Goal: Communication & Community: Answer question/provide support

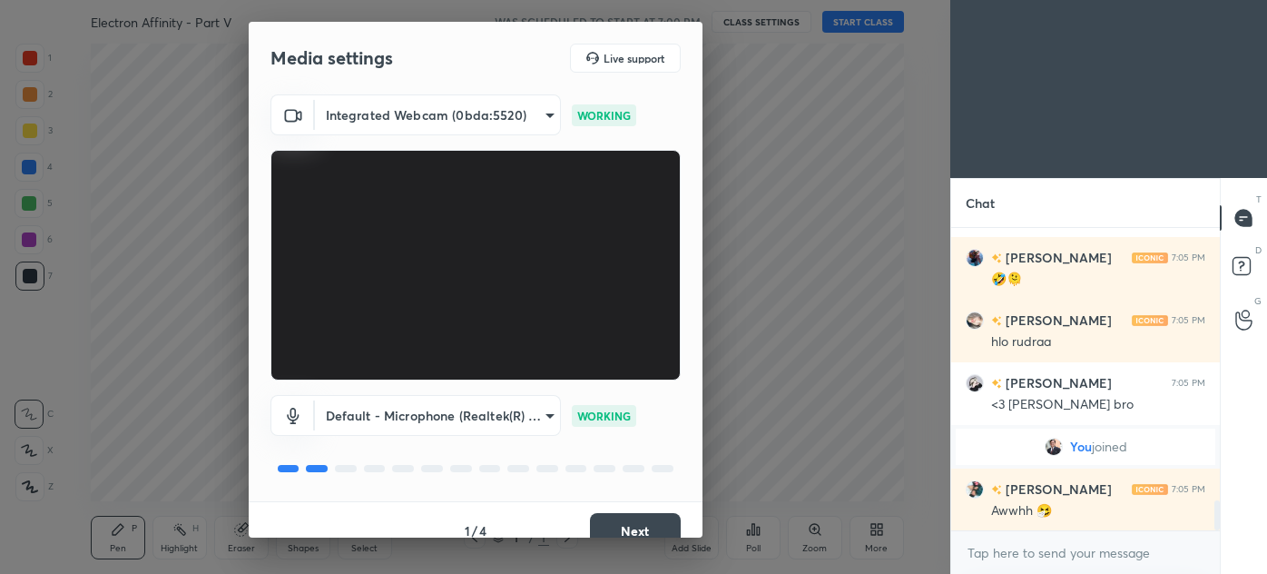
scroll to position [2701, 0]
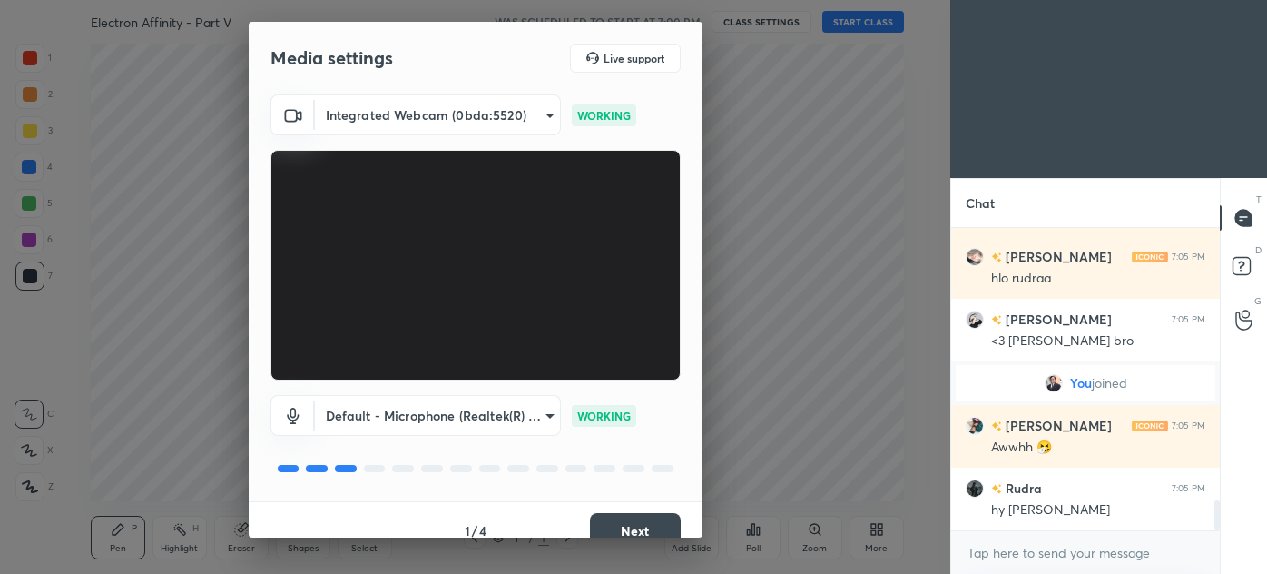
click at [631, 526] on button "Next" at bounding box center [635, 531] width 91 height 36
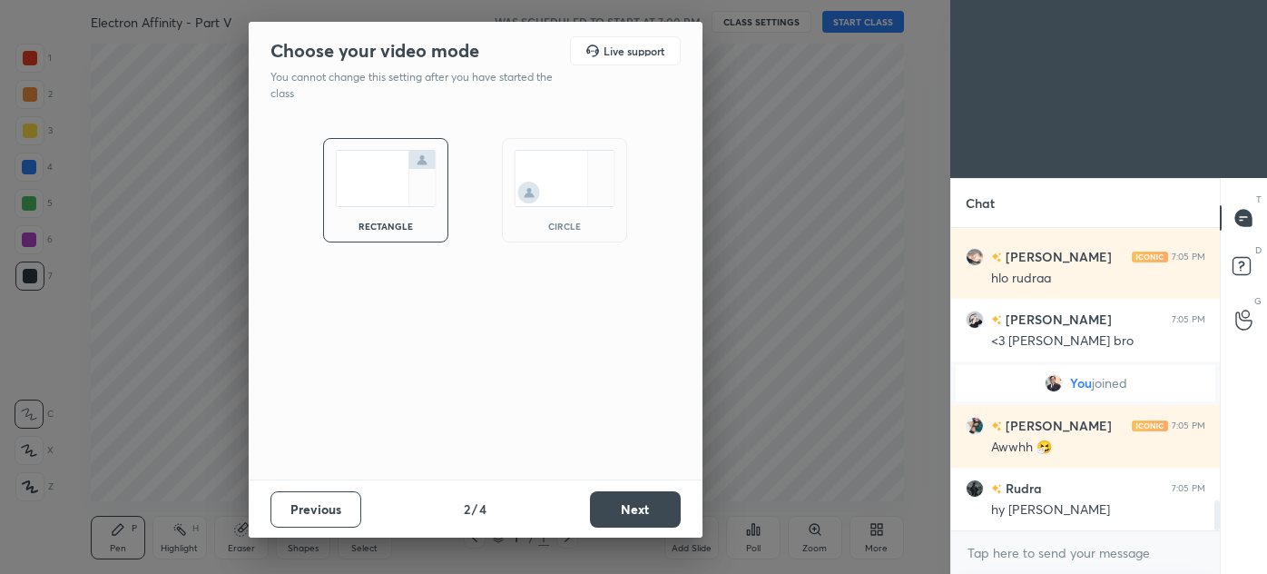
click at [631, 526] on button "Next" at bounding box center [635, 509] width 91 height 36
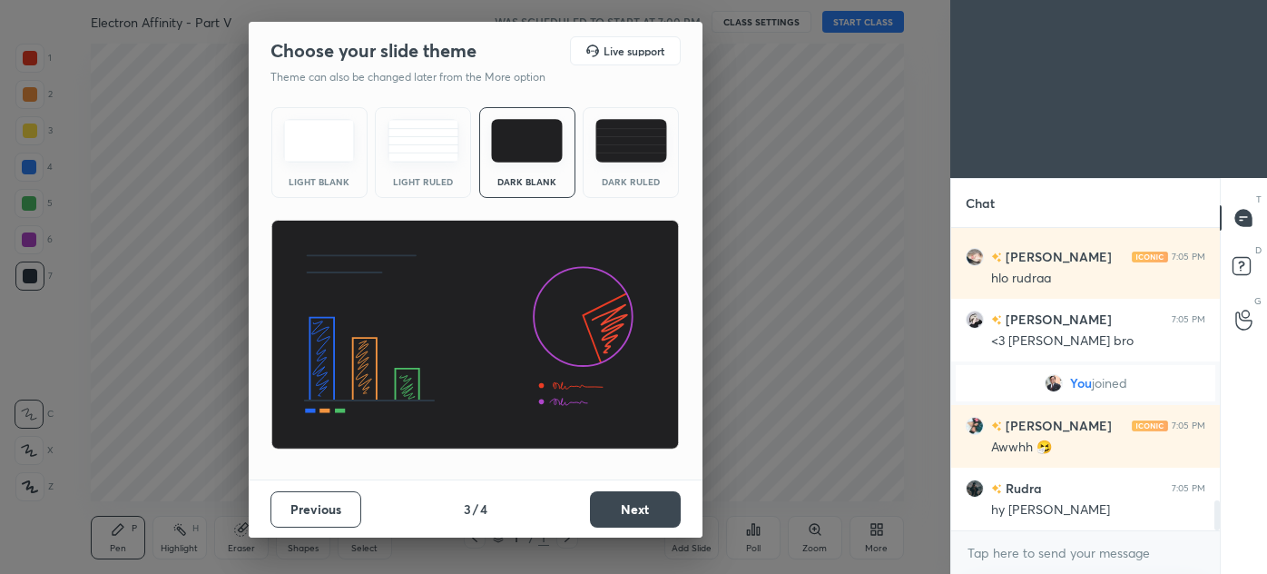
click at [635, 522] on button "Next" at bounding box center [635, 509] width 91 height 36
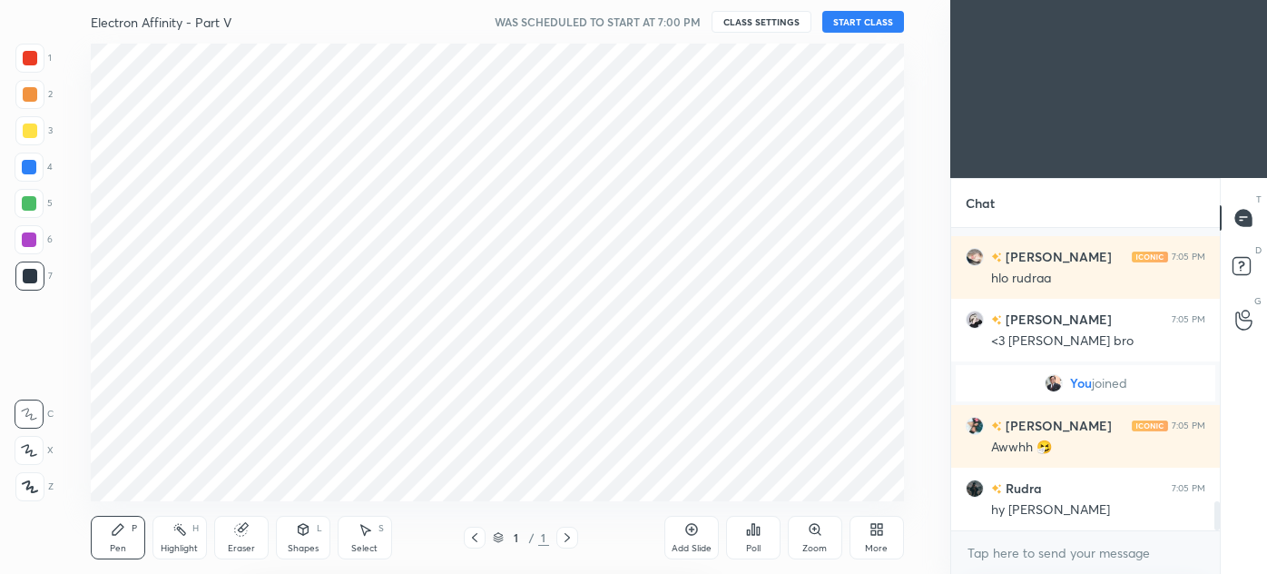
scroll to position [2827, 0]
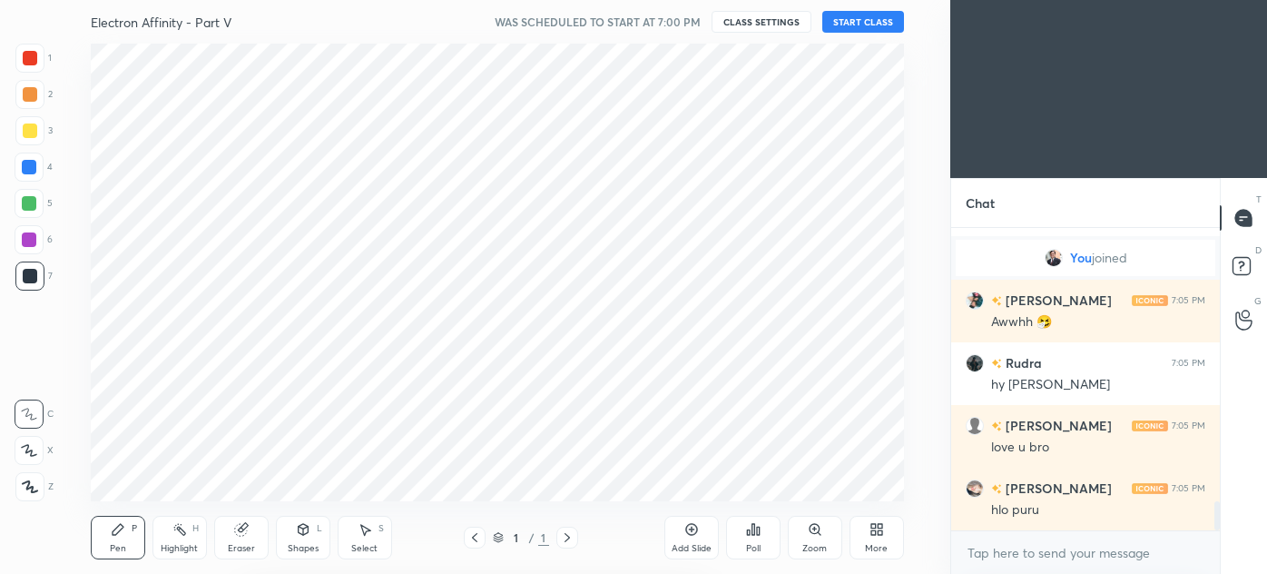
click at [645, 517] on div "Cloud Live support Drag & drop your files here OR Browse Previous 4 / 4 Done" at bounding box center [475, 287] width 950 height 574
click at [653, 516] on div "Pen P Highlight H Eraser Shapes L Select S 1 / 1 Add Slide Poll Zoom More" at bounding box center [497, 537] width 813 height 73
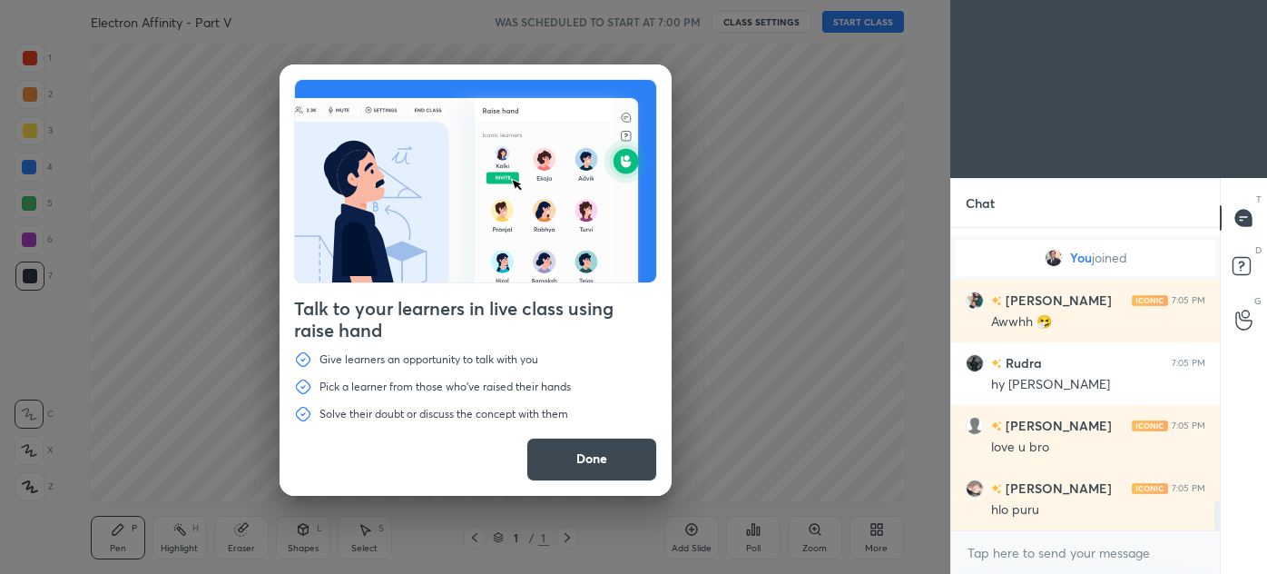
click at [622, 476] on button "Done" at bounding box center [591, 460] width 131 height 44
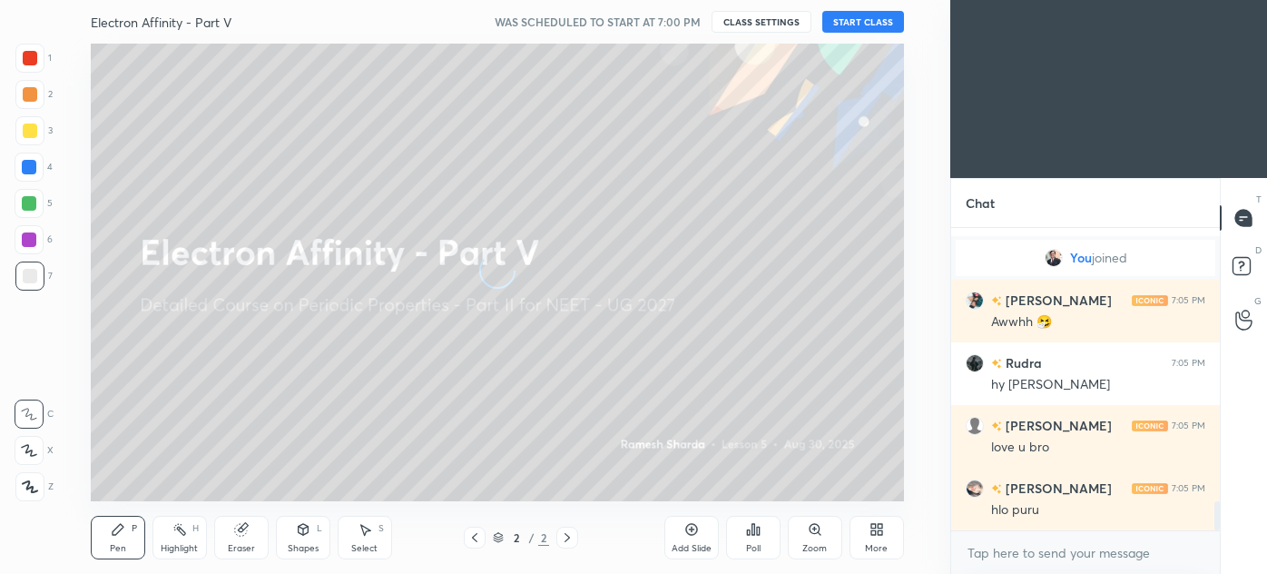
scroll to position [2889, 0]
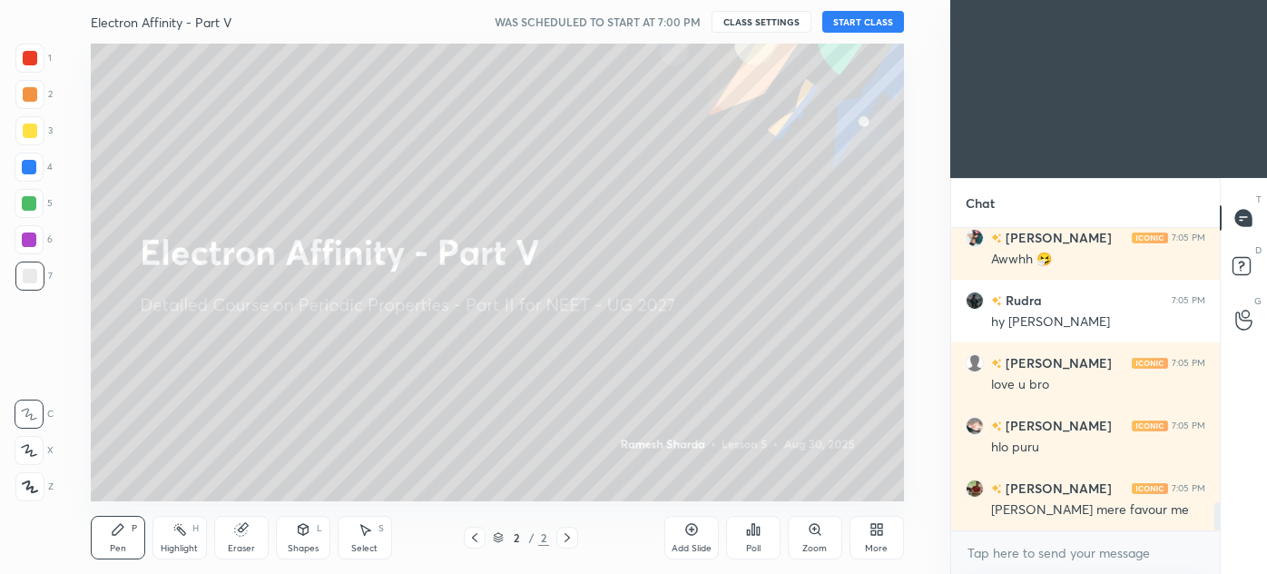
click at [884, 529] on div "More" at bounding box center [877, 538] width 54 height 44
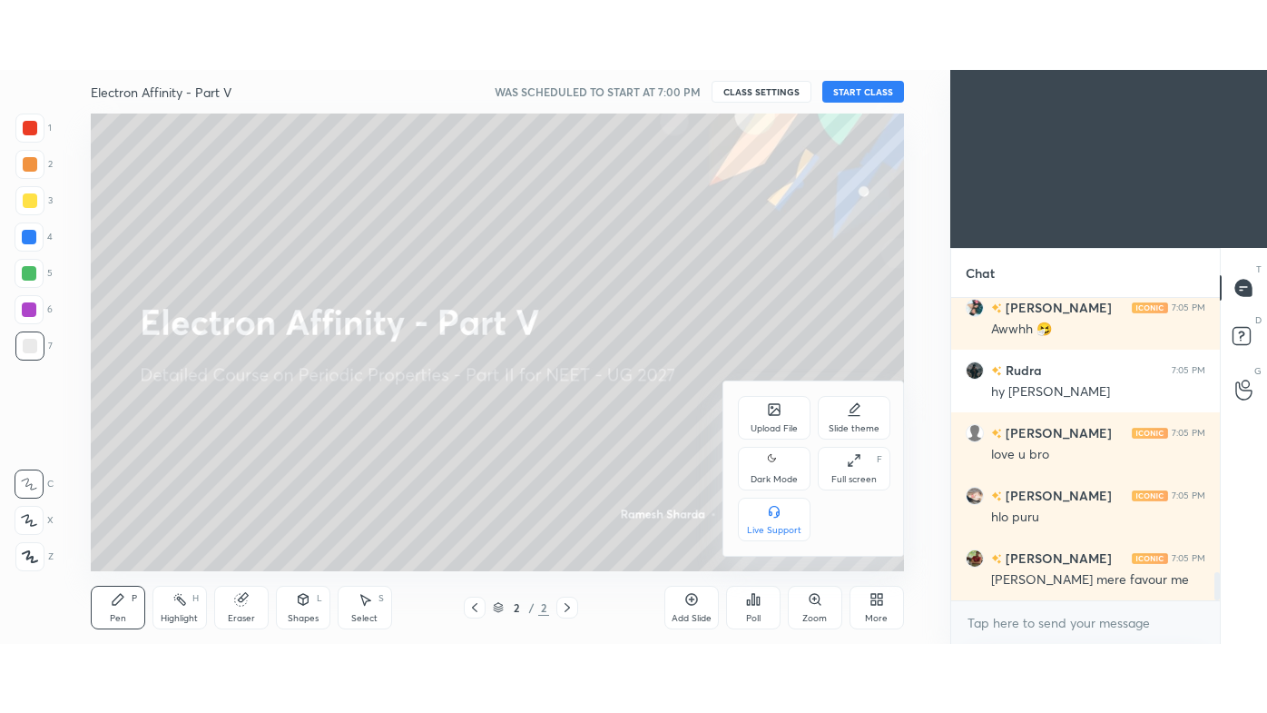
scroll to position [2951, 0]
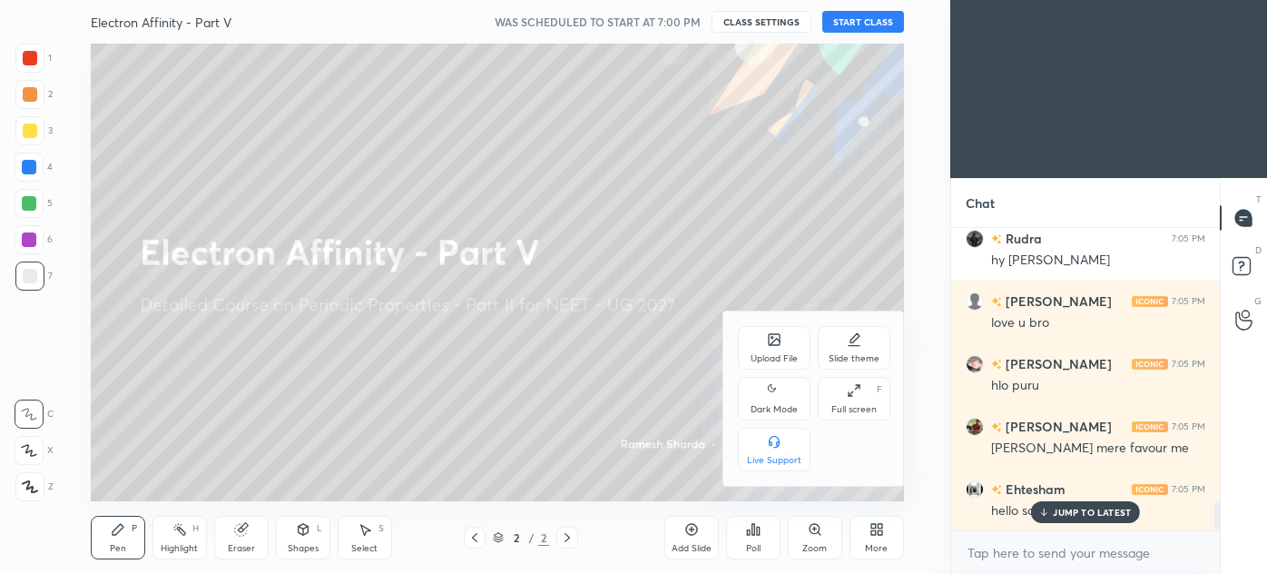
click at [859, 405] on div "Full screen" at bounding box center [853, 409] width 45 height 9
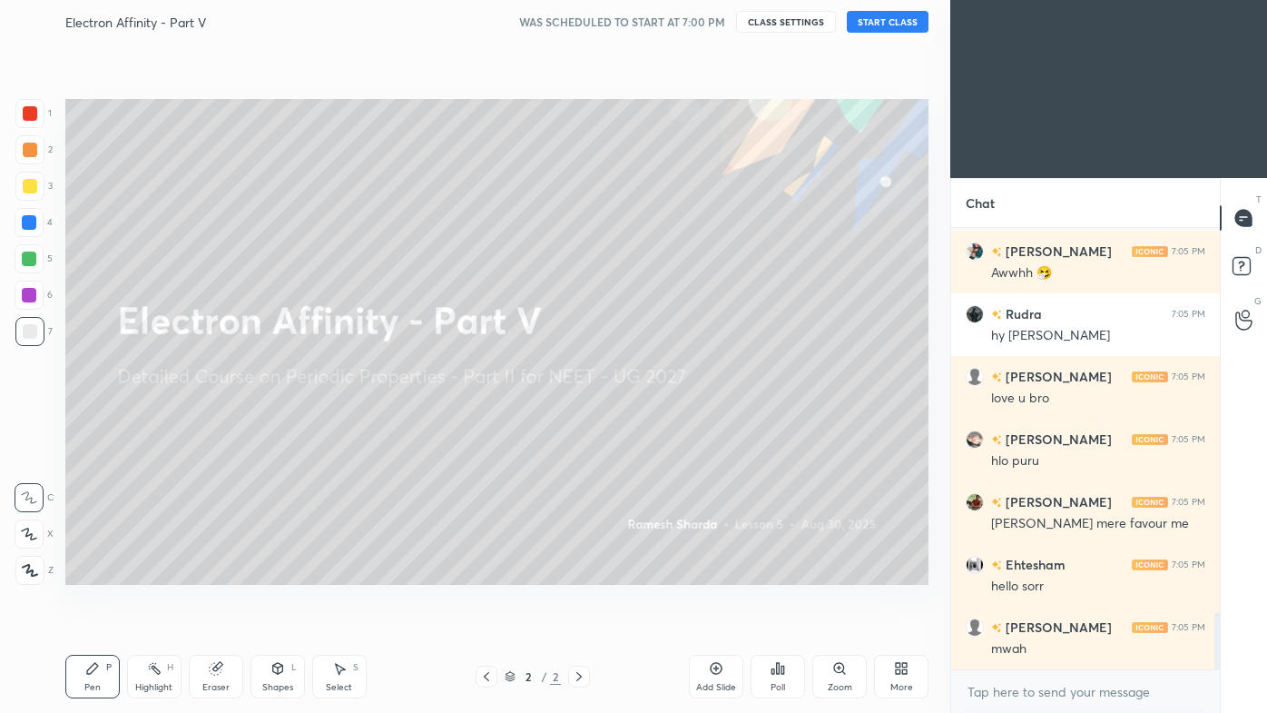
scroll to position [2982, 0]
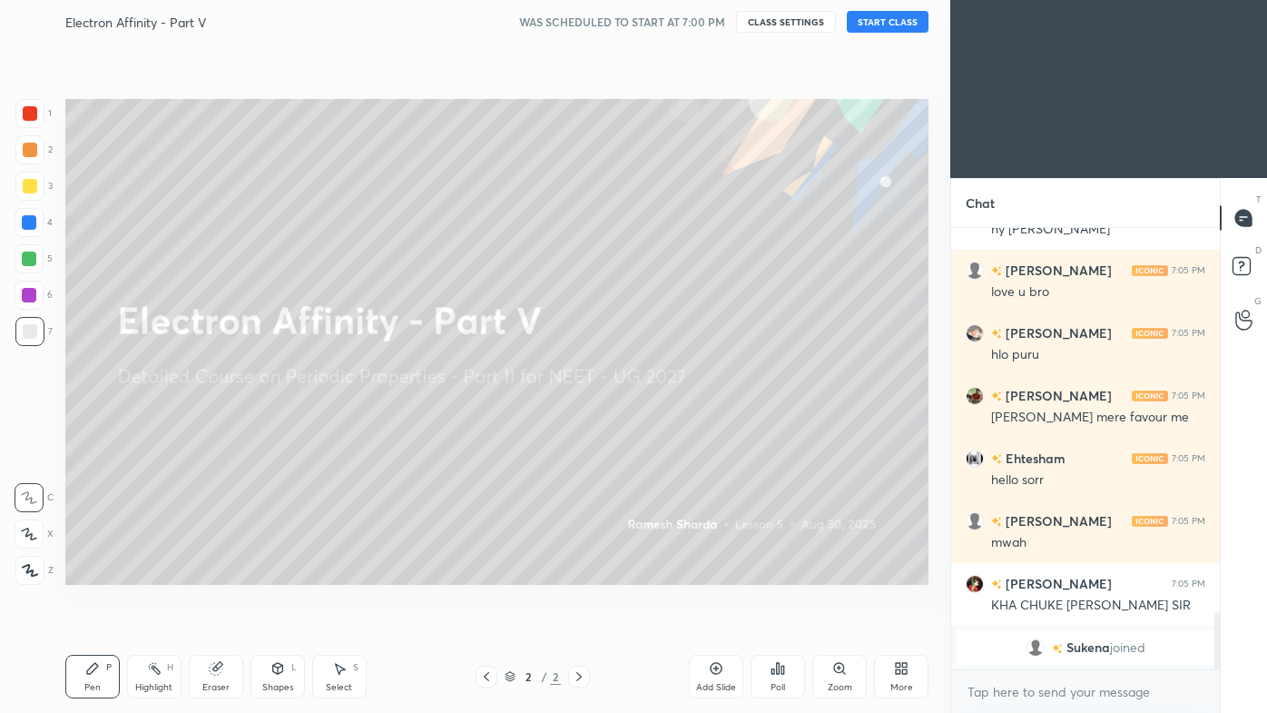
click at [893, 19] on button "START CLASS" at bounding box center [888, 22] width 82 height 22
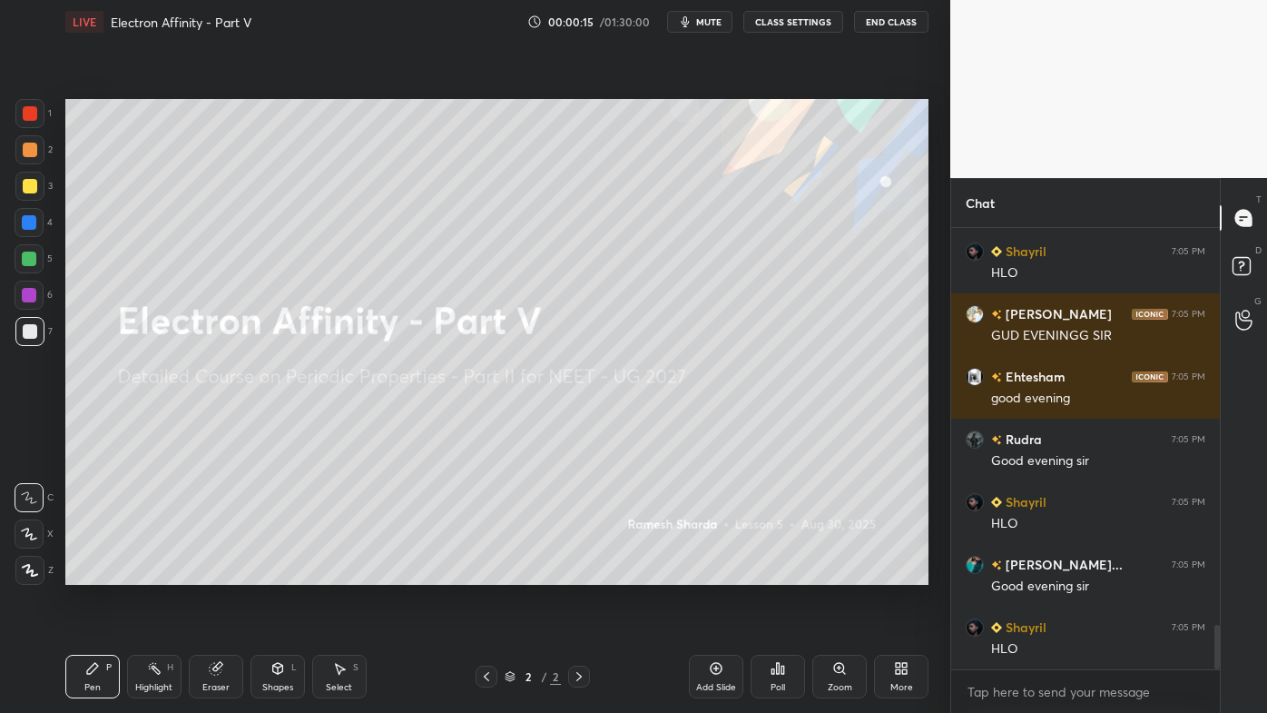
click at [31, 113] on div at bounding box center [30, 113] width 15 height 15
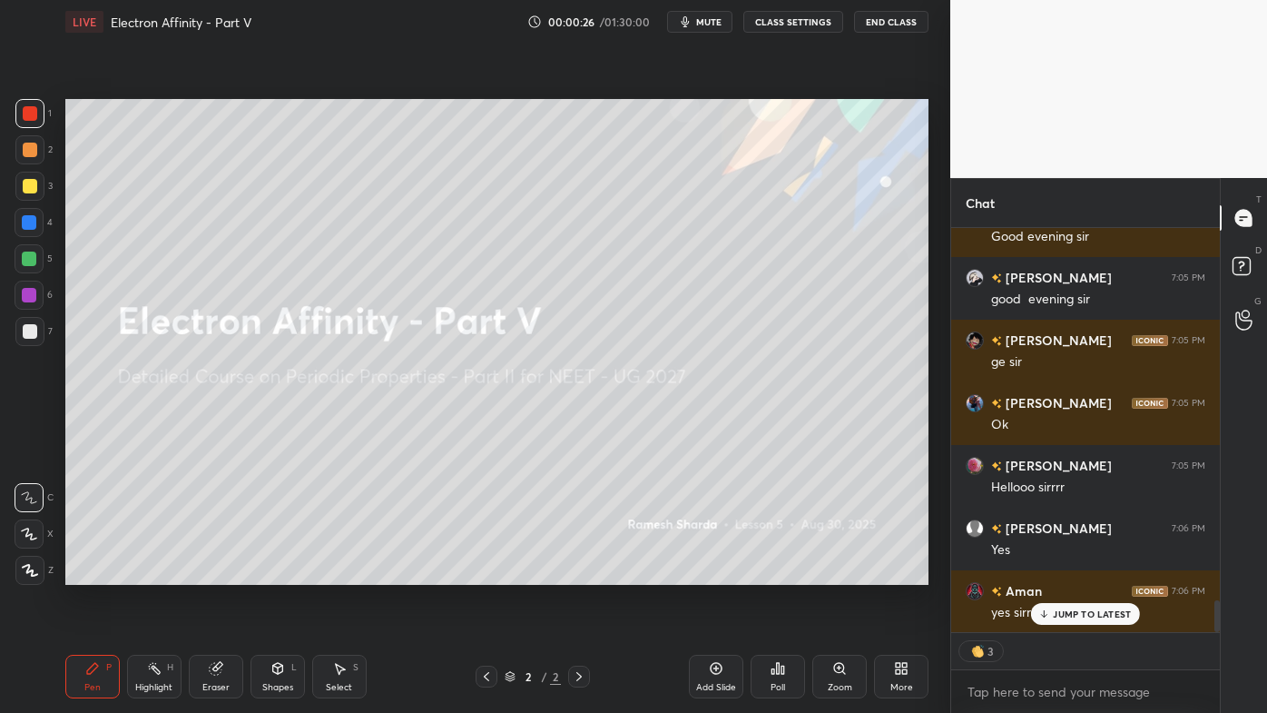
click at [24, 561] on div at bounding box center [29, 570] width 29 height 29
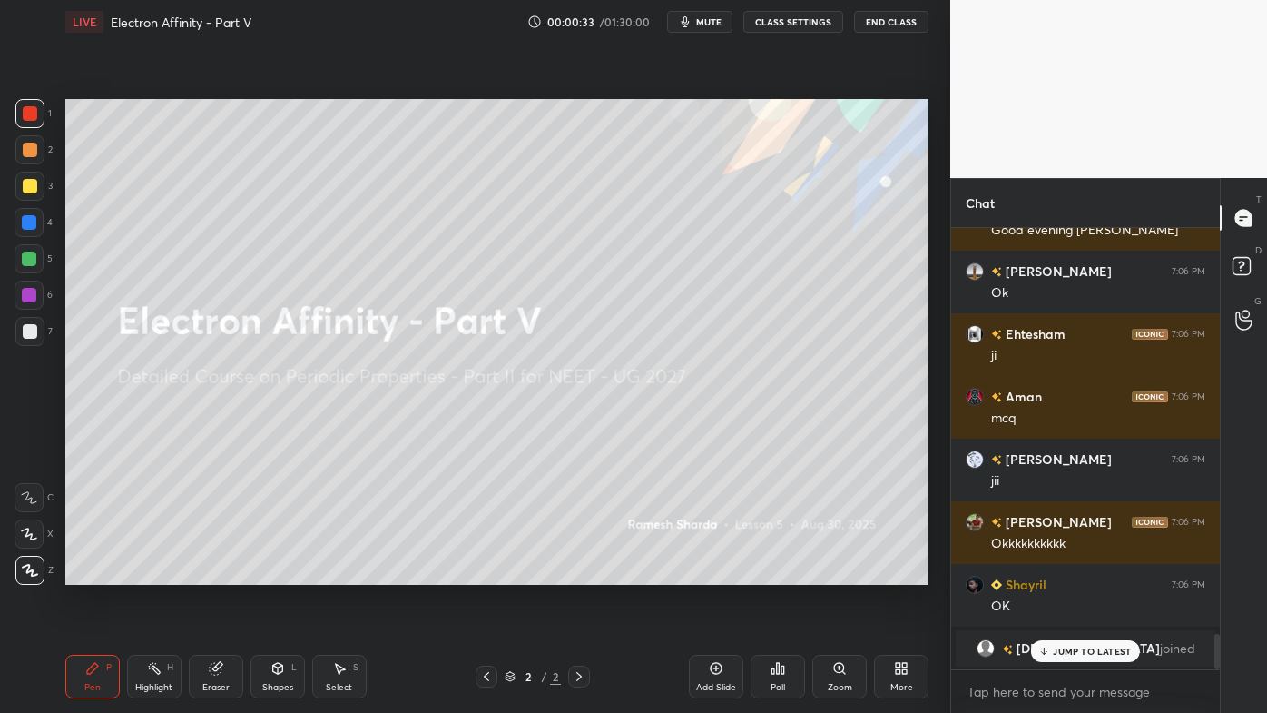
click at [718, 573] on icon at bounding box center [716, 668] width 15 height 15
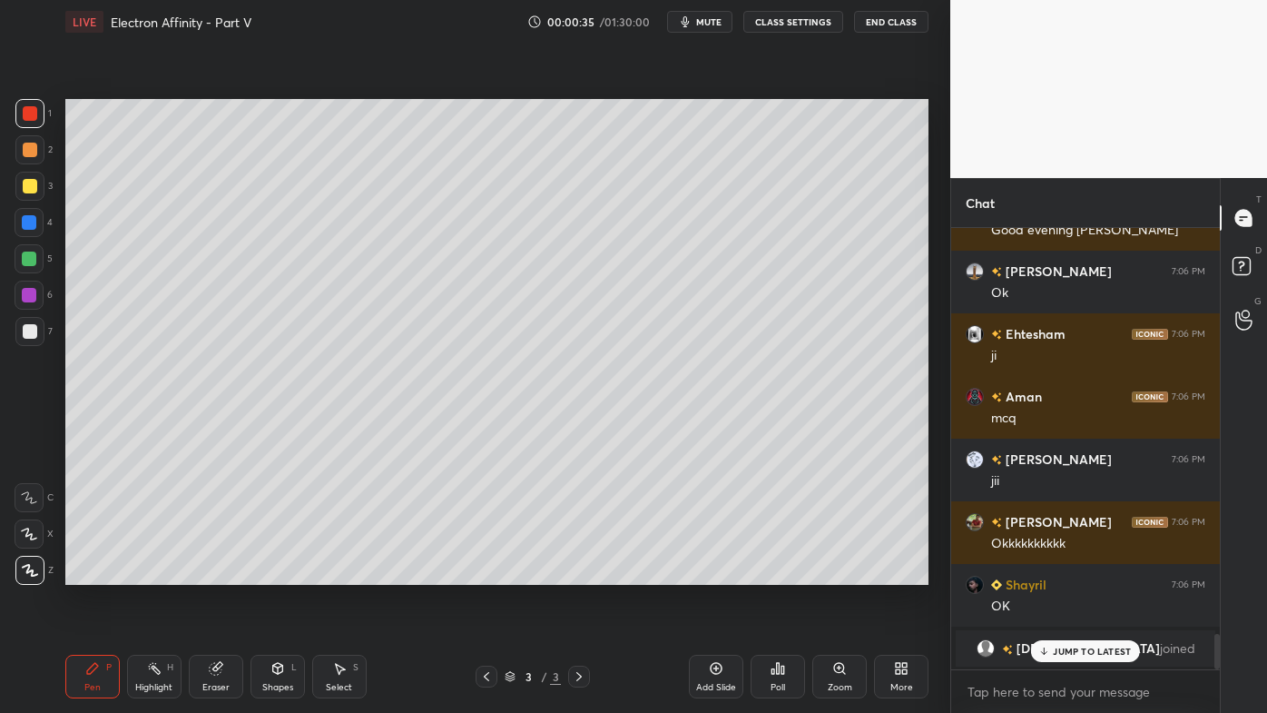
click at [30, 143] on div at bounding box center [30, 150] width 15 height 15
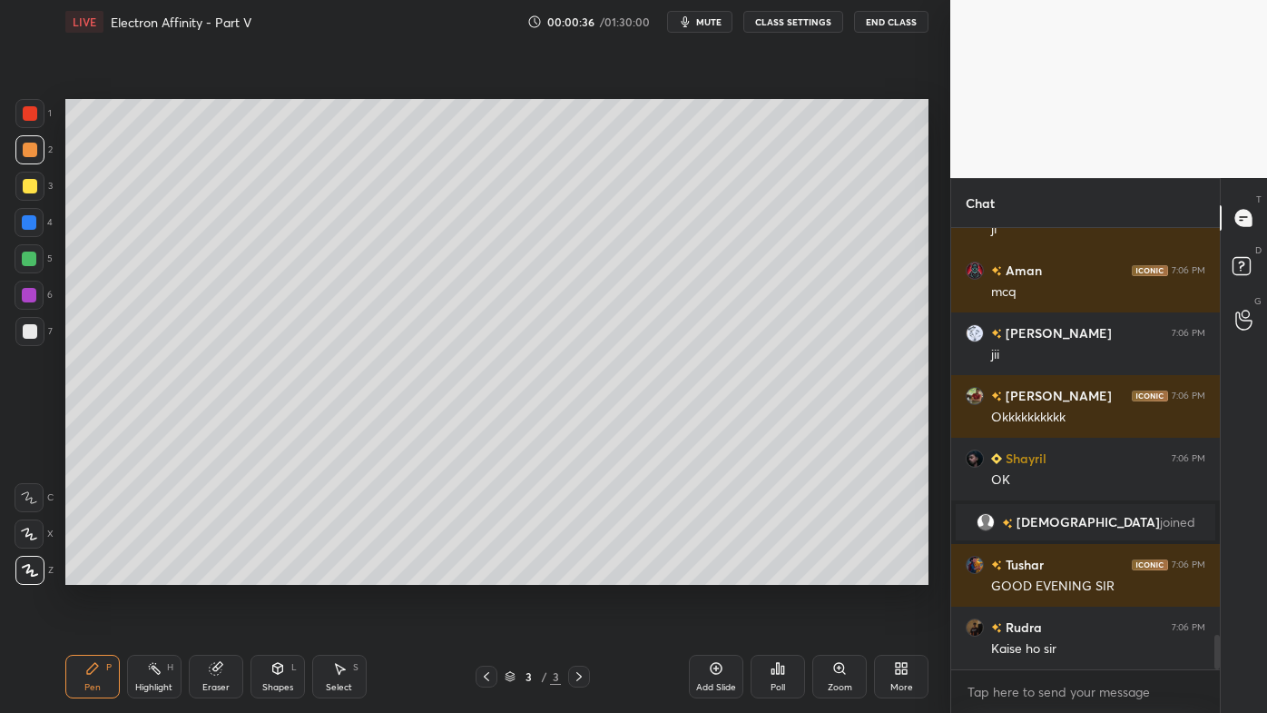
click at [93, 573] on icon at bounding box center [92, 668] width 15 height 15
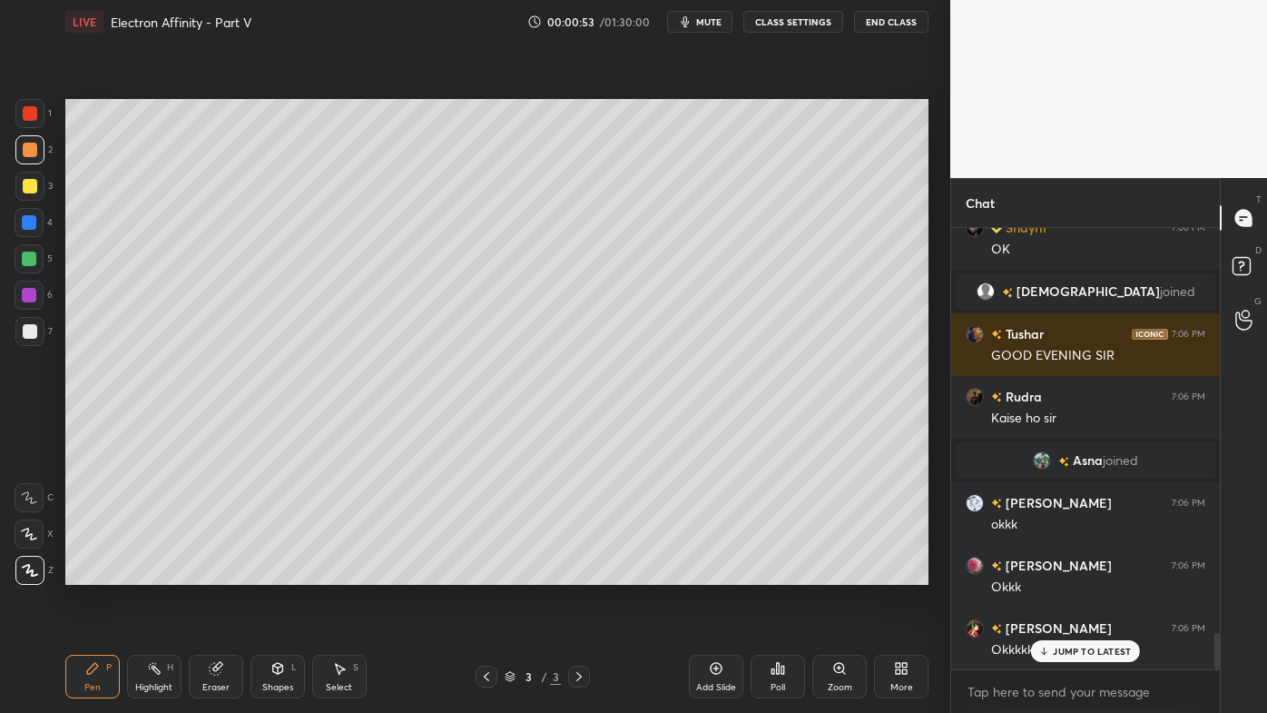
drag, startPoint x: 34, startPoint y: 178, endPoint x: 57, endPoint y: 179, distance: 23.6
click at [34, 178] on div at bounding box center [29, 186] width 29 height 29
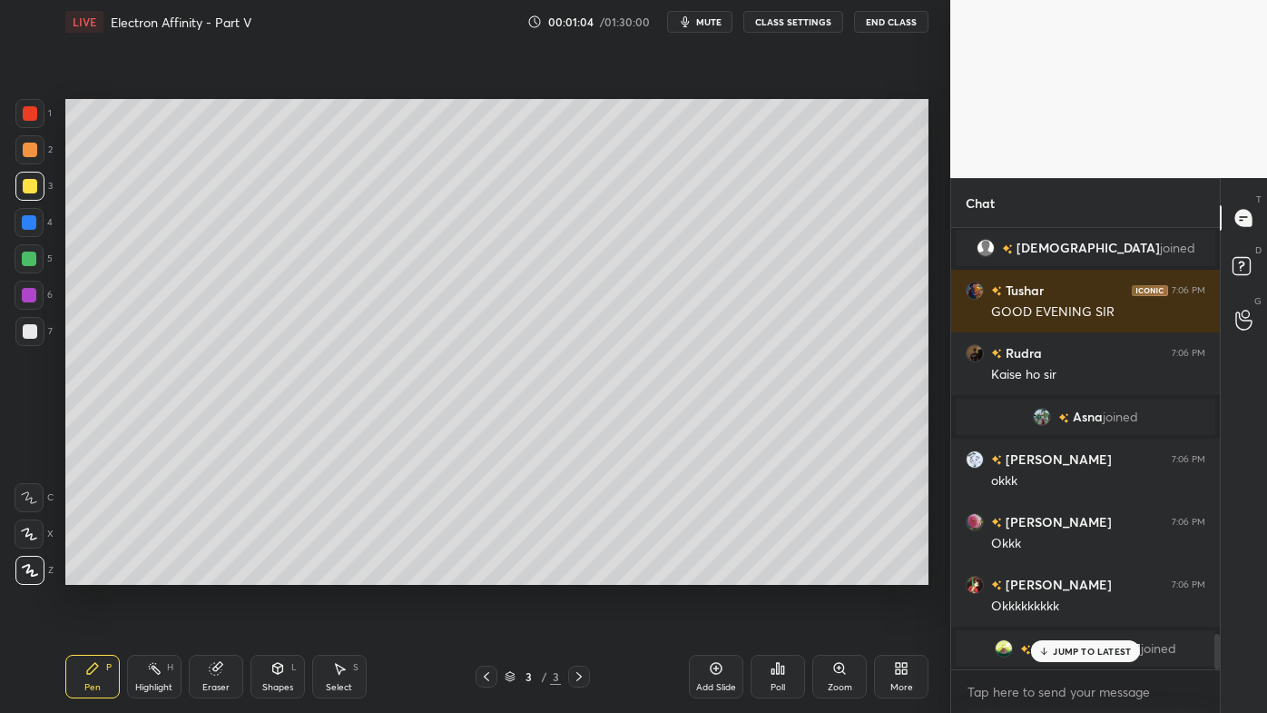
click at [1061, 573] on p "JUMP TO LATEST" at bounding box center [1092, 650] width 78 height 11
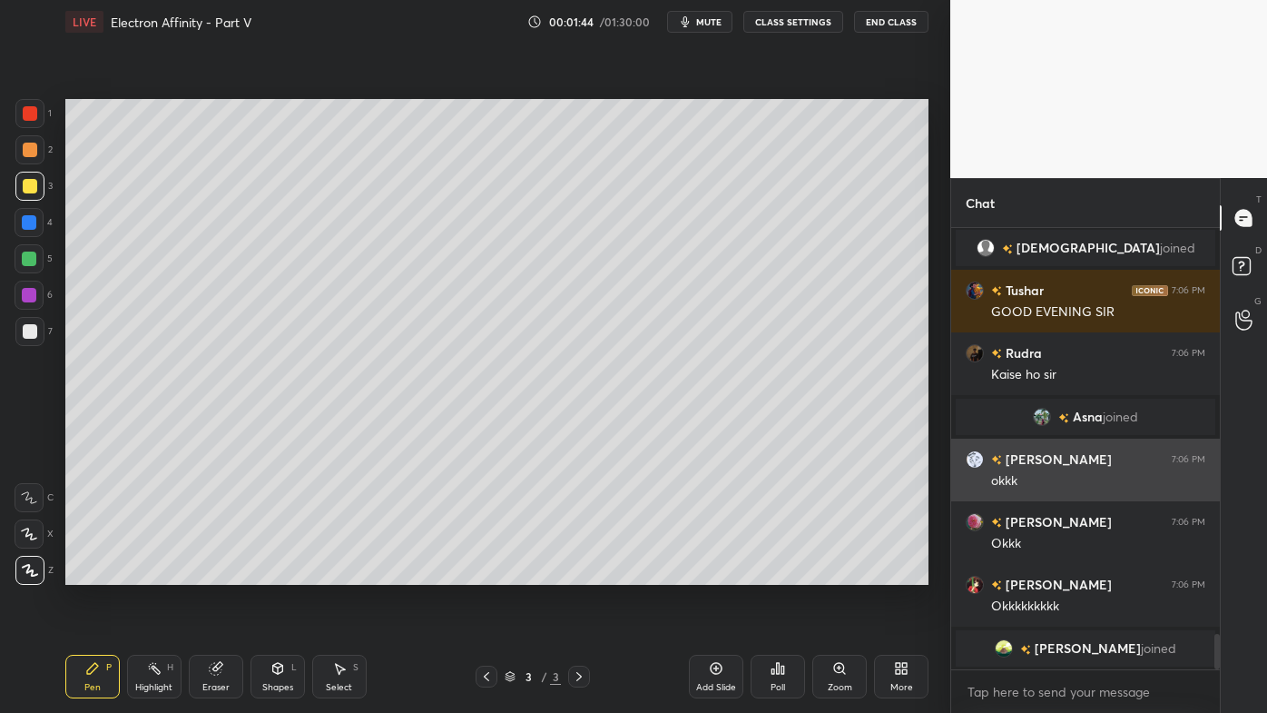
scroll to position [5062, 0]
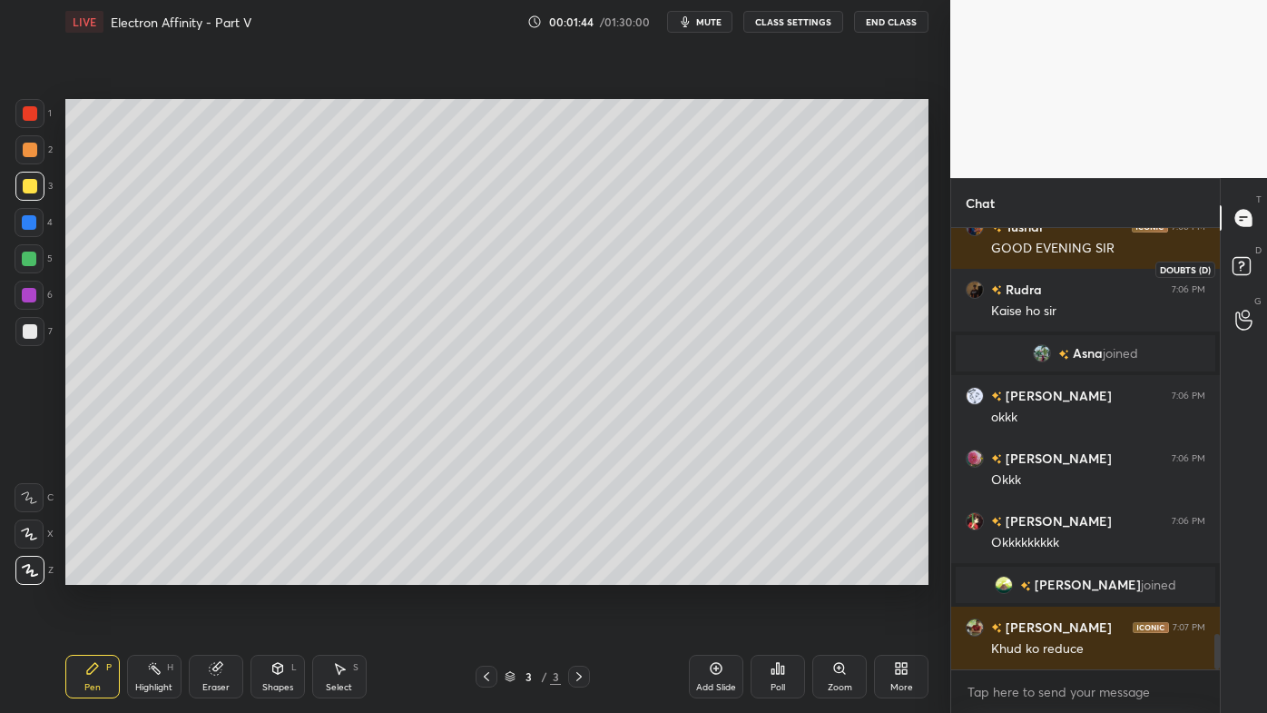
click at [1244, 270] on rect at bounding box center [1241, 266] width 17 height 17
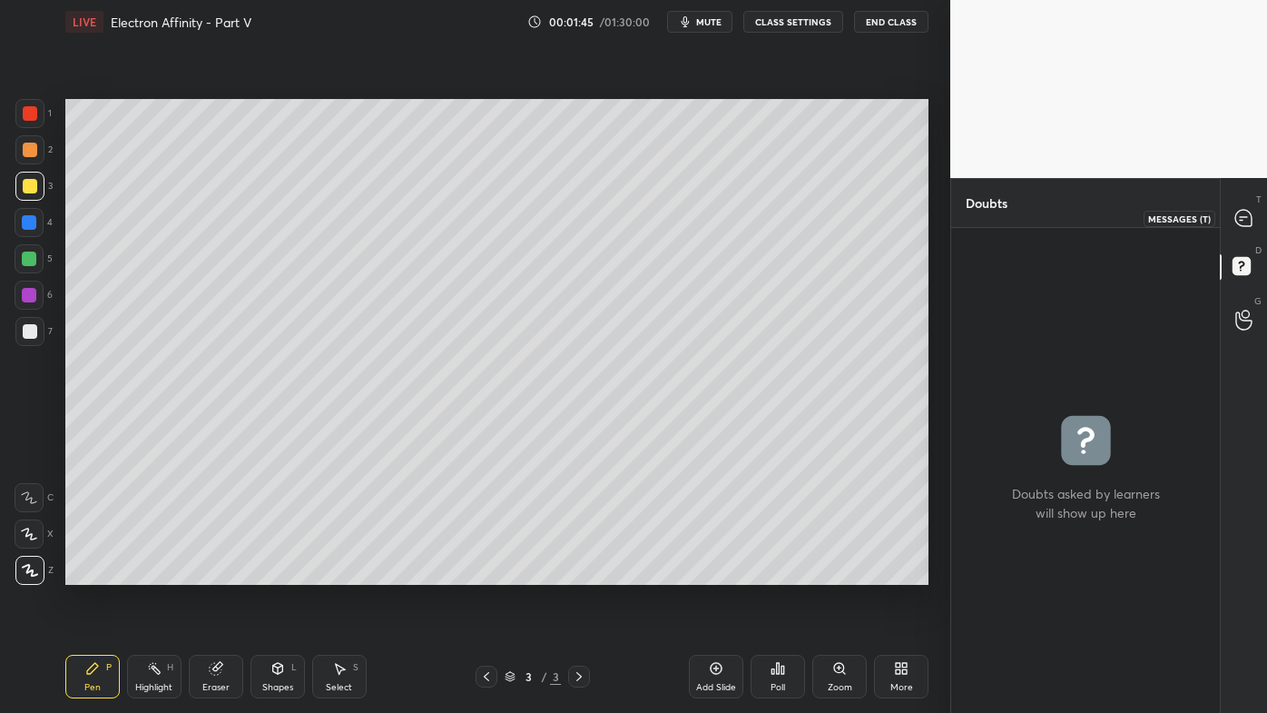
click at [1251, 218] on icon at bounding box center [1243, 218] width 16 height 16
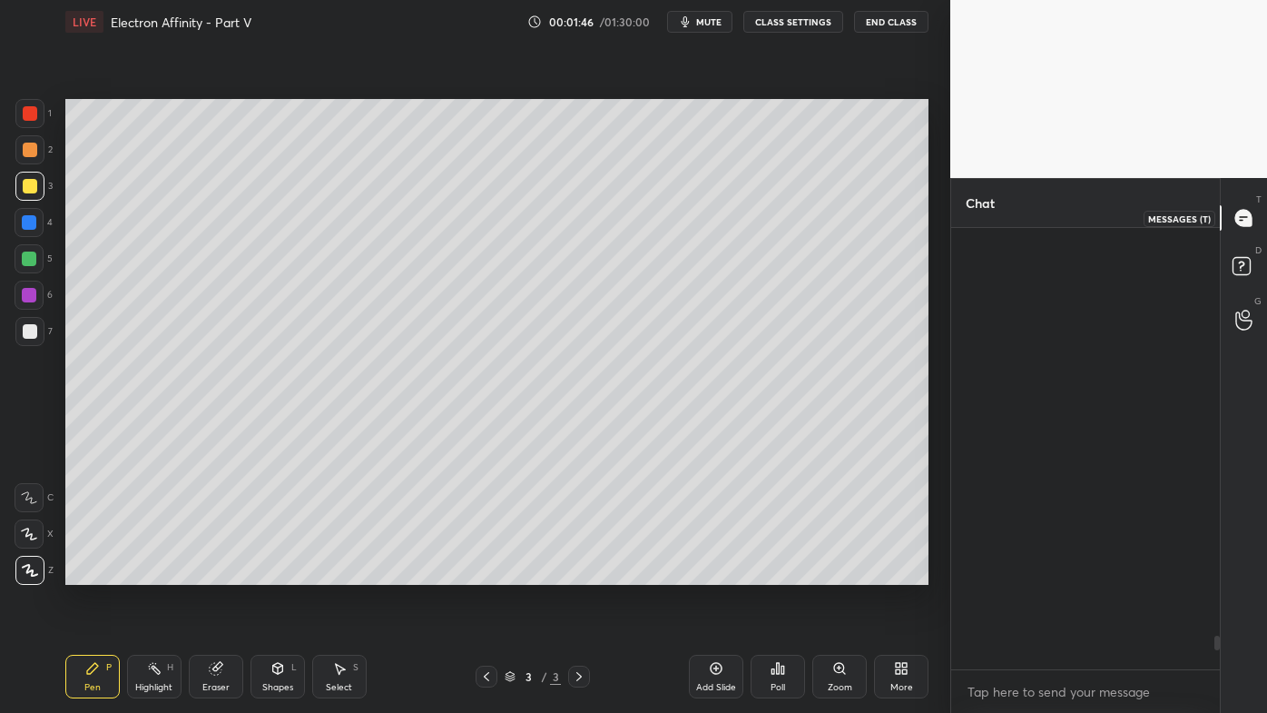
scroll to position [436, 263]
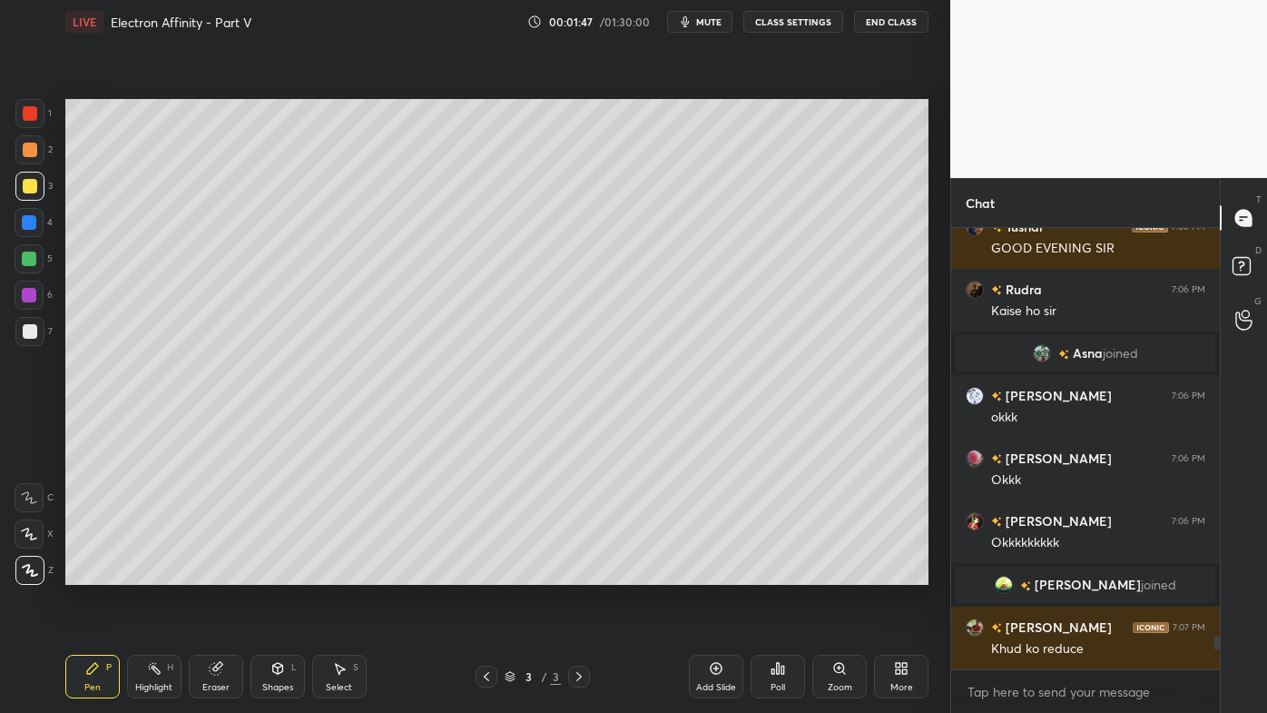
click at [154, 573] on div "Highlight H" at bounding box center [154, 676] width 54 height 44
click at [788, 573] on div "Poll" at bounding box center [778, 676] width 54 height 44
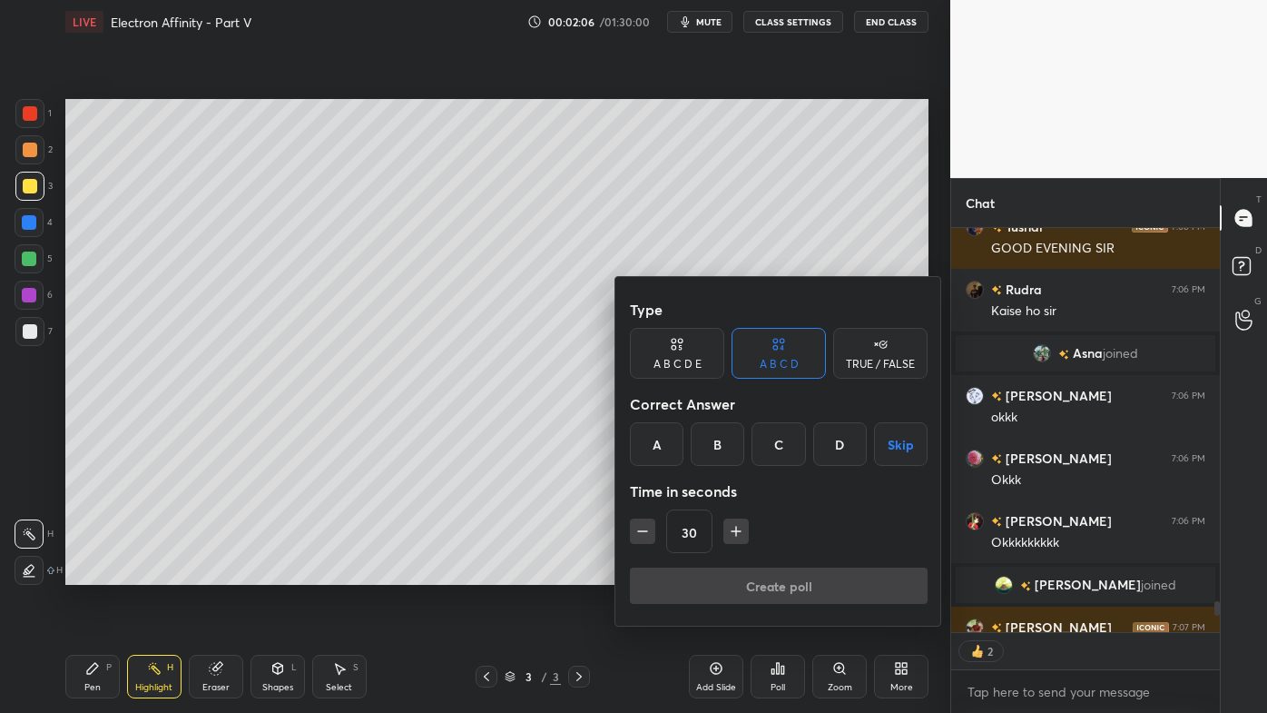
scroll to position [5, 5]
drag, startPoint x: 713, startPoint y: 449, endPoint x: 705, endPoint y: 455, distance: 9.8
click at [716, 448] on div "B" at bounding box center [718, 444] width 54 height 44
type textarea "x"
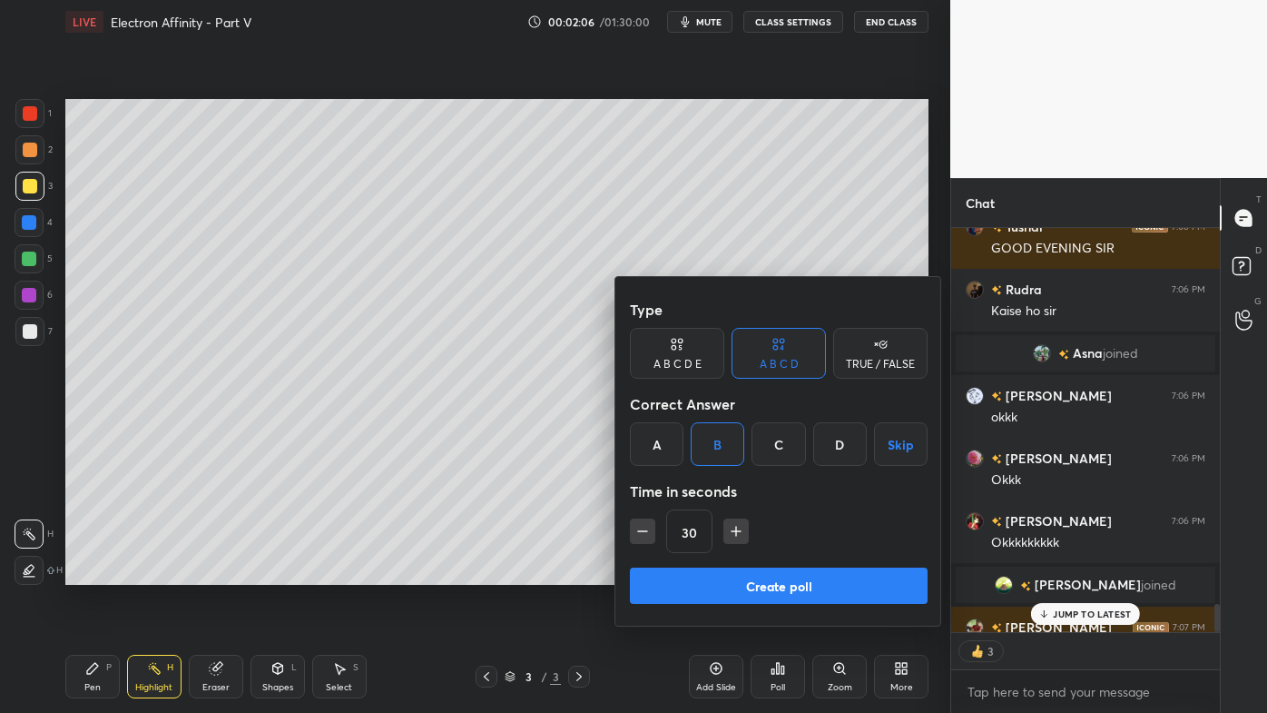
scroll to position [5448, 0]
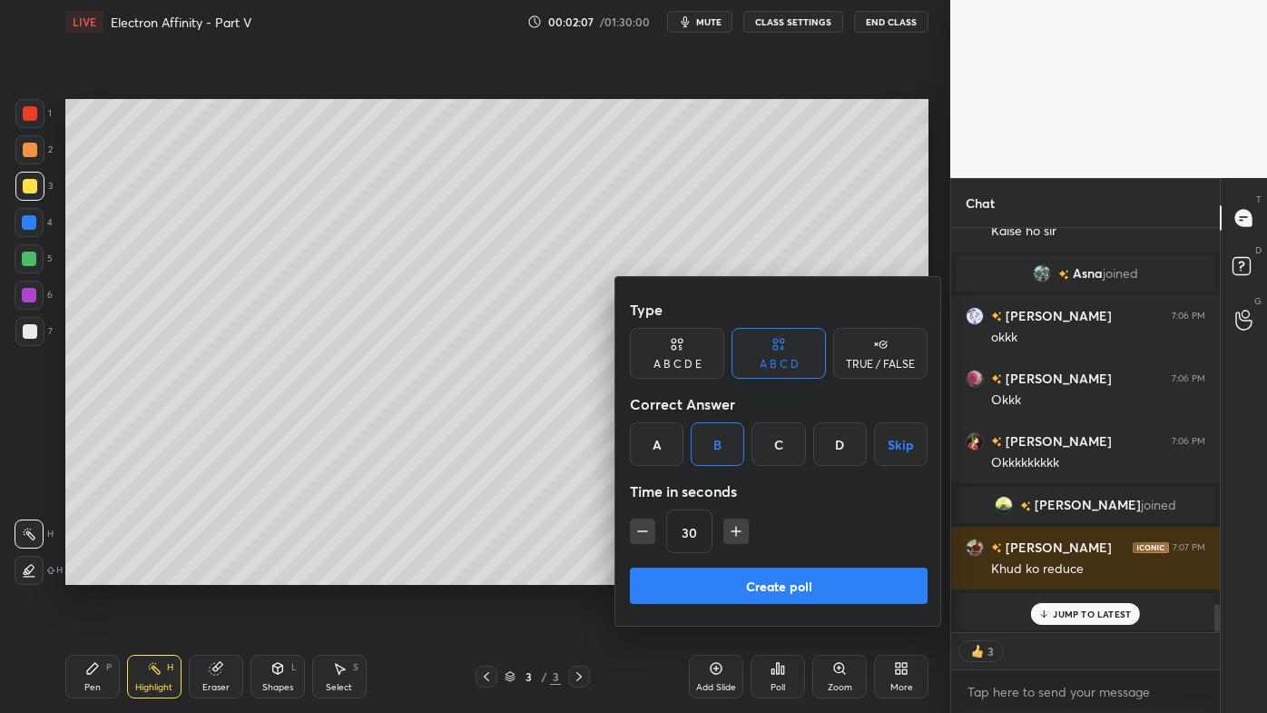
click at [648, 533] on icon "button" at bounding box center [643, 531] width 18 height 18
type input "15"
click at [707, 573] on button "Create poll" at bounding box center [779, 585] width 298 height 36
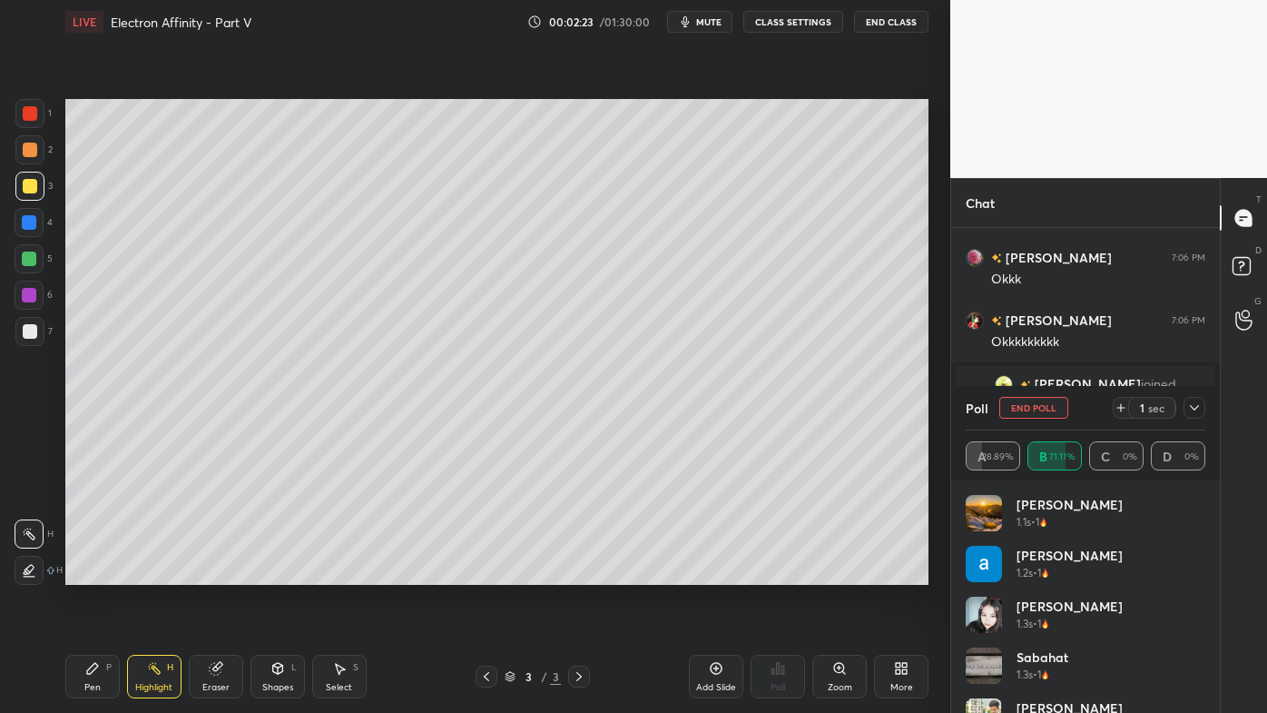
scroll to position [5190, 0]
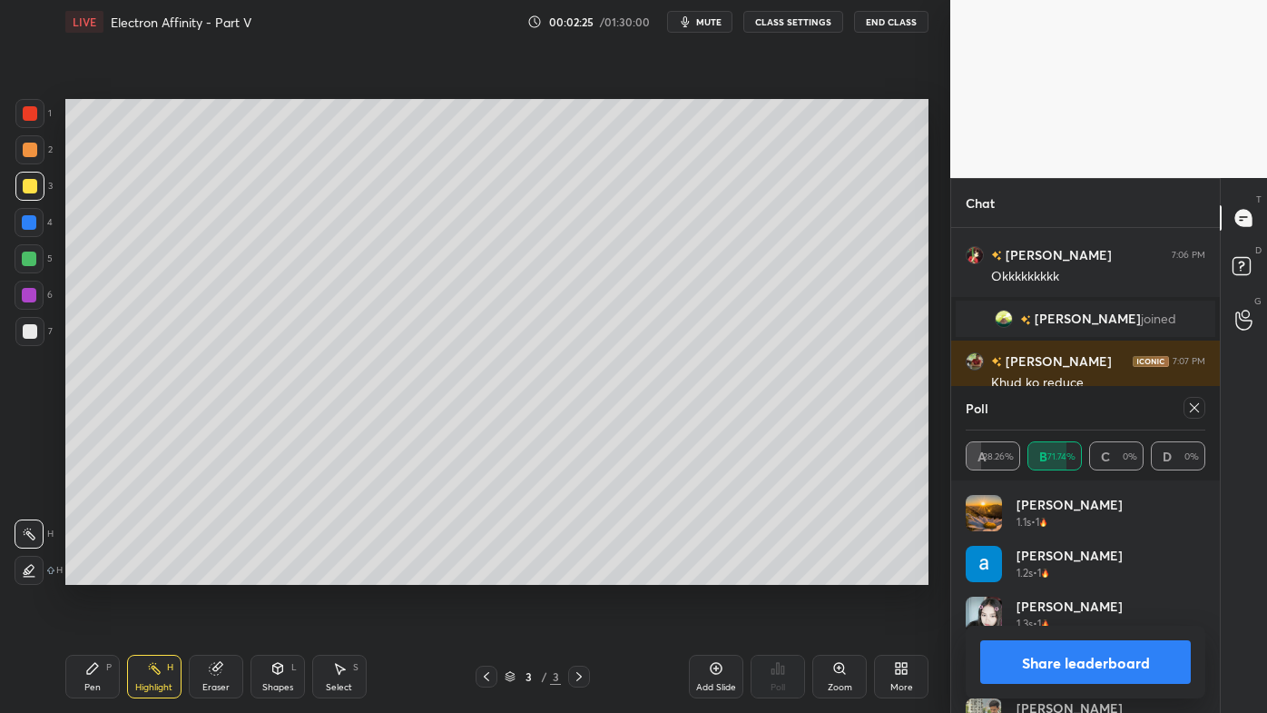
drag, startPoint x: 1197, startPoint y: 402, endPoint x: 1164, endPoint y: 426, distance: 41.0
click at [1197, 405] on icon at bounding box center [1194, 407] width 15 height 15
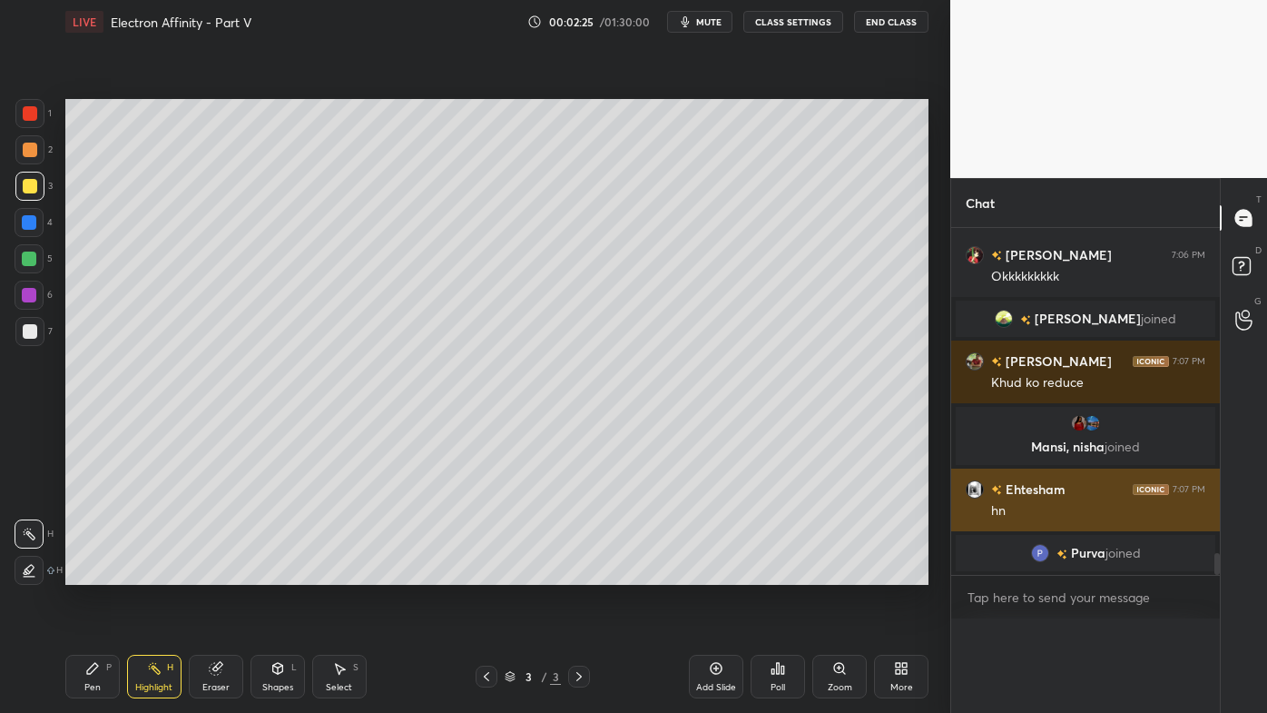
scroll to position [5, 5]
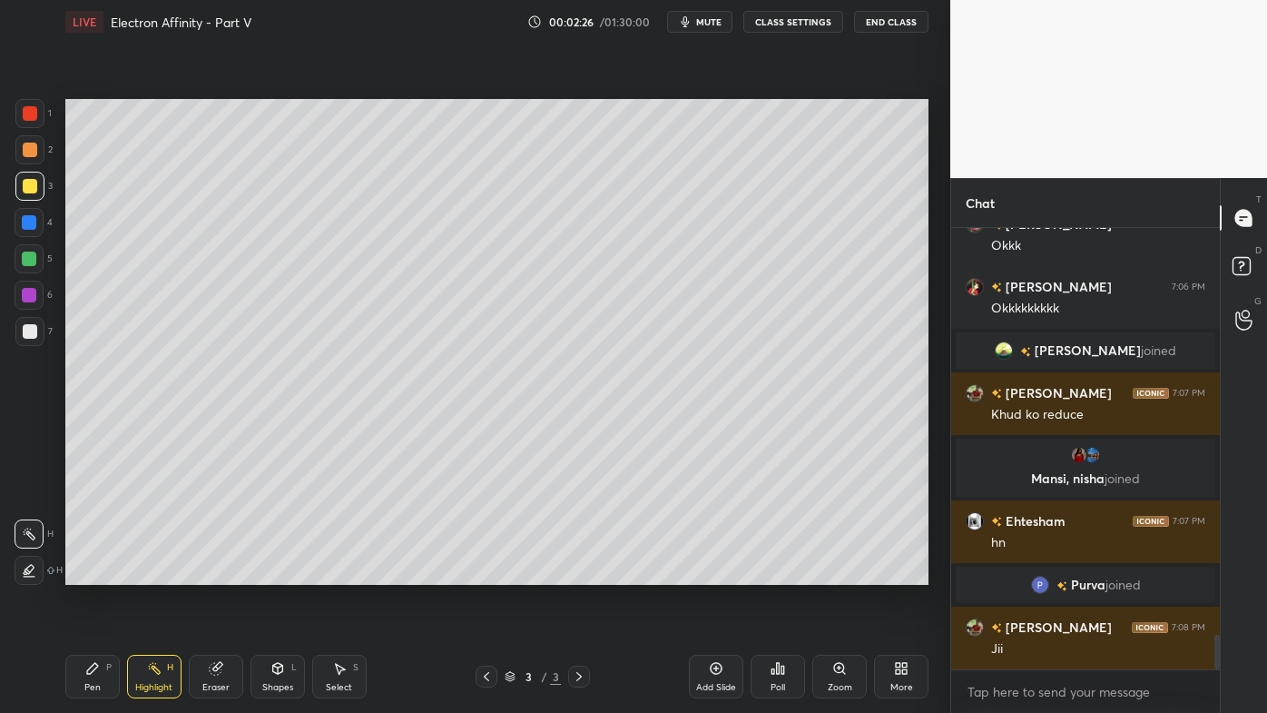
click at [153, 573] on icon at bounding box center [154, 668] width 15 height 15
click at [782, 573] on icon at bounding box center [783, 669] width 3 height 8
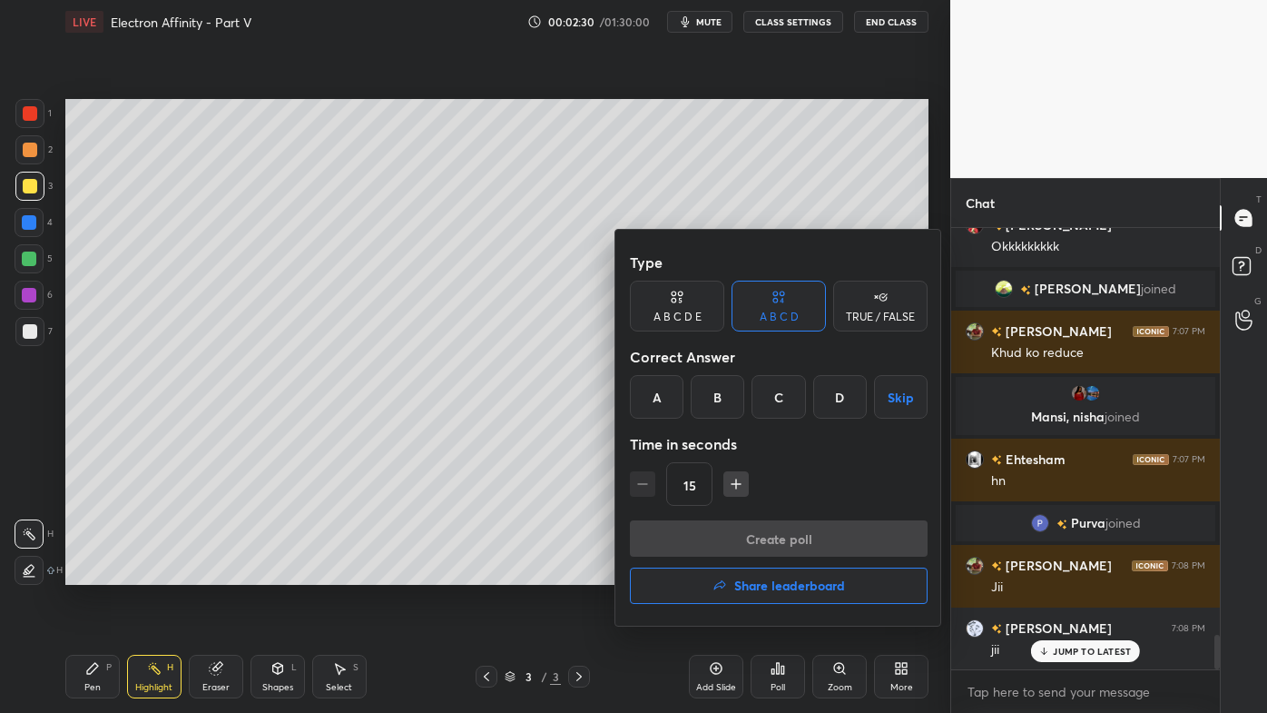
drag, startPoint x: 713, startPoint y: 397, endPoint x: 713, endPoint y: 408, distance: 10.9
click at [715, 399] on div "B" at bounding box center [718, 397] width 54 height 44
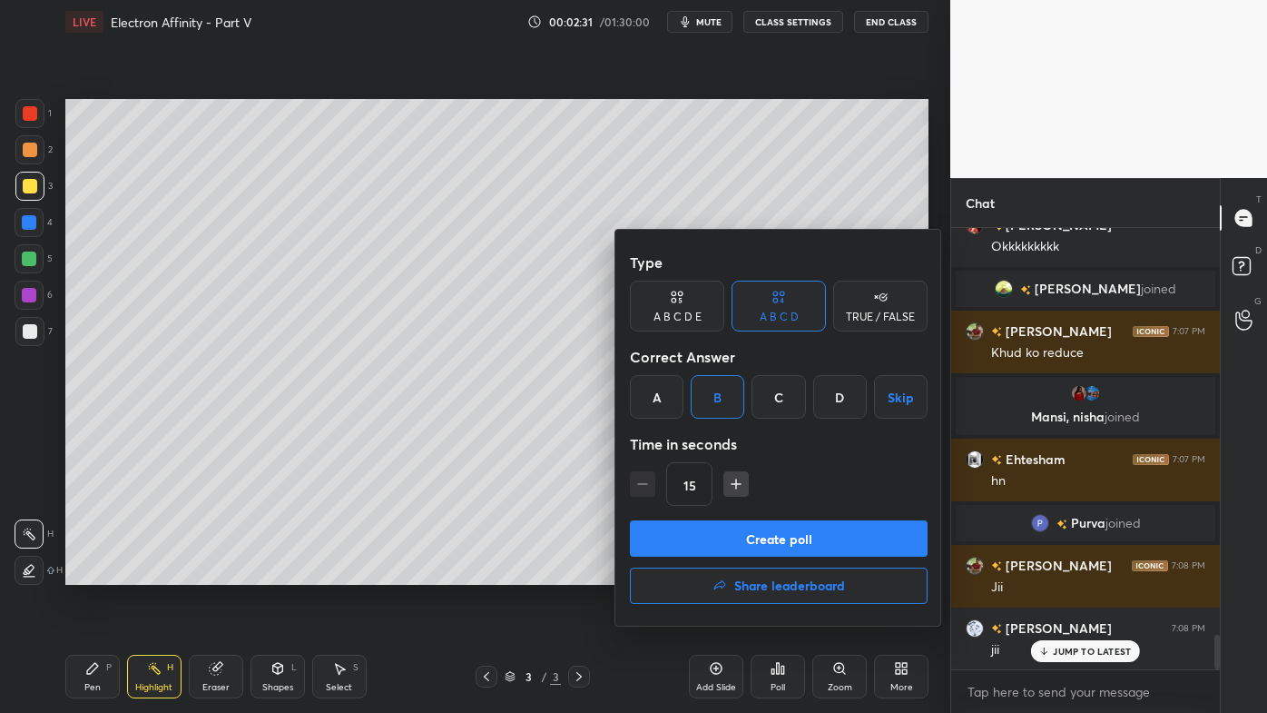
click at [708, 535] on button "Create poll" at bounding box center [779, 538] width 298 height 36
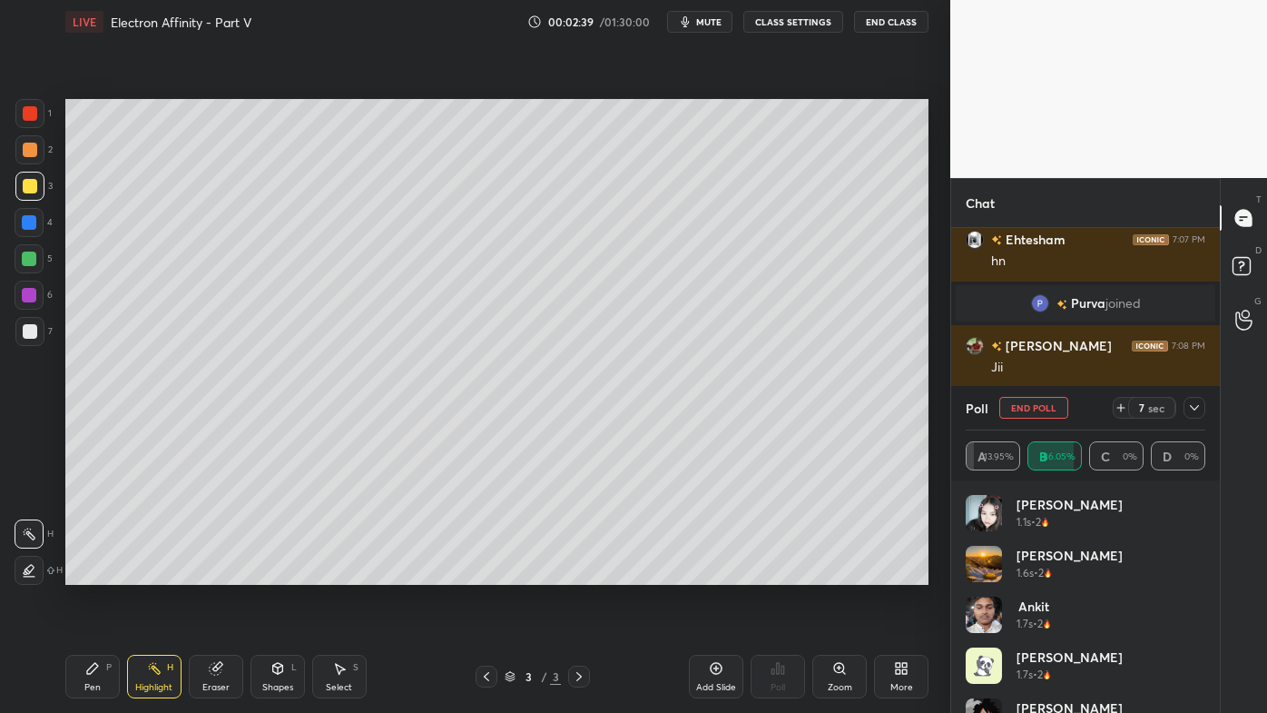
click at [92, 573] on icon at bounding box center [92, 668] width 15 height 15
drag, startPoint x: 30, startPoint y: 333, endPoint x: 51, endPoint y: 330, distance: 21.2
click at [29, 331] on div at bounding box center [30, 331] width 15 height 15
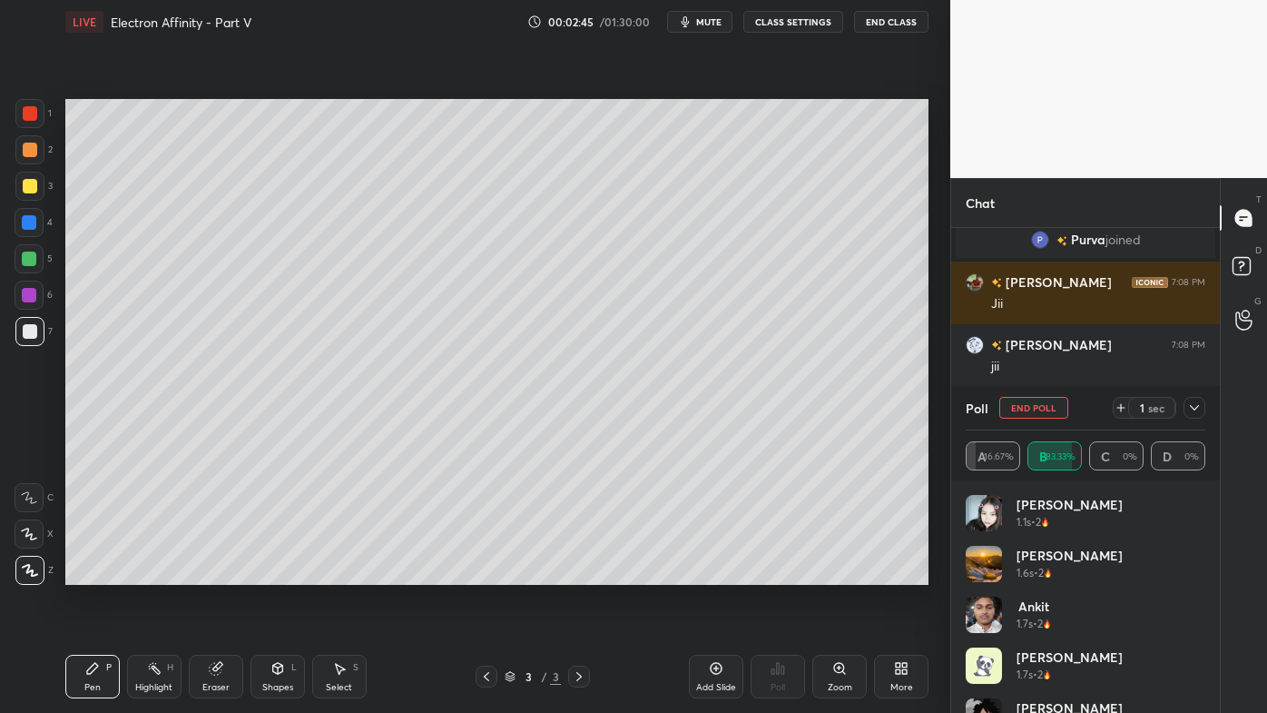
click at [1200, 406] on icon at bounding box center [1194, 407] width 15 height 15
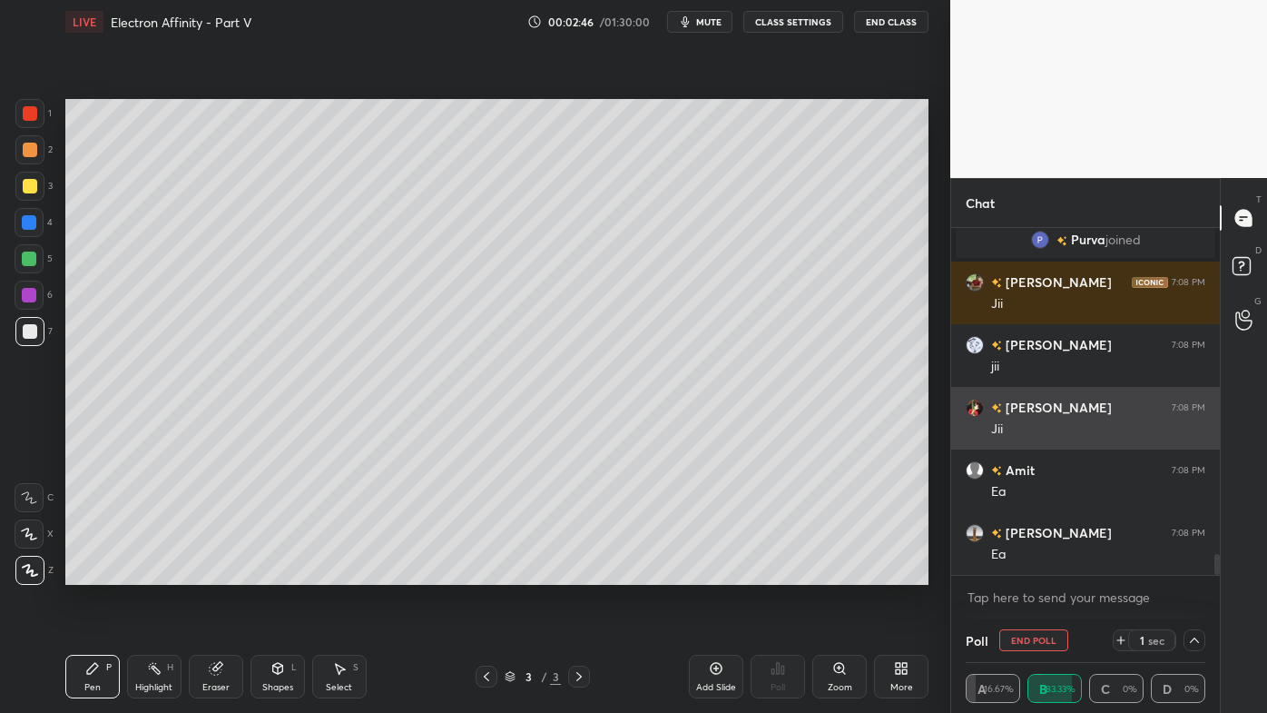
click at [1196, 408] on div "7:08 PM" at bounding box center [1189, 407] width 34 height 11
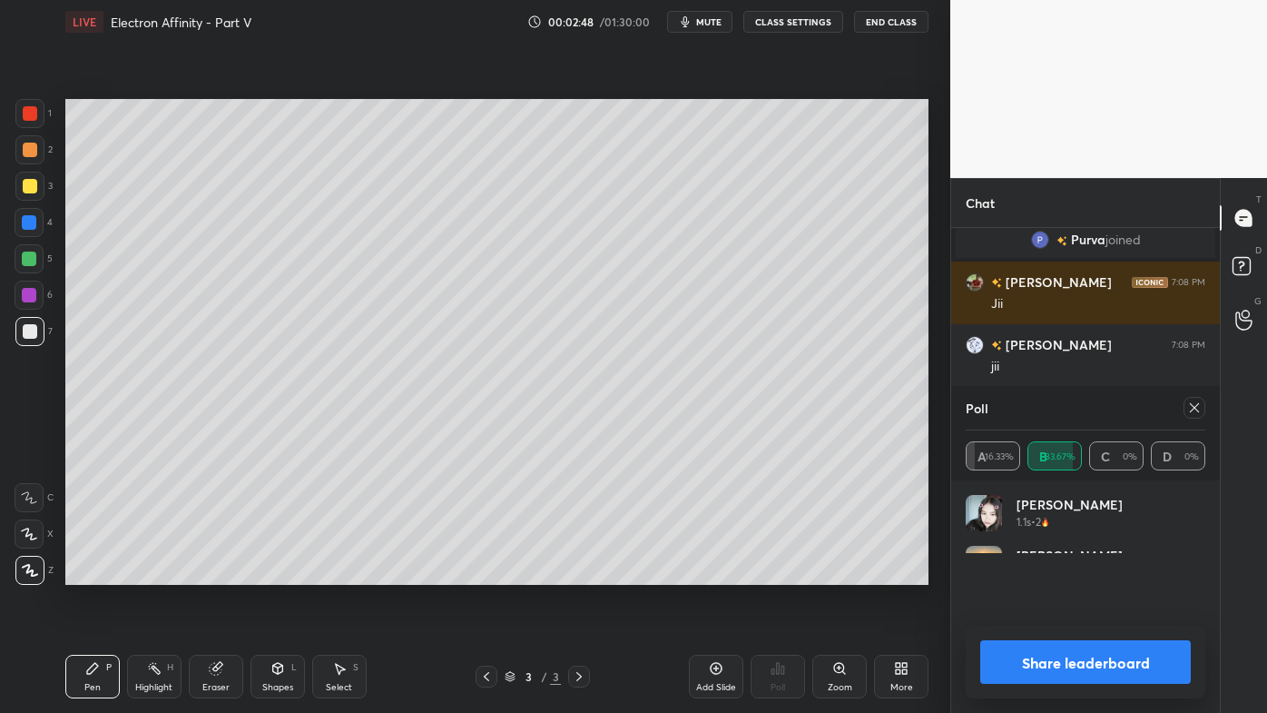
drag, startPoint x: 1198, startPoint y: 408, endPoint x: 1186, endPoint y: 413, distance: 13.8
click at [1200, 408] on icon at bounding box center [1194, 407] width 15 height 15
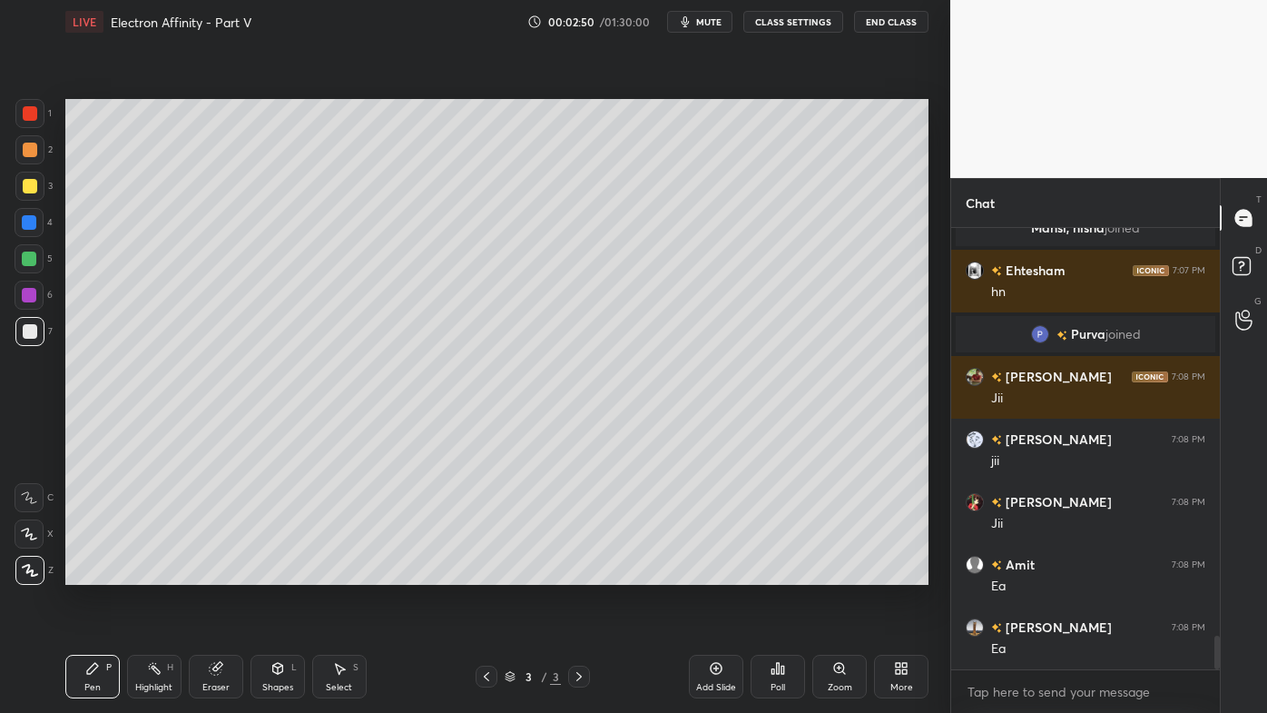
drag, startPoint x: 160, startPoint y: 673, endPoint x: 176, endPoint y: 646, distance: 31.0
click at [160, 573] on icon at bounding box center [154, 668] width 15 height 15
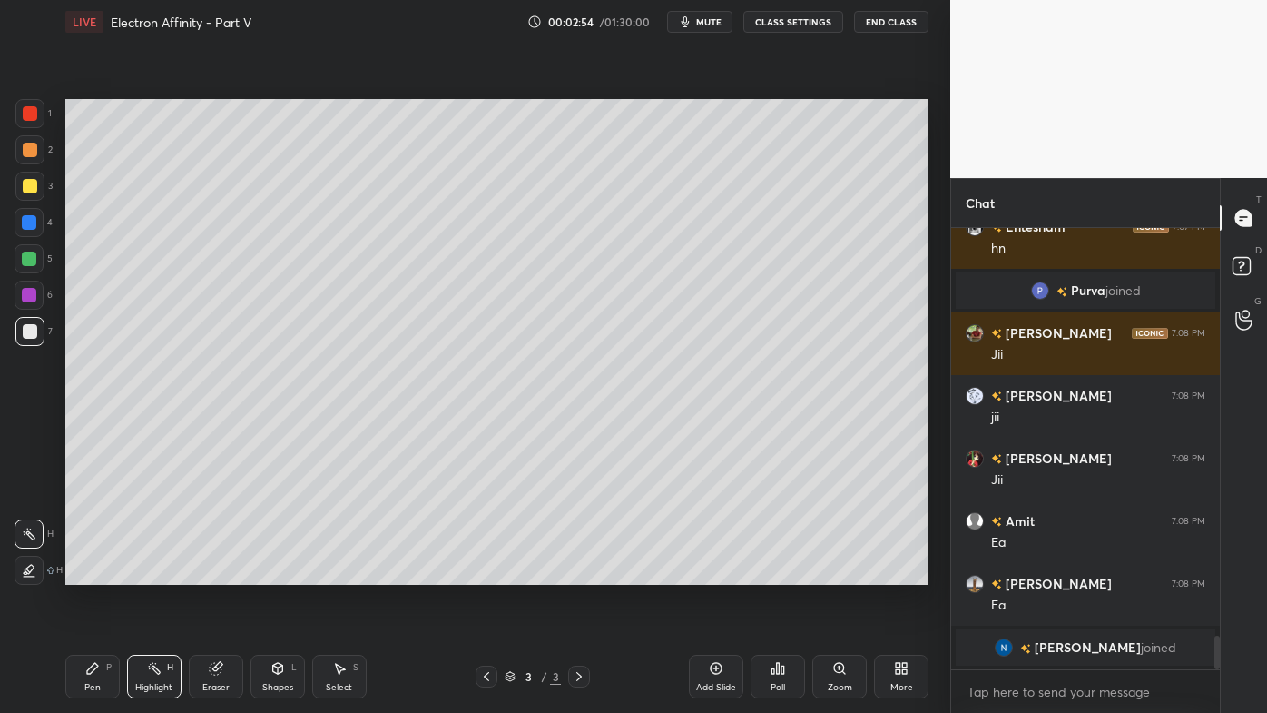
drag, startPoint x: 96, startPoint y: 667, endPoint x: 103, endPoint y: 651, distance: 17.5
click at [97, 573] on icon at bounding box center [92, 668] width 15 height 15
drag, startPoint x: 157, startPoint y: 665, endPoint x: 172, endPoint y: 640, distance: 29.7
click at [157, 573] on icon at bounding box center [154, 668] width 15 height 15
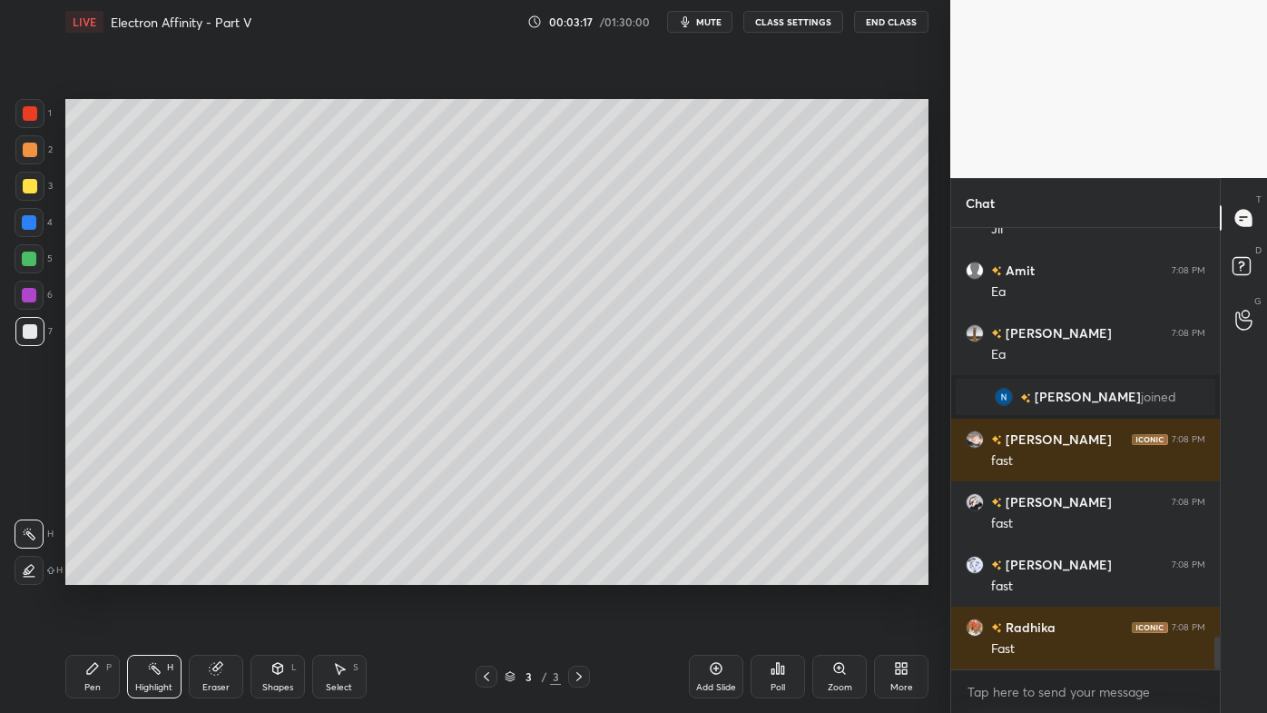
click at [773, 573] on icon at bounding box center [778, 668] width 15 height 15
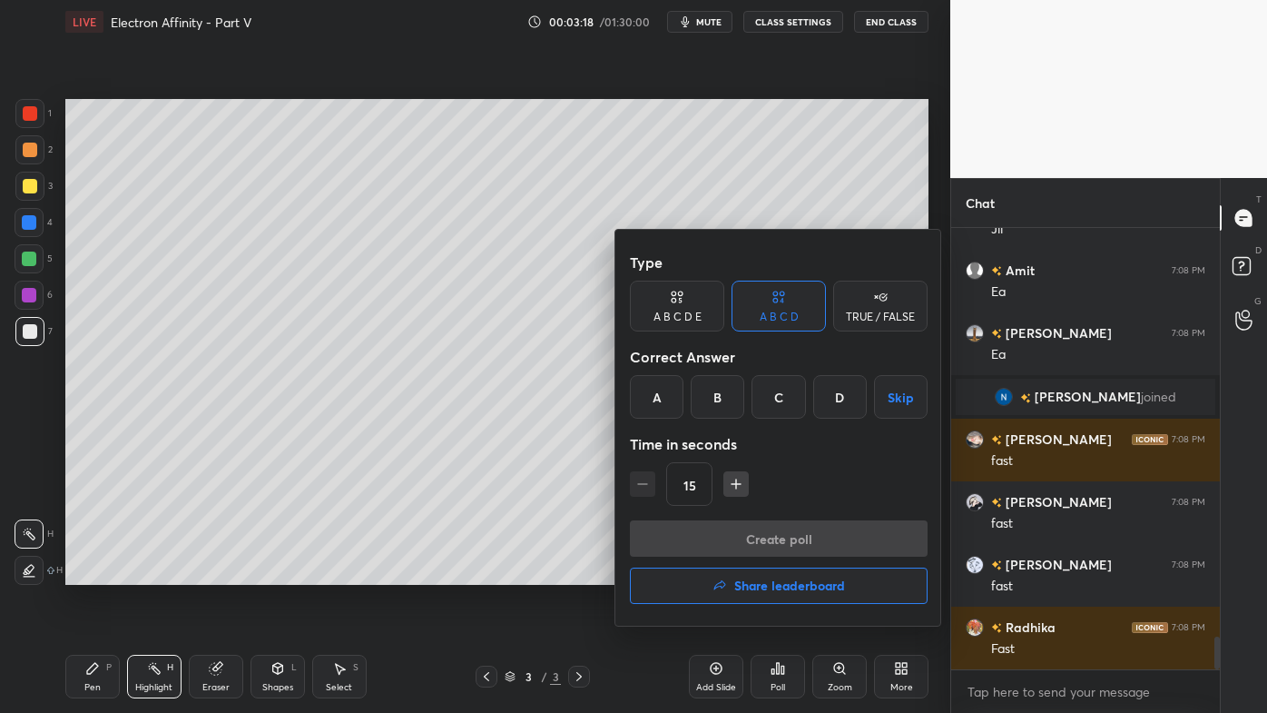
click at [782, 397] on div "C" at bounding box center [779, 397] width 54 height 44
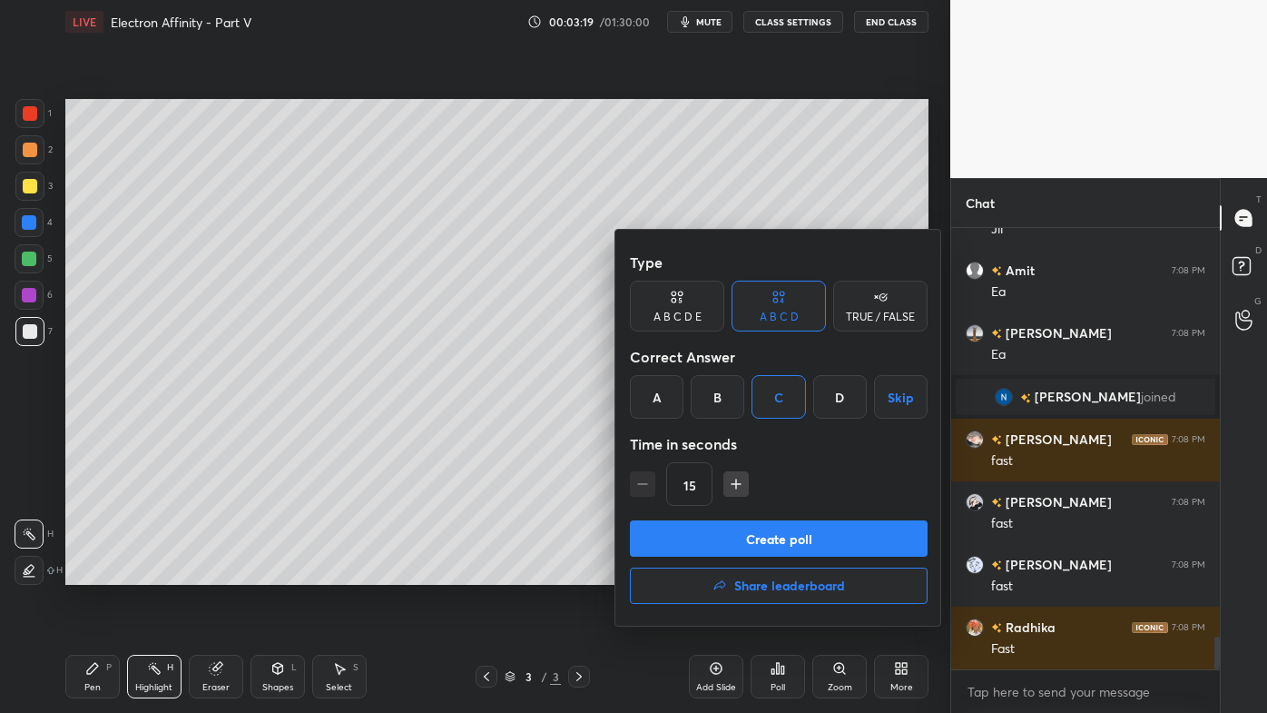
click at [747, 535] on button "Create poll" at bounding box center [779, 538] width 298 height 36
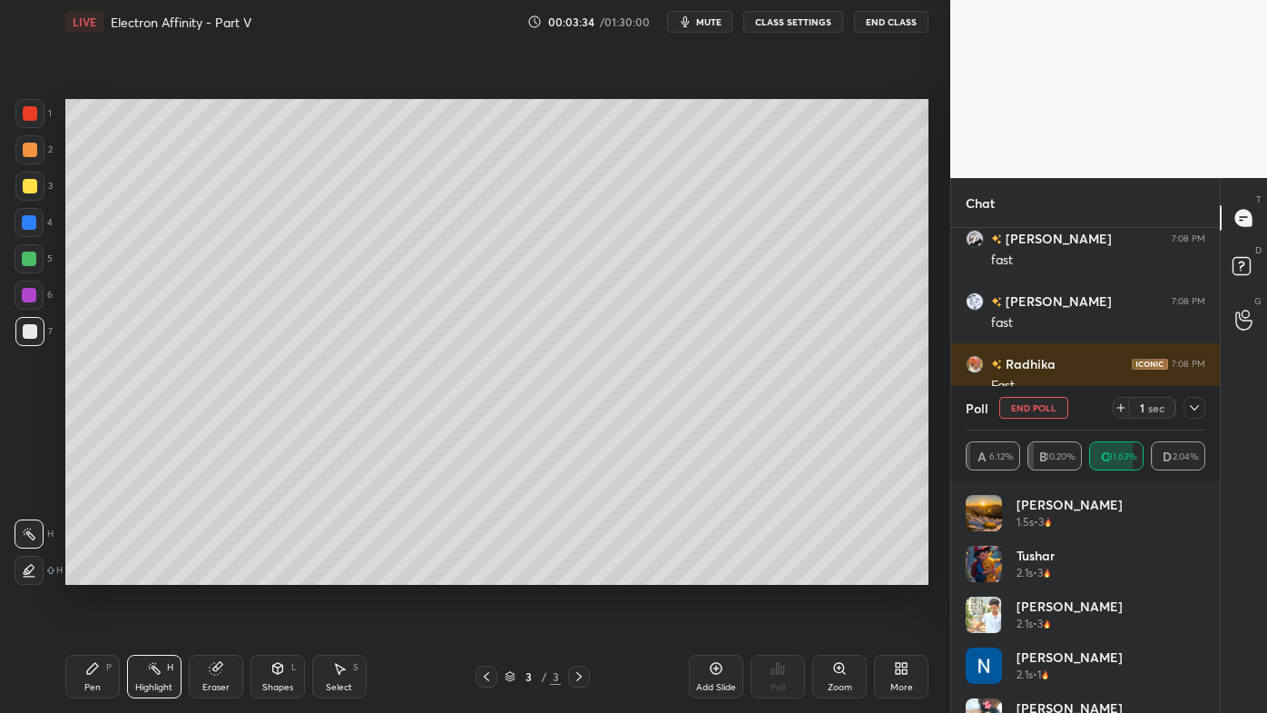
drag, startPoint x: 1201, startPoint y: 404, endPoint x: 1150, endPoint y: 426, distance: 55.3
click at [1202, 406] on div at bounding box center [1195, 408] width 22 height 22
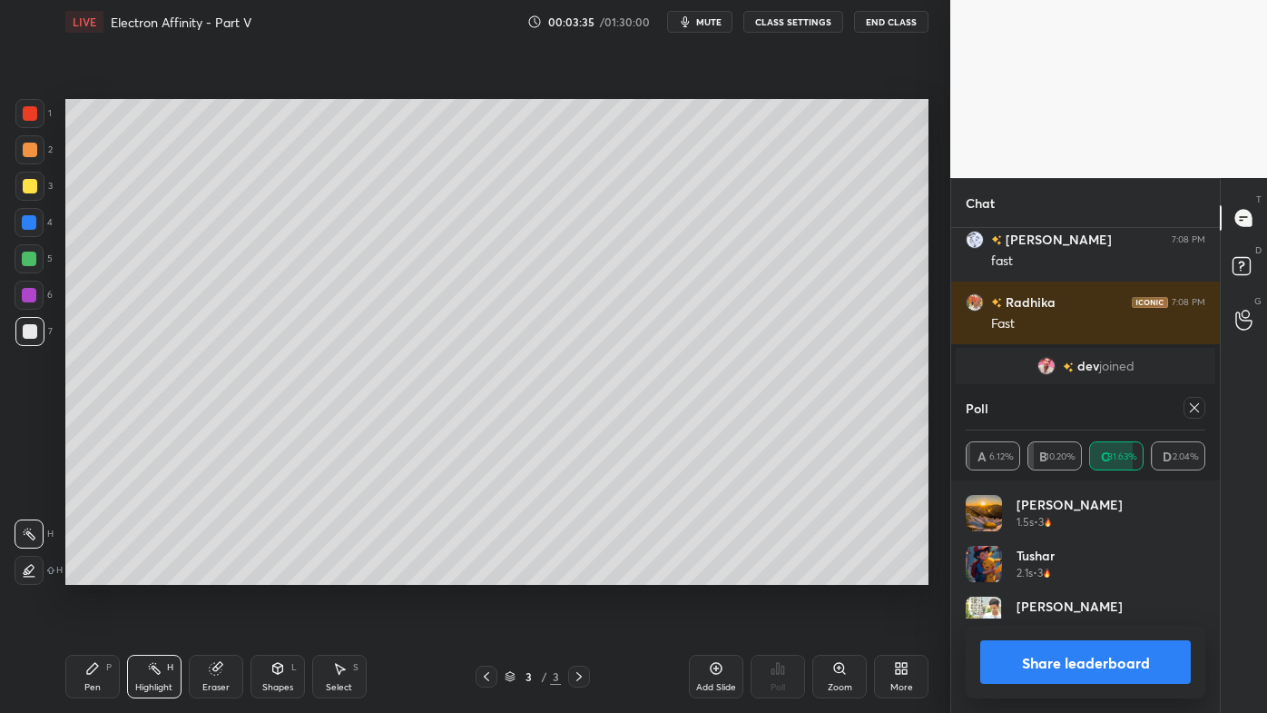
drag, startPoint x: 84, startPoint y: 664, endPoint x: 74, endPoint y: 629, distance: 35.9
click at [84, 573] on div "Pen P" at bounding box center [92, 676] width 54 height 44
drag, startPoint x: 26, startPoint y: 189, endPoint x: 55, endPoint y: 290, distance: 105.7
click at [28, 188] on div at bounding box center [30, 186] width 15 height 15
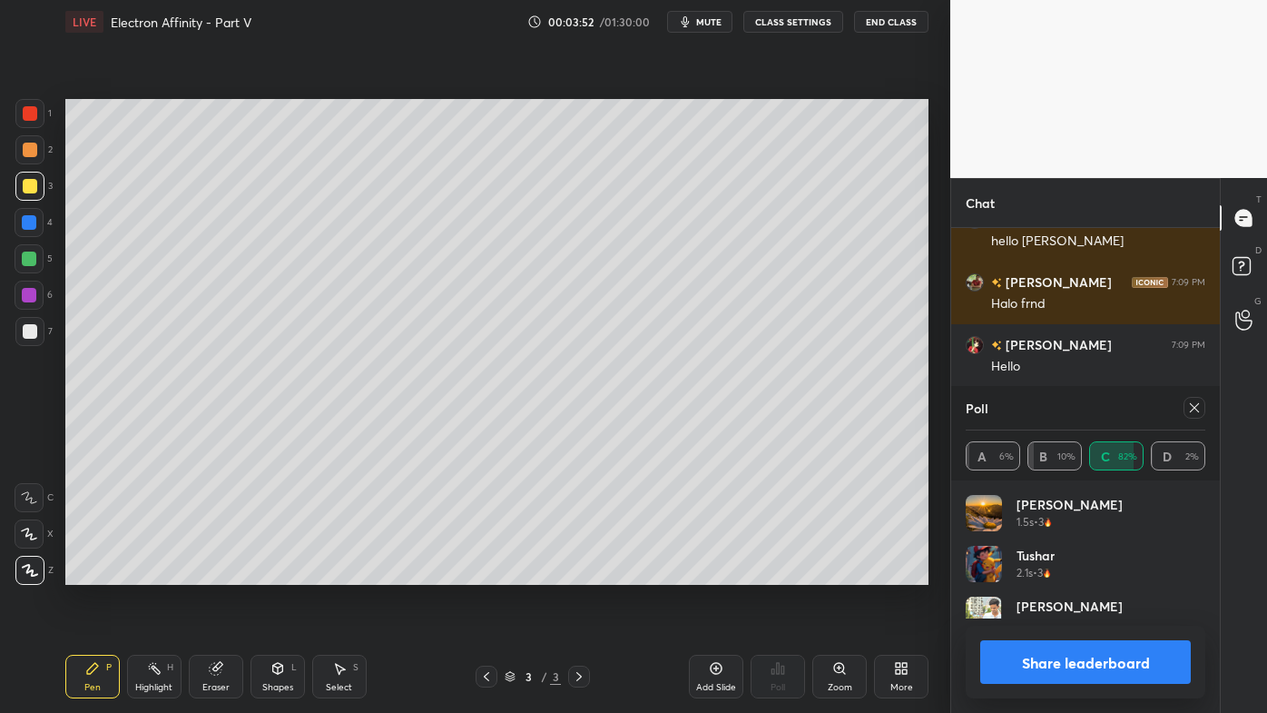
click at [1202, 402] on div at bounding box center [1195, 408] width 22 height 22
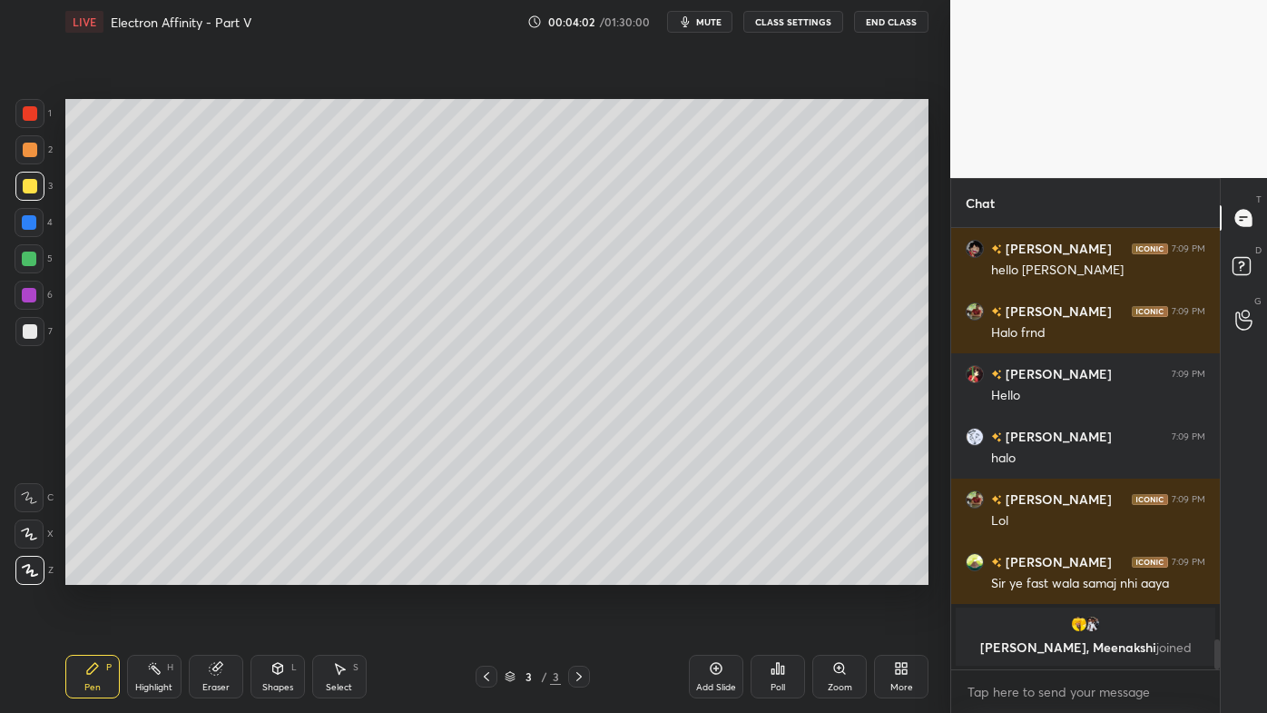
click at [148, 573] on icon at bounding box center [154, 668] width 15 height 15
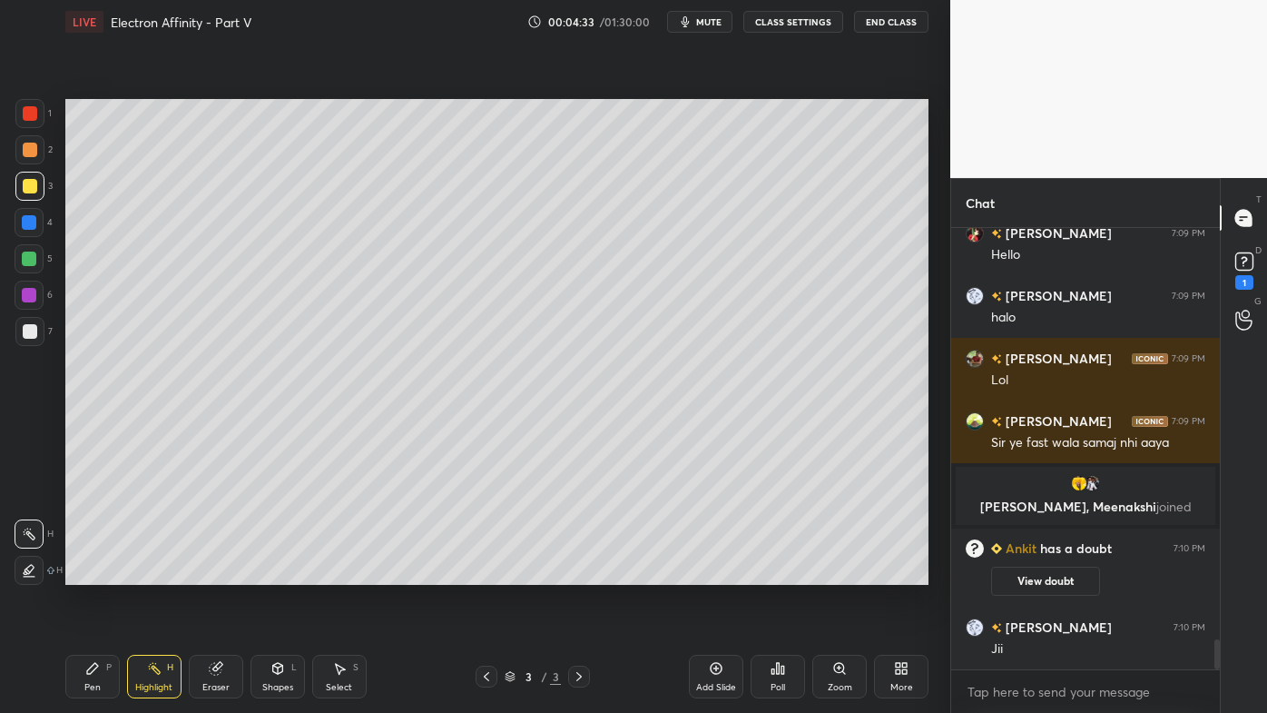
drag, startPoint x: 719, startPoint y: 668, endPoint x: 712, endPoint y: 660, distance: 10.9
click at [718, 573] on icon at bounding box center [716, 668] width 15 height 15
drag, startPoint x: 95, startPoint y: 666, endPoint x: 109, endPoint y: 636, distance: 32.9
click at [96, 573] on icon at bounding box center [92, 668] width 11 height 11
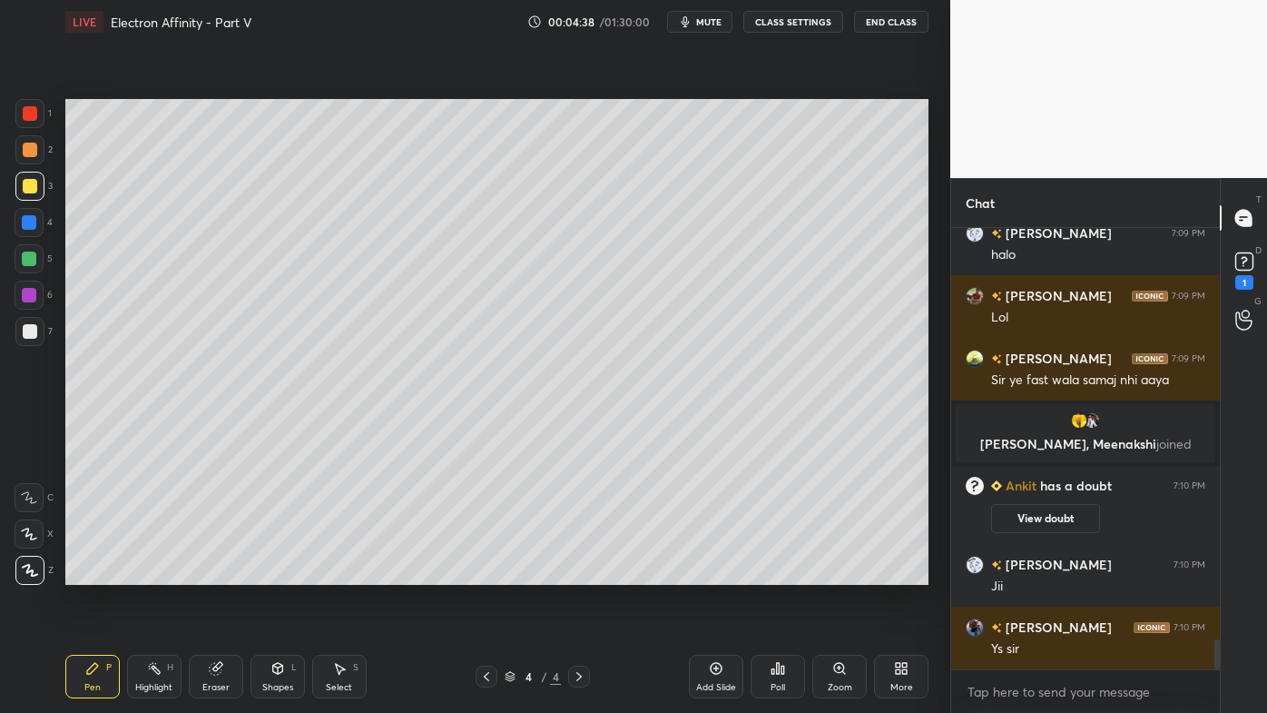
click at [781, 573] on div "Poll" at bounding box center [778, 676] width 54 height 44
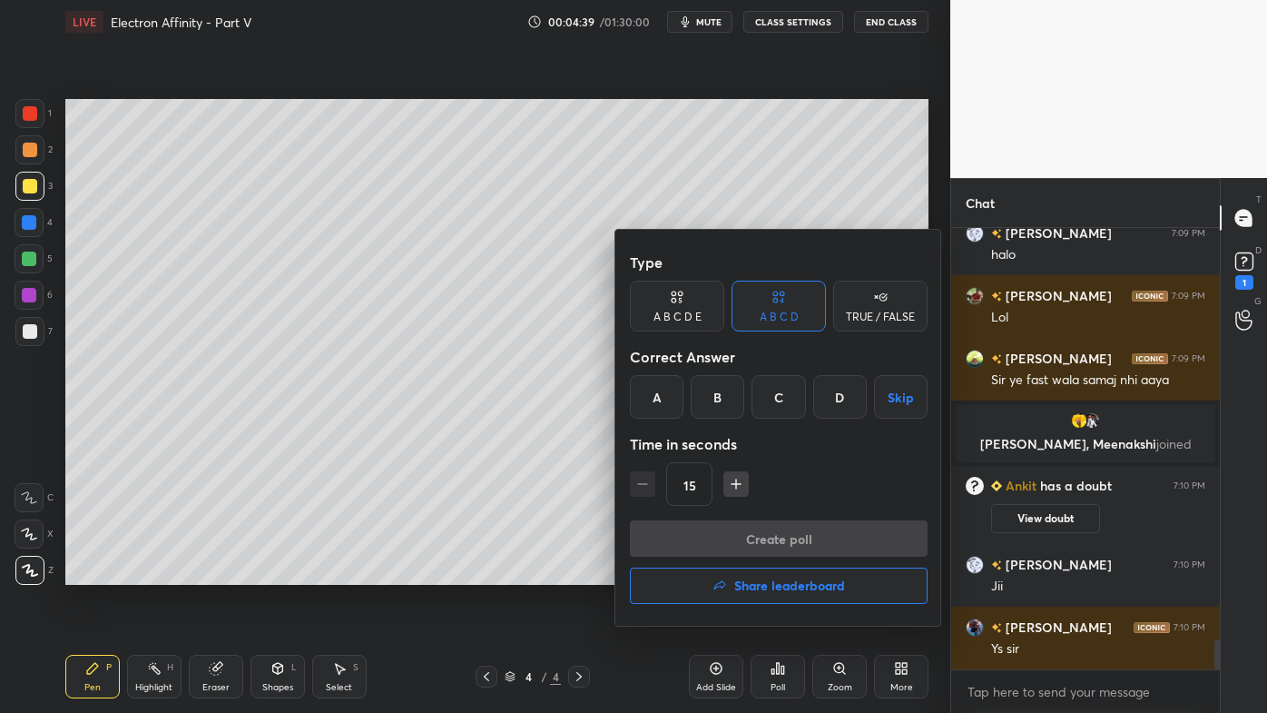
drag, startPoint x: 854, startPoint y: 323, endPoint x: 822, endPoint y: 369, distance: 56.1
click at [854, 327] on div "TRUE / FALSE" at bounding box center [880, 305] width 94 height 51
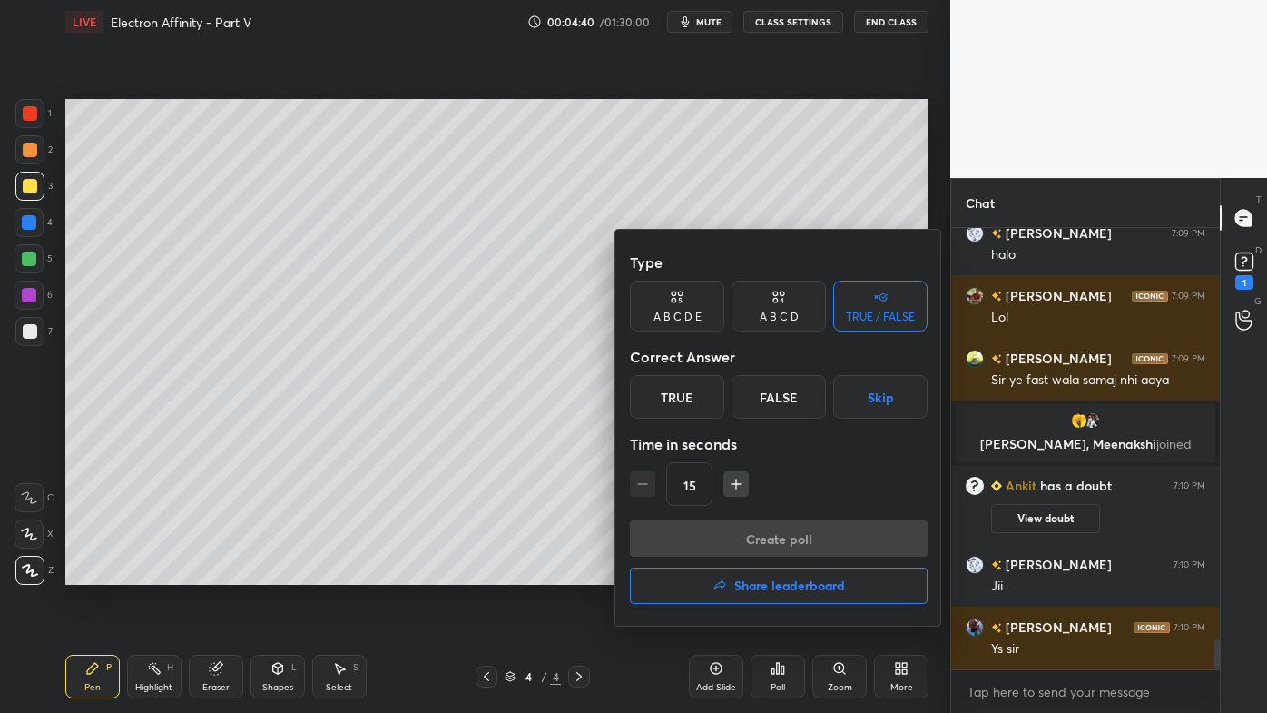
drag, startPoint x: 686, startPoint y: 400, endPoint x: 678, endPoint y: 418, distance: 19.9
click at [687, 401] on div "True" at bounding box center [677, 397] width 94 height 44
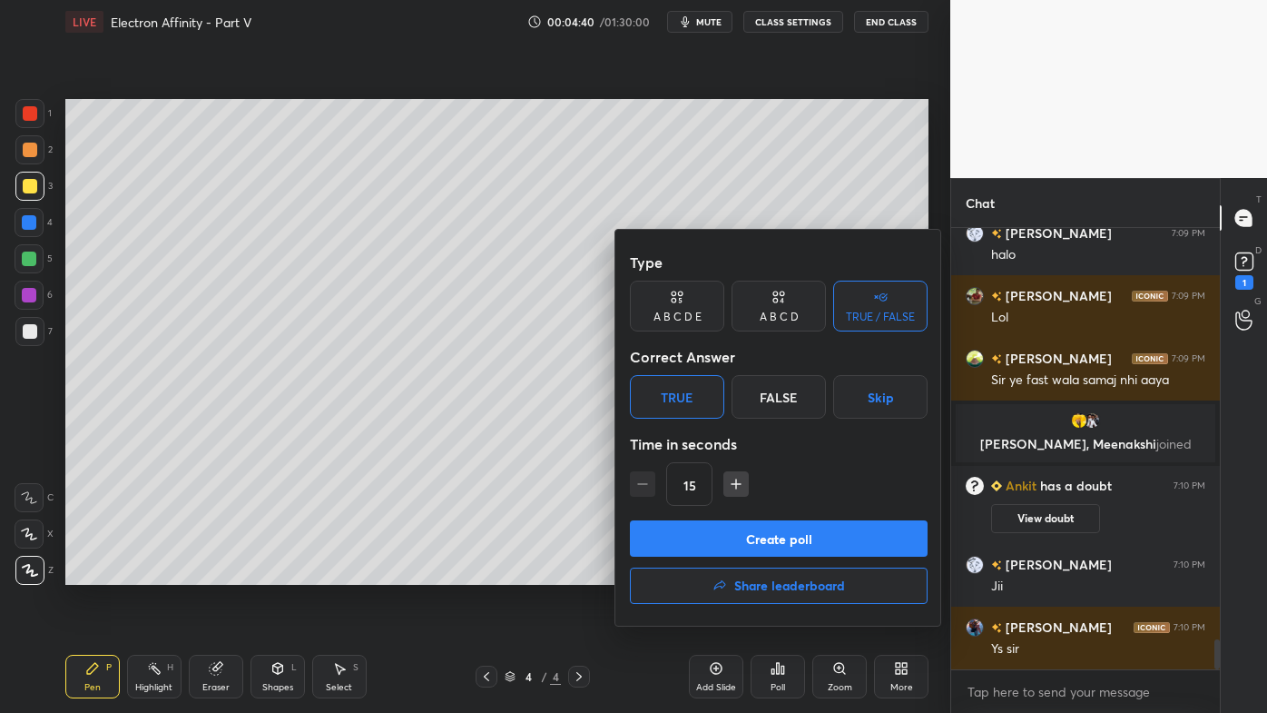
click at [702, 537] on button "Create poll" at bounding box center [779, 538] width 298 height 36
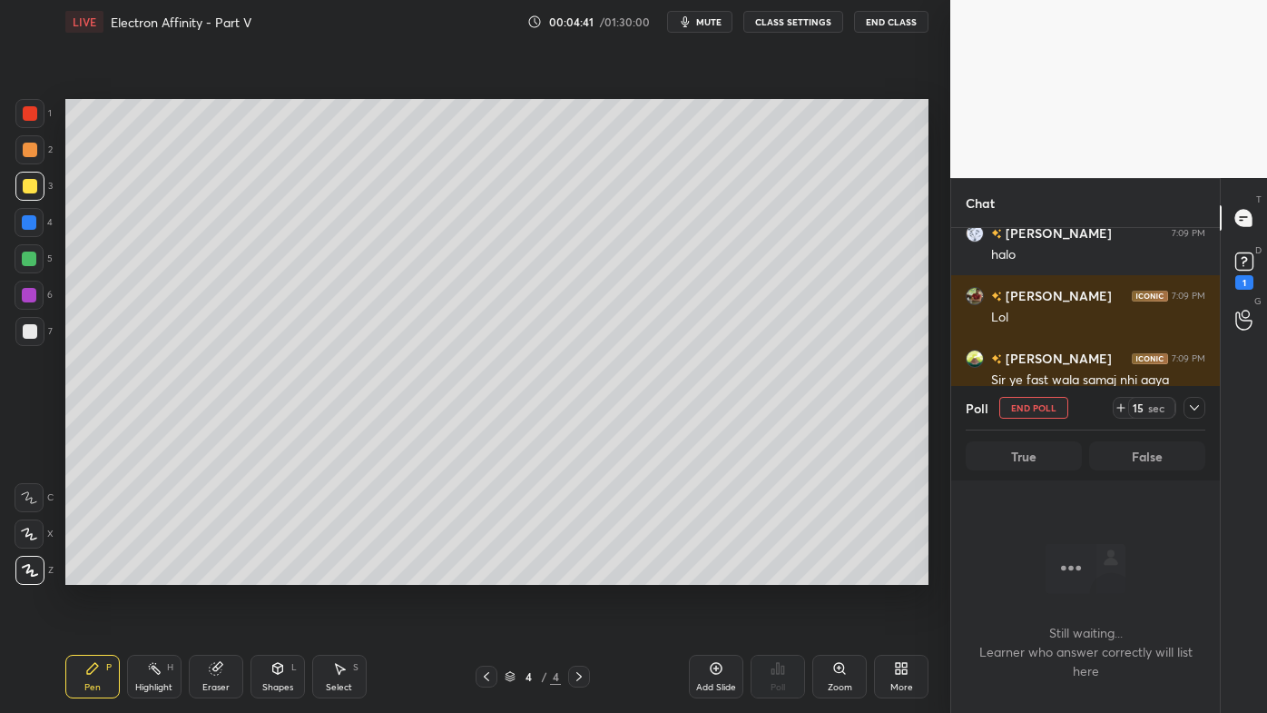
scroll to position [5, 5]
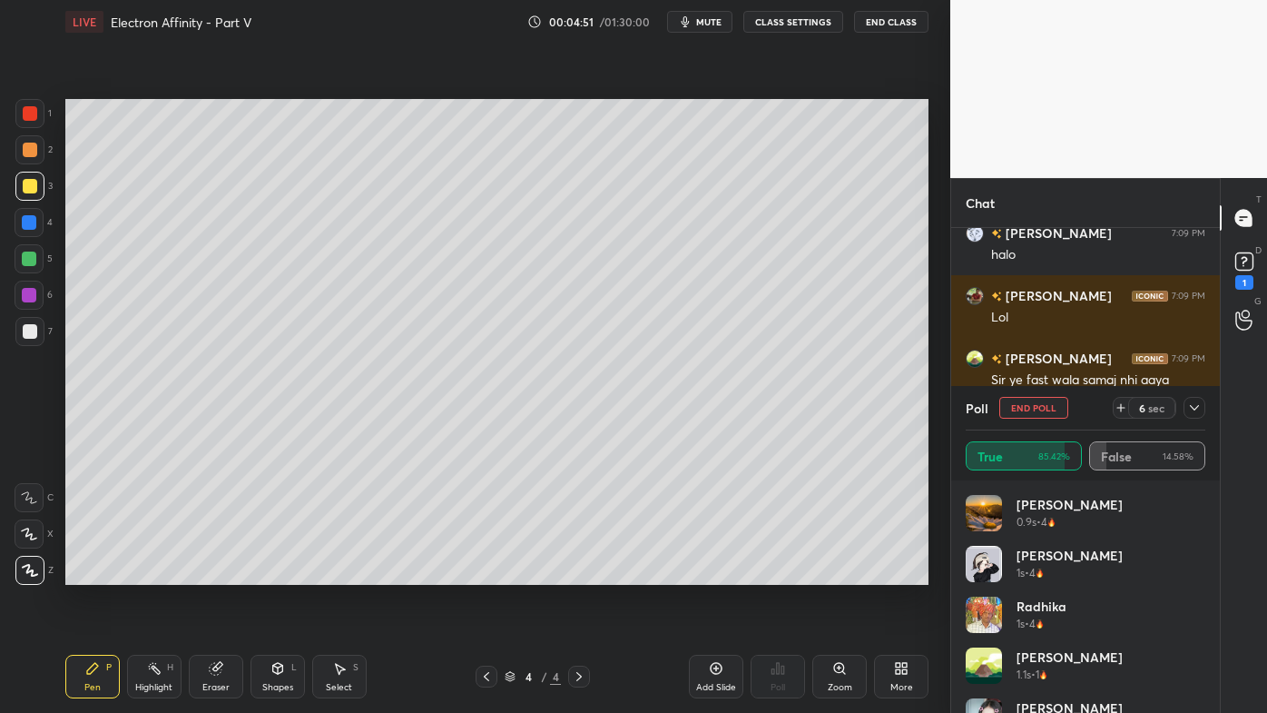
click at [29, 143] on div at bounding box center [30, 150] width 15 height 15
click at [1200, 407] on icon at bounding box center [1194, 407] width 15 height 15
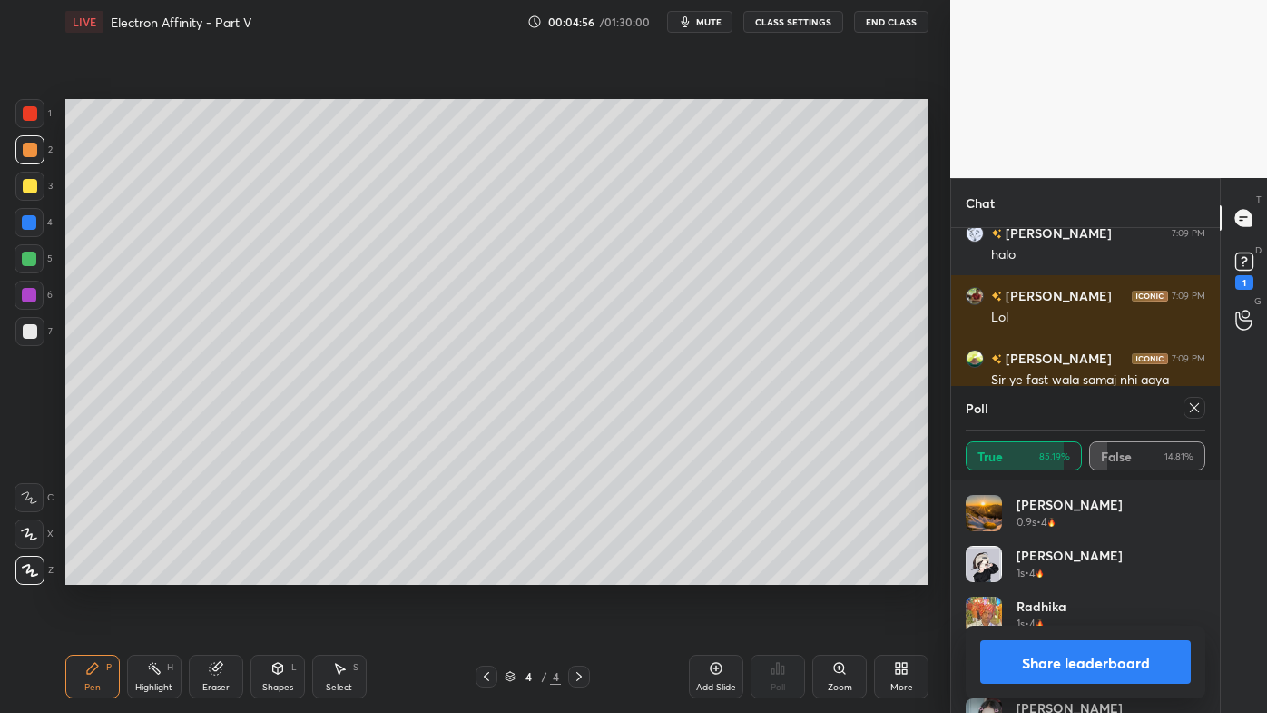
scroll to position [212, 234]
click at [1198, 404] on icon at bounding box center [1194, 407] width 15 height 15
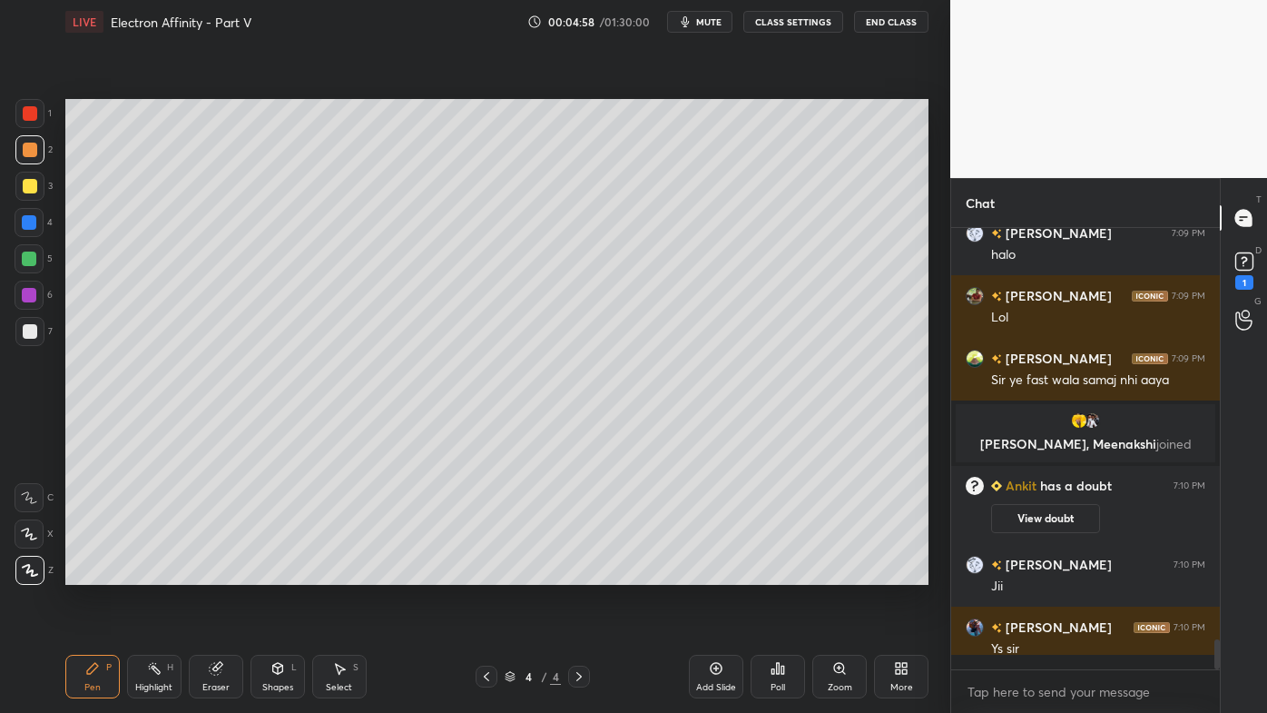
scroll to position [469, 263]
click at [788, 573] on div "Poll" at bounding box center [778, 676] width 54 height 44
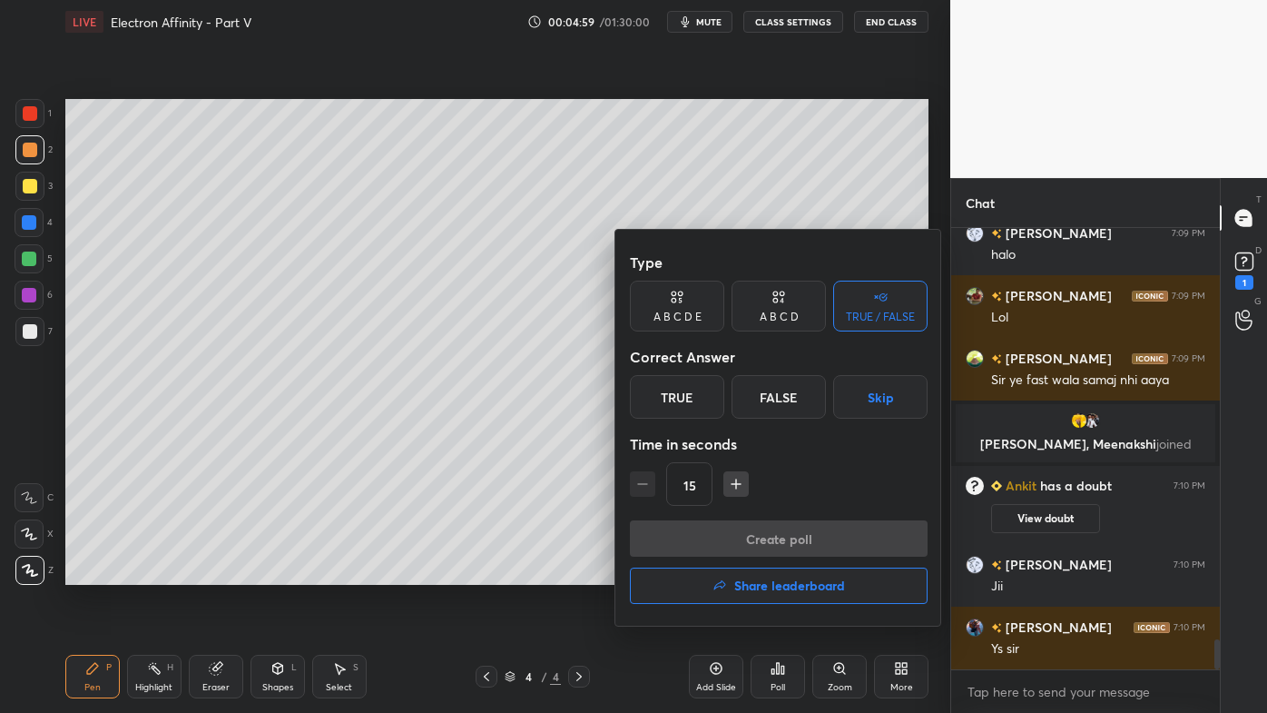
click at [697, 406] on div "True" at bounding box center [677, 397] width 94 height 44
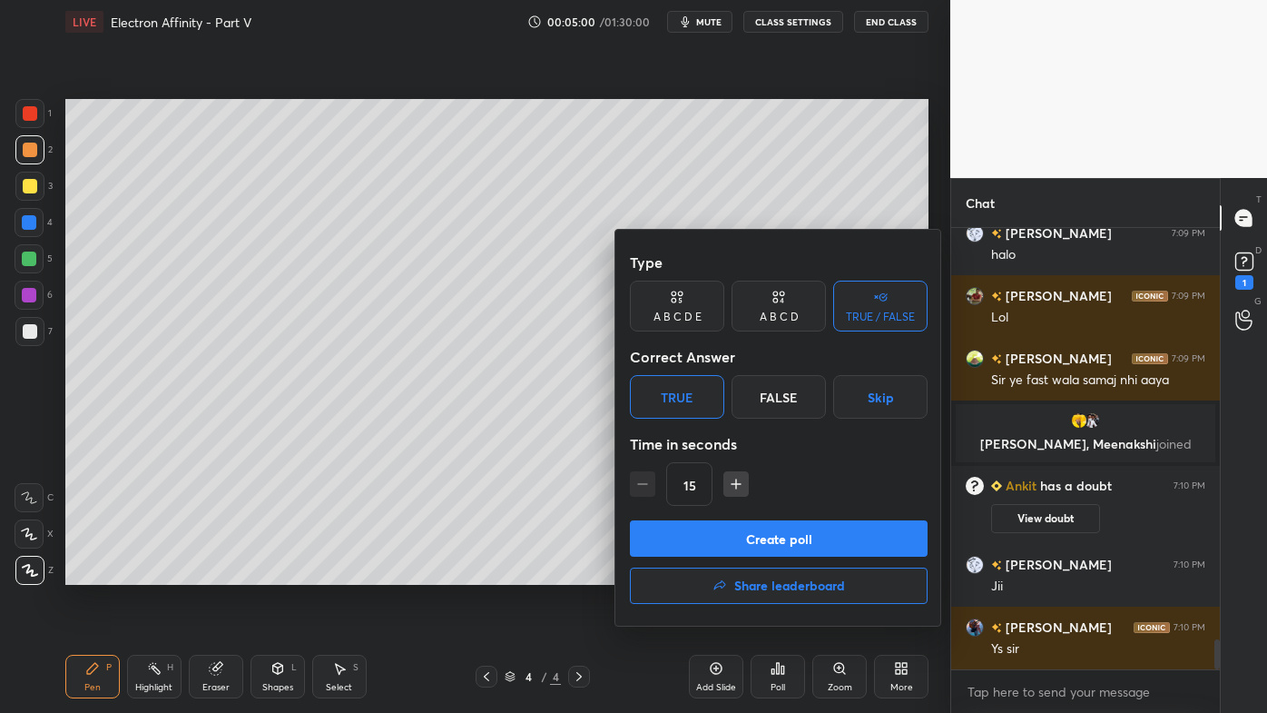
click at [726, 546] on button "Create poll" at bounding box center [779, 538] width 298 height 36
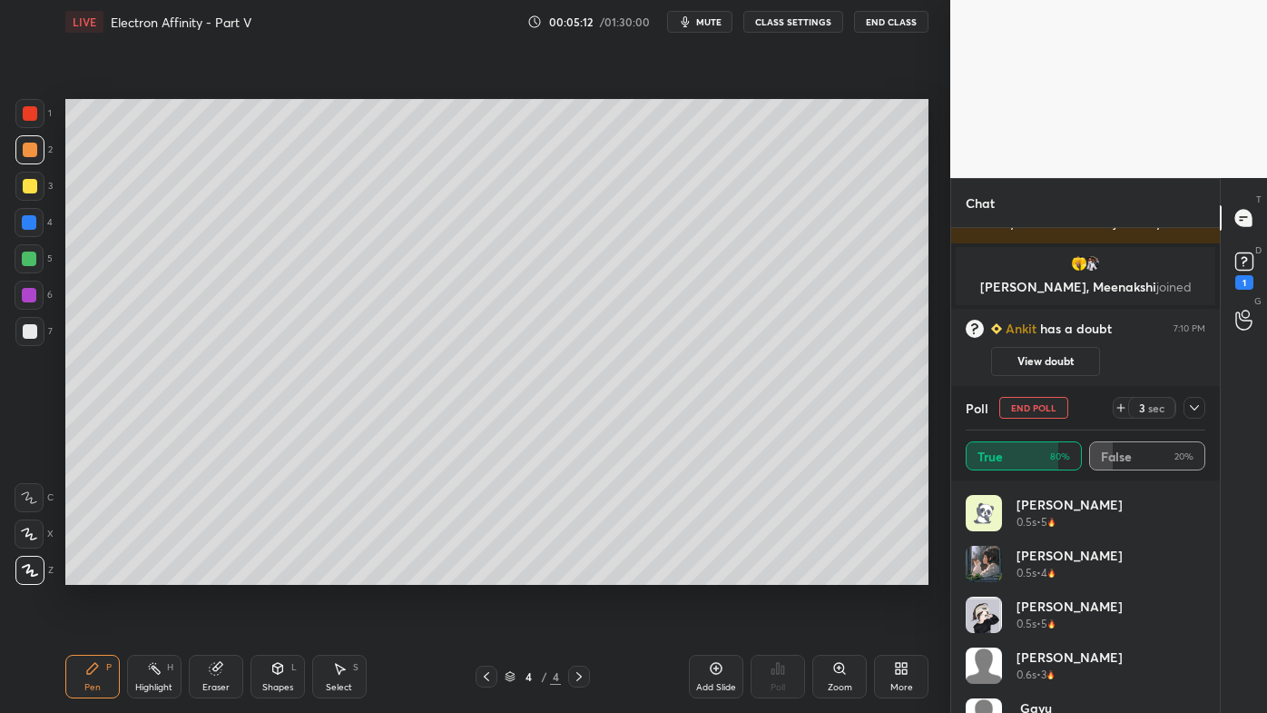
drag, startPoint x: 1201, startPoint y: 405, endPoint x: 1133, endPoint y: 445, distance: 78.9
click at [1202, 406] on div at bounding box center [1195, 408] width 22 height 22
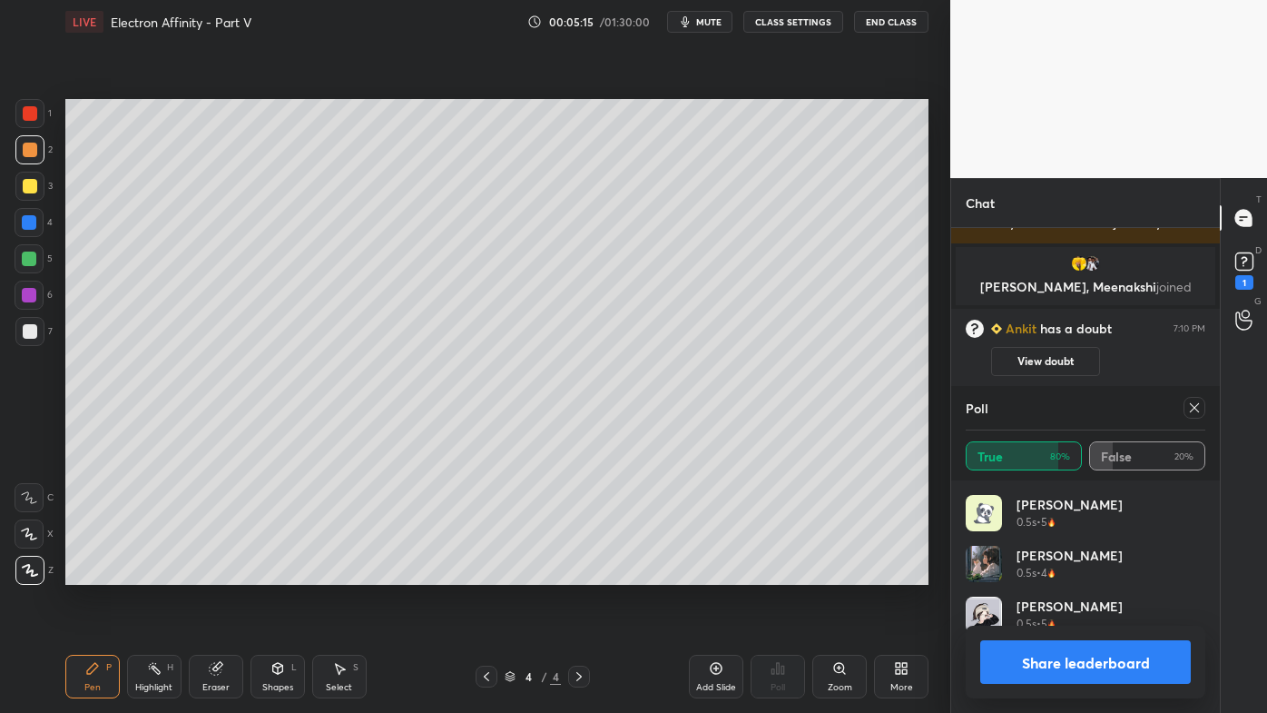
click at [83, 573] on div "Pen P" at bounding box center [92, 676] width 54 height 44
click at [1197, 409] on icon at bounding box center [1194, 407] width 15 height 15
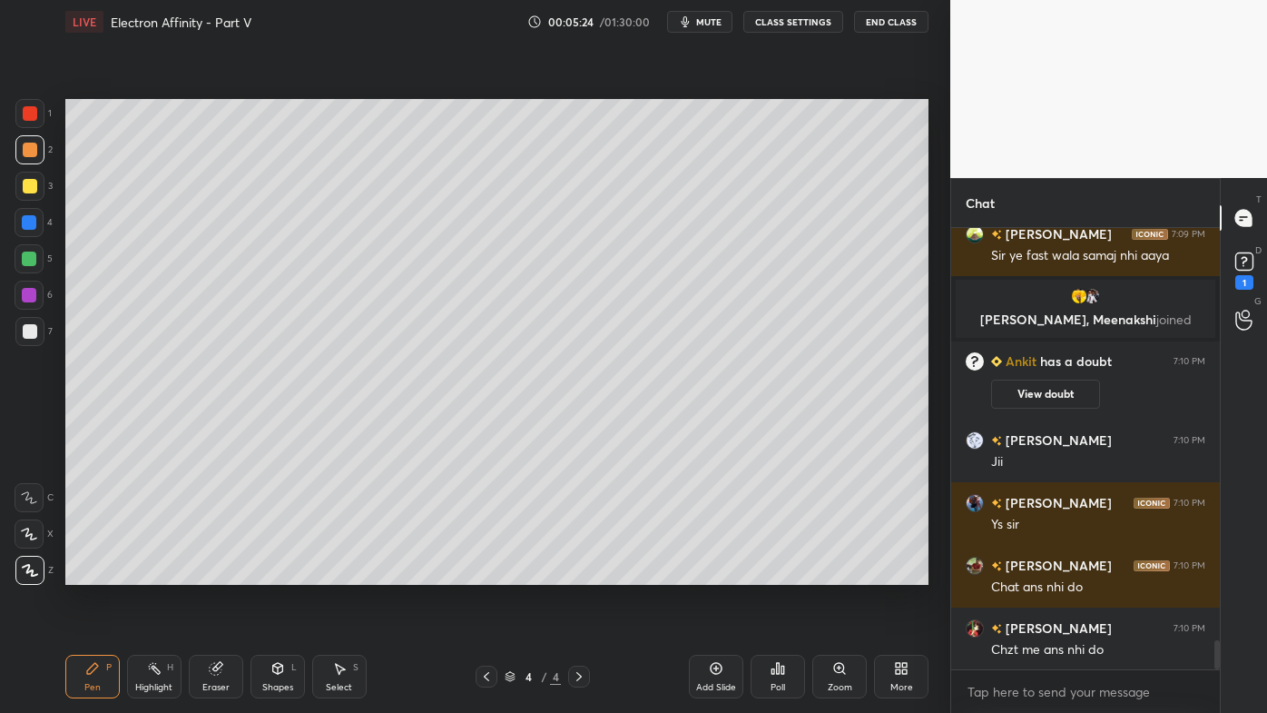
click at [157, 573] on icon at bounding box center [154, 668] width 15 height 15
click at [222, 573] on icon at bounding box center [216, 668] width 15 height 15
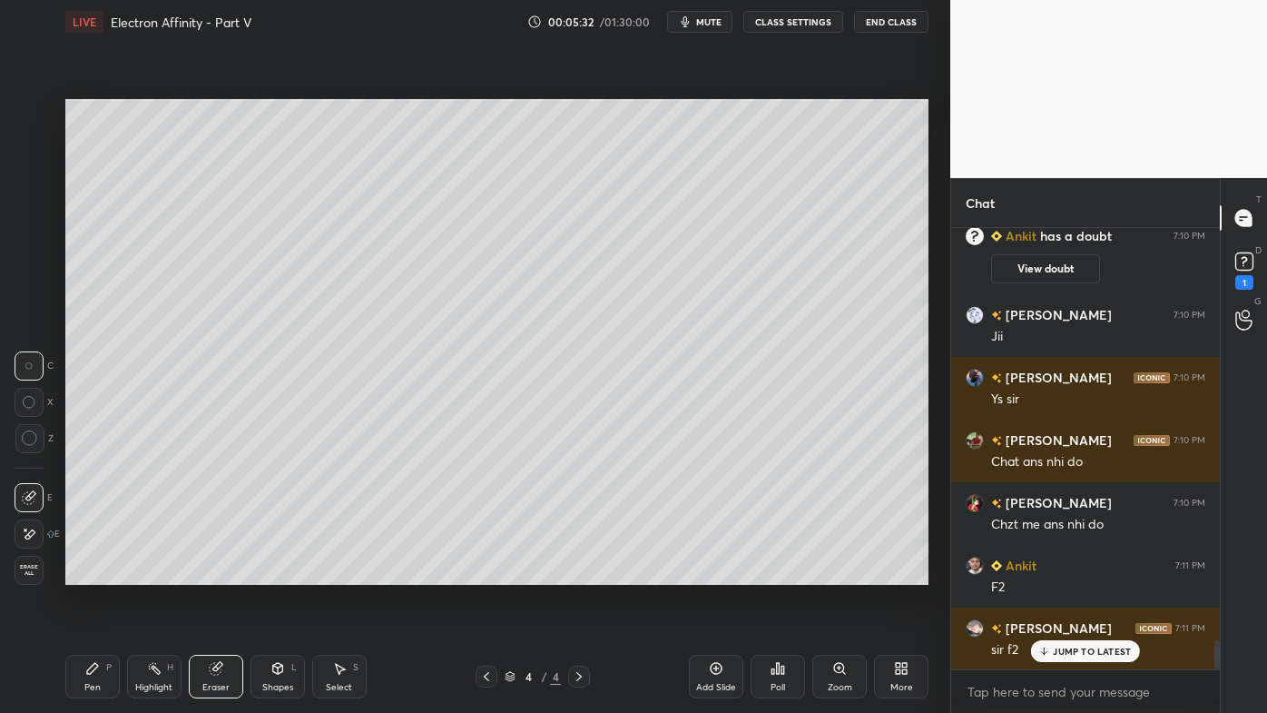
drag, startPoint x: 100, startPoint y: 669, endPoint x: 139, endPoint y: 614, distance: 67.7
click at [102, 573] on div "Pen P" at bounding box center [92, 676] width 54 height 44
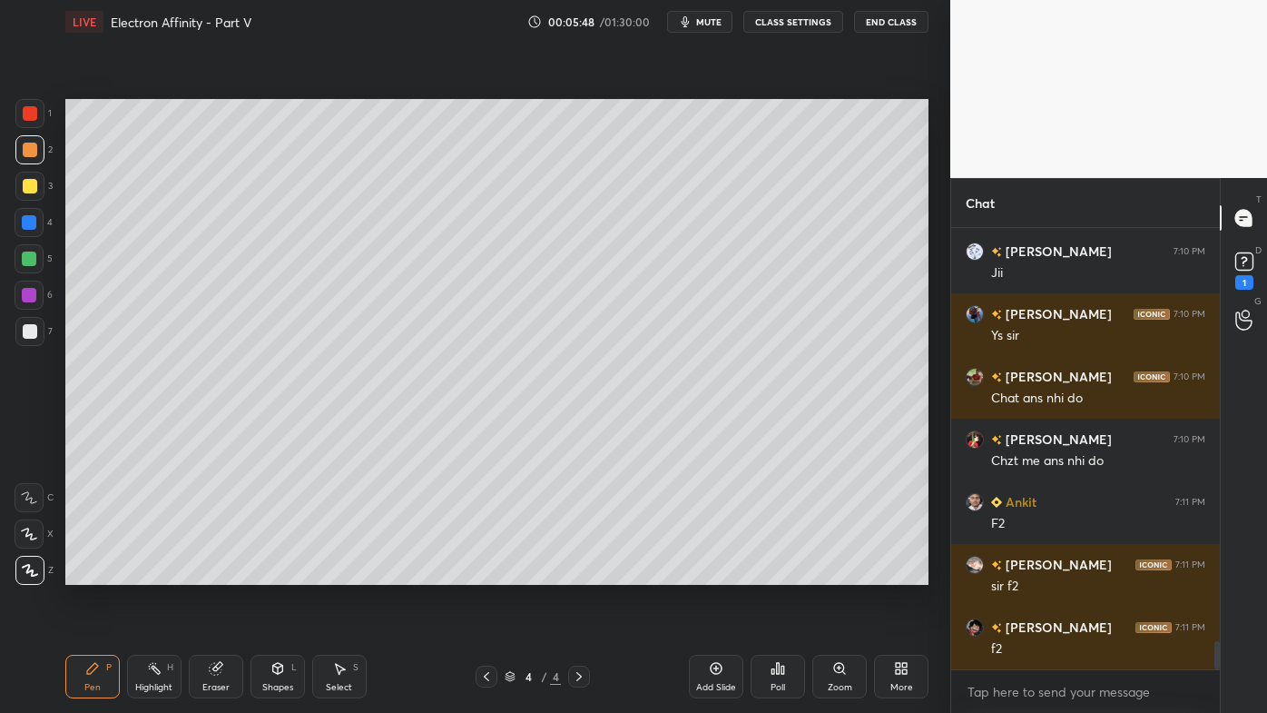
drag, startPoint x: 146, startPoint y: 658, endPoint x: 223, endPoint y: 591, distance: 102.3
click at [153, 573] on div "Pen P Highlight H Eraser Shapes L Select S 4 / 4 Add Slide Poll Zoom More" at bounding box center [496, 676] width 863 height 73
click at [224, 573] on div "Eraser" at bounding box center [216, 676] width 54 height 44
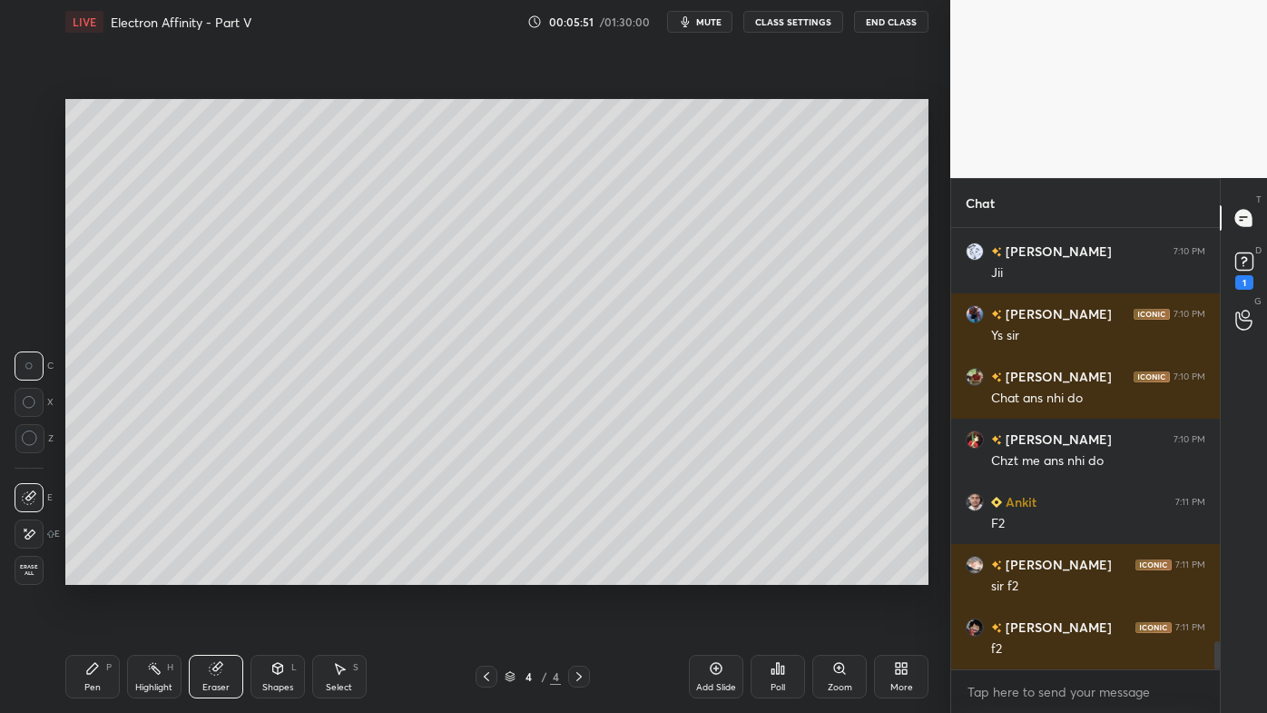
drag, startPoint x: 34, startPoint y: 532, endPoint x: 51, endPoint y: 520, distance: 20.2
click at [36, 530] on div at bounding box center [29, 533] width 29 height 29
drag, startPoint x: 159, startPoint y: 671, endPoint x: 208, endPoint y: 607, distance: 80.3
click at [159, 573] on icon at bounding box center [154, 668] width 15 height 15
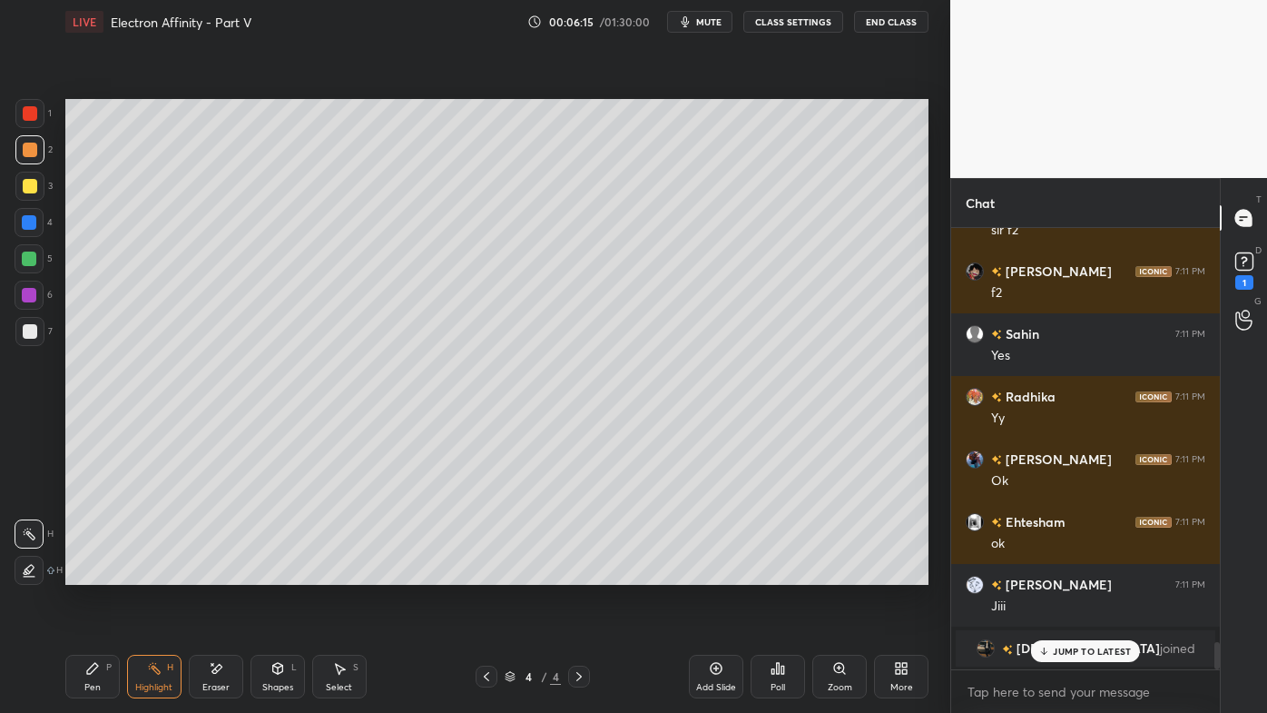
click at [93, 573] on icon at bounding box center [92, 668] width 15 height 15
drag, startPoint x: 155, startPoint y: 671, endPoint x: 165, endPoint y: 603, distance: 68.8
click at [158, 573] on icon at bounding box center [154, 668] width 15 height 15
click at [1056, 573] on p "JUMP TO LATEST" at bounding box center [1092, 650] width 78 height 11
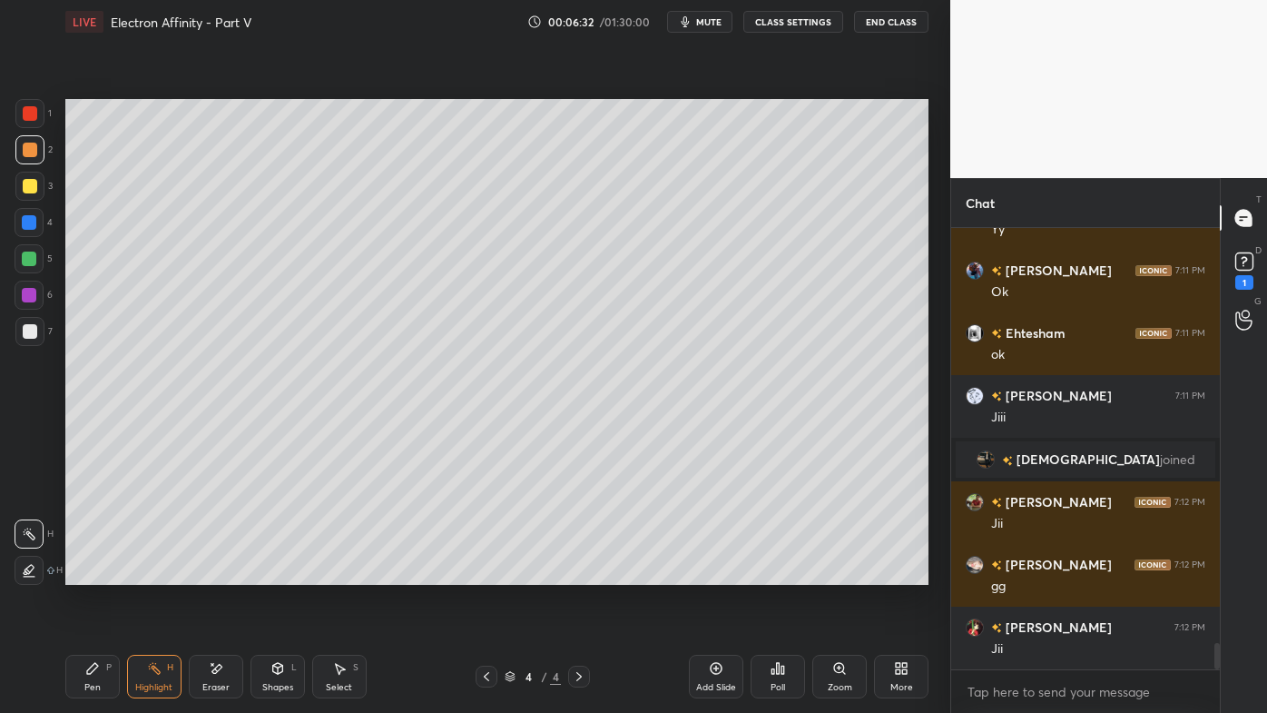
scroll to position [7130, 0]
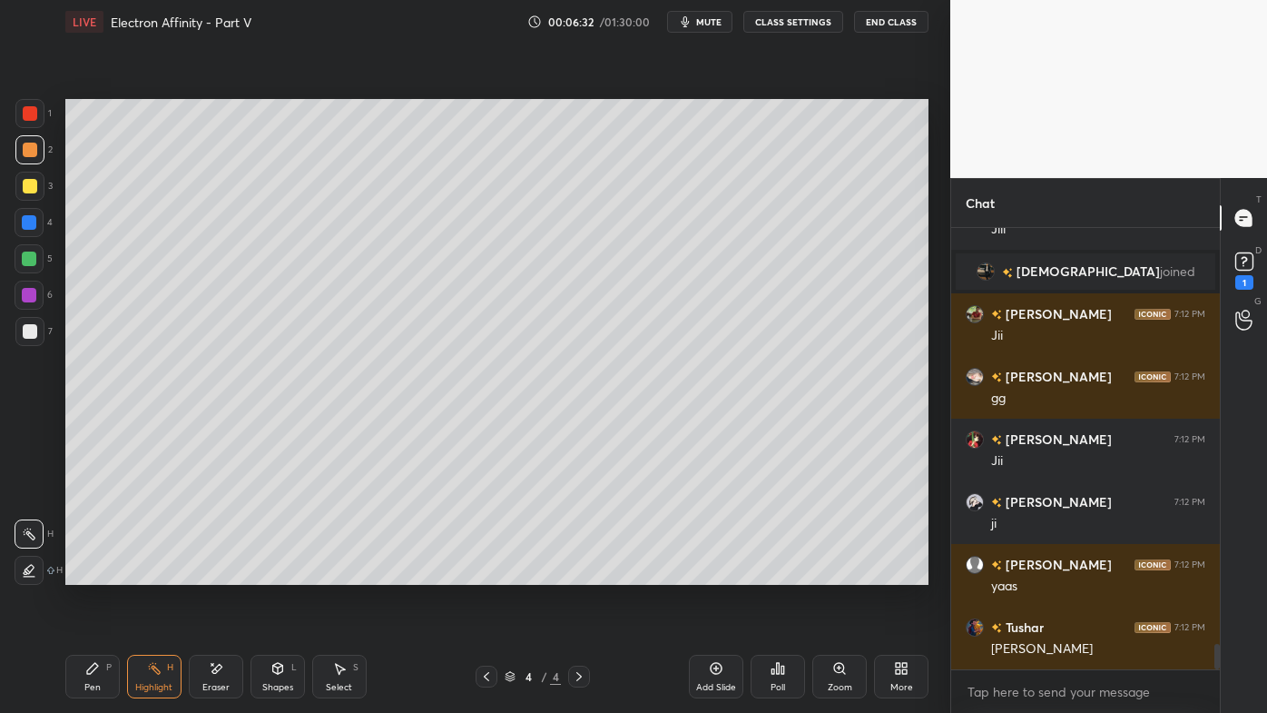
drag, startPoint x: 722, startPoint y: 668, endPoint x: 723, endPoint y: 648, distance: 20.1
click at [721, 573] on icon at bounding box center [717, 669] width 12 height 12
click at [94, 573] on icon at bounding box center [92, 668] width 15 height 15
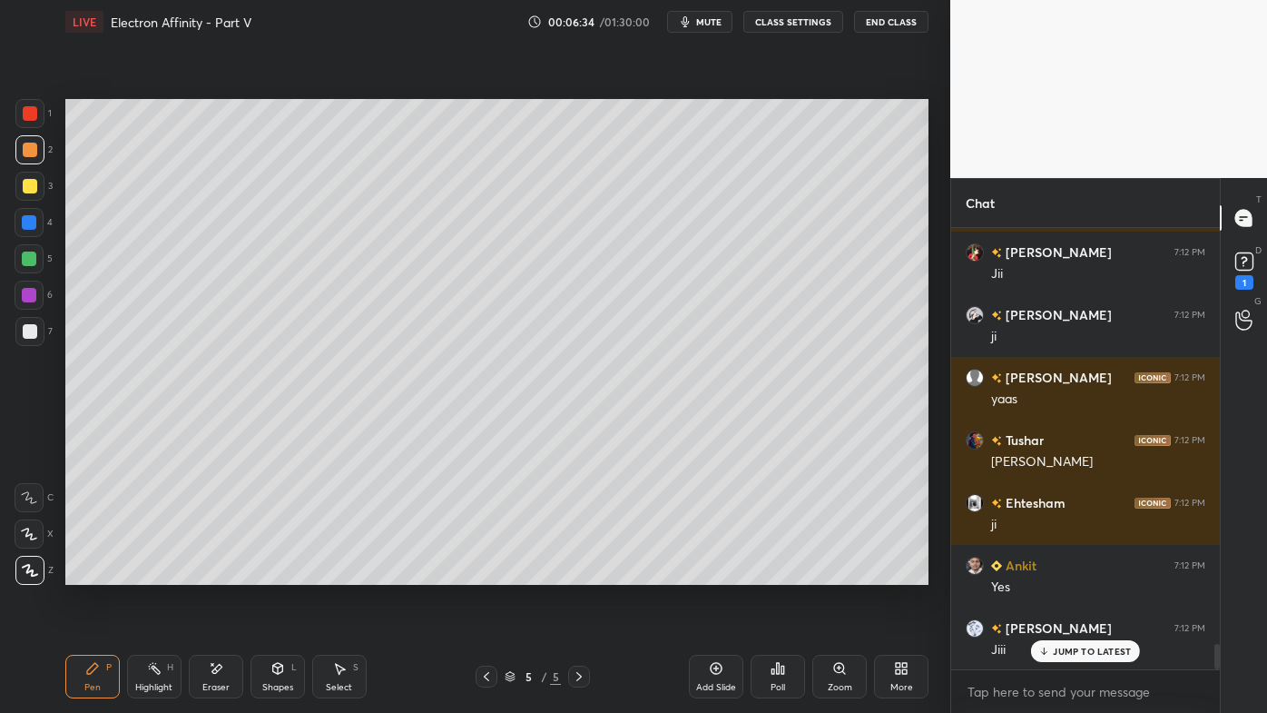
drag, startPoint x: 29, startPoint y: 186, endPoint x: 63, endPoint y: 169, distance: 37.8
click at [29, 183] on div at bounding box center [30, 186] width 15 height 15
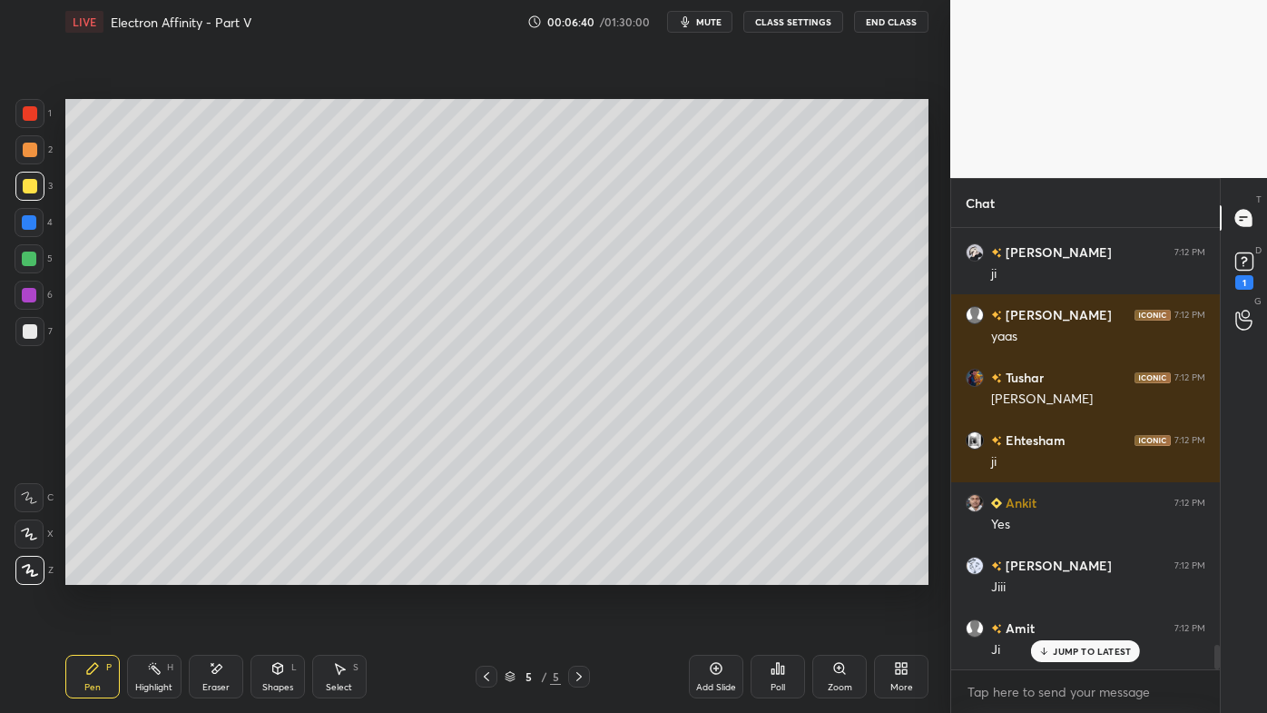
scroll to position [7444, 0]
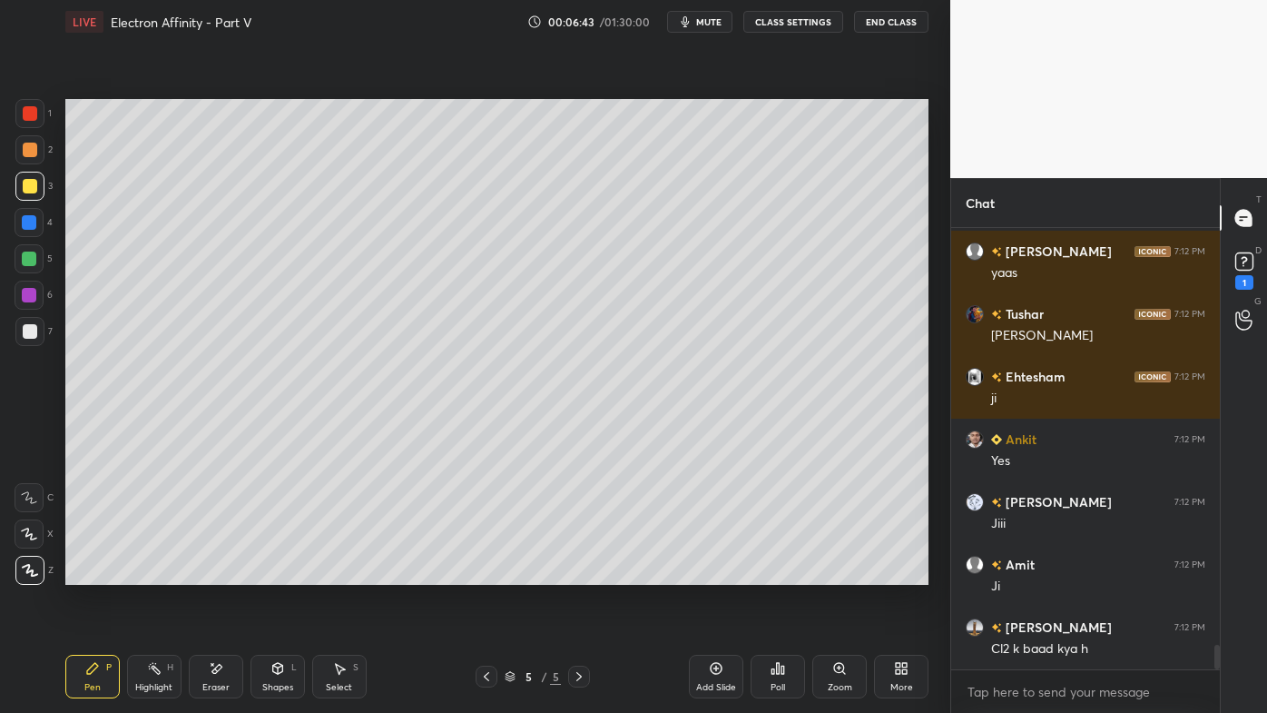
click at [481, 573] on icon at bounding box center [486, 676] width 15 height 15
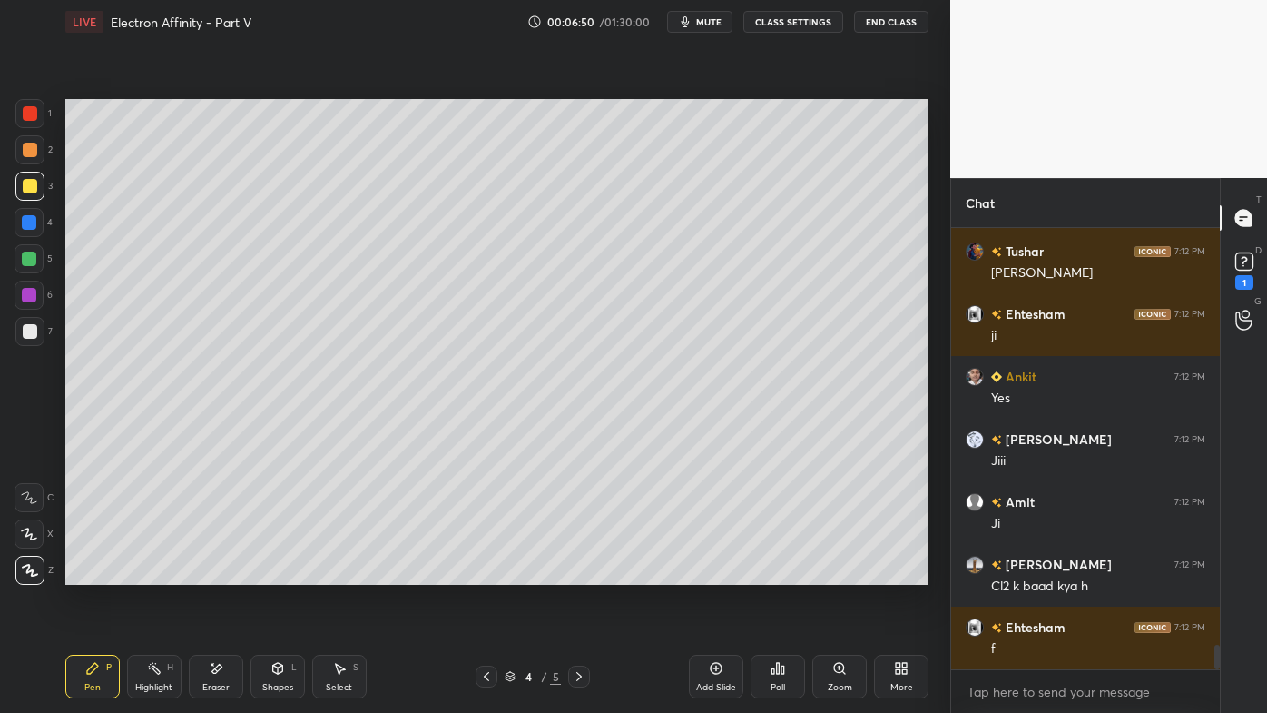
scroll to position [7569, 0]
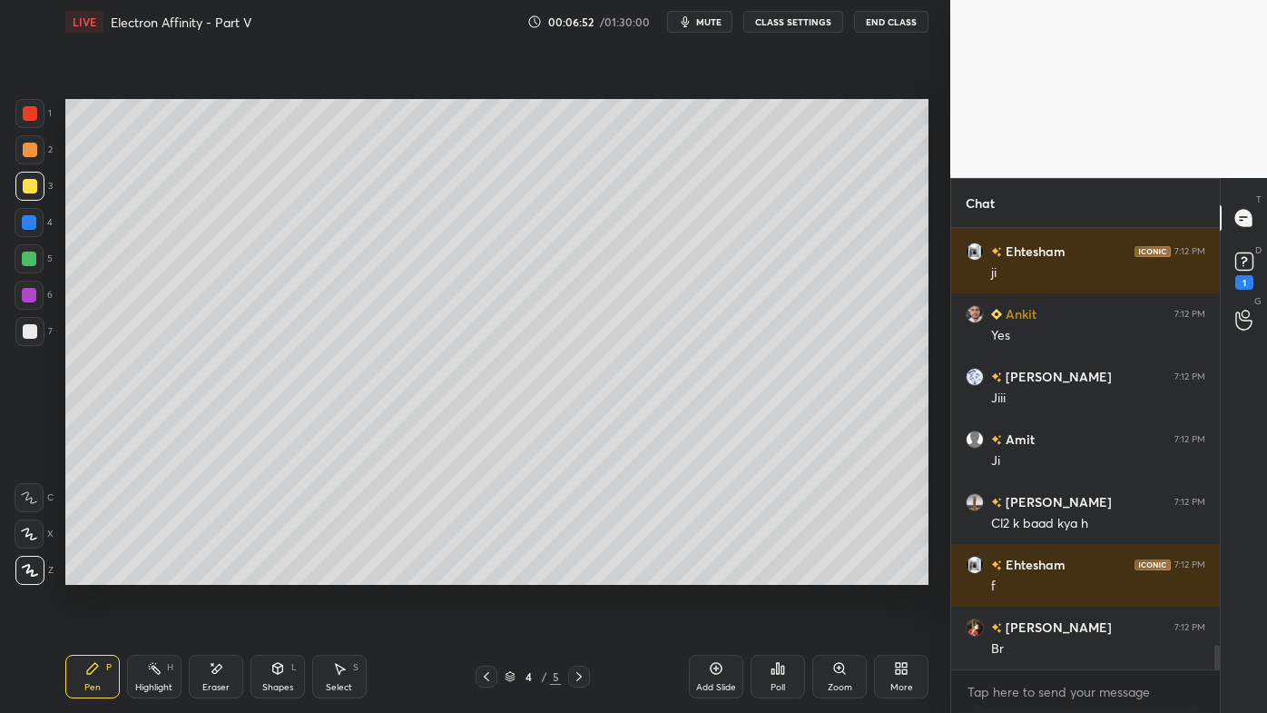
click at [576, 573] on icon at bounding box center [579, 676] width 15 height 15
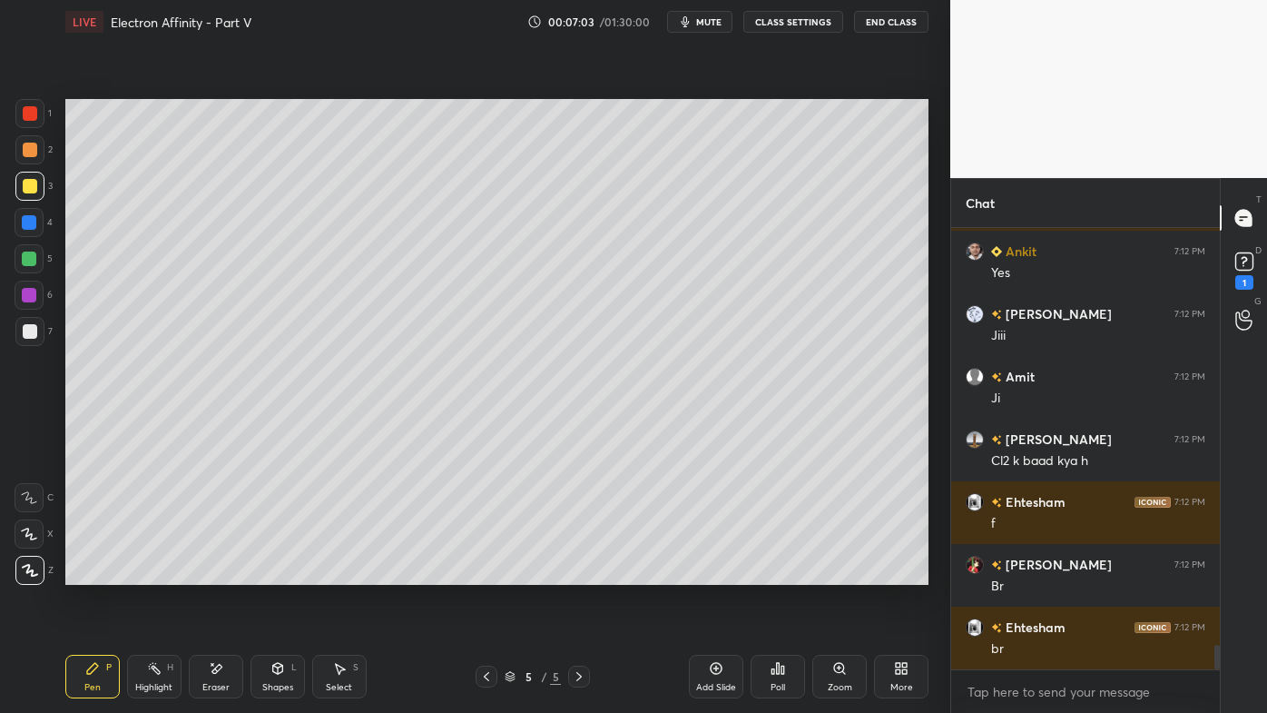
drag, startPoint x: 28, startPoint y: 331, endPoint x: 53, endPoint y: 301, distance: 38.7
click at [31, 328] on div at bounding box center [30, 331] width 15 height 15
drag, startPoint x: 34, startPoint y: 152, endPoint x: 50, endPoint y: 147, distance: 16.1
click at [40, 152] on div at bounding box center [29, 149] width 29 height 29
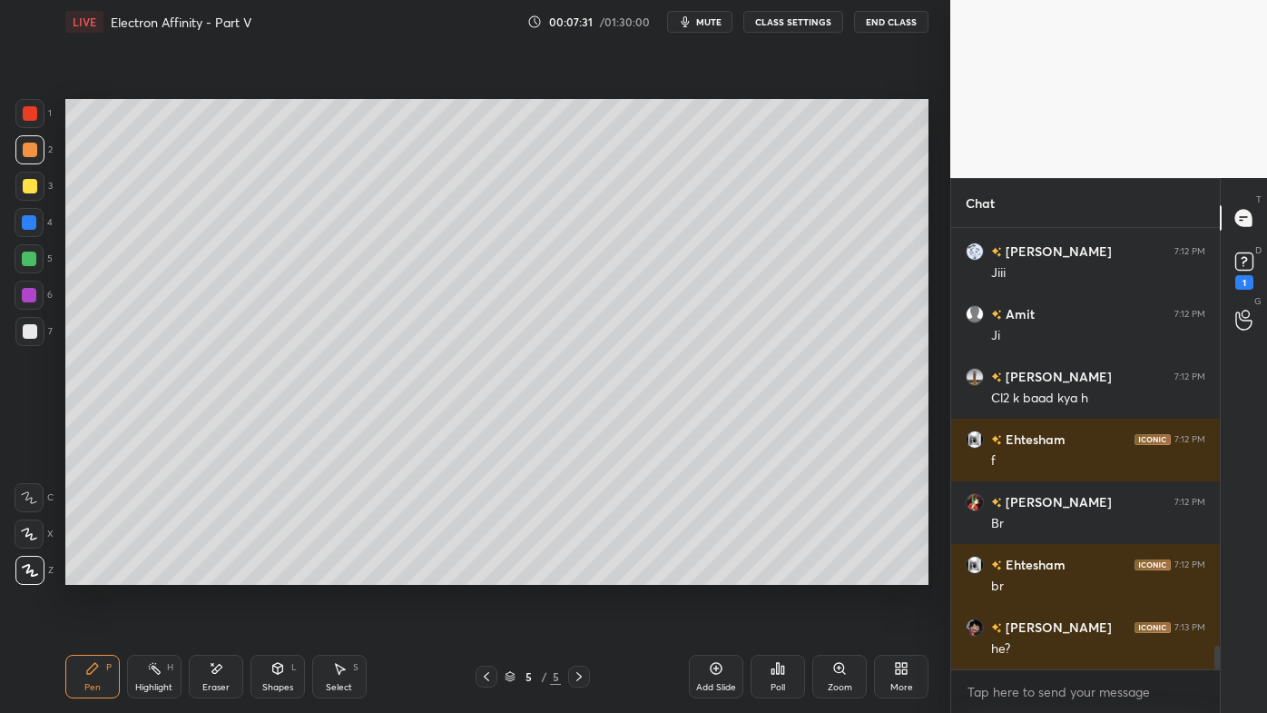
drag, startPoint x: 162, startPoint y: 666, endPoint x: 223, endPoint y: 595, distance: 94.6
click at [162, 573] on div "Highlight H" at bounding box center [154, 676] width 54 height 44
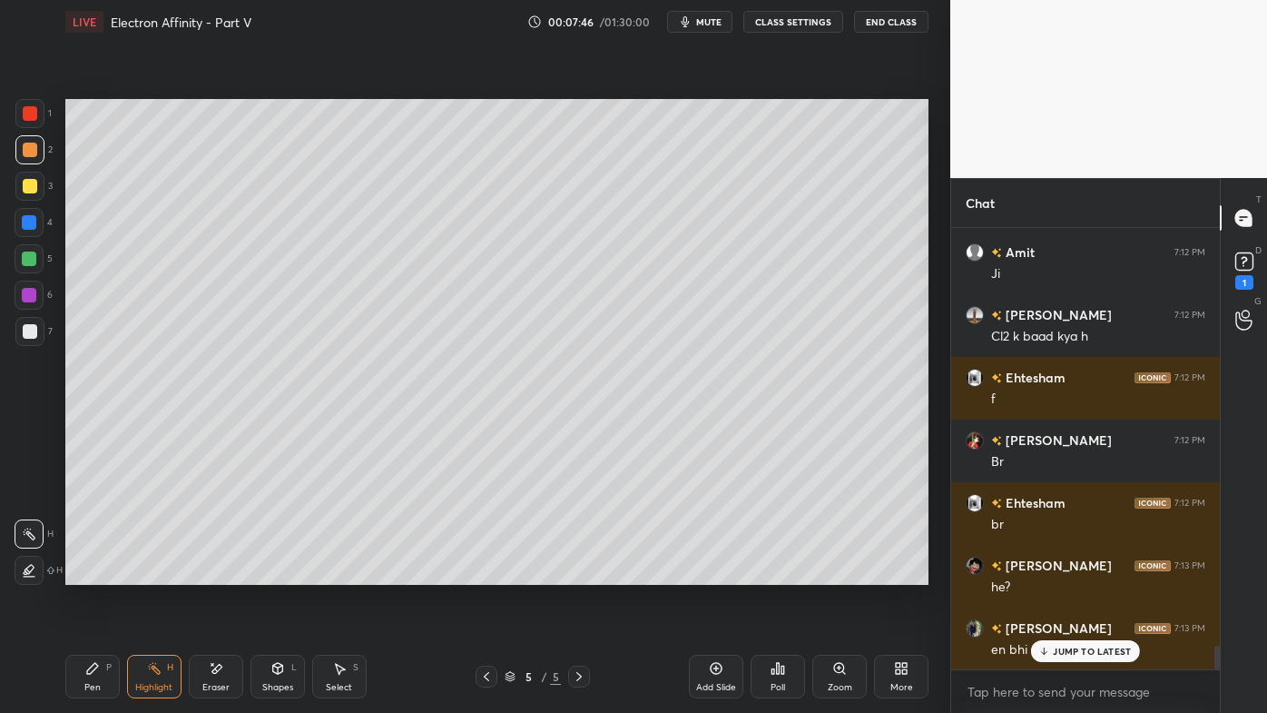
click at [1067, 573] on p "JUMP TO LATEST" at bounding box center [1092, 650] width 78 height 11
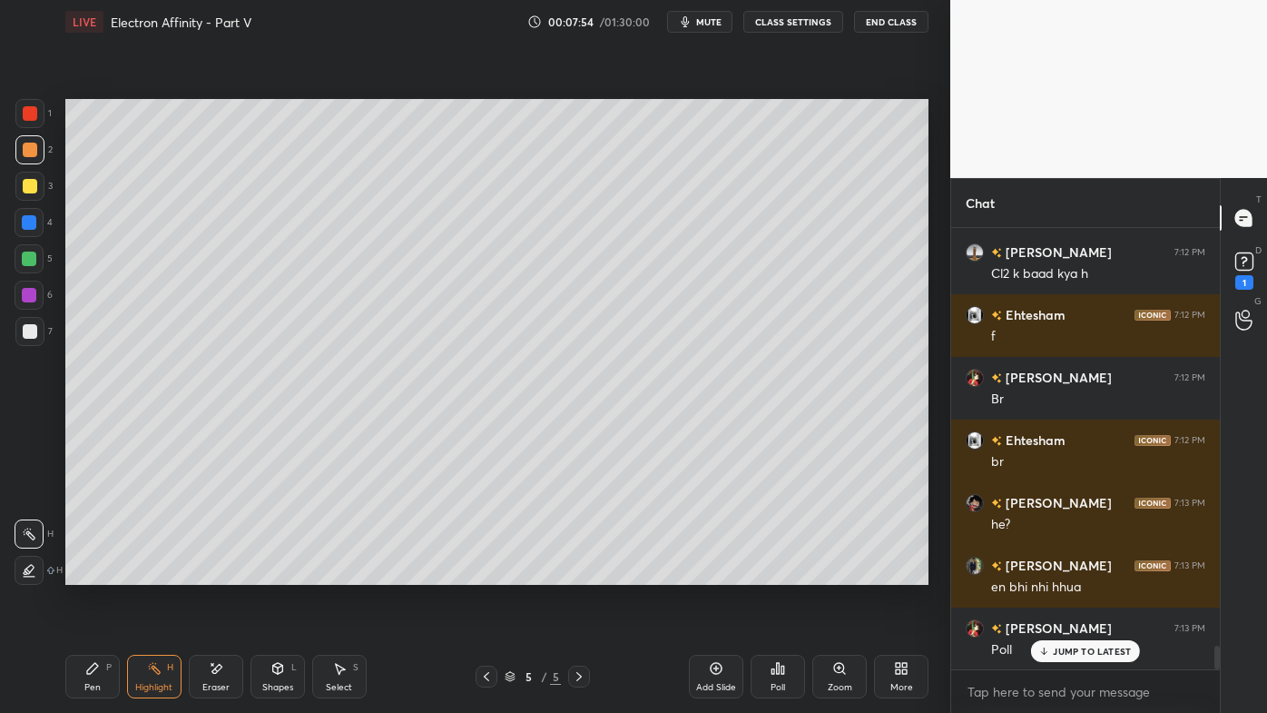
click at [94, 573] on icon at bounding box center [92, 668] width 11 height 11
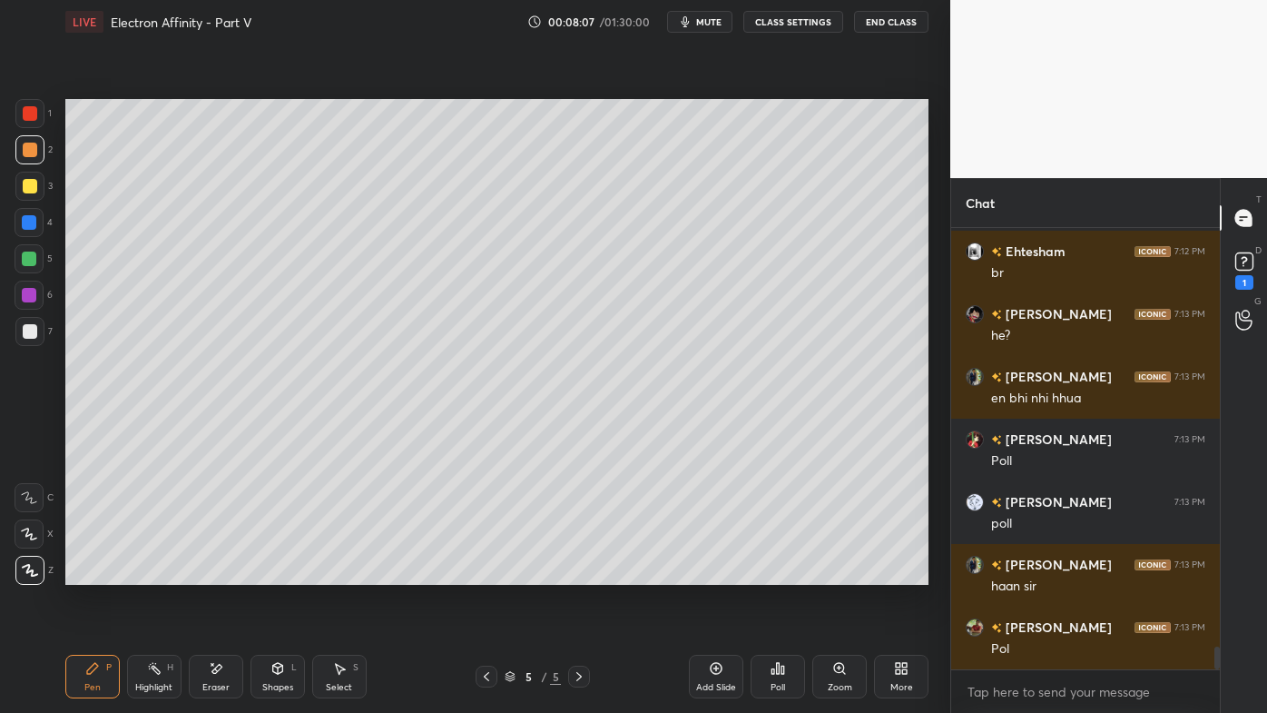
scroll to position [8070, 0]
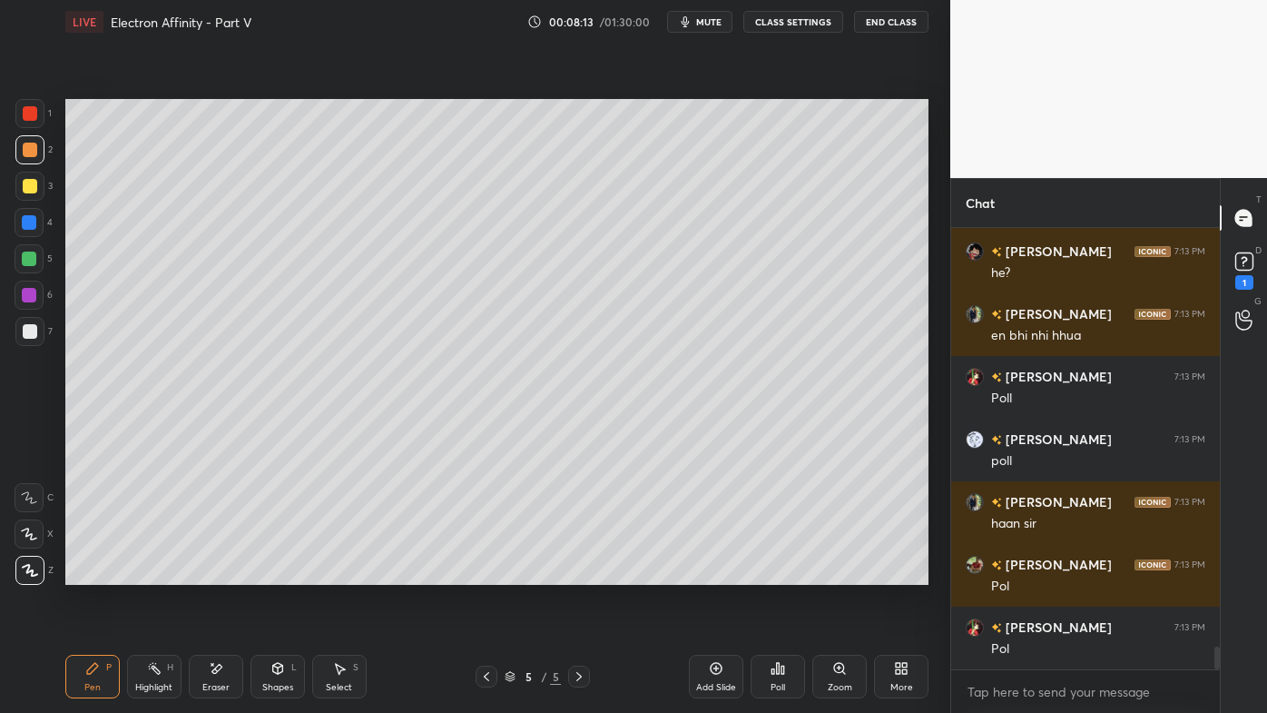
drag, startPoint x: 145, startPoint y: 662, endPoint x: 168, endPoint y: 600, distance: 65.8
click at [147, 573] on div "Highlight H" at bounding box center [154, 676] width 54 height 44
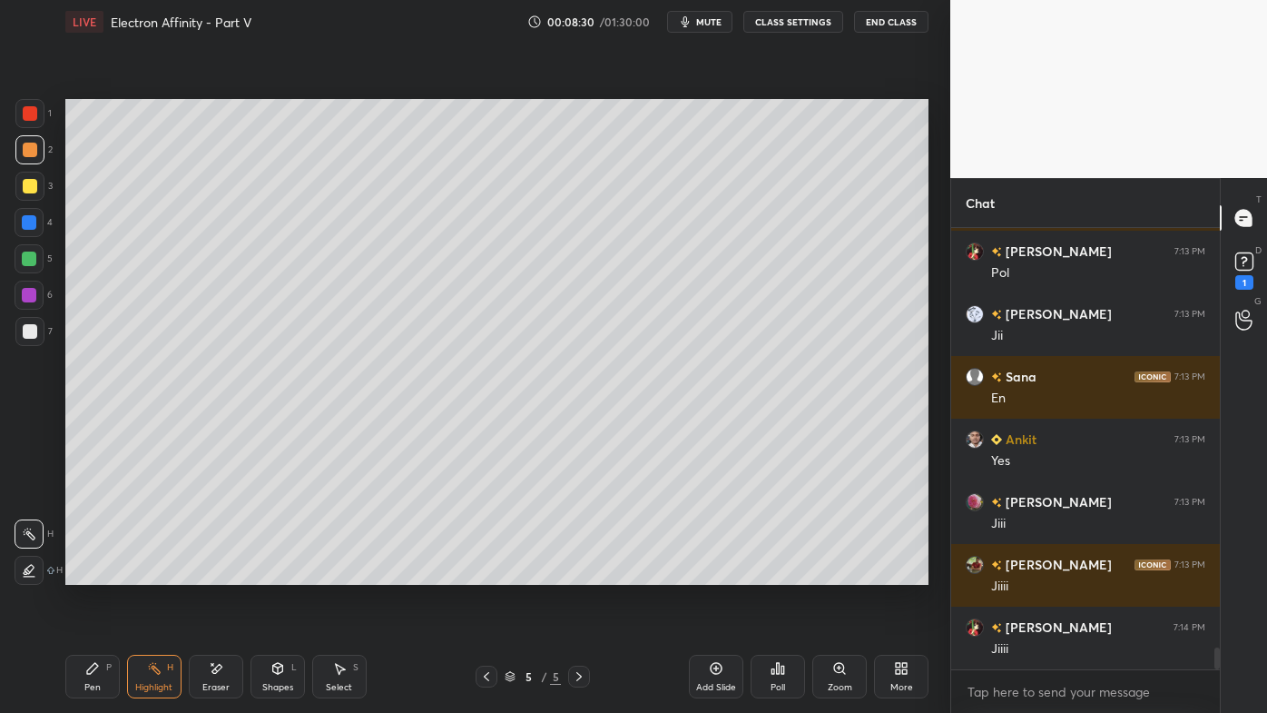
scroll to position [8489, 0]
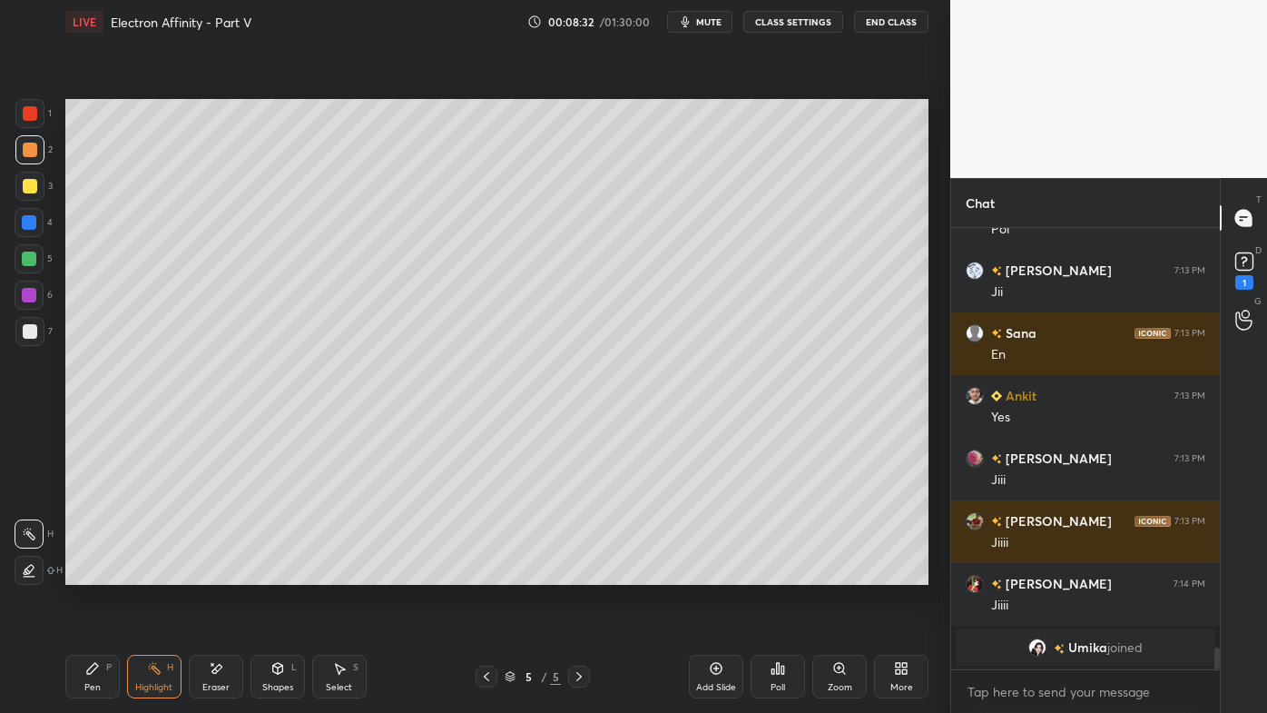
click at [782, 573] on icon at bounding box center [783, 669] width 3 height 8
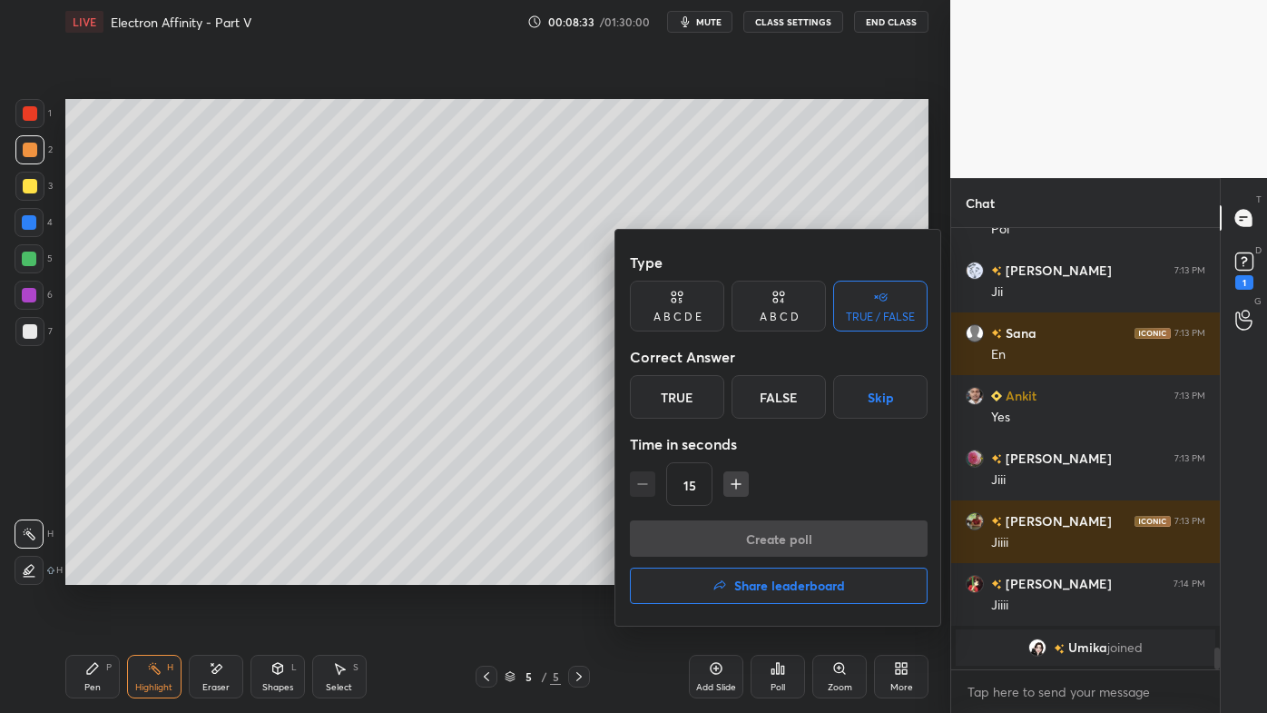
click at [785, 311] on div "A B C D" at bounding box center [779, 316] width 39 height 11
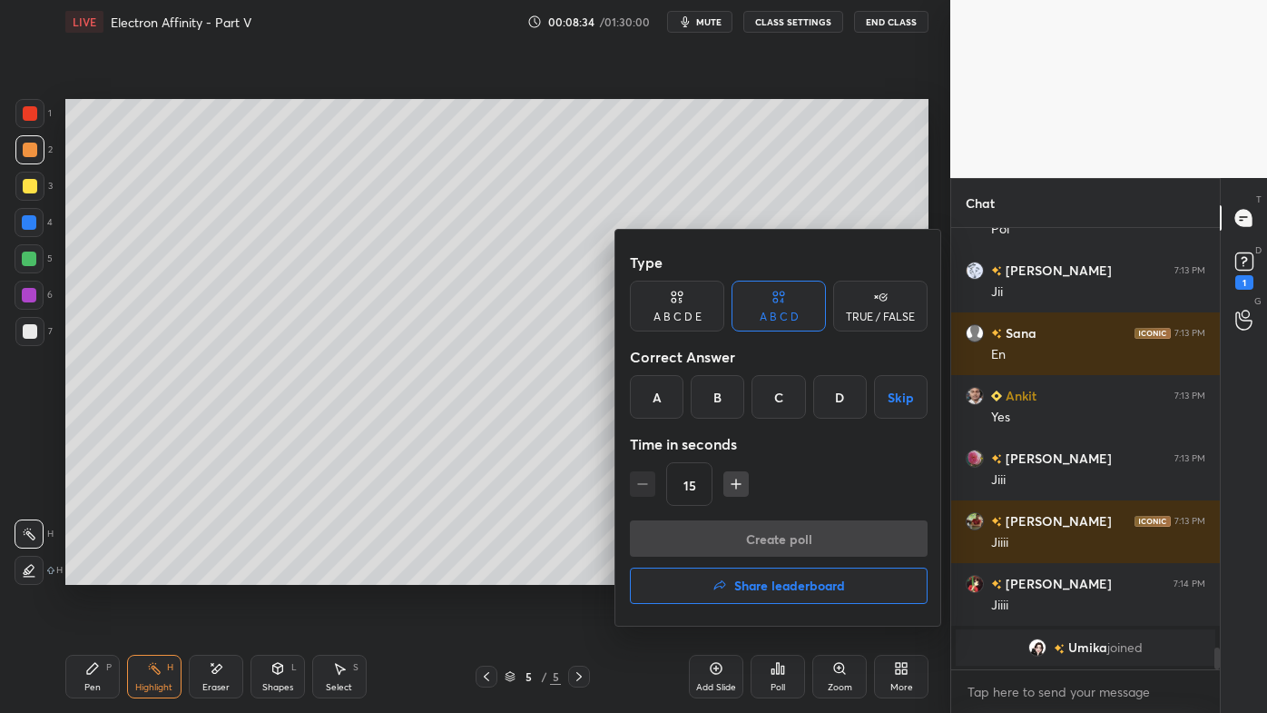
drag, startPoint x: 846, startPoint y: 401, endPoint x: 828, endPoint y: 430, distance: 34.3
click at [847, 403] on div "D" at bounding box center [840, 397] width 54 height 44
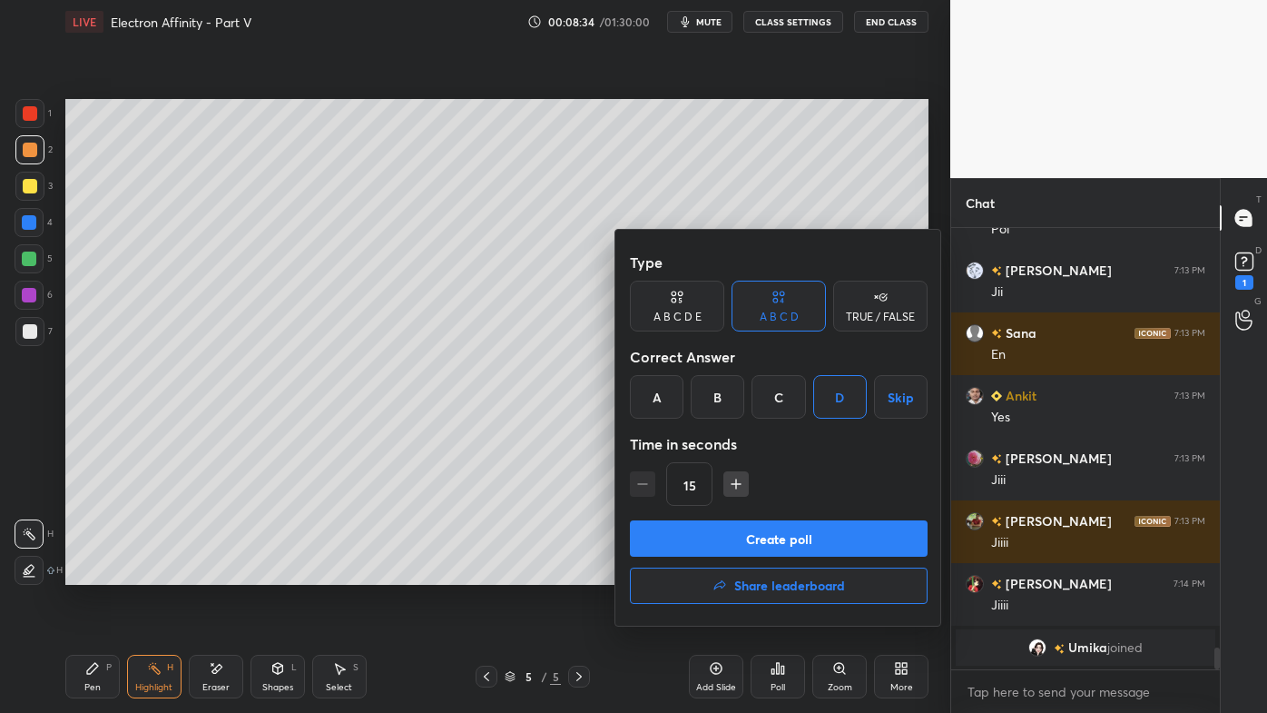
click at [738, 540] on button "Create poll" at bounding box center [779, 538] width 298 height 36
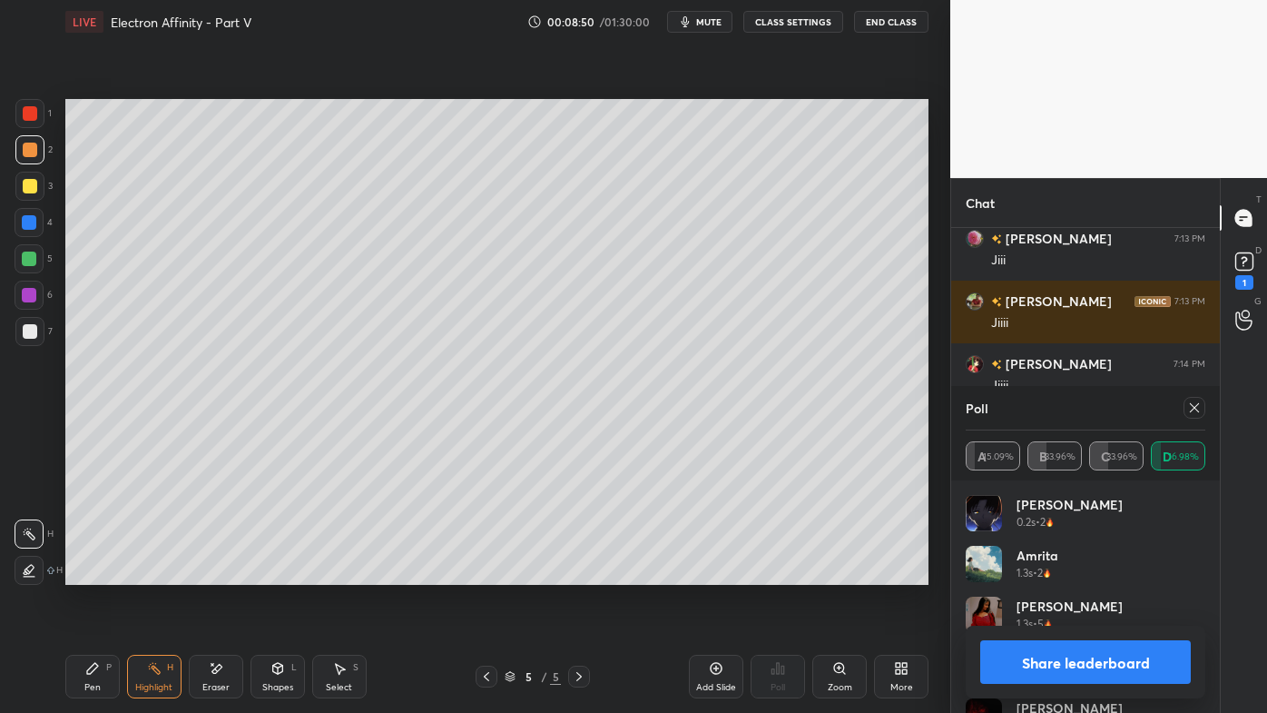
scroll to position [8103, 0]
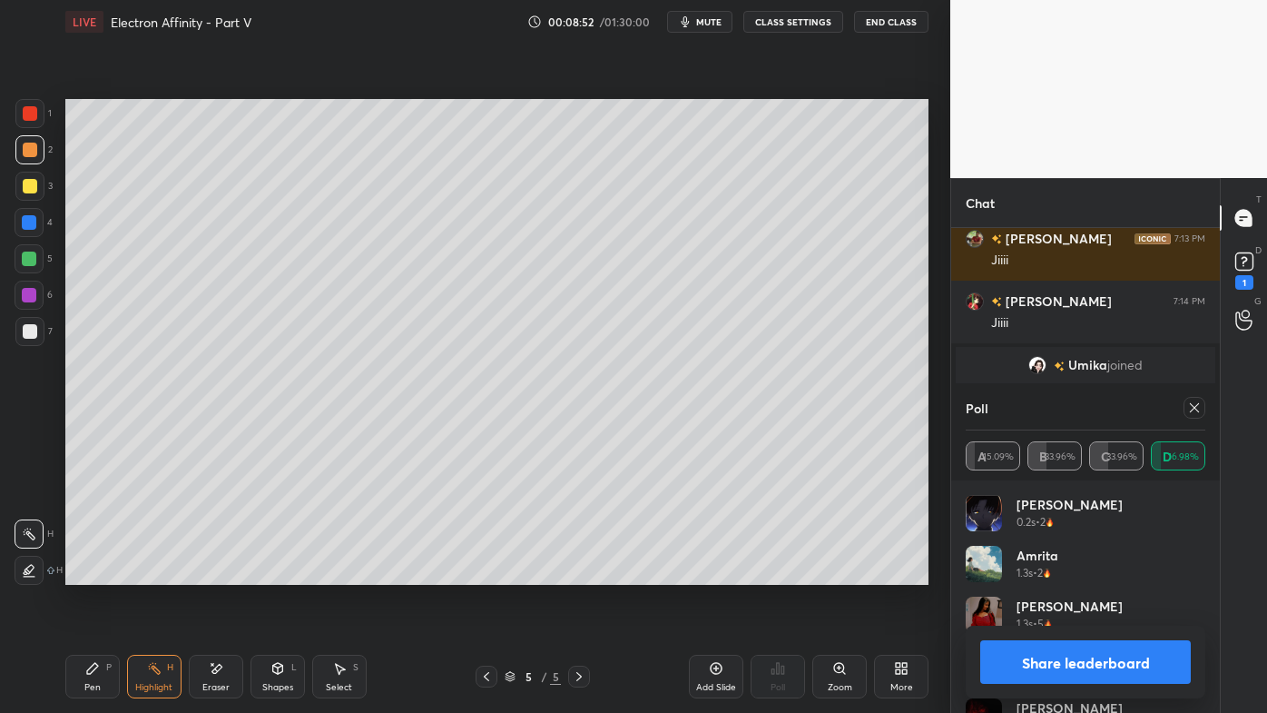
drag, startPoint x: 1199, startPoint y: 407, endPoint x: 1145, endPoint y: 453, distance: 71.5
click at [1198, 407] on icon at bounding box center [1194, 407] width 15 height 15
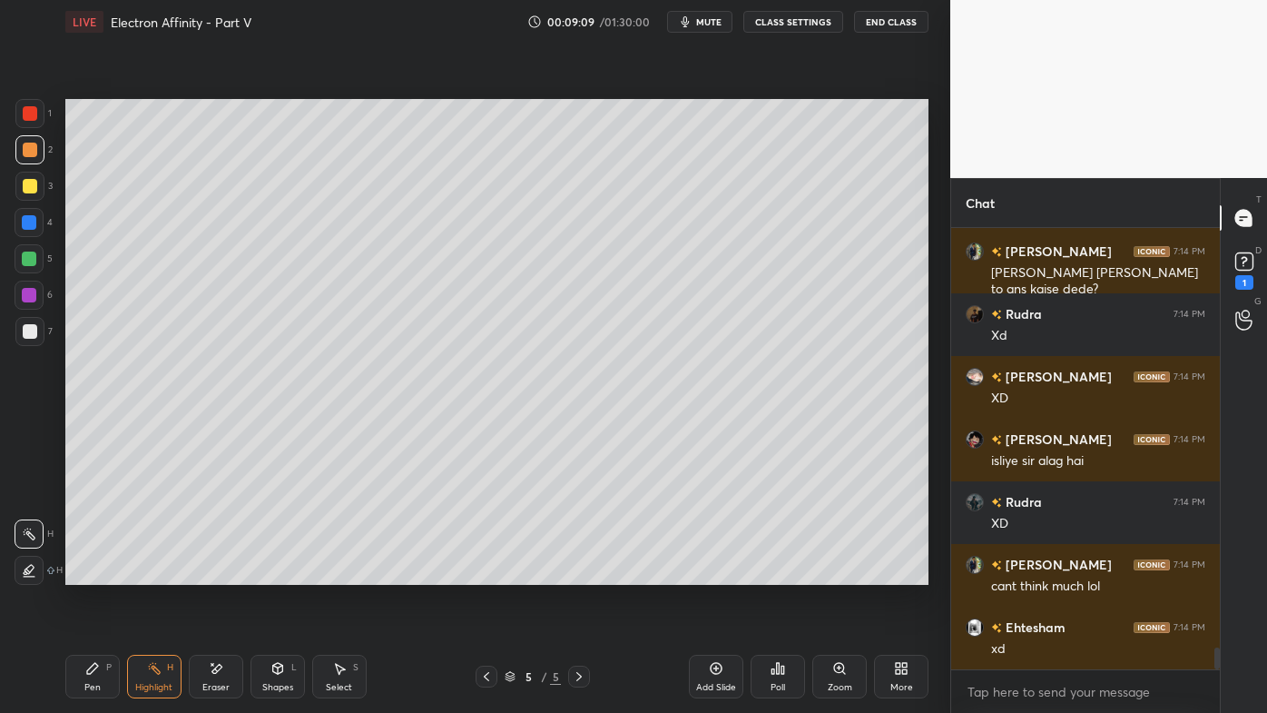
click at [492, 573] on icon at bounding box center [486, 676] width 15 height 15
click at [485, 573] on icon at bounding box center [486, 676] width 5 height 9
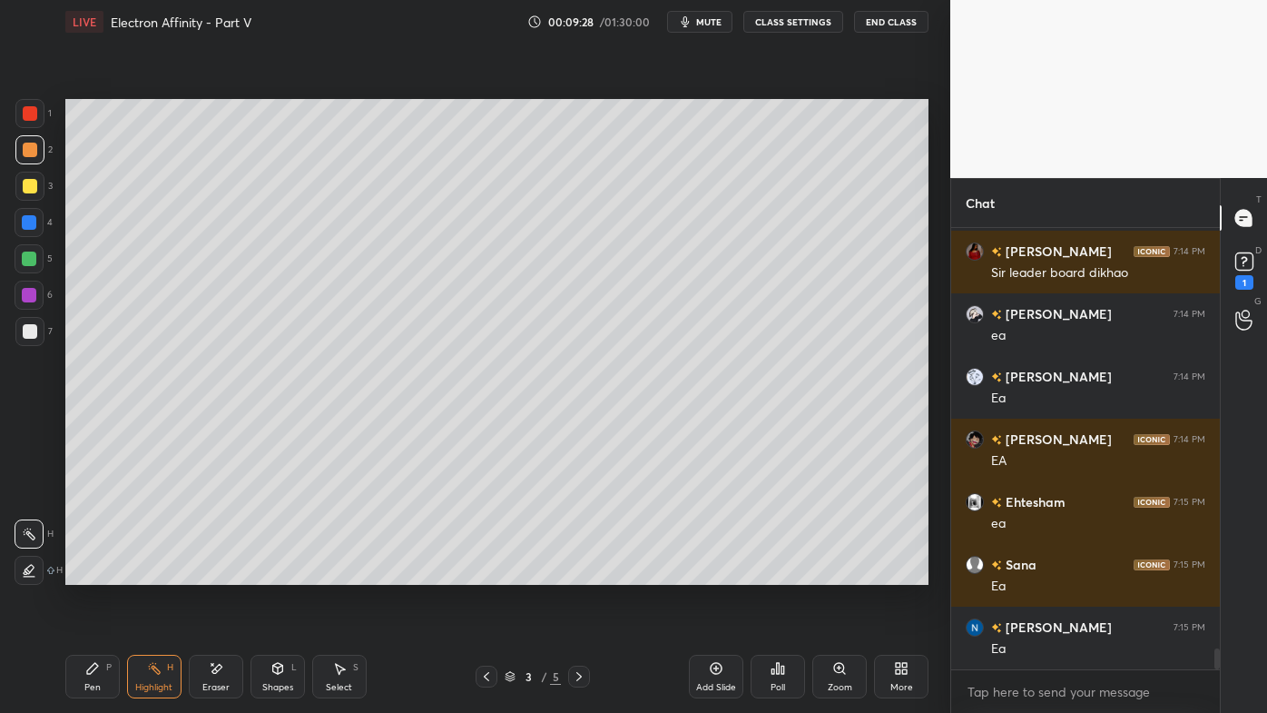
click at [576, 573] on icon at bounding box center [579, 676] width 15 height 15
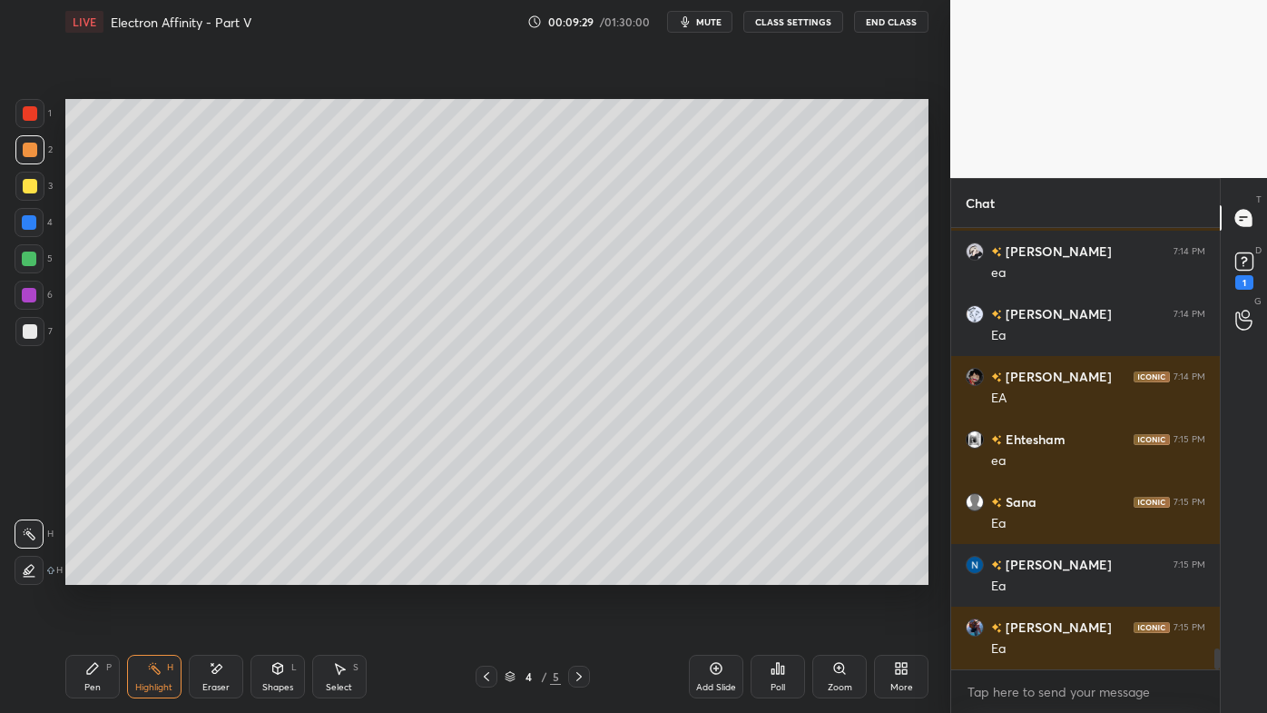
click at [576, 573] on icon at bounding box center [579, 676] width 15 height 15
click at [88, 573] on icon at bounding box center [92, 668] width 15 height 15
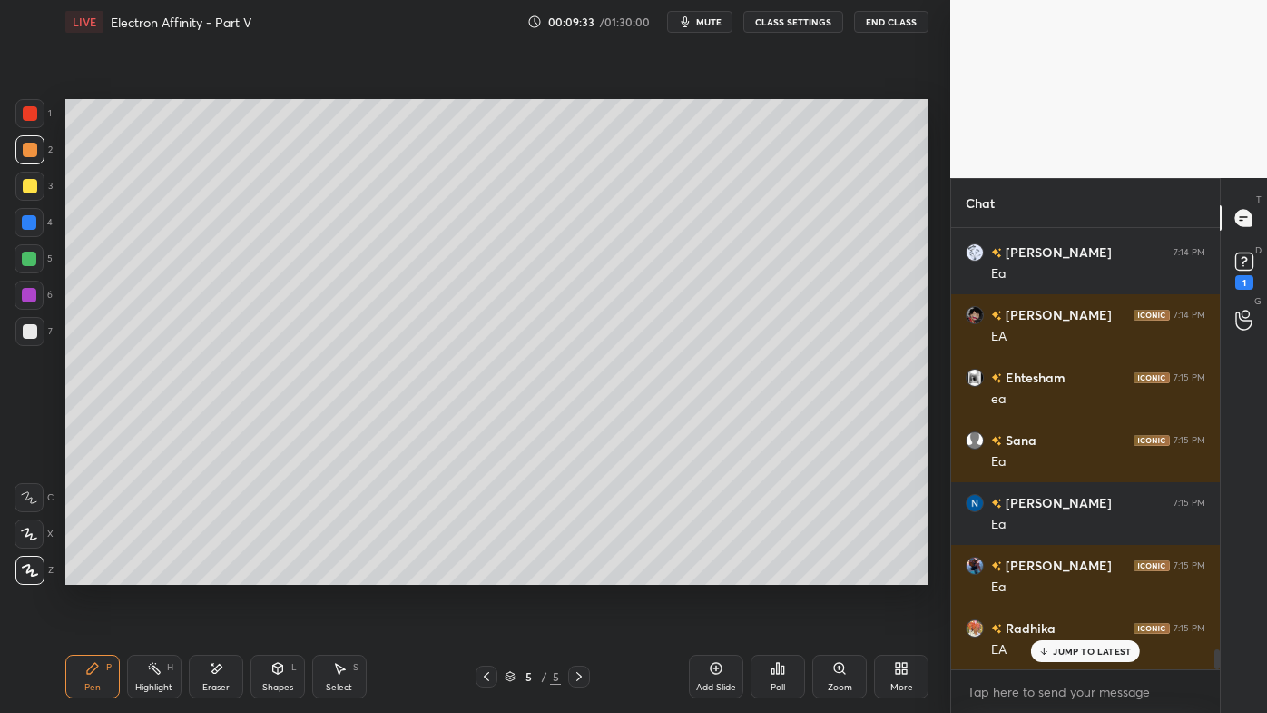
drag, startPoint x: 153, startPoint y: 669, endPoint x: 135, endPoint y: 655, distance: 22.0
click at [154, 573] on rect at bounding box center [156, 669] width 9 height 9
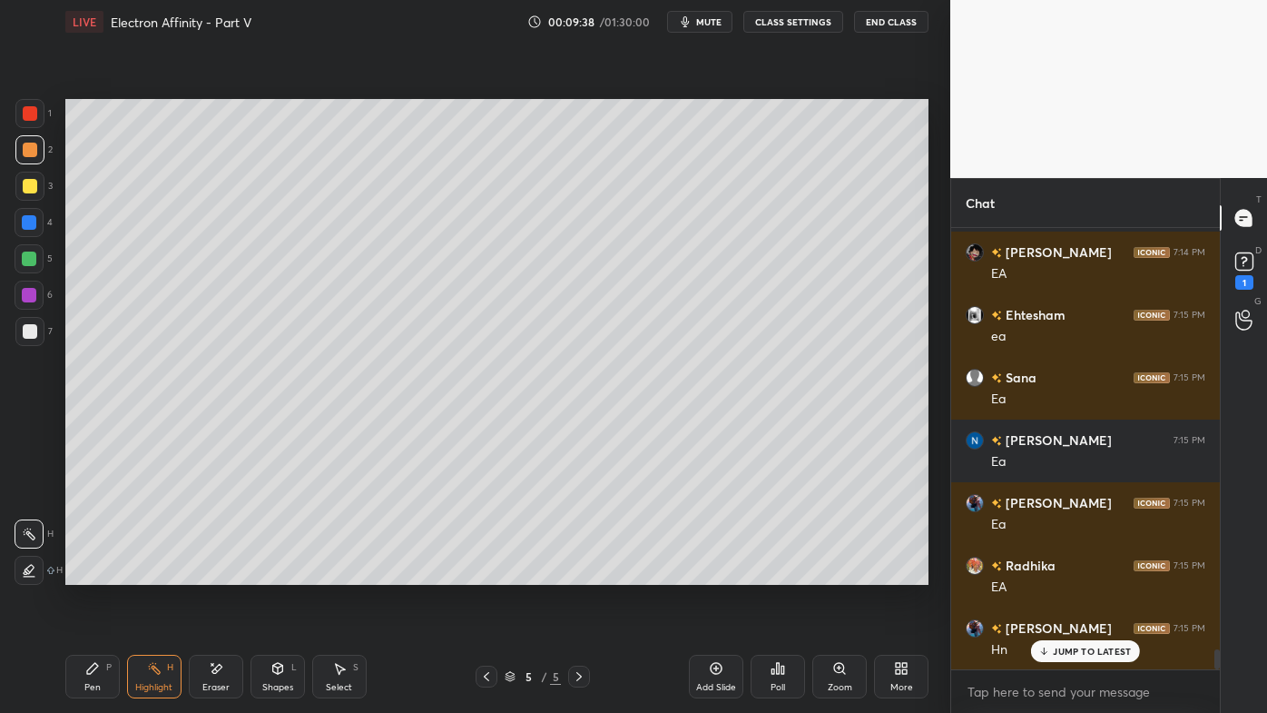
click at [491, 573] on icon at bounding box center [486, 676] width 15 height 15
click at [488, 573] on icon at bounding box center [486, 676] width 15 height 15
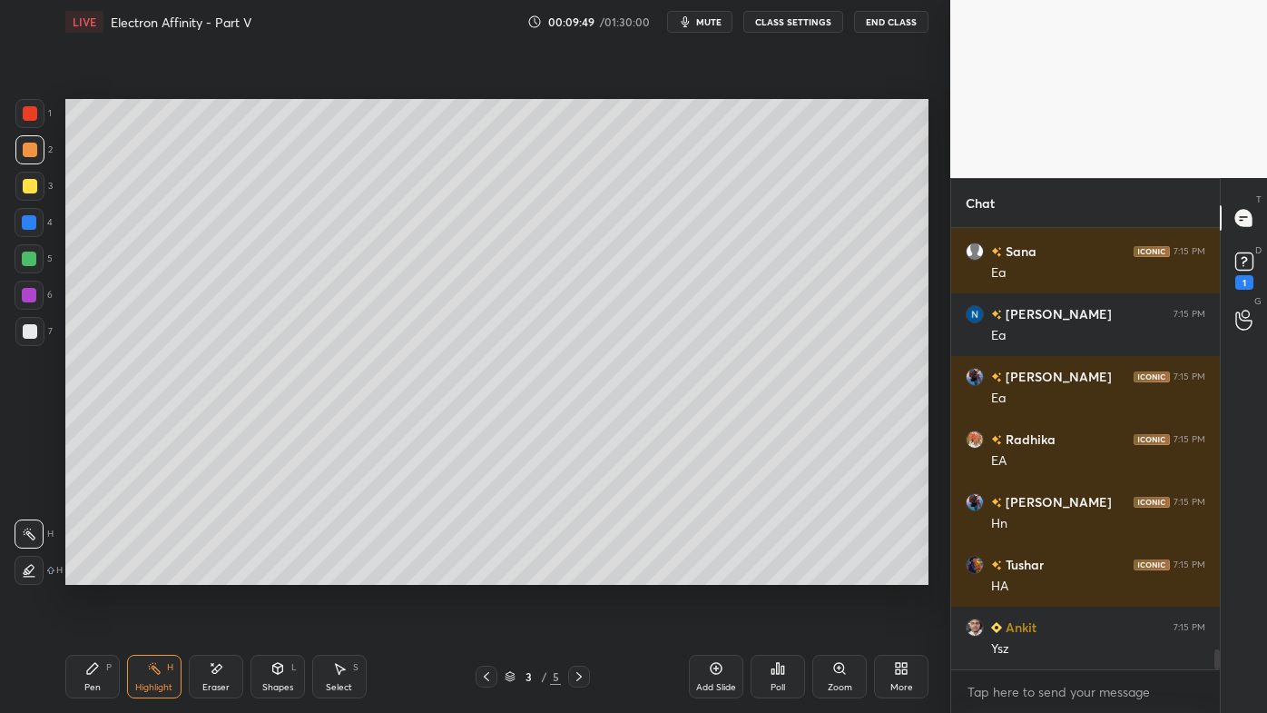
click at [583, 573] on icon at bounding box center [579, 676] width 15 height 15
click at [578, 573] on icon at bounding box center [579, 676] width 15 height 15
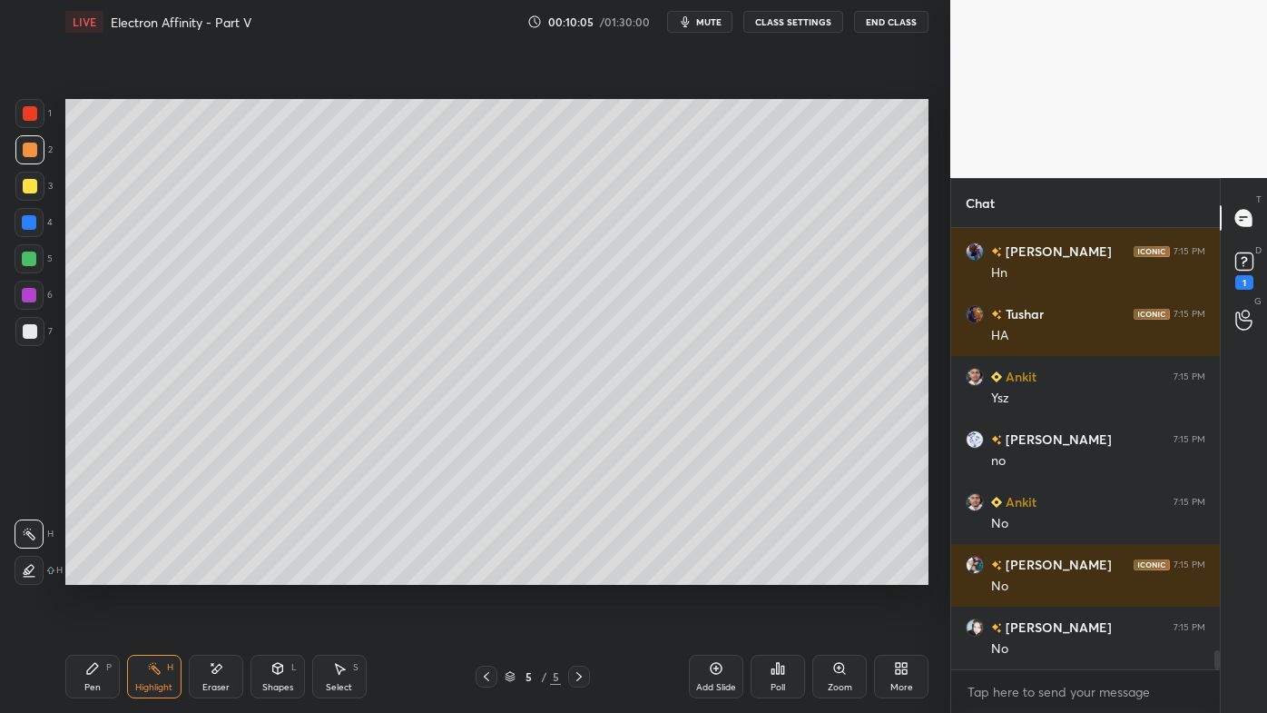
scroll to position [9637, 0]
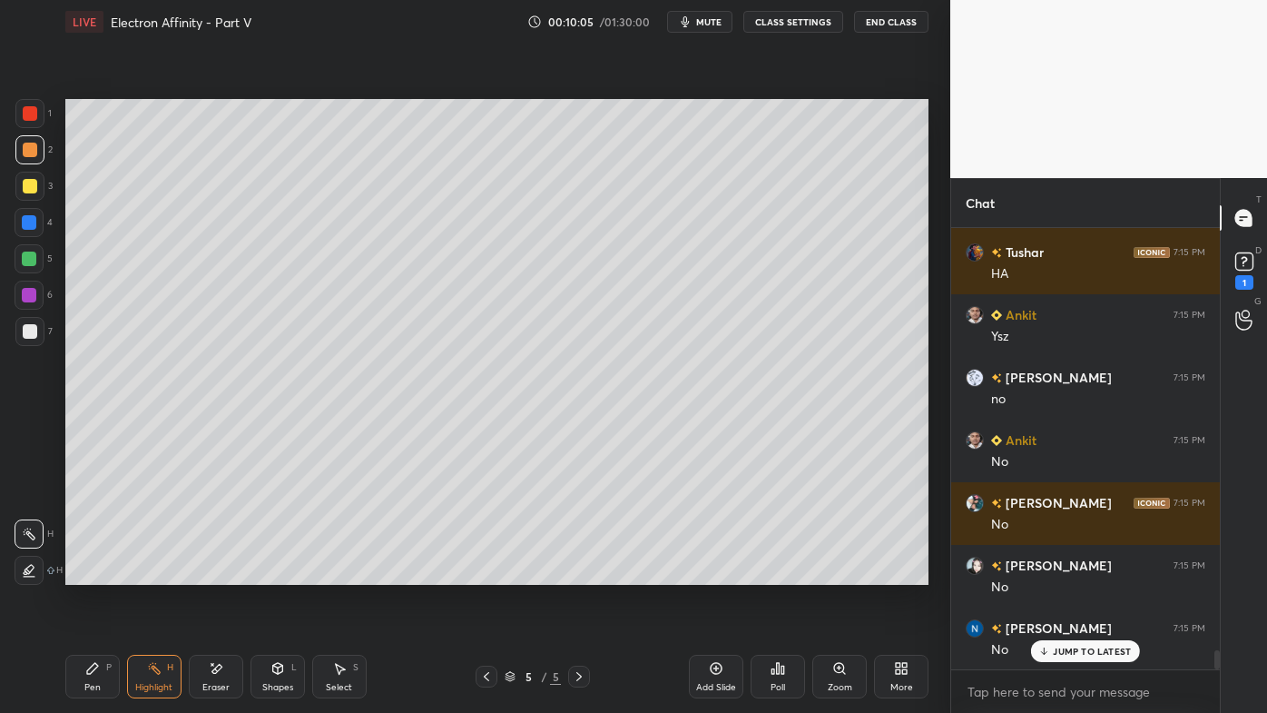
click at [488, 573] on icon at bounding box center [486, 676] width 15 height 15
click at [484, 573] on icon at bounding box center [486, 676] width 15 height 15
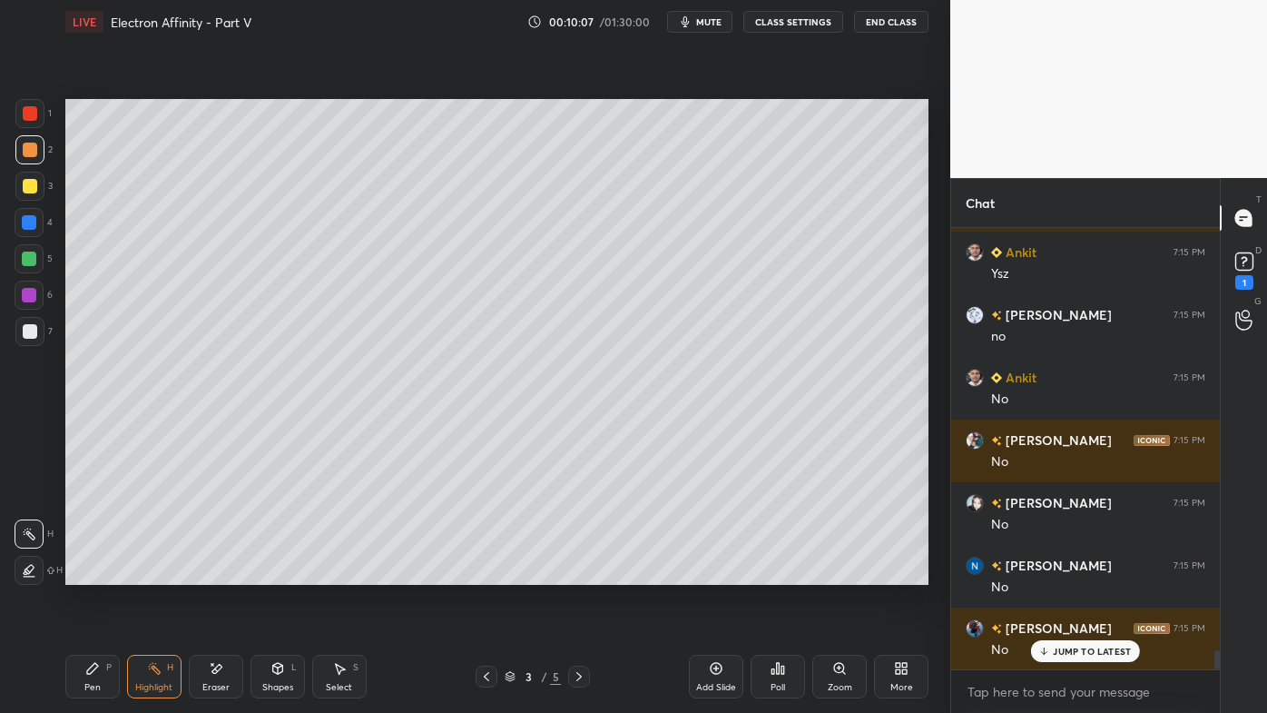
scroll to position [9888, 0]
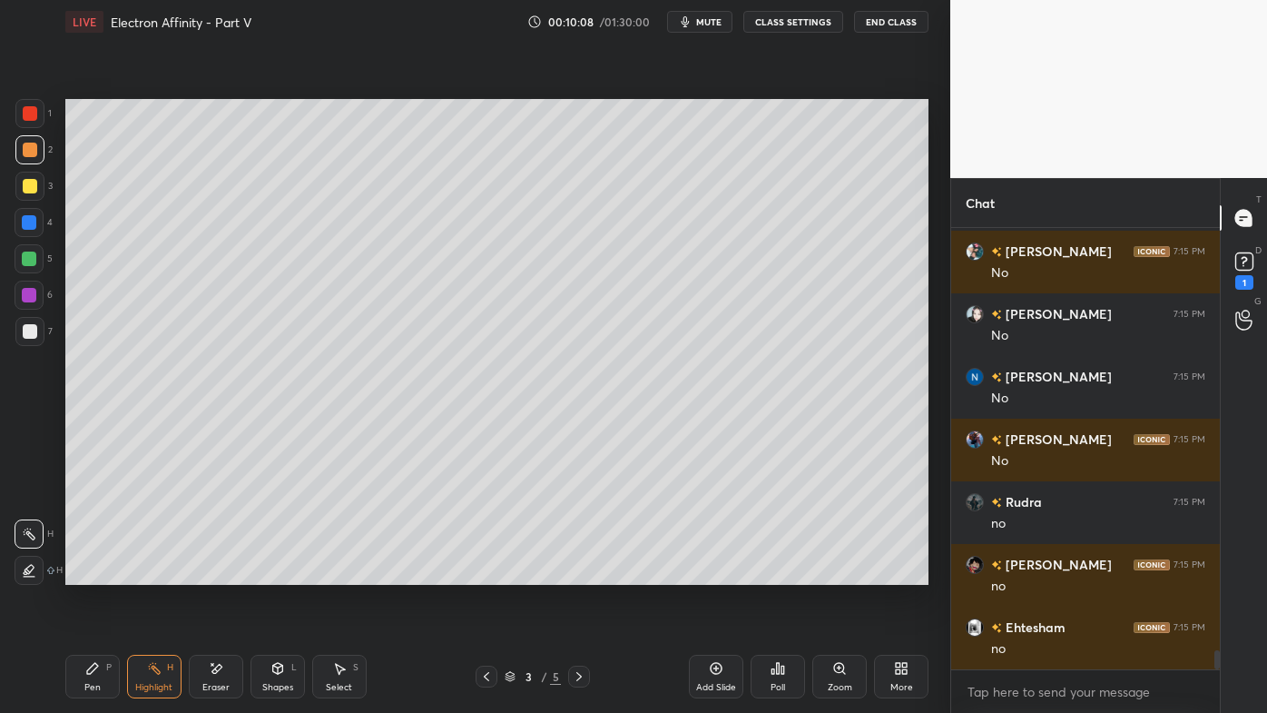
click at [587, 573] on div at bounding box center [579, 676] width 22 height 22
click at [586, 573] on div at bounding box center [579, 676] width 22 height 22
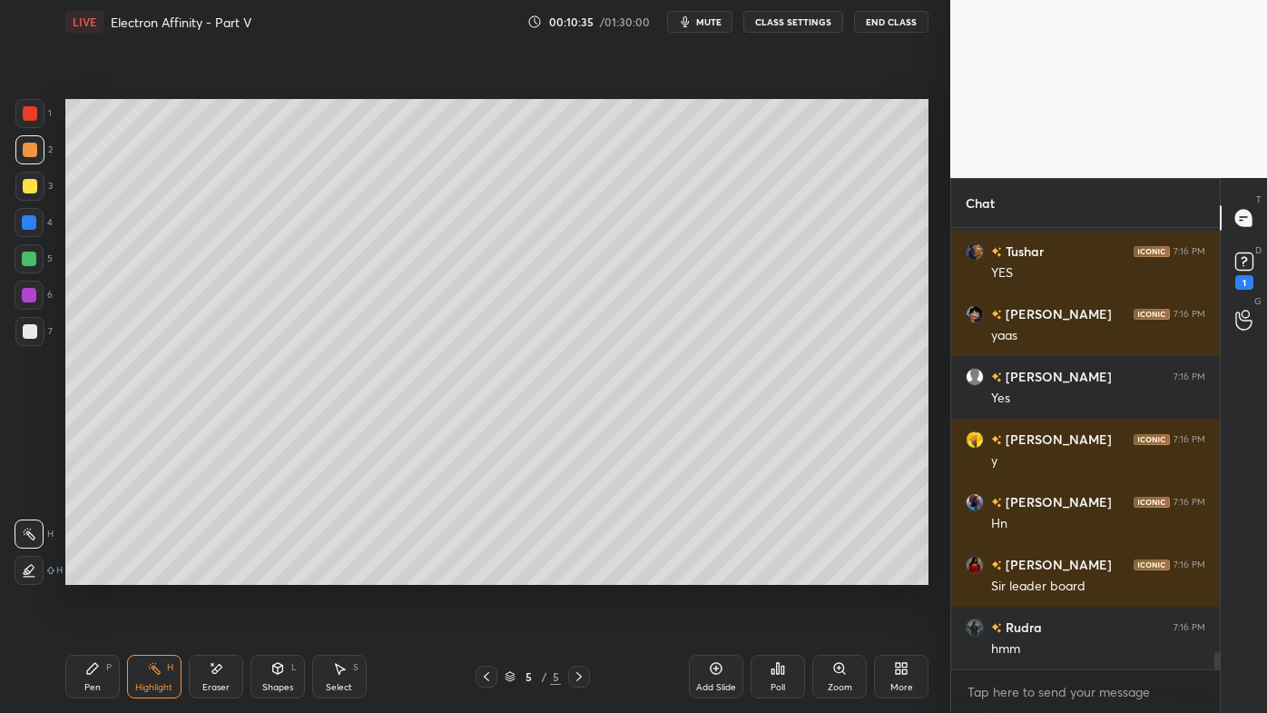
scroll to position [10675, 0]
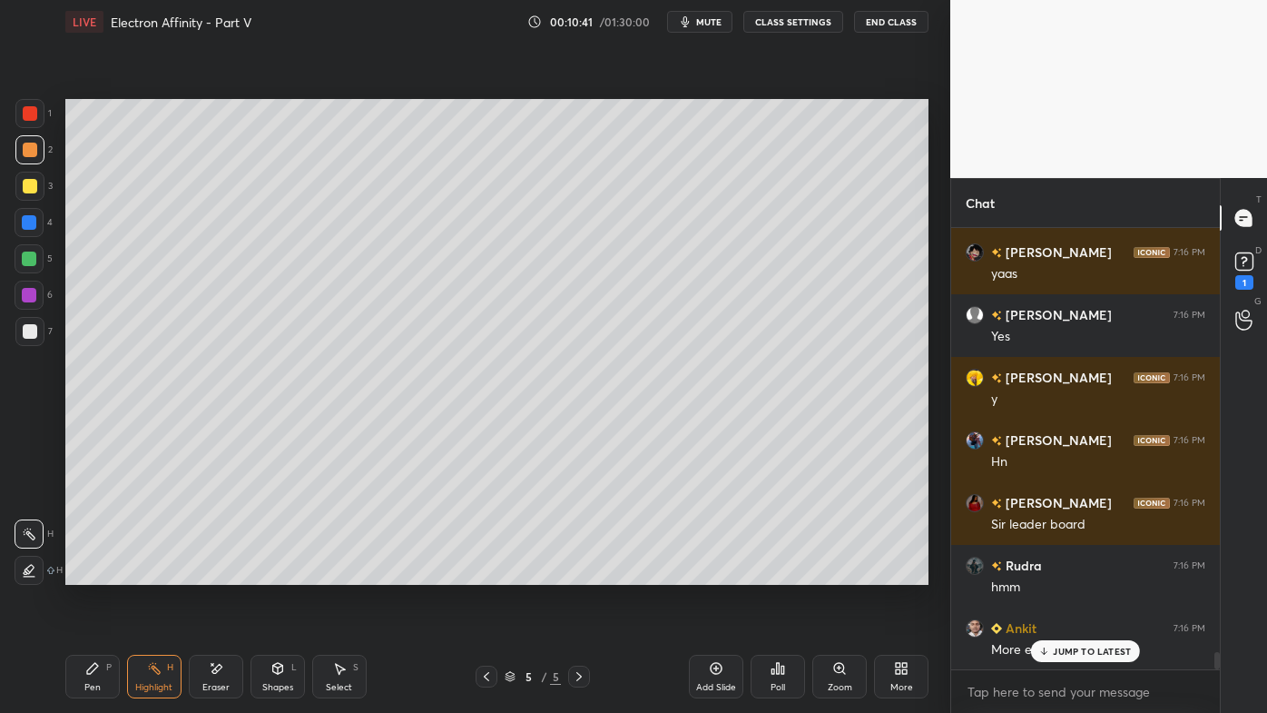
click at [1060, 573] on p "JUMP TO LATEST" at bounding box center [1092, 650] width 78 height 11
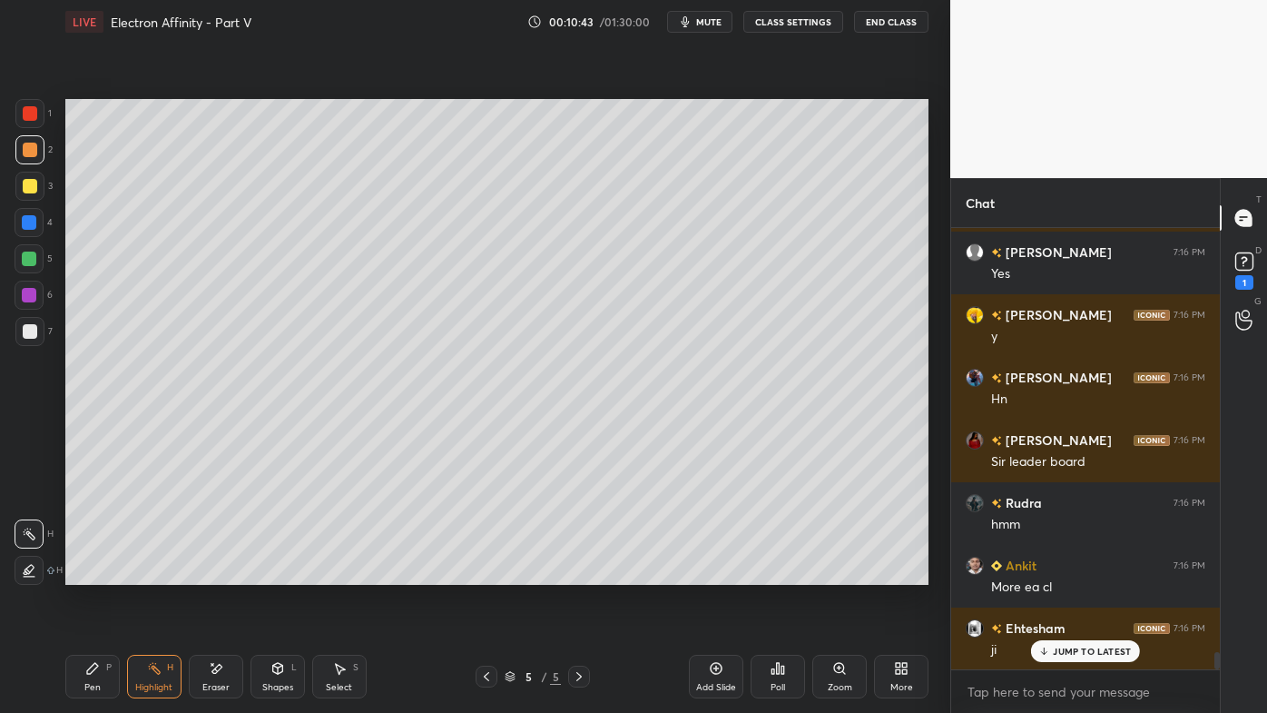
drag, startPoint x: 84, startPoint y: 660, endPoint x: 82, endPoint y: 641, distance: 19.1
click at [84, 573] on div "Pen P" at bounding box center [92, 676] width 54 height 44
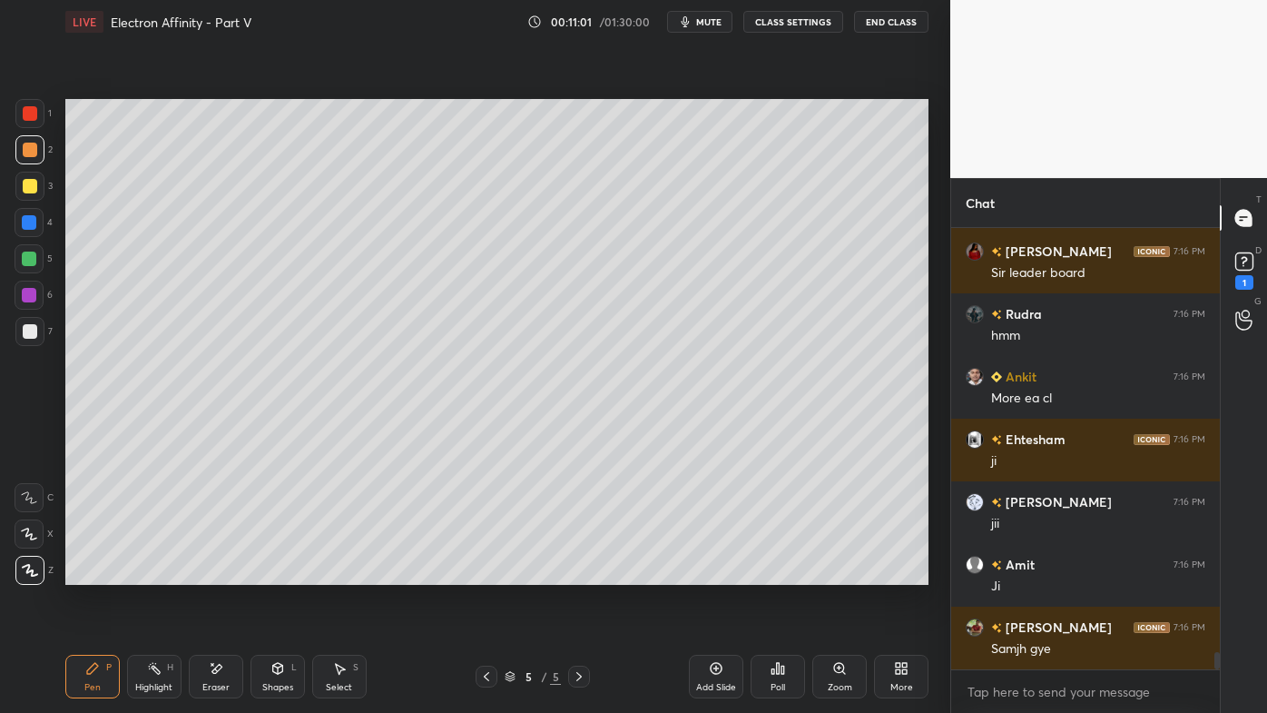
scroll to position [10989, 0]
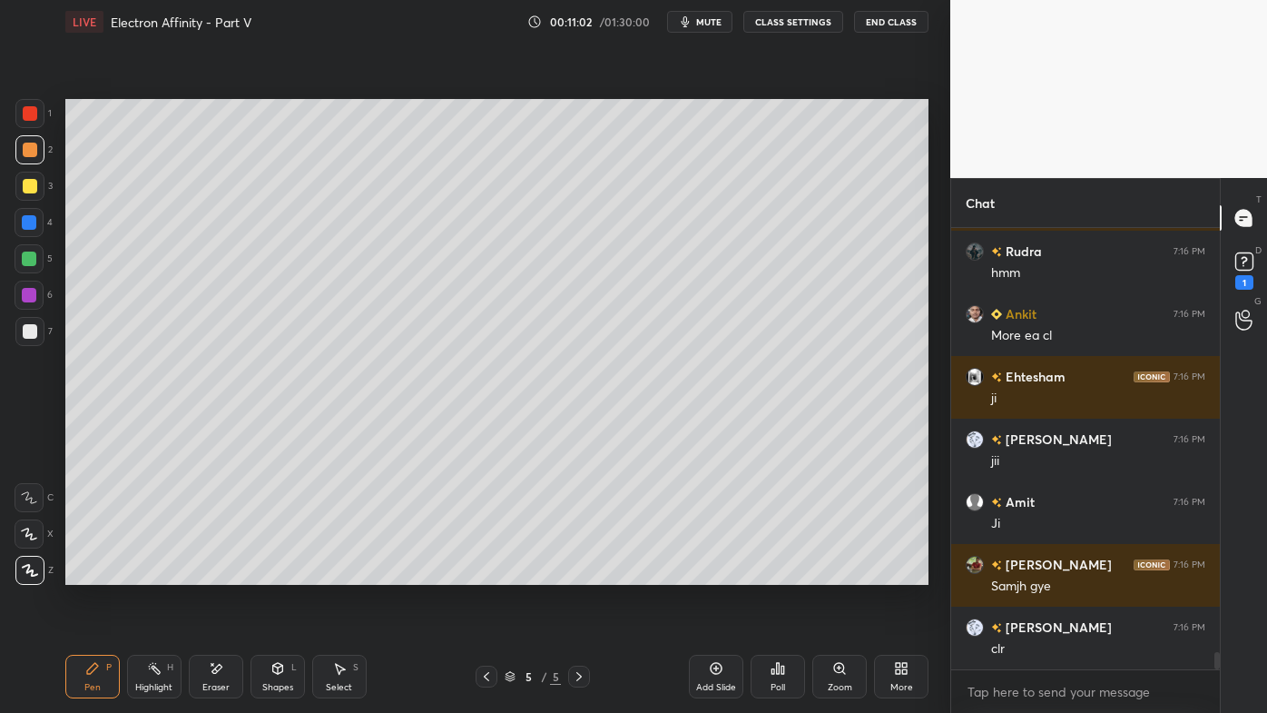
drag, startPoint x: 139, startPoint y: 662, endPoint x: 190, endPoint y: 605, distance: 76.5
click at [143, 573] on div "Highlight H" at bounding box center [154, 676] width 54 height 44
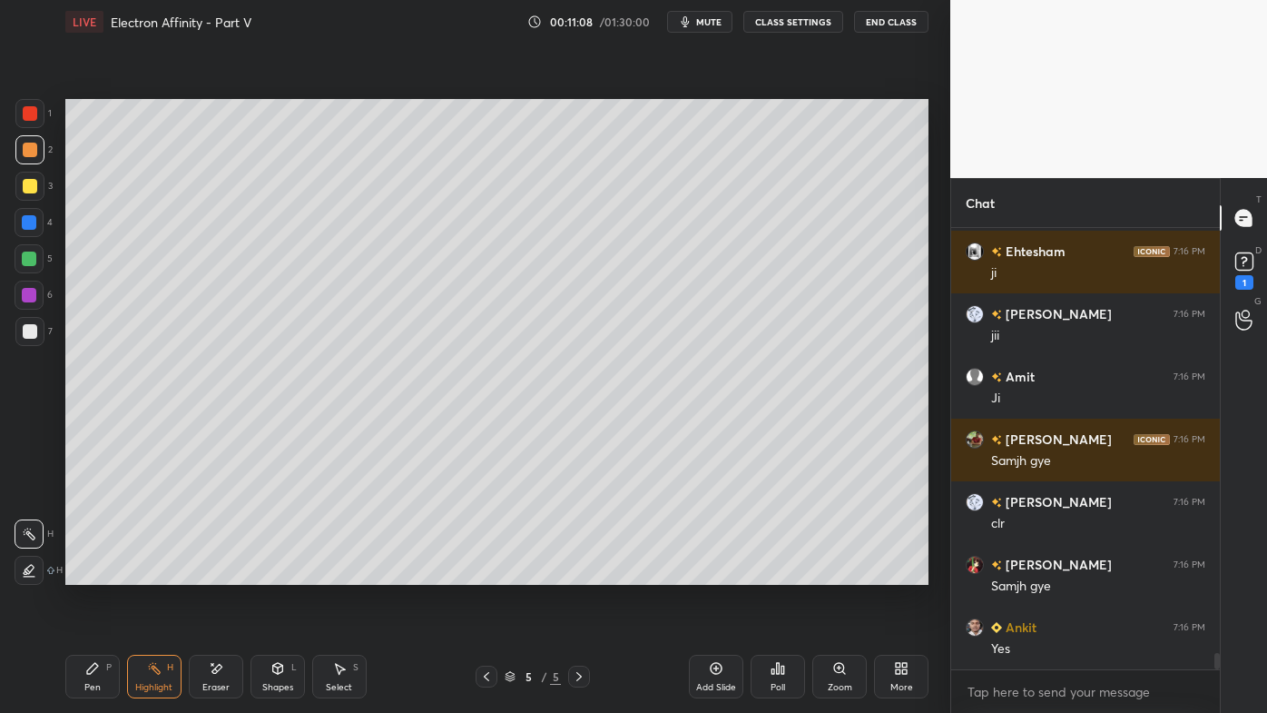
scroll to position [11158, 0]
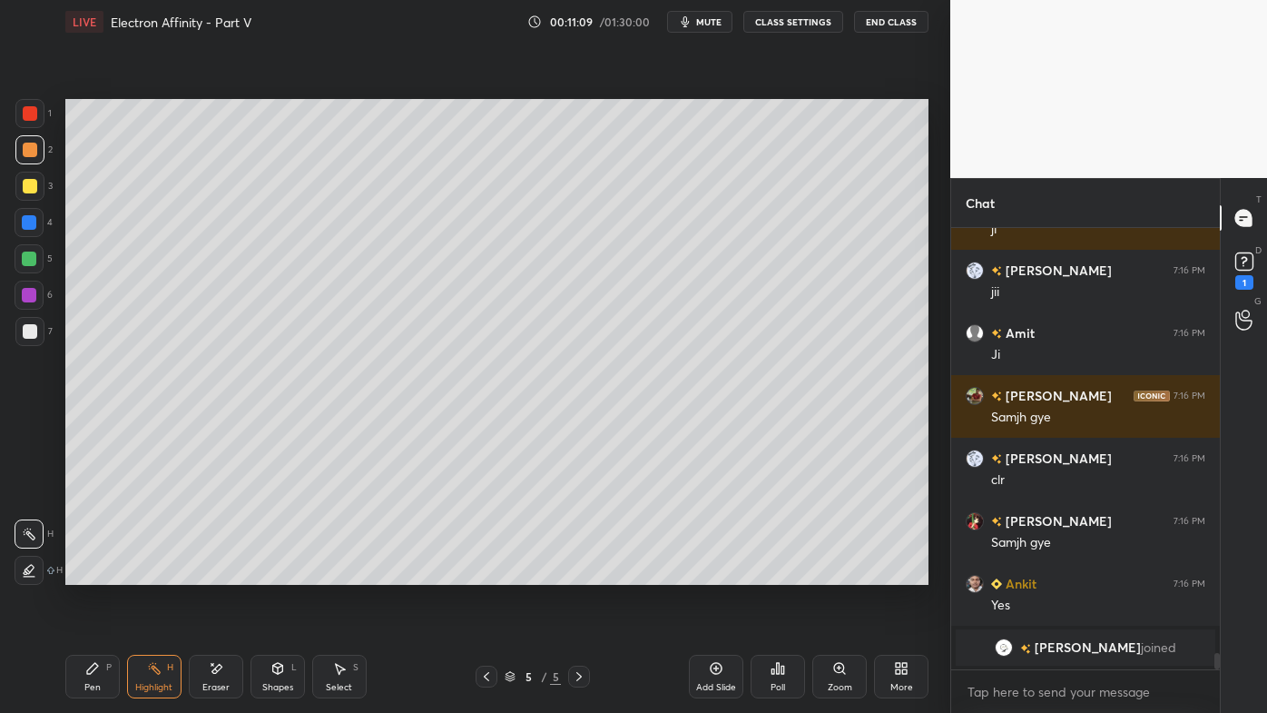
click at [488, 573] on icon at bounding box center [486, 676] width 15 height 15
click at [483, 573] on icon at bounding box center [486, 676] width 15 height 15
click at [576, 573] on icon at bounding box center [579, 676] width 15 height 15
click at [580, 573] on icon at bounding box center [579, 676] width 15 height 15
click at [716, 573] on icon at bounding box center [715, 667] width 5 height 5
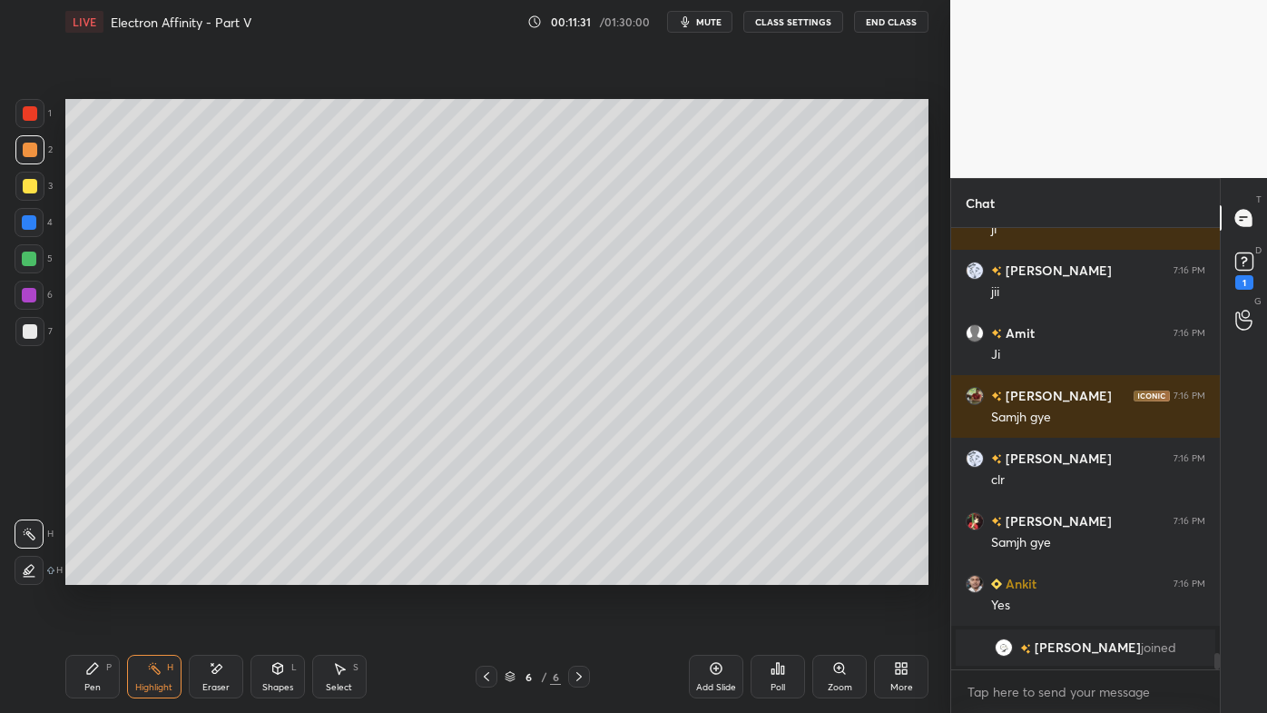
drag, startPoint x: 77, startPoint y: 671, endPoint x: 84, endPoint y: 603, distance: 68.5
click at [78, 573] on div "Pen P" at bounding box center [92, 676] width 54 height 44
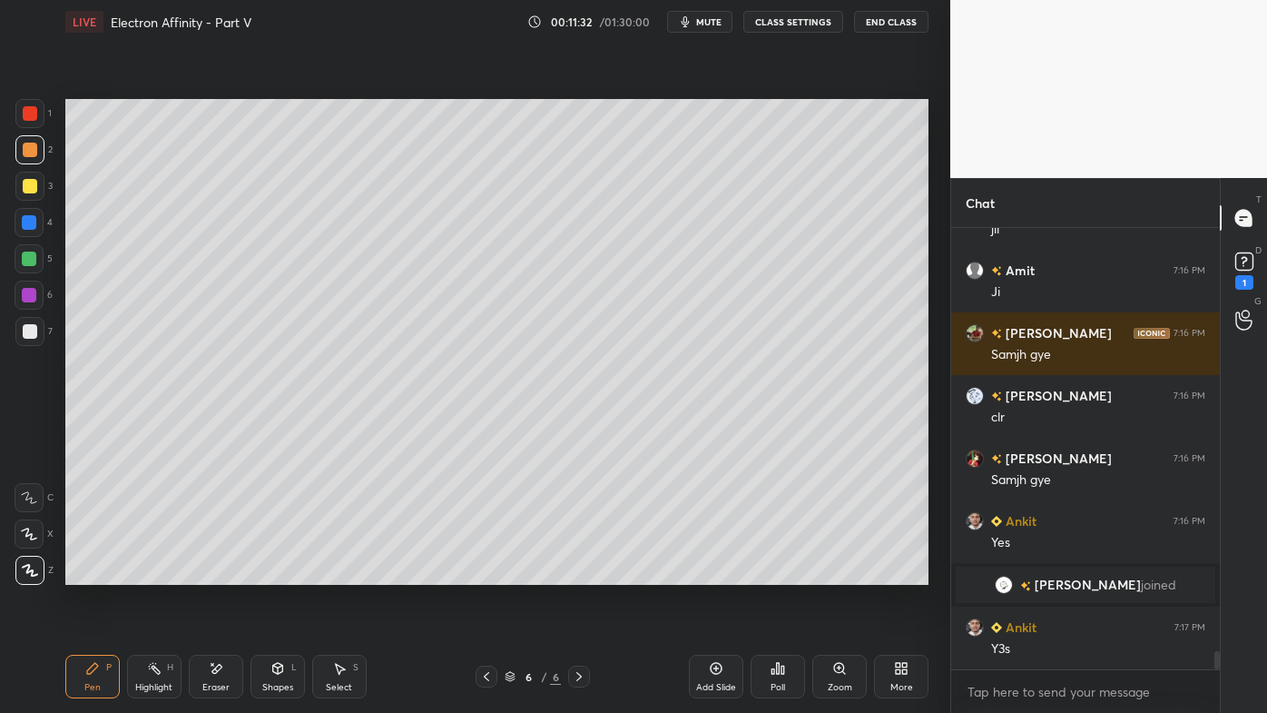
drag, startPoint x: 30, startPoint y: 183, endPoint x: 53, endPoint y: 164, distance: 29.6
click at [30, 182] on div at bounding box center [30, 186] width 15 height 15
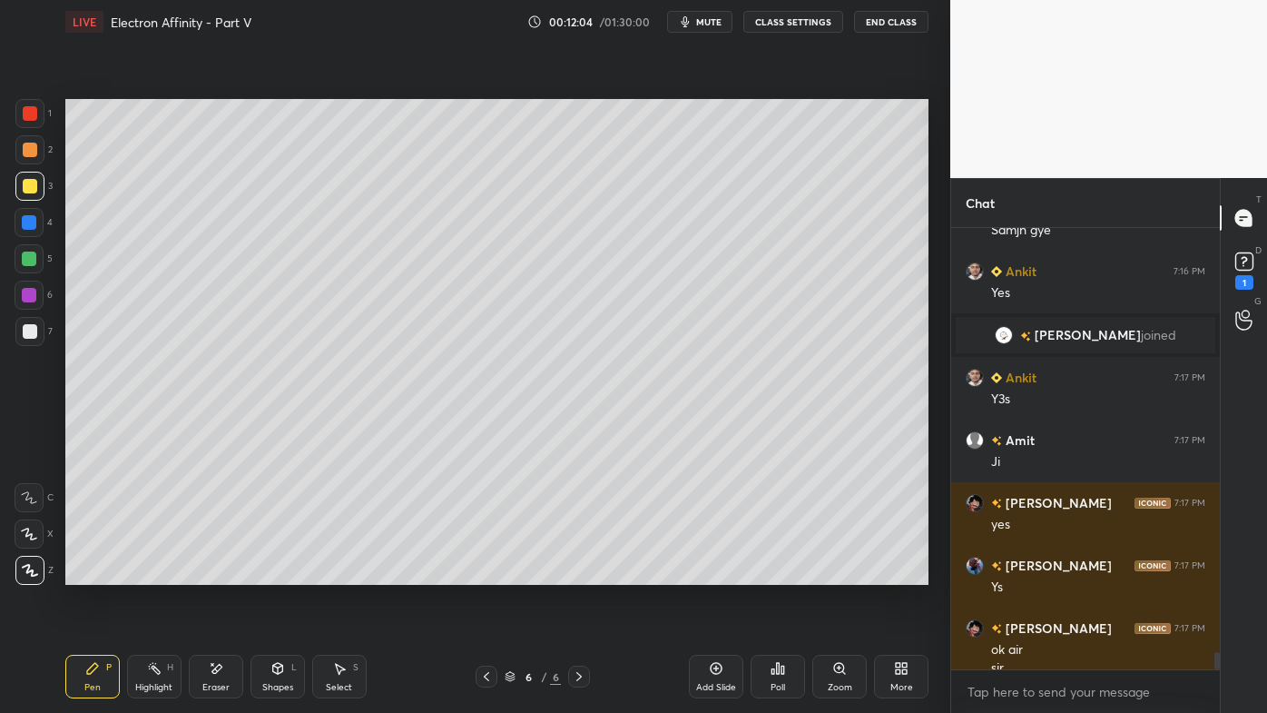
scroll to position [10575, 0]
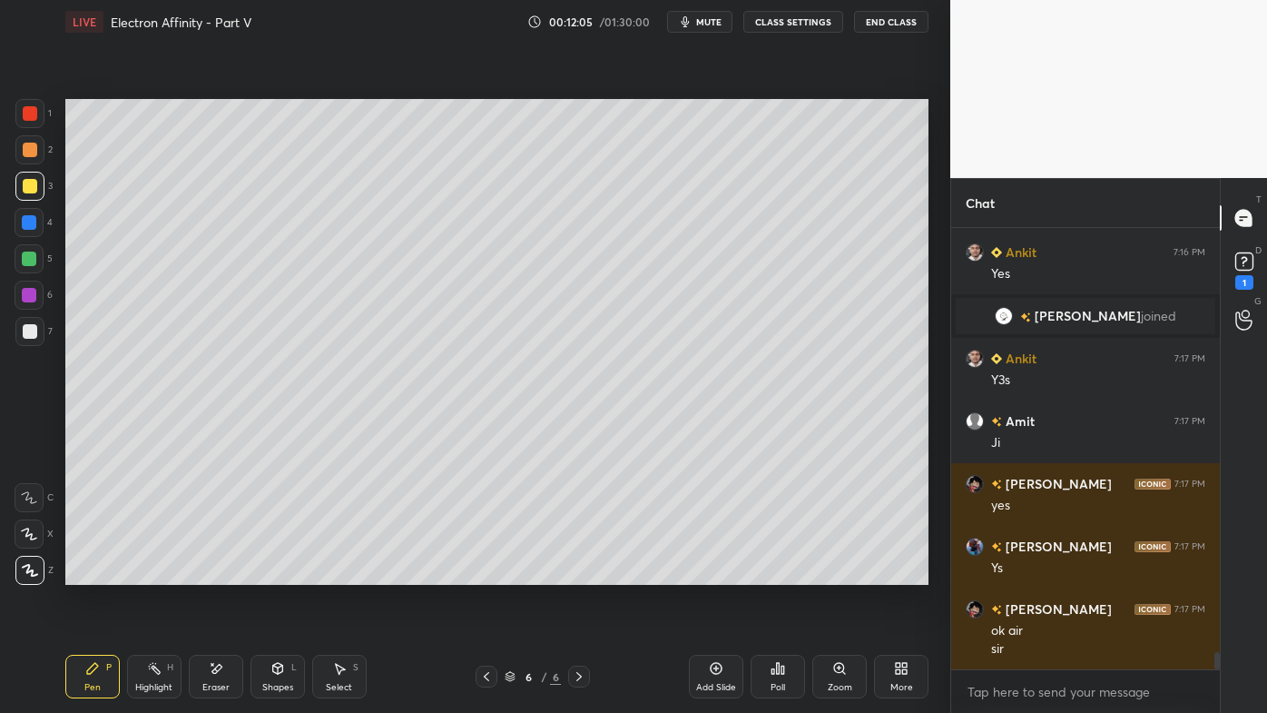
drag, startPoint x: 205, startPoint y: 667, endPoint x: 203, endPoint y: 658, distance: 9.3
click at [204, 573] on div "Eraser" at bounding box center [216, 676] width 54 height 44
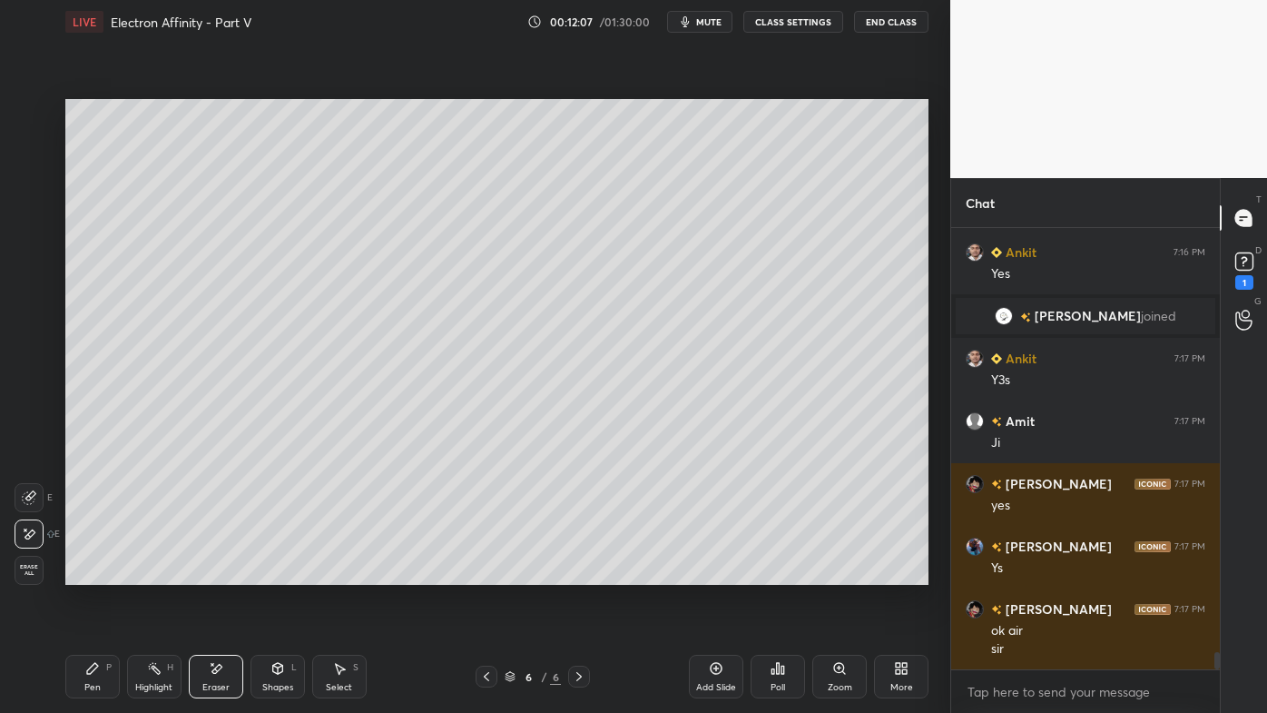
drag, startPoint x: 102, startPoint y: 663, endPoint x: 105, endPoint y: 634, distance: 29.3
click at [102, 573] on div "Pen P" at bounding box center [92, 676] width 54 height 44
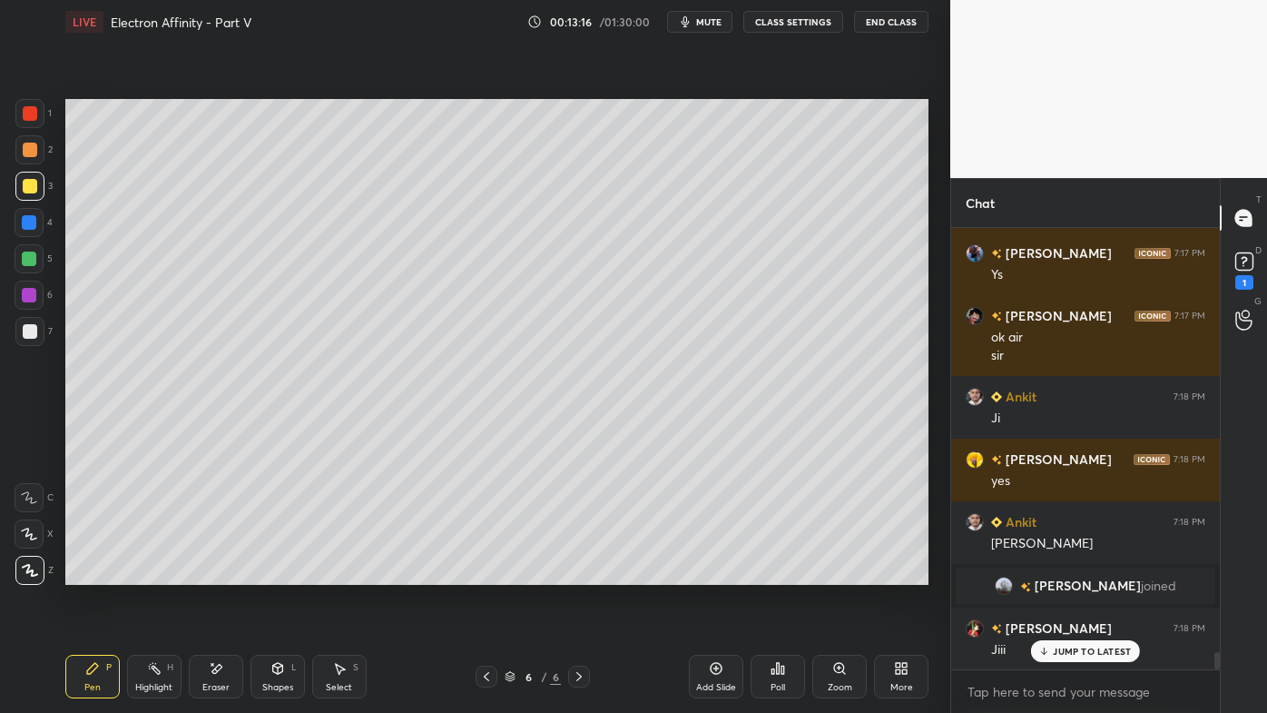
scroll to position [10931, 0]
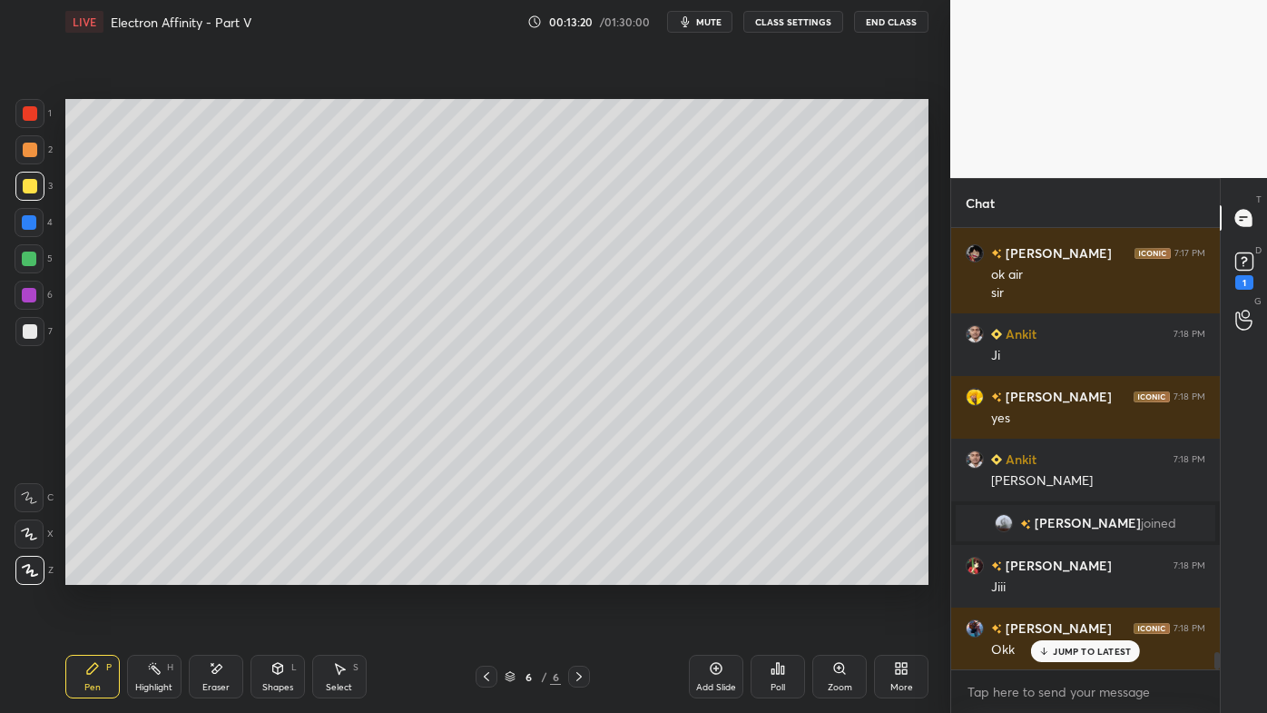
drag, startPoint x: 148, startPoint y: 663, endPoint x: 152, endPoint y: 634, distance: 29.3
click at [149, 573] on icon at bounding box center [154, 668] width 15 height 15
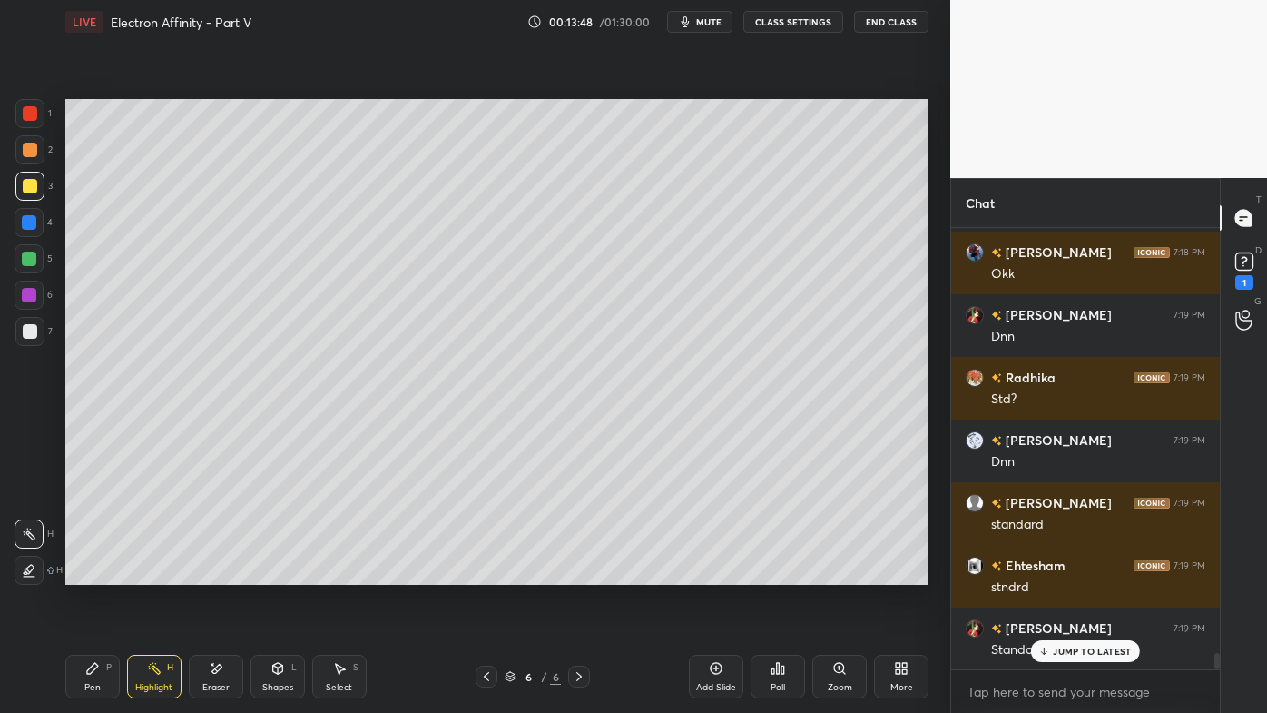
scroll to position [11370, 0]
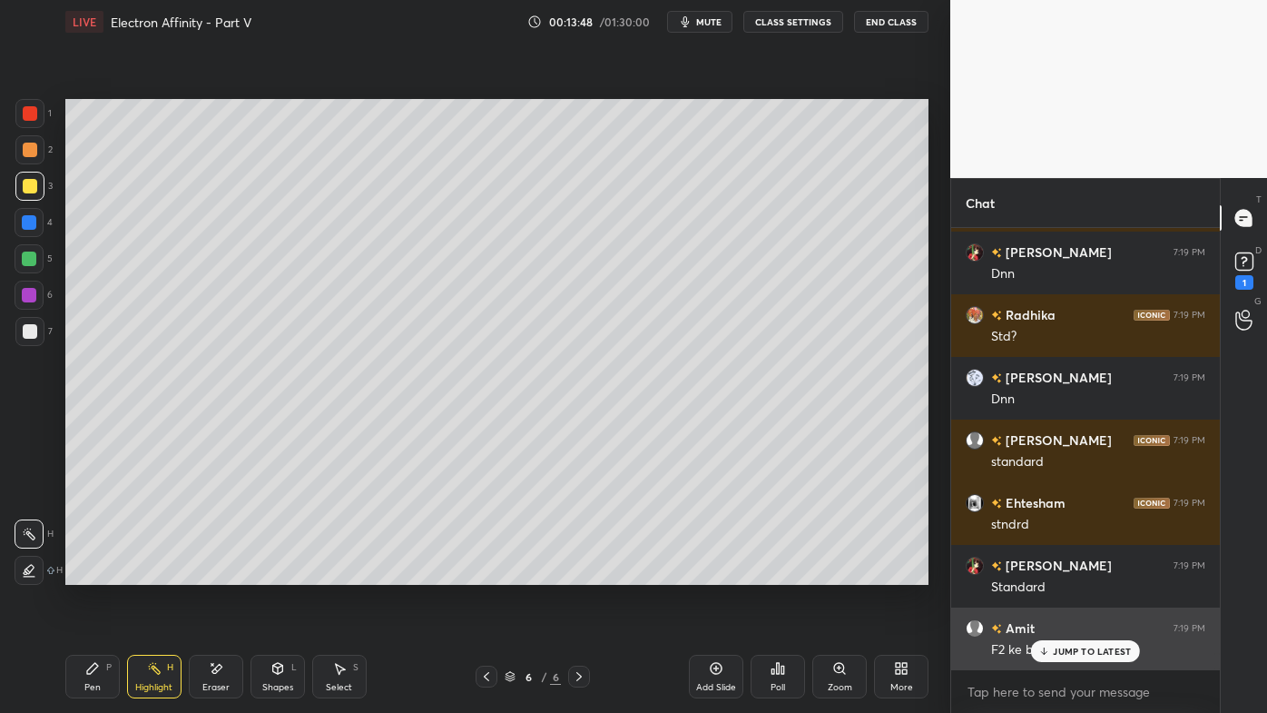
drag, startPoint x: 1058, startPoint y: 649, endPoint x: 1036, endPoint y: 657, distance: 24.1
click at [1056, 573] on p "JUMP TO LATEST" at bounding box center [1092, 650] width 78 height 11
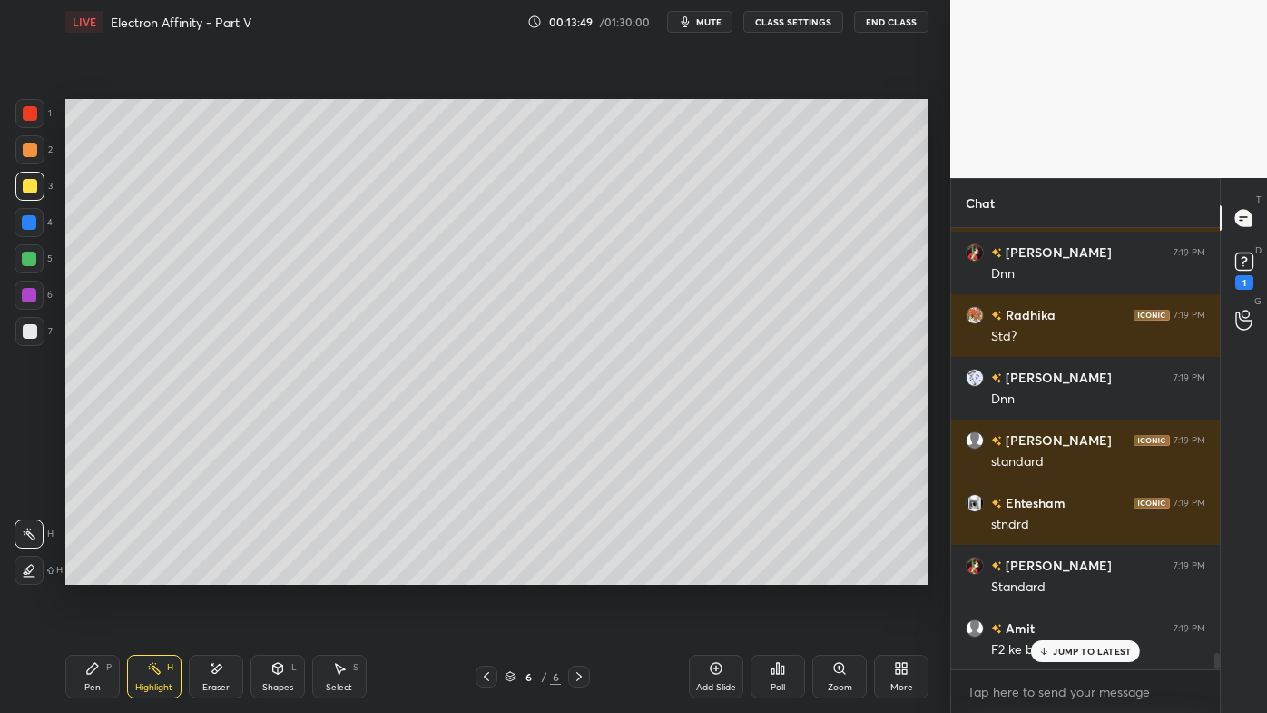
scroll to position [11432, 0]
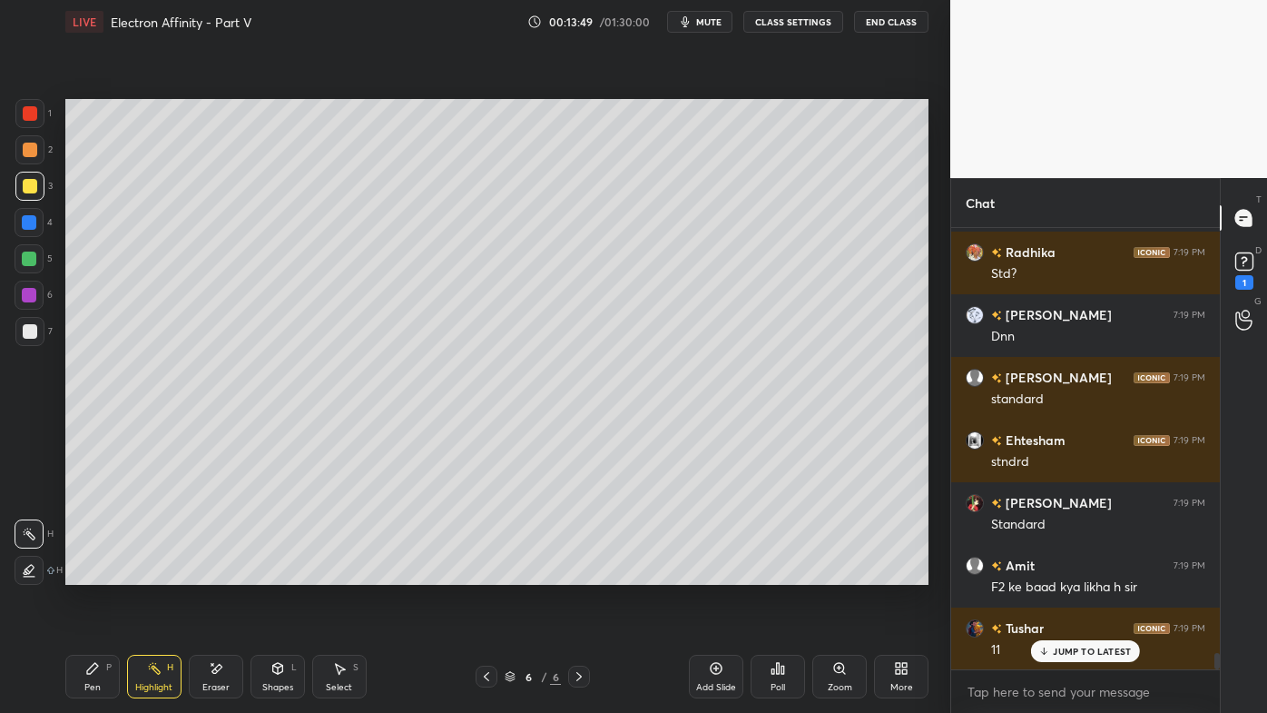
drag, startPoint x: 669, startPoint y: 586, endPoint x: 658, endPoint y: 589, distance: 11.2
click at [665, 573] on div "Setting up your live class Poll for secs No correct answer Start poll" at bounding box center [497, 342] width 878 height 596
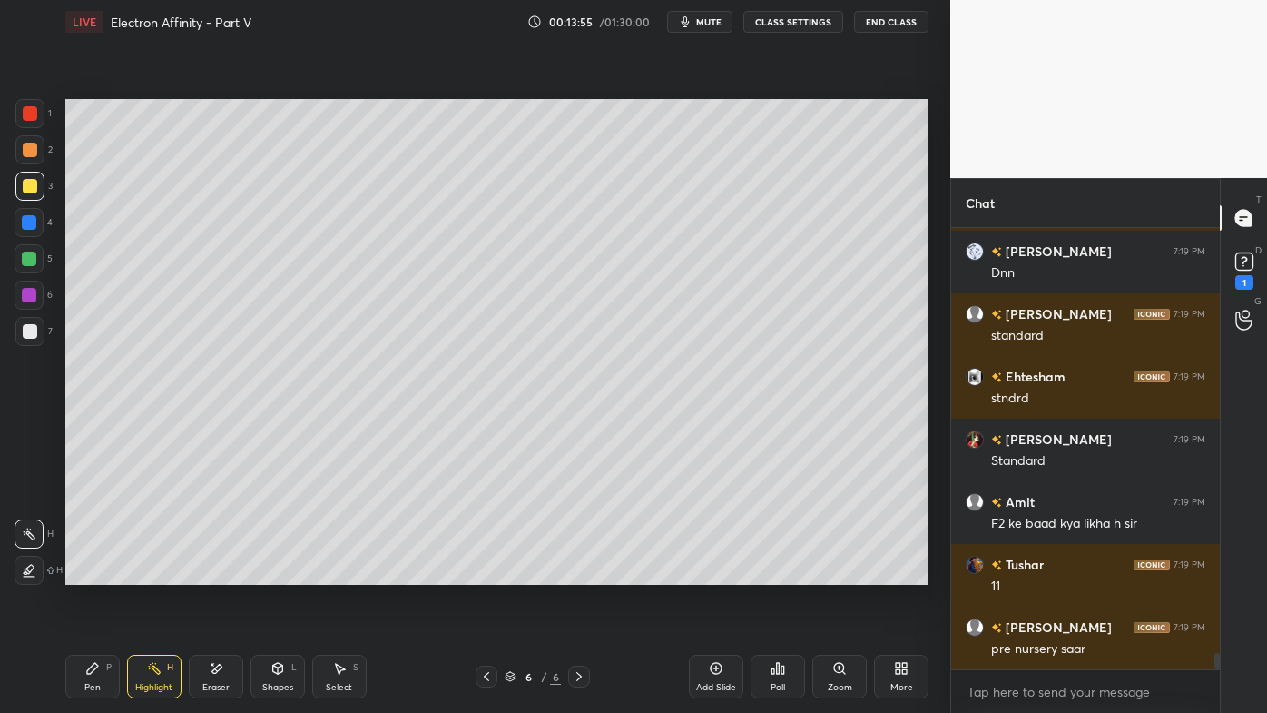
scroll to position [11558, 0]
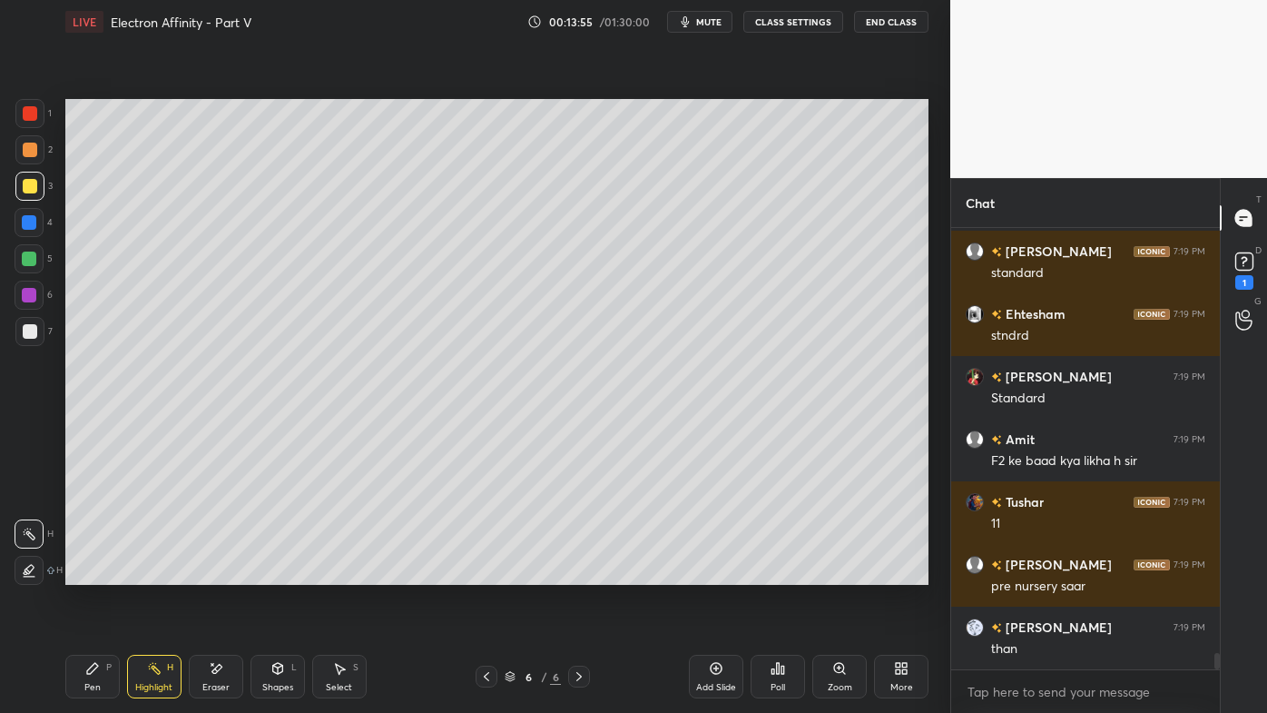
drag, startPoint x: 215, startPoint y: 665, endPoint x: 253, endPoint y: 607, distance: 69.5
click at [218, 573] on icon at bounding box center [216, 668] width 15 height 15
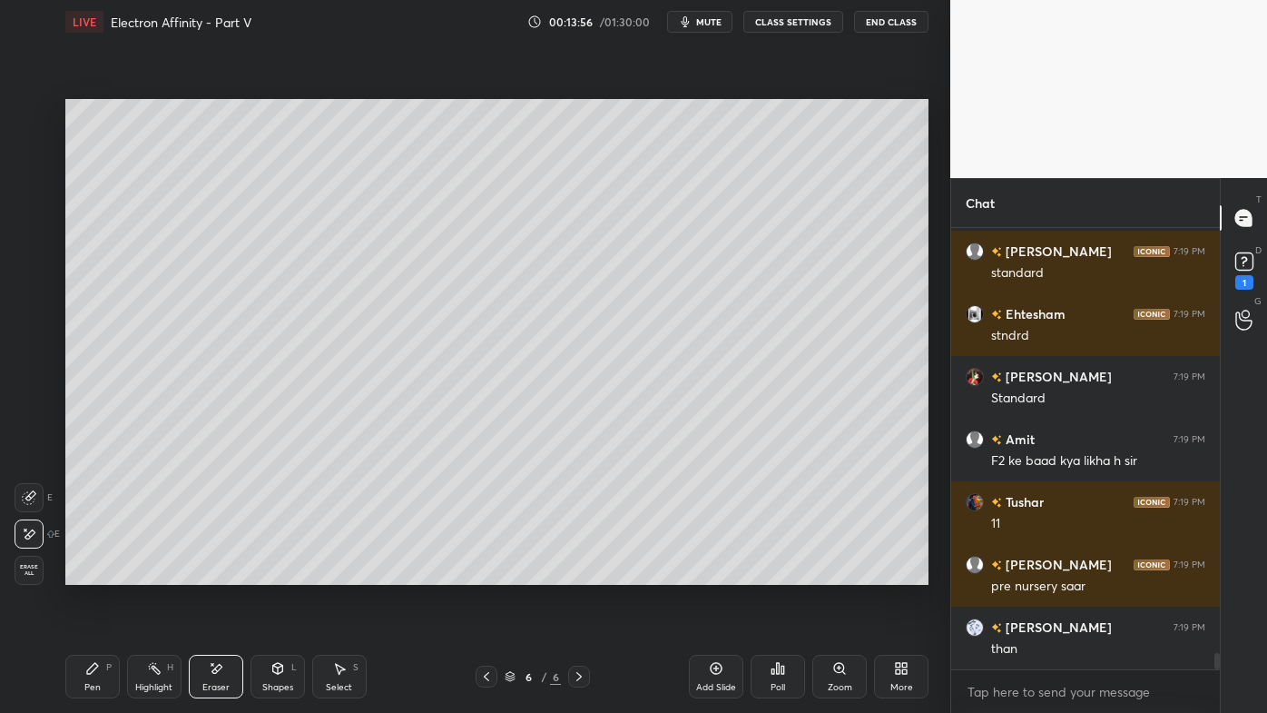
scroll to position [11621, 0]
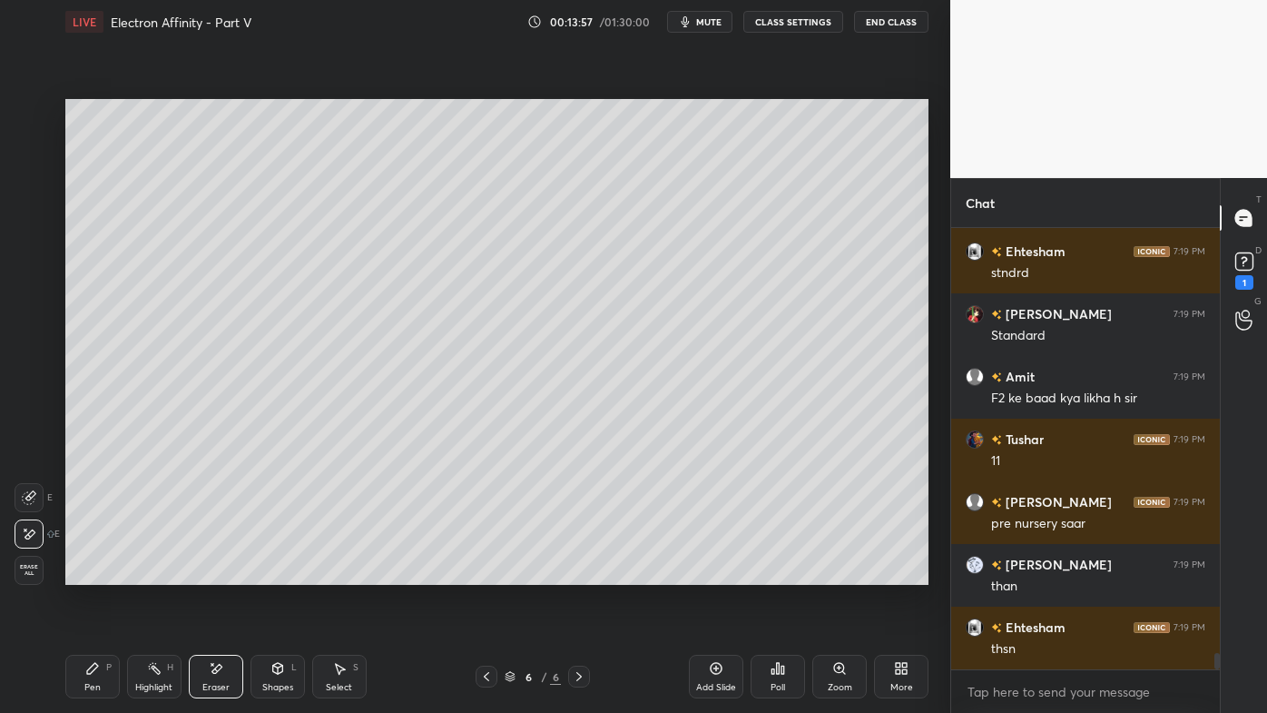
drag, startPoint x: 97, startPoint y: 660, endPoint x: 123, endPoint y: 602, distance: 63.4
click at [99, 573] on div "Pen P" at bounding box center [92, 676] width 54 height 44
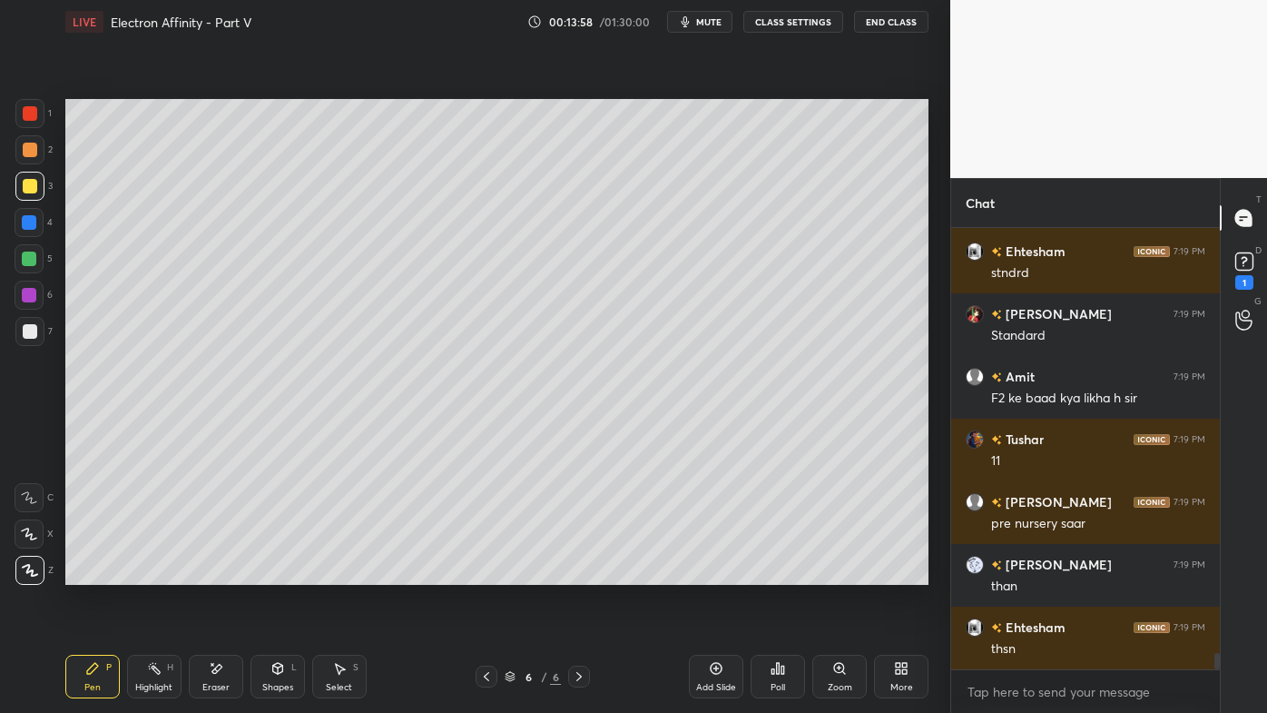
scroll to position [11684, 0]
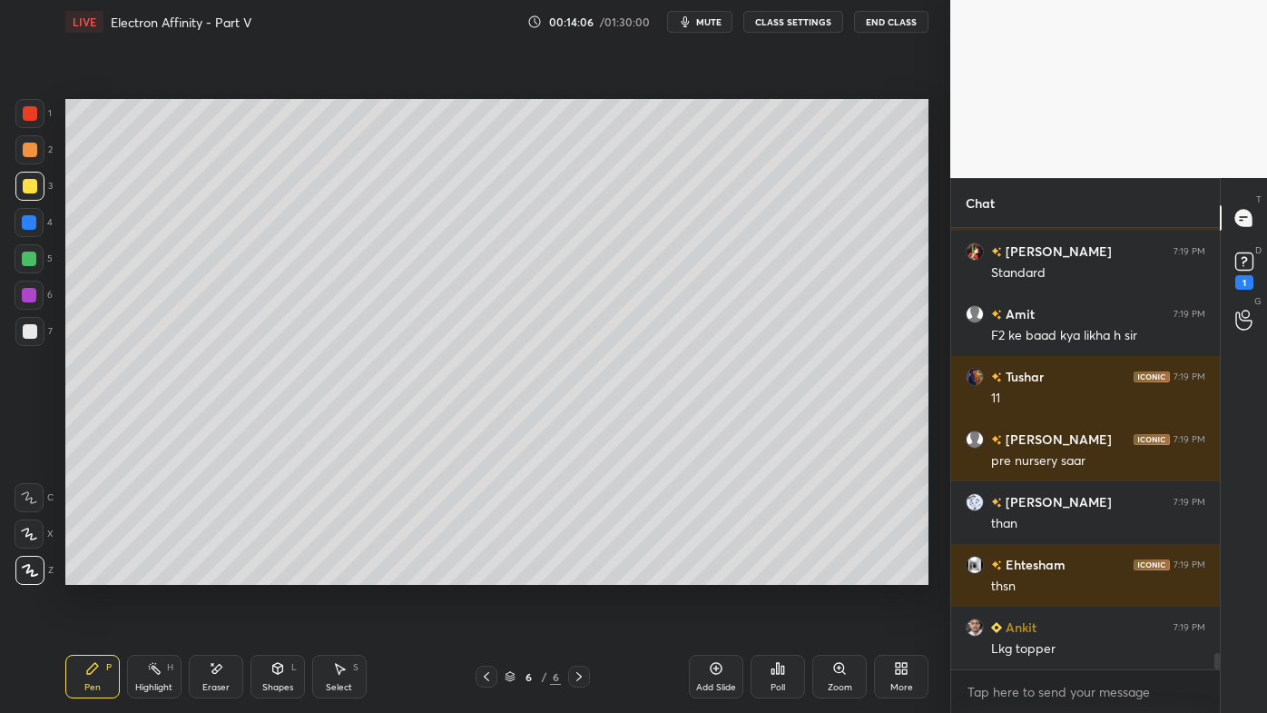
click at [81, 573] on div "Pen P" at bounding box center [92, 676] width 54 height 44
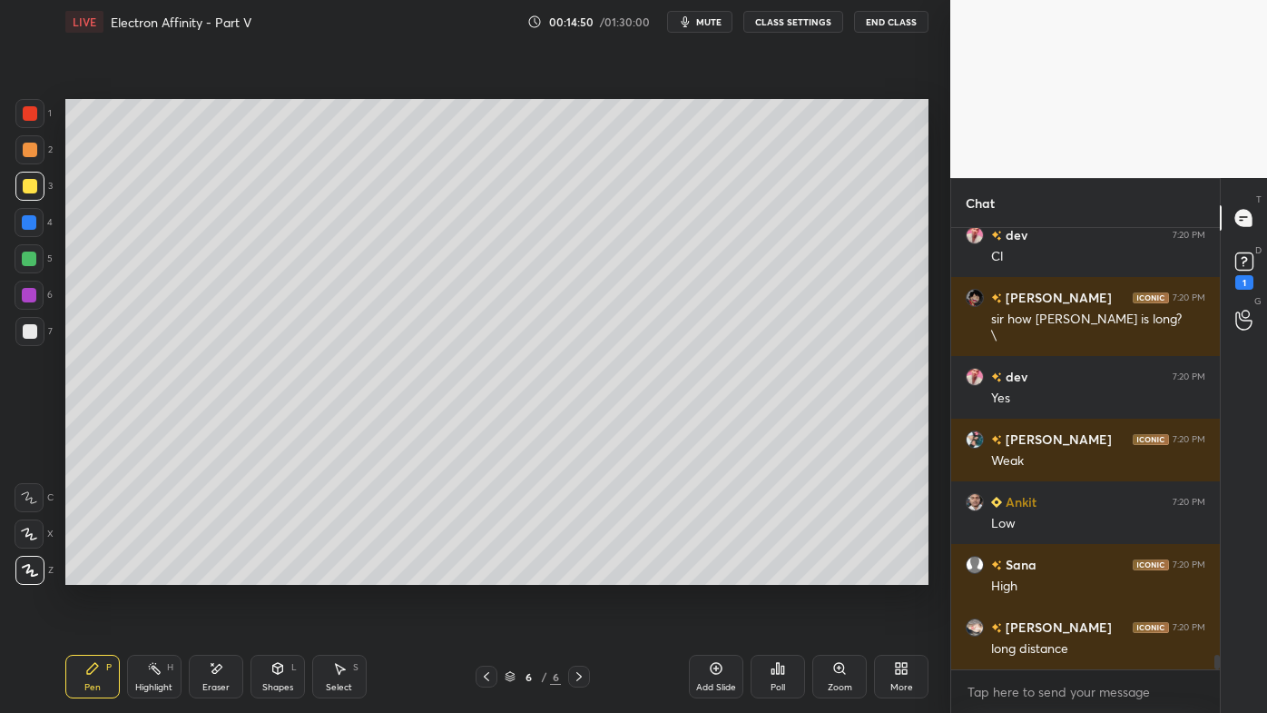
scroll to position [12639, 0]
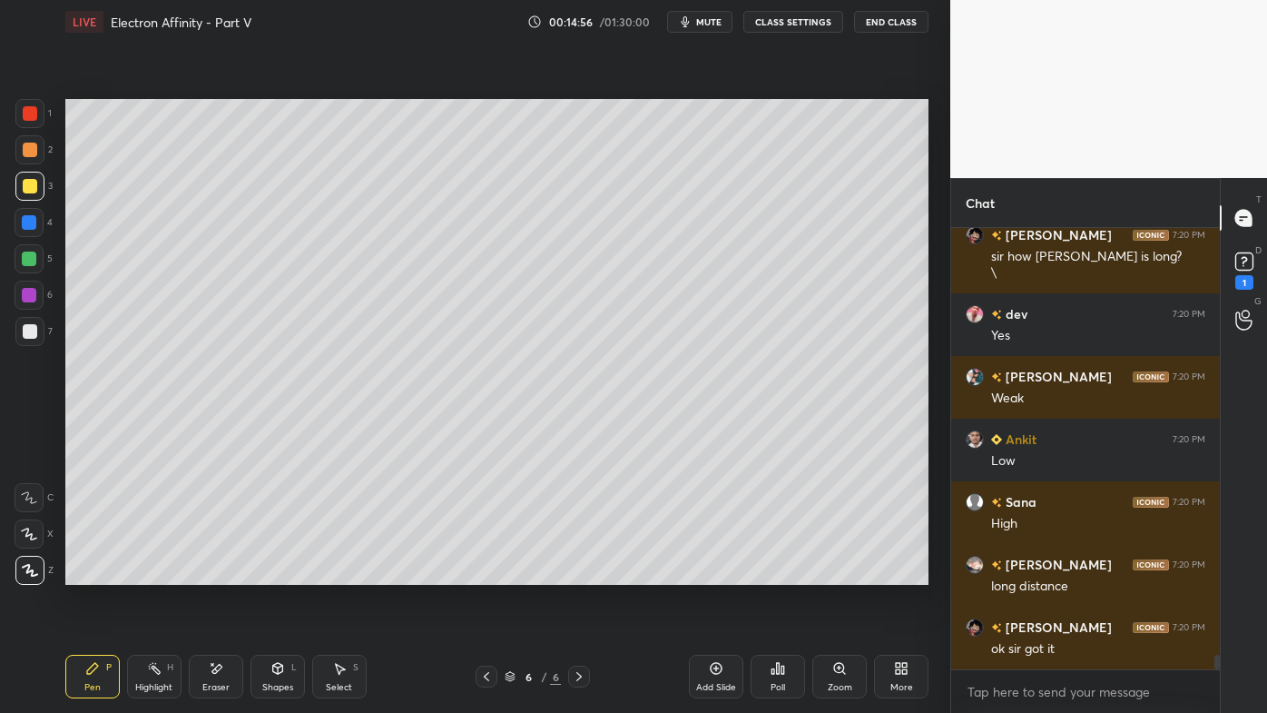
drag, startPoint x: 153, startPoint y: 662, endPoint x: 158, endPoint y: 654, distance: 9.8
click at [153, 573] on icon at bounding box center [154, 668] width 15 height 15
drag, startPoint x: 720, startPoint y: 664, endPoint x: 712, endPoint y: 649, distance: 17.5
click at [718, 573] on icon at bounding box center [716, 668] width 15 height 15
click at [88, 573] on div "Pen P" at bounding box center [92, 676] width 54 height 44
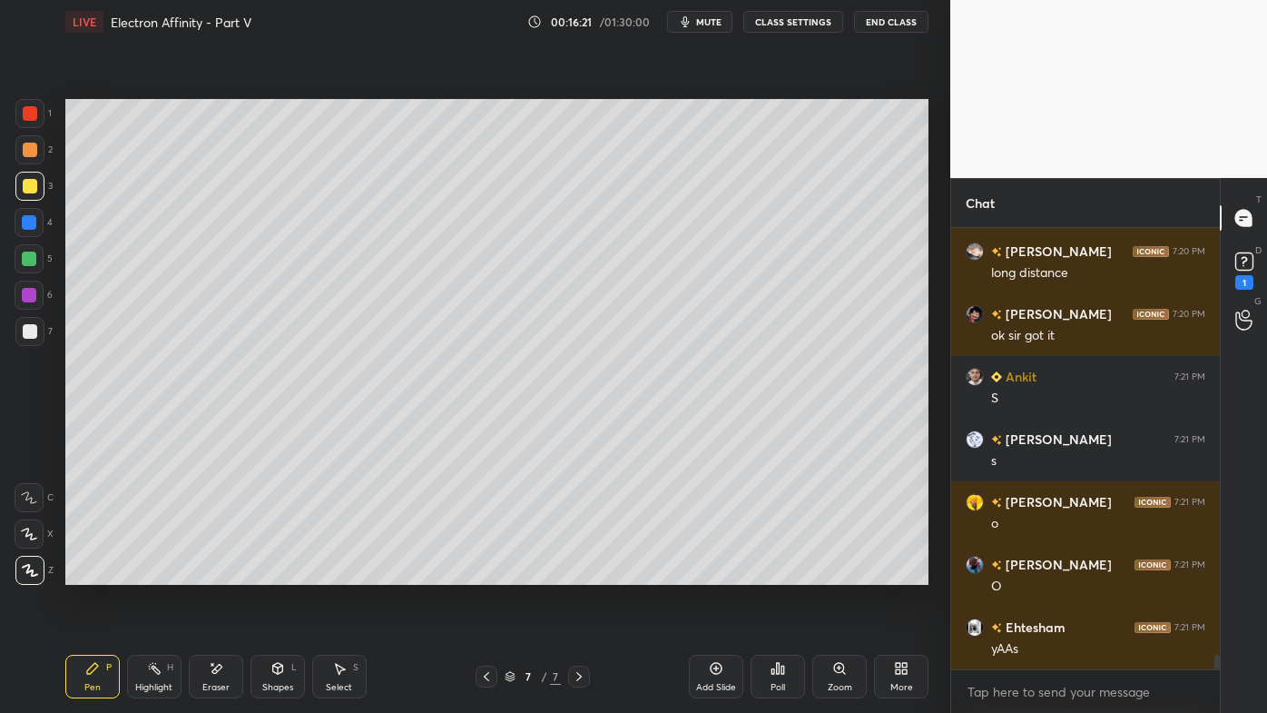
scroll to position [13015, 0]
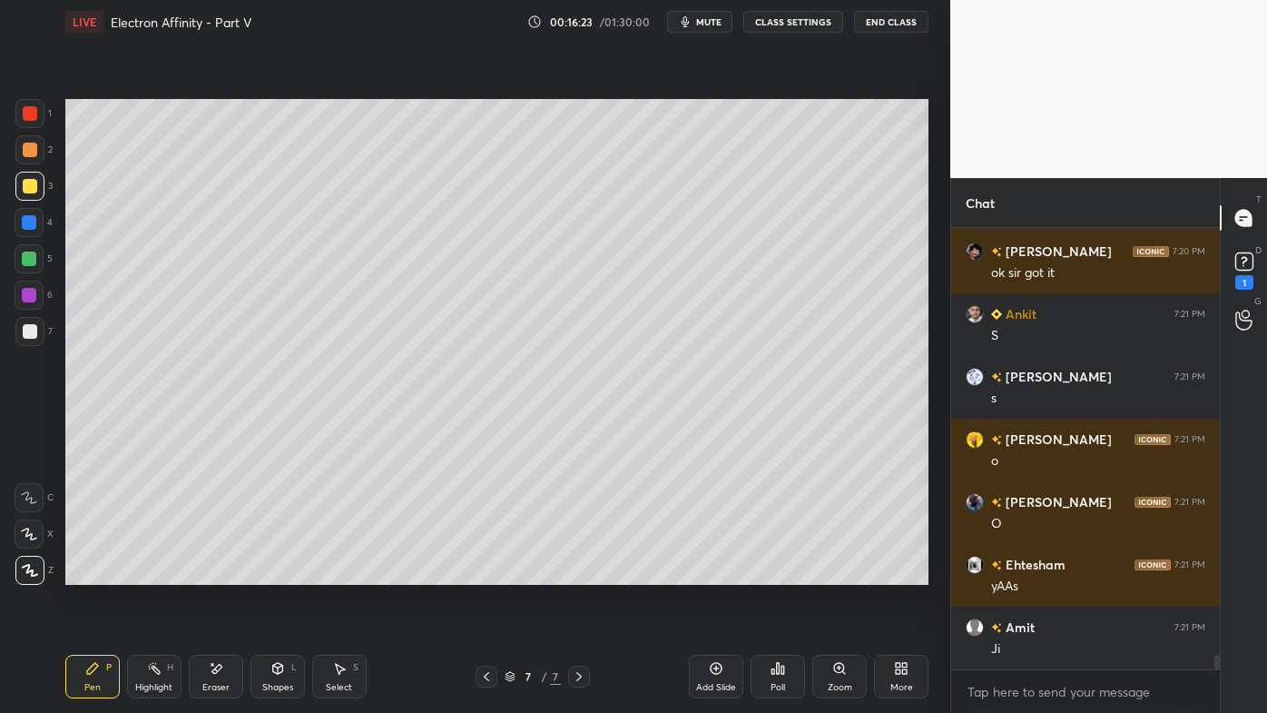
click at [29, 143] on div at bounding box center [30, 150] width 15 height 15
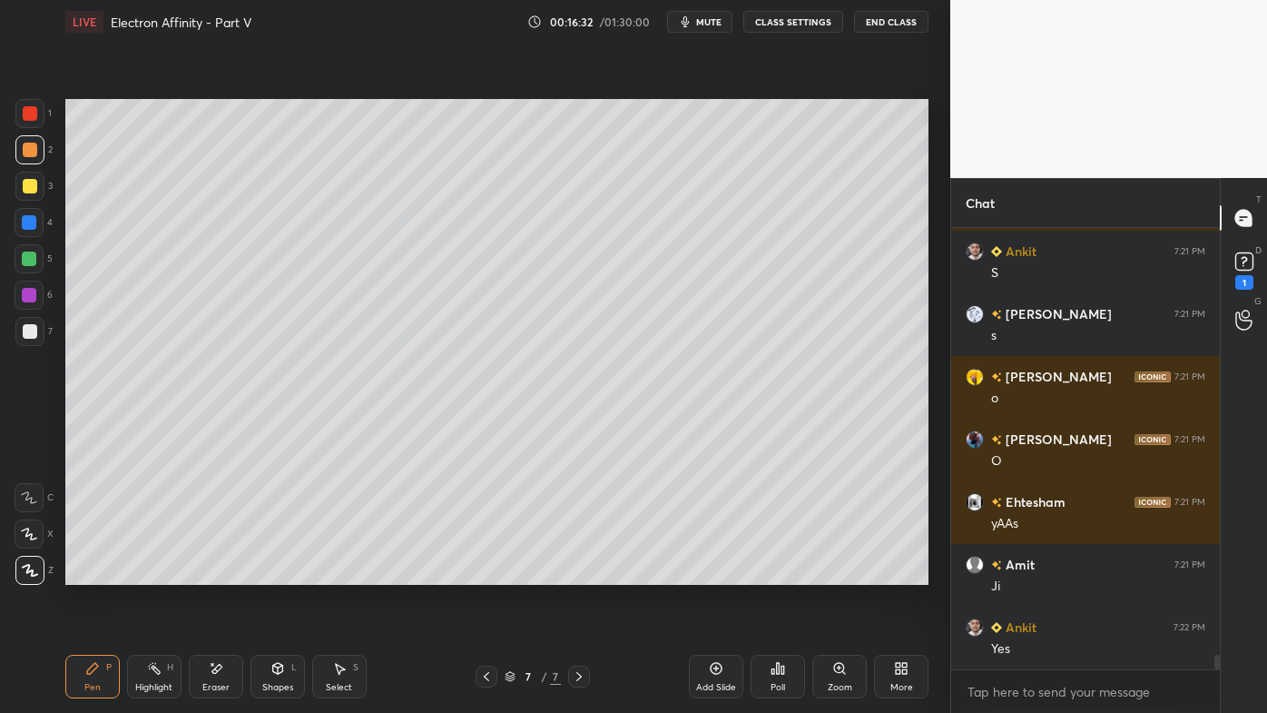
drag, startPoint x: 162, startPoint y: 661, endPoint x: 187, endPoint y: 608, distance: 58.1
click at [164, 573] on div "Highlight H" at bounding box center [154, 676] width 54 height 44
click at [96, 573] on div "Pen P" at bounding box center [92, 676] width 54 height 44
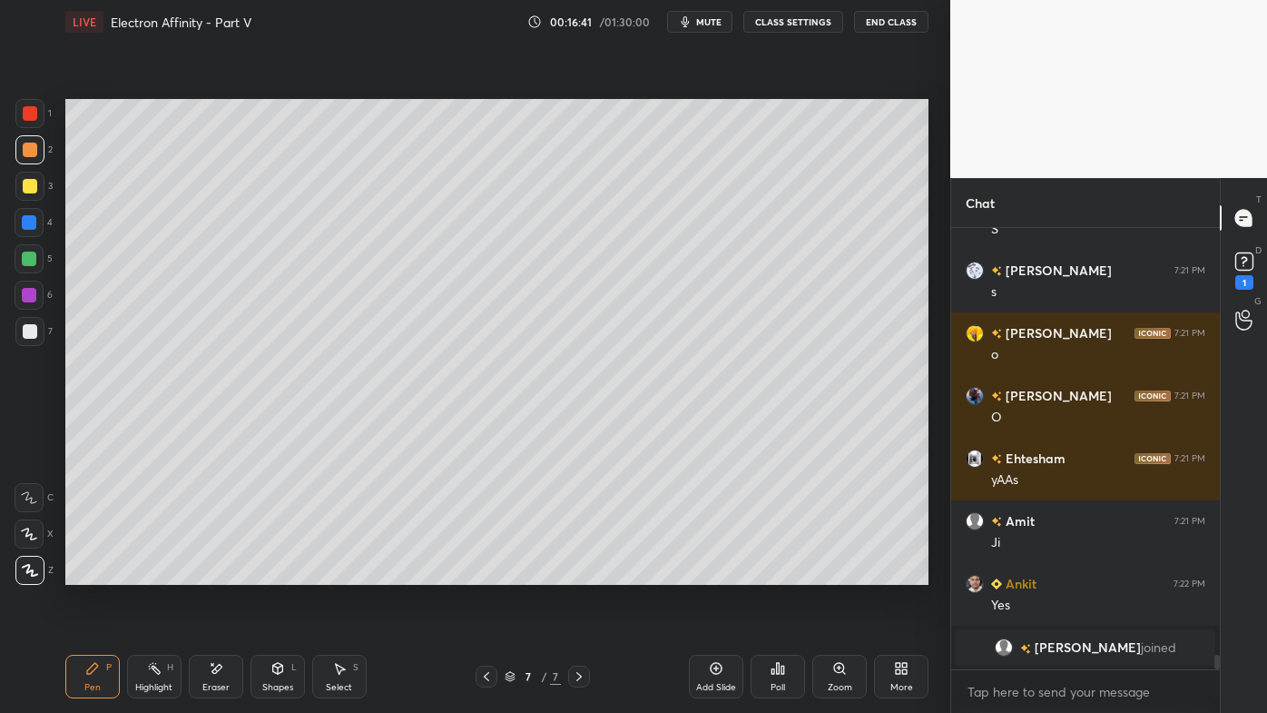
drag, startPoint x: 145, startPoint y: 666, endPoint x: 151, endPoint y: 655, distance: 12.2
click at [149, 573] on div "Highlight H" at bounding box center [154, 676] width 54 height 44
drag, startPoint x: 84, startPoint y: 673, endPoint x: 88, endPoint y: 654, distance: 19.6
click at [86, 573] on div "Pen P" at bounding box center [92, 676] width 54 height 44
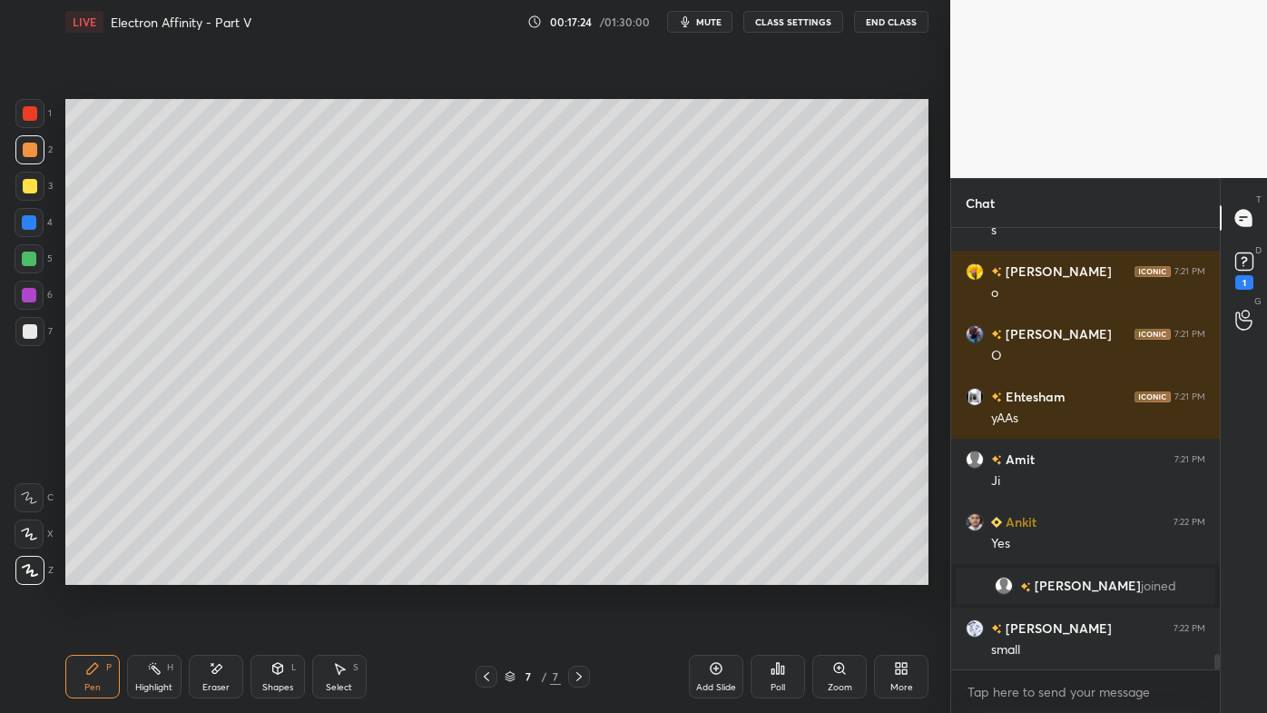
click at [479, 573] on icon at bounding box center [486, 676] width 15 height 15
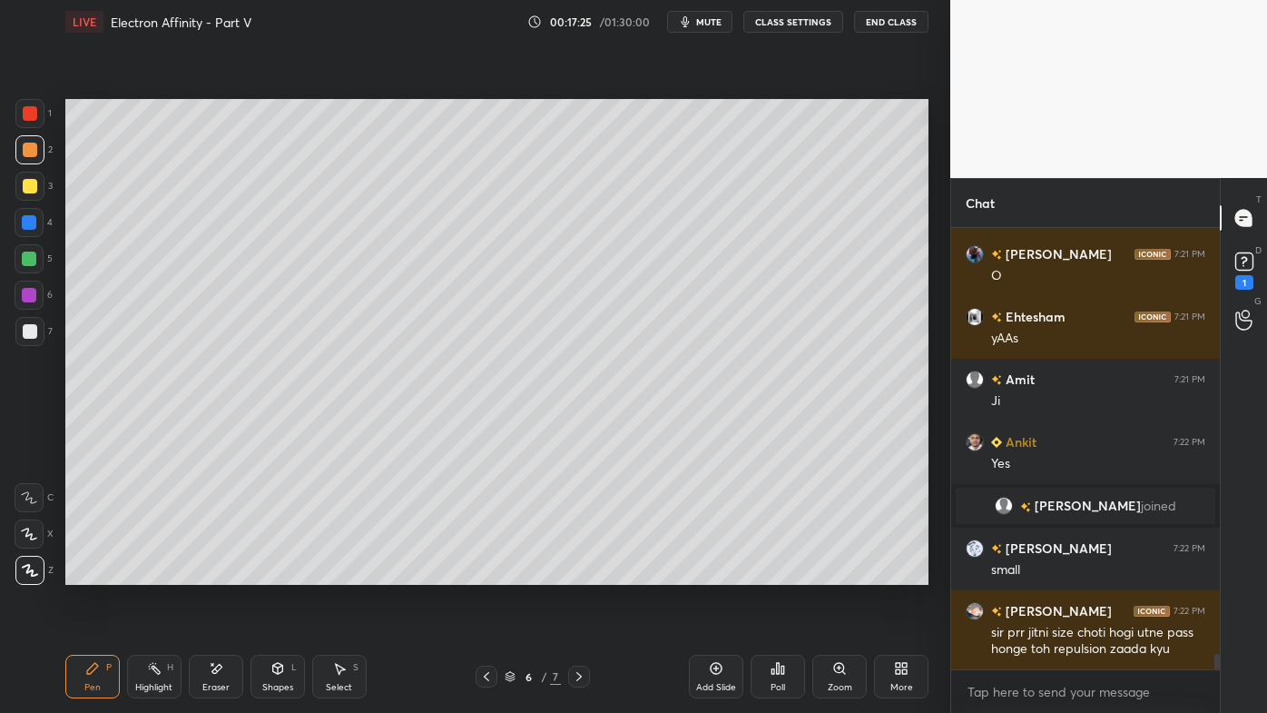
click at [180, 573] on div "Highlight H" at bounding box center [154, 676] width 54 height 44
drag, startPoint x: 92, startPoint y: 654, endPoint x: 94, endPoint y: 639, distance: 15.7
click at [92, 573] on div "Pen P Highlight H Eraser Shapes L Select S 6 / 7 Add Slide Poll Zoom More" at bounding box center [496, 676] width 863 height 73
click at [96, 573] on div "Pen P" at bounding box center [92, 676] width 54 height 44
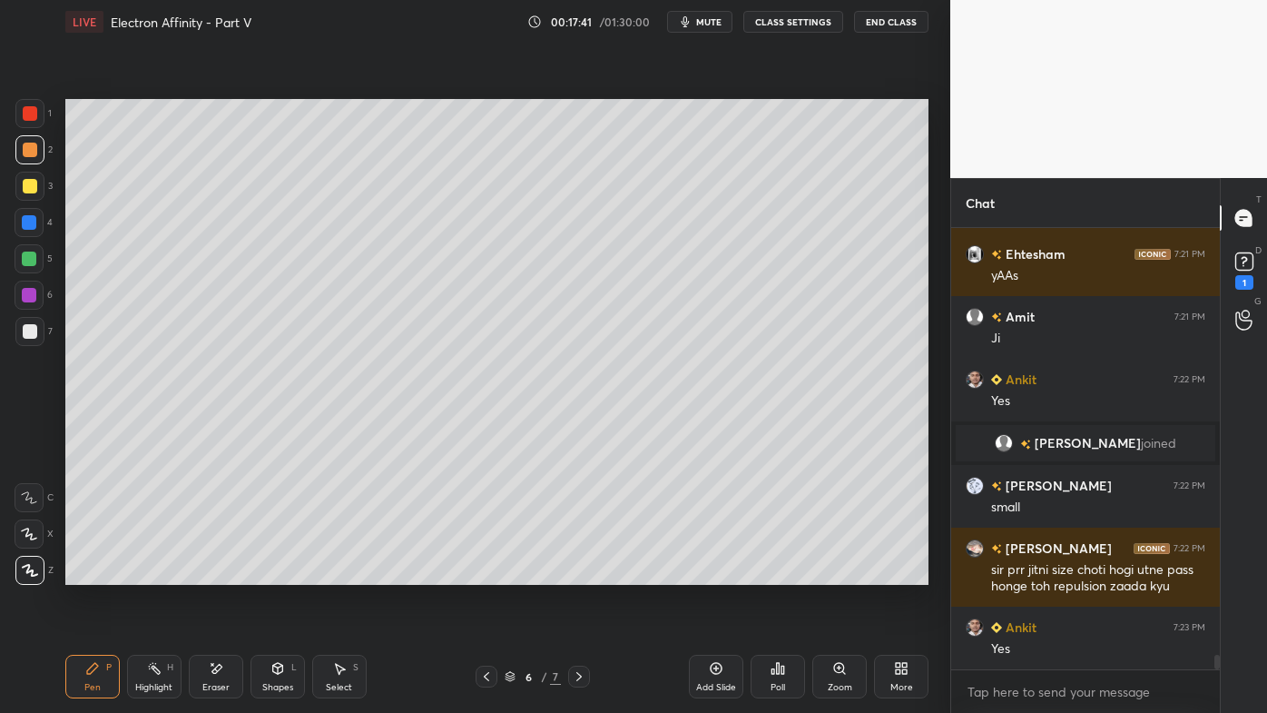
scroll to position [12649, 0]
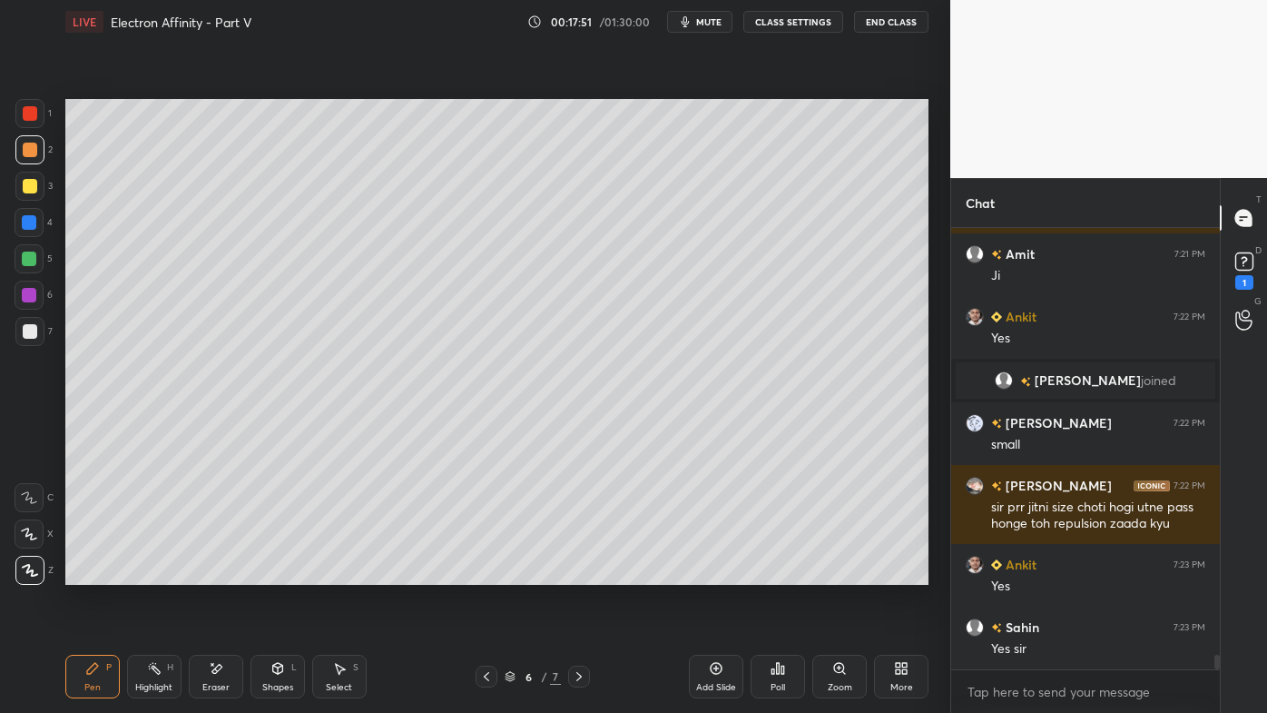
drag, startPoint x: 144, startPoint y: 663, endPoint x: 157, endPoint y: 654, distance: 15.1
click at [153, 573] on div "Highlight H" at bounding box center [154, 676] width 54 height 44
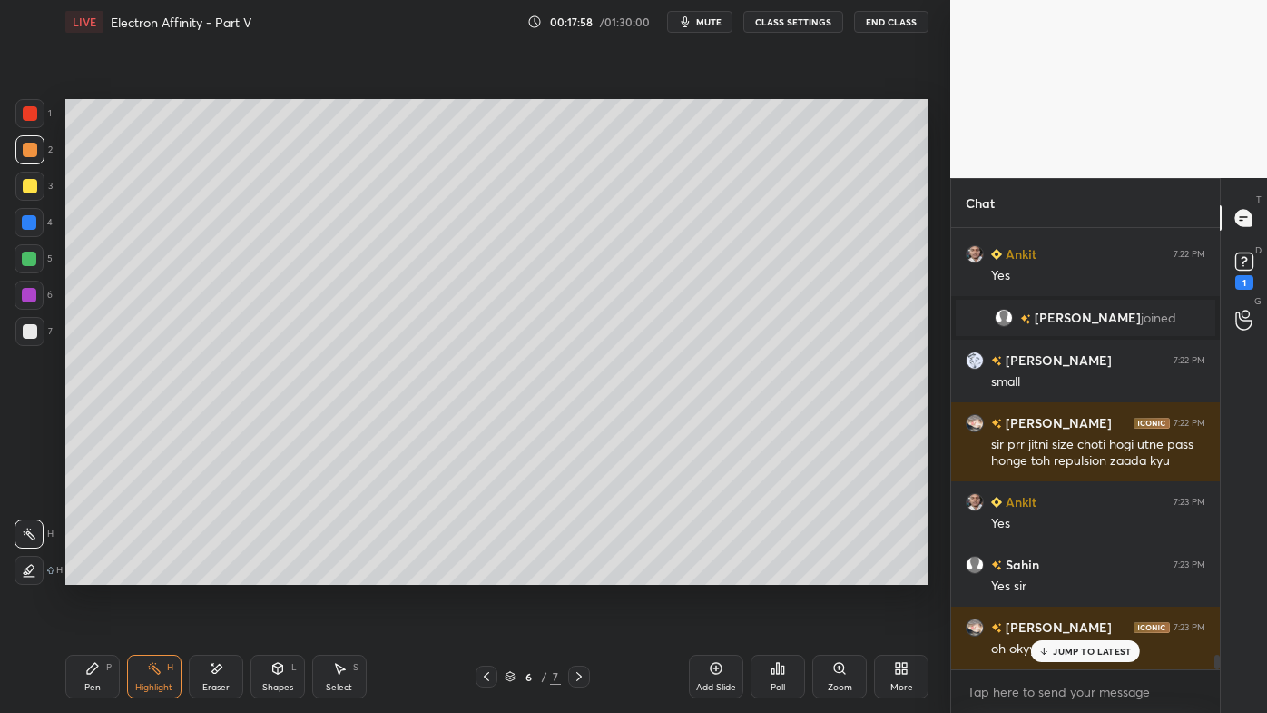
scroll to position [12774, 0]
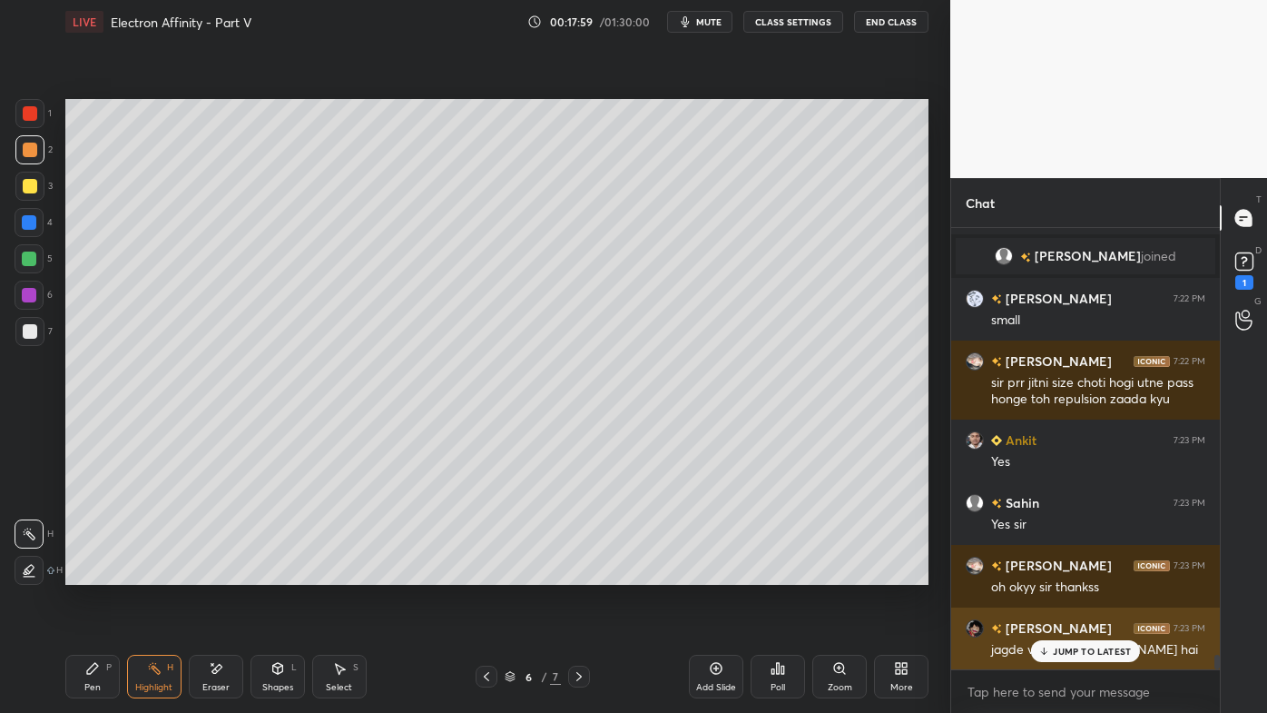
drag, startPoint x: 1056, startPoint y: 644, endPoint x: 1019, endPoint y: 645, distance: 36.4
click at [1059, 573] on p "JUMP TO LATEST" at bounding box center [1092, 650] width 78 height 11
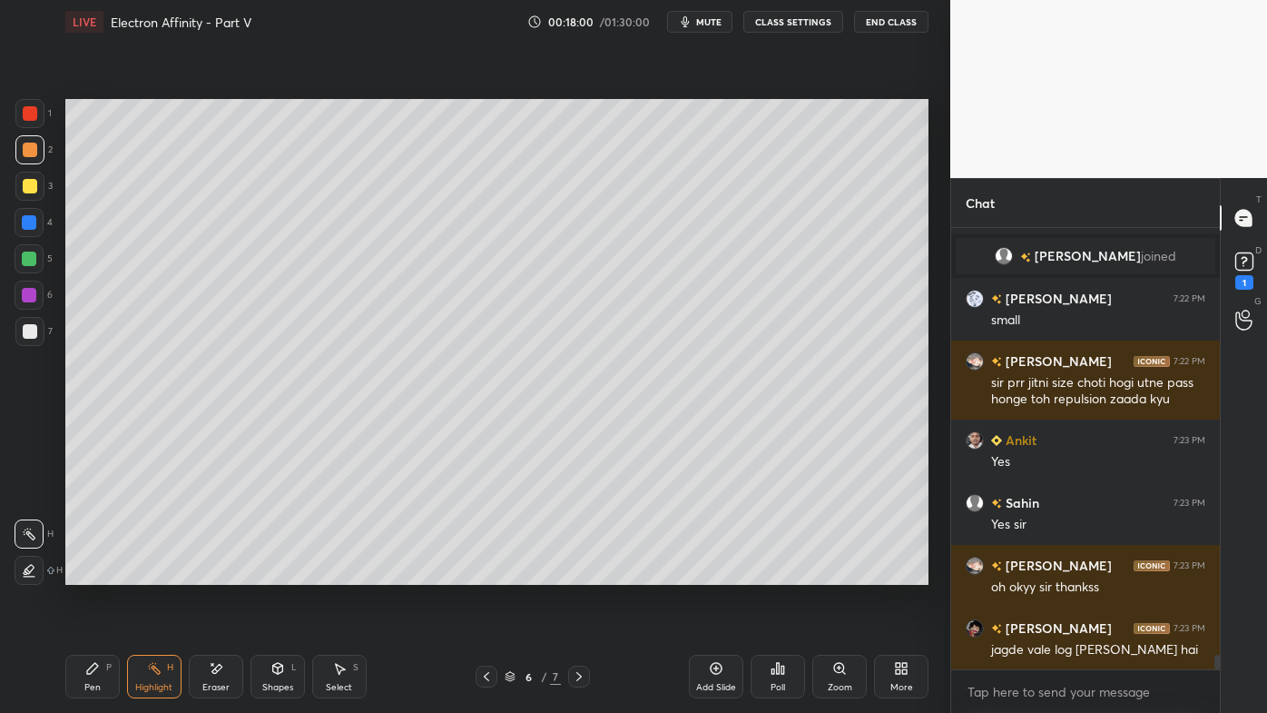
click at [802, 573] on div "Setting up your live class Poll for secs No correct answer Start poll" at bounding box center [497, 342] width 878 height 596
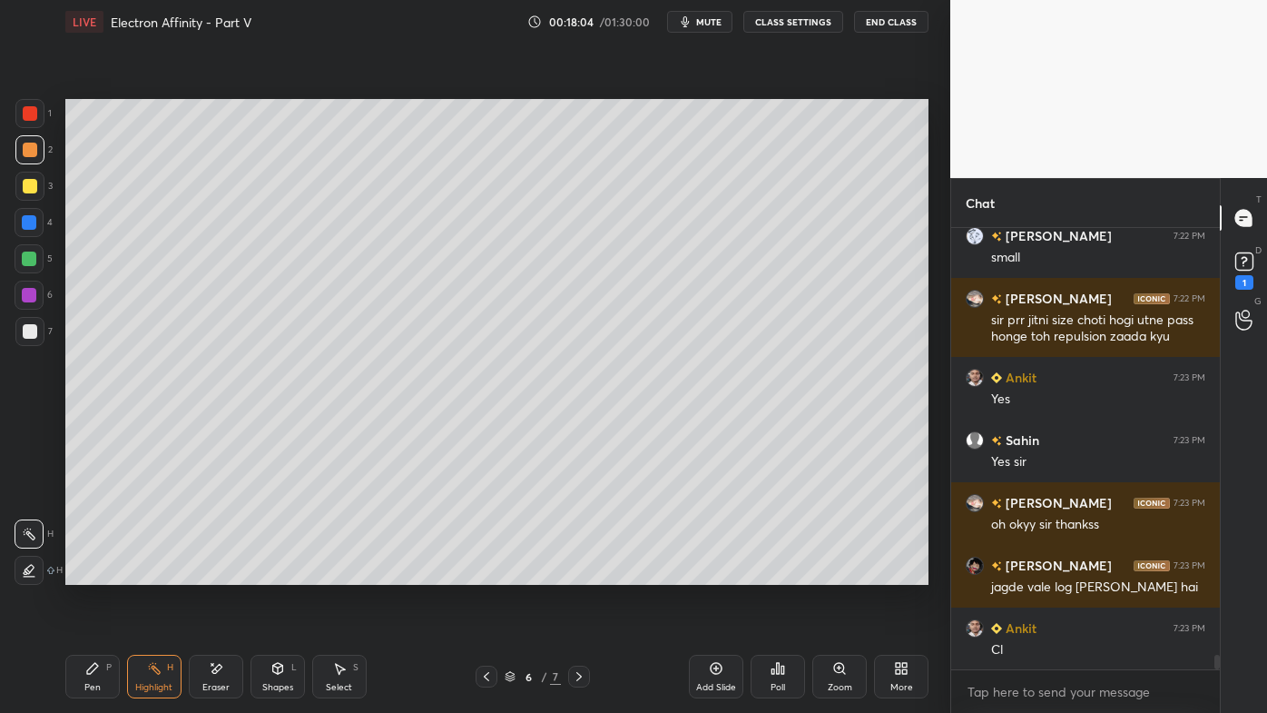
scroll to position [12880, 0]
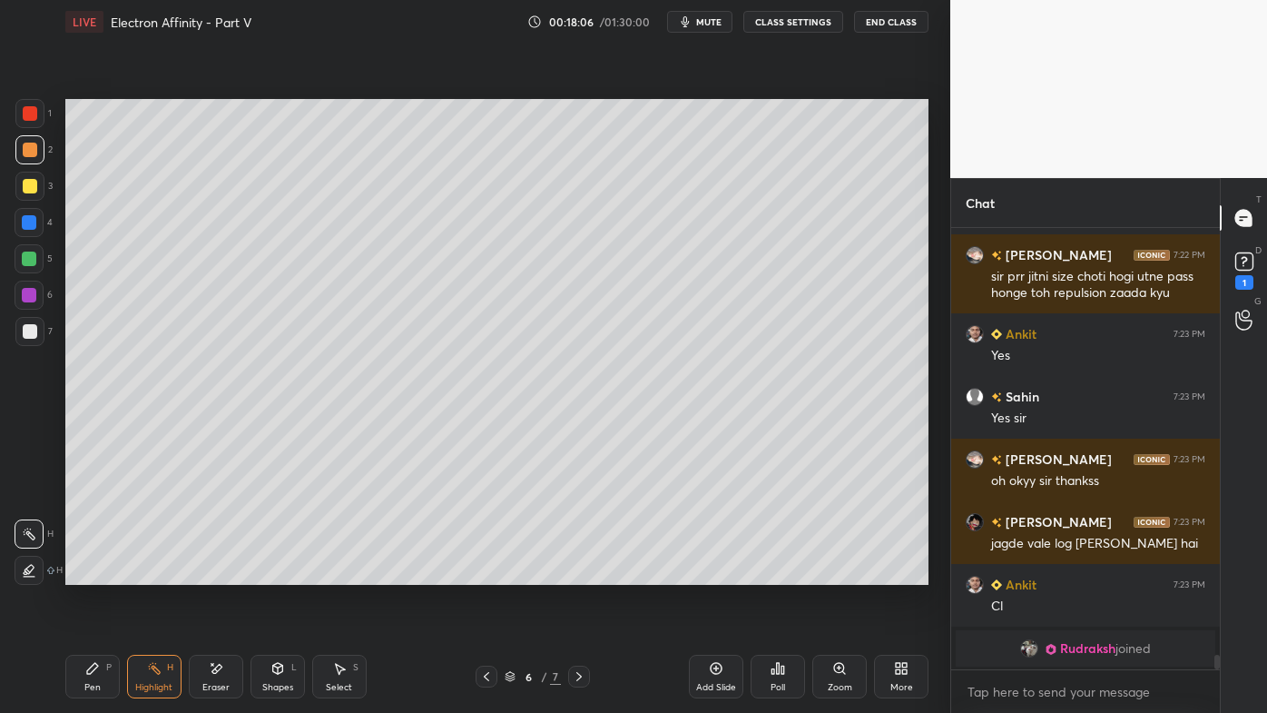
click at [576, 573] on icon at bounding box center [579, 676] width 15 height 15
click at [89, 573] on icon at bounding box center [92, 668] width 15 height 15
click at [153, 573] on div "Pen P Highlight H Eraser Shapes L Select S 7 / 7 Add Slide Poll Zoom More" at bounding box center [496, 676] width 863 height 73
drag, startPoint x: 212, startPoint y: 675, endPoint x: 265, endPoint y: 591, distance: 99.5
click at [212, 573] on icon at bounding box center [216, 668] width 15 height 15
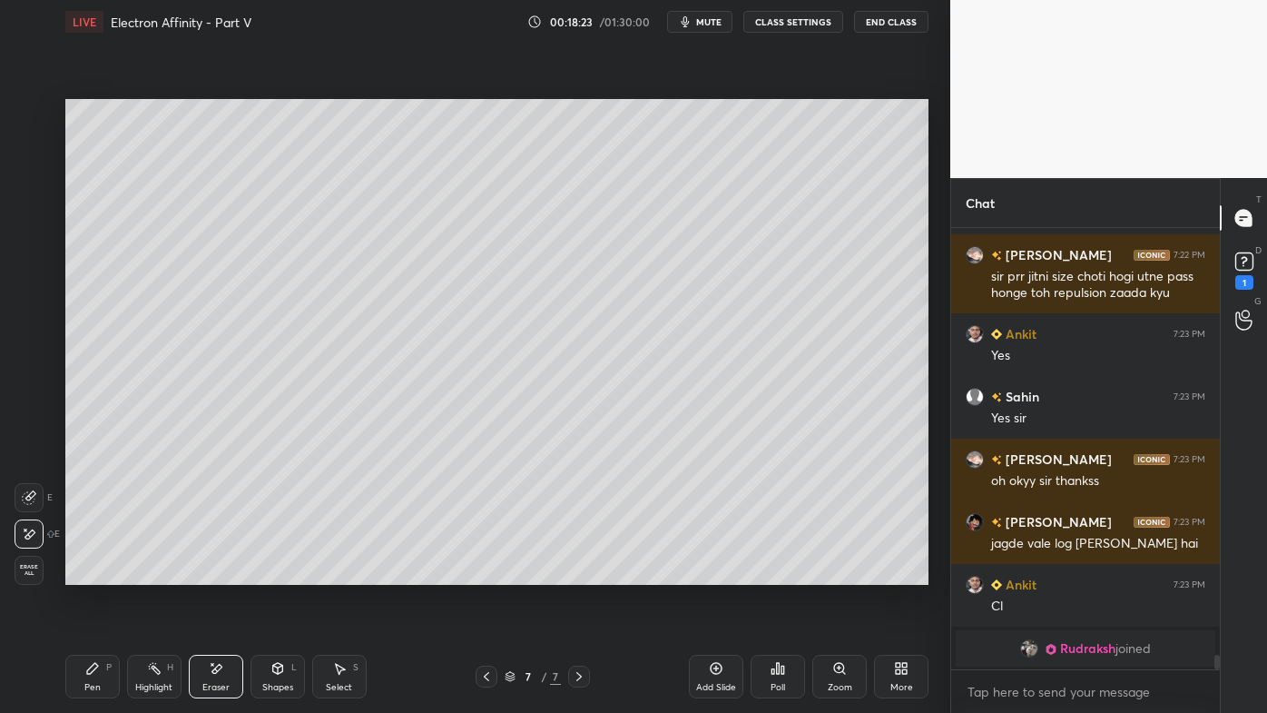
drag, startPoint x: 152, startPoint y: 666, endPoint x: 162, endPoint y: 639, distance: 29.0
click at [152, 573] on icon at bounding box center [154, 668] width 15 height 15
click at [717, 573] on icon at bounding box center [717, 669] width 12 height 12
drag, startPoint x: 91, startPoint y: 671, endPoint x: 84, endPoint y: 642, distance: 29.7
click at [89, 573] on icon at bounding box center [92, 668] width 11 height 11
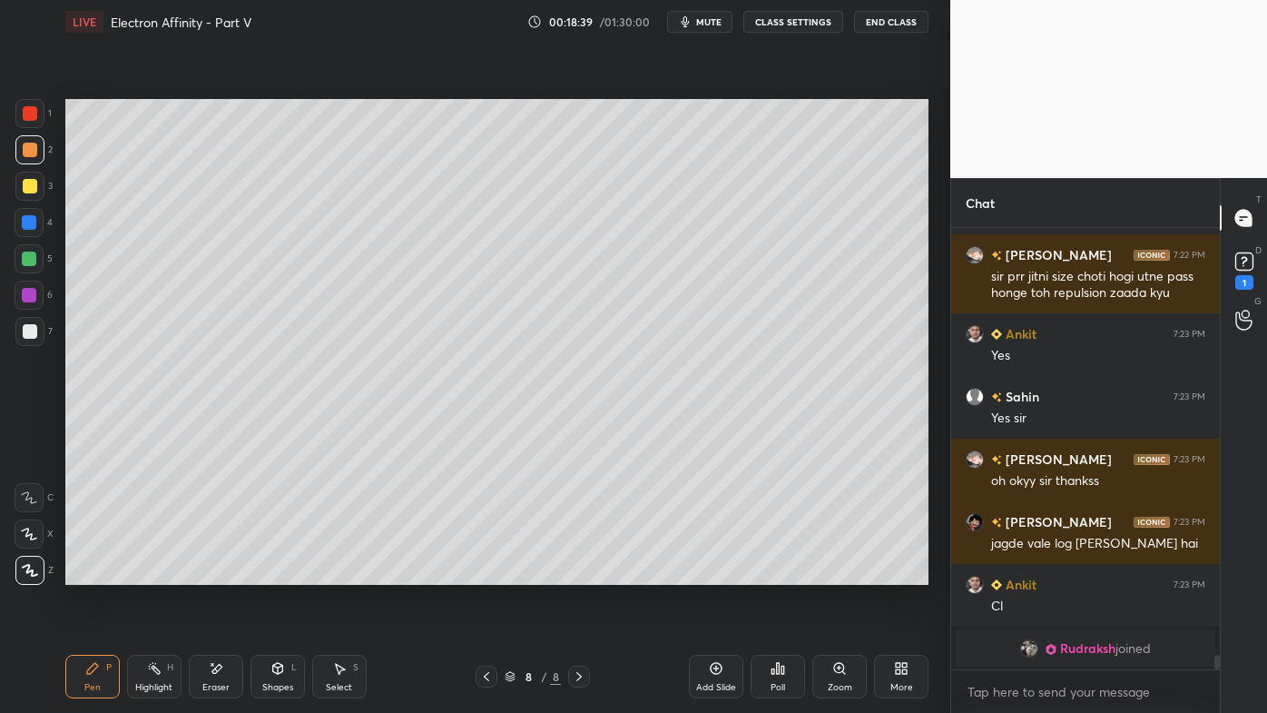
drag, startPoint x: 30, startPoint y: 182, endPoint x: 54, endPoint y: 162, distance: 30.3
click at [30, 182] on div at bounding box center [30, 186] width 15 height 15
click at [156, 573] on icon at bounding box center [154, 668] width 15 height 15
click at [785, 573] on div "Poll" at bounding box center [778, 676] width 54 height 44
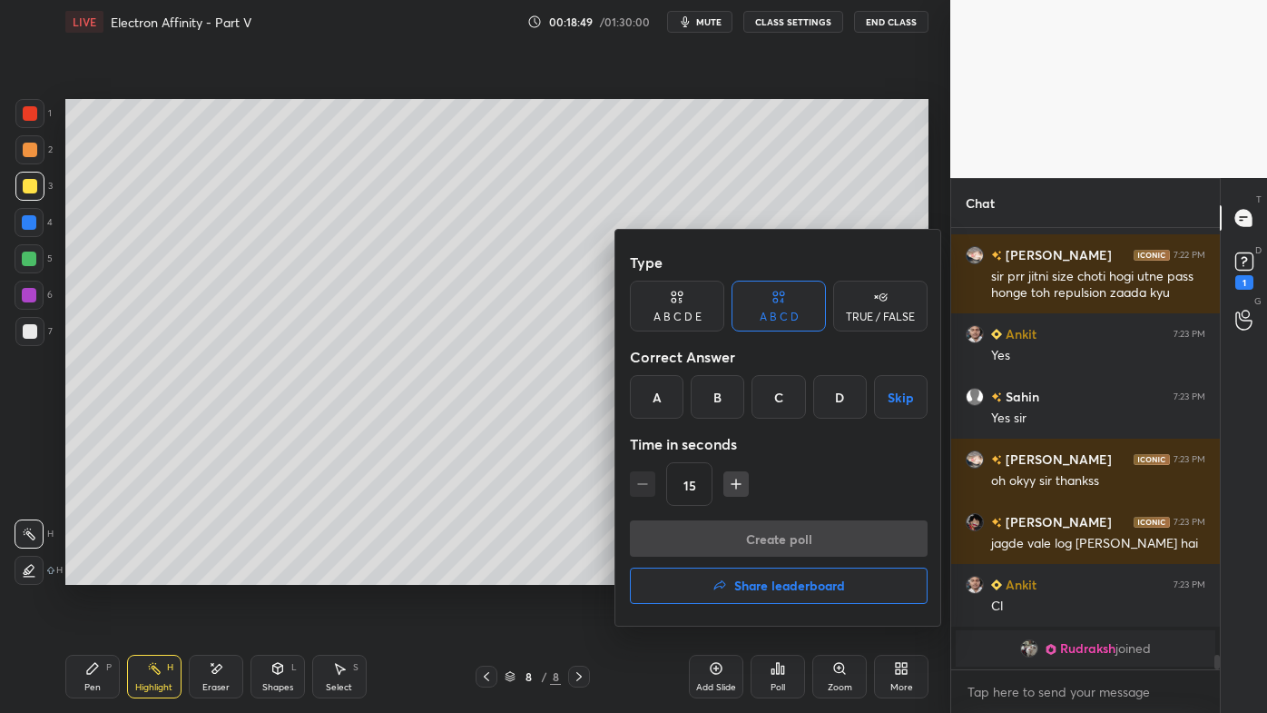
click at [719, 397] on div "B" at bounding box center [718, 397] width 54 height 44
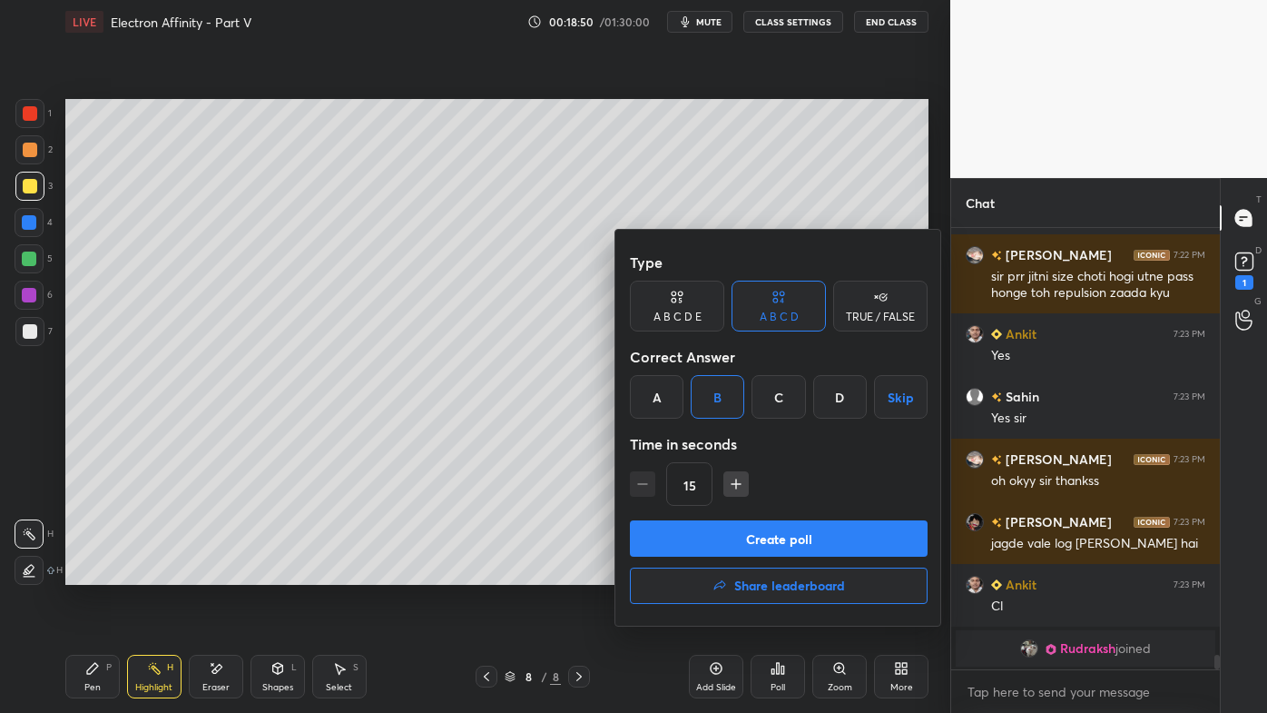
click at [741, 518] on div "Type A B C D E A B C D TRUE / FALSE Correct Answer A B C D Skip Time in seconds…" at bounding box center [778, 428] width 327 height 396
click at [711, 552] on button "Create poll" at bounding box center [779, 538] width 298 height 36
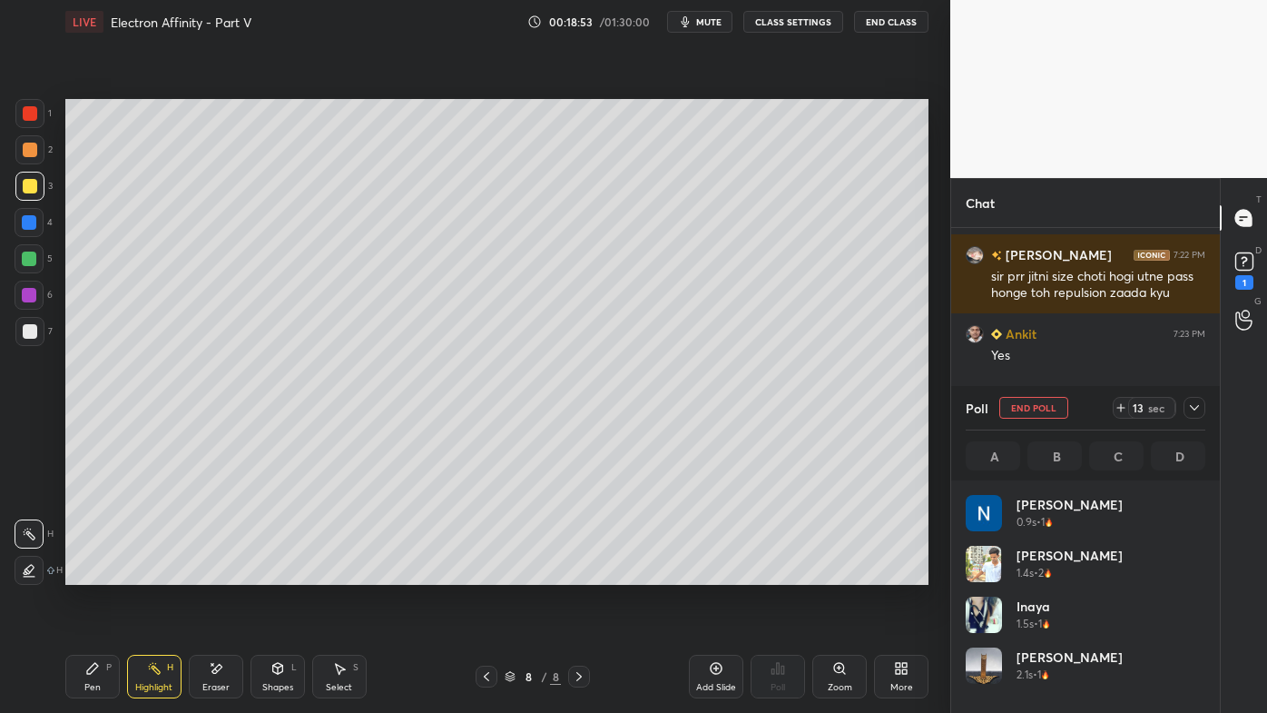
scroll to position [5, 5]
click at [89, 573] on icon at bounding box center [92, 668] width 15 height 15
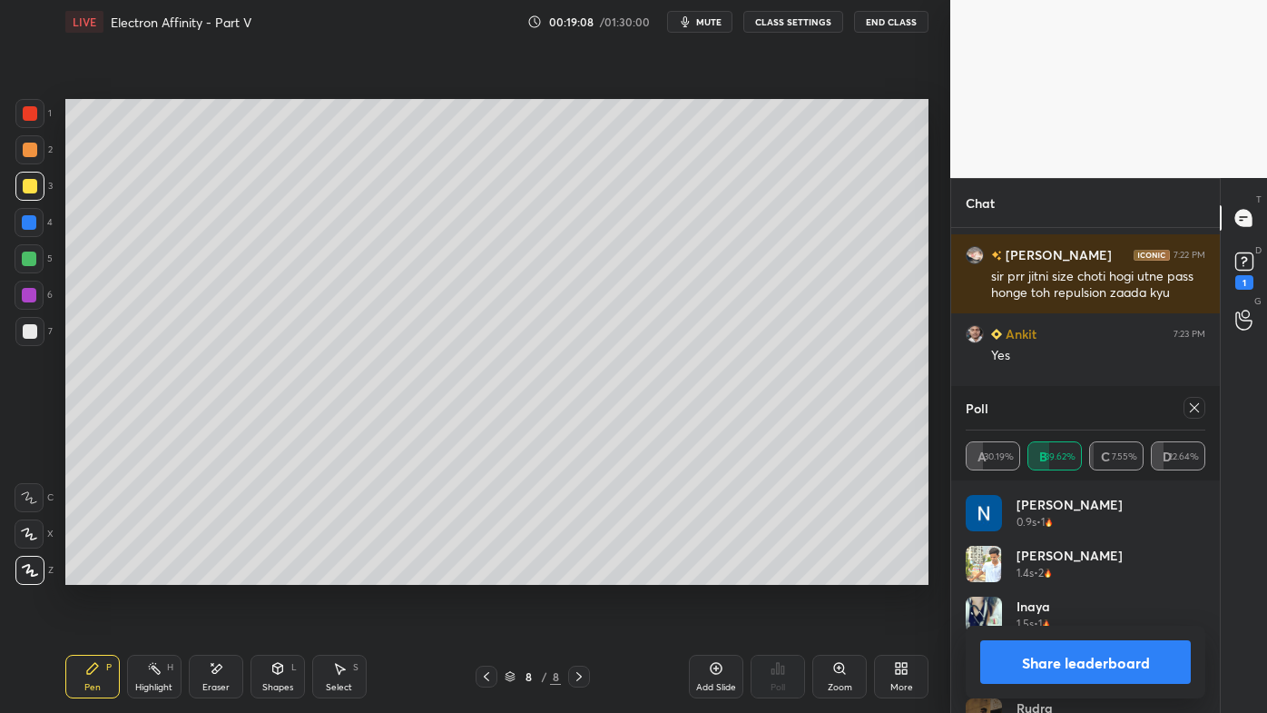
drag, startPoint x: 1203, startPoint y: 403, endPoint x: 1188, endPoint y: 408, distance: 15.2
click at [1201, 406] on div at bounding box center [1195, 408] width 22 height 22
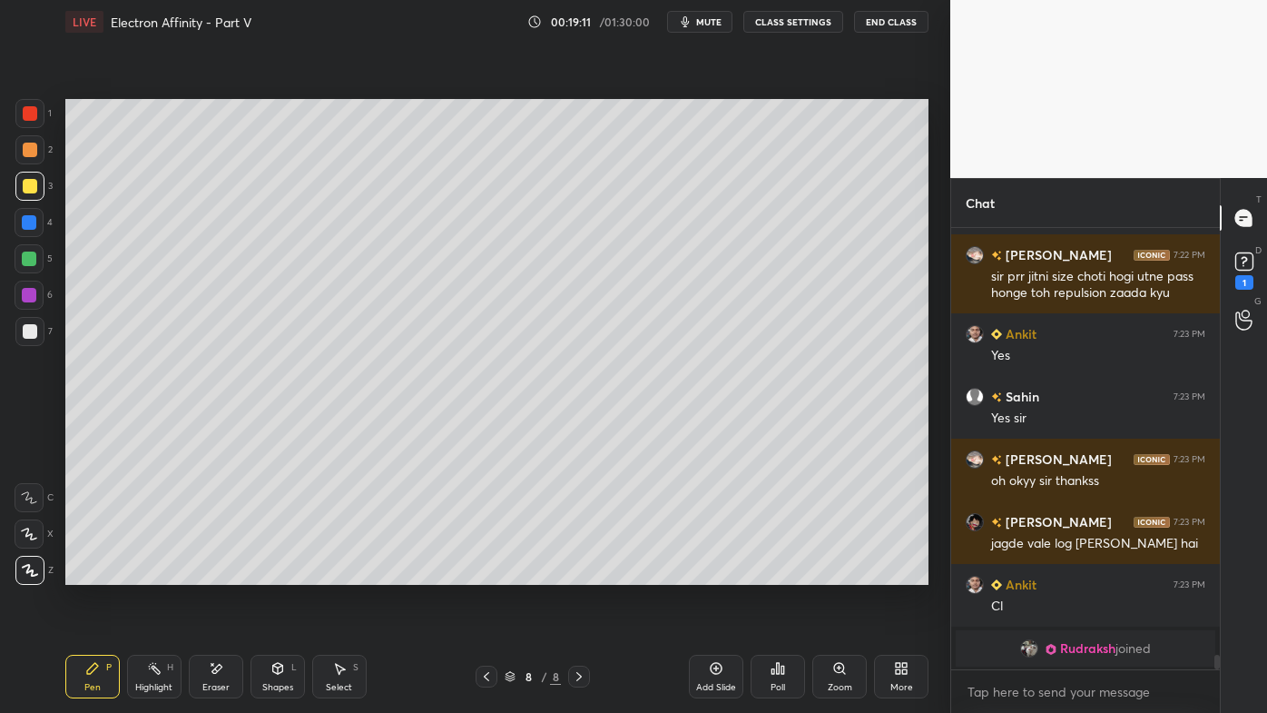
drag, startPoint x: 148, startPoint y: 668, endPoint x: 128, endPoint y: 603, distance: 68.3
click at [150, 573] on icon at bounding box center [154, 668] width 15 height 15
drag, startPoint x: 99, startPoint y: 665, endPoint x: 92, endPoint y: 655, distance: 12.3
click at [99, 573] on icon at bounding box center [92, 668] width 15 height 15
click at [31, 153] on div at bounding box center [30, 150] width 15 height 15
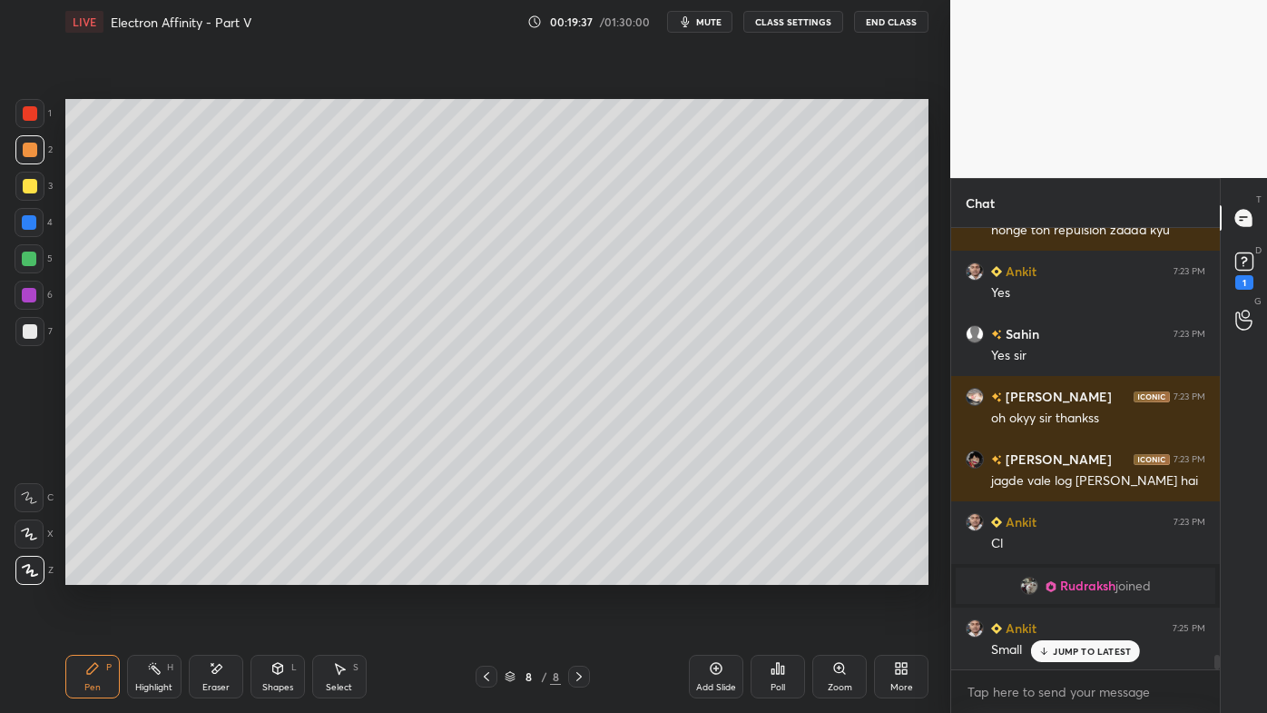
scroll to position [13006, 0]
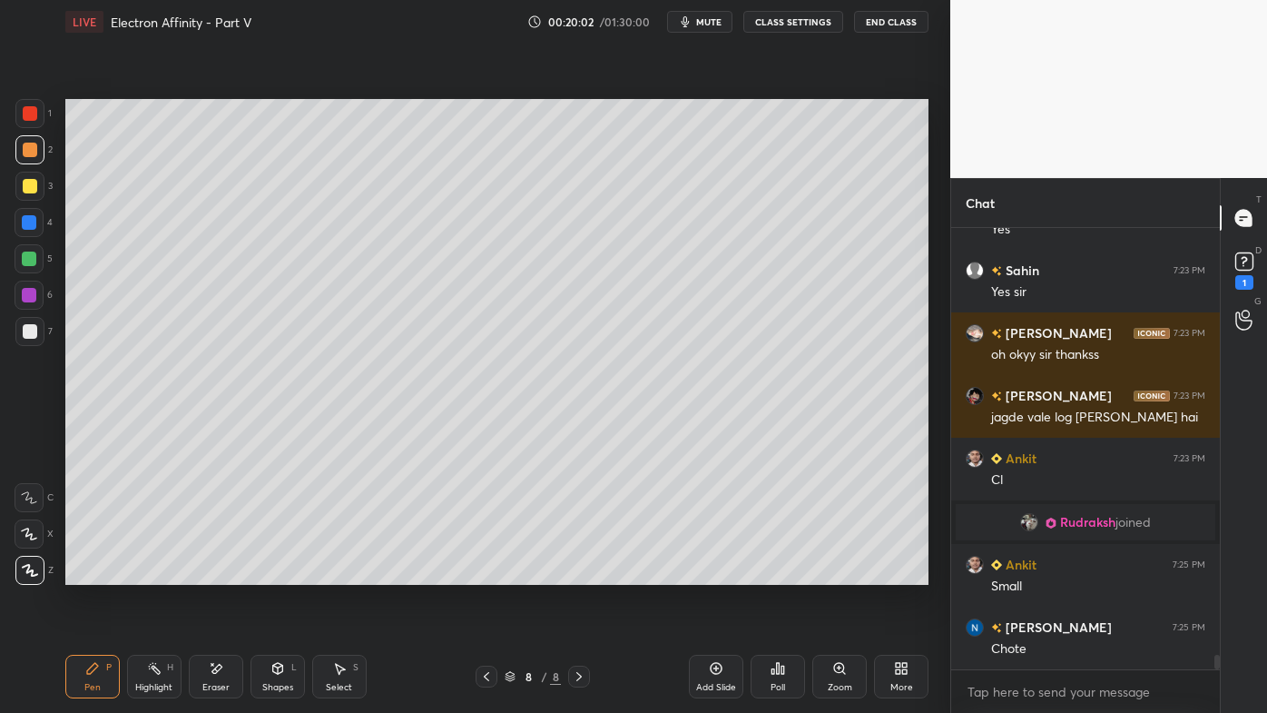
click at [147, 573] on icon at bounding box center [154, 668] width 15 height 15
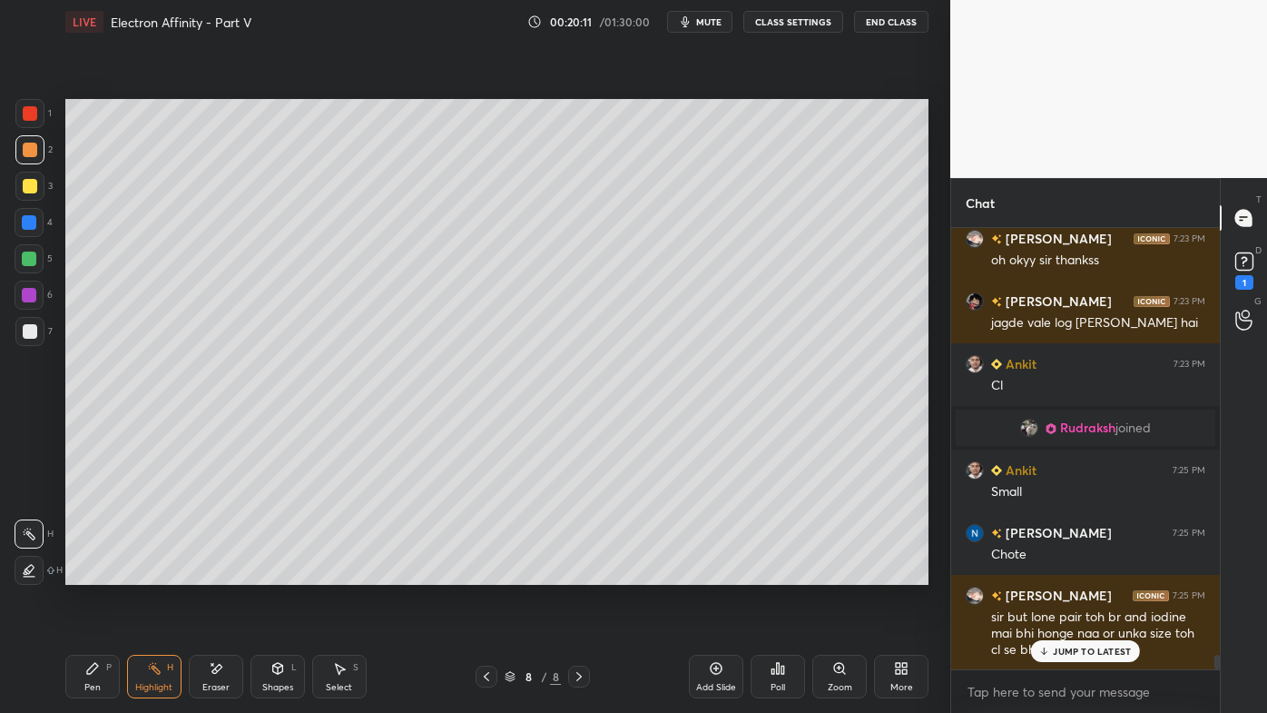
scroll to position [13163, 0]
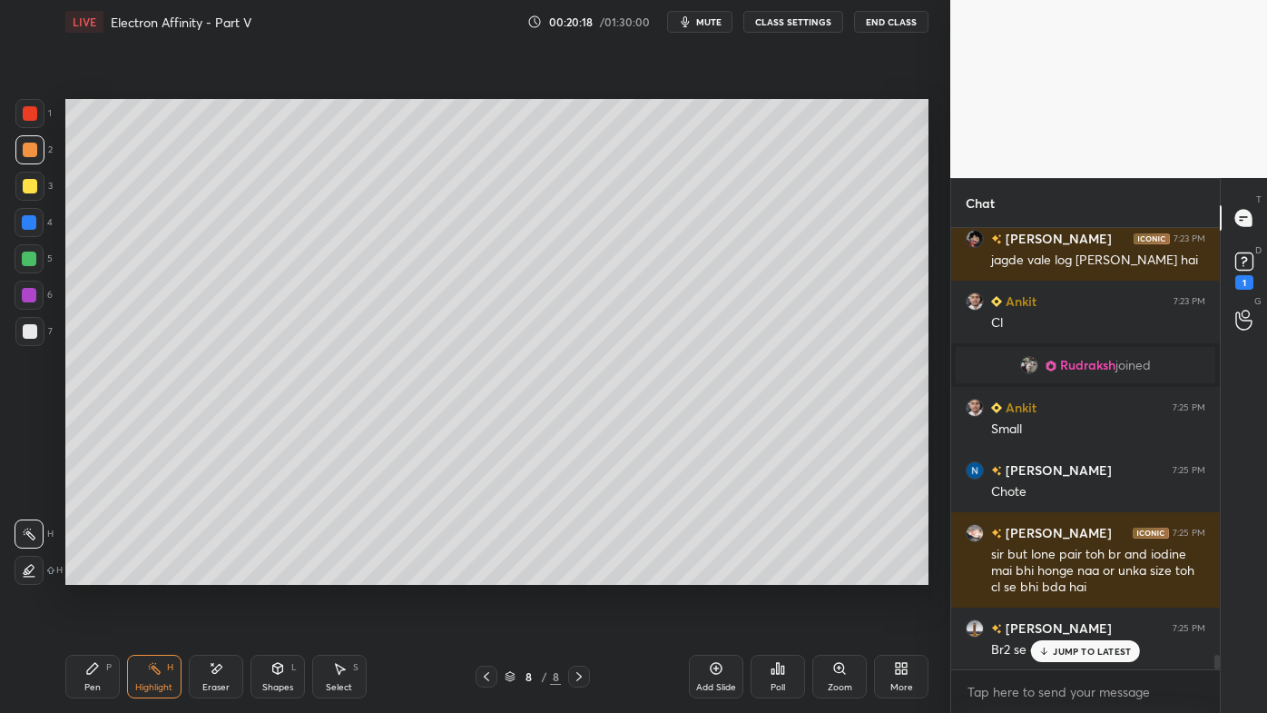
click at [90, 573] on div "Pen P" at bounding box center [92, 676] width 54 height 44
click at [154, 573] on div "Highlight" at bounding box center [153, 687] width 37 height 9
drag, startPoint x: 82, startPoint y: 667, endPoint x: 84, endPoint y: 645, distance: 22.8
click at [83, 573] on div "Pen P" at bounding box center [92, 676] width 54 height 44
click at [152, 573] on div "Highlight" at bounding box center [153, 687] width 37 height 9
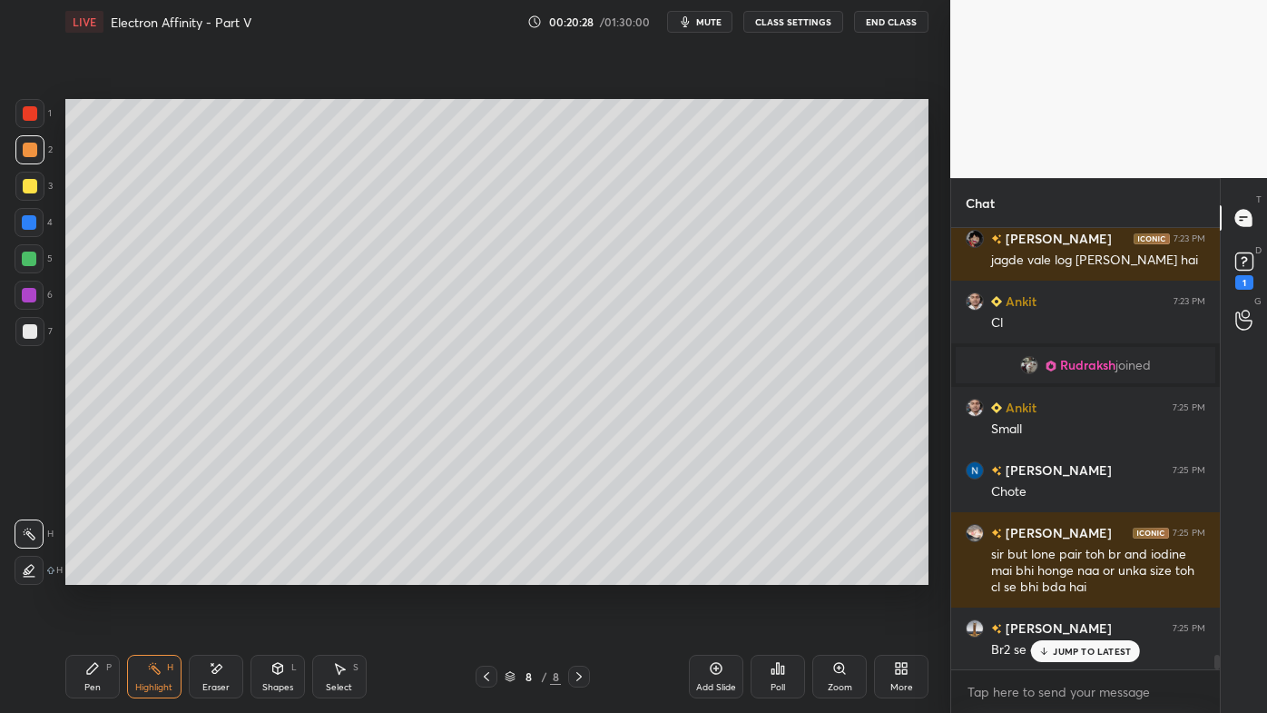
scroll to position [13226, 0]
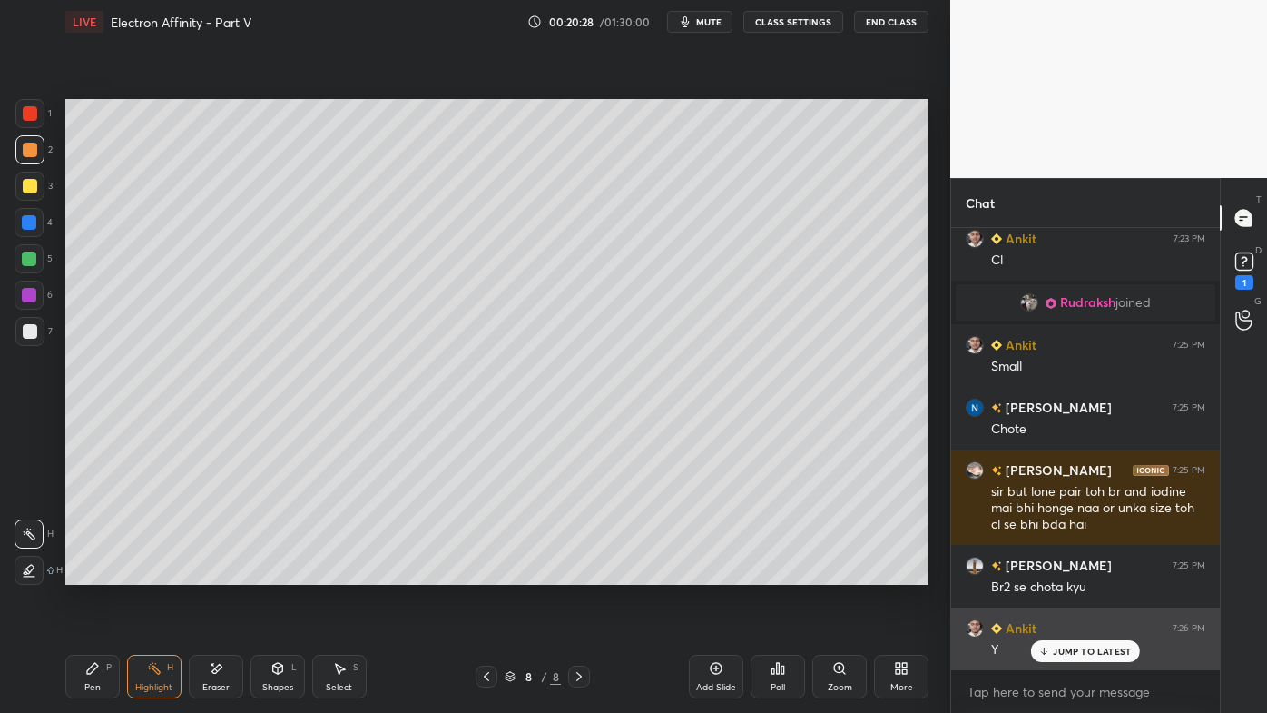
click at [1058, 573] on p "JUMP TO LATEST" at bounding box center [1092, 650] width 78 height 11
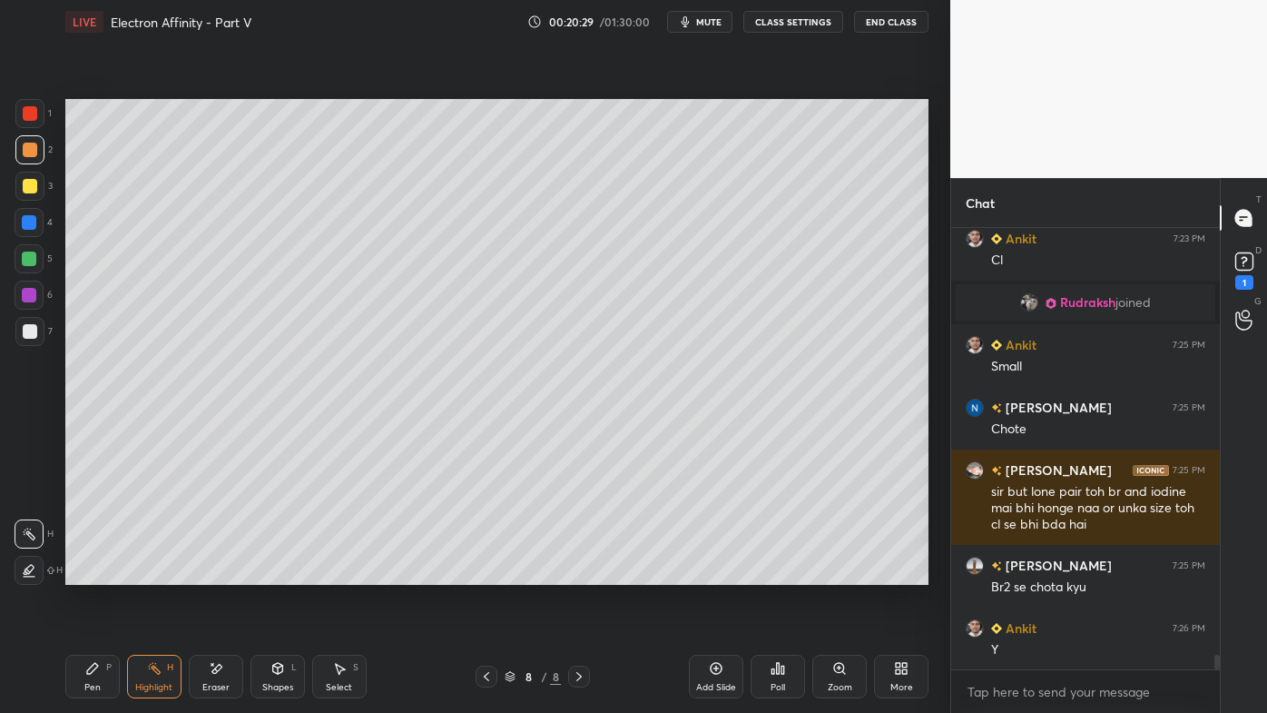
click at [634, 573] on div "Setting up your live class Poll for secs No correct answer Start poll" at bounding box center [497, 342] width 878 height 596
drag, startPoint x: 78, startPoint y: 679, endPoint x: 84, endPoint y: 670, distance: 11.1
click at [82, 573] on div "Pen P" at bounding box center [92, 676] width 54 height 44
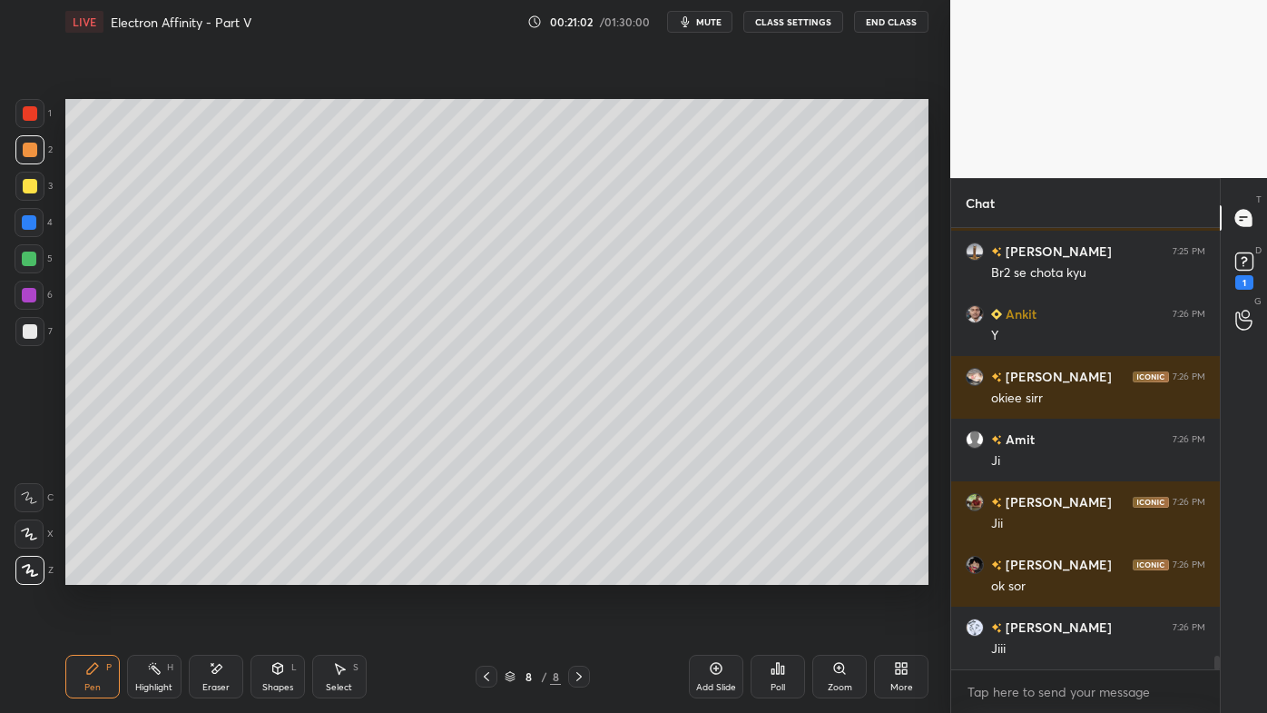
scroll to position [13602, 0]
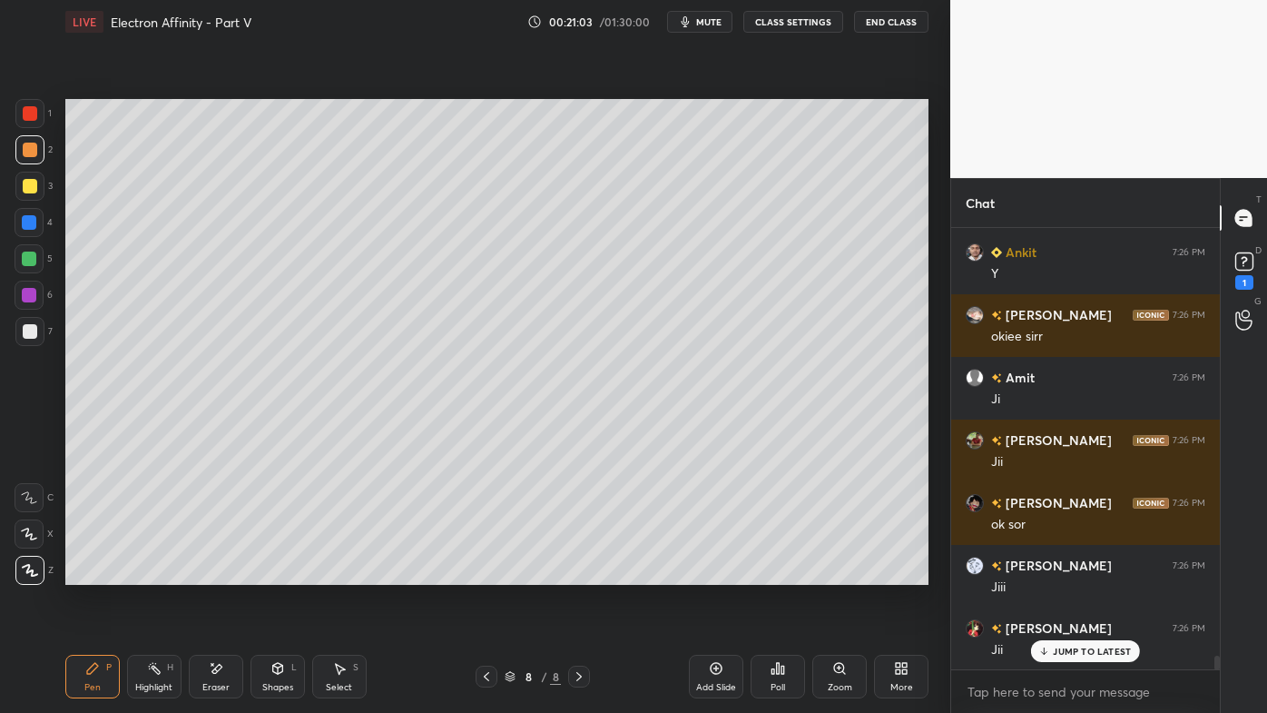
click at [485, 573] on icon at bounding box center [486, 676] width 15 height 15
click at [481, 573] on icon at bounding box center [486, 676] width 15 height 15
click at [151, 573] on icon at bounding box center [154, 668] width 15 height 15
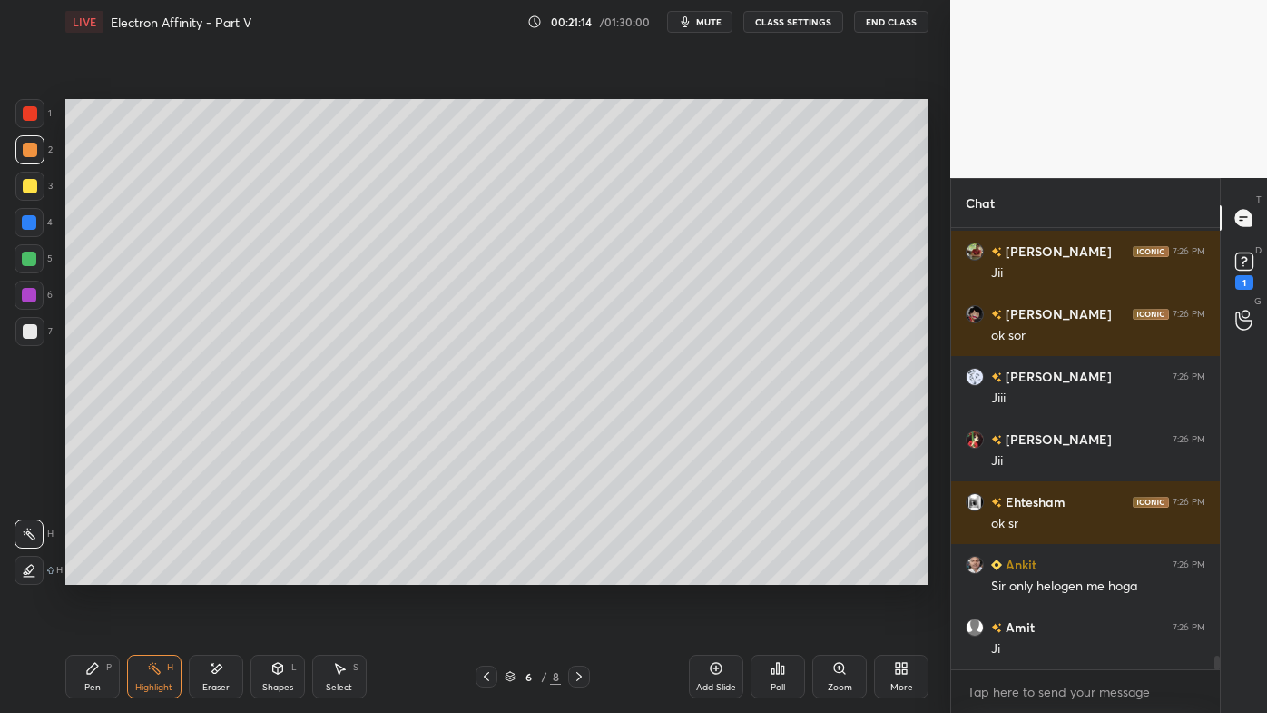
scroll to position [13853, 0]
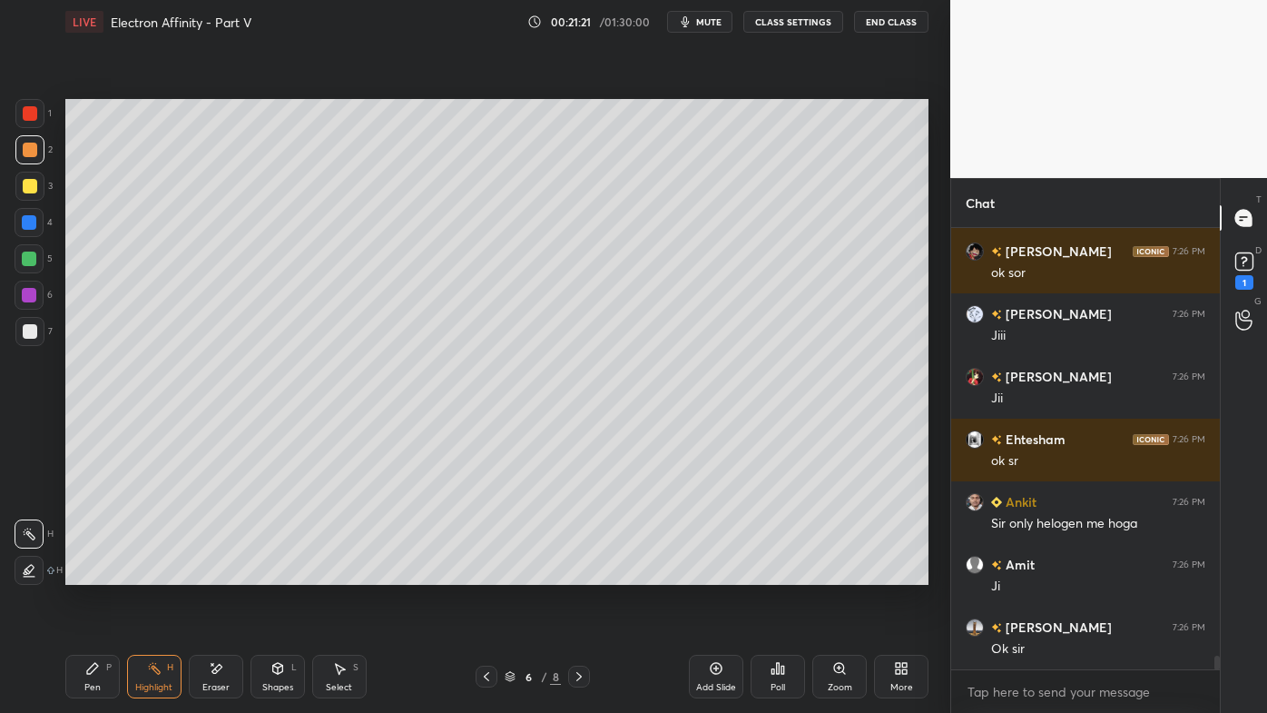
click at [581, 573] on icon at bounding box center [579, 676] width 15 height 15
click at [585, 573] on icon at bounding box center [579, 676] width 15 height 15
click at [154, 573] on div "Highlight H" at bounding box center [154, 676] width 54 height 44
click at [482, 573] on icon at bounding box center [486, 676] width 15 height 15
click at [582, 573] on icon at bounding box center [579, 676] width 15 height 15
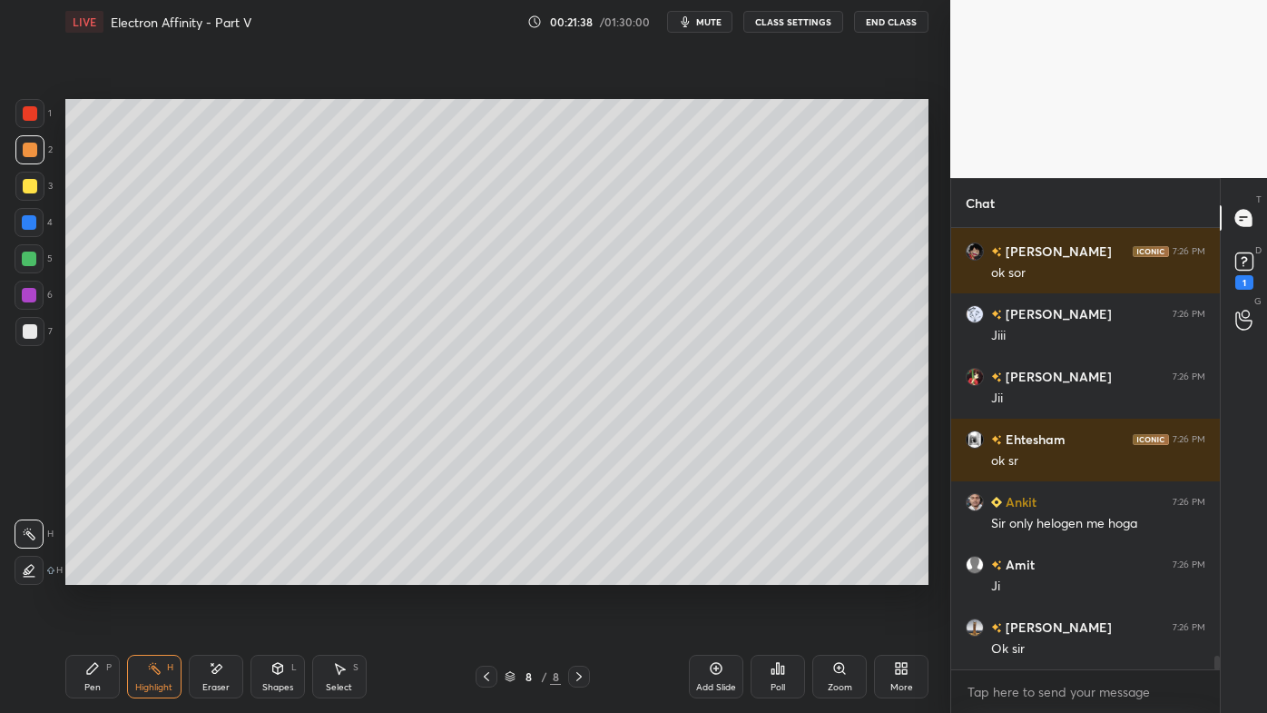
scroll to position [13916, 0]
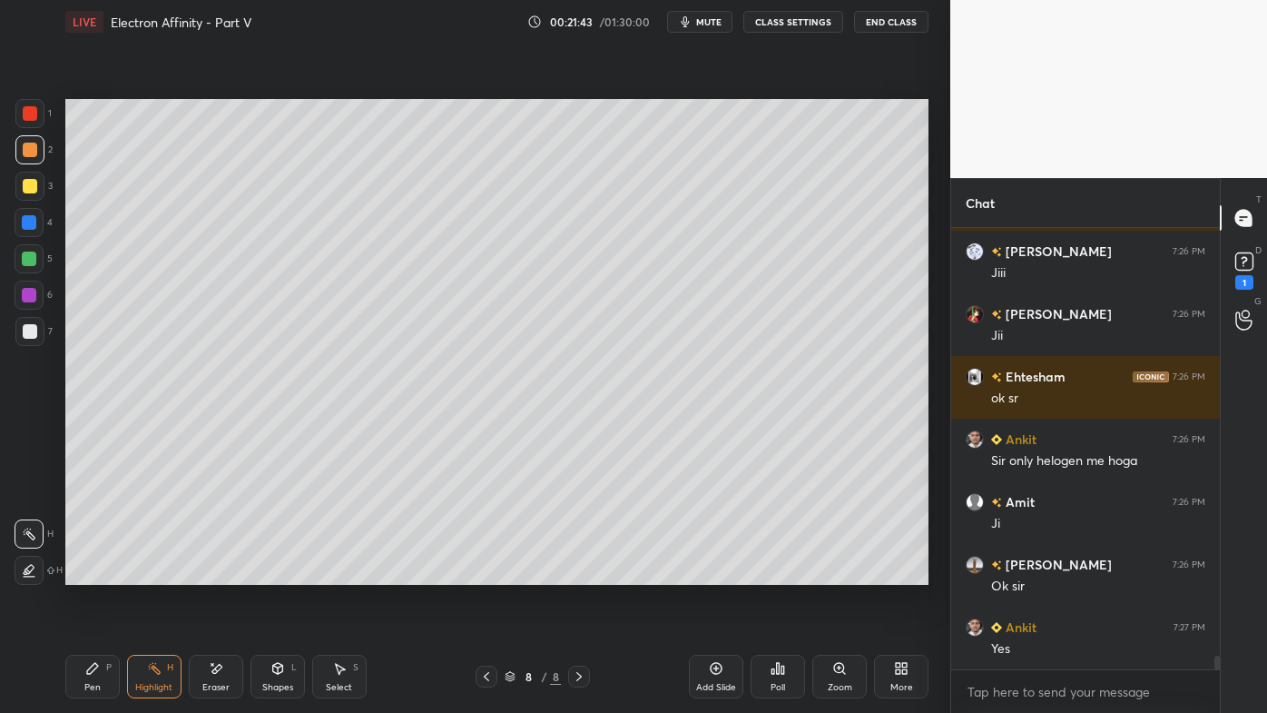
drag, startPoint x: 87, startPoint y: 668, endPoint x: 113, endPoint y: 608, distance: 65.4
click at [87, 573] on icon at bounding box center [92, 668] width 15 height 15
click at [721, 573] on icon at bounding box center [716, 668] width 15 height 15
drag, startPoint x: 37, startPoint y: 146, endPoint x: 57, endPoint y: 138, distance: 21.6
click at [36, 149] on div at bounding box center [29, 149] width 29 height 29
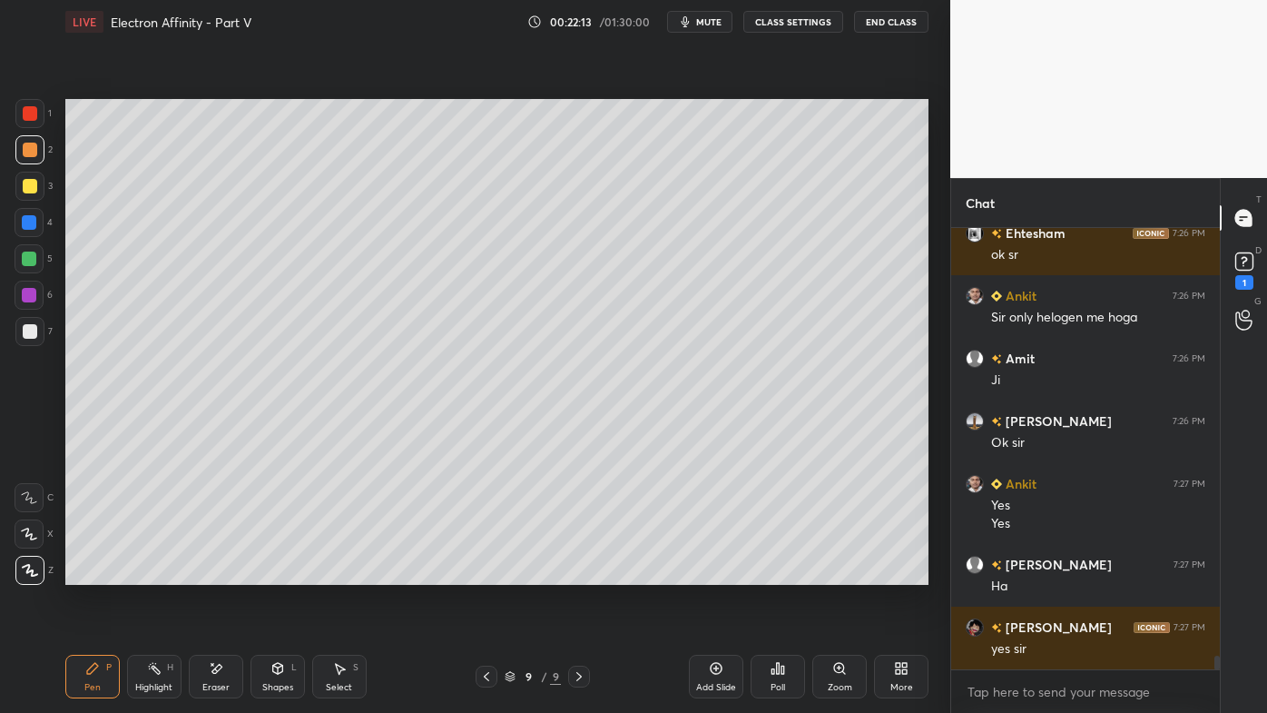
scroll to position [14077, 0]
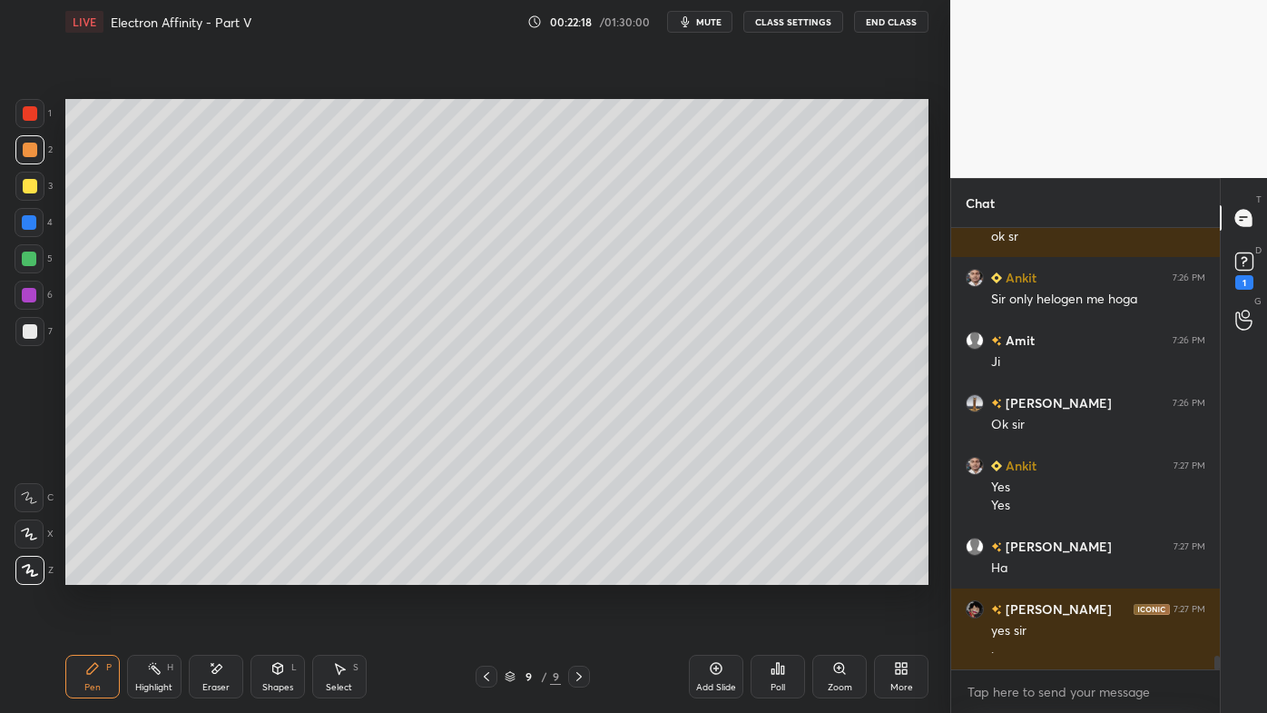
click at [218, 573] on icon at bounding box center [216, 668] width 15 height 15
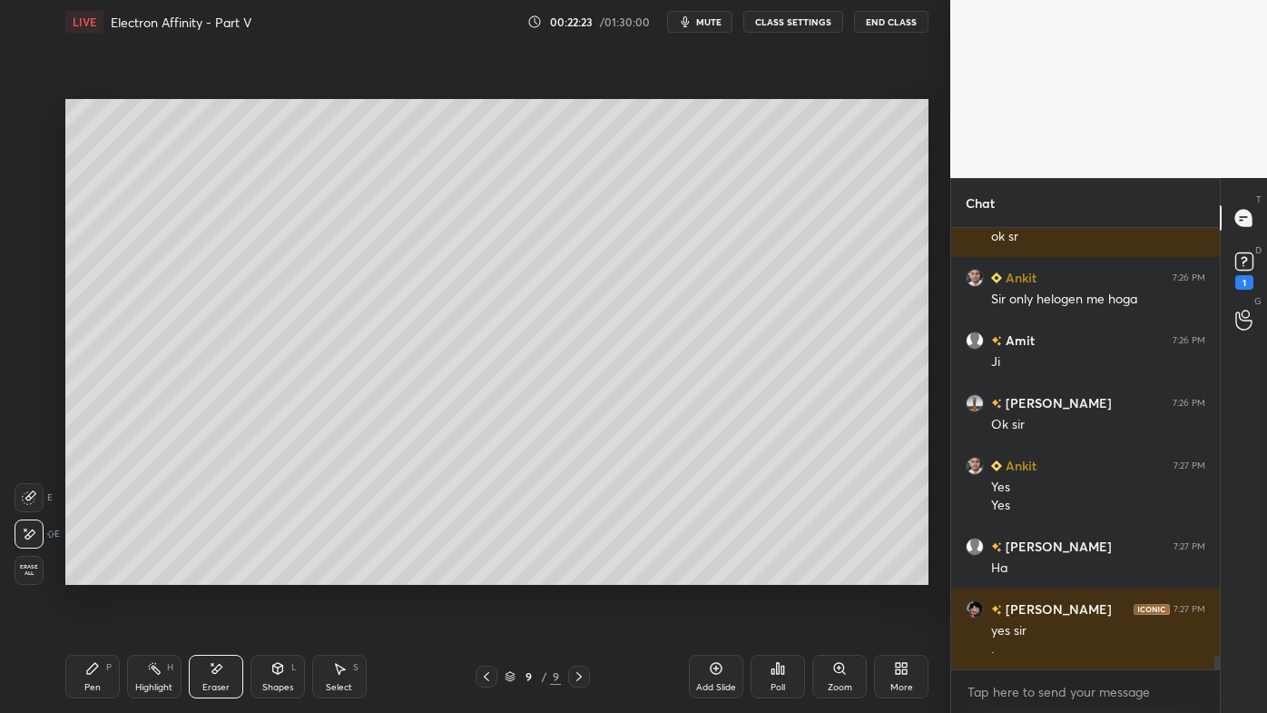
click at [93, 573] on div "Pen P" at bounding box center [92, 676] width 54 height 44
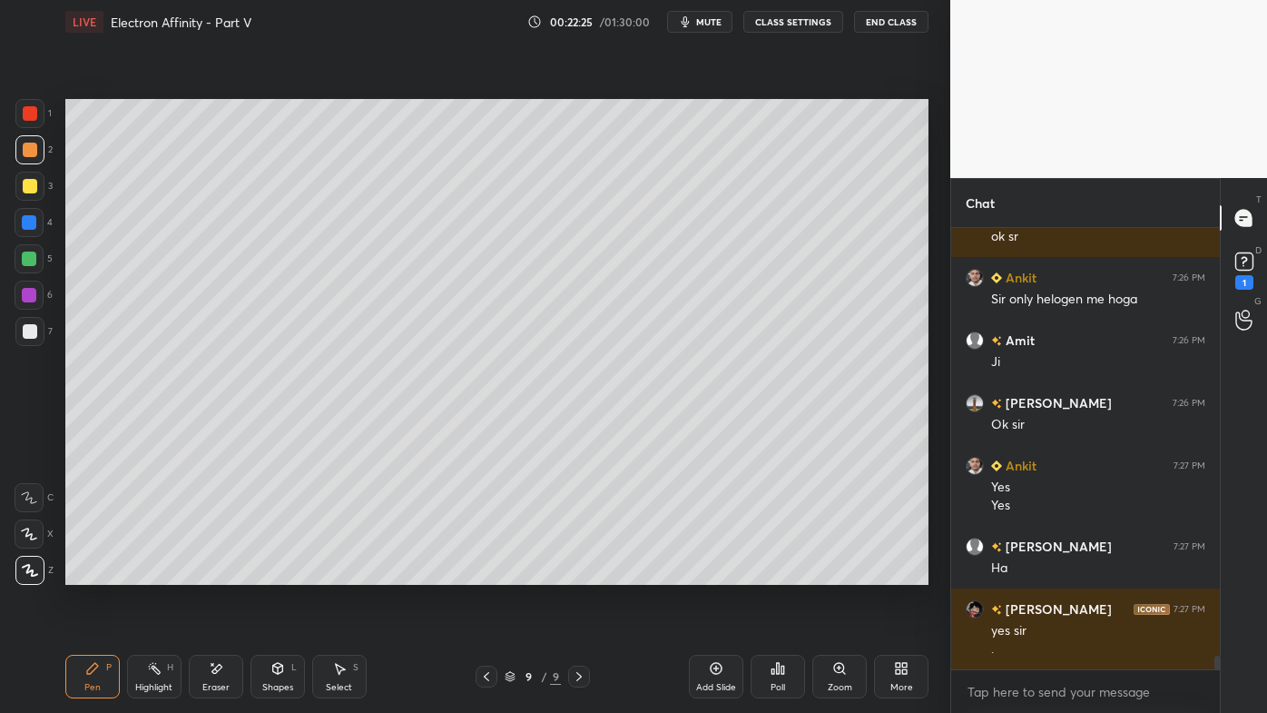
scroll to position [14139, 0]
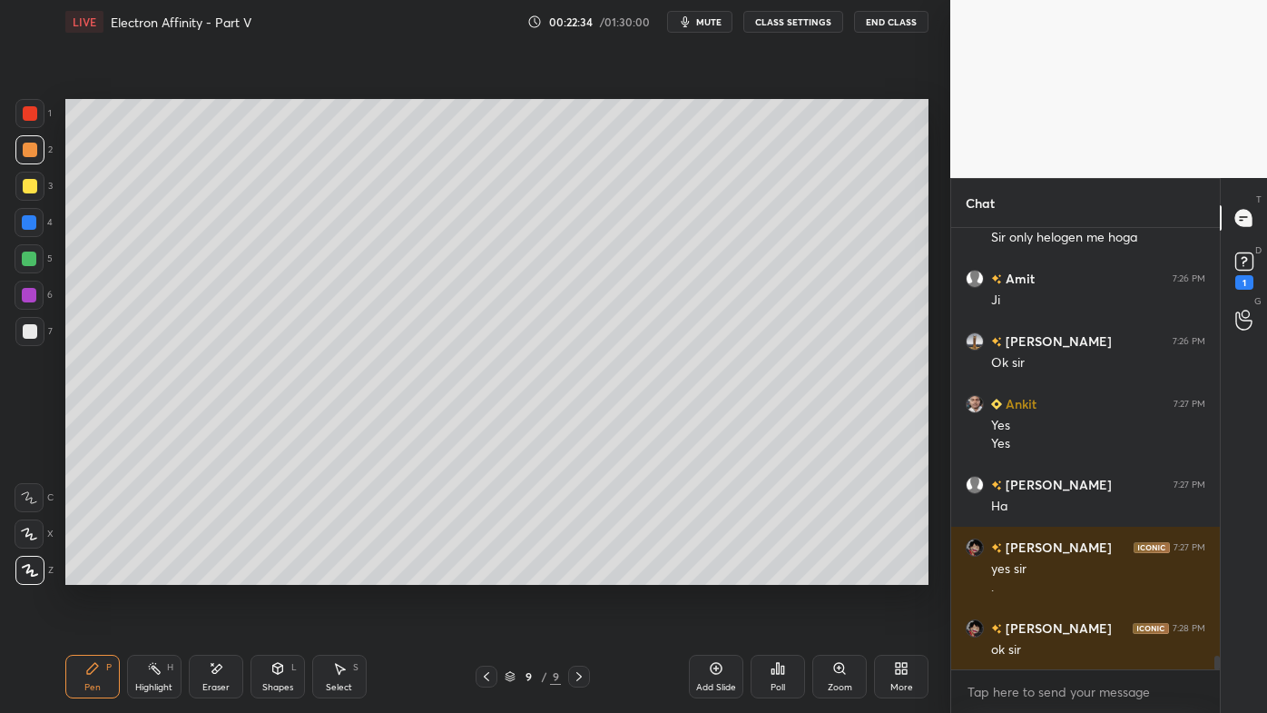
click at [31, 189] on div at bounding box center [30, 186] width 15 height 15
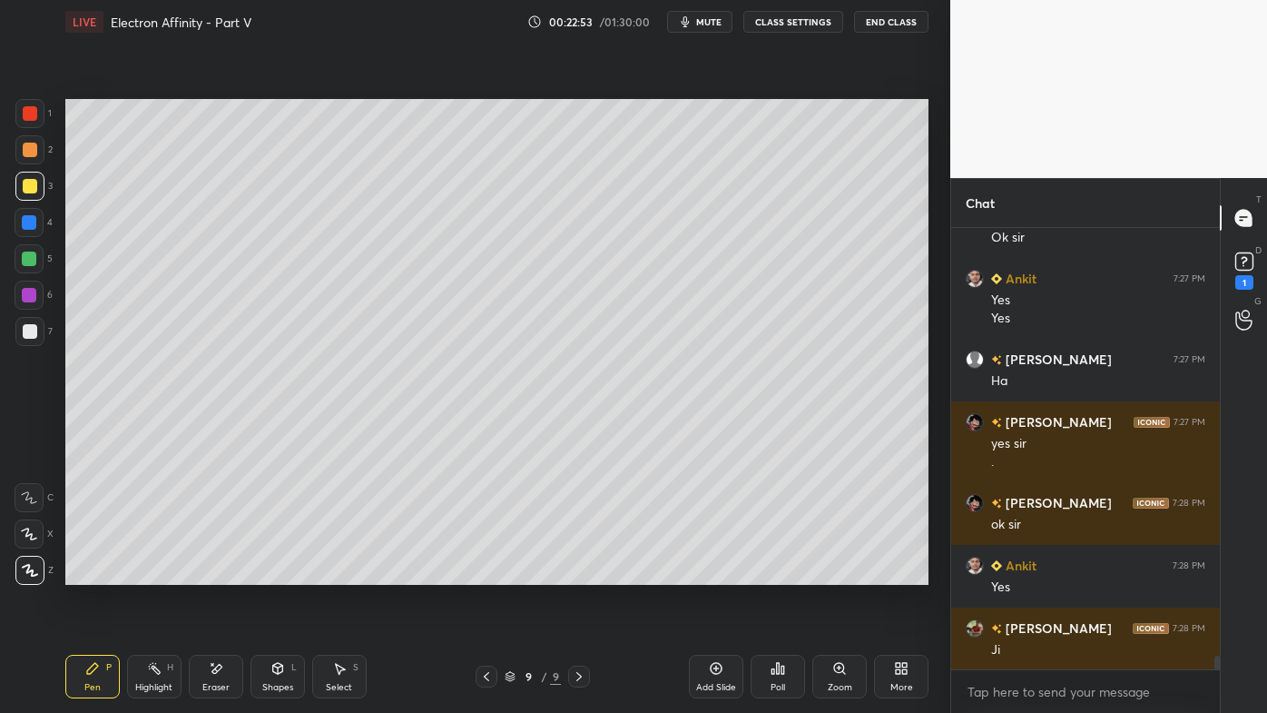
scroll to position [14328, 0]
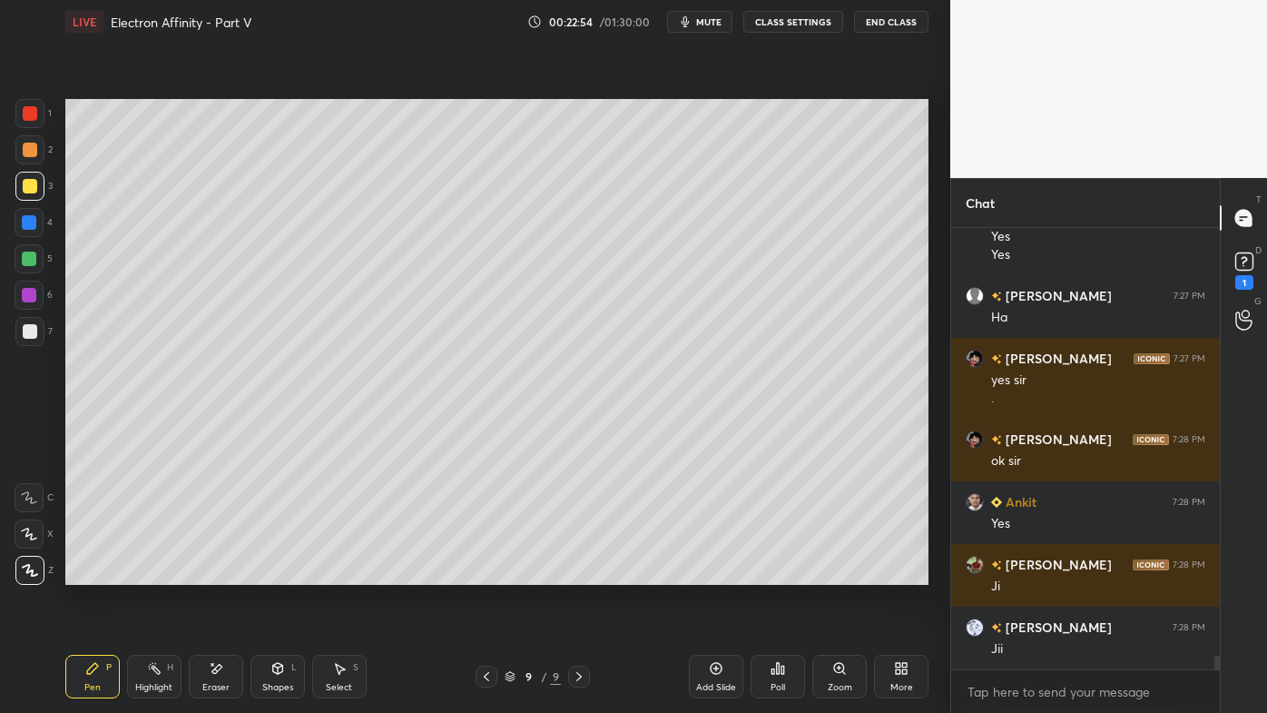
drag, startPoint x: 147, startPoint y: 669, endPoint x: 161, endPoint y: 605, distance: 65.9
click at [145, 573] on div "Highlight H" at bounding box center [154, 676] width 54 height 44
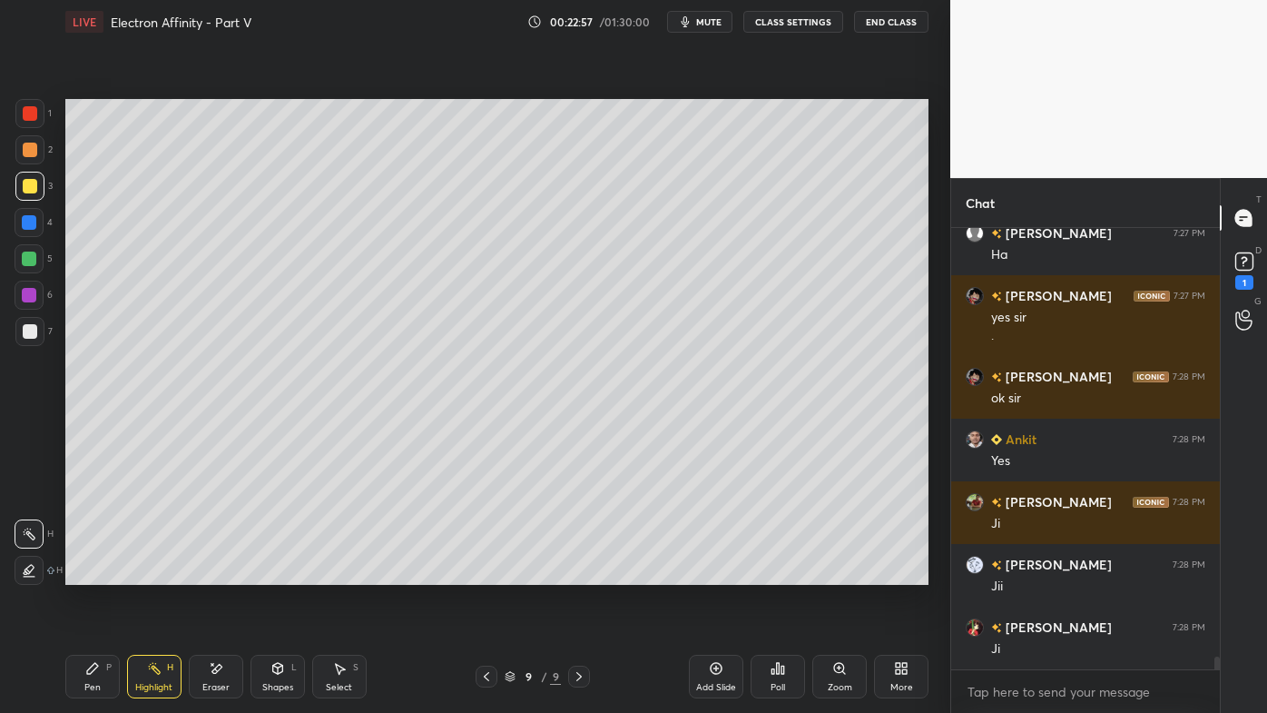
scroll to position [14453, 0]
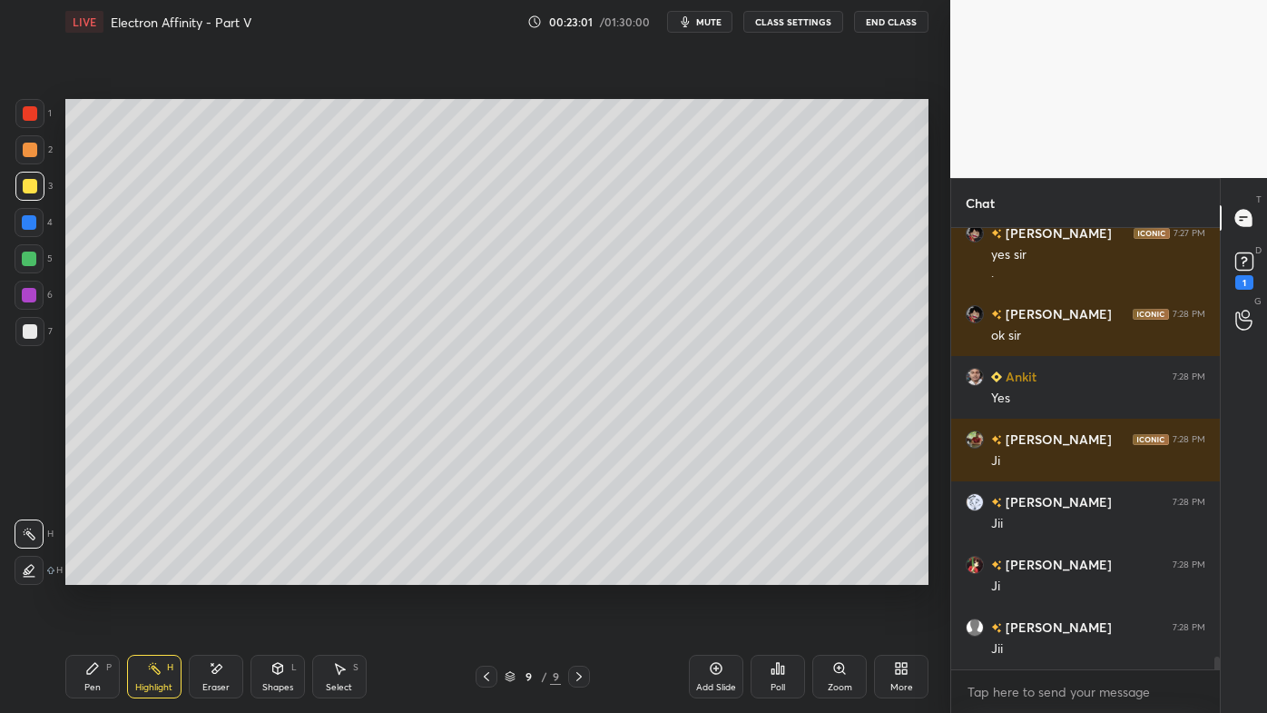
click at [82, 573] on div "Pen P" at bounding box center [92, 676] width 54 height 44
drag, startPoint x: 82, startPoint y: 672, endPoint x: 147, endPoint y: 604, distance: 94.4
click at [85, 573] on div "Pen P" at bounding box center [92, 676] width 54 height 44
click at [29, 334] on div at bounding box center [30, 331] width 15 height 15
drag, startPoint x: 152, startPoint y: 666, endPoint x: 152, endPoint y: 641, distance: 25.4
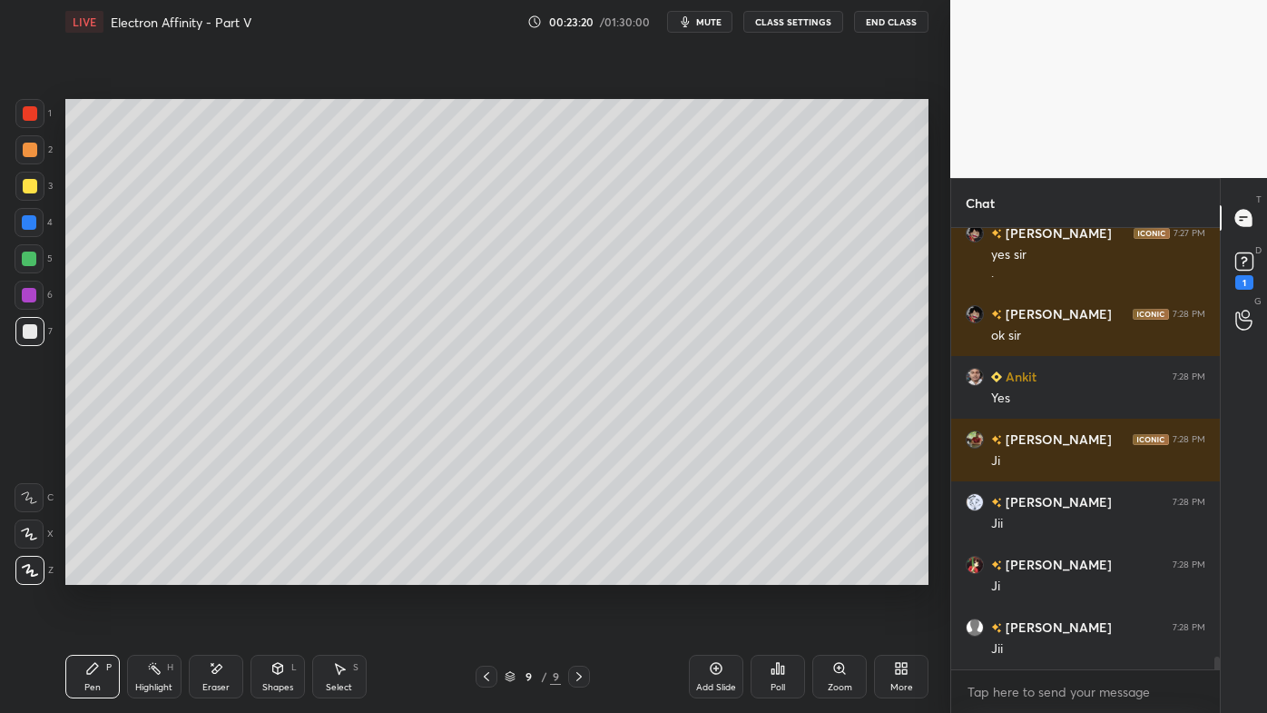
click at [153, 573] on icon at bounding box center [154, 668] width 15 height 15
click at [34, 326] on div at bounding box center [29, 331] width 29 height 29
drag, startPoint x: 94, startPoint y: 674, endPoint x: 109, endPoint y: 616, distance: 59.9
click at [93, 573] on icon at bounding box center [92, 668] width 15 height 15
drag, startPoint x: 145, startPoint y: 665, endPoint x: 169, endPoint y: 651, distance: 27.7
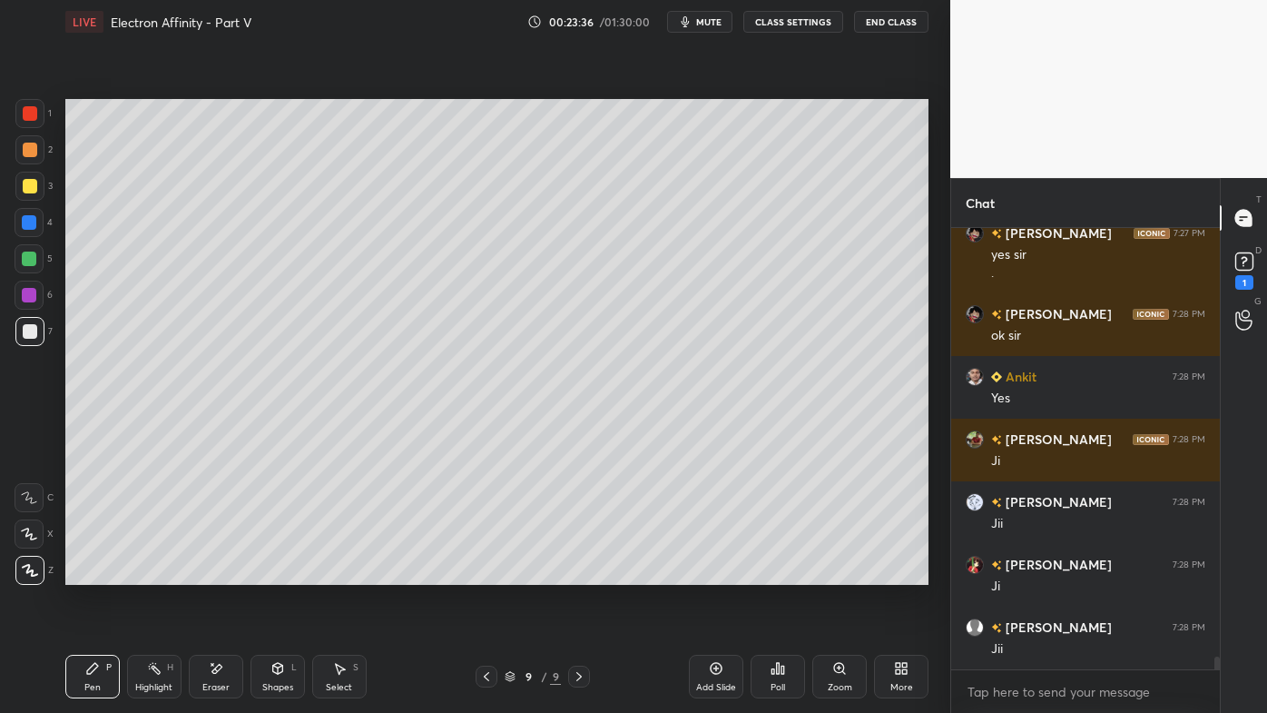
click at [162, 573] on div "Highlight H" at bounding box center [154, 676] width 54 height 44
click at [85, 573] on icon at bounding box center [92, 668] width 15 height 15
drag, startPoint x: 82, startPoint y: 672, endPoint x: 220, endPoint y: 607, distance: 152.3
click at [84, 573] on div "Pen P" at bounding box center [92, 676] width 54 height 44
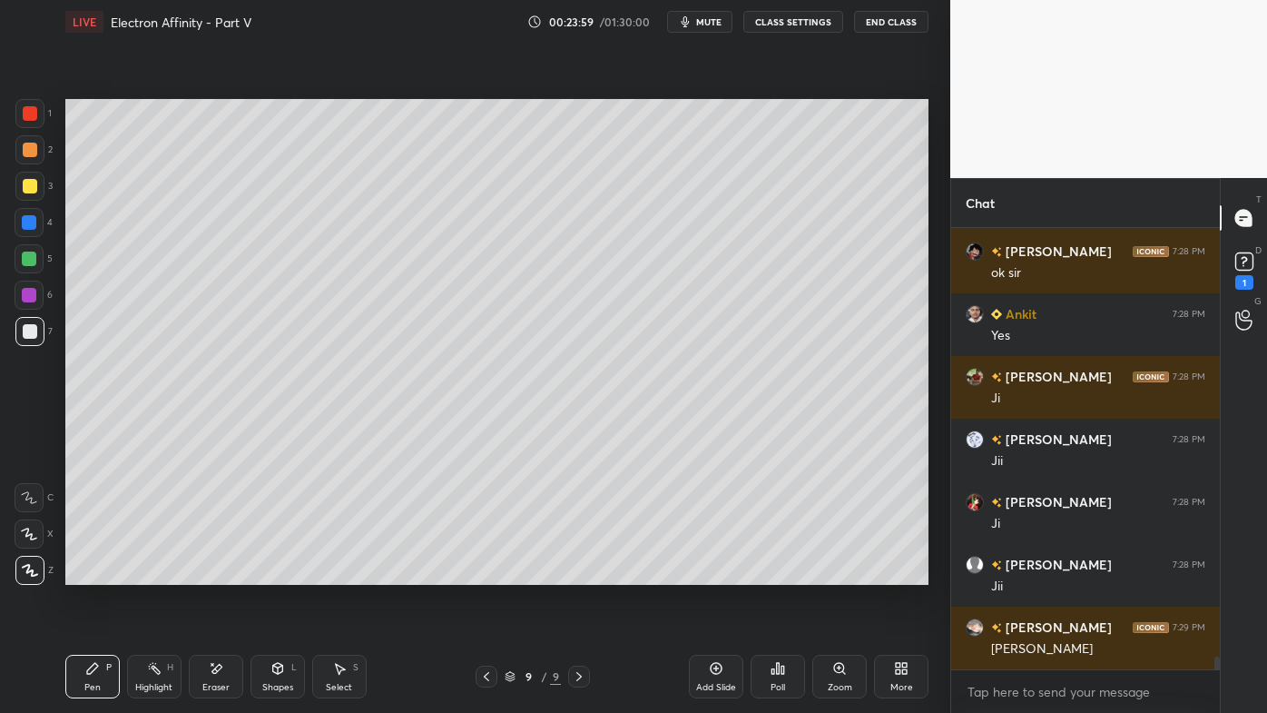
click at [149, 573] on div "Highlight H" at bounding box center [154, 676] width 54 height 44
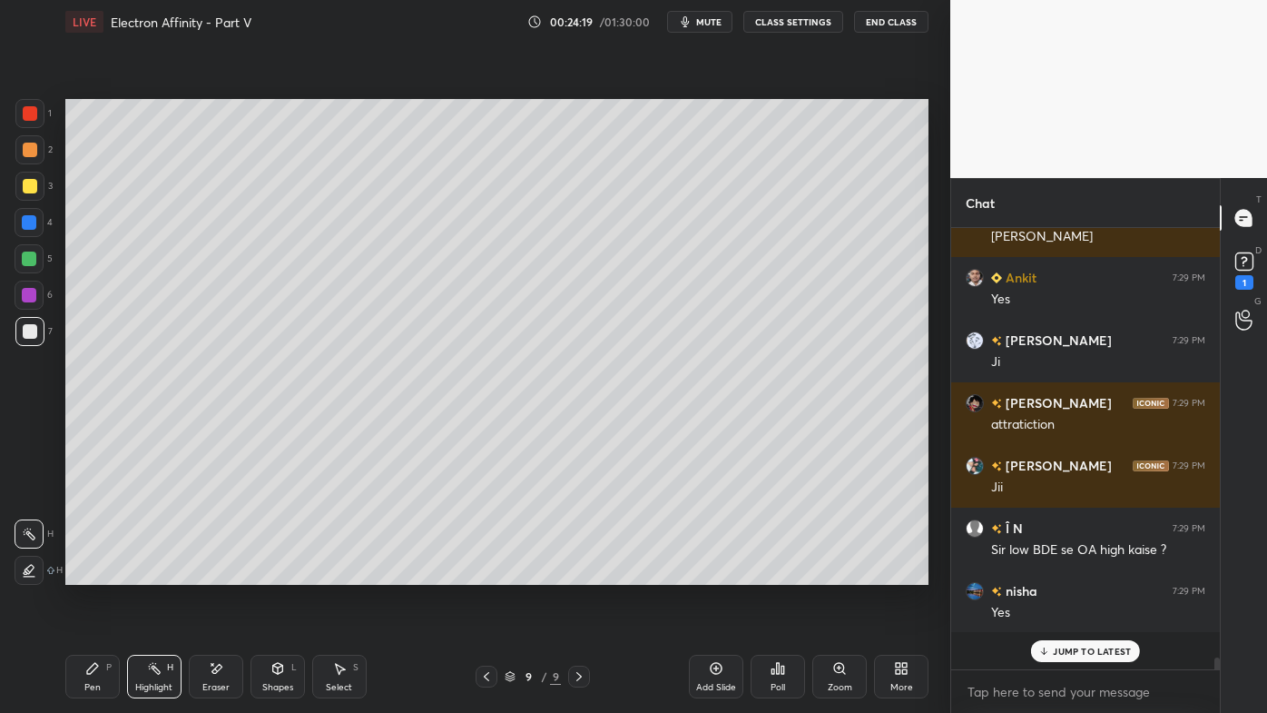
scroll to position [14892, 0]
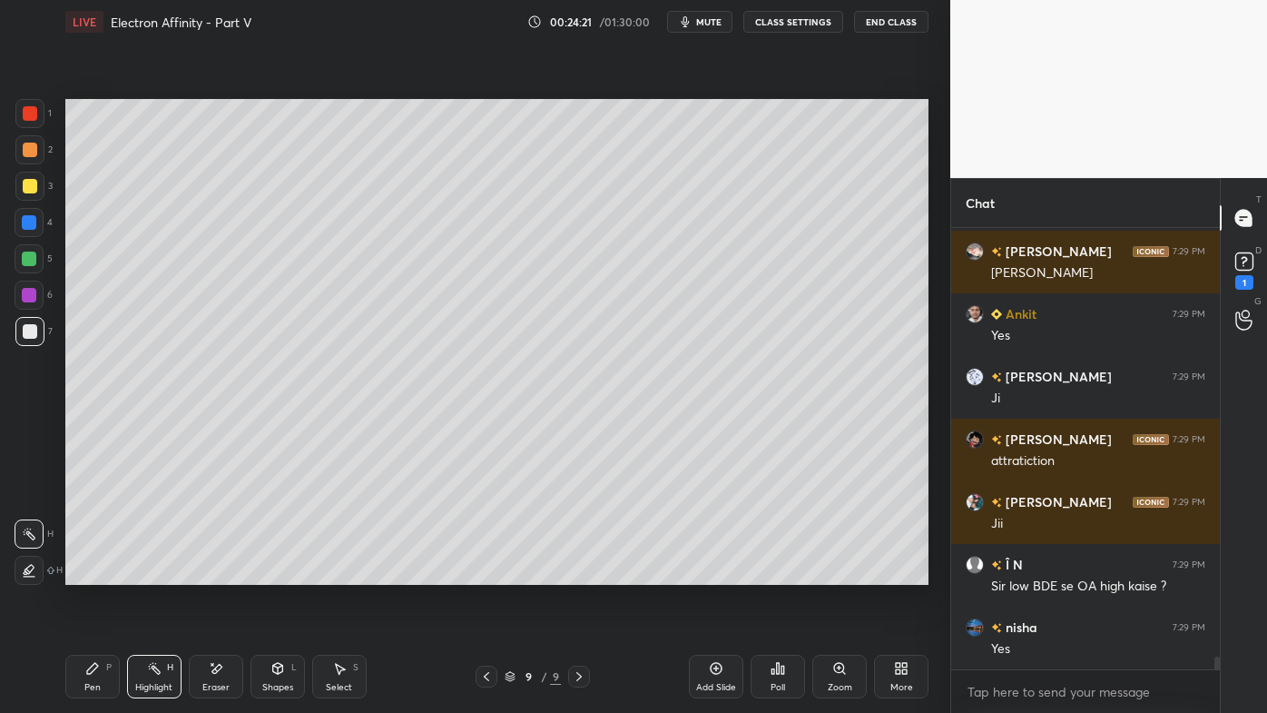
click at [486, 573] on icon at bounding box center [486, 676] width 15 height 15
click at [479, 573] on icon at bounding box center [486, 676] width 15 height 15
click at [481, 573] on div at bounding box center [487, 676] width 22 height 22
drag, startPoint x: 145, startPoint y: 675, endPoint x: 157, endPoint y: 629, distance: 47.8
click at [147, 573] on div "Highlight H" at bounding box center [154, 676] width 54 height 44
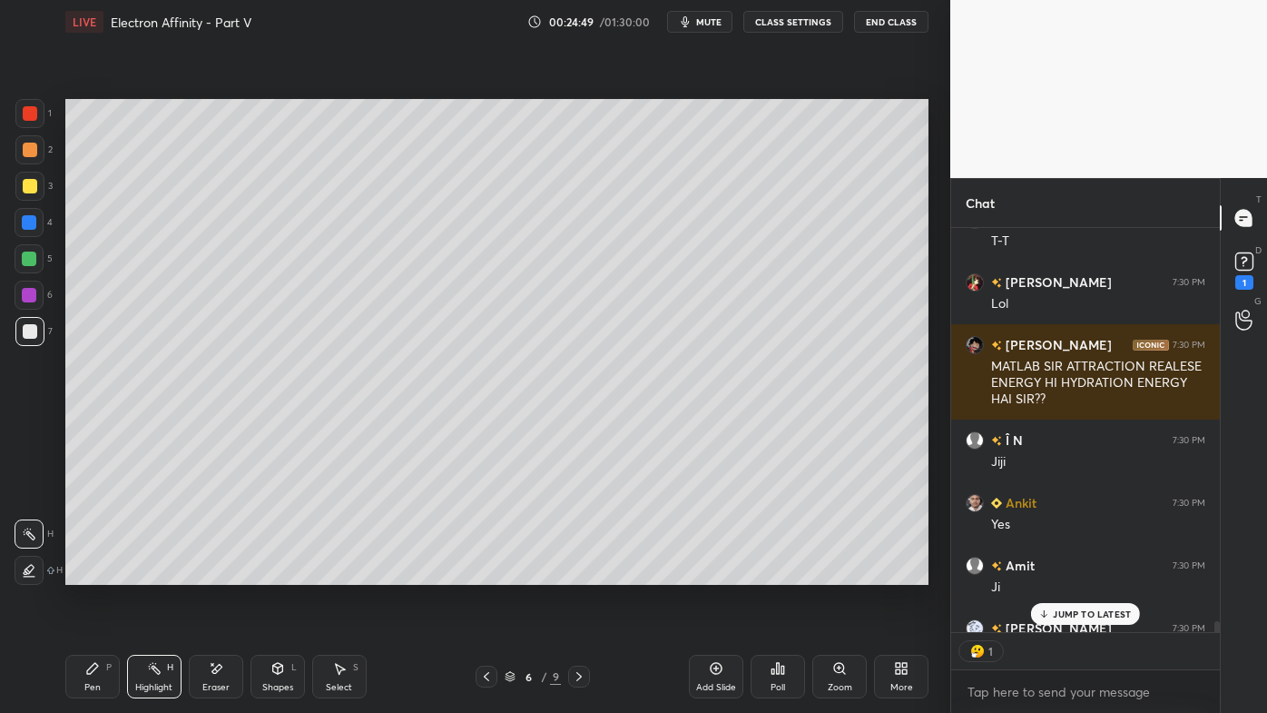
scroll to position [15650, 0]
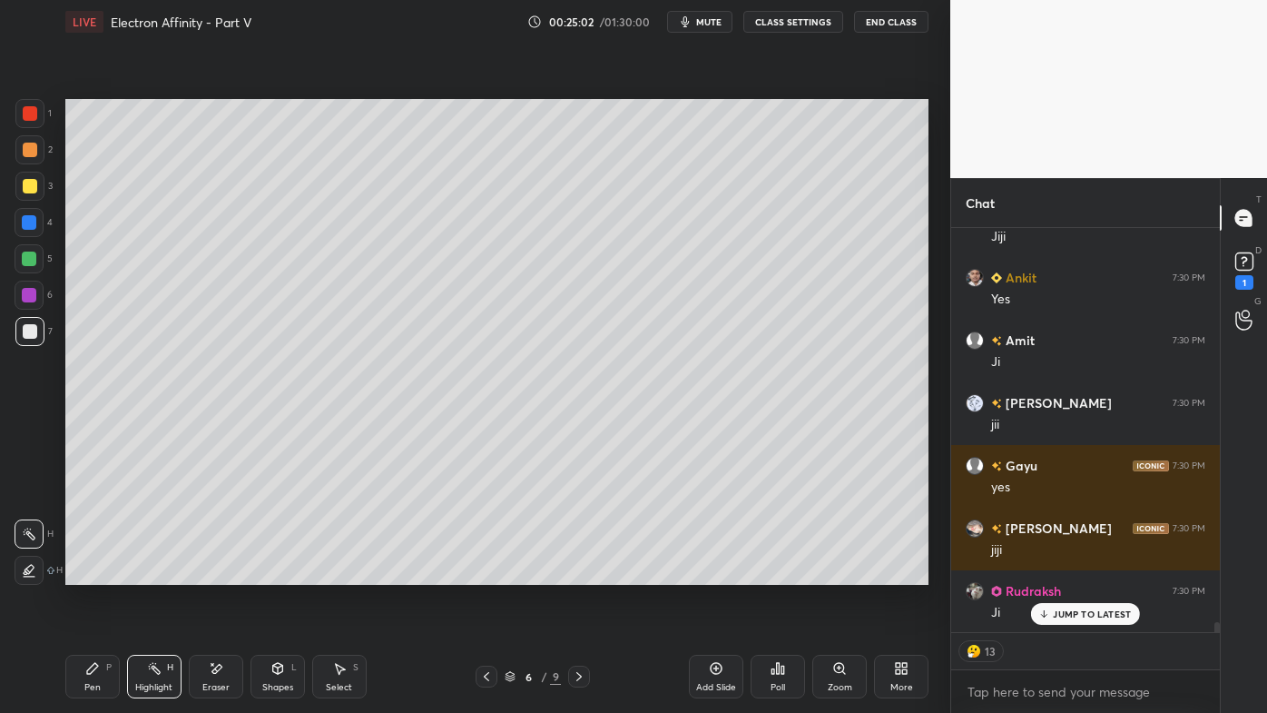
click at [547, 573] on div "Pen P Highlight H Eraser Shapes L Select S 6 / 9 Add Slide Poll Zoom More" at bounding box center [496, 676] width 863 height 73
drag, startPoint x: 577, startPoint y: 675, endPoint x: 567, endPoint y: 674, distance: 10.0
click at [577, 573] on icon at bounding box center [579, 676] width 15 height 15
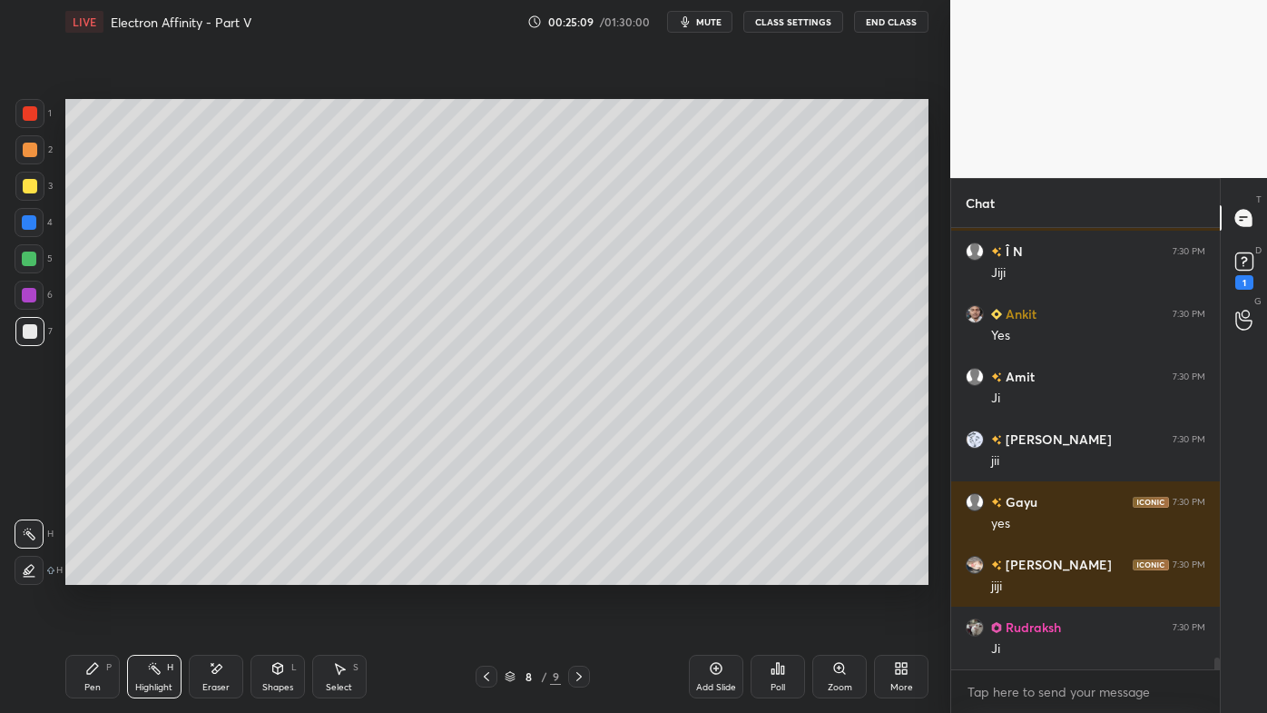
scroll to position [15613, 0]
click at [559, 573] on div "8 / 9" at bounding box center [533, 676] width 114 height 22
drag, startPoint x: 582, startPoint y: 675, endPoint x: 575, endPoint y: 667, distance: 10.9
click at [582, 573] on icon at bounding box center [579, 676] width 15 height 15
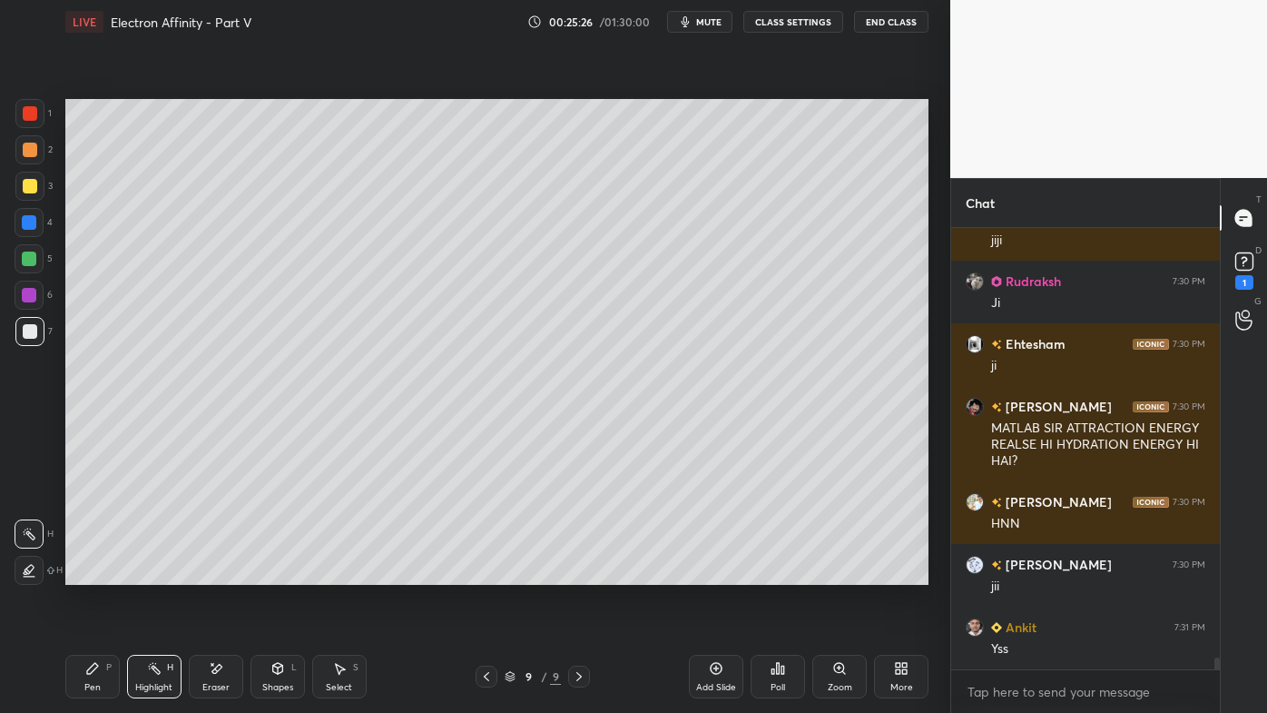
scroll to position [16022, 0]
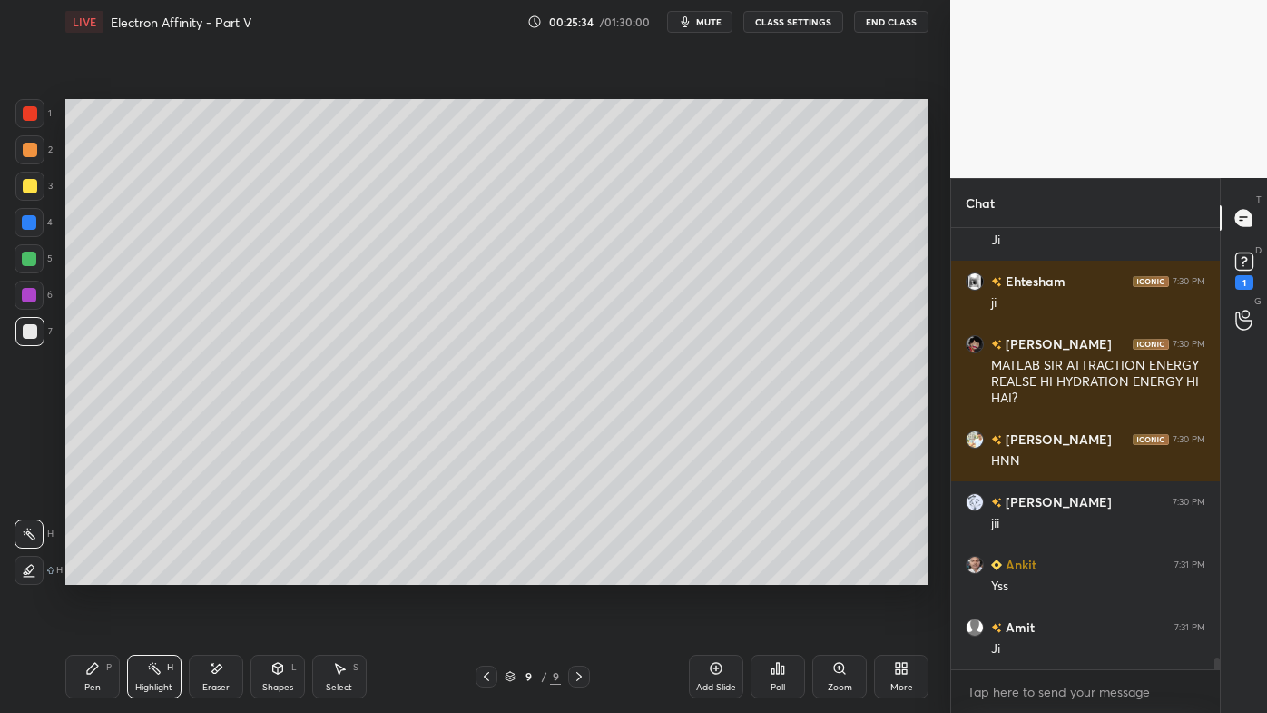
click at [716, 573] on icon at bounding box center [716, 668] width 15 height 15
click at [85, 573] on icon at bounding box center [92, 668] width 15 height 15
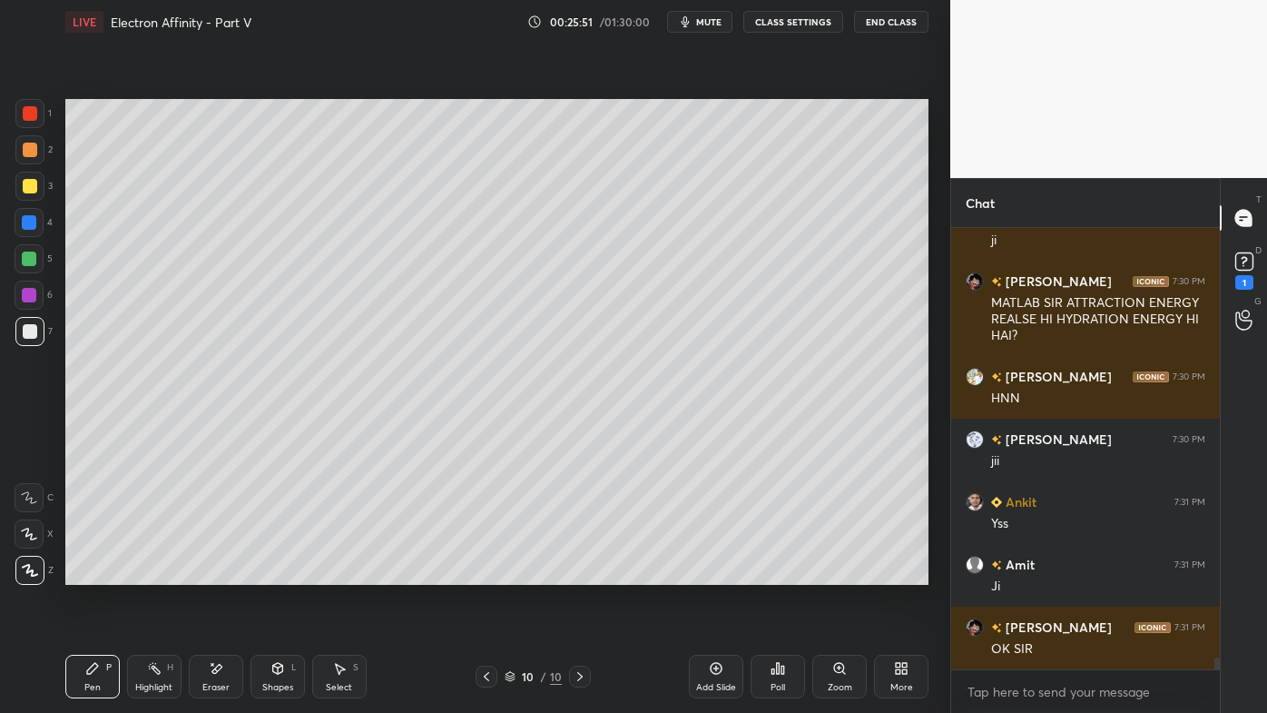
click at [484, 573] on icon at bounding box center [486, 676] width 15 height 15
drag, startPoint x: 146, startPoint y: 663, endPoint x: 164, endPoint y: 596, distance: 68.7
click at [146, 573] on div "Highlight H" at bounding box center [154, 676] width 54 height 44
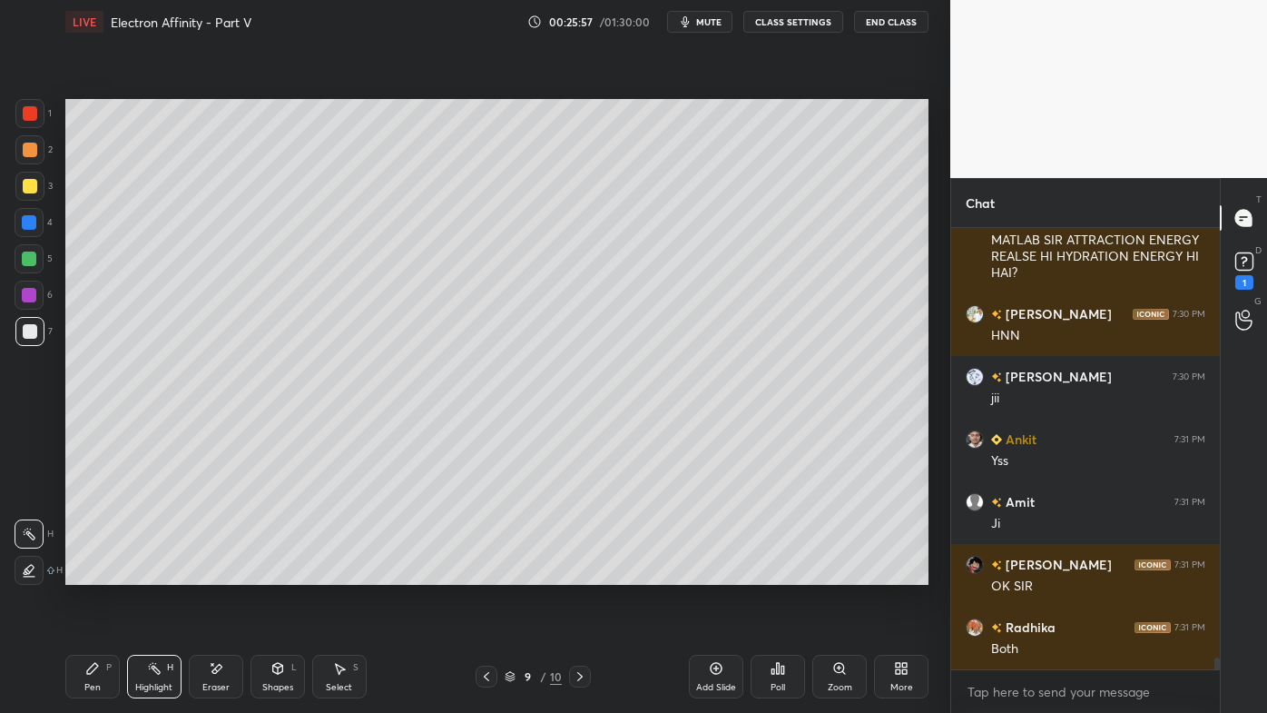
click at [580, 573] on div at bounding box center [580, 676] width 22 height 22
click at [101, 573] on div "Pen P" at bounding box center [92, 676] width 54 height 44
drag, startPoint x: 153, startPoint y: 665, endPoint x: 157, endPoint y: 634, distance: 32.1
click at [153, 573] on icon at bounding box center [154, 668] width 15 height 15
click at [779, 573] on icon at bounding box center [778, 668] width 15 height 15
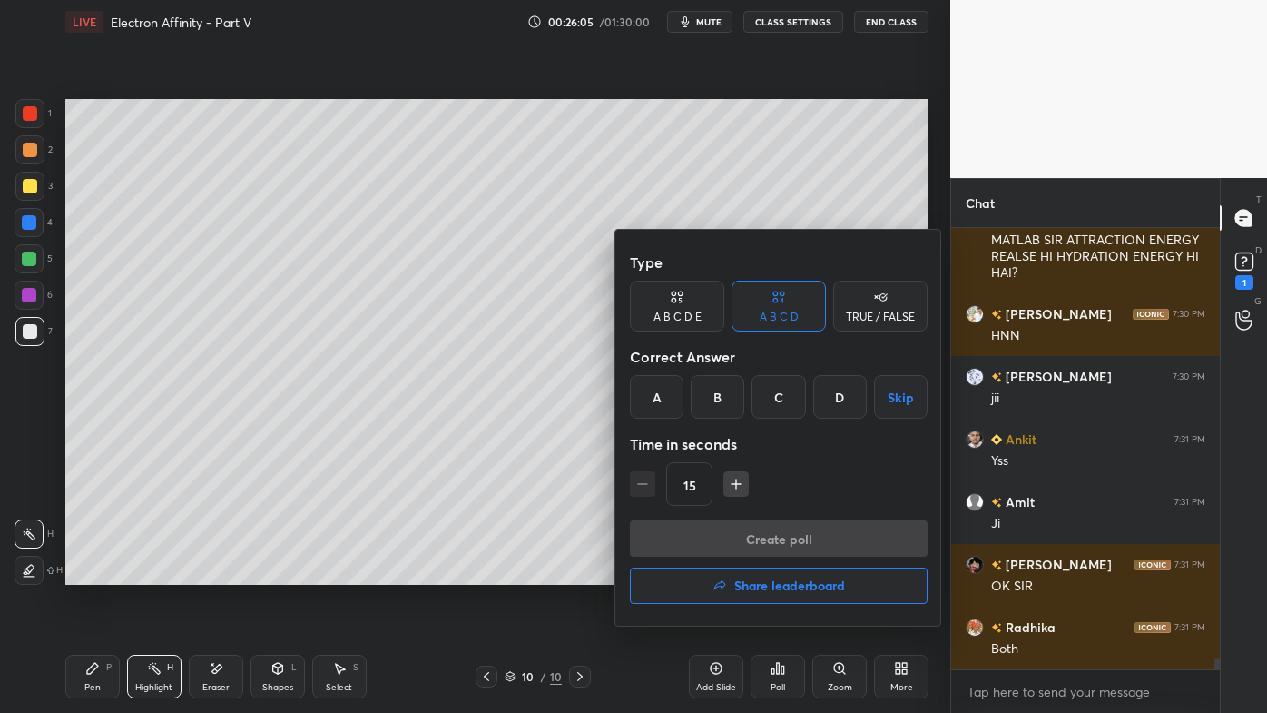
drag, startPoint x: 655, startPoint y: 392, endPoint x: 661, endPoint y: 431, distance: 39.4
click at [657, 392] on div "A" at bounding box center [657, 397] width 54 height 44
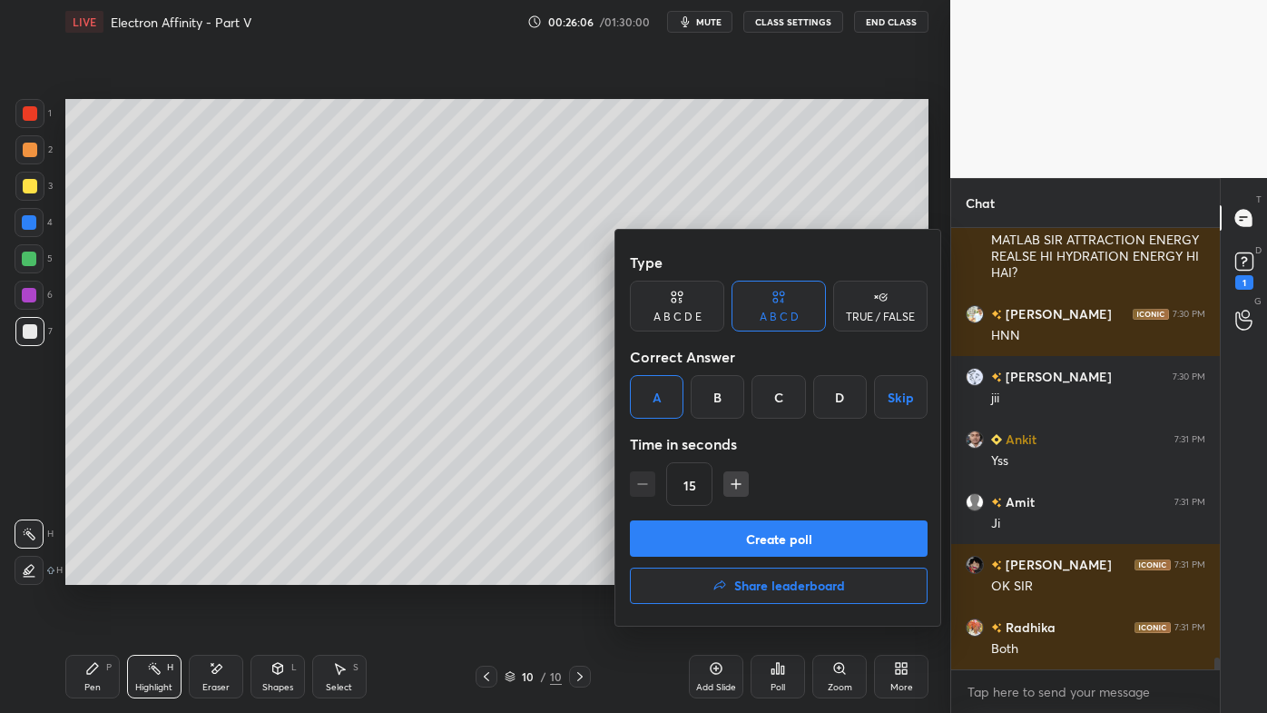
click at [704, 535] on button "Create poll" at bounding box center [779, 538] width 298 height 36
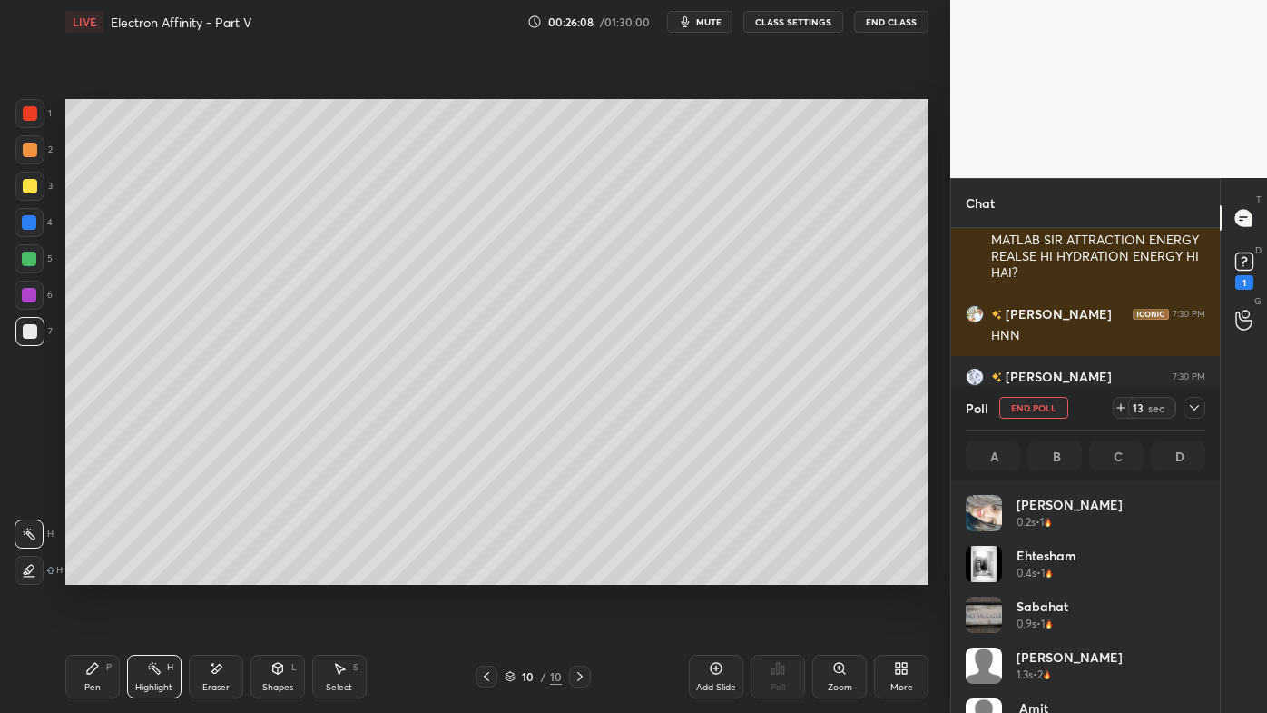
scroll to position [212, 234]
drag, startPoint x: 89, startPoint y: 661, endPoint x: 93, endPoint y: 615, distance: 46.5
click at [87, 573] on div "Pen P" at bounding box center [92, 676] width 54 height 44
drag, startPoint x: 38, startPoint y: 183, endPoint x: 52, endPoint y: 179, distance: 14.4
click at [41, 181] on div at bounding box center [29, 186] width 29 height 29
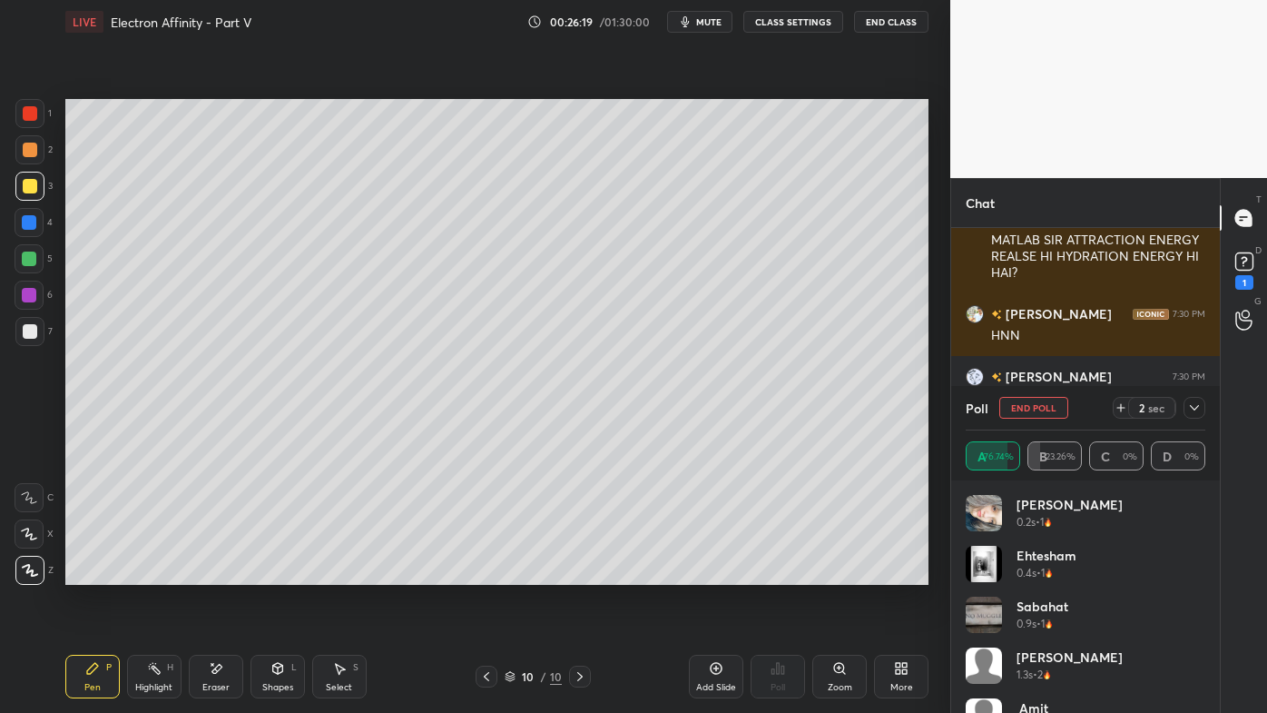
drag, startPoint x: 1196, startPoint y: 406, endPoint x: 1141, endPoint y: 419, distance: 57.0
click at [1197, 406] on icon at bounding box center [1194, 407] width 15 height 15
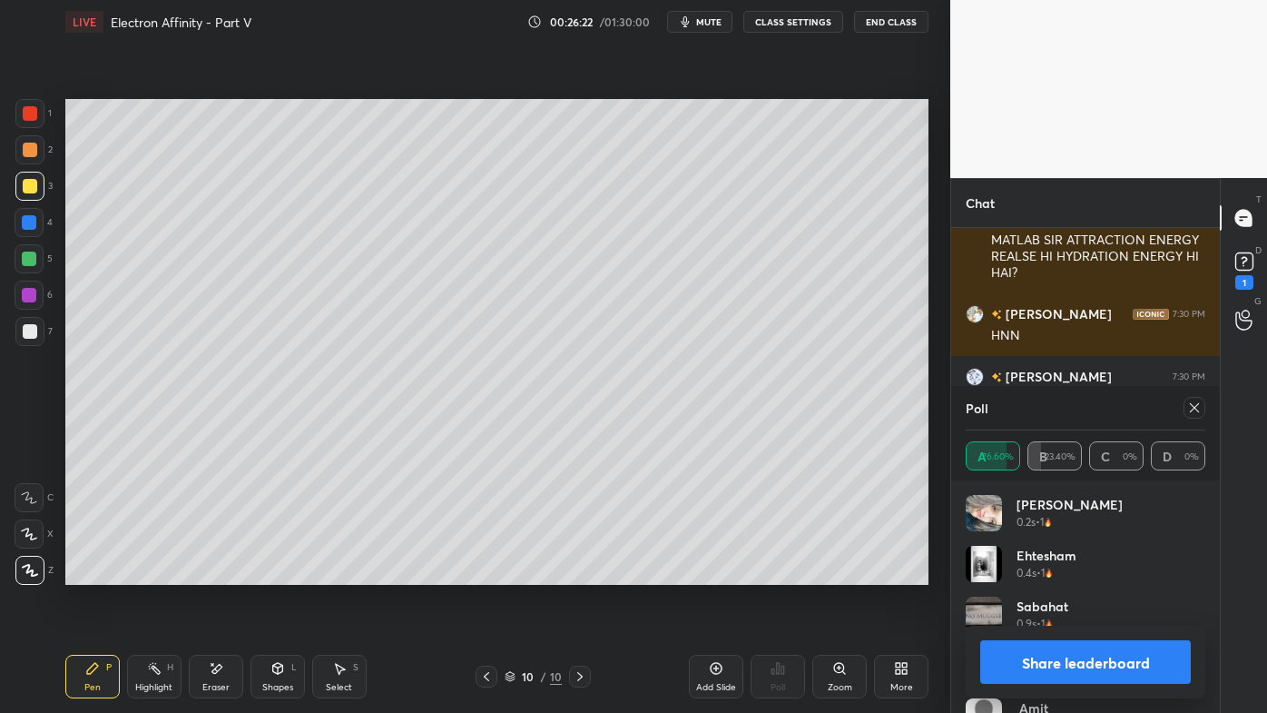
drag, startPoint x: 158, startPoint y: 665, endPoint x: 148, endPoint y: 585, distance: 80.5
click at [160, 573] on icon at bounding box center [154, 668] width 15 height 15
click at [1193, 406] on icon at bounding box center [1194, 407] width 15 height 15
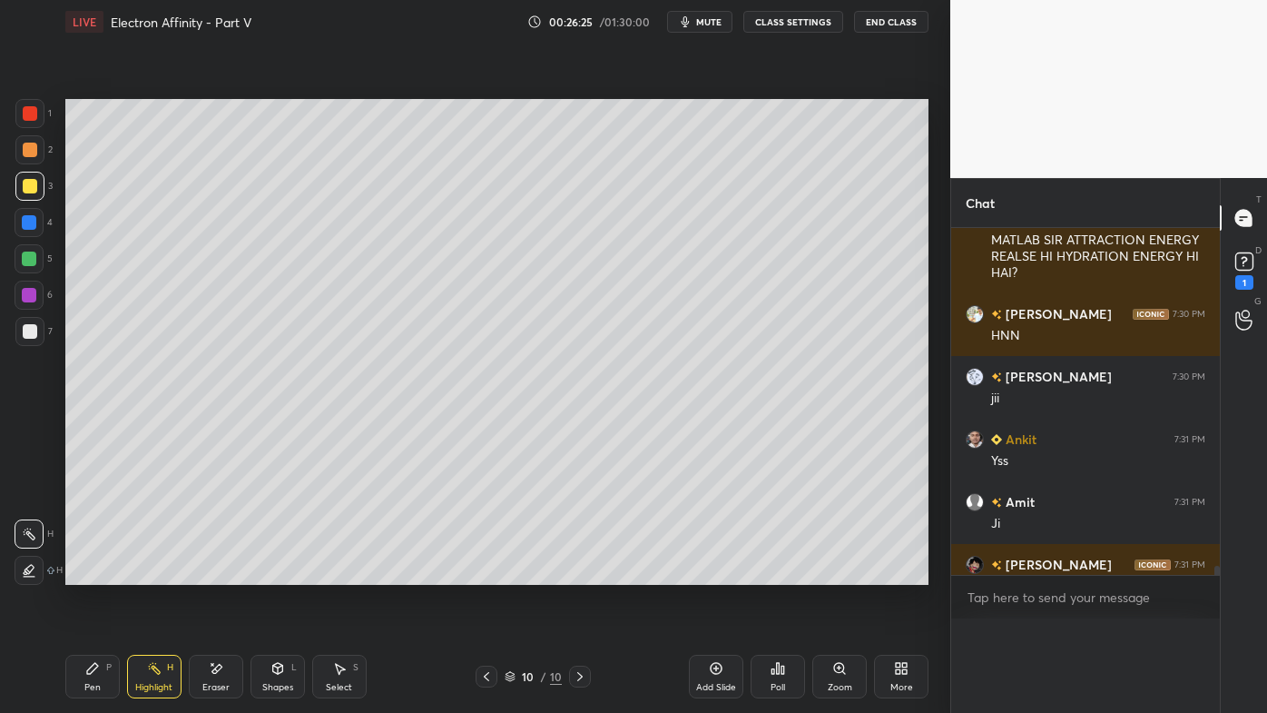
scroll to position [5, 5]
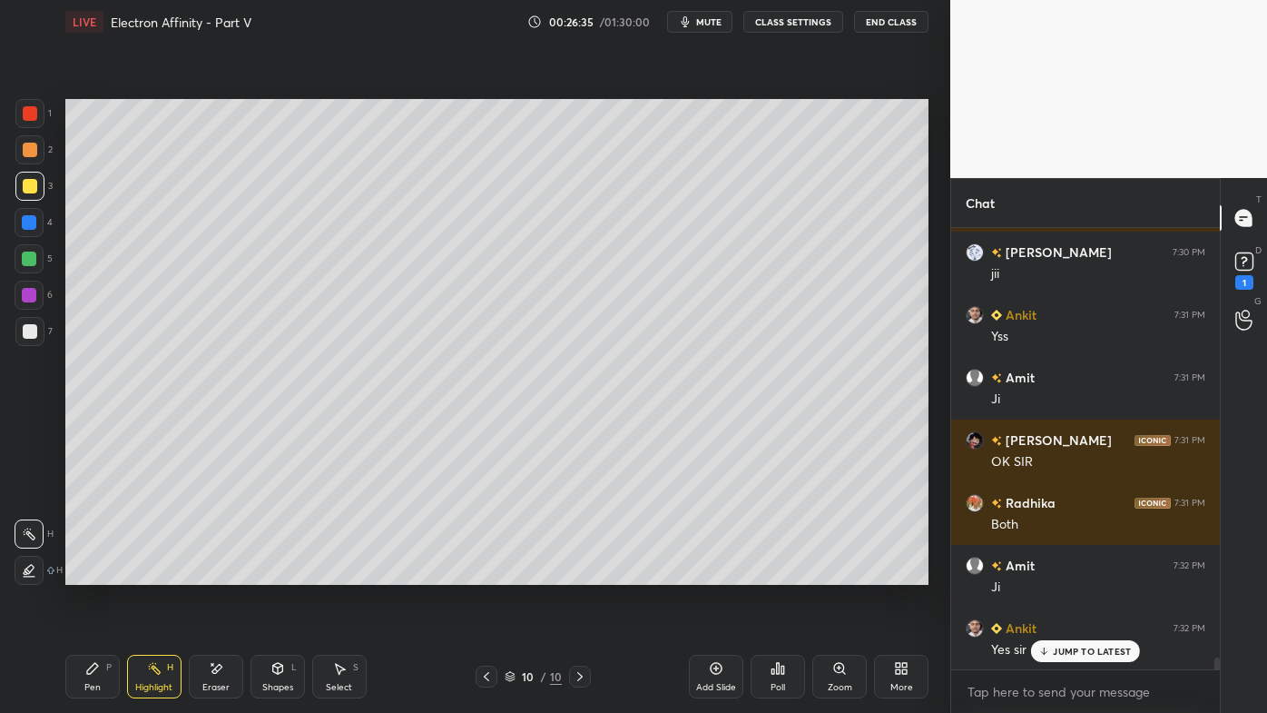
click at [489, 573] on icon at bounding box center [486, 676] width 15 height 15
click at [484, 573] on icon at bounding box center [486, 676] width 15 height 15
click at [480, 573] on icon at bounding box center [486, 676] width 15 height 15
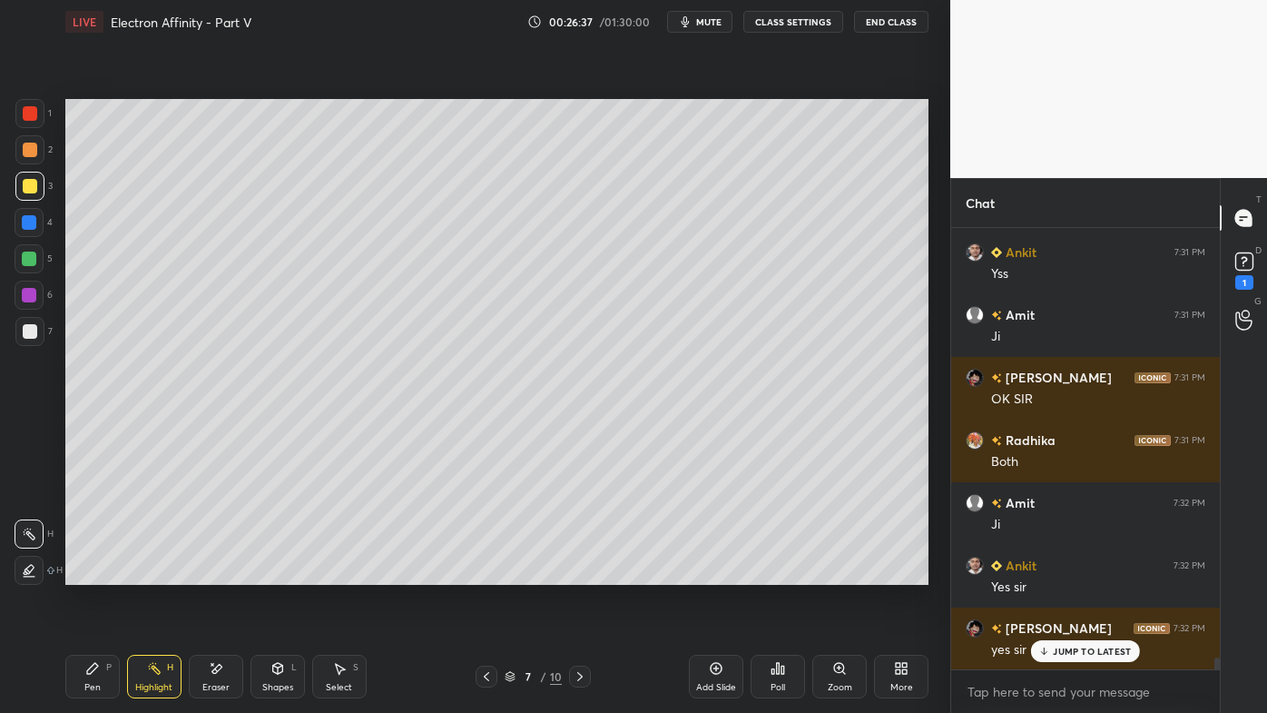
click at [487, 573] on div at bounding box center [487, 676] width 22 height 22
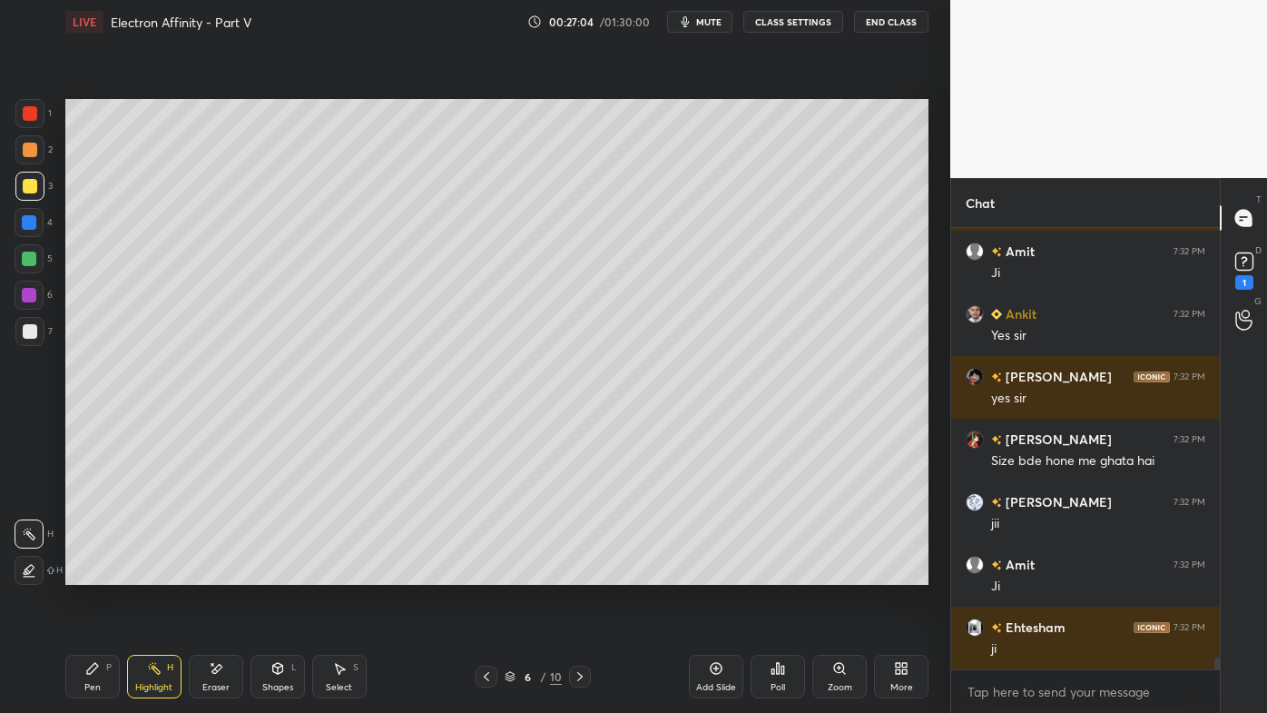
click at [581, 573] on icon at bounding box center [580, 676] width 15 height 15
click at [576, 573] on icon at bounding box center [580, 676] width 15 height 15
drag, startPoint x: 484, startPoint y: 675, endPoint x: 502, endPoint y: 627, distance: 51.4
click at [483, 573] on icon at bounding box center [486, 676] width 15 height 15
click at [578, 573] on icon at bounding box center [580, 676] width 15 height 15
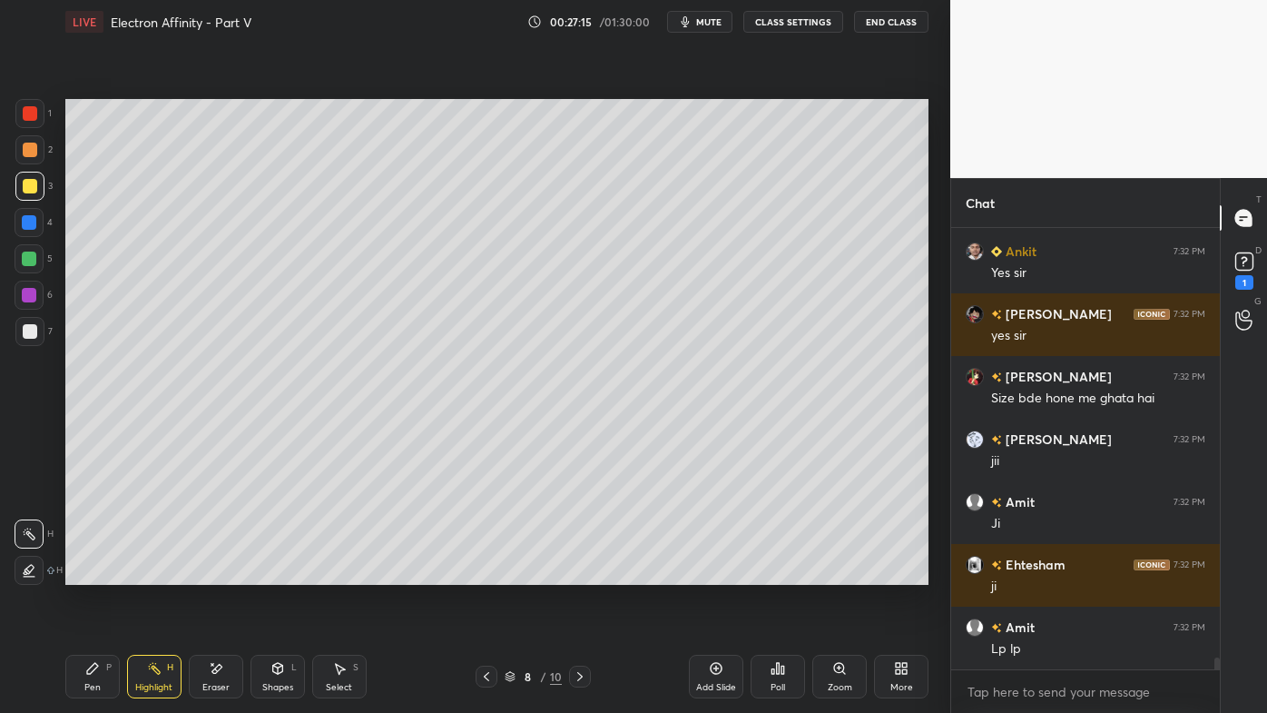
click at [85, 573] on icon at bounding box center [92, 668] width 15 height 15
drag, startPoint x: 147, startPoint y: 665, endPoint x: 149, endPoint y: 646, distance: 19.1
click at [147, 573] on icon at bounding box center [154, 668] width 15 height 15
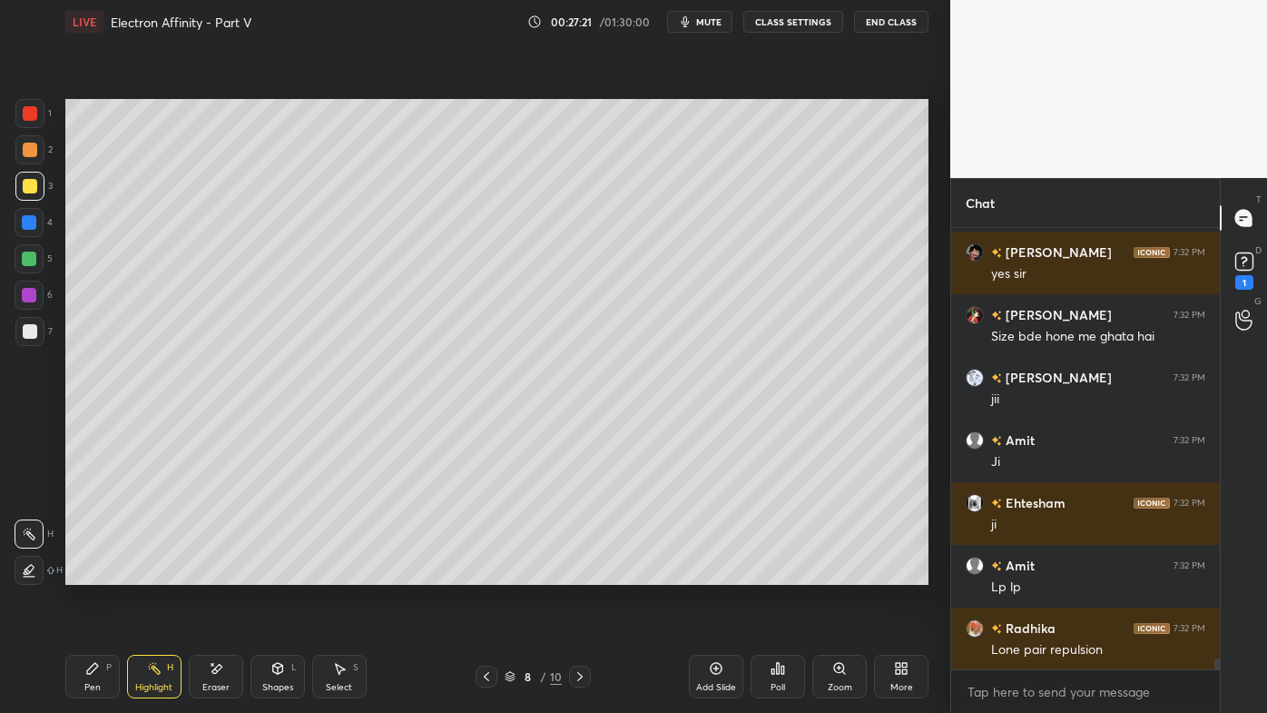
scroll to position [16772, 0]
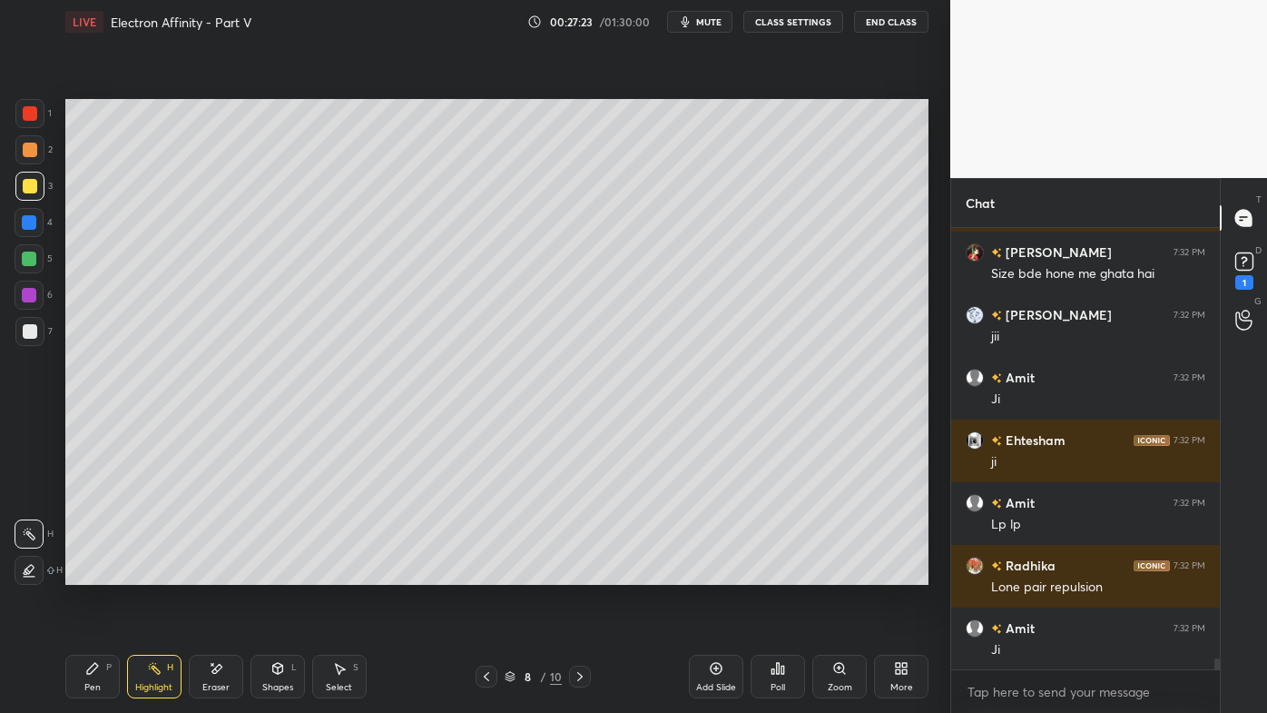
click at [575, 573] on icon at bounding box center [580, 676] width 15 height 15
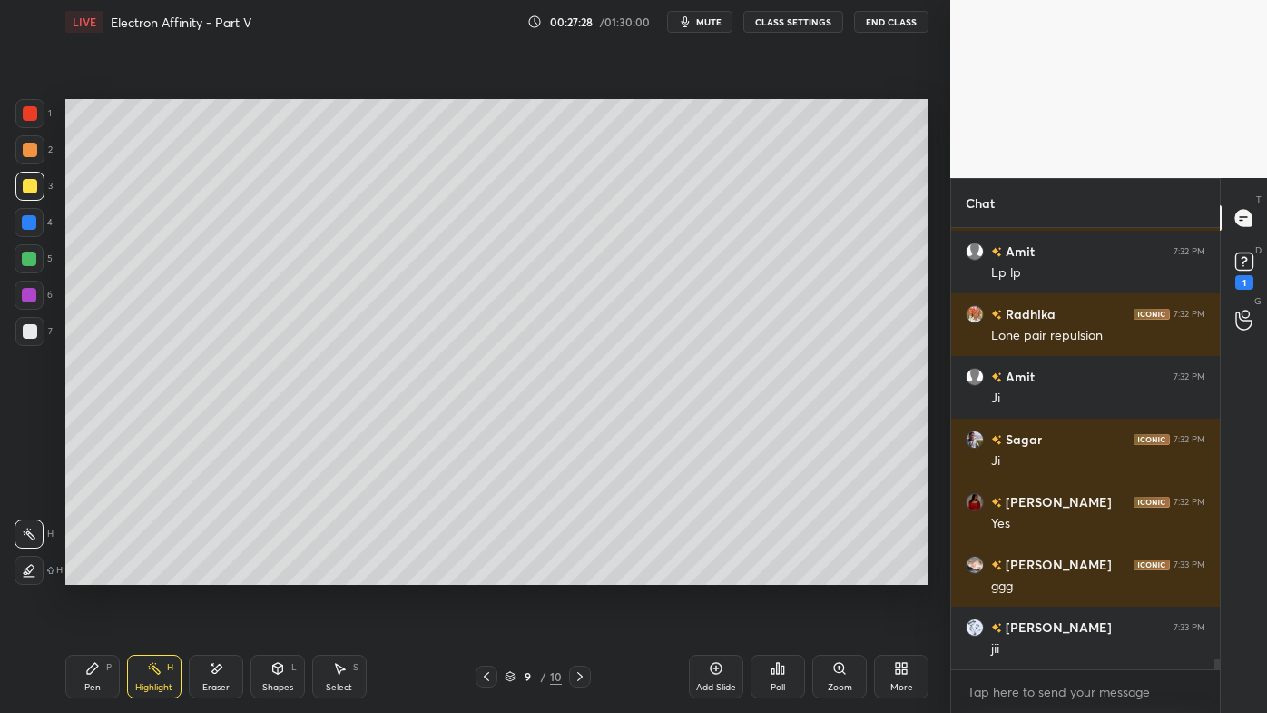
scroll to position [17087, 0]
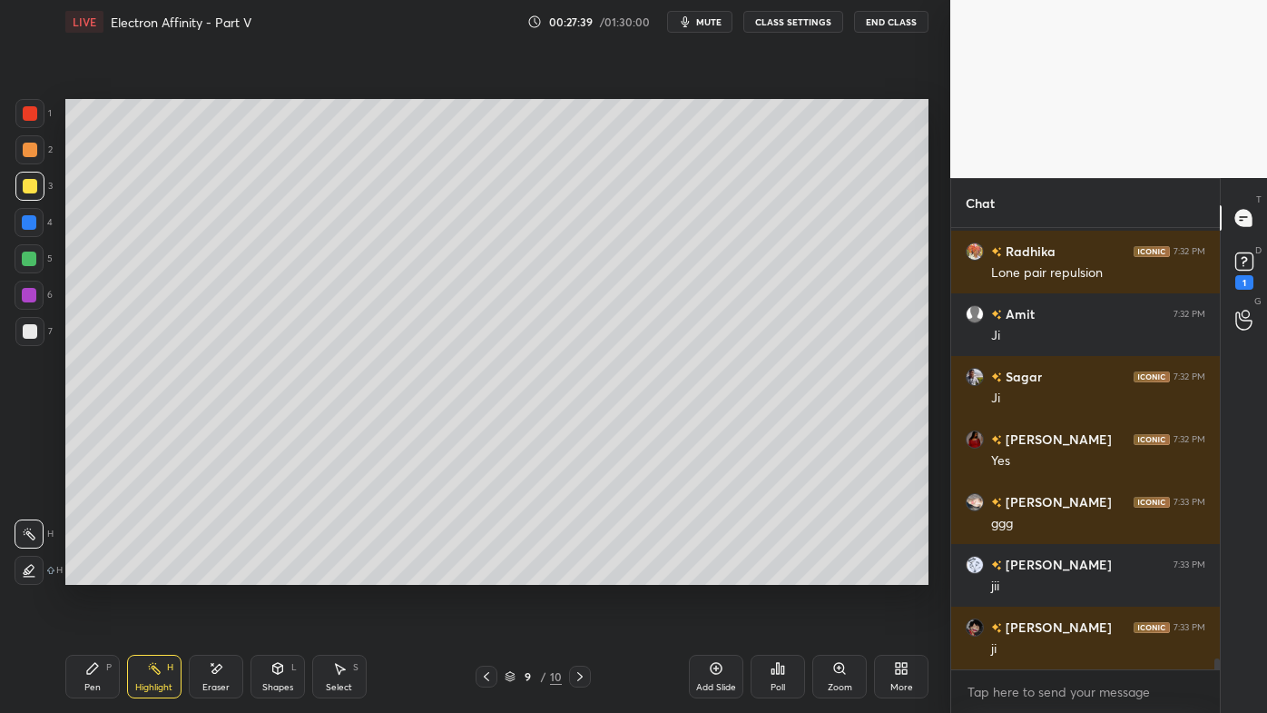
click at [577, 573] on icon at bounding box center [580, 676] width 15 height 15
click at [715, 573] on icon at bounding box center [716, 668] width 15 height 15
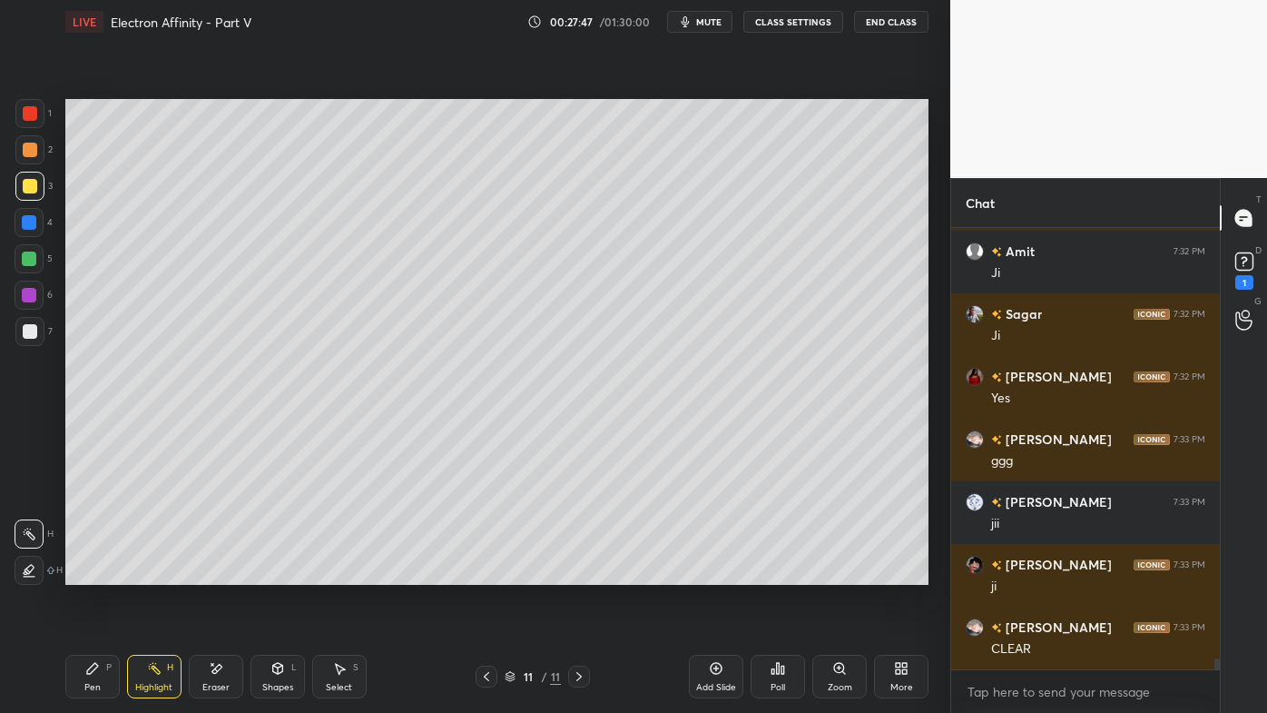
scroll to position [17211, 0]
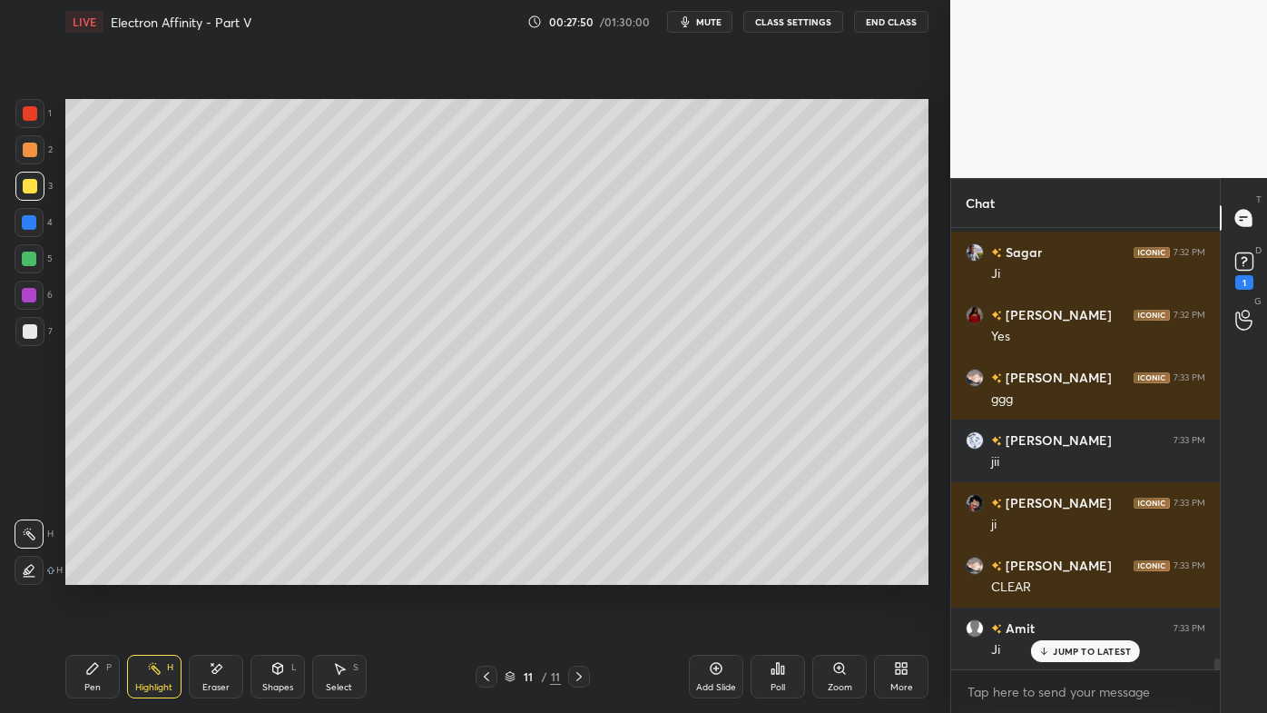
click at [31, 150] on div at bounding box center [30, 150] width 15 height 15
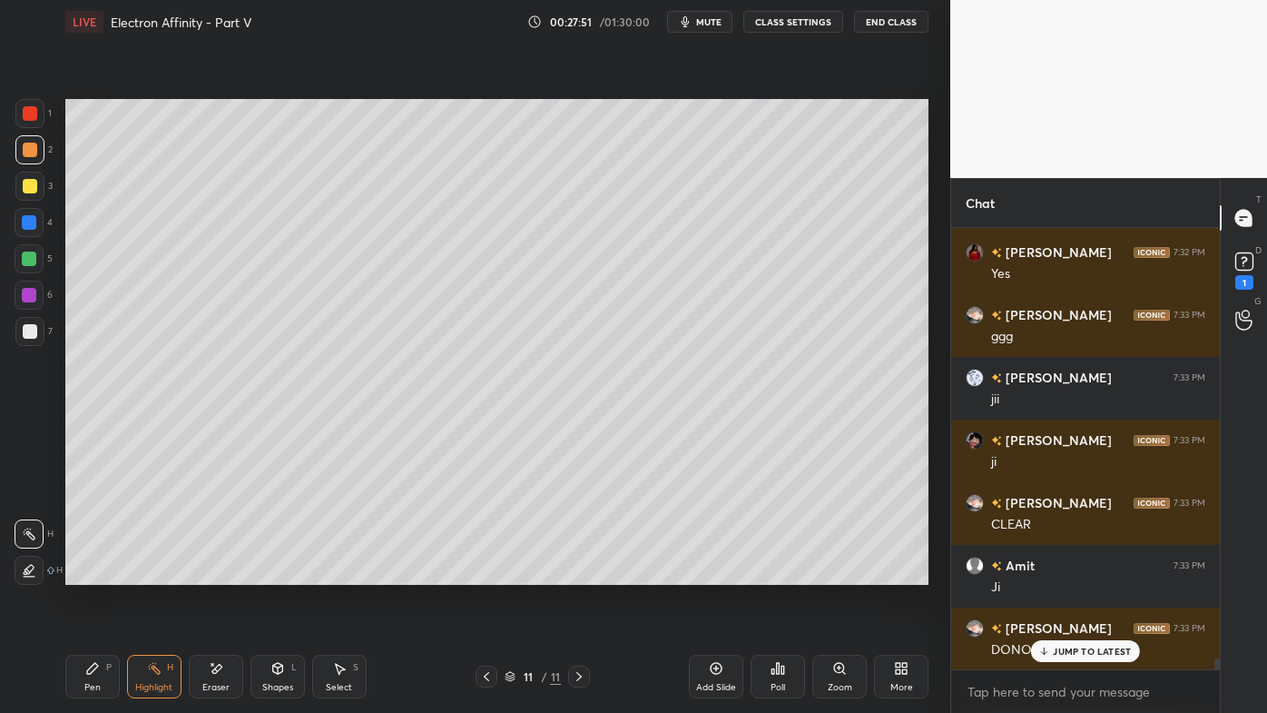
drag, startPoint x: 83, startPoint y: 660, endPoint x: 77, endPoint y: 643, distance: 18.1
click at [82, 573] on div "Pen P" at bounding box center [92, 676] width 54 height 44
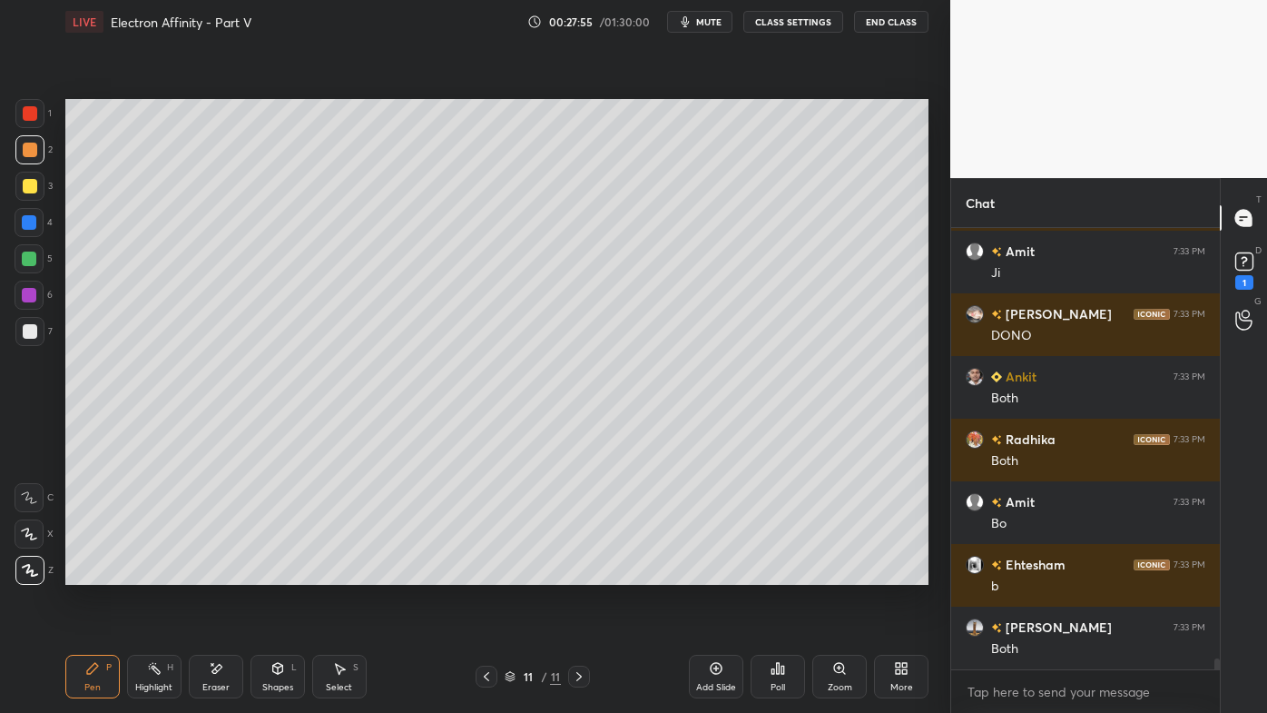
scroll to position [17650, 0]
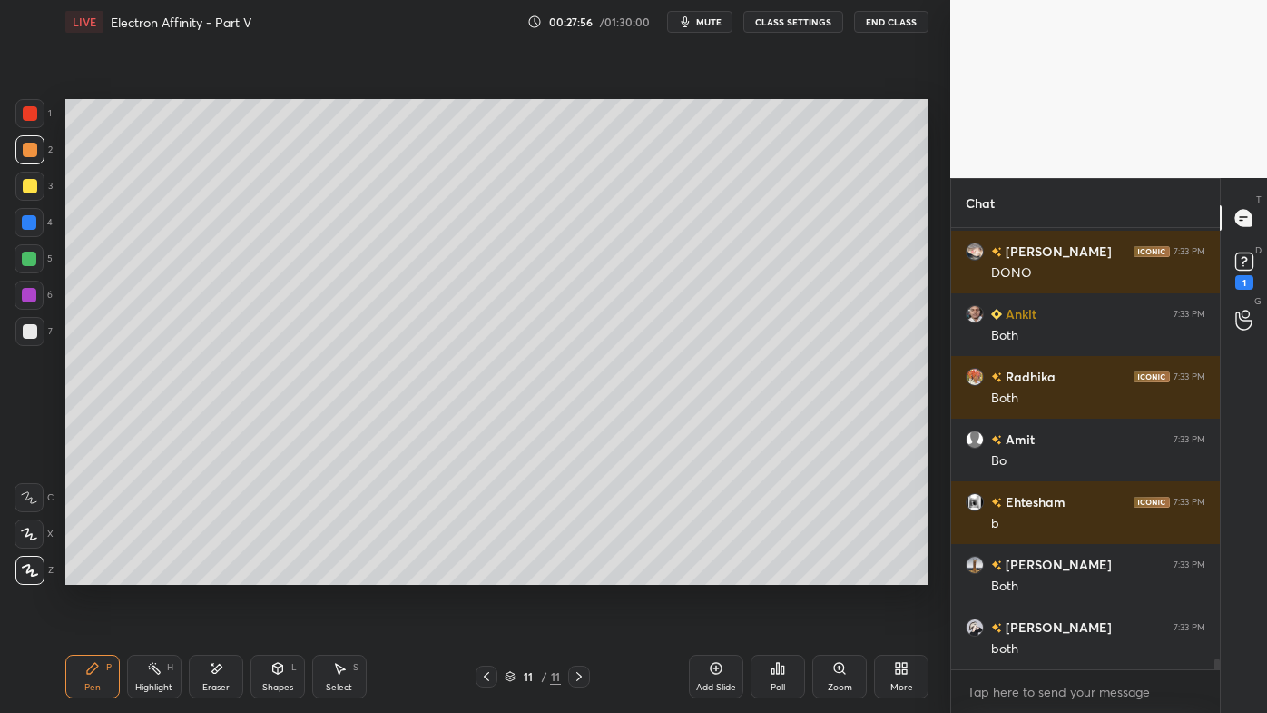
click at [31, 181] on div at bounding box center [30, 186] width 15 height 15
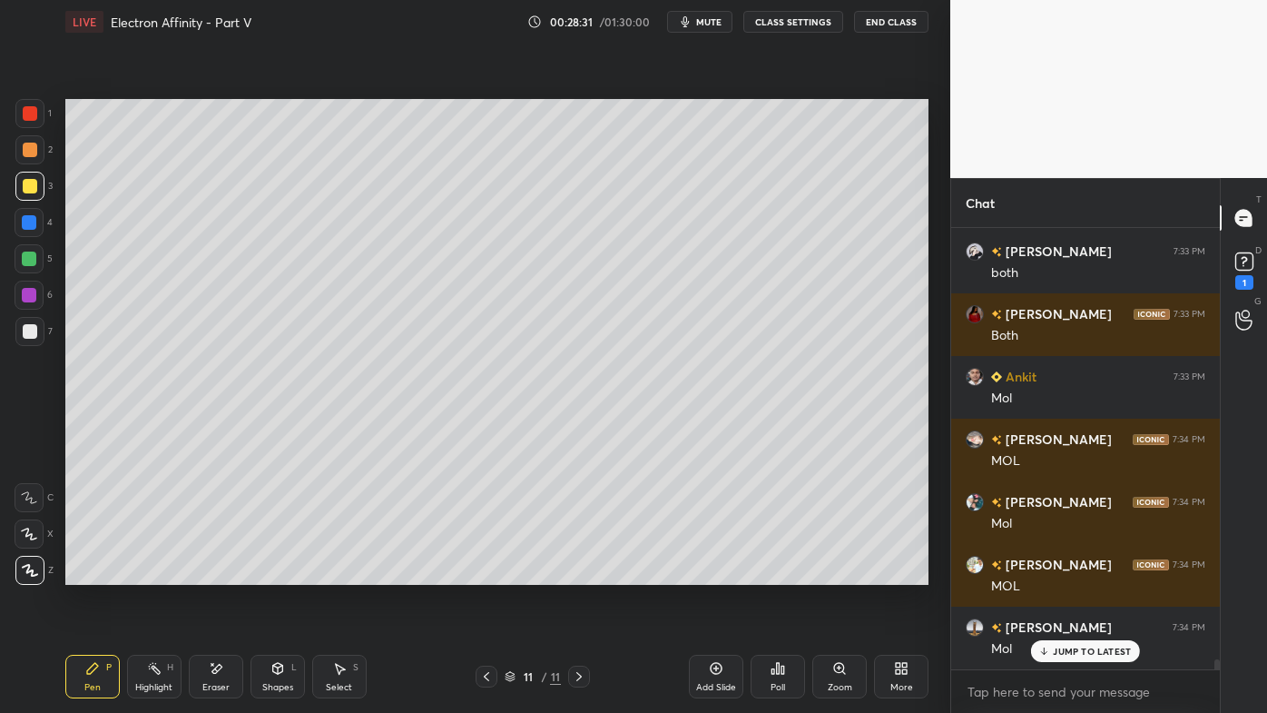
scroll to position [18338, 0]
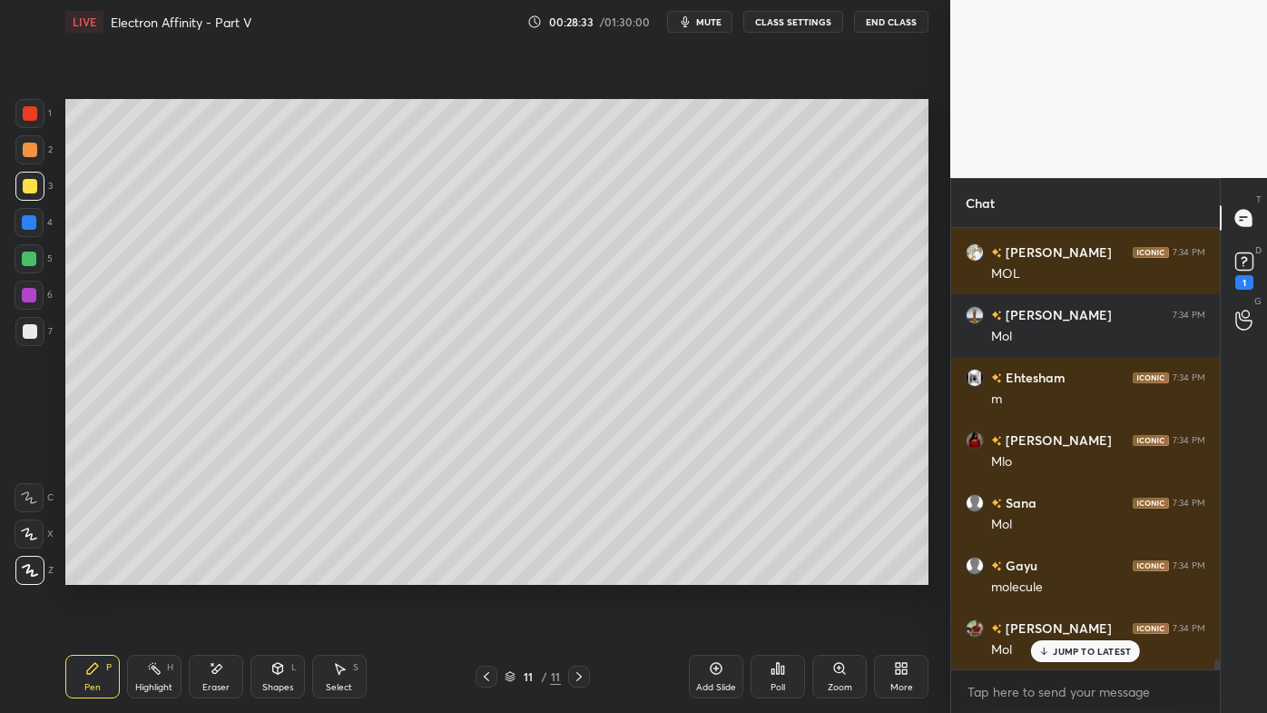
click at [145, 573] on div "Highlight H" at bounding box center [154, 676] width 54 height 44
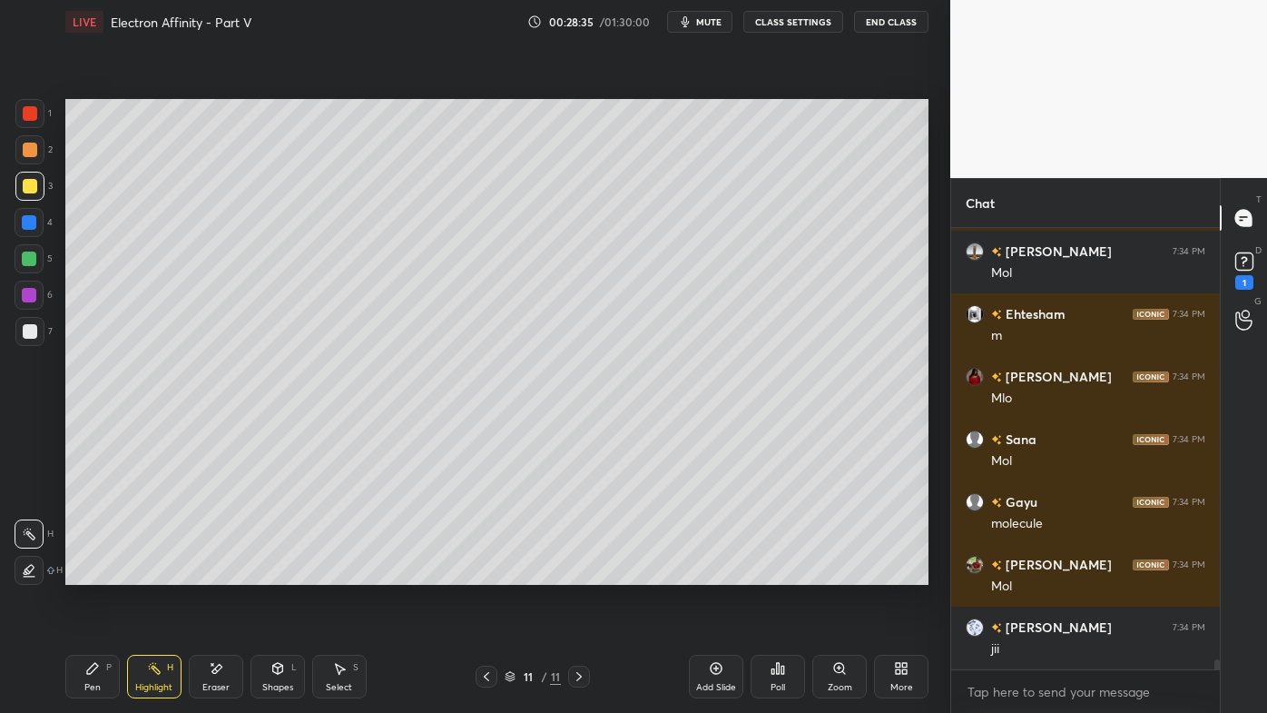
drag, startPoint x: 81, startPoint y: 673, endPoint x: 140, endPoint y: 600, distance: 93.6
click at [80, 573] on div "Pen P" at bounding box center [92, 676] width 54 height 44
click at [150, 573] on icon at bounding box center [154, 668] width 15 height 15
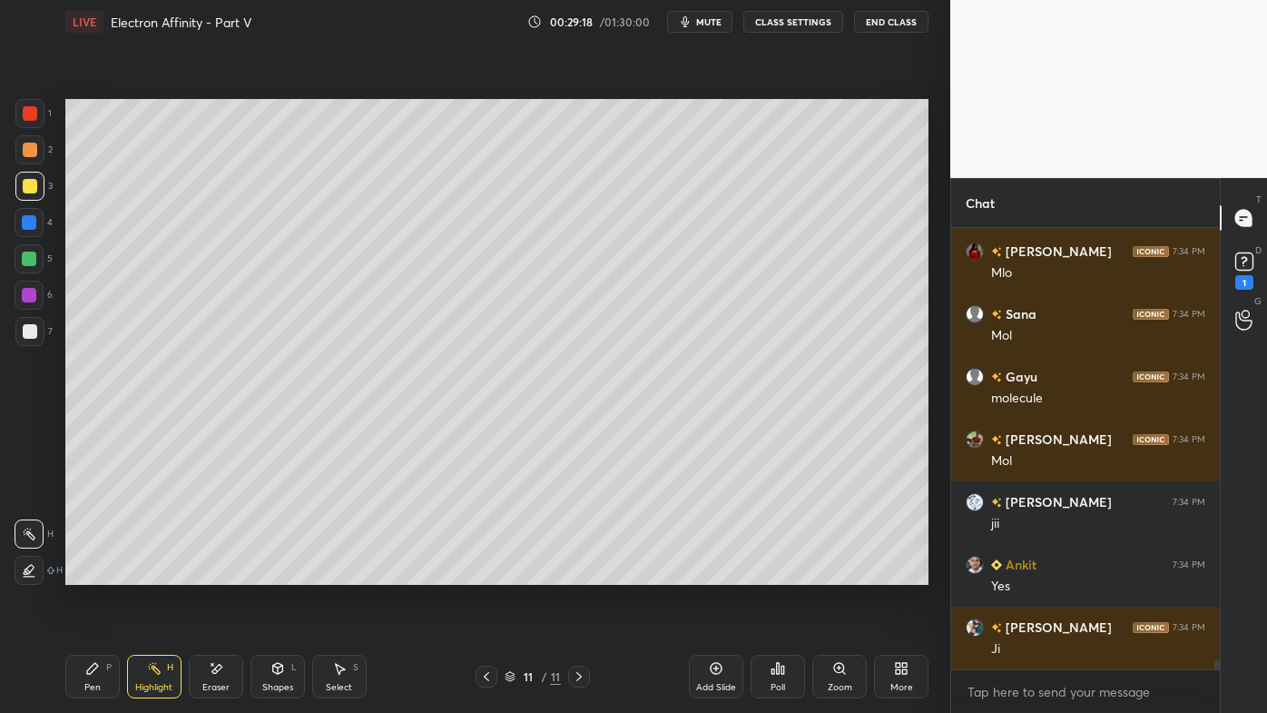
scroll to position [18590, 0]
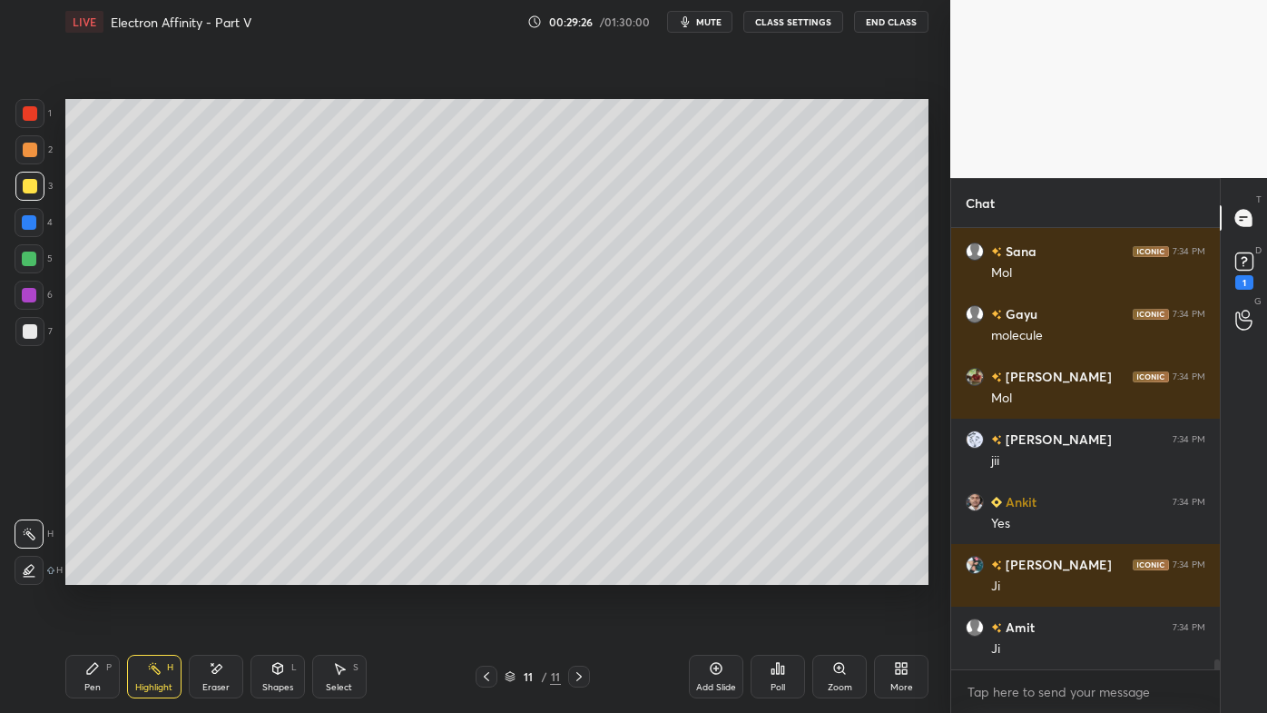
click at [85, 573] on div "Pen P" at bounding box center [92, 676] width 54 height 44
drag, startPoint x: 147, startPoint y: 672, endPoint x: 153, endPoint y: 590, distance: 81.9
click at [148, 573] on icon at bounding box center [154, 668] width 15 height 15
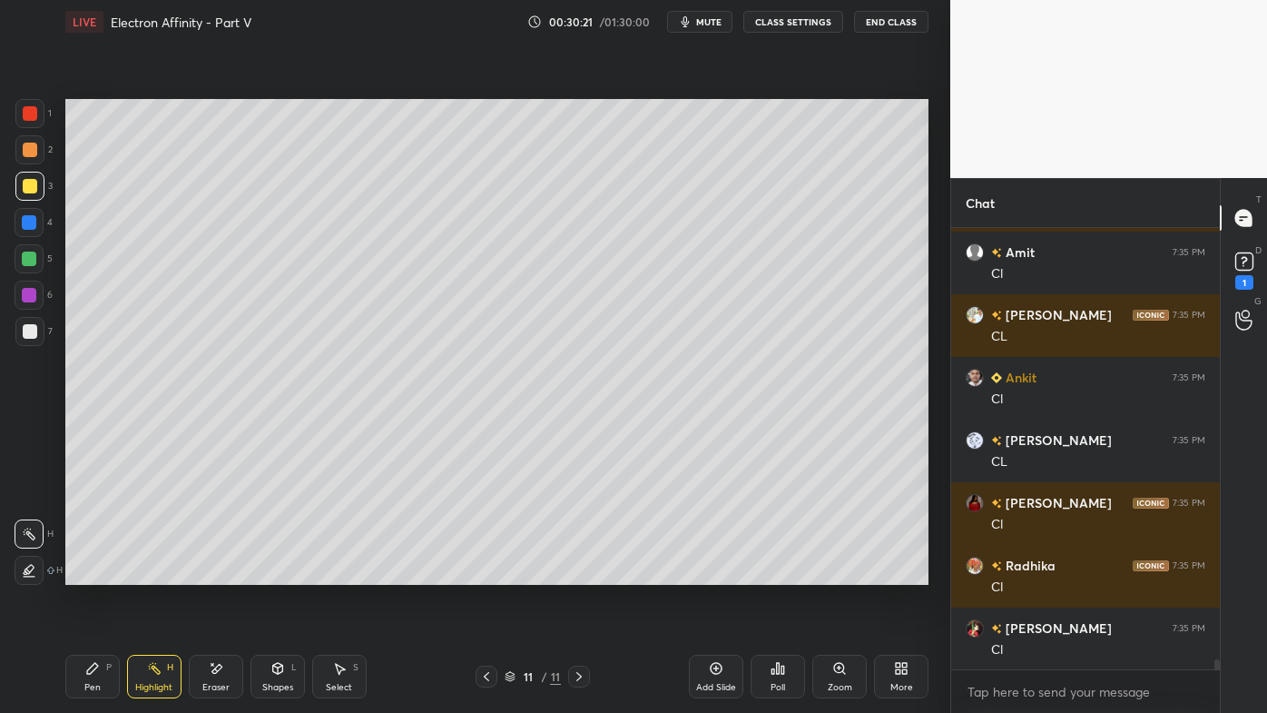
scroll to position [19404, 0]
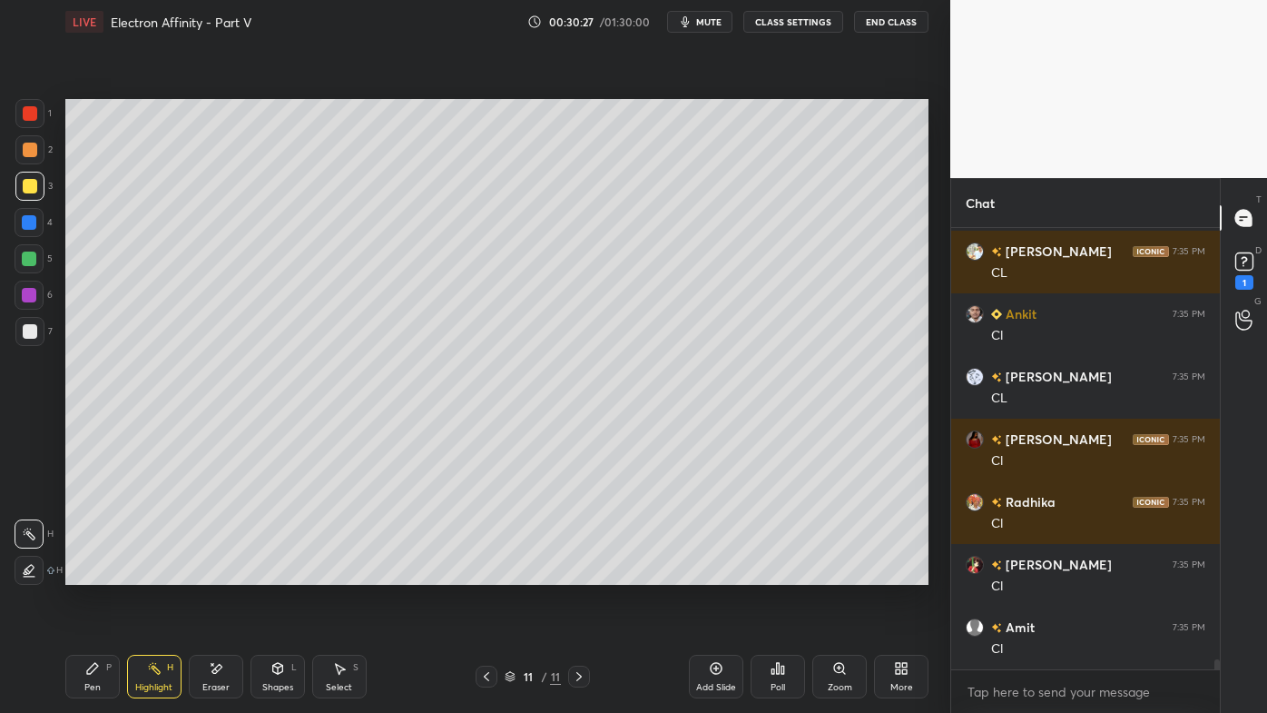
drag, startPoint x: 484, startPoint y: 674, endPoint x: 476, endPoint y: 669, distance: 9.3
click at [481, 573] on icon at bounding box center [486, 676] width 15 height 15
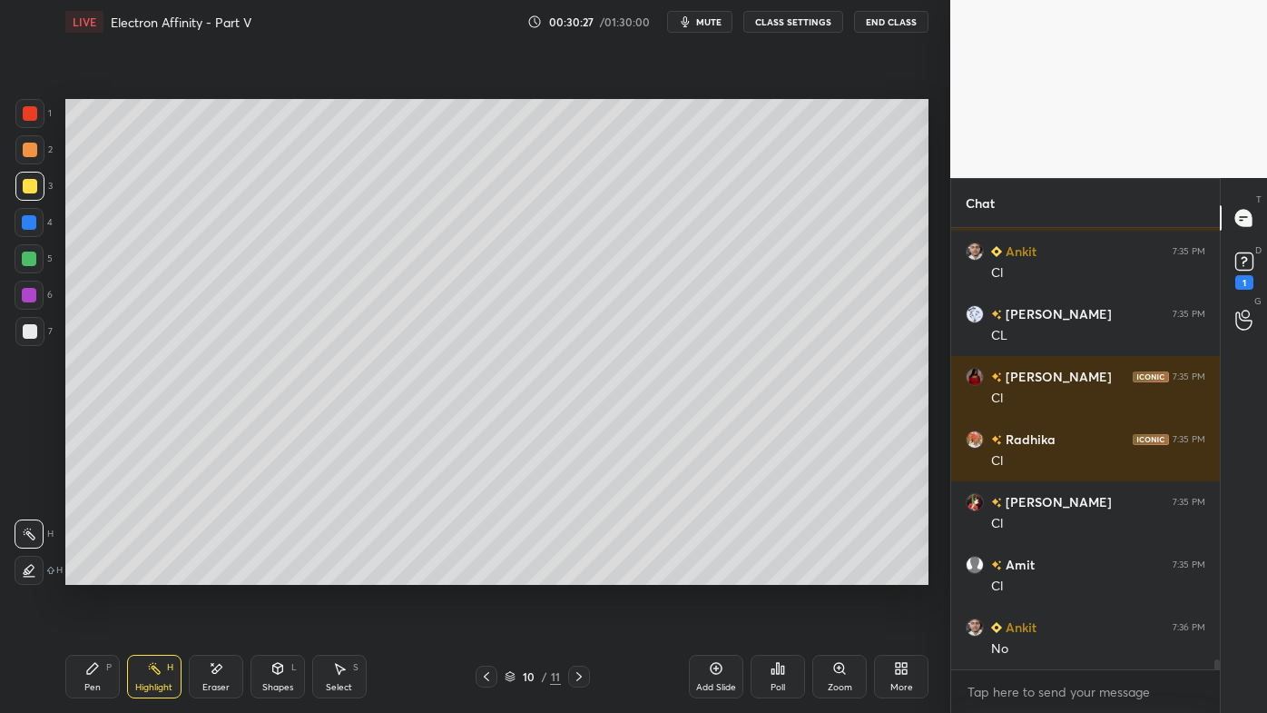
click at [476, 573] on div at bounding box center [487, 676] width 22 height 22
click at [481, 573] on div at bounding box center [487, 676] width 22 height 22
click at [483, 573] on div at bounding box center [487, 676] width 22 height 22
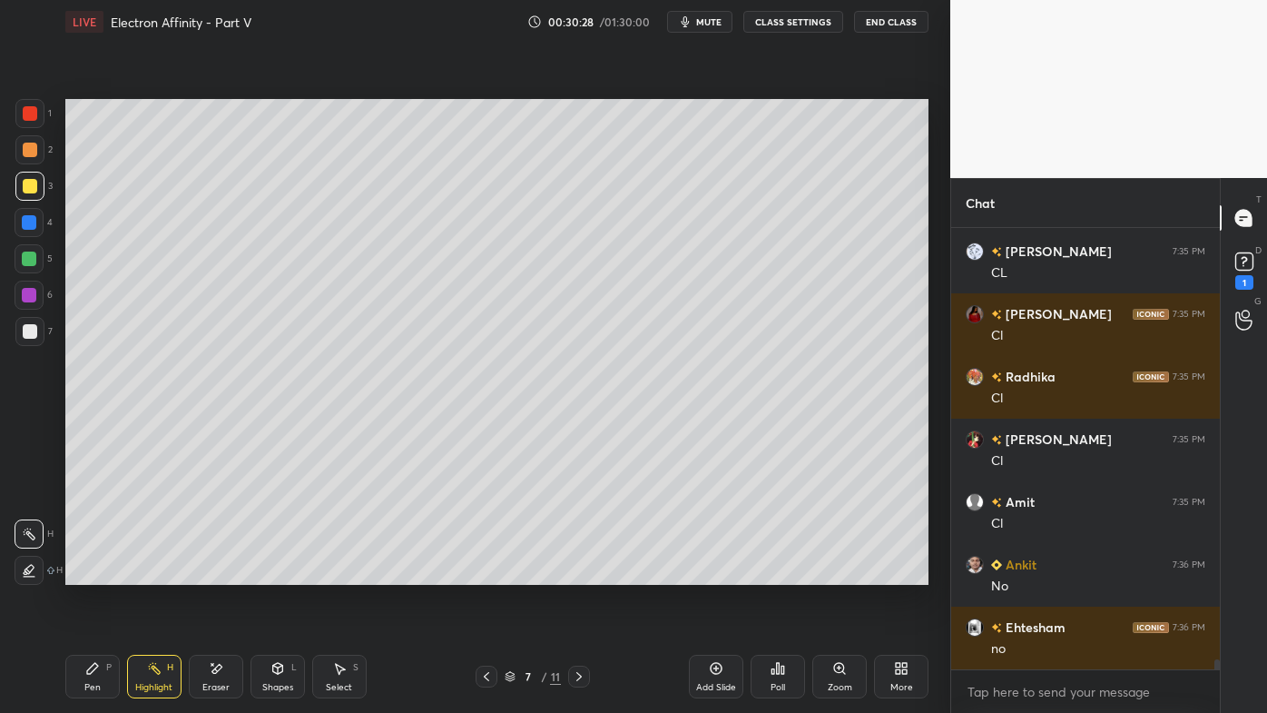
click at [483, 573] on div "Pen P Highlight H Eraser Shapes L Select S 7 / 11 Add Slide Poll Zoom More" at bounding box center [496, 676] width 863 height 73
click at [484, 573] on div "Pen P Highlight H Eraser Shapes L Select S 7 / 11 Add Slide Poll Zoom More" at bounding box center [496, 676] width 863 height 73
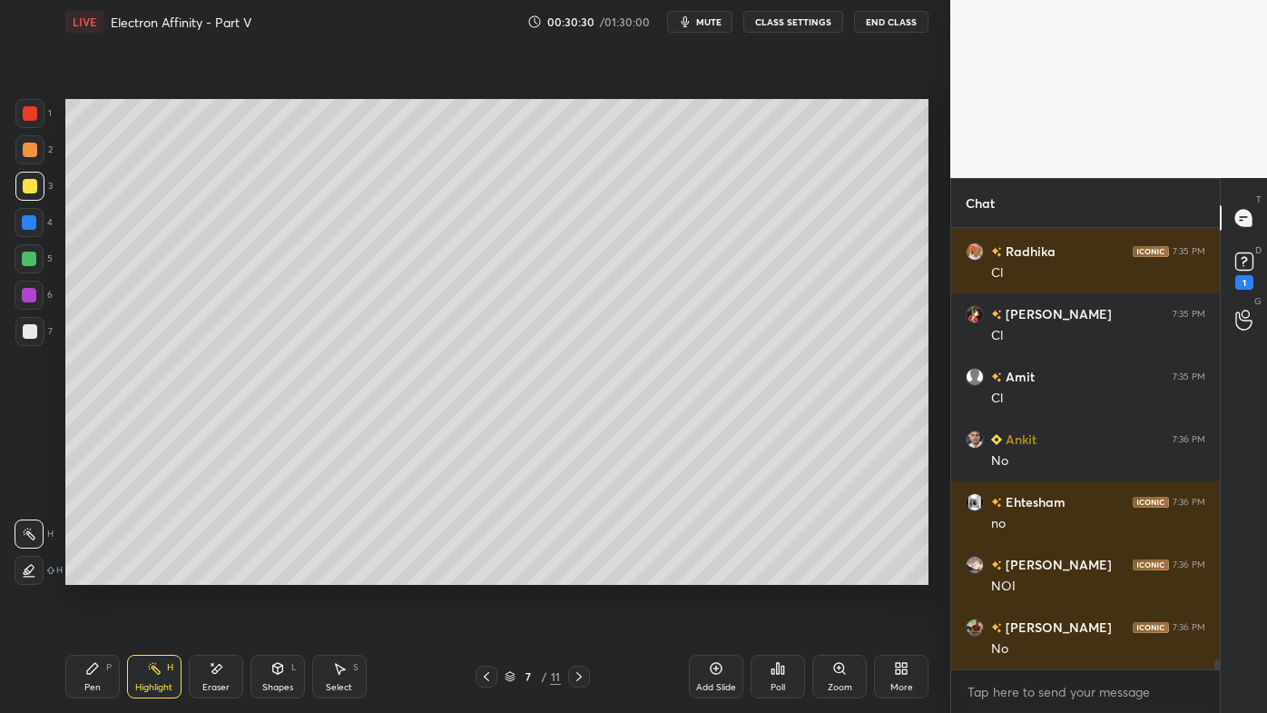
click at [486, 573] on icon at bounding box center [486, 676] width 15 height 15
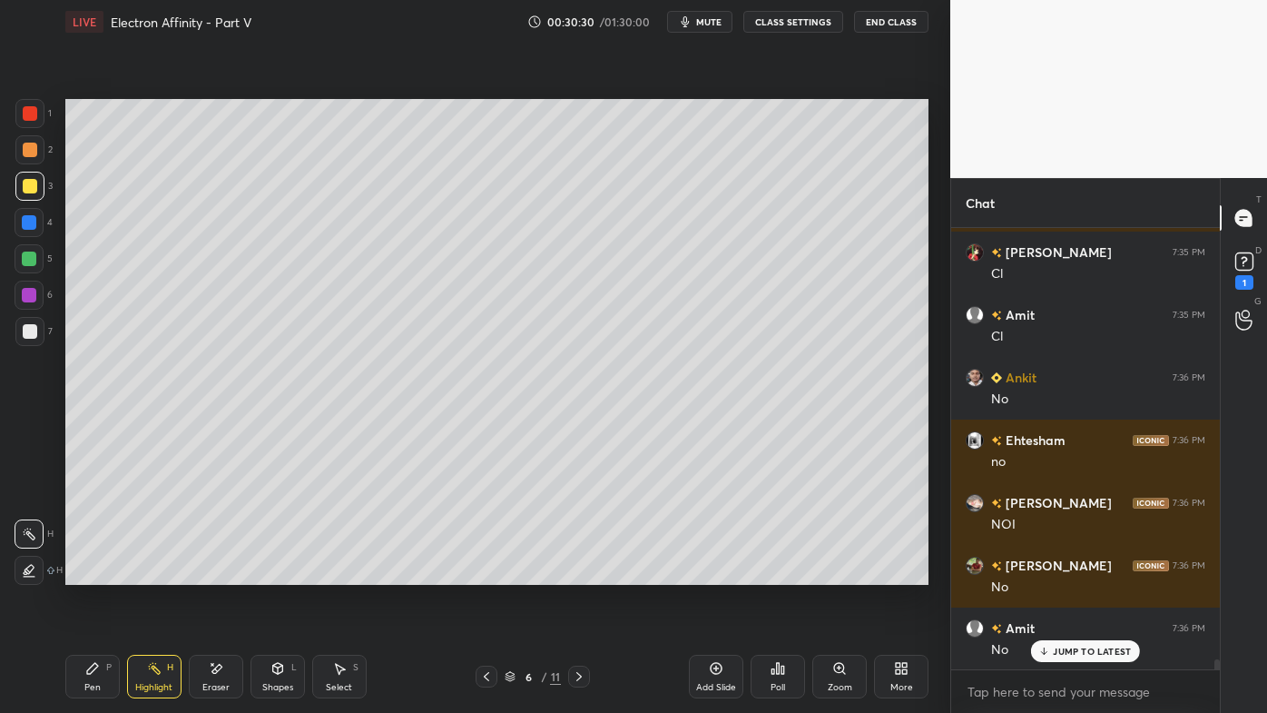
click at [483, 573] on icon at bounding box center [486, 676] width 15 height 15
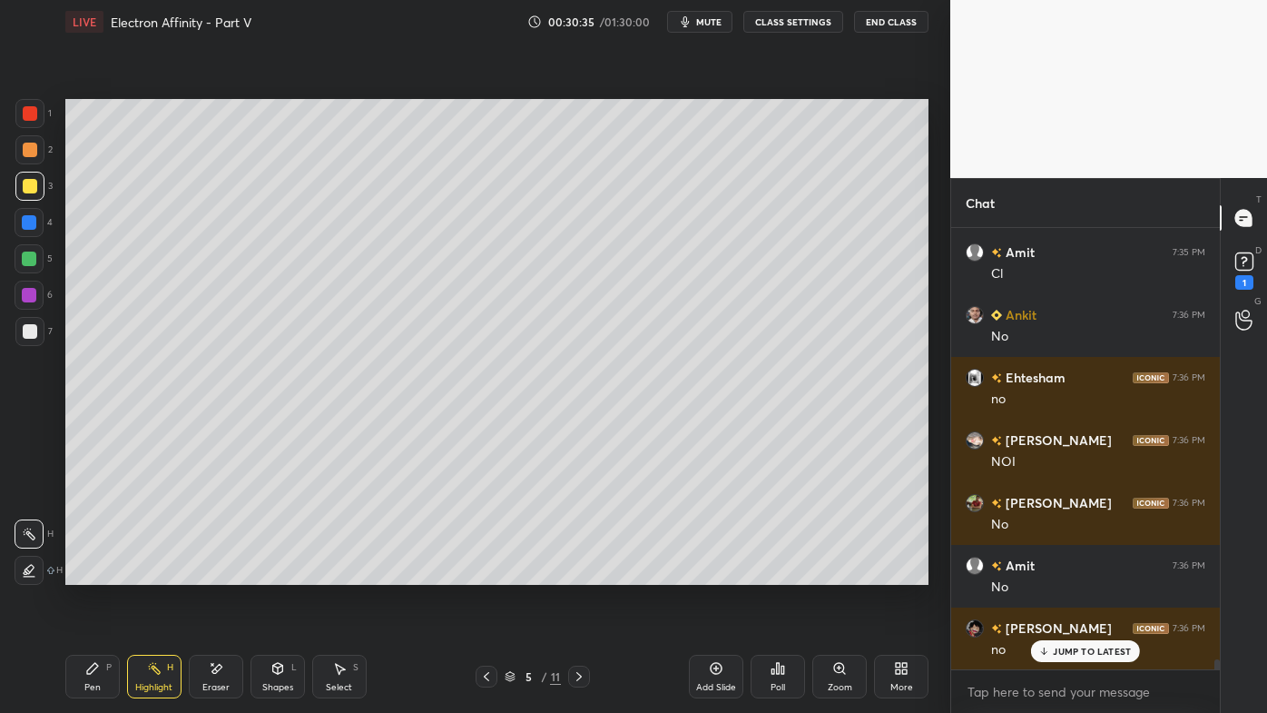
scroll to position [19842, 0]
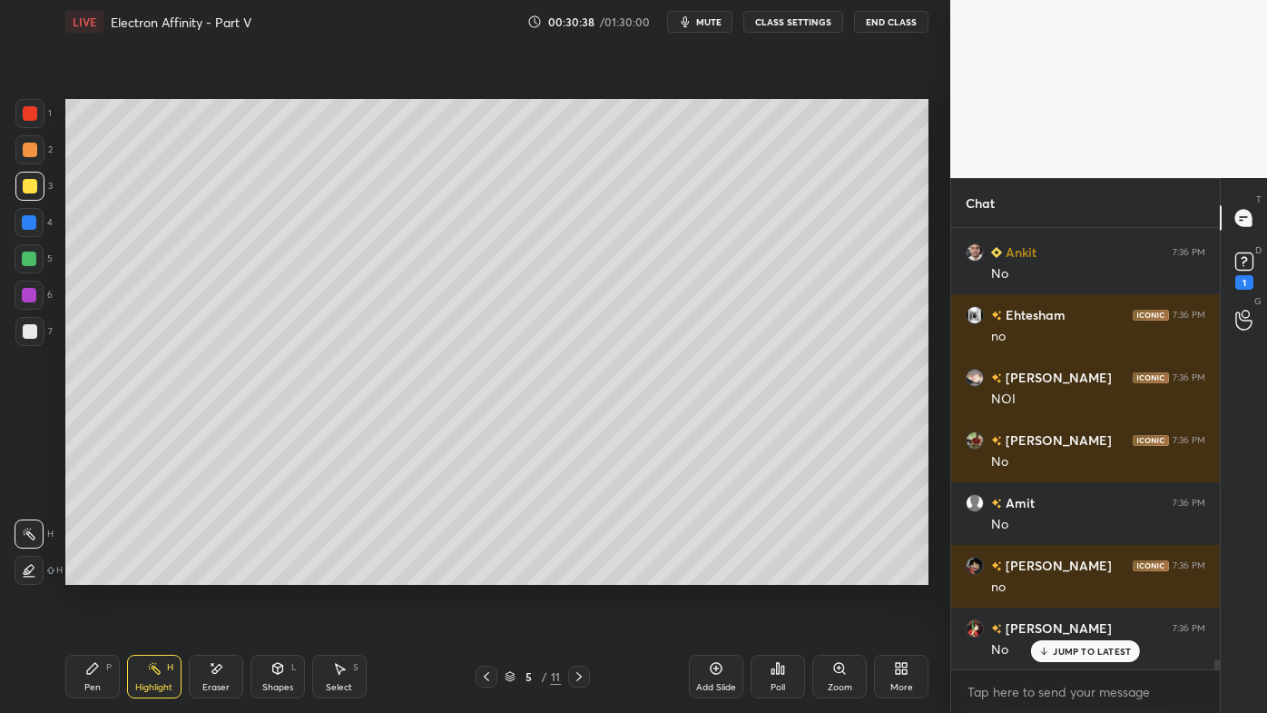
click at [580, 573] on icon at bounding box center [579, 676] width 15 height 15
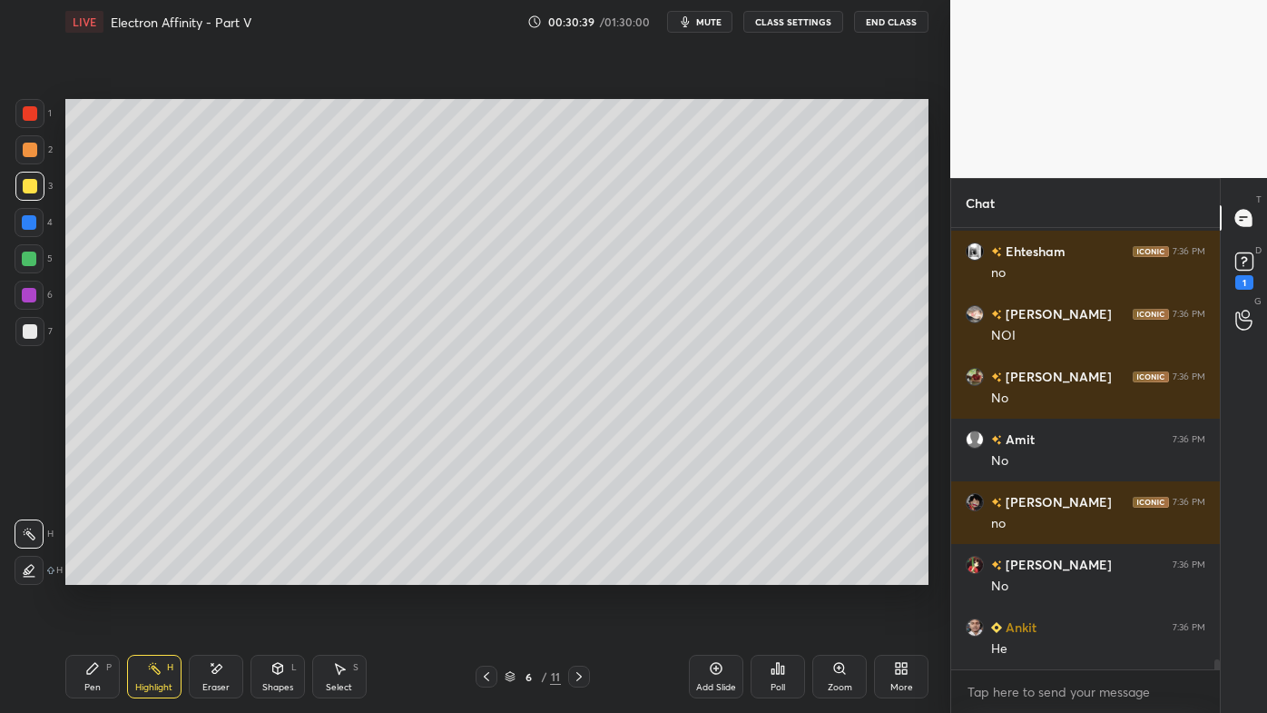
click at [578, 573] on icon at bounding box center [579, 676] width 15 height 15
click at [579, 573] on icon at bounding box center [579, 676] width 15 height 15
click at [576, 573] on icon at bounding box center [579, 676] width 15 height 15
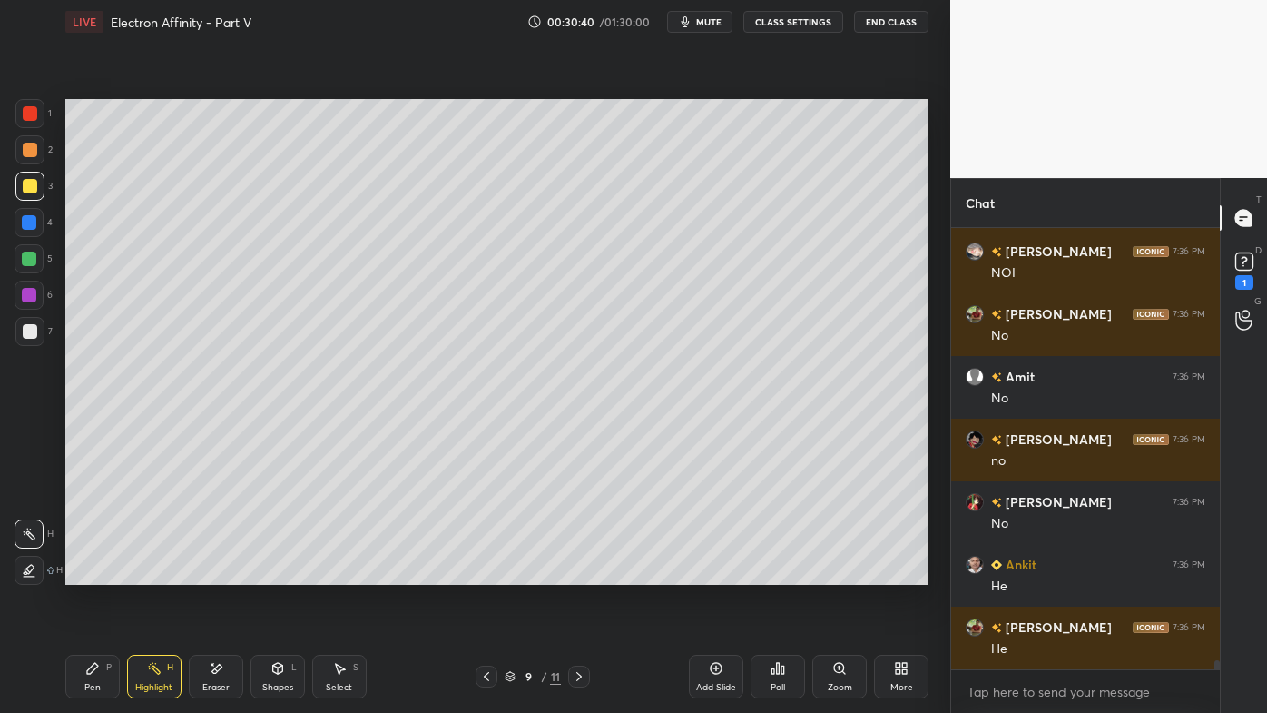
click at [577, 573] on icon at bounding box center [579, 676] width 15 height 15
click at [578, 573] on icon at bounding box center [579, 676] width 15 height 15
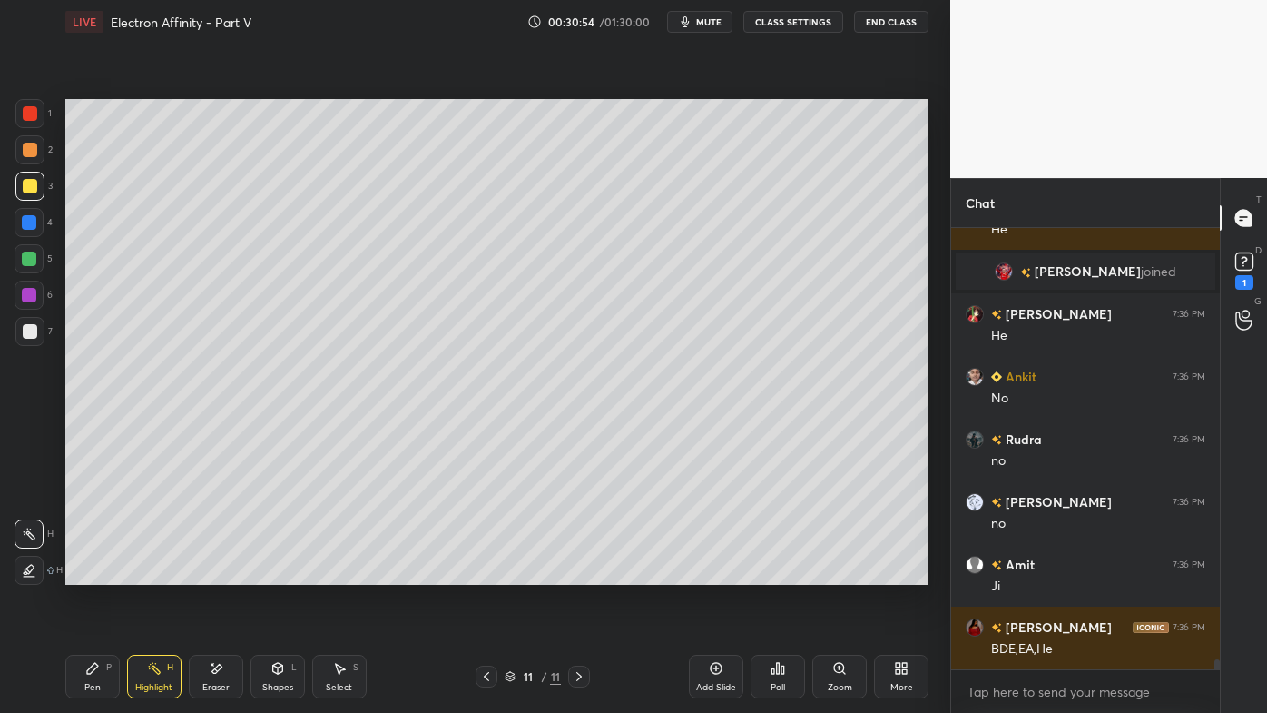
scroll to position [18251, 0]
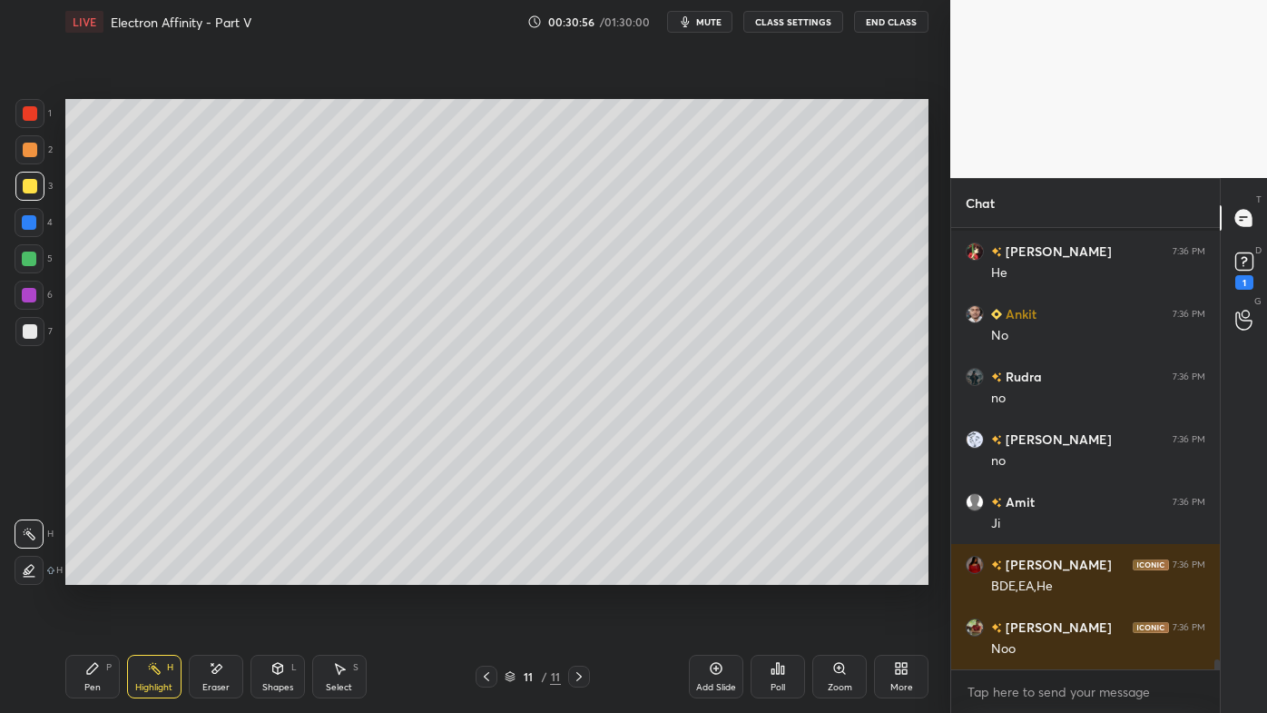
click at [486, 573] on icon at bounding box center [486, 676] width 15 height 15
click at [484, 573] on icon at bounding box center [486, 676] width 15 height 15
click at [485, 573] on div at bounding box center [487, 676] width 22 height 22
click at [487, 573] on div at bounding box center [487, 676] width 22 height 22
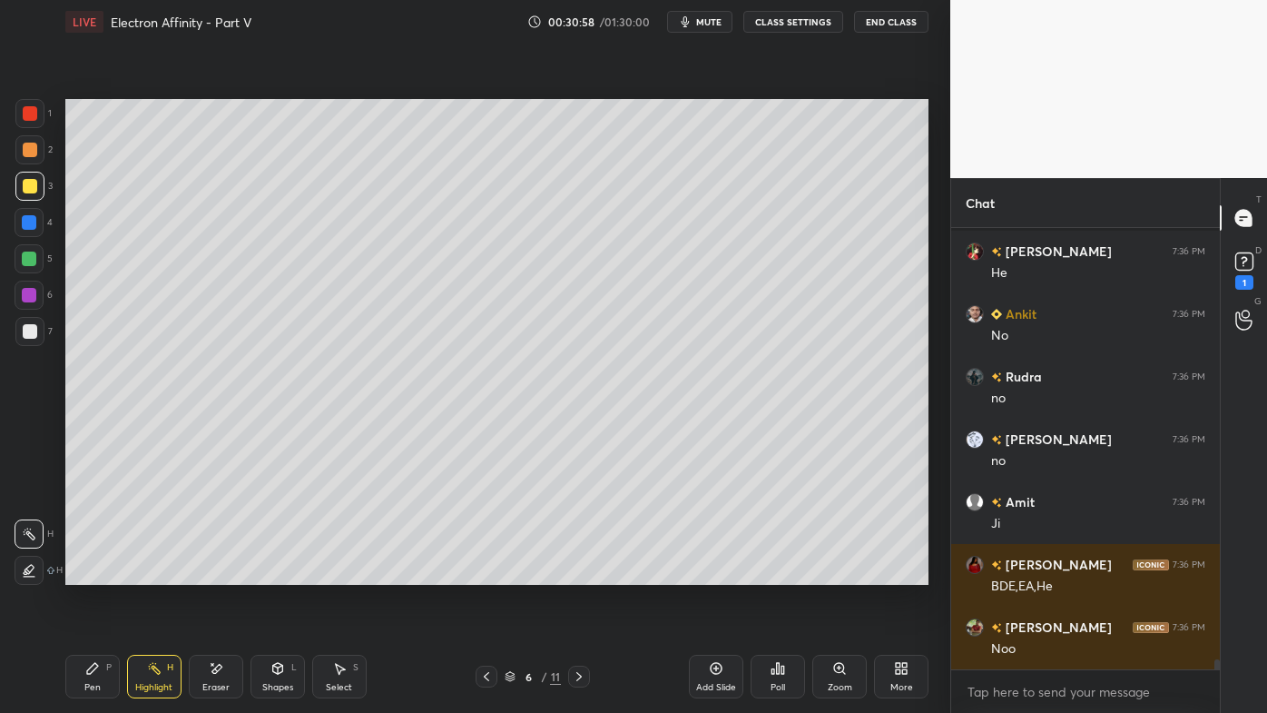
click at [484, 573] on div at bounding box center [487, 676] width 22 height 22
click at [158, 573] on icon at bounding box center [154, 668] width 15 height 15
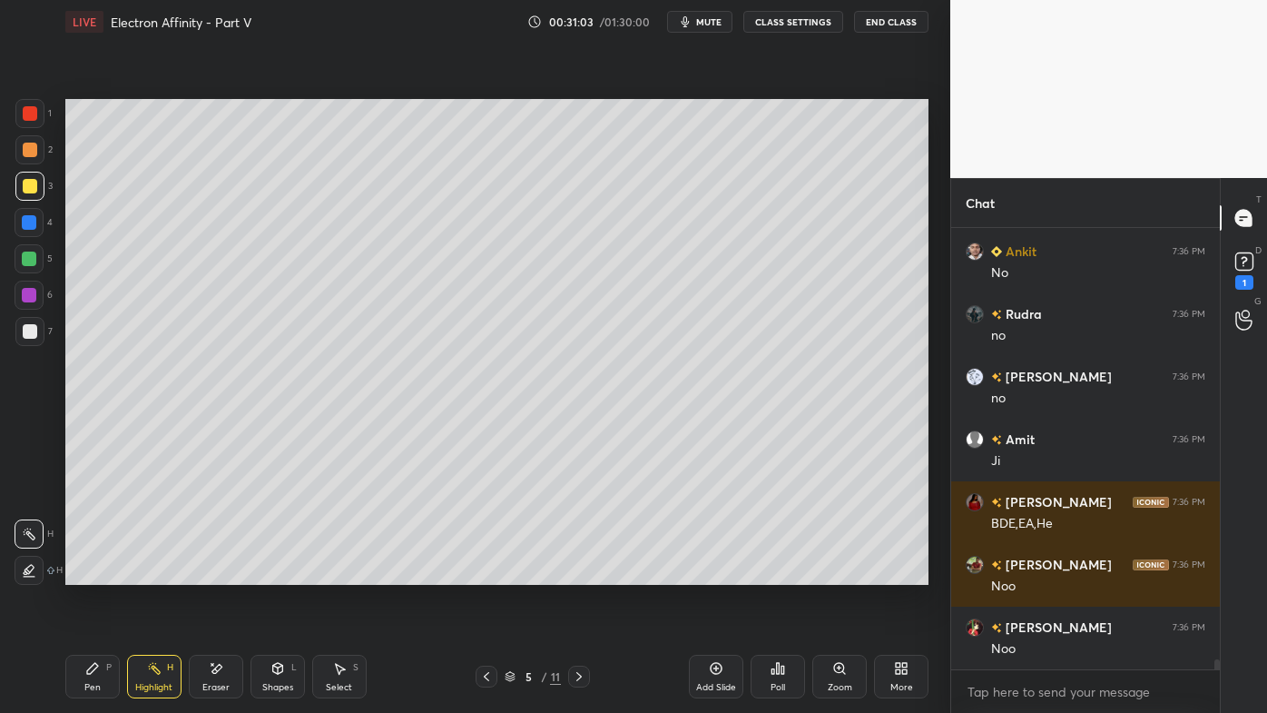
click at [577, 573] on icon at bounding box center [579, 676] width 15 height 15
click at [579, 573] on icon at bounding box center [579, 676] width 15 height 15
click at [581, 573] on icon at bounding box center [579, 676] width 15 height 15
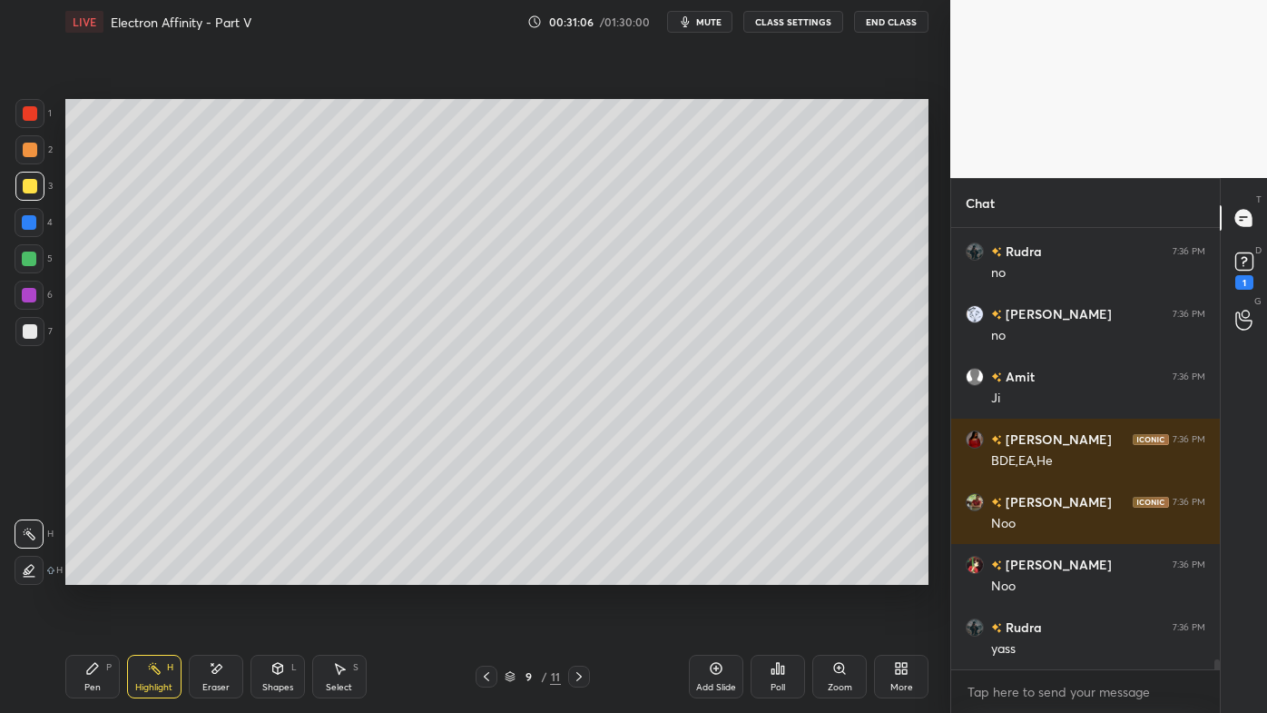
click at [582, 573] on icon at bounding box center [579, 676] width 15 height 15
click at [583, 573] on icon at bounding box center [579, 676] width 15 height 15
drag, startPoint x: 150, startPoint y: 664, endPoint x: 153, endPoint y: 643, distance: 22.0
click at [150, 573] on icon at bounding box center [154, 668] width 15 height 15
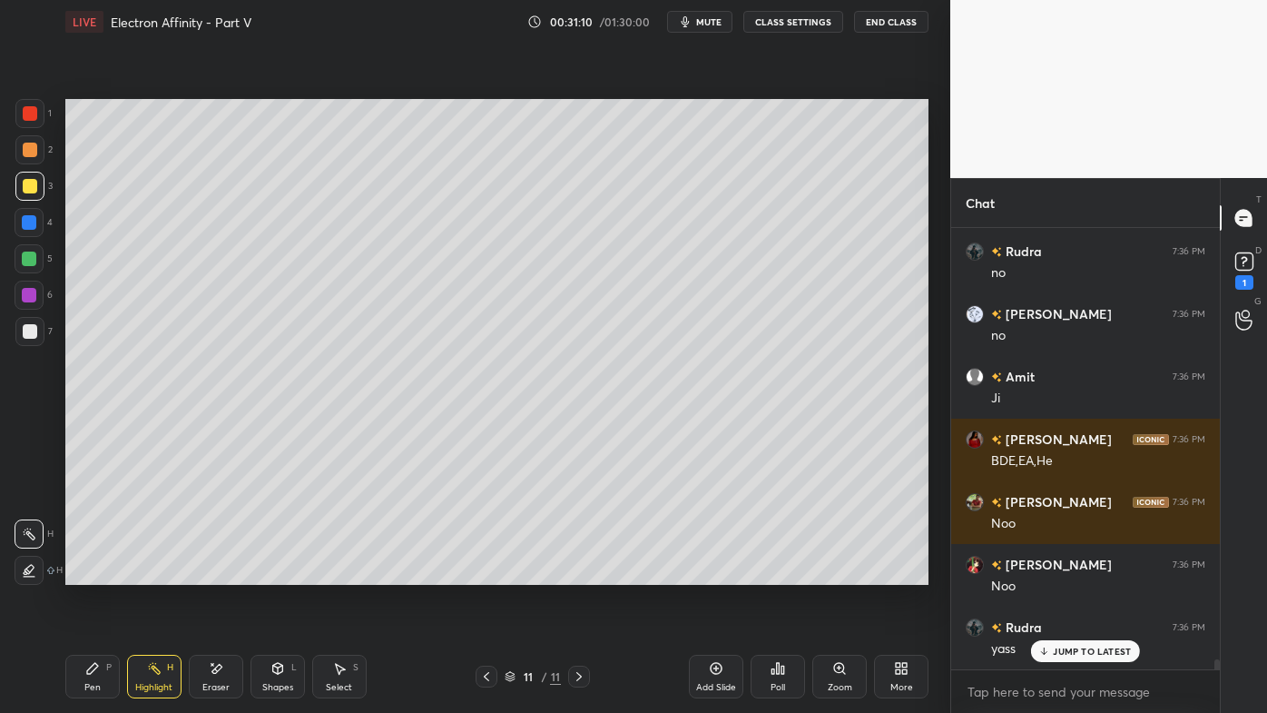
scroll to position [18438, 0]
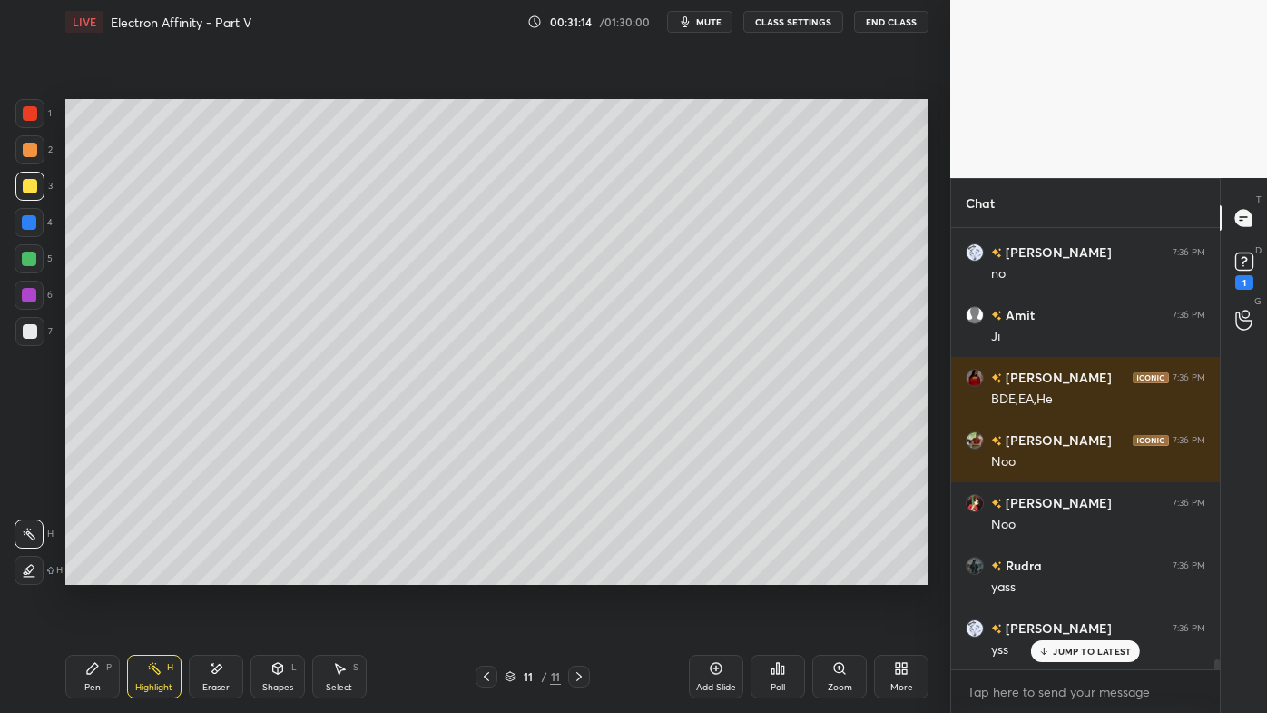
click at [481, 573] on icon at bounding box center [486, 676] width 15 height 15
click at [479, 573] on div at bounding box center [487, 676] width 22 height 22
click at [483, 573] on icon at bounding box center [486, 676] width 15 height 15
click at [481, 573] on icon at bounding box center [486, 676] width 15 height 15
click at [482, 573] on icon at bounding box center [486, 676] width 15 height 15
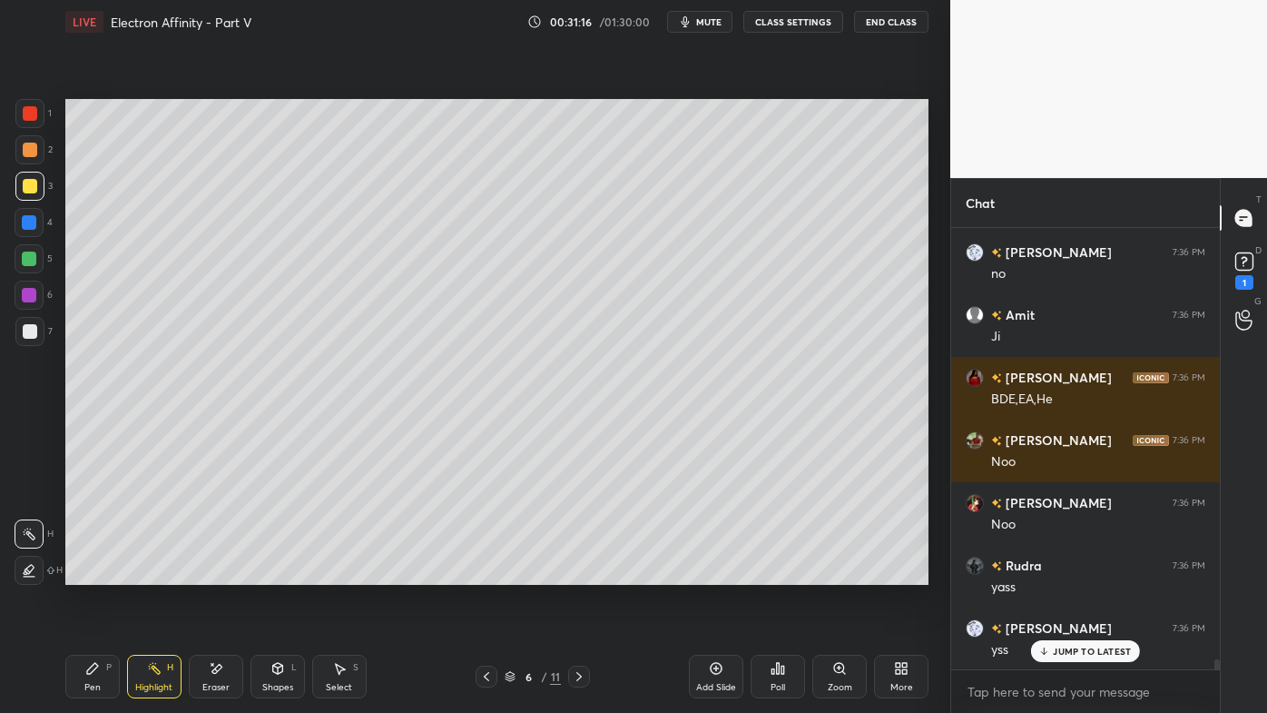
click at [485, 573] on icon at bounding box center [486, 676] width 15 height 15
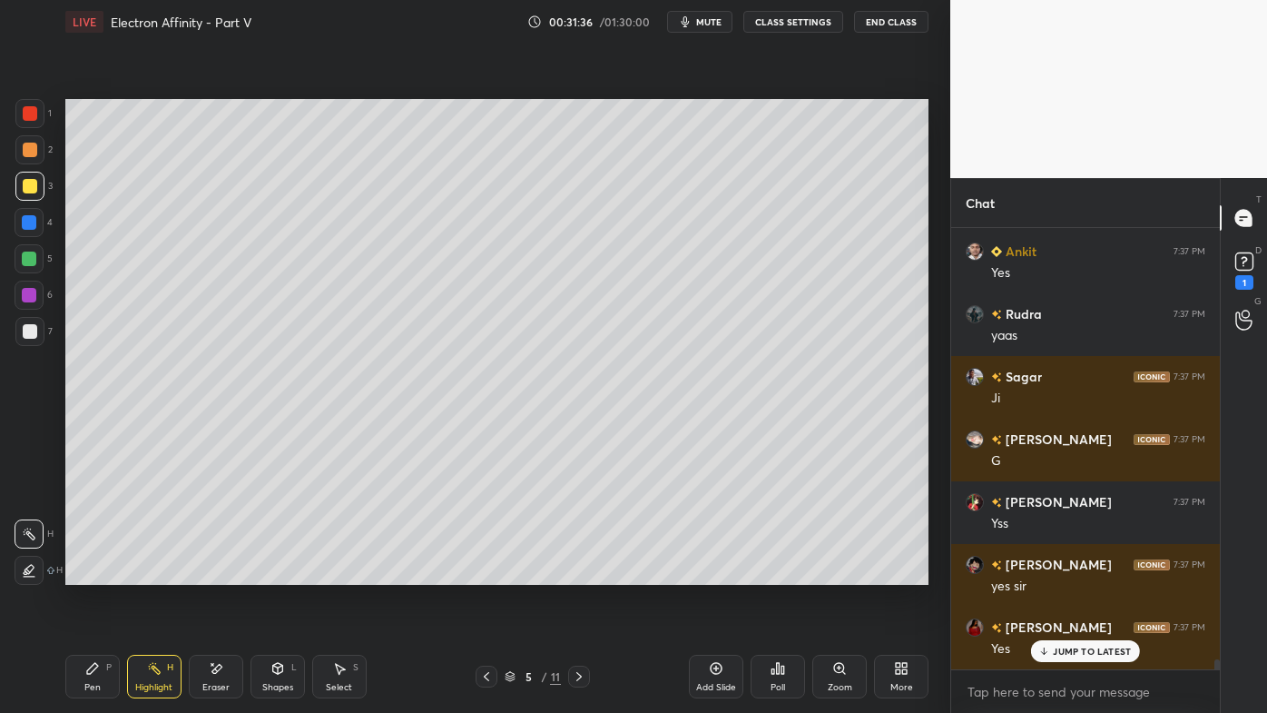
scroll to position [19440, 0]
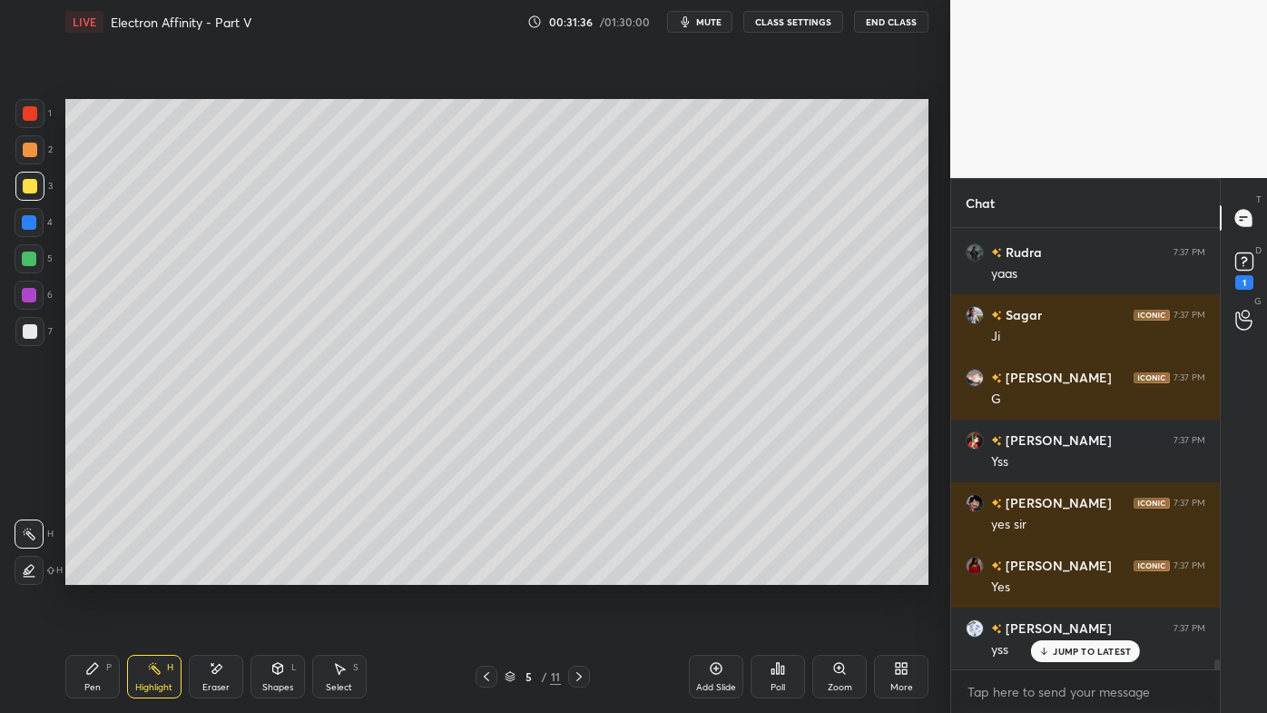
click at [578, 573] on icon at bounding box center [579, 676] width 15 height 15
click at [581, 573] on icon at bounding box center [579, 676] width 15 height 15
click at [583, 573] on icon at bounding box center [579, 676] width 15 height 15
click at [585, 573] on icon at bounding box center [579, 676] width 15 height 15
click at [586, 573] on div at bounding box center [579, 676] width 22 height 22
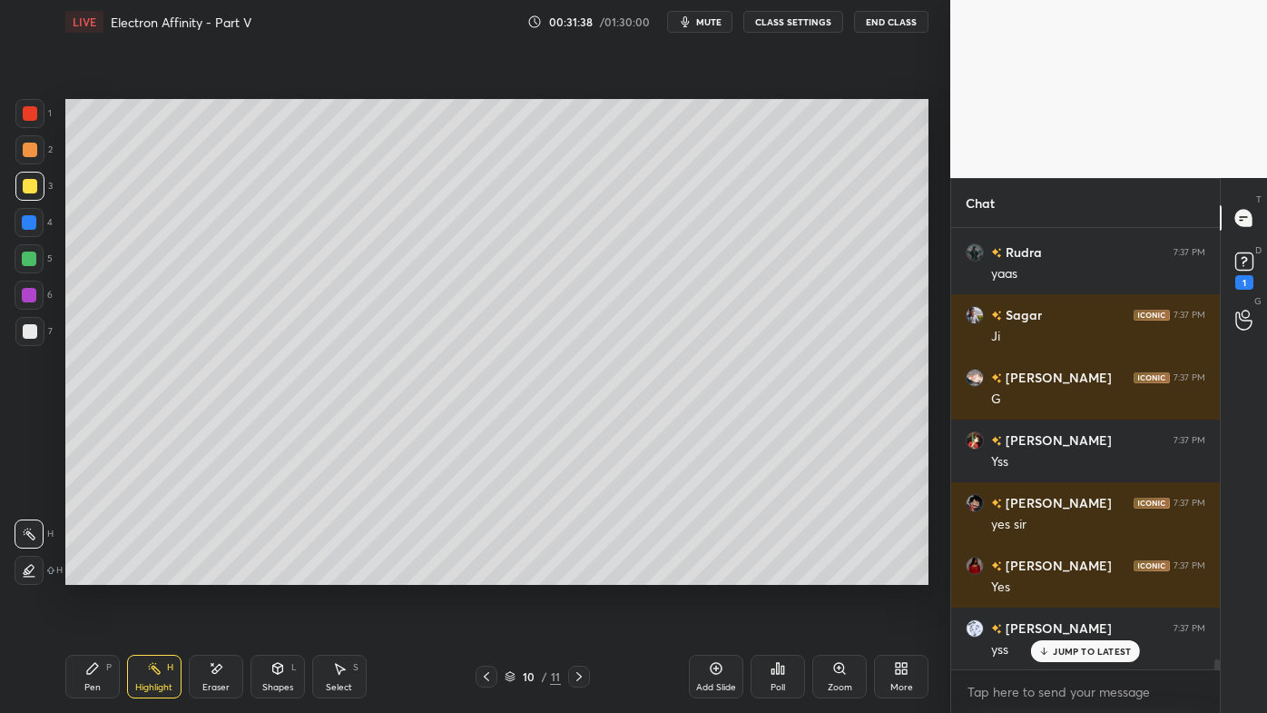
click at [585, 573] on div at bounding box center [579, 676] width 22 height 22
click at [580, 573] on icon at bounding box center [579, 676] width 15 height 15
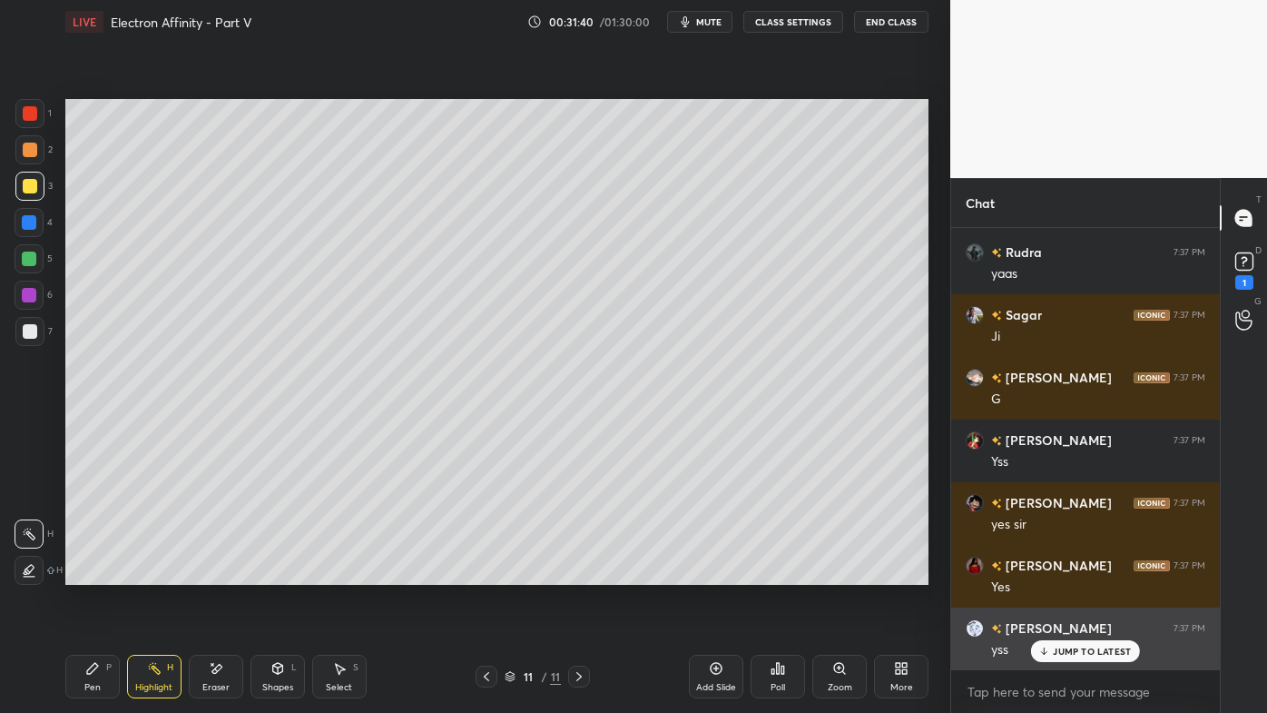
drag, startPoint x: 1060, startPoint y: 651, endPoint x: 1009, endPoint y: 649, distance: 51.8
click at [1062, 573] on p "JUMP TO LATEST" at bounding box center [1092, 650] width 78 height 11
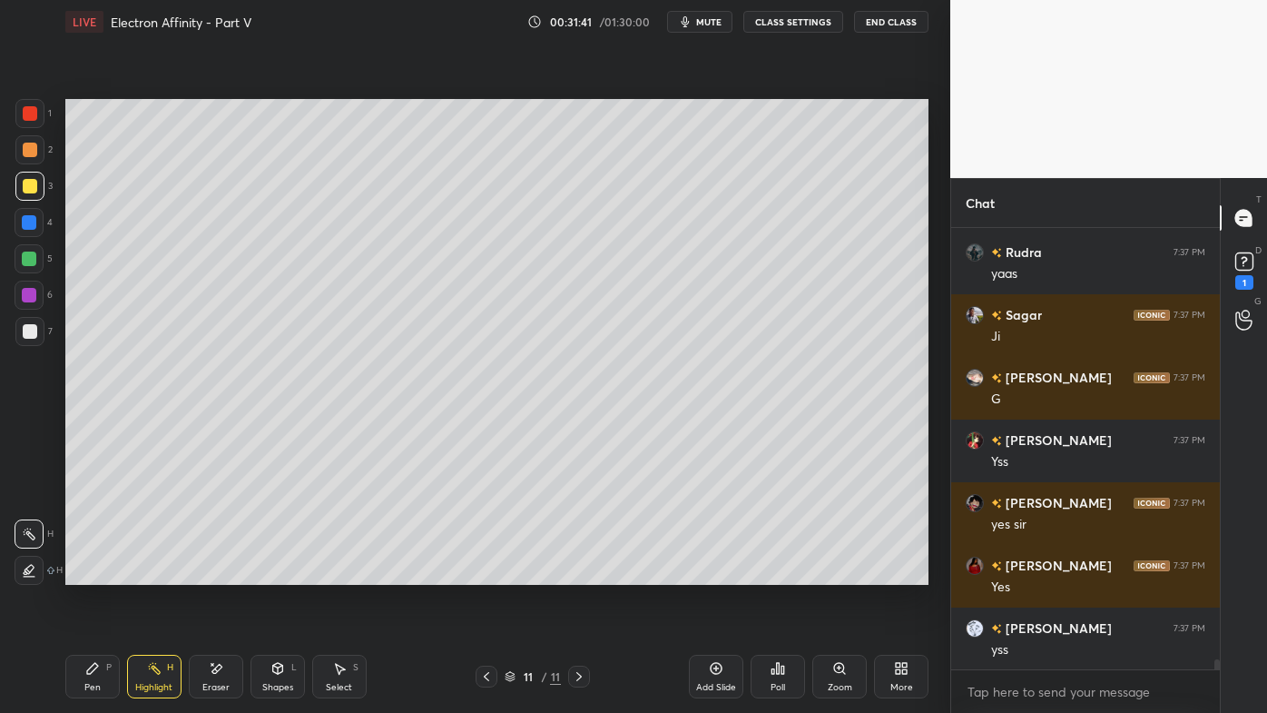
drag, startPoint x: 158, startPoint y: 665, endPoint x: 172, endPoint y: 590, distance: 76.6
click at [157, 573] on icon at bounding box center [154, 668] width 15 height 15
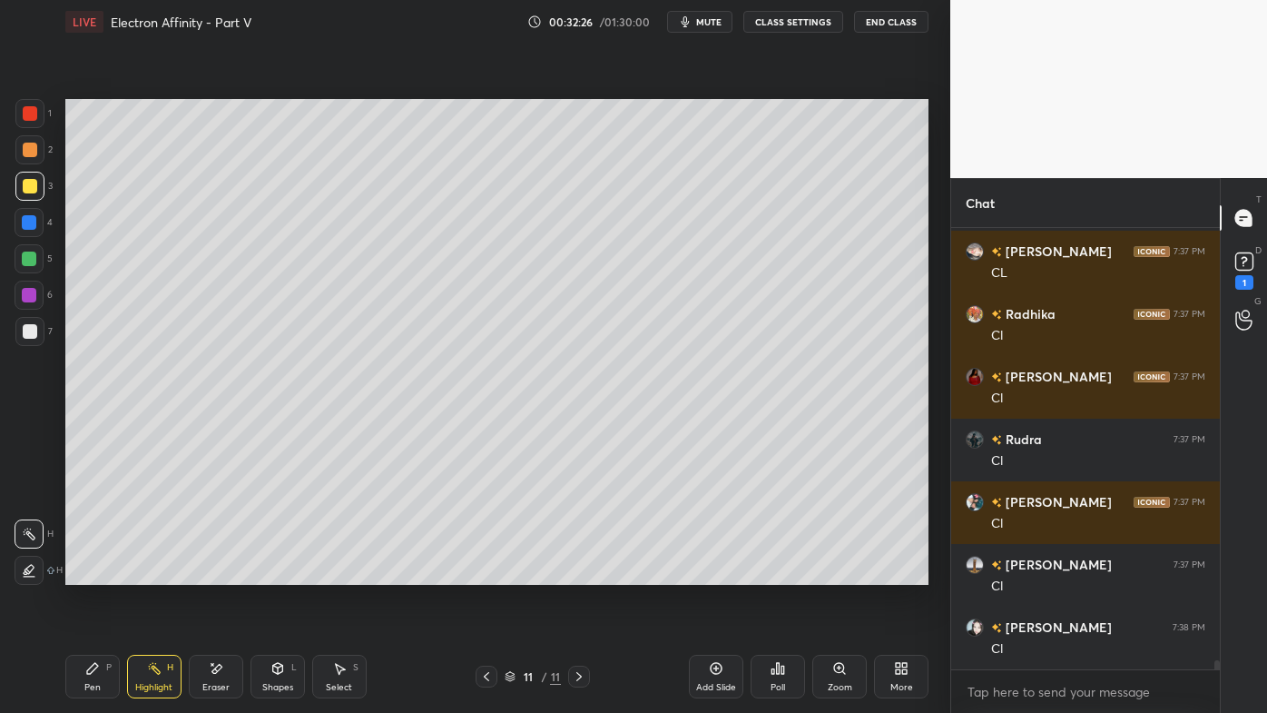
scroll to position [20462, 0]
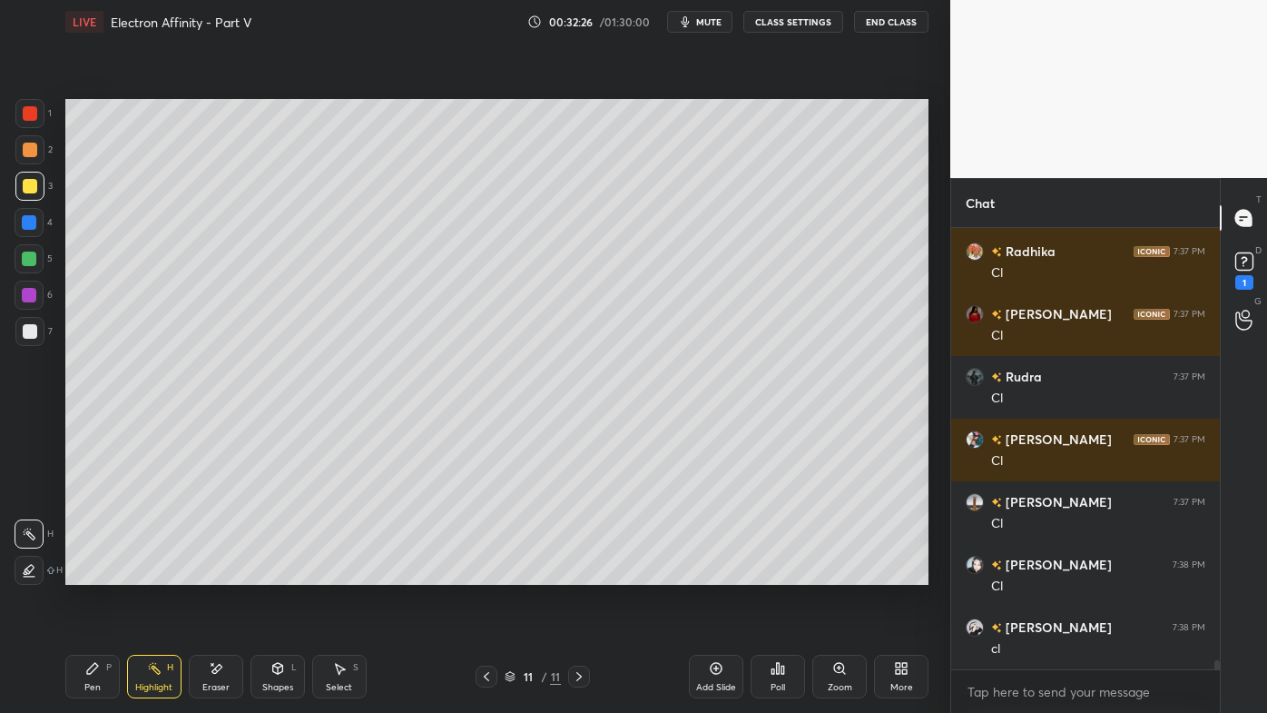
click at [98, 573] on div "Pen P" at bounding box center [92, 676] width 54 height 44
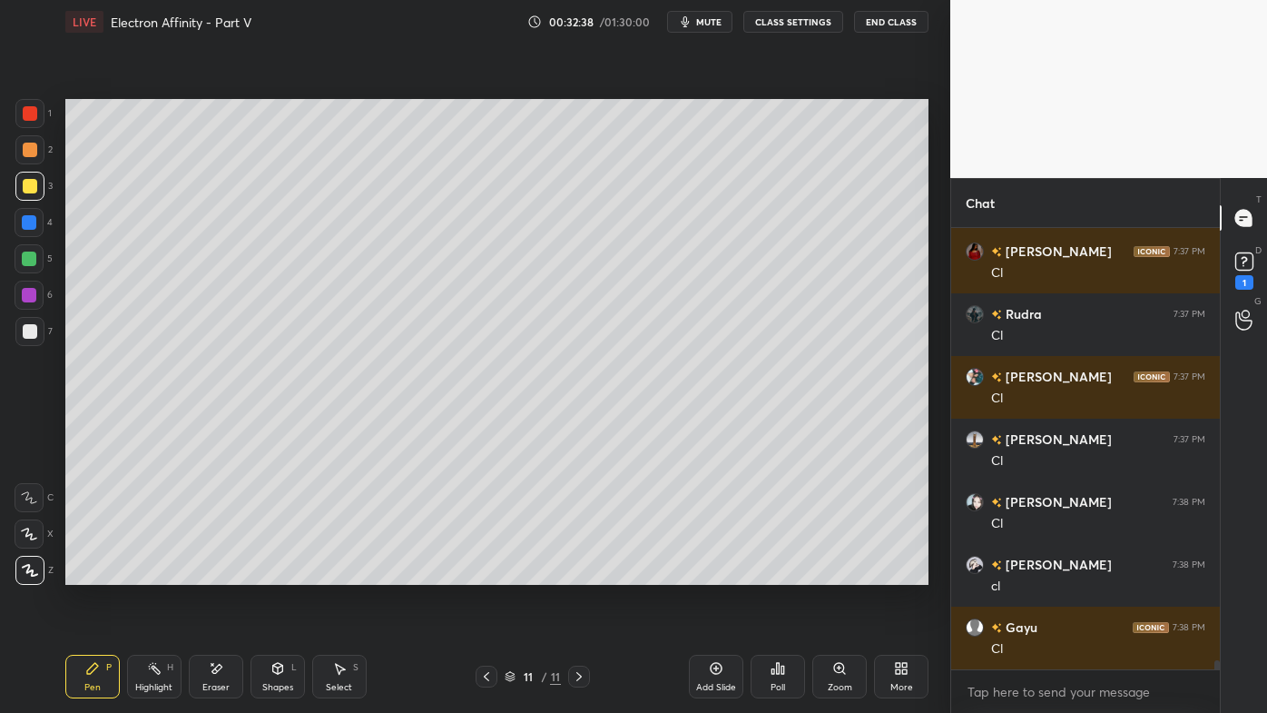
click at [152, 573] on div "Highlight H" at bounding box center [154, 676] width 54 height 44
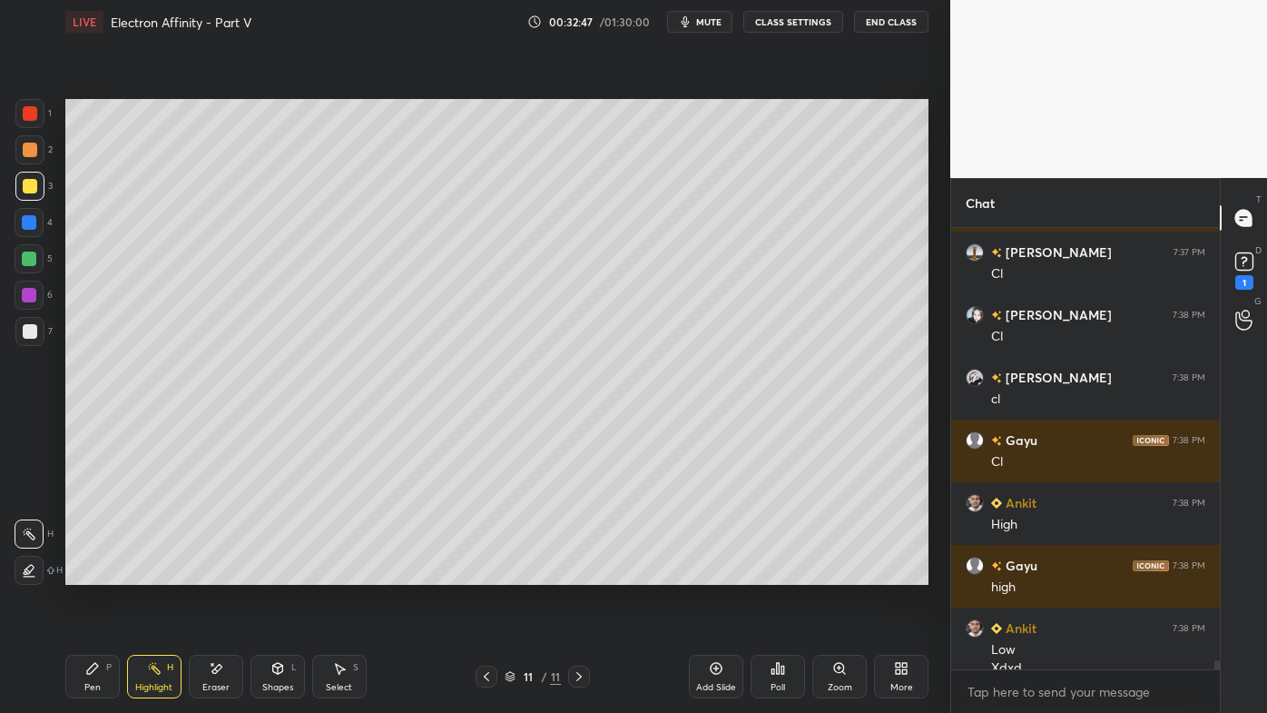
scroll to position [20730, 0]
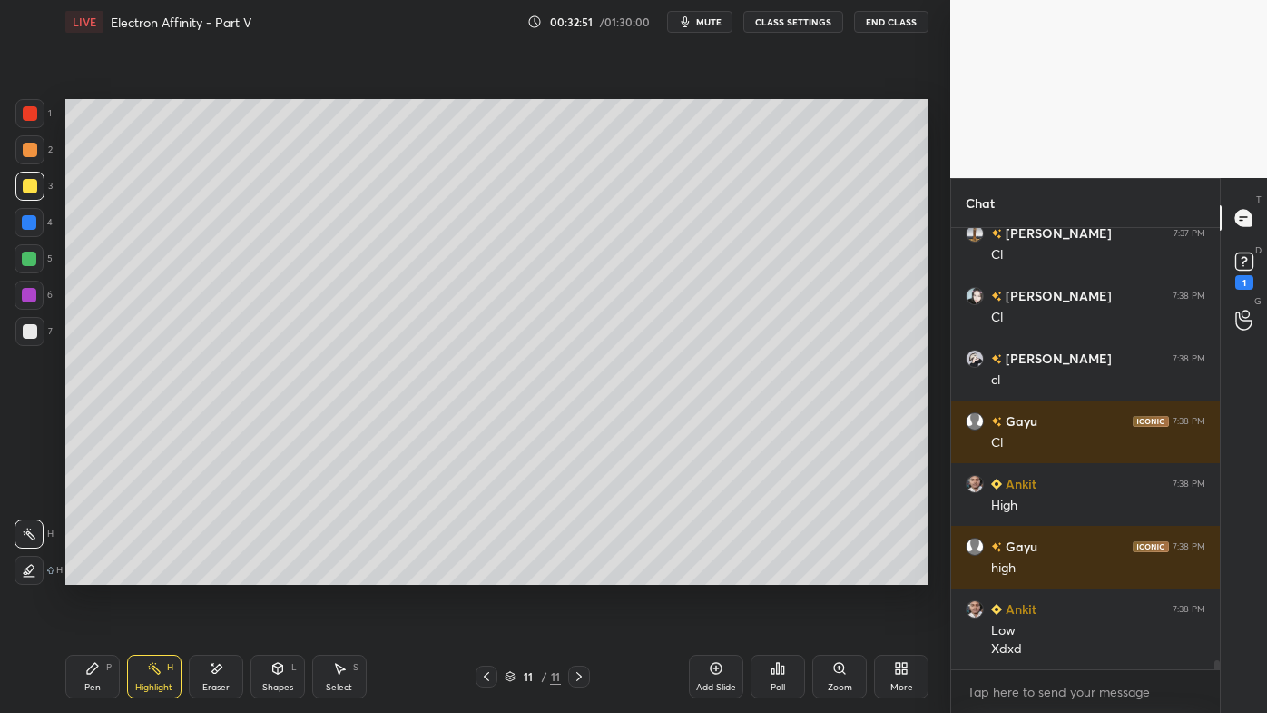
click at [98, 573] on icon at bounding box center [92, 668] width 15 height 15
click at [162, 573] on div "Highlight H" at bounding box center [154, 676] width 54 height 44
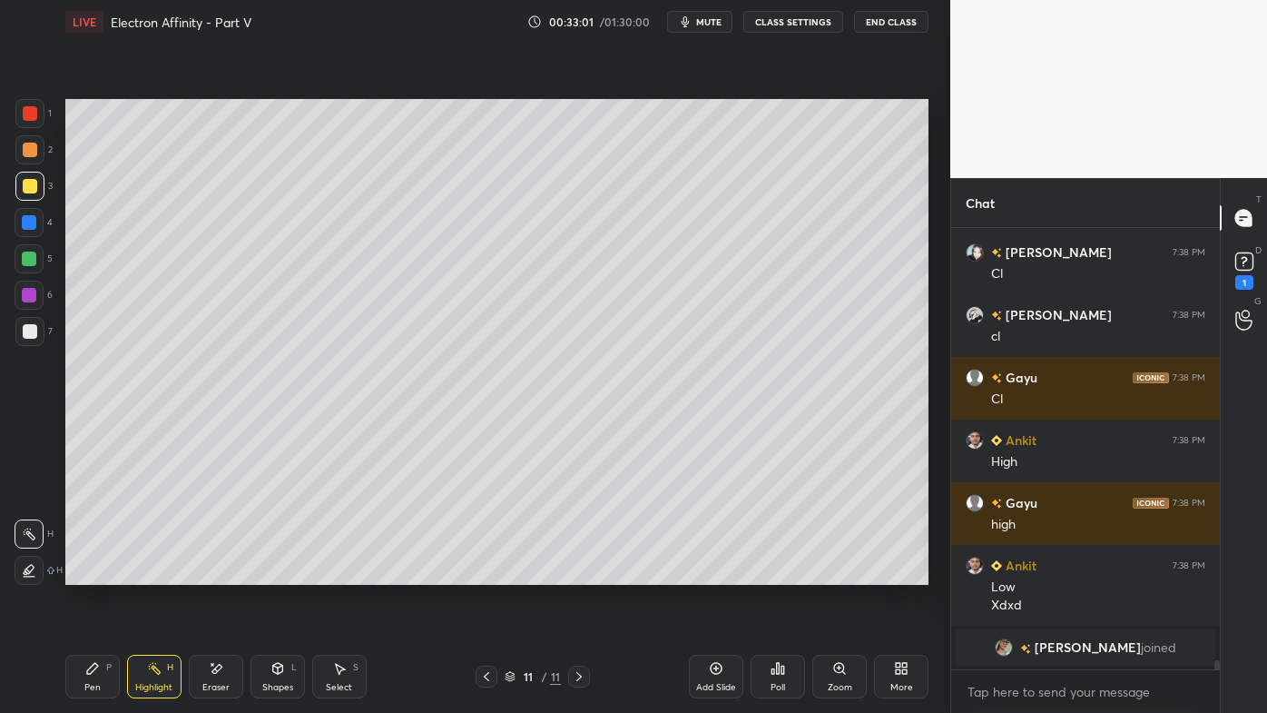
click at [94, 573] on icon at bounding box center [92, 668] width 11 height 11
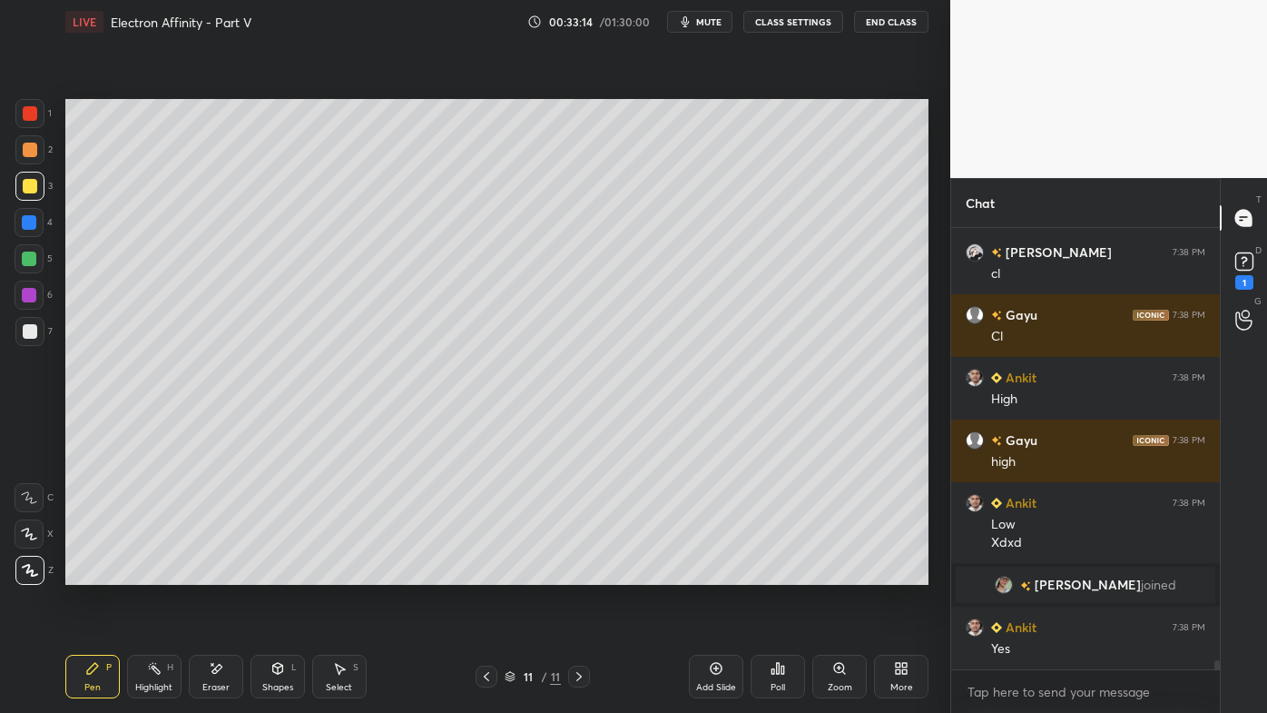
scroll to position [20045, 0]
click at [92, 573] on icon at bounding box center [92, 668] width 11 height 11
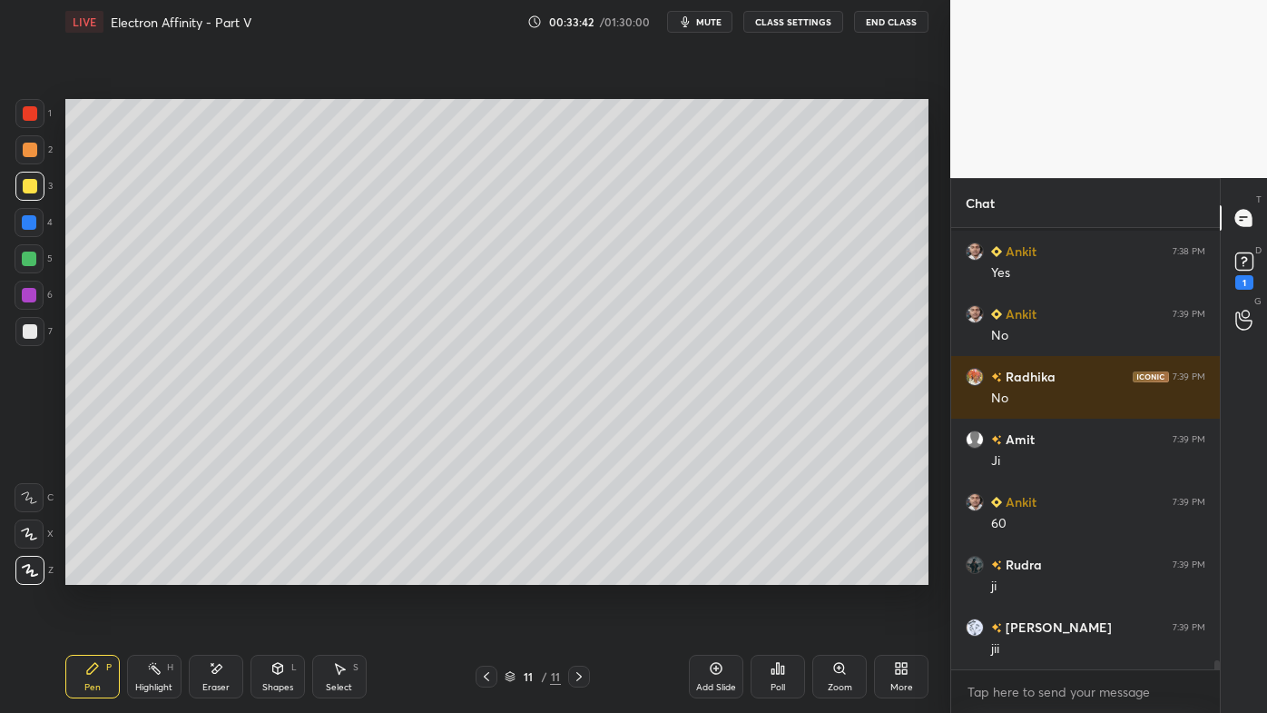
scroll to position [20483, 0]
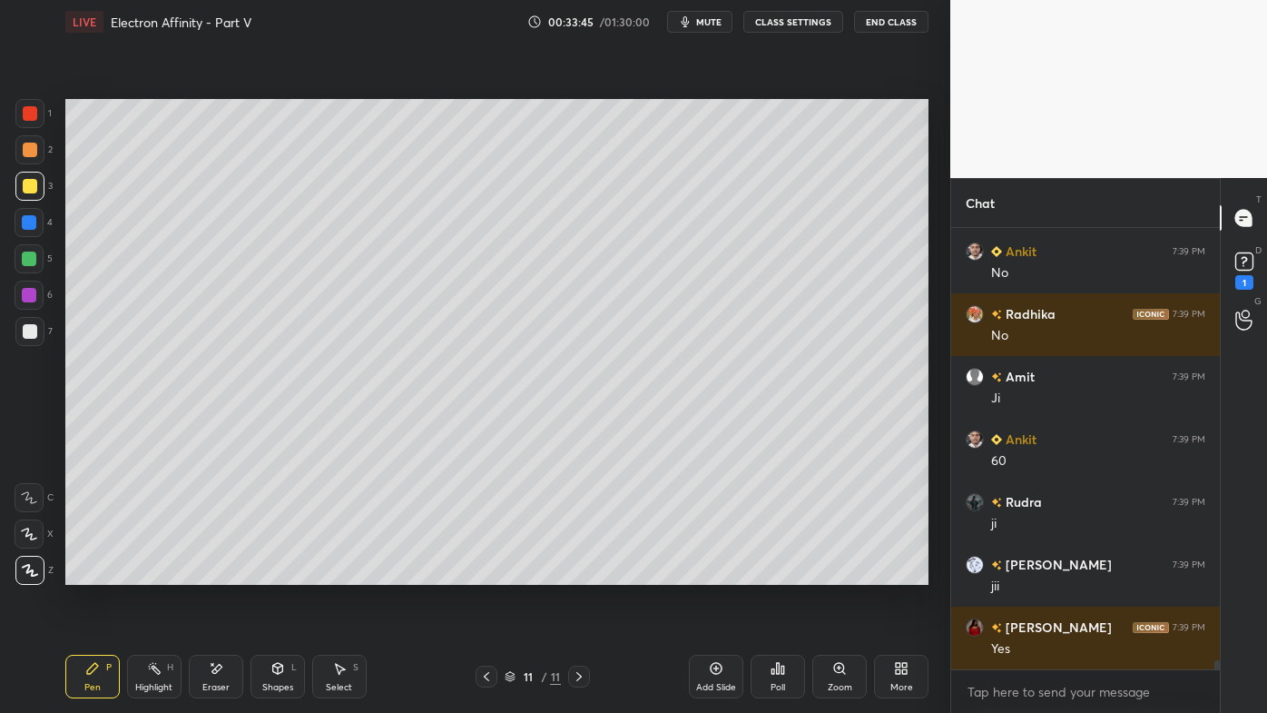
click at [158, 573] on icon at bounding box center [154, 668] width 15 height 15
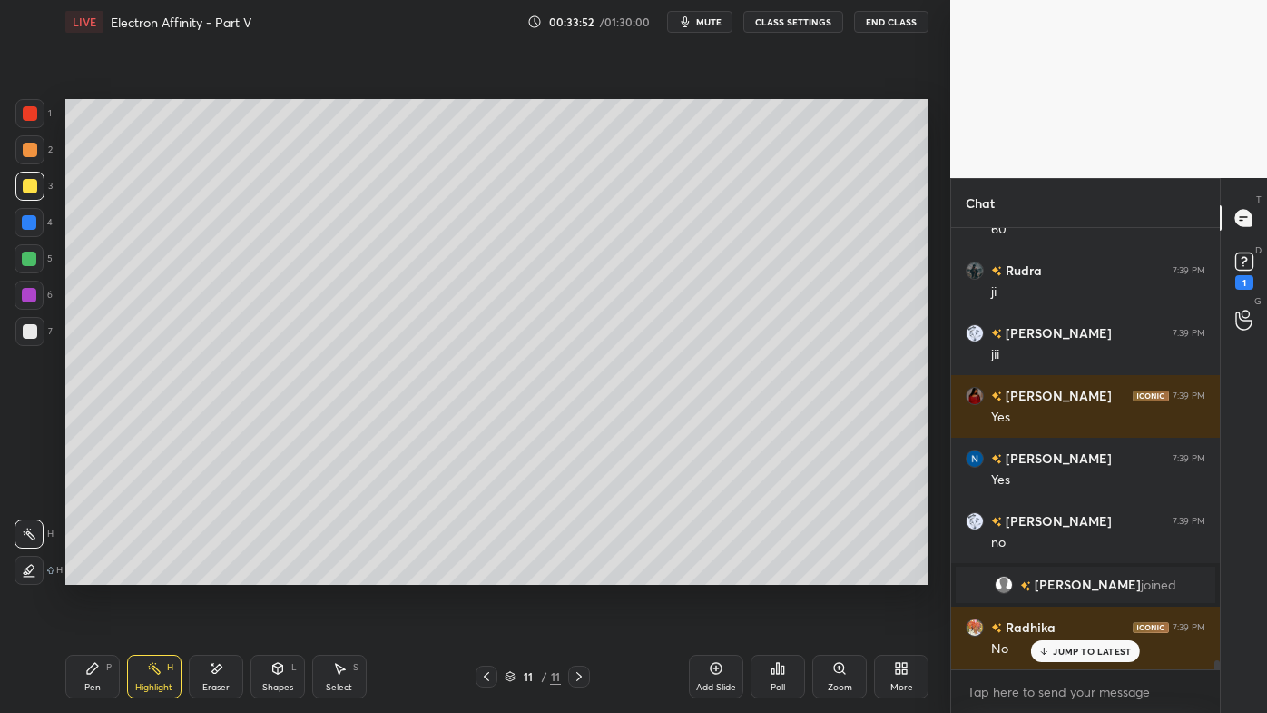
scroll to position [20614, 0]
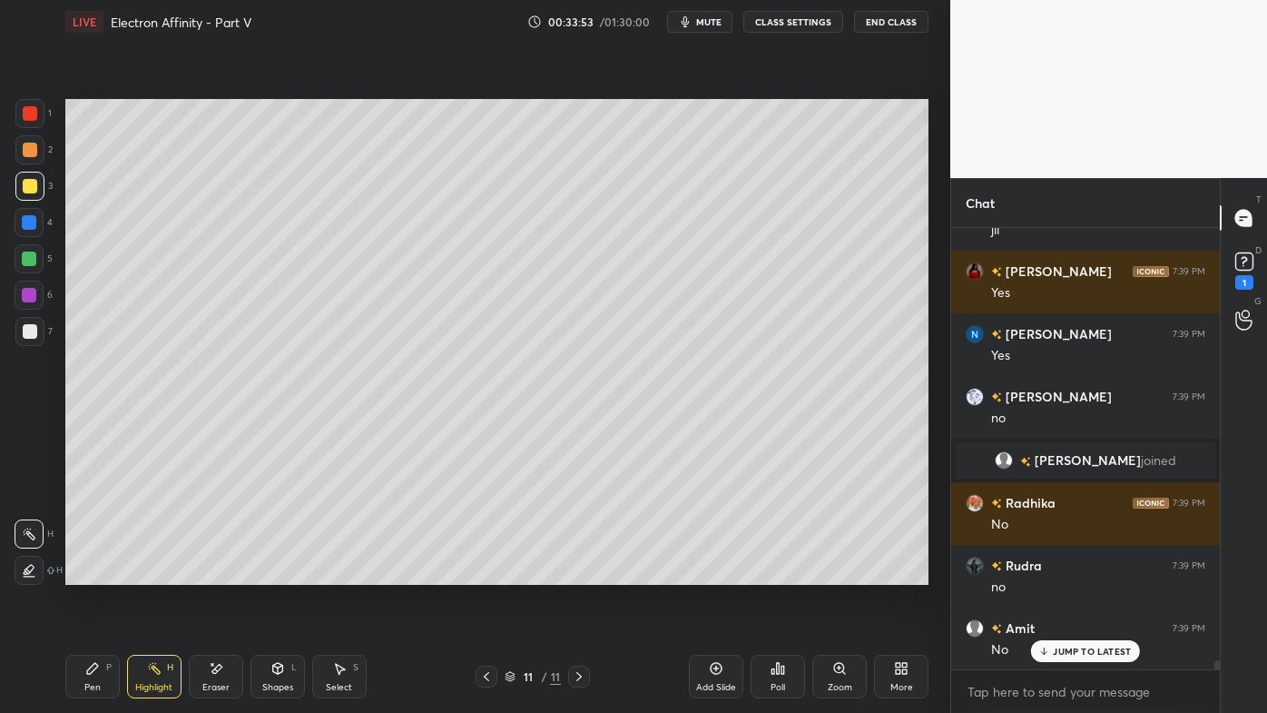
drag, startPoint x: 222, startPoint y: 668, endPoint x: 292, endPoint y: 622, distance: 83.8
click at [226, 573] on div "Eraser" at bounding box center [216, 676] width 54 height 44
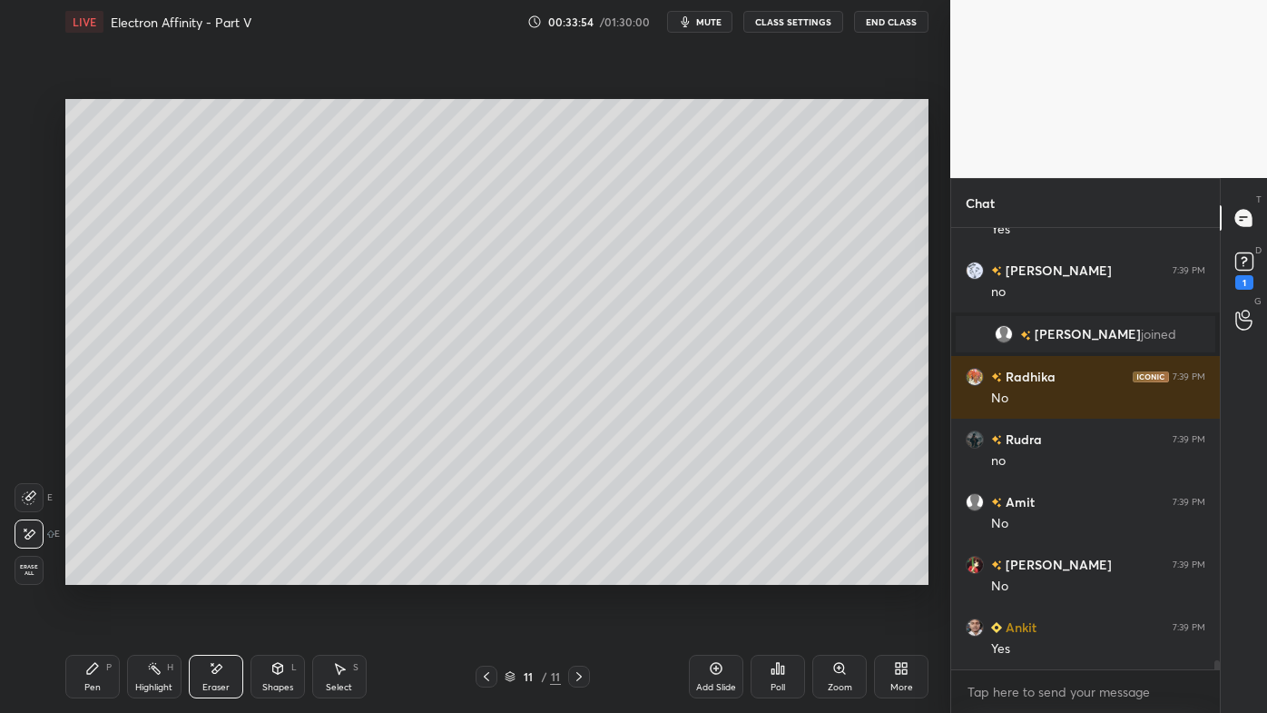
scroll to position [20803, 0]
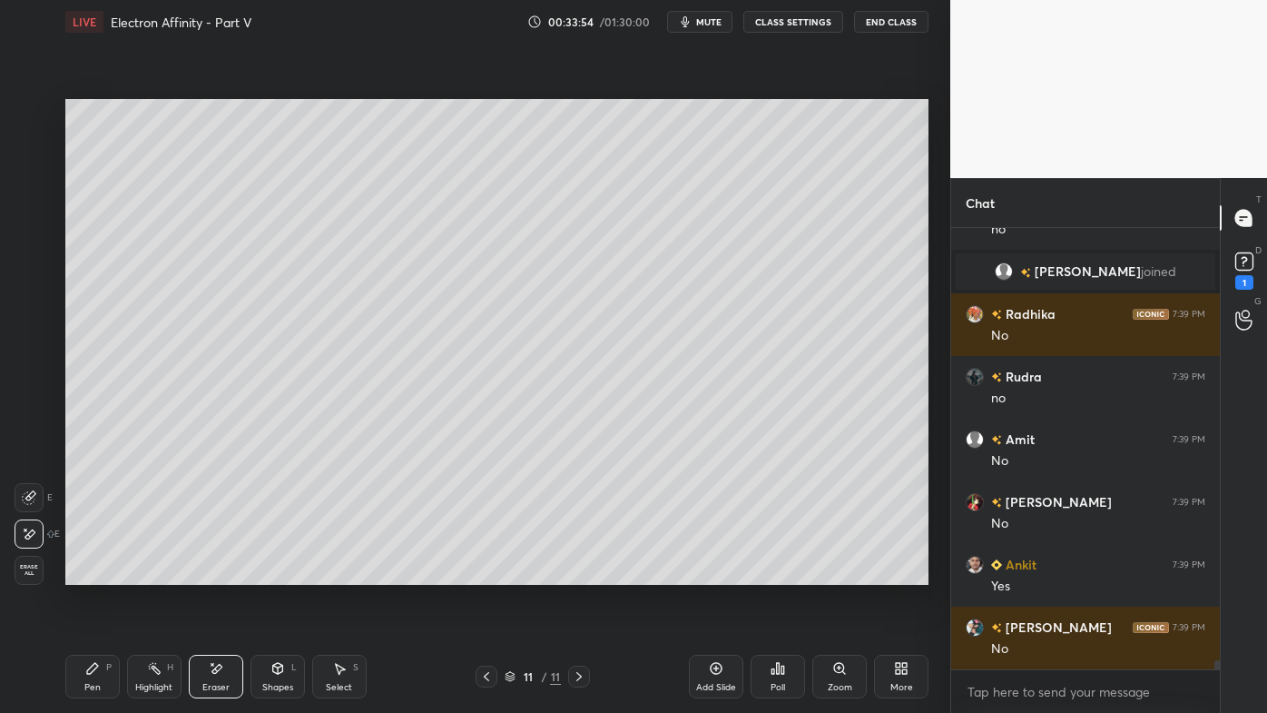
drag, startPoint x: 96, startPoint y: 664, endPoint x: 260, endPoint y: 590, distance: 179.2
click at [99, 573] on icon at bounding box center [92, 668] width 15 height 15
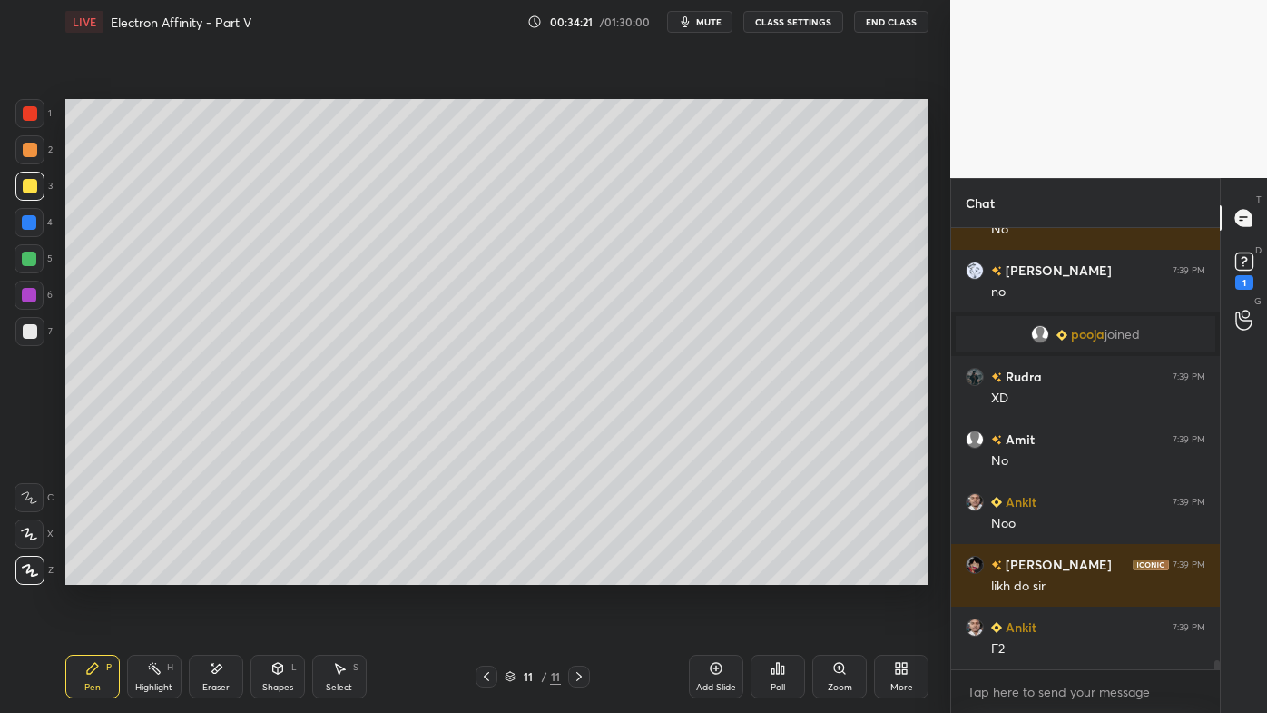
scroll to position [21535, 0]
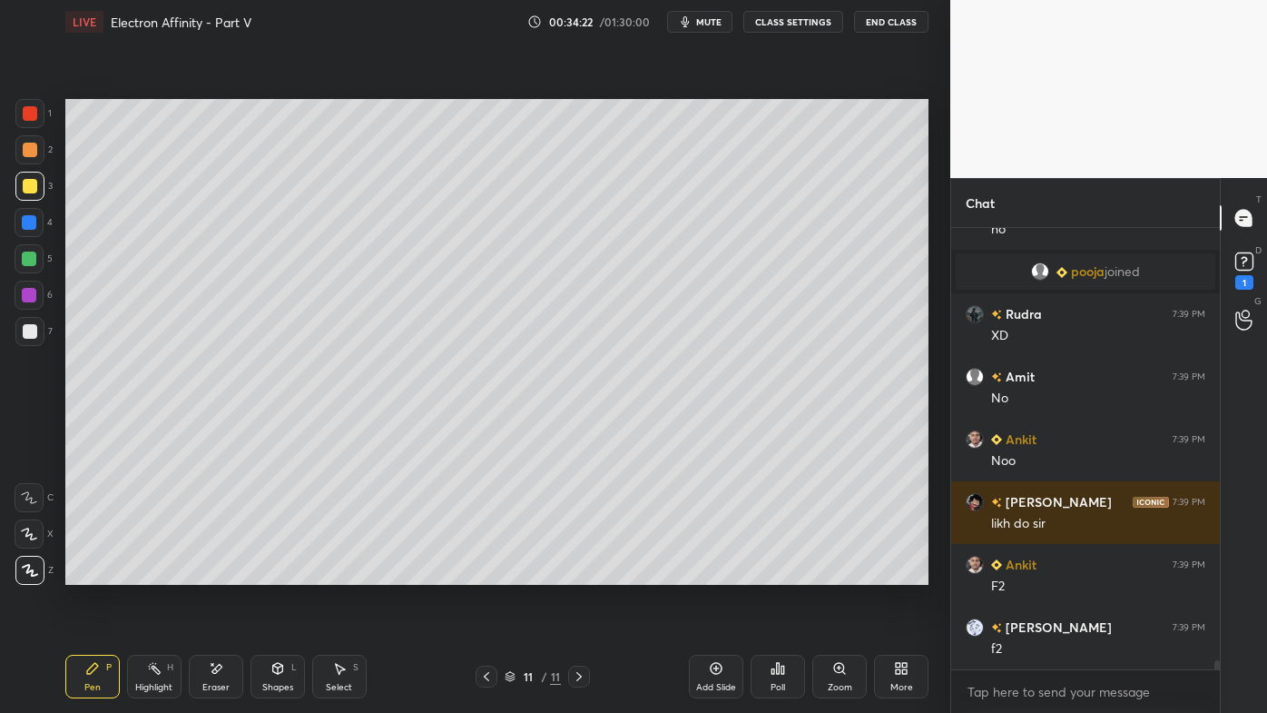
click at [218, 573] on icon at bounding box center [216, 668] width 15 height 15
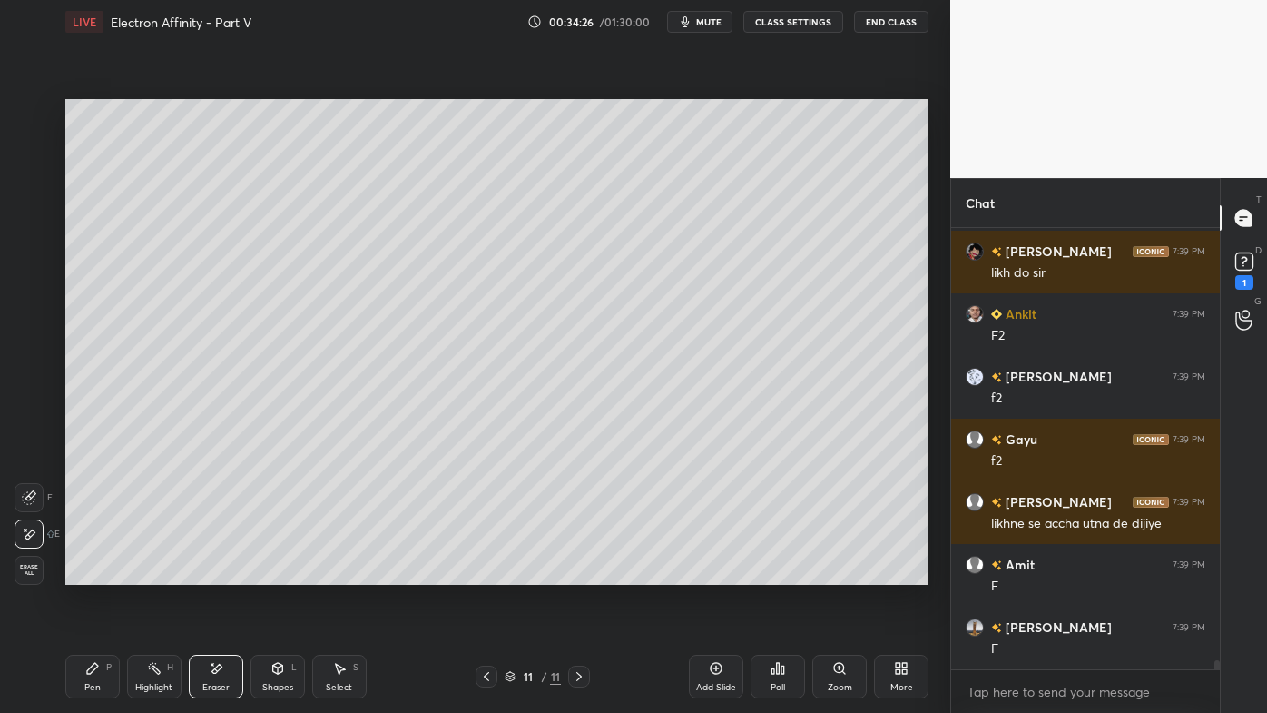
scroll to position [21849, 0]
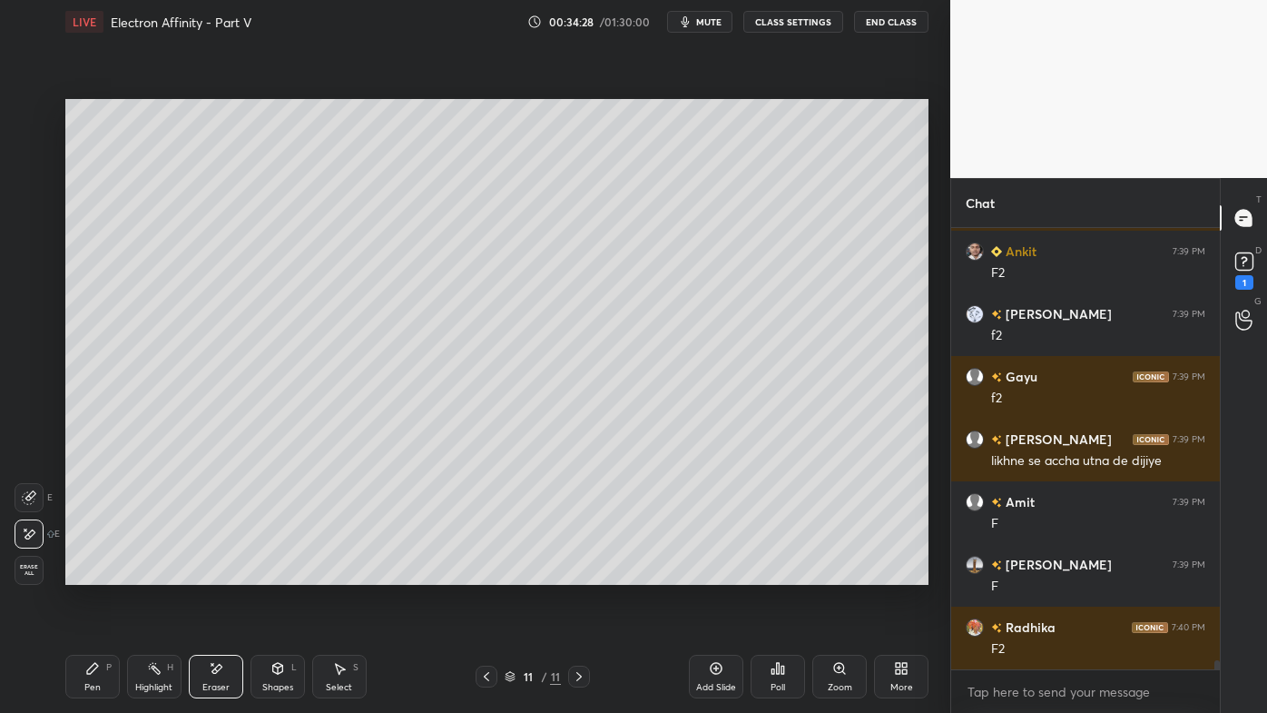
click at [84, 573] on div "Pen P" at bounding box center [92, 676] width 54 height 44
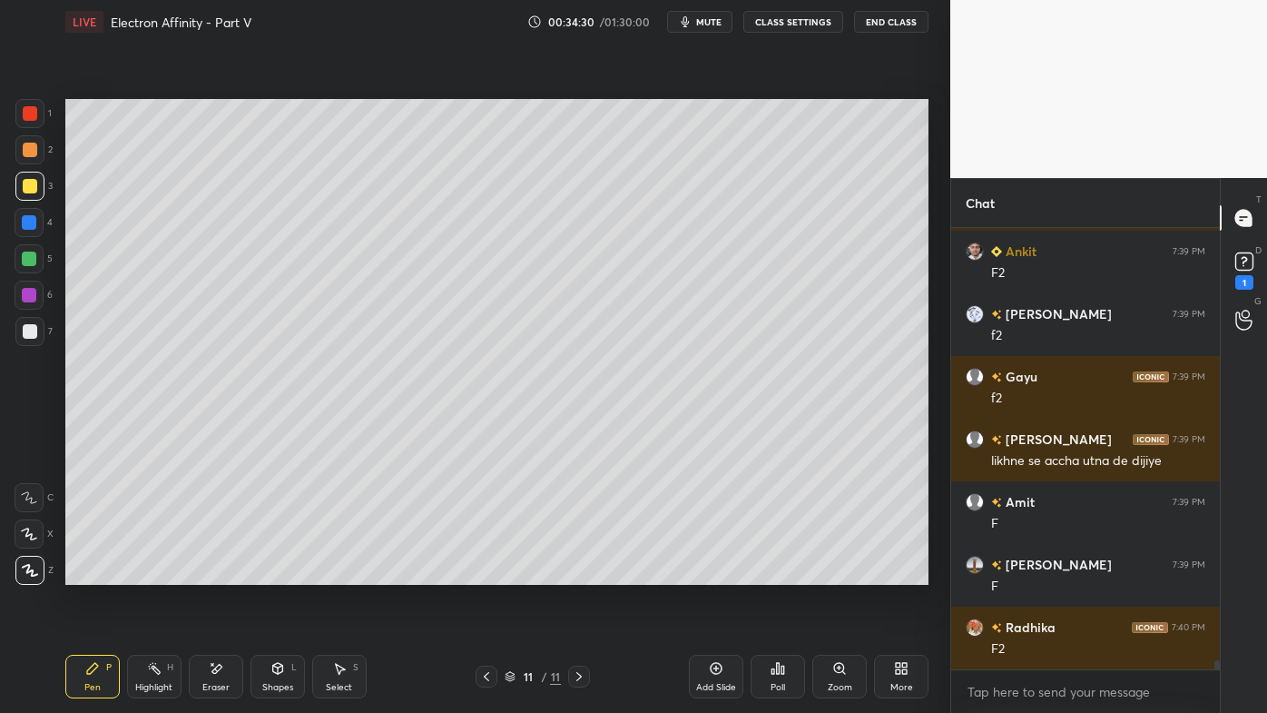
drag, startPoint x: 25, startPoint y: 338, endPoint x: 55, endPoint y: 346, distance: 31.9
click at [26, 336] on div at bounding box center [30, 331] width 15 height 15
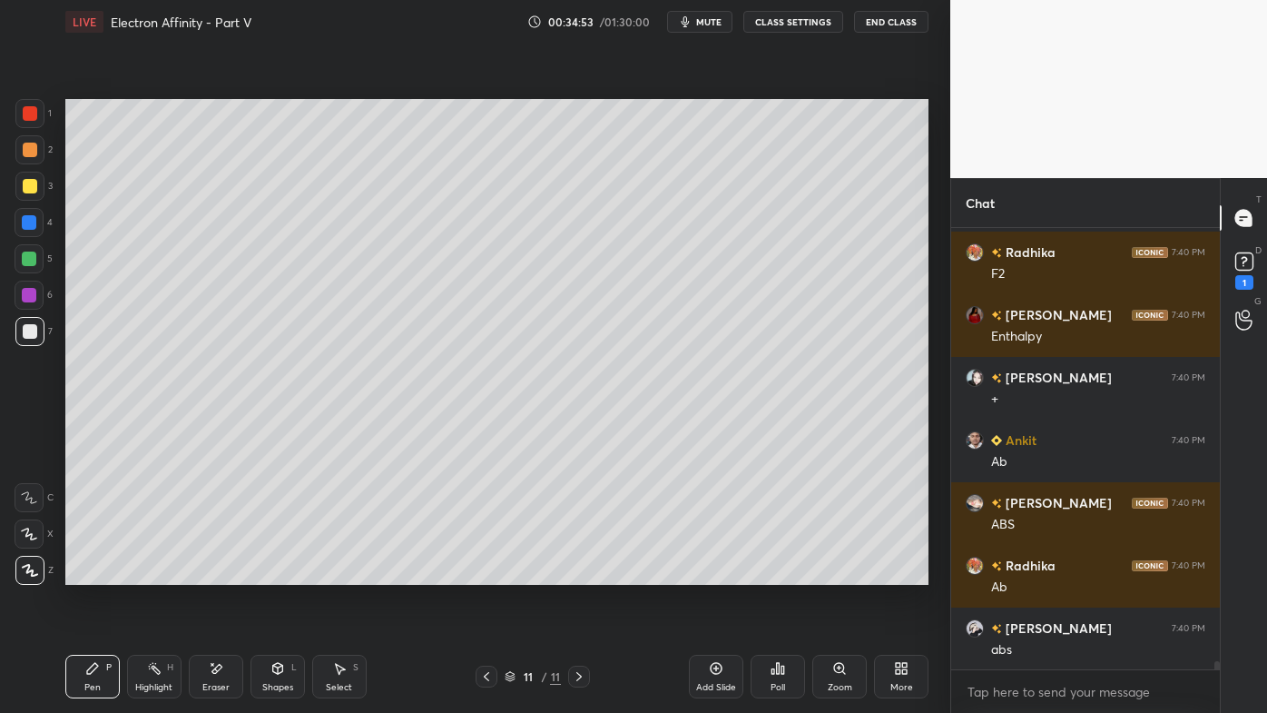
scroll to position [22287, 0]
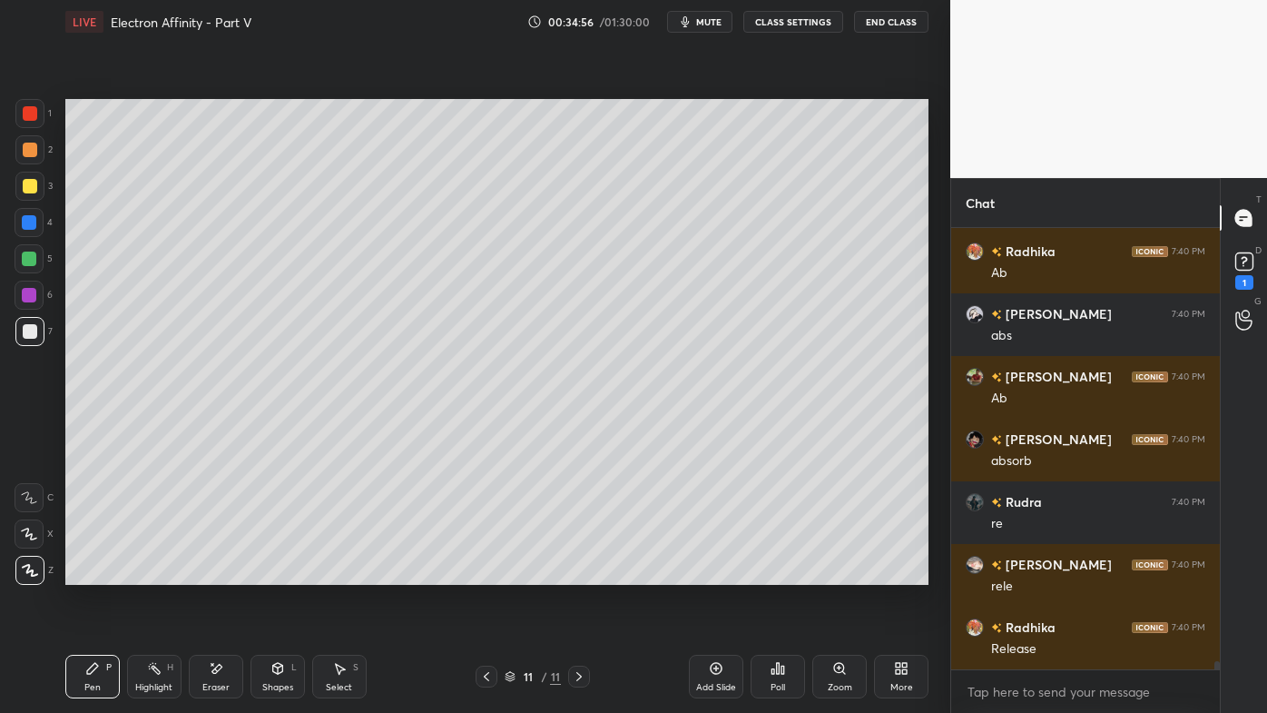
drag, startPoint x: 157, startPoint y: 664, endPoint x: 167, endPoint y: 651, distance: 16.9
click at [162, 573] on div "Highlight H" at bounding box center [154, 676] width 54 height 44
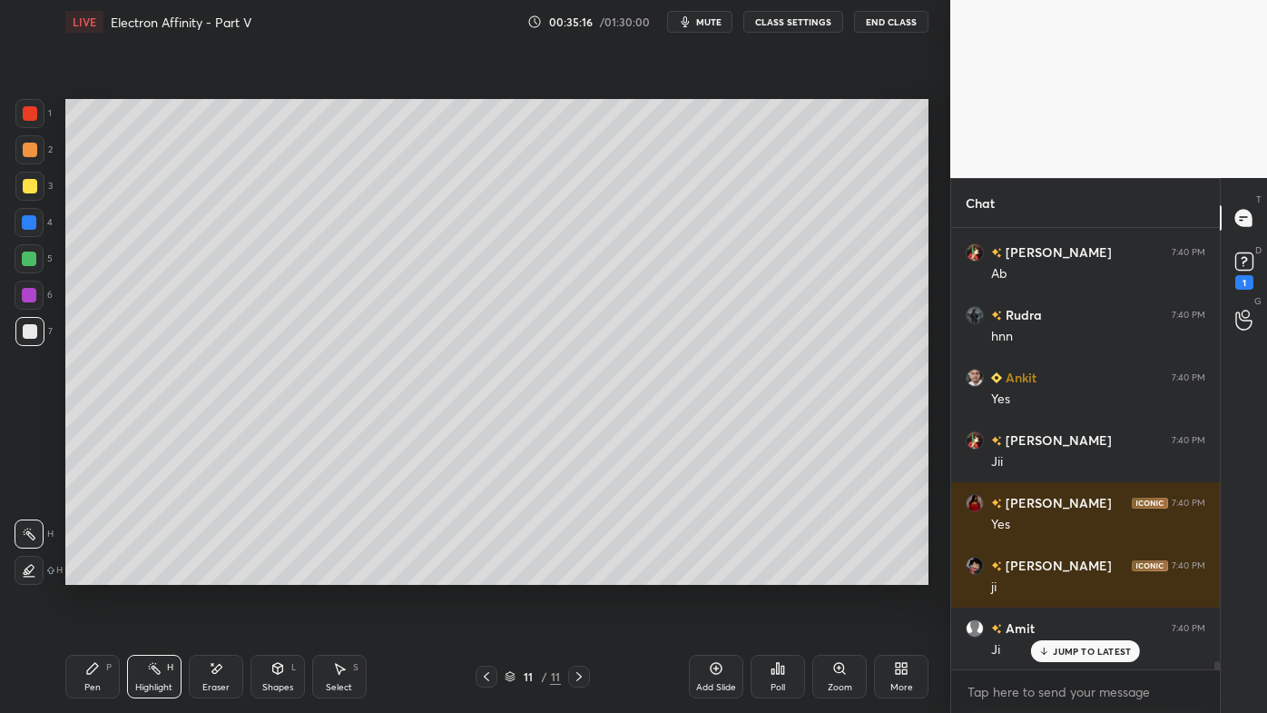
scroll to position [23226, 0]
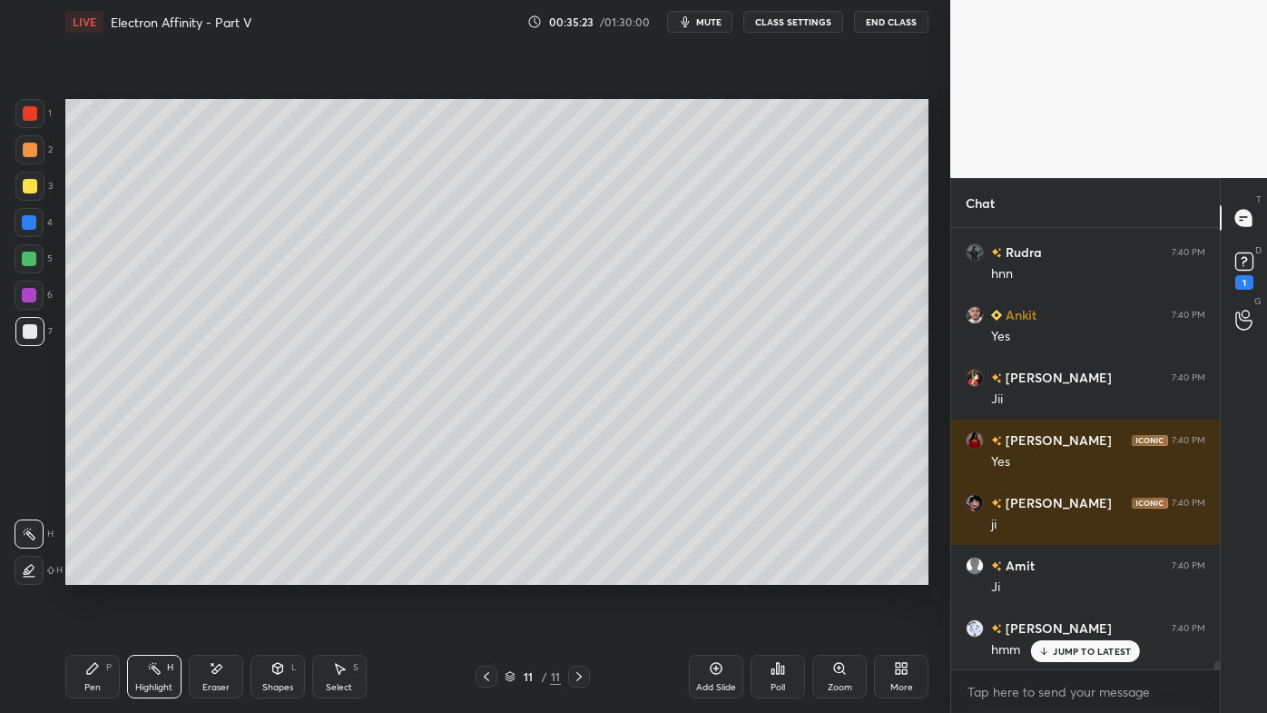
click at [85, 573] on icon at bounding box center [92, 668] width 15 height 15
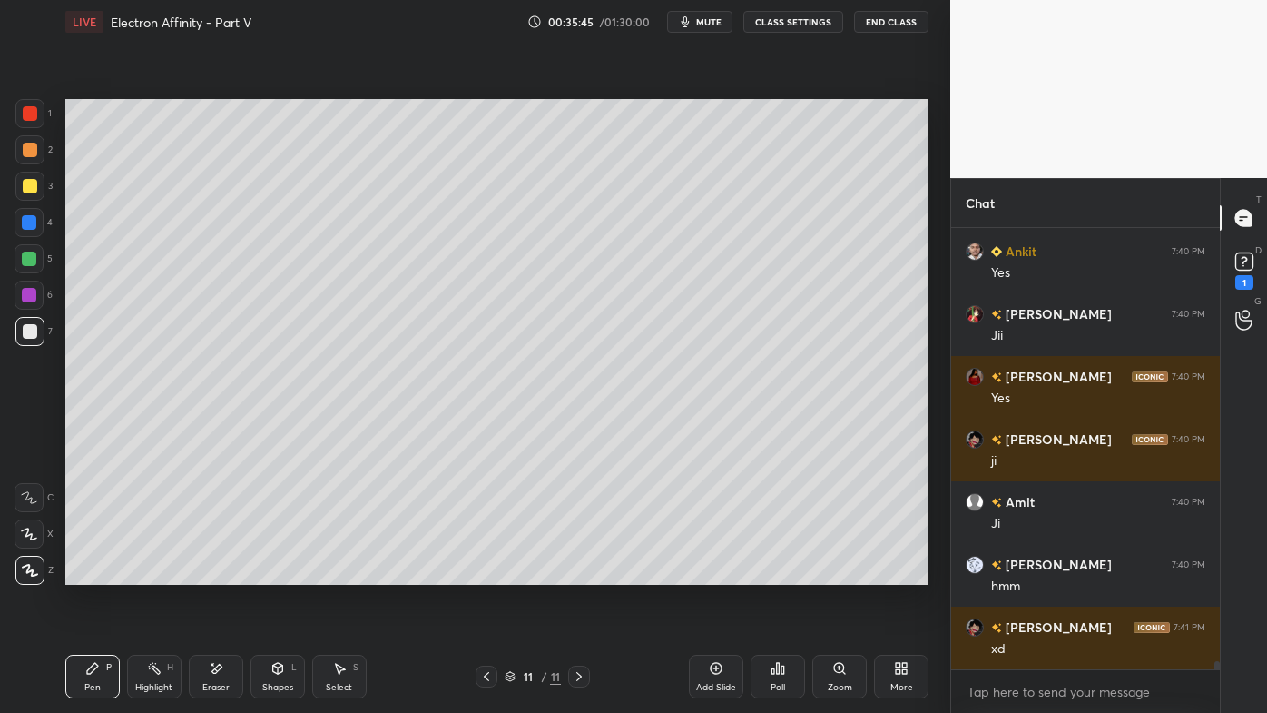
scroll to position [23352, 0]
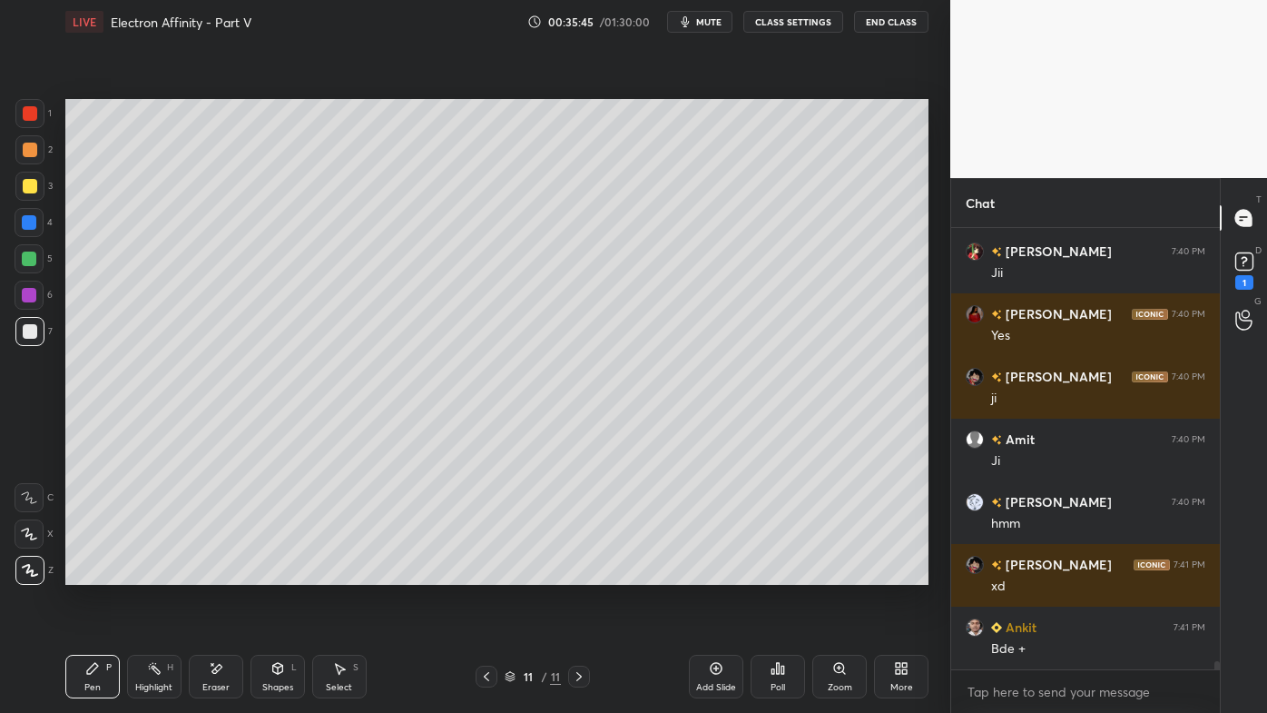
drag, startPoint x: 142, startPoint y: 672, endPoint x: 201, endPoint y: 604, distance: 90.1
click at [143, 573] on div "Highlight H" at bounding box center [154, 676] width 54 height 44
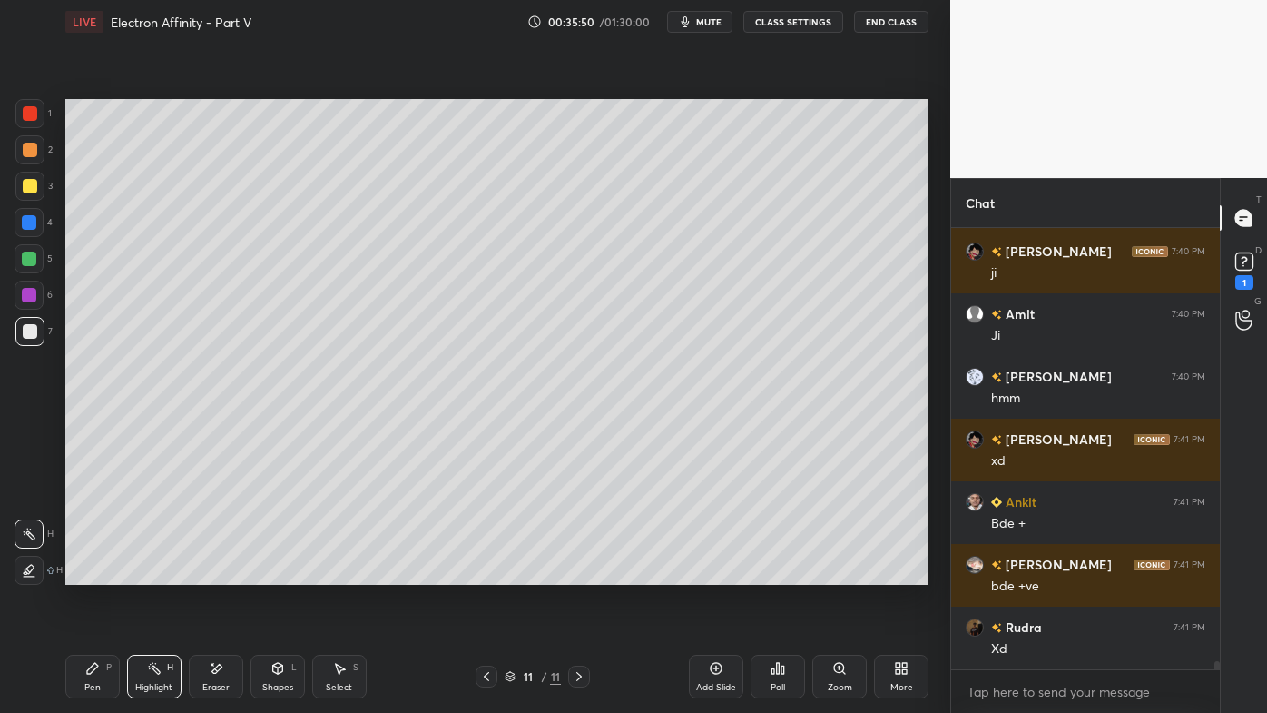
scroll to position [23540, 0]
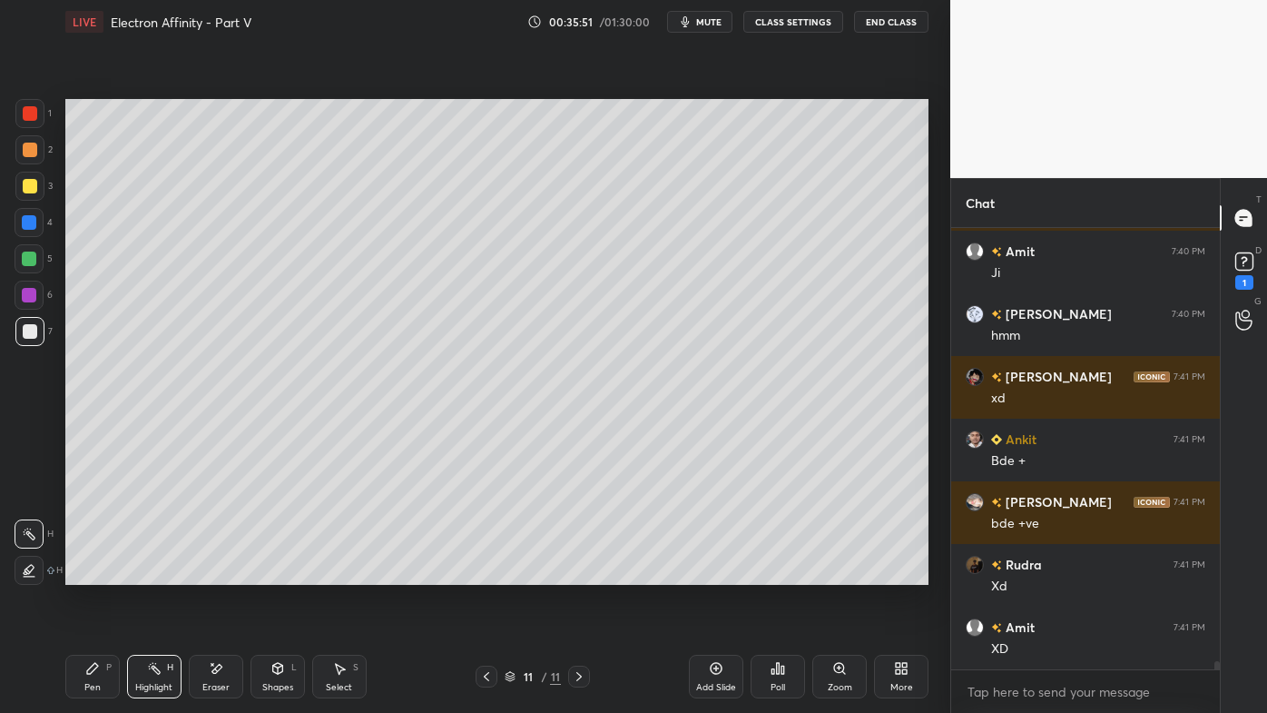
drag, startPoint x: 99, startPoint y: 673, endPoint x: 111, endPoint y: 636, distance: 38.2
click at [99, 573] on icon at bounding box center [92, 668] width 15 height 15
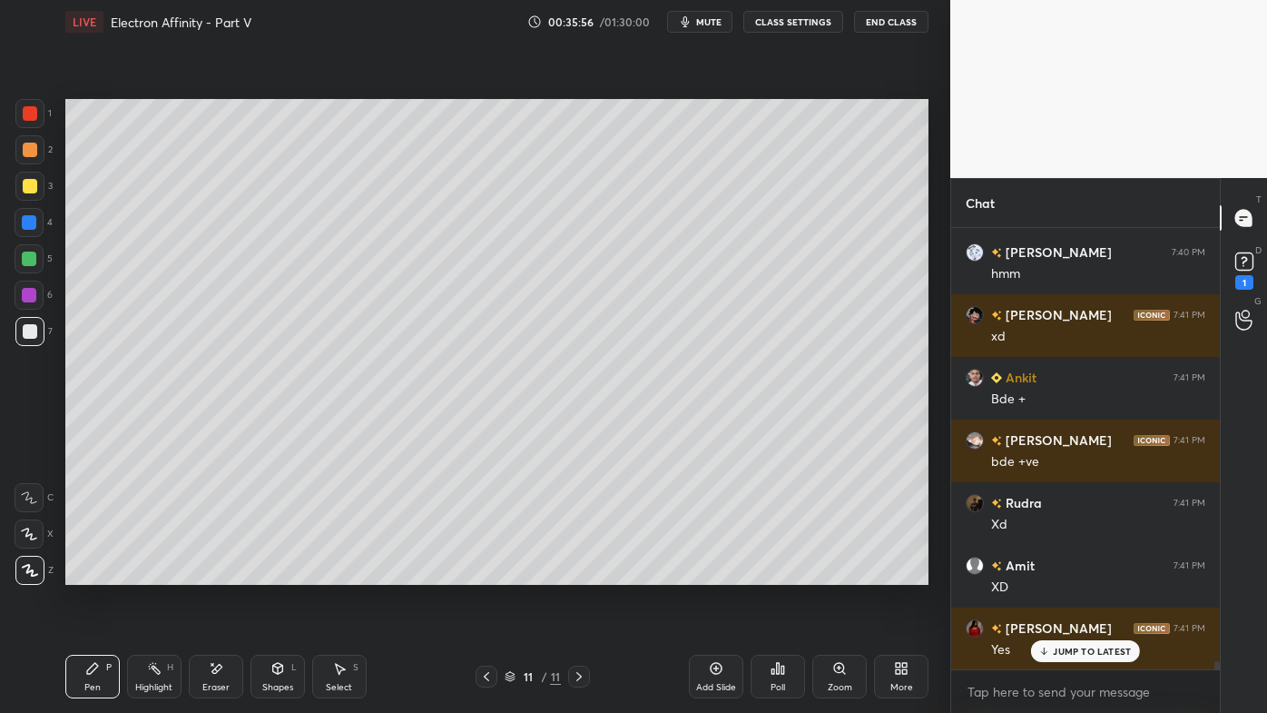
click at [480, 573] on div "Setting up your live class Poll for secs No correct answer Start poll" at bounding box center [497, 342] width 878 height 596
click at [670, 573] on div "Setting up your live class Poll for secs No correct answer Start poll" at bounding box center [497, 342] width 878 height 596
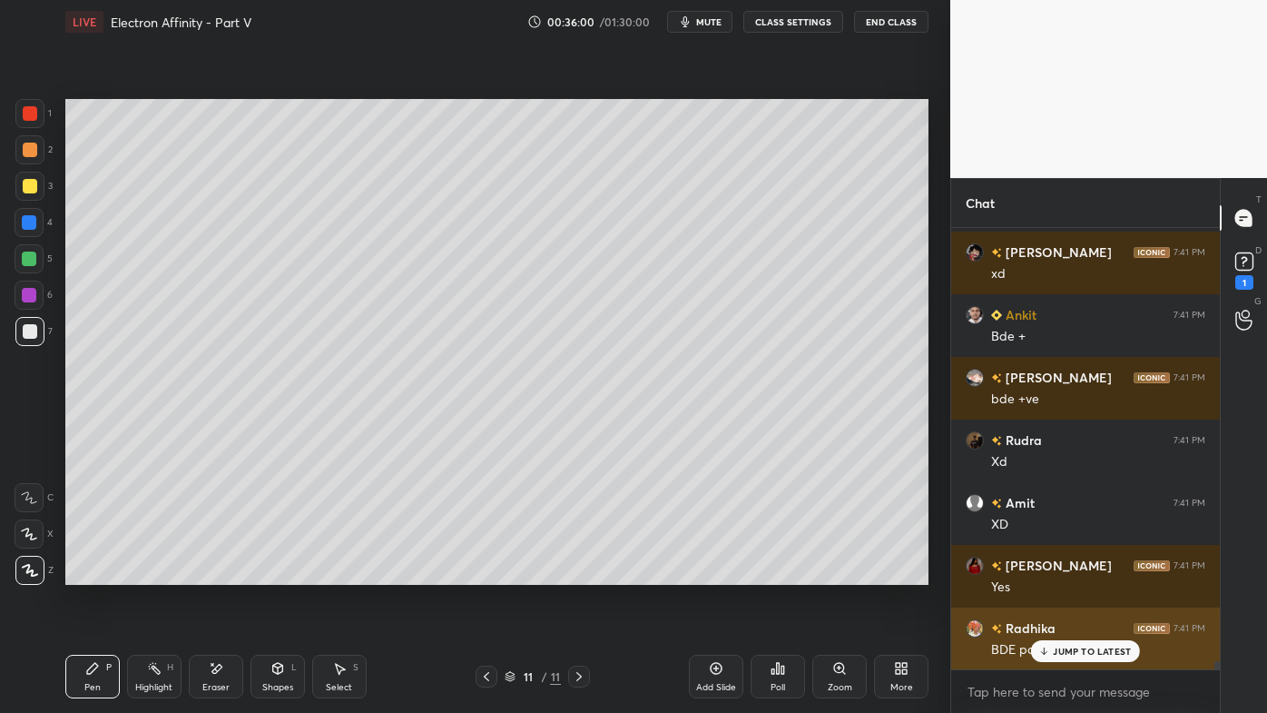
click at [1072, 573] on p "JUMP TO LATEST" at bounding box center [1092, 650] width 78 height 11
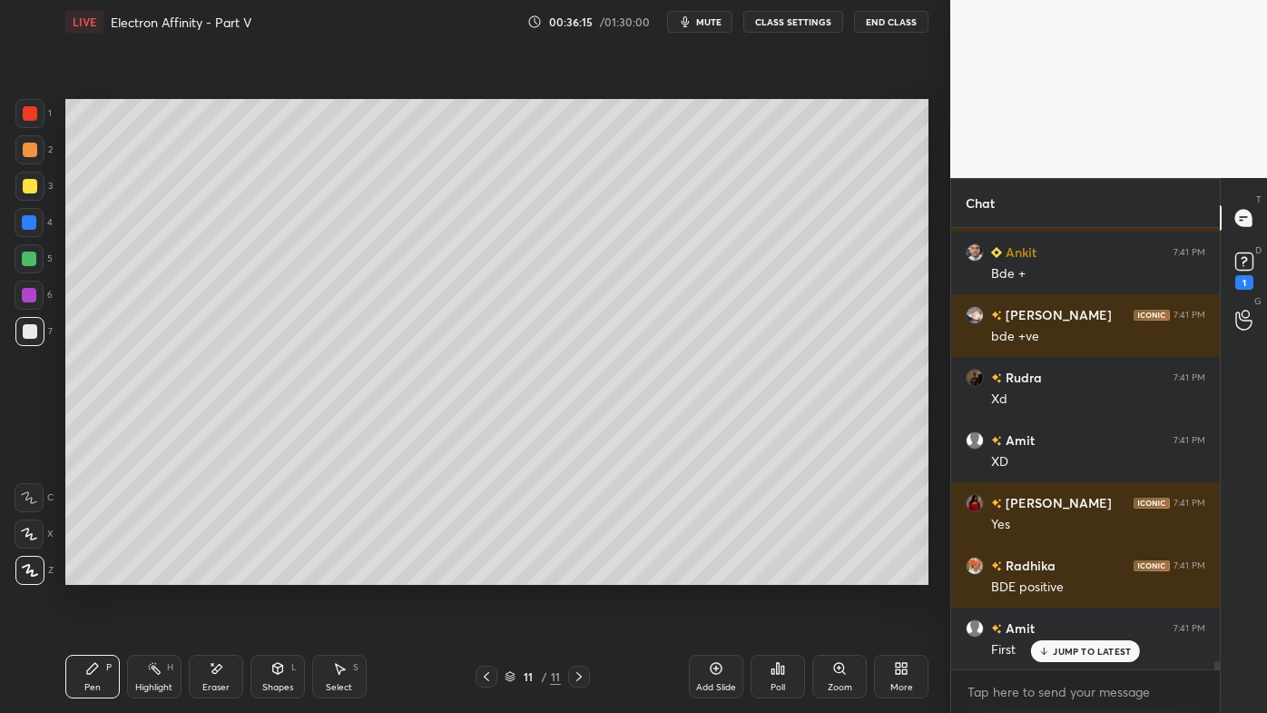
drag, startPoint x: 151, startPoint y: 664, endPoint x: 143, endPoint y: 633, distance: 31.7
click at [151, 573] on icon at bounding box center [154, 668] width 15 height 15
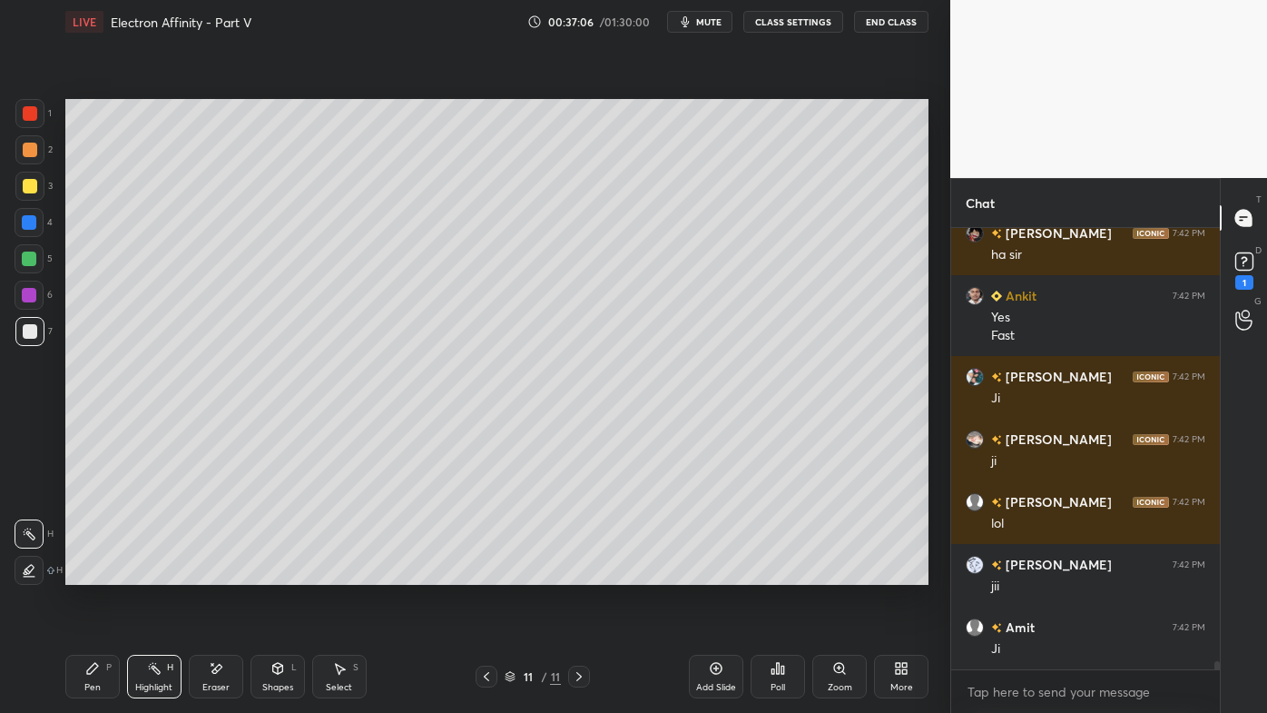
scroll to position [24310, 0]
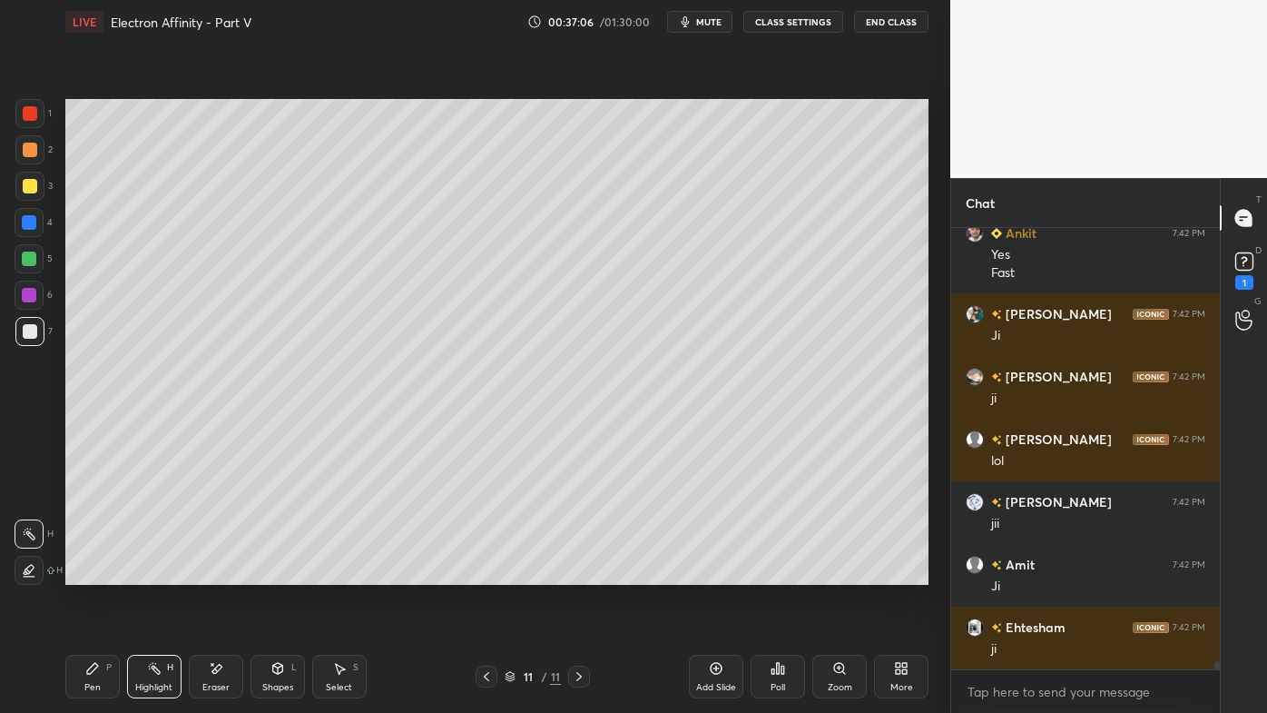
click at [483, 573] on div at bounding box center [487, 676] width 22 height 22
click at [482, 573] on icon at bounding box center [486, 676] width 15 height 15
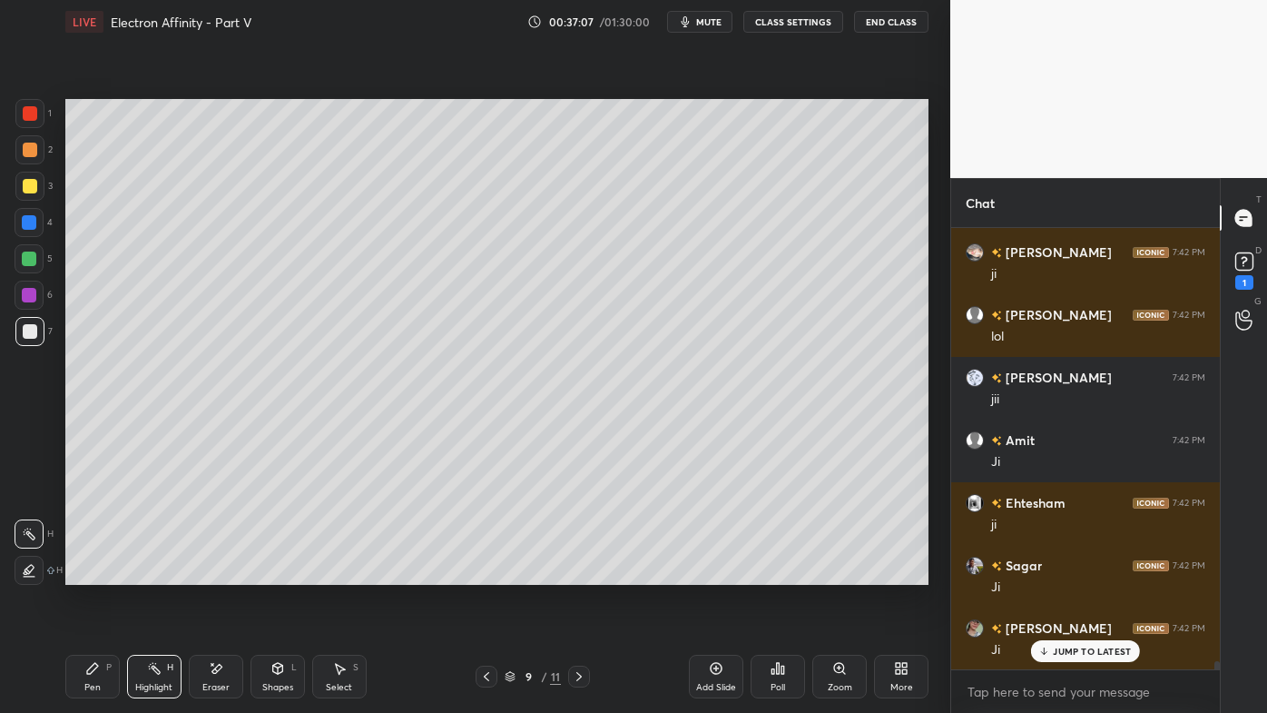
click at [482, 573] on icon at bounding box center [486, 676] width 15 height 15
click at [481, 573] on icon at bounding box center [486, 676] width 15 height 15
click at [479, 573] on icon at bounding box center [486, 676] width 15 height 15
click at [481, 573] on icon at bounding box center [486, 676] width 15 height 15
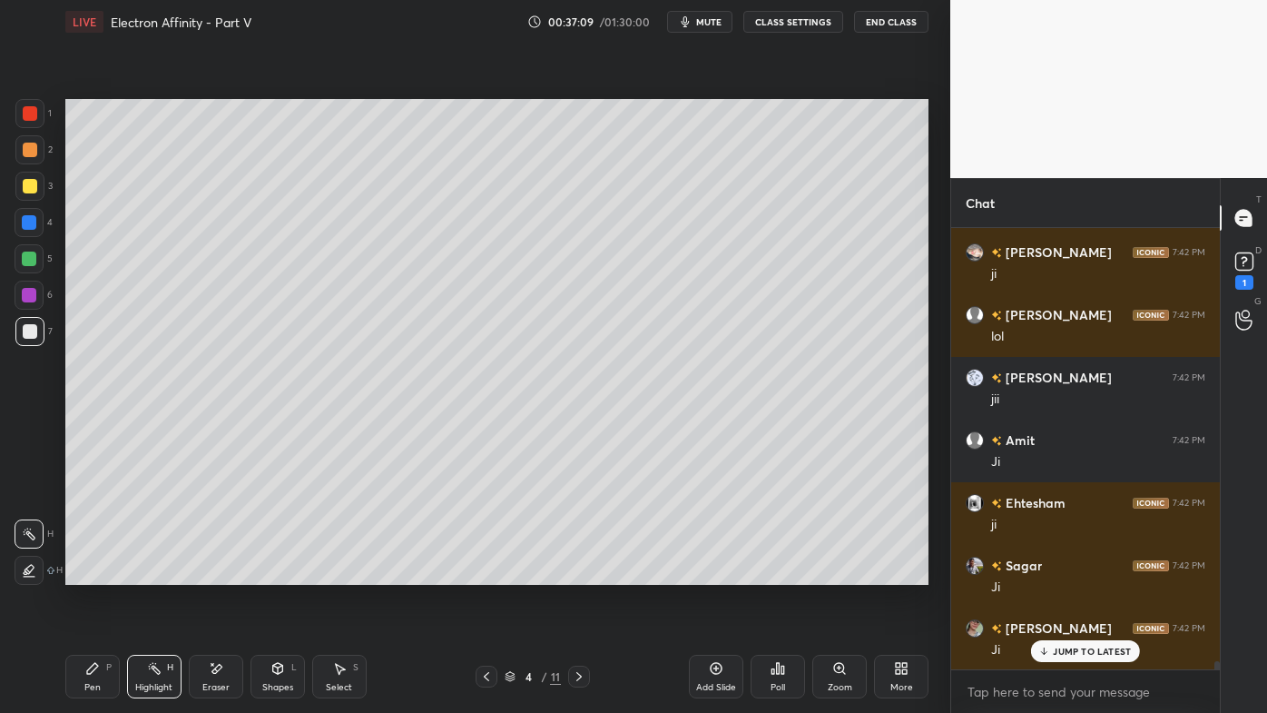
click at [580, 573] on icon at bounding box center [579, 676] width 15 height 15
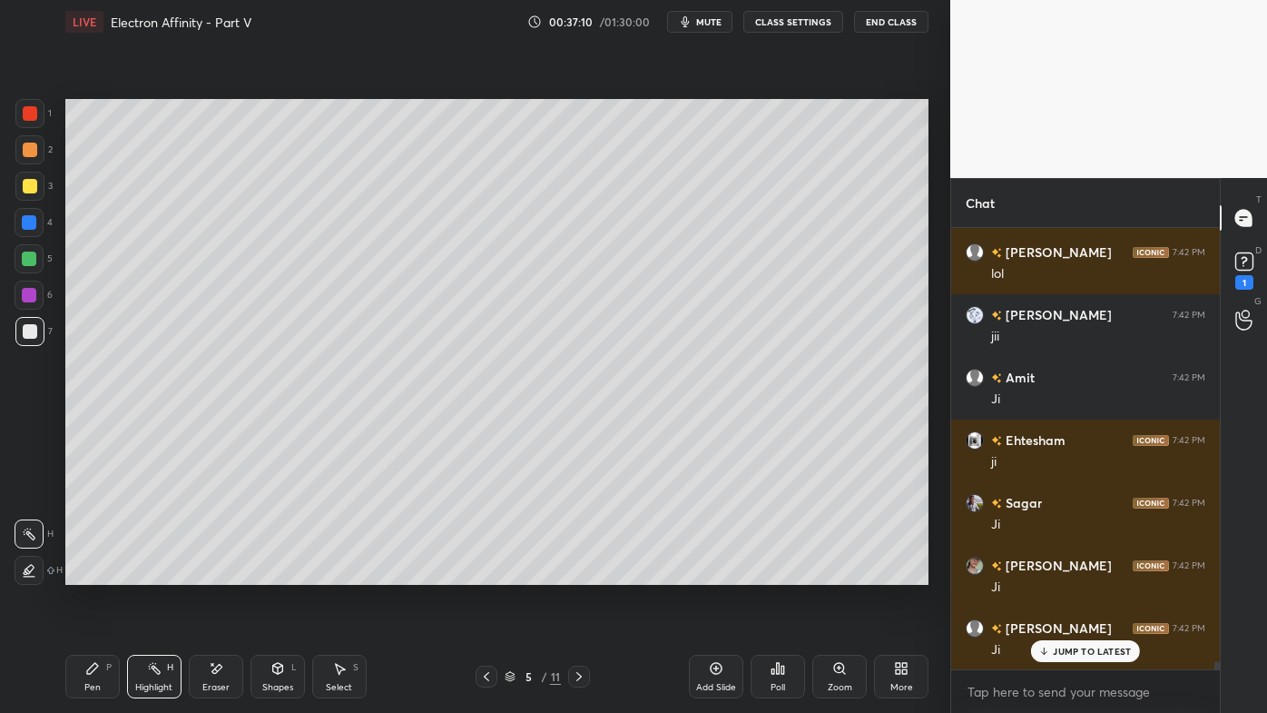
drag, startPoint x: 152, startPoint y: 663, endPoint x: 208, endPoint y: 600, distance: 84.2
click at [149, 573] on div "Highlight H" at bounding box center [154, 676] width 54 height 44
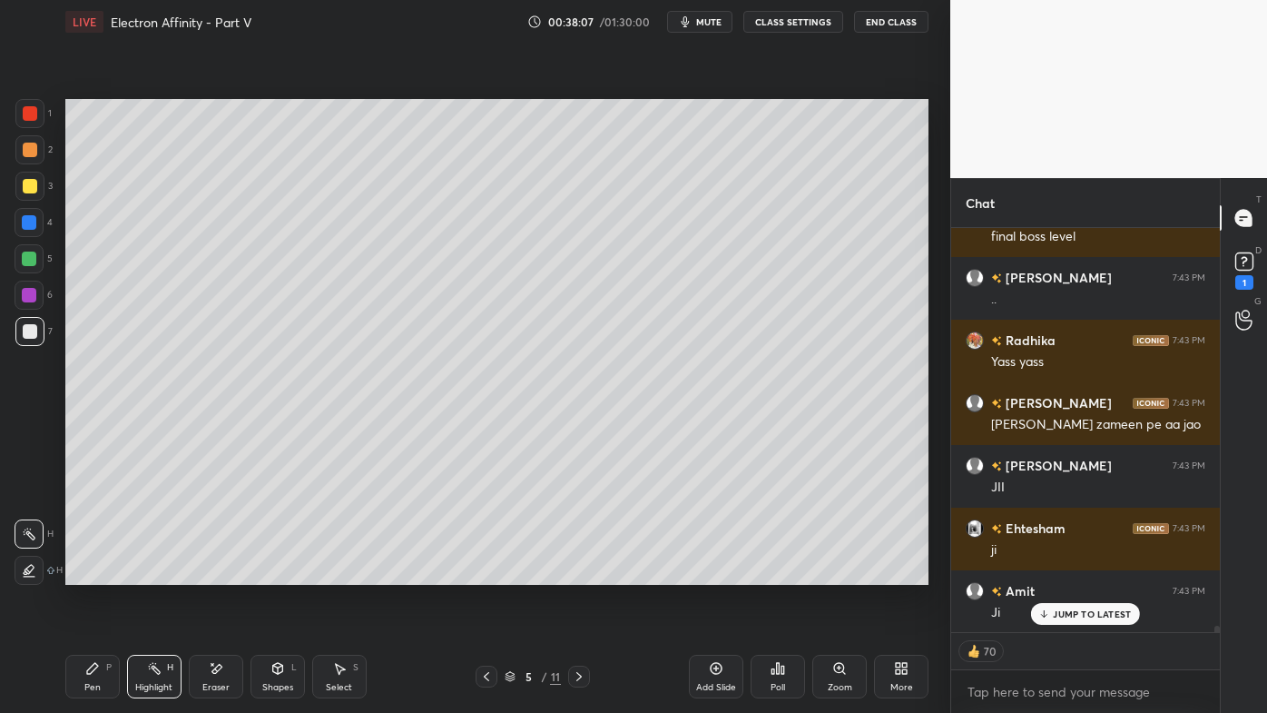
scroll to position [26162, 0]
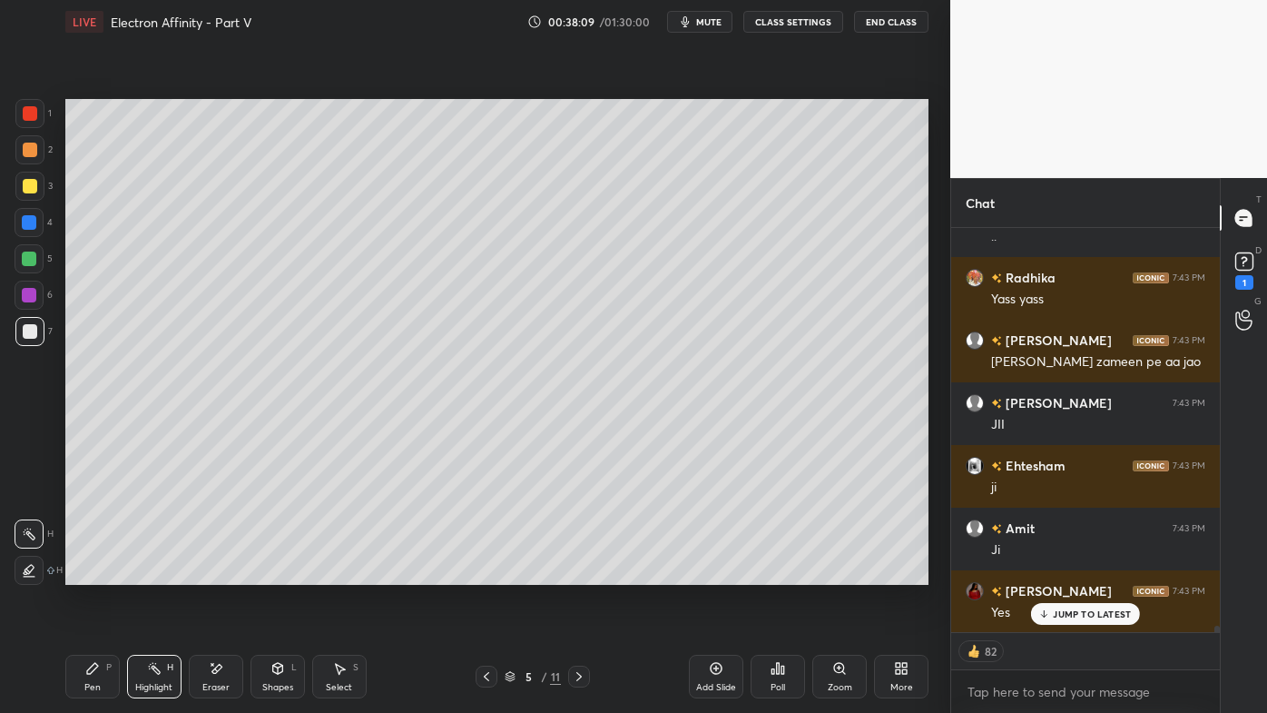
click at [574, 573] on icon at bounding box center [579, 676] width 15 height 15
drag, startPoint x: 79, startPoint y: 673, endPoint x: 78, endPoint y: 636, distance: 36.3
click at [78, 573] on div "Pen P" at bounding box center [92, 676] width 54 height 44
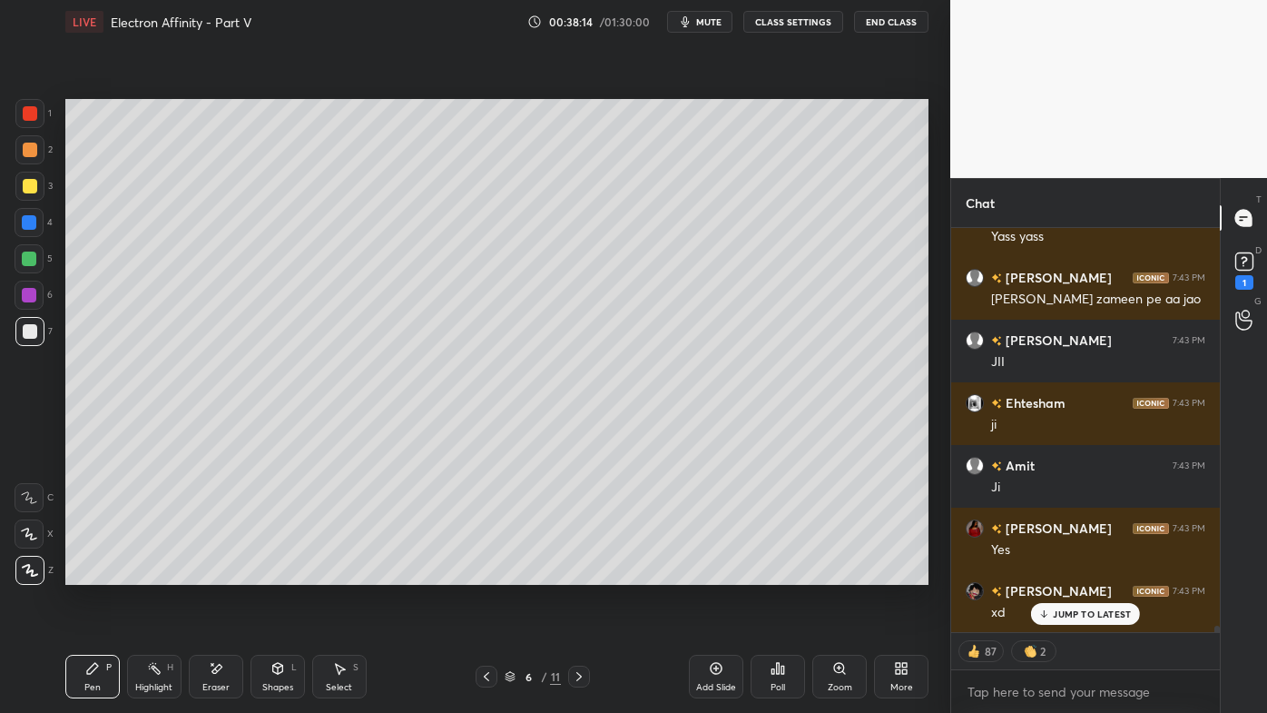
drag, startPoint x: 150, startPoint y: 674, endPoint x: 160, endPoint y: 602, distance: 73.3
click at [150, 573] on icon at bounding box center [154, 668] width 15 height 15
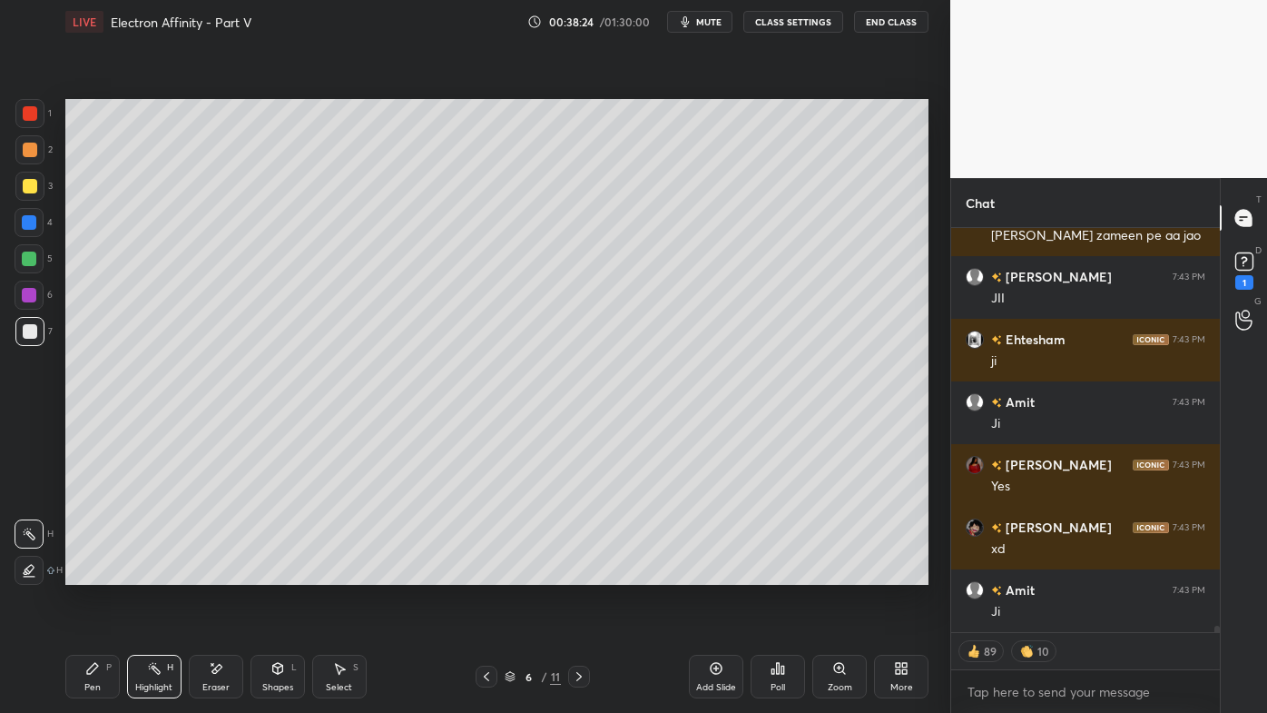
scroll to position [26351, 0]
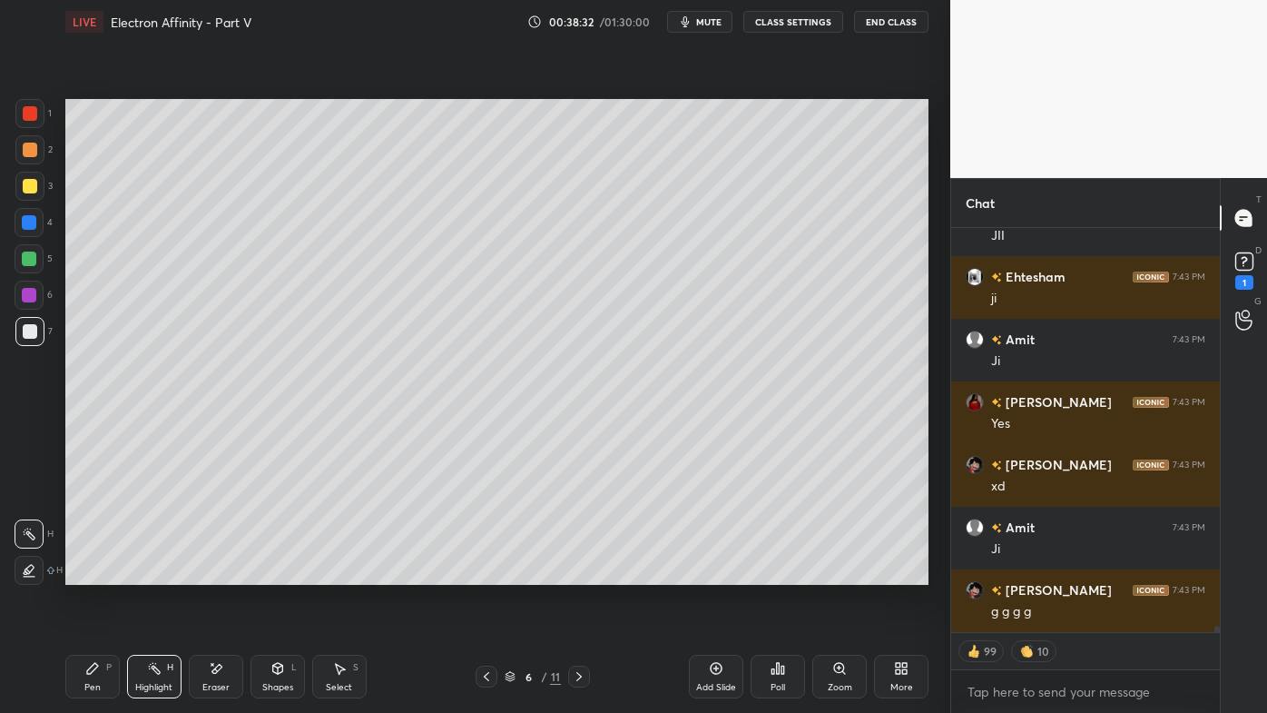
click at [578, 573] on icon at bounding box center [579, 676] width 15 height 15
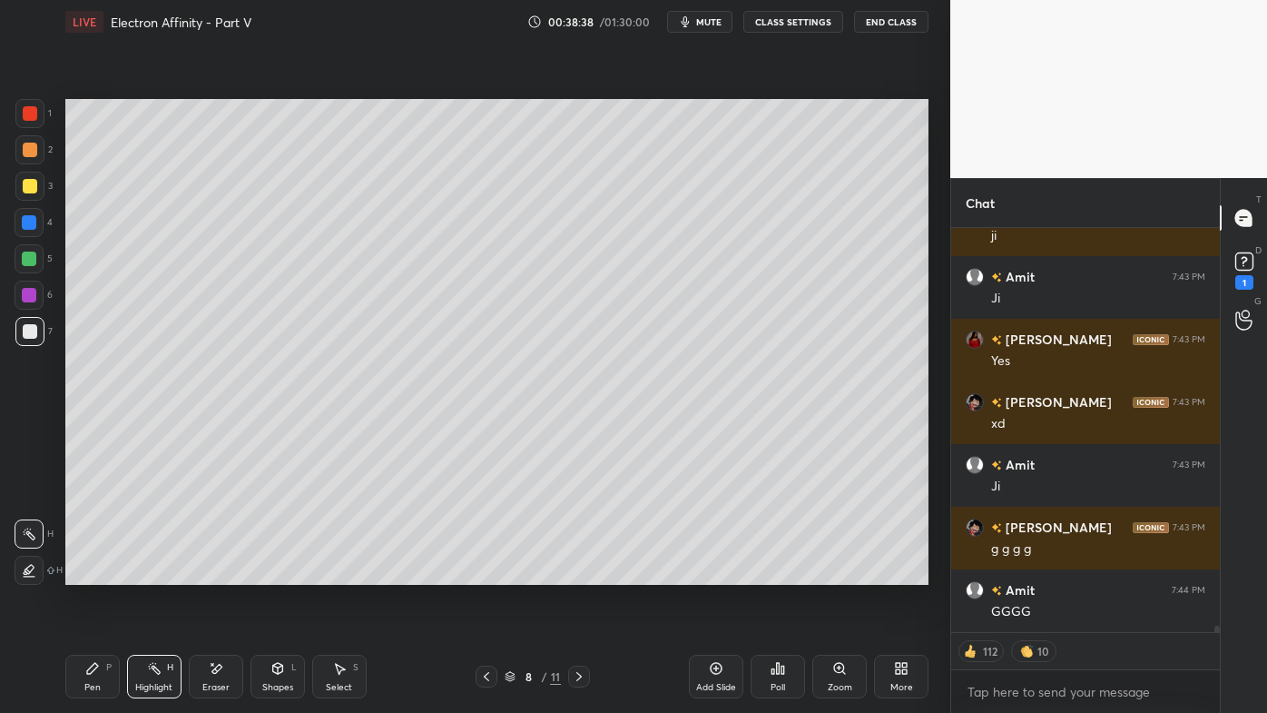
scroll to position [26431, 0]
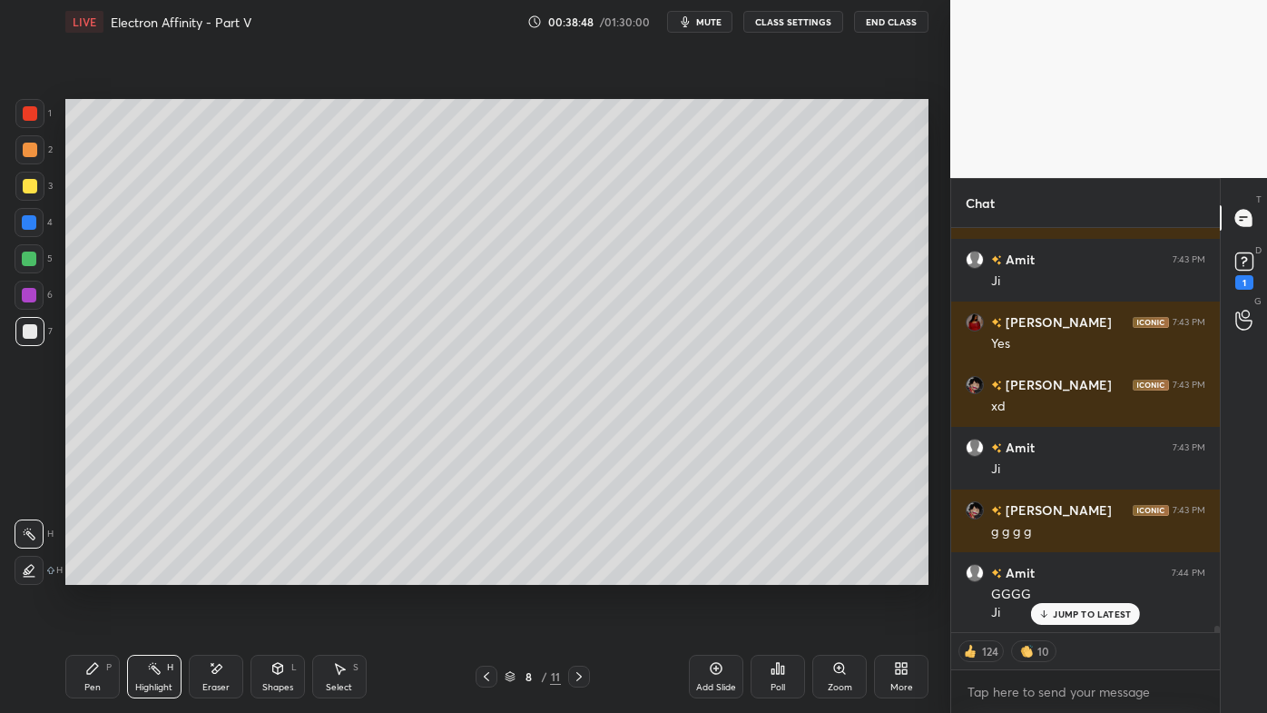
click at [578, 573] on icon at bounding box center [579, 676] width 15 height 15
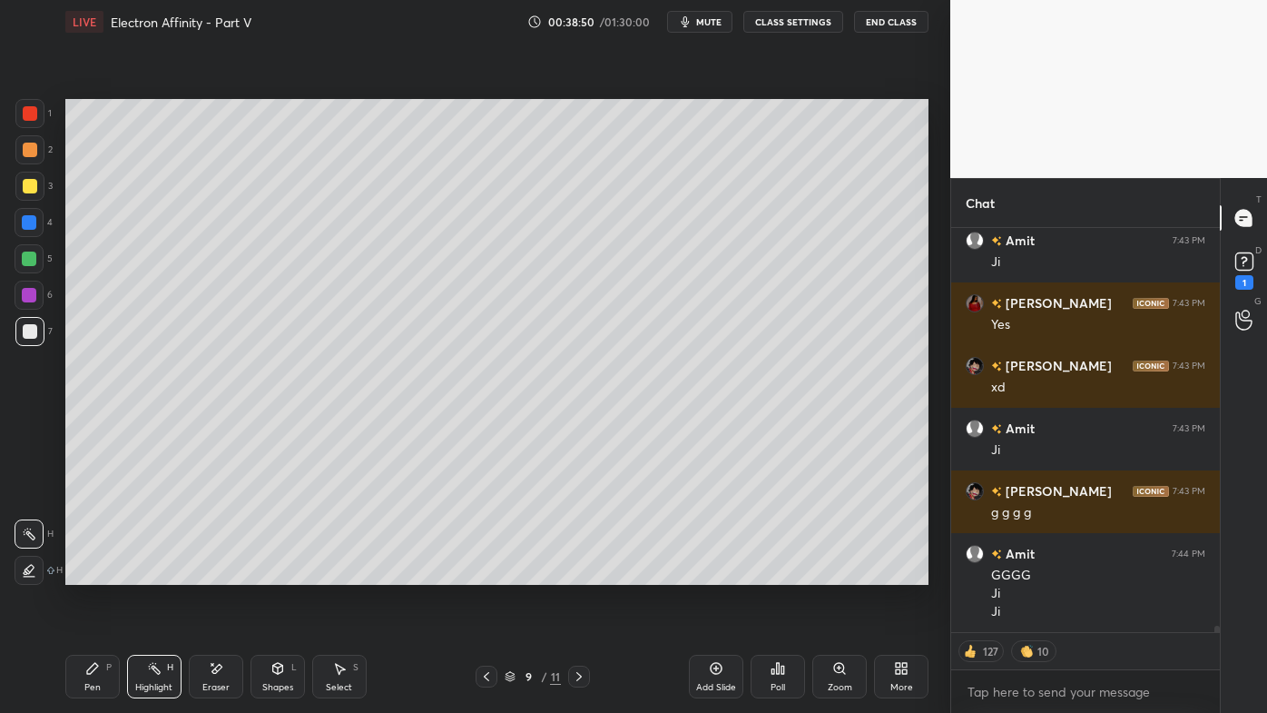
scroll to position [26574, 0]
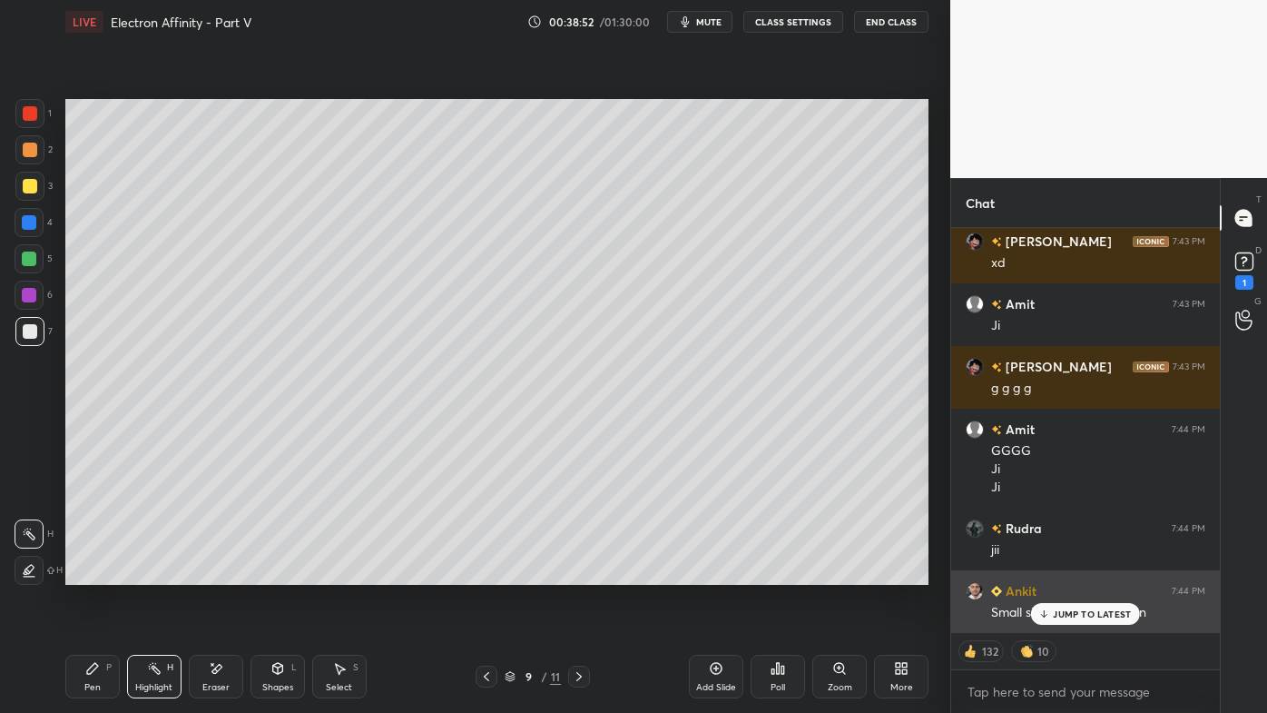
click at [1059, 573] on p "JUMP TO LATEST" at bounding box center [1092, 613] width 78 height 11
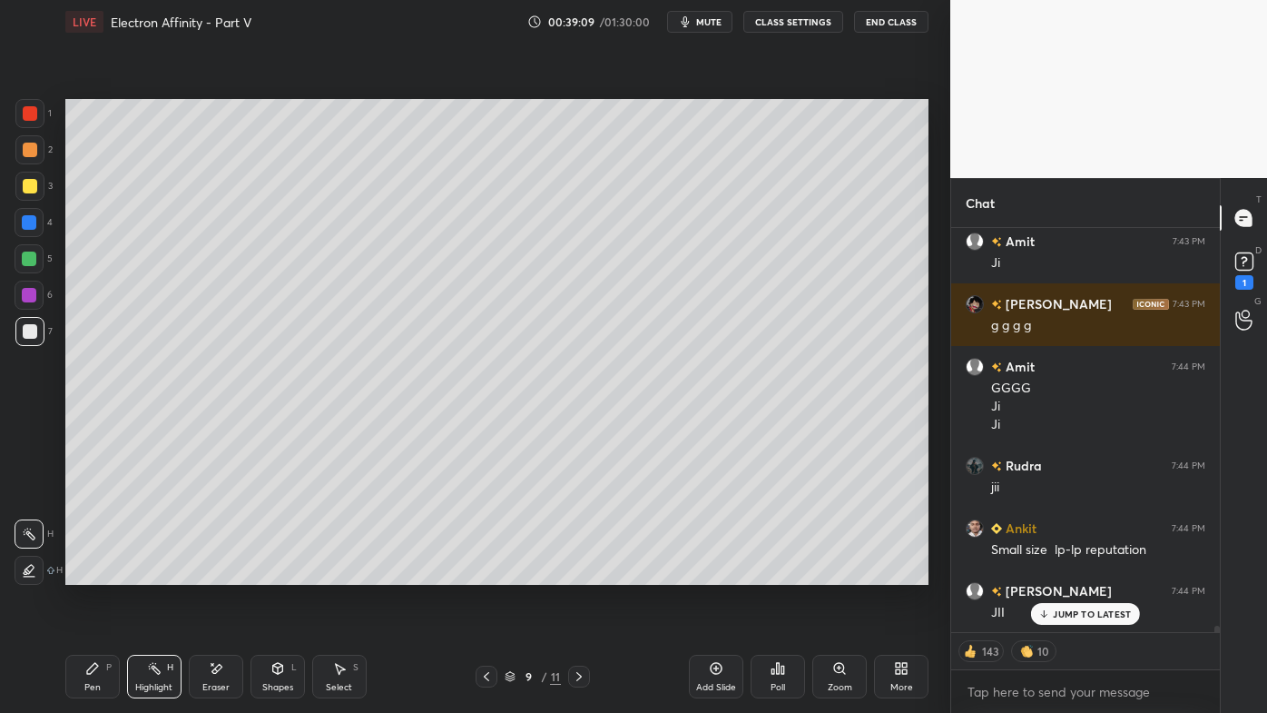
scroll to position [26700, 0]
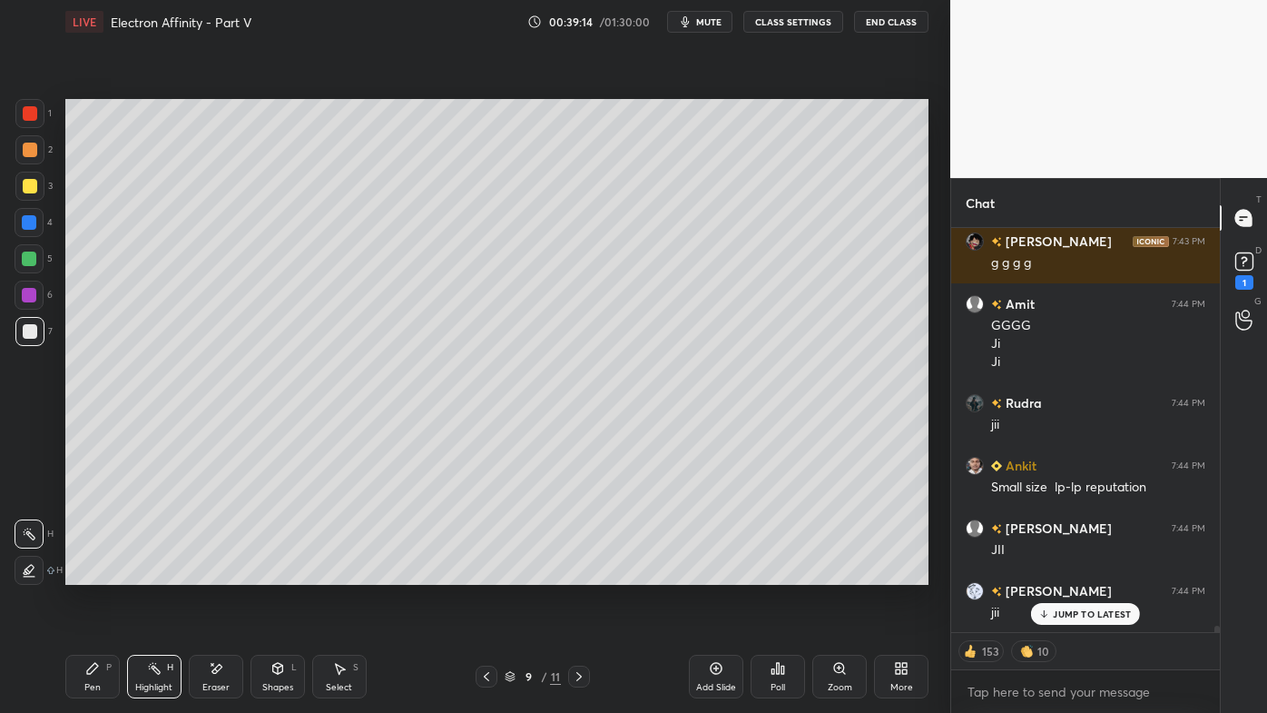
click at [580, 573] on icon at bounding box center [579, 676] width 15 height 15
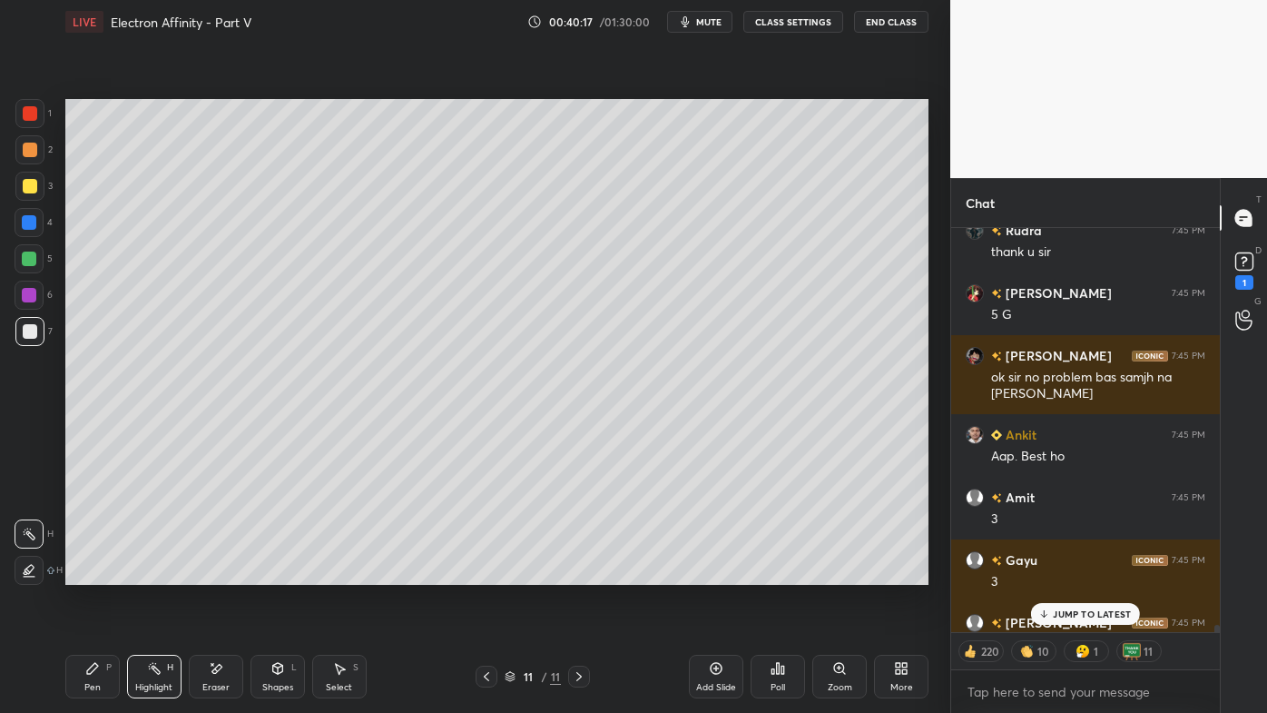
scroll to position [25911, 0]
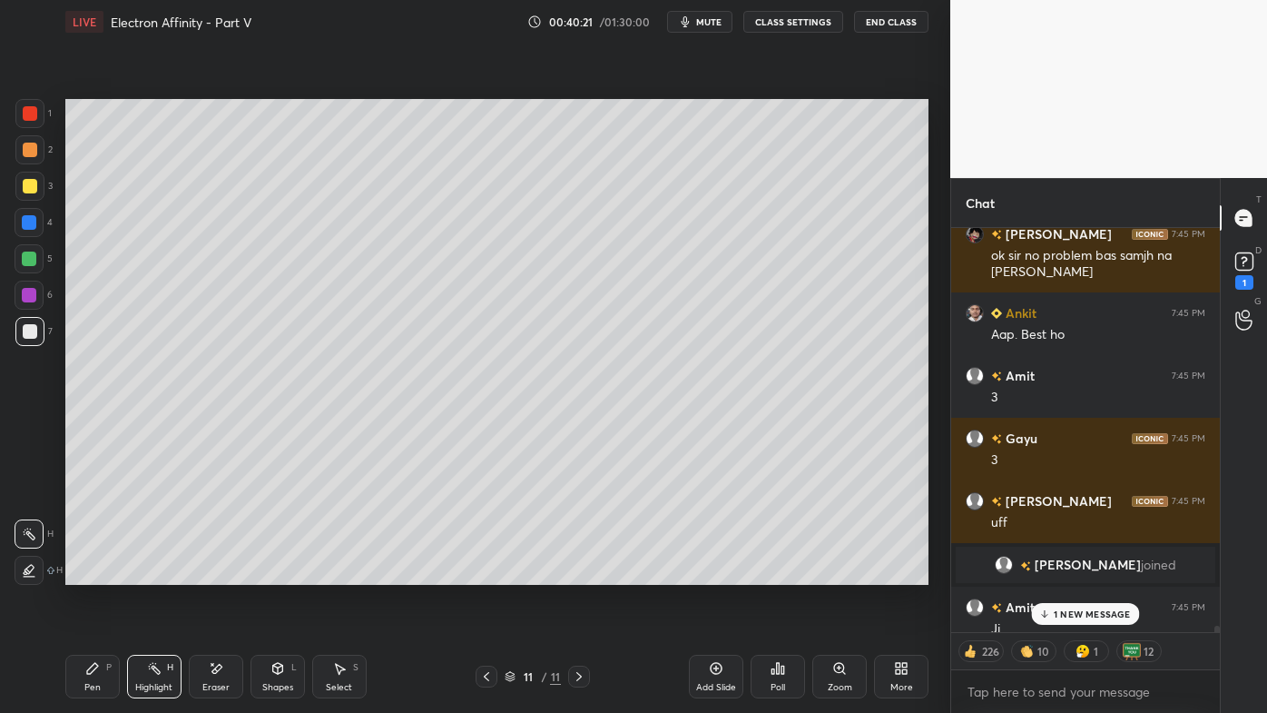
drag, startPoint x: 1077, startPoint y: 610, endPoint x: 942, endPoint y: 626, distance: 135.3
click at [1076, 573] on p "1 NEW MESSAGE" at bounding box center [1092, 613] width 77 height 11
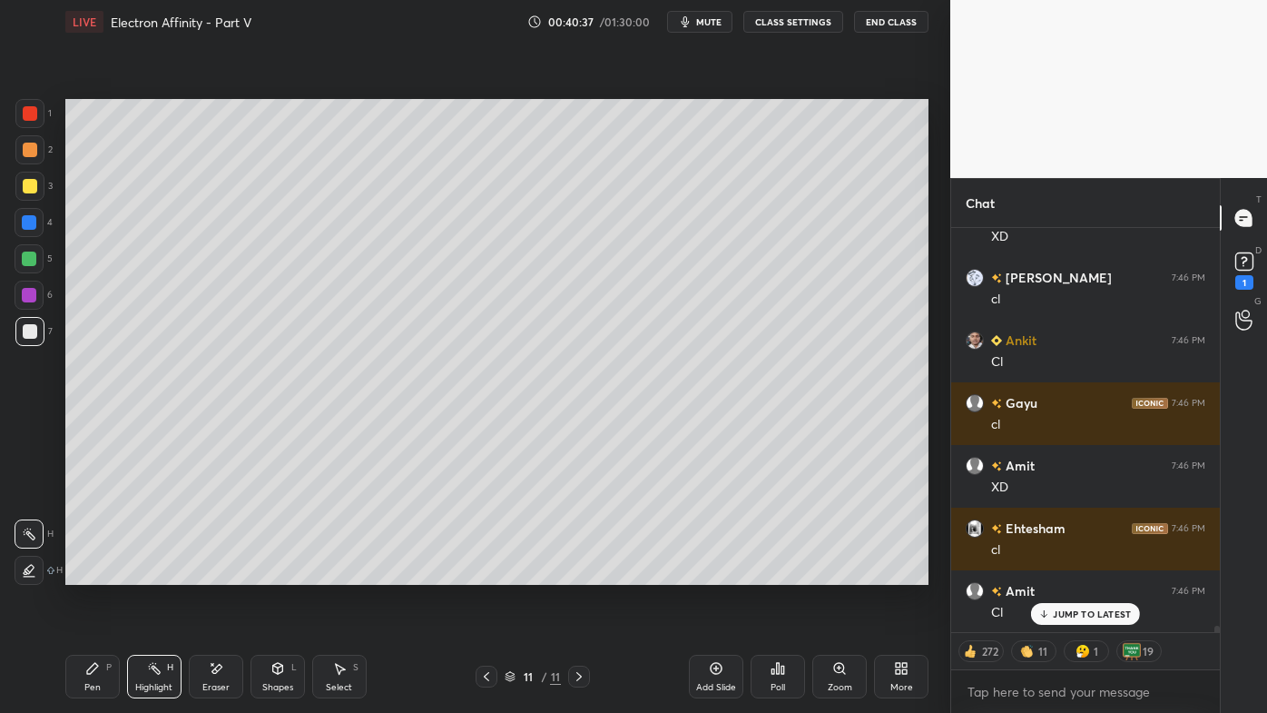
scroll to position [26428, 0]
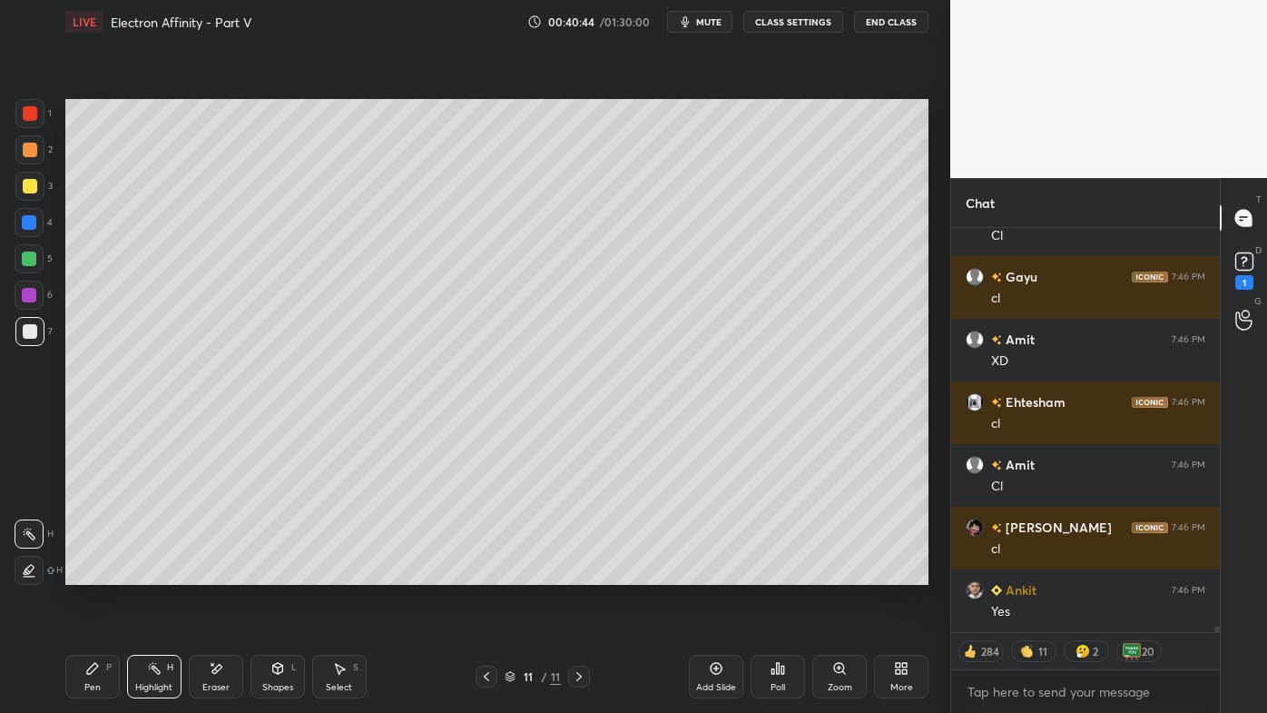
drag, startPoint x: 719, startPoint y: 664, endPoint x: 706, endPoint y: 659, distance: 13.8
click at [716, 573] on icon at bounding box center [716, 668] width 15 height 15
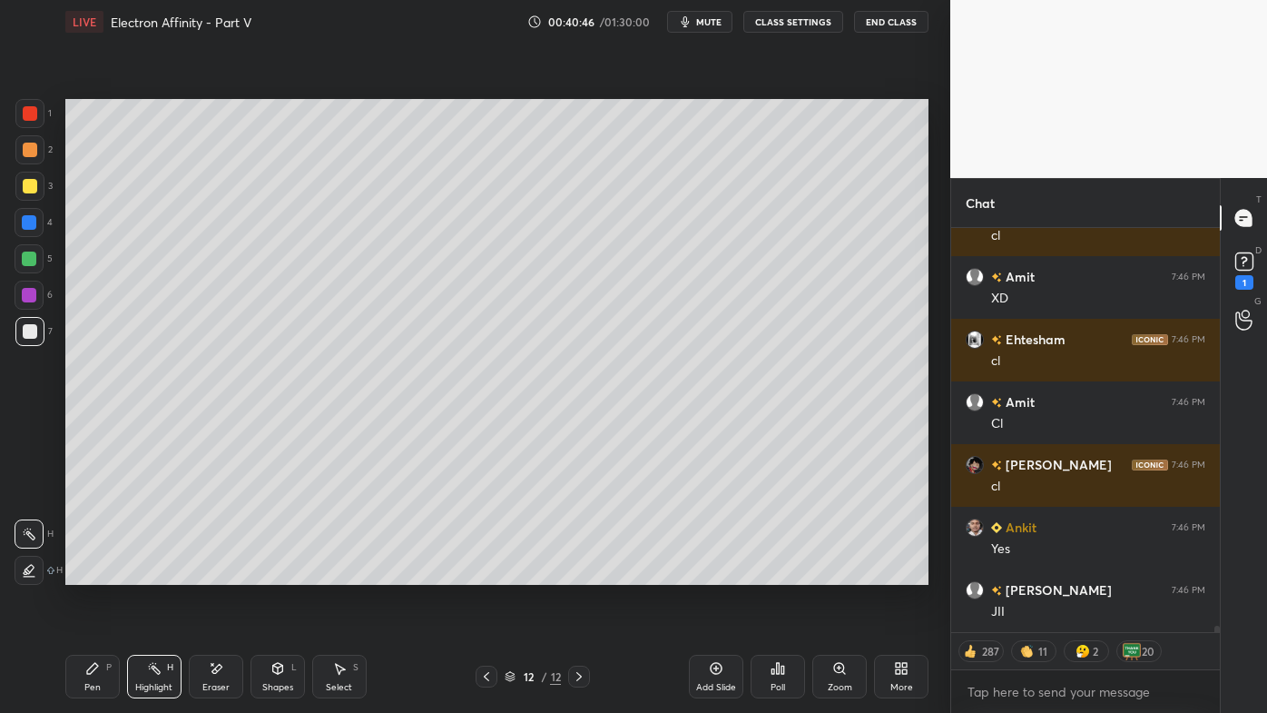
click at [96, 573] on icon at bounding box center [92, 668] width 15 height 15
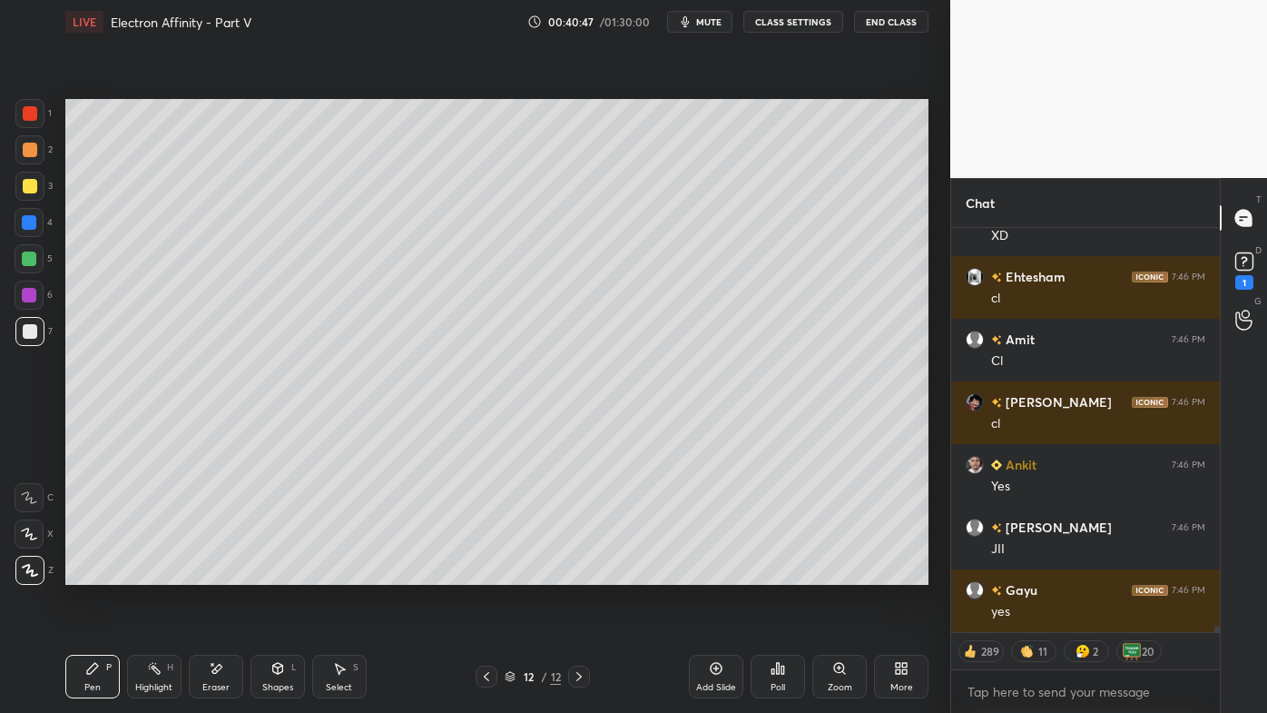
click at [31, 153] on div at bounding box center [30, 150] width 15 height 15
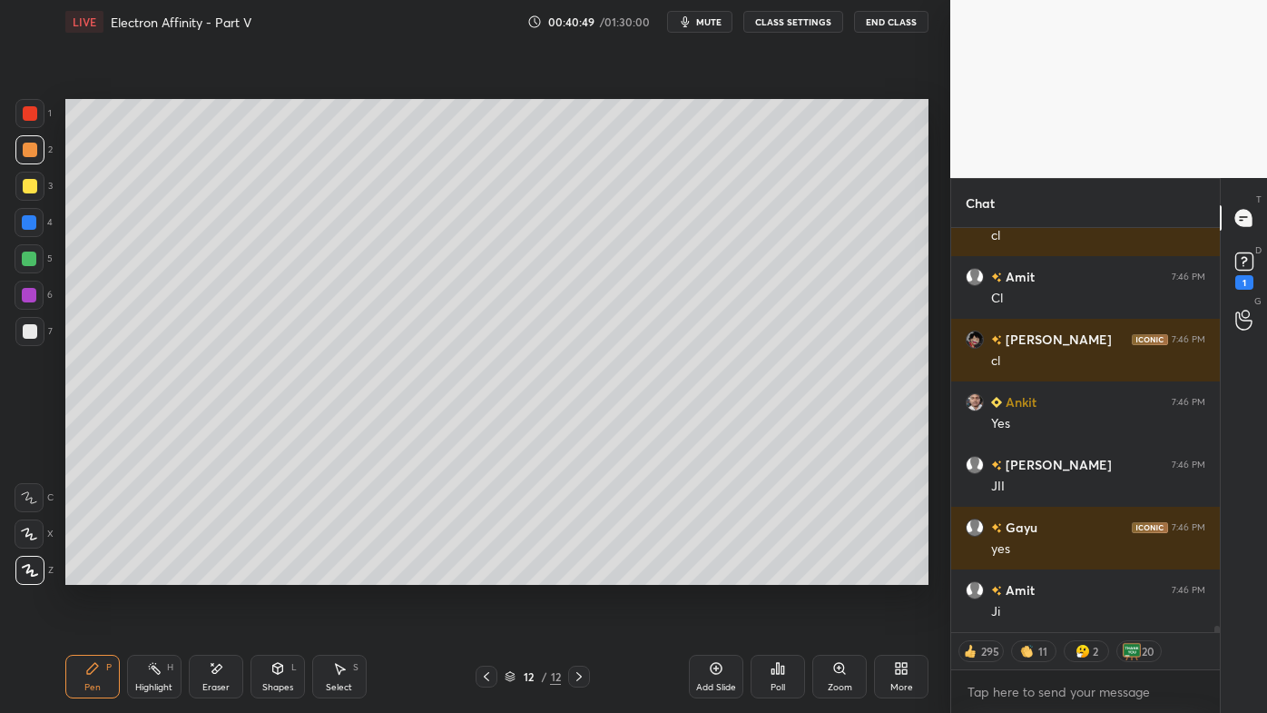
drag, startPoint x: 94, startPoint y: 668, endPoint x: 106, endPoint y: 594, distance: 75.4
click at [95, 573] on icon at bounding box center [92, 668] width 11 height 11
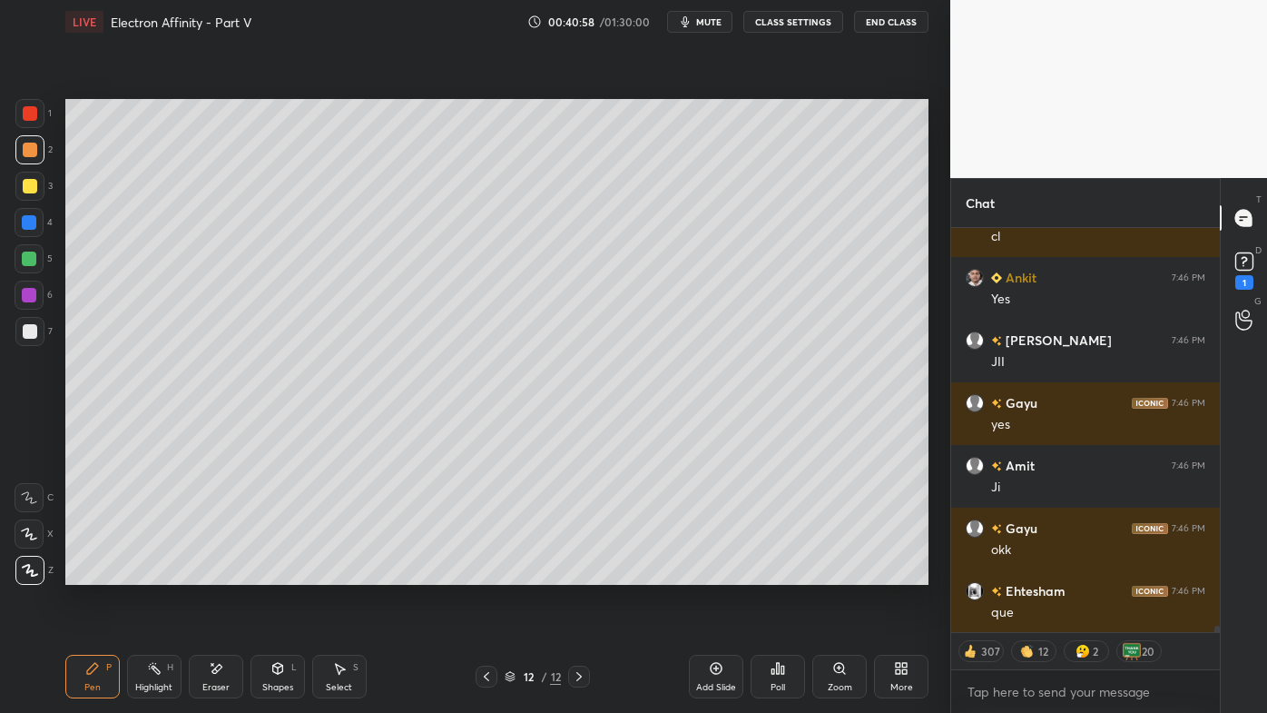
scroll to position [26867, 0]
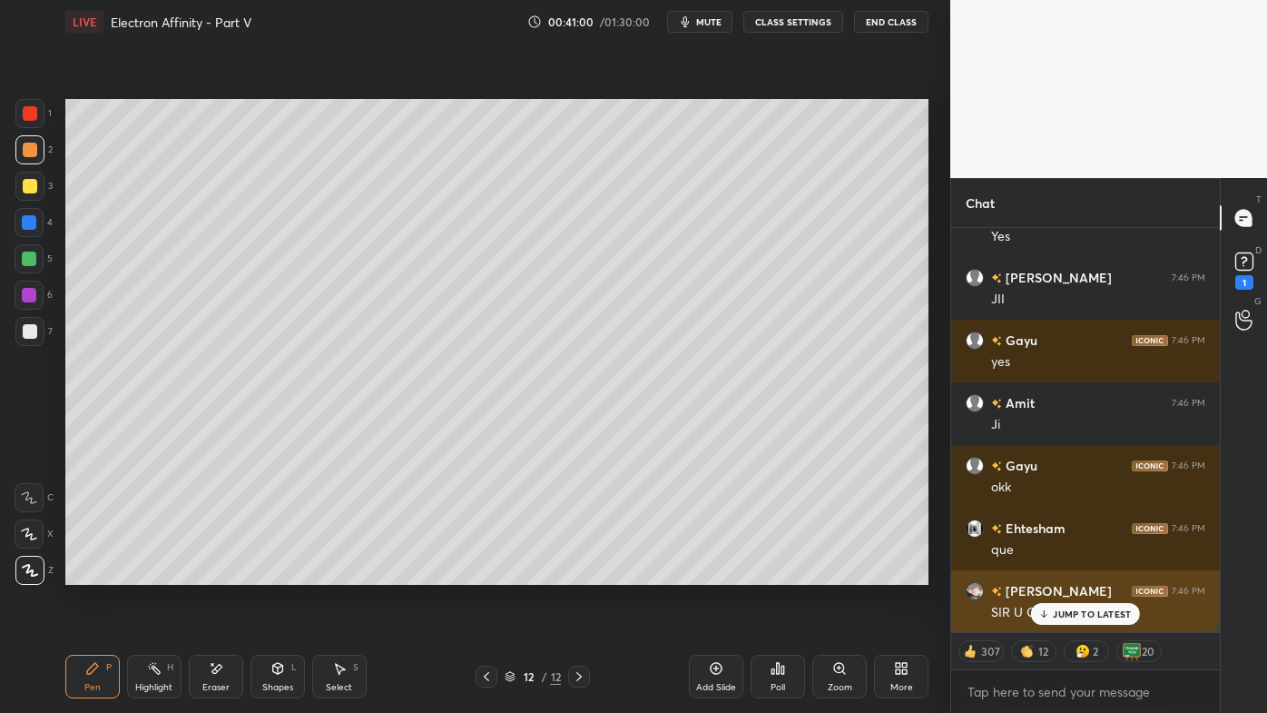
click at [1052, 573] on div "JUMP TO LATEST" at bounding box center [1085, 614] width 109 height 22
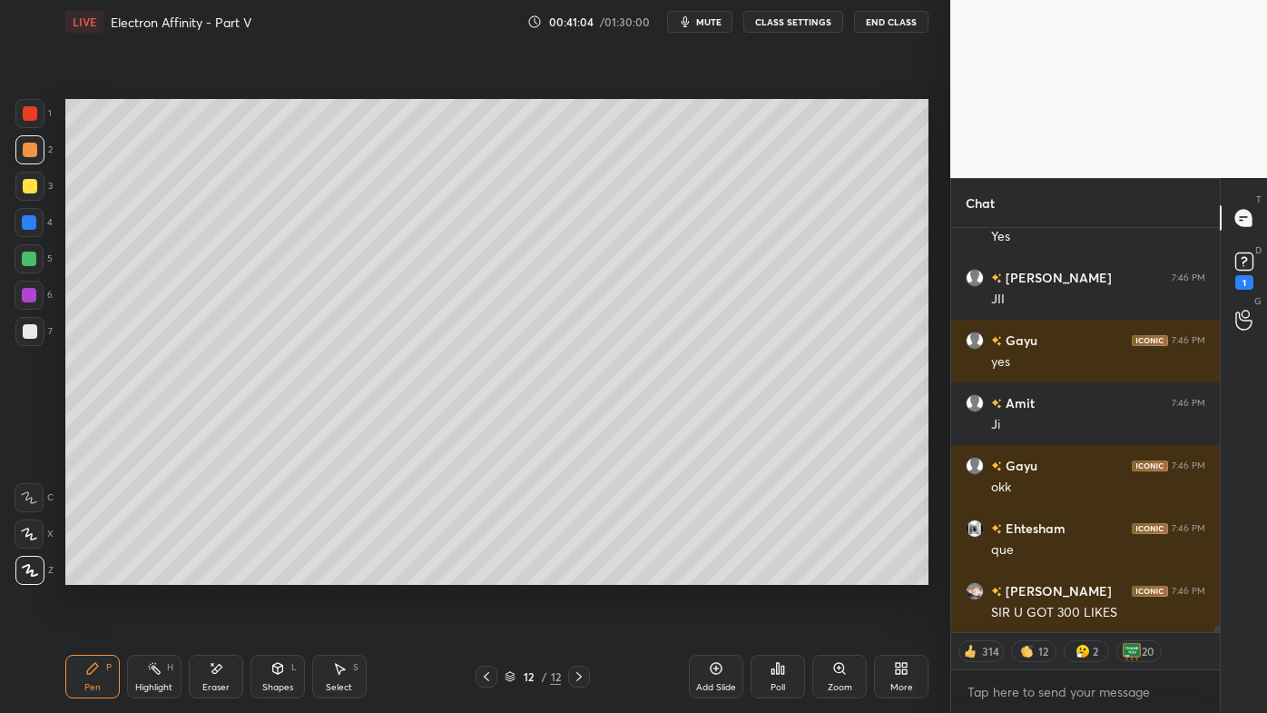
drag, startPoint x: 32, startPoint y: 181, endPoint x: 55, endPoint y: 185, distance: 24.0
click at [36, 182] on div at bounding box center [30, 186] width 15 height 15
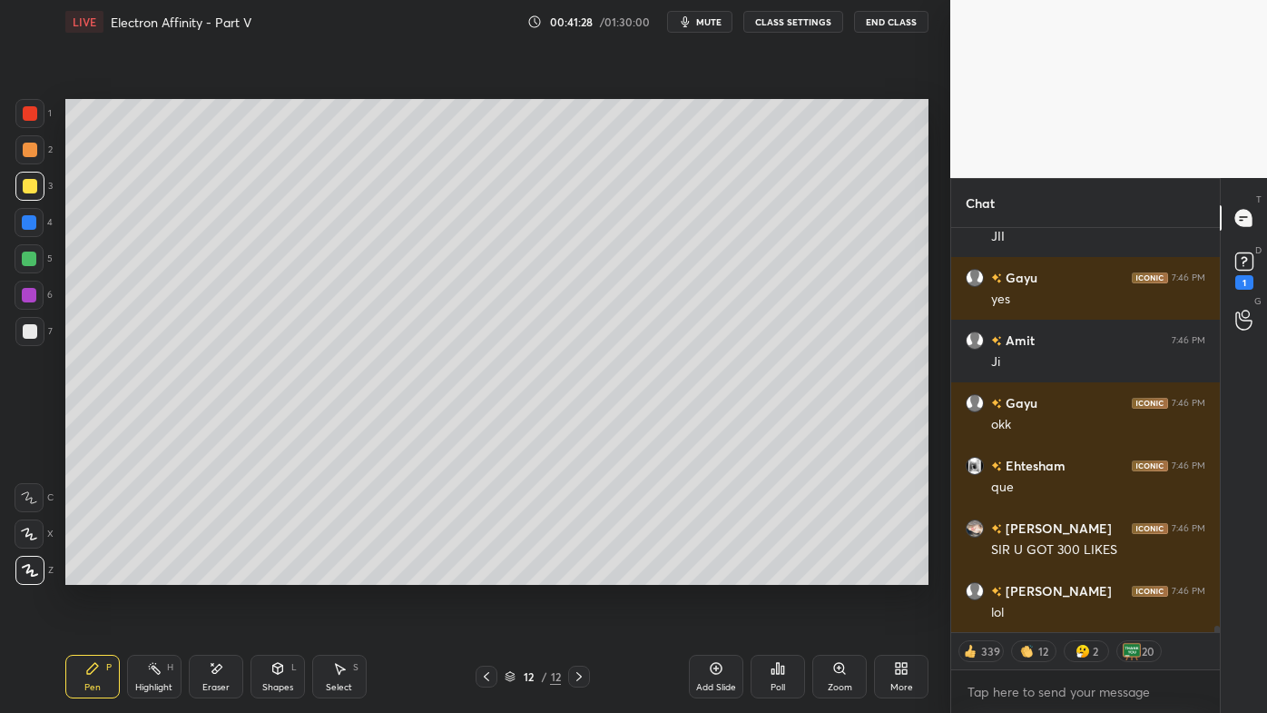
scroll to position [26893, 0]
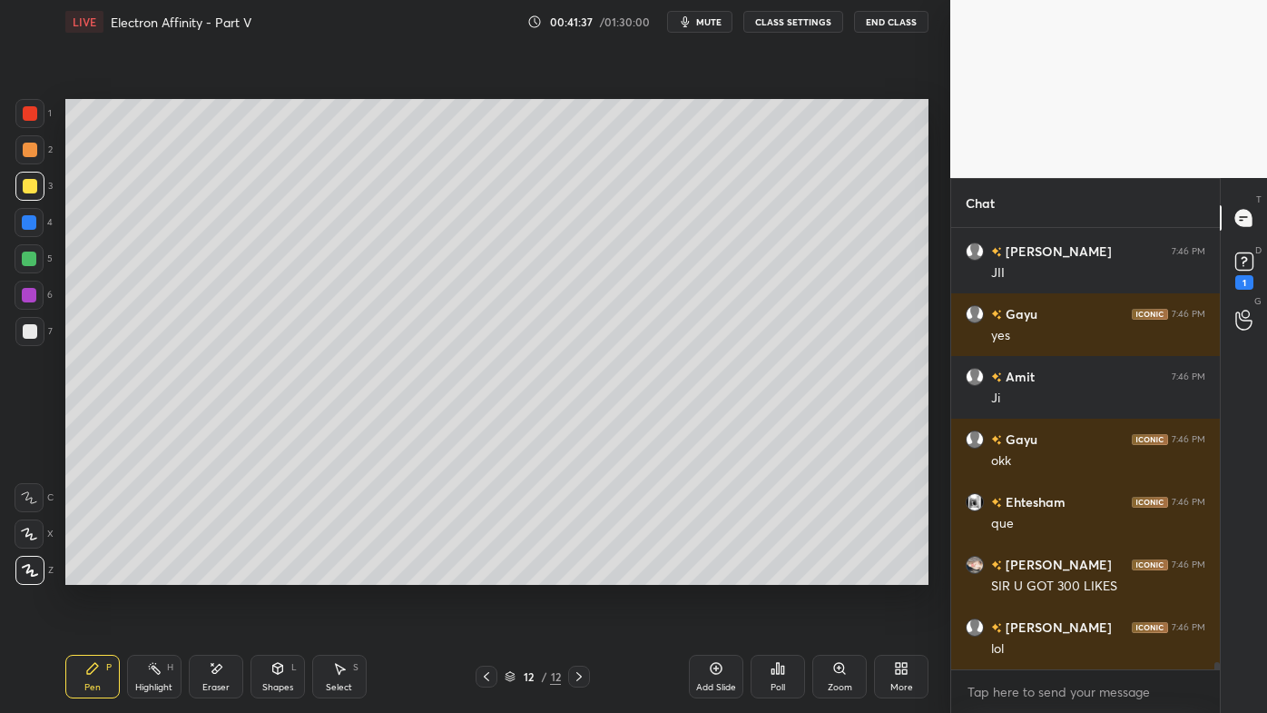
click at [776, 573] on icon at bounding box center [778, 668] width 15 height 15
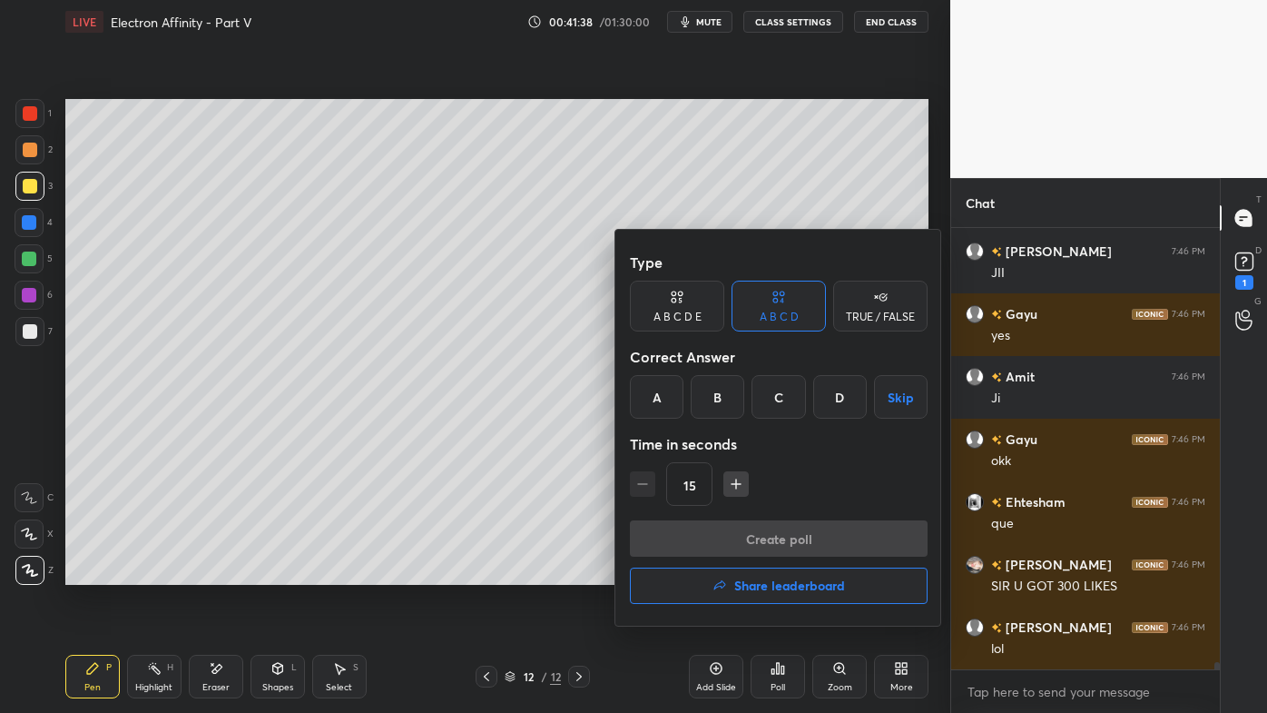
drag, startPoint x: 838, startPoint y: 400, endPoint x: 816, endPoint y: 438, distance: 43.9
click at [839, 406] on div "D" at bounding box center [840, 397] width 54 height 44
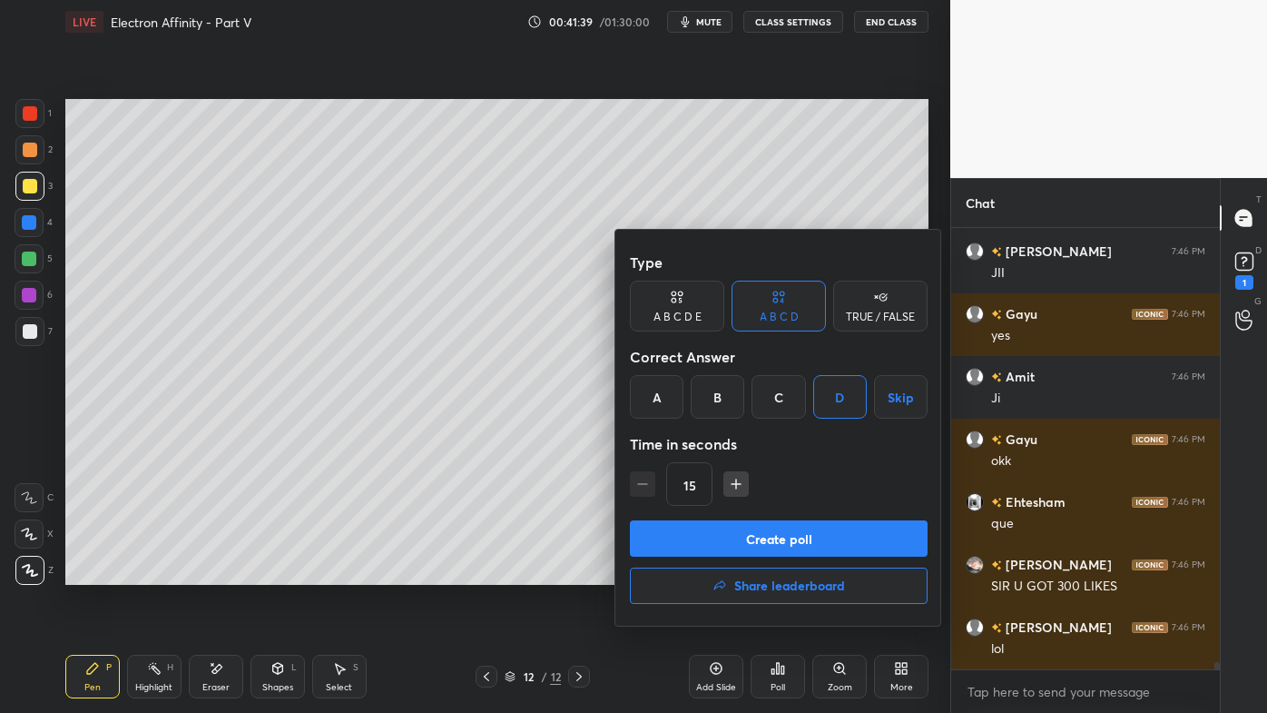
drag, startPoint x: 735, startPoint y: 536, endPoint x: 720, endPoint y: 541, distance: 16.1
click at [734, 539] on button "Create poll" at bounding box center [779, 538] width 298 height 36
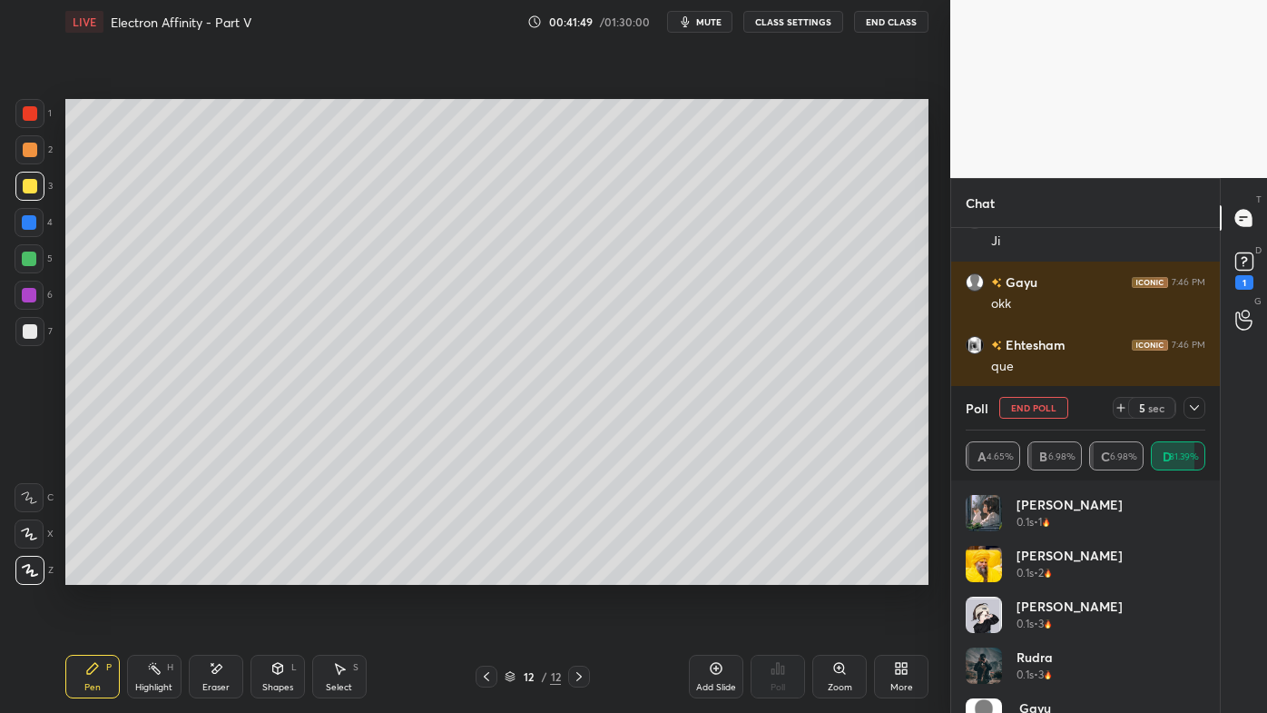
scroll to position [27113, 0]
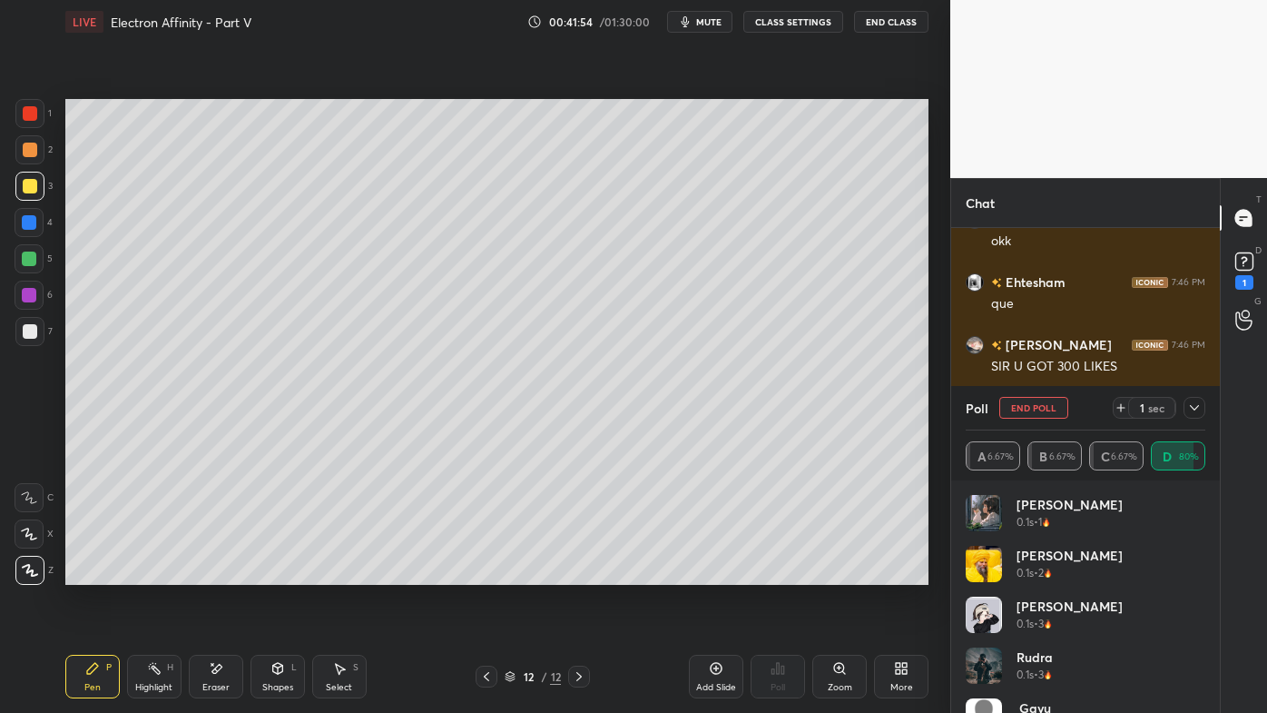
drag, startPoint x: 1193, startPoint y: 406, endPoint x: 1158, endPoint y: 438, distance: 46.9
click at [1196, 406] on icon at bounding box center [1194, 407] width 15 height 15
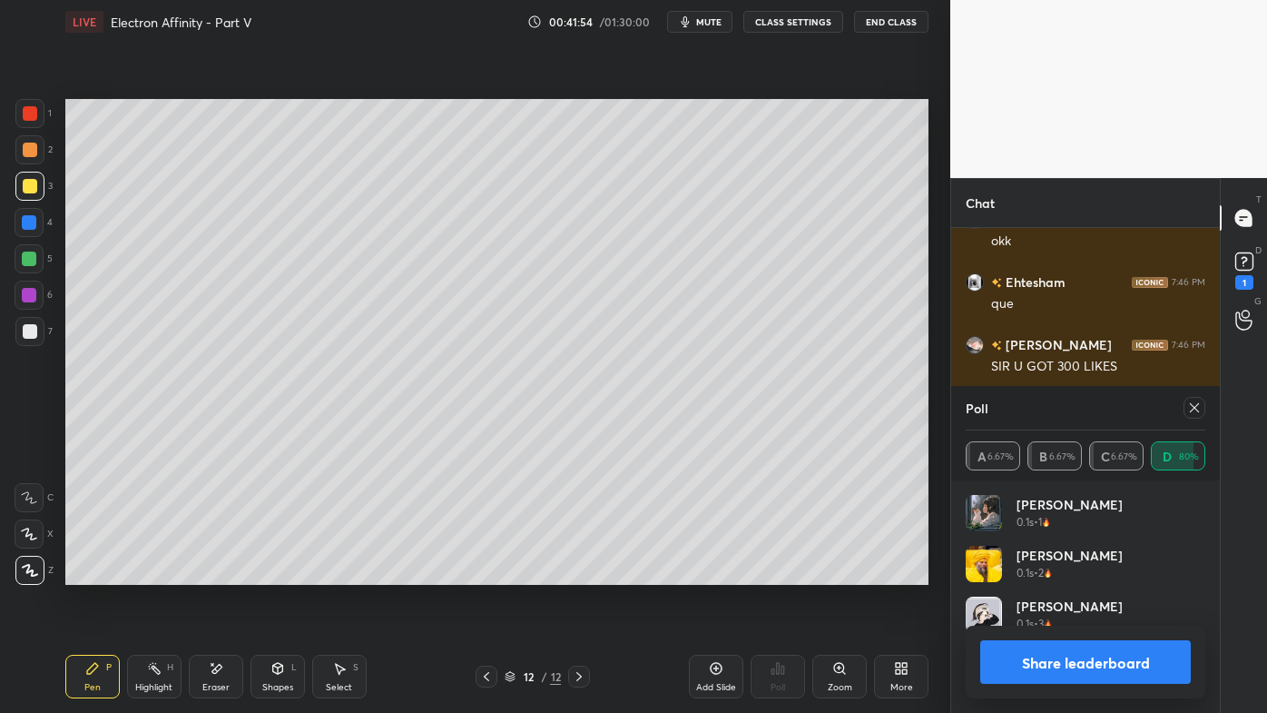
scroll to position [5, 5]
click at [1195, 401] on icon at bounding box center [1194, 407] width 15 height 15
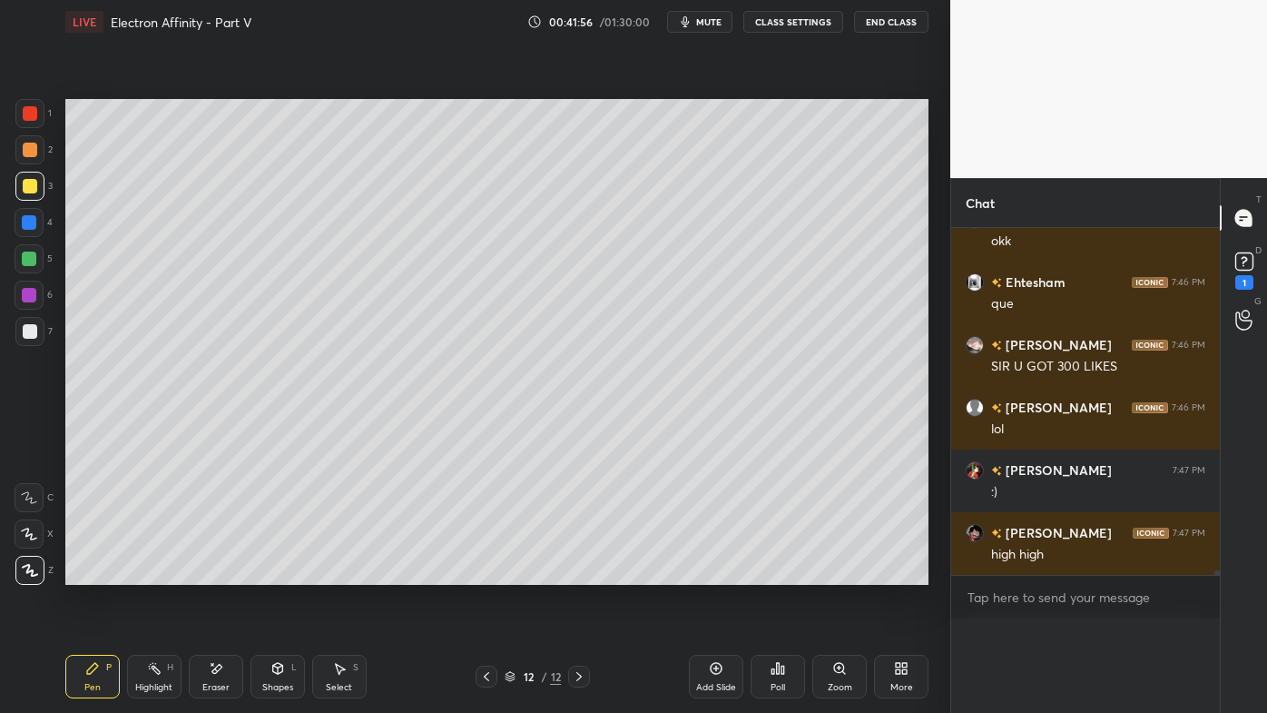
scroll to position [0, 0]
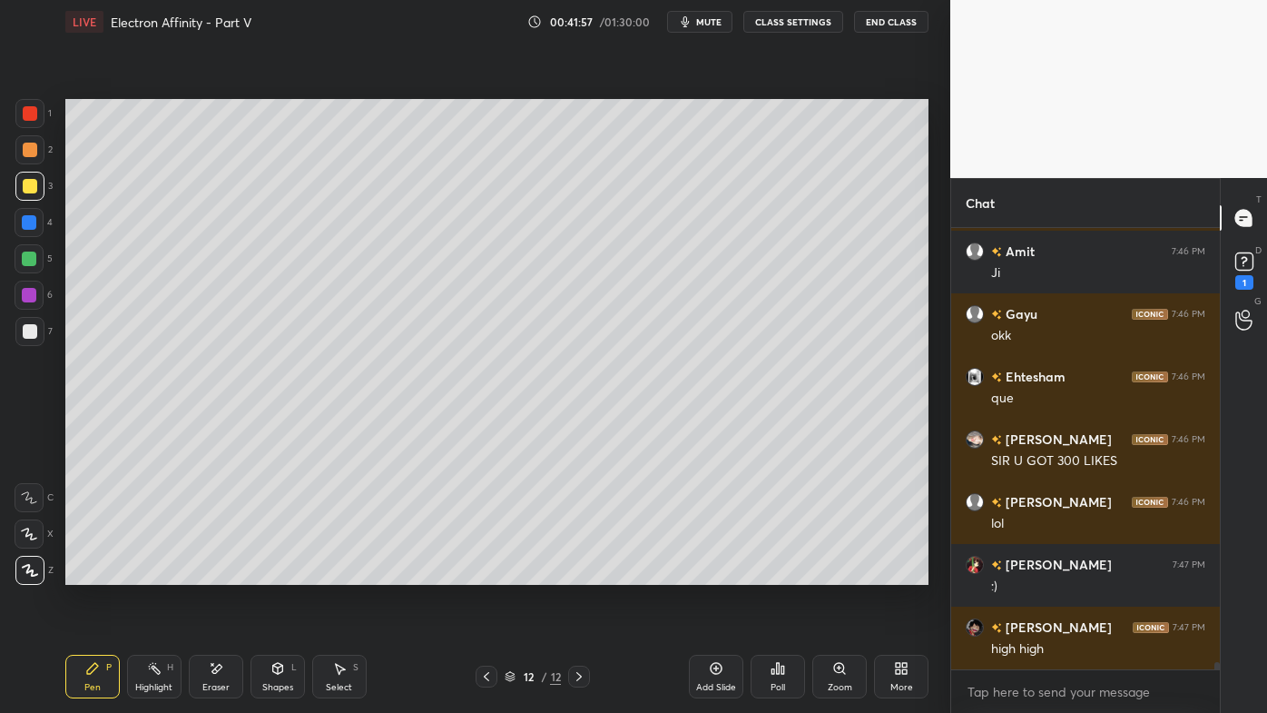
drag, startPoint x: 42, startPoint y: 153, endPoint x: 56, endPoint y: 155, distance: 14.8
click at [42, 151] on div at bounding box center [29, 149] width 29 height 29
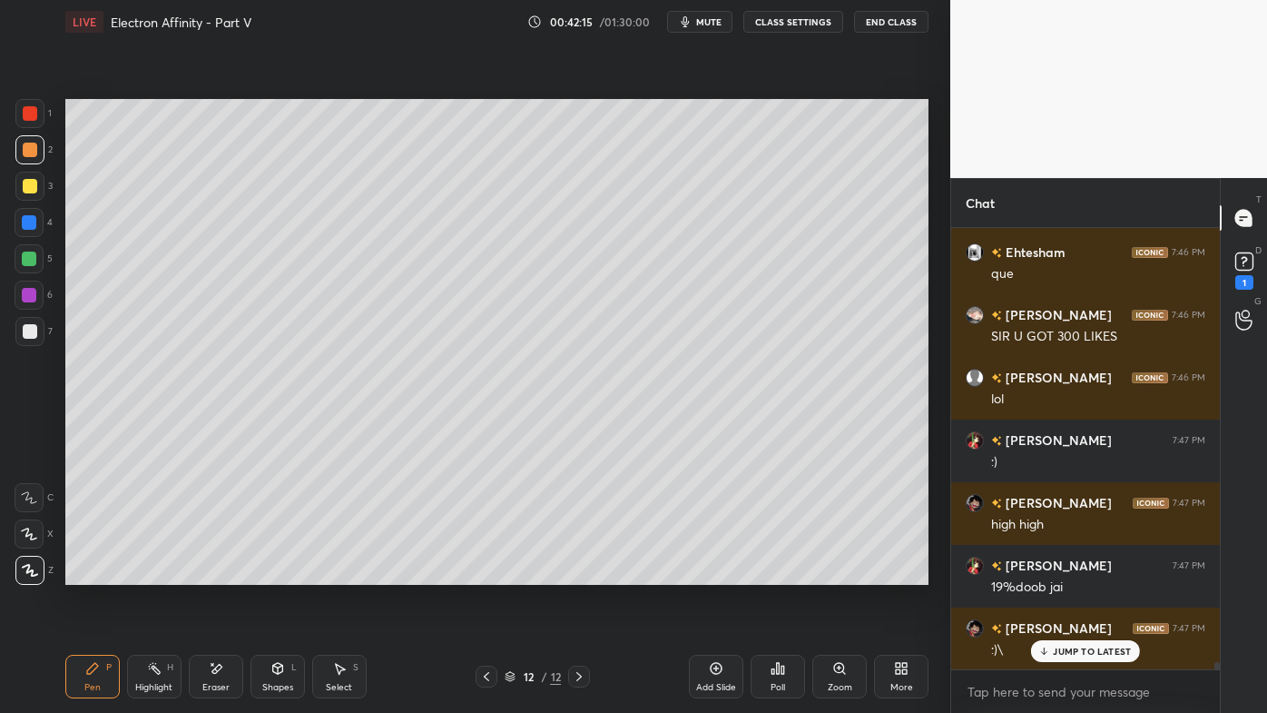
drag, startPoint x: 155, startPoint y: 664, endPoint x: 176, endPoint y: 595, distance: 72.9
click at [154, 573] on icon at bounding box center [154, 668] width 15 height 15
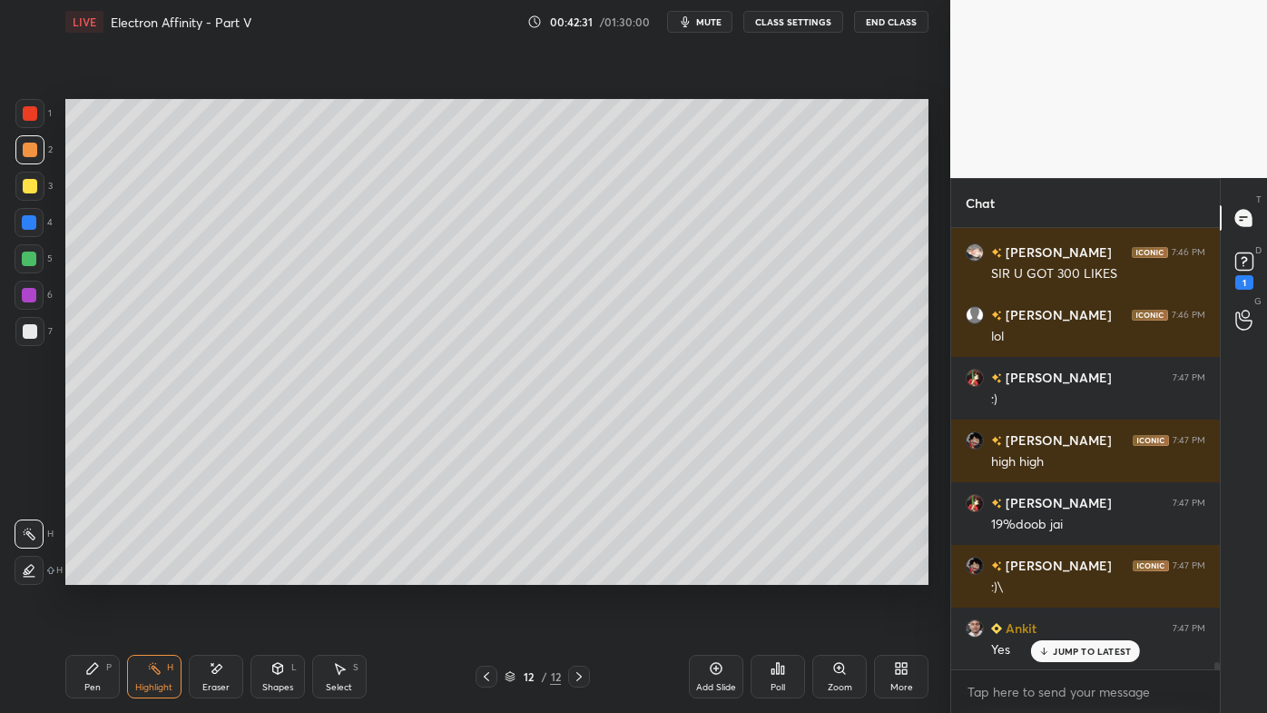
click at [487, 573] on icon at bounding box center [486, 676] width 15 height 15
click at [576, 573] on icon at bounding box center [579, 676] width 15 height 15
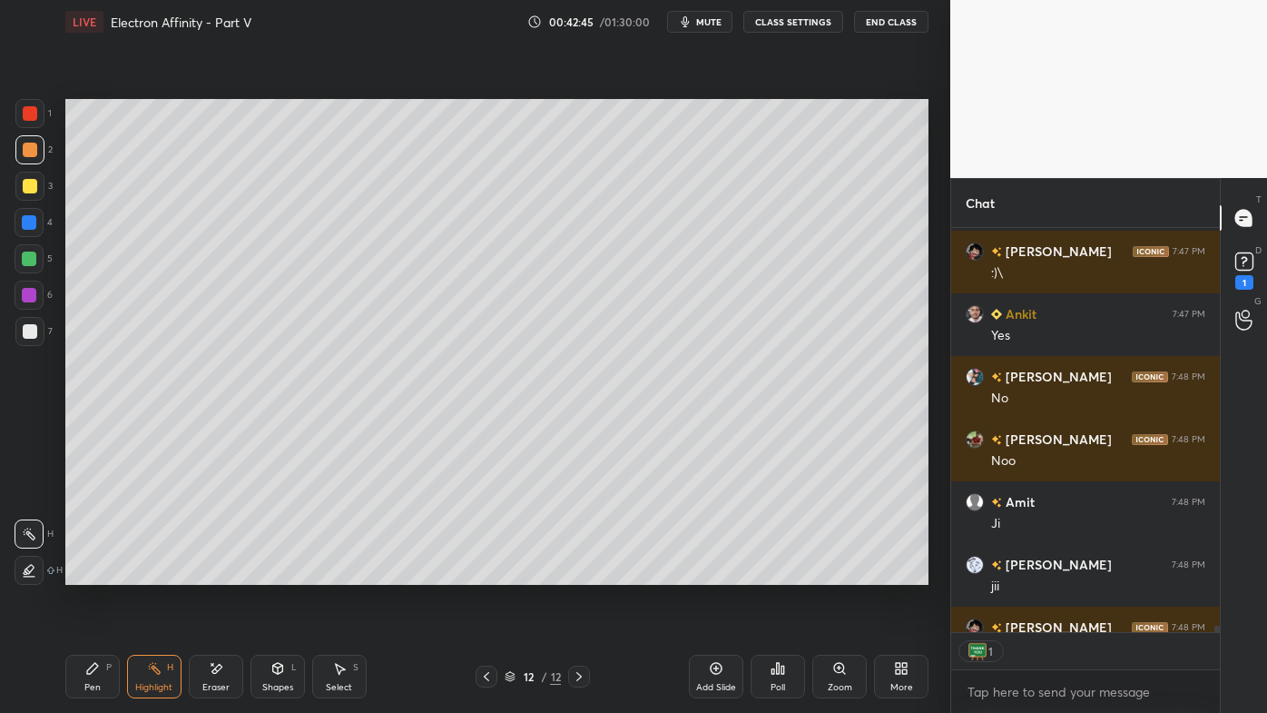
click at [90, 573] on icon at bounding box center [92, 668] width 15 height 15
click at [143, 573] on div "Highlight H" at bounding box center [154, 676] width 54 height 44
drag, startPoint x: 93, startPoint y: 669, endPoint x: 84, endPoint y: 663, distance: 11.1
click at [93, 573] on icon at bounding box center [92, 668] width 11 height 11
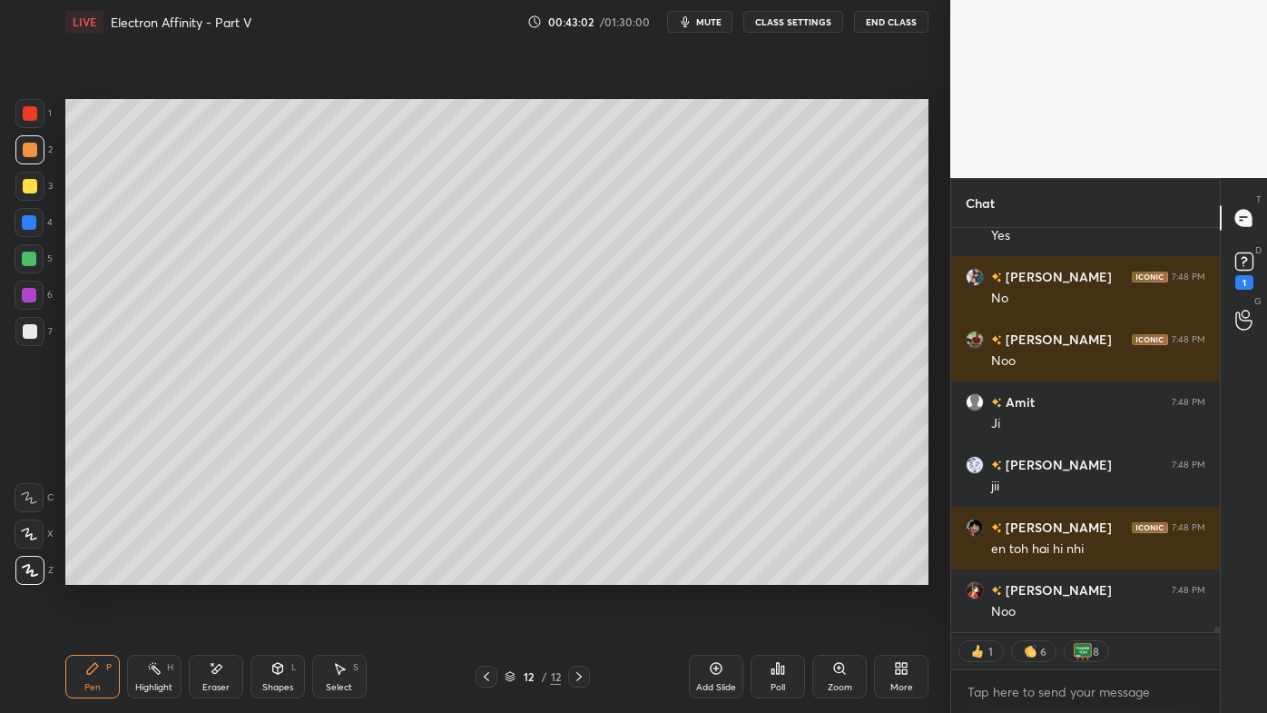
drag, startPoint x: 156, startPoint y: 663, endPoint x: 153, endPoint y: 645, distance: 17.5
click at [156, 573] on icon at bounding box center [154, 668] width 15 height 15
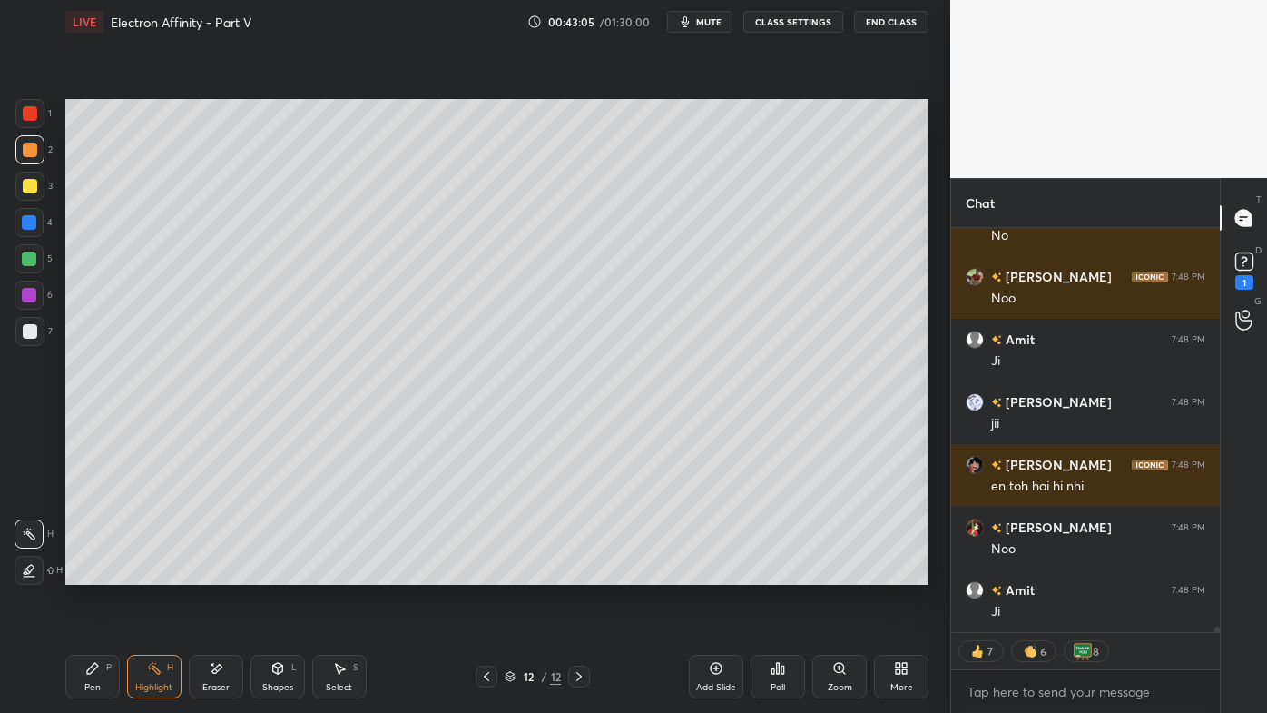
click at [482, 573] on div at bounding box center [487, 676] width 22 height 22
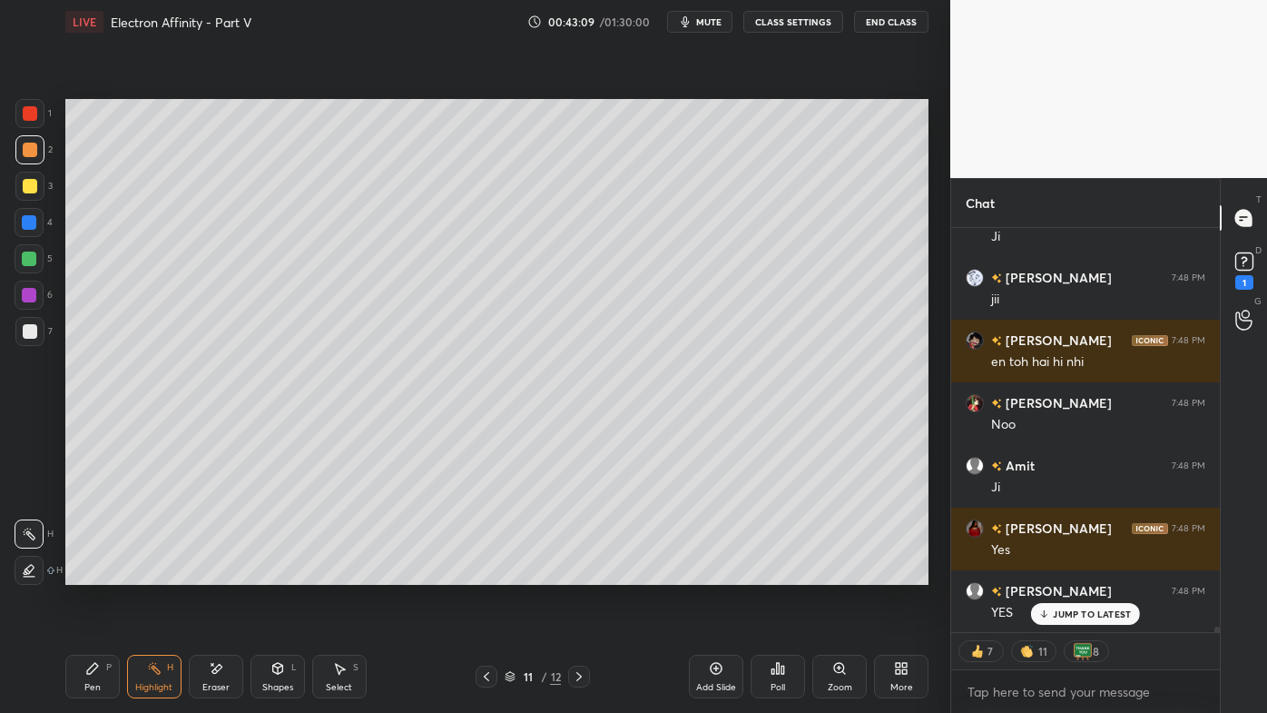
scroll to position [27869, 0]
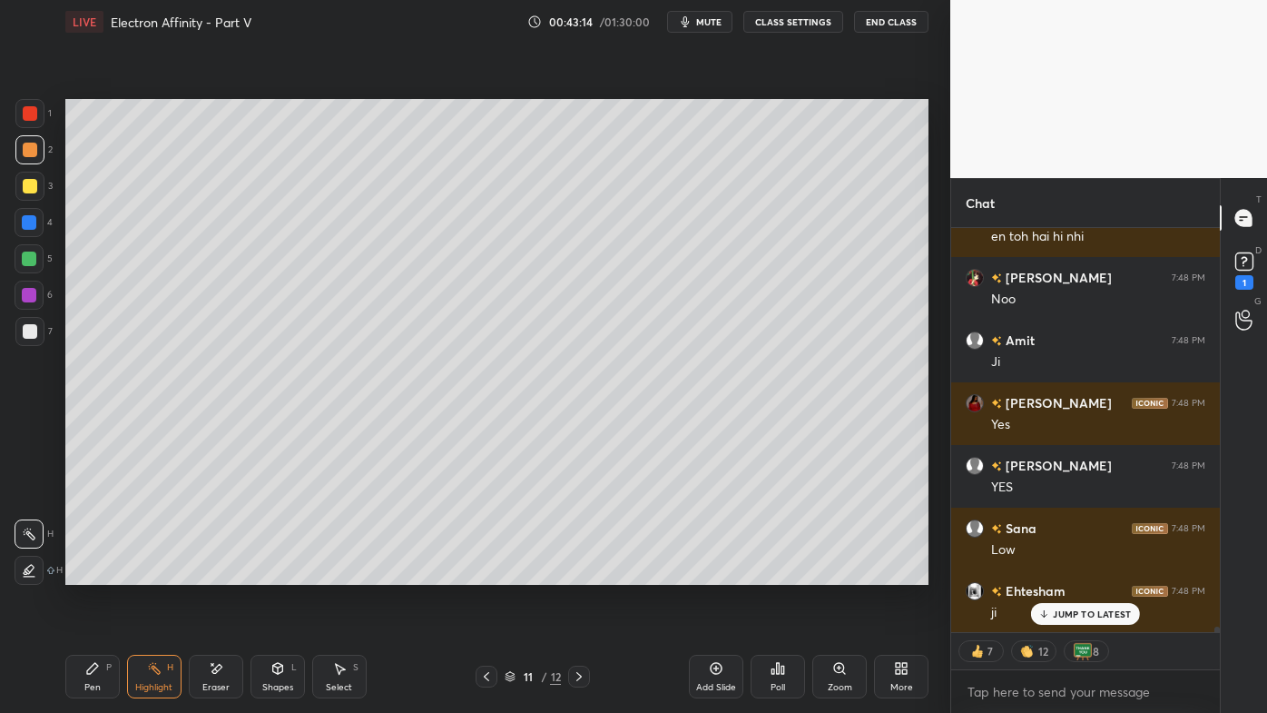
click at [94, 573] on icon at bounding box center [92, 668] width 15 height 15
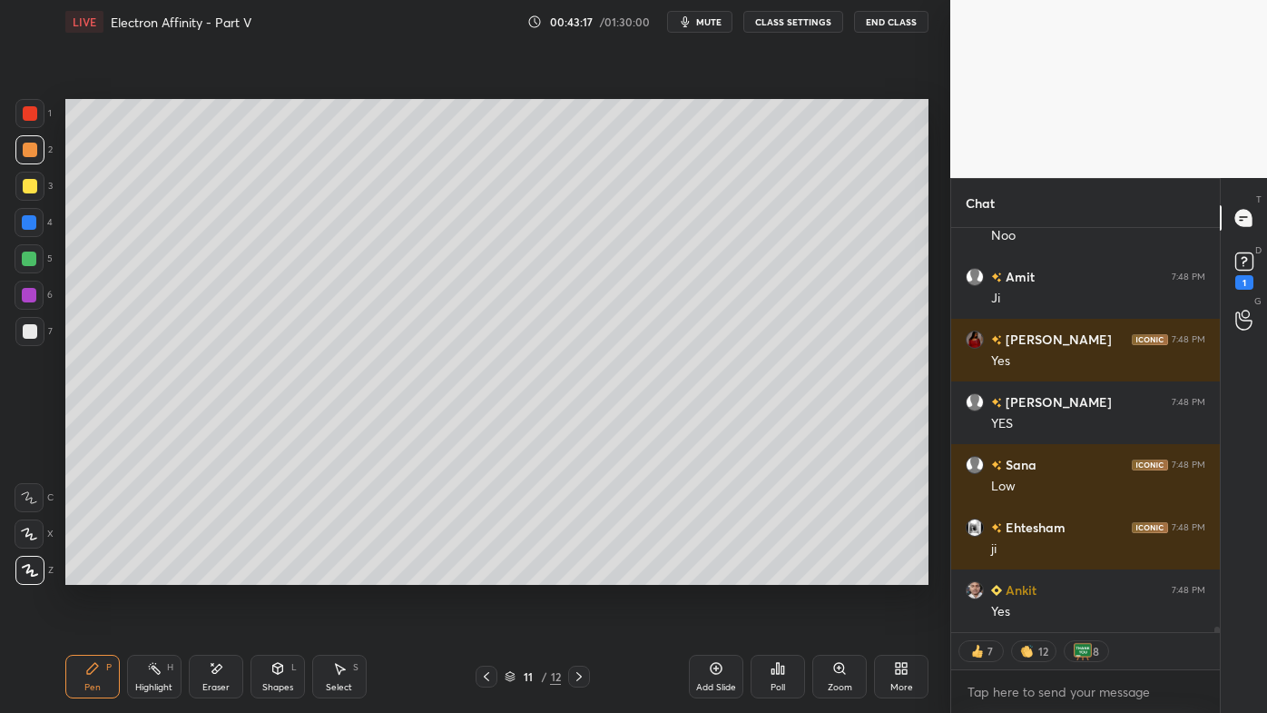
scroll to position [28058, 0]
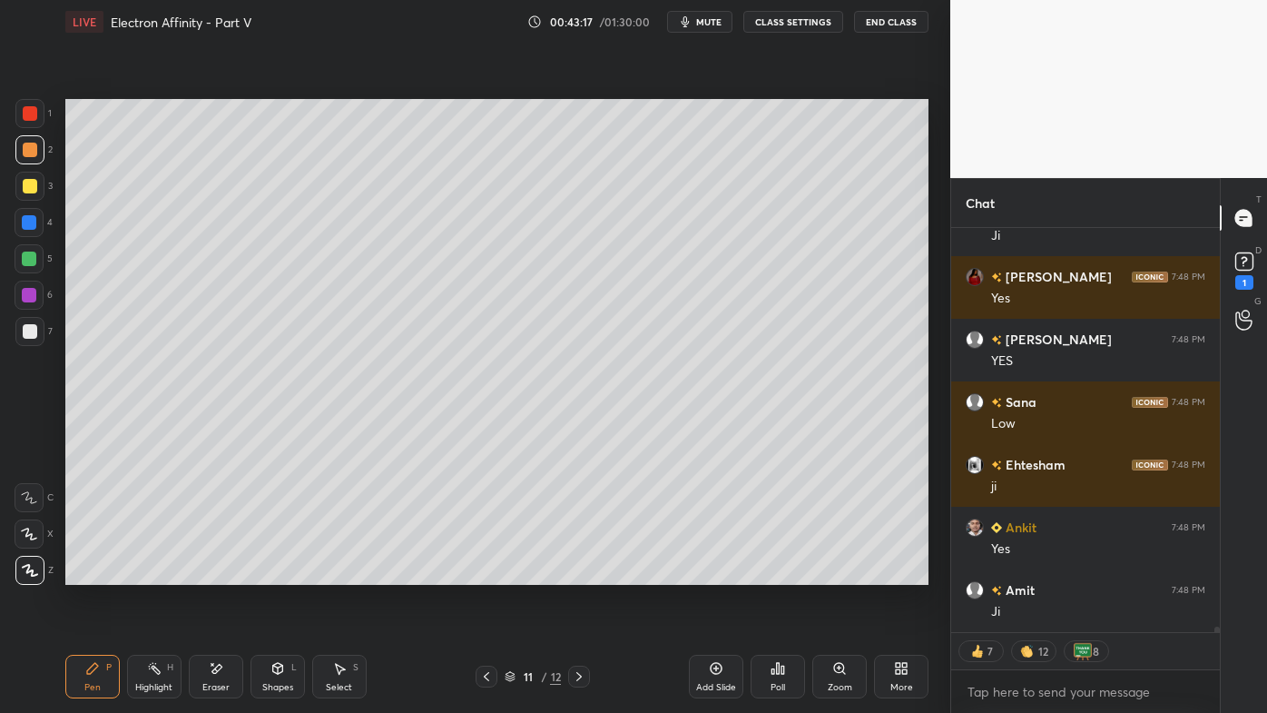
drag, startPoint x: 164, startPoint y: 663, endPoint x: 251, endPoint y: 596, distance: 108.8
click at [166, 573] on div "Highlight H" at bounding box center [154, 676] width 54 height 44
click at [218, 573] on icon at bounding box center [217, 668] width 10 height 9
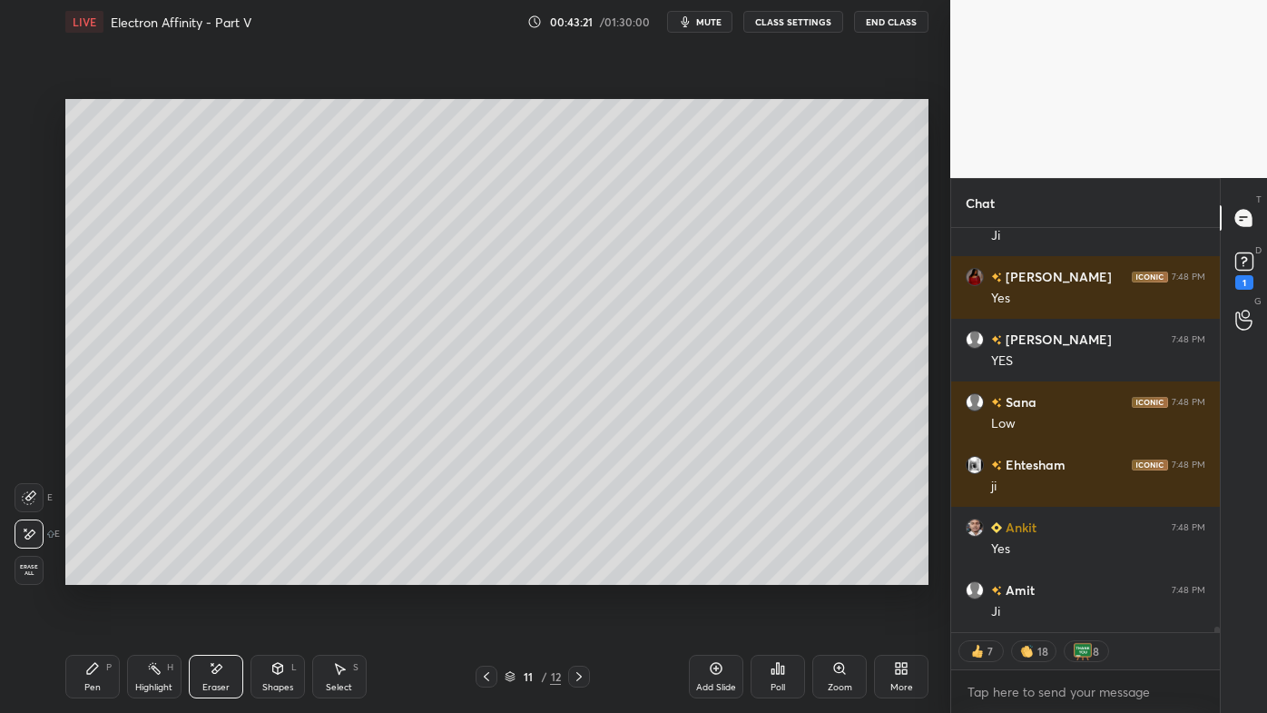
click at [164, 573] on div "Highlight H" at bounding box center [154, 676] width 54 height 44
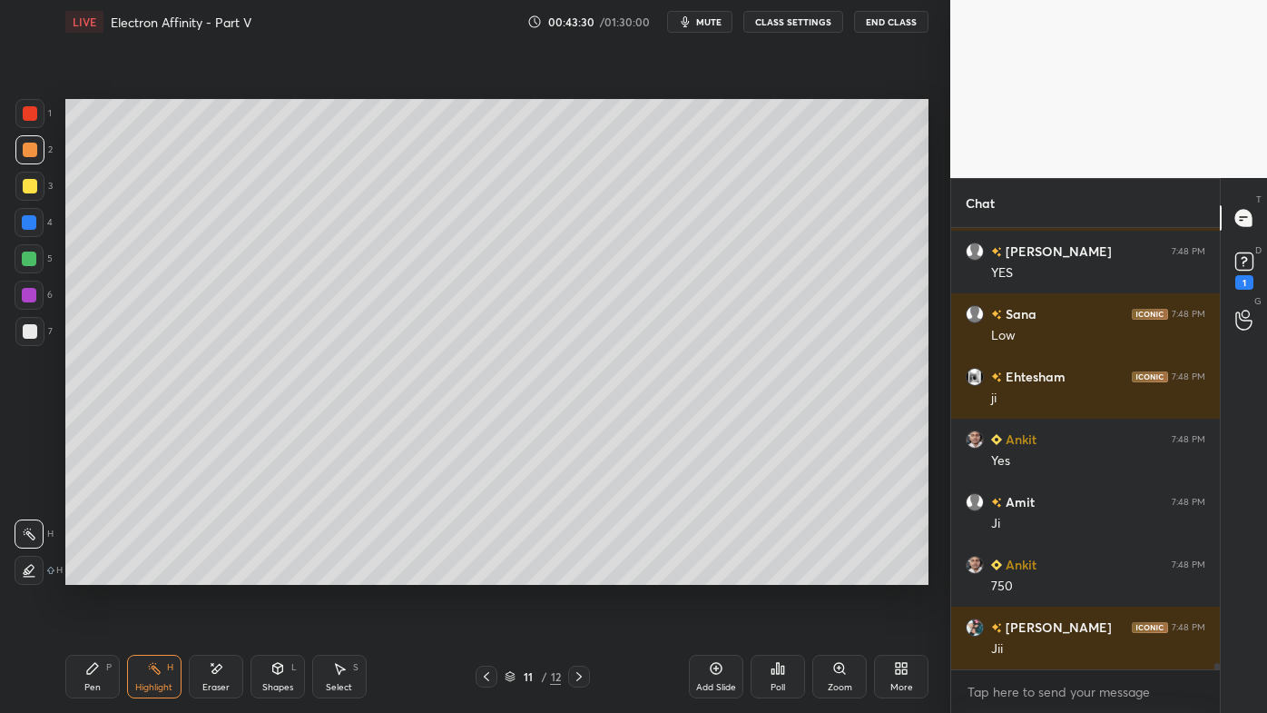
scroll to position [28145, 0]
click at [585, 573] on icon at bounding box center [579, 676] width 15 height 15
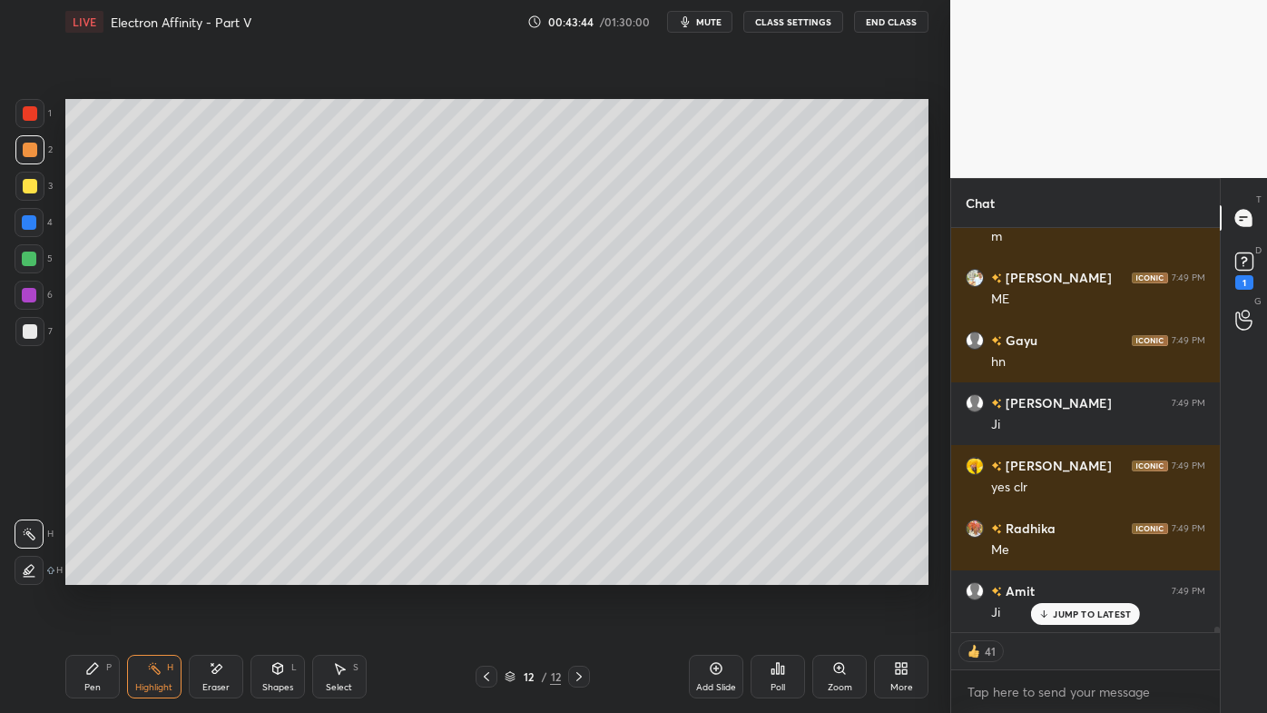
scroll to position [28290, 0]
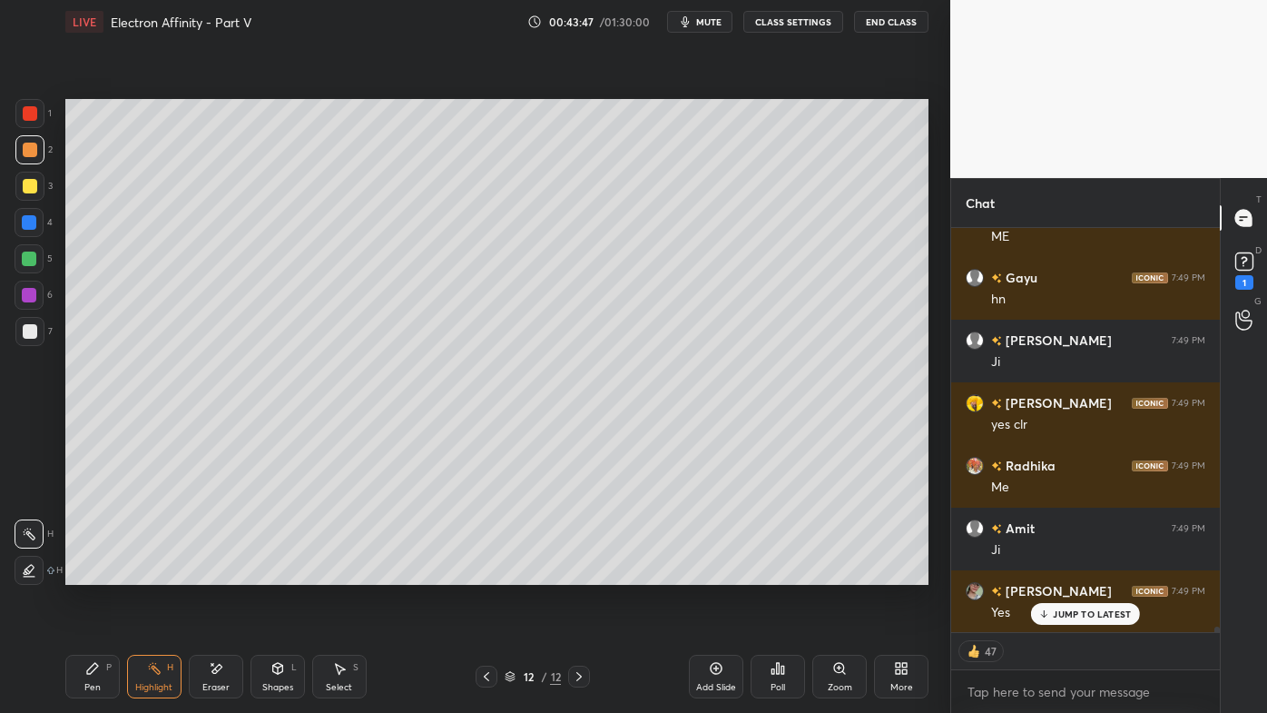
click at [1061, 573] on p "JUMP TO LATEST" at bounding box center [1092, 613] width 78 height 11
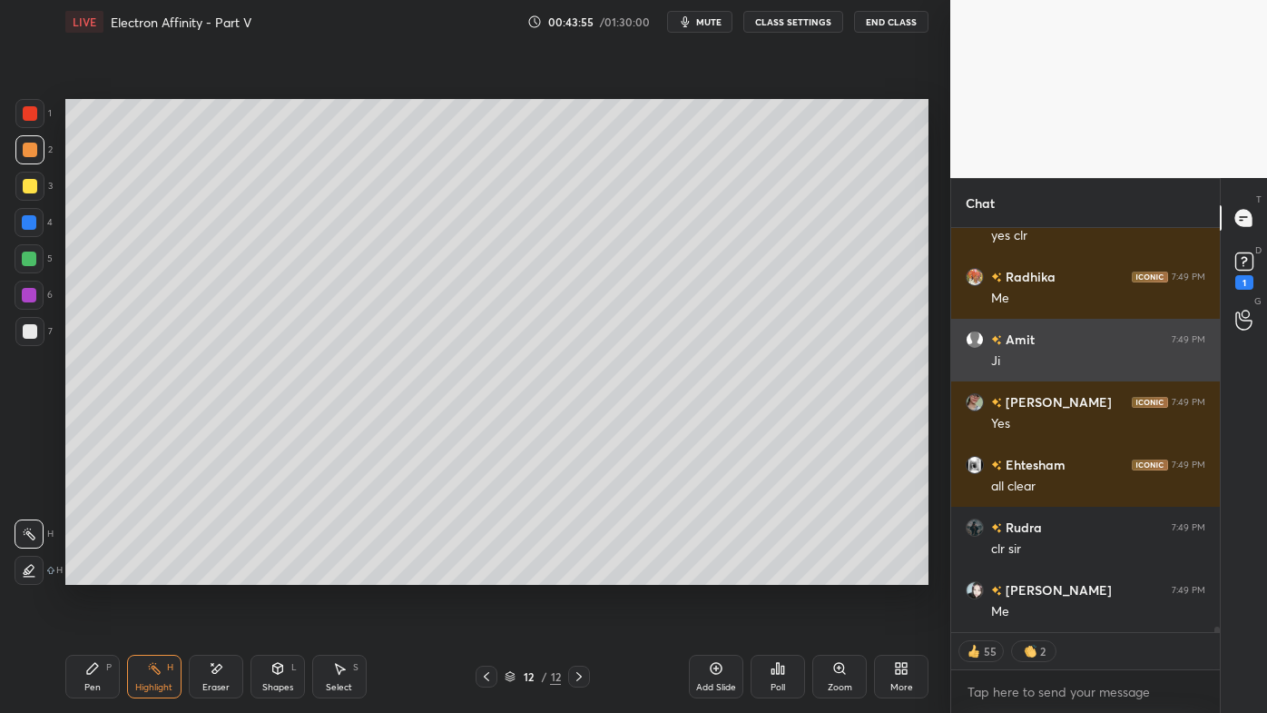
scroll to position [28541, 0]
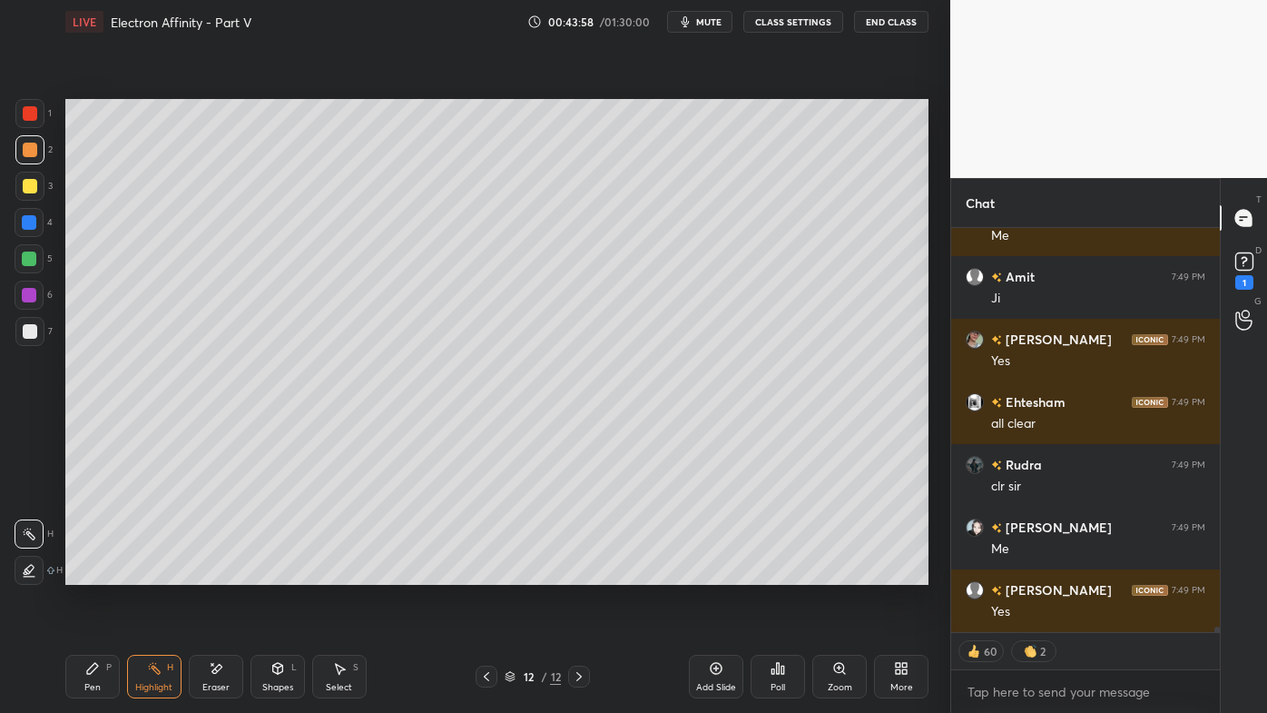
click at [709, 24] on span "mute" at bounding box center [708, 21] width 25 height 13
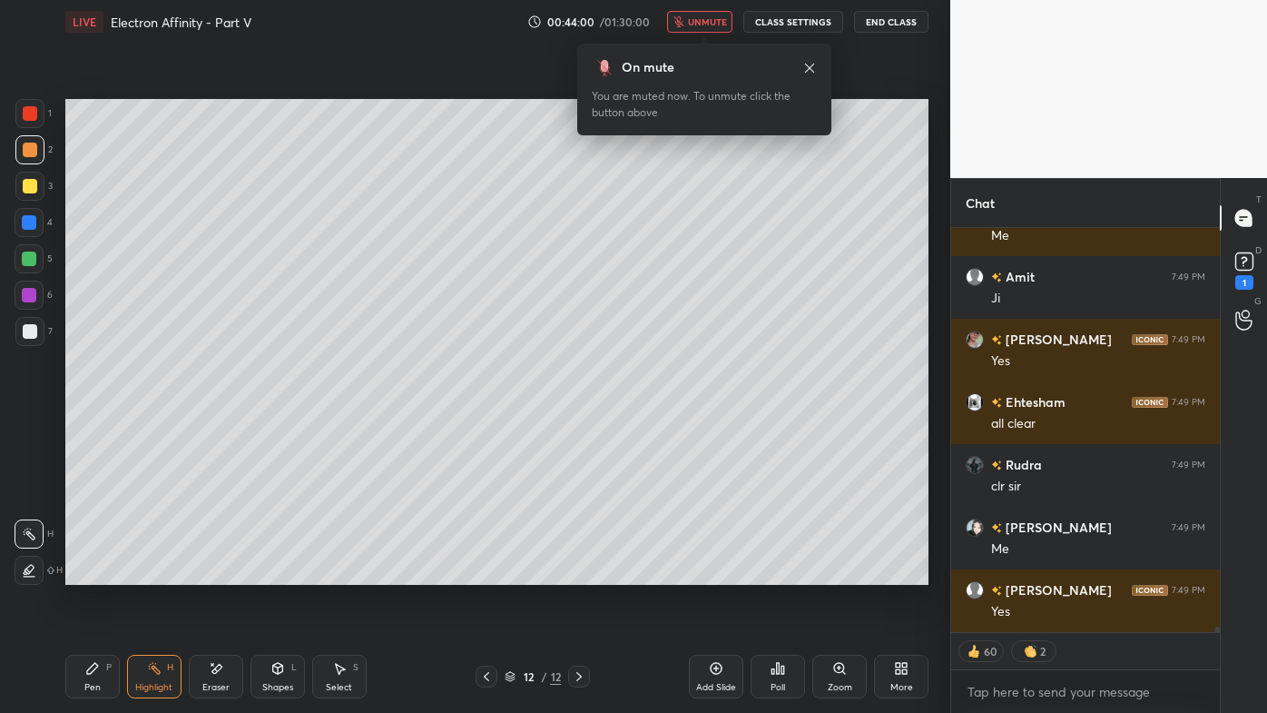
drag, startPoint x: 29, startPoint y: 176, endPoint x: 60, endPoint y: 179, distance: 31.0
click at [30, 176] on div at bounding box center [29, 186] width 29 height 29
click at [98, 573] on div "Pen P" at bounding box center [92, 676] width 54 height 44
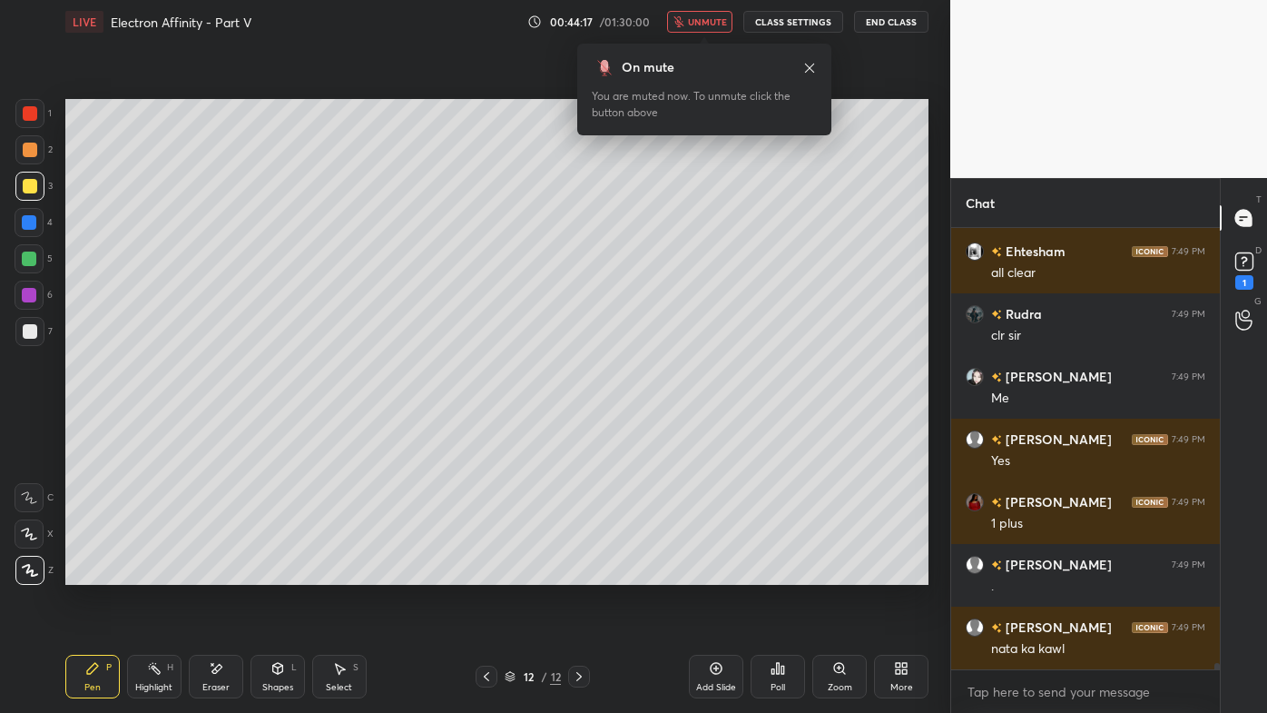
scroll to position [28755, 0]
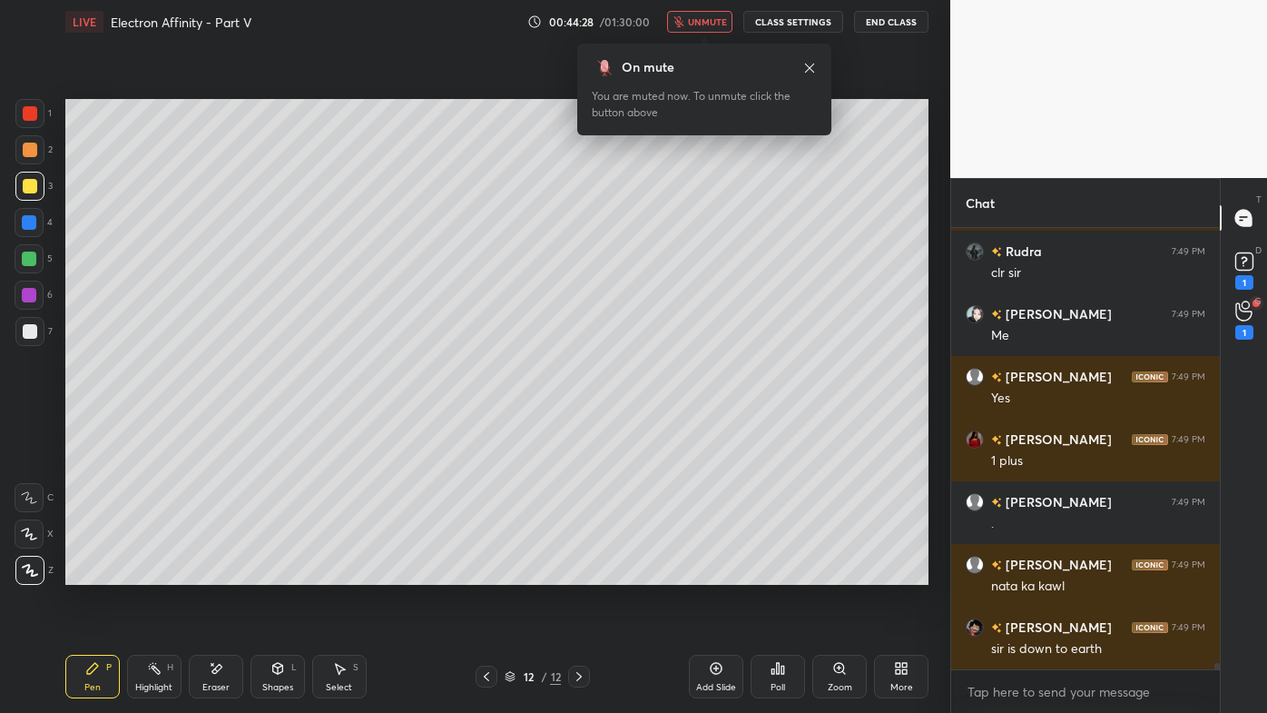
click at [713, 26] on span "unmute" at bounding box center [707, 21] width 39 height 13
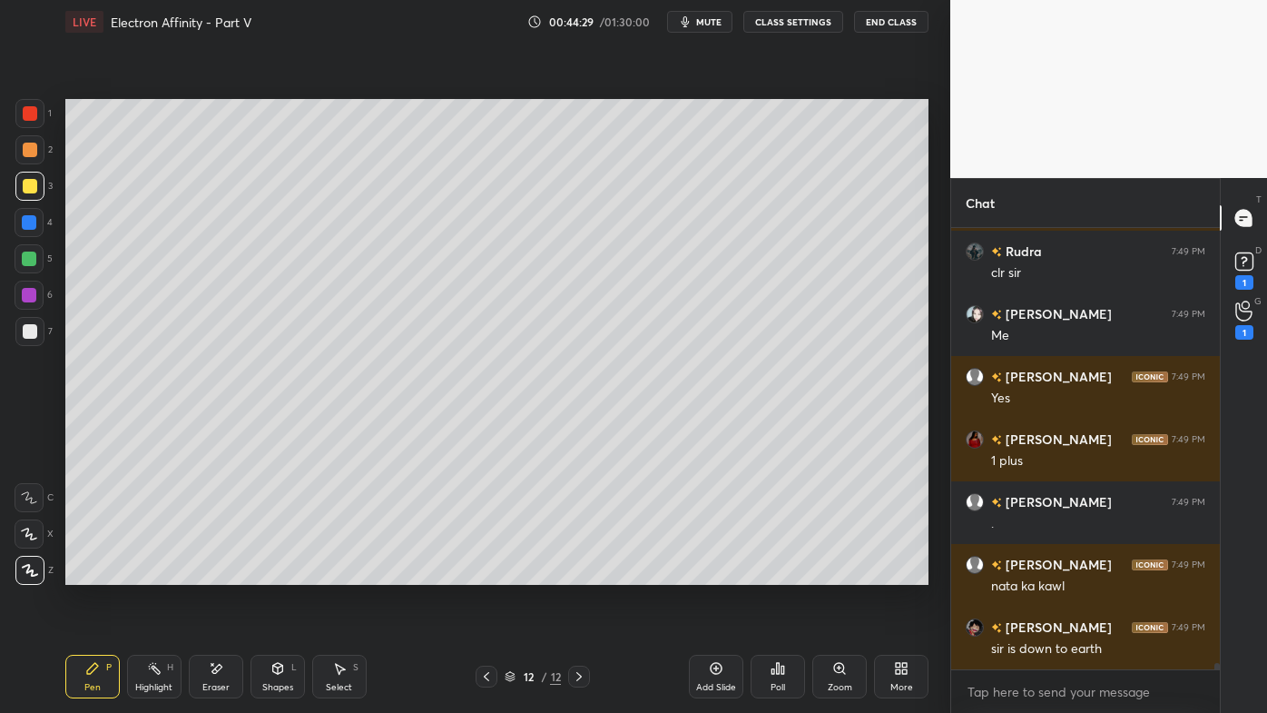
click at [0, 573] on div "1 2 3 4 5 6 7 C X Z E E Erase all H H LIVE Electron Affinity - Part V 00:44:29 …" at bounding box center [468, 356] width 936 height 713
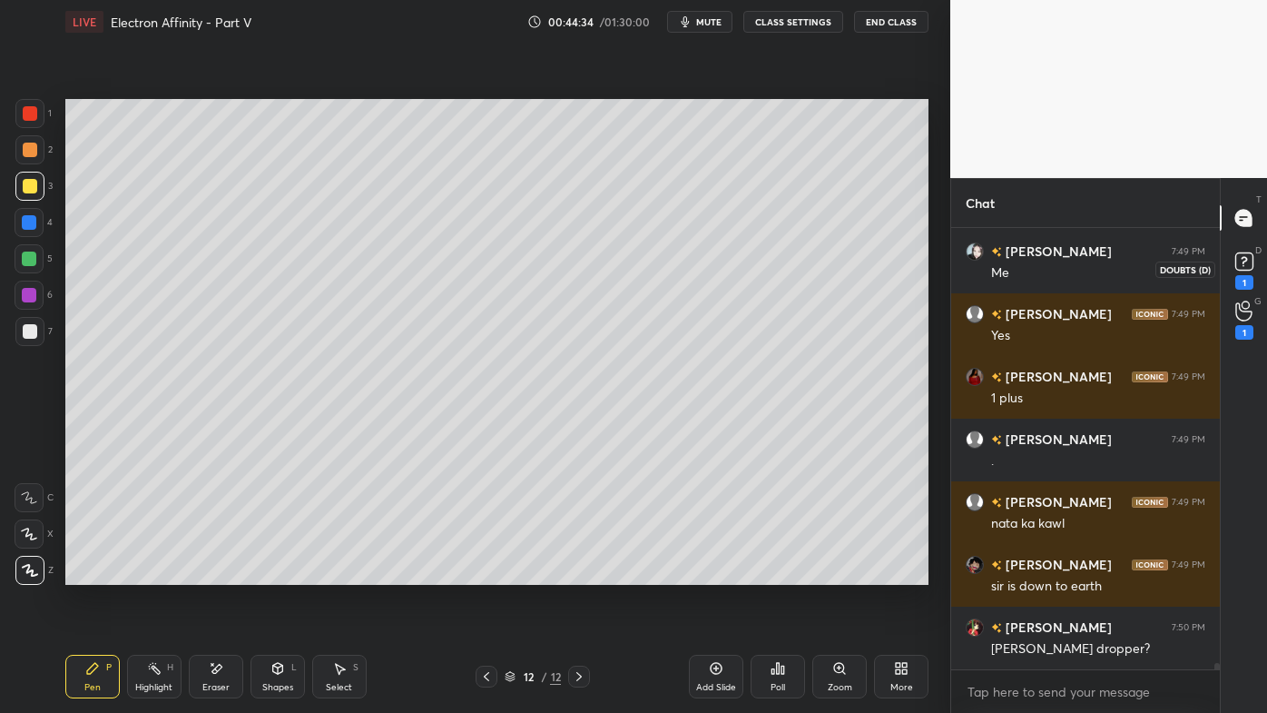
click at [1241, 285] on div "1" at bounding box center [1244, 282] width 18 height 15
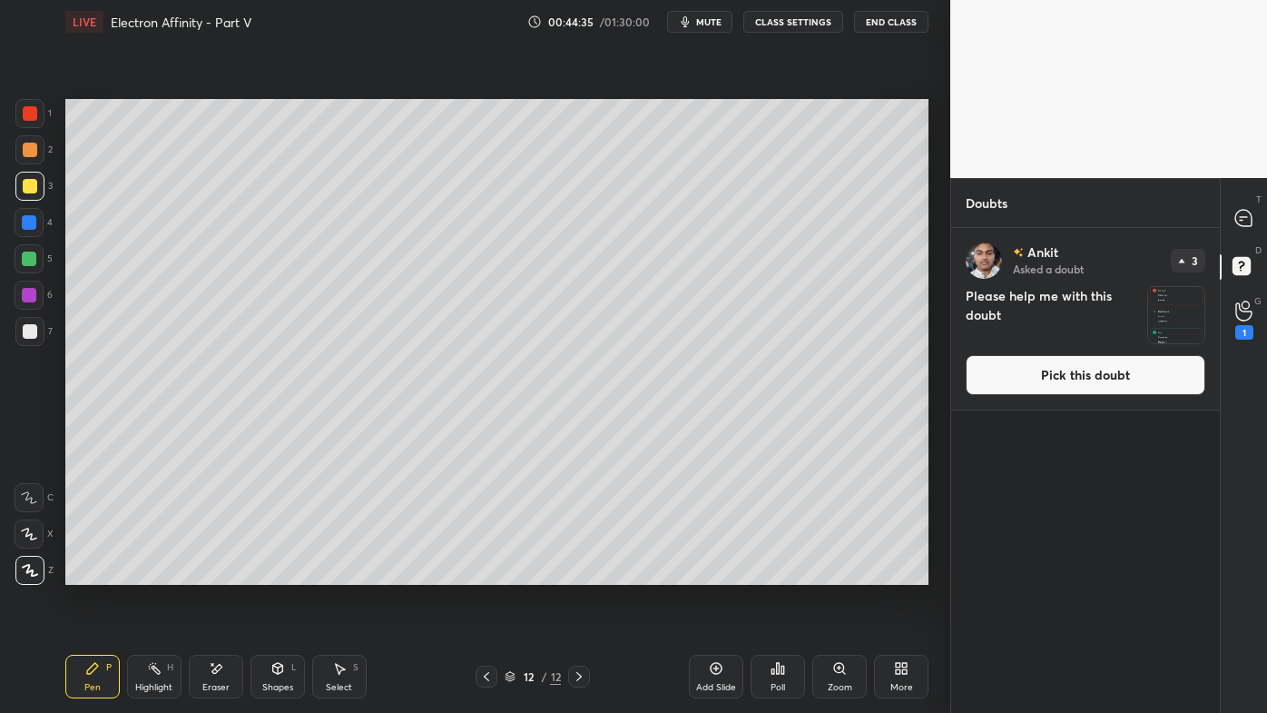
click at [1225, 232] on div "T Messages (T)" at bounding box center [1244, 217] width 46 height 51
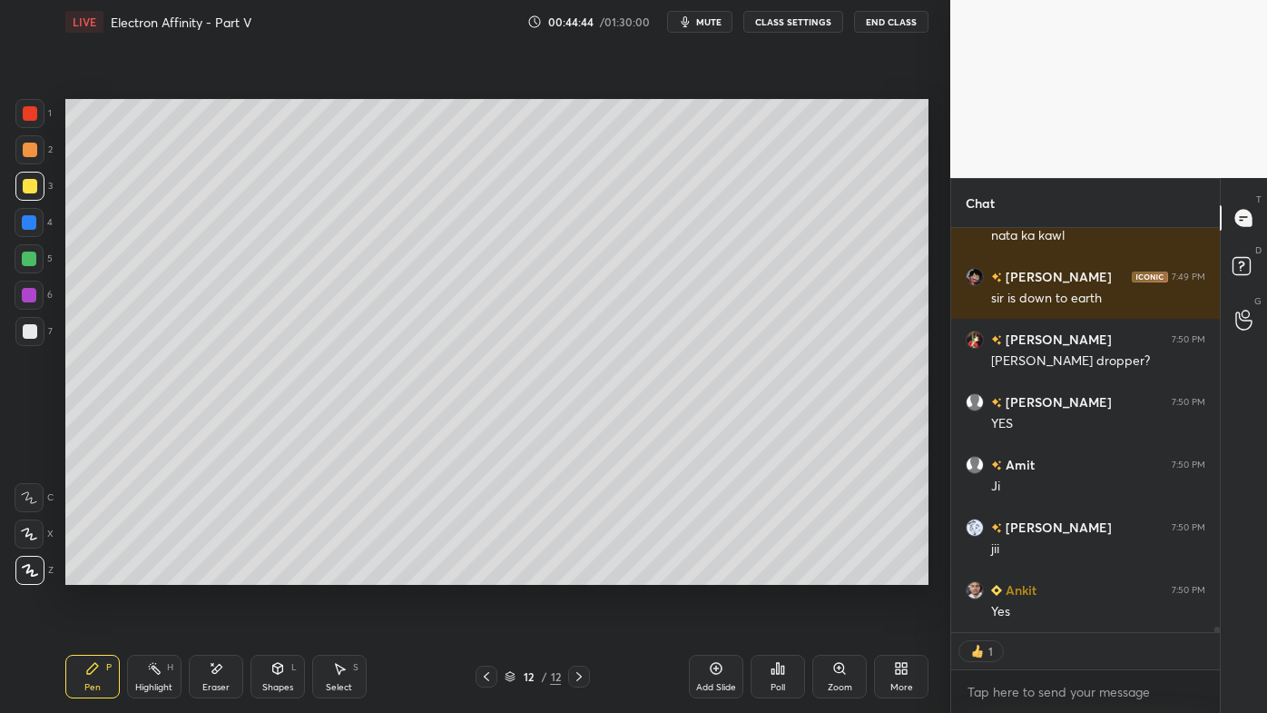
scroll to position [29011, 0]
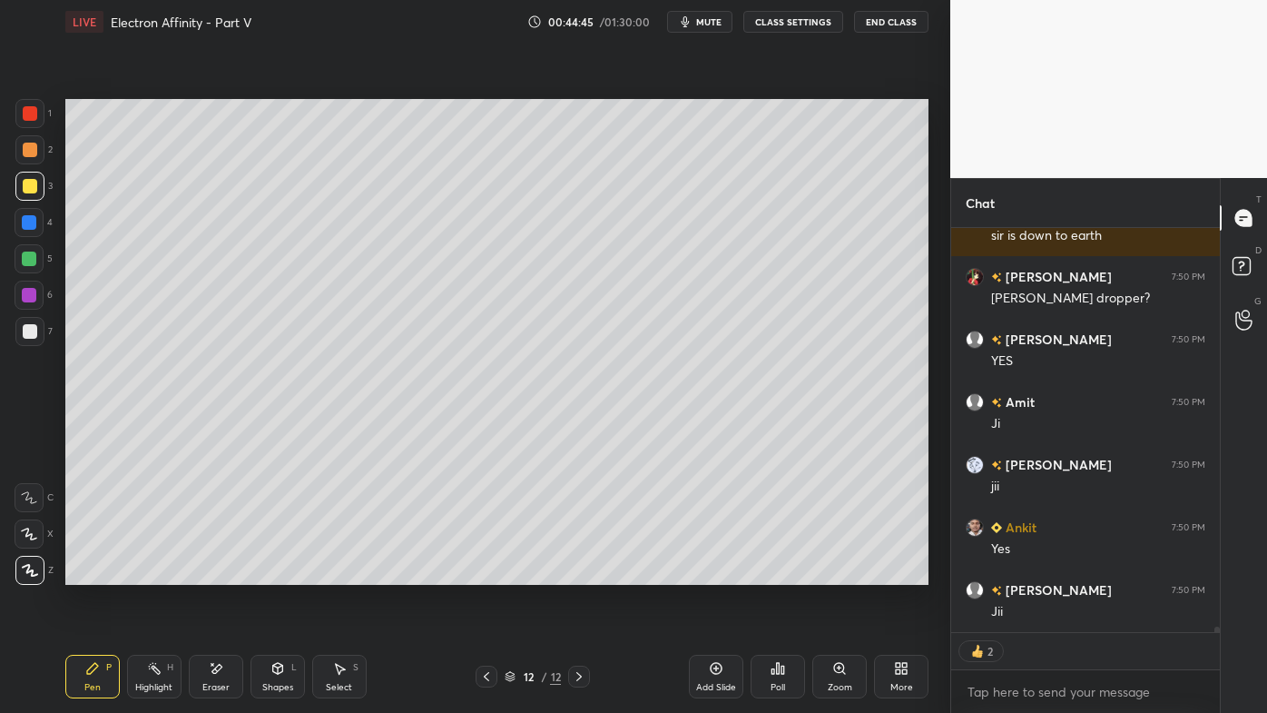
drag, startPoint x: 154, startPoint y: 664, endPoint x: 156, endPoint y: 654, distance: 11.0
click at [155, 573] on div "Highlight H" at bounding box center [154, 676] width 54 height 44
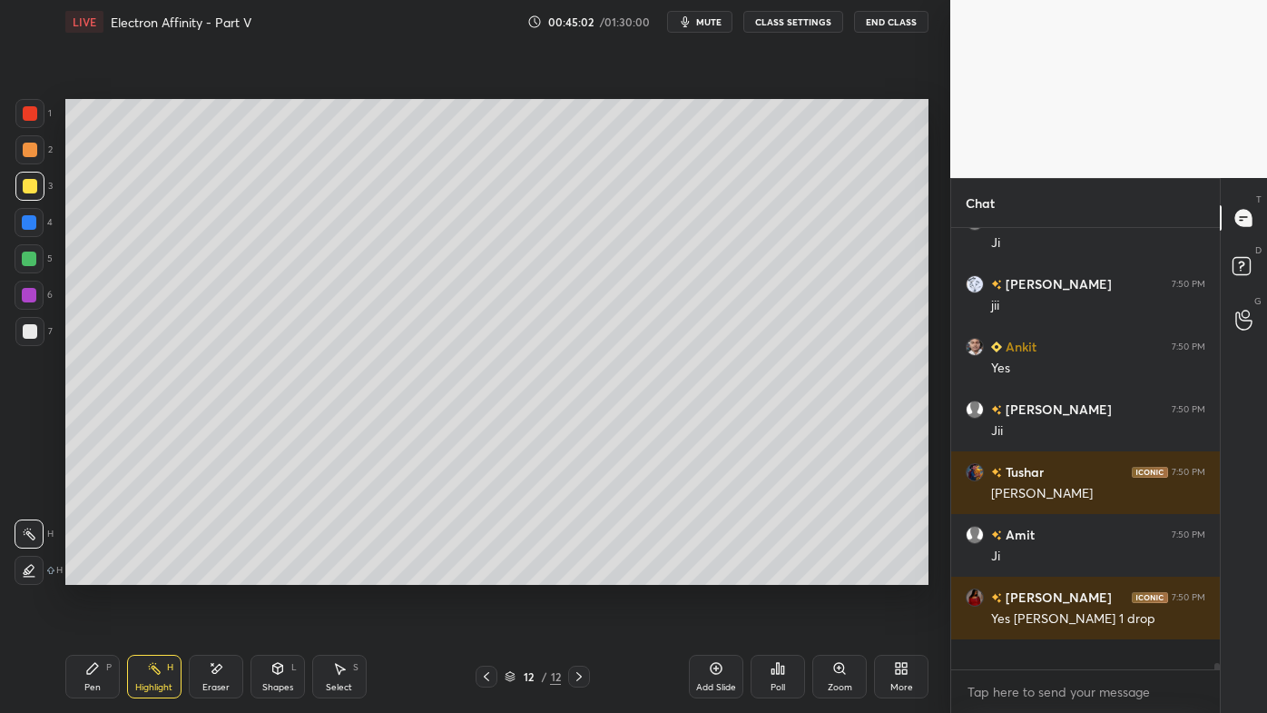
scroll to position [29212, 0]
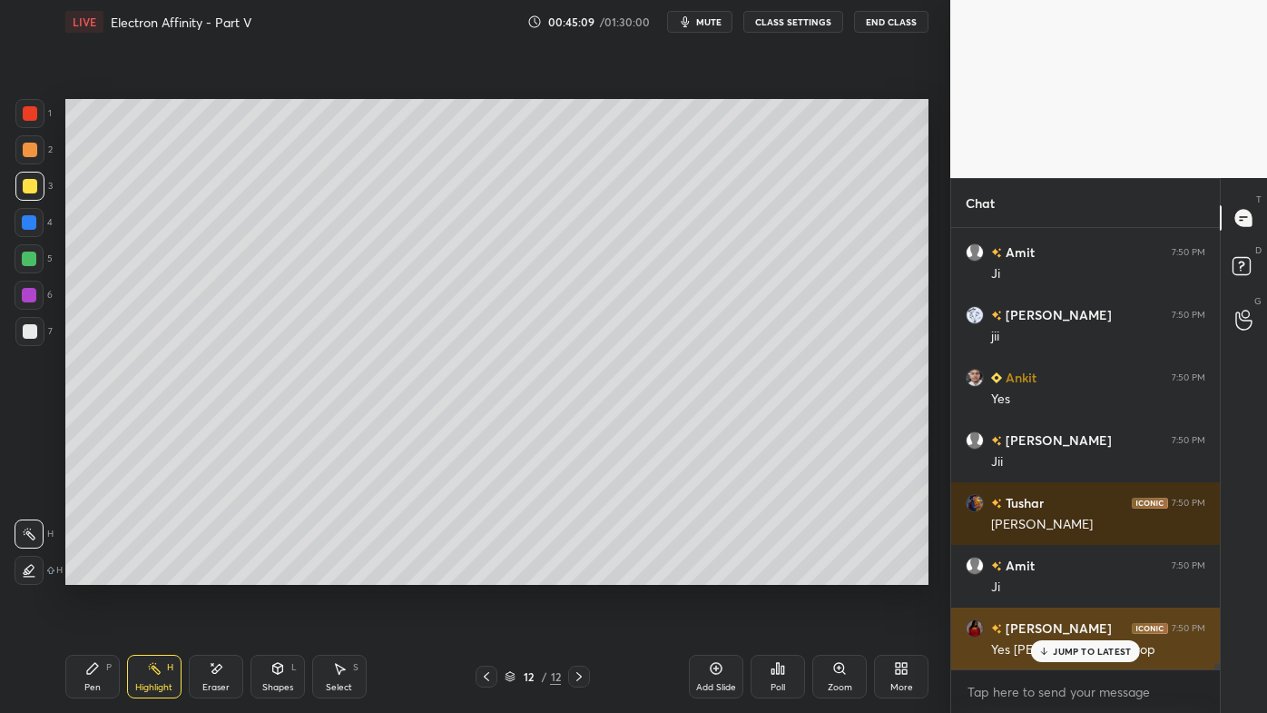
click at [1053, 573] on div "JUMP TO LATEST" at bounding box center [1085, 651] width 109 height 22
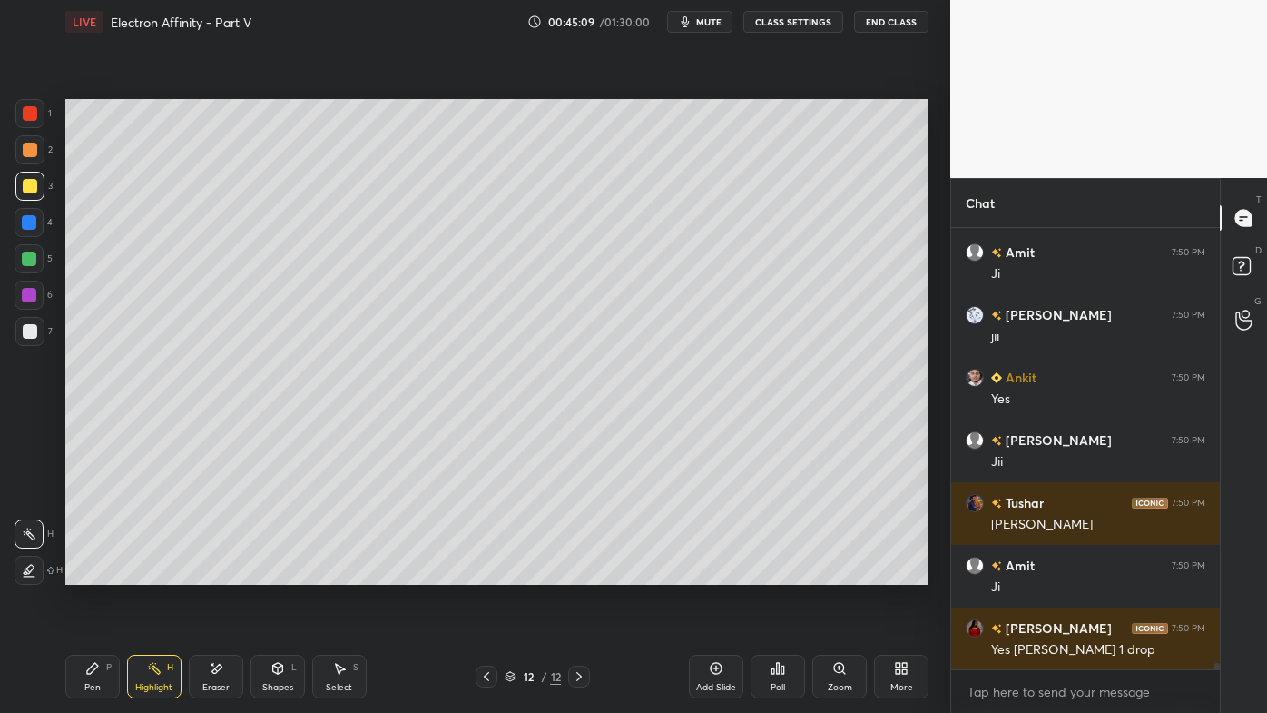
click at [701, 573] on div "Setting up your live class Poll for secs No correct answer Start poll" at bounding box center [497, 342] width 878 height 596
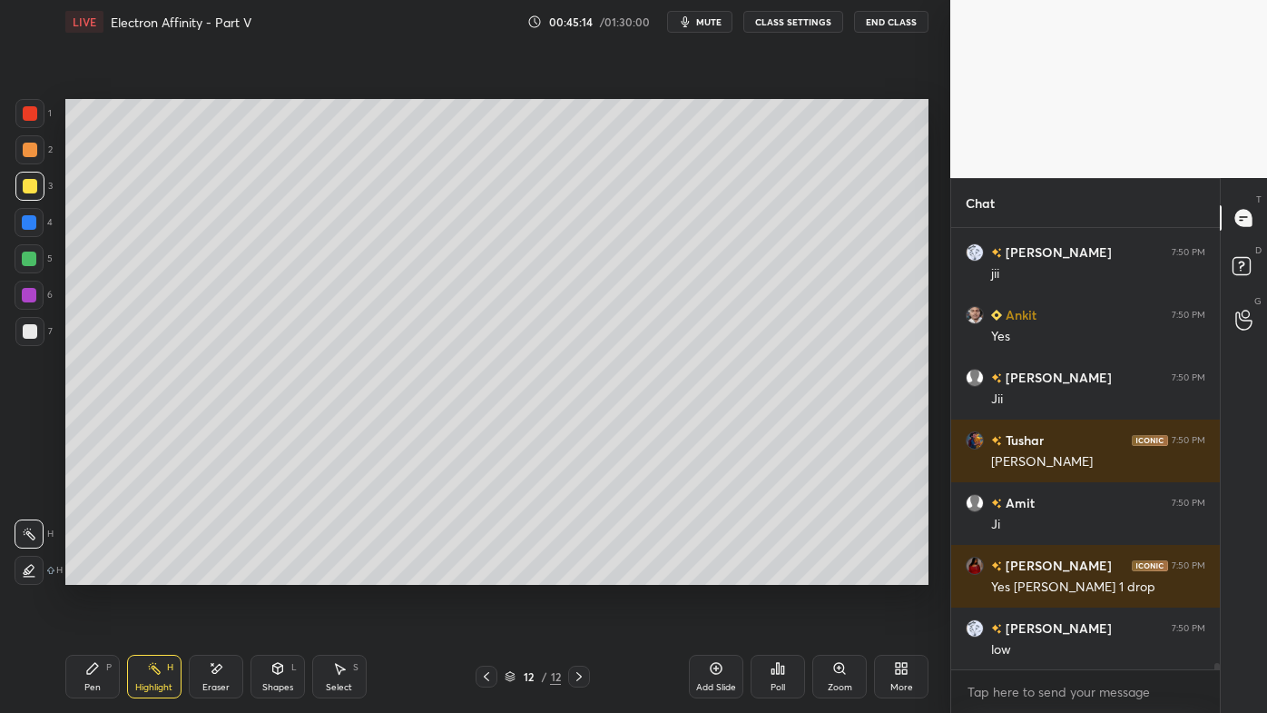
scroll to position [29338, 0]
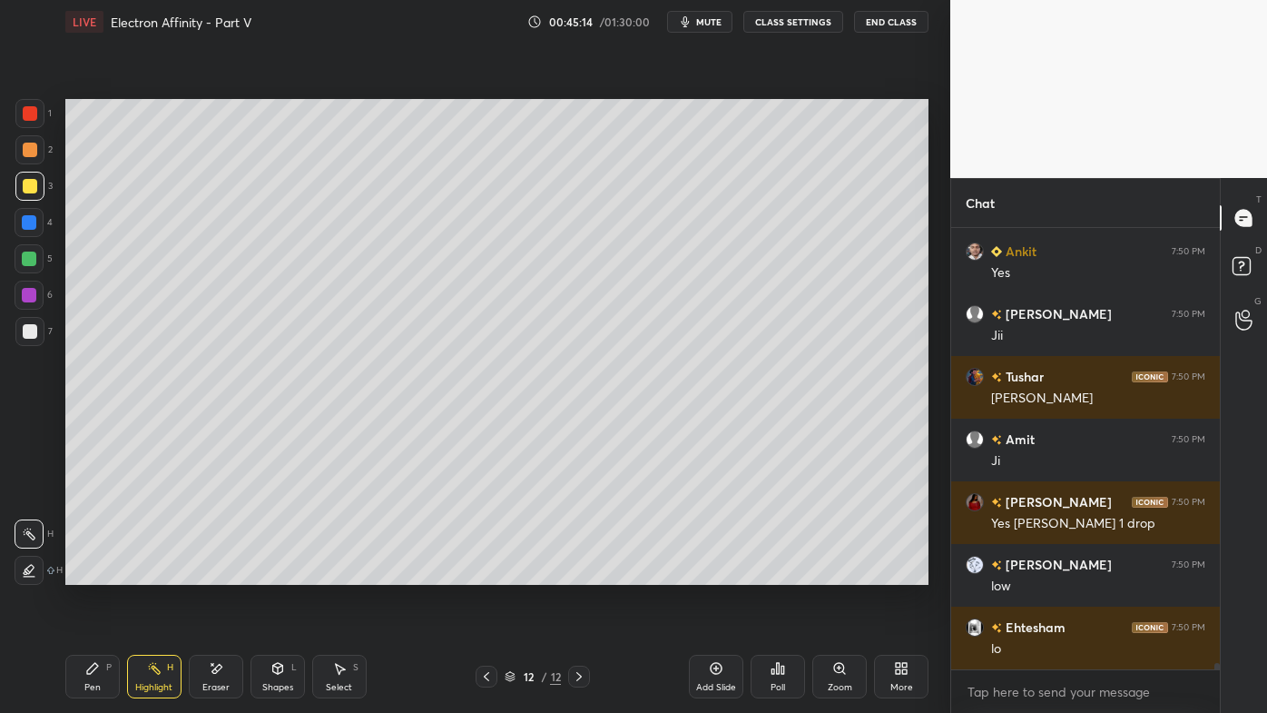
click at [484, 573] on icon at bounding box center [486, 676] width 15 height 15
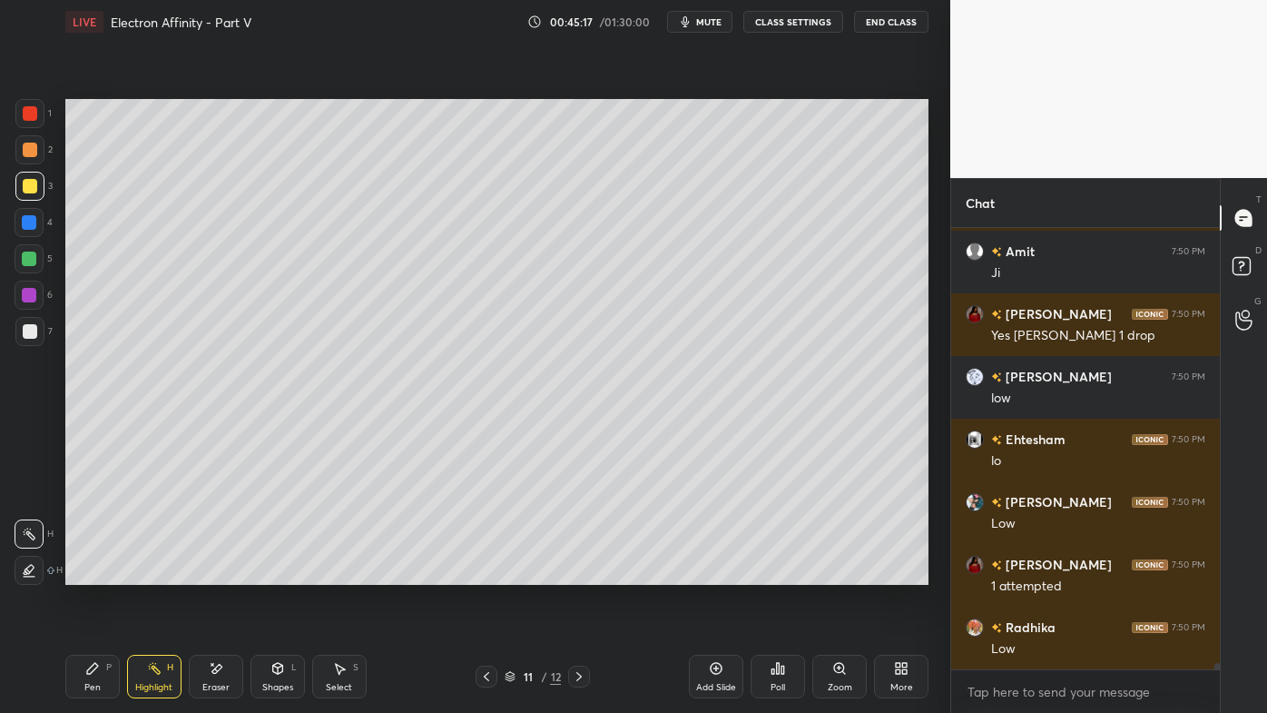
scroll to position [29589, 0]
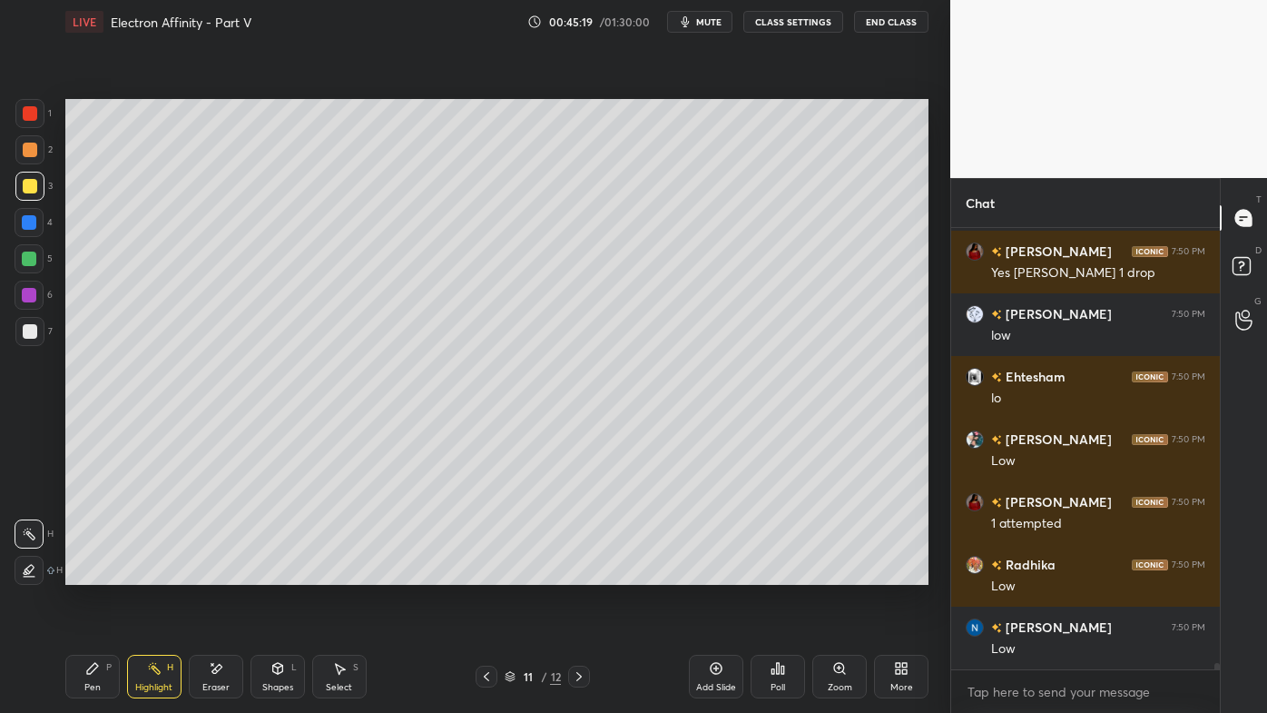
click at [578, 573] on icon at bounding box center [579, 676] width 15 height 15
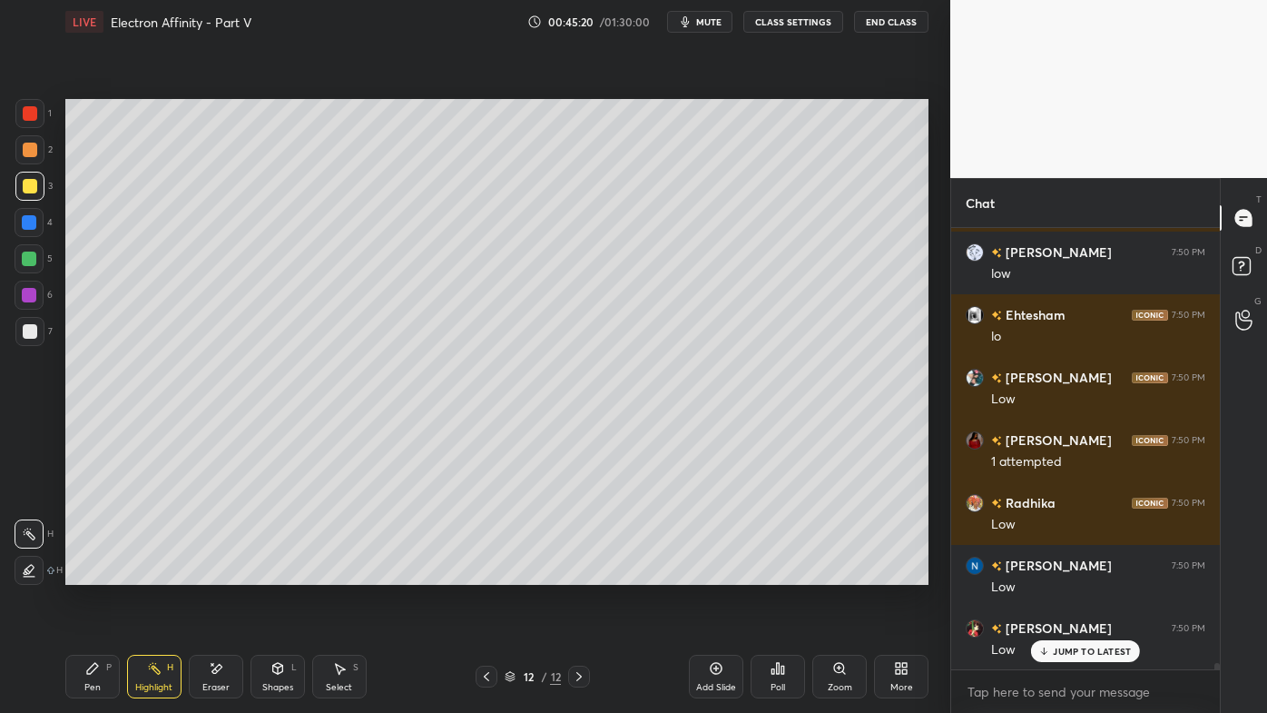
click at [723, 573] on div "Add Slide" at bounding box center [716, 676] width 54 height 44
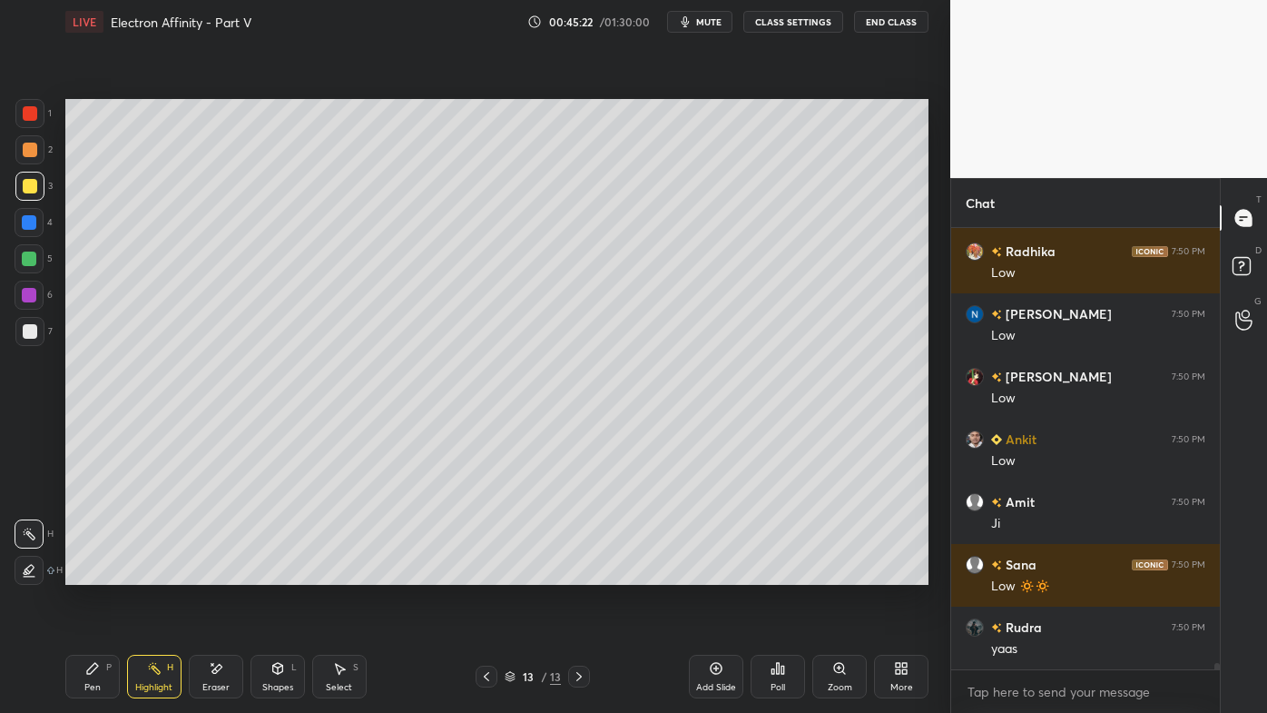
scroll to position [29965, 0]
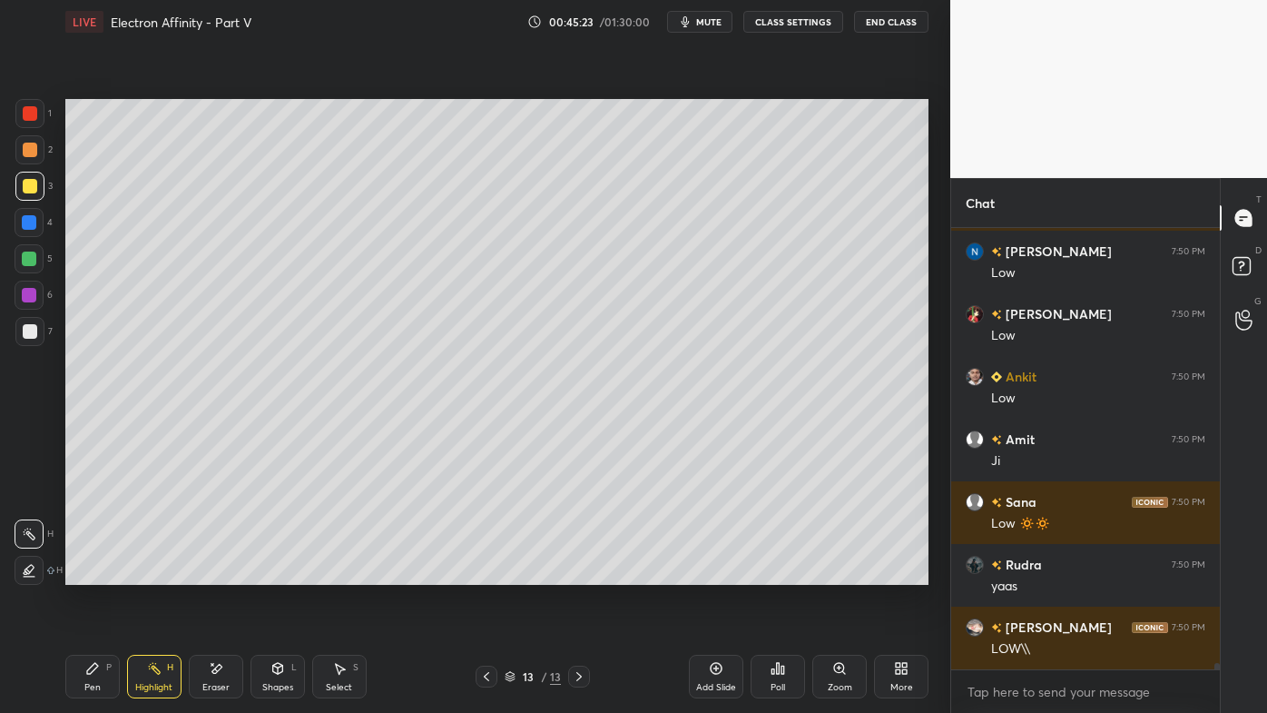
drag, startPoint x: 96, startPoint y: 664, endPoint x: 86, endPoint y: 641, distance: 24.8
click at [92, 573] on icon at bounding box center [92, 668] width 15 height 15
click at [34, 143] on div at bounding box center [29, 149] width 29 height 29
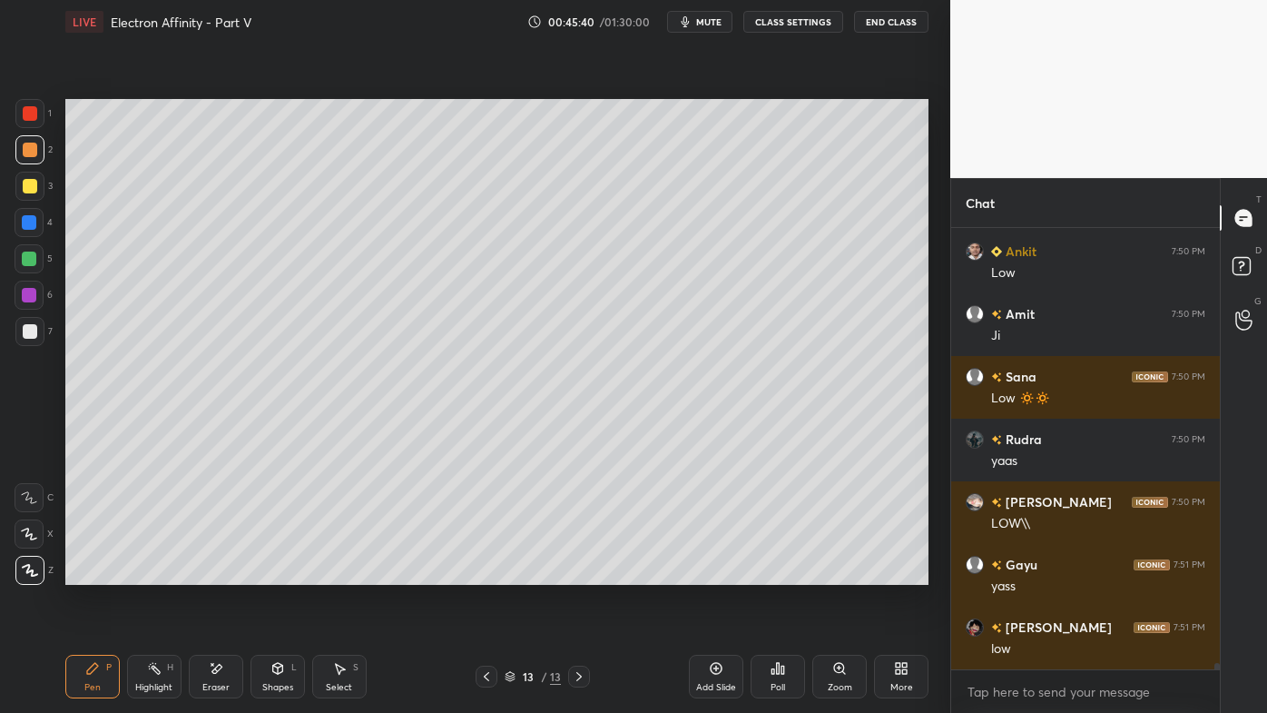
scroll to position [30152, 0]
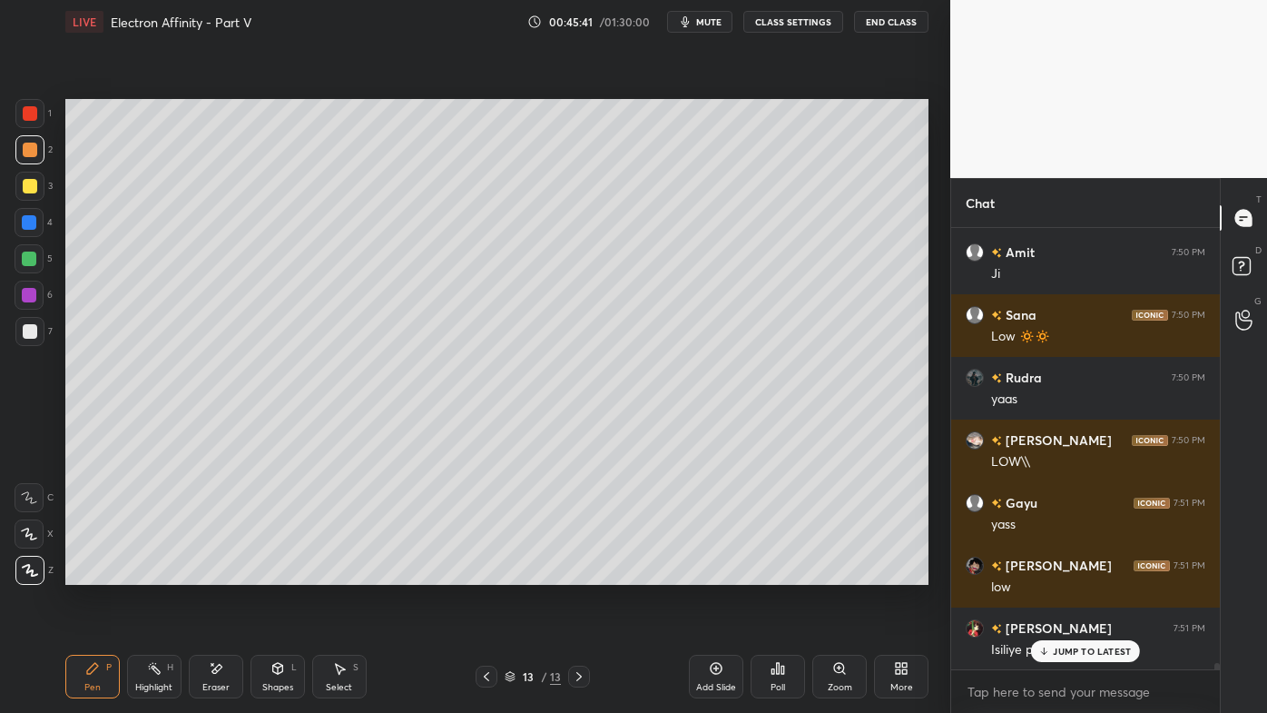
click at [1058, 573] on p "JUMP TO LATEST" at bounding box center [1092, 650] width 78 height 11
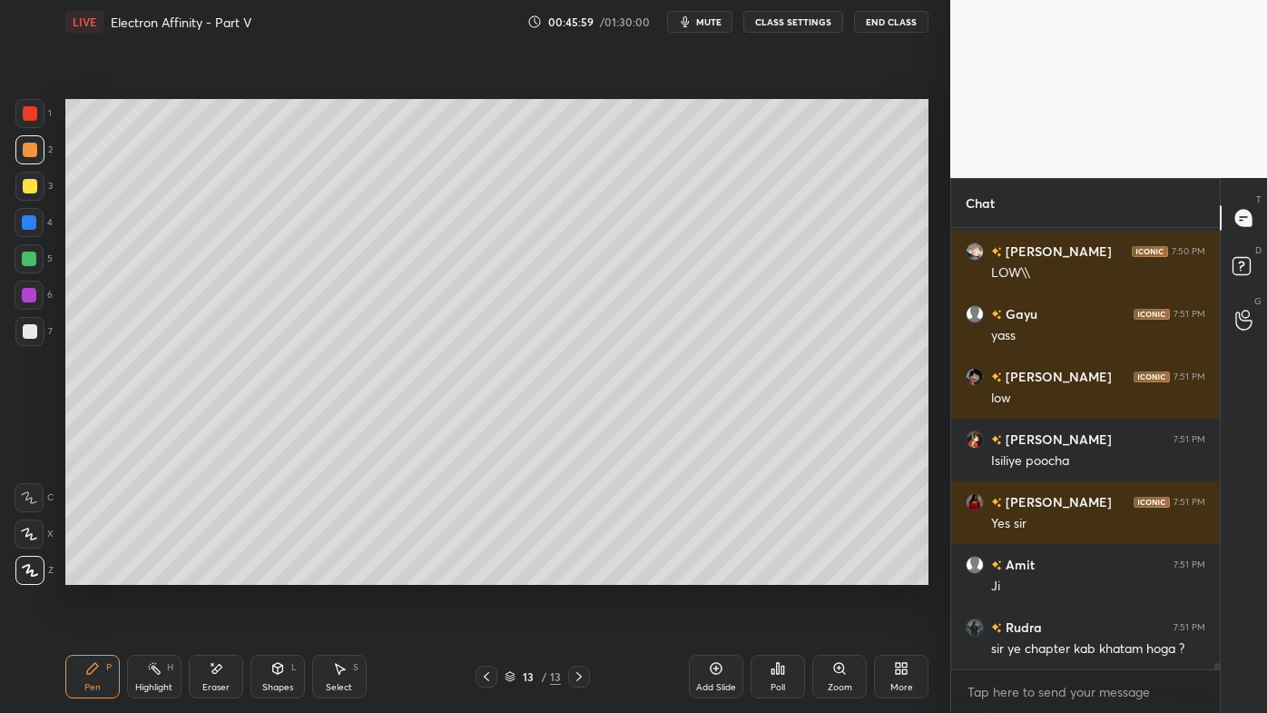
scroll to position [30341, 0]
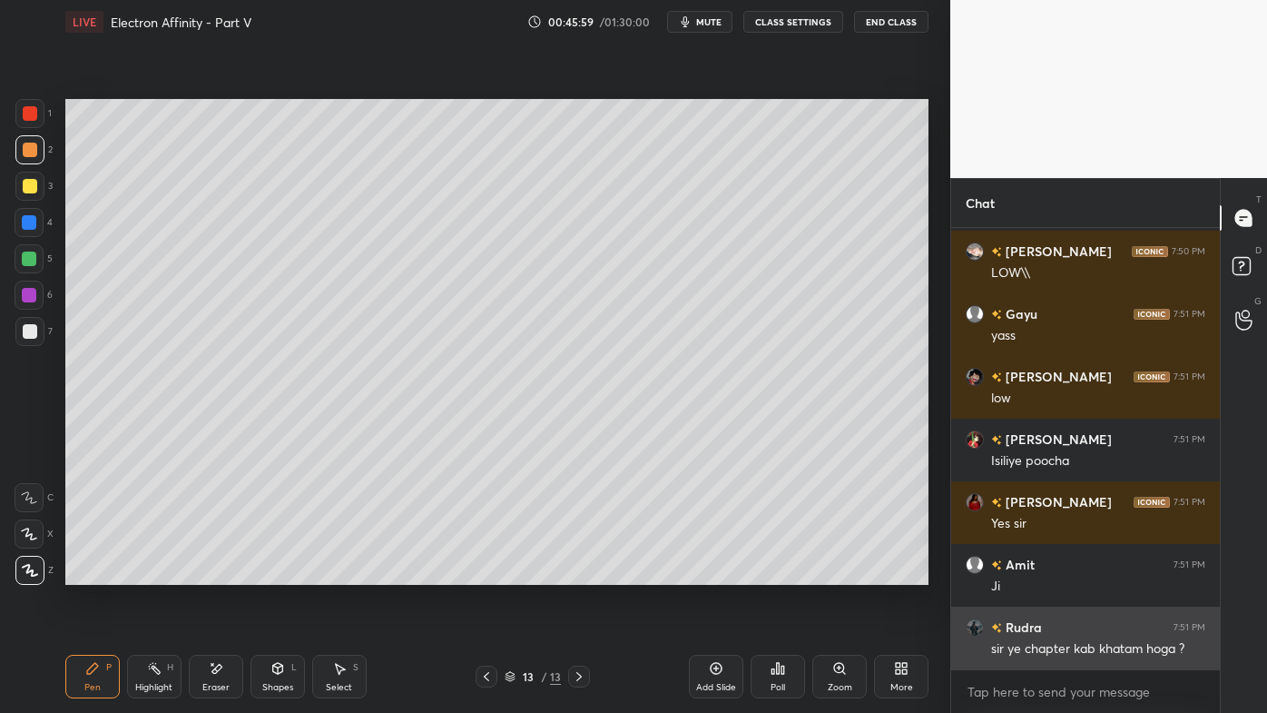
drag, startPoint x: 1065, startPoint y: 610, endPoint x: 987, endPoint y: 625, distance: 79.6
click at [1062, 573] on div "[PERSON_NAME] 7:50 PM low Ehtesham 7:50 PM [PERSON_NAME] 7:50 PM Low [PERSON_NA…" at bounding box center [1085, 448] width 269 height 441
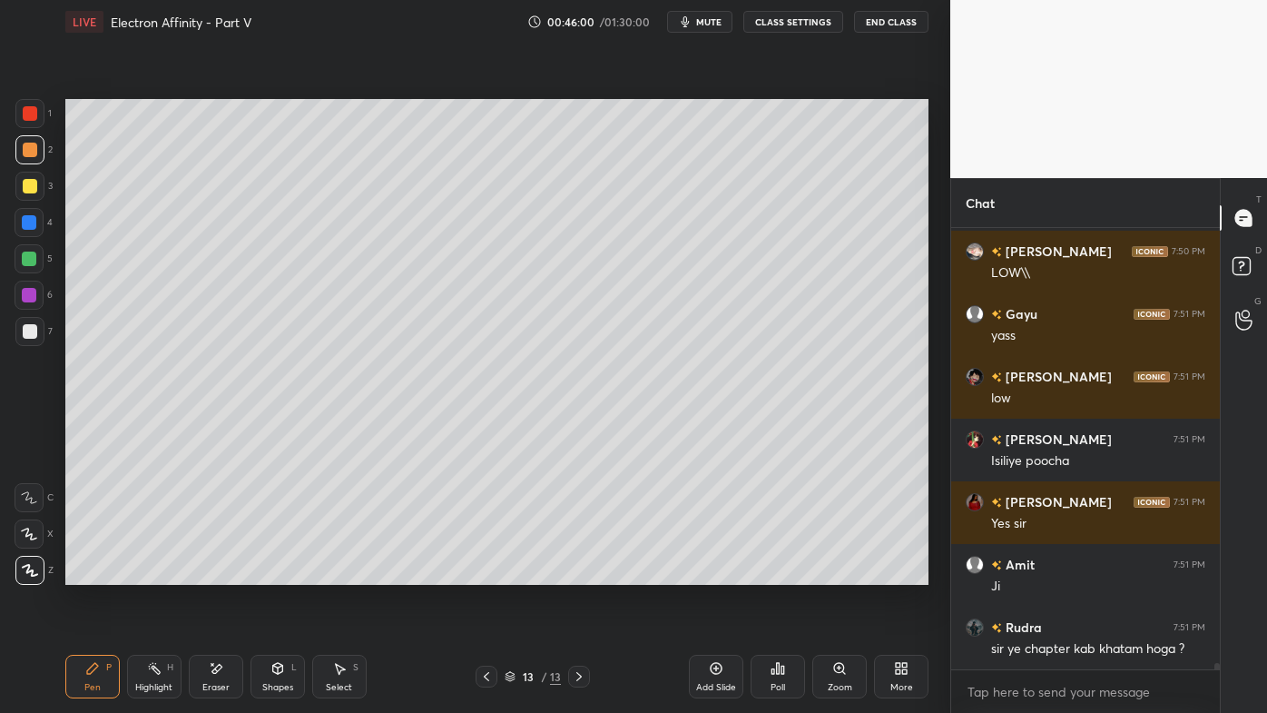
drag, startPoint x: 385, startPoint y: 590, endPoint x: 321, endPoint y: 600, distance: 64.3
click at [379, 573] on div "Setting up your live class Poll for secs No correct answer Start poll" at bounding box center [497, 342] width 878 height 596
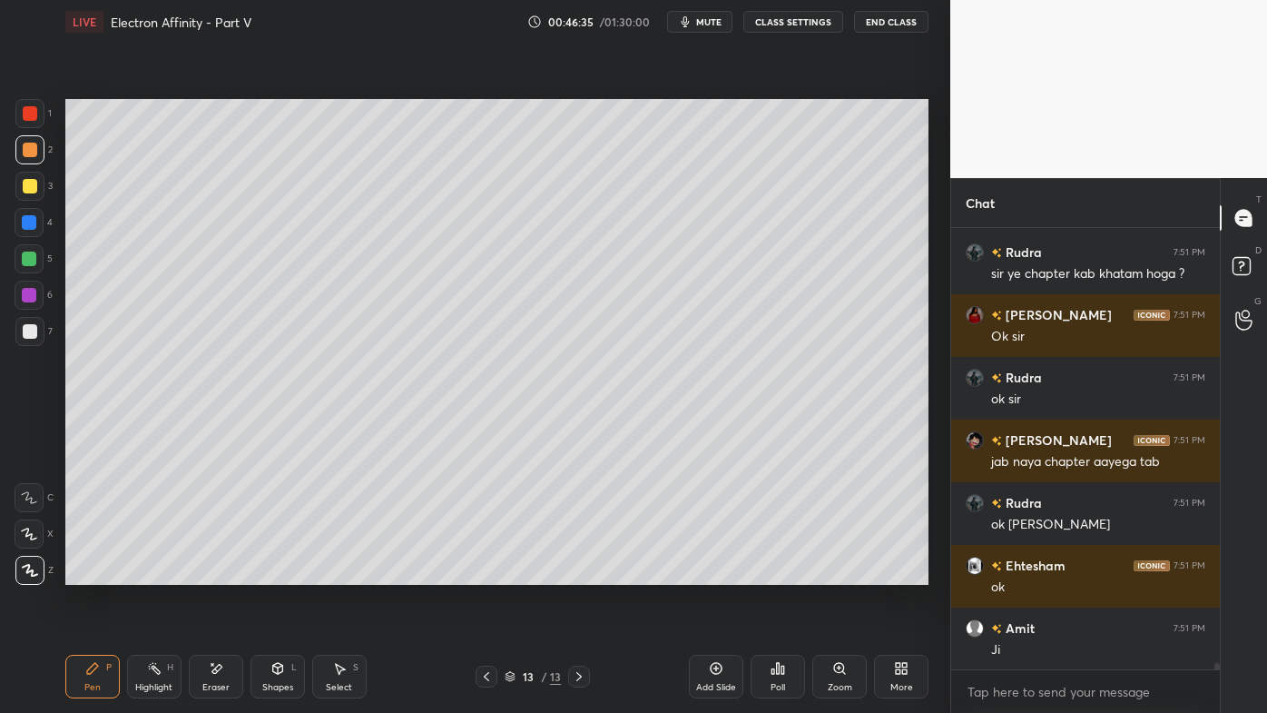
scroll to position [30778, 0]
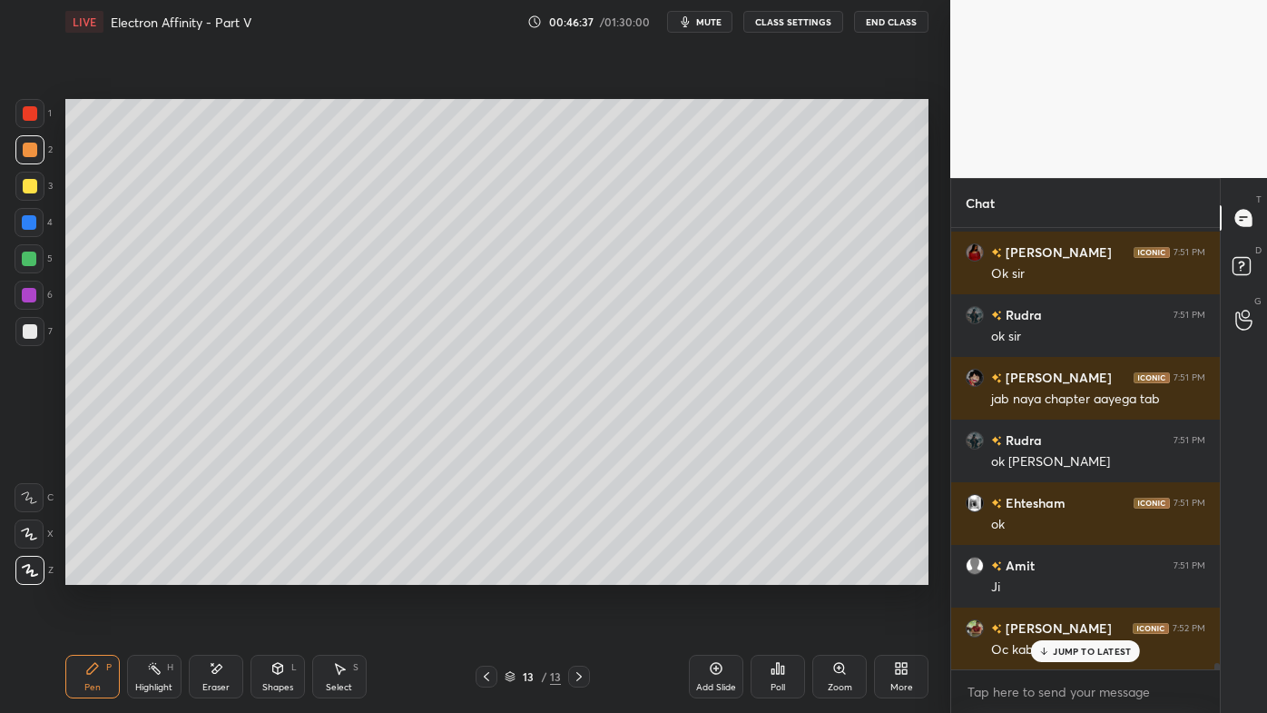
click at [1065, 573] on p "JUMP TO LATEST" at bounding box center [1092, 650] width 78 height 11
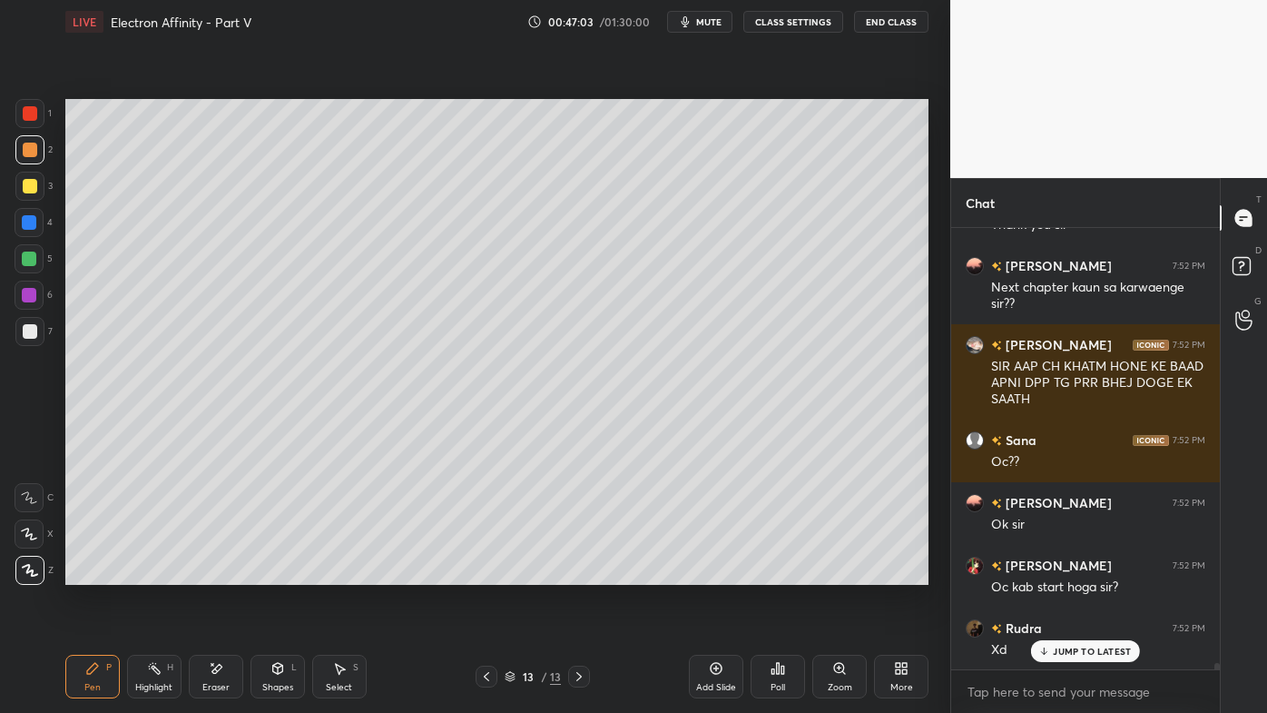
scroll to position [31391, 0]
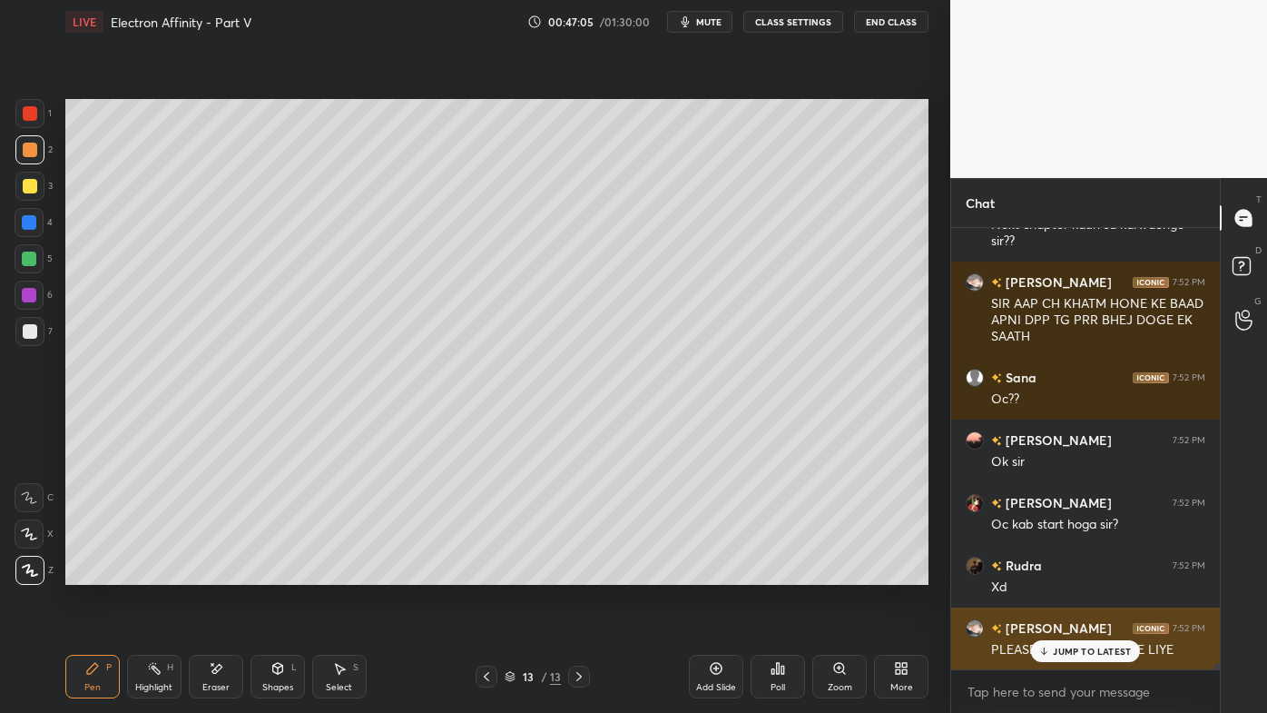
drag, startPoint x: 1076, startPoint y: 645, endPoint x: 1048, endPoint y: 662, distance: 33.0
click at [1075, 573] on p "JUMP TO LATEST" at bounding box center [1092, 650] width 78 height 11
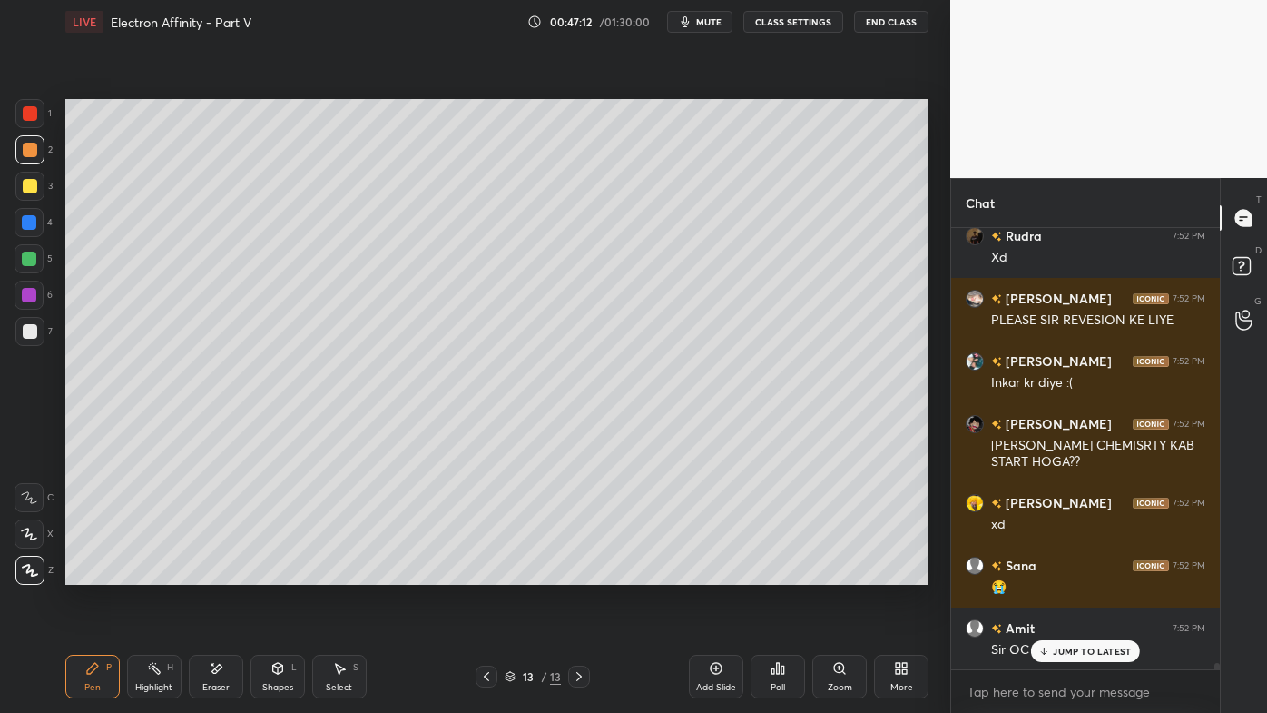
scroll to position [31783, 0]
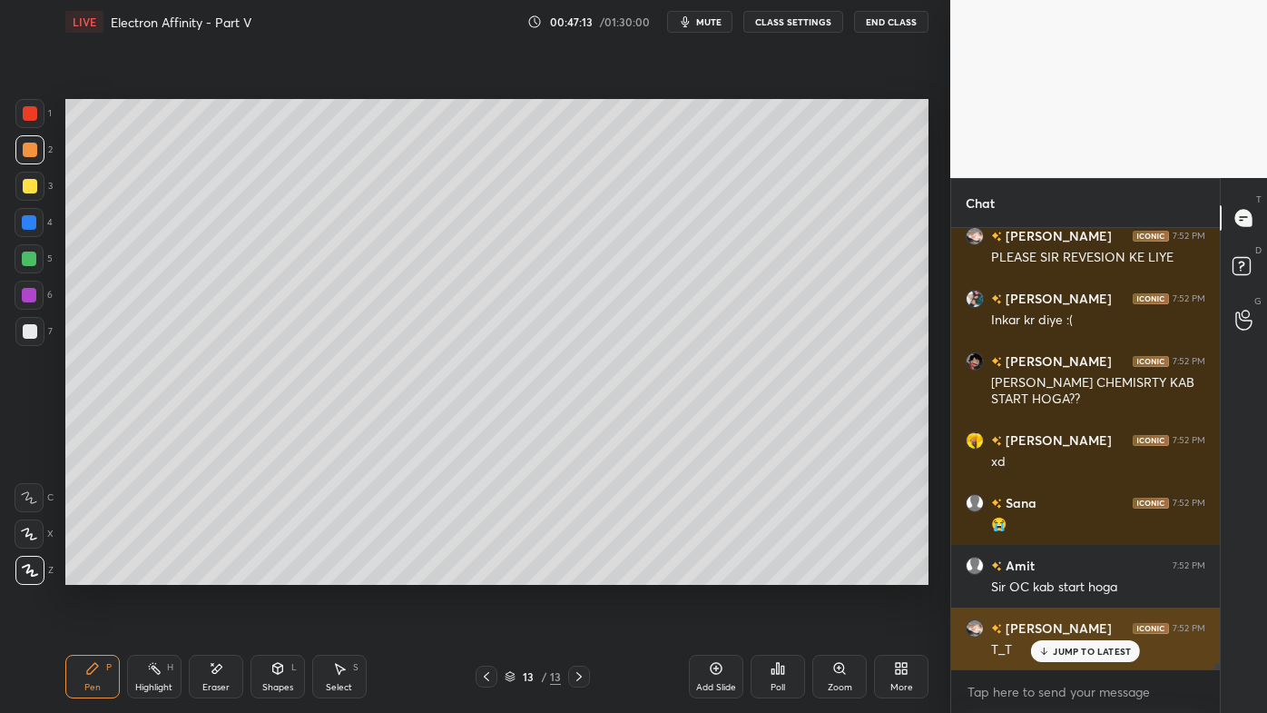
click at [1068, 573] on p "JUMP TO LATEST" at bounding box center [1092, 650] width 78 height 11
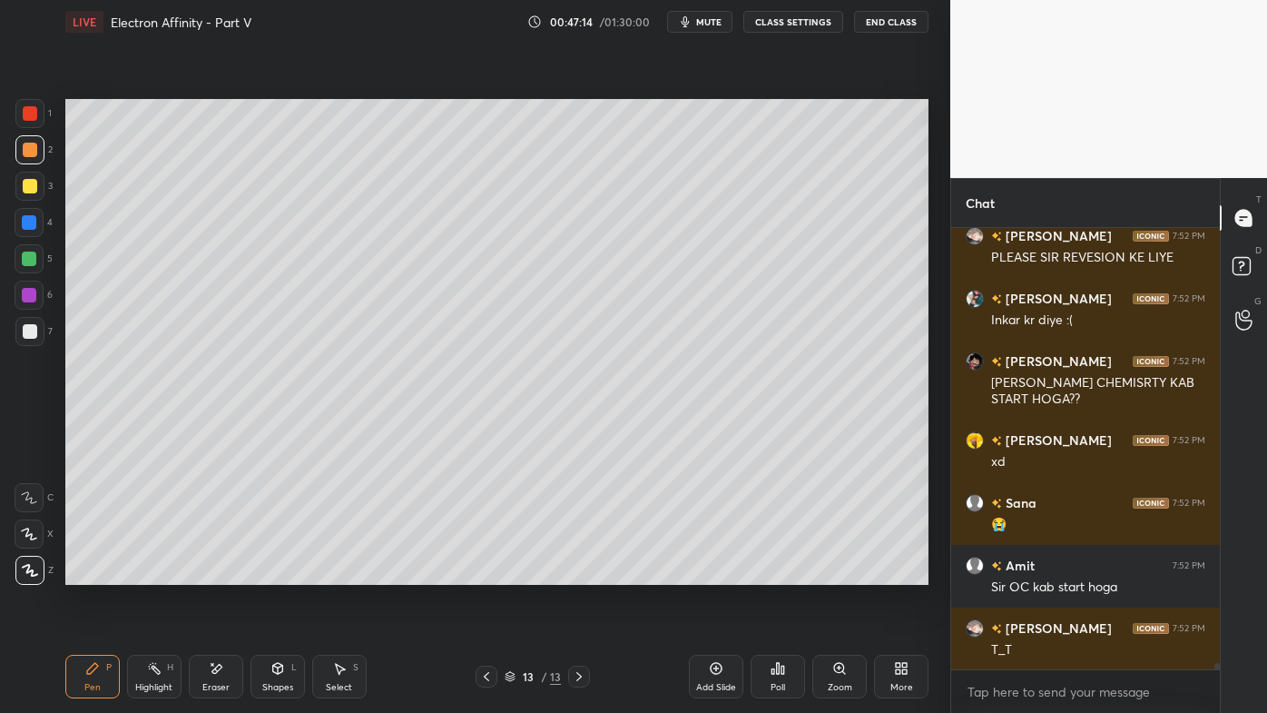
click at [728, 573] on div "Add Slide" at bounding box center [716, 676] width 54 height 44
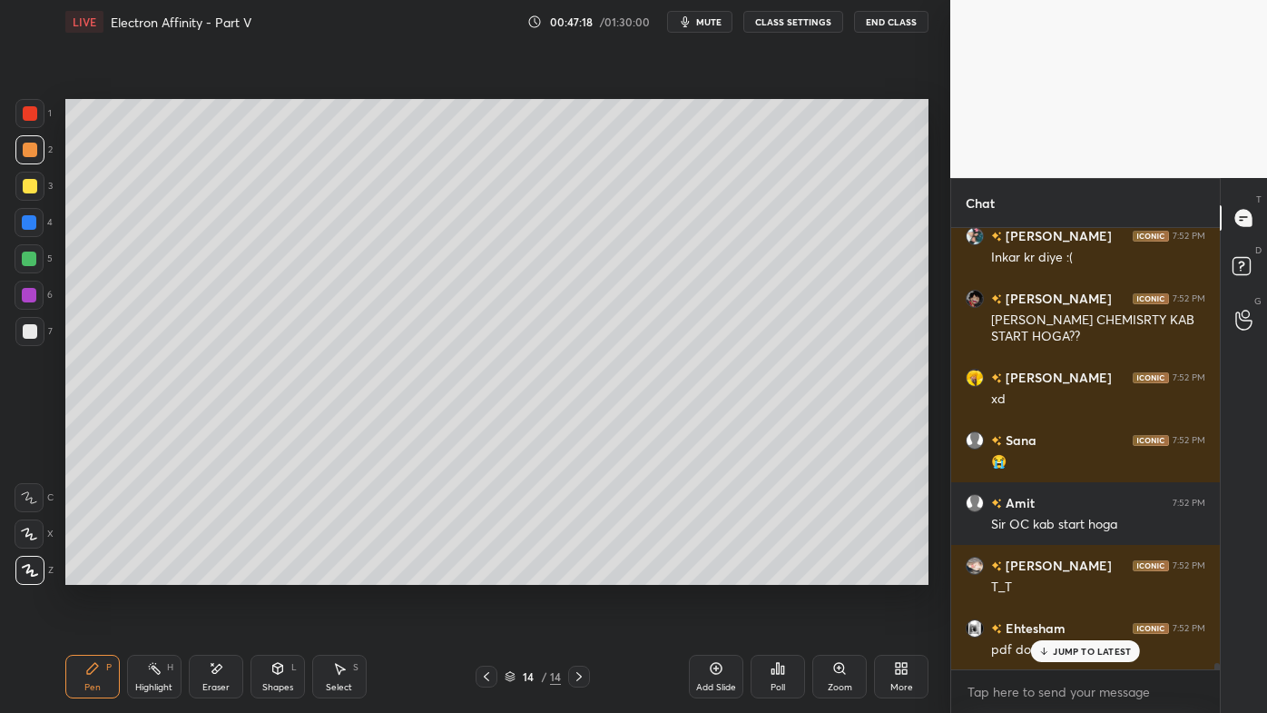
click at [1087, 573] on p "JUMP TO LATEST" at bounding box center [1092, 650] width 78 height 11
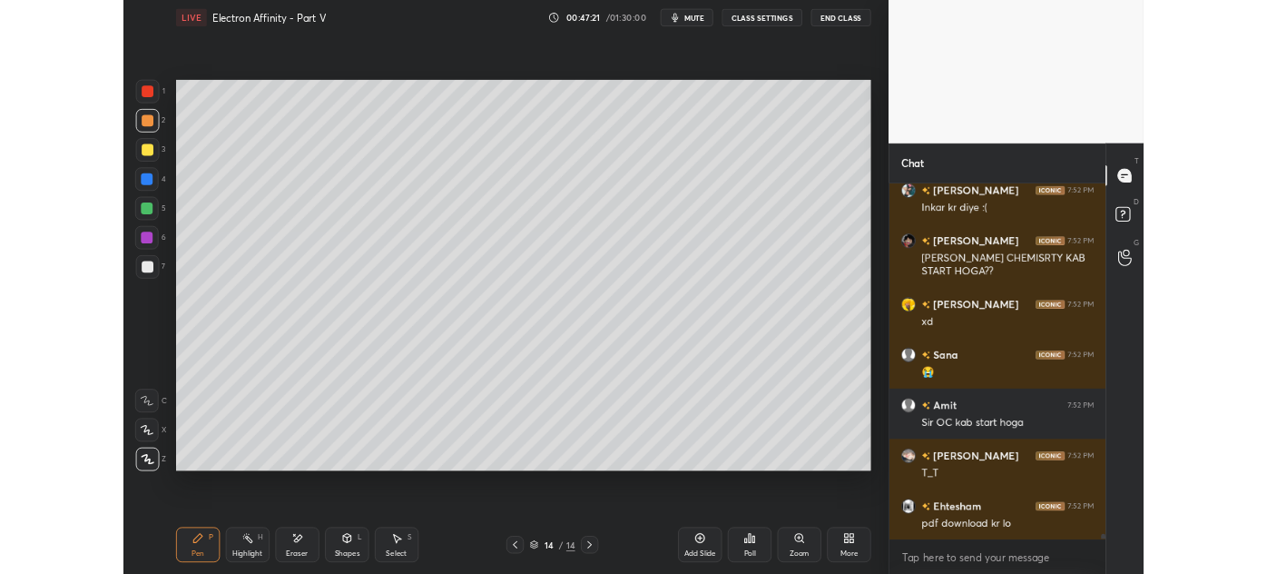
scroll to position [31909, 0]
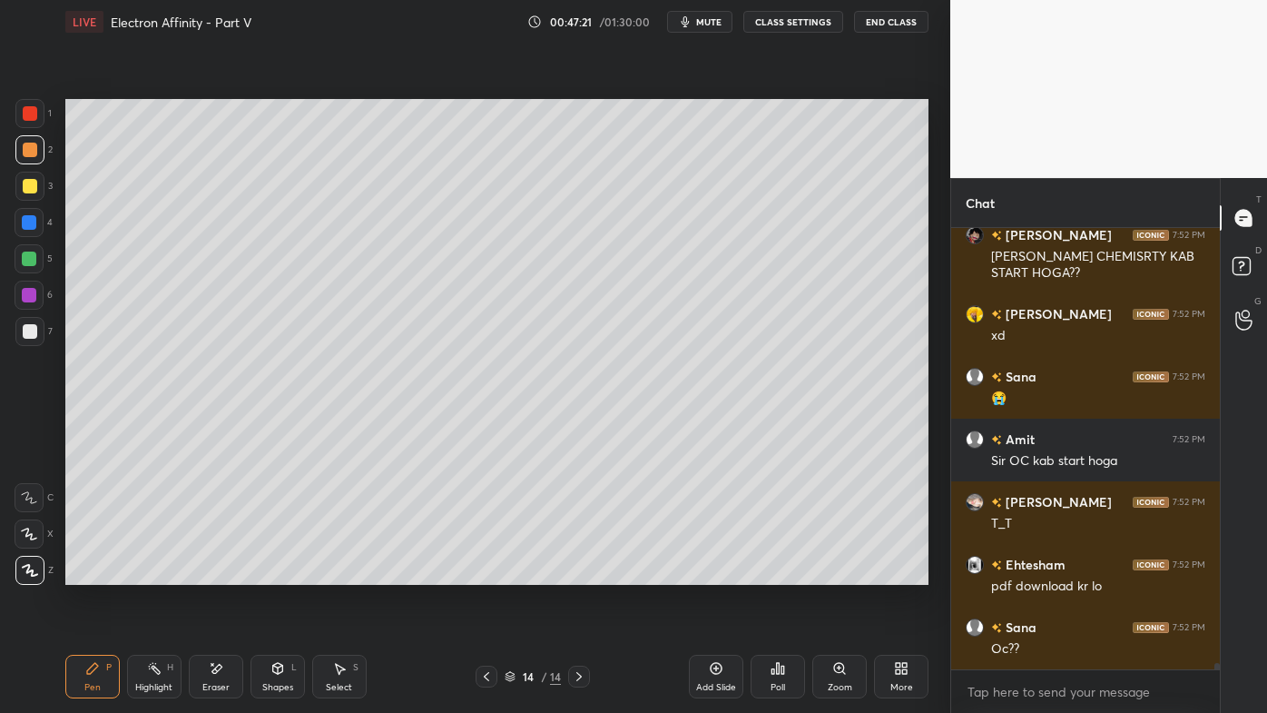
click at [904, 573] on icon at bounding box center [901, 668] width 15 height 15
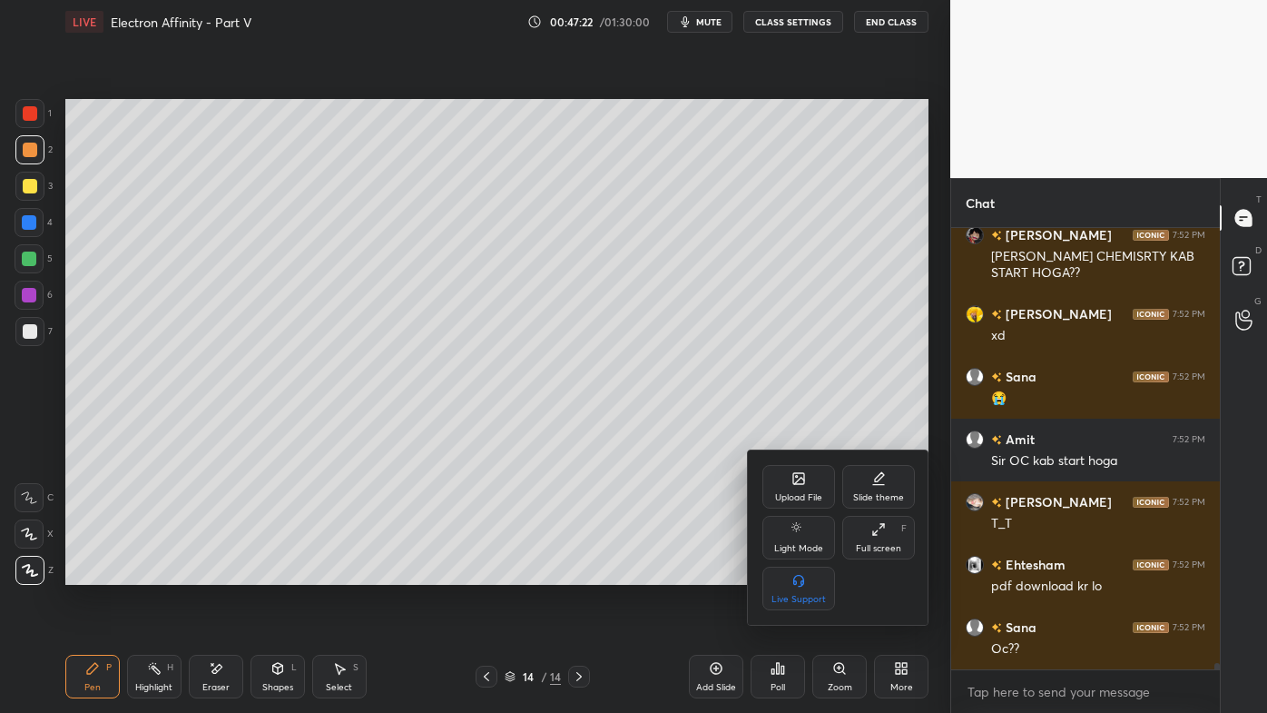
click at [804, 493] on div "Upload File" at bounding box center [798, 497] width 47 height 9
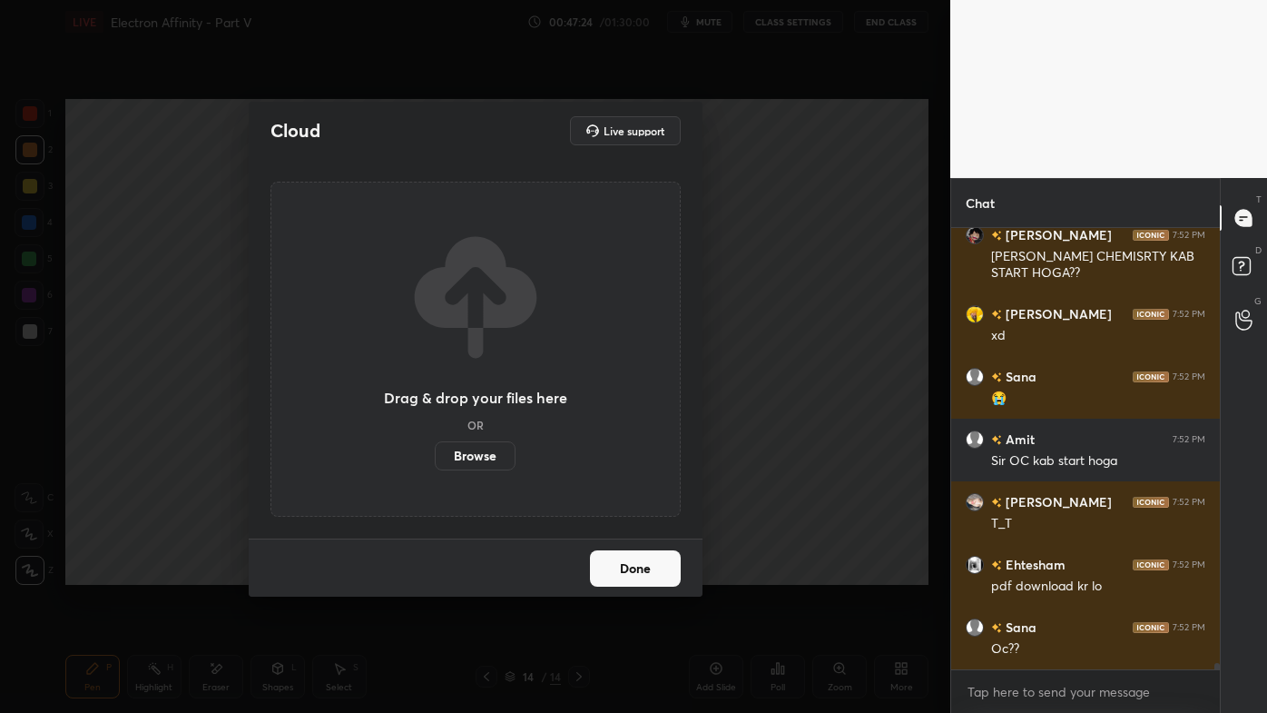
click at [471, 456] on label "Browse" at bounding box center [475, 455] width 81 height 29
click at [435, 456] on input "Browse" at bounding box center [435, 455] width 0 height 29
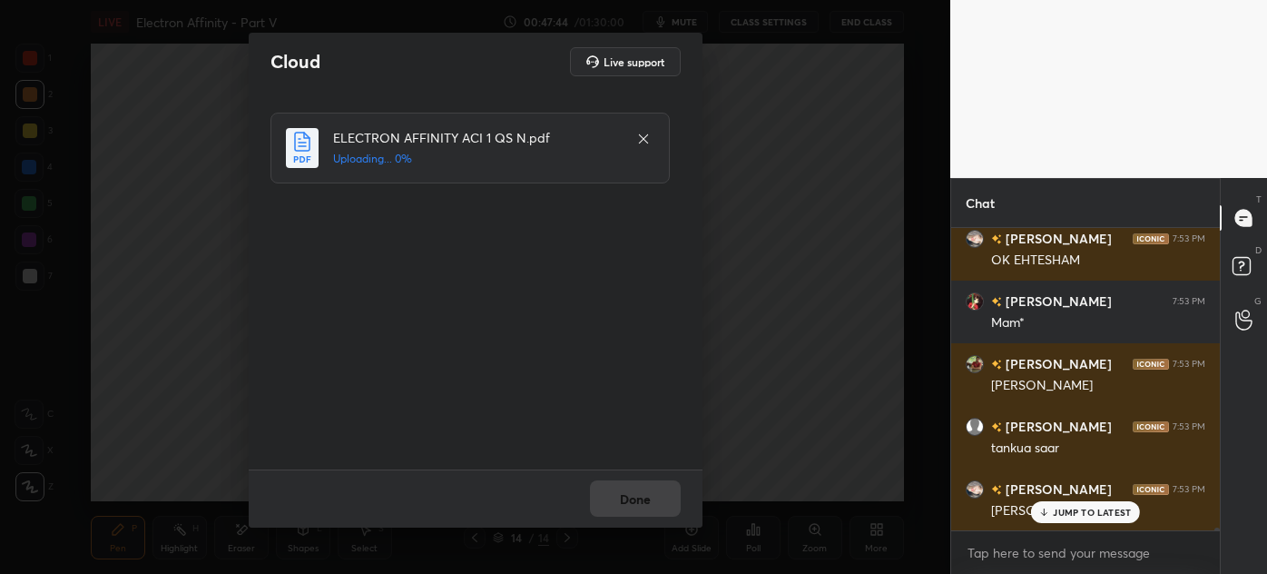
scroll to position [32548, 0]
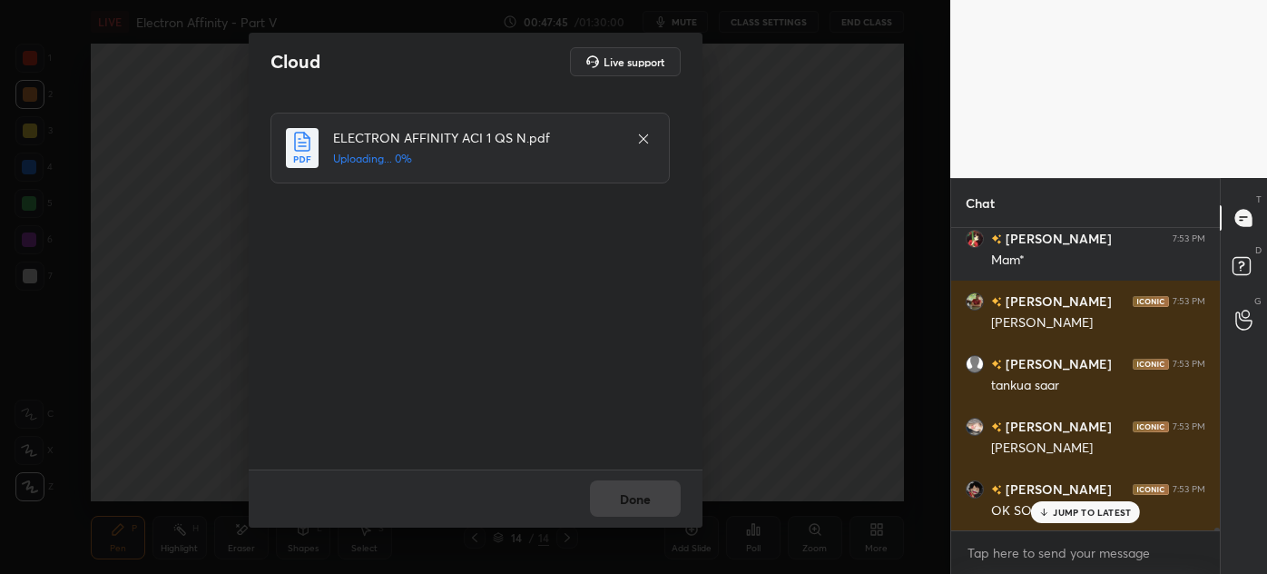
click at [639, 493] on div "Done" at bounding box center [476, 498] width 454 height 58
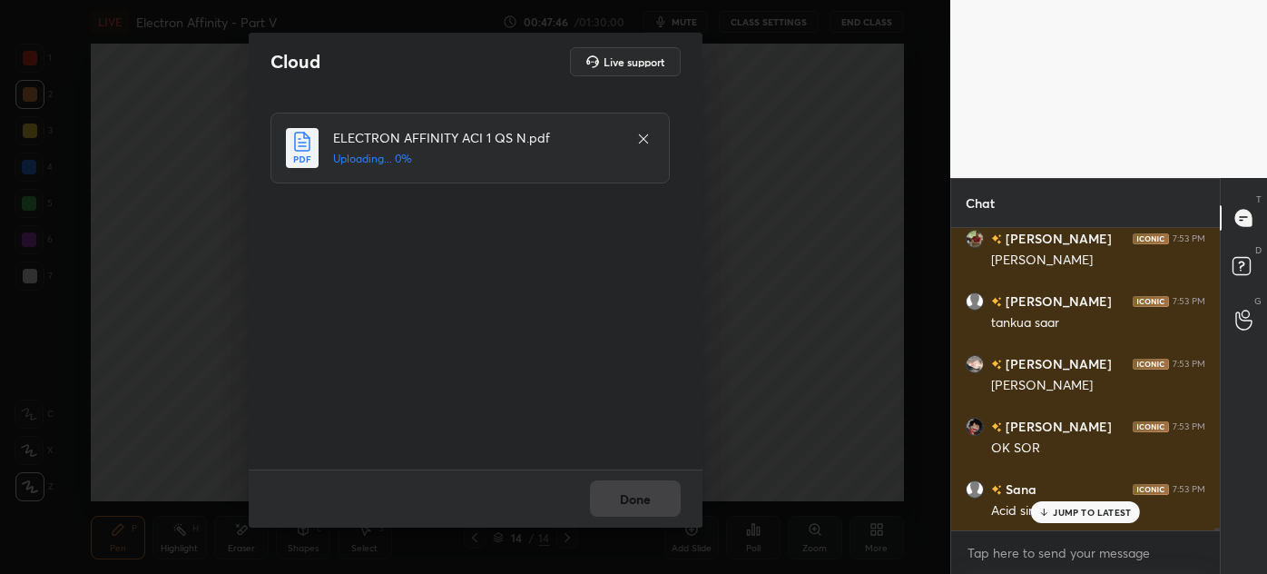
click at [627, 490] on div "Done" at bounding box center [476, 498] width 454 height 58
click at [625, 491] on div "Done" at bounding box center [476, 498] width 454 height 58
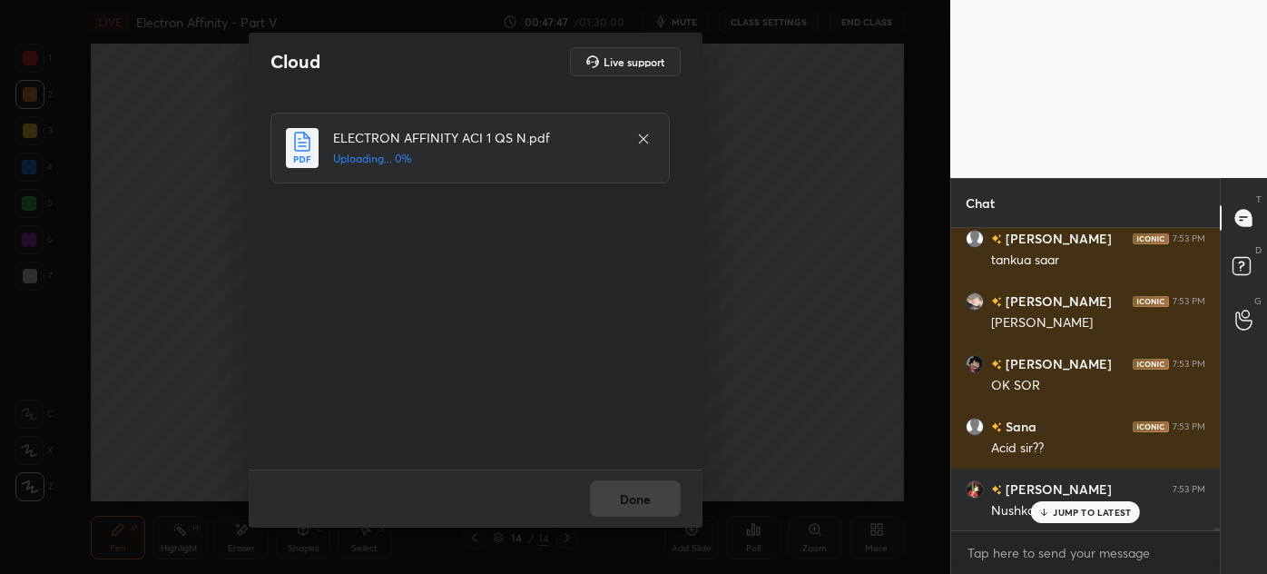
click at [626, 491] on div "Done" at bounding box center [476, 498] width 454 height 58
click at [622, 490] on div "Done" at bounding box center [476, 498] width 454 height 58
click at [624, 487] on div "Done" at bounding box center [476, 498] width 454 height 58
click at [625, 490] on div "Done" at bounding box center [476, 498] width 454 height 58
click at [632, 494] on button "Done" at bounding box center [635, 498] width 91 height 36
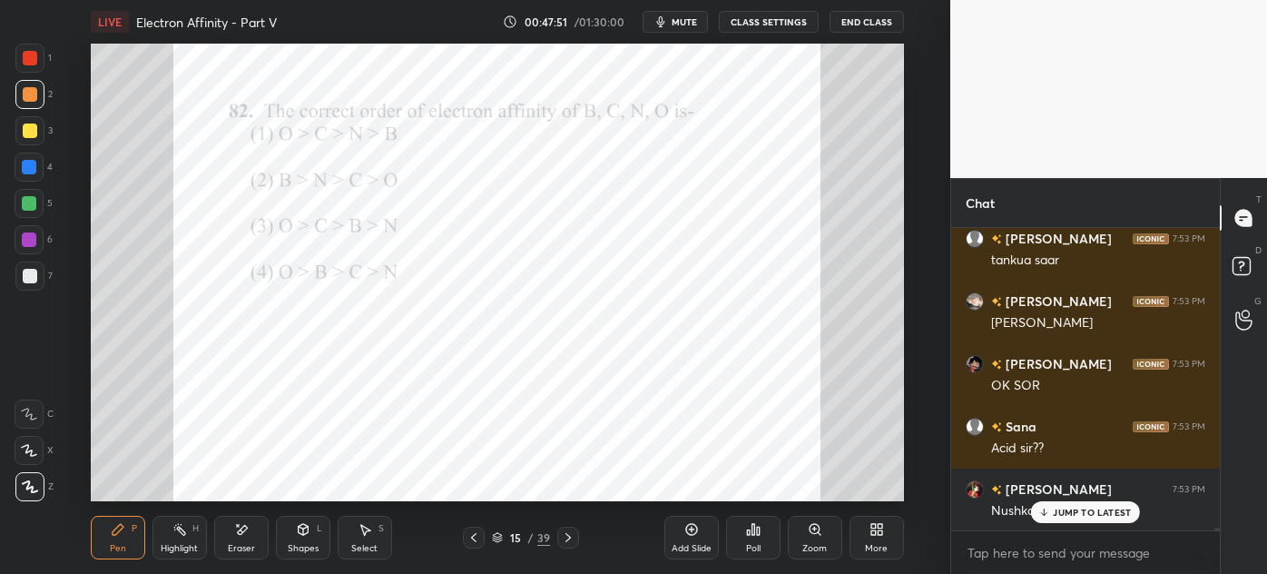
click at [876, 529] on icon at bounding box center [877, 529] width 15 height 15
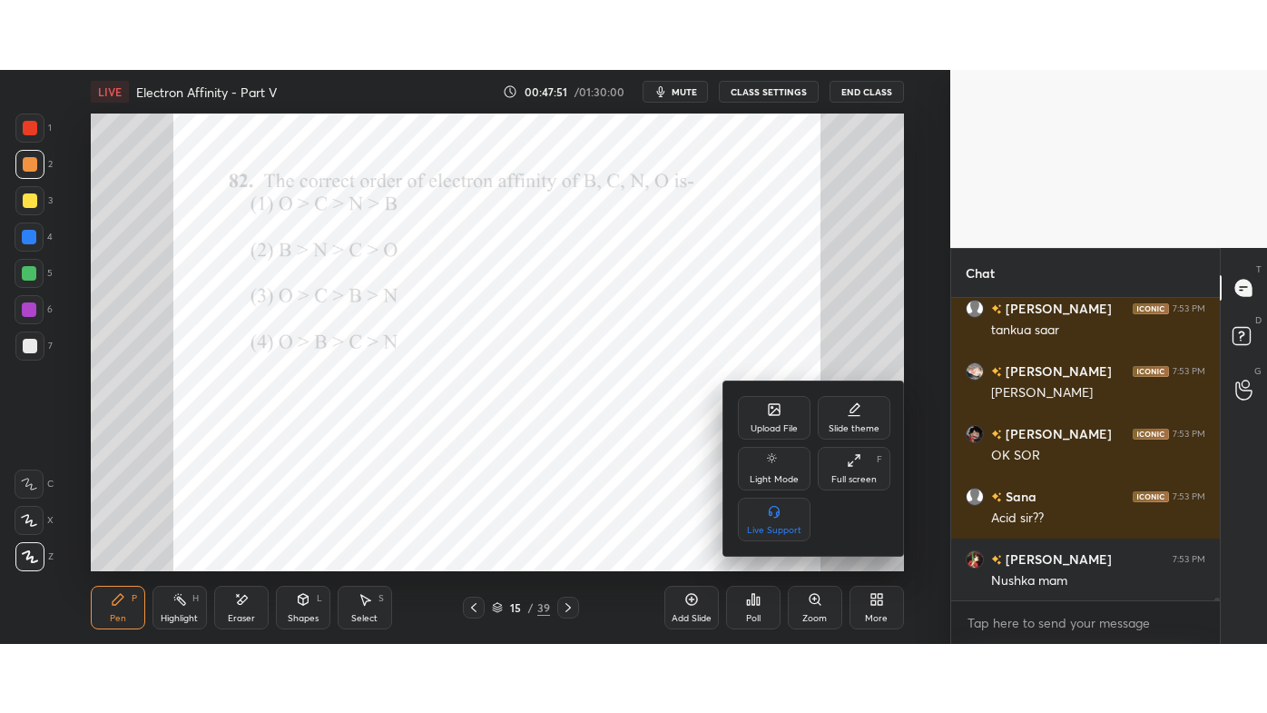
scroll to position [32737, 0]
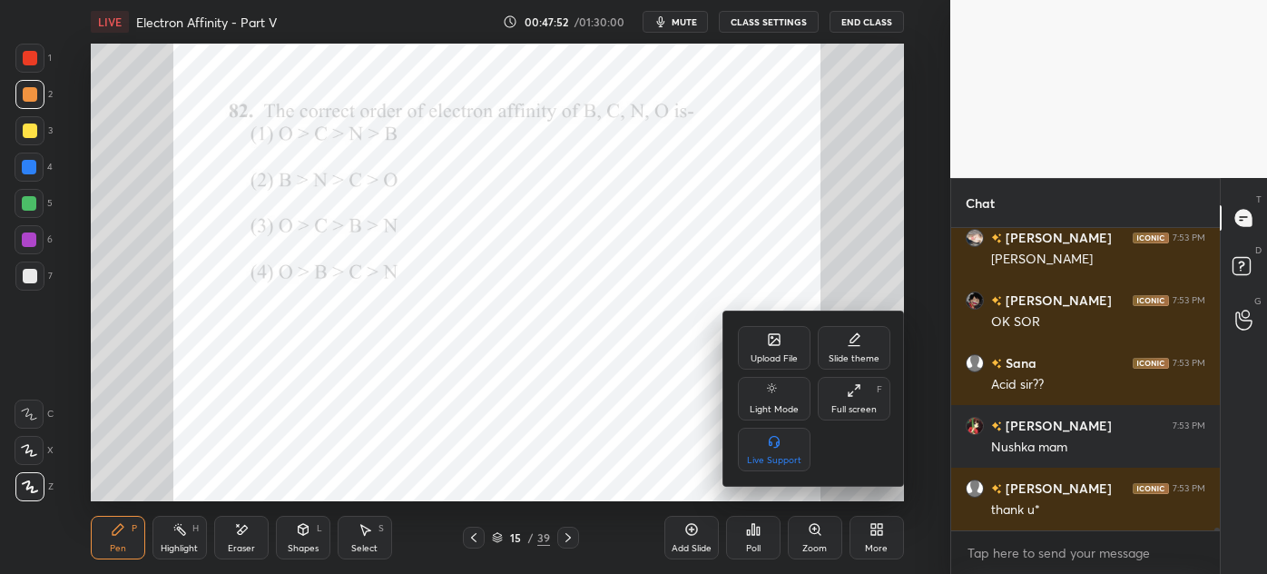
drag, startPoint x: 851, startPoint y: 397, endPoint x: 841, endPoint y: 495, distance: 98.6
click at [850, 396] on icon at bounding box center [854, 390] width 15 height 15
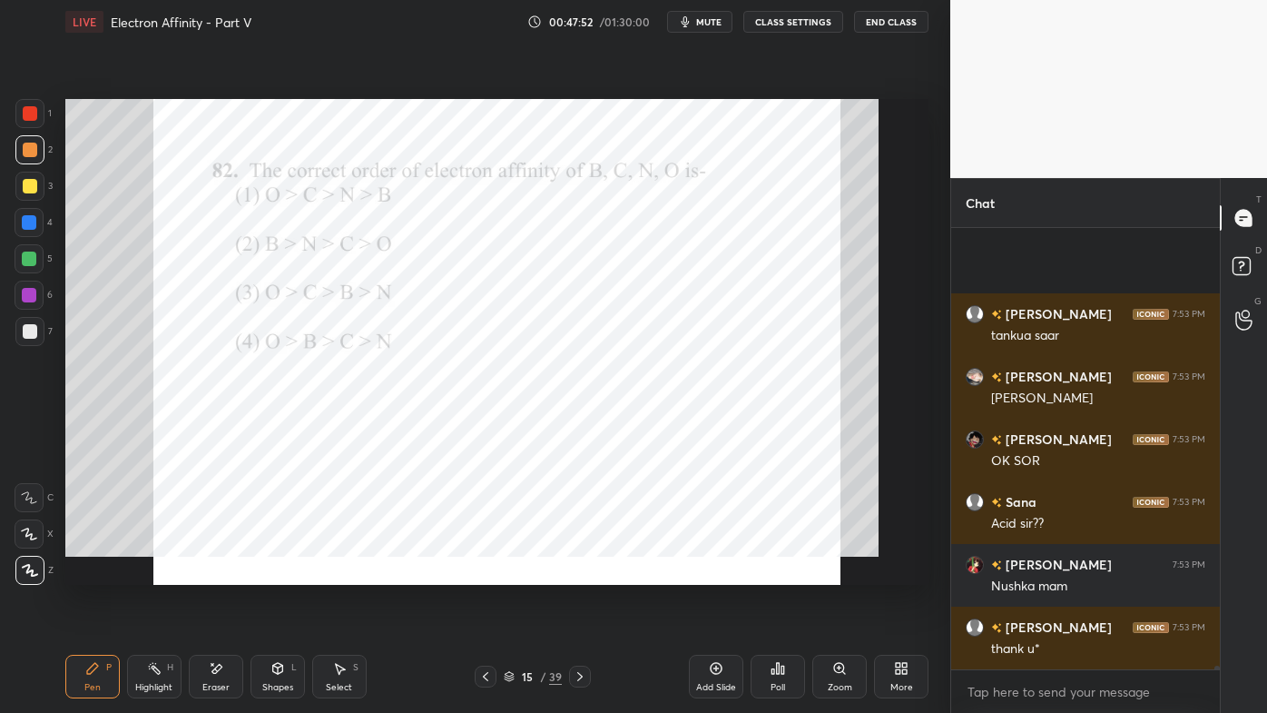
scroll to position [479, 263]
type textarea "x"
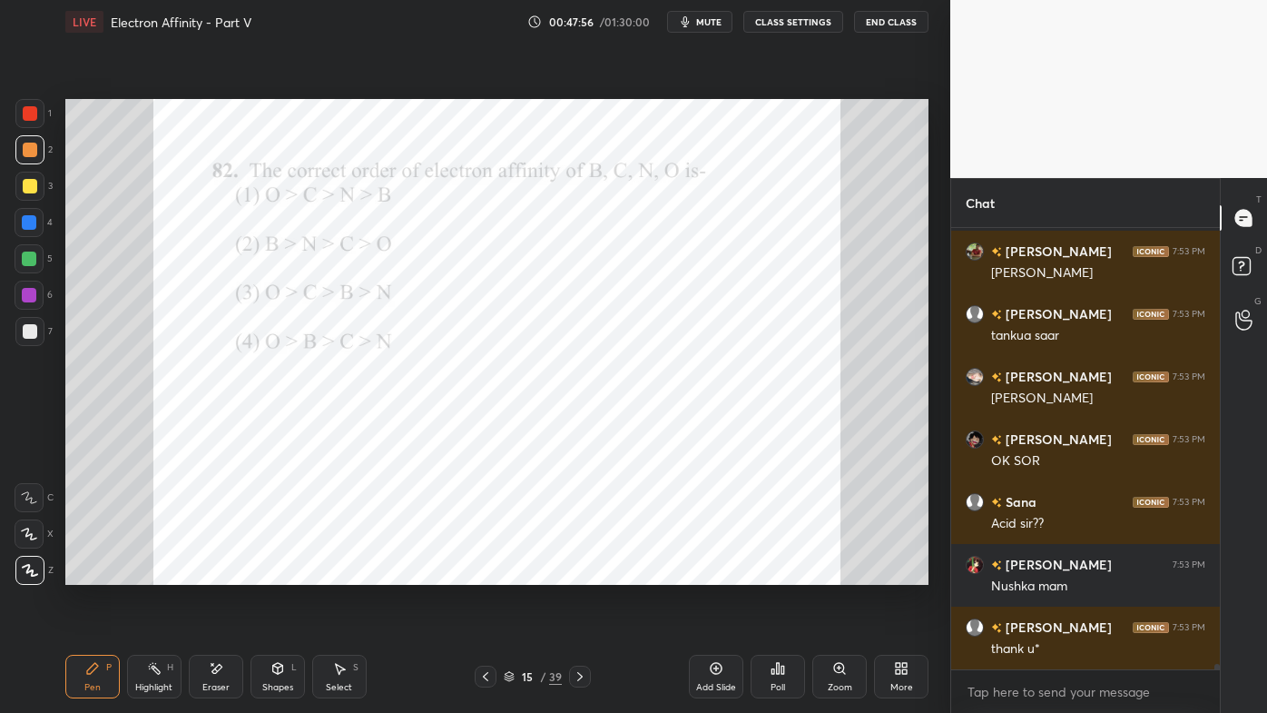
drag, startPoint x: 30, startPoint y: 111, endPoint x: 58, endPoint y: 121, distance: 29.9
click at [29, 112] on div at bounding box center [30, 113] width 15 height 15
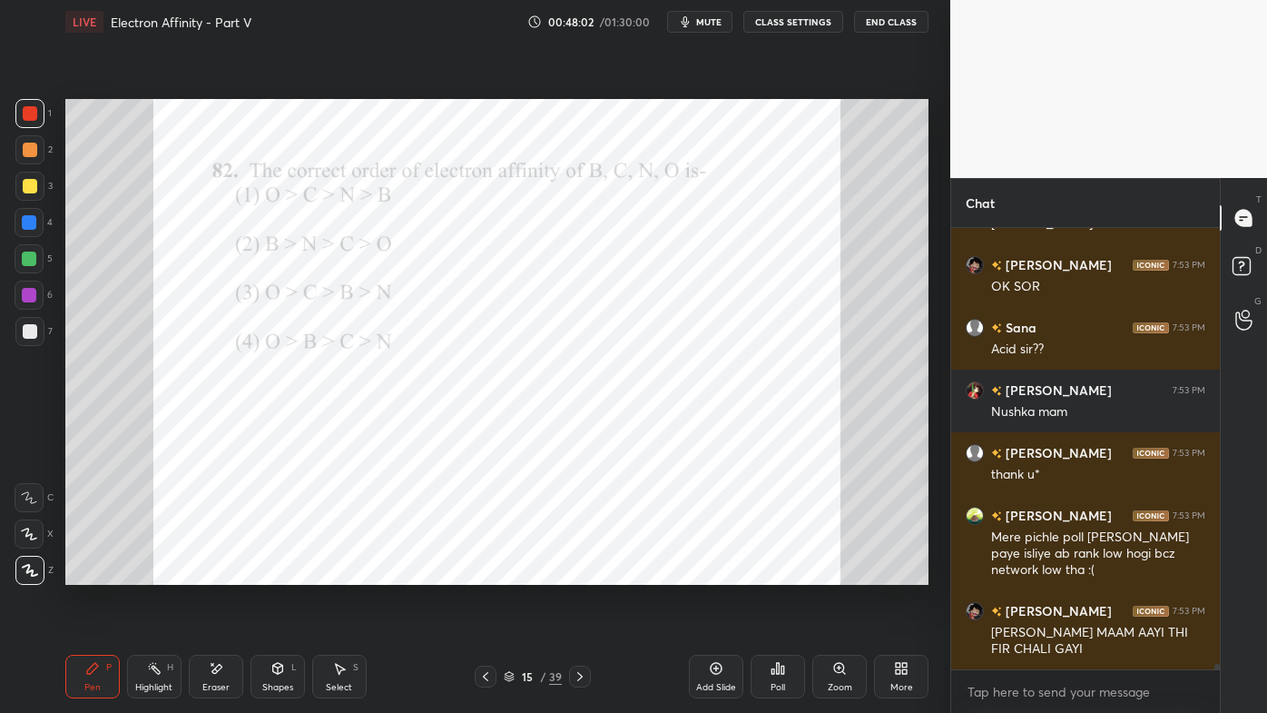
click at [577, 573] on icon at bounding box center [580, 676] width 15 height 15
click at [580, 573] on icon at bounding box center [580, 676] width 15 height 15
click at [584, 573] on icon at bounding box center [580, 676] width 15 height 15
click at [583, 573] on icon at bounding box center [580, 676] width 15 height 15
click at [582, 573] on icon at bounding box center [580, 676] width 15 height 15
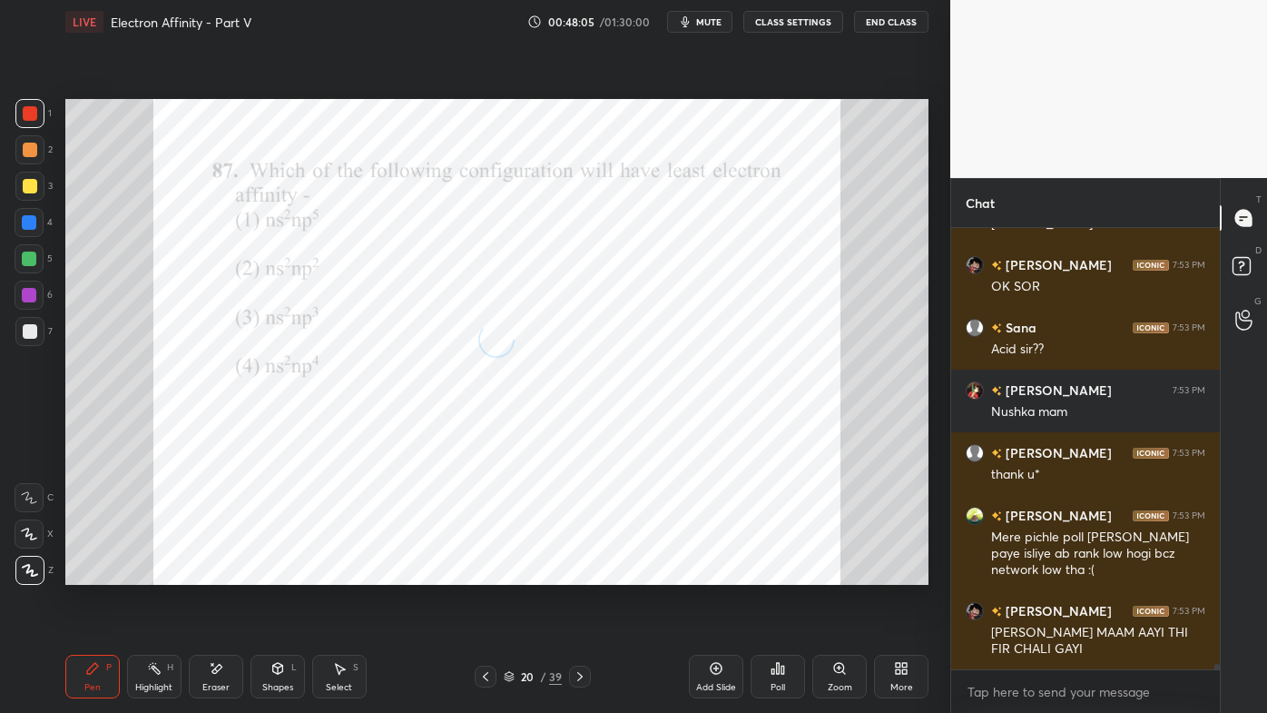
click at [580, 573] on icon at bounding box center [580, 676] width 15 height 15
click at [587, 573] on div at bounding box center [580, 676] width 22 height 22
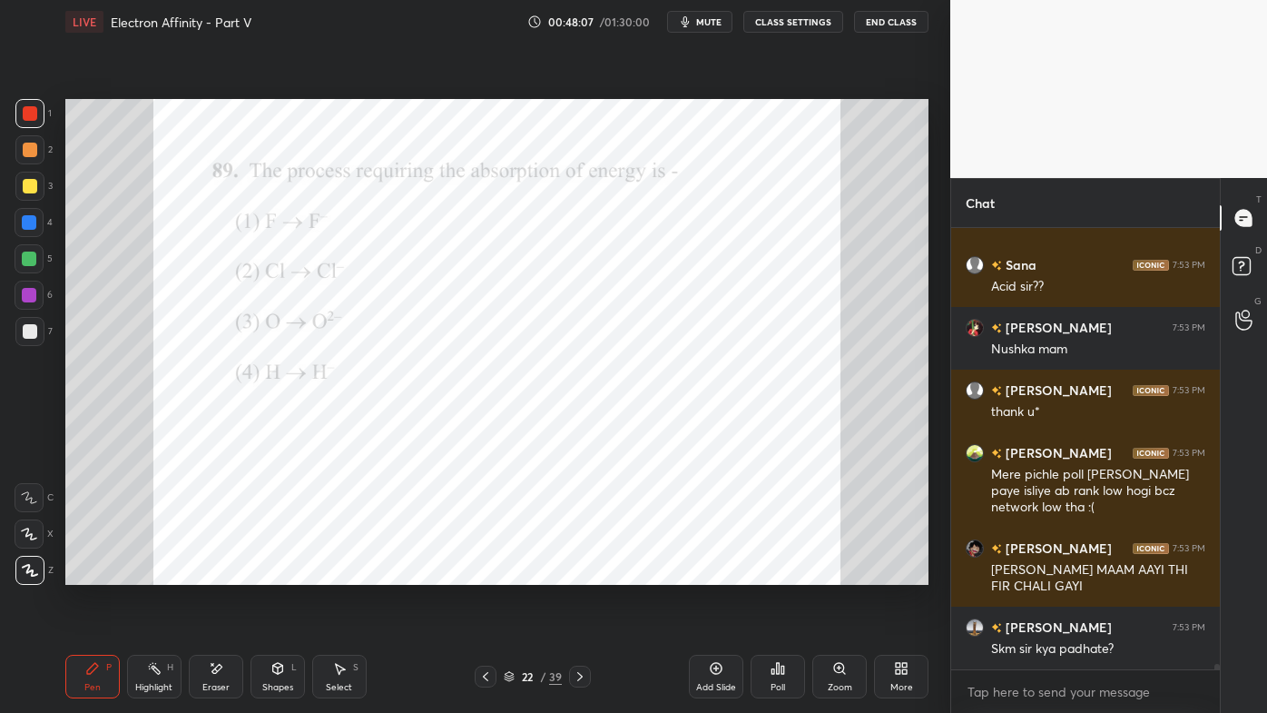
click at [583, 573] on icon at bounding box center [580, 676] width 15 height 15
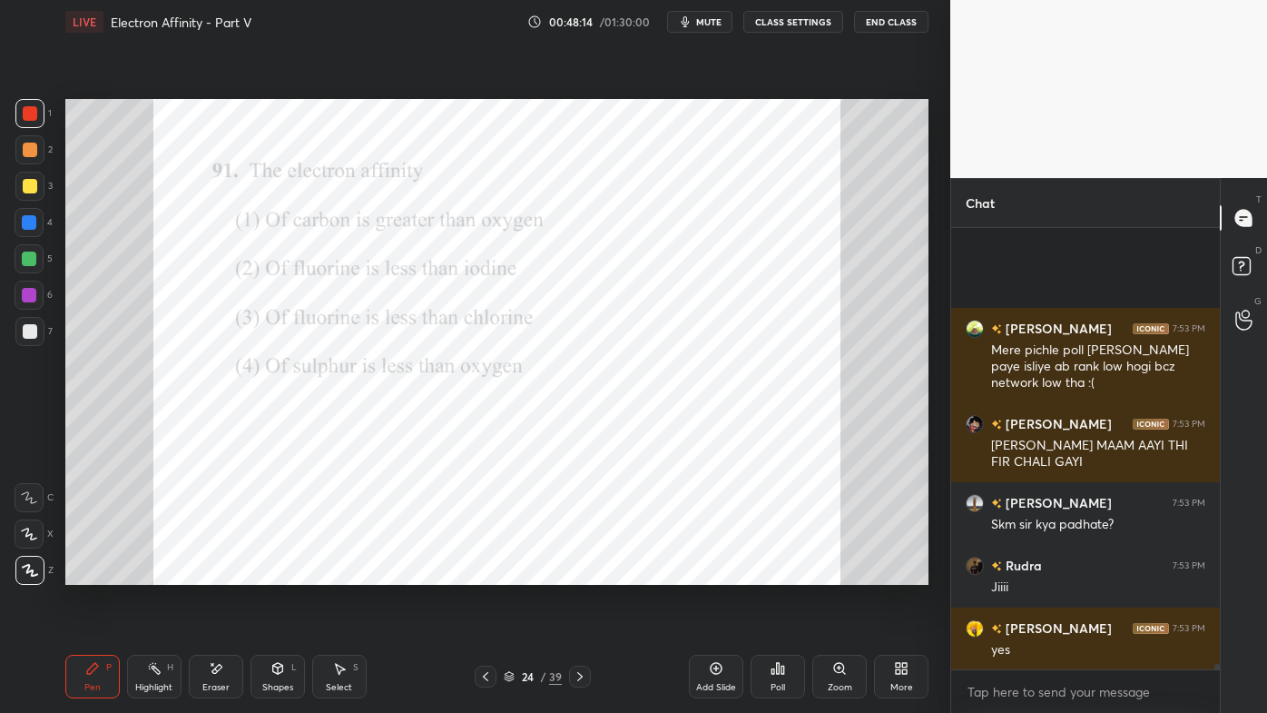
scroll to position [33148, 0]
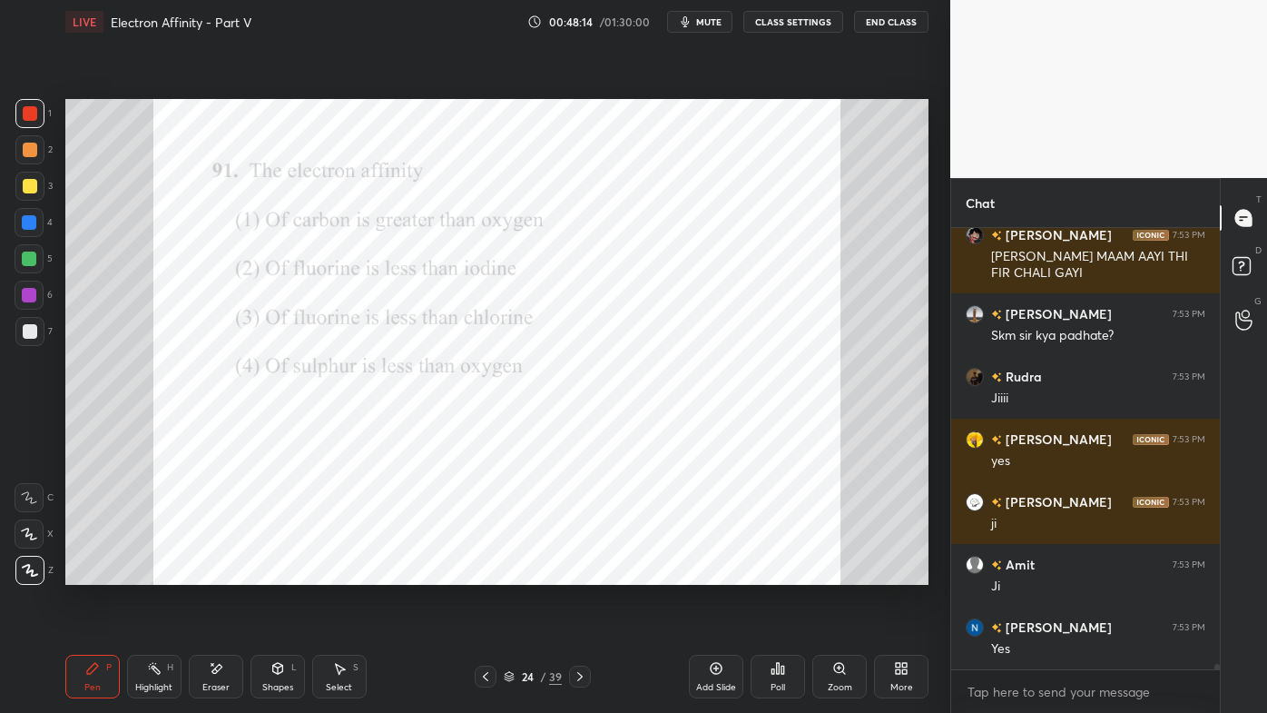
click at [578, 573] on icon at bounding box center [580, 676] width 15 height 15
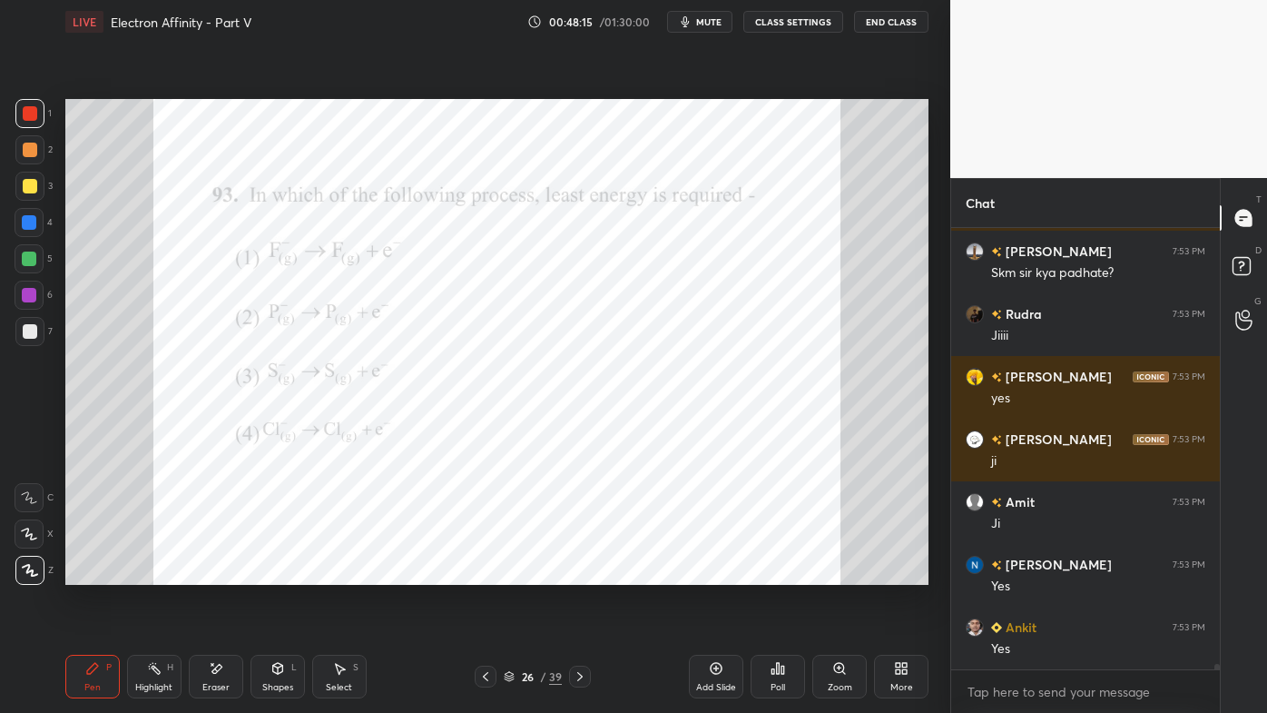
scroll to position [33274, 0]
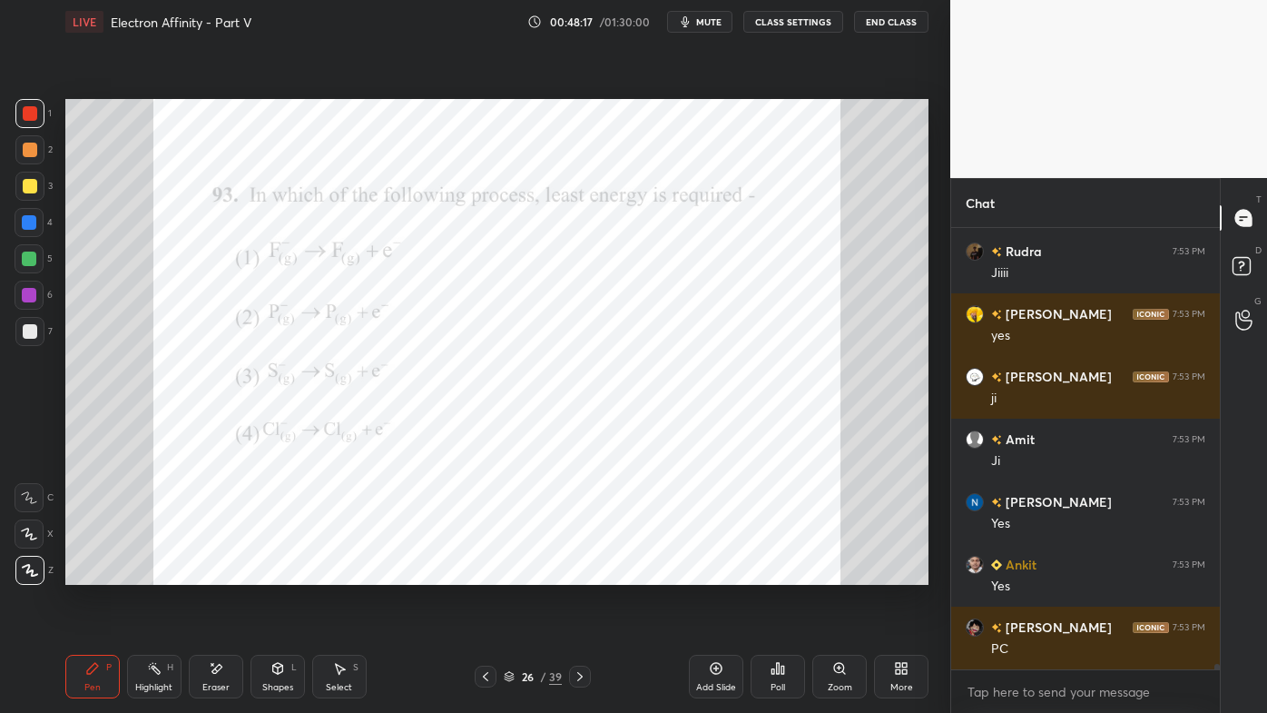
click at [573, 573] on icon at bounding box center [580, 676] width 15 height 15
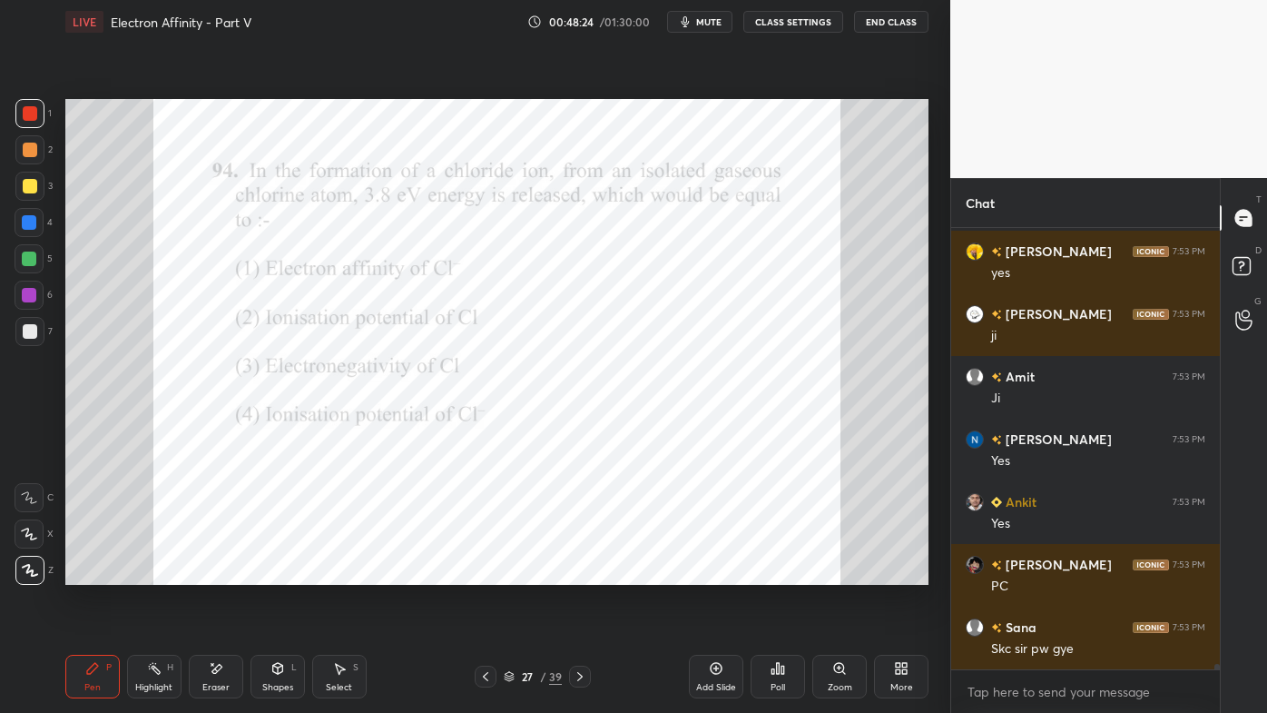
scroll to position [33398, 0]
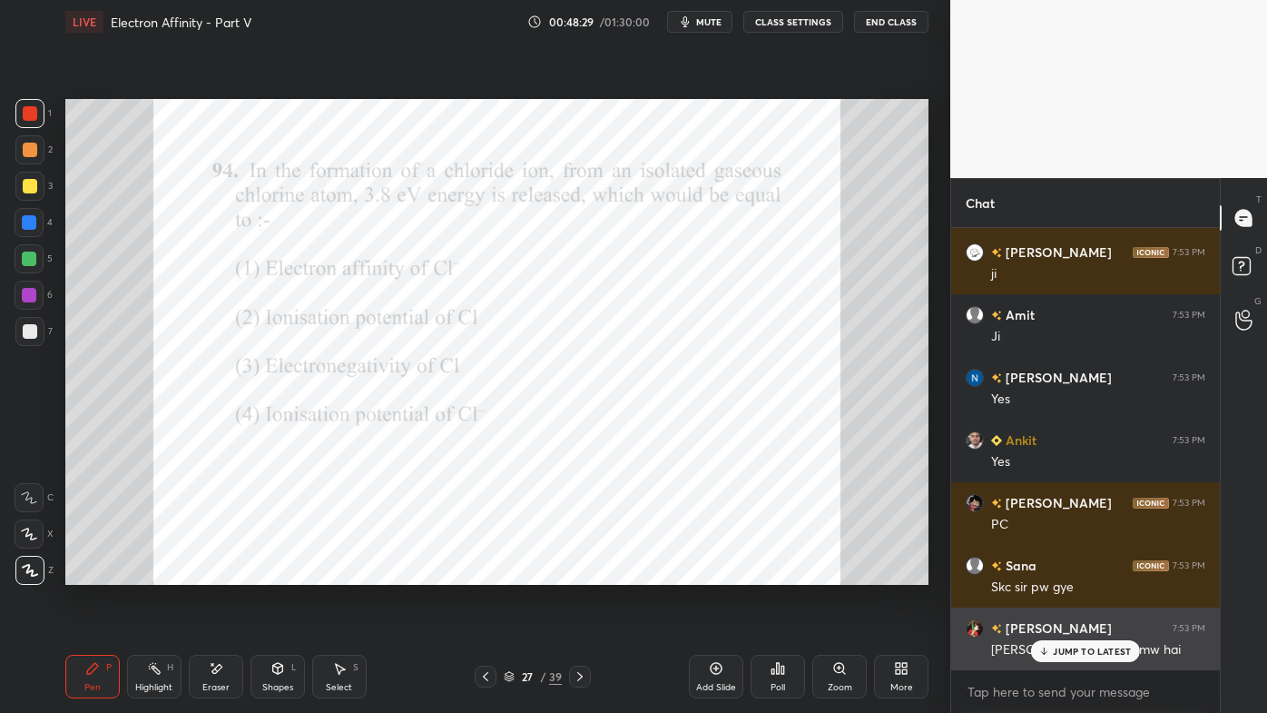
drag, startPoint x: 1057, startPoint y: 644, endPoint x: 1028, endPoint y: 650, distance: 28.8
click at [1055, 573] on div "JUMP TO LATEST" at bounding box center [1085, 651] width 109 height 22
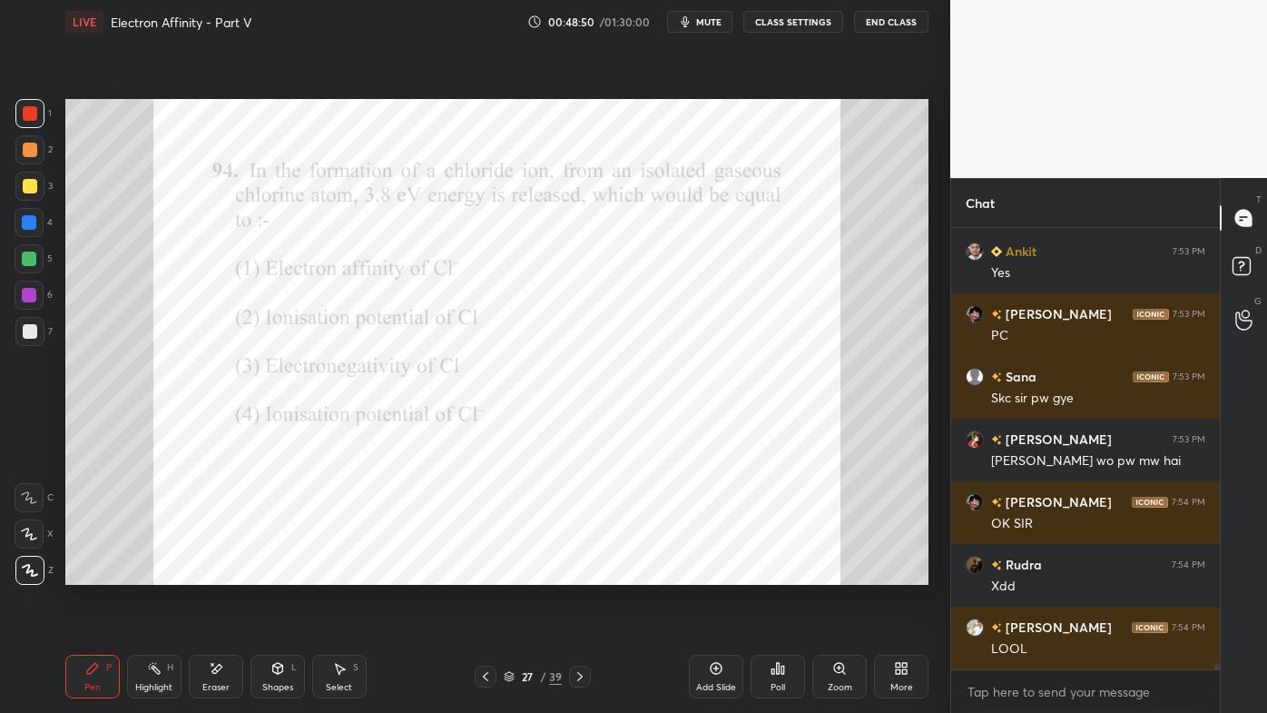
scroll to position [33649, 0]
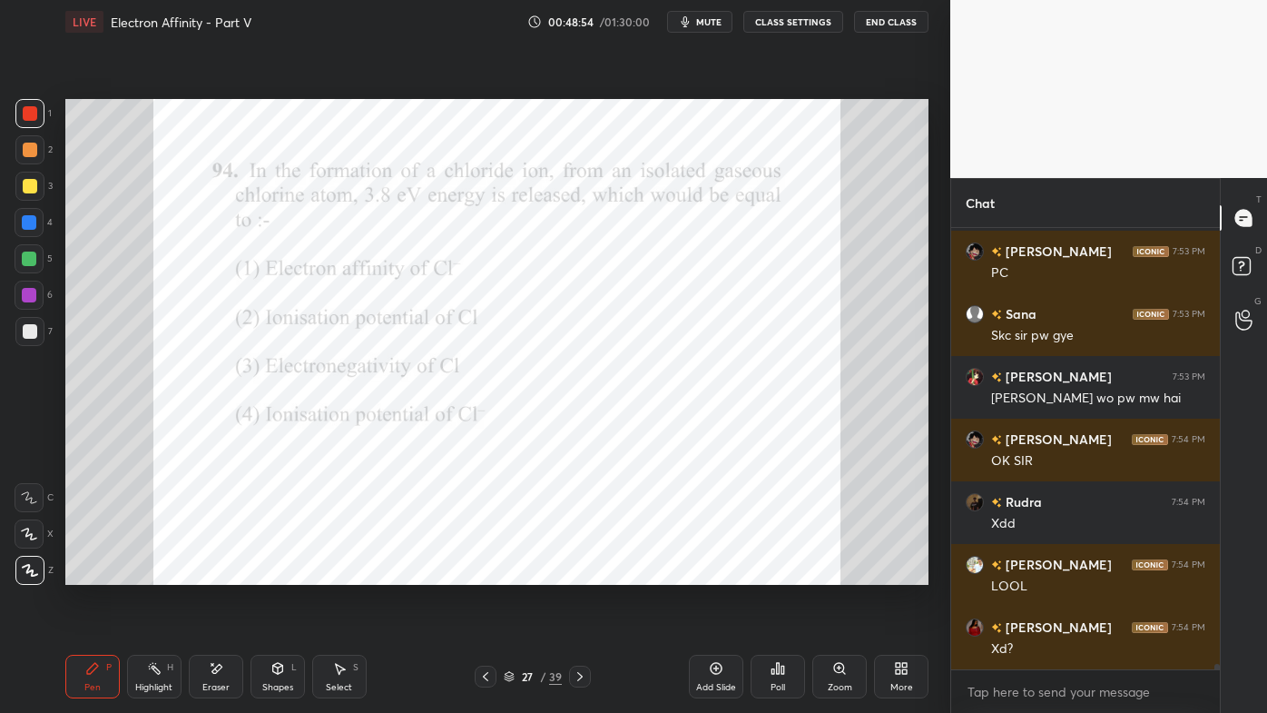
click at [785, 573] on div "Poll" at bounding box center [778, 676] width 54 height 44
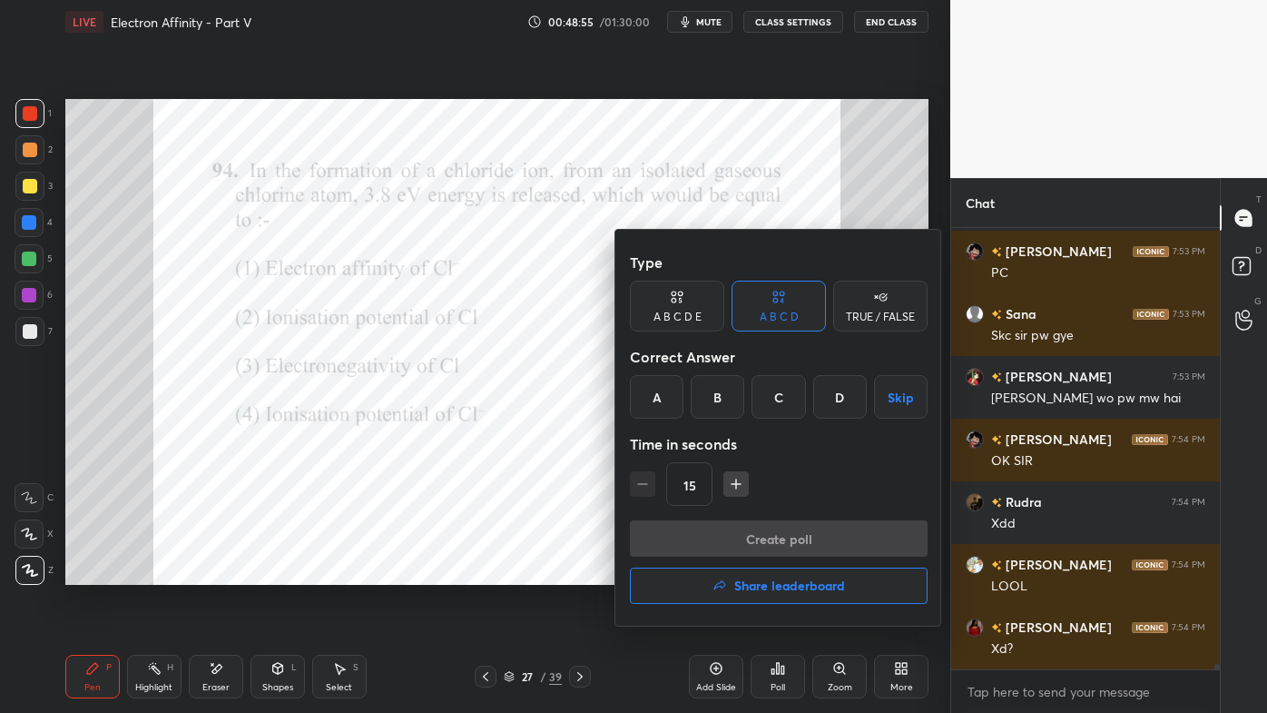
drag, startPoint x: 835, startPoint y: 396, endPoint x: 812, endPoint y: 428, distance: 40.3
click at [835, 397] on div "D" at bounding box center [840, 397] width 54 height 44
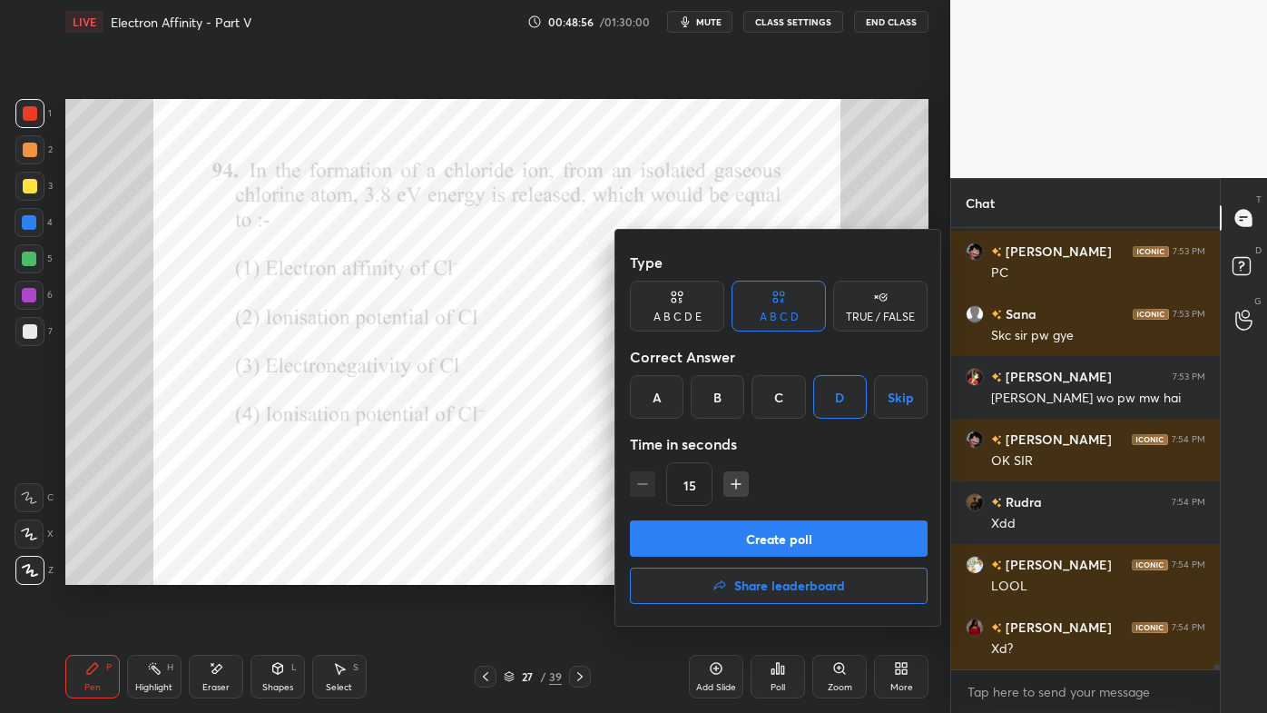
click at [731, 484] on icon "button" at bounding box center [736, 484] width 18 height 18
type input "30"
click at [740, 537] on button "Create poll" at bounding box center [779, 538] width 298 height 36
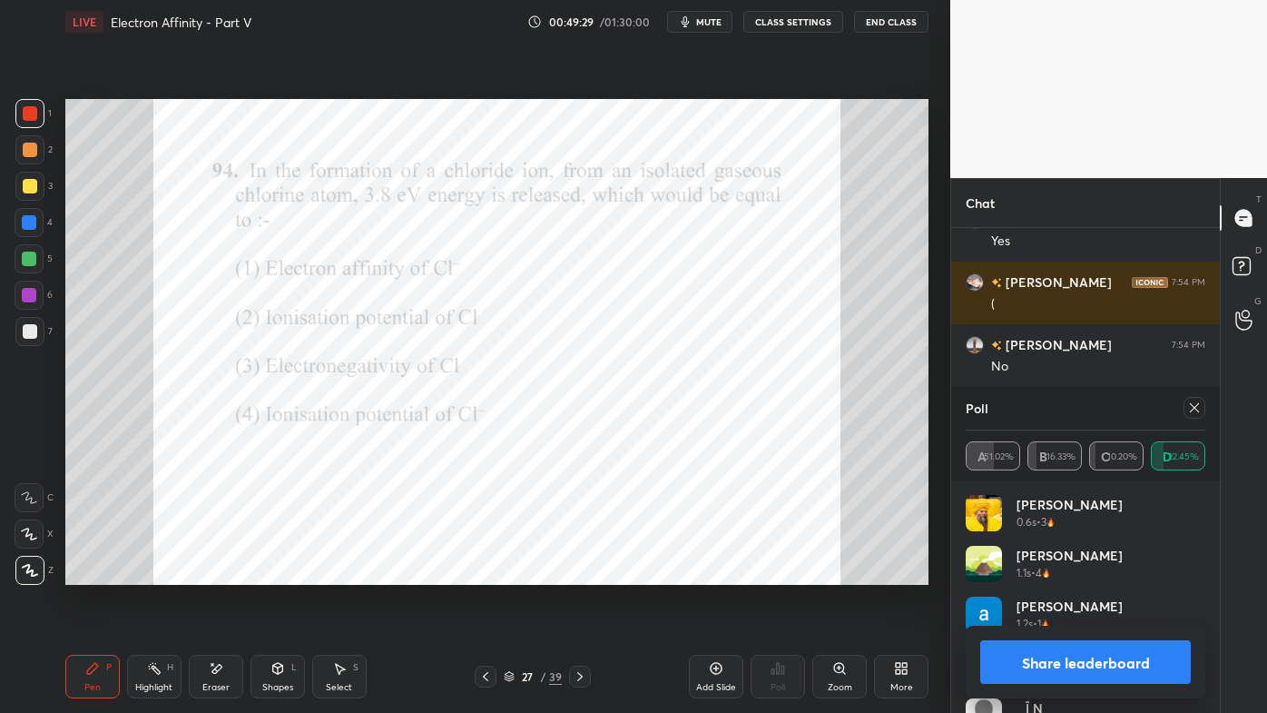
scroll to position [5, 5]
drag, startPoint x: 1196, startPoint y: 407, endPoint x: 1181, endPoint y: 422, distance: 21.2
click at [1196, 408] on icon at bounding box center [1194, 407] width 15 height 15
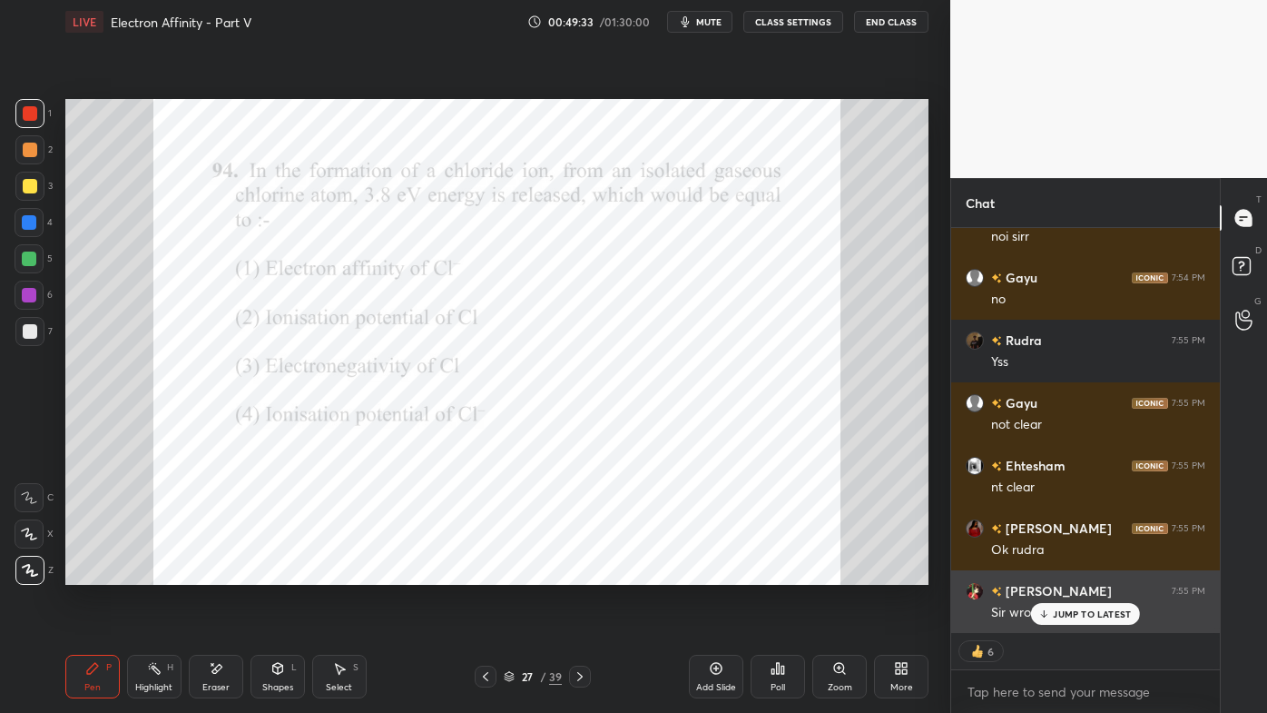
drag, startPoint x: 1069, startPoint y: 612, endPoint x: 988, endPoint y: 627, distance: 83.1
click at [1068, 573] on p "JUMP TO LATEST" at bounding box center [1092, 613] width 78 height 11
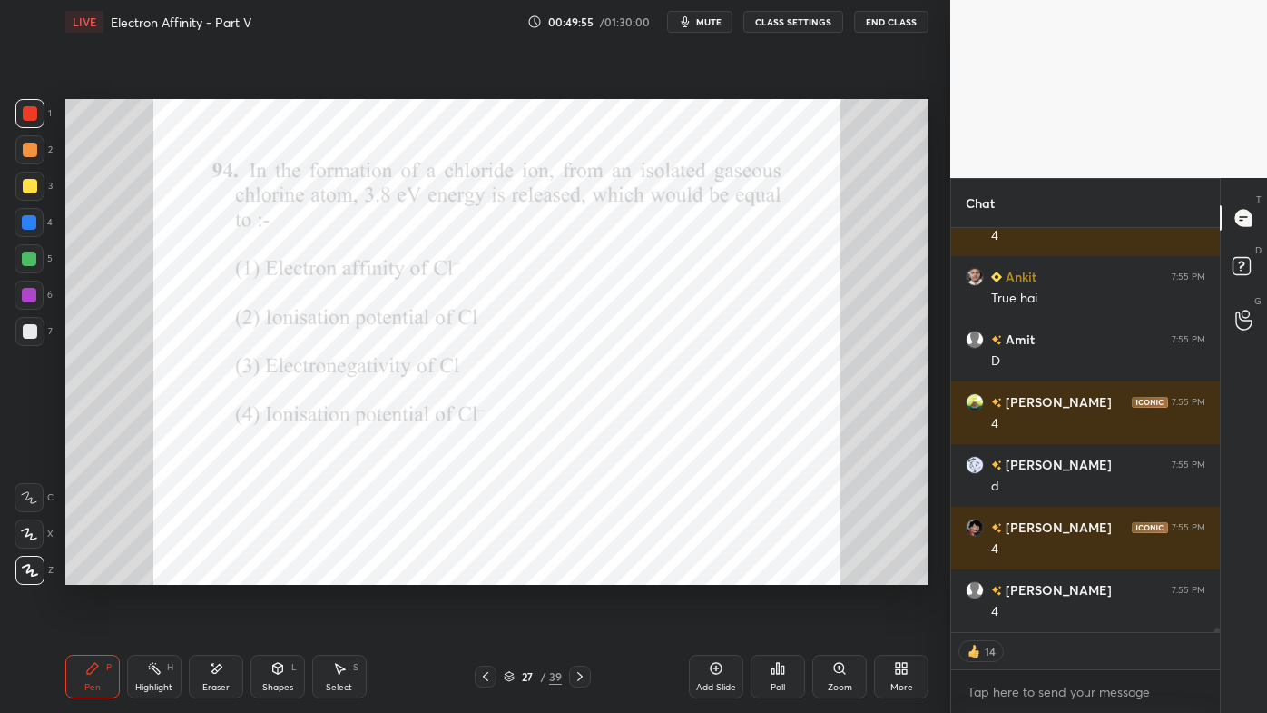
type textarea "x"
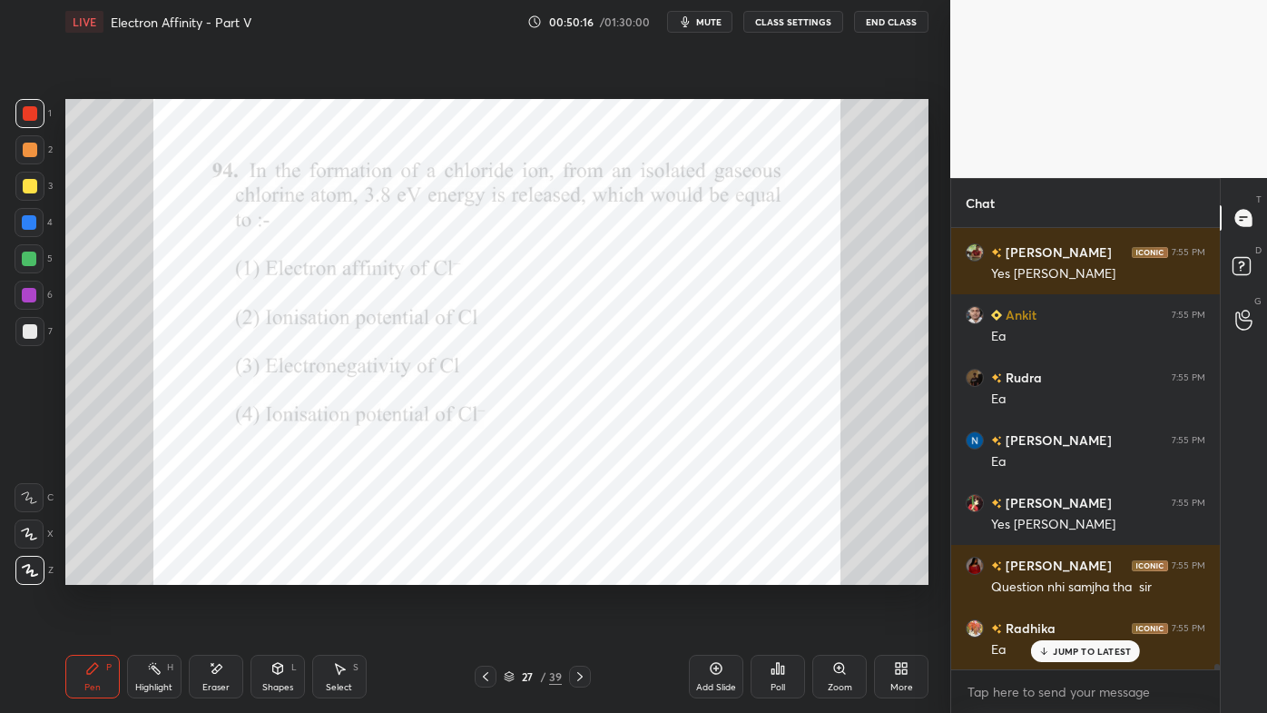
click at [147, 573] on icon at bounding box center [154, 668] width 15 height 15
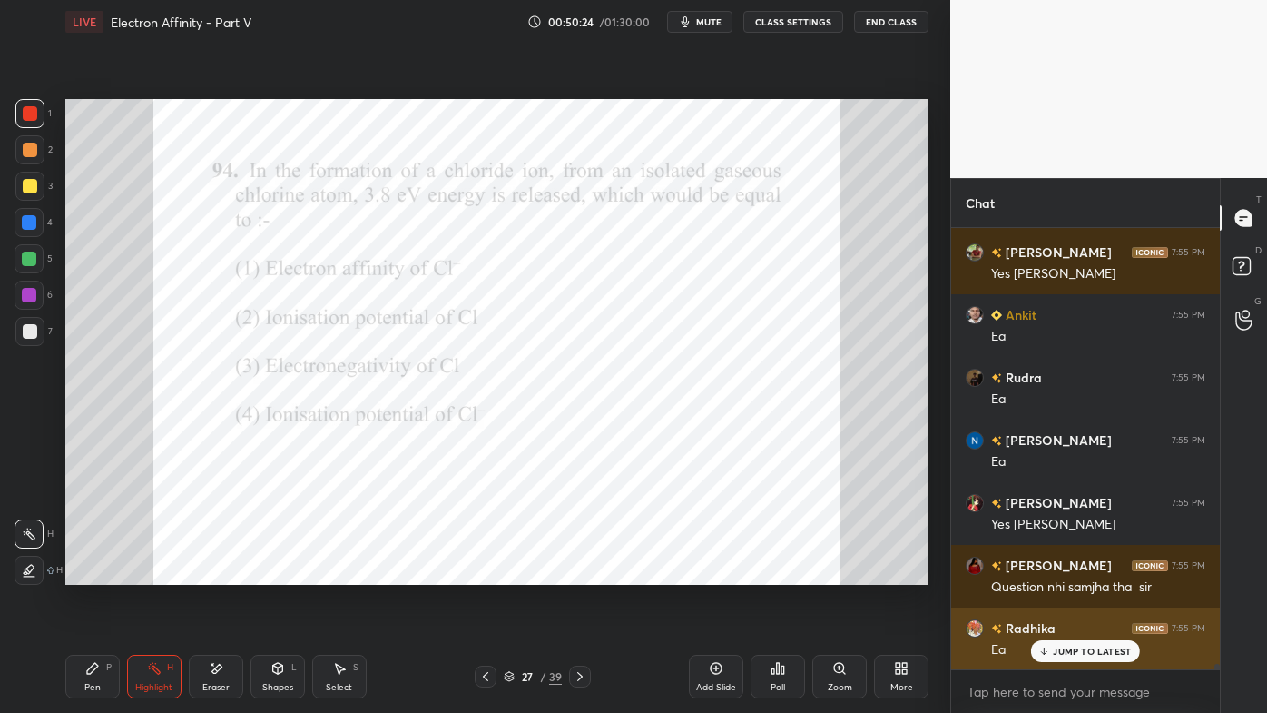
drag, startPoint x: 1073, startPoint y: 649, endPoint x: 1063, endPoint y: 648, distance: 10.0
click at [1073, 573] on p "JUMP TO LATEST" at bounding box center [1092, 650] width 78 height 11
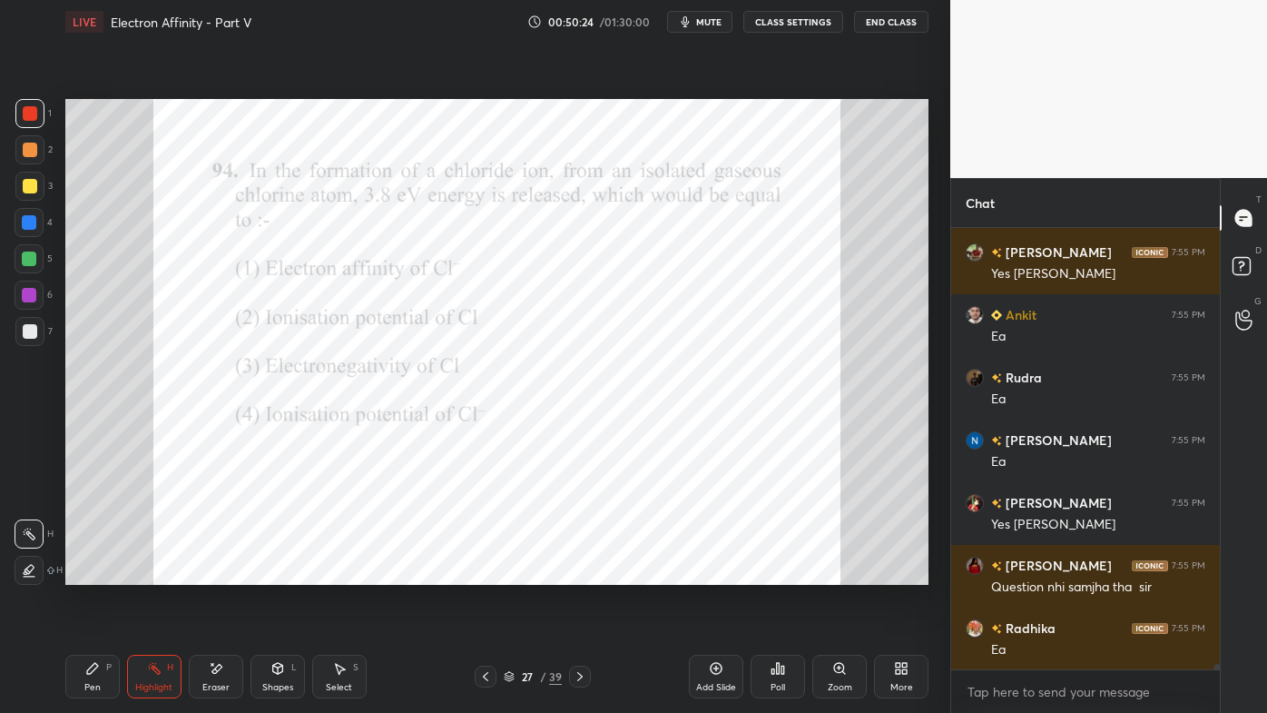
click at [791, 573] on div "Setting up your live class Poll for secs No correct answer Start poll" at bounding box center [497, 342] width 878 height 596
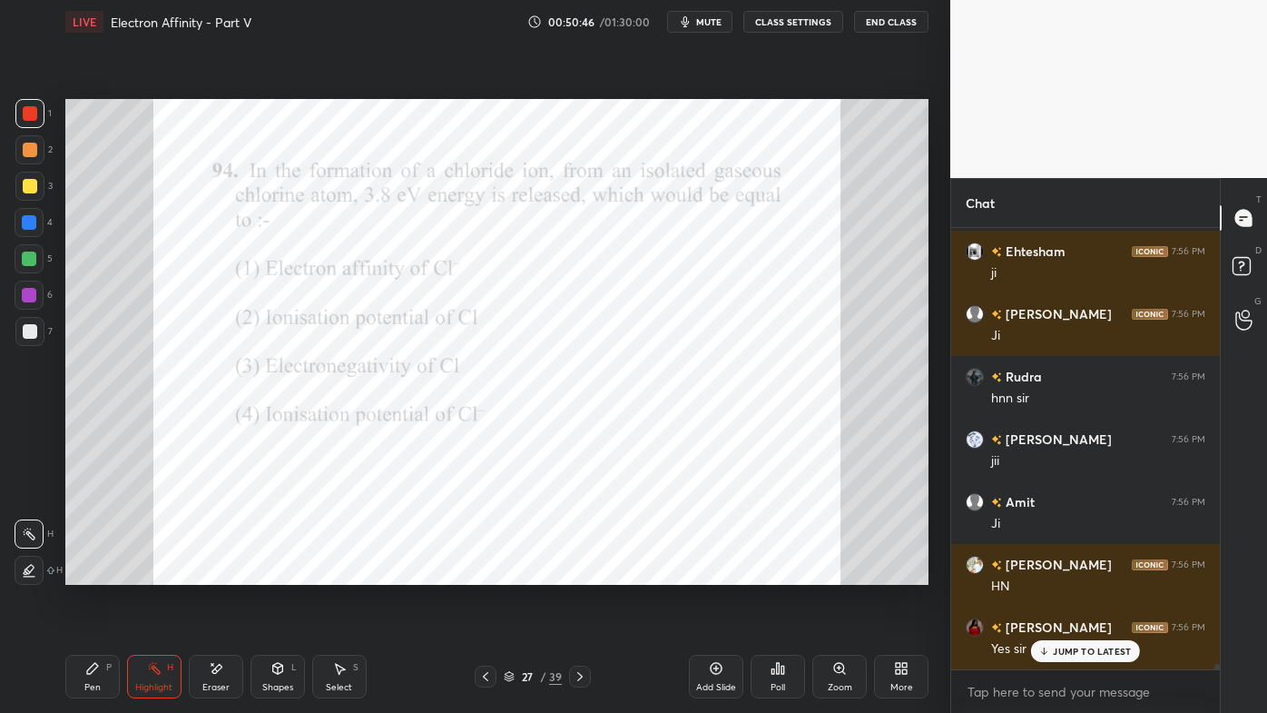
scroll to position [34335, 0]
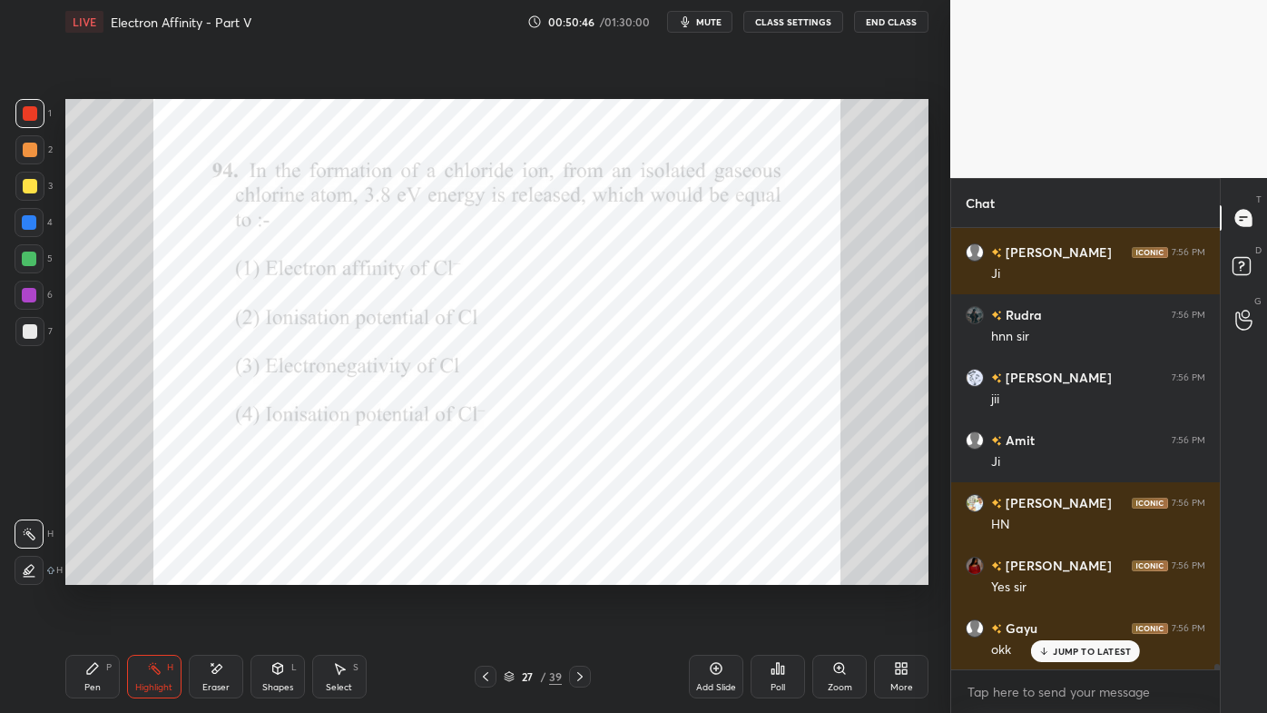
drag, startPoint x: 94, startPoint y: 663, endPoint x: 98, endPoint y: 644, distance: 19.4
click at [91, 573] on icon at bounding box center [92, 668] width 15 height 15
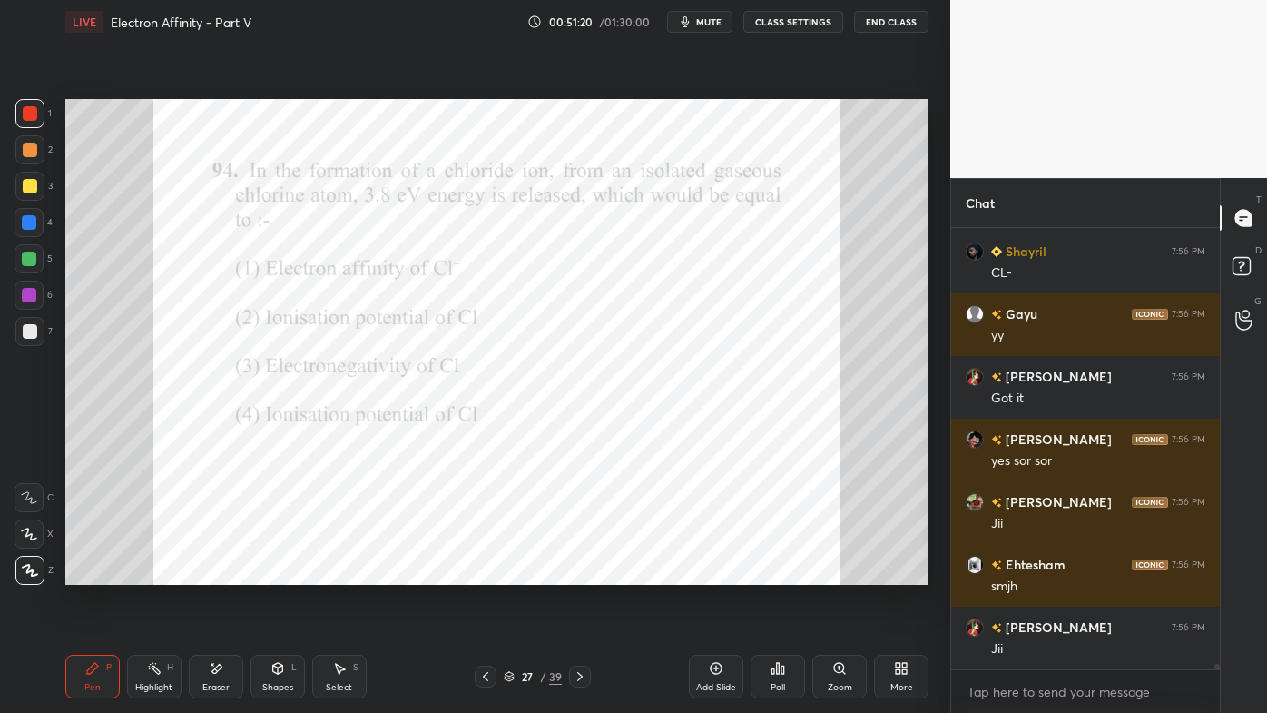
scroll to position [35838, 0]
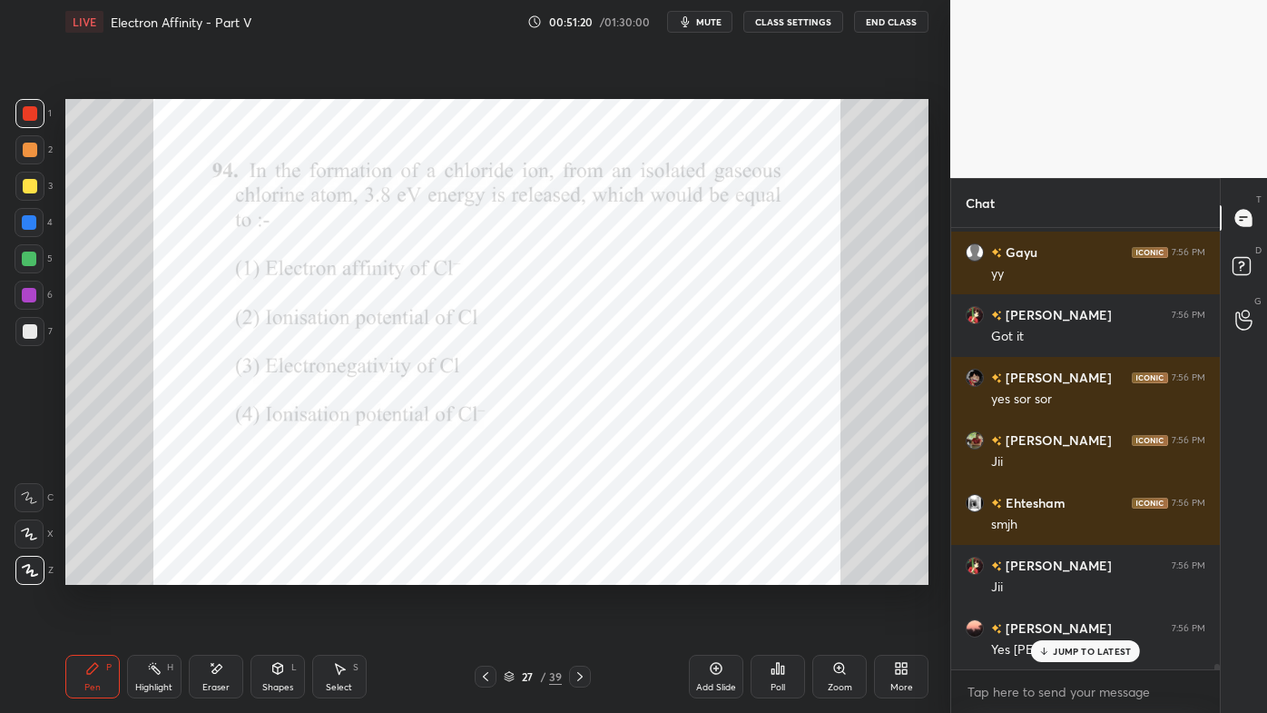
click at [154, 573] on div "Highlight H" at bounding box center [154, 676] width 54 height 44
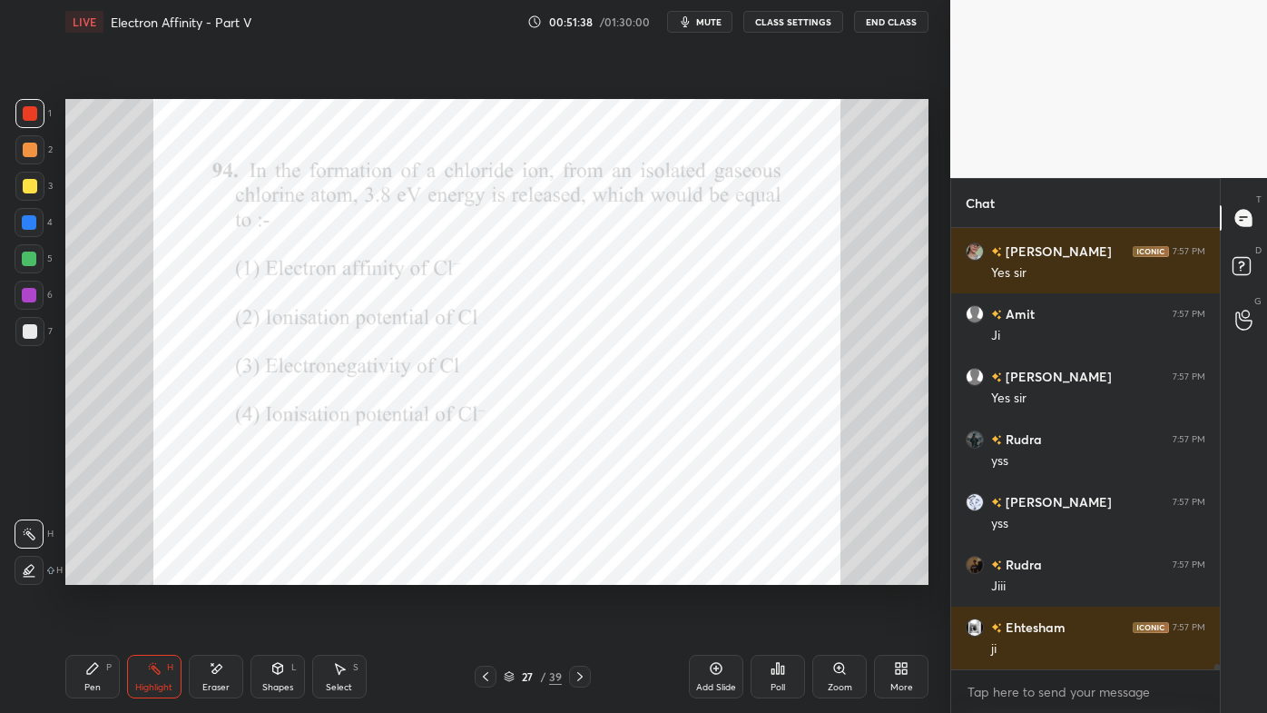
scroll to position [36716, 0]
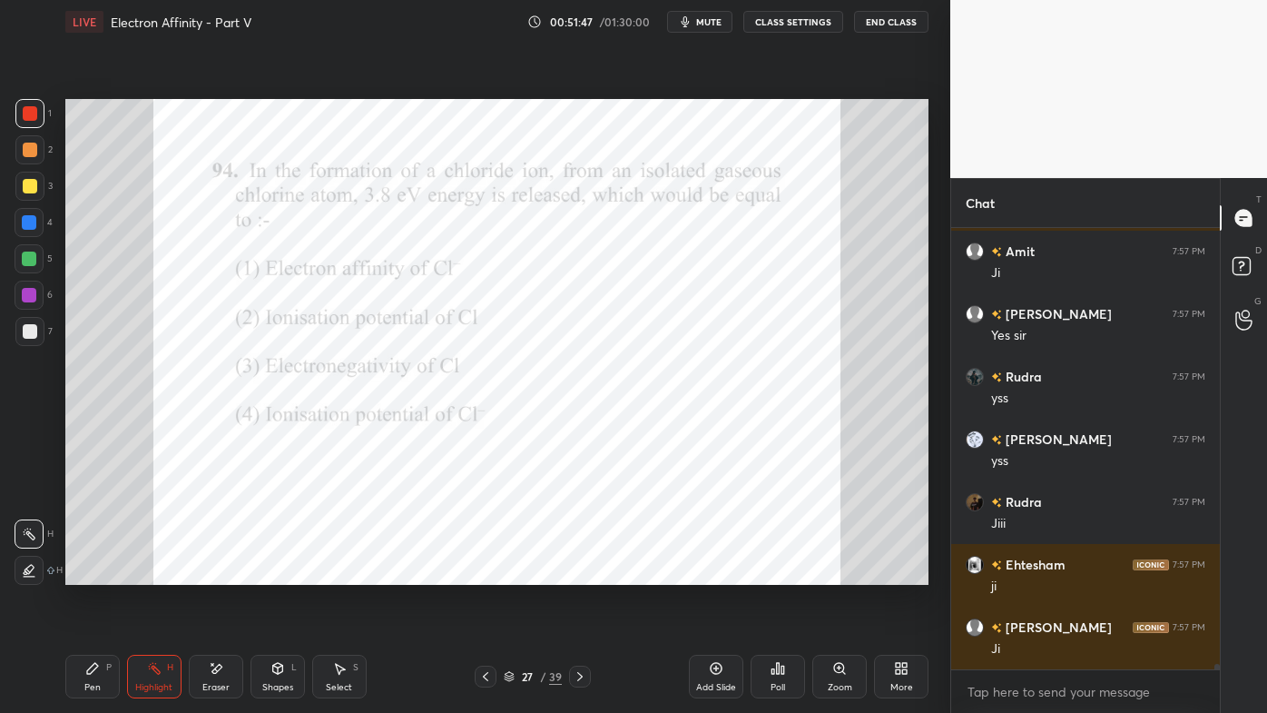
click at [581, 573] on icon at bounding box center [579, 676] width 5 height 9
drag, startPoint x: 94, startPoint y: 674, endPoint x: 94, endPoint y: 603, distance: 70.8
click at [92, 573] on icon at bounding box center [92, 668] width 15 height 15
click at [772, 573] on icon at bounding box center [778, 668] width 15 height 15
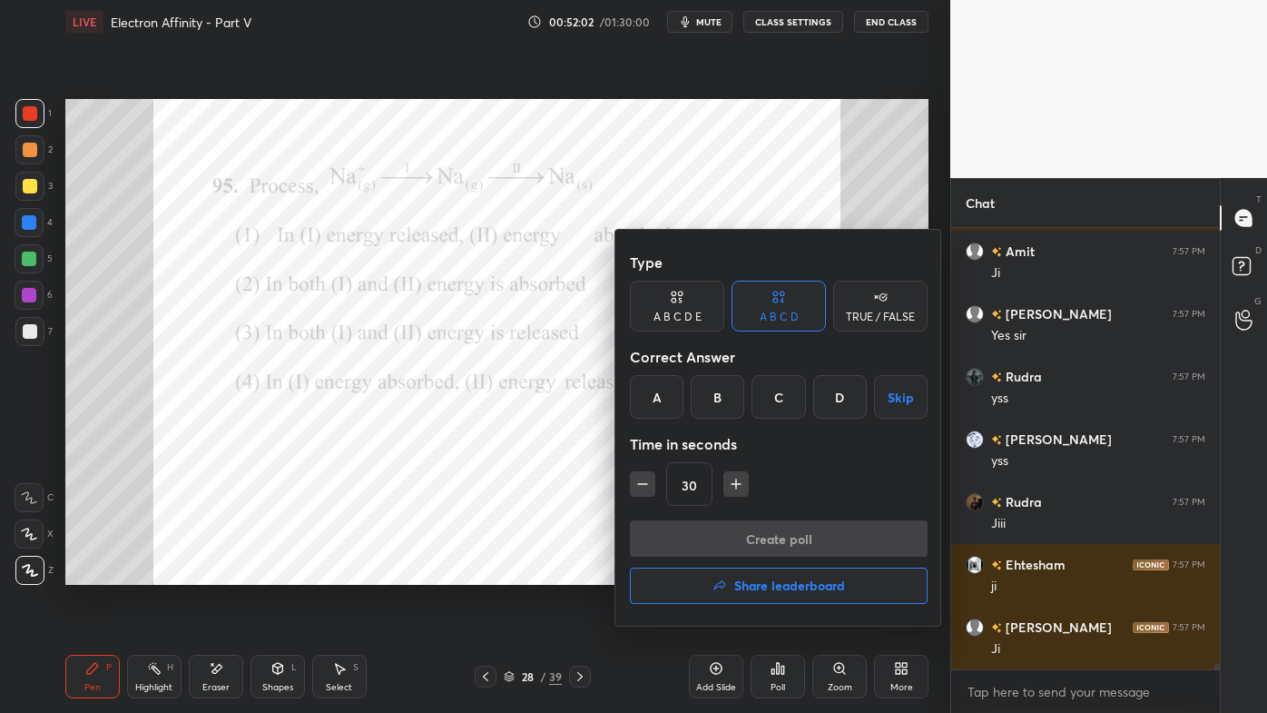
click at [778, 404] on div "C" at bounding box center [779, 397] width 54 height 44
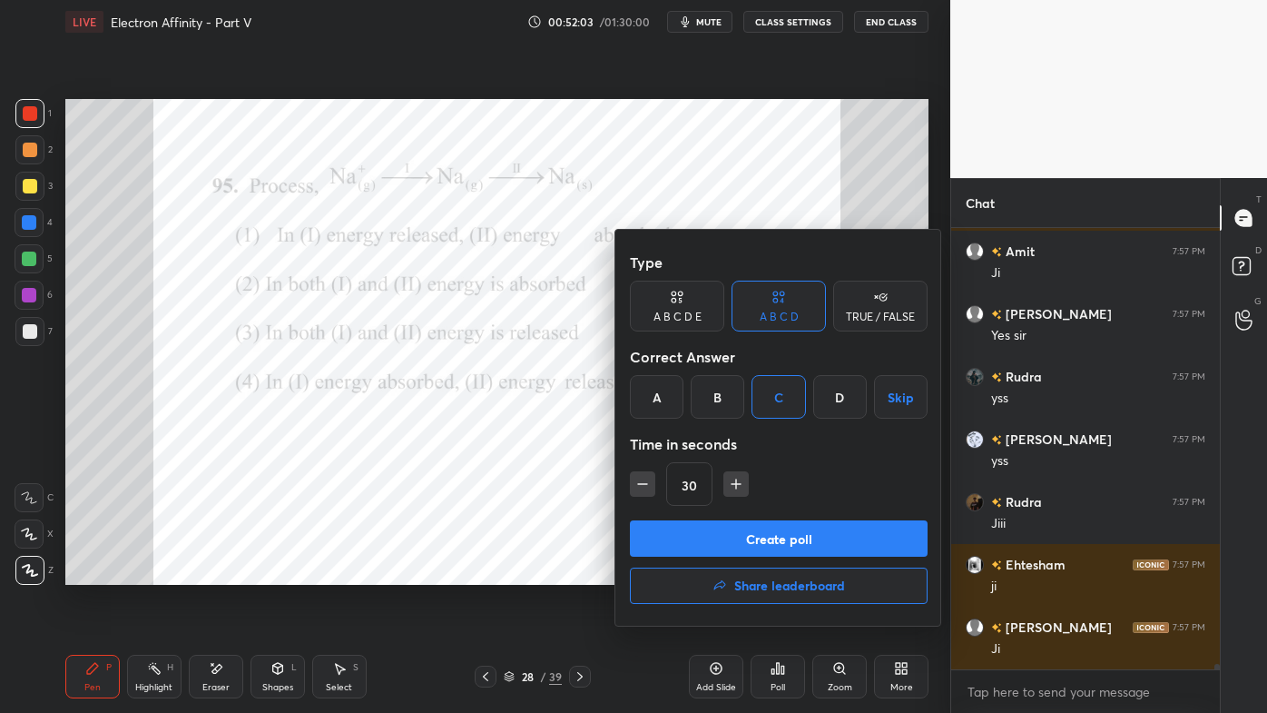
drag, startPoint x: 733, startPoint y: 485, endPoint x: 736, endPoint y: 503, distance: 18.4
click at [736, 484] on icon "button" at bounding box center [736, 484] width 18 height 18
type input "45"
click at [734, 537] on button "Create poll" at bounding box center [779, 538] width 298 height 36
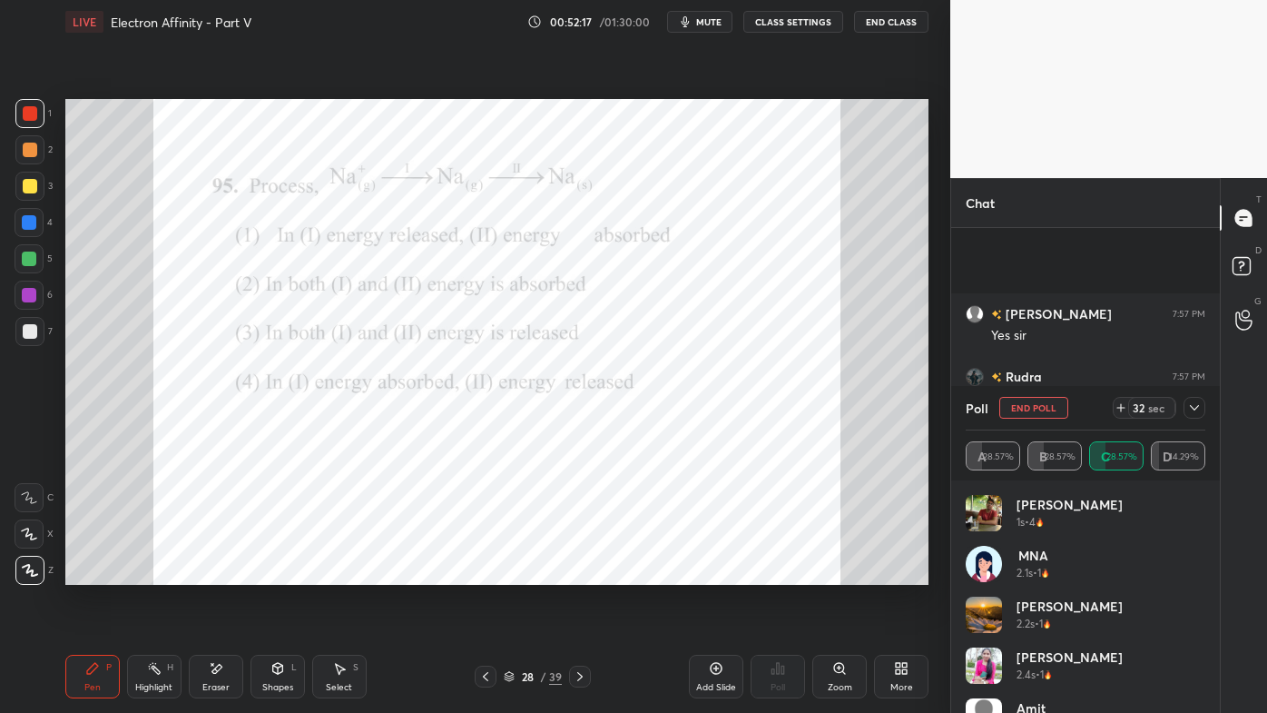
scroll to position [36873, 0]
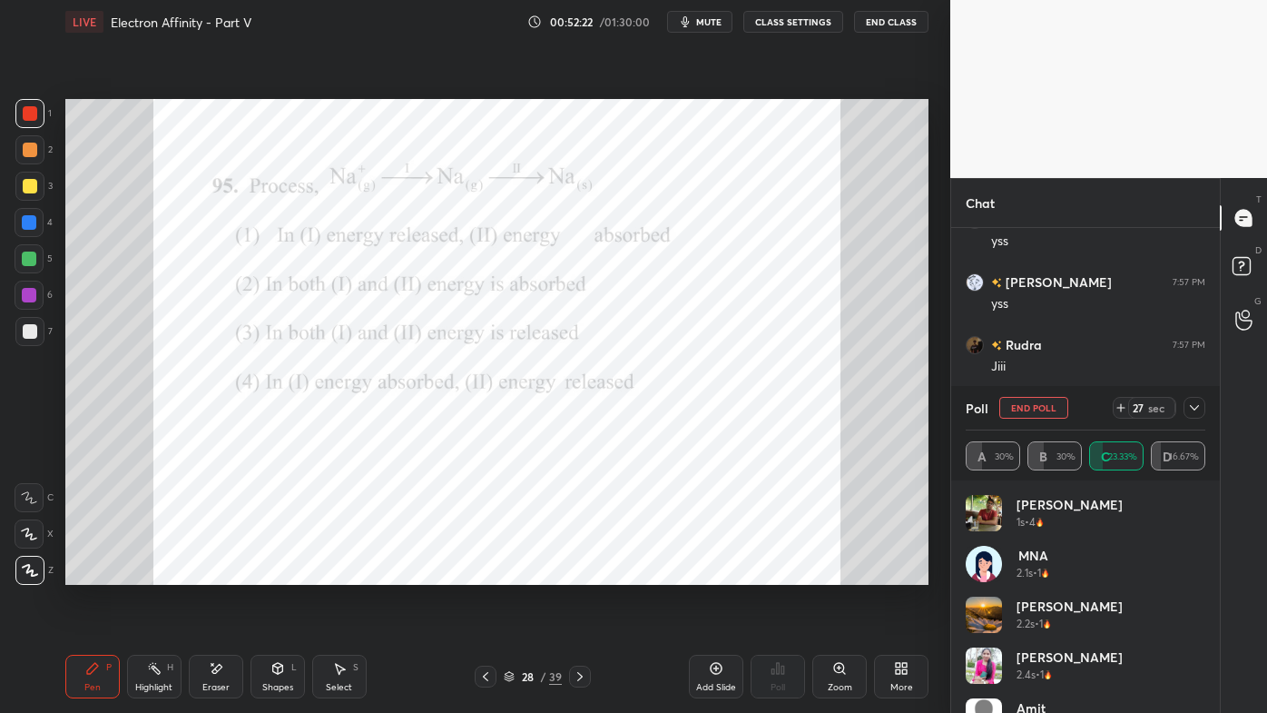
click at [1197, 406] on icon at bounding box center [1194, 407] width 15 height 15
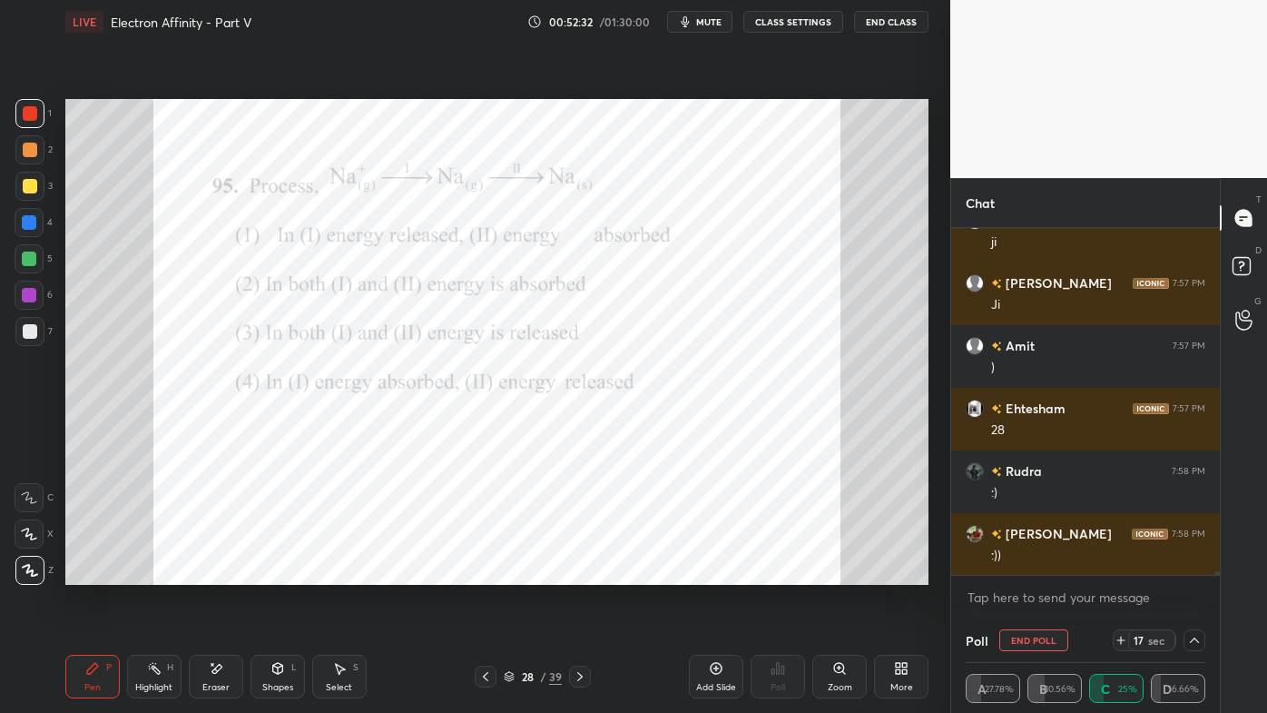
scroll to position [37123, 0]
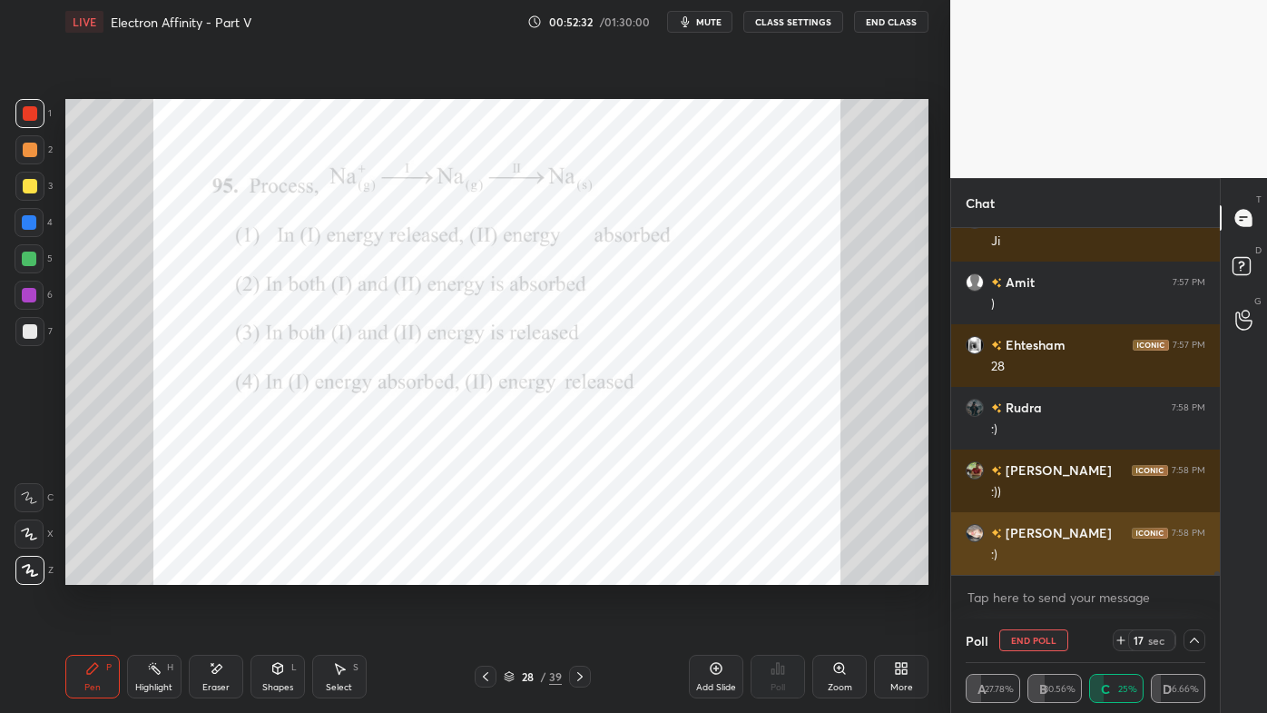
click at [1065, 555] on div ":)" at bounding box center [1098, 555] width 214 height 18
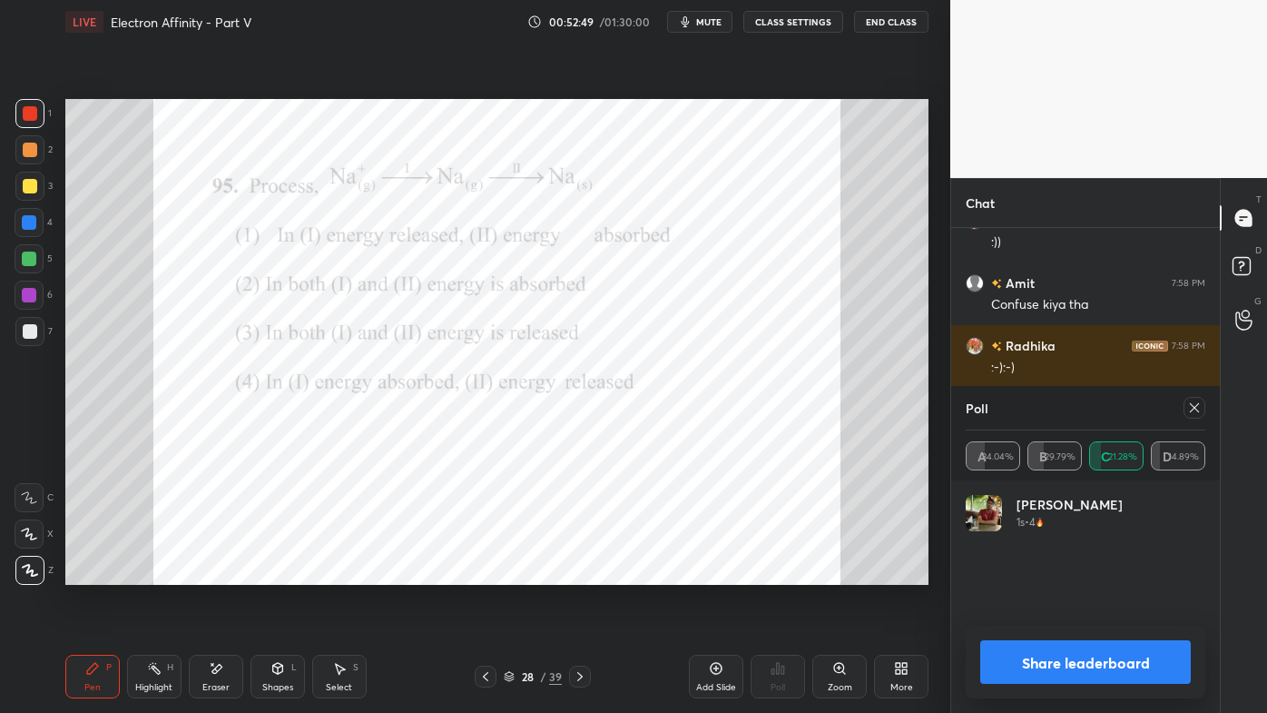
scroll to position [96, 234]
click at [1200, 408] on div at bounding box center [1195, 408] width 22 height 22
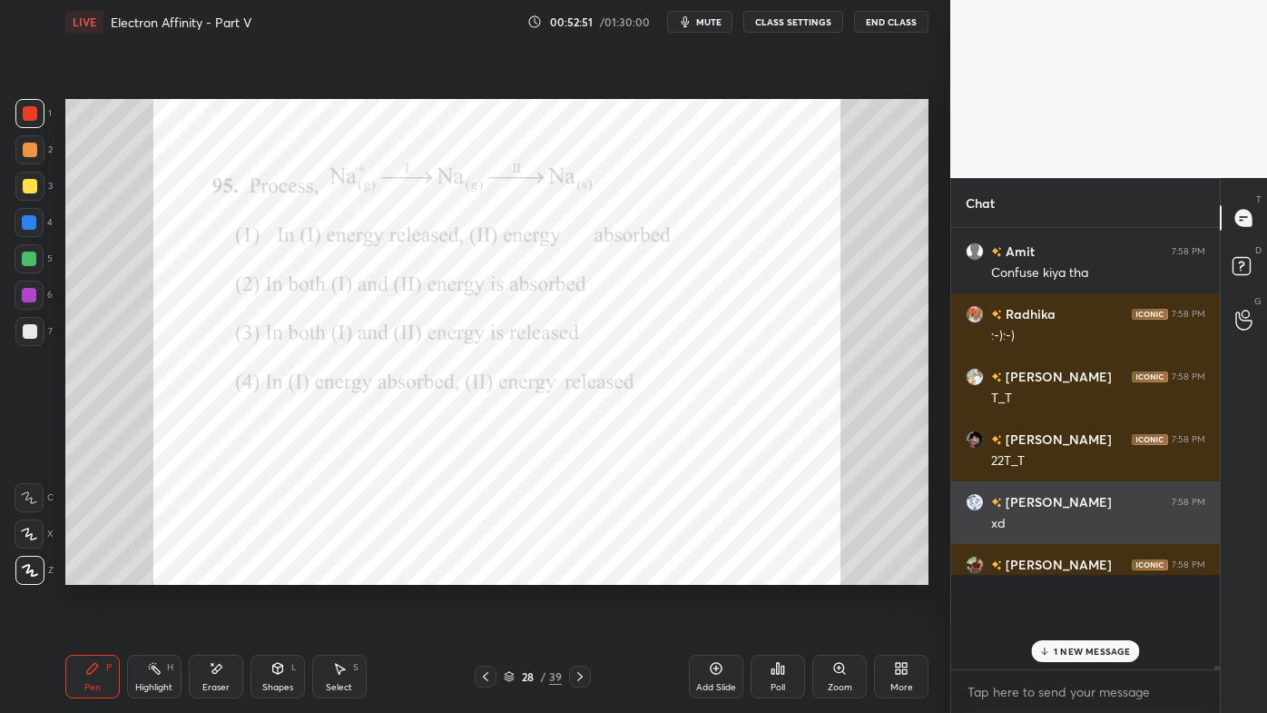
scroll to position [5, 5]
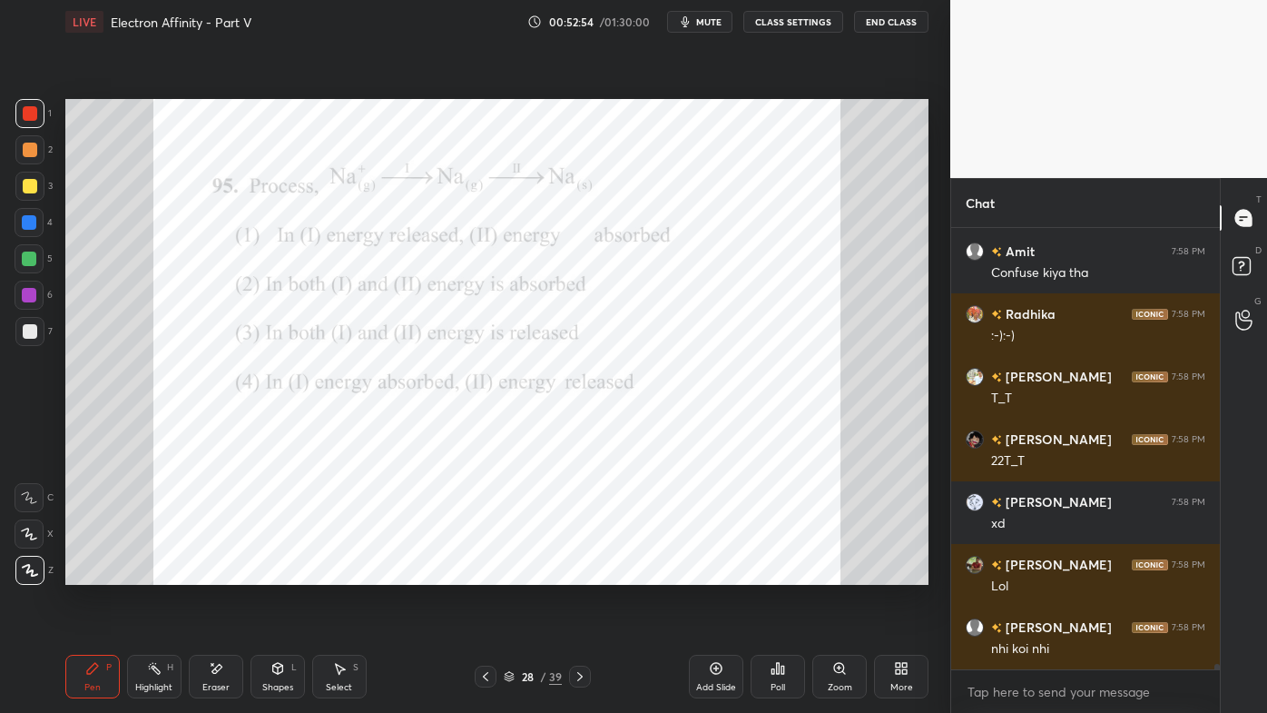
click at [149, 573] on circle at bounding box center [150, 668] width 2 height 2
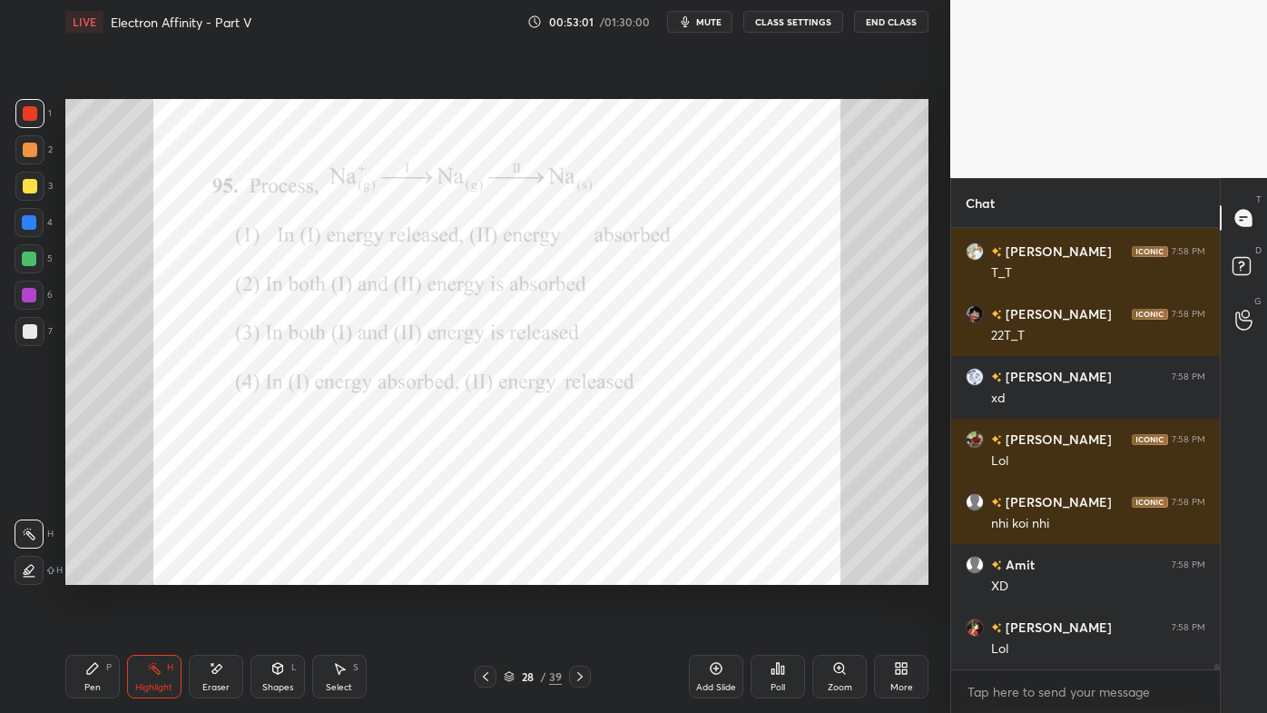
click at [95, 573] on icon at bounding box center [92, 668] width 15 height 15
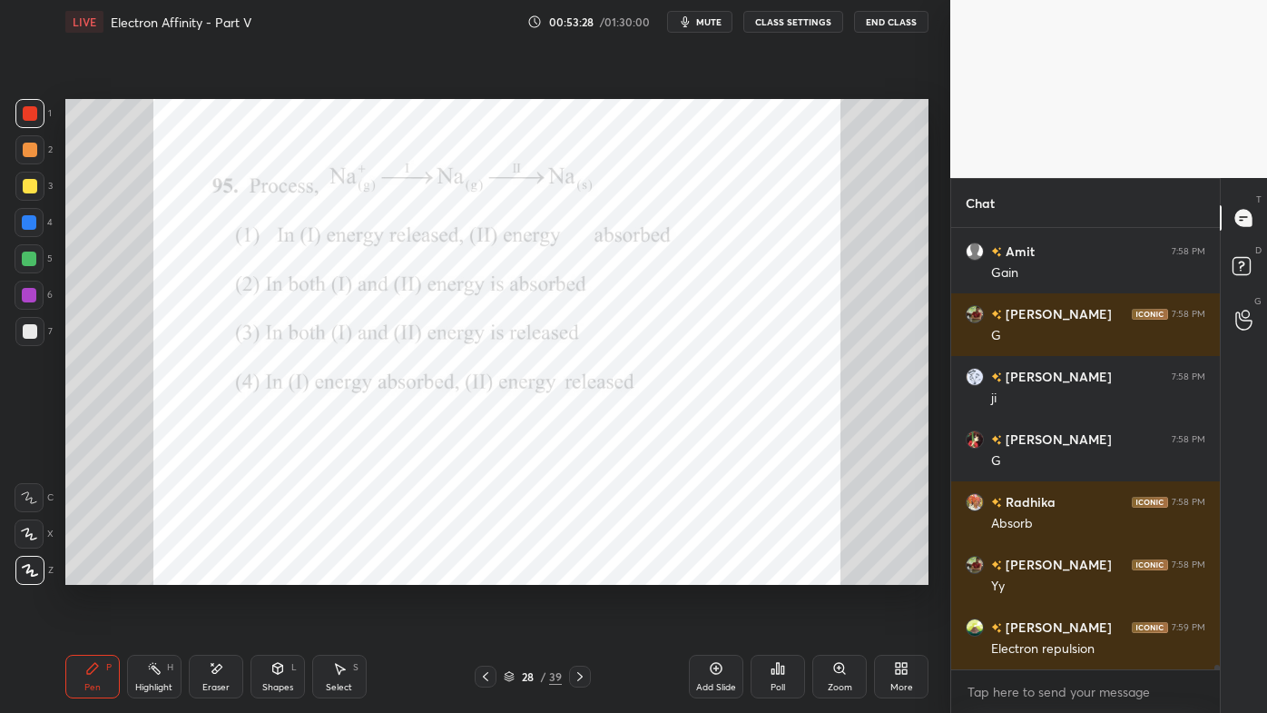
scroll to position [38844, 0]
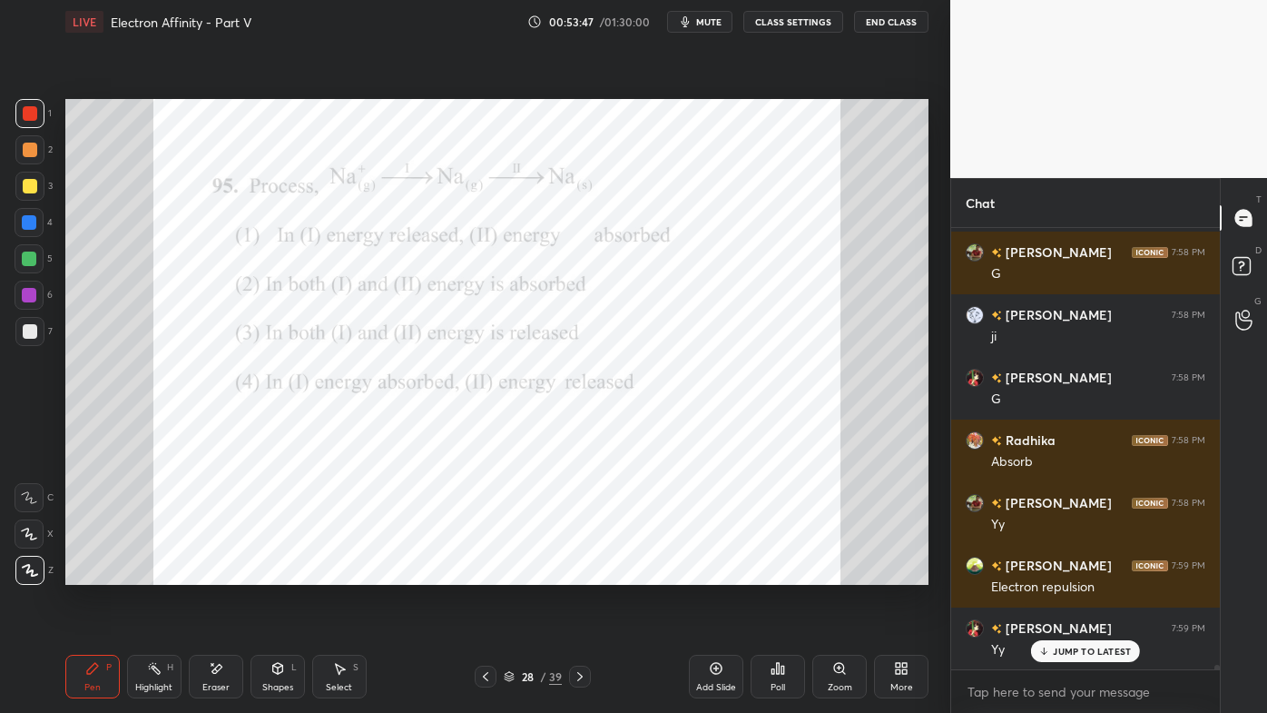
click at [930, 329] on div "Setting up your live class Poll for secs No correct answer Start poll" at bounding box center [497, 342] width 878 height 596
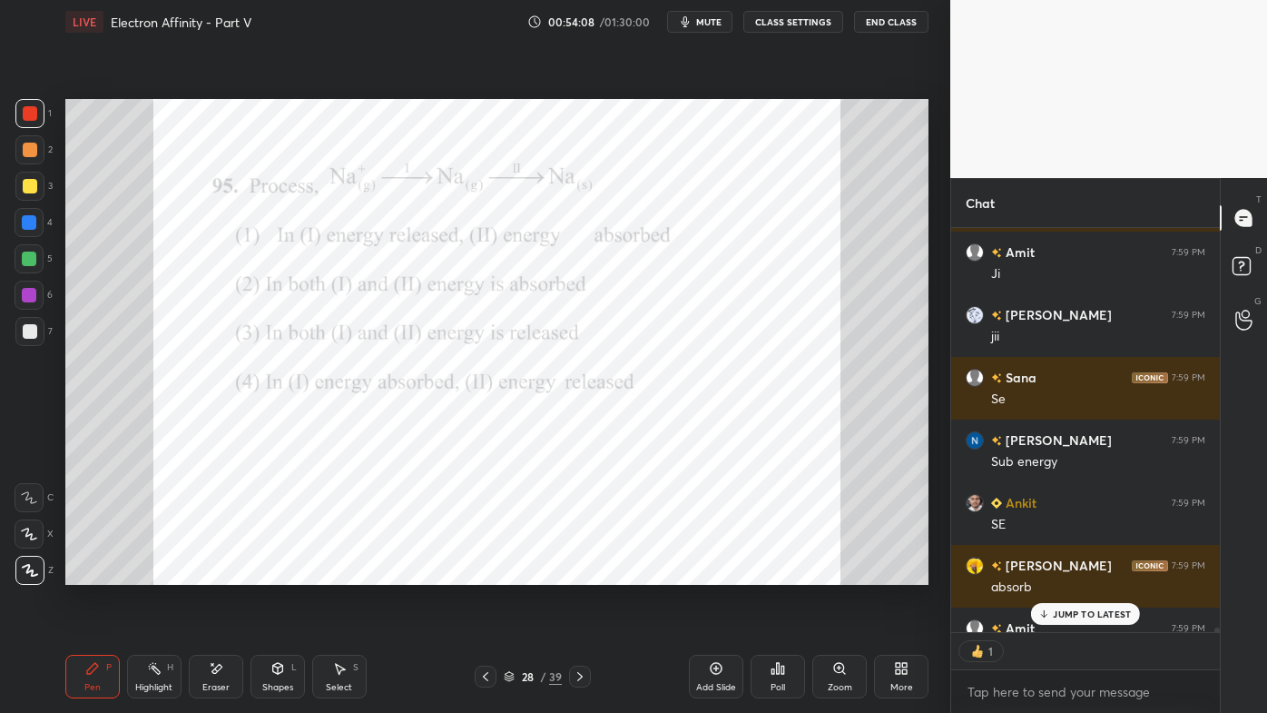
scroll to position [39508, 0]
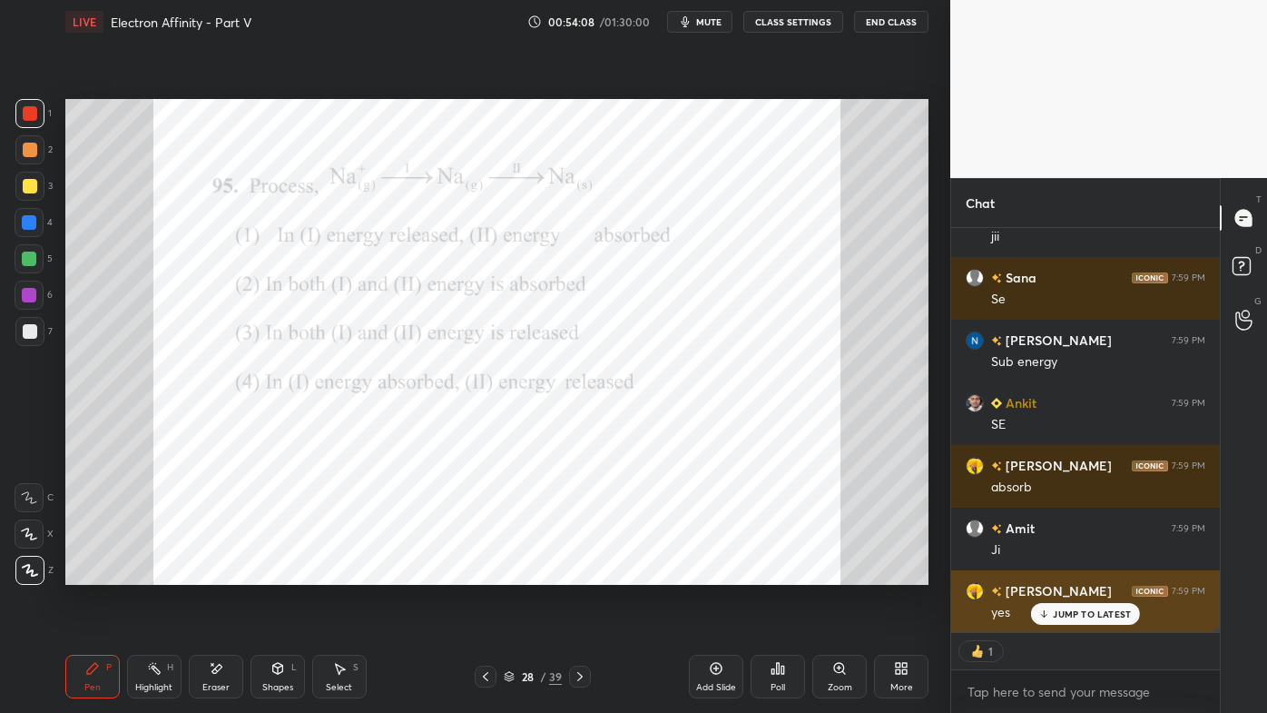
drag, startPoint x: 1071, startPoint y: 615, endPoint x: 1040, endPoint y: 610, distance: 31.2
click at [1068, 573] on p "JUMP TO LATEST" at bounding box center [1092, 613] width 78 height 11
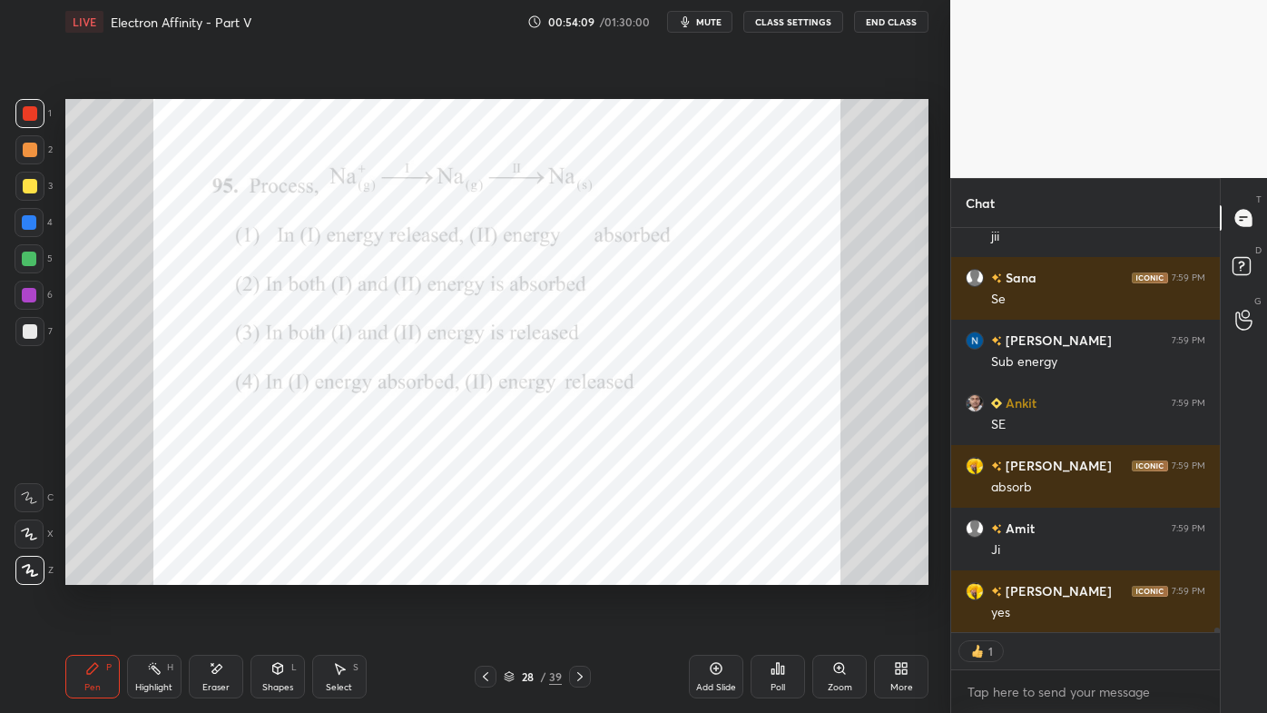
drag, startPoint x: 158, startPoint y: 665, endPoint x: 170, endPoint y: 643, distance: 25.6
click at [157, 573] on icon at bounding box center [154, 668] width 15 height 15
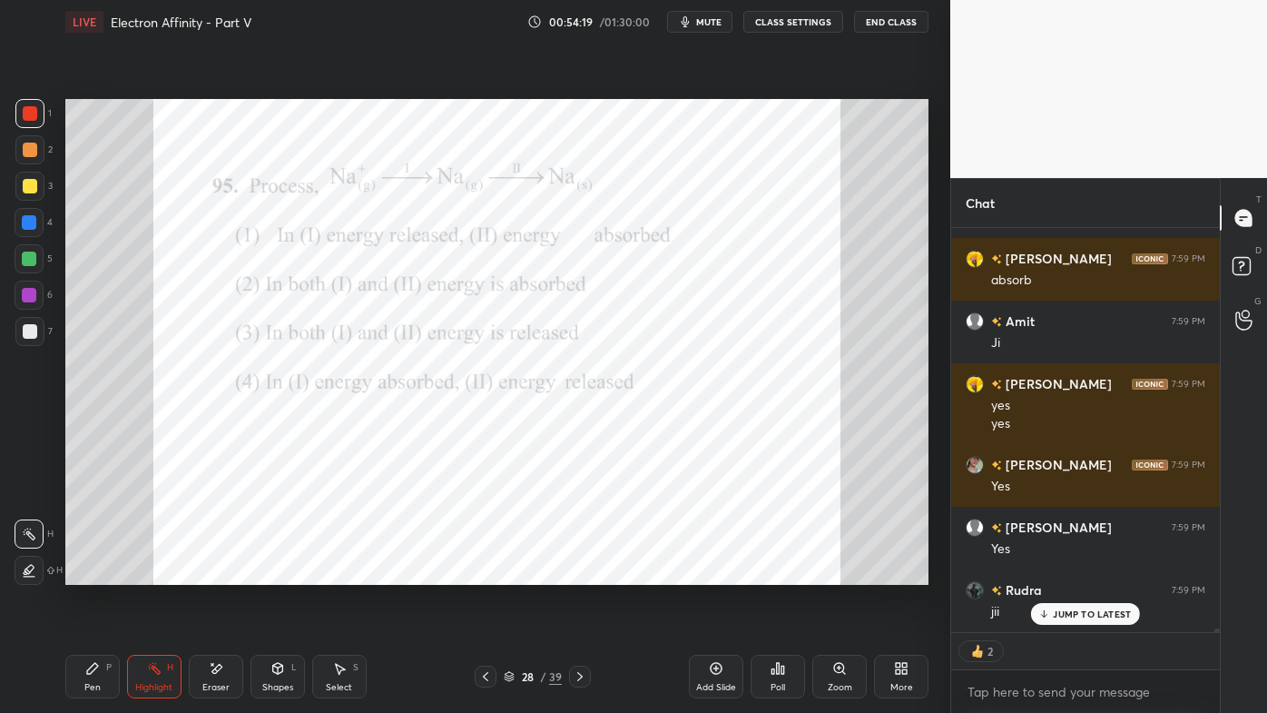
scroll to position [39777, 0]
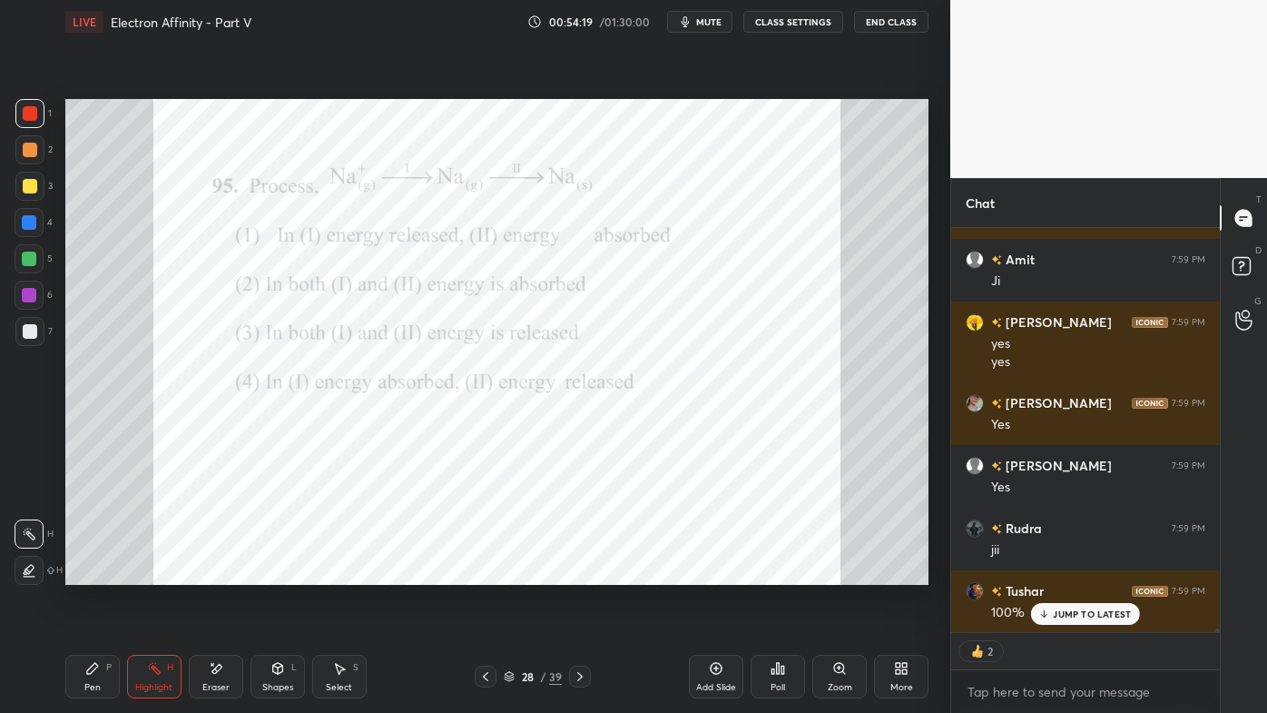
click at [584, 573] on icon at bounding box center [580, 676] width 15 height 15
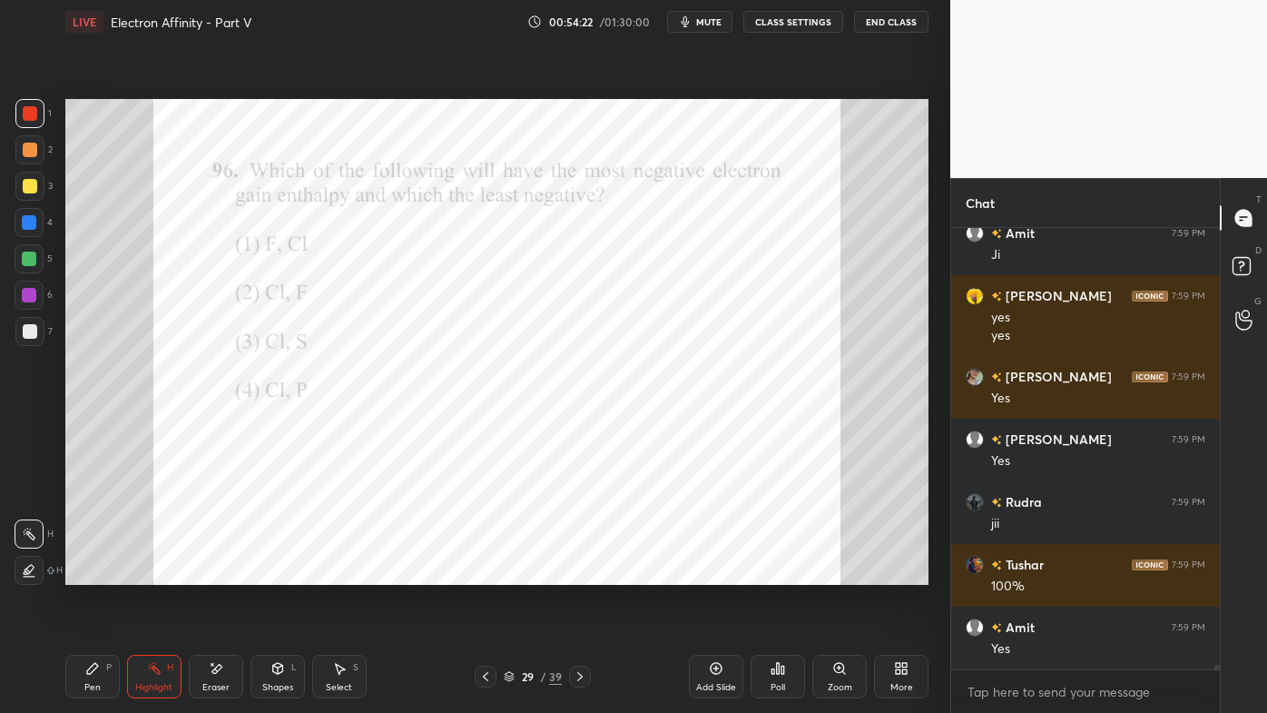
scroll to position [39803, 0]
click at [150, 573] on icon at bounding box center [154, 668] width 15 height 15
click at [782, 573] on icon at bounding box center [783, 669] width 3 height 8
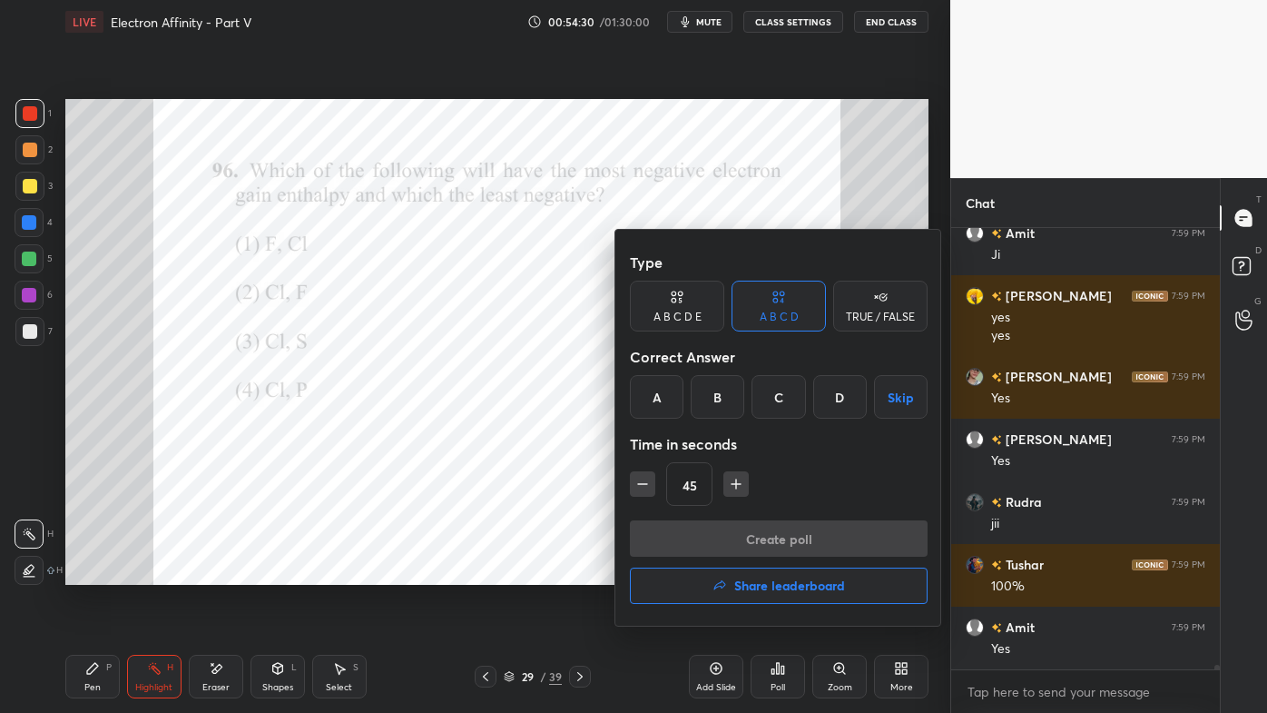
click at [838, 397] on div "D" at bounding box center [840, 397] width 54 height 44
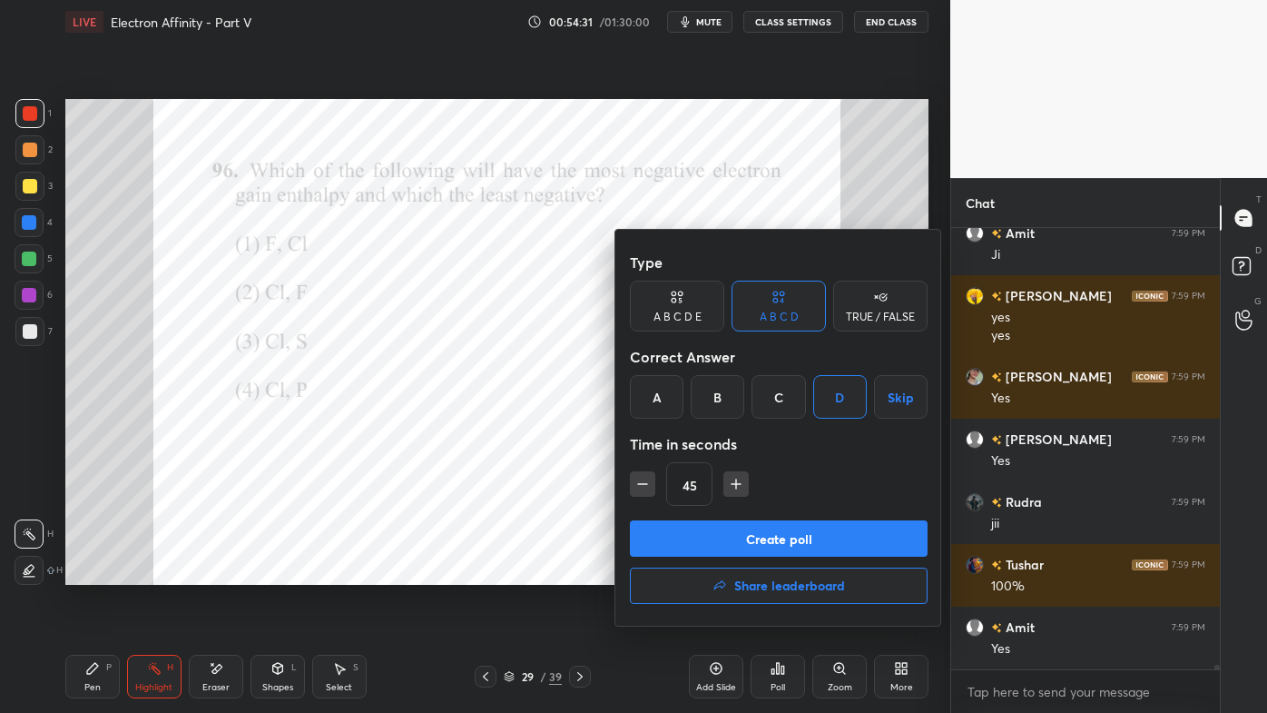
click at [736, 540] on button "Create poll" at bounding box center [779, 538] width 298 height 36
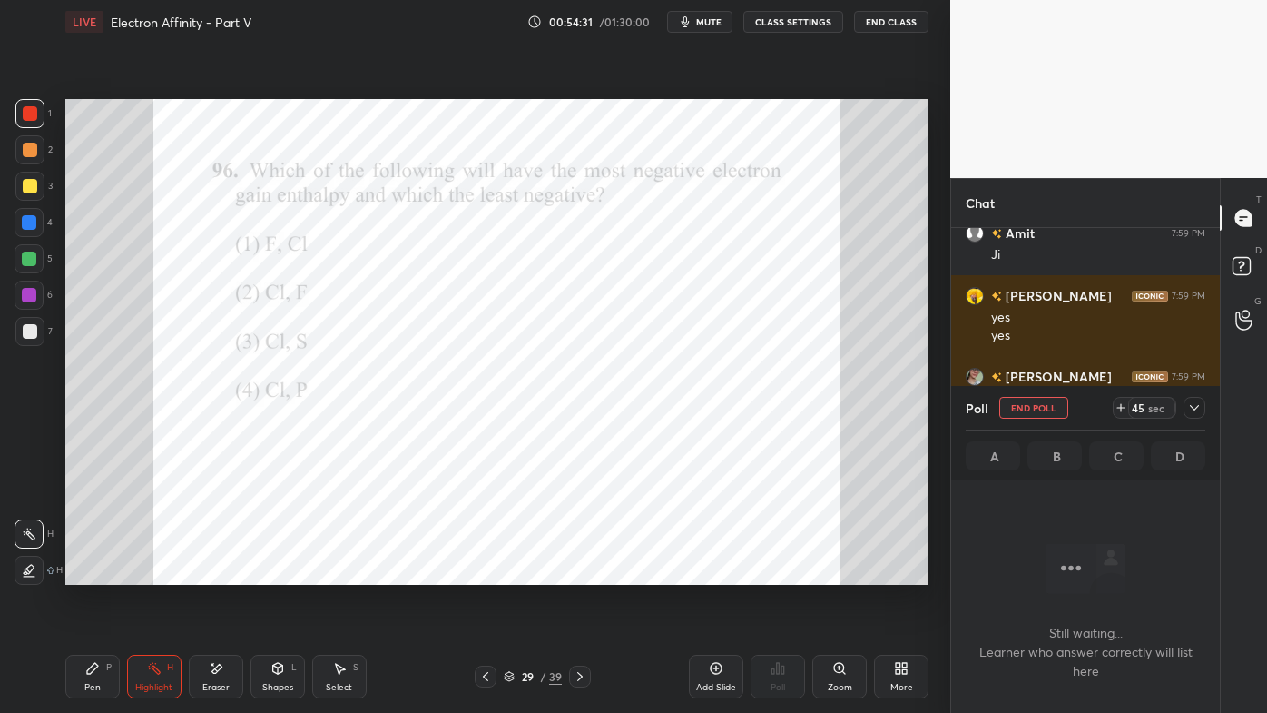
scroll to position [5, 5]
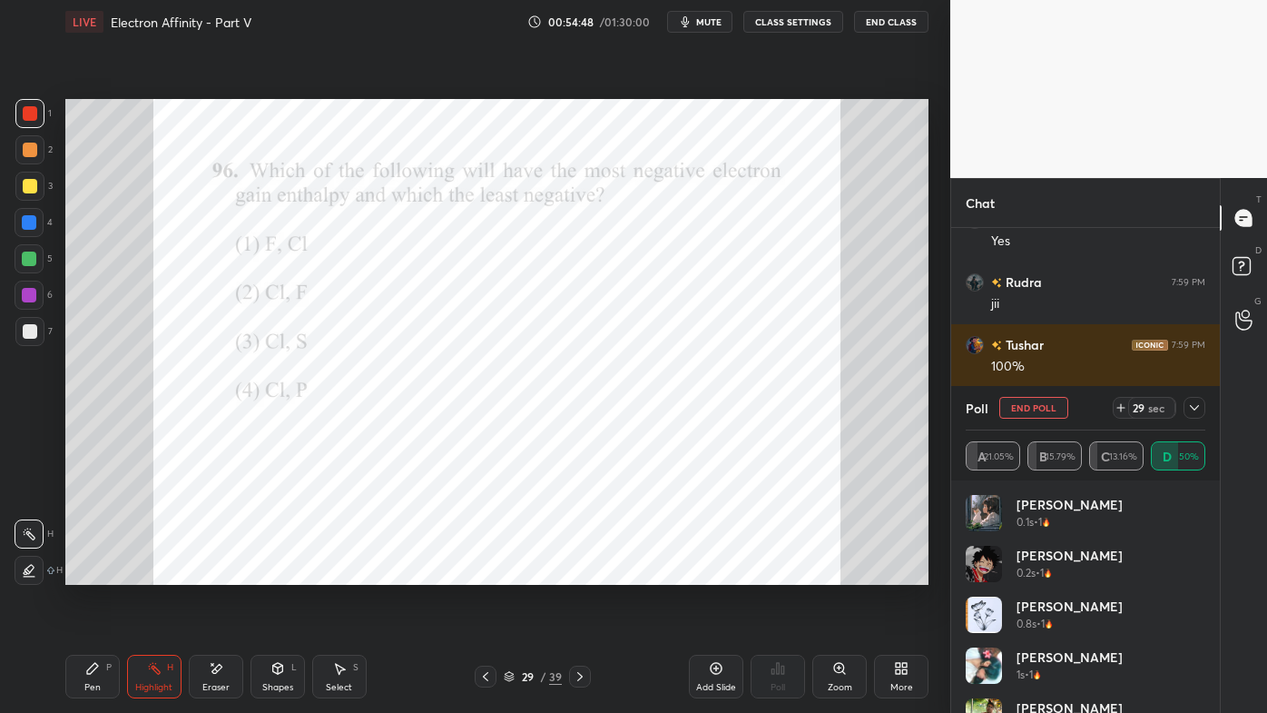
click at [1199, 406] on icon at bounding box center [1194, 407] width 15 height 15
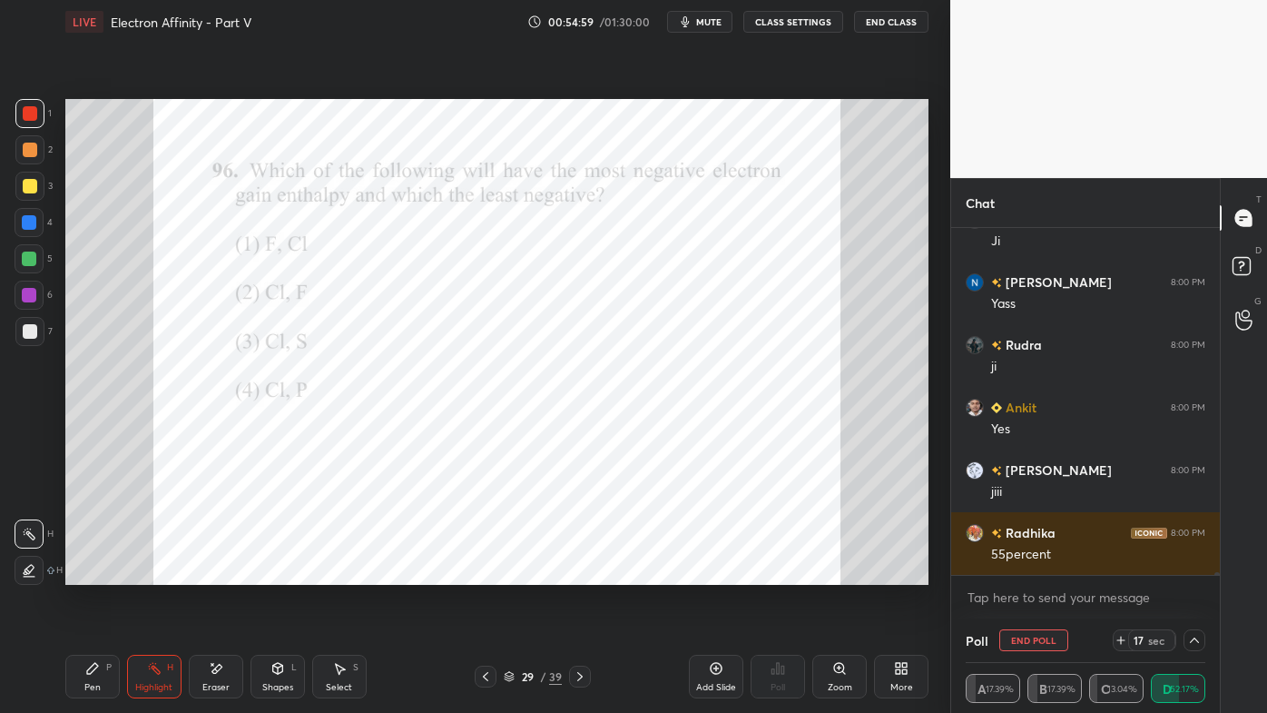
drag, startPoint x: 89, startPoint y: 670, endPoint x: 91, endPoint y: 659, distance: 11.0
click at [89, 573] on icon at bounding box center [92, 668] width 11 height 11
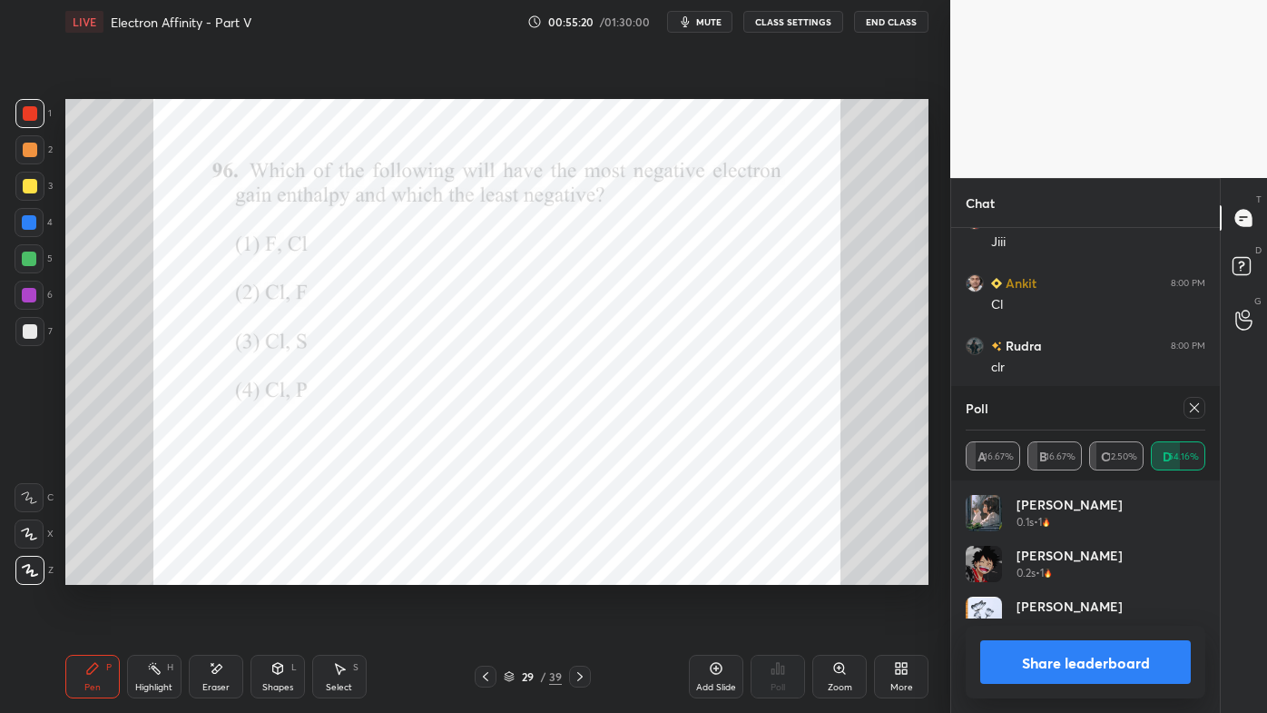
drag, startPoint x: 1200, startPoint y: 408, endPoint x: 1178, endPoint y: 423, distance: 26.2
click at [1197, 409] on icon at bounding box center [1194, 407] width 15 height 15
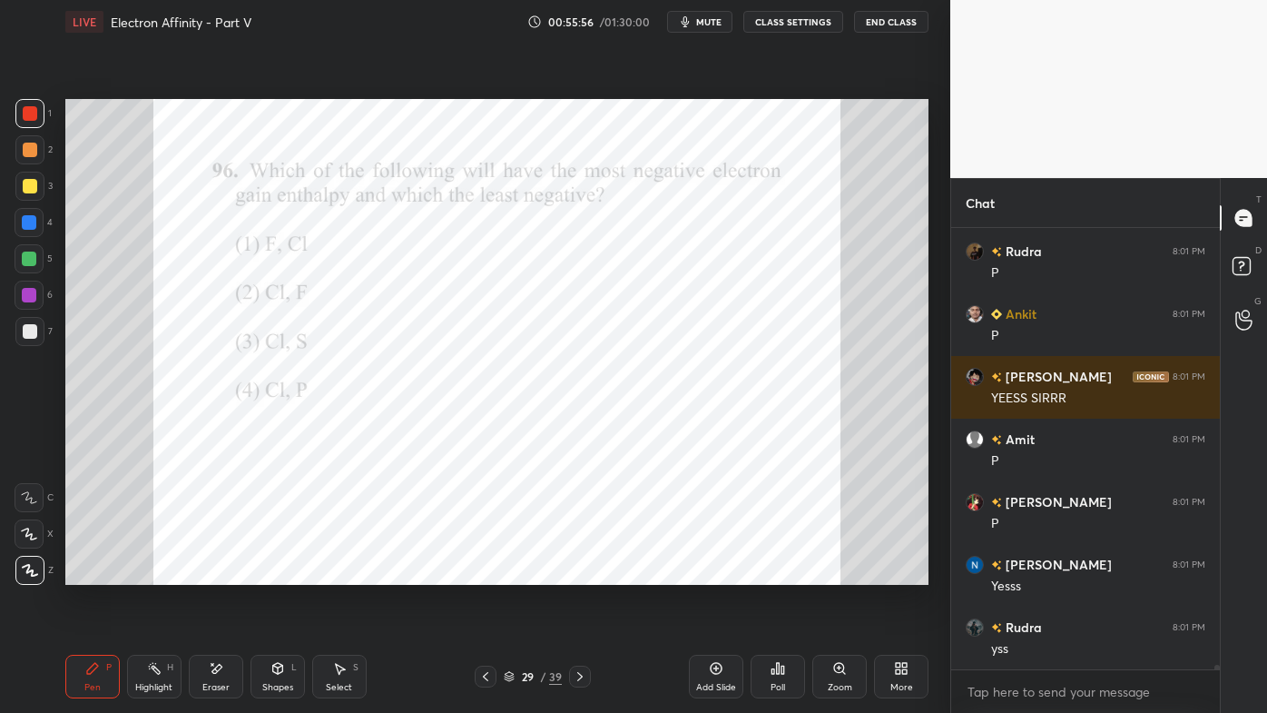
click at [583, 573] on icon at bounding box center [580, 676] width 15 height 15
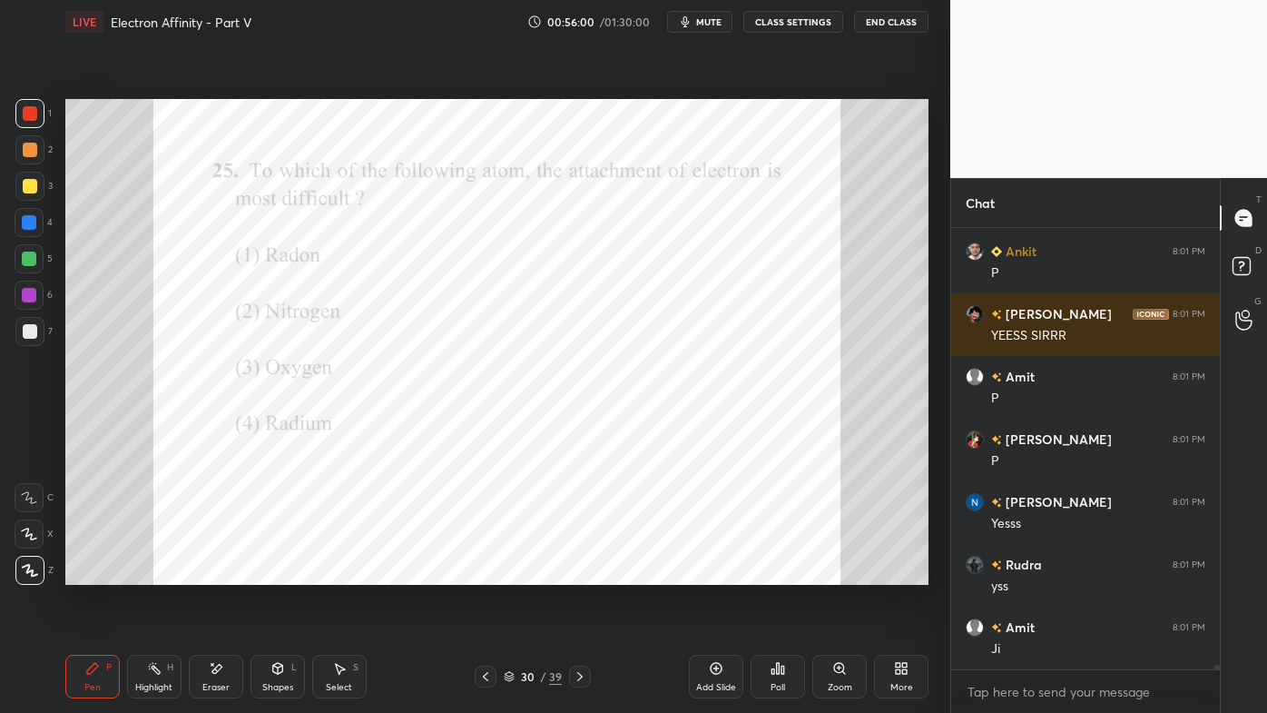
click at [784, 573] on div "Poll" at bounding box center [778, 676] width 54 height 44
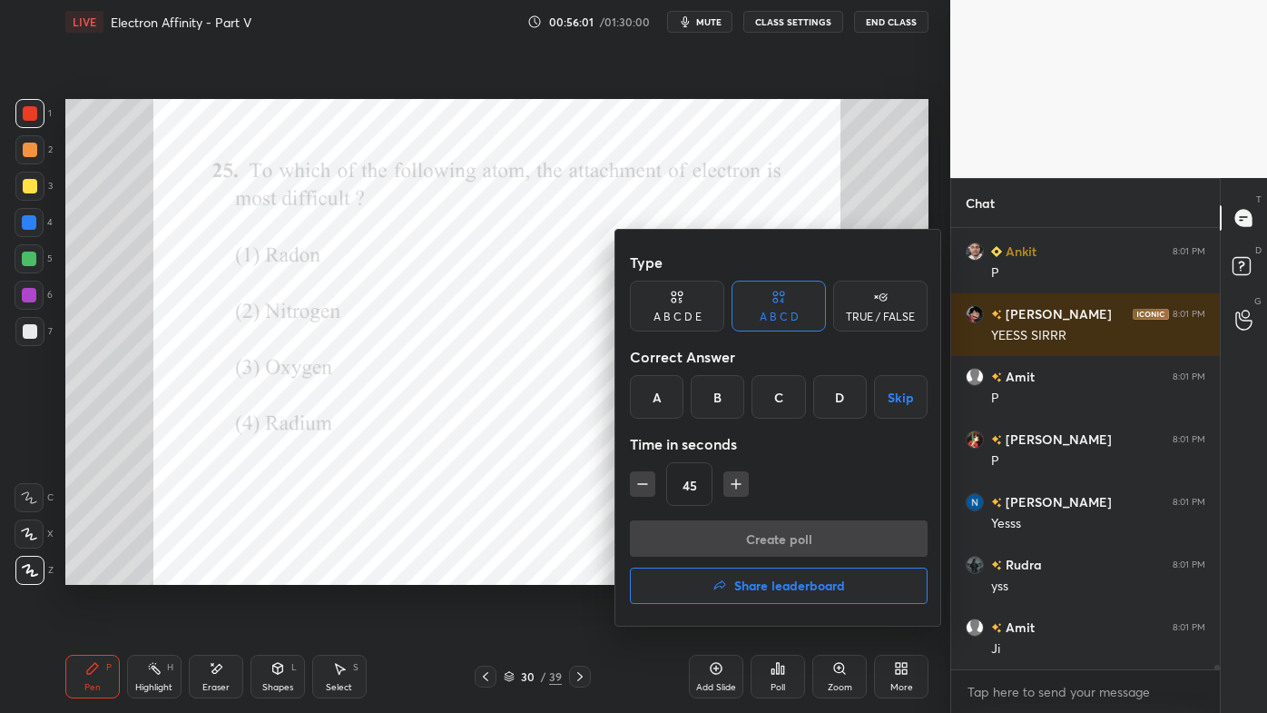
click at [662, 394] on div "A" at bounding box center [657, 397] width 54 height 44
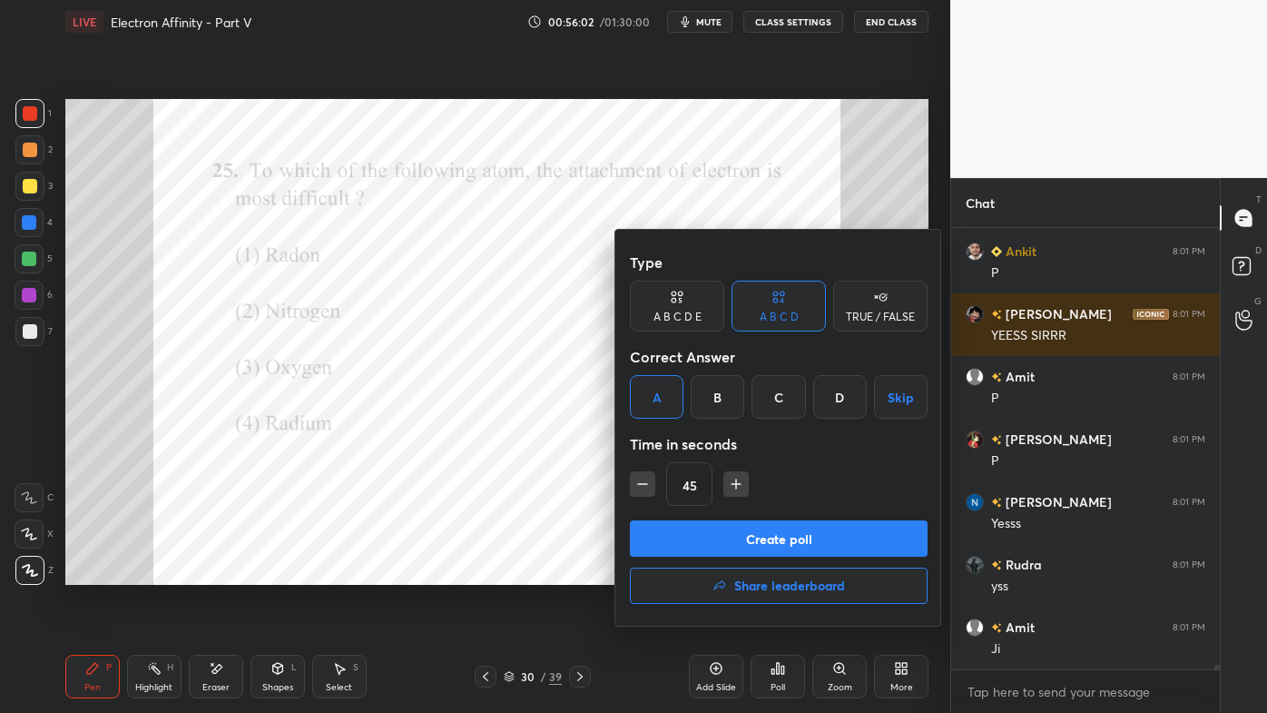
drag, startPoint x: 695, startPoint y: 539, endPoint x: 669, endPoint y: 536, distance: 26.6
click at [694, 540] on button "Create poll" at bounding box center [779, 538] width 298 height 36
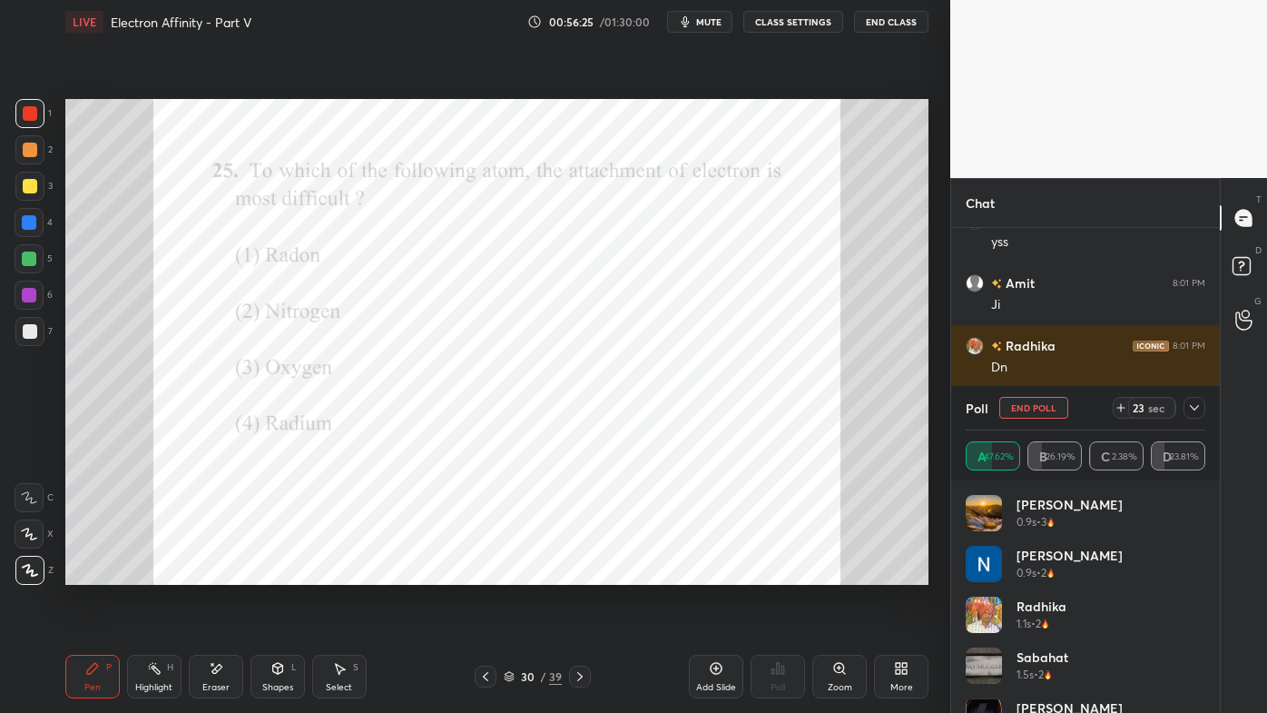
scroll to position [40882, 0]
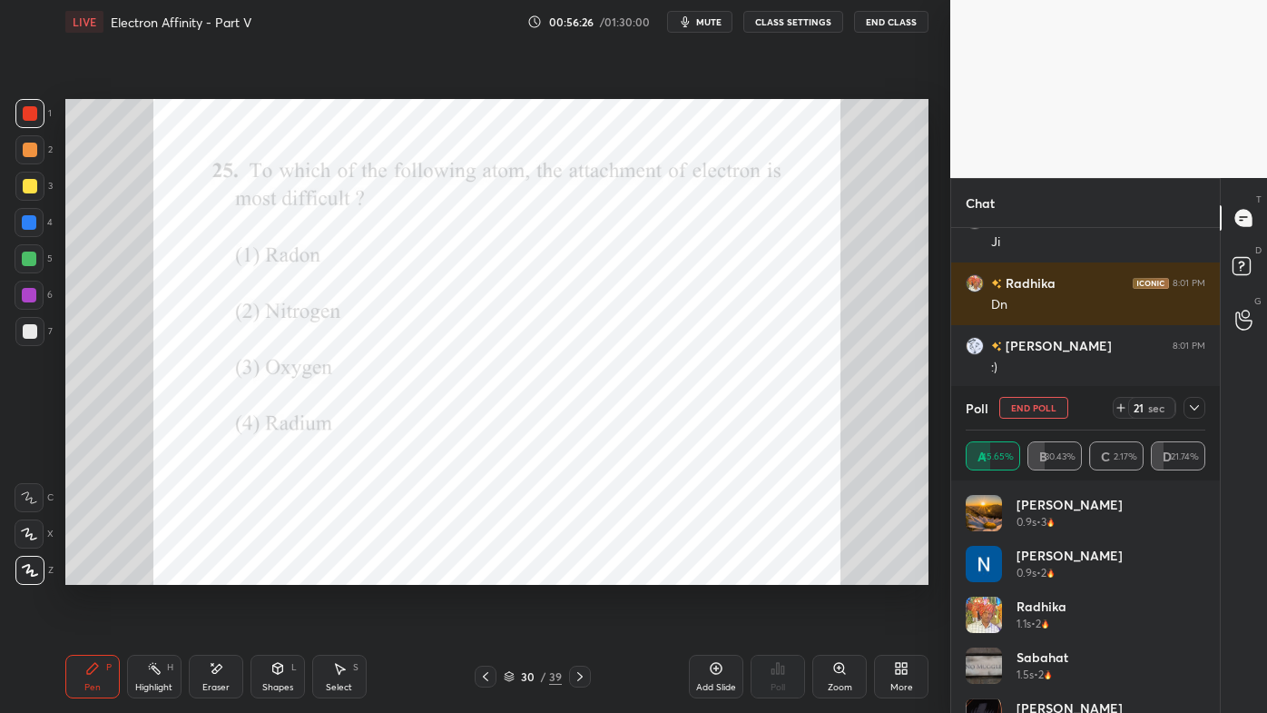
click at [1200, 405] on icon at bounding box center [1194, 407] width 15 height 15
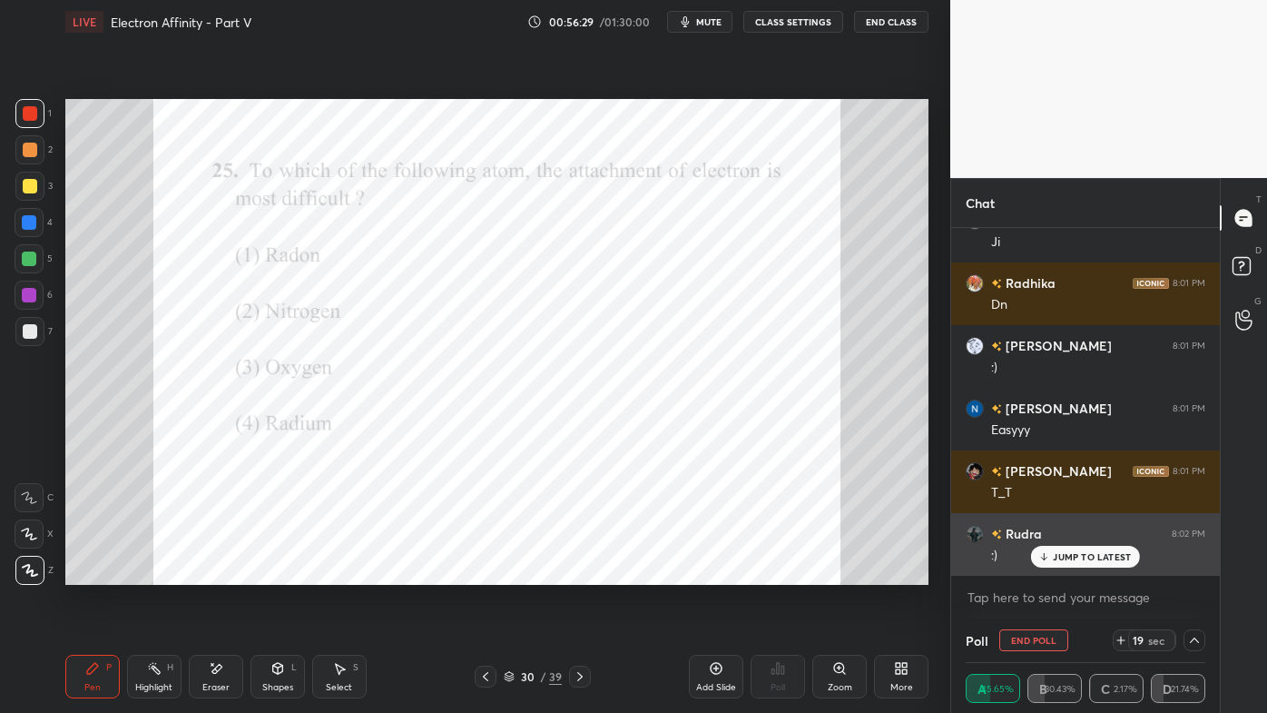
click at [1068, 555] on p "JUMP TO LATEST" at bounding box center [1092, 556] width 78 height 11
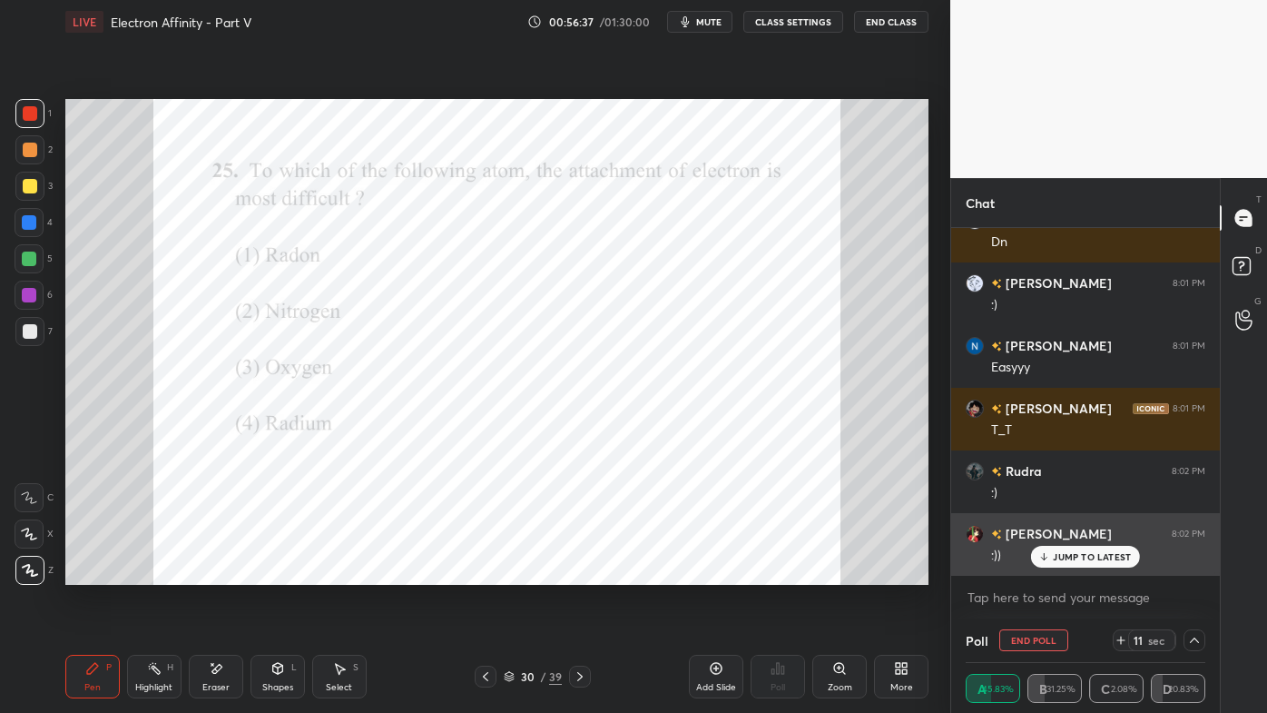
click at [1065, 552] on p "JUMP TO LATEST" at bounding box center [1092, 556] width 78 height 11
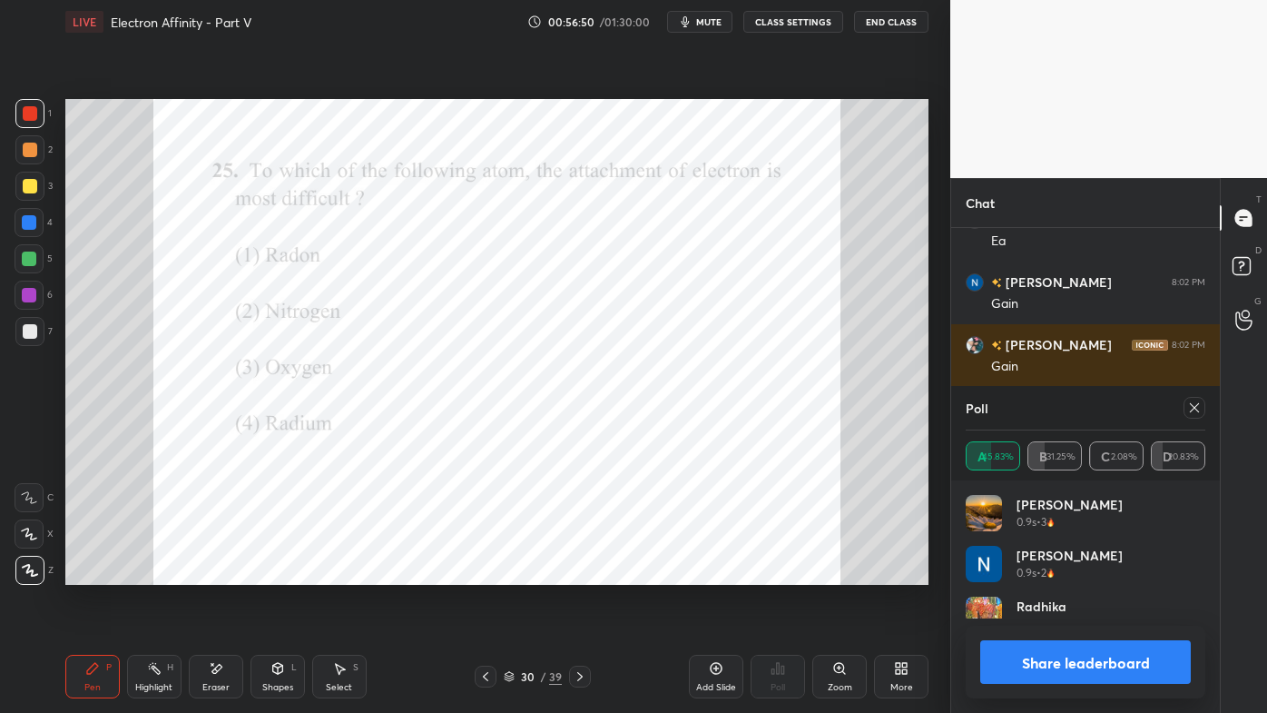
click at [1194, 404] on icon at bounding box center [1194, 407] width 15 height 15
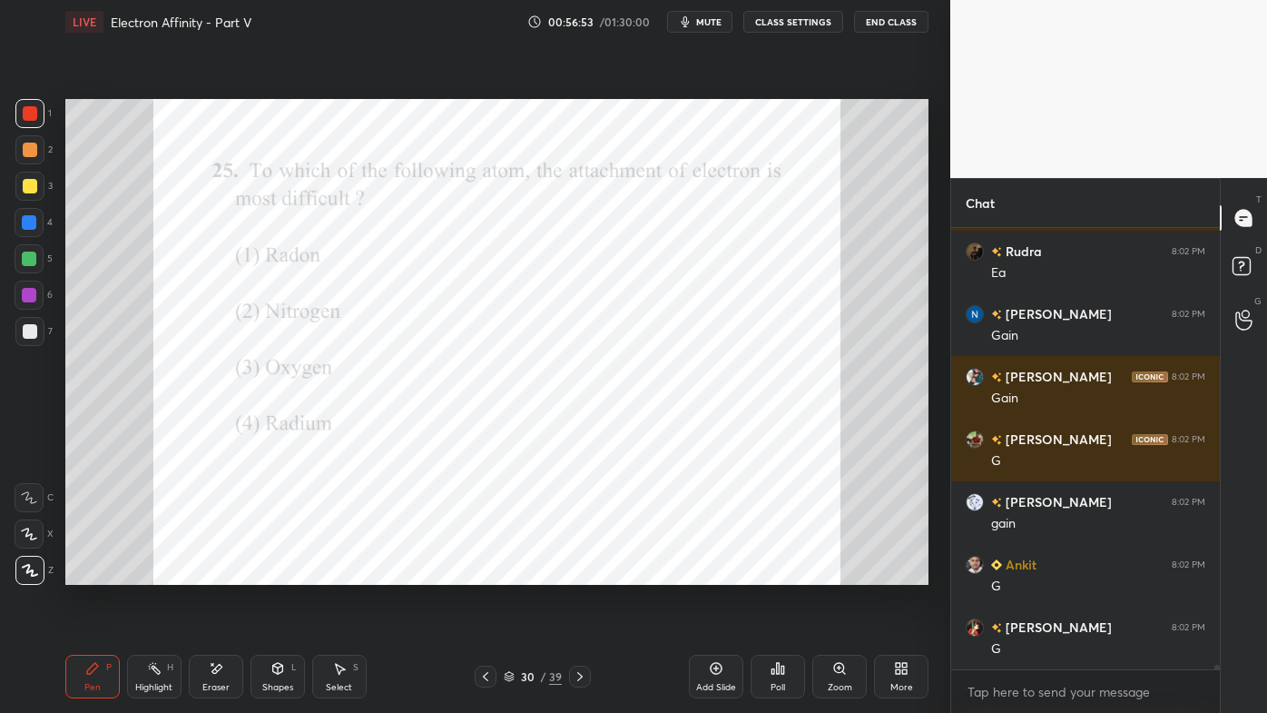
click at [160, 573] on icon at bounding box center [154, 668] width 15 height 15
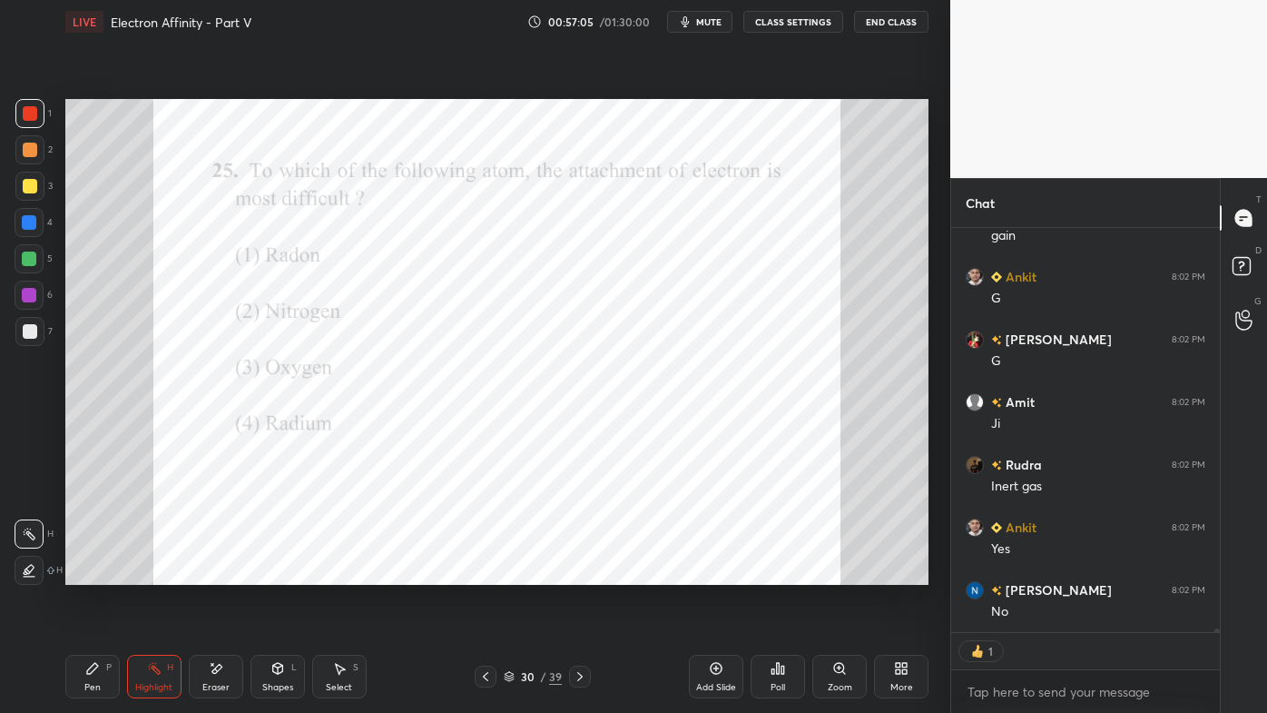
click at [87, 573] on icon at bounding box center [92, 668] width 15 height 15
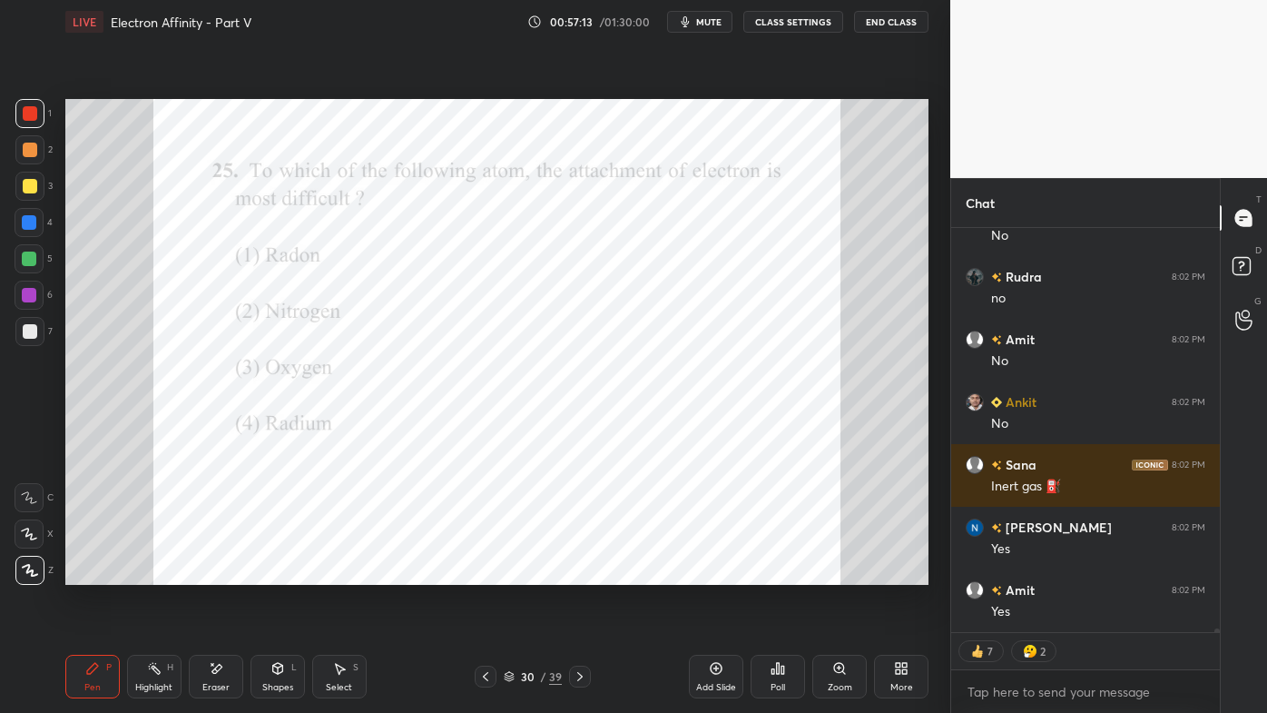
click at [156, 573] on rect at bounding box center [156, 669] width 9 height 9
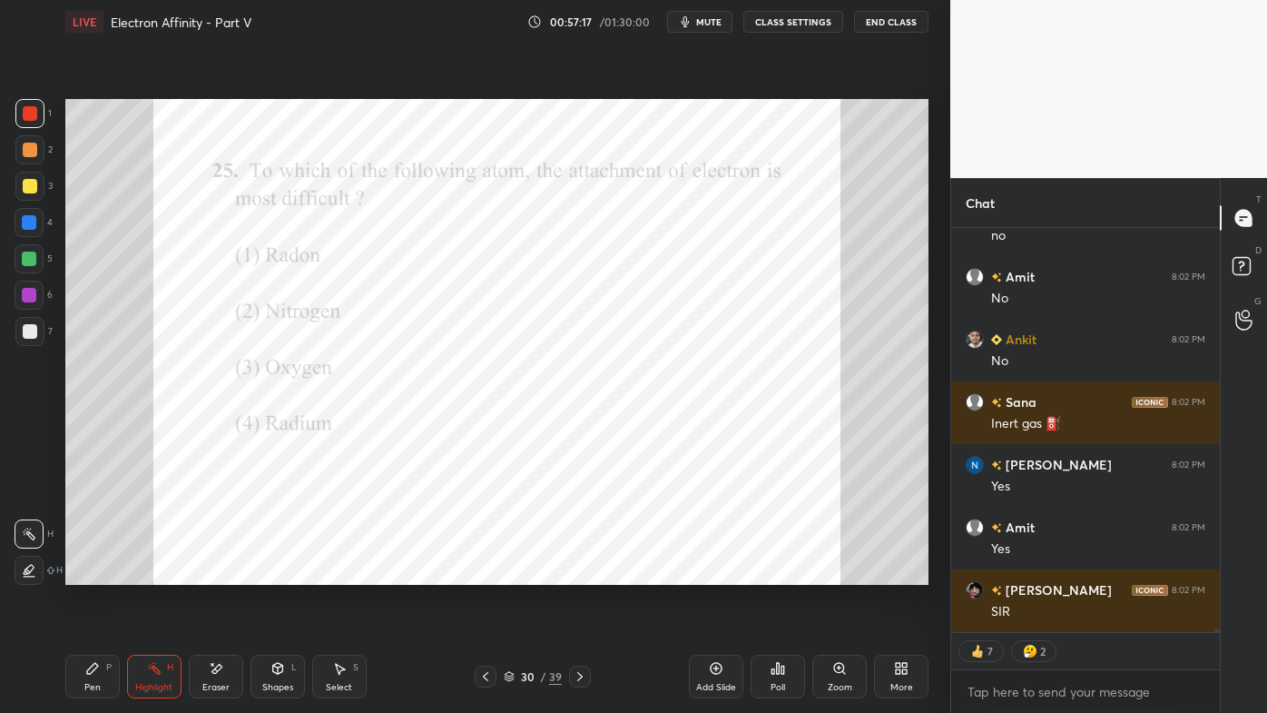
click at [162, 573] on div "Highlight H" at bounding box center [154, 676] width 54 height 44
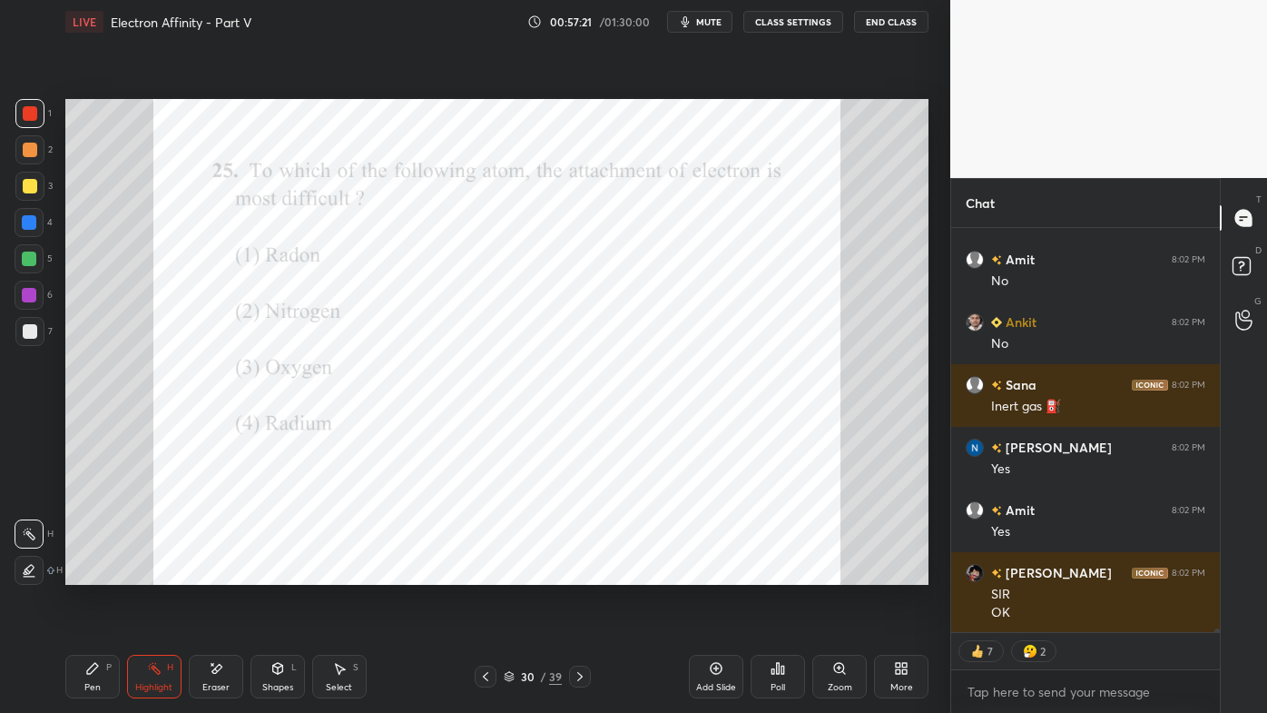
type textarea "x"
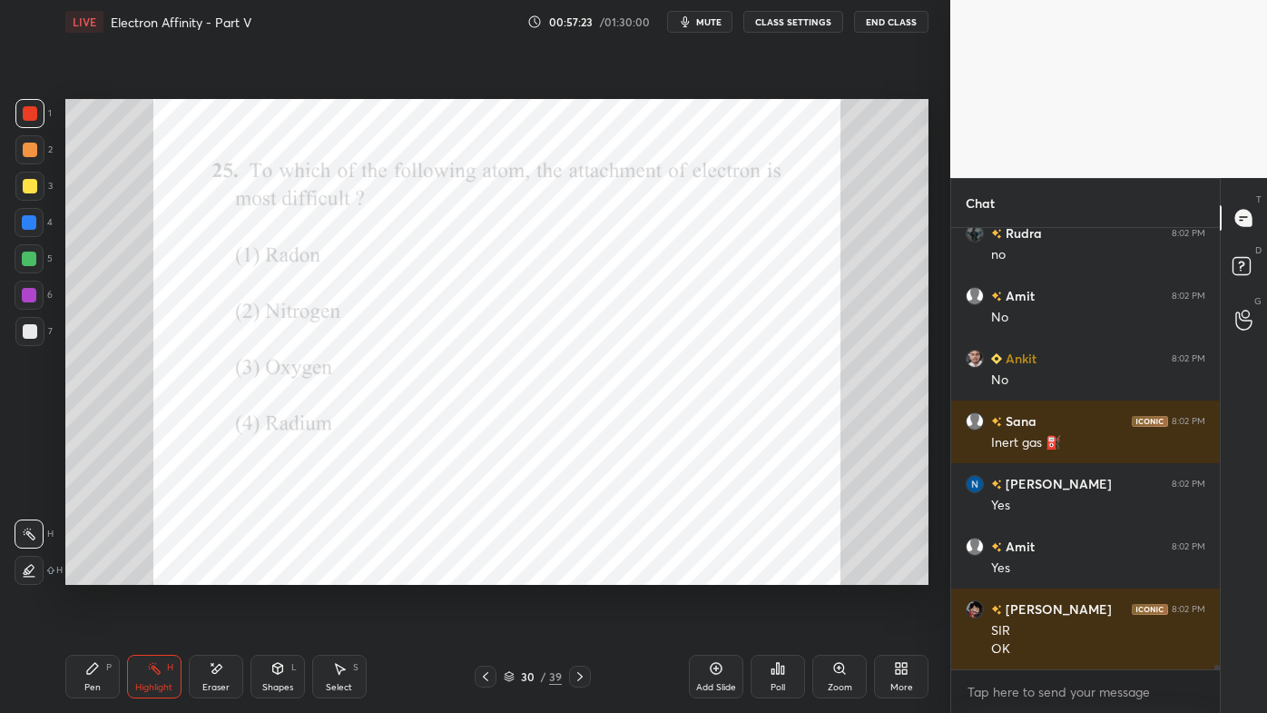
click at [774, 573] on icon at bounding box center [773, 671] width 3 height 5
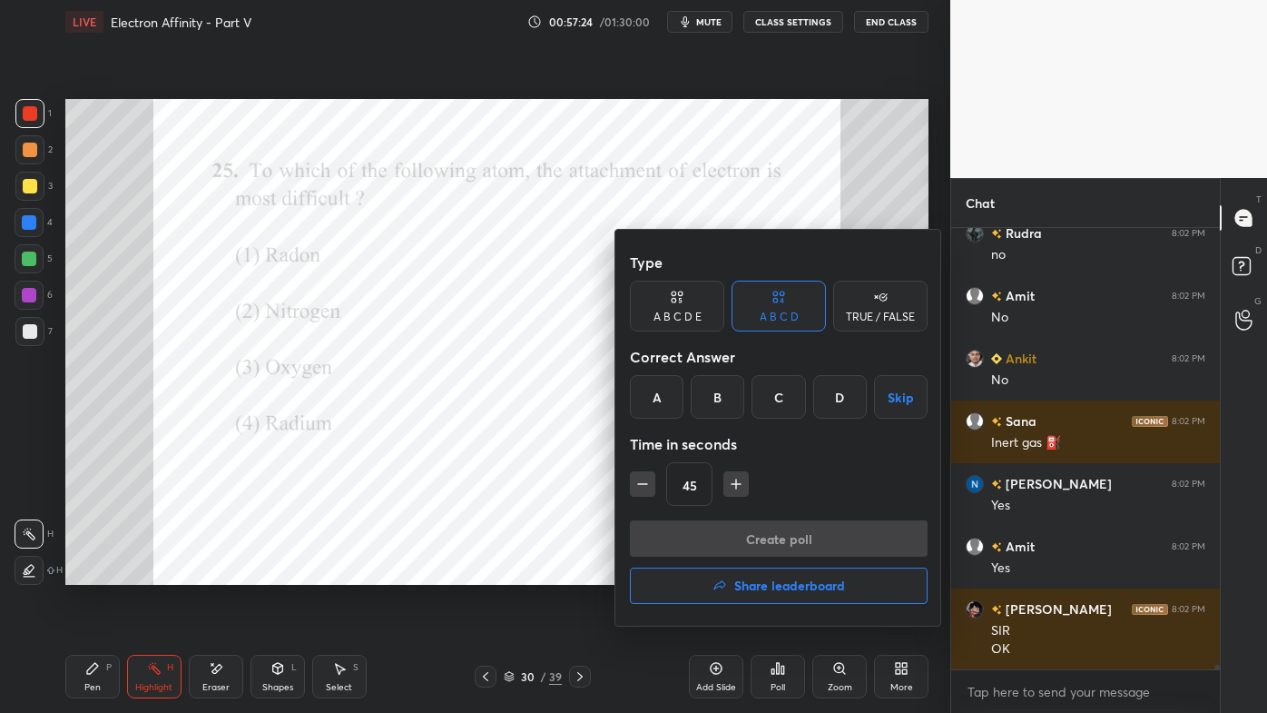
click at [781, 394] on div "C" at bounding box center [779, 397] width 54 height 44
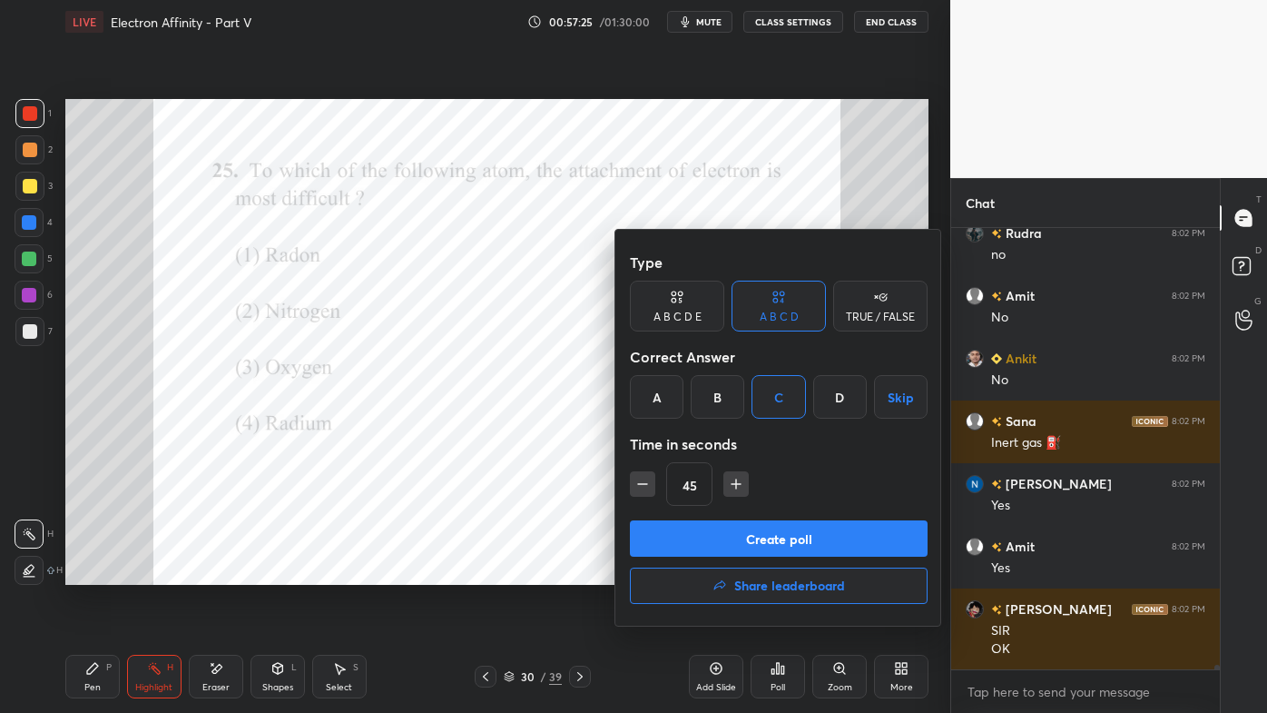
drag, startPoint x: 639, startPoint y: 478, endPoint x: 645, endPoint y: 493, distance: 15.5
click at [639, 479] on icon "button" at bounding box center [643, 484] width 18 height 18
type input "30"
click at [714, 530] on button "Create poll" at bounding box center [779, 538] width 298 height 36
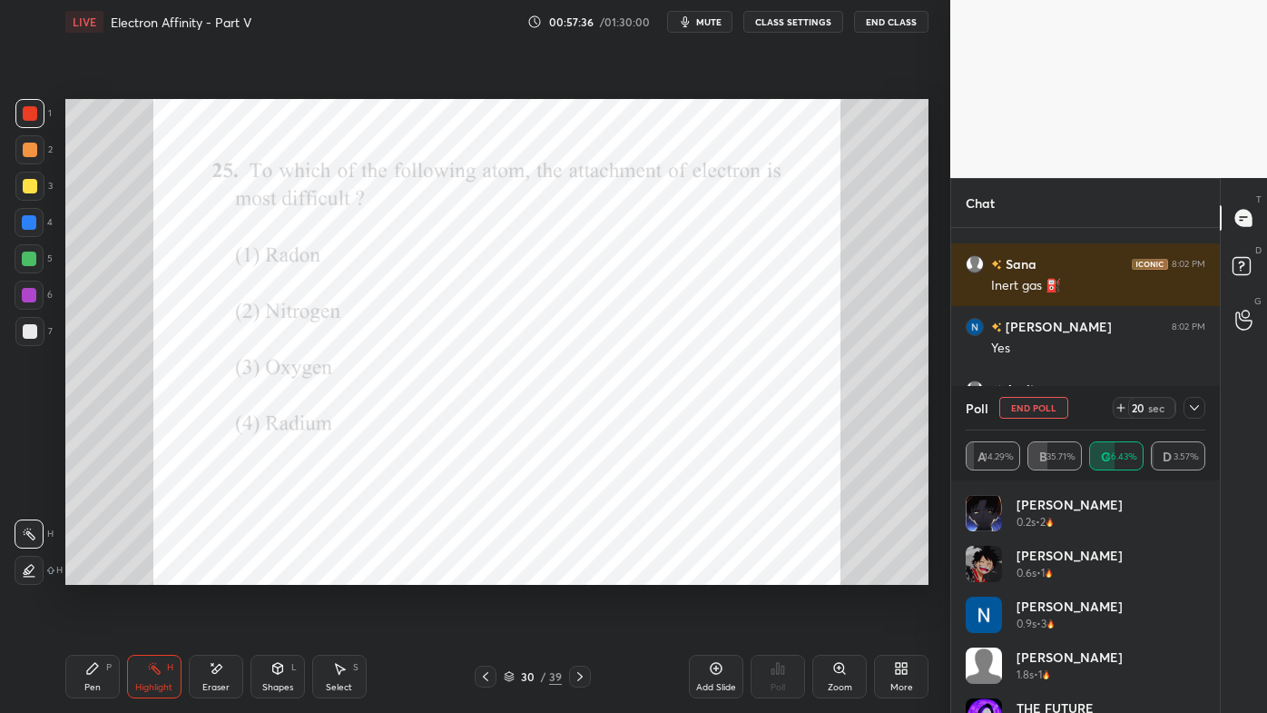
click at [93, 573] on icon at bounding box center [92, 668] width 15 height 15
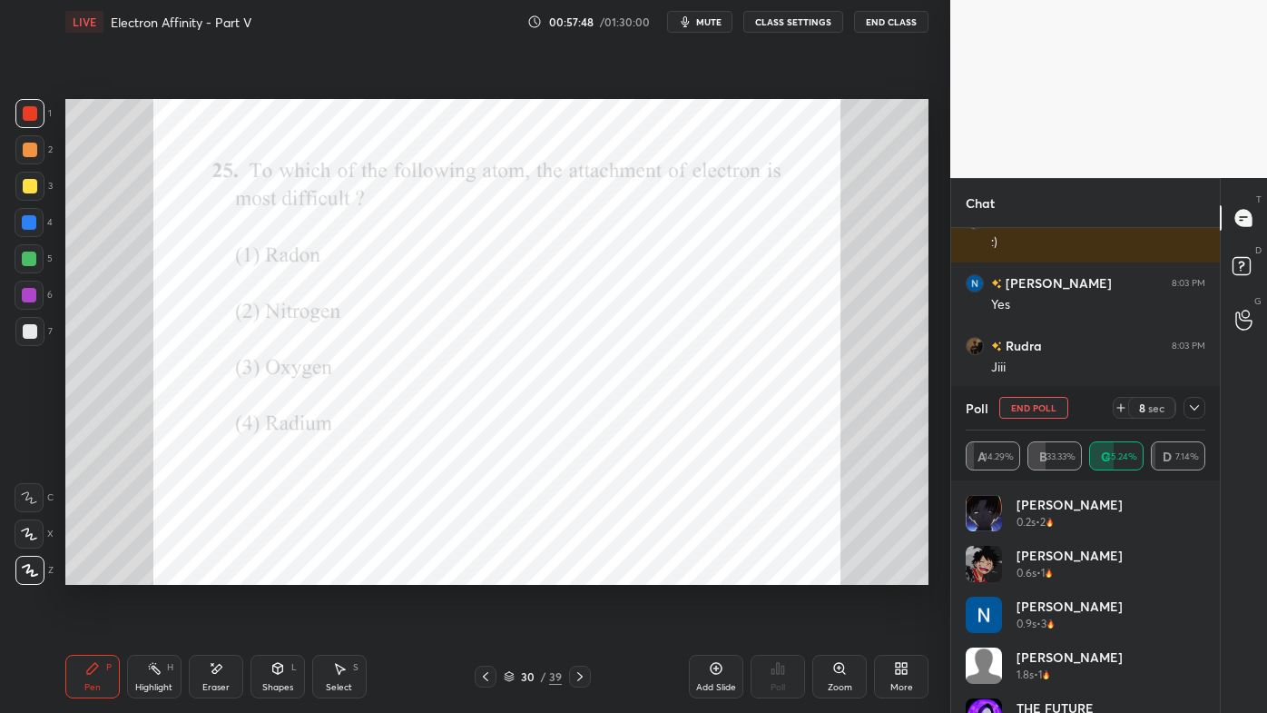
click at [1197, 409] on icon at bounding box center [1194, 407] width 15 height 15
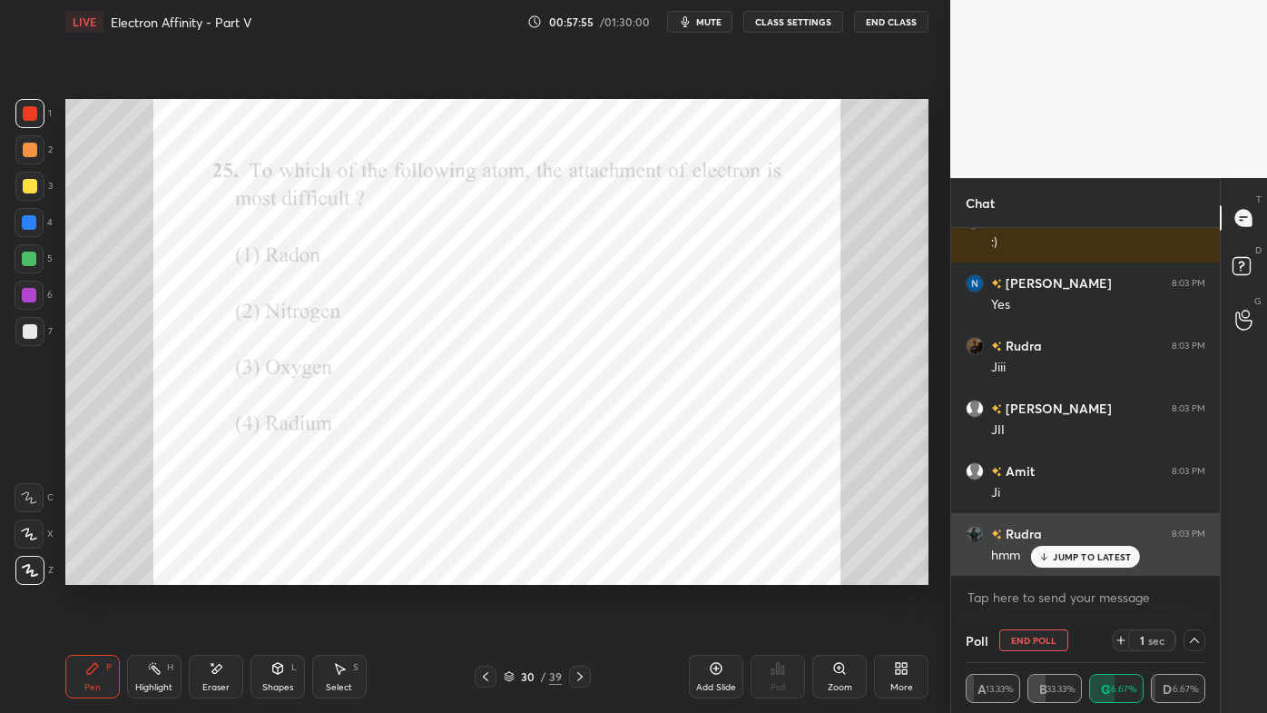
click at [1079, 548] on div "JUMP TO LATEST" at bounding box center [1085, 557] width 109 height 22
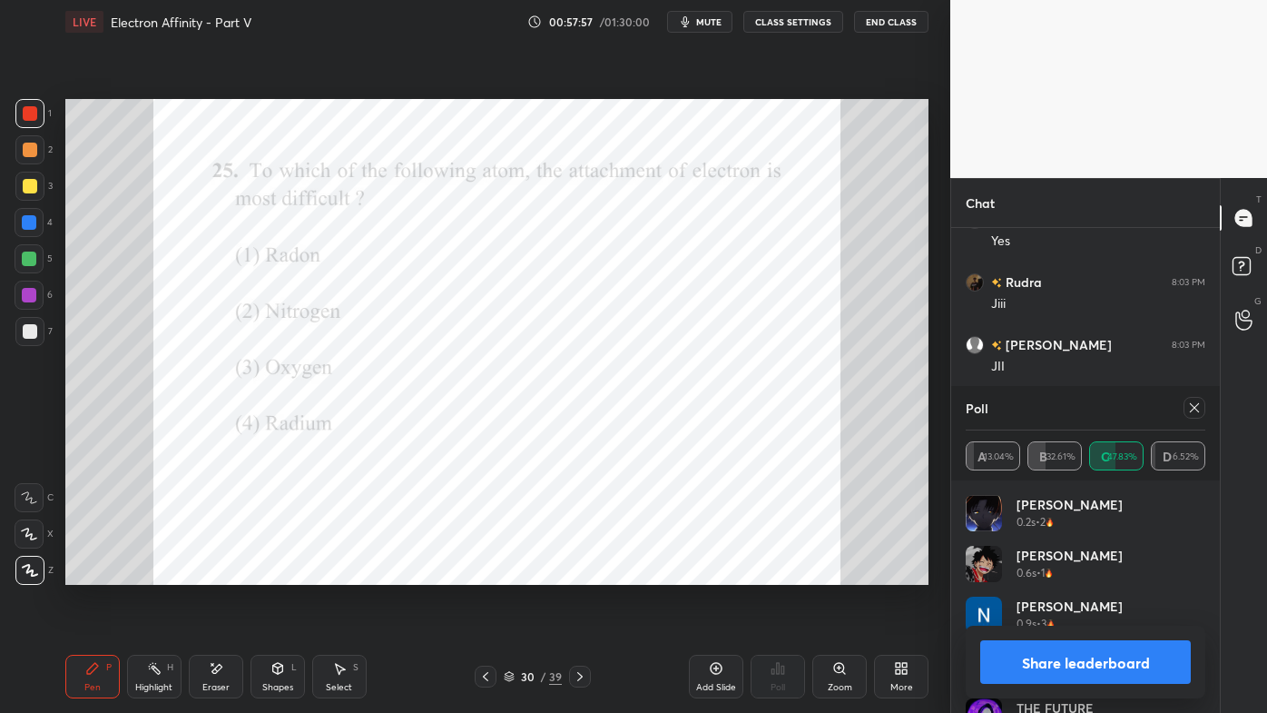
drag, startPoint x: 1202, startPoint y: 407, endPoint x: 1069, endPoint y: 473, distance: 148.2
click at [1202, 409] on div at bounding box center [1195, 408] width 22 height 22
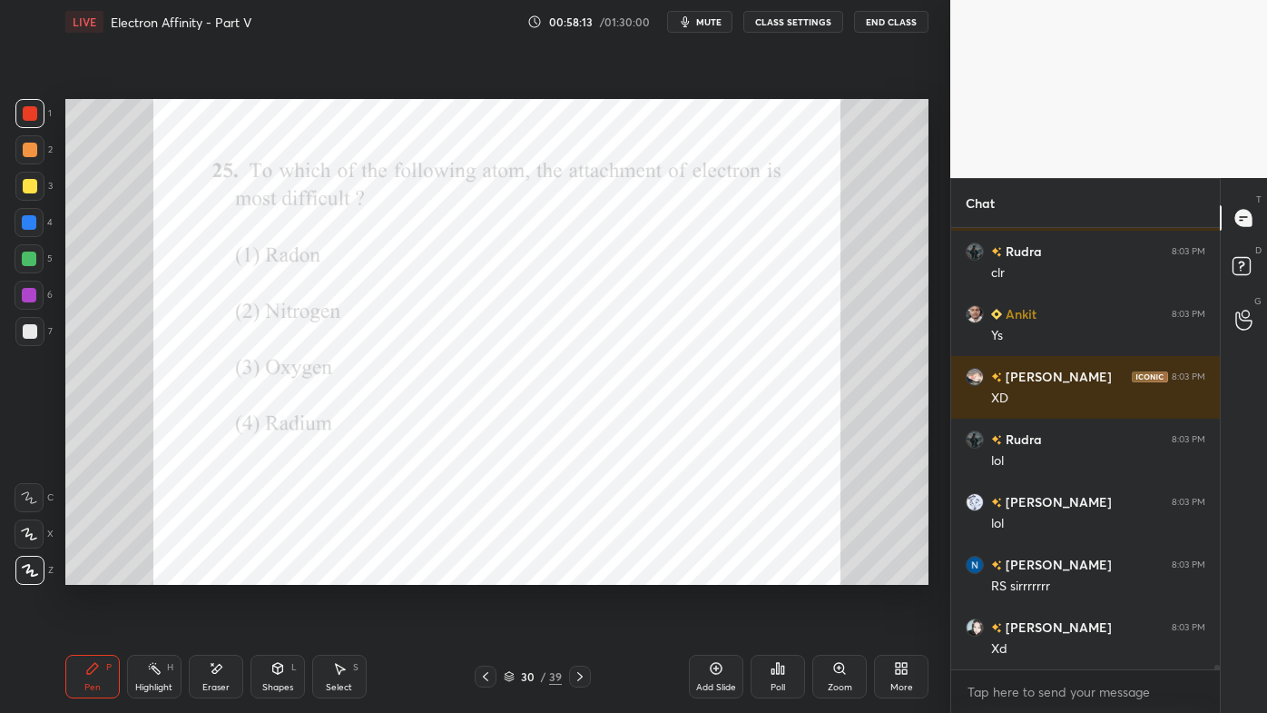
click at [146, 573] on div "Highlight H" at bounding box center [154, 676] width 54 height 44
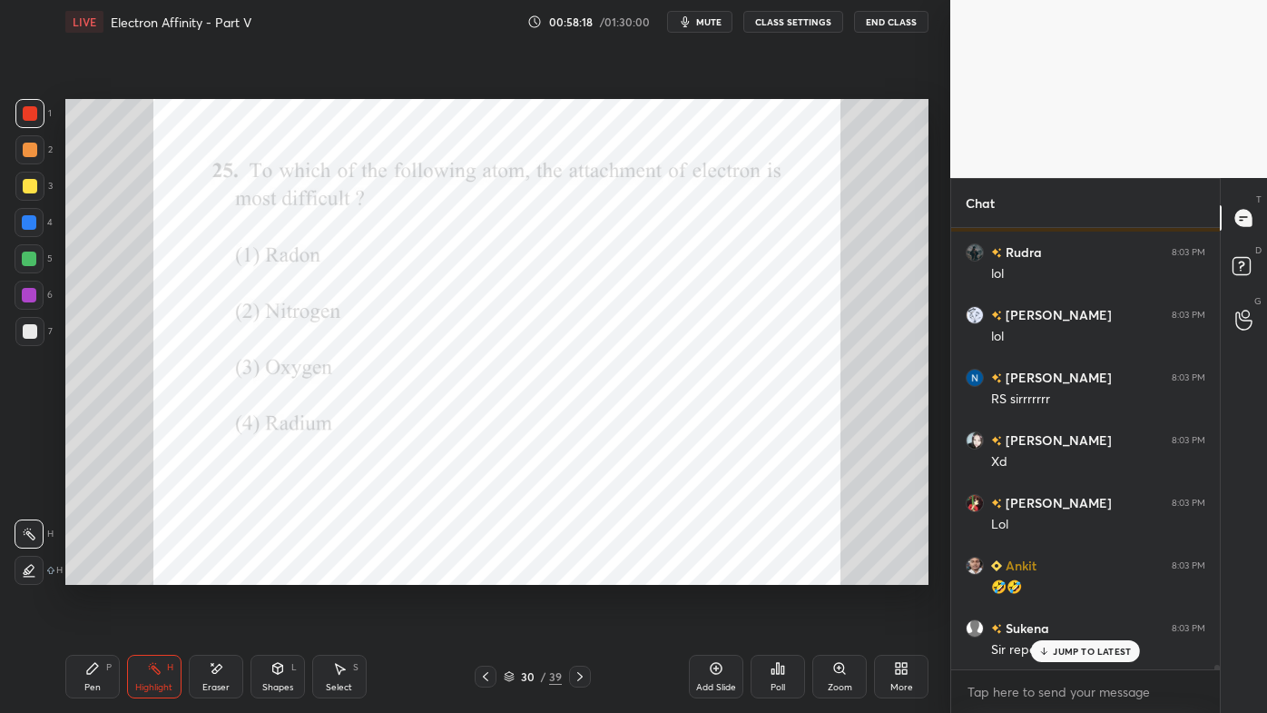
click at [1046, 573] on icon at bounding box center [1044, 650] width 12 height 11
drag, startPoint x: 99, startPoint y: 660, endPoint x: 127, endPoint y: 626, distance: 43.8
click at [99, 573] on div "Pen P" at bounding box center [92, 676] width 54 height 44
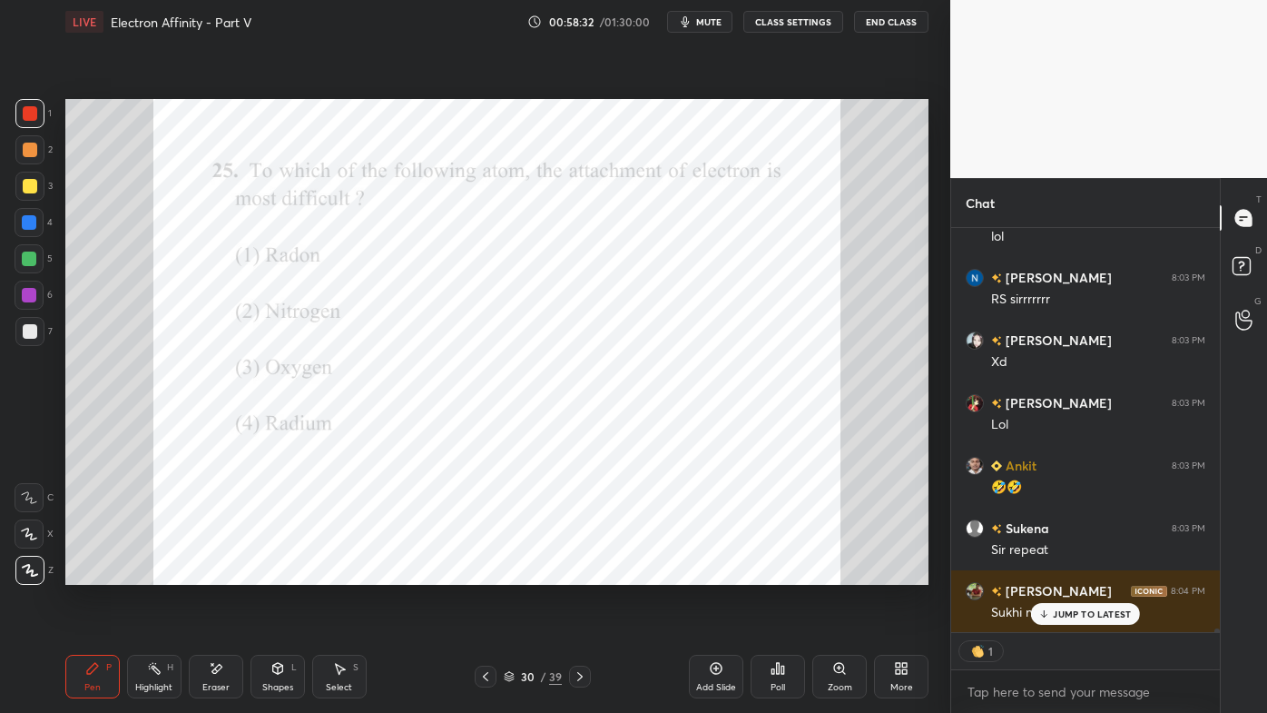
drag, startPoint x: 1066, startPoint y: 609, endPoint x: 1005, endPoint y: 641, distance: 68.6
click at [1065, 573] on p "JUMP TO LATEST" at bounding box center [1092, 613] width 78 height 11
type textarea "x"
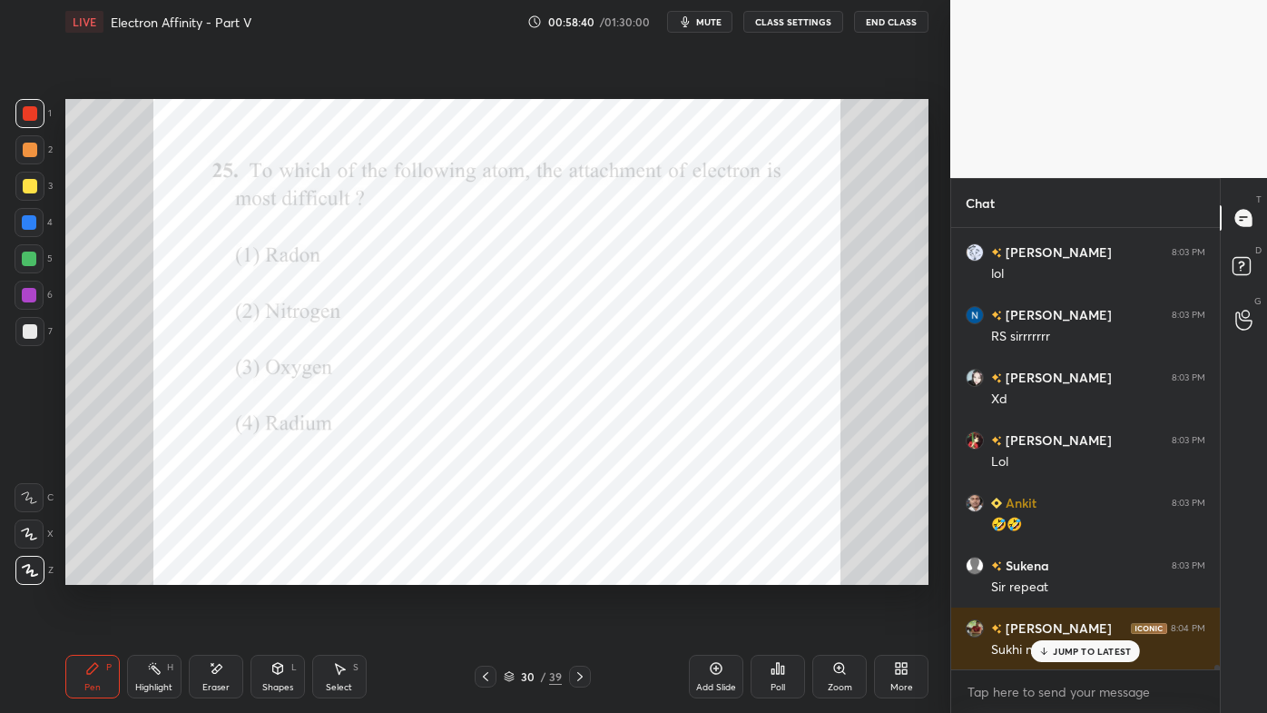
click at [153, 573] on icon at bounding box center [154, 668] width 15 height 15
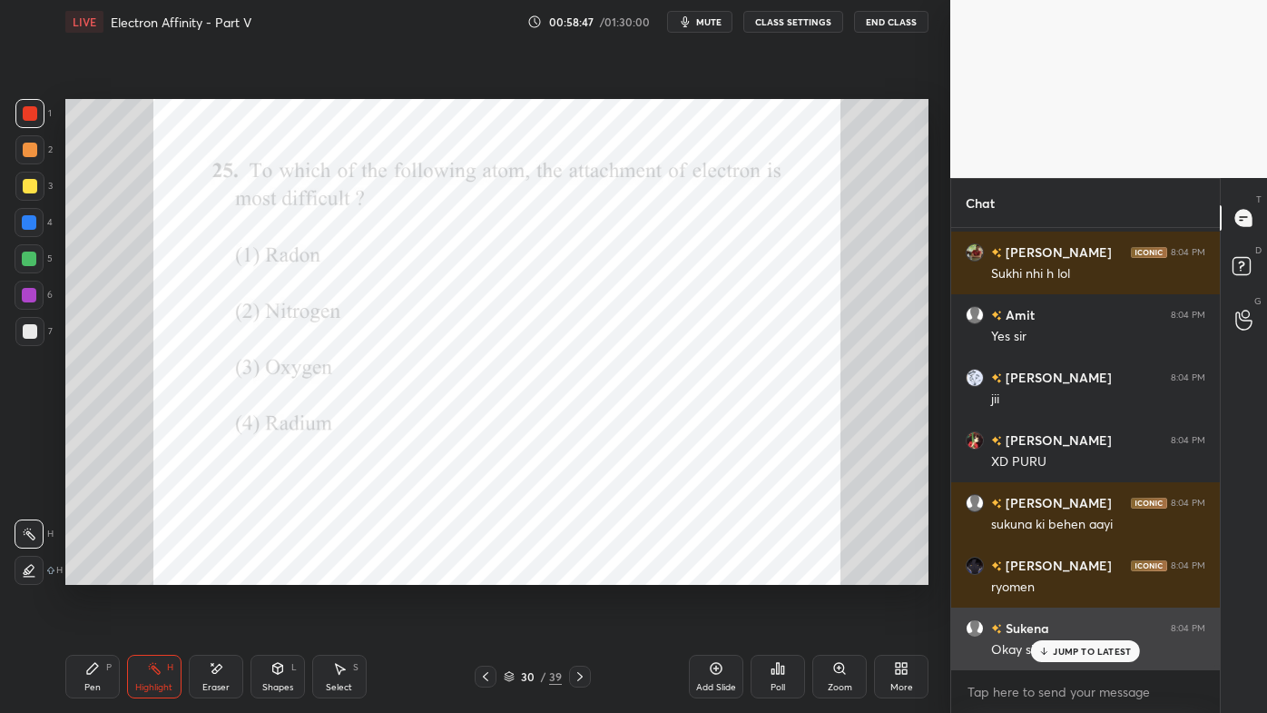
click at [1051, 573] on div "JUMP TO LATEST" at bounding box center [1085, 651] width 109 height 22
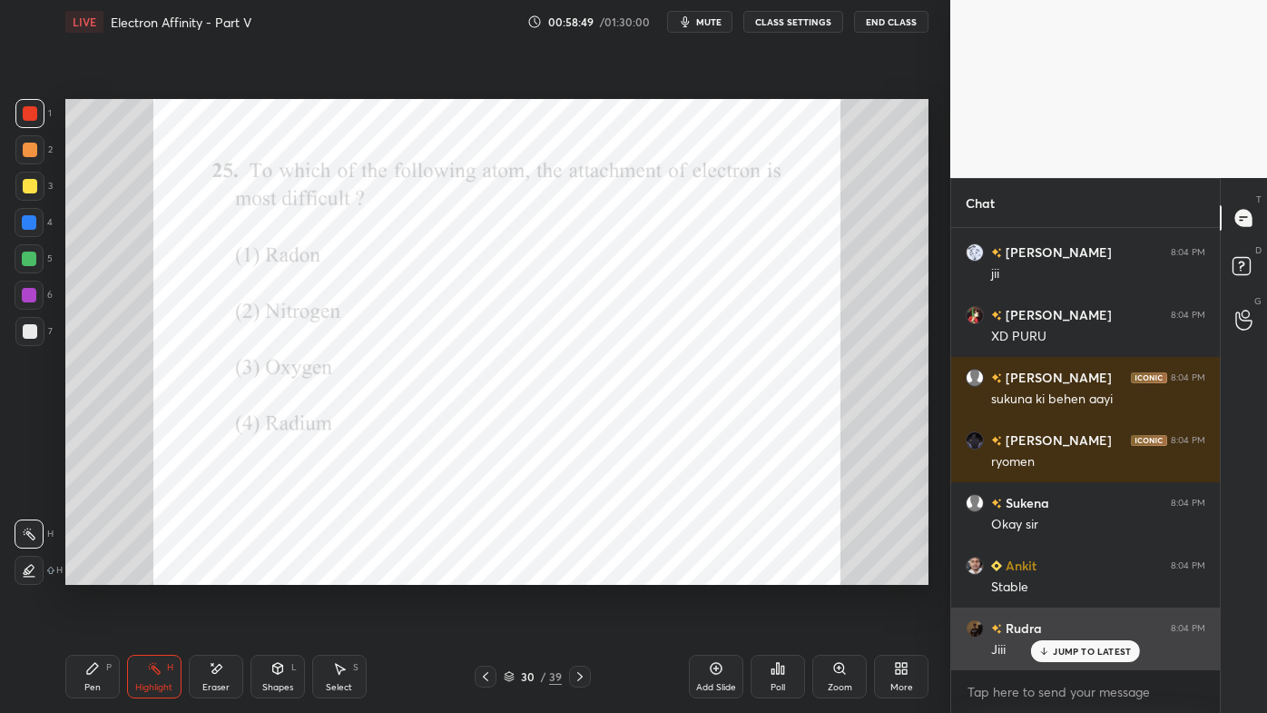
click at [1058, 573] on p "JUMP TO LATEST" at bounding box center [1092, 650] width 78 height 11
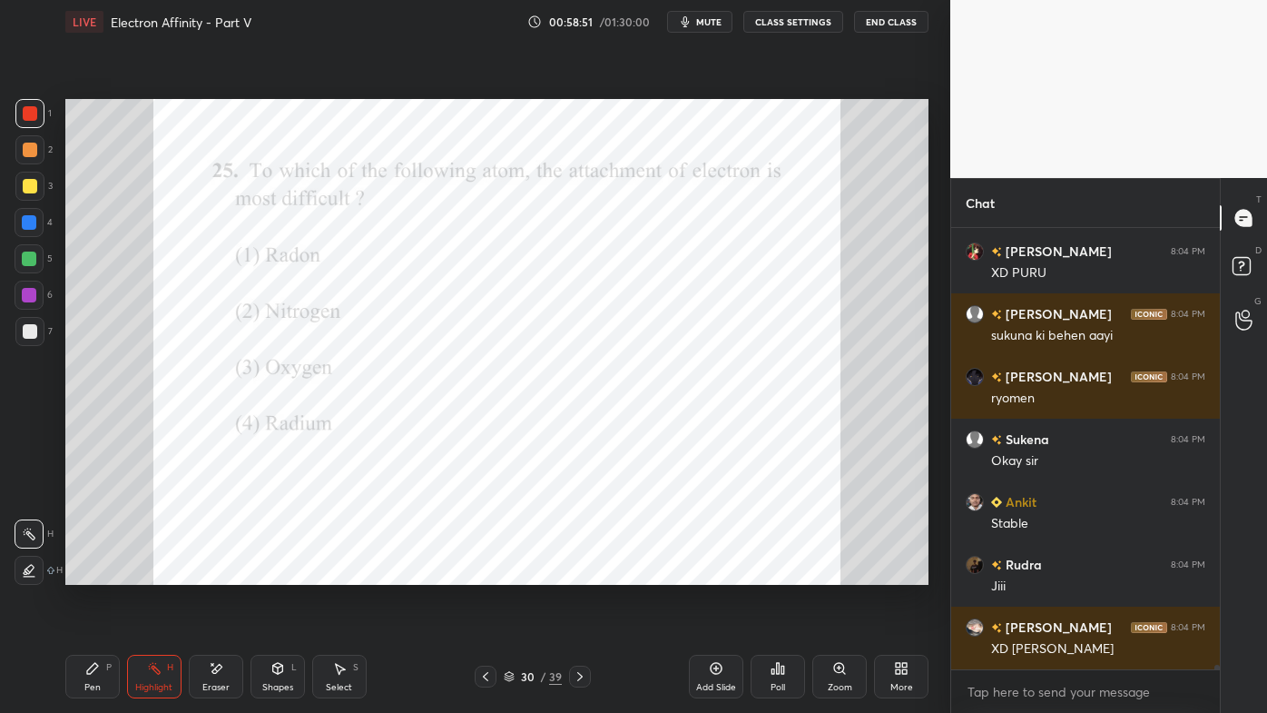
click at [572, 573] on div at bounding box center [580, 676] width 22 height 22
click at [90, 573] on div "Pen P" at bounding box center [92, 676] width 54 height 44
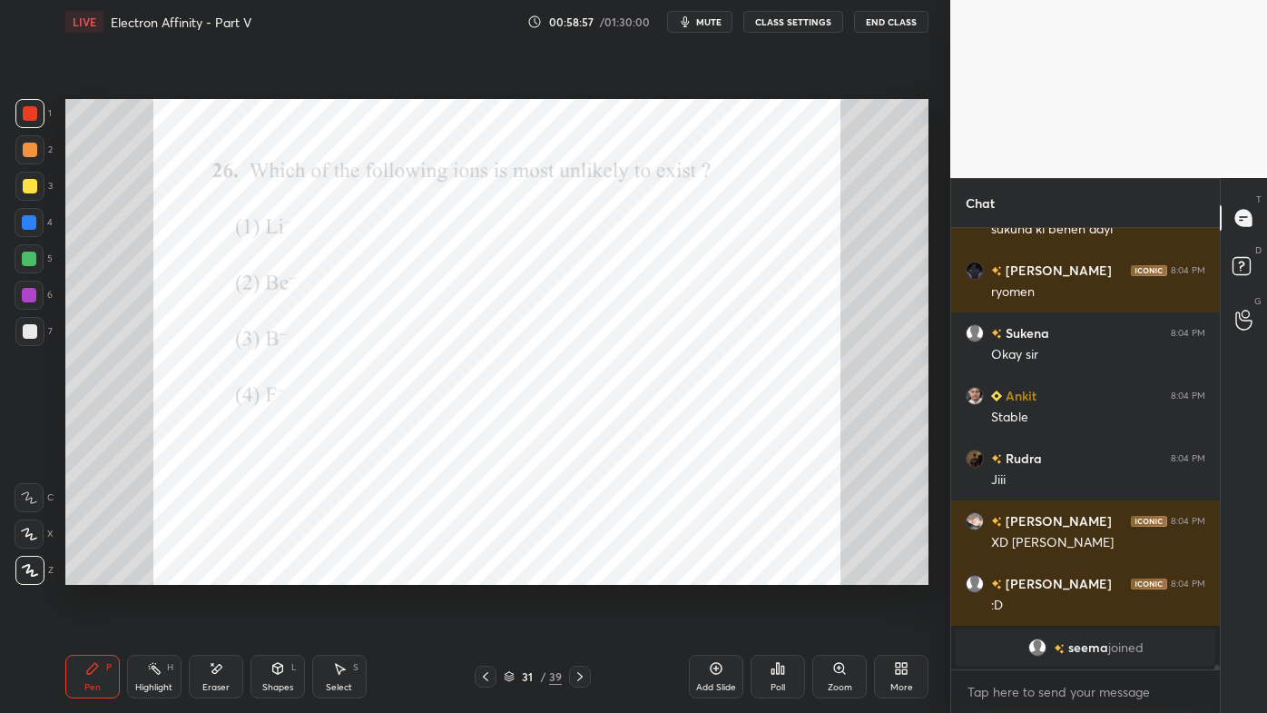
scroll to position [42702, 0]
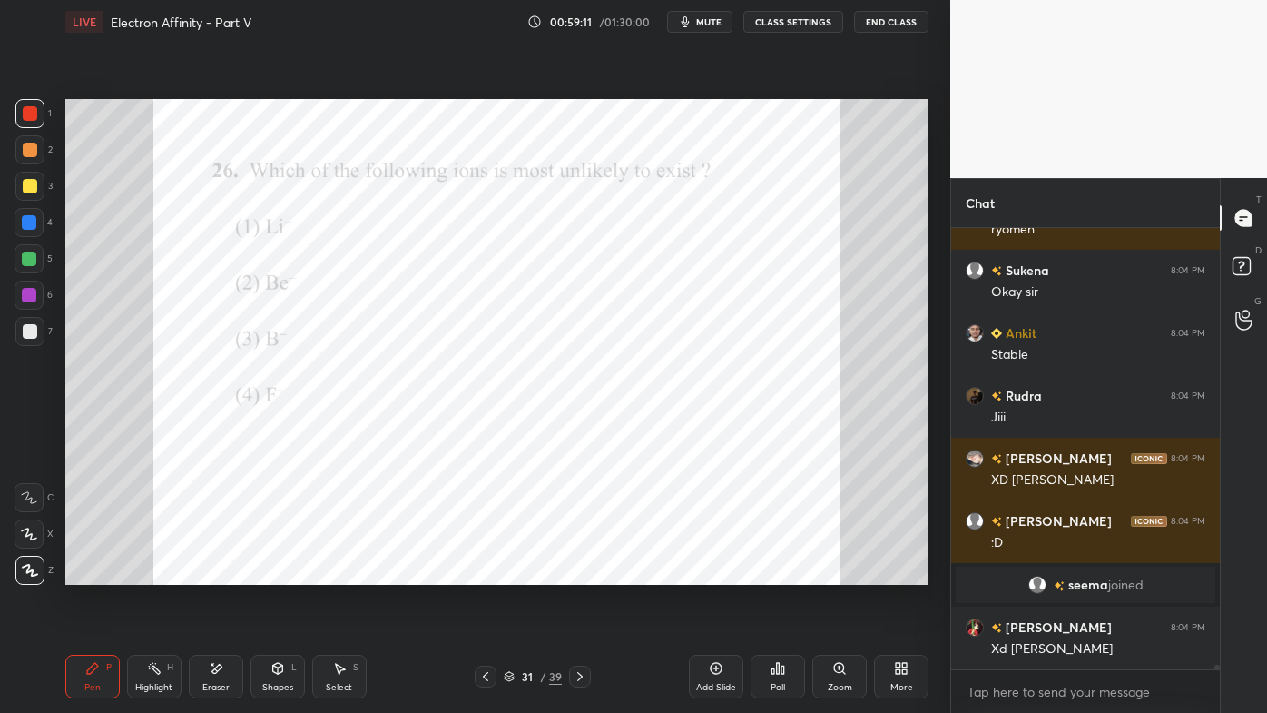
click at [782, 573] on icon at bounding box center [778, 668] width 15 height 15
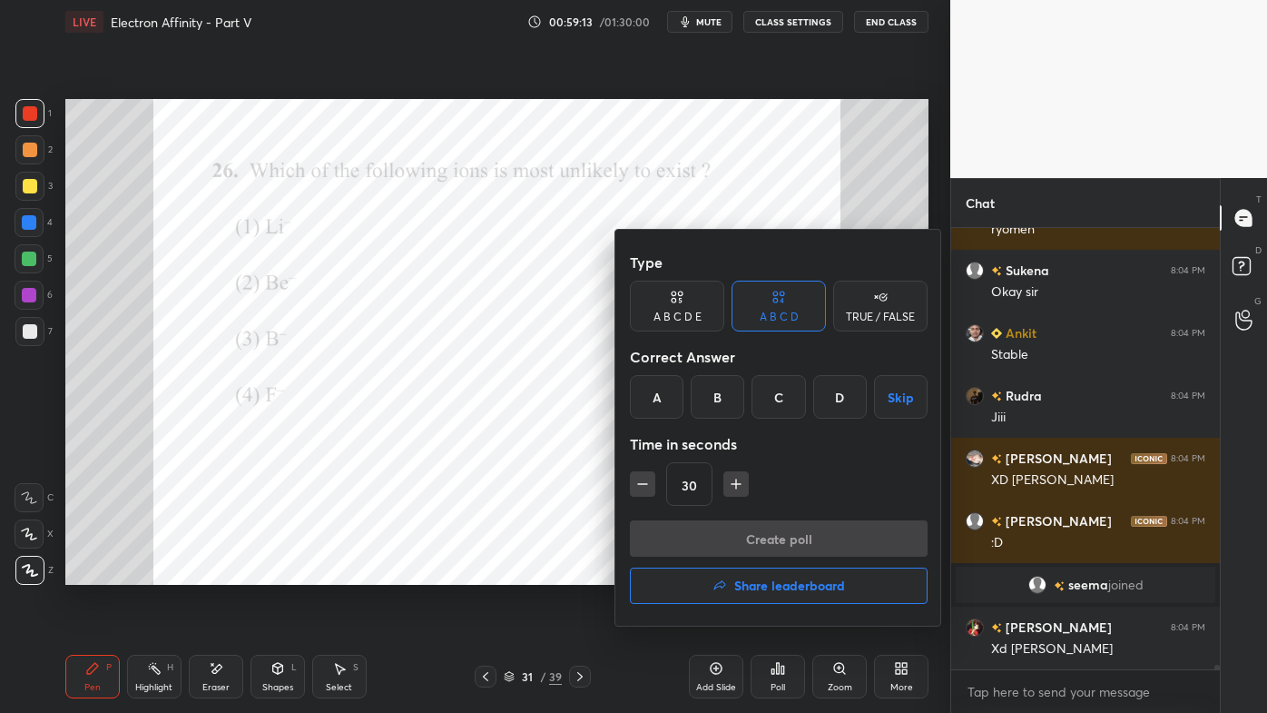
drag, startPoint x: 723, startPoint y: 397, endPoint x: 723, endPoint y: 438, distance: 40.9
click at [722, 401] on div "B" at bounding box center [718, 397] width 54 height 44
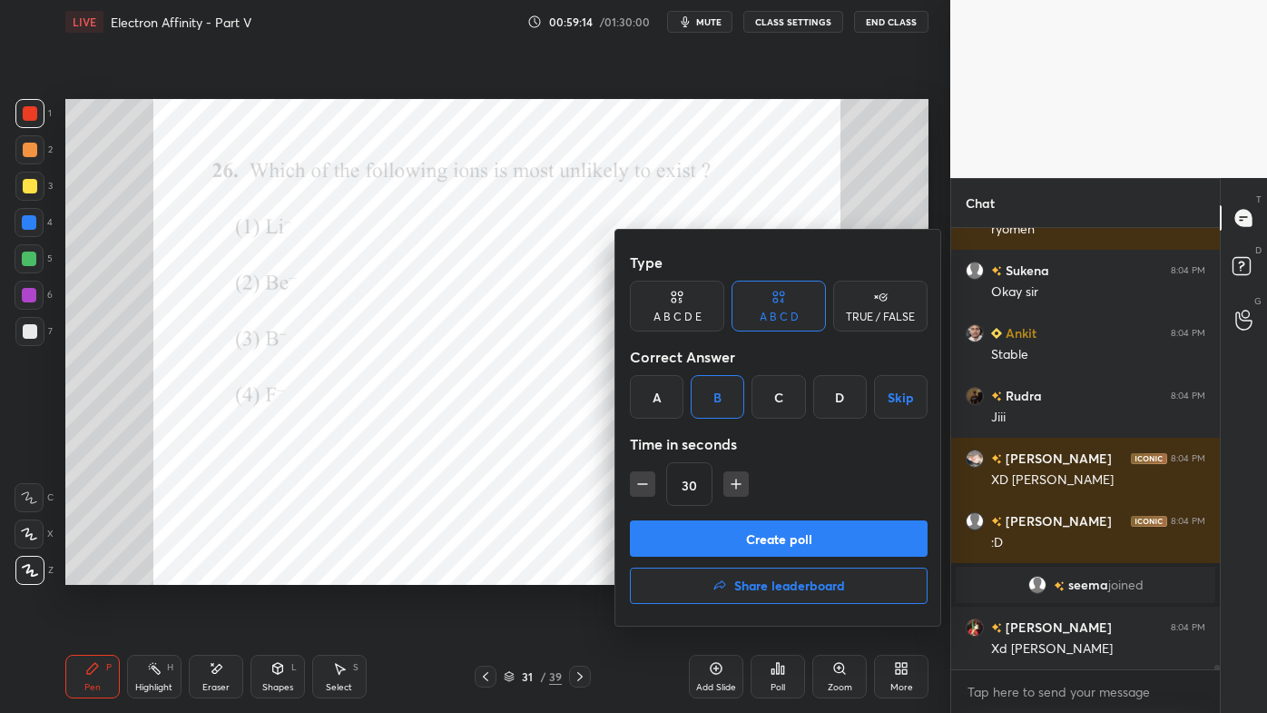
drag, startPoint x: 735, startPoint y: 487, endPoint x: 731, endPoint y: 496, distance: 10.1
click at [734, 489] on icon "button" at bounding box center [736, 484] width 18 height 18
type input "45"
click at [713, 536] on button "Create poll" at bounding box center [779, 538] width 298 height 36
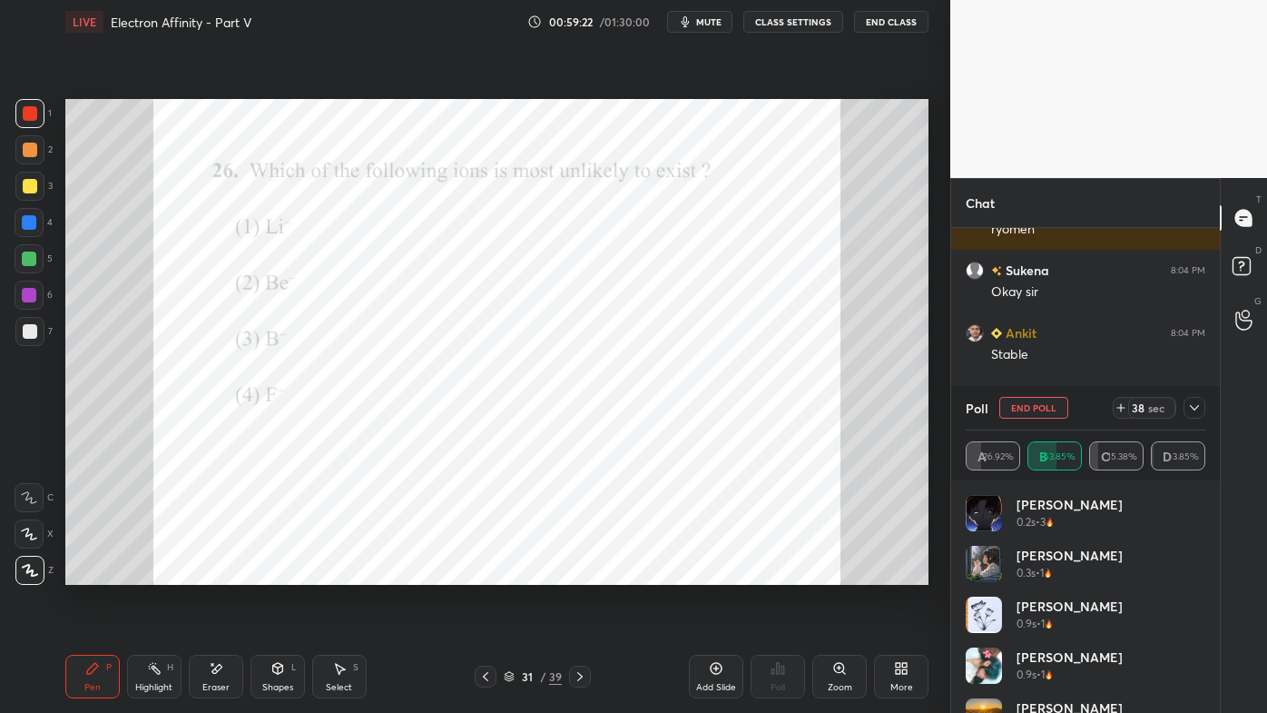
scroll to position [42859, 0]
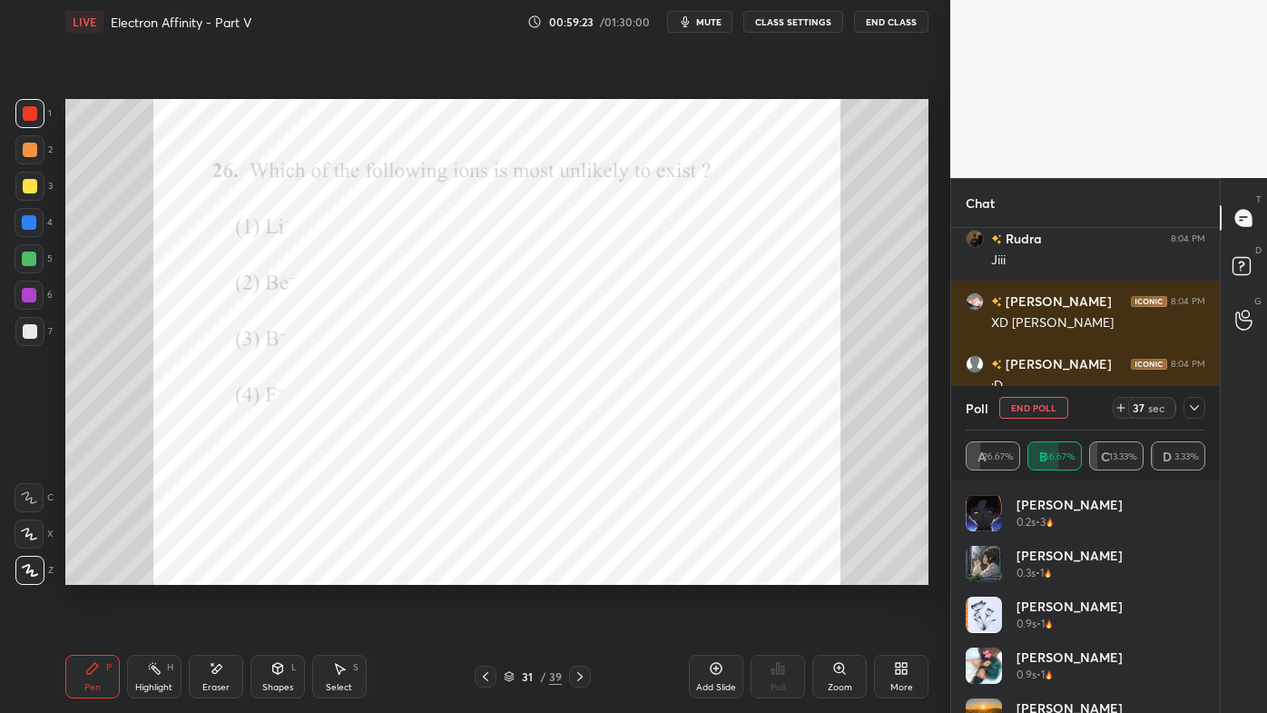
click at [1197, 408] on icon at bounding box center [1194, 407] width 9 height 5
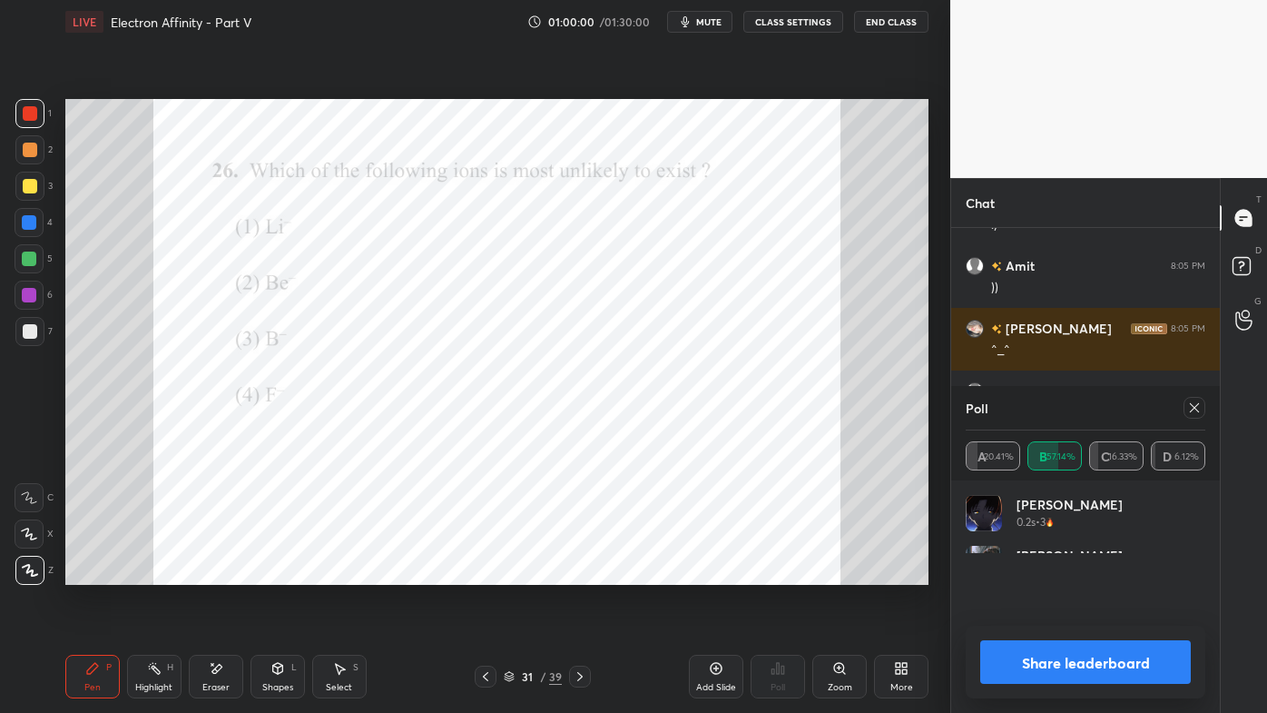
scroll to position [53, 234]
drag, startPoint x: 1198, startPoint y: 379, endPoint x: 1189, endPoint y: 385, distance: 10.6
click at [1192, 383] on div "[PERSON_NAME] 8:05 PM :)))" at bounding box center [1085, 401] width 269 height 63
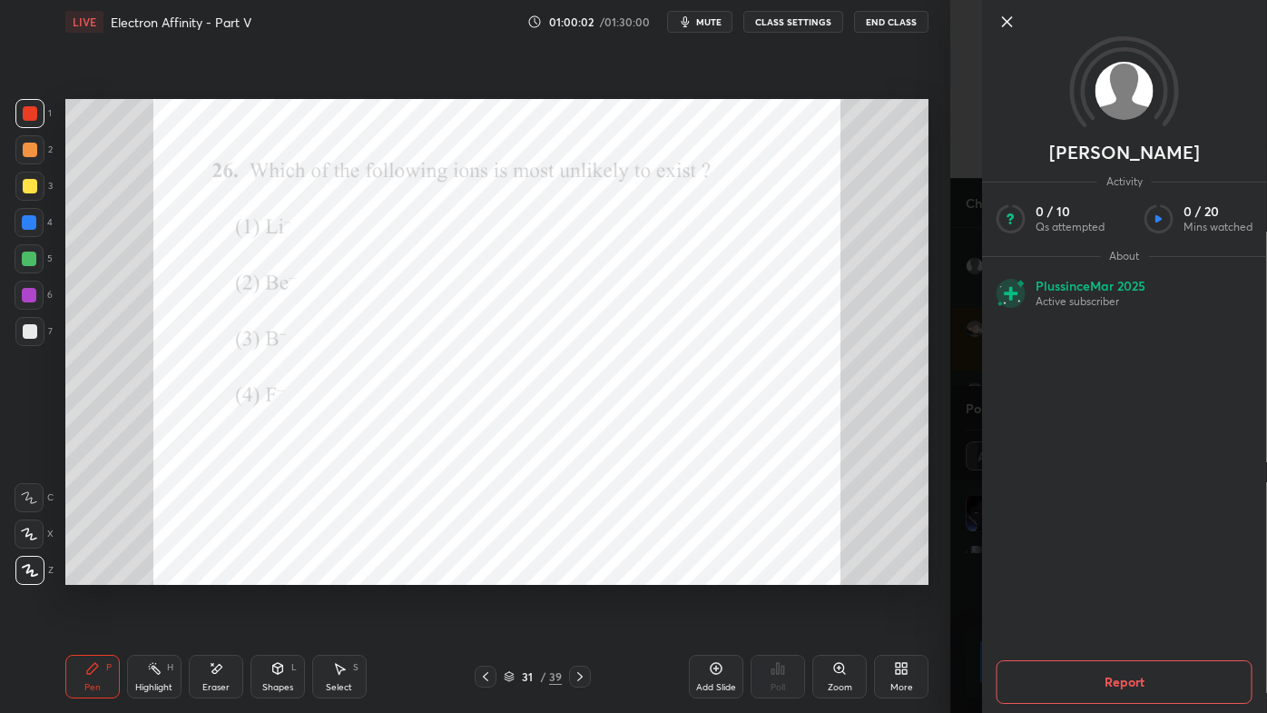
scroll to position [43627, 0]
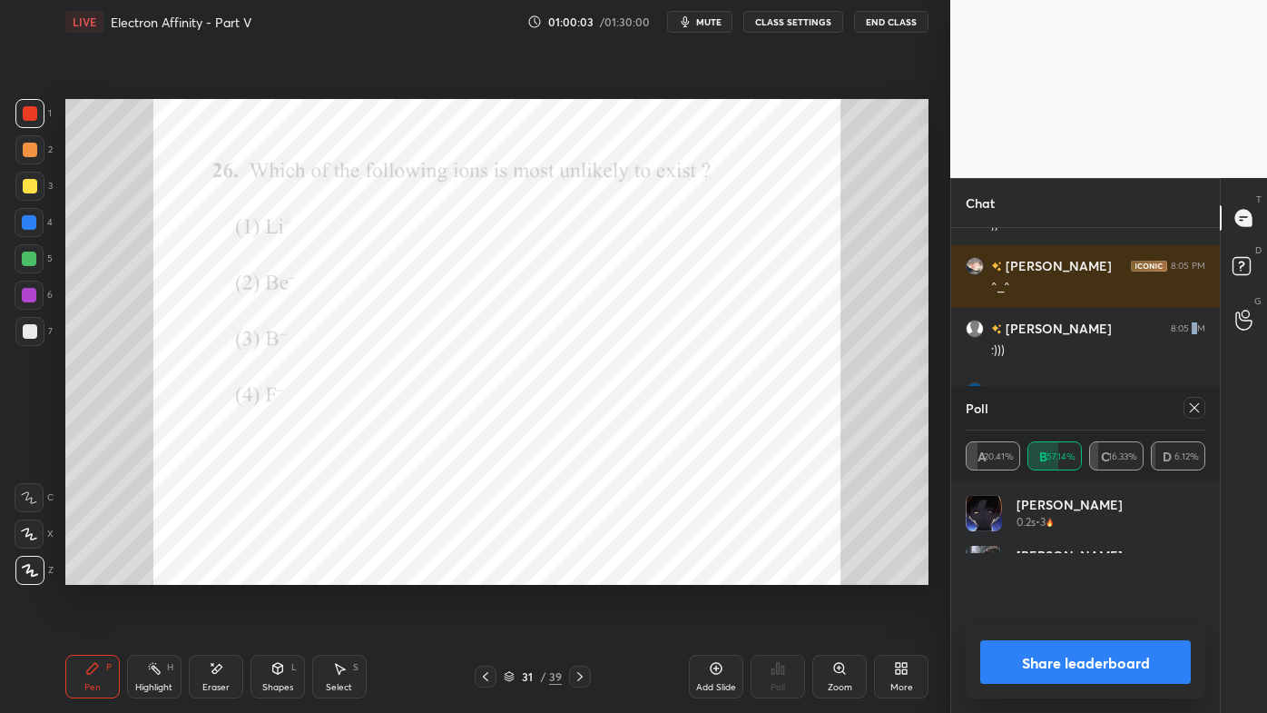
click at [1198, 407] on icon at bounding box center [1194, 407] width 15 height 15
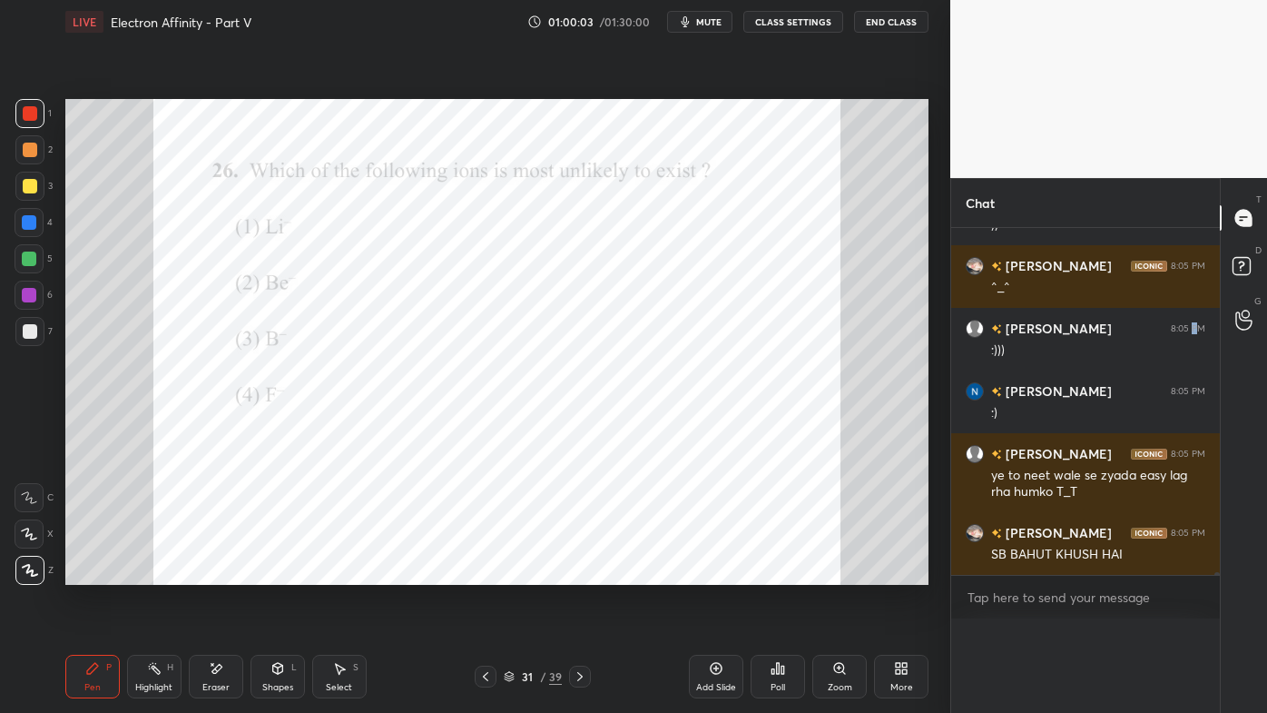
scroll to position [5, 5]
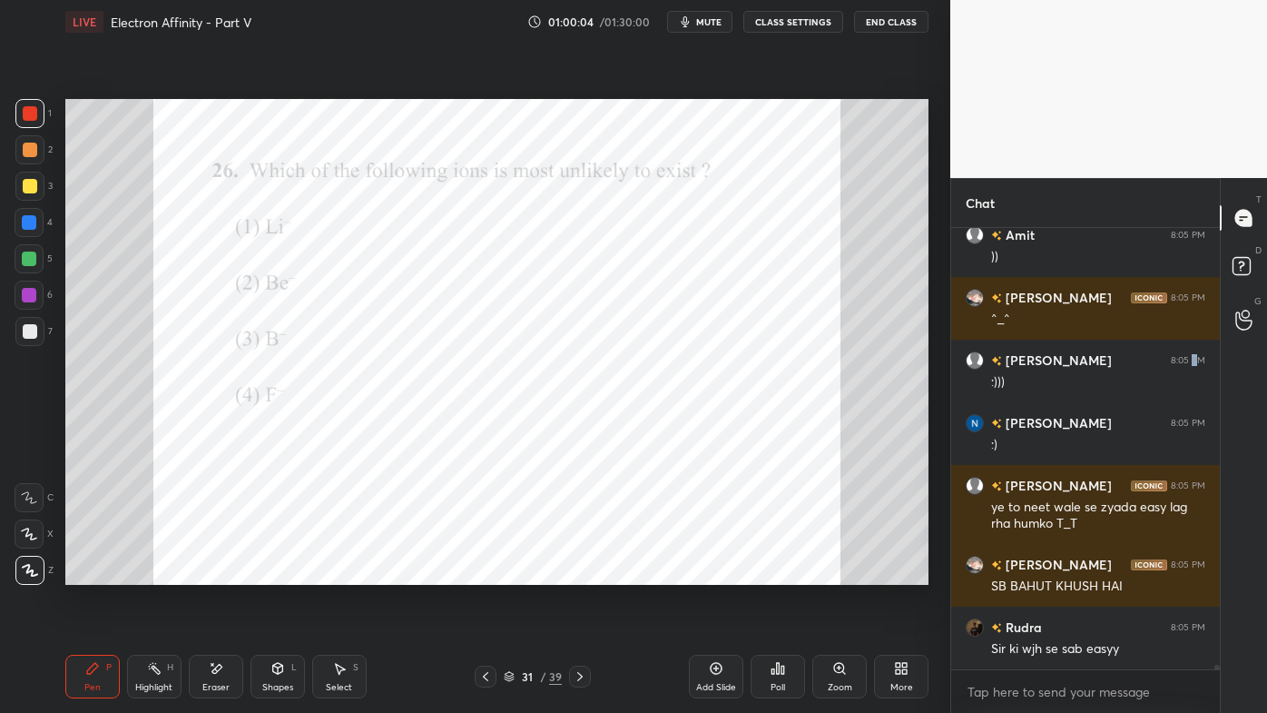
drag, startPoint x: 104, startPoint y: 661, endPoint x: 83, endPoint y: 660, distance: 21.8
click at [102, 573] on div "Pen P" at bounding box center [92, 676] width 54 height 44
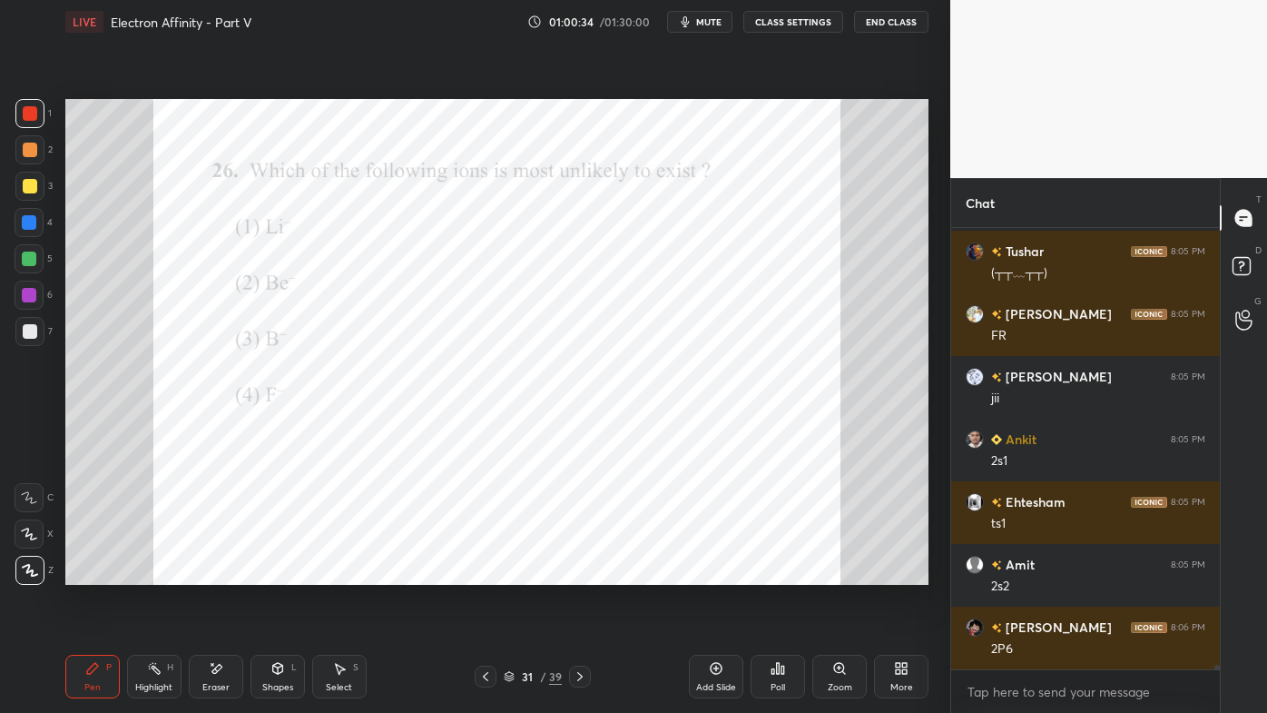
click at [39, 216] on div at bounding box center [29, 222] width 29 height 29
click at [147, 573] on icon at bounding box center [154, 668] width 15 height 15
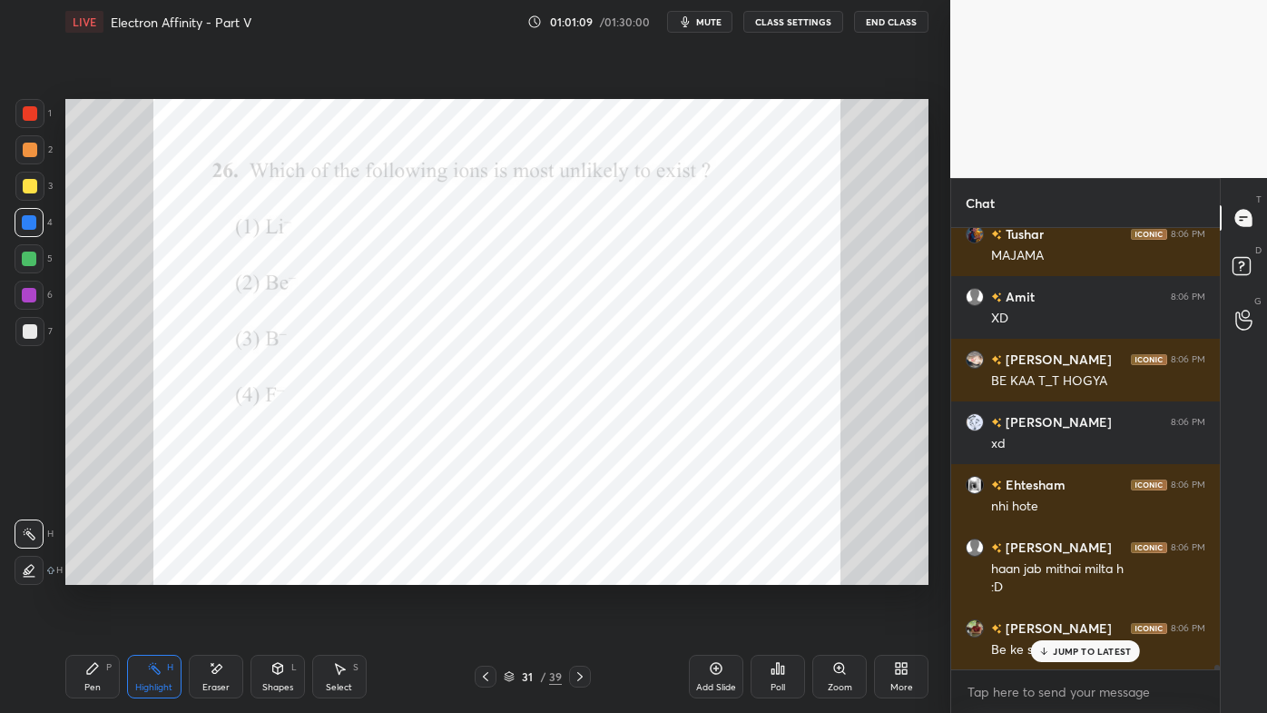
scroll to position [45295, 0]
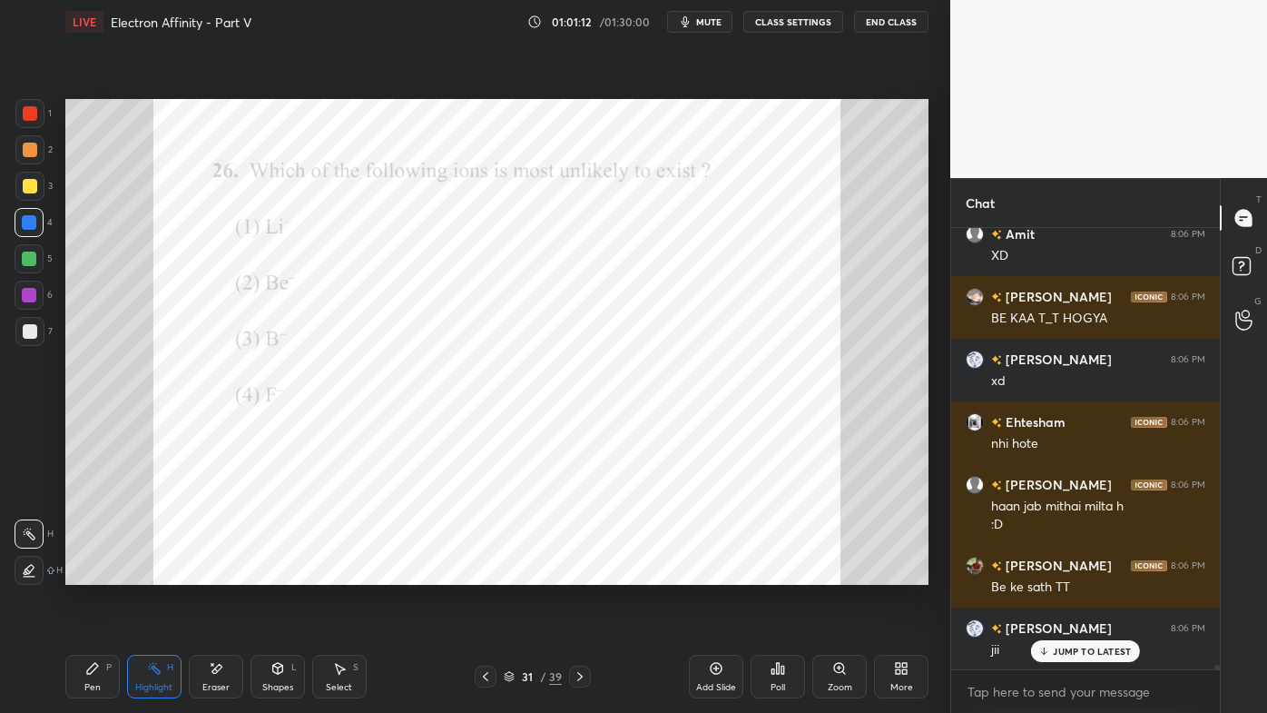
drag, startPoint x: 80, startPoint y: 668, endPoint x: 80, endPoint y: 651, distance: 17.2
click at [84, 573] on div "Pen P" at bounding box center [92, 676] width 54 height 44
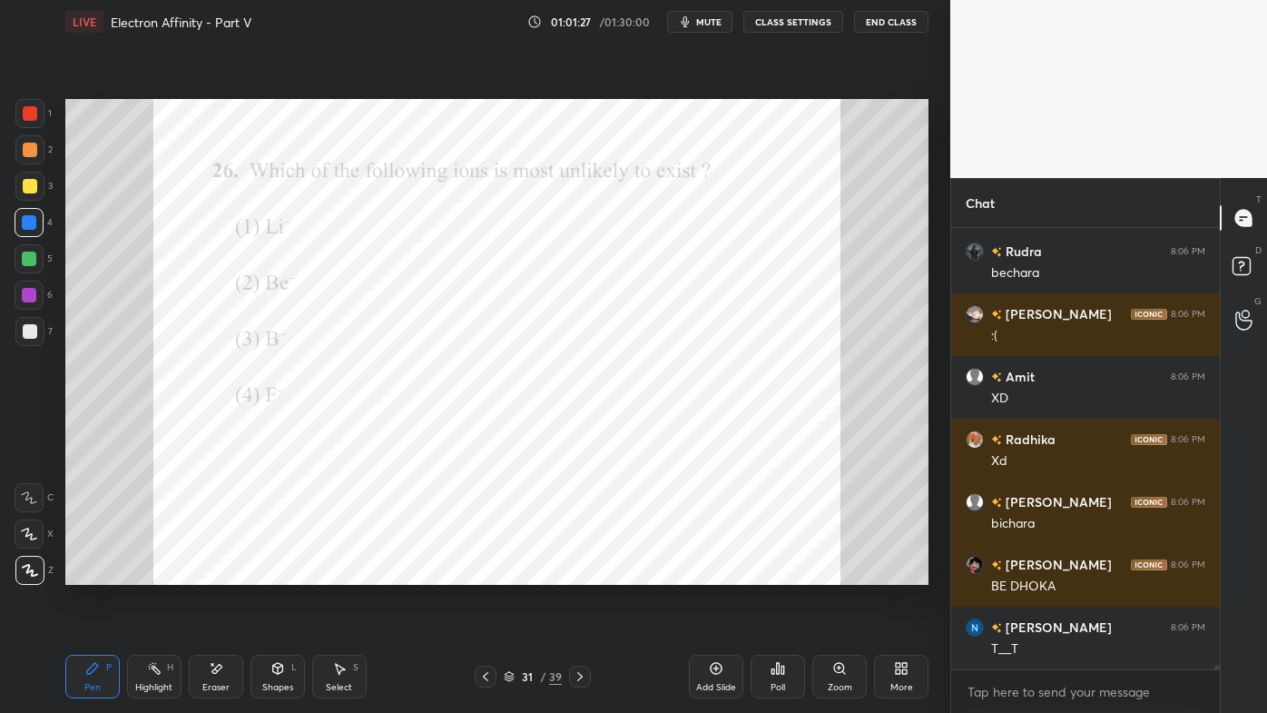
scroll to position [45922, 0]
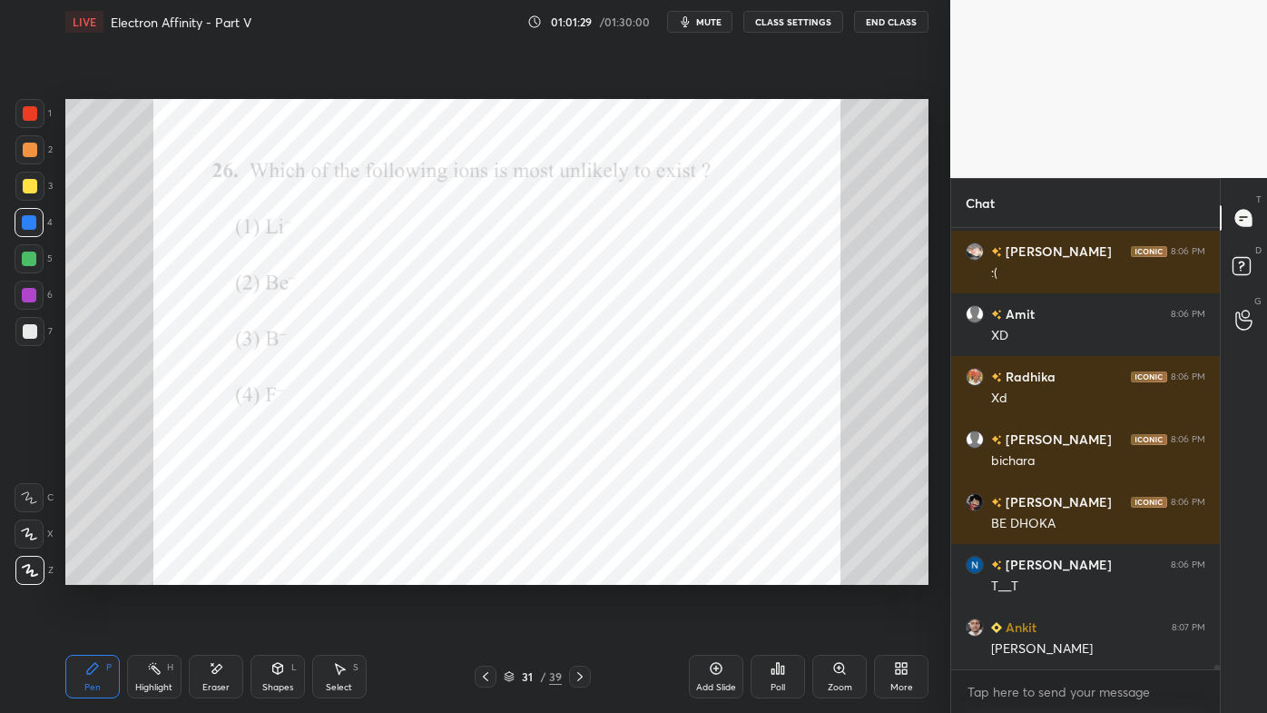
drag, startPoint x: 161, startPoint y: 670, endPoint x: 193, endPoint y: 592, distance: 84.6
click at [160, 573] on icon at bounding box center [154, 668] width 15 height 15
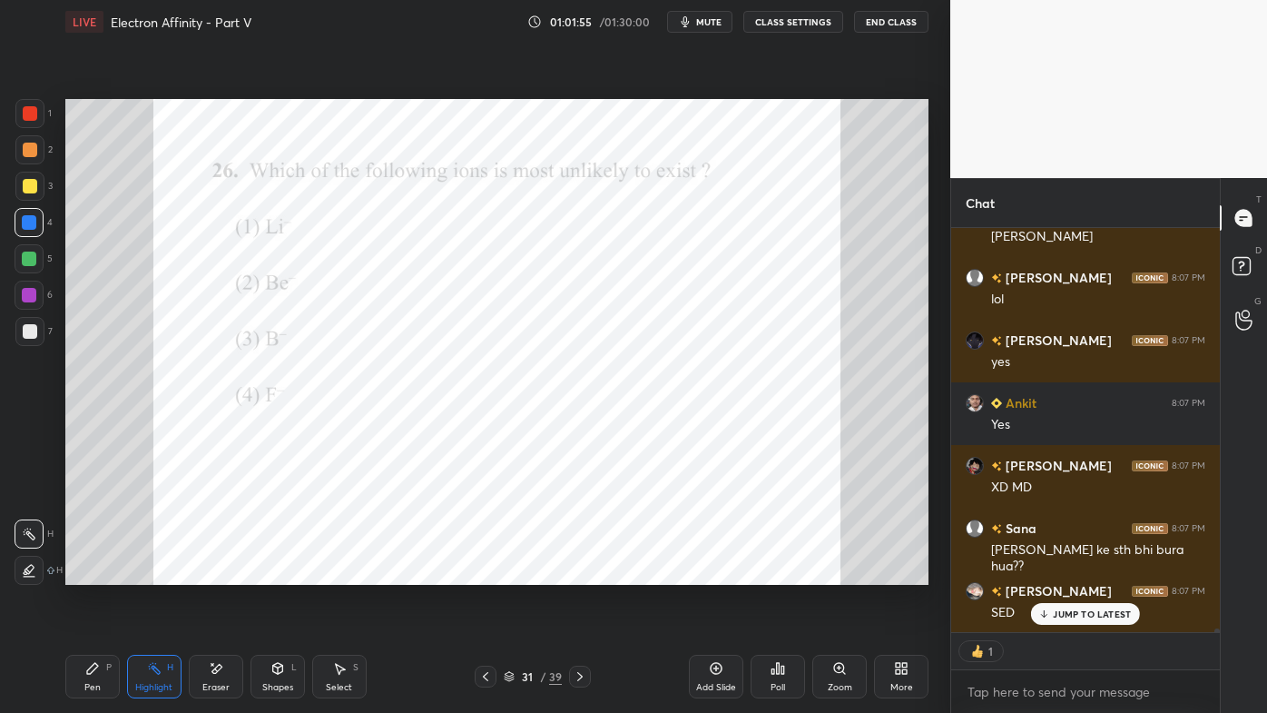
scroll to position [46522, 0]
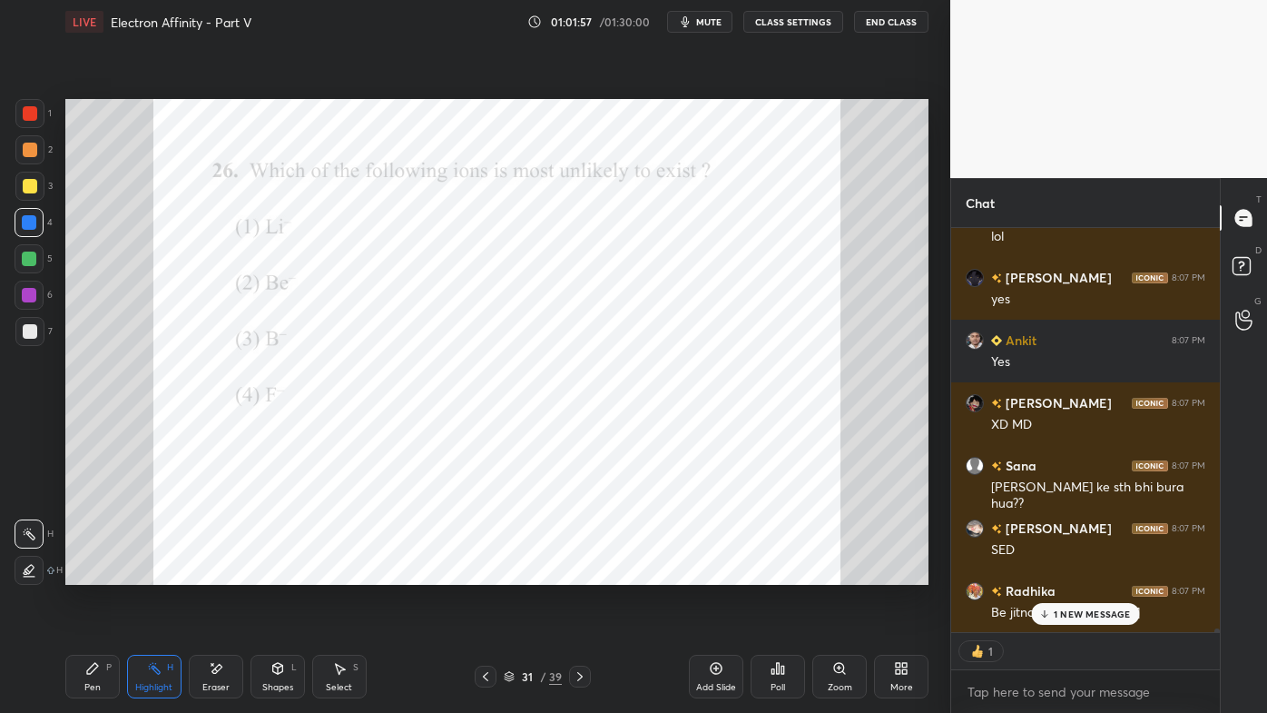
click at [1060, 573] on div "Rudra 8:06 PM [PERSON_NAME] 8:06 PM :( Amit 8:06 PM XD Radhika 8:06 PM Xd [PERS…" at bounding box center [1085, 430] width 269 height 404
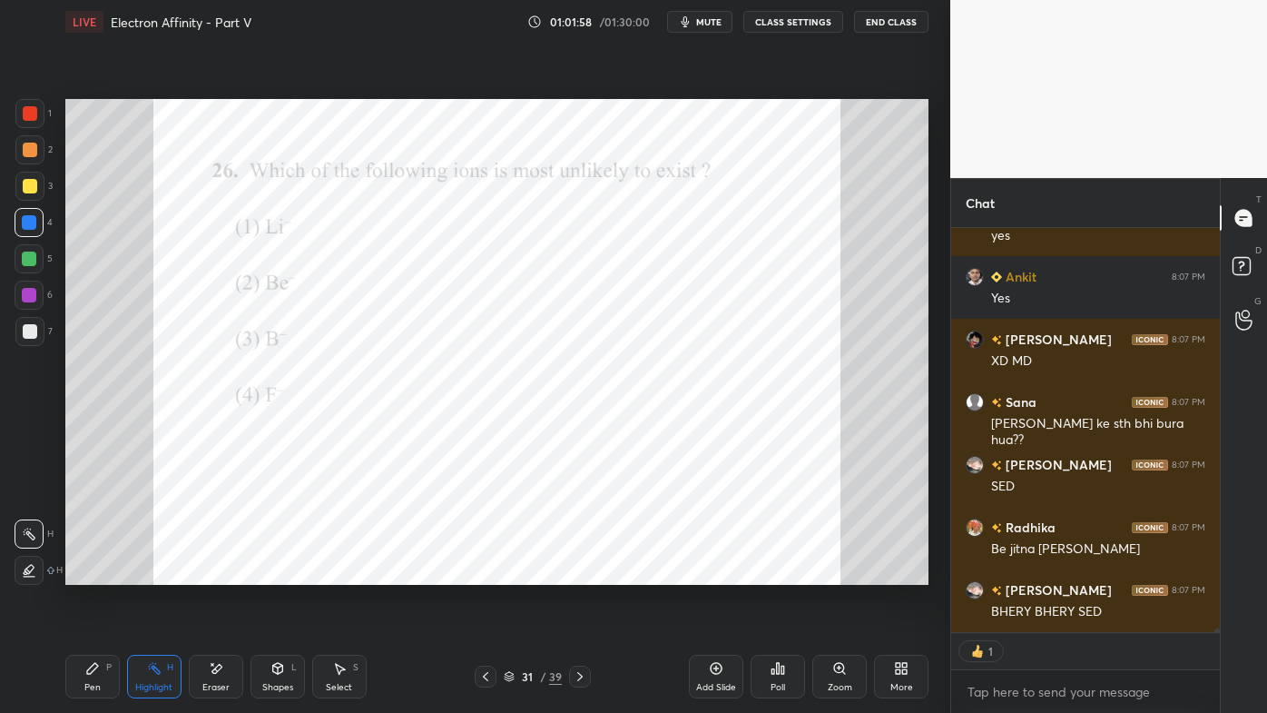
scroll to position [46648, 0]
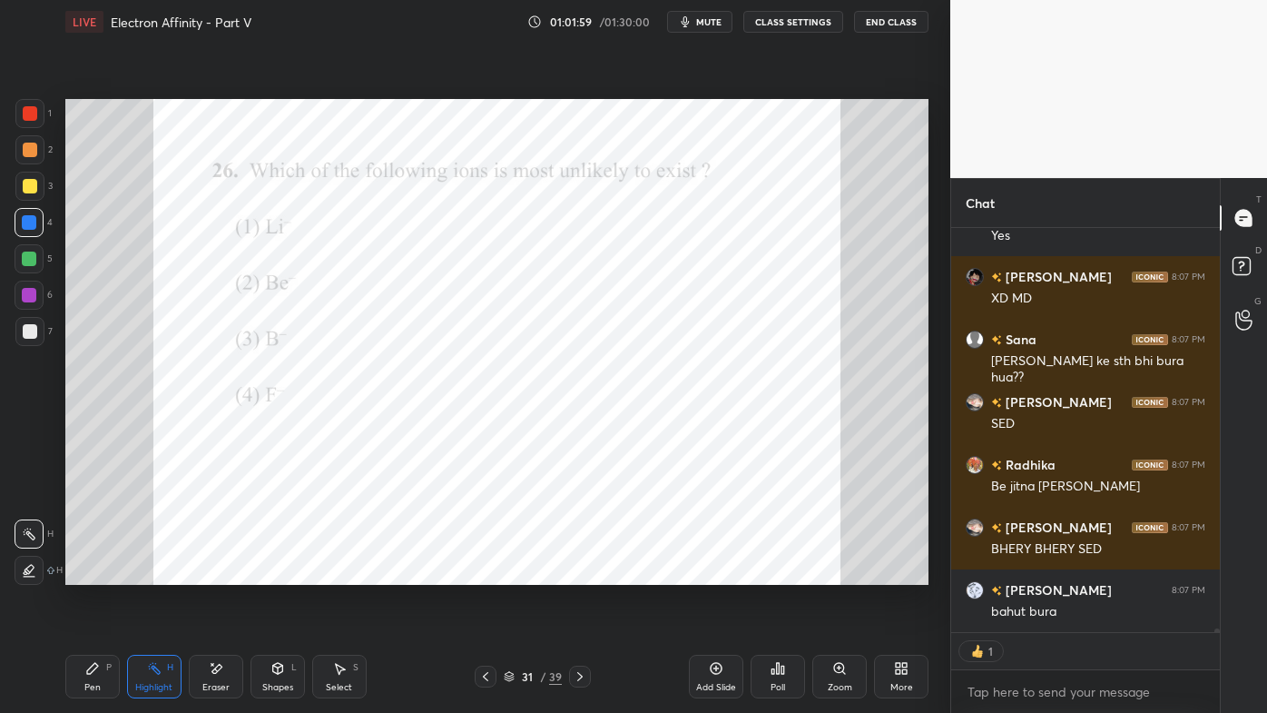
drag, startPoint x: 94, startPoint y: 663, endPoint x: 99, endPoint y: 631, distance: 32.1
click at [88, 573] on icon at bounding box center [92, 668] width 15 height 15
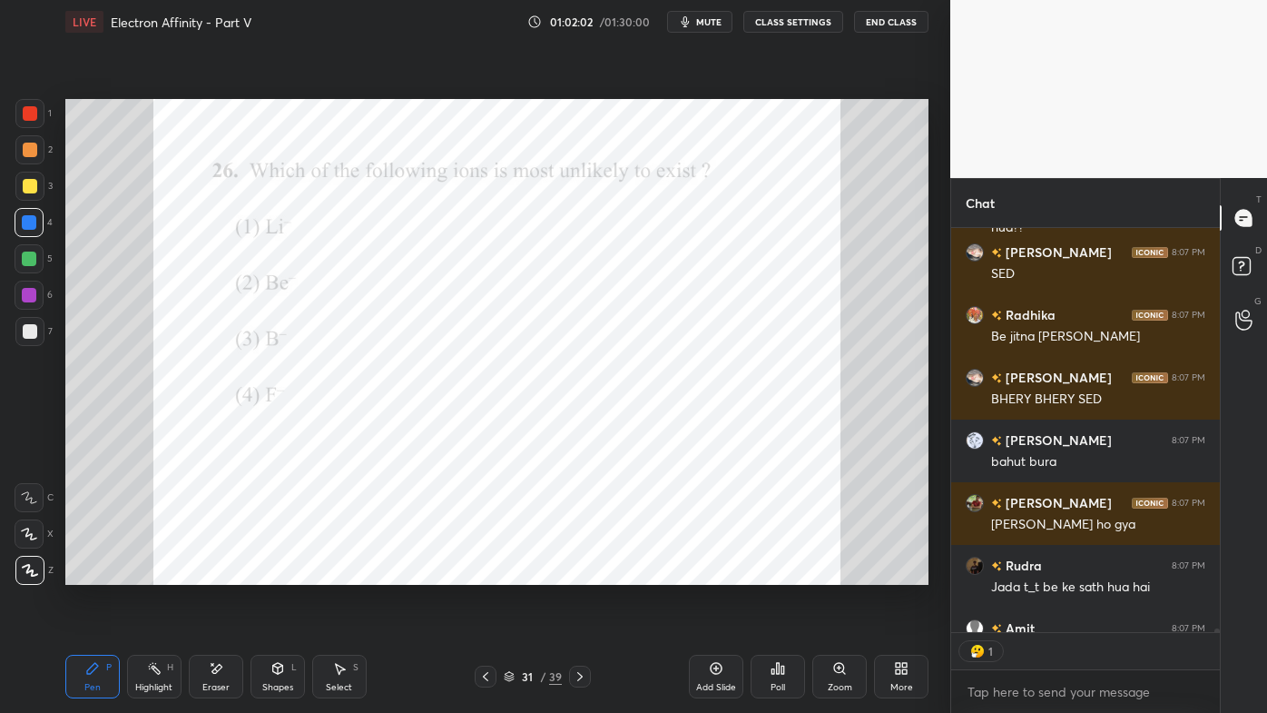
scroll to position [46898, 0]
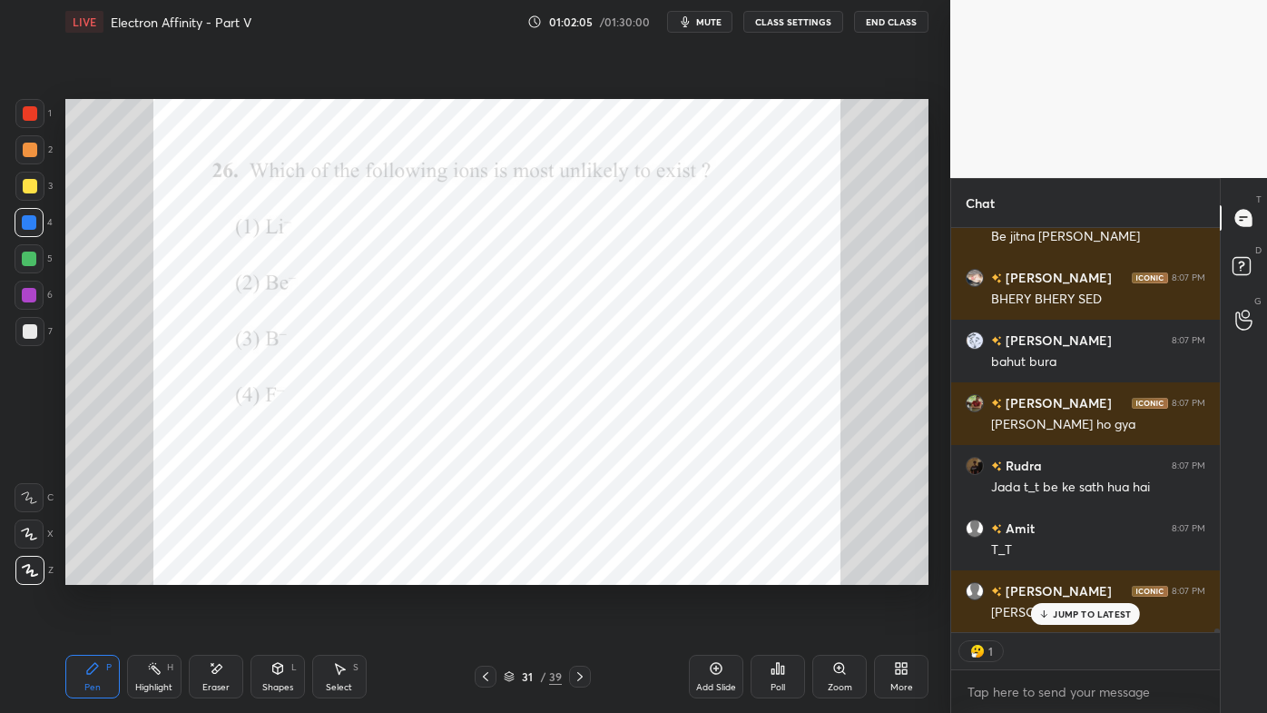
click at [581, 573] on icon at bounding box center [580, 676] width 15 height 15
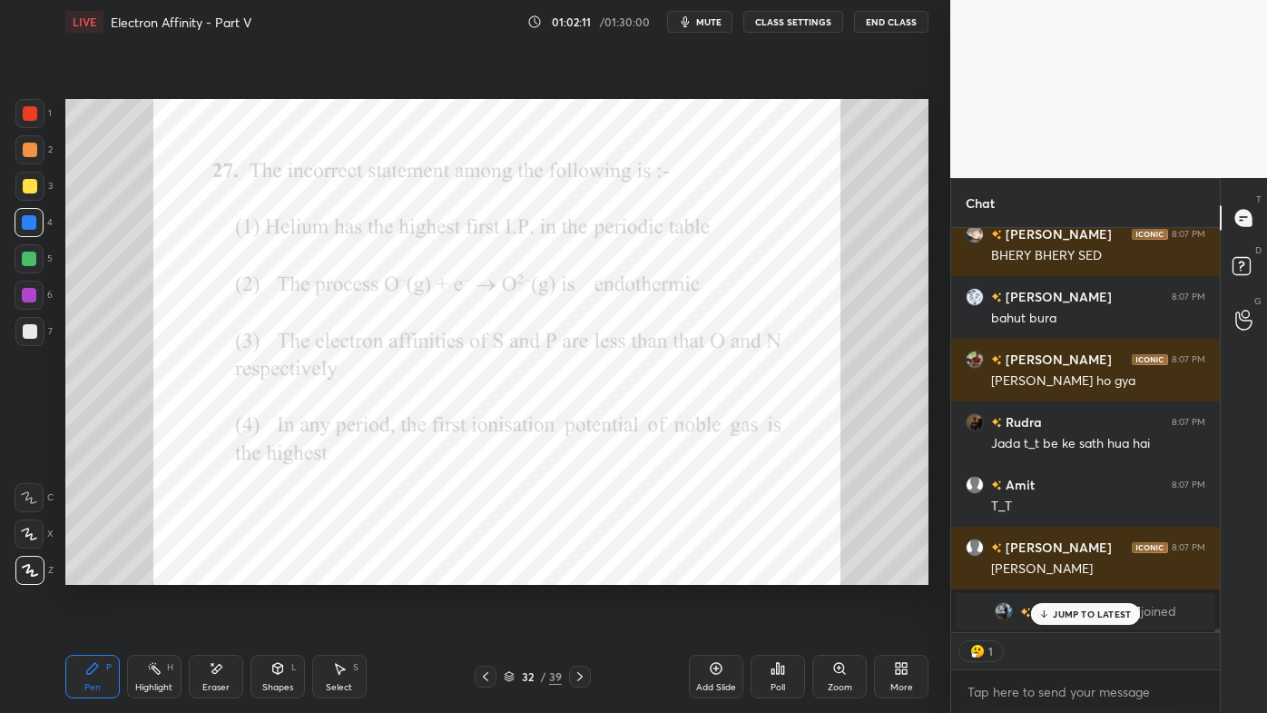
scroll to position [436, 263]
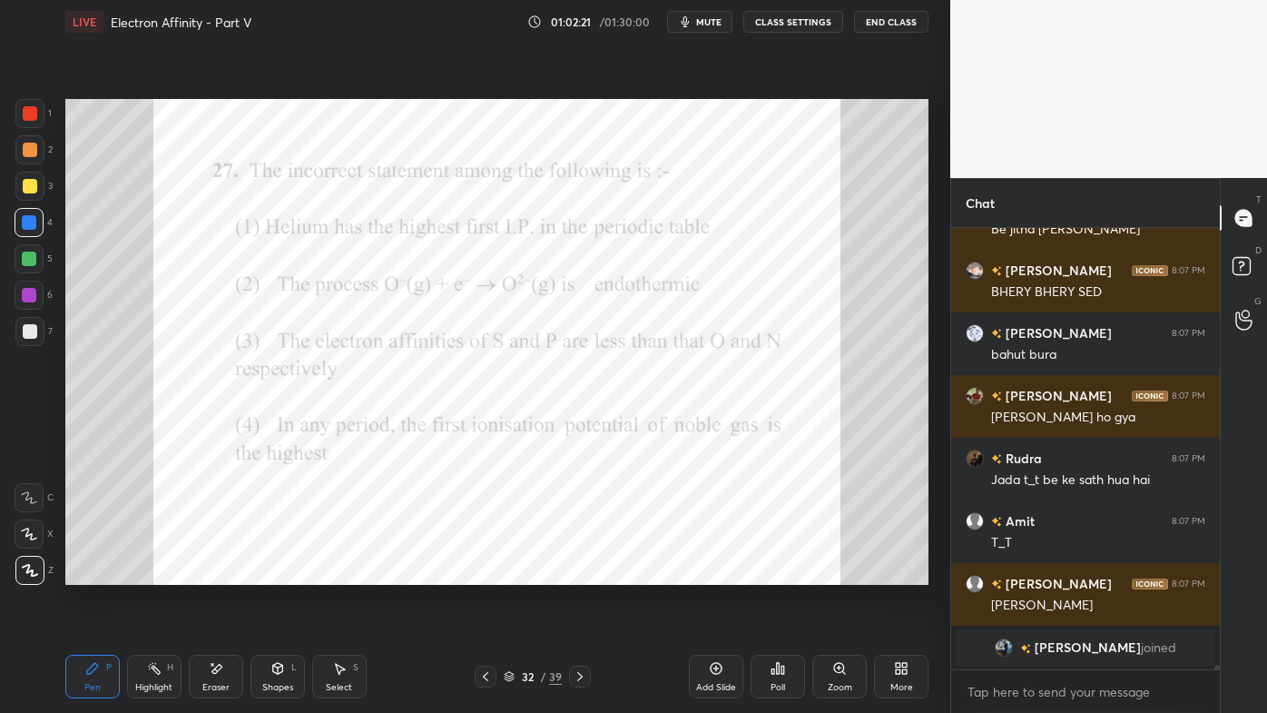
click at [91, 573] on icon at bounding box center [92, 668] width 15 height 15
click at [32, 113] on div at bounding box center [30, 113] width 15 height 15
click at [782, 573] on icon at bounding box center [783, 669] width 3 height 8
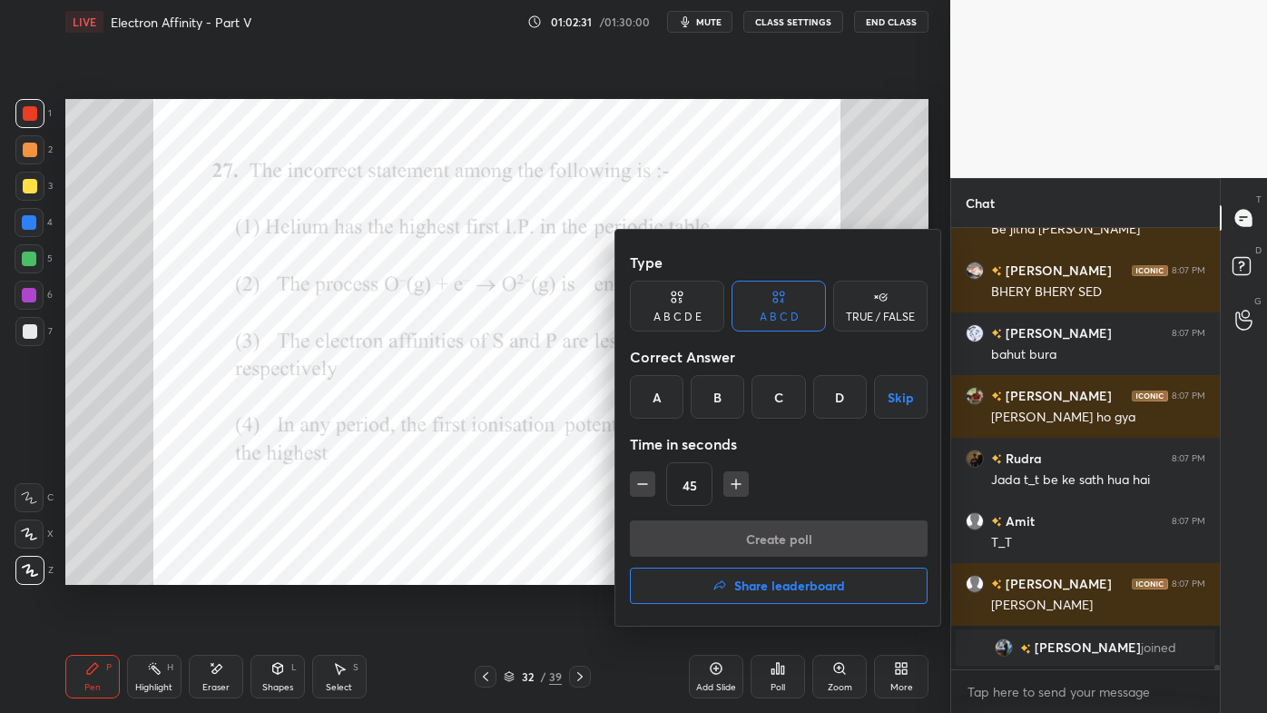
drag, startPoint x: 777, startPoint y: 399, endPoint x: 772, endPoint y: 411, distance: 13.0
click at [779, 401] on div "C" at bounding box center [779, 397] width 54 height 44
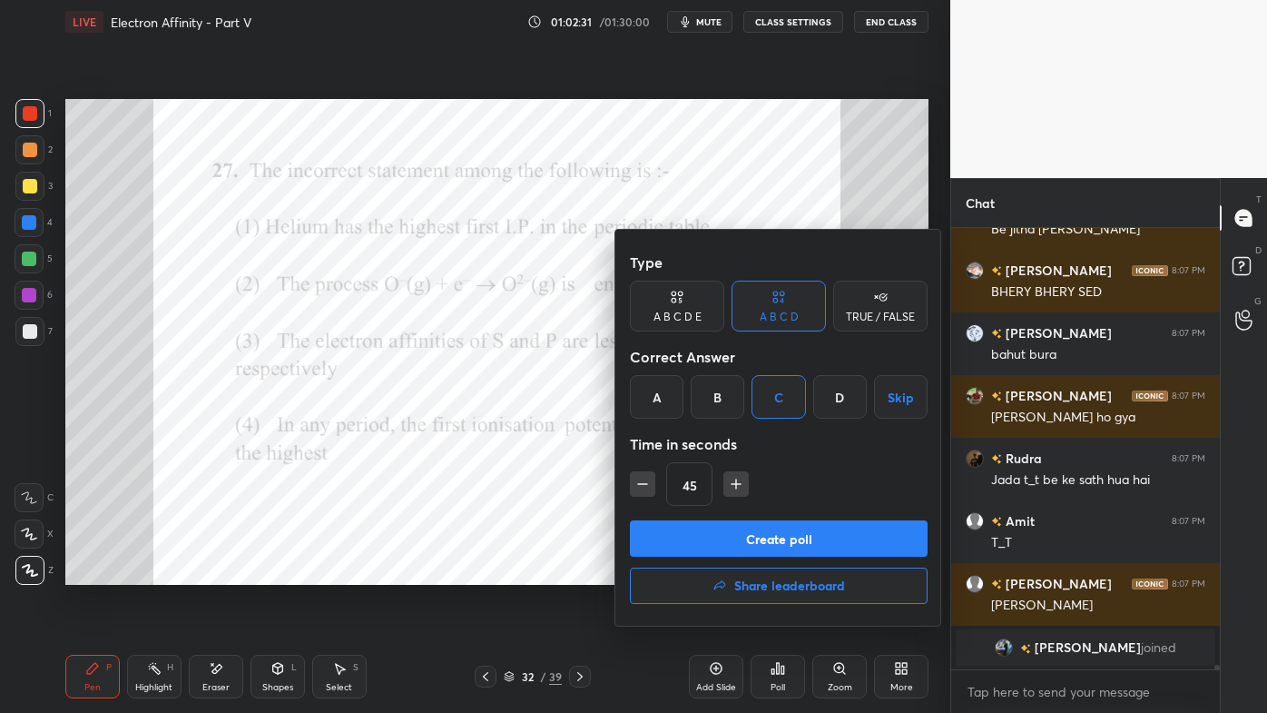
click at [740, 542] on button "Create poll" at bounding box center [779, 538] width 298 height 36
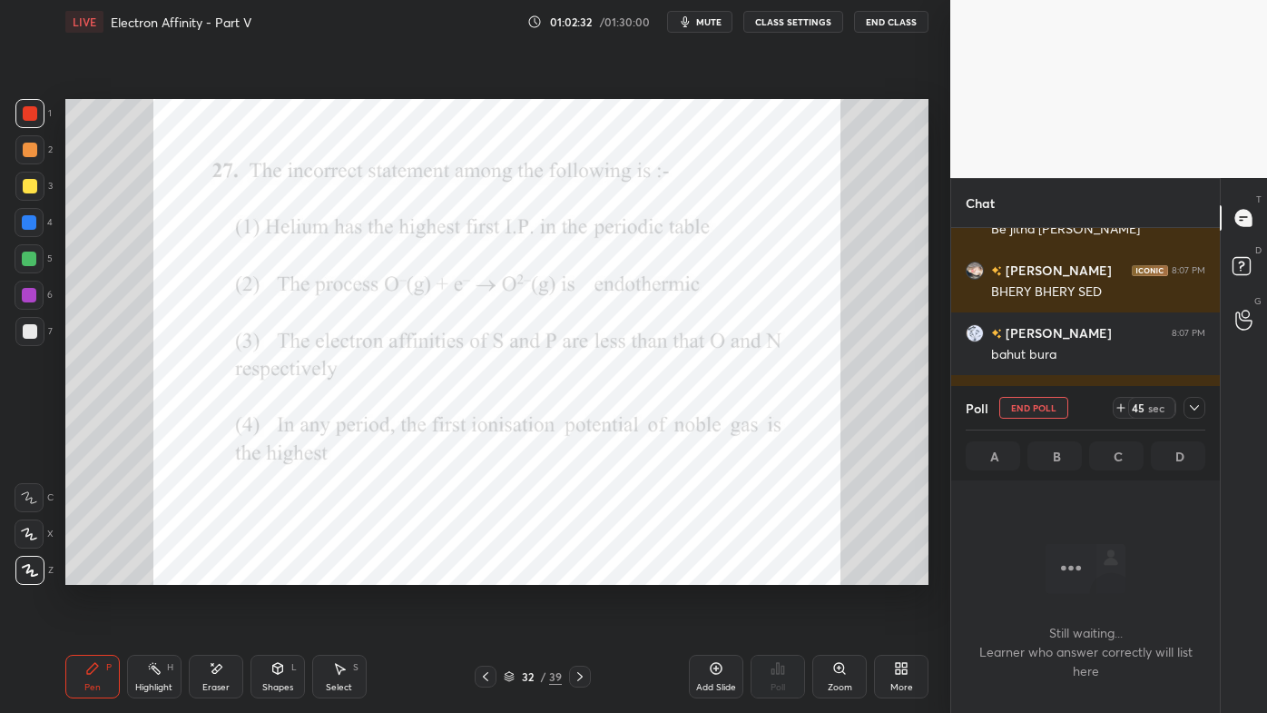
scroll to position [347, 263]
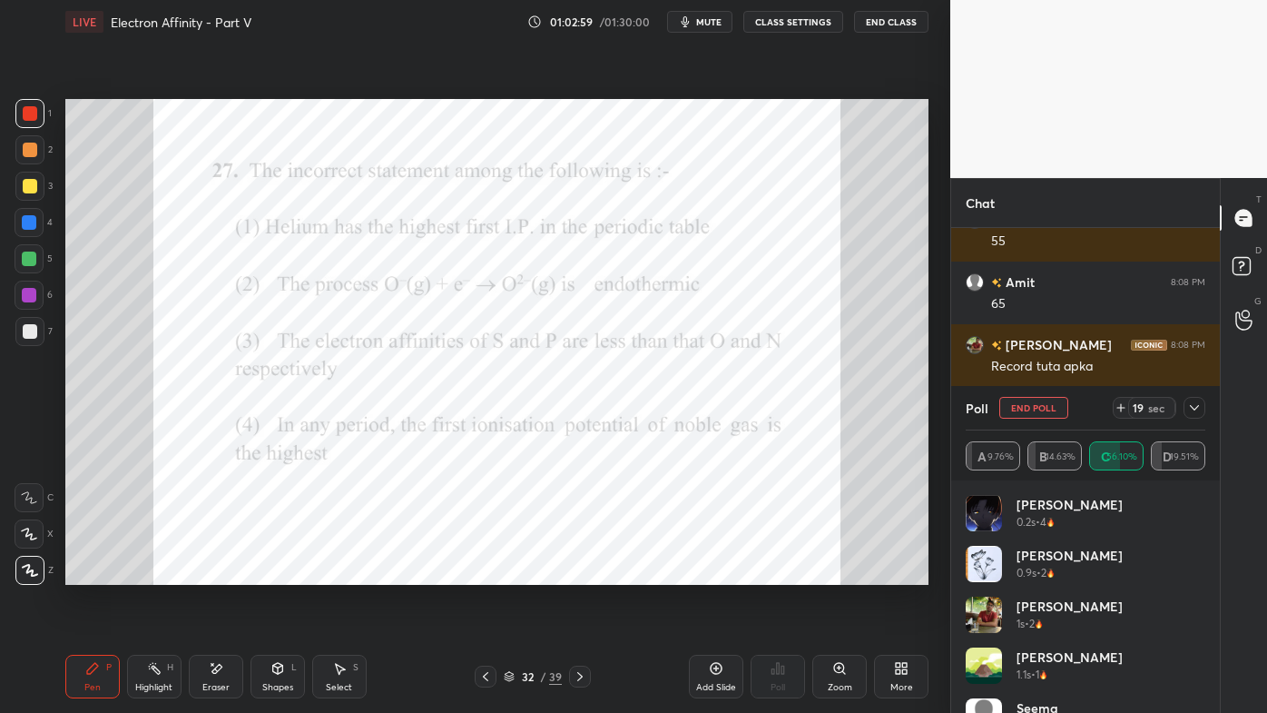
click at [1198, 409] on icon at bounding box center [1194, 407] width 15 height 15
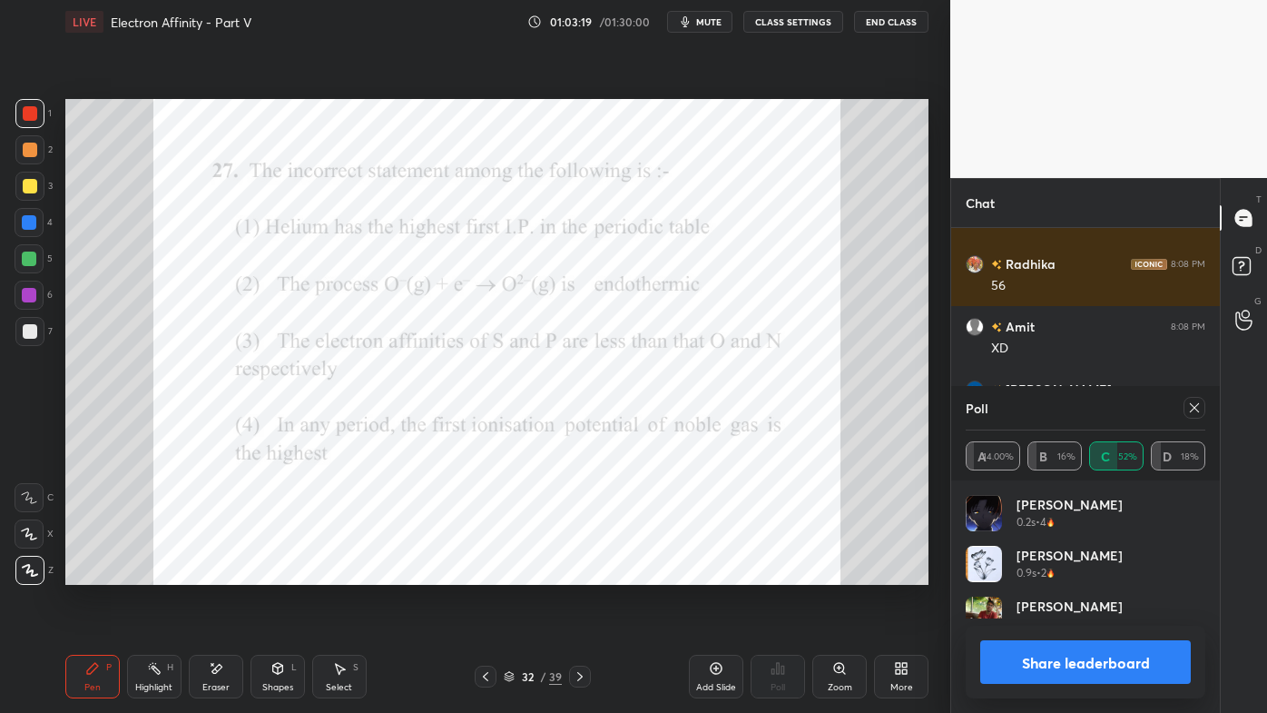
click at [1206, 409] on div "Poll A 14.00% B 16% C 52% D 18%" at bounding box center [1085, 433] width 269 height 94
click at [1198, 407] on icon at bounding box center [1194, 407] width 15 height 15
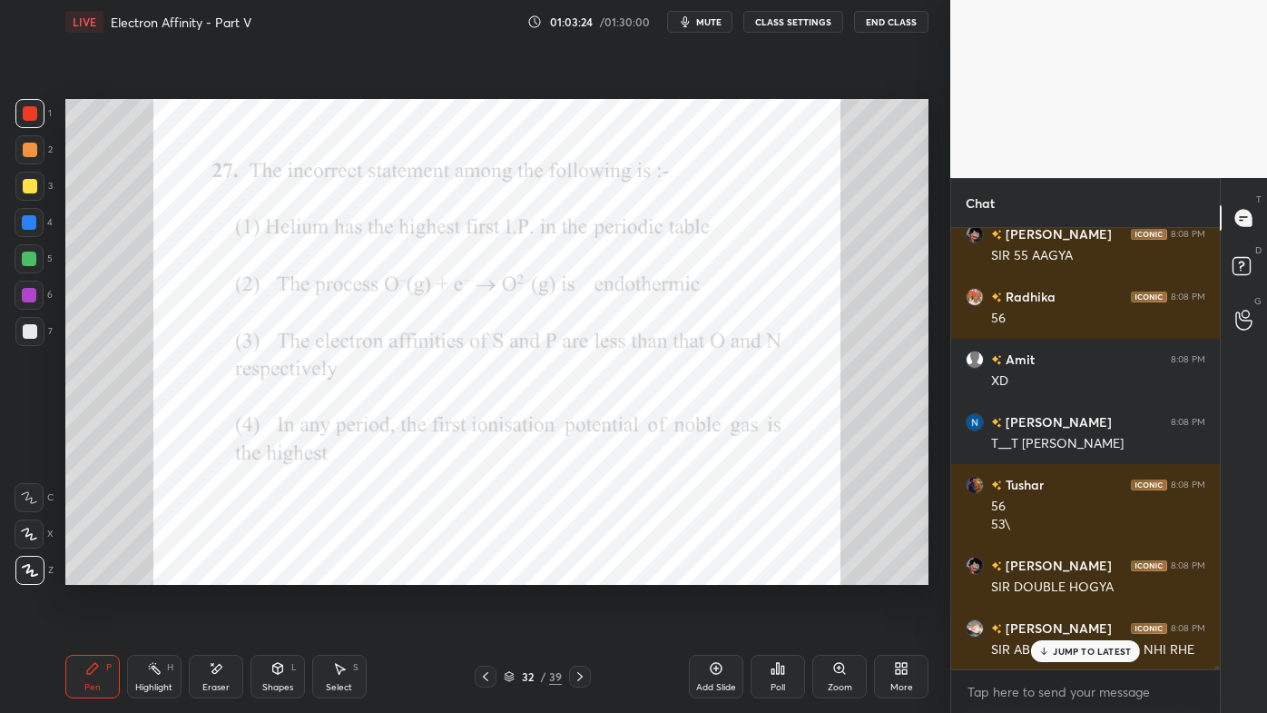
click at [1067, 573] on p "JUMP TO LATEST" at bounding box center [1092, 650] width 78 height 11
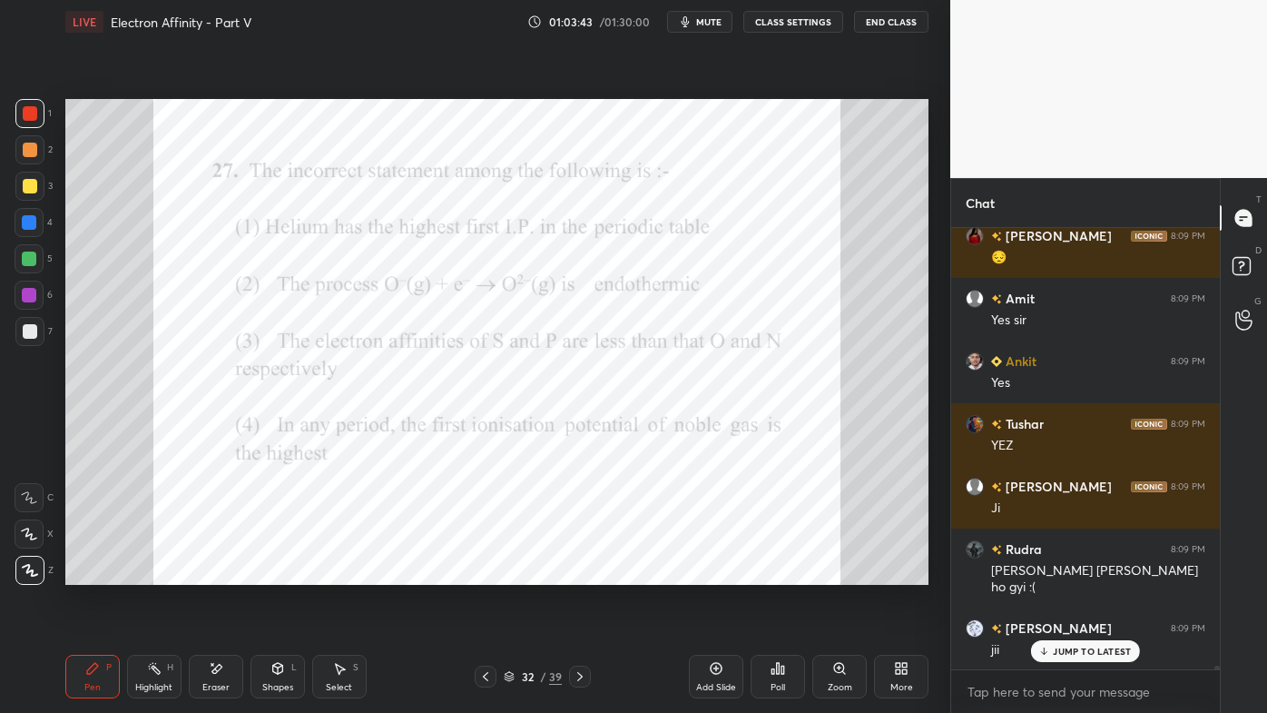
click at [1087, 573] on div "JUMP TO LATEST" at bounding box center [1085, 651] width 109 height 22
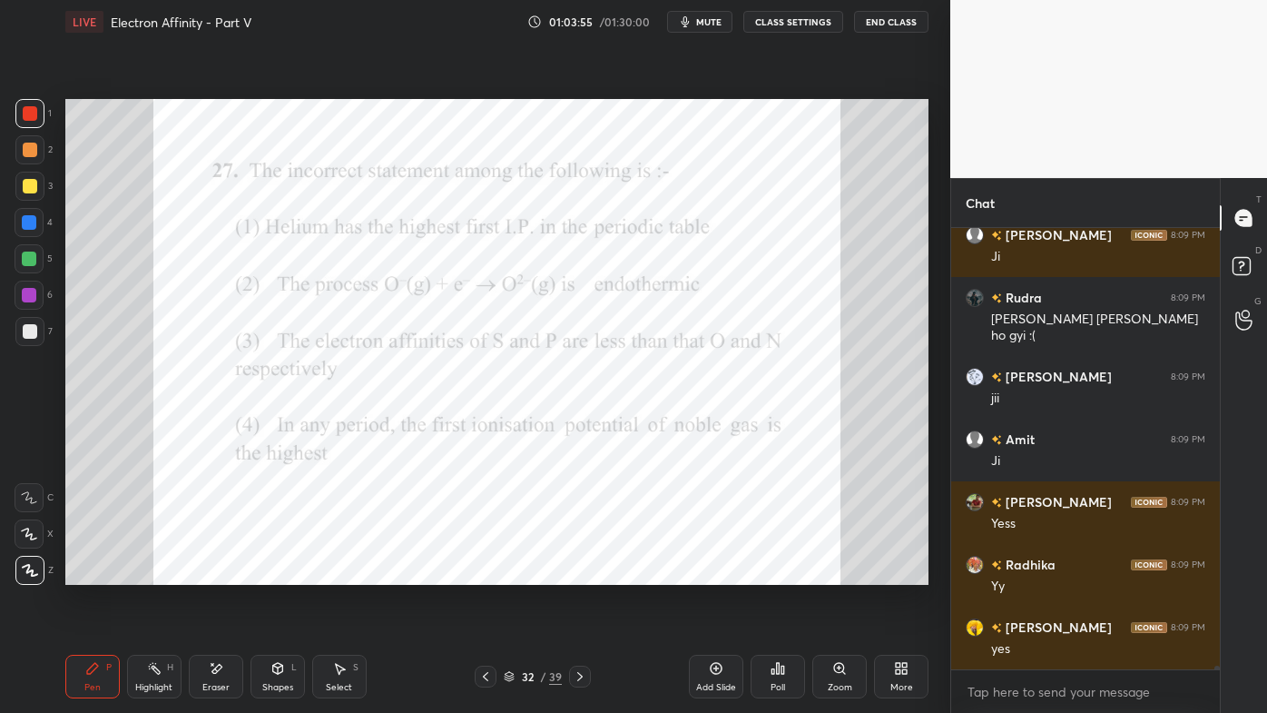
drag, startPoint x: 150, startPoint y: 664, endPoint x: 189, endPoint y: 638, distance: 46.6
click at [150, 573] on icon at bounding box center [154, 668] width 15 height 15
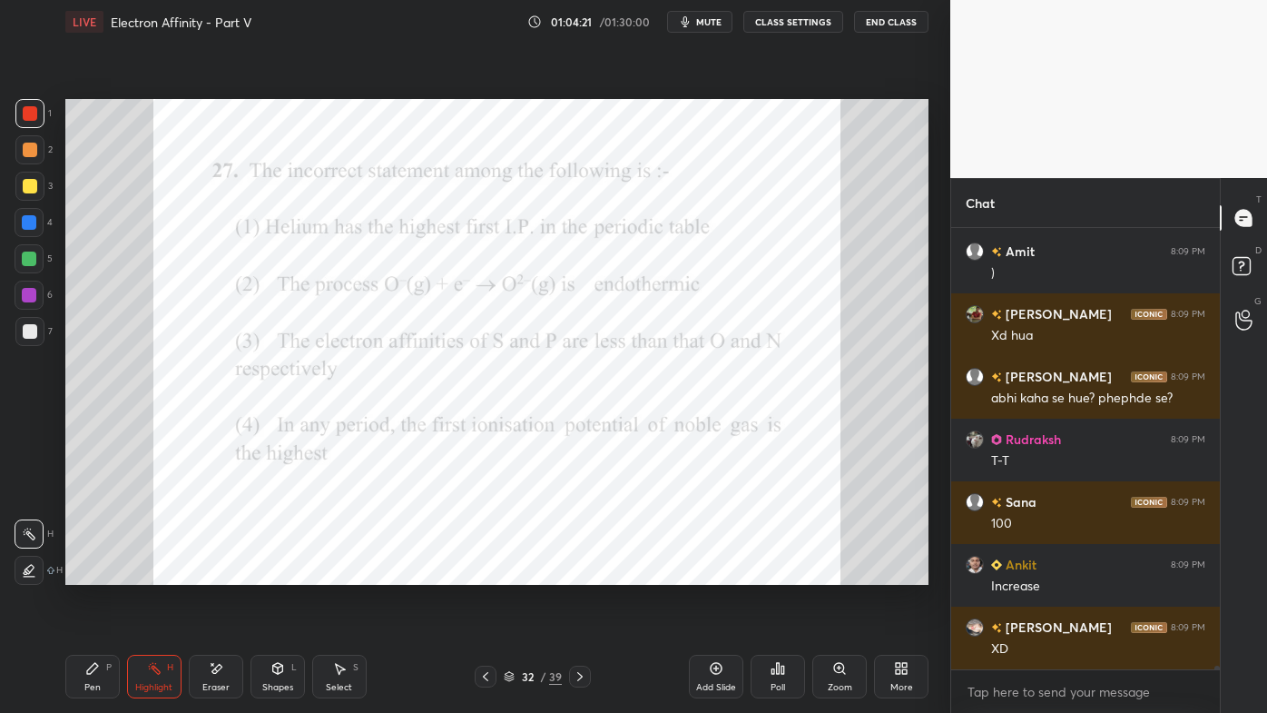
click at [90, 573] on icon at bounding box center [92, 668] width 11 height 11
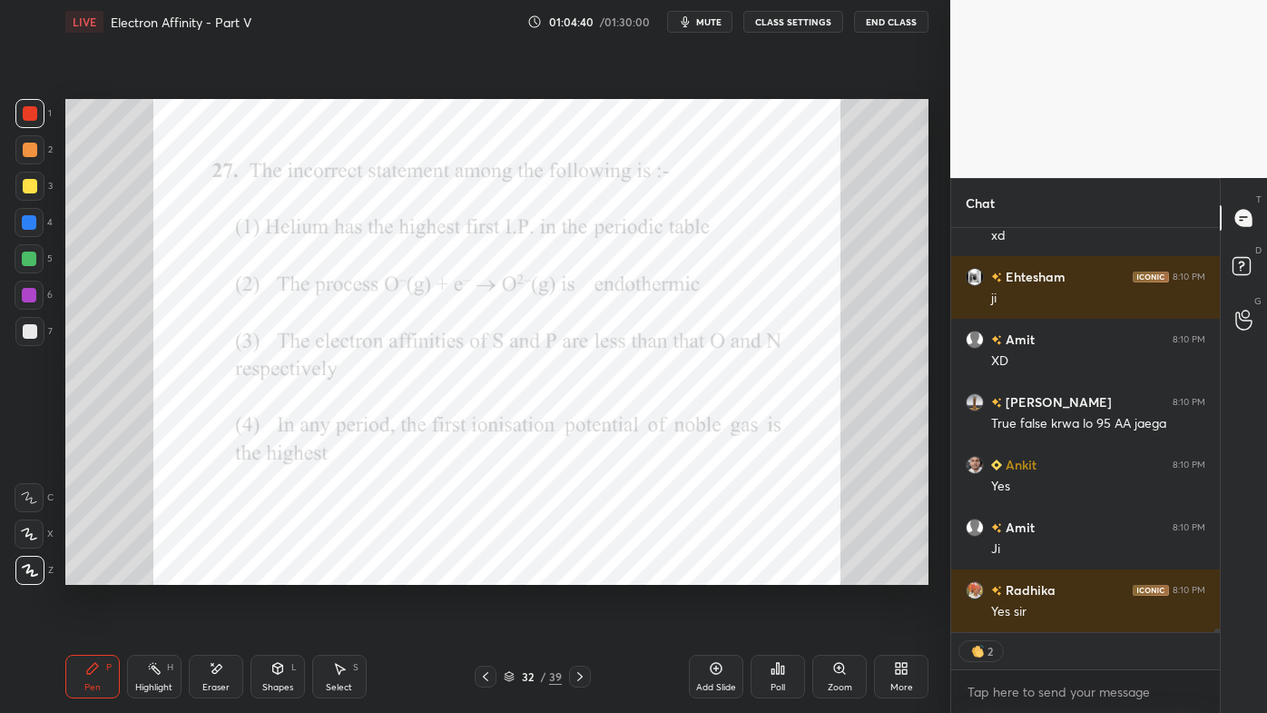
scroll to position [48609, 0]
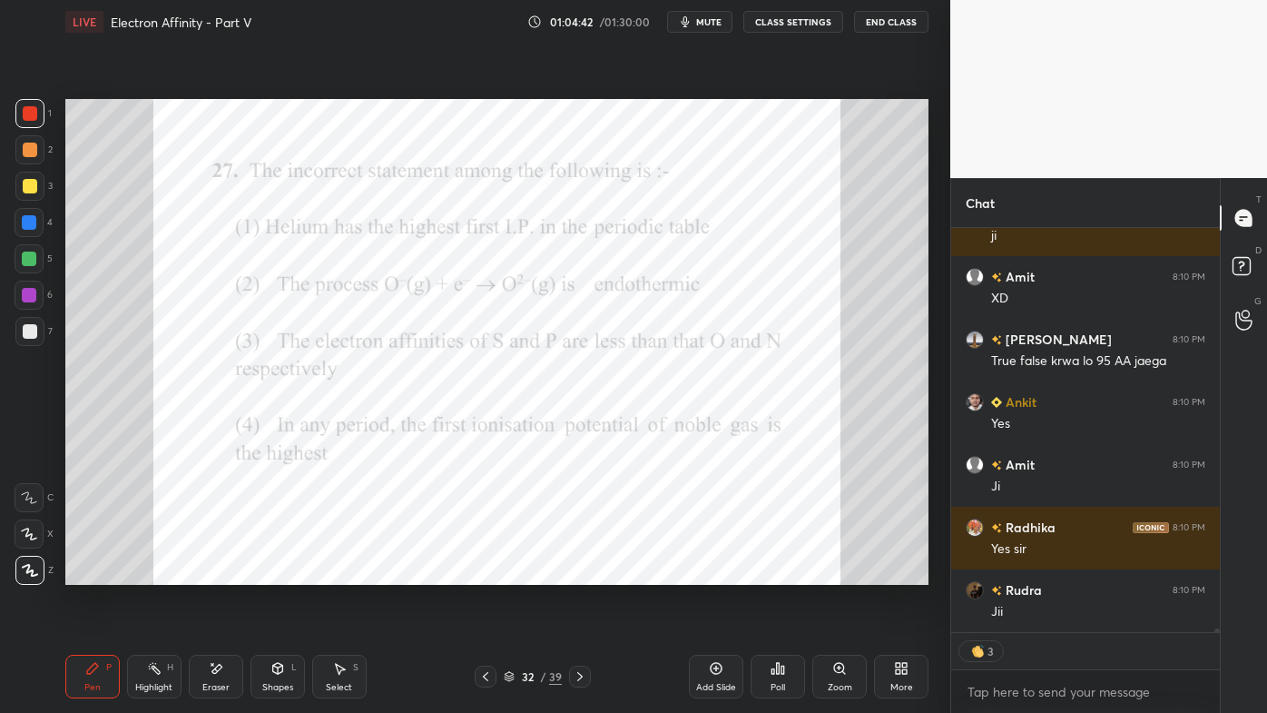
drag, startPoint x: 143, startPoint y: 673, endPoint x: 163, endPoint y: 650, distance: 30.8
click at [147, 573] on div "Highlight H" at bounding box center [154, 676] width 54 height 44
click at [818, 573] on div "Setting up your live class Poll for secs No correct answer Start poll" at bounding box center [497, 342] width 878 height 596
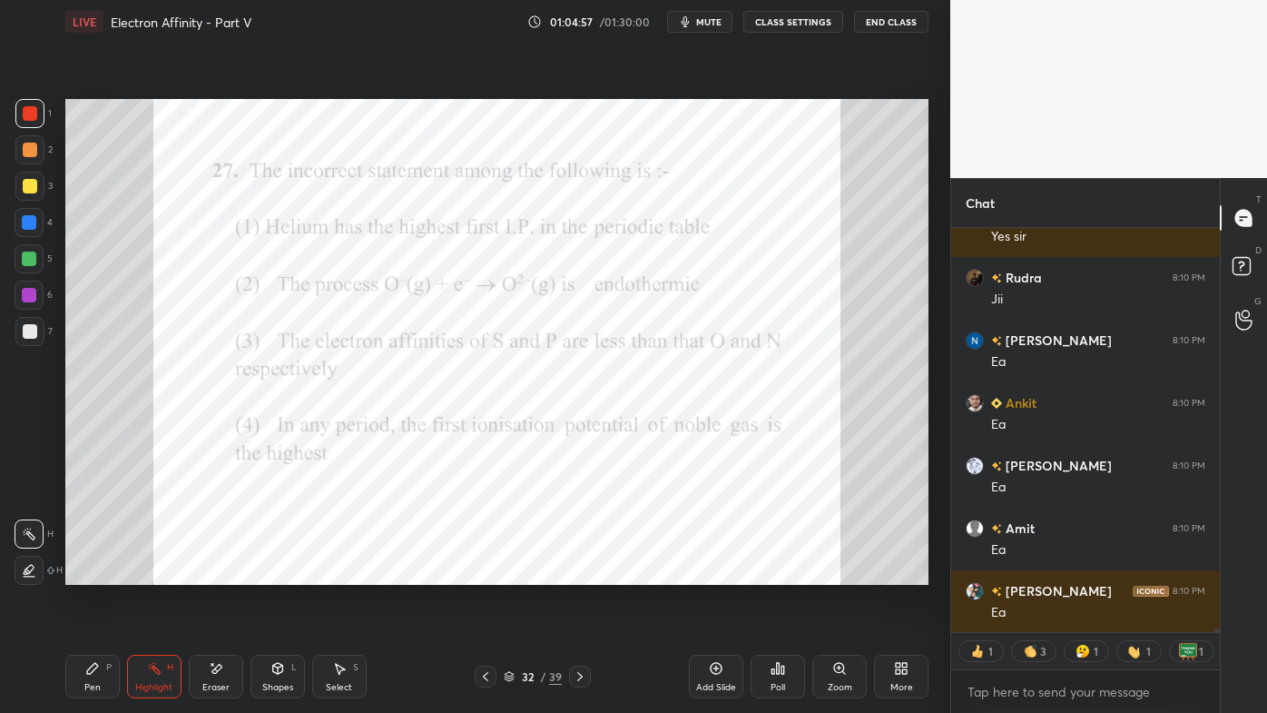
scroll to position [48984, 0]
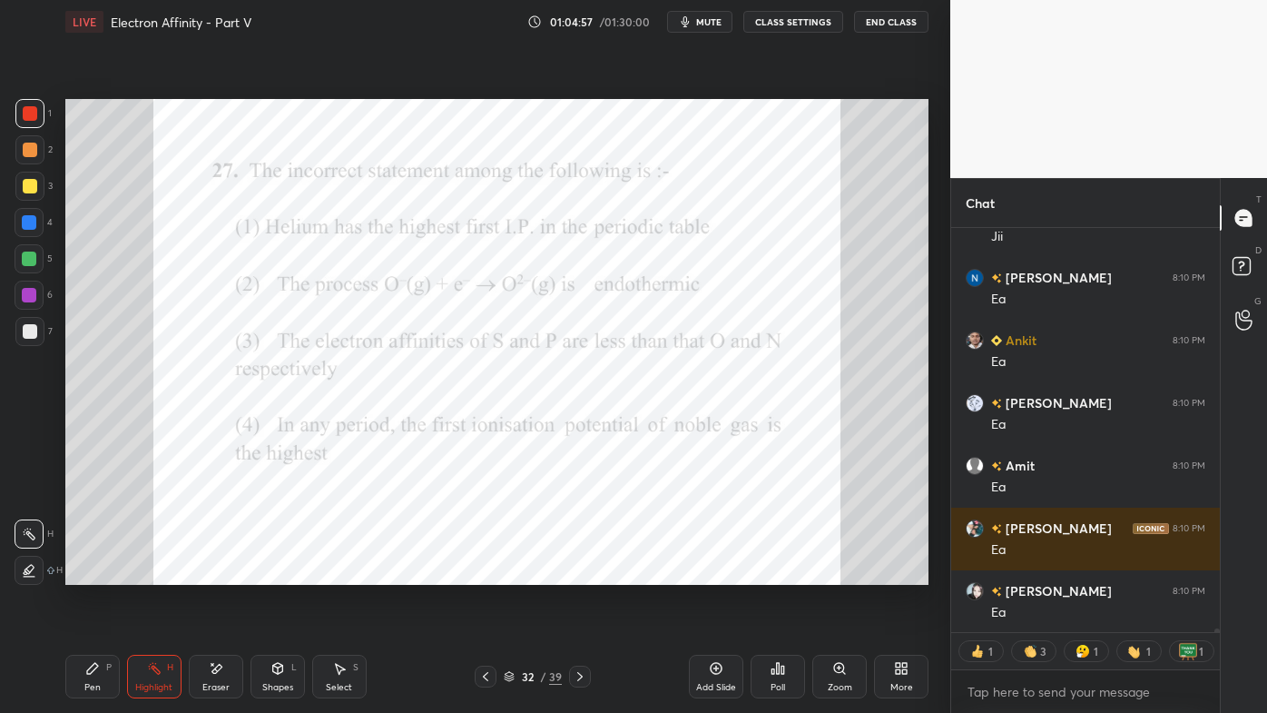
type textarea "x"
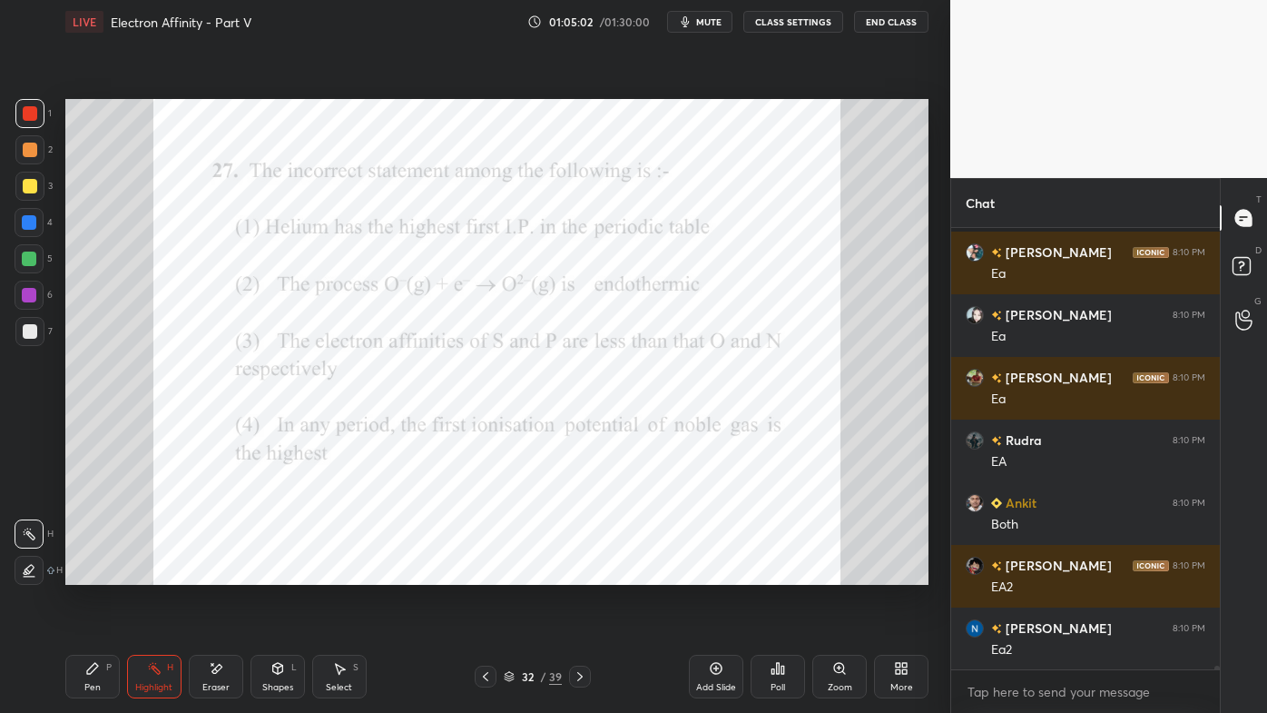
scroll to position [49386, 0]
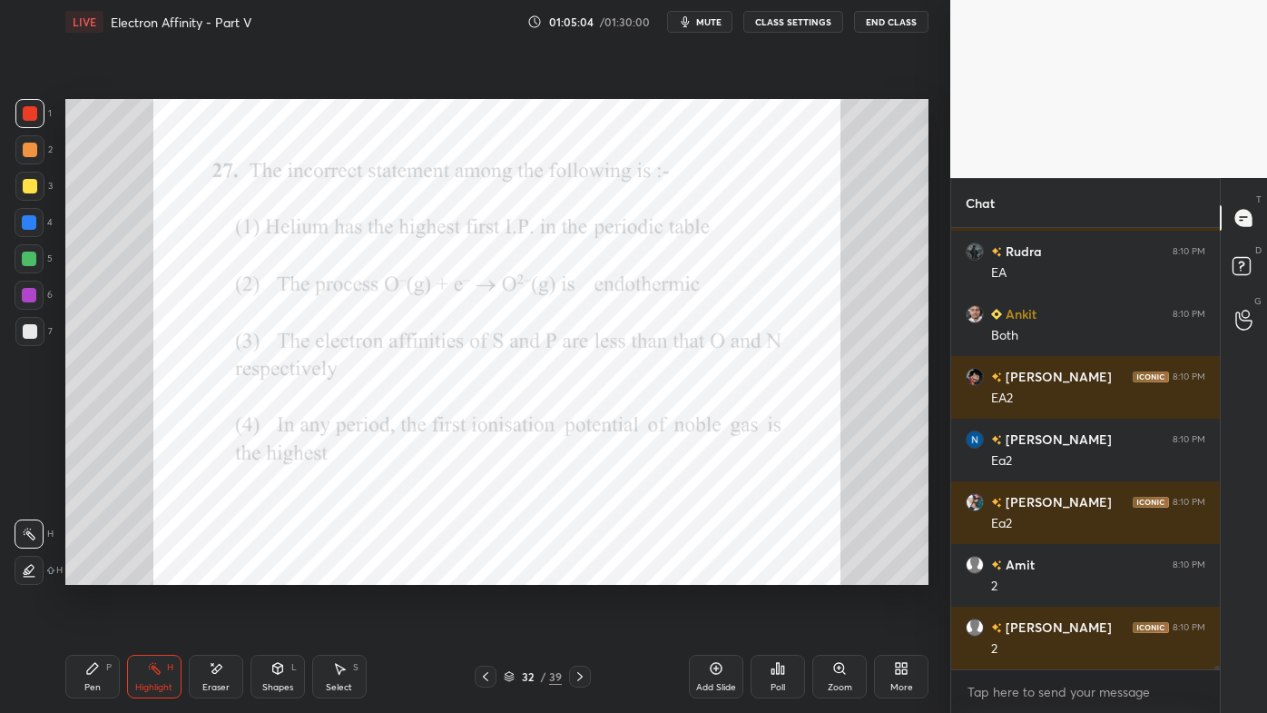
click at [94, 573] on icon at bounding box center [92, 668] width 15 height 15
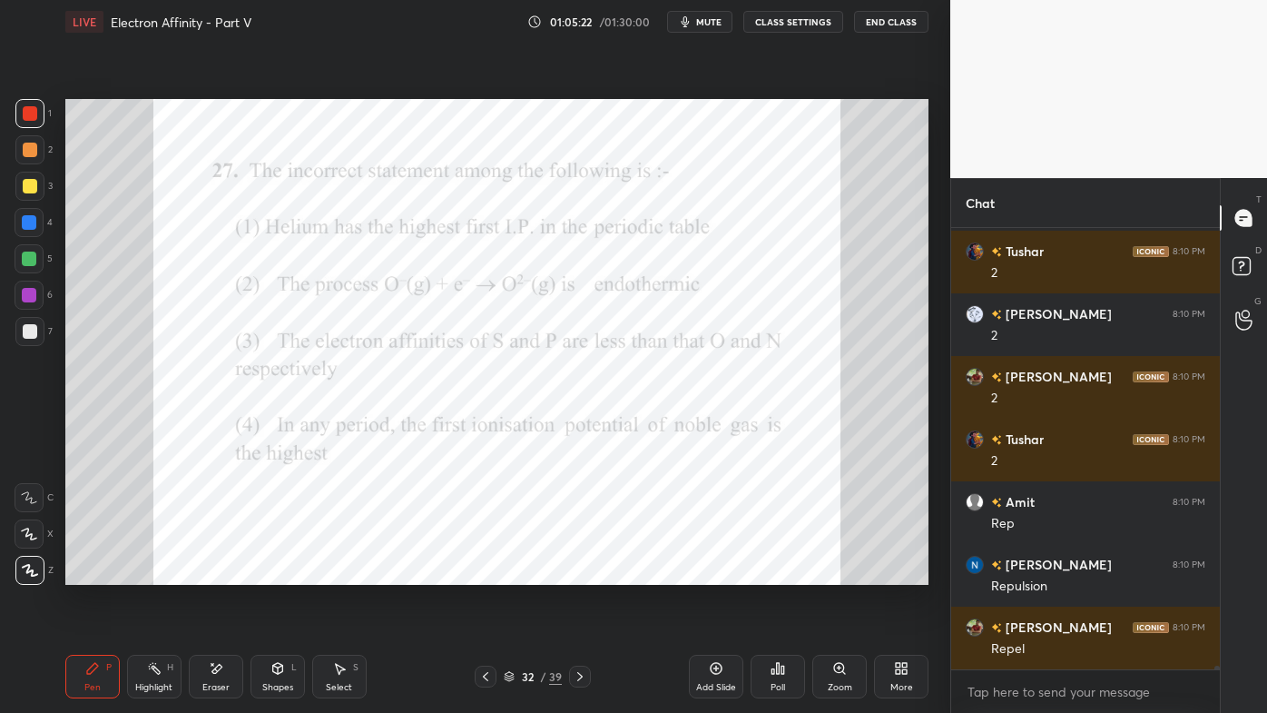
scroll to position [50075, 0]
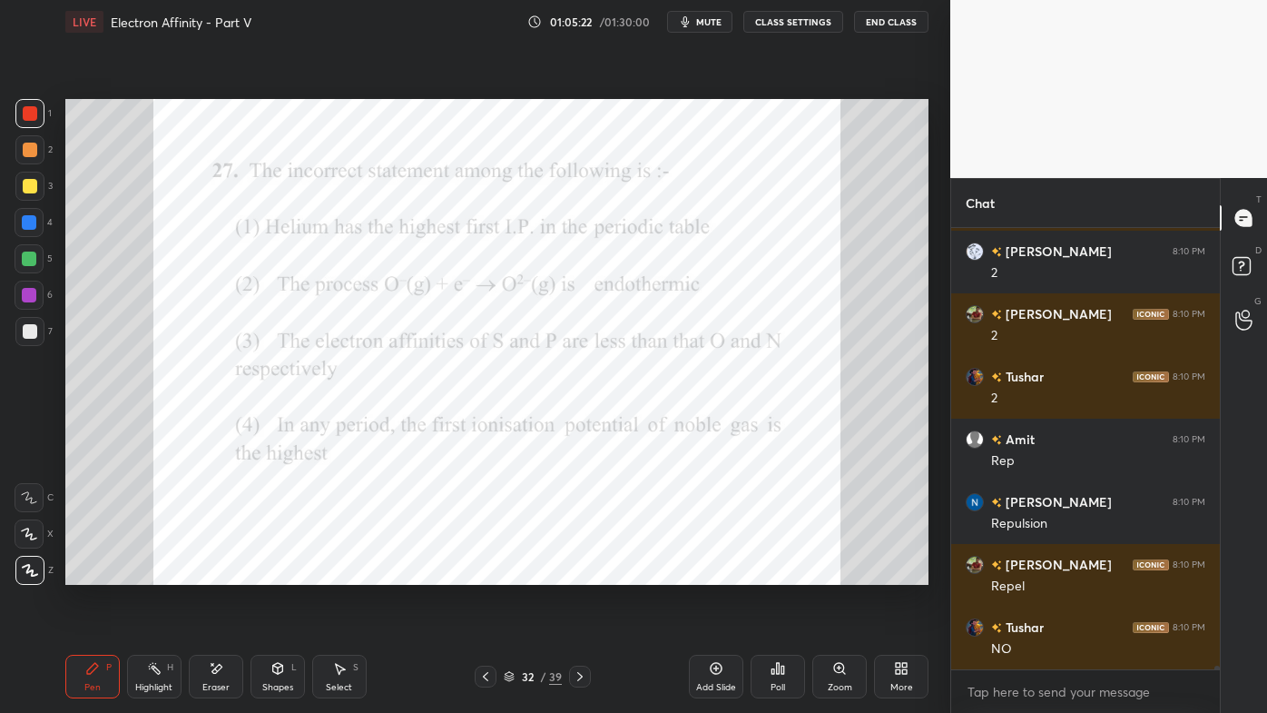
drag, startPoint x: 154, startPoint y: 659, endPoint x: 226, endPoint y: 607, distance: 88.4
click at [154, 573] on div "Highlight H" at bounding box center [154, 676] width 54 height 44
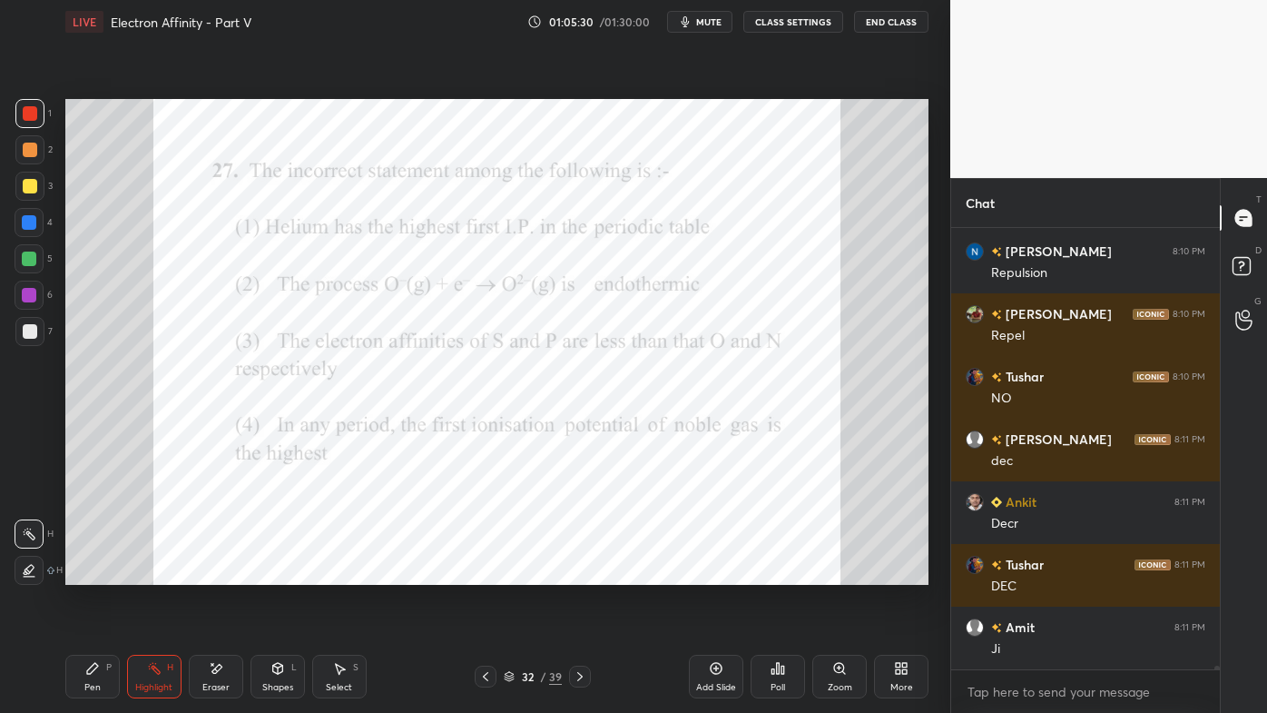
scroll to position [50388, 0]
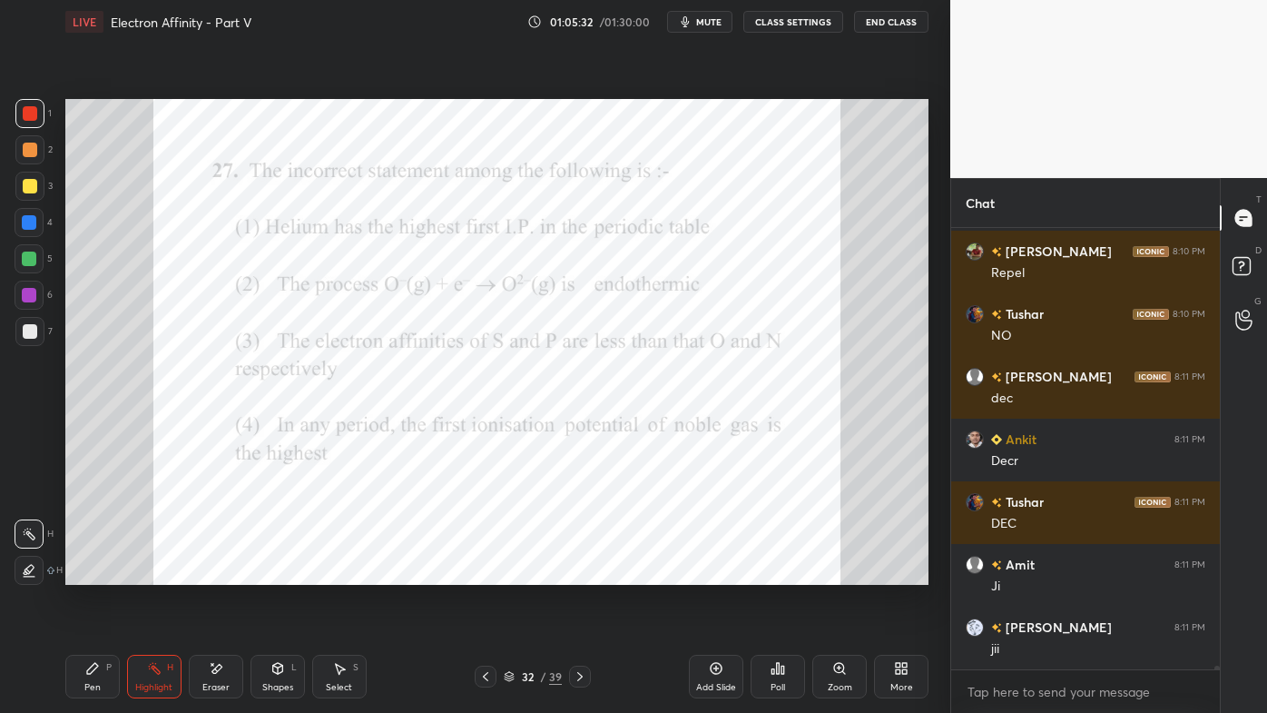
click at [88, 573] on icon at bounding box center [92, 668] width 15 height 15
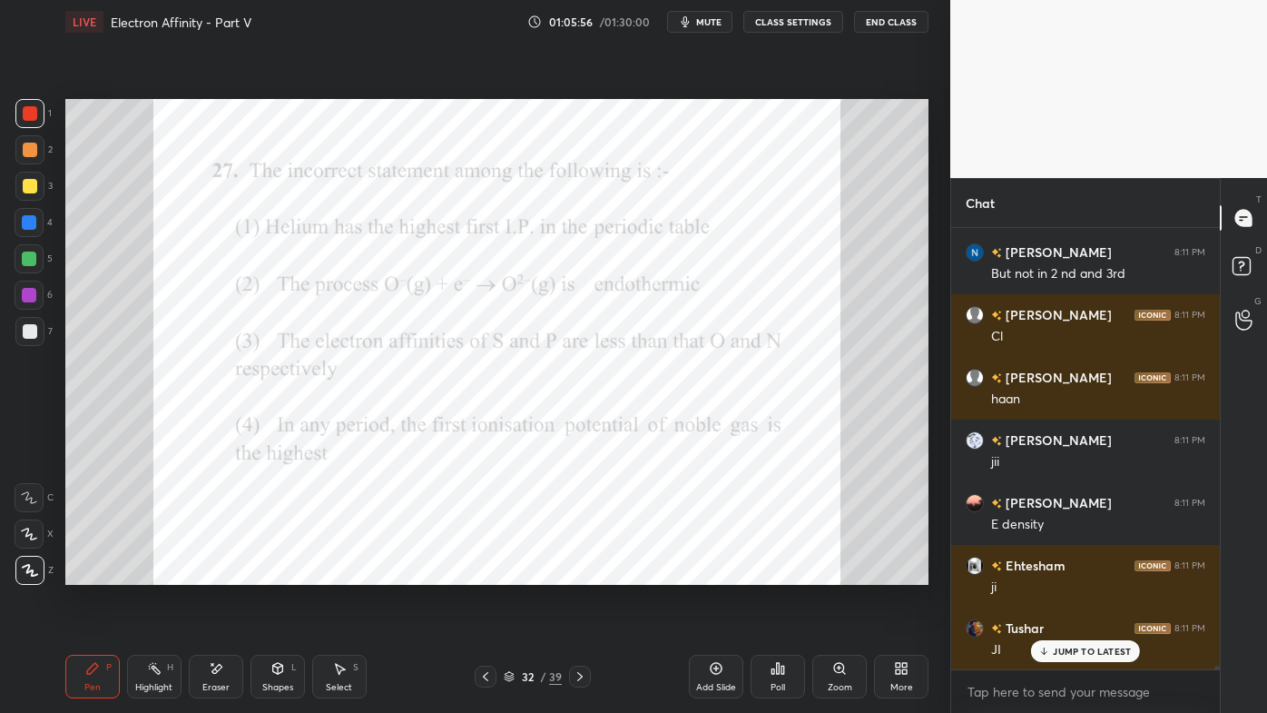
scroll to position [51264, 0]
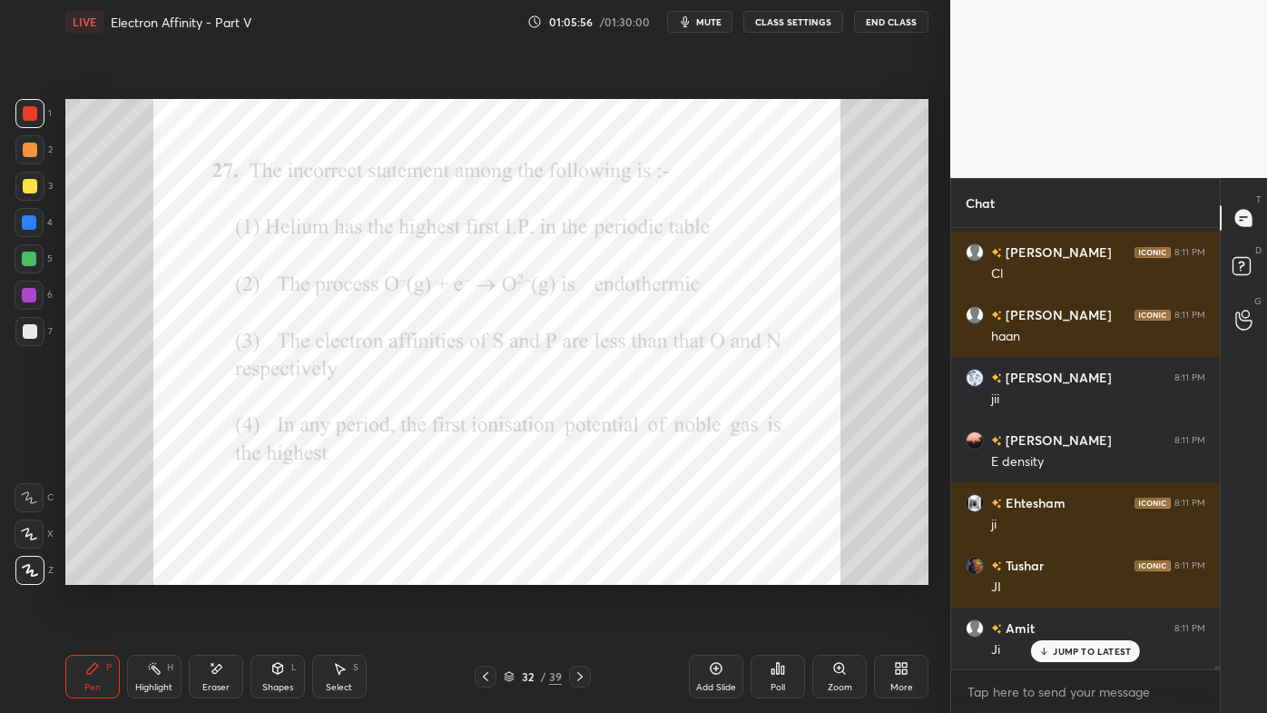
click at [581, 573] on icon at bounding box center [580, 676] width 15 height 15
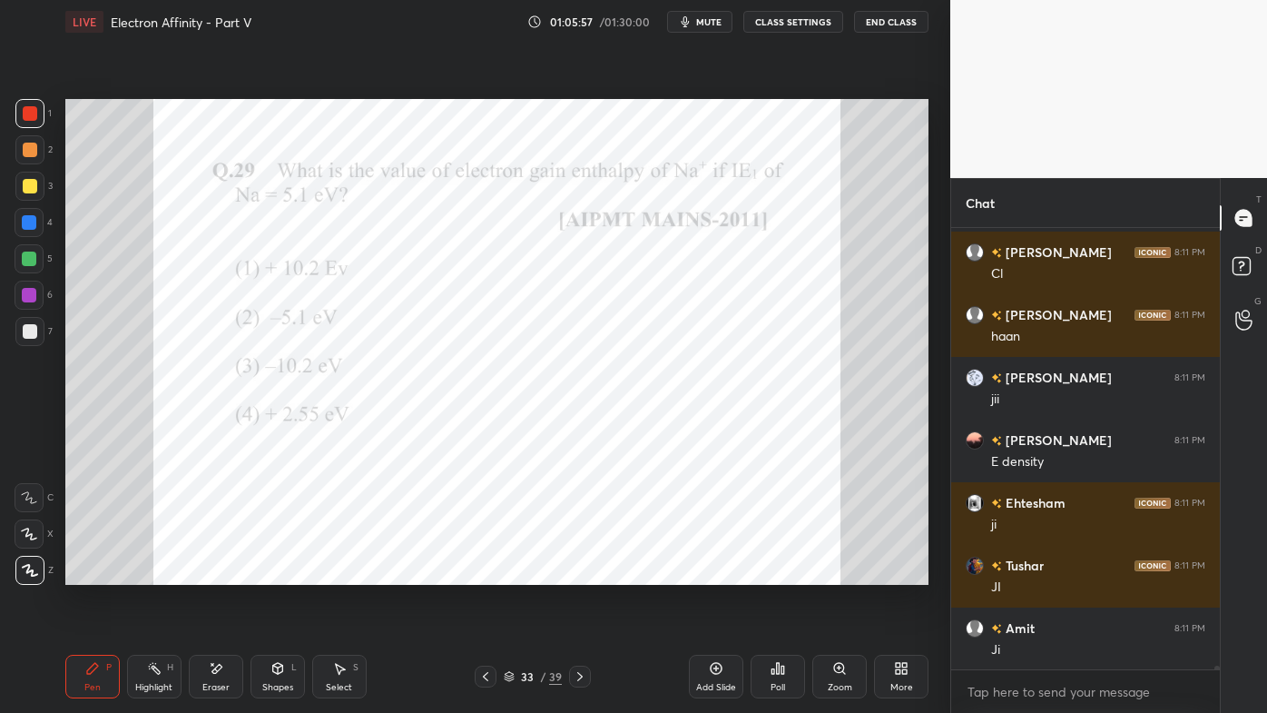
scroll to position [51328, 0]
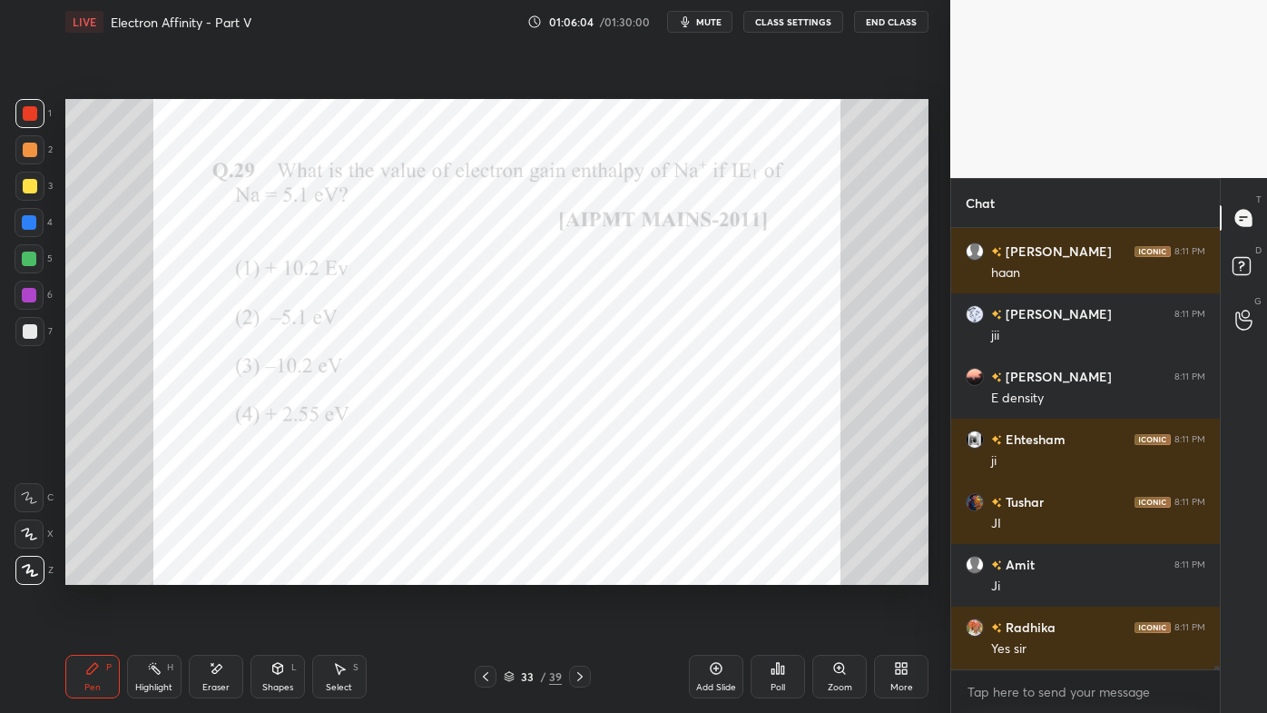
click at [771, 573] on icon at bounding box center [778, 668] width 15 height 15
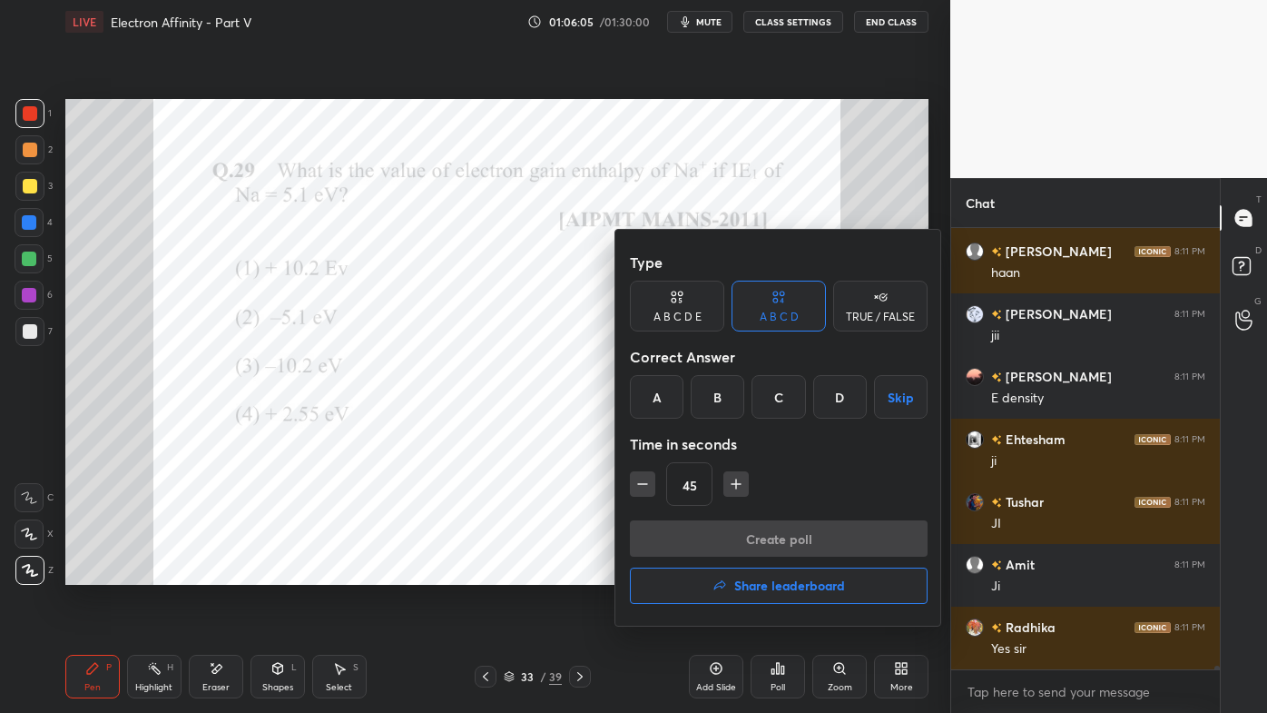
drag, startPoint x: 715, startPoint y: 396, endPoint x: 712, endPoint y: 461, distance: 65.5
click at [721, 399] on div "B" at bounding box center [718, 397] width 54 height 44
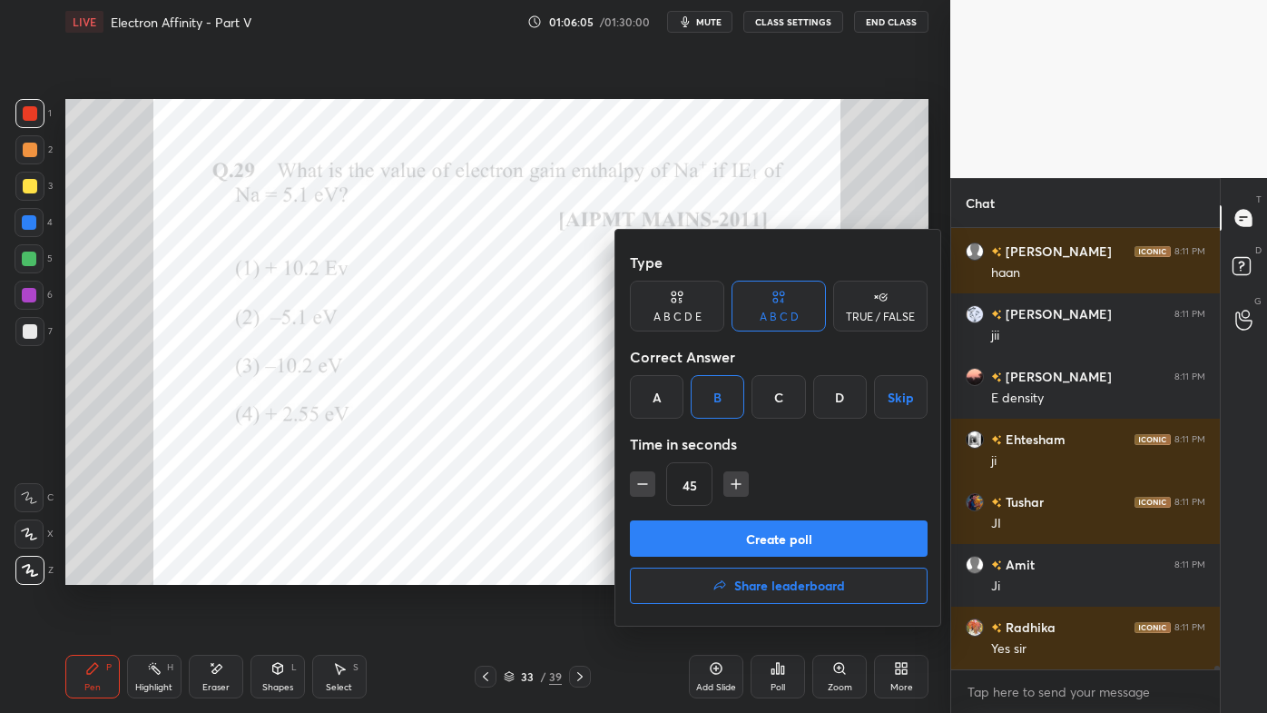
drag, startPoint x: 643, startPoint y: 477, endPoint x: 655, endPoint y: 501, distance: 26.8
click at [644, 477] on icon "button" at bounding box center [643, 484] width 18 height 18
type input "30"
click at [689, 532] on button "Create poll" at bounding box center [779, 538] width 298 height 36
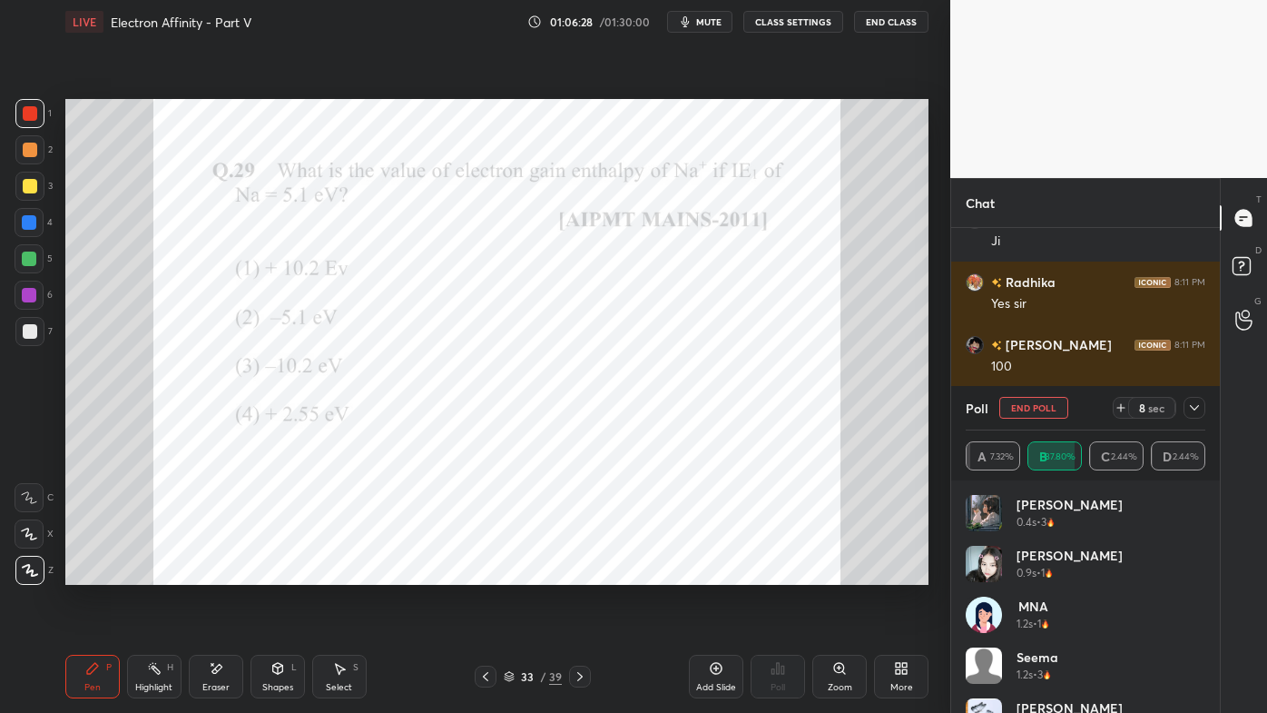
scroll to position [51734, 0]
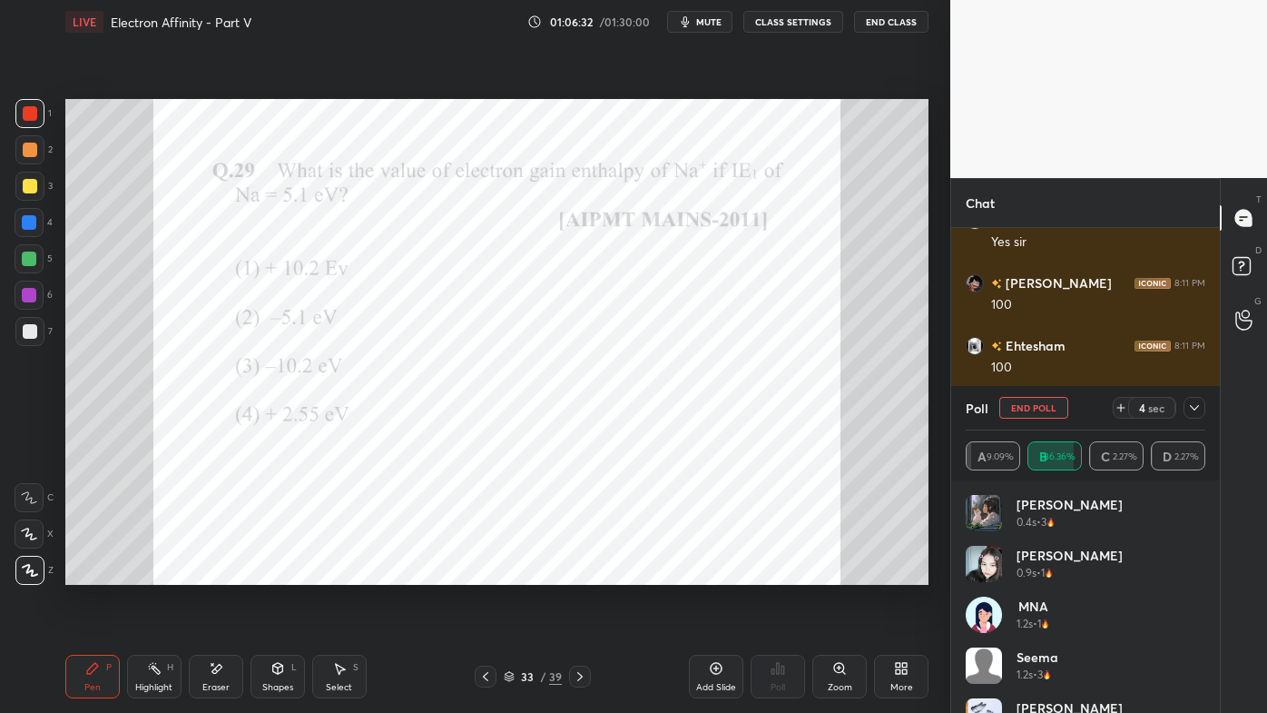
click at [1196, 411] on icon at bounding box center [1194, 407] width 15 height 15
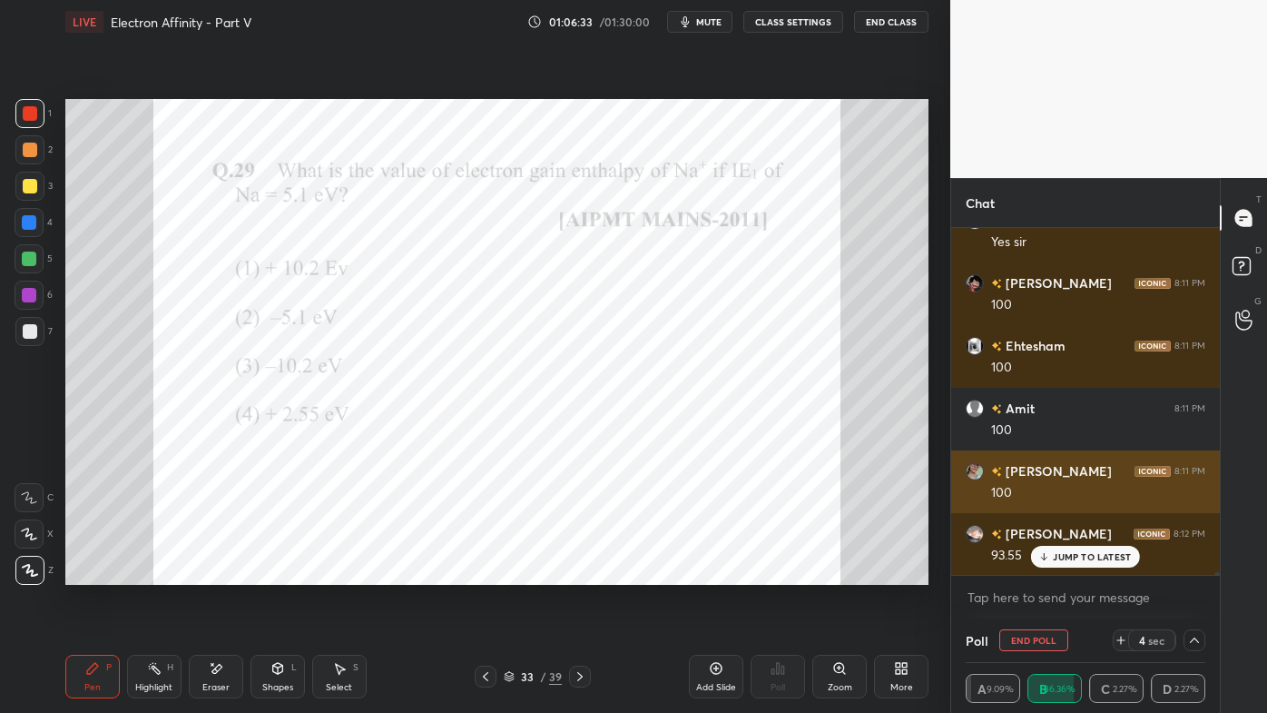
scroll to position [17, 234]
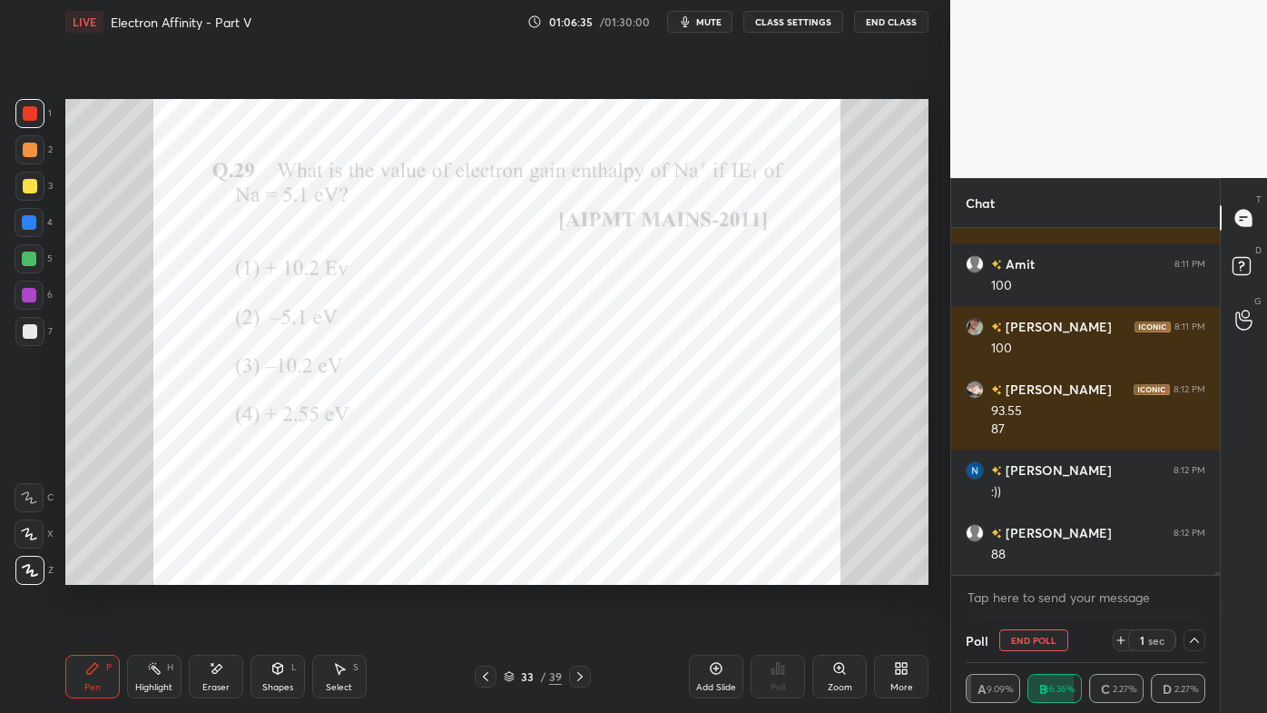
click at [97, 573] on icon at bounding box center [92, 668] width 11 height 11
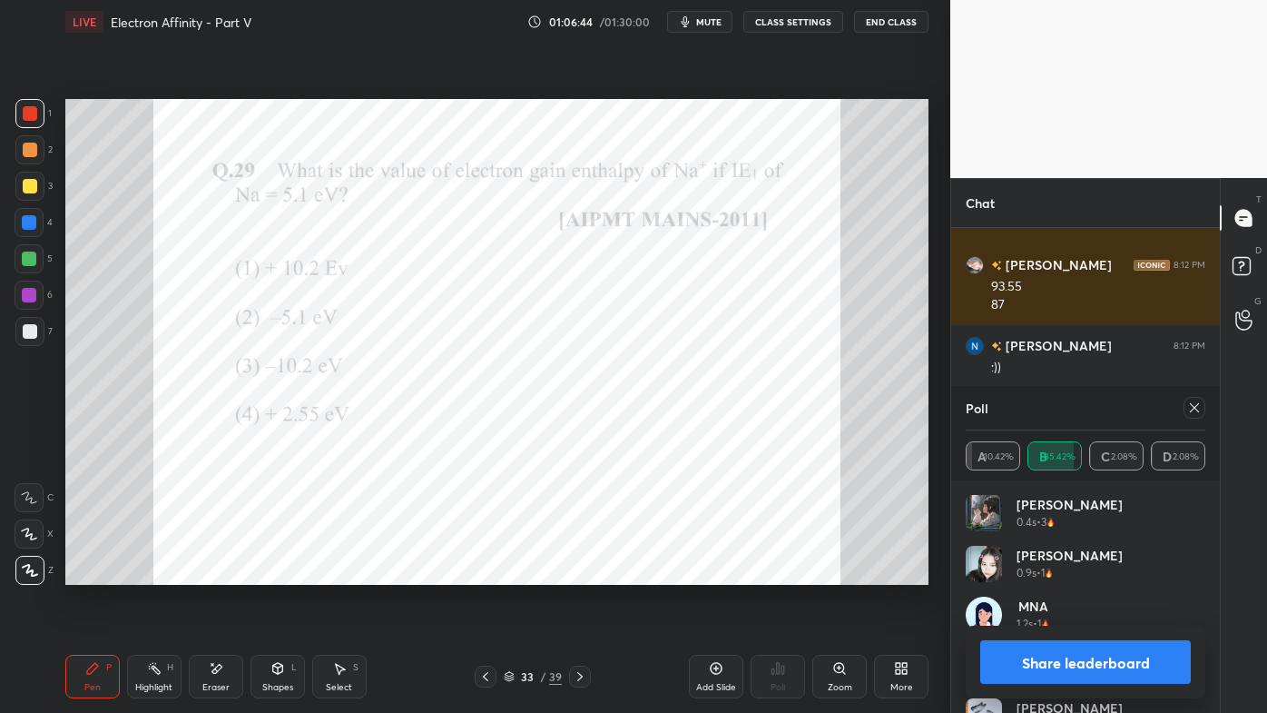
click at [1197, 401] on icon at bounding box center [1194, 407] width 15 height 15
type textarea "x"
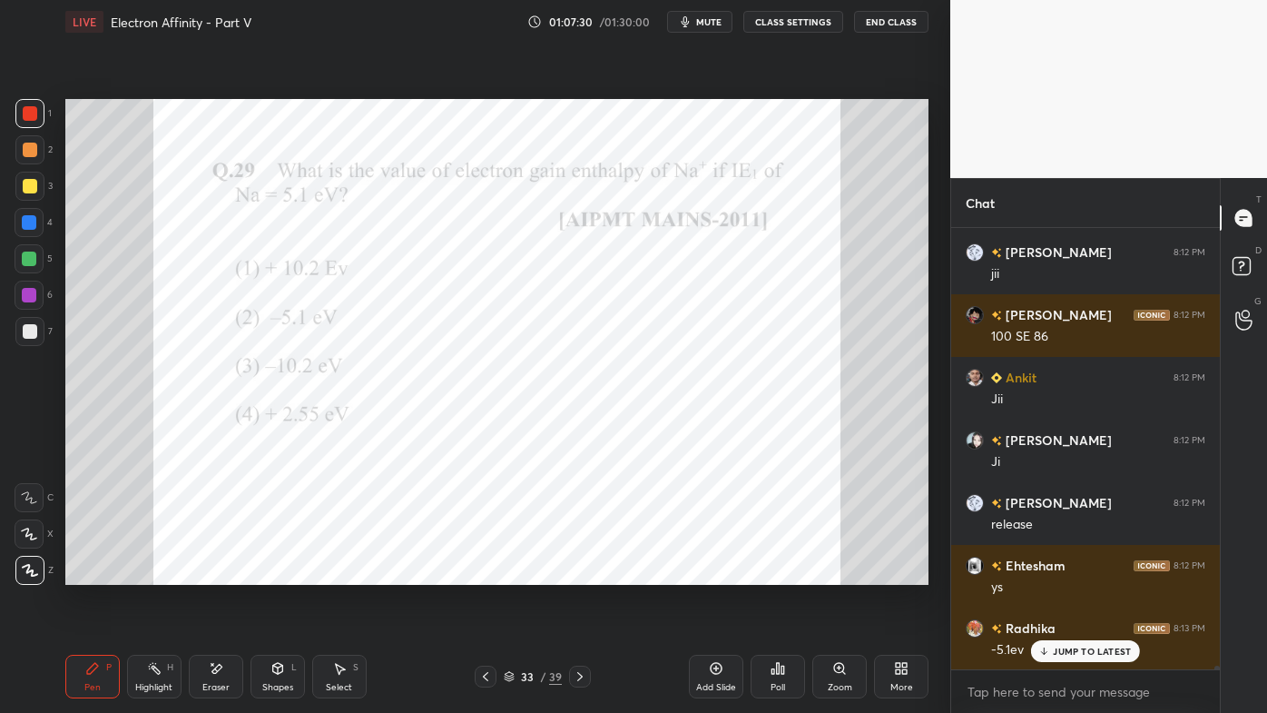
drag, startPoint x: 147, startPoint y: 664, endPoint x: 226, endPoint y: 585, distance: 111.7
click at [153, 573] on div "Highlight H" at bounding box center [154, 676] width 54 height 44
drag, startPoint x: 96, startPoint y: 660, endPoint x: 123, endPoint y: 596, distance: 69.1
click at [96, 573] on div "Pen P" at bounding box center [92, 676] width 54 height 44
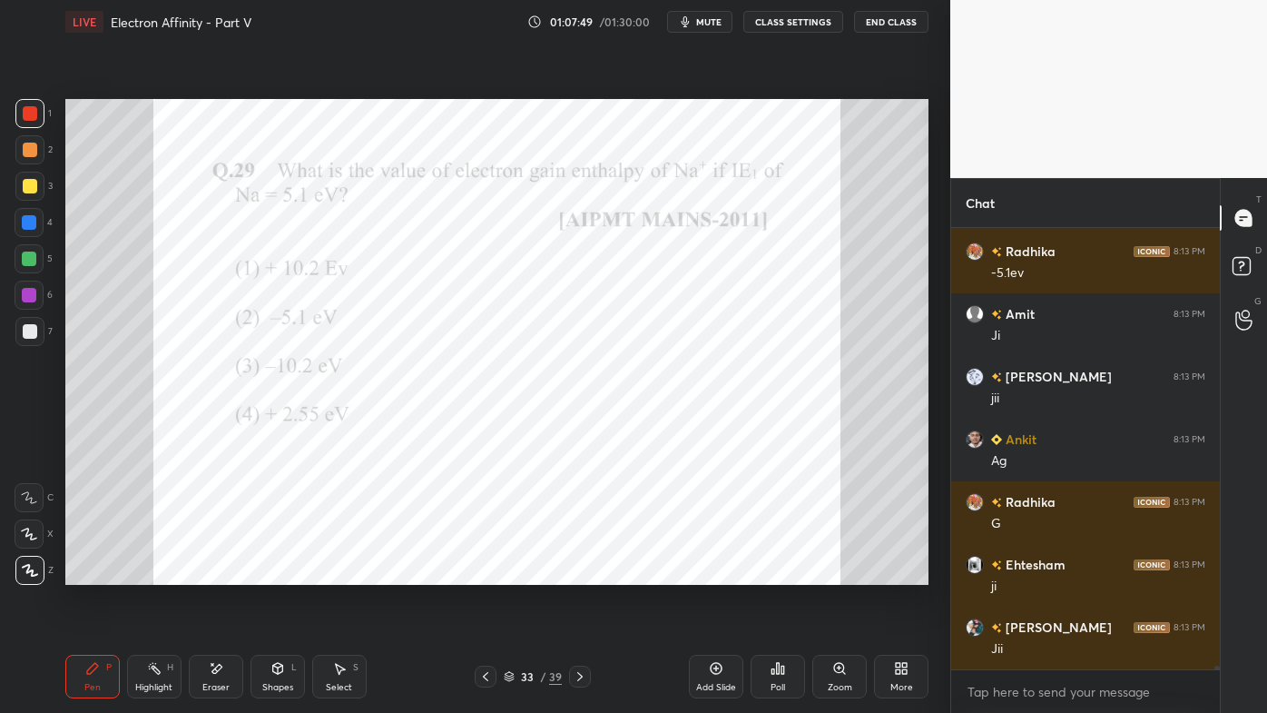
scroll to position [52973, 0]
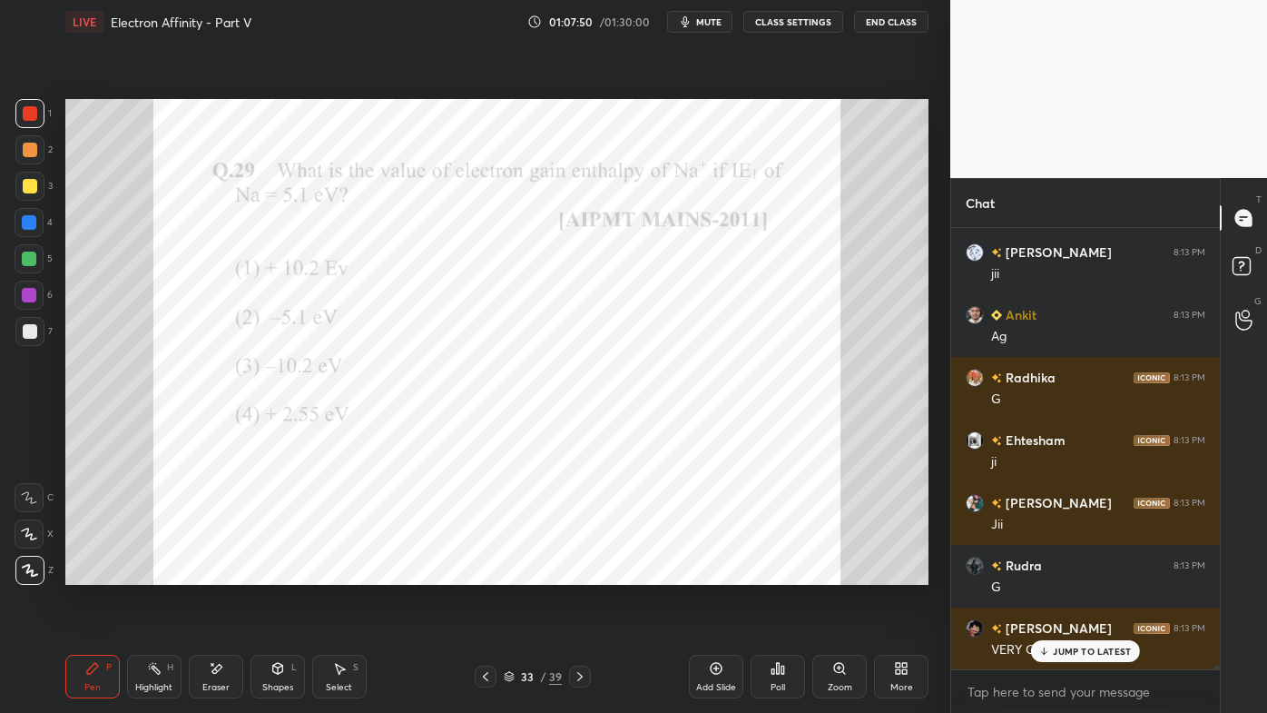
click at [581, 573] on icon at bounding box center [580, 676] width 15 height 15
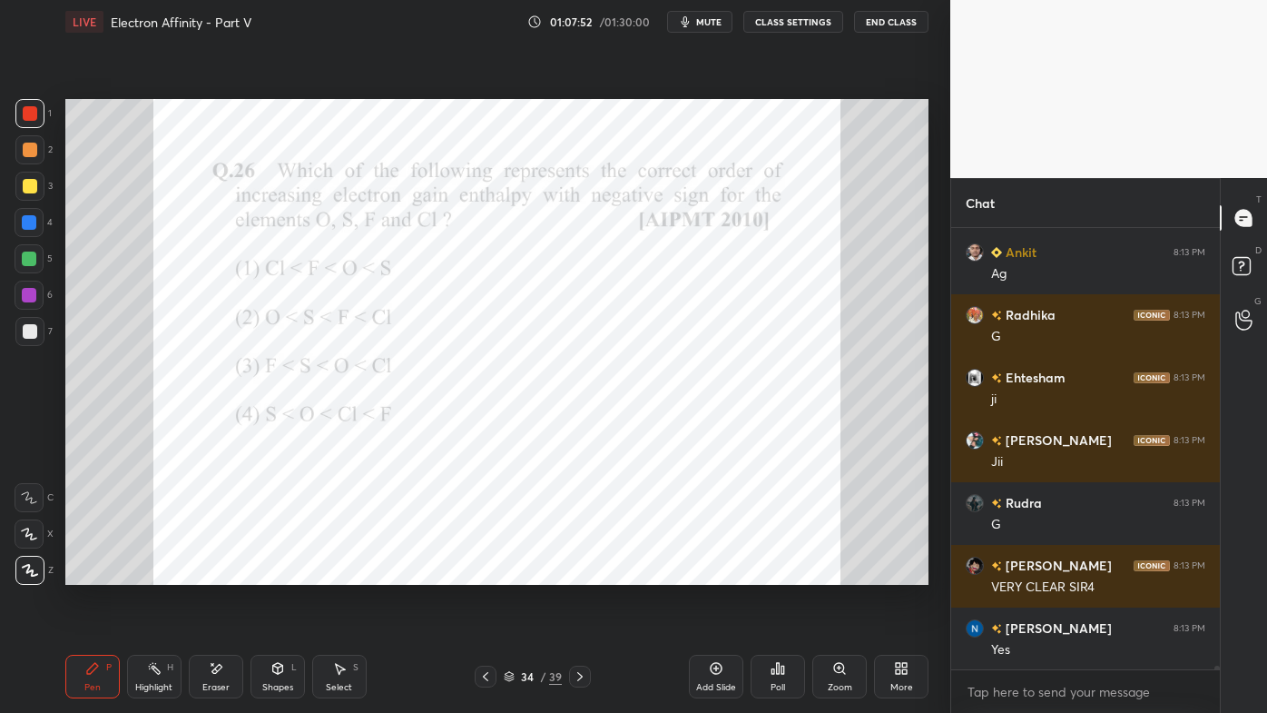
scroll to position [53100, 0]
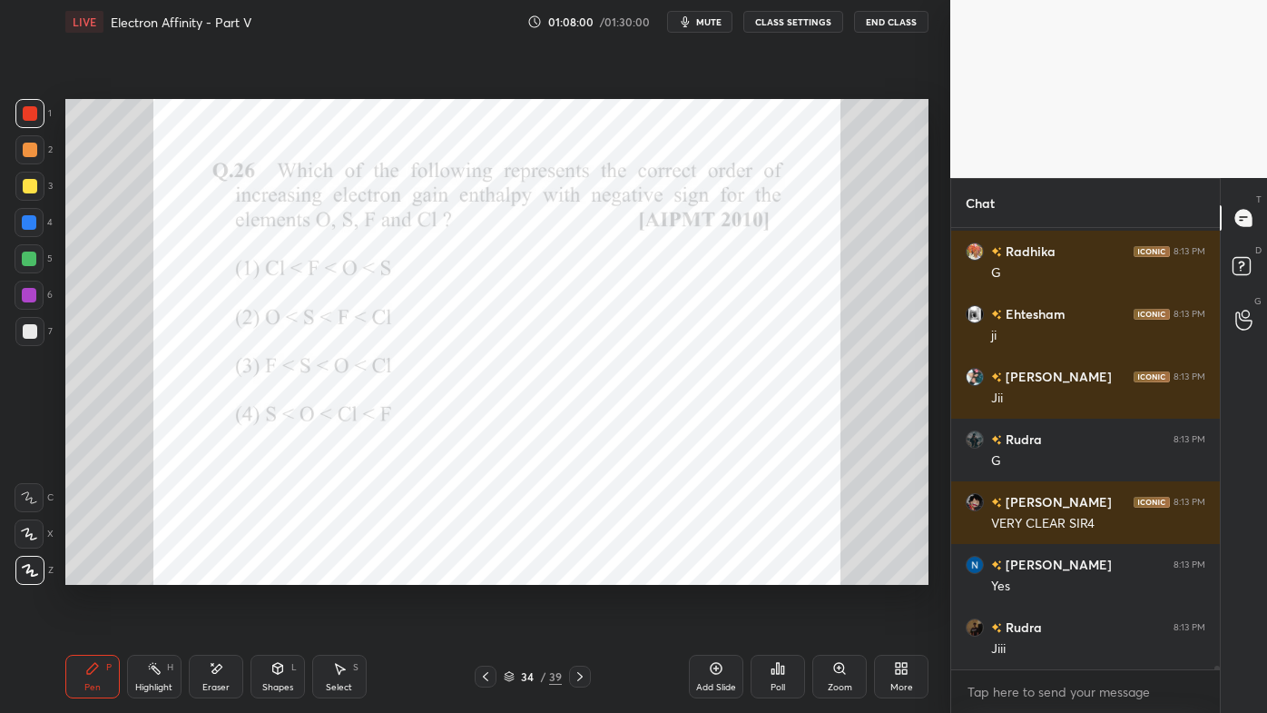
click at [782, 573] on icon at bounding box center [778, 668] width 15 height 15
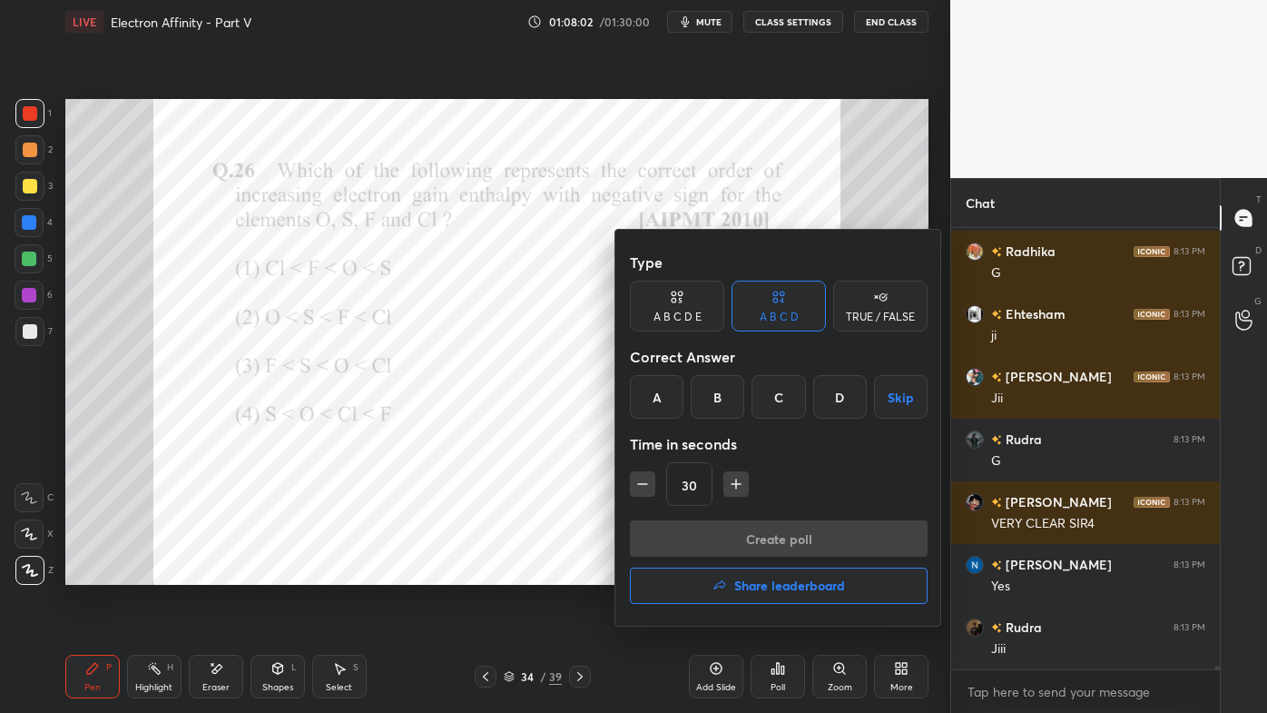
drag, startPoint x: 722, startPoint y: 397, endPoint x: 723, endPoint y: 407, distance: 10.0
click at [723, 399] on div "B" at bounding box center [718, 397] width 54 height 44
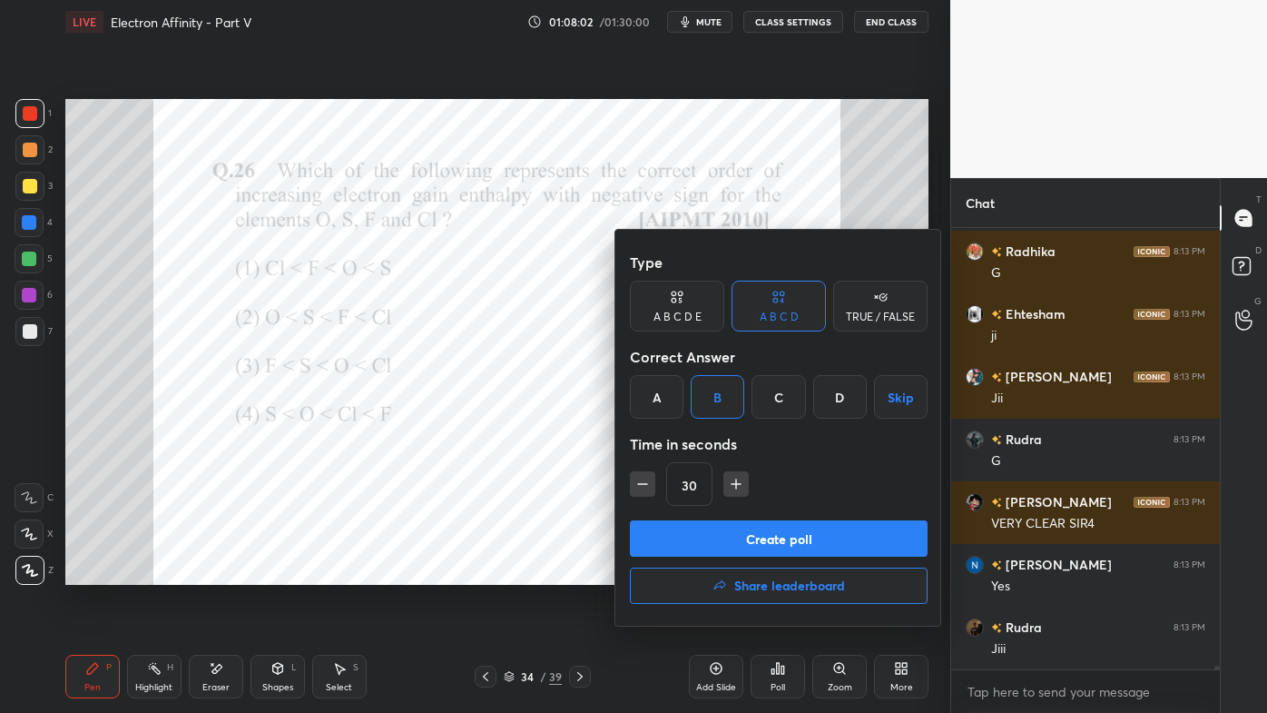
click at [729, 480] on icon "button" at bounding box center [736, 484] width 18 height 18
type input "45"
click at [726, 551] on button "Create poll" at bounding box center [779, 538] width 298 height 36
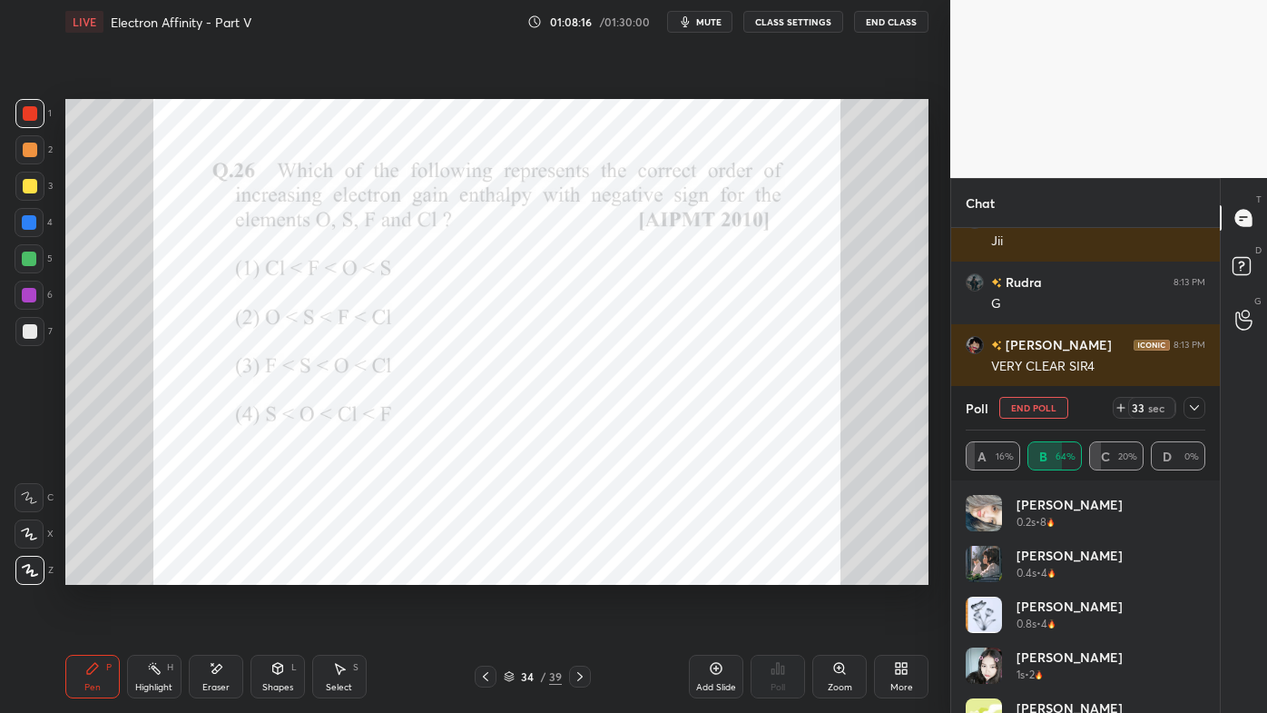
scroll to position [53319, 0]
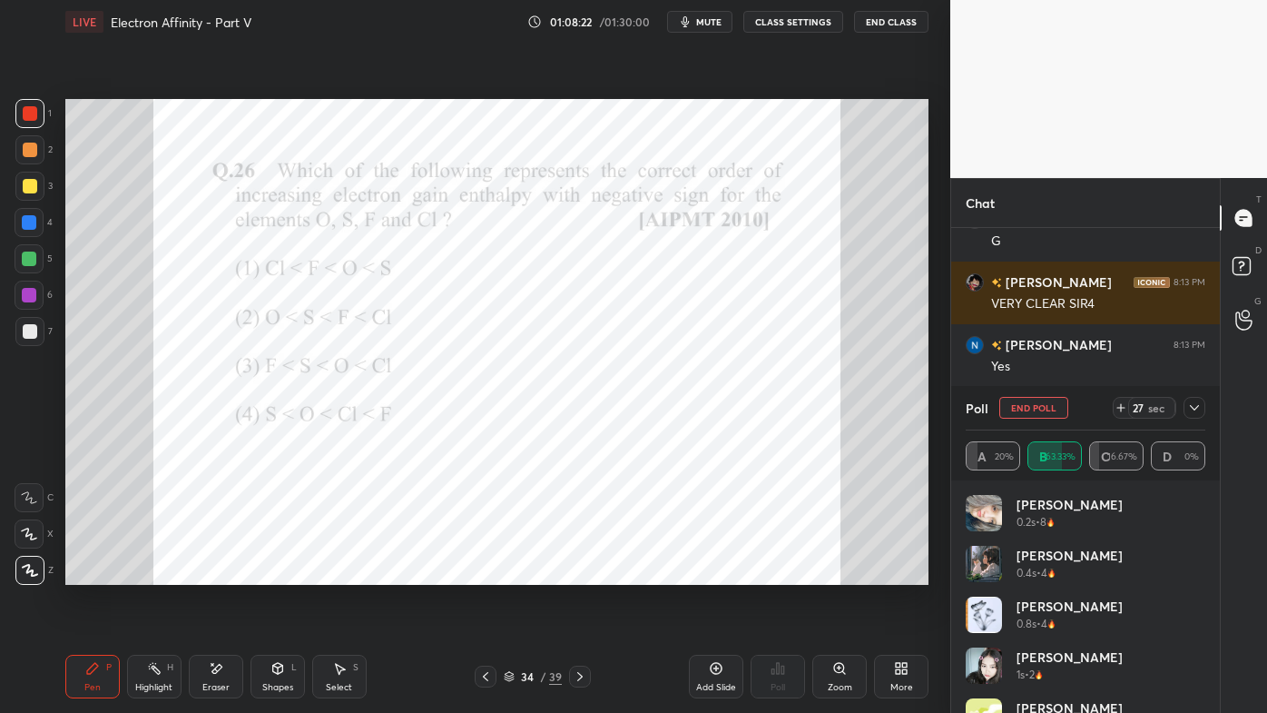
drag, startPoint x: 1198, startPoint y: 404, endPoint x: 1184, endPoint y: 416, distance: 18.7
click at [1198, 407] on icon at bounding box center [1194, 407] width 15 height 15
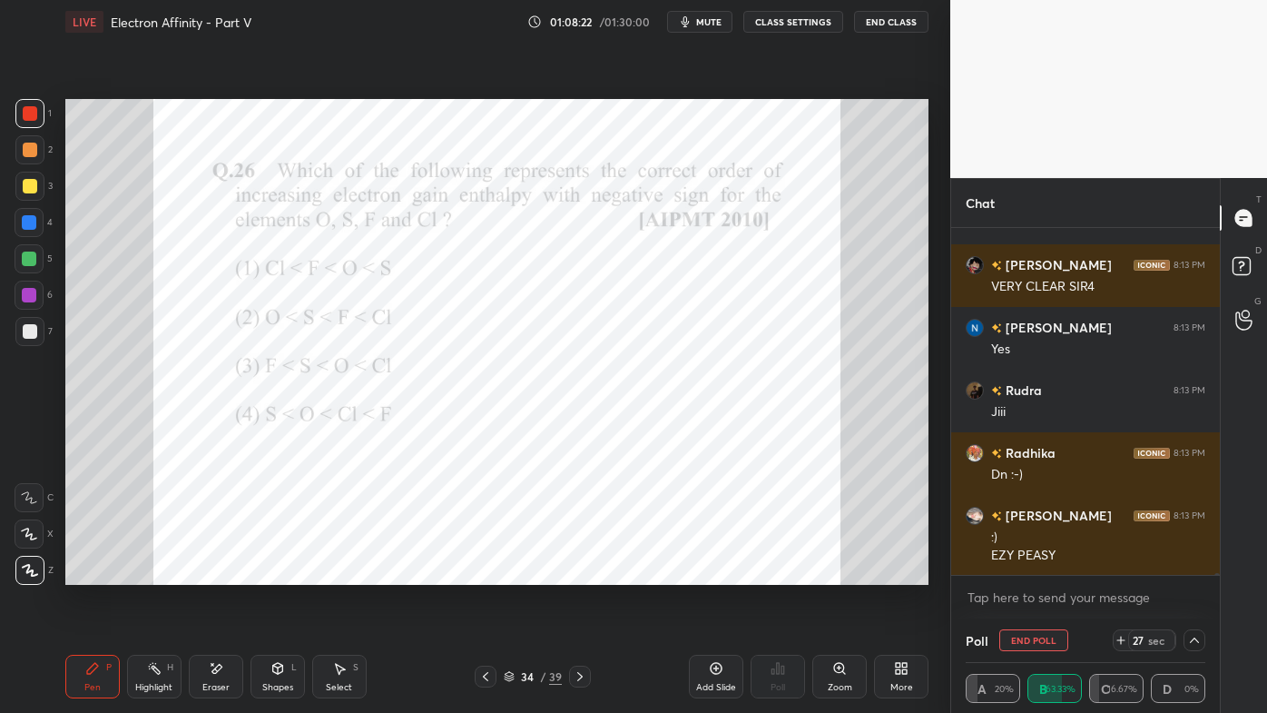
scroll to position [0, 5]
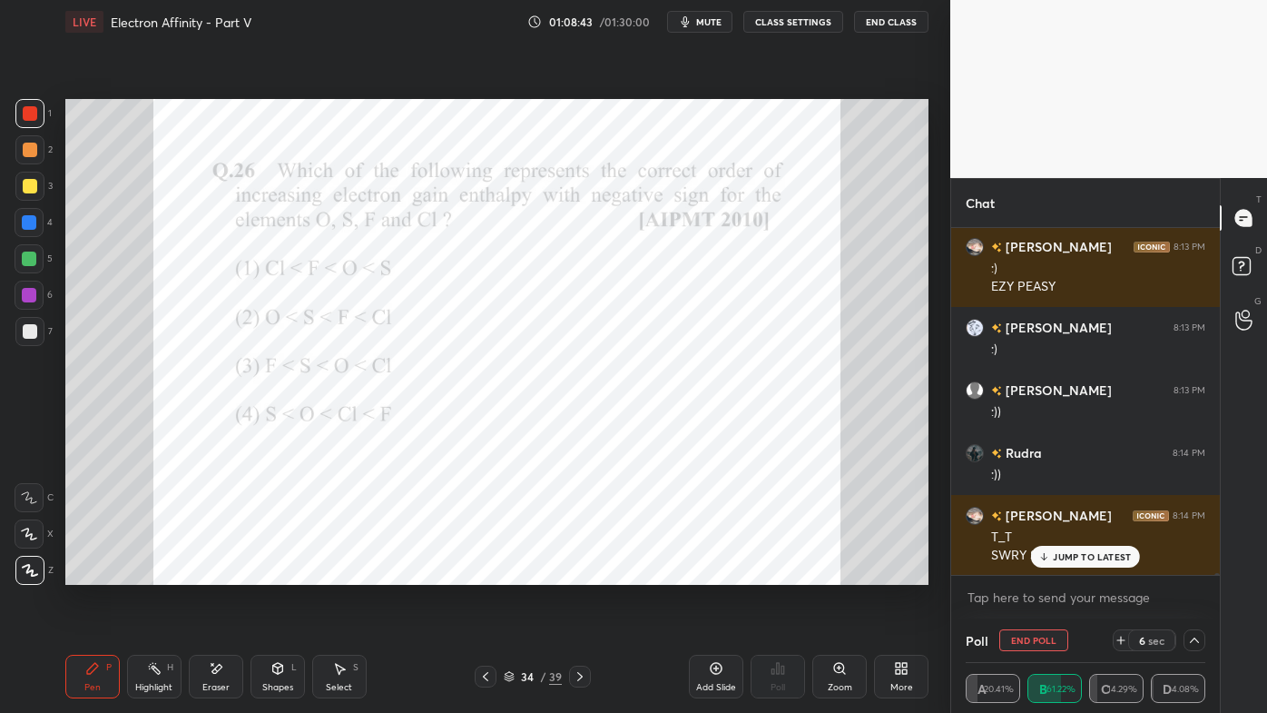
click at [1084, 549] on div "JUMP TO LATEST" at bounding box center [1085, 557] width 109 height 22
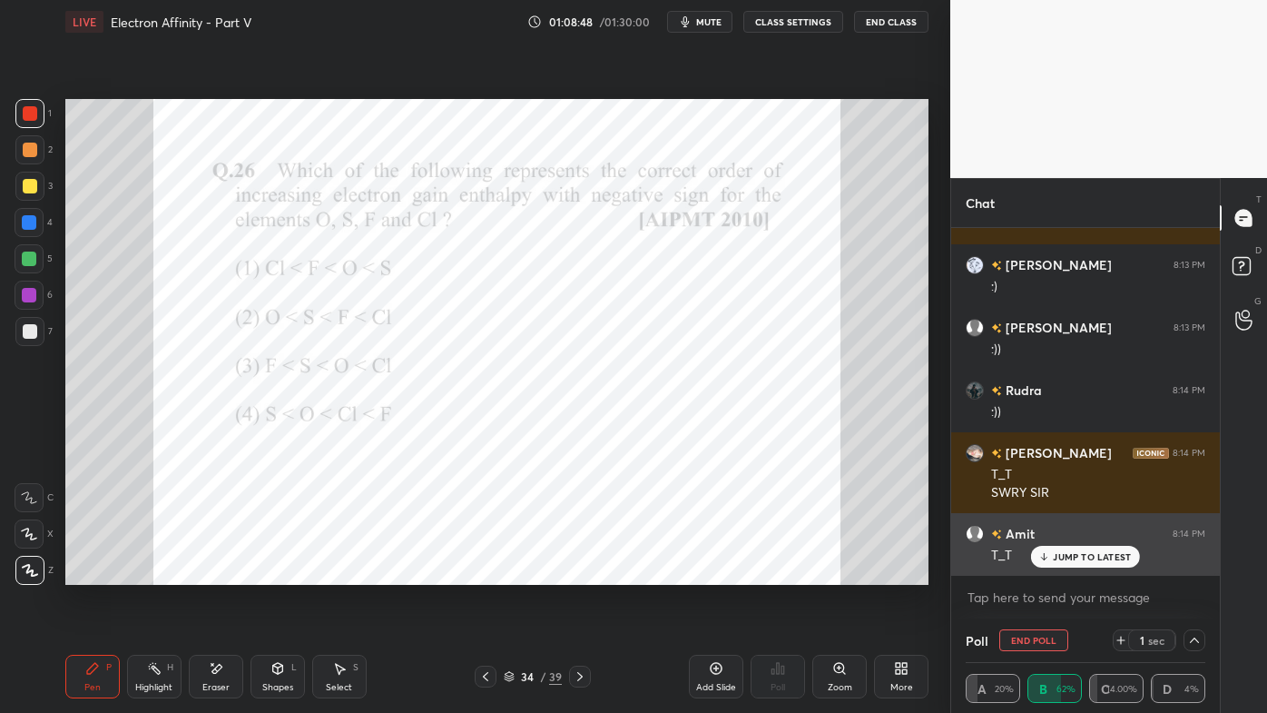
click at [1079, 542] on div "Amit 8:14 PM T_T" at bounding box center [1085, 544] width 269 height 63
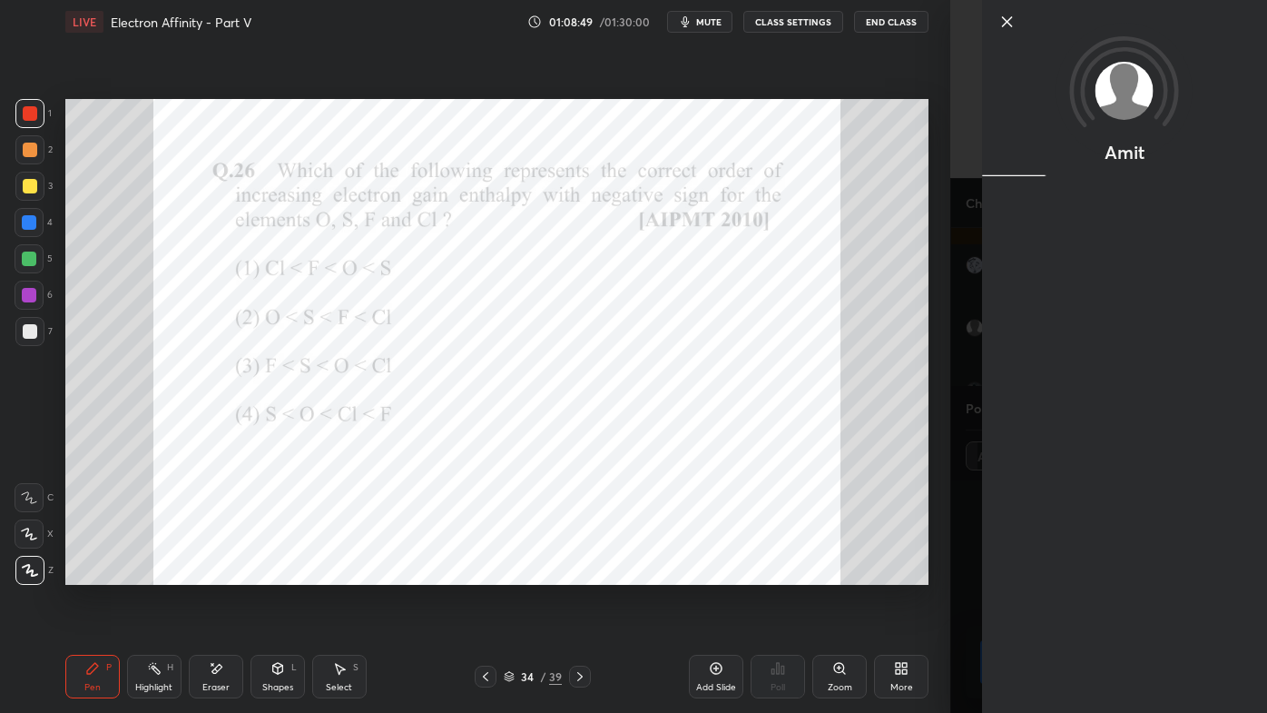
click at [1077, 549] on div "Amit" at bounding box center [1124, 356] width 285 height 713
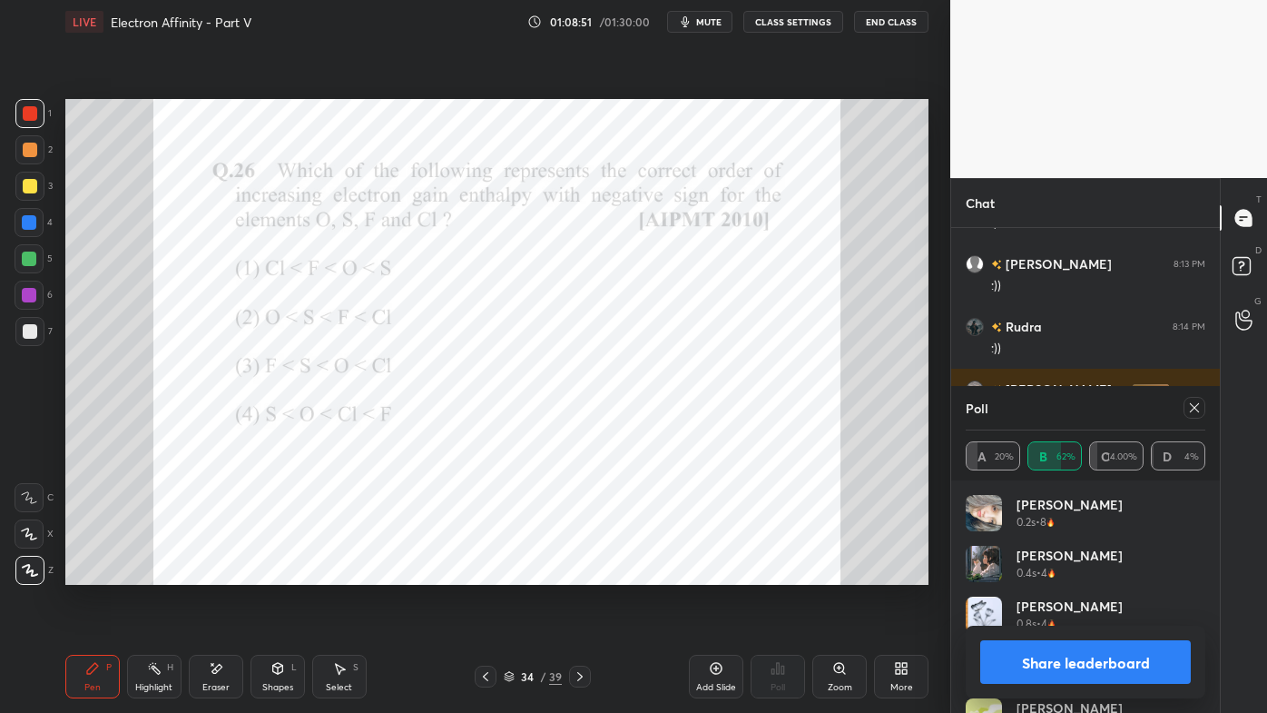
click at [1054, 573] on button "Share leaderboard" at bounding box center [1085, 662] width 211 height 44
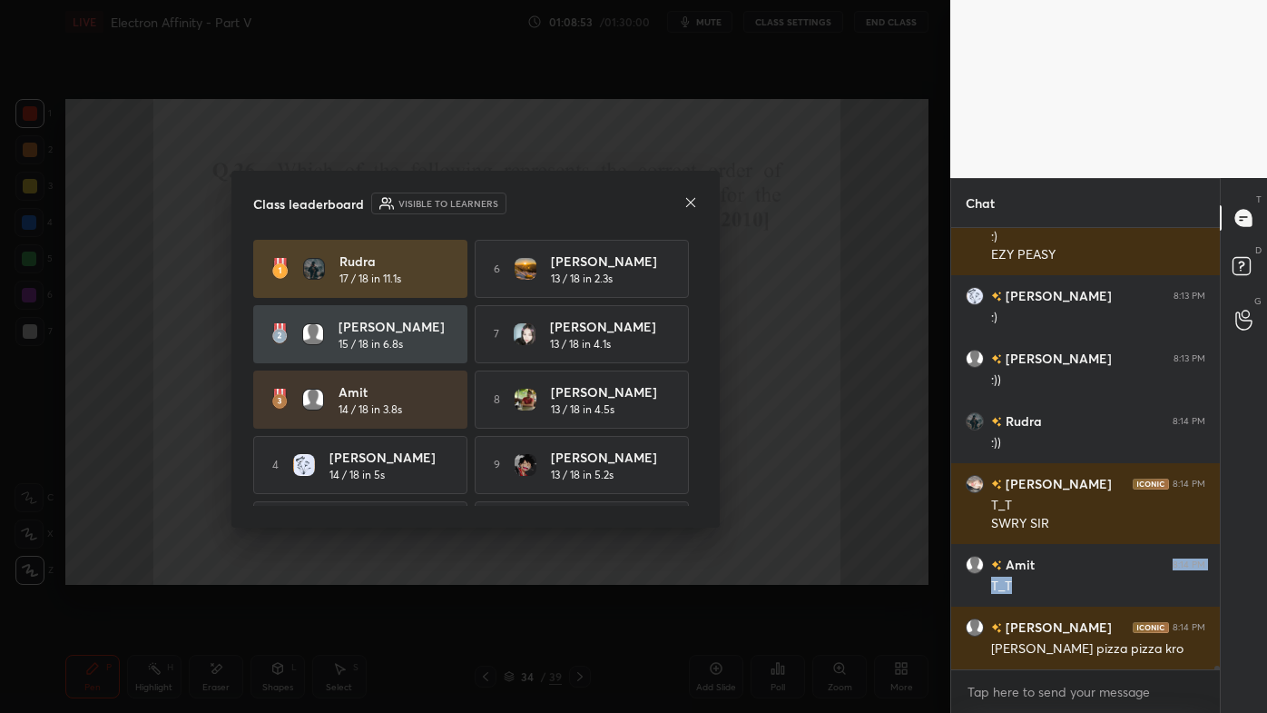
click at [693, 202] on icon at bounding box center [691, 202] width 15 height 15
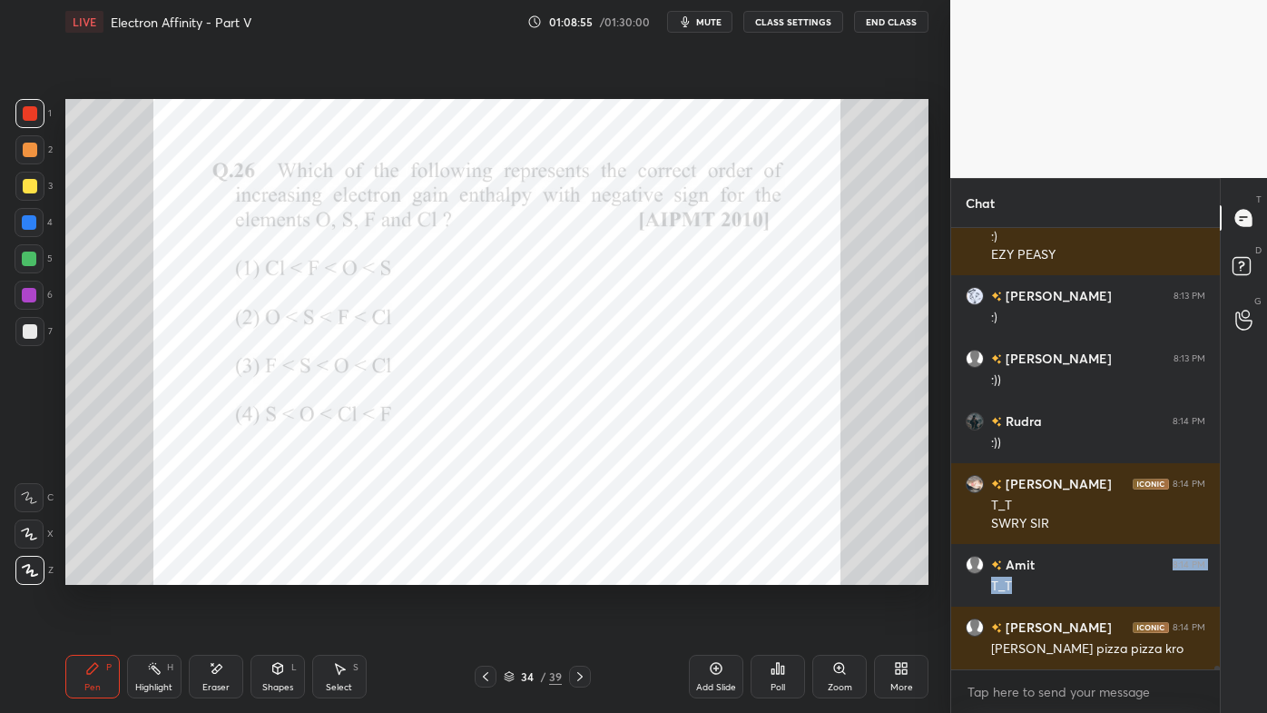
click at [100, 573] on div "Pen P" at bounding box center [92, 676] width 54 height 44
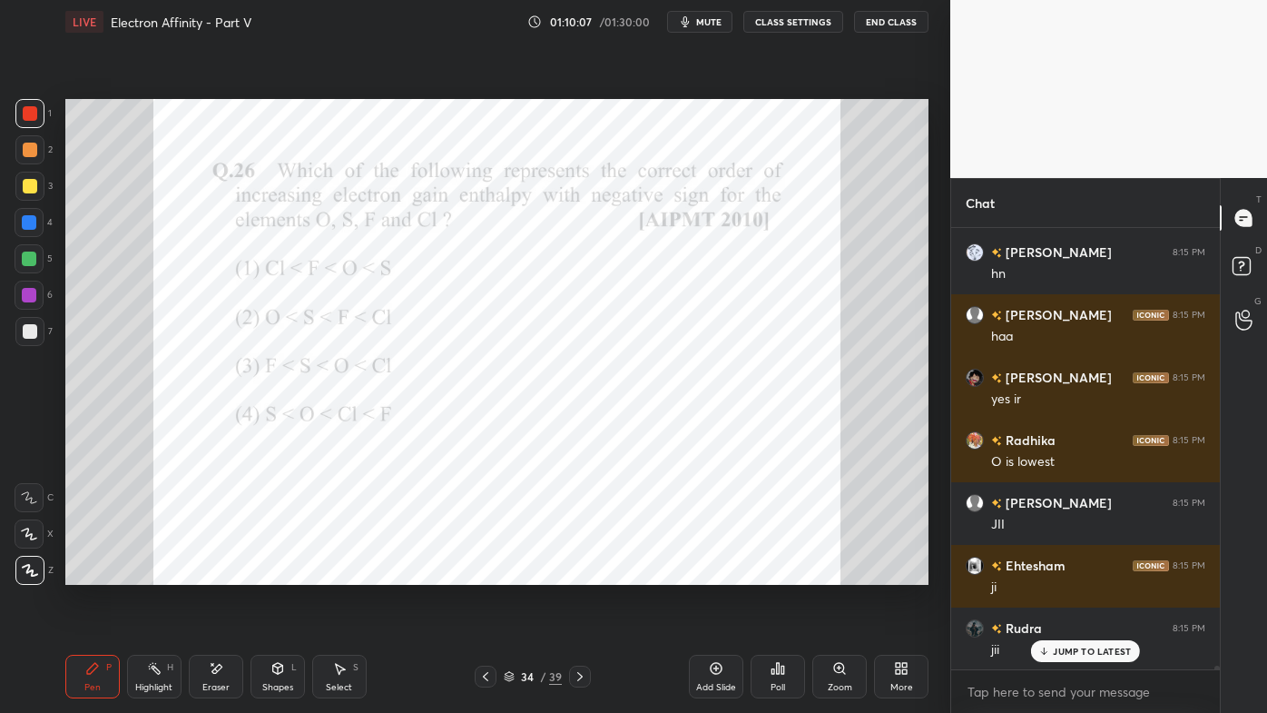
scroll to position [55621, 0]
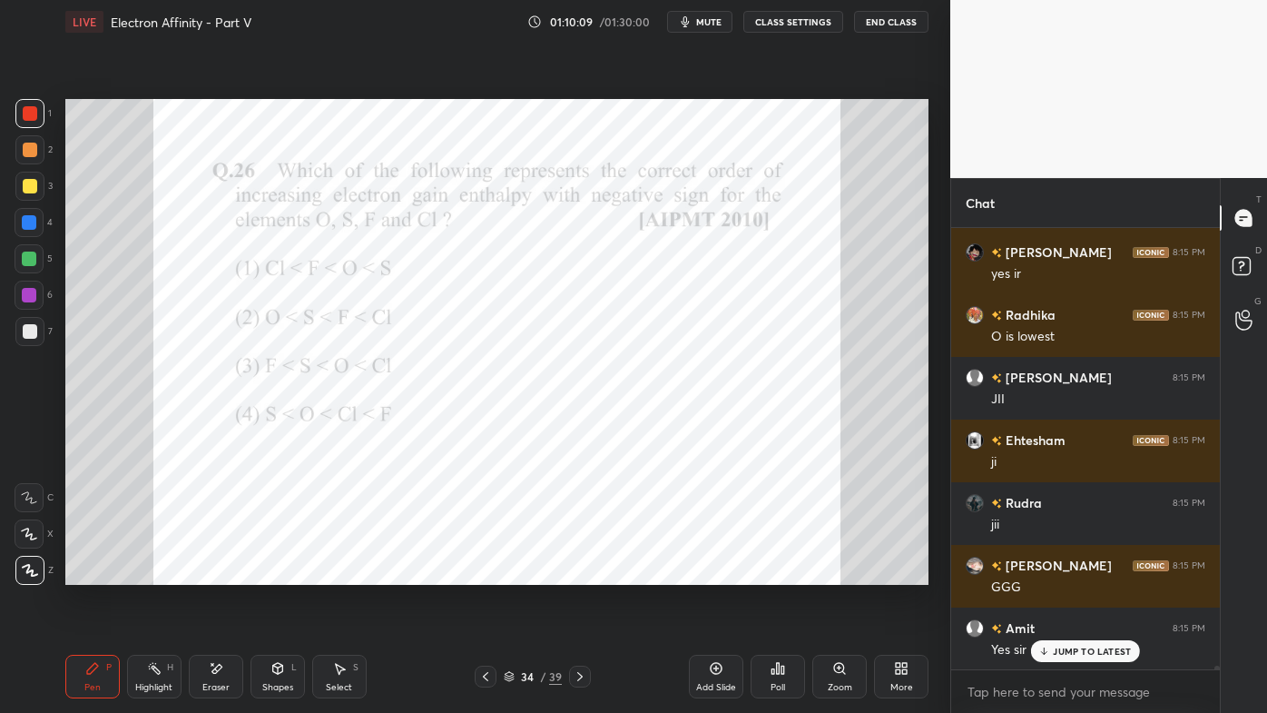
click at [580, 573] on icon at bounding box center [579, 676] width 5 height 9
click at [784, 573] on div "Poll" at bounding box center [778, 676] width 54 height 44
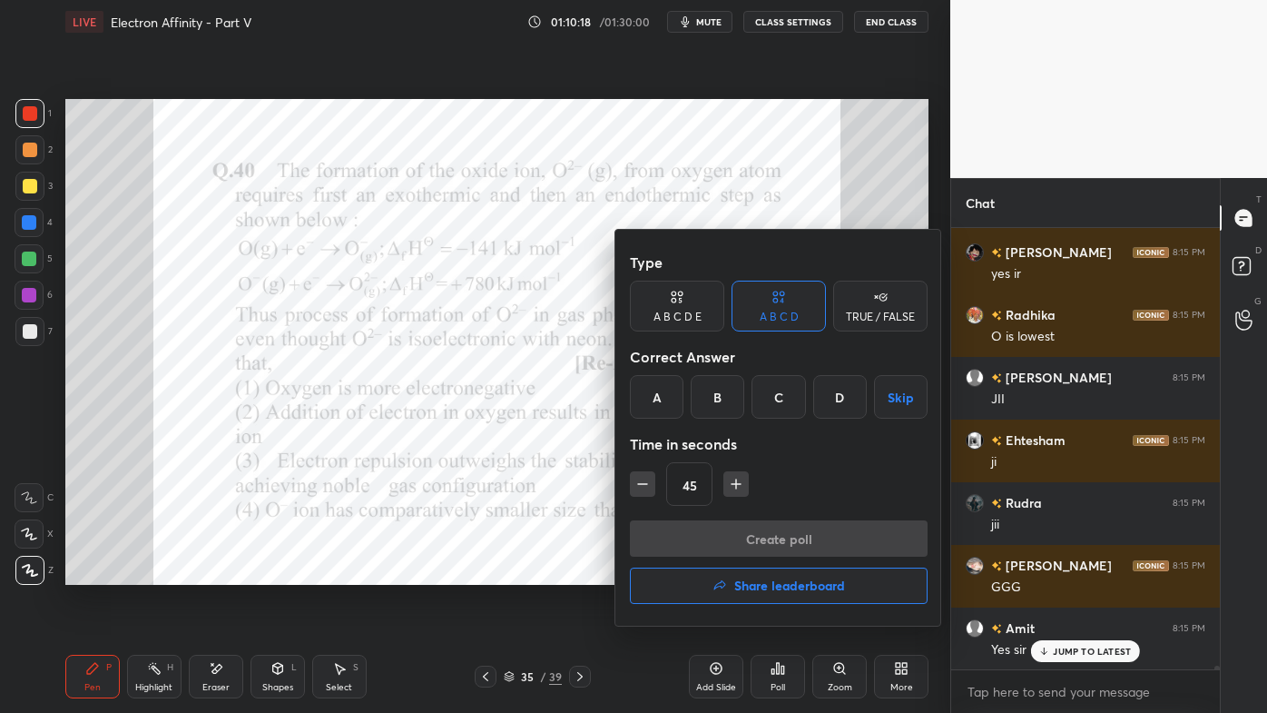
click at [771, 397] on div "C" at bounding box center [779, 397] width 54 height 44
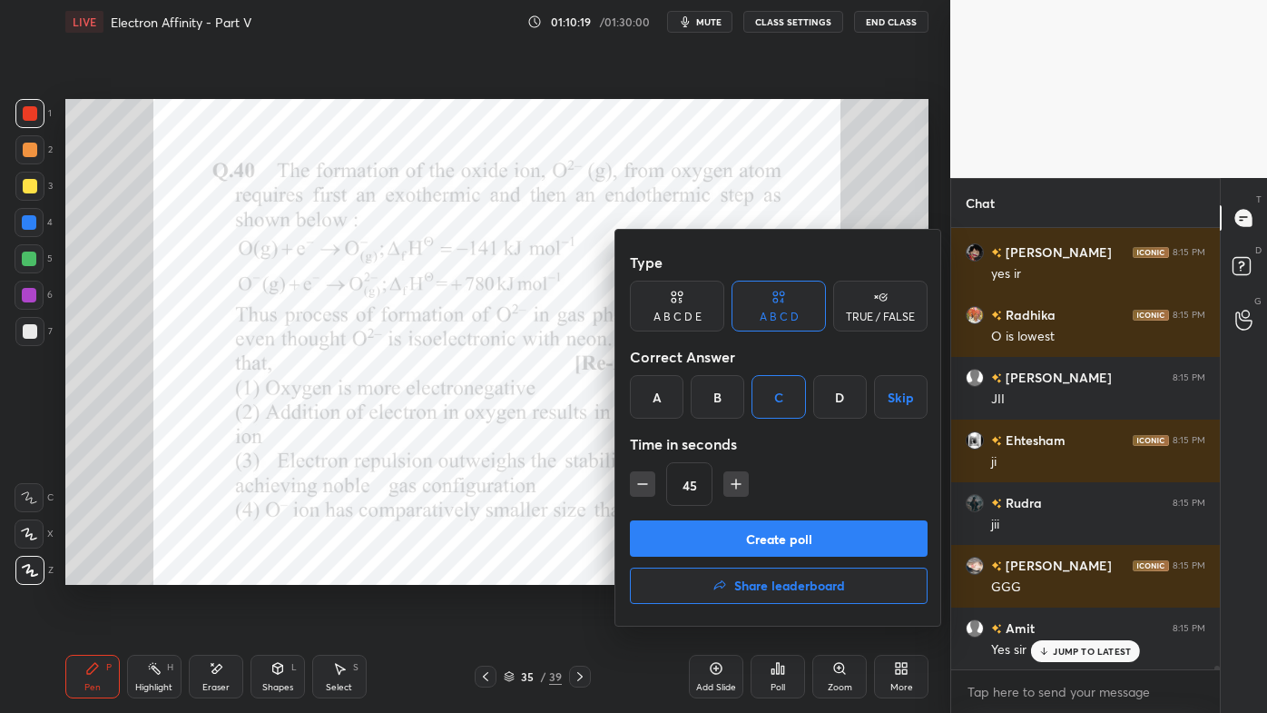
drag, startPoint x: 745, startPoint y: 540, endPoint x: 731, endPoint y: 546, distance: 15.5
click at [745, 544] on button "Create poll" at bounding box center [779, 538] width 298 height 36
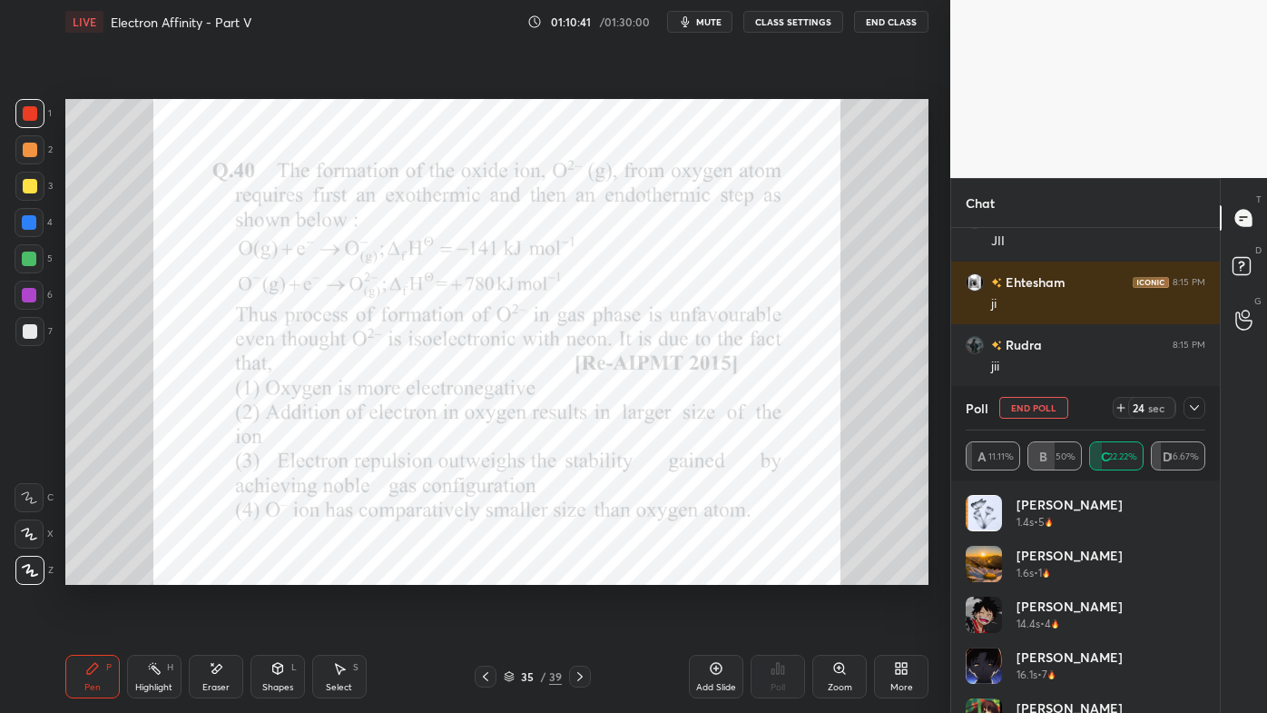
scroll to position [55842, 0]
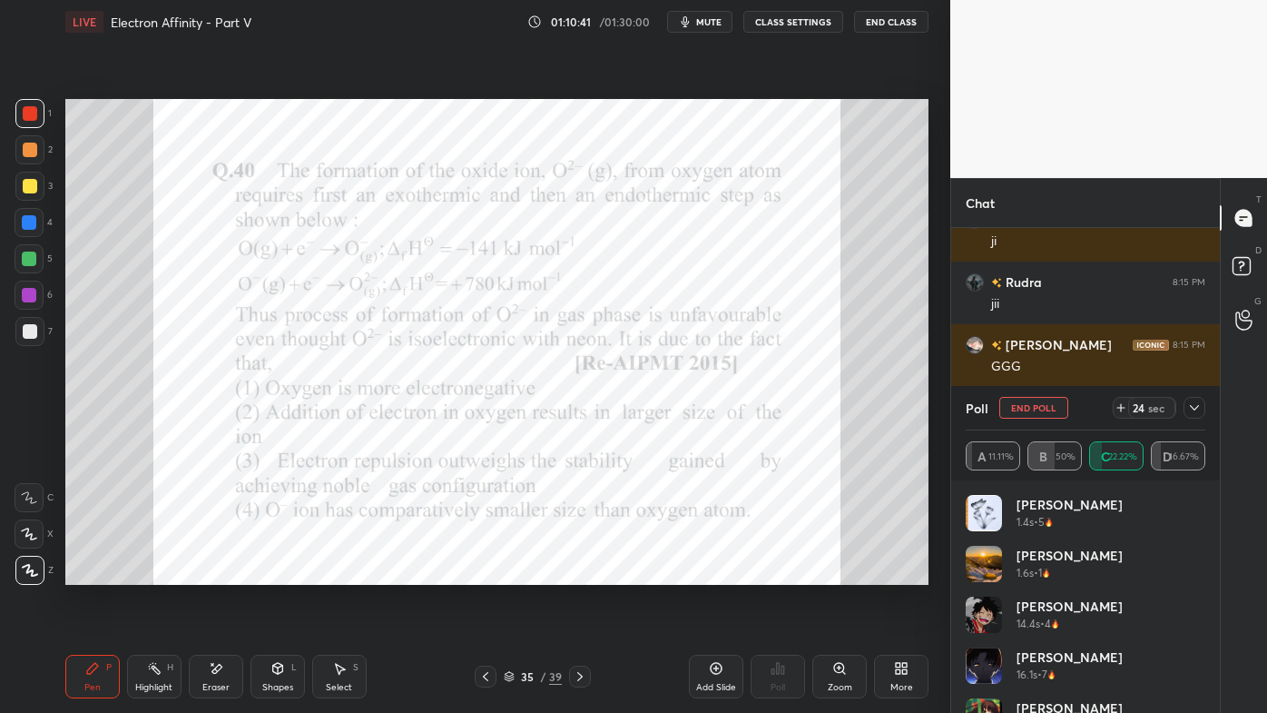
click at [1196, 404] on icon at bounding box center [1194, 407] width 15 height 15
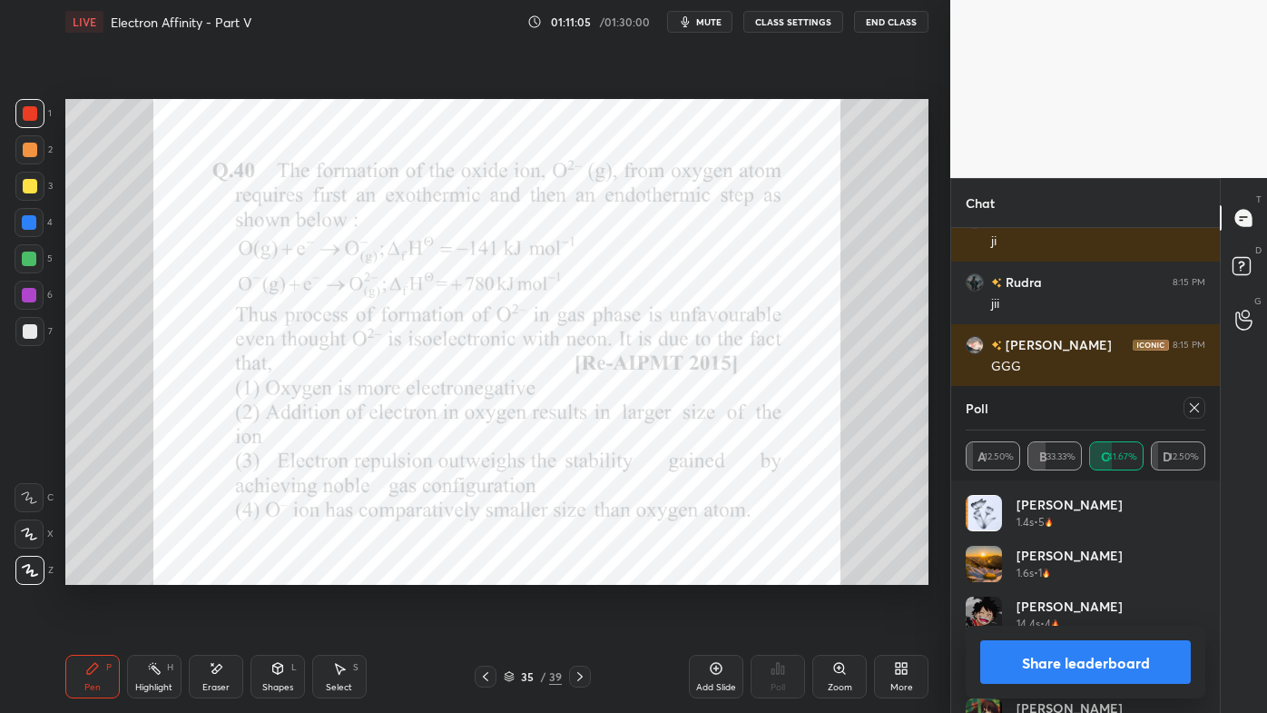
scroll to position [212, 234]
click at [1196, 404] on icon at bounding box center [1194, 407] width 15 height 15
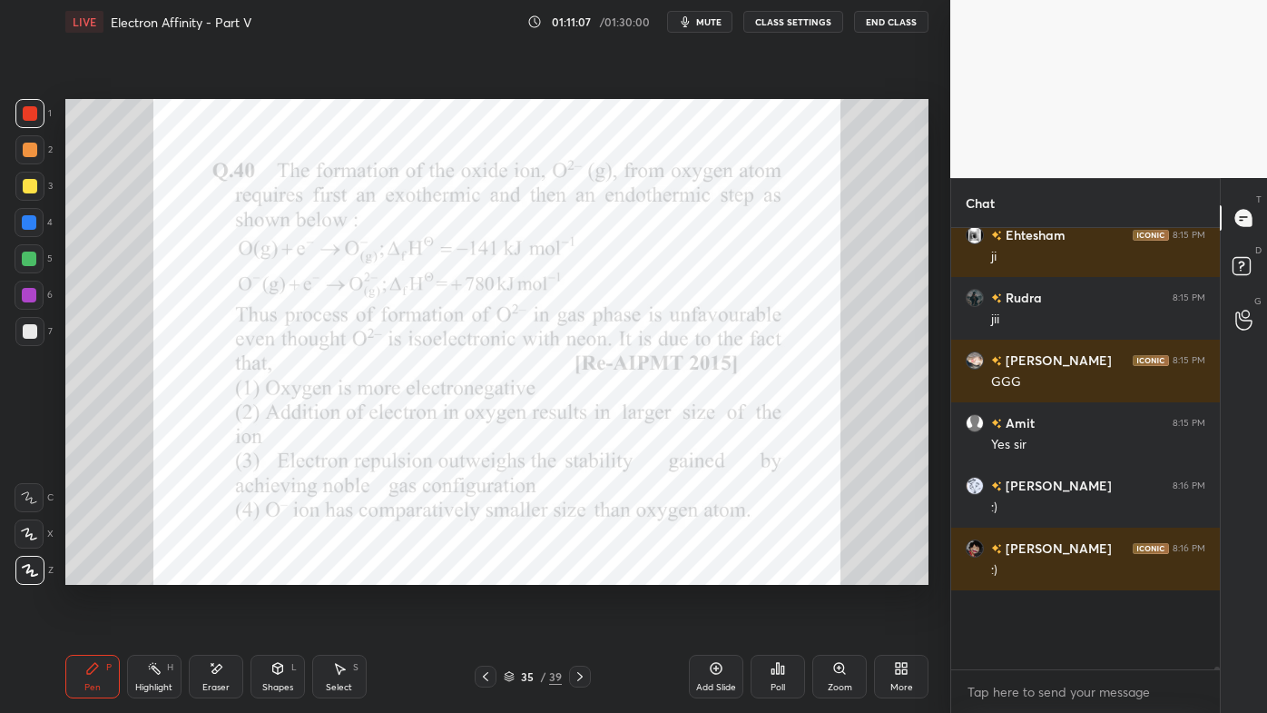
scroll to position [6, 5]
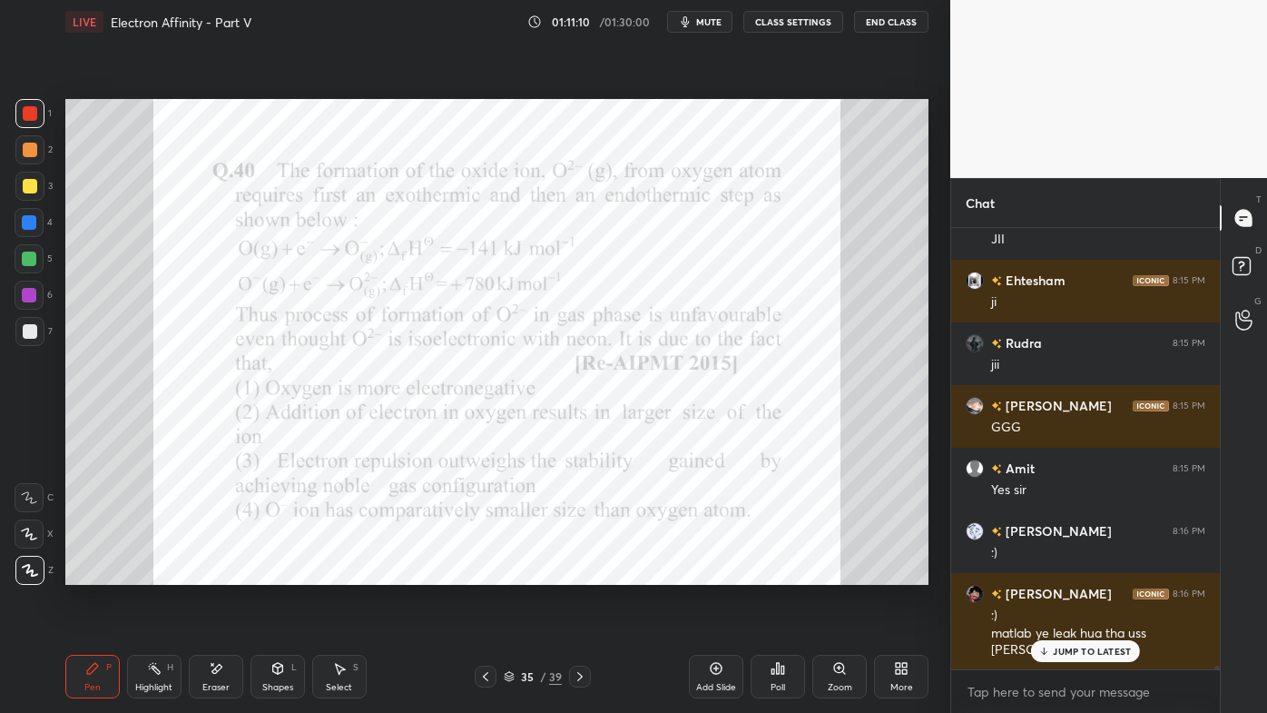
click at [1069, 573] on p "JUMP TO LATEST" at bounding box center [1092, 650] width 78 height 11
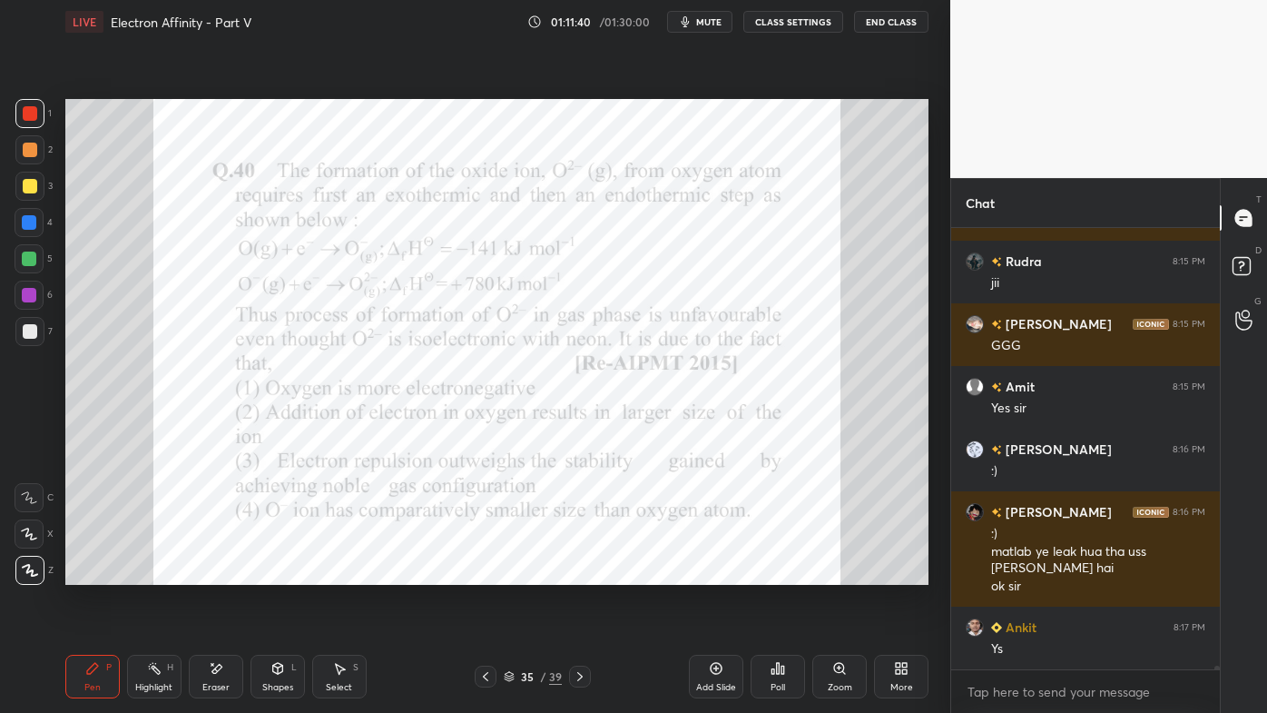
scroll to position [55925, 0]
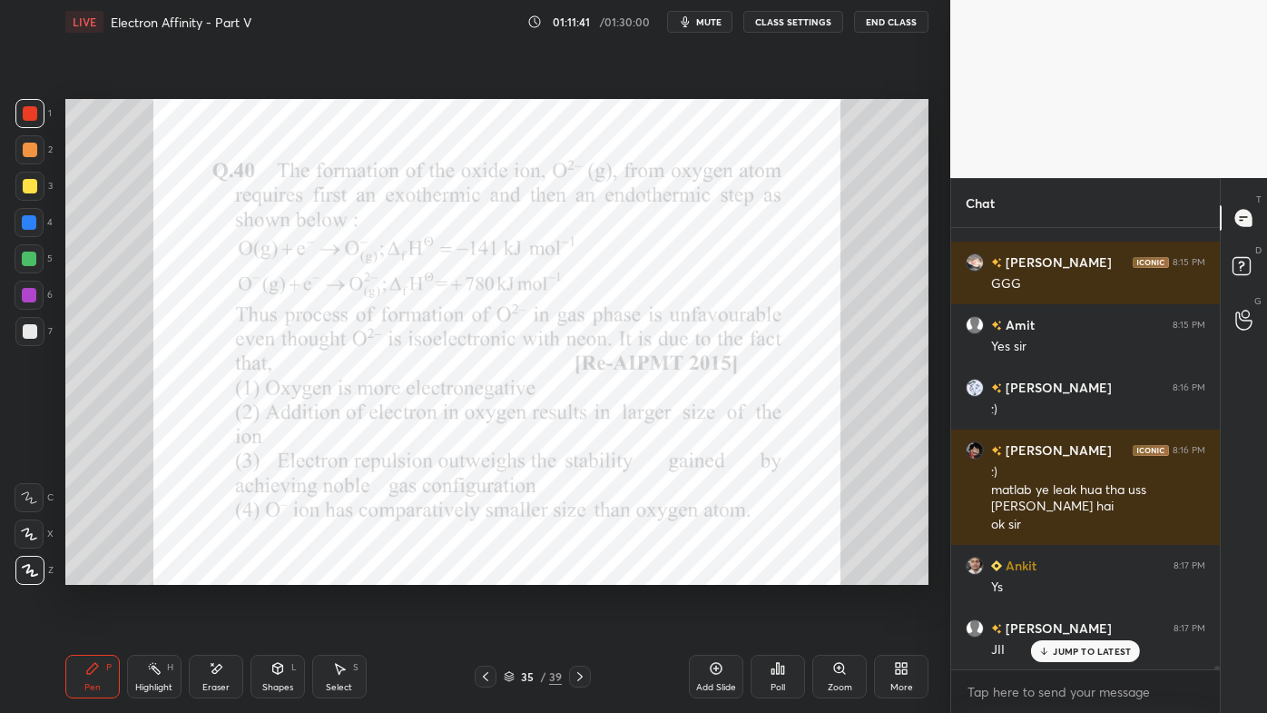
click at [162, 573] on div "Highlight H" at bounding box center [154, 676] width 54 height 44
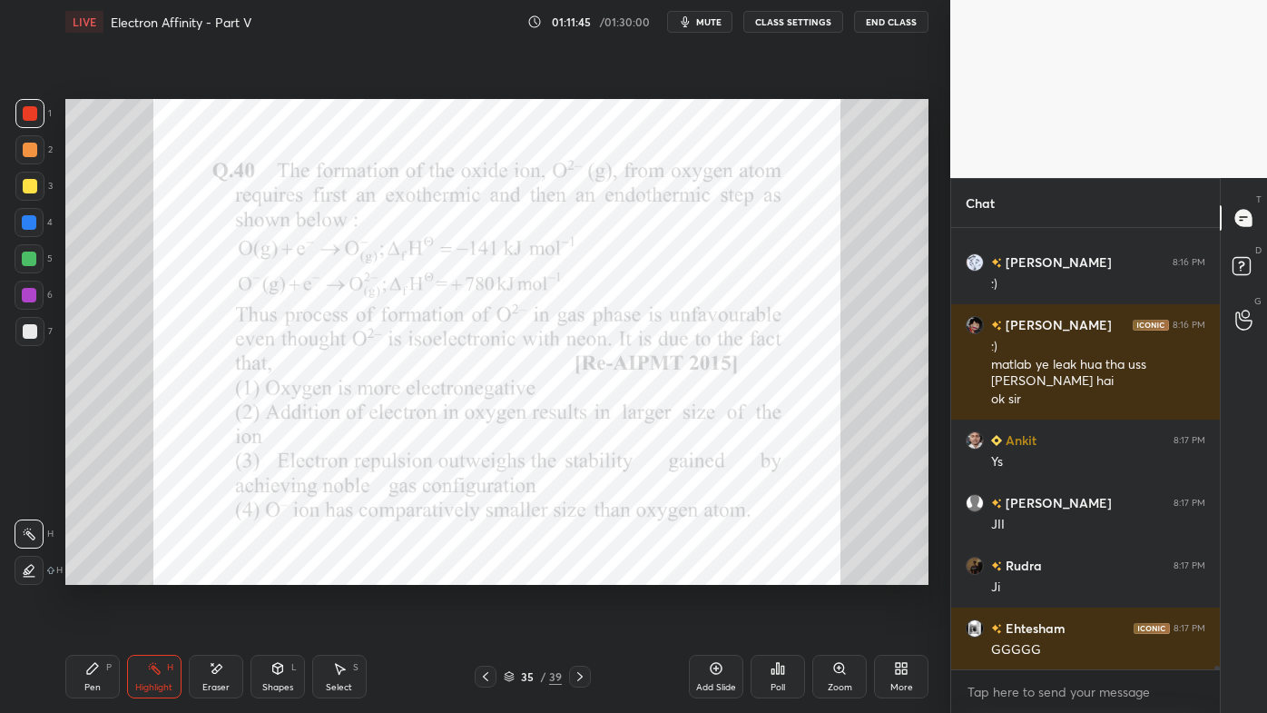
scroll to position [56113, 0]
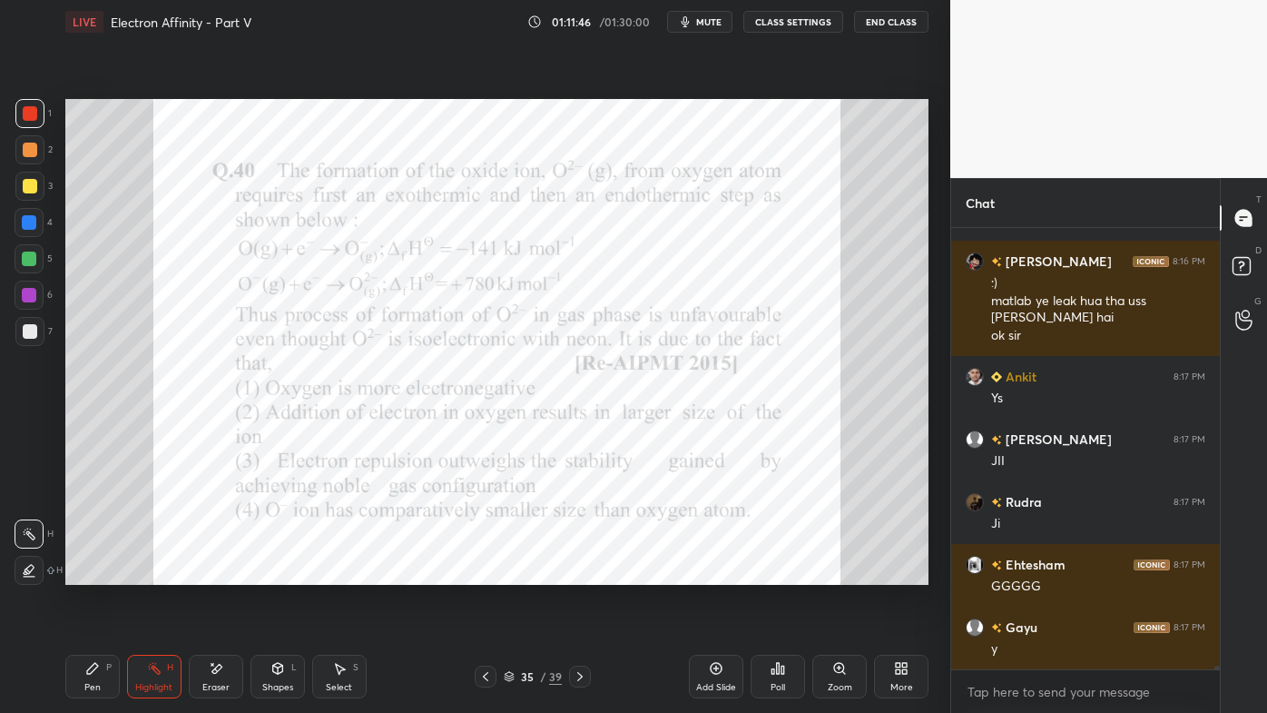
drag, startPoint x: 92, startPoint y: 661, endPoint x: 84, endPoint y: 645, distance: 17.5
click at [87, 573] on div "Pen P" at bounding box center [92, 676] width 54 height 44
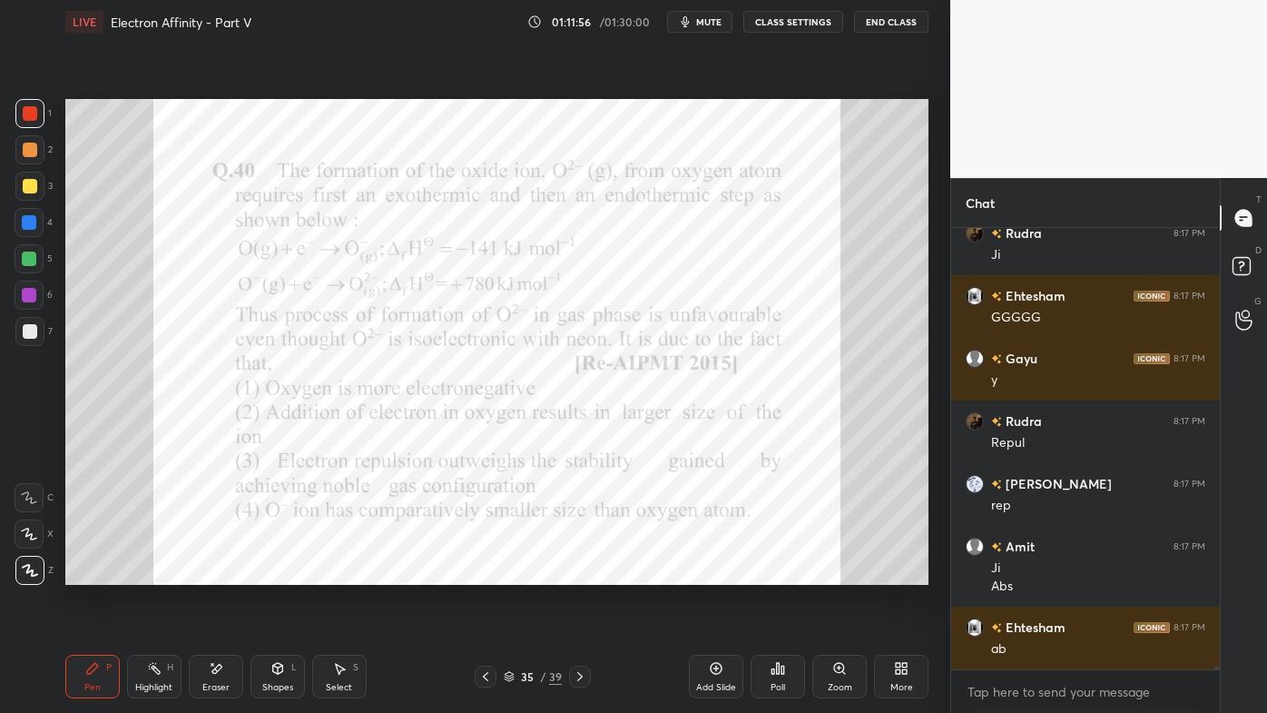
scroll to position [56445, 0]
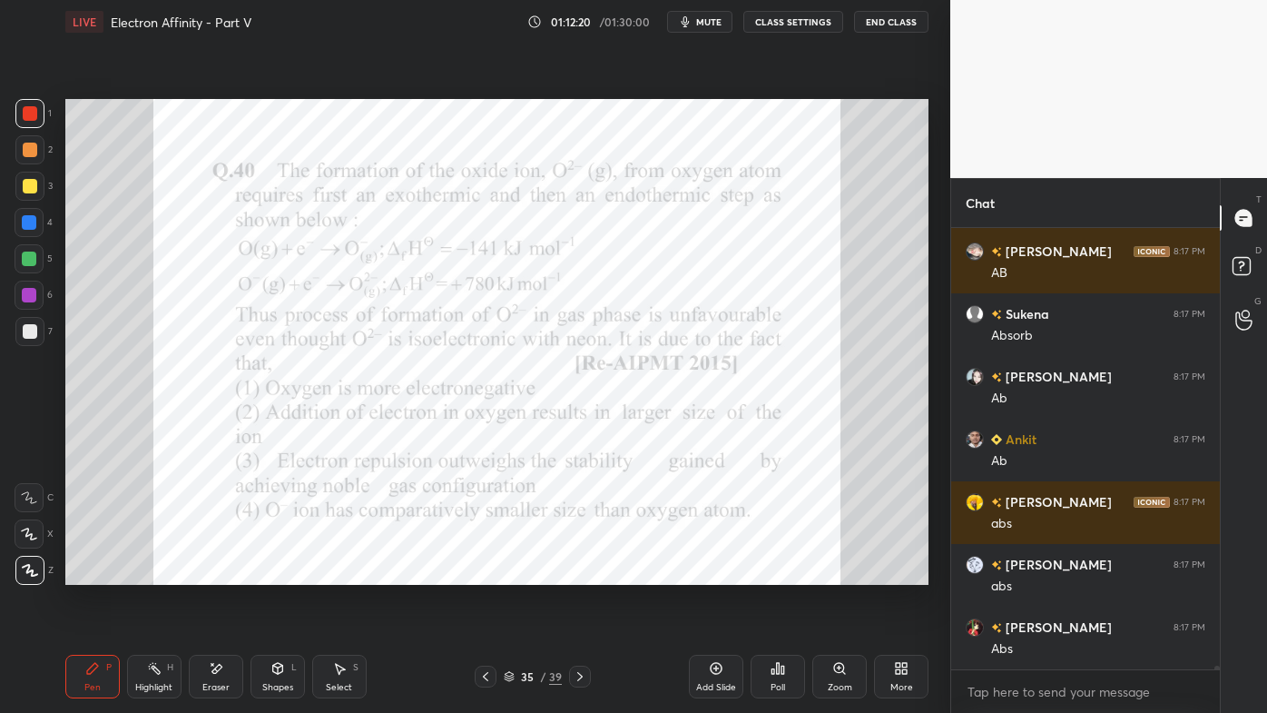
click at [151, 573] on icon at bounding box center [154, 668] width 15 height 15
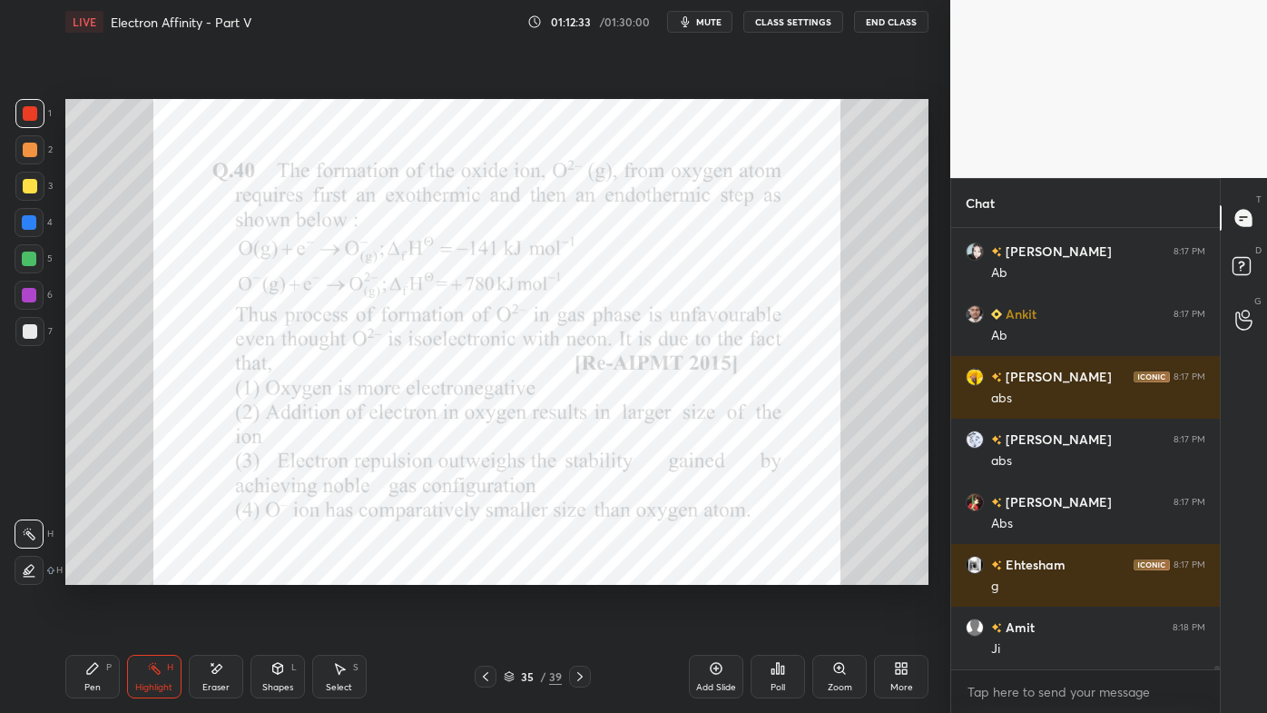
scroll to position [57071, 0]
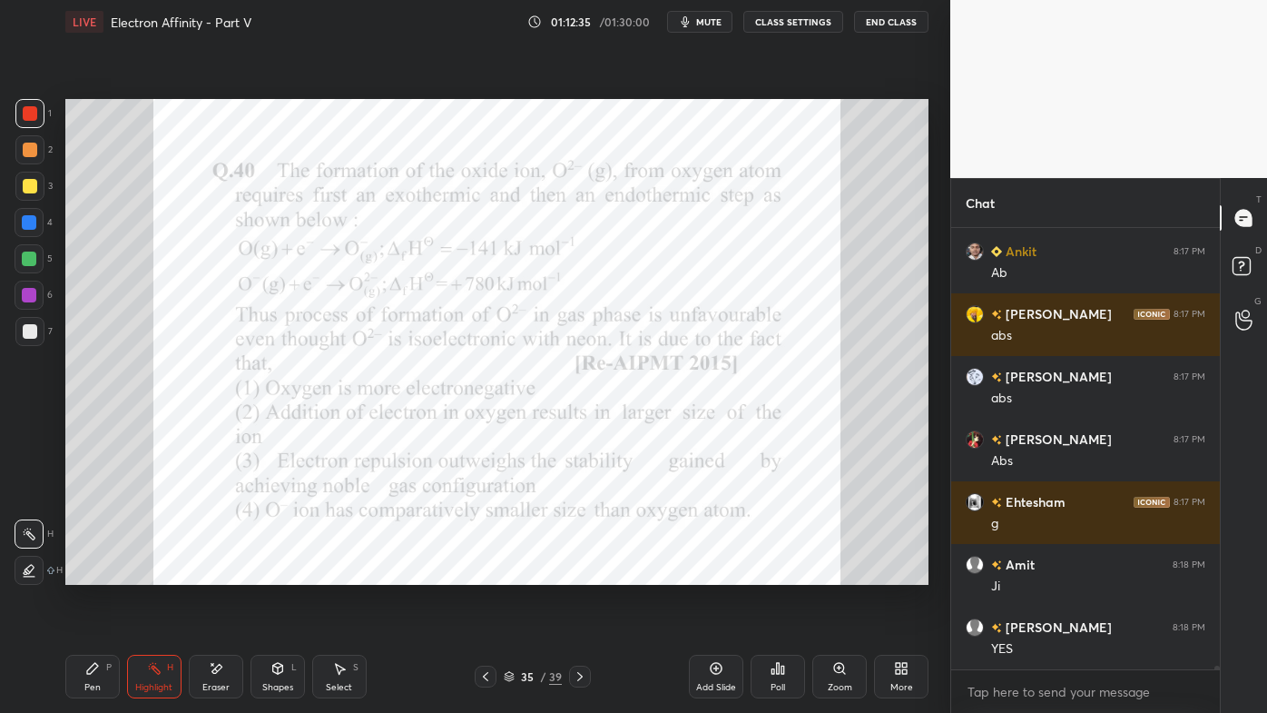
click at [80, 573] on div "Pen P" at bounding box center [92, 676] width 54 height 44
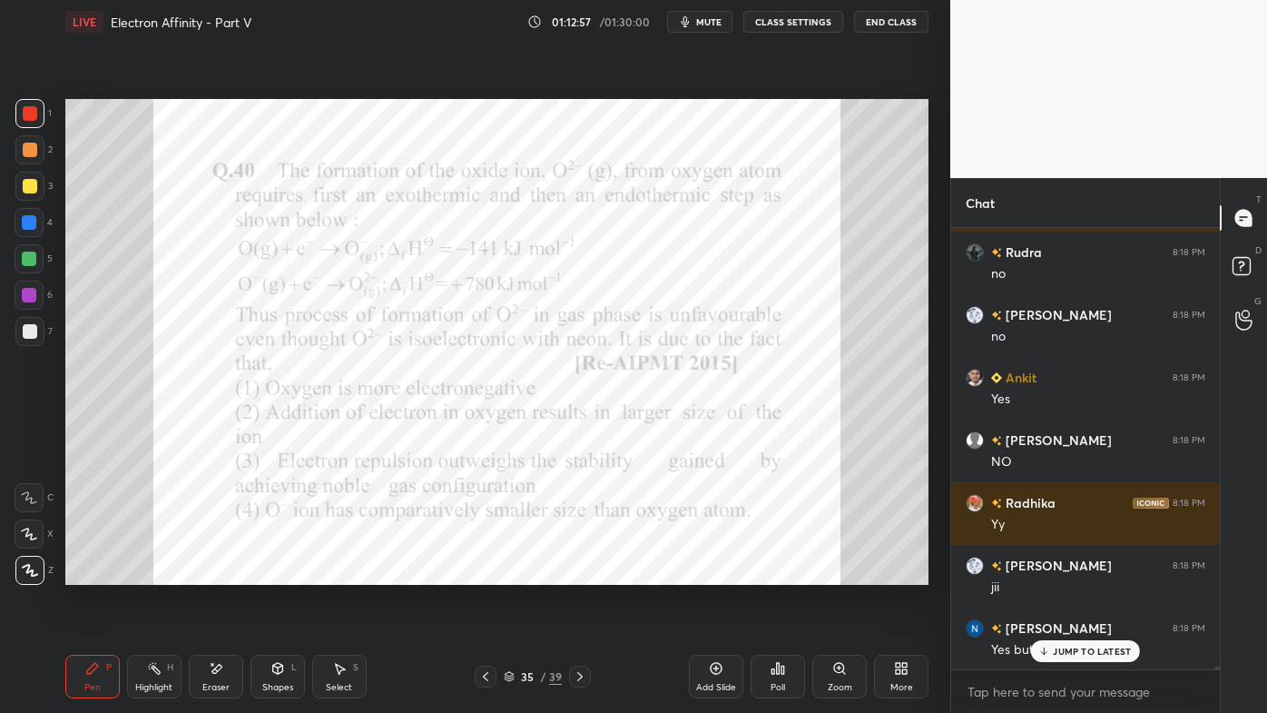
scroll to position [57822, 0]
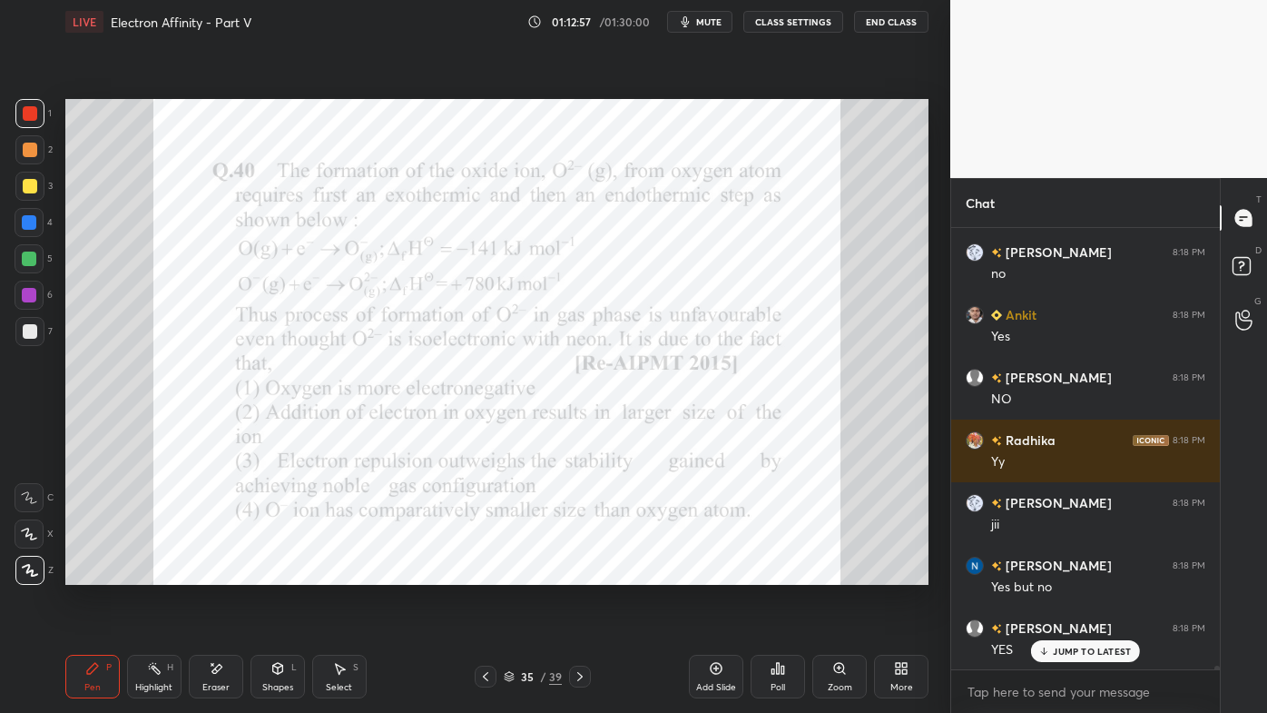
drag, startPoint x: 1058, startPoint y: 646, endPoint x: 937, endPoint y: 668, distance: 123.6
click at [1058, 573] on p "JUMP TO LATEST" at bounding box center [1092, 650] width 78 height 11
click at [139, 573] on div "Highlight H" at bounding box center [154, 676] width 54 height 44
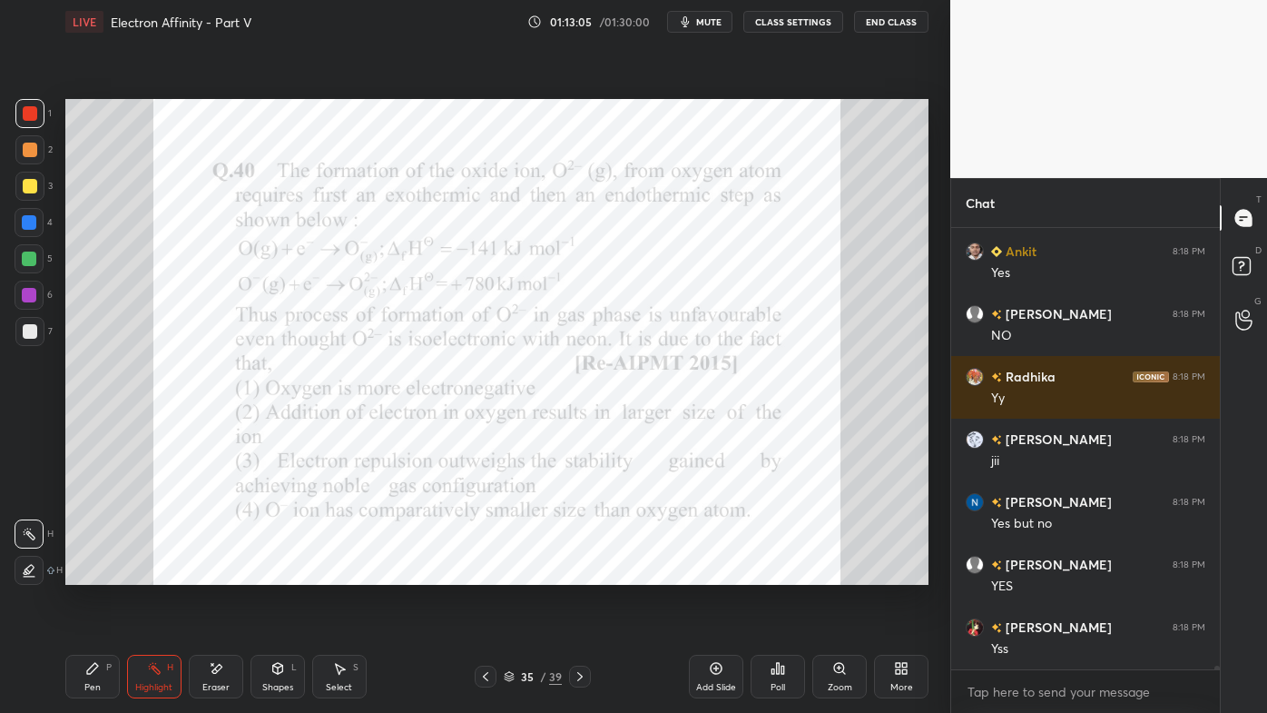
scroll to position [57948, 0]
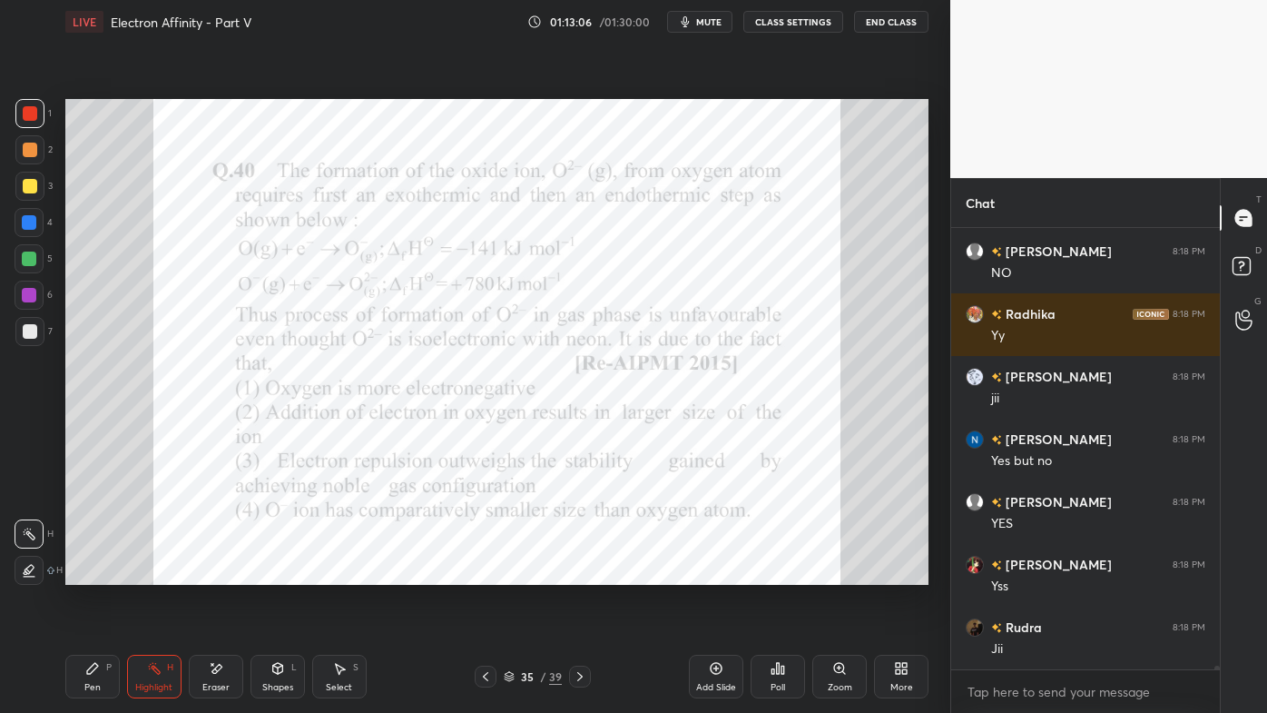
click at [578, 573] on icon at bounding box center [580, 676] width 15 height 15
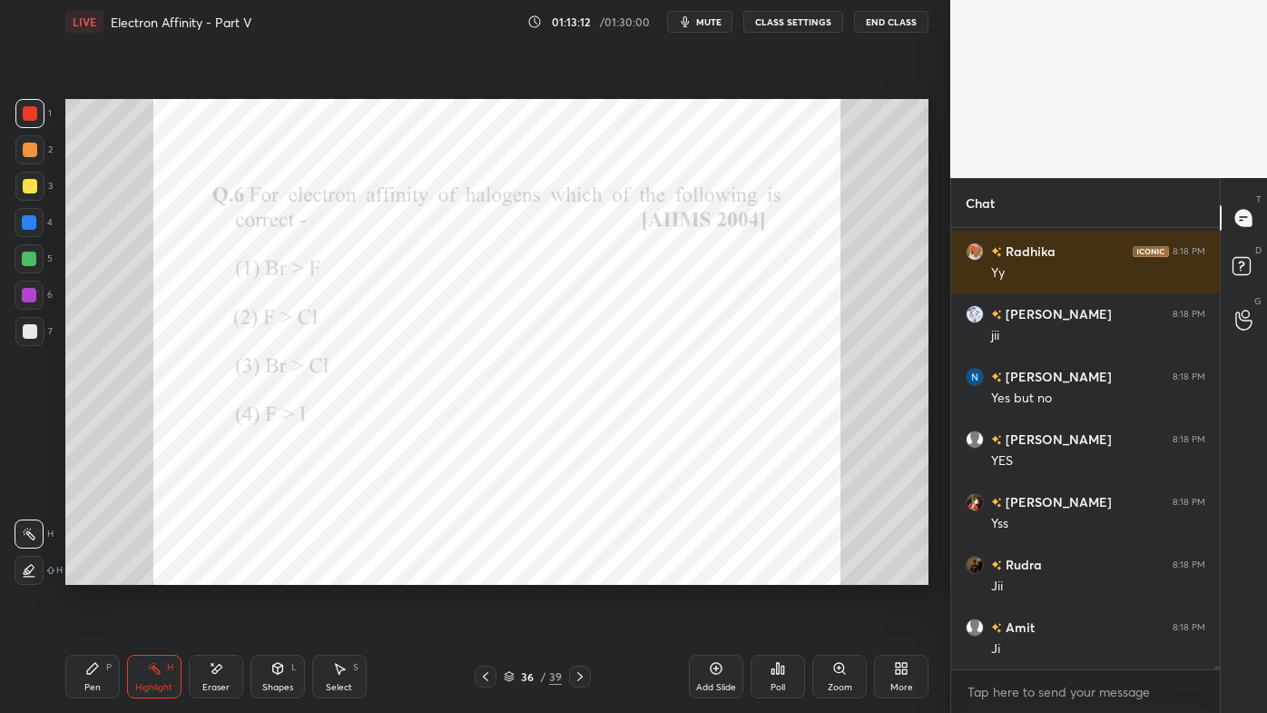
click at [794, 573] on div "Poll" at bounding box center [778, 676] width 54 height 44
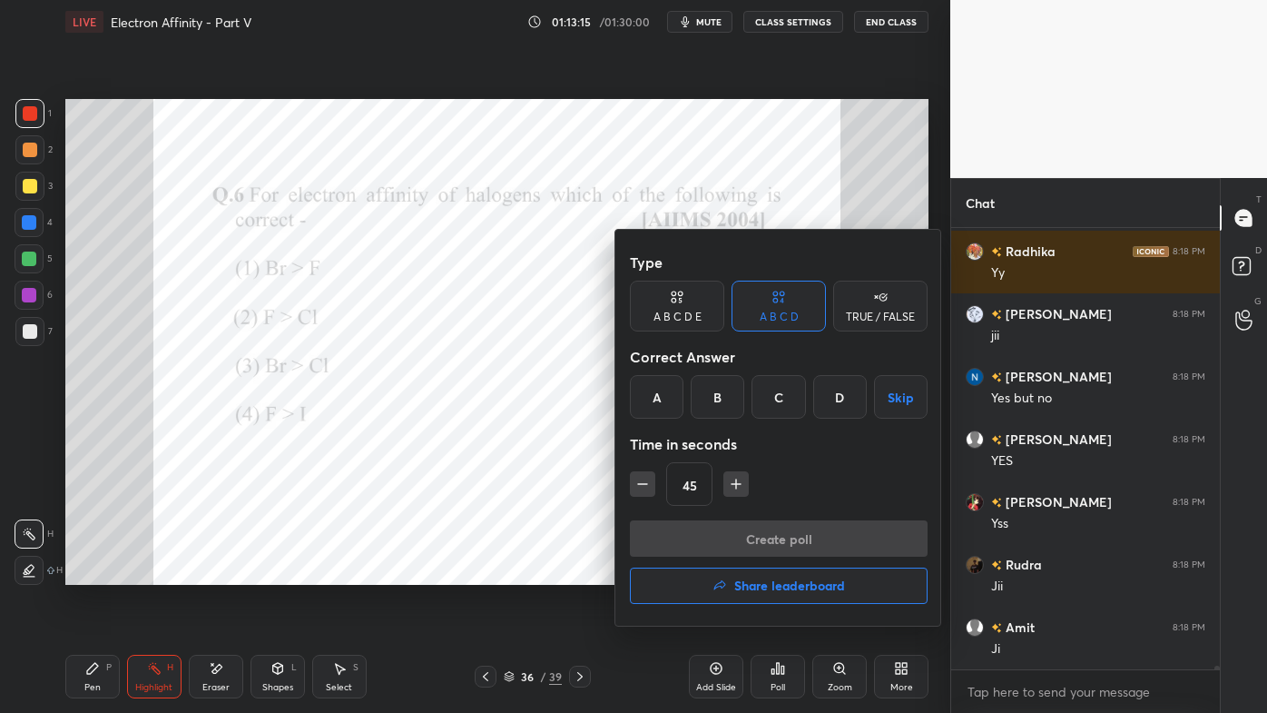
click at [832, 396] on div "D" at bounding box center [840, 397] width 54 height 44
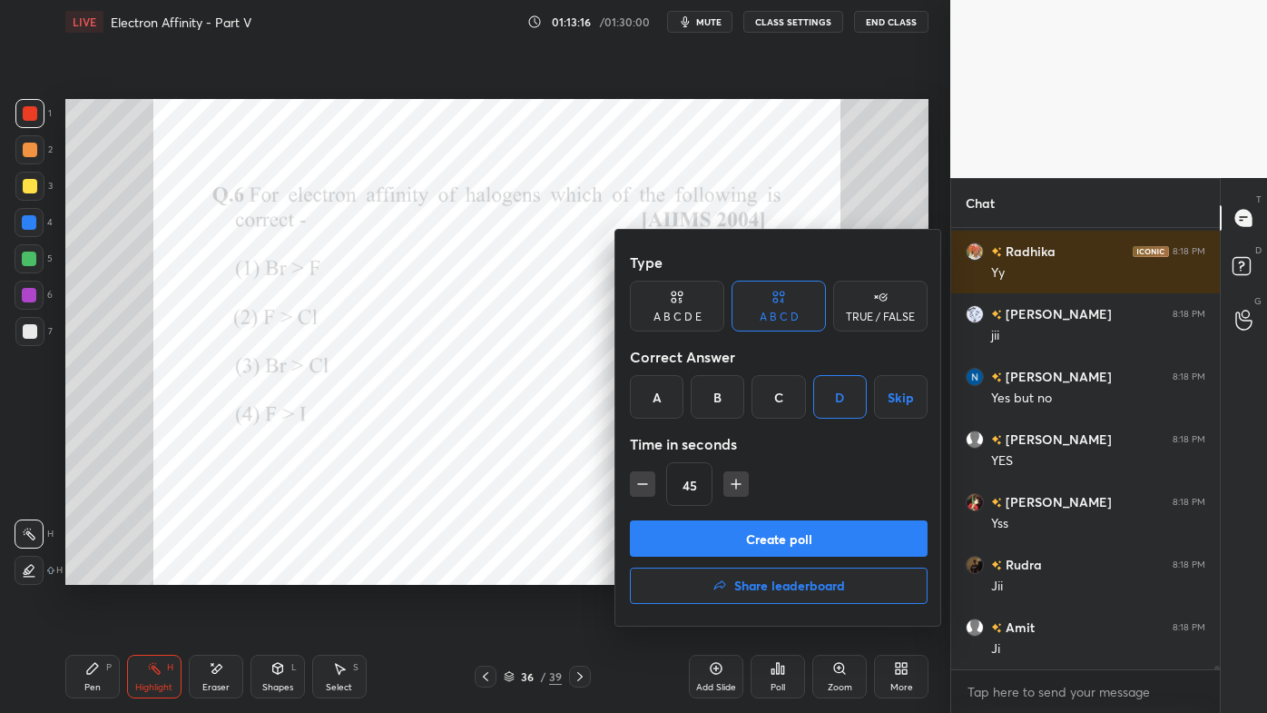
click at [731, 542] on button "Create poll" at bounding box center [779, 538] width 298 height 36
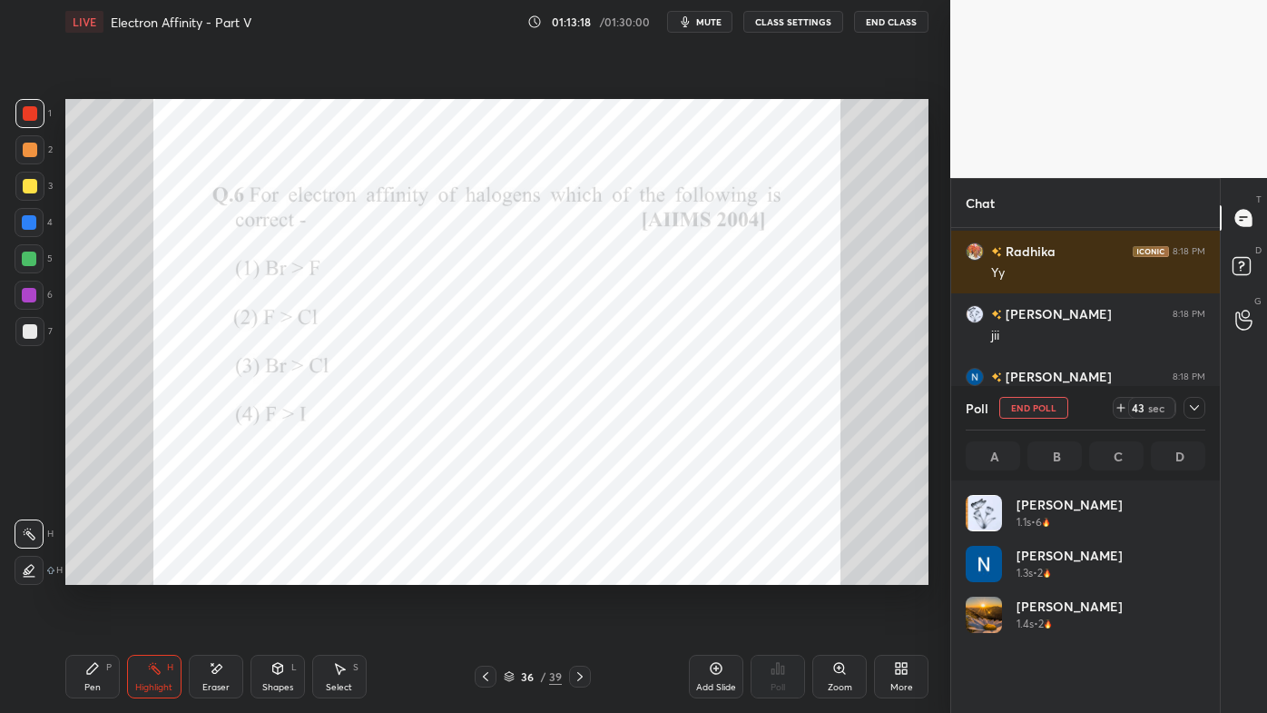
scroll to position [212, 234]
click at [86, 573] on icon at bounding box center [92, 668] width 15 height 15
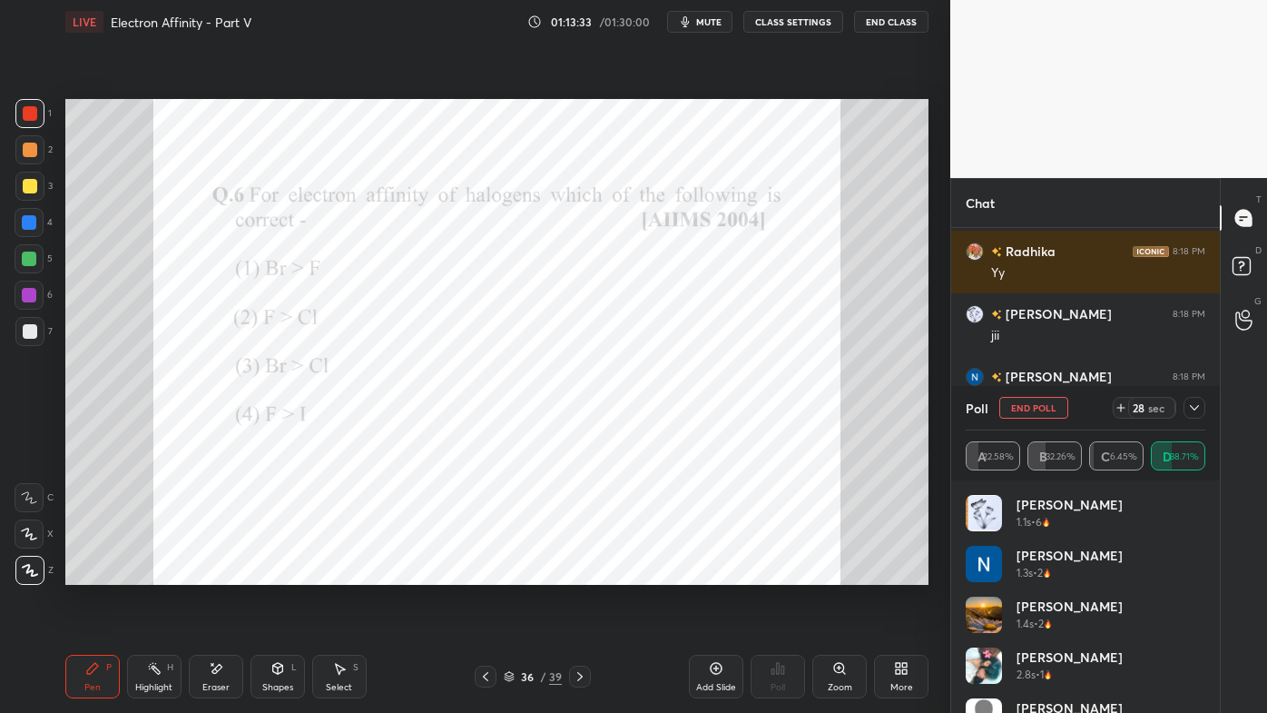
drag, startPoint x: 1194, startPoint y: 407, endPoint x: 1164, endPoint y: 433, distance: 39.9
click at [1196, 408] on icon at bounding box center [1194, 407] width 15 height 15
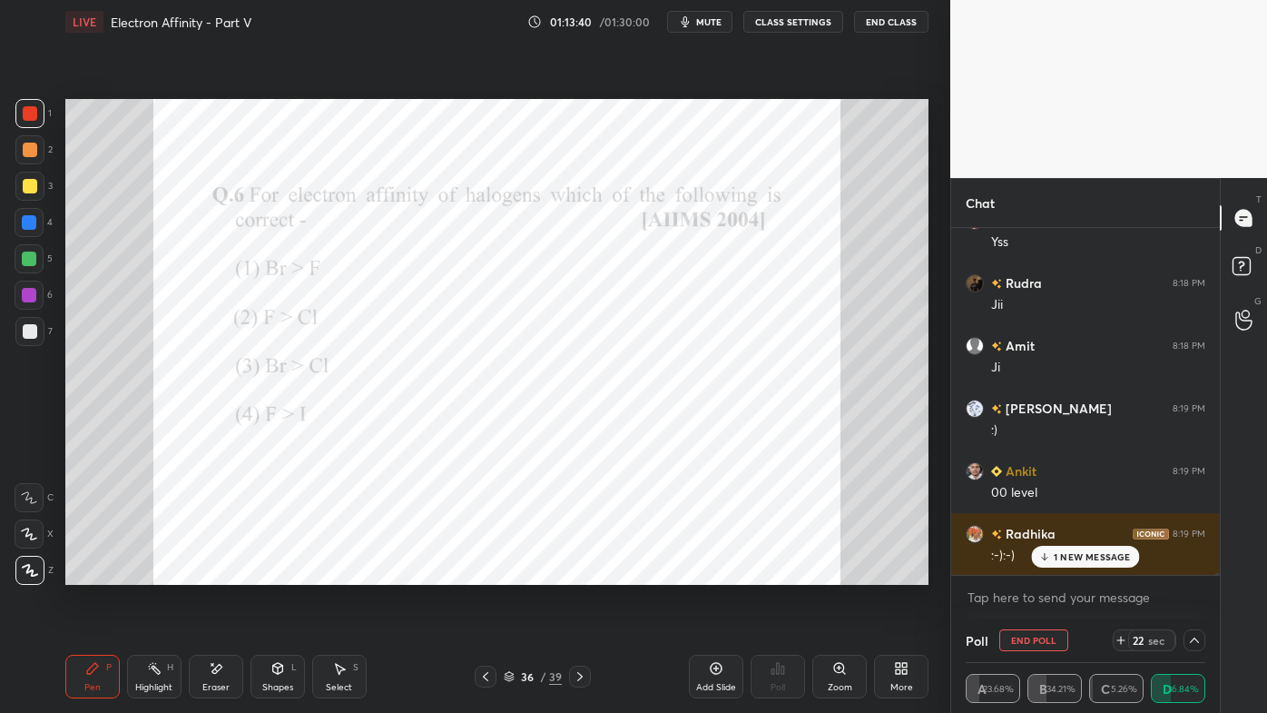
scroll to position [58355, 0]
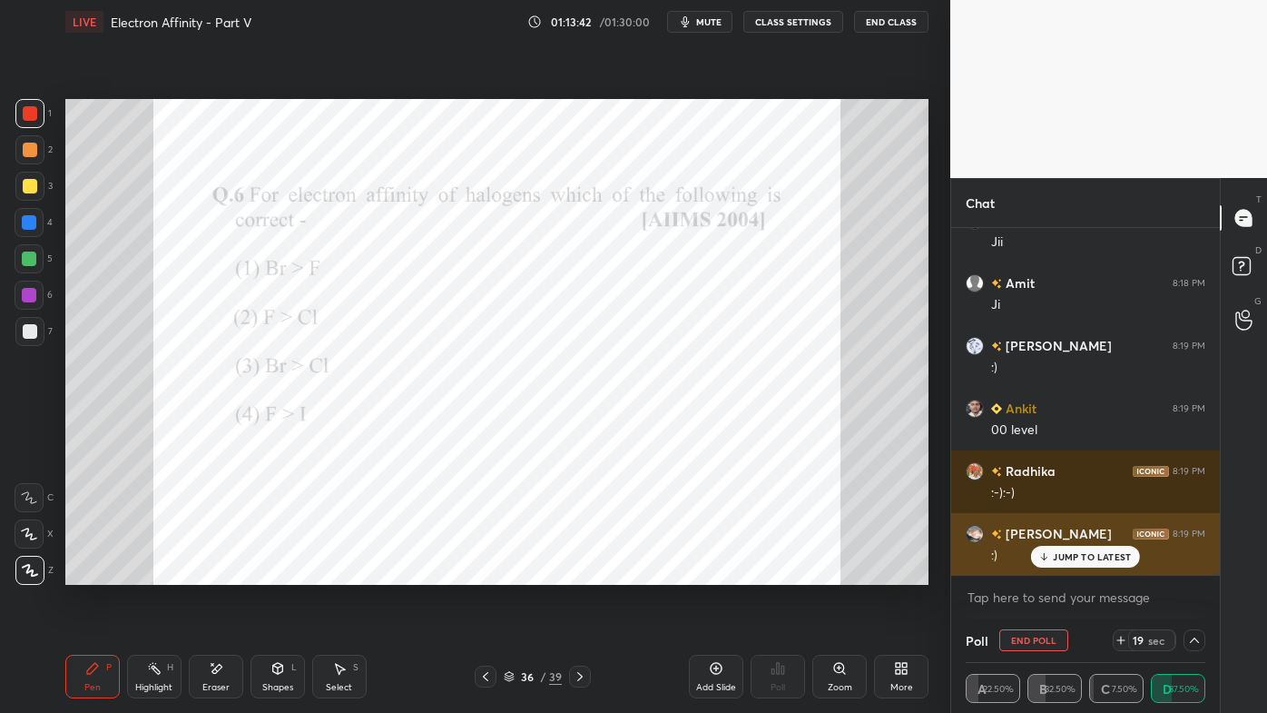
click at [1062, 561] on p "JUMP TO LATEST" at bounding box center [1092, 556] width 78 height 11
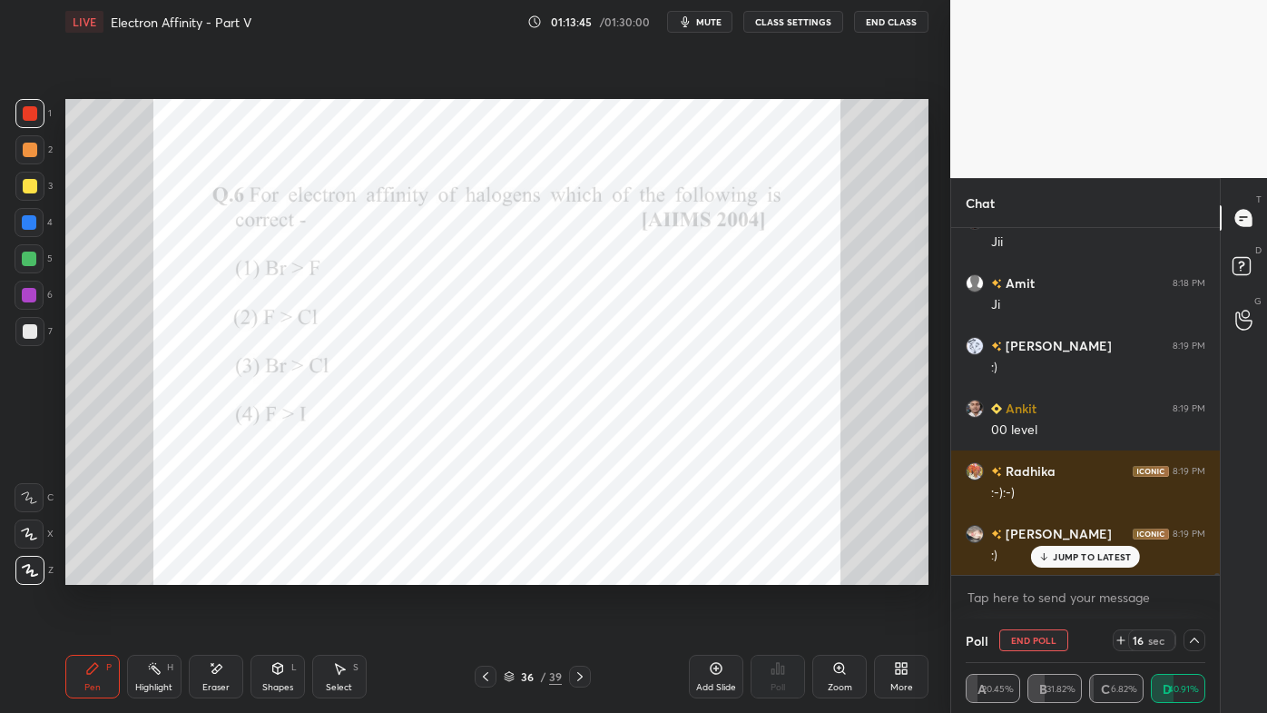
scroll to position [58417, 0]
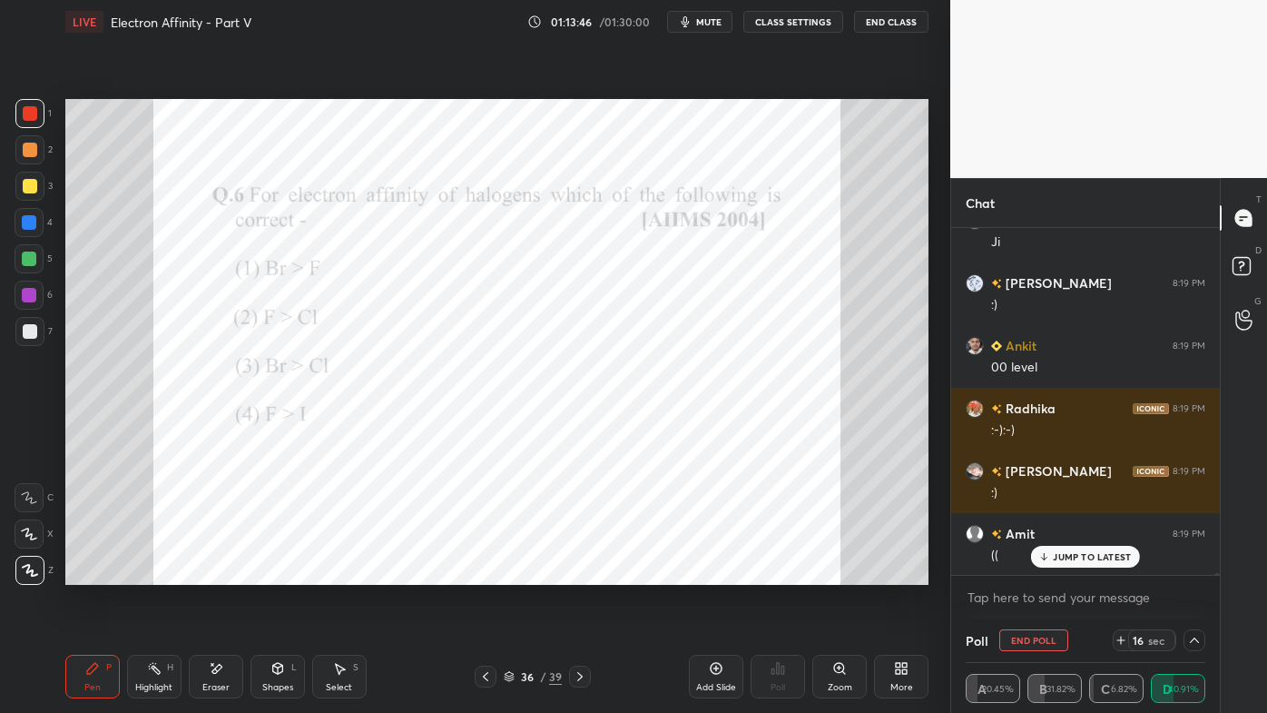
click at [98, 573] on div "Pen P" at bounding box center [92, 676] width 54 height 44
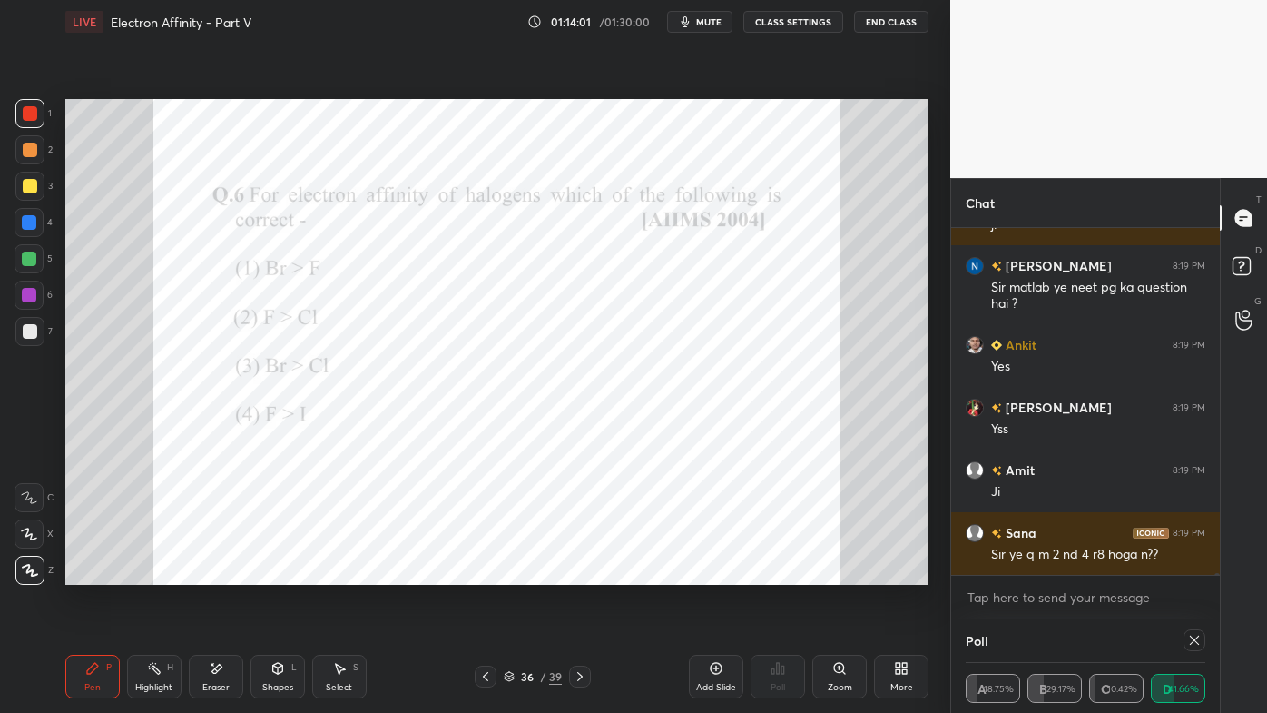
scroll to position [118, 234]
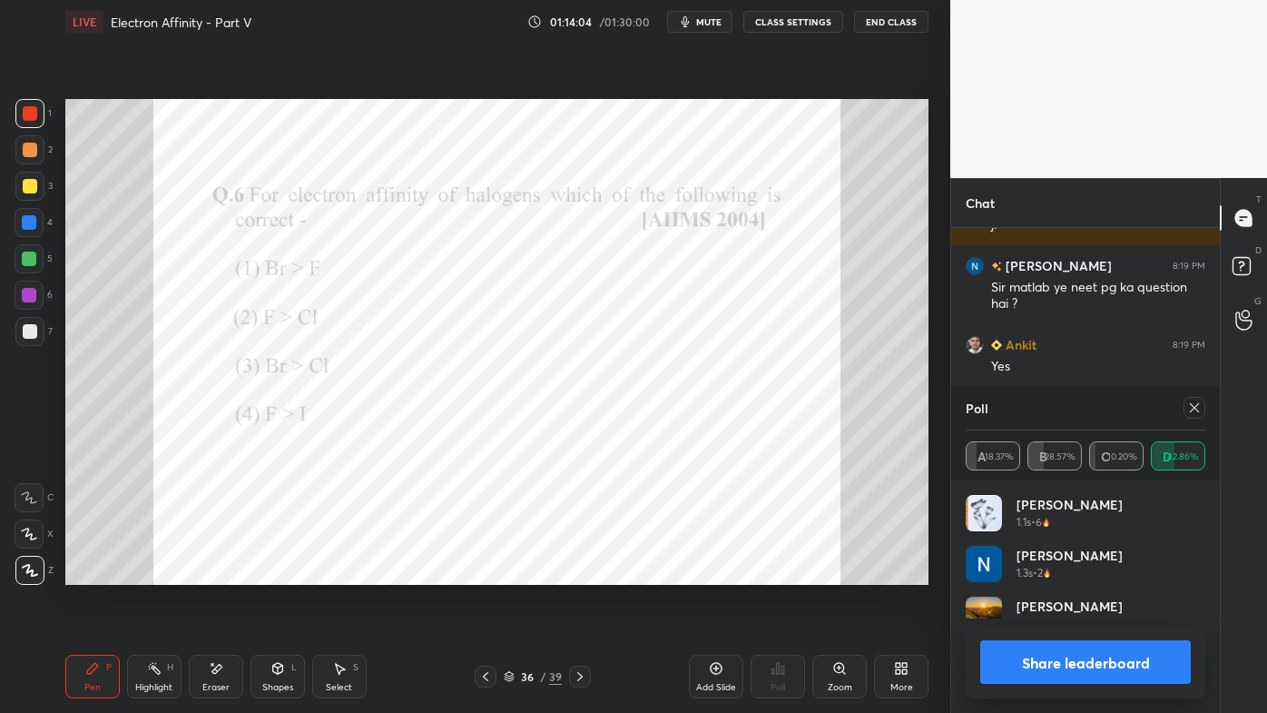
click at [1196, 406] on icon at bounding box center [1194, 407] width 15 height 15
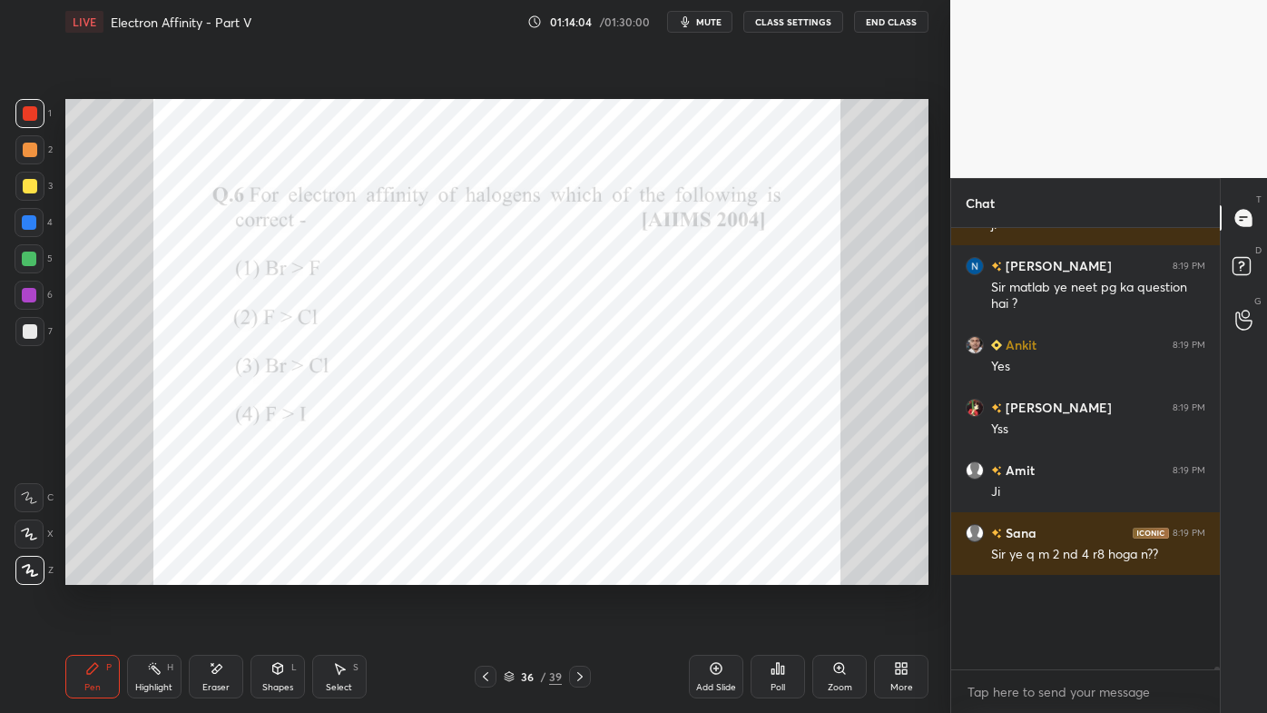
scroll to position [5, 5]
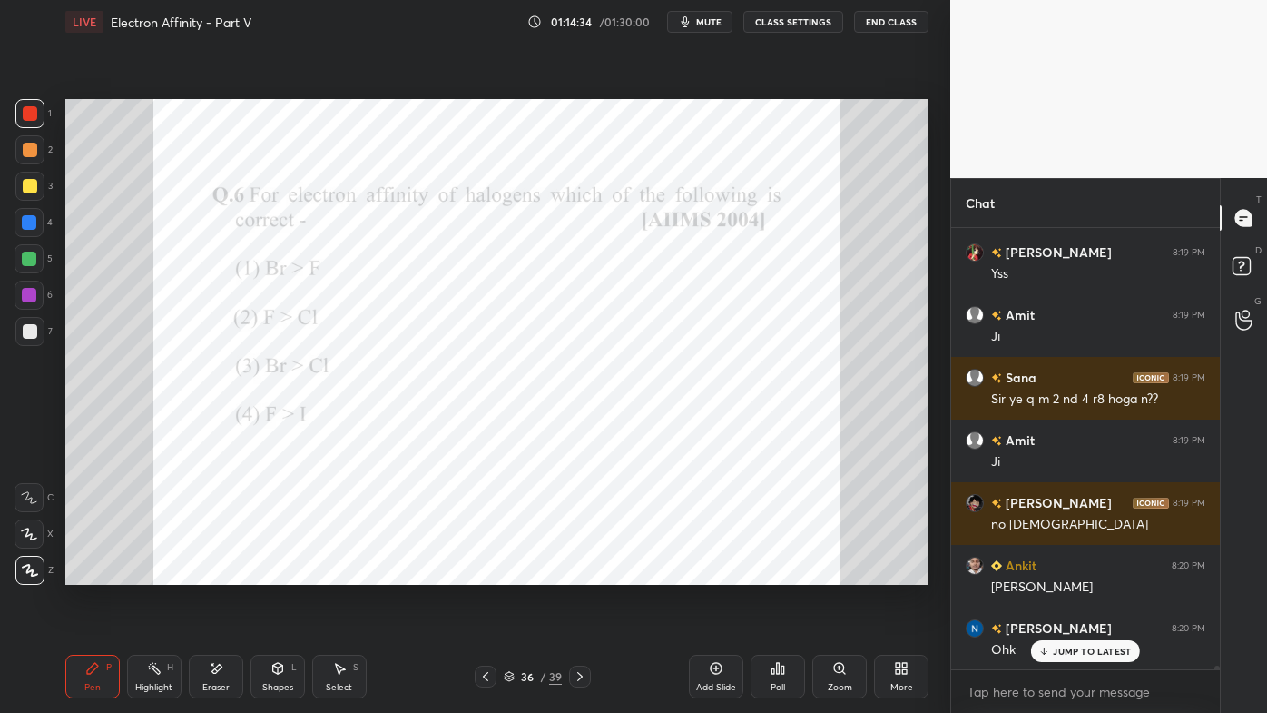
click at [153, 573] on icon at bounding box center [154, 668] width 15 height 15
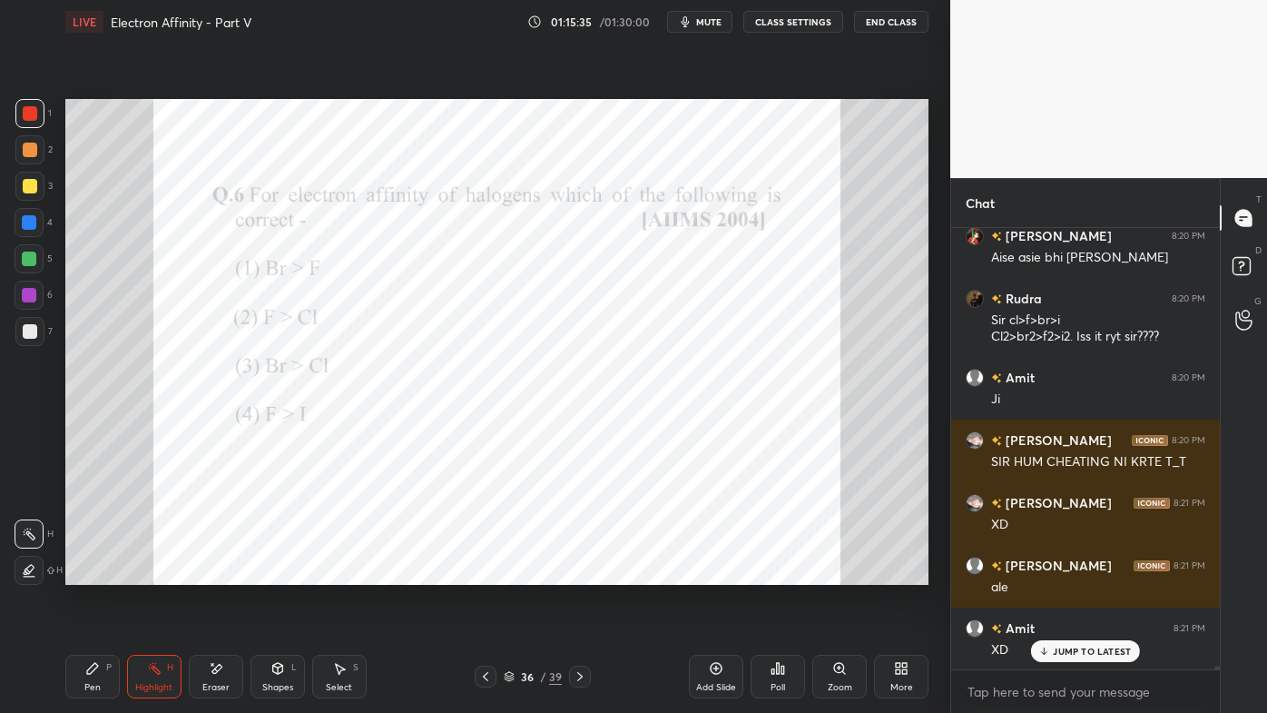
scroll to position [60439, 0]
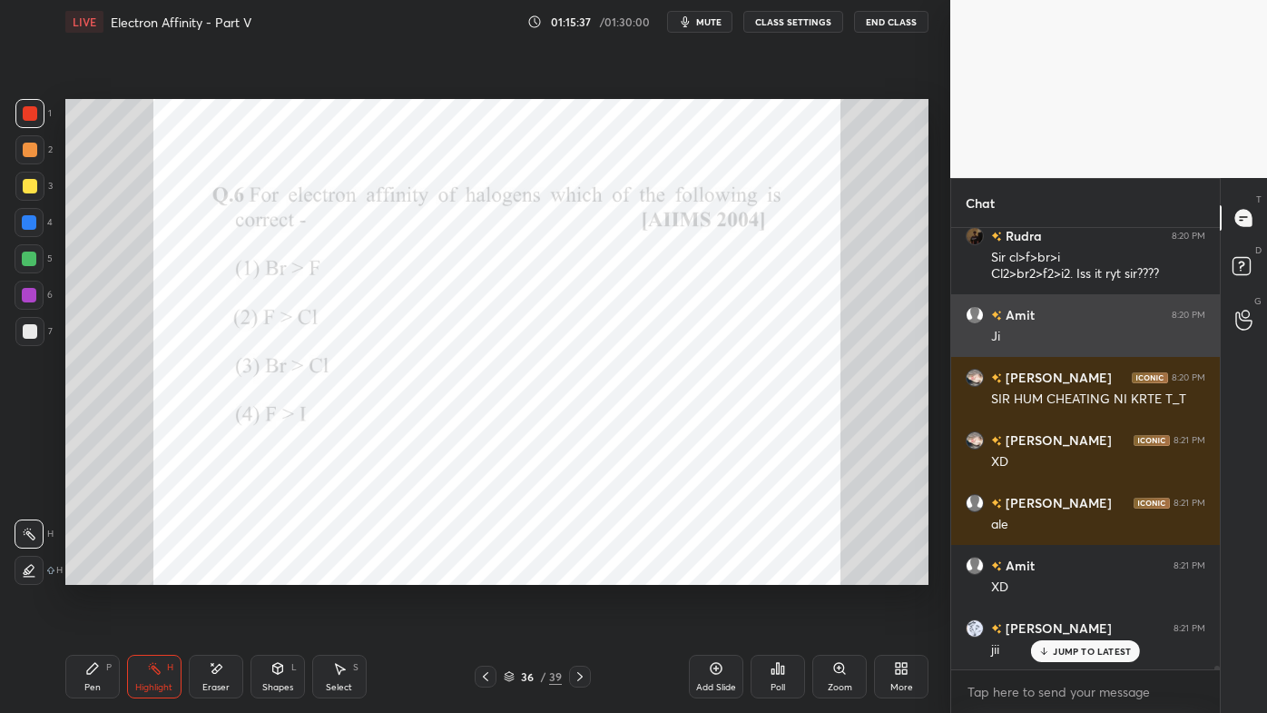
click at [957, 324] on div "Amit 8:20 PM [PERSON_NAME]" at bounding box center [1085, 325] width 269 height 63
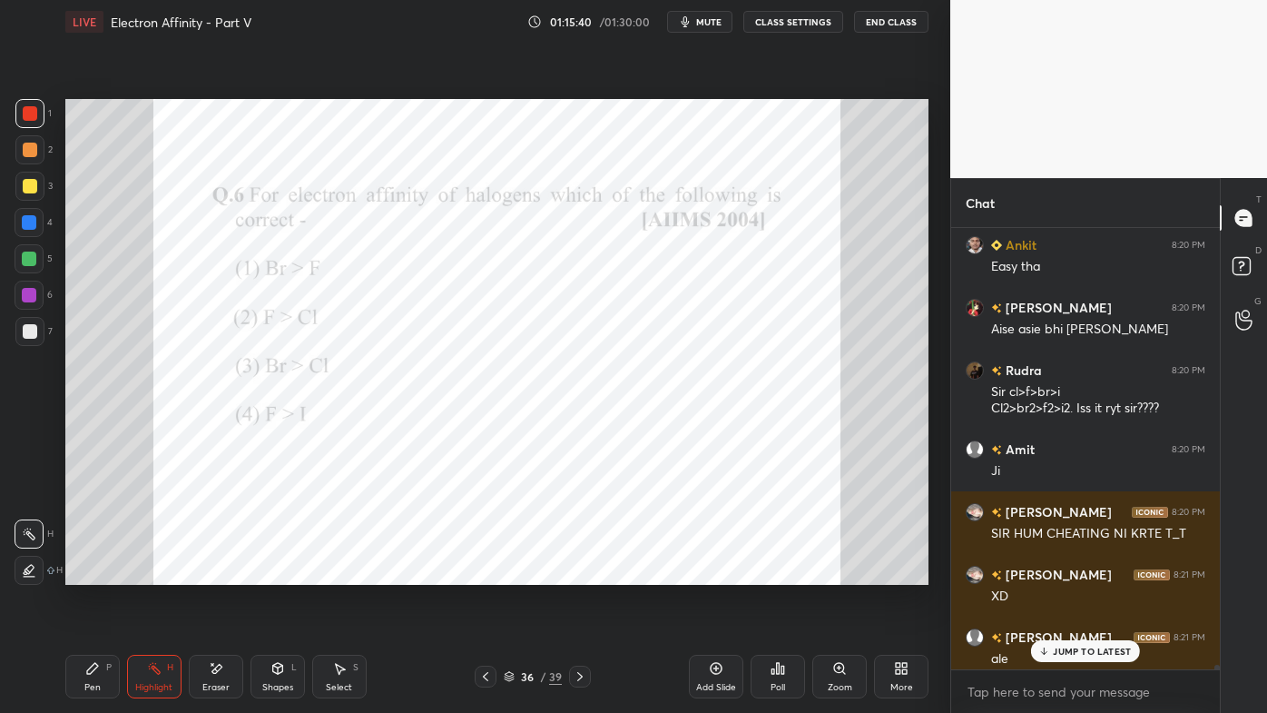
scroll to position [60304, 0]
click at [1053, 573] on h6 "[PERSON_NAME]" at bounding box center [1057, 637] width 110 height 19
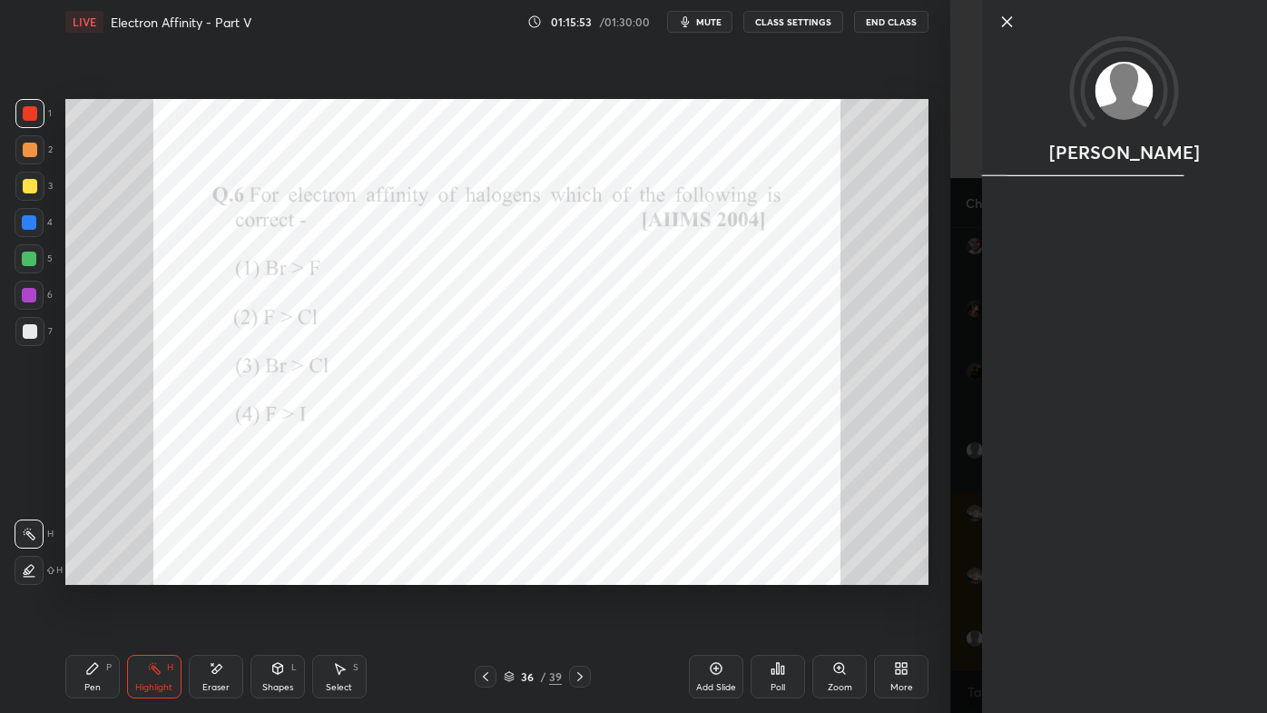
click at [1058, 573] on div "[PERSON_NAME]" at bounding box center [1124, 356] width 285 height 713
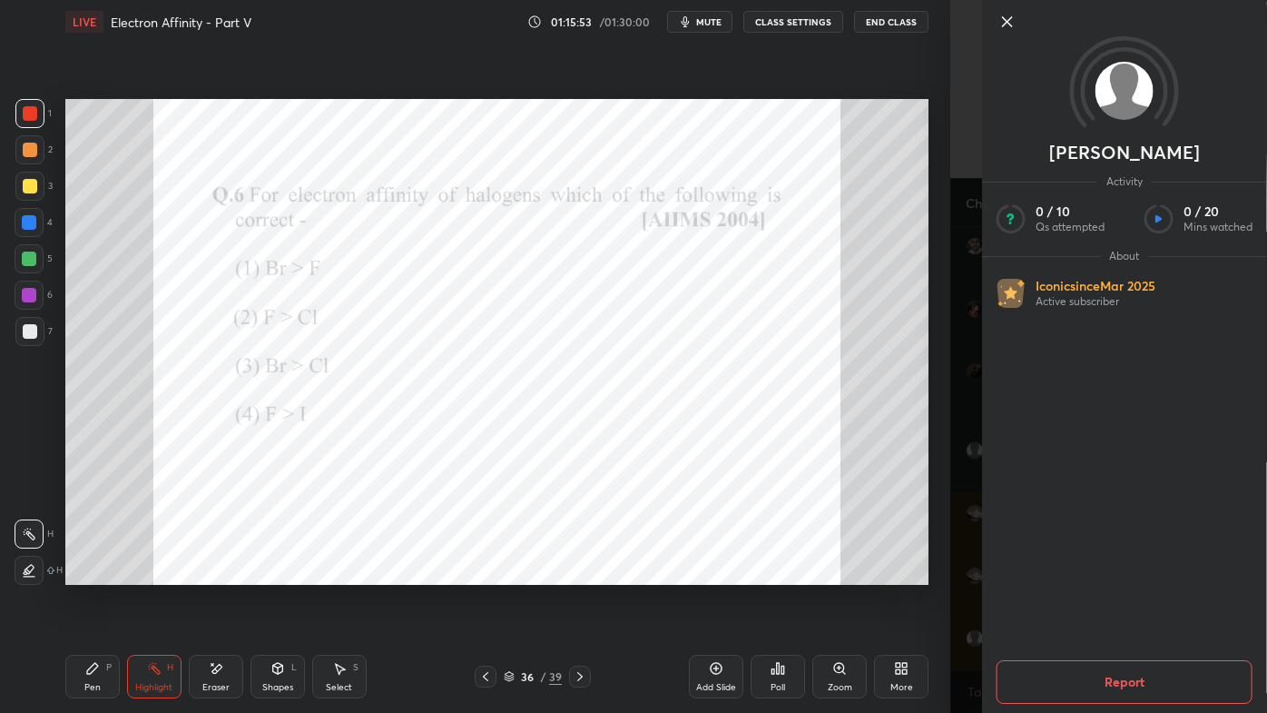
click at [902, 573] on div "Setting up your live class Poll for secs No correct answer Start poll" at bounding box center [497, 342] width 878 height 596
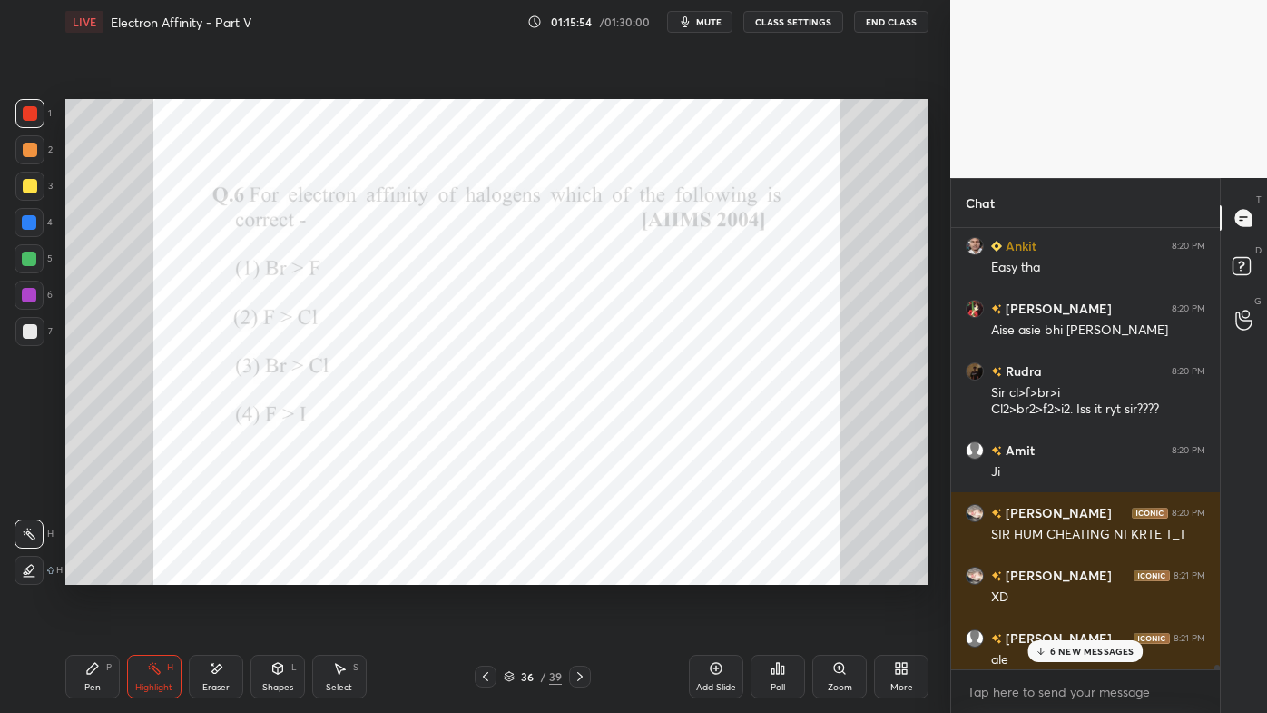
drag, startPoint x: 1053, startPoint y: 649, endPoint x: 1002, endPoint y: 683, distance: 60.9
click at [1053, 573] on p "6 NEW MESSAGES" at bounding box center [1092, 650] width 84 height 11
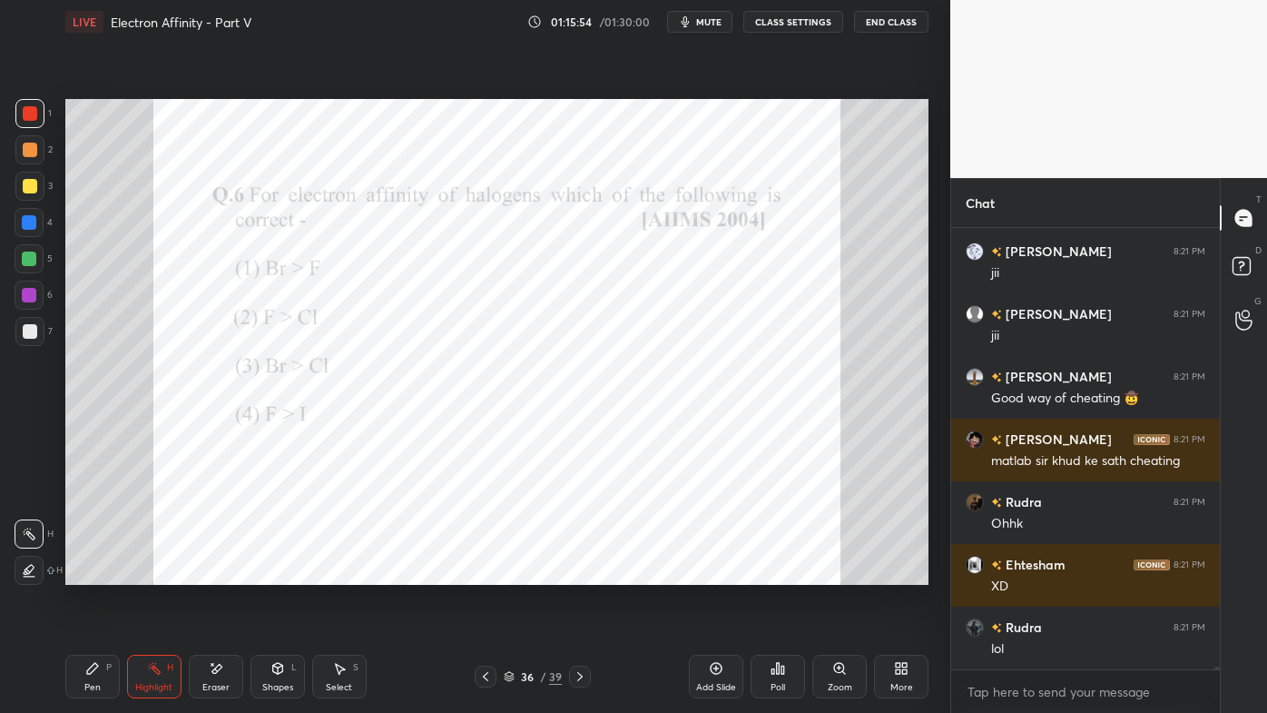
scroll to position [60877, 0]
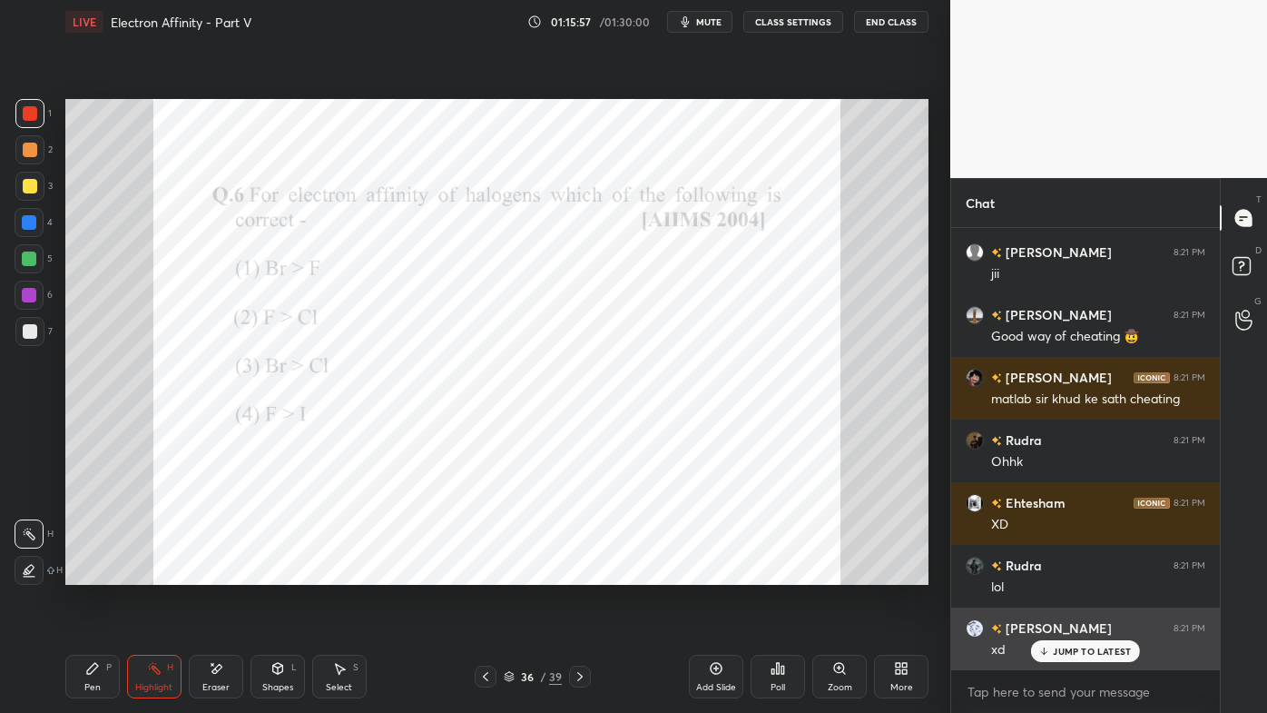
click at [1056, 573] on p "JUMP TO LATEST" at bounding box center [1092, 650] width 78 height 11
click at [1049, 573] on div "xd" at bounding box center [1098, 650] width 214 height 18
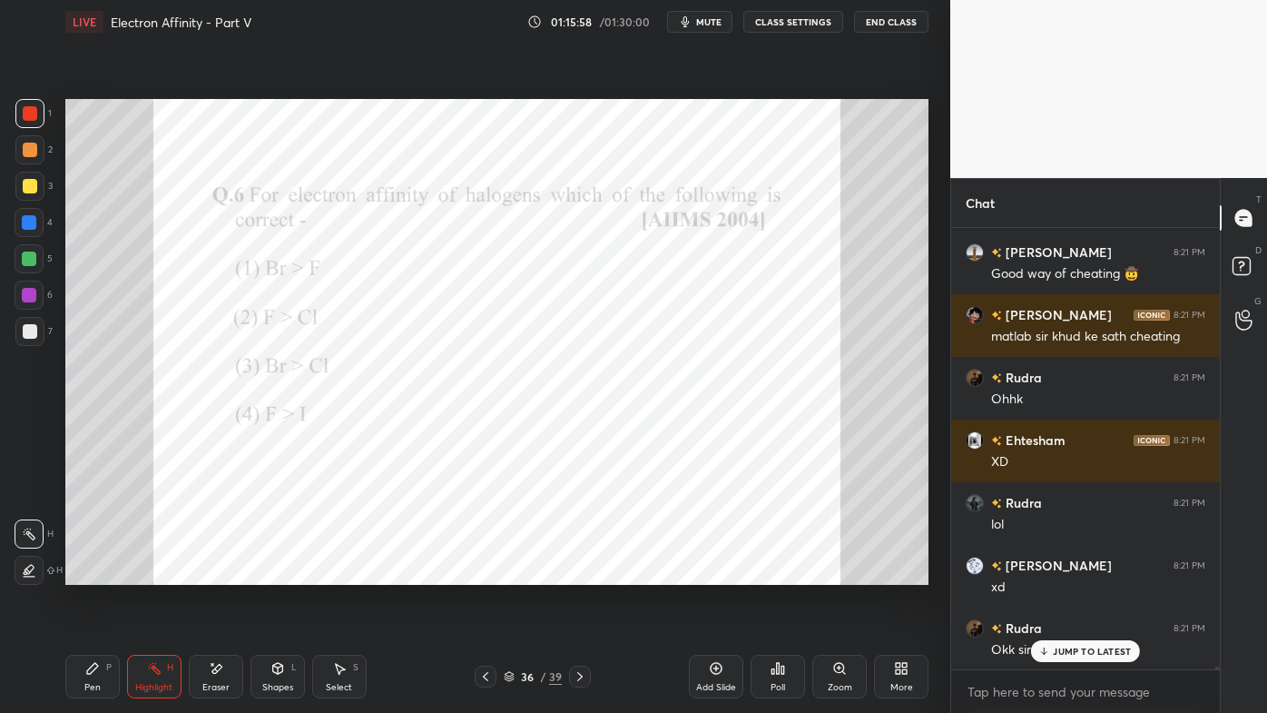
scroll to position [61066, 0]
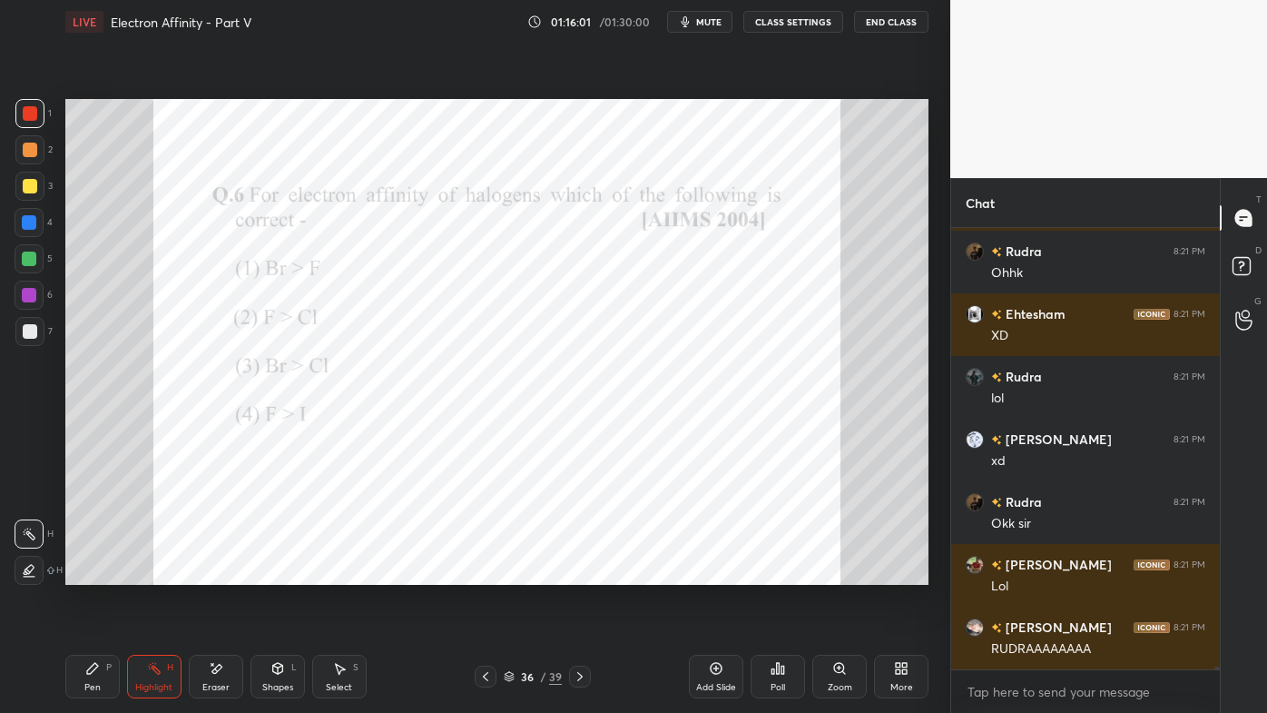
drag, startPoint x: 581, startPoint y: 674, endPoint x: 568, endPoint y: 680, distance: 14.2
click at [581, 573] on icon at bounding box center [580, 676] width 15 height 15
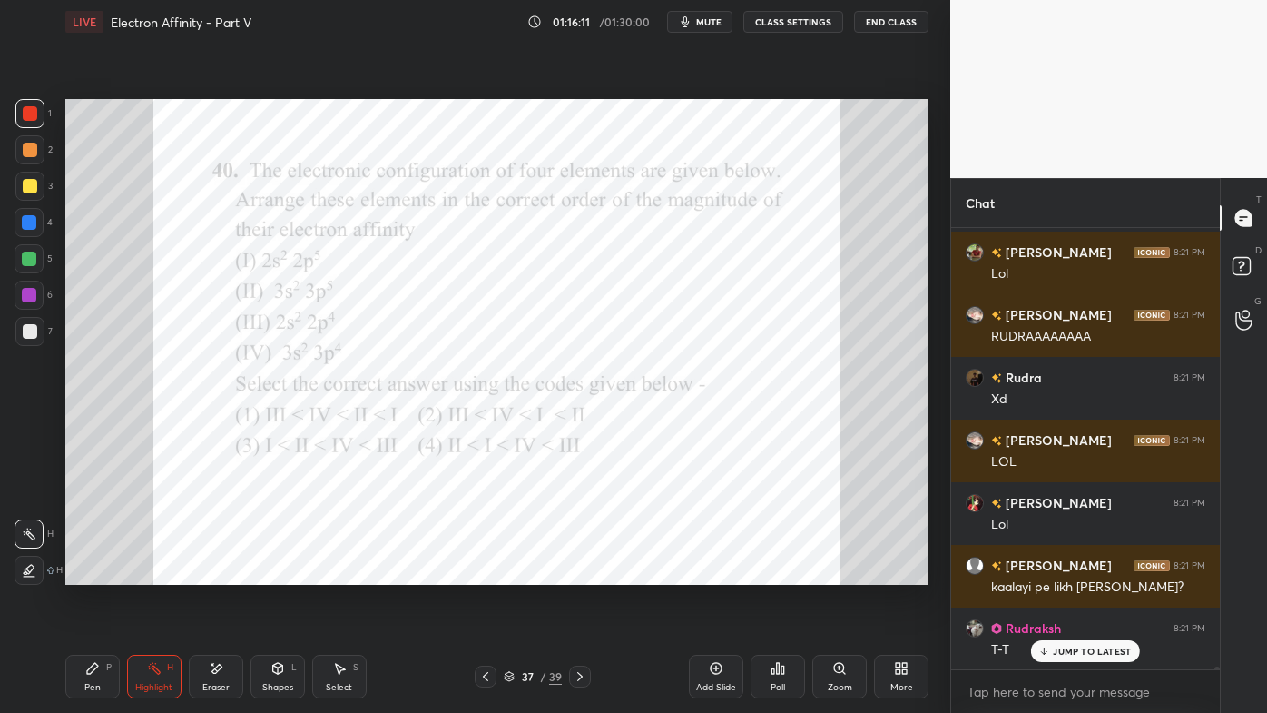
scroll to position [61441, 0]
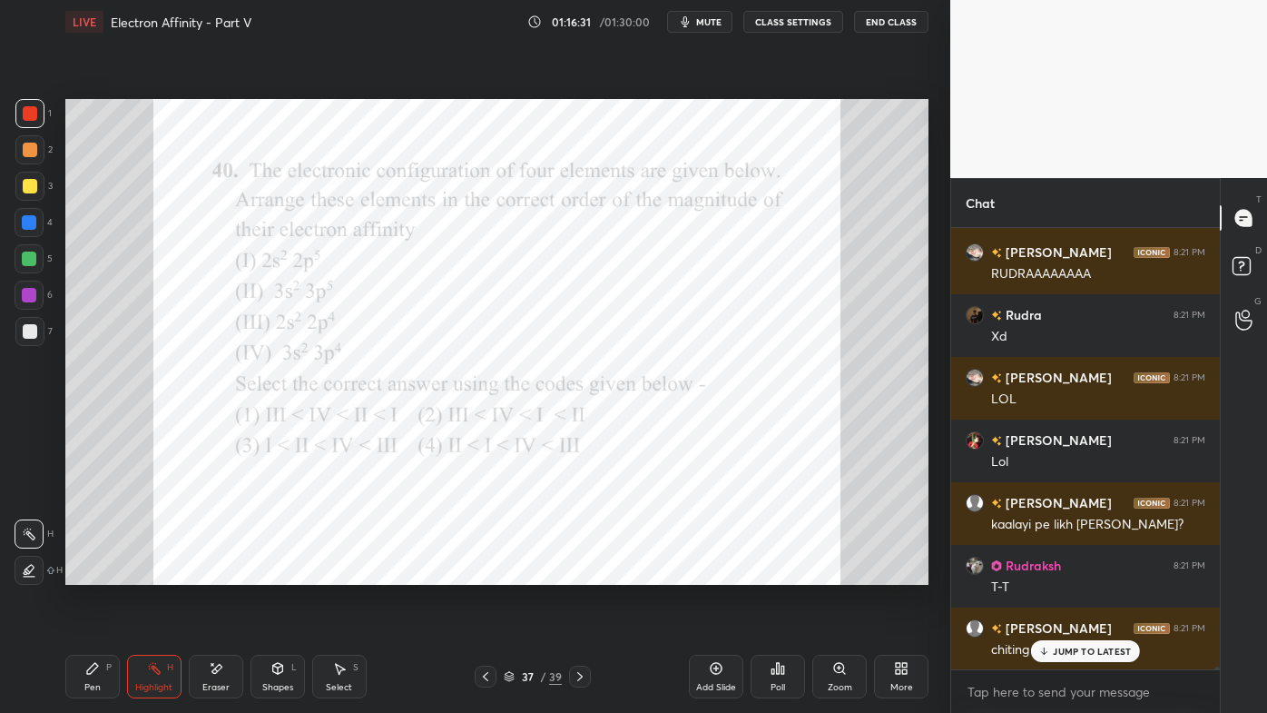
click at [797, 573] on div "Poll" at bounding box center [778, 676] width 54 height 44
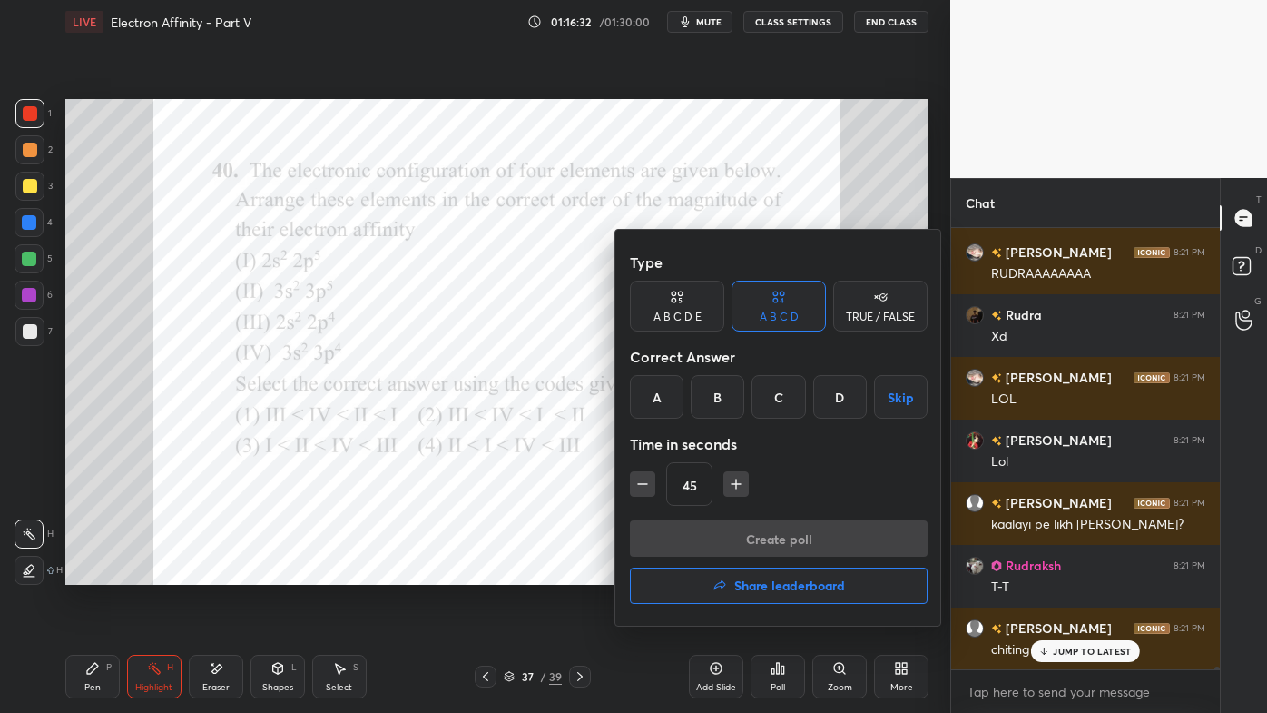
click at [721, 395] on div "B" at bounding box center [718, 397] width 54 height 44
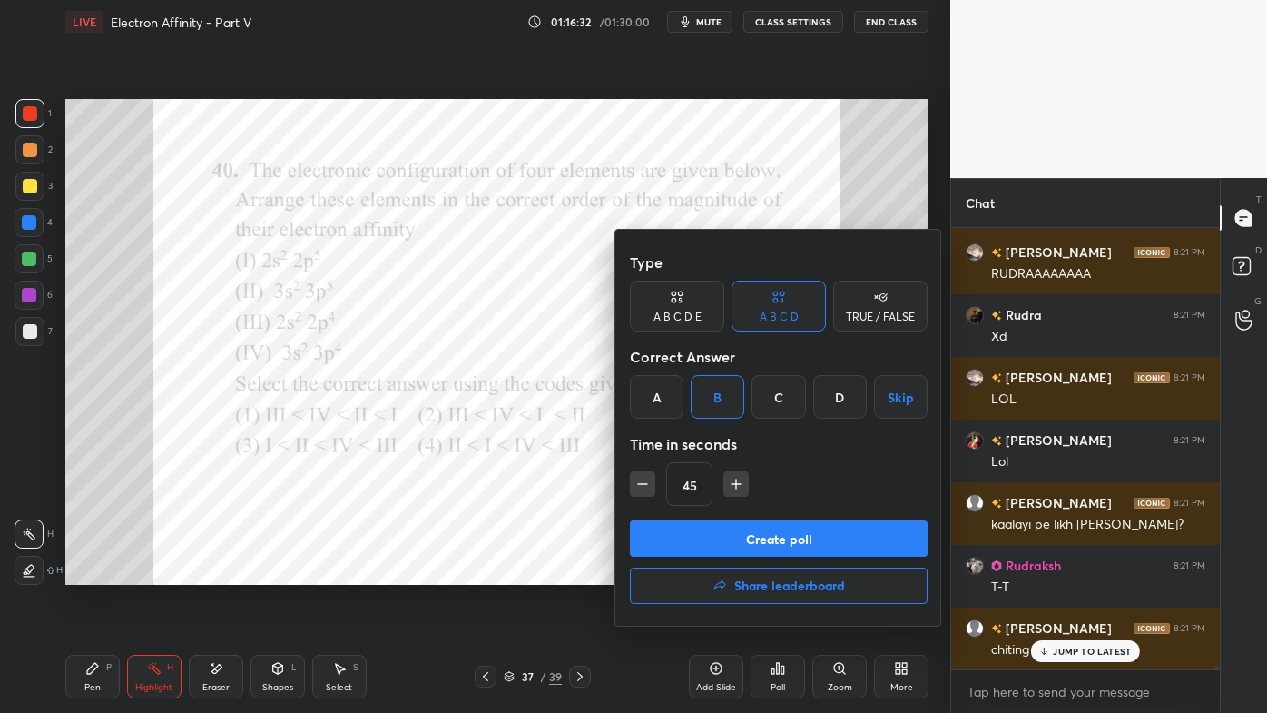
click at [741, 535] on button "Create poll" at bounding box center [779, 538] width 298 height 36
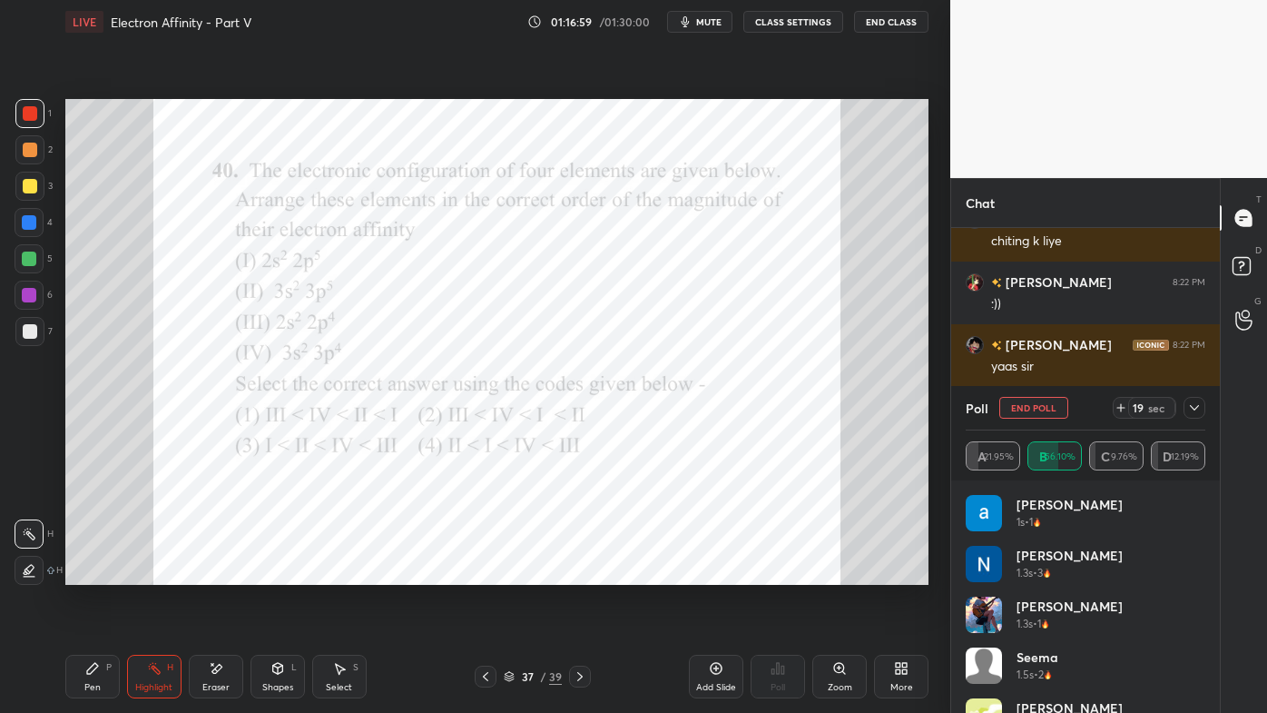
scroll to position [57827, 0]
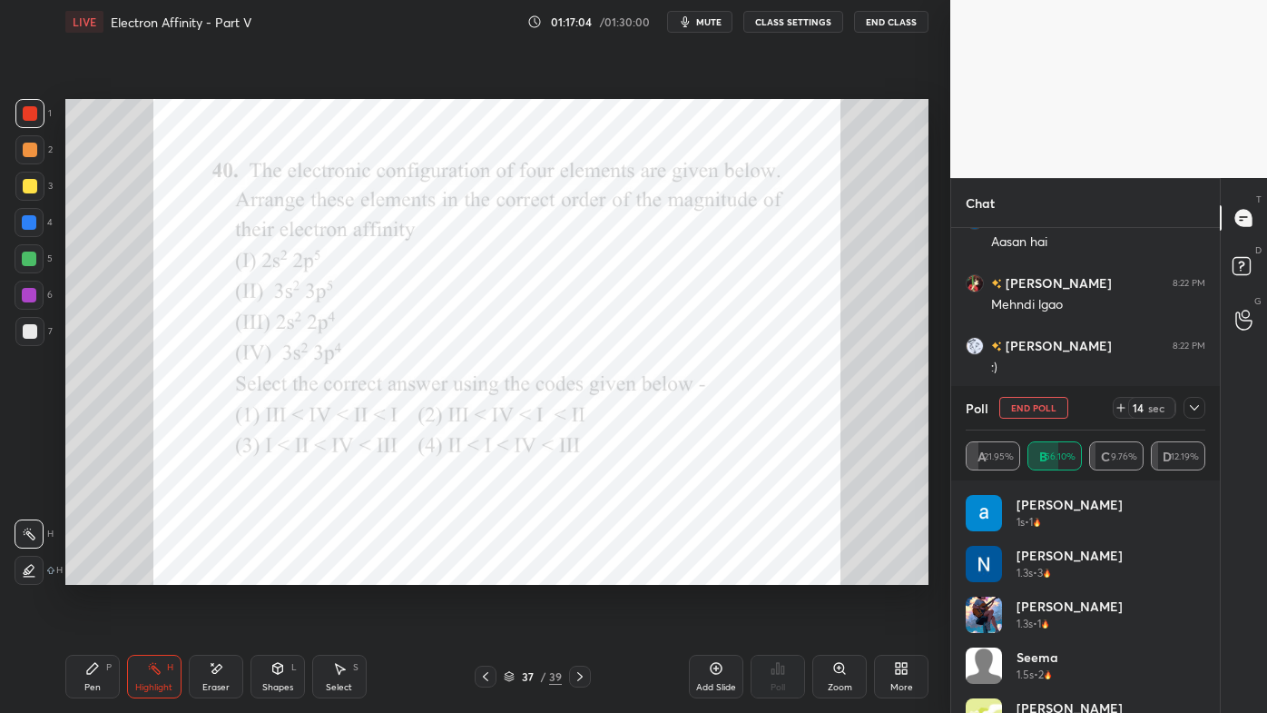
click at [1198, 407] on icon at bounding box center [1194, 407] width 15 height 15
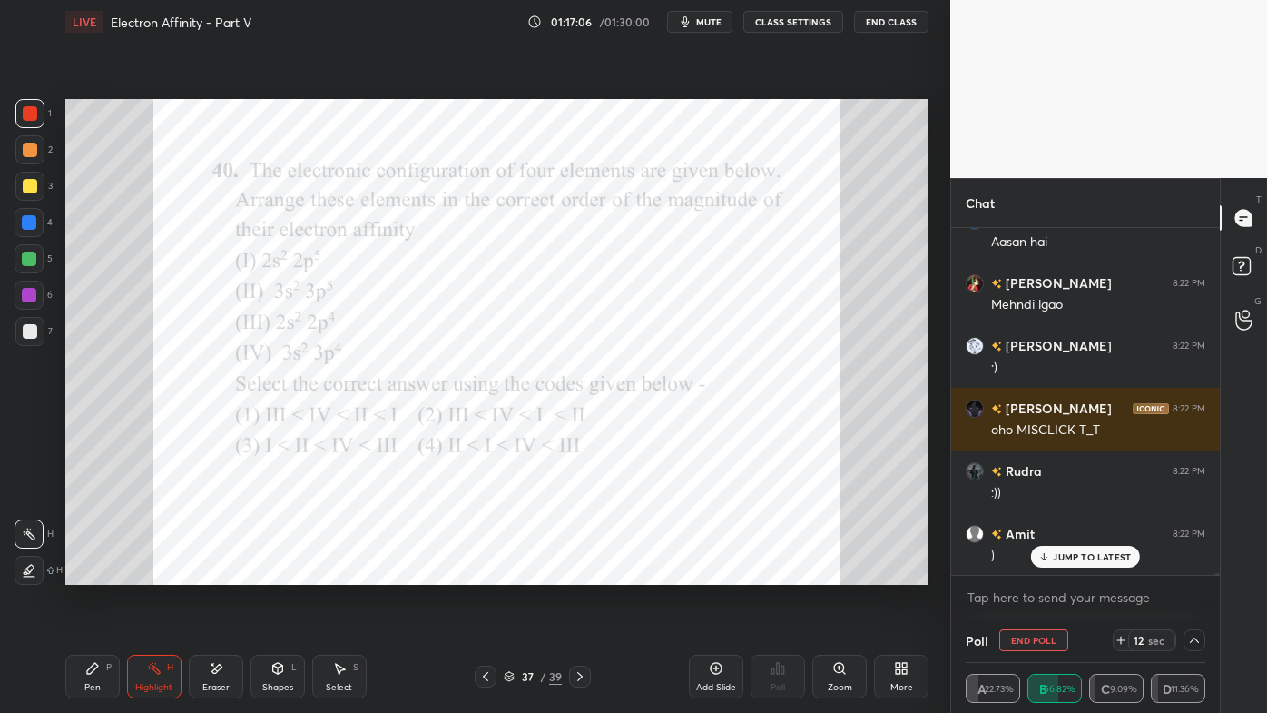
scroll to position [57890, 0]
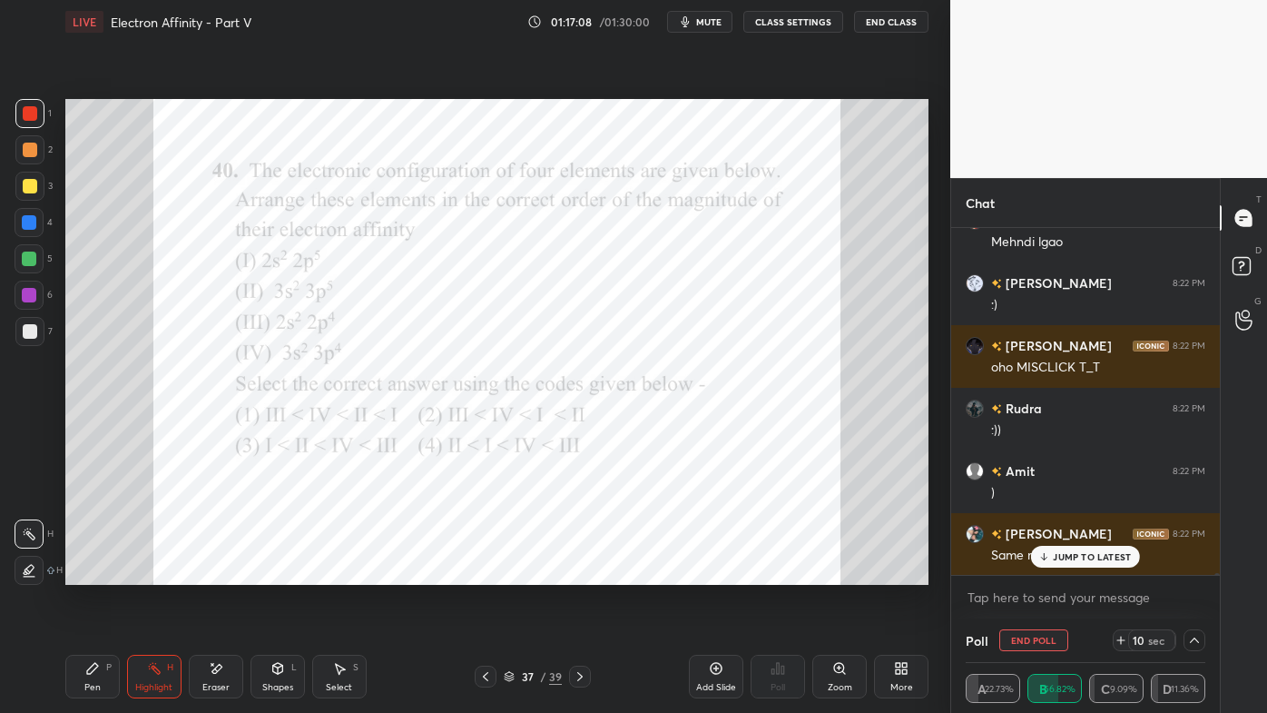
click at [1063, 552] on div "JUMP TO LATEST" at bounding box center [1085, 557] width 109 height 22
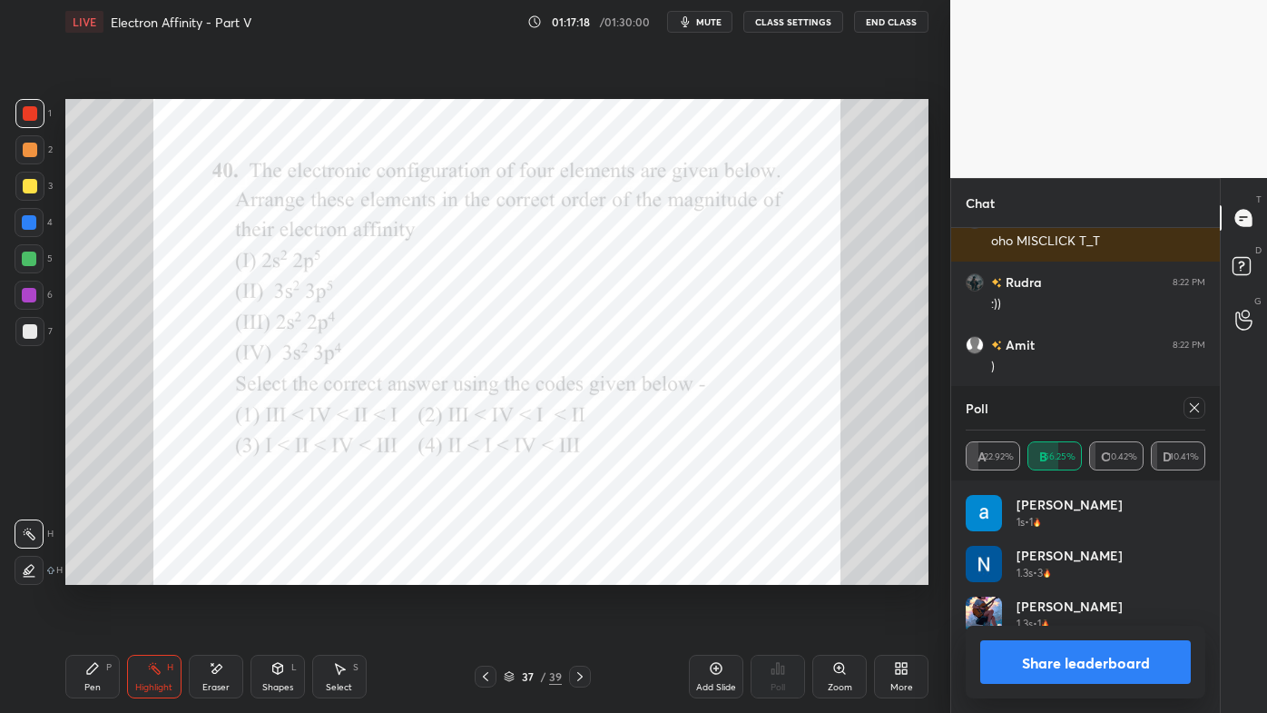
scroll to position [5, 5]
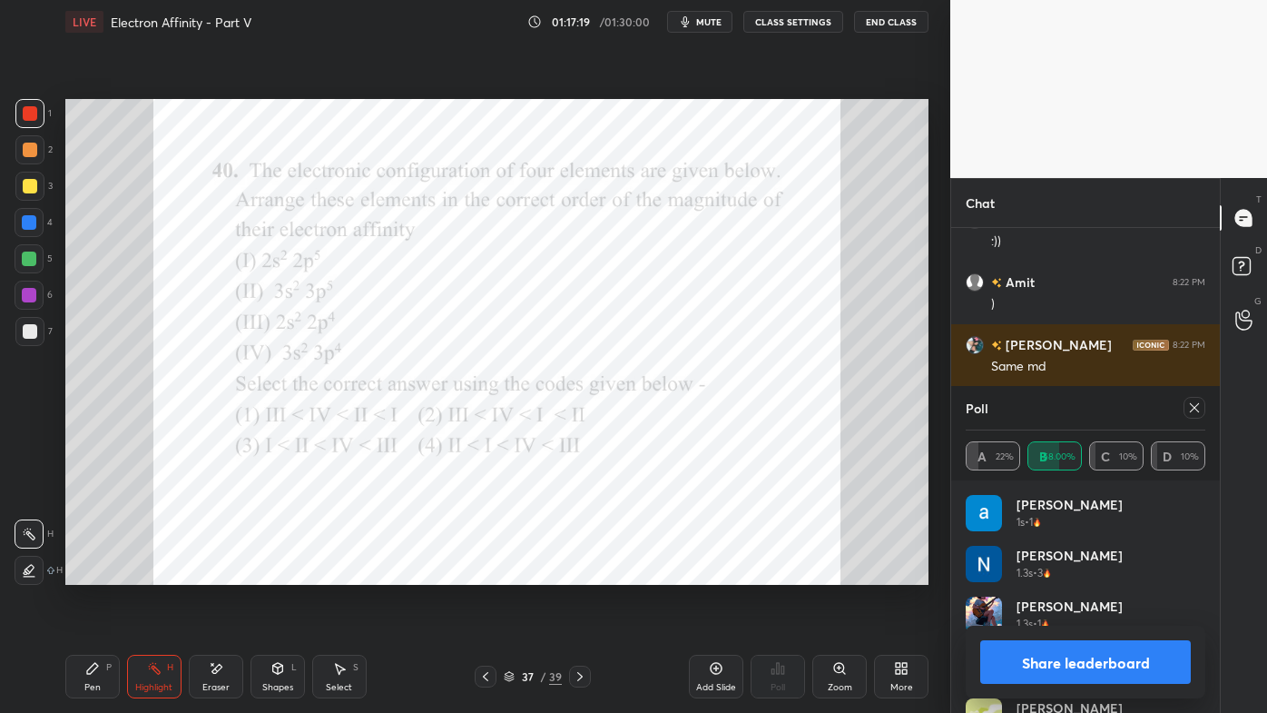
drag, startPoint x: 1197, startPoint y: 409, endPoint x: 1126, endPoint y: 457, distance: 85.9
click at [1196, 410] on icon at bounding box center [1194, 407] width 15 height 15
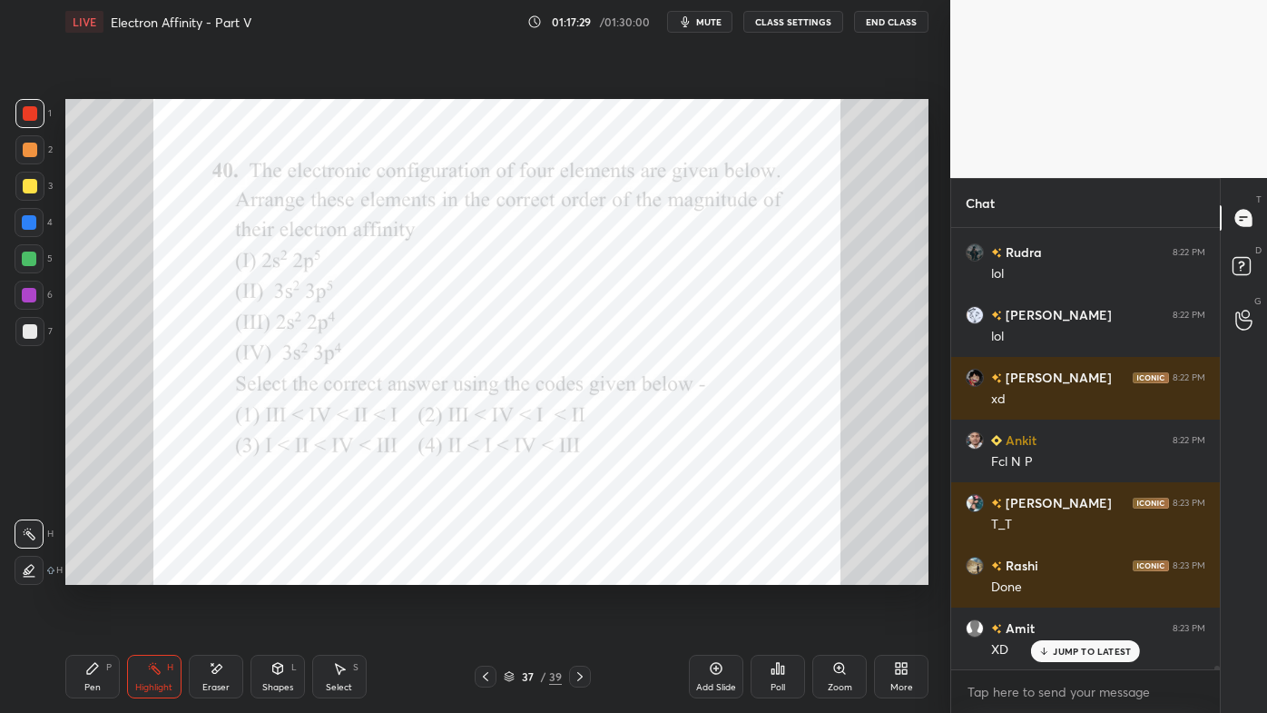
click at [93, 573] on div "Pen P" at bounding box center [92, 676] width 54 height 44
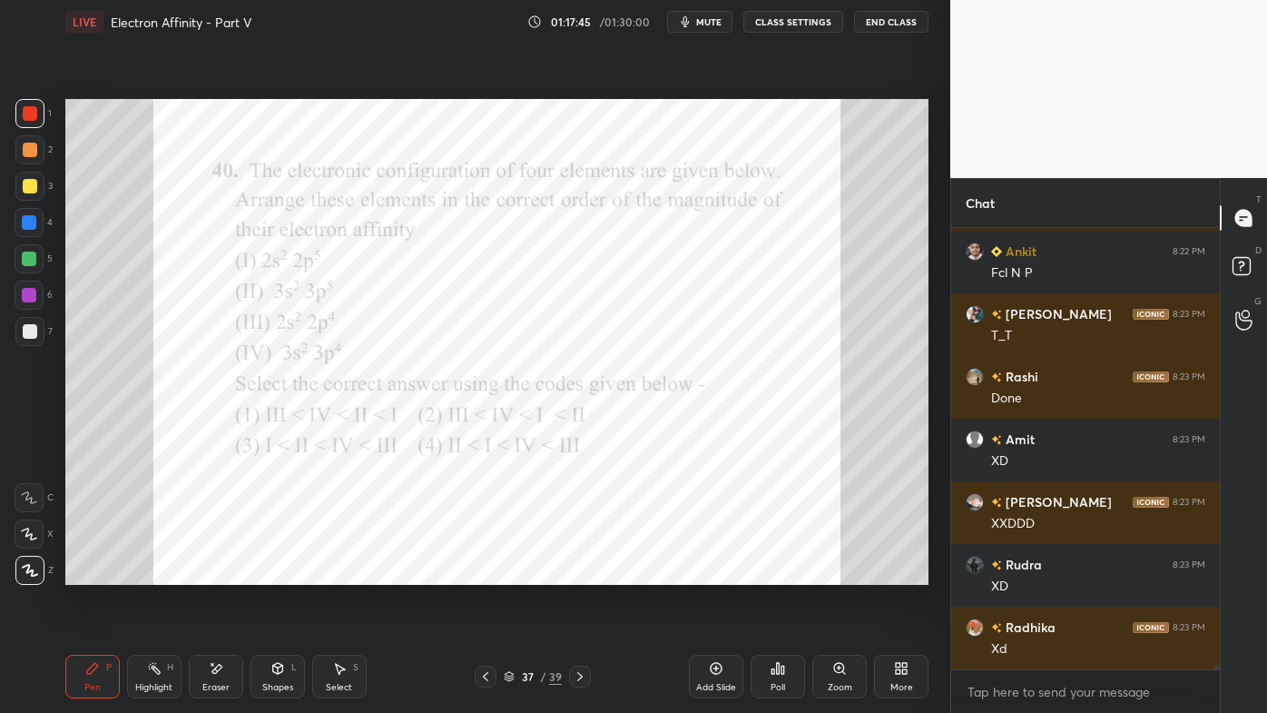
drag, startPoint x: 145, startPoint y: 660, endPoint x: 168, endPoint y: 604, distance: 60.7
click at [145, 573] on div "Highlight H" at bounding box center [154, 676] width 54 height 44
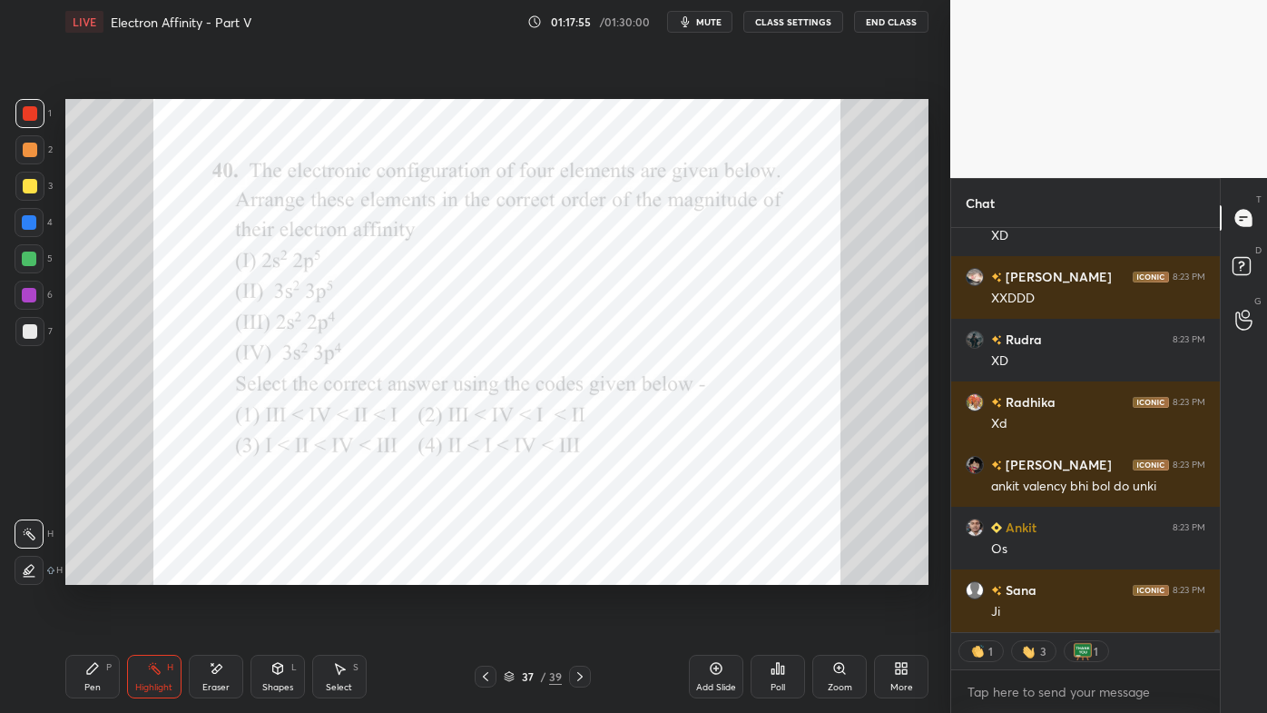
click at [84, 573] on div "Pen P" at bounding box center [92, 676] width 54 height 44
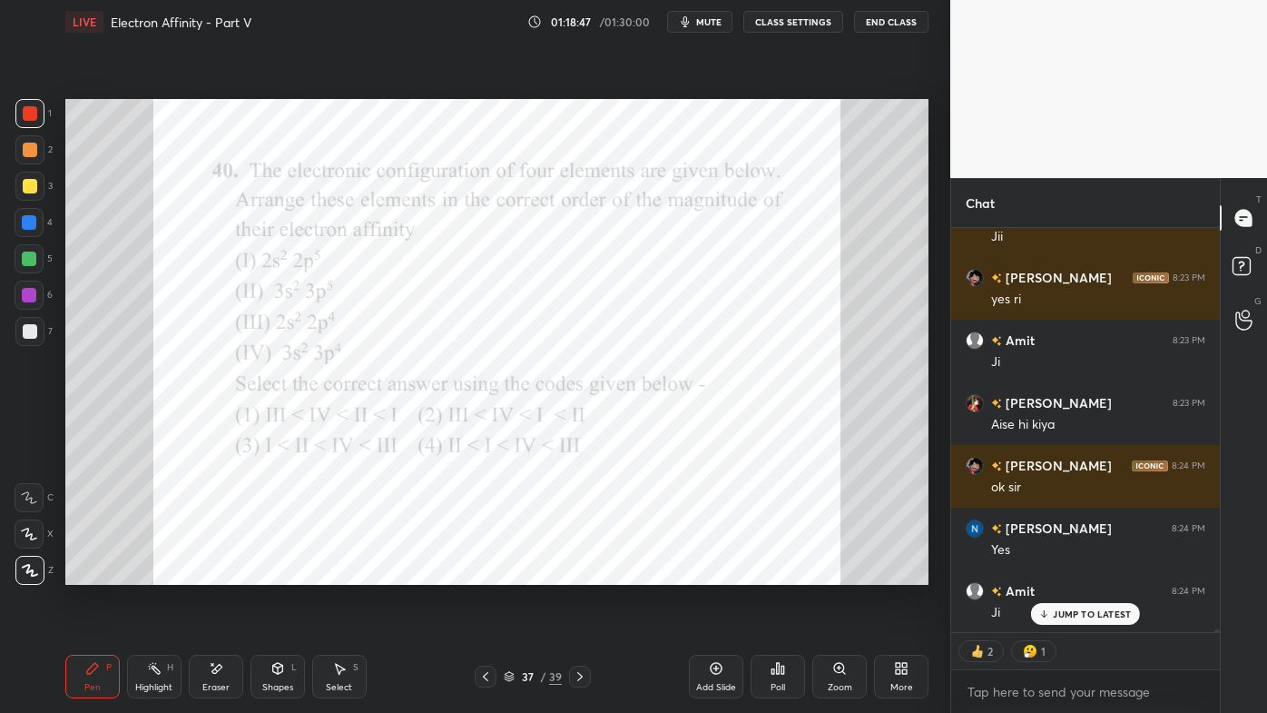
scroll to position [59461, 0]
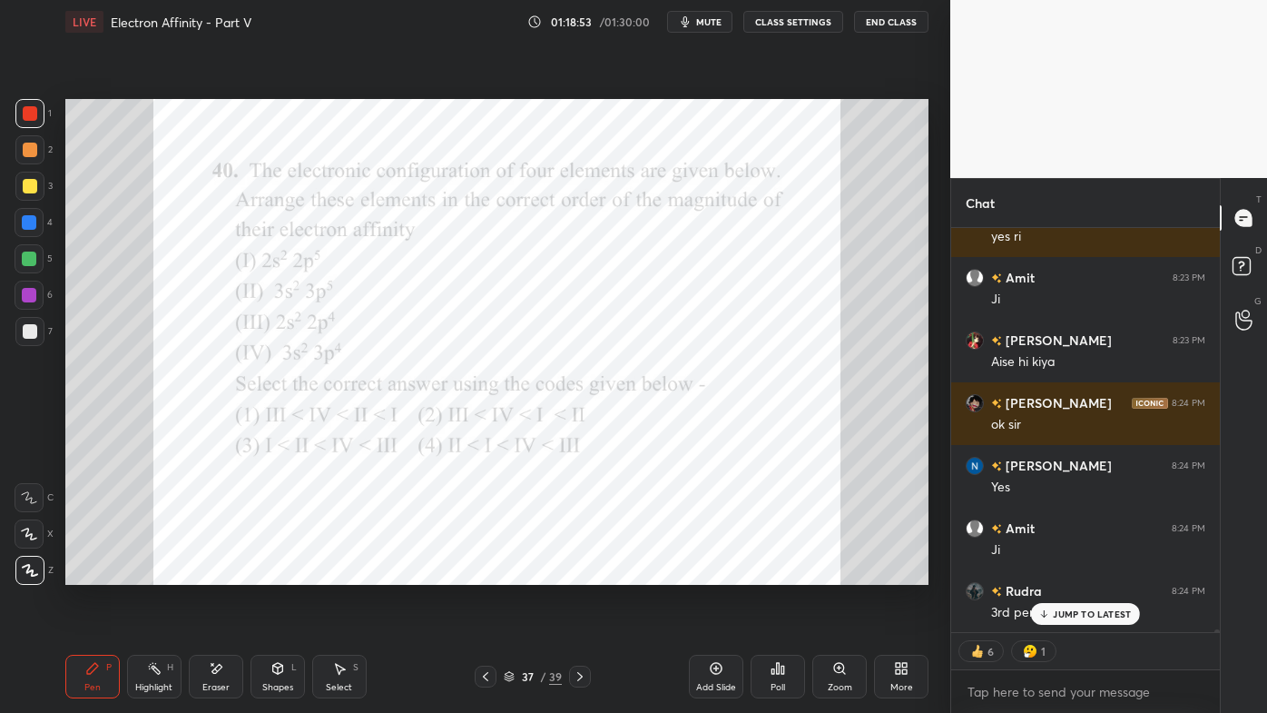
drag, startPoint x: 1056, startPoint y: 614, endPoint x: 941, endPoint y: 644, distance: 118.2
click at [1055, 573] on p "JUMP TO LATEST" at bounding box center [1092, 613] width 78 height 11
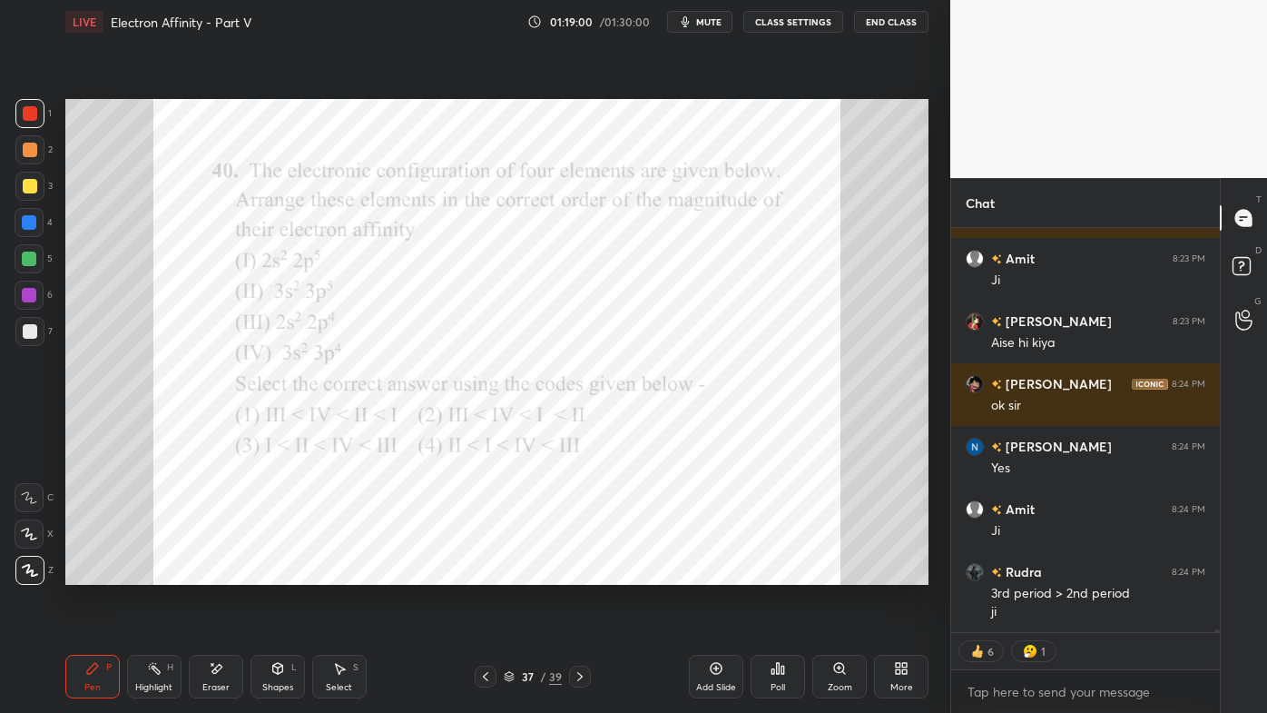
type textarea "x"
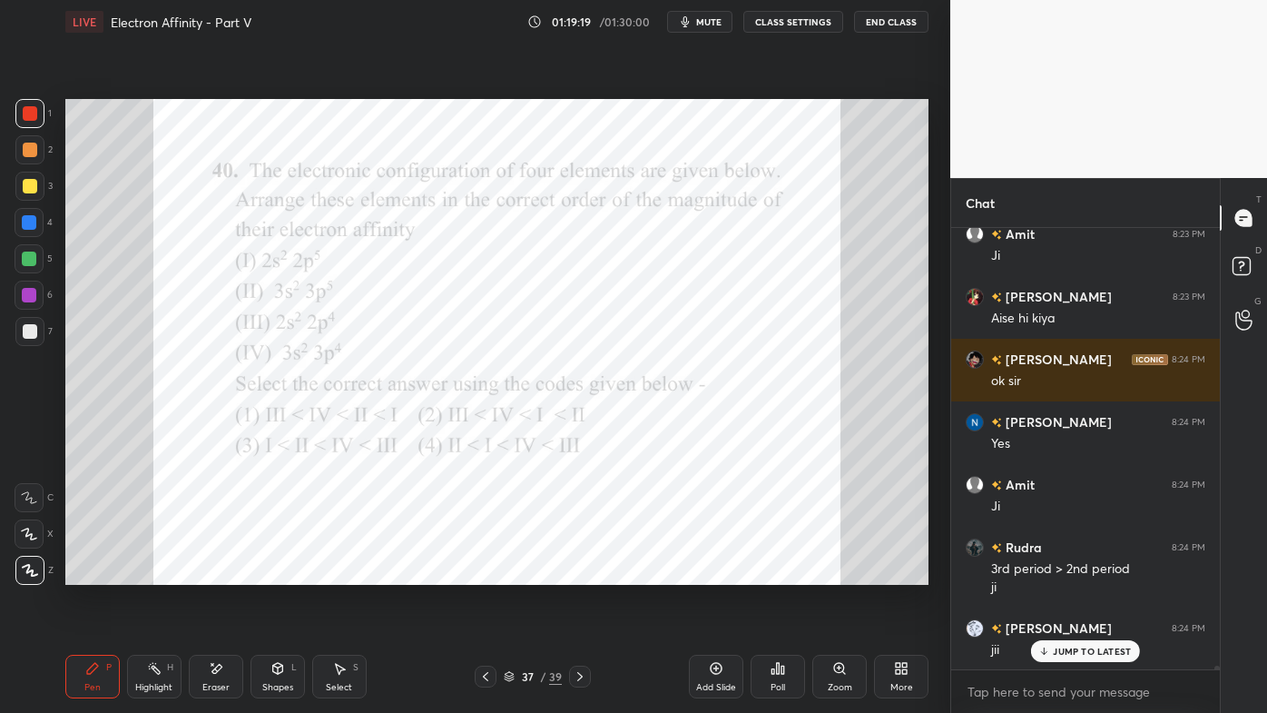
scroll to position [59567, 0]
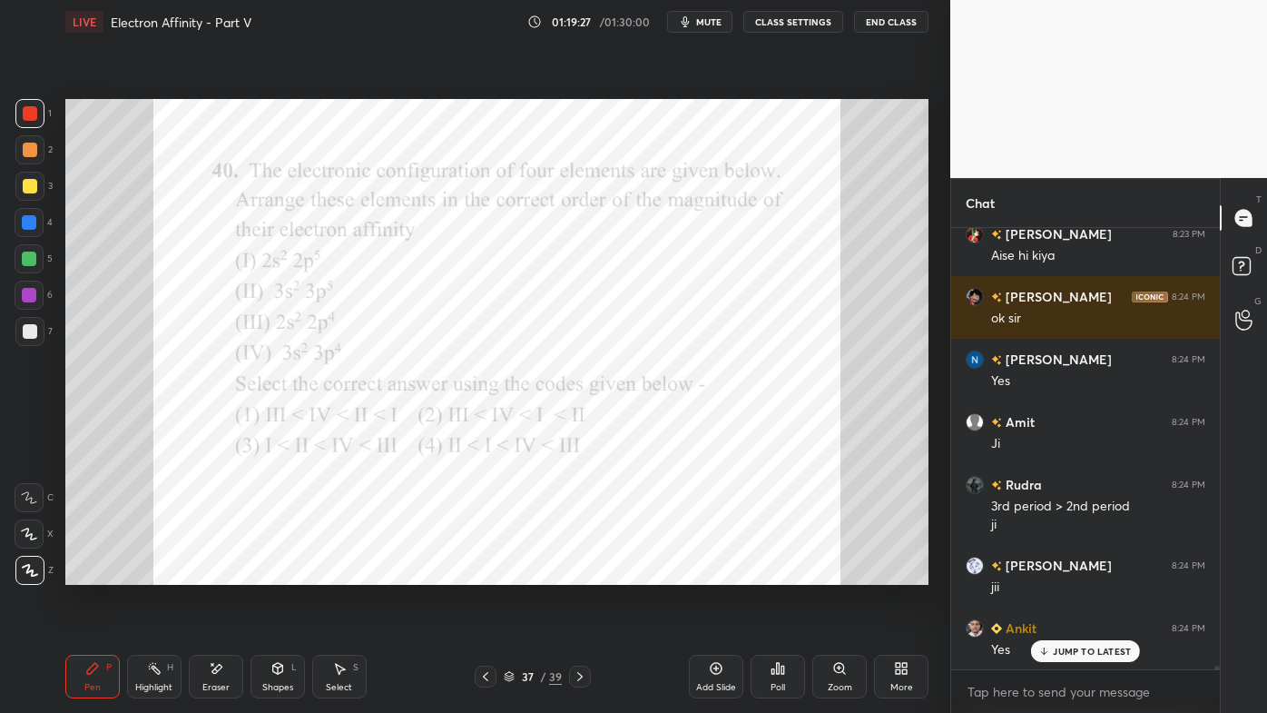
click at [1071, 573] on p "JUMP TO LATEST" at bounding box center [1092, 650] width 78 height 11
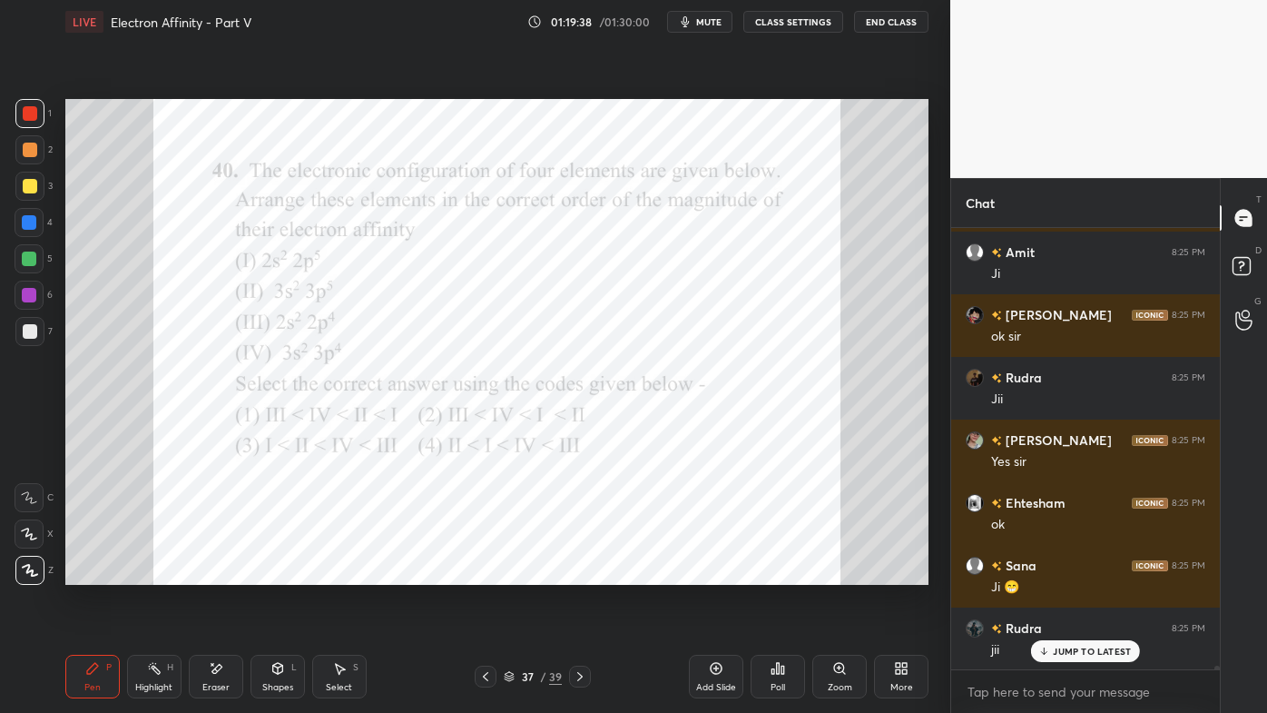
scroll to position [60131, 0]
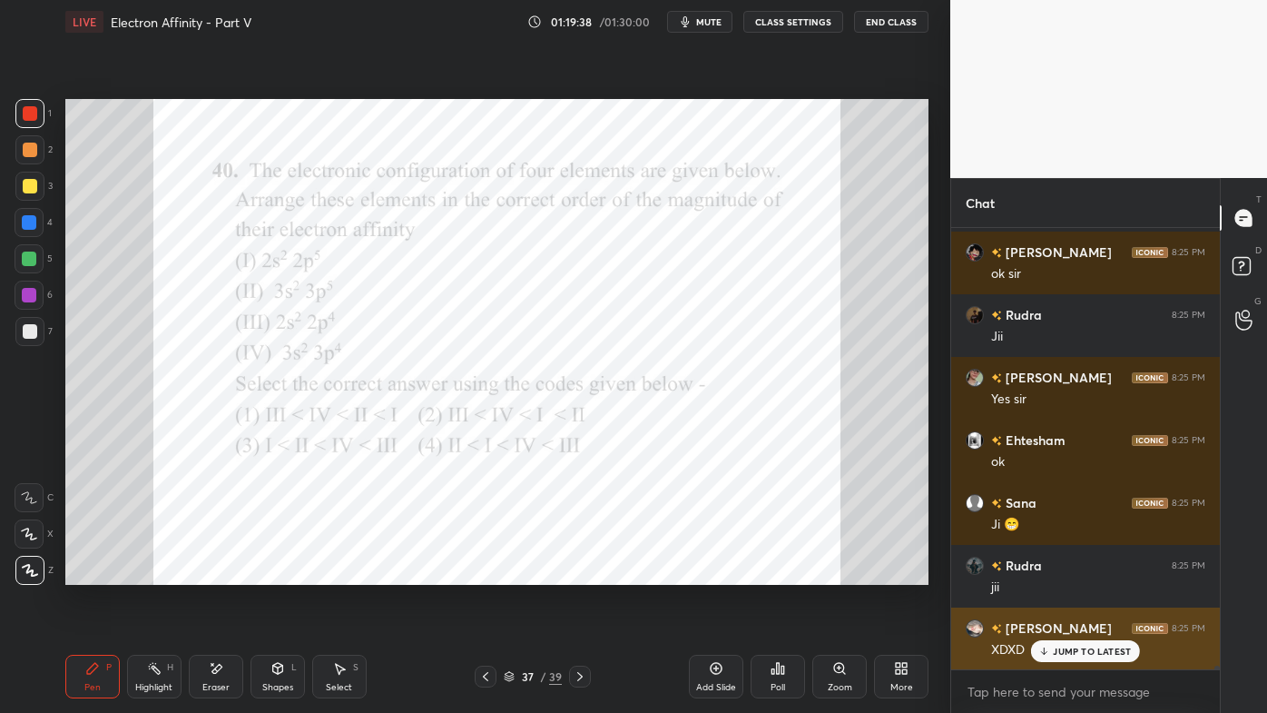
click at [1065, 573] on div "JUMP TO LATEST" at bounding box center [1085, 651] width 109 height 22
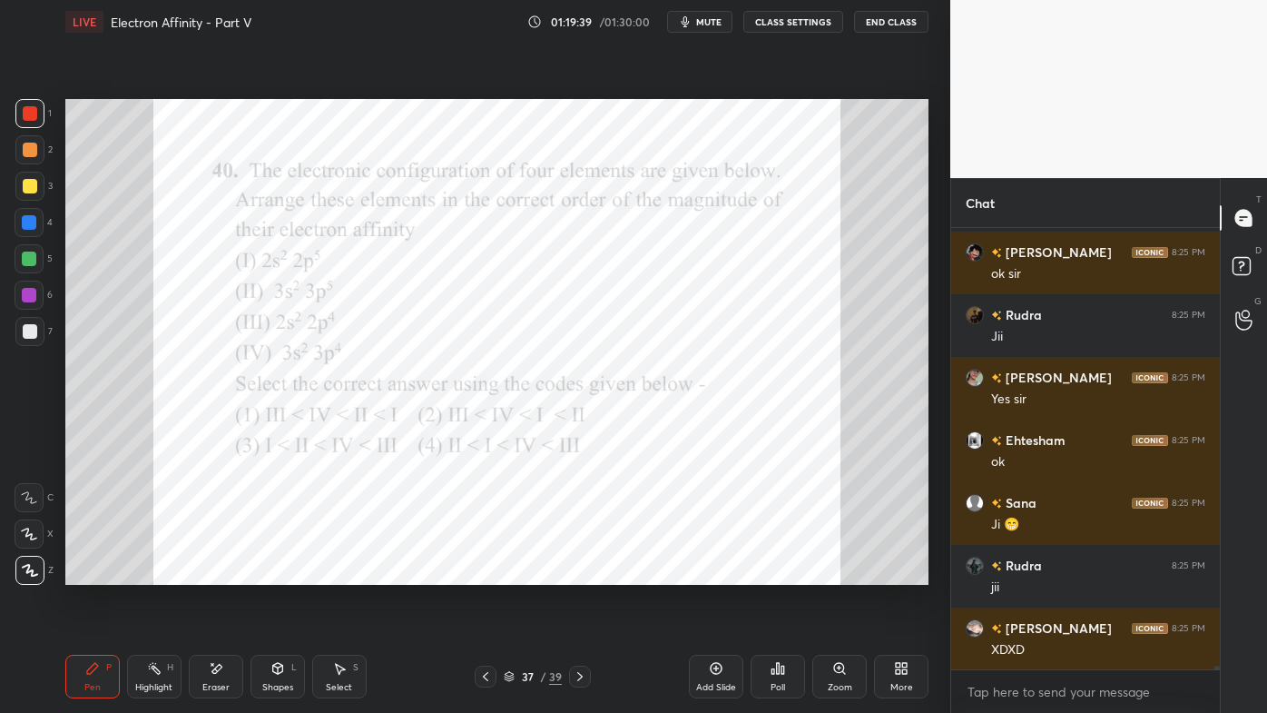
scroll to position [60195, 0]
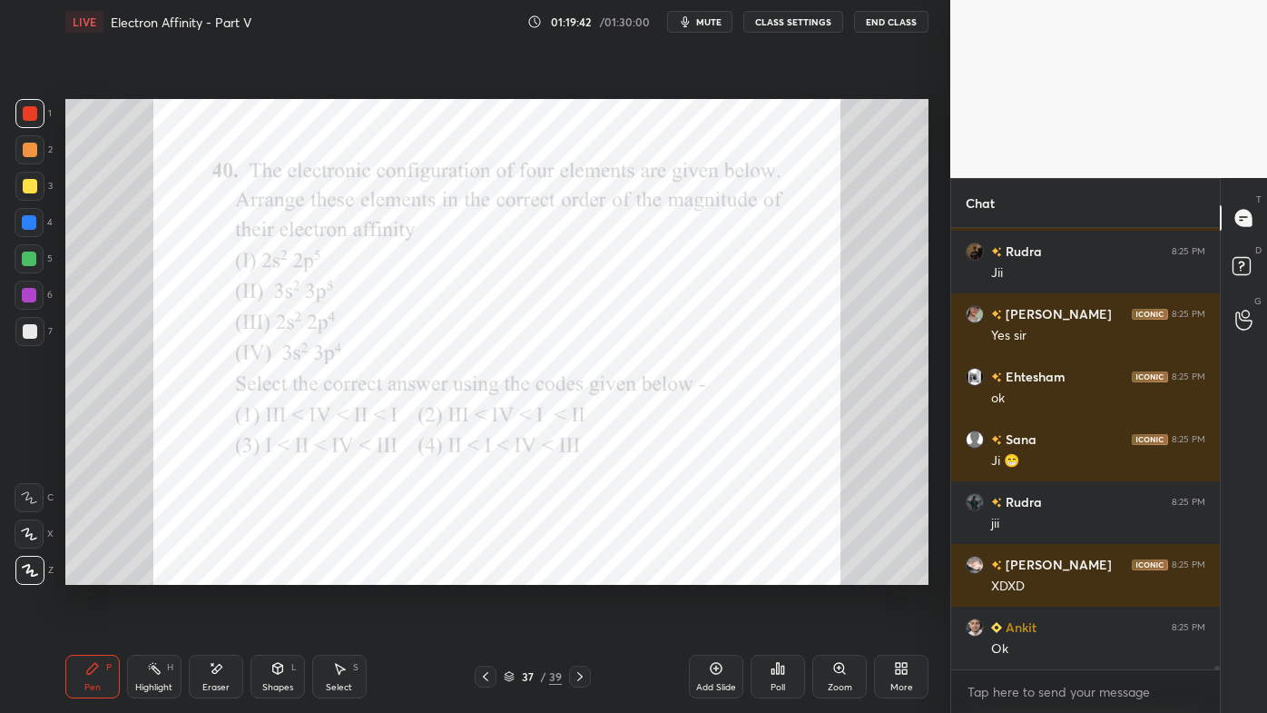
click at [583, 573] on icon at bounding box center [580, 676] width 15 height 15
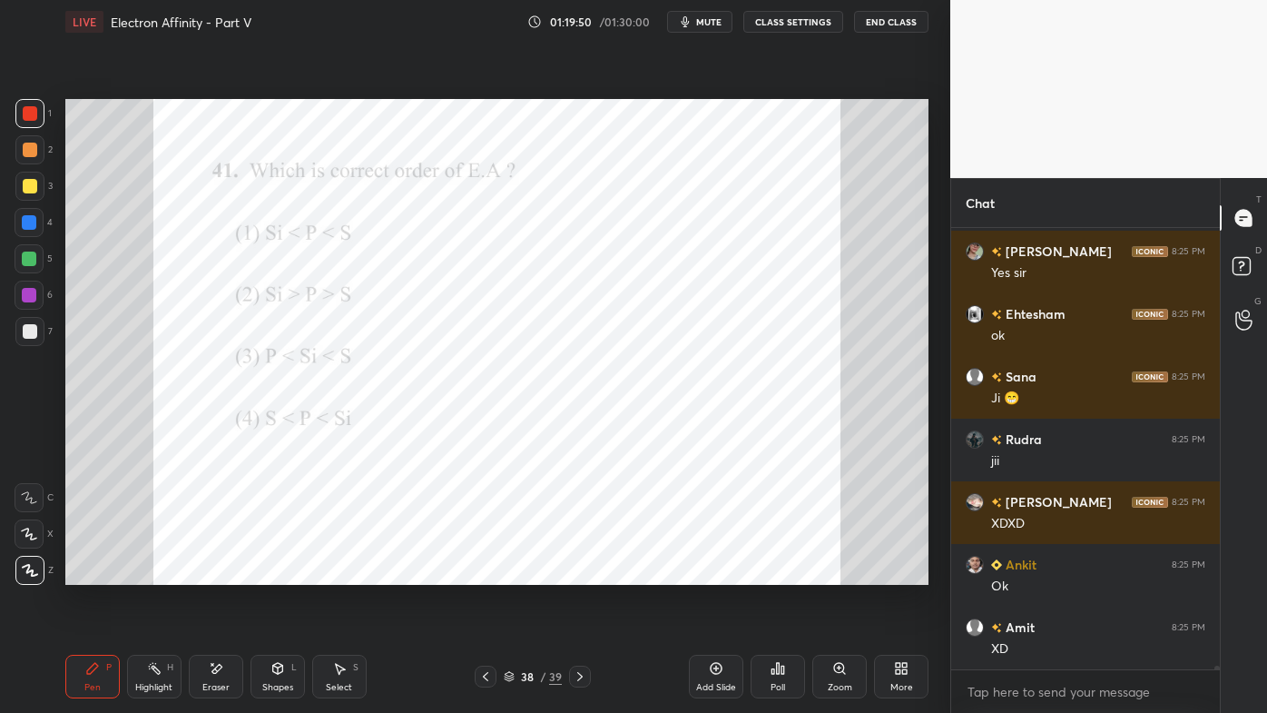
click at [786, 573] on div "Poll" at bounding box center [778, 676] width 54 height 44
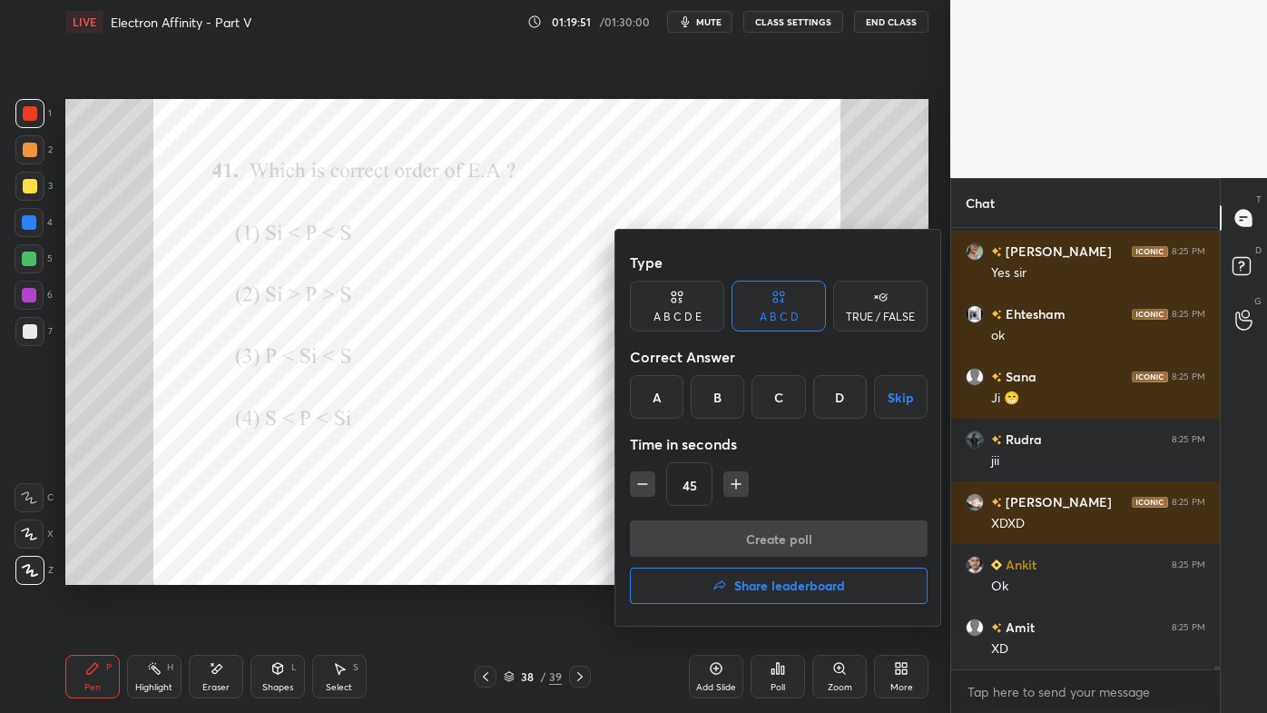
scroll to position [60275, 0]
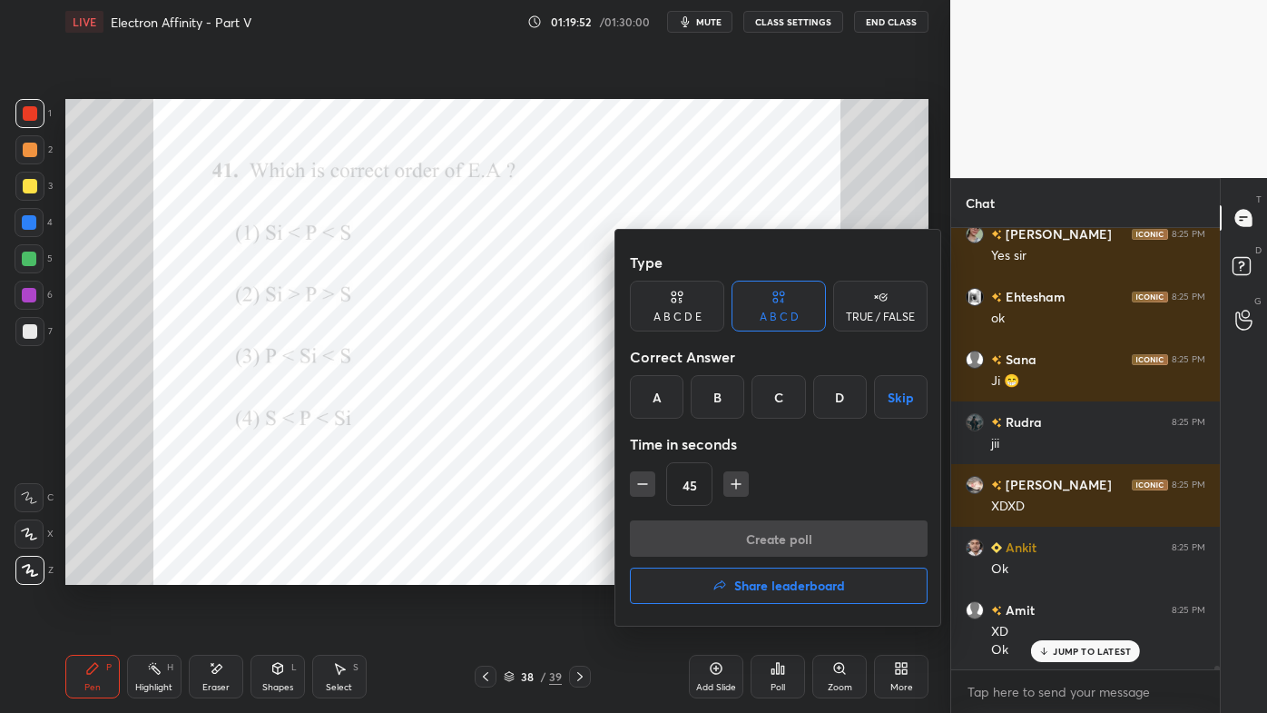
click at [778, 401] on div "C" at bounding box center [779, 397] width 54 height 44
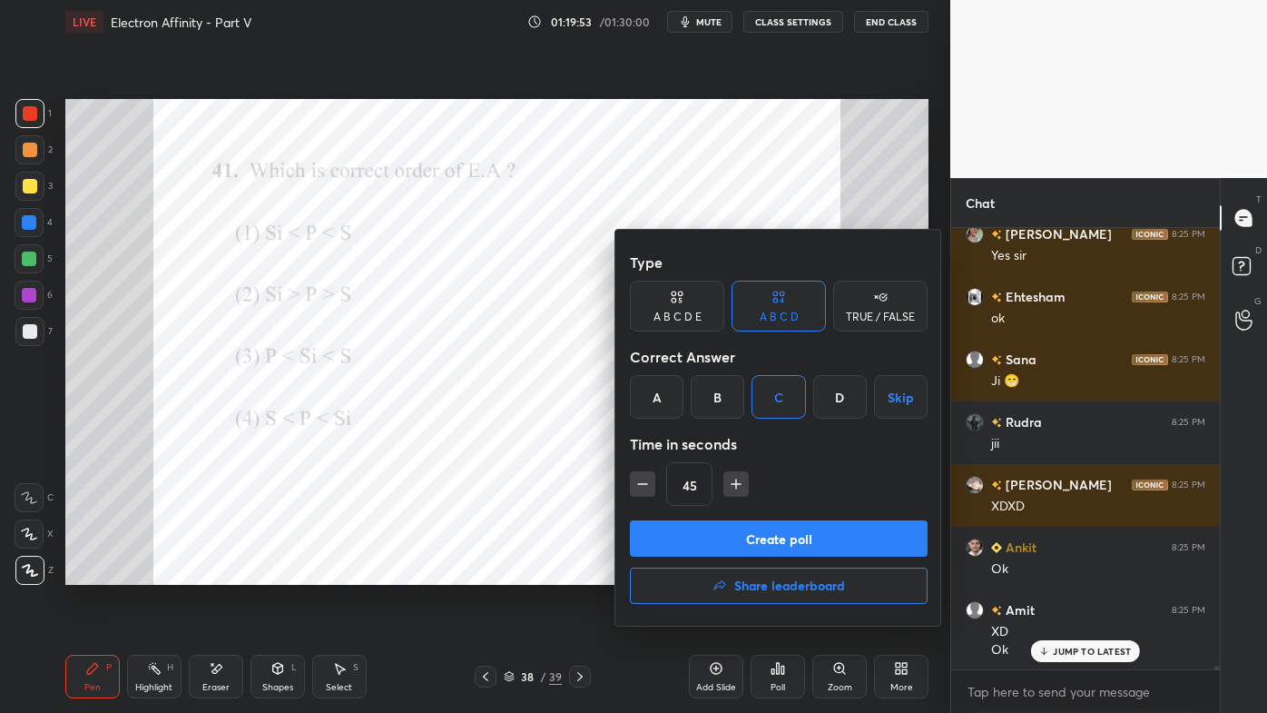
click at [646, 477] on icon "button" at bounding box center [643, 484] width 18 height 18
type input "30"
drag, startPoint x: 725, startPoint y: 549, endPoint x: 699, endPoint y: 568, distance: 32.5
click at [725, 552] on button "Create poll" at bounding box center [779, 538] width 298 height 36
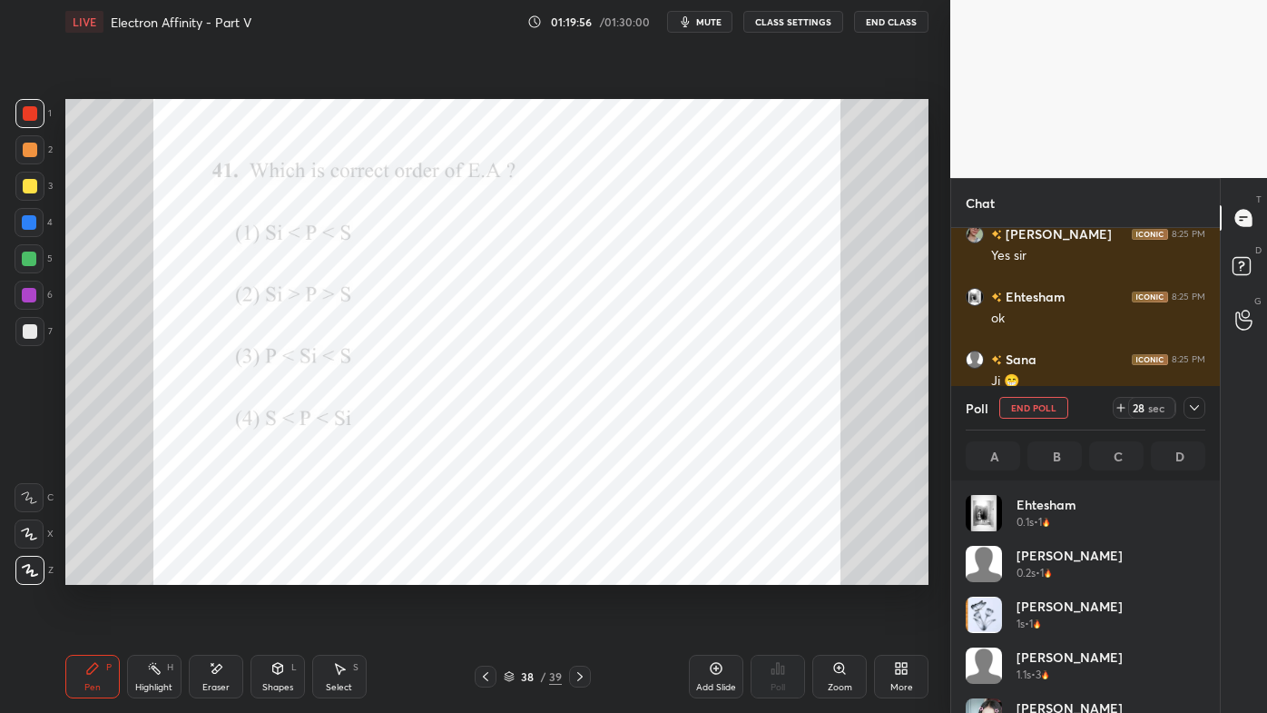
scroll to position [212, 234]
click at [1198, 410] on icon at bounding box center [1194, 407] width 15 height 15
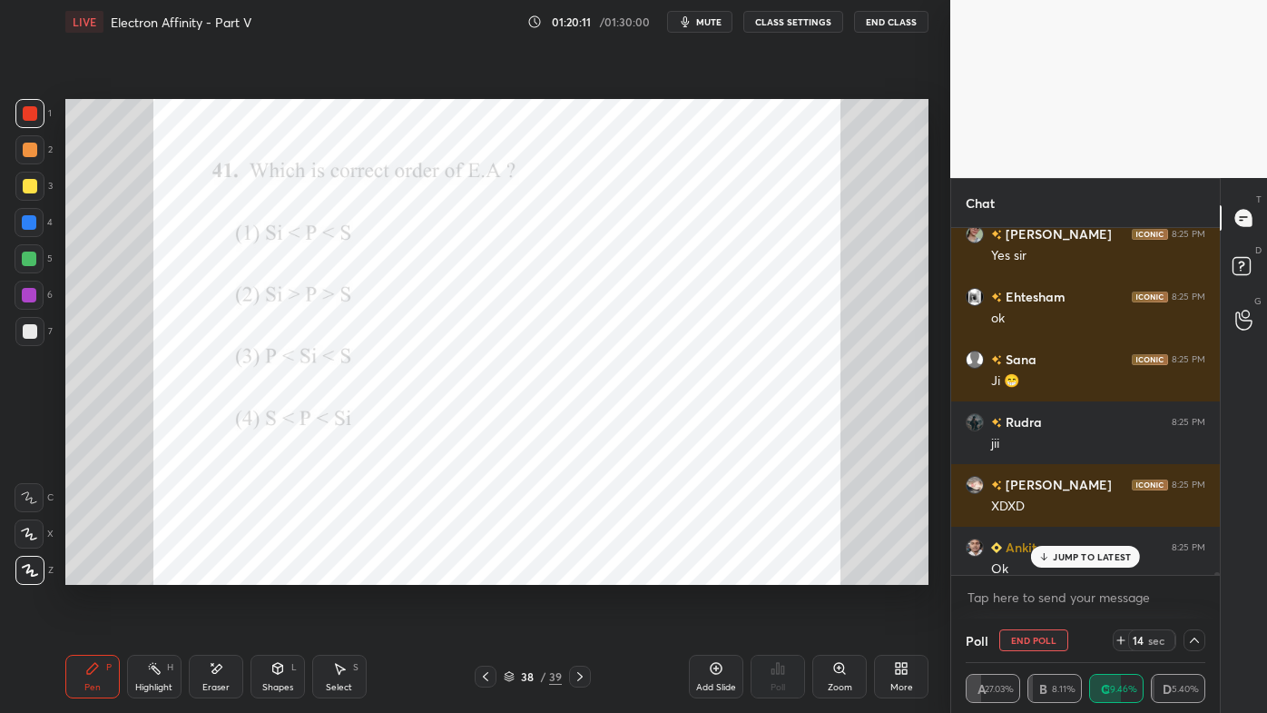
scroll to position [0, 5]
click at [1065, 565] on div "JUMP TO LATEST" at bounding box center [1085, 557] width 109 height 22
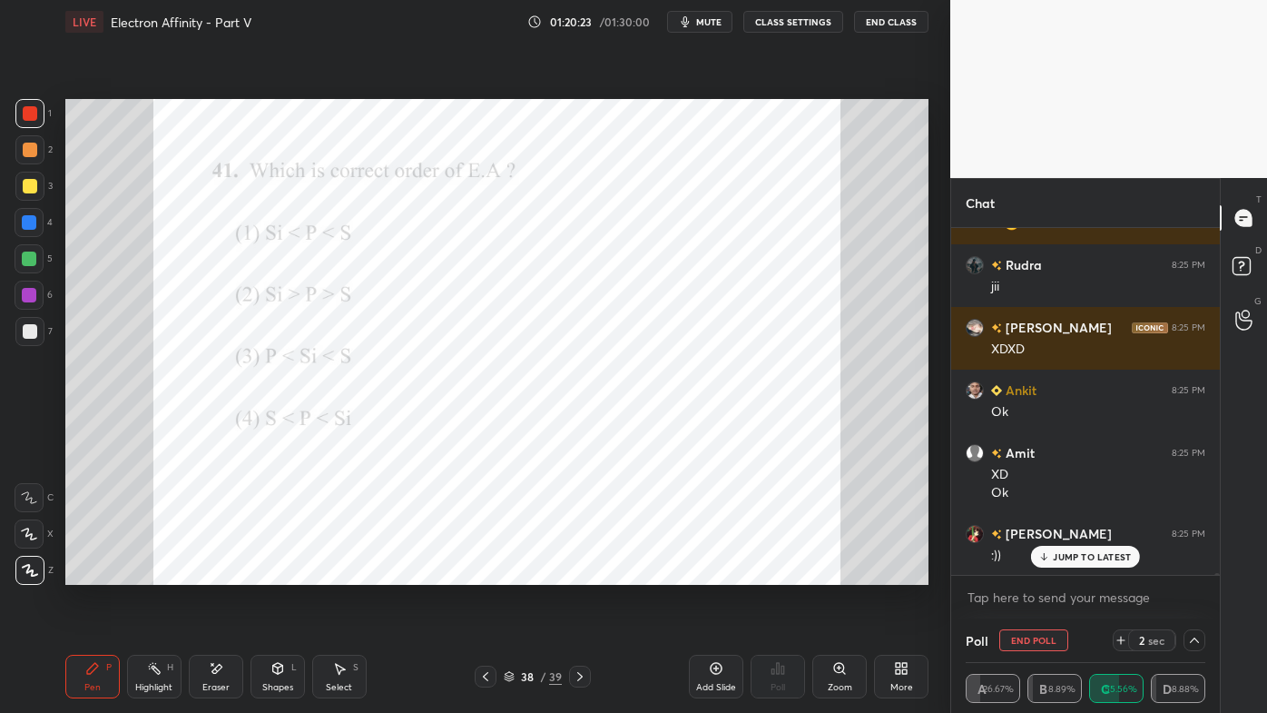
scroll to position [60494, 0]
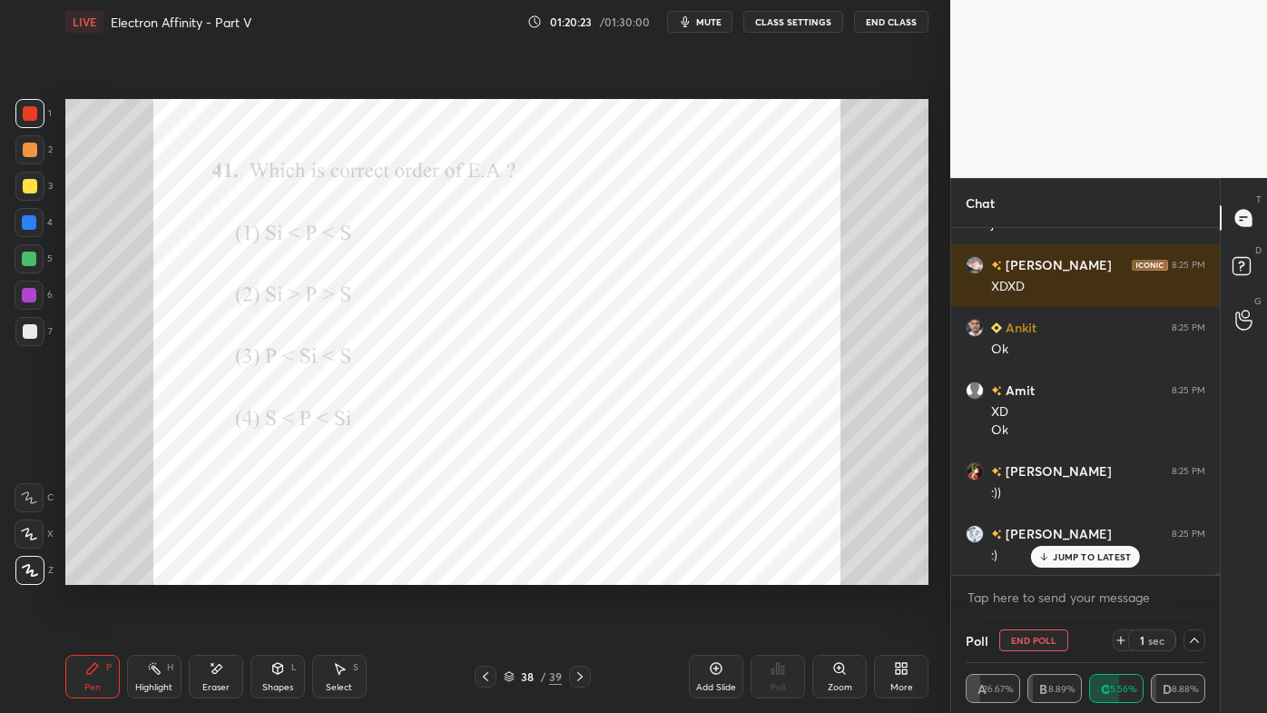
drag, startPoint x: 33, startPoint y: 229, endPoint x: 60, endPoint y: 224, distance: 27.6
click at [33, 228] on div at bounding box center [29, 222] width 15 height 15
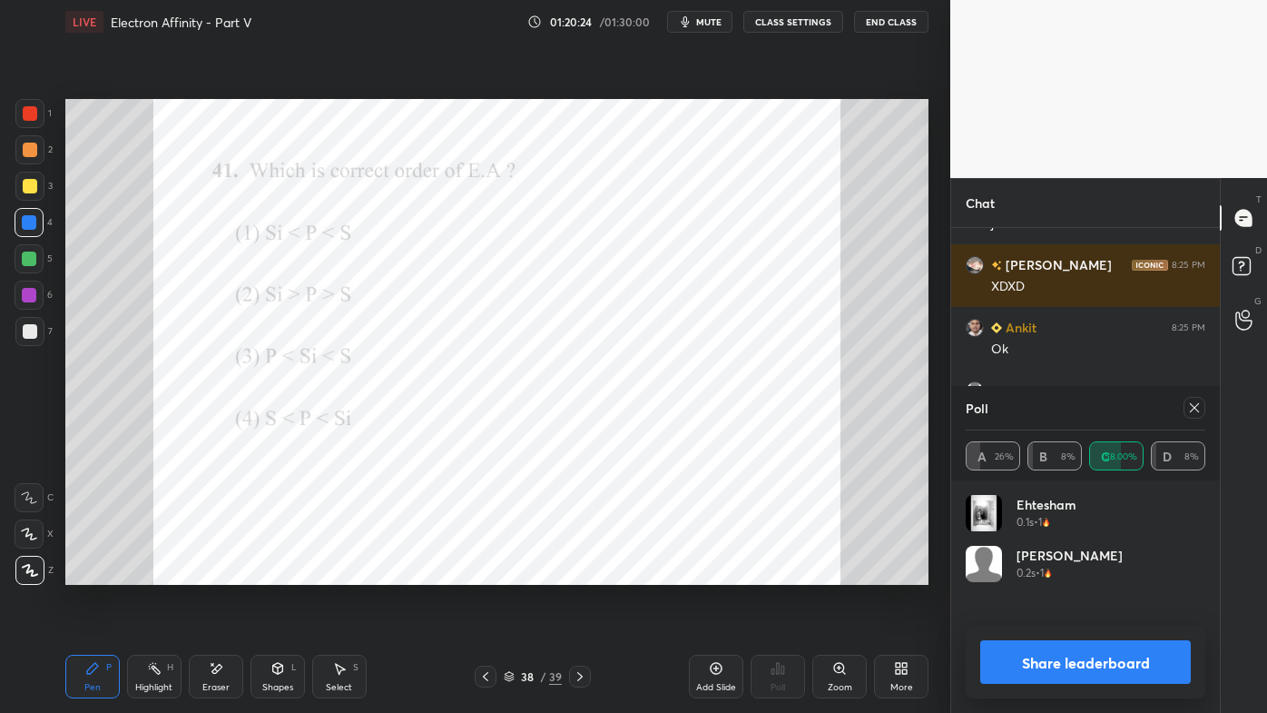
scroll to position [5, 5]
click at [1191, 409] on icon at bounding box center [1194, 407] width 15 height 15
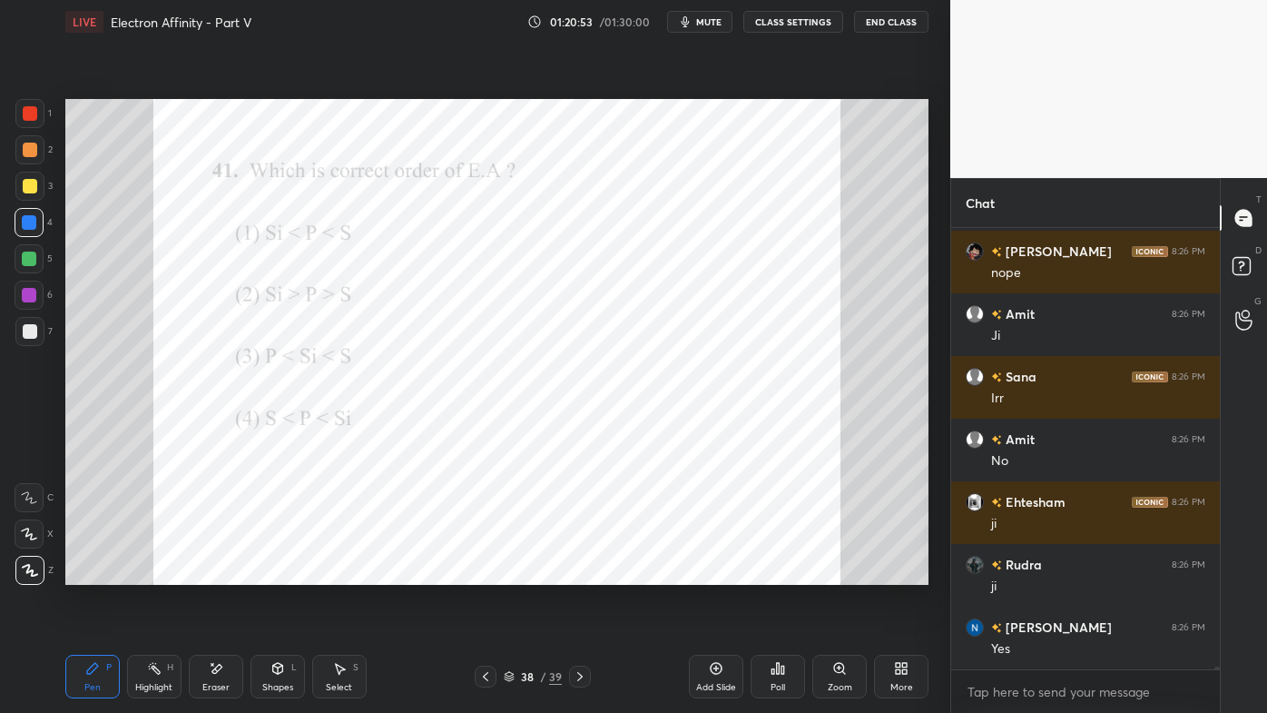
click at [581, 573] on icon at bounding box center [580, 676] width 15 height 15
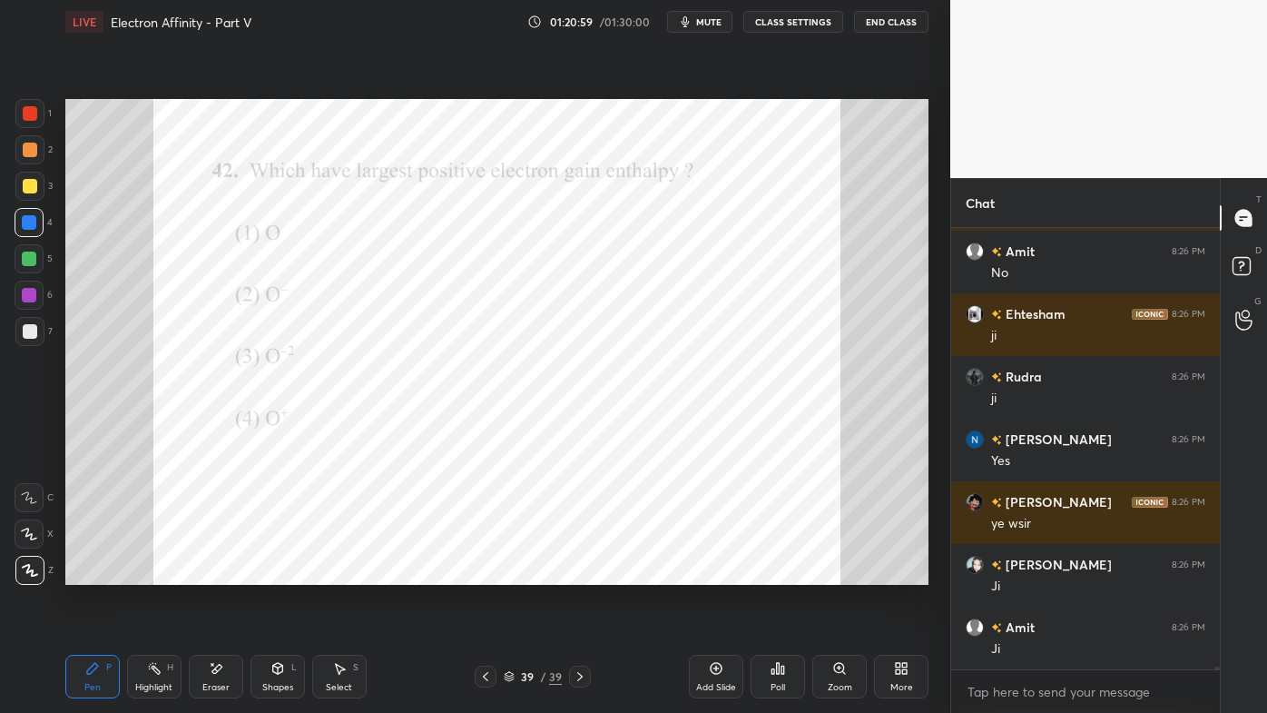
click at [782, 573] on icon at bounding box center [783, 669] width 3 height 8
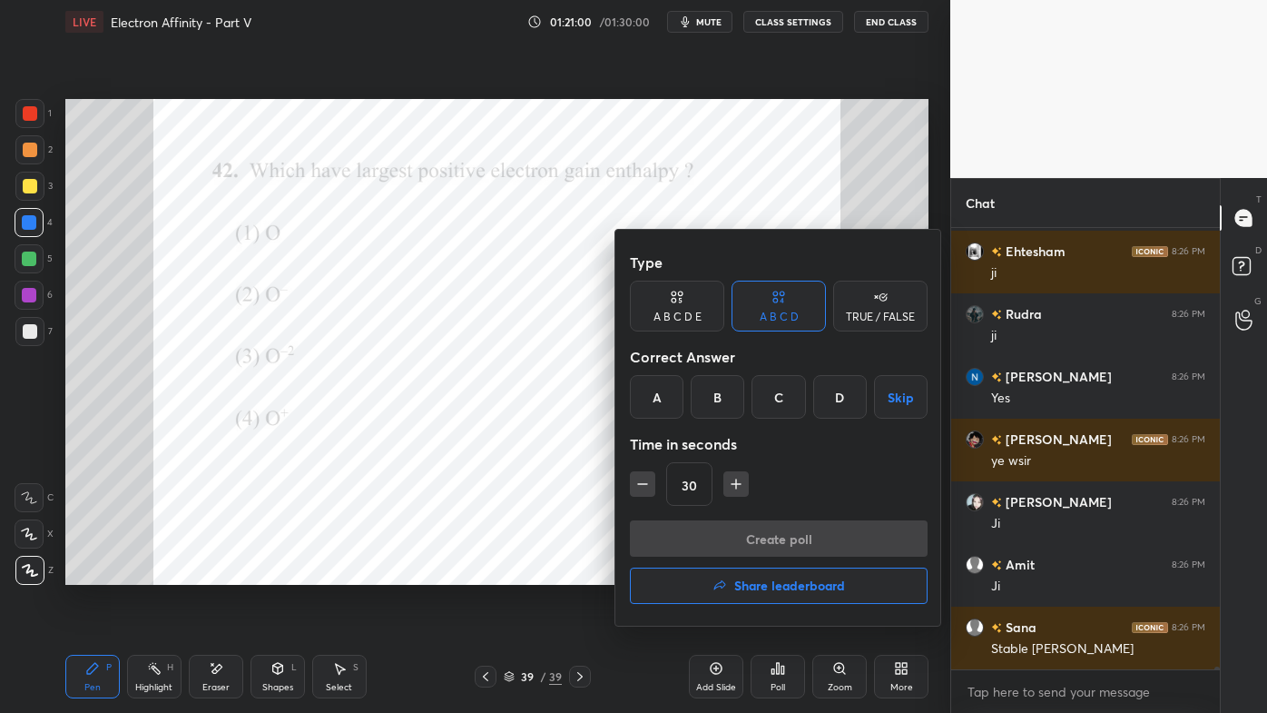
click at [779, 397] on div "C" at bounding box center [779, 397] width 54 height 44
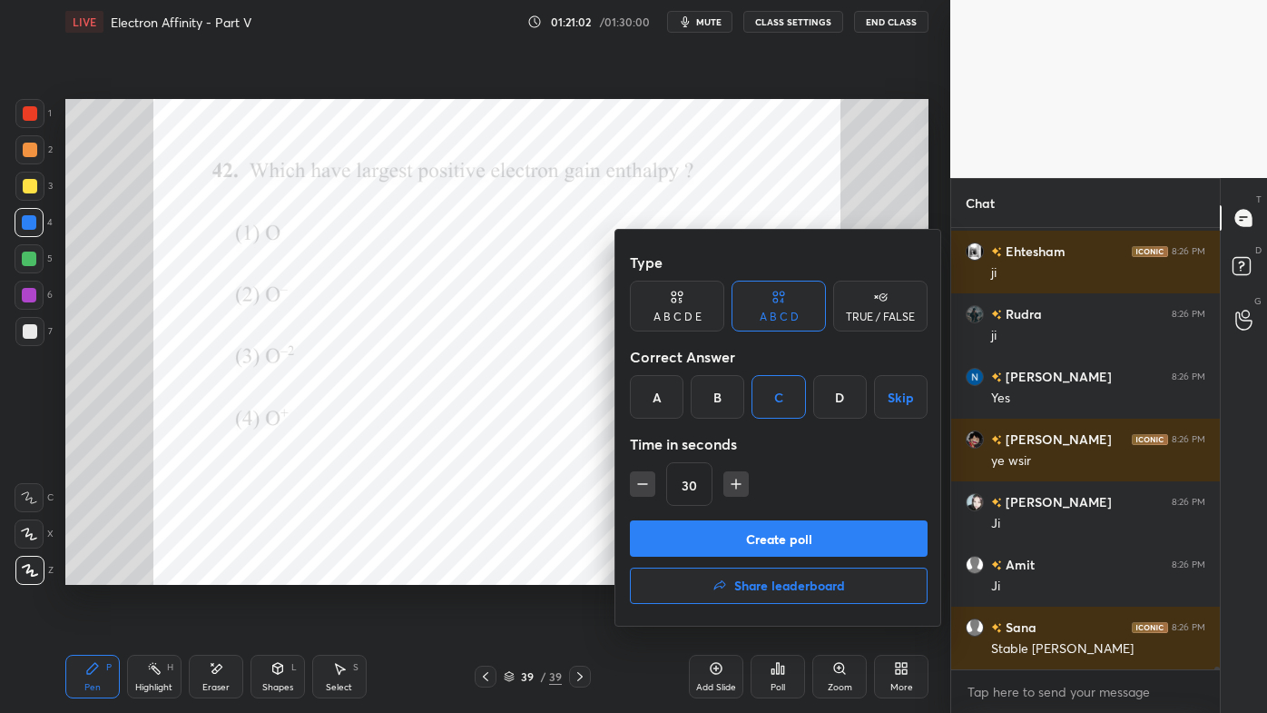
click at [721, 534] on button "Create poll" at bounding box center [779, 538] width 298 height 36
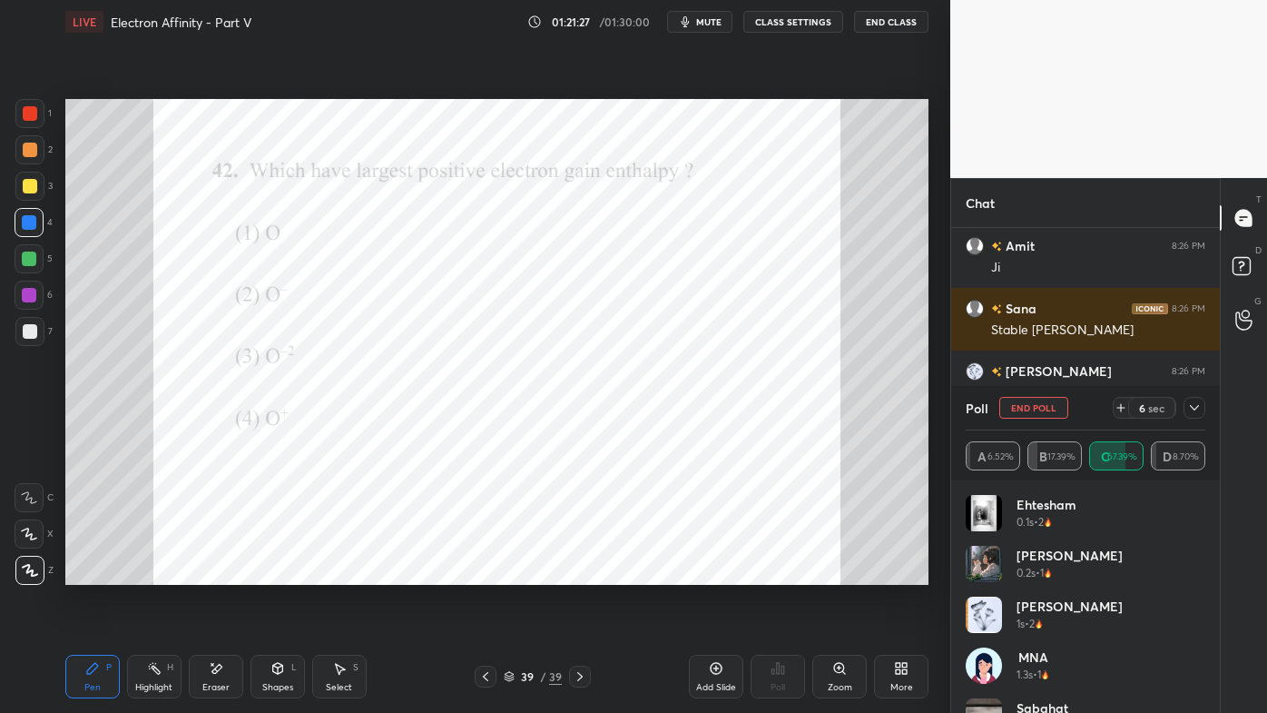
scroll to position [61596, 0]
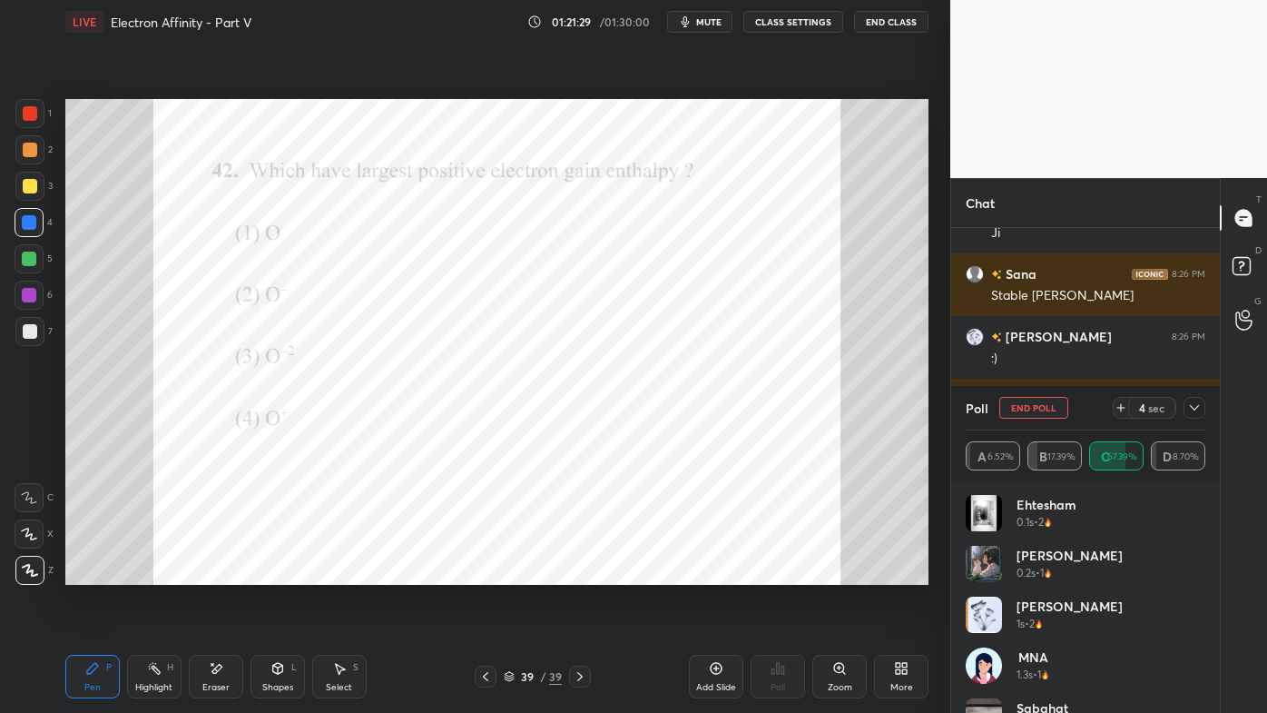
drag, startPoint x: 1196, startPoint y: 406, endPoint x: 1181, endPoint y: 409, distance: 15.0
click at [1195, 408] on icon at bounding box center [1194, 407] width 15 height 15
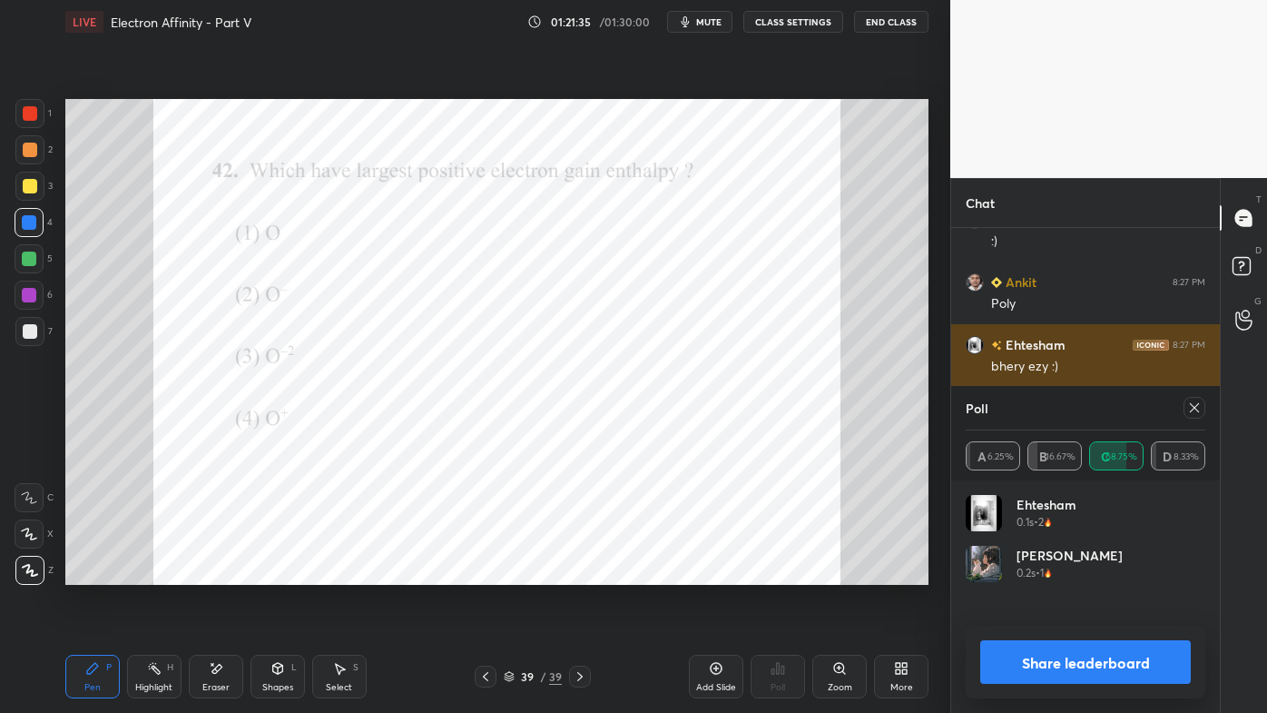
click at [1202, 331] on div "Ehtesham 8:27 PM bhery ezy :)" at bounding box center [1085, 355] width 269 height 63
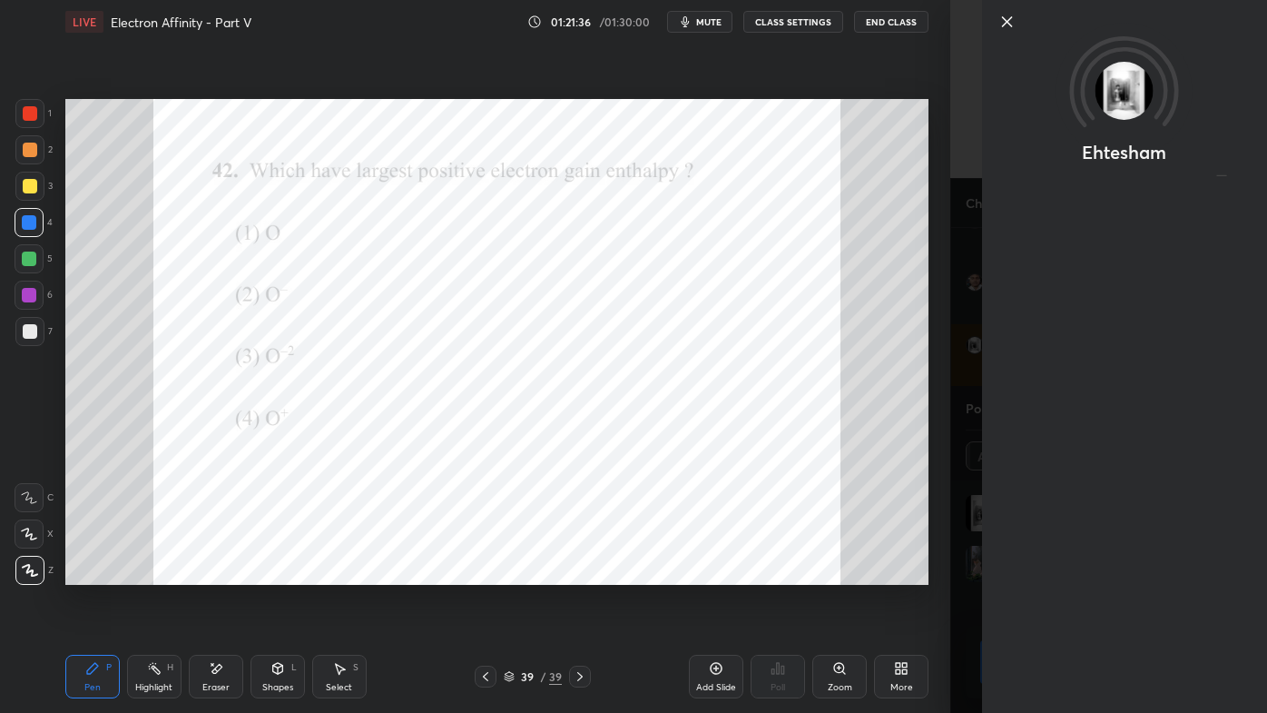
drag, startPoint x: 931, startPoint y: 413, endPoint x: 1031, endPoint y: 416, distance: 99.9
click at [933, 413] on div "Setting up your live class Poll for secs No correct answer Start poll" at bounding box center [497, 342] width 878 height 596
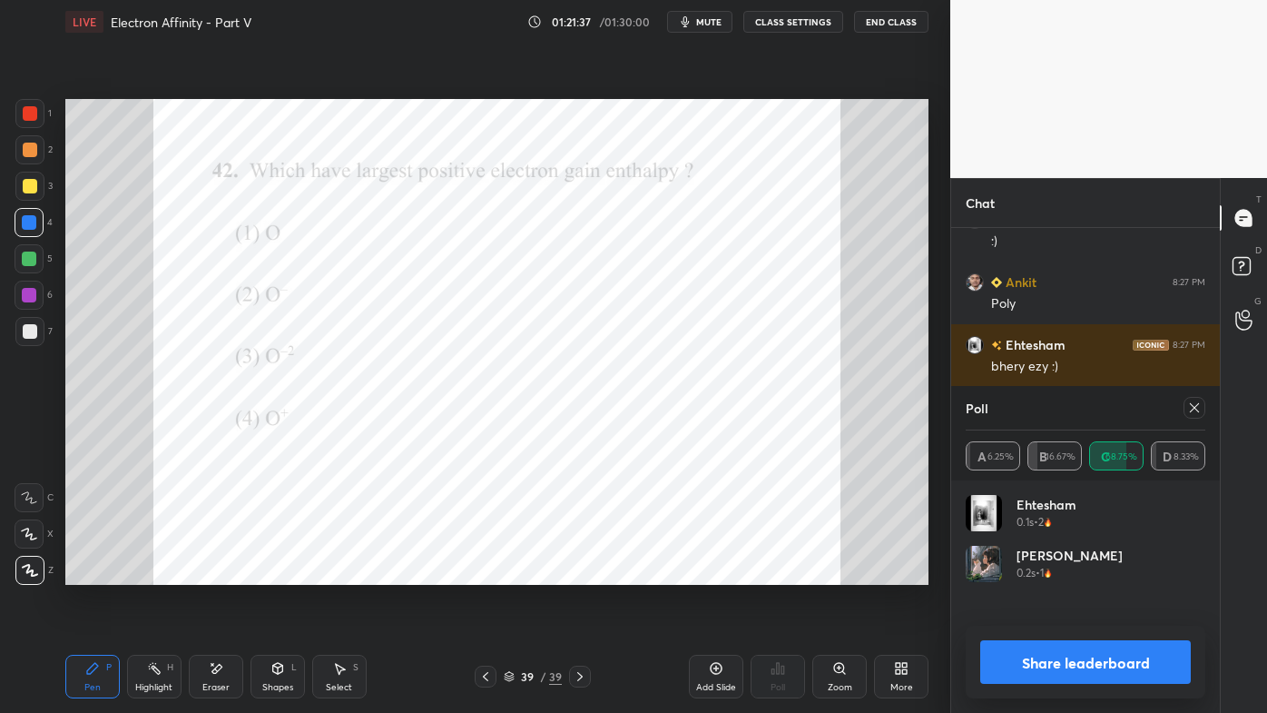
drag, startPoint x: 1195, startPoint y: 406, endPoint x: 1132, endPoint y: 443, distance: 72.9
click at [1196, 407] on icon at bounding box center [1194, 407] width 15 height 15
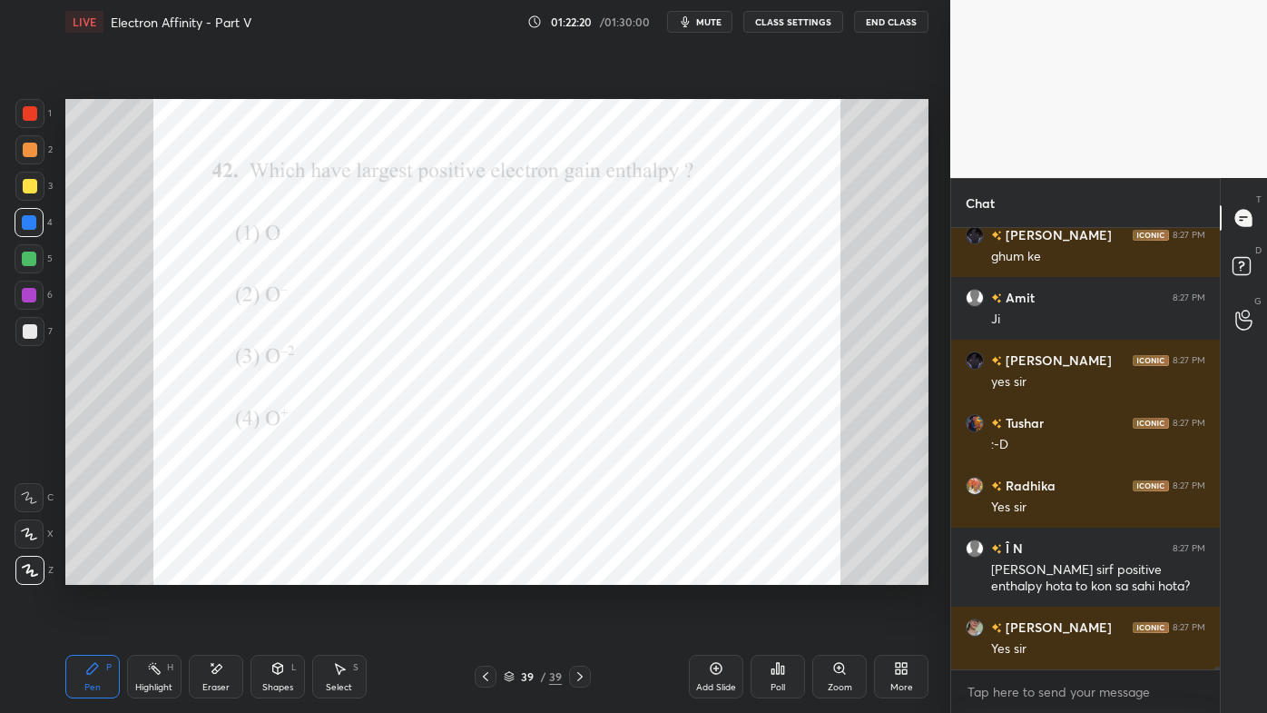
drag, startPoint x: 155, startPoint y: 669, endPoint x: 157, endPoint y: 660, distance: 9.3
click at [154, 573] on icon at bounding box center [154, 668] width 15 height 15
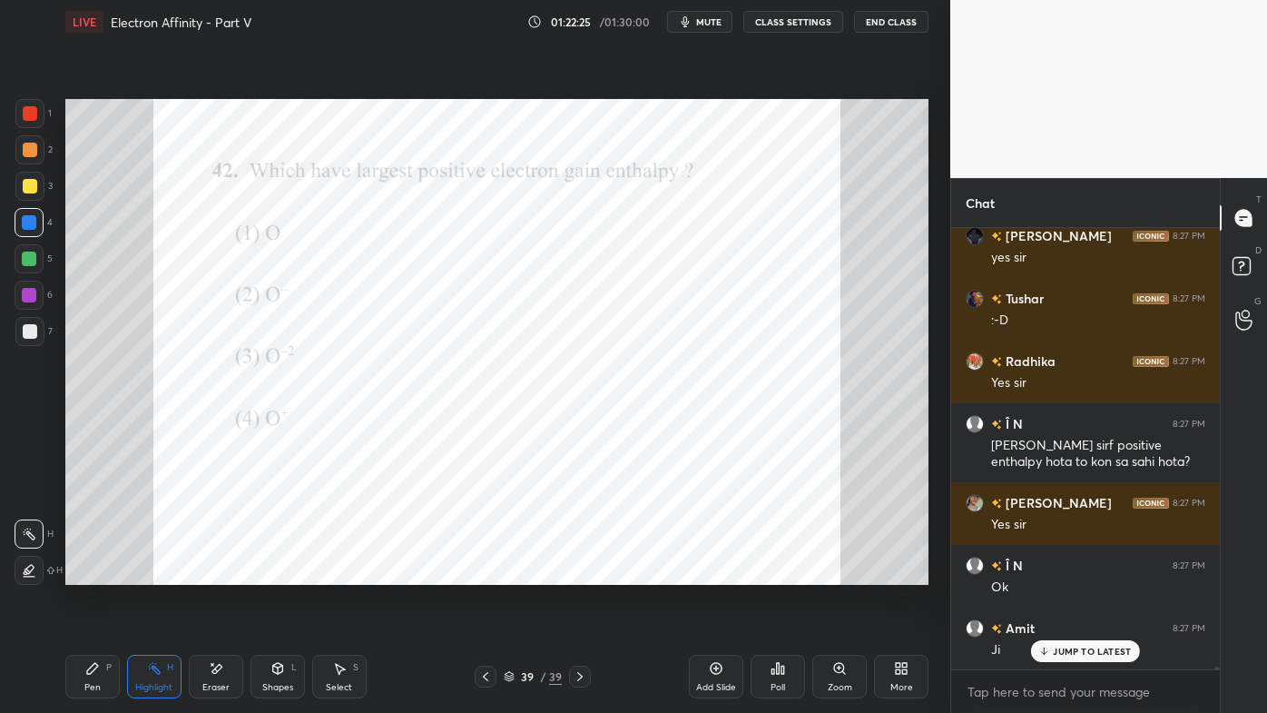
click at [780, 573] on icon at bounding box center [778, 668] width 15 height 15
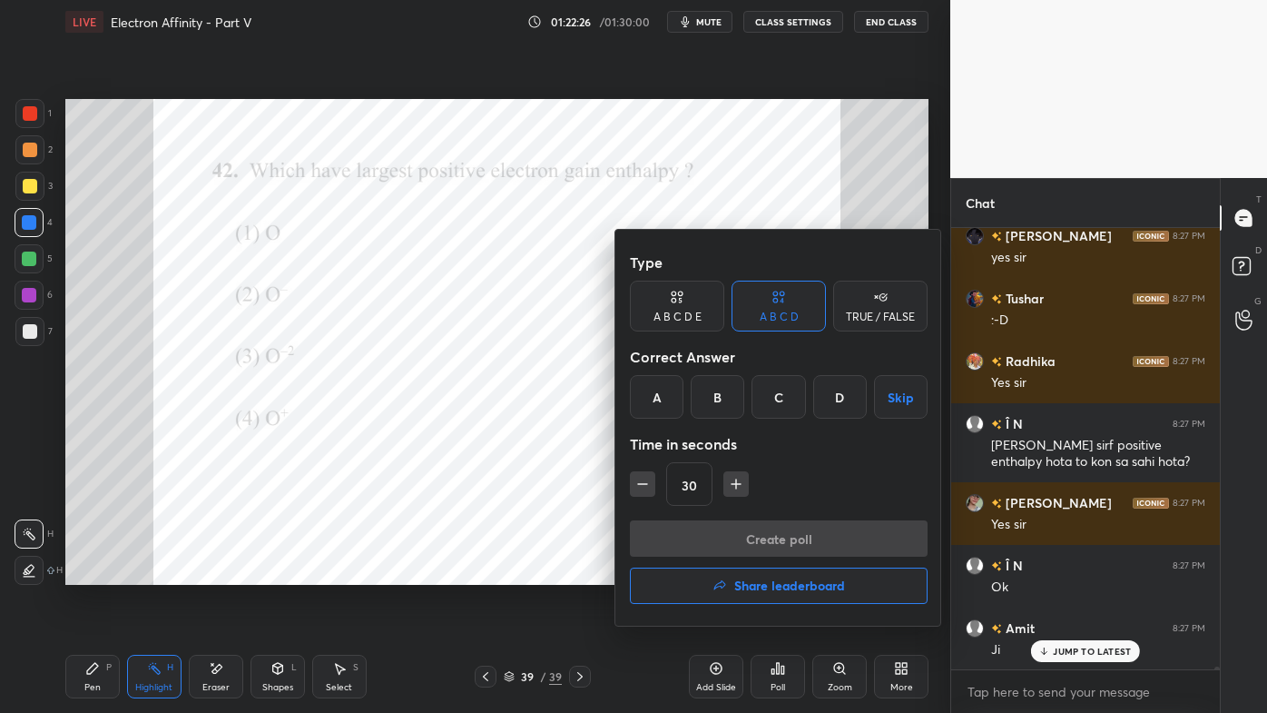
click at [834, 397] on div "D" at bounding box center [840, 397] width 54 height 44
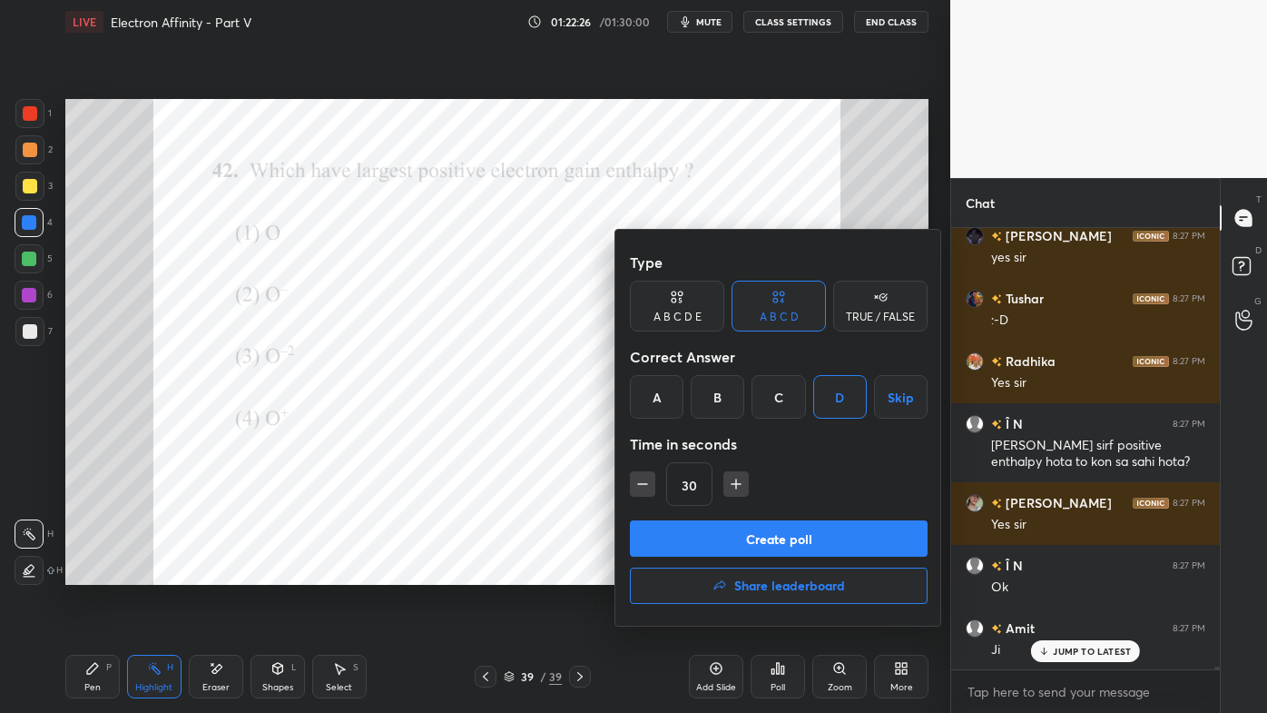
click at [740, 537] on button "Create poll" at bounding box center [779, 538] width 298 height 36
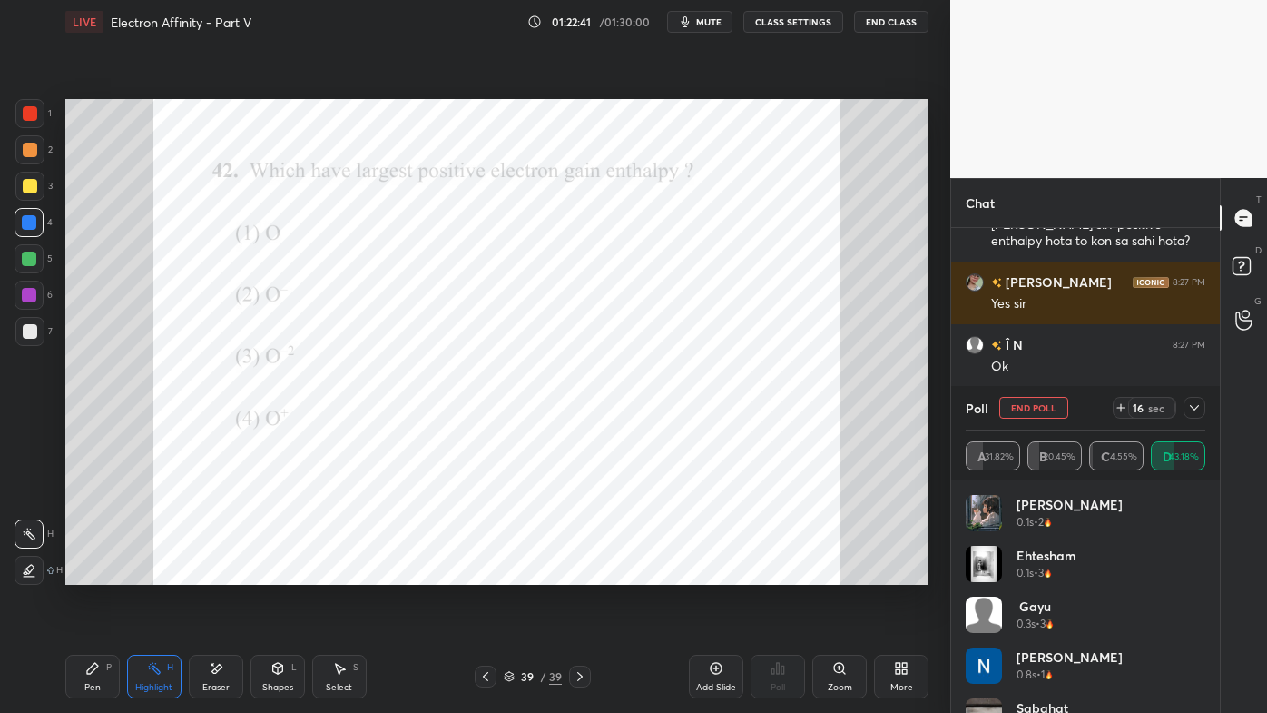
scroll to position [63017, 0]
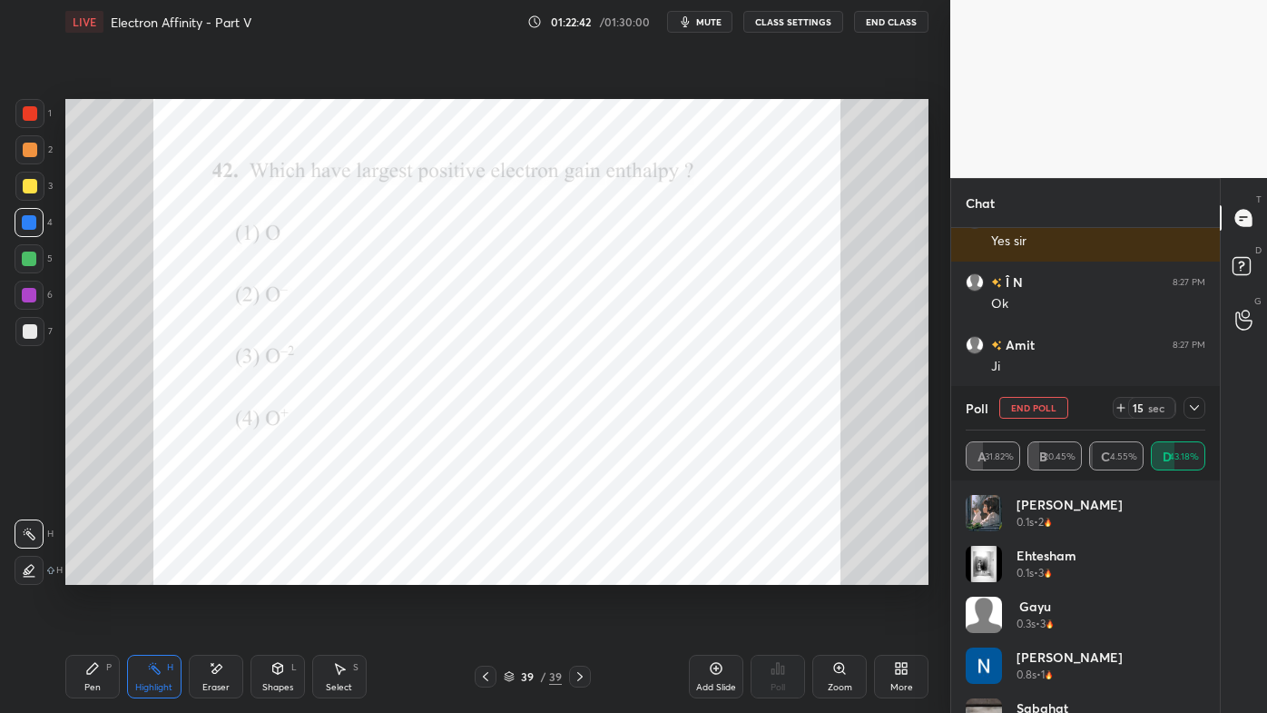
click at [1196, 409] on icon at bounding box center [1194, 407] width 15 height 15
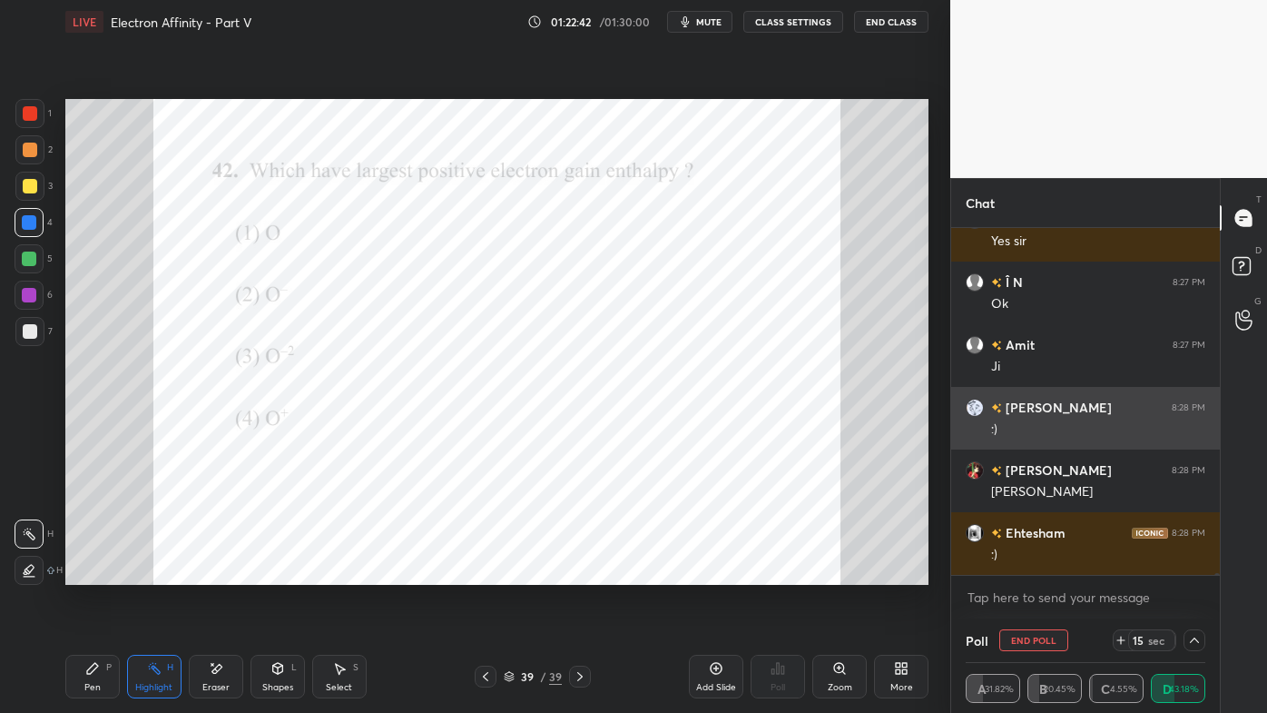
scroll to position [0, 0]
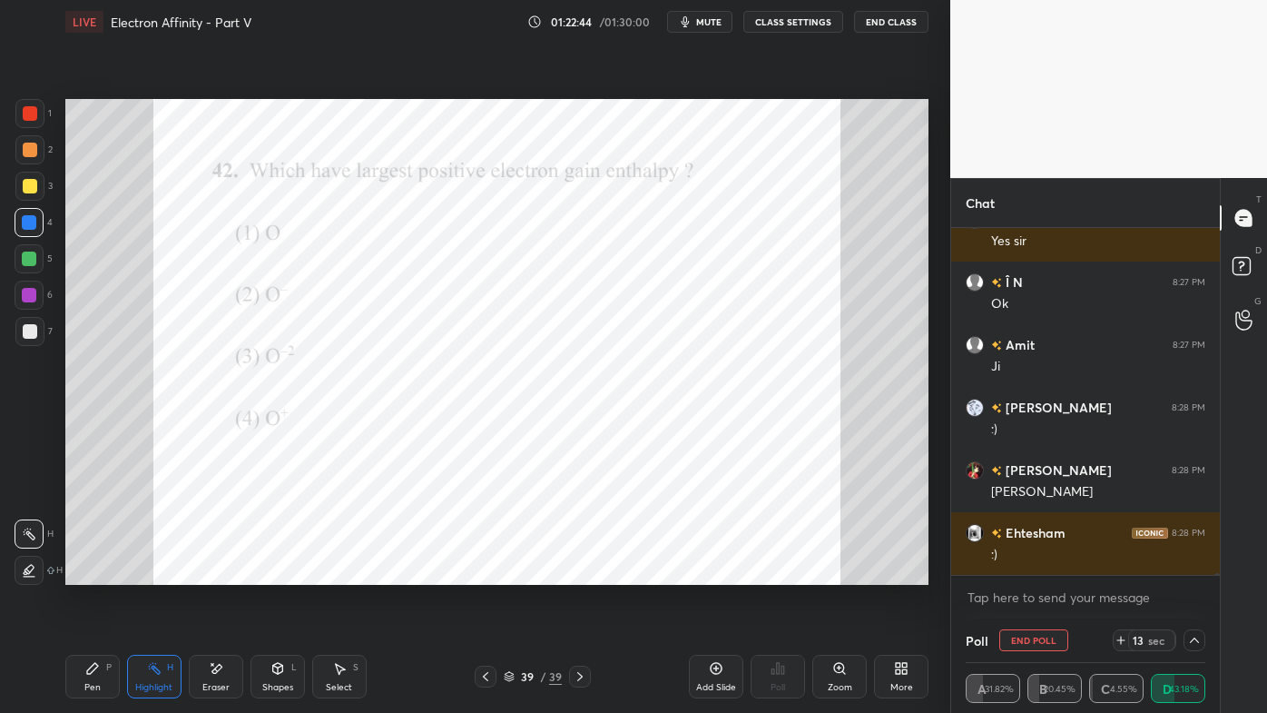
click at [89, 573] on icon at bounding box center [92, 668] width 15 height 15
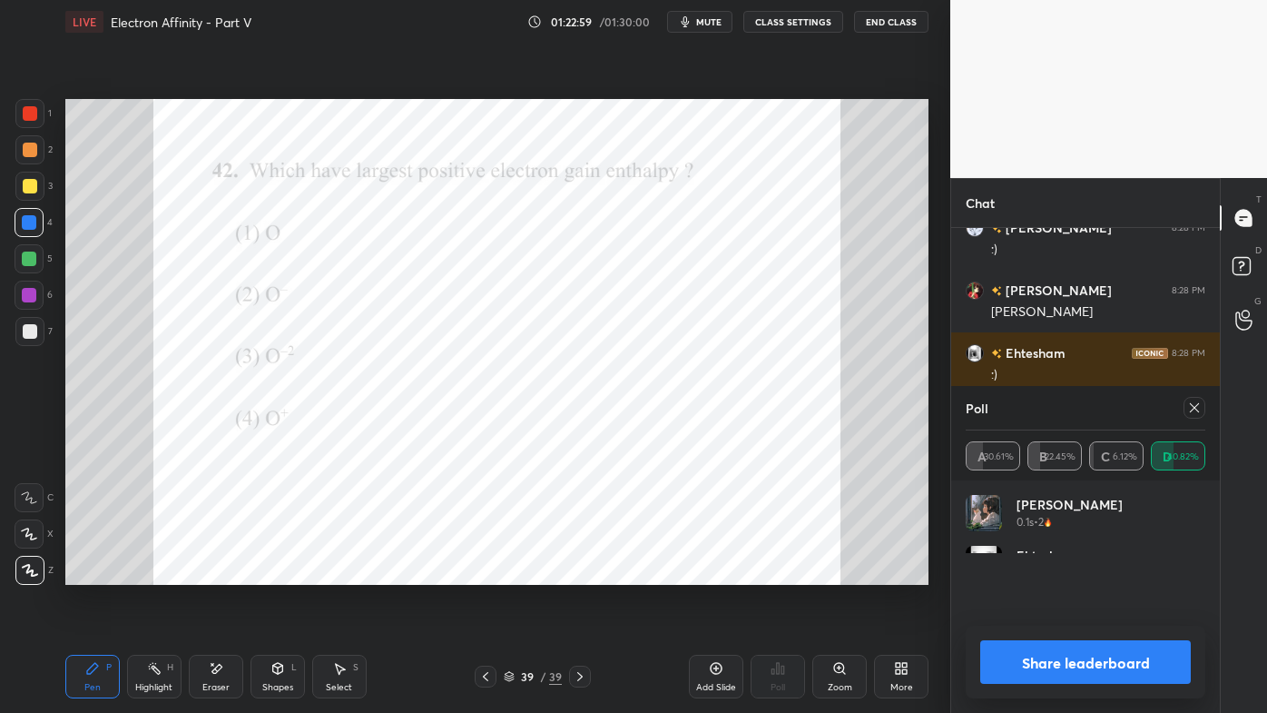
drag, startPoint x: 1198, startPoint y: 407, endPoint x: 1171, endPoint y: 412, distance: 27.8
click at [1196, 408] on icon at bounding box center [1194, 407] width 15 height 15
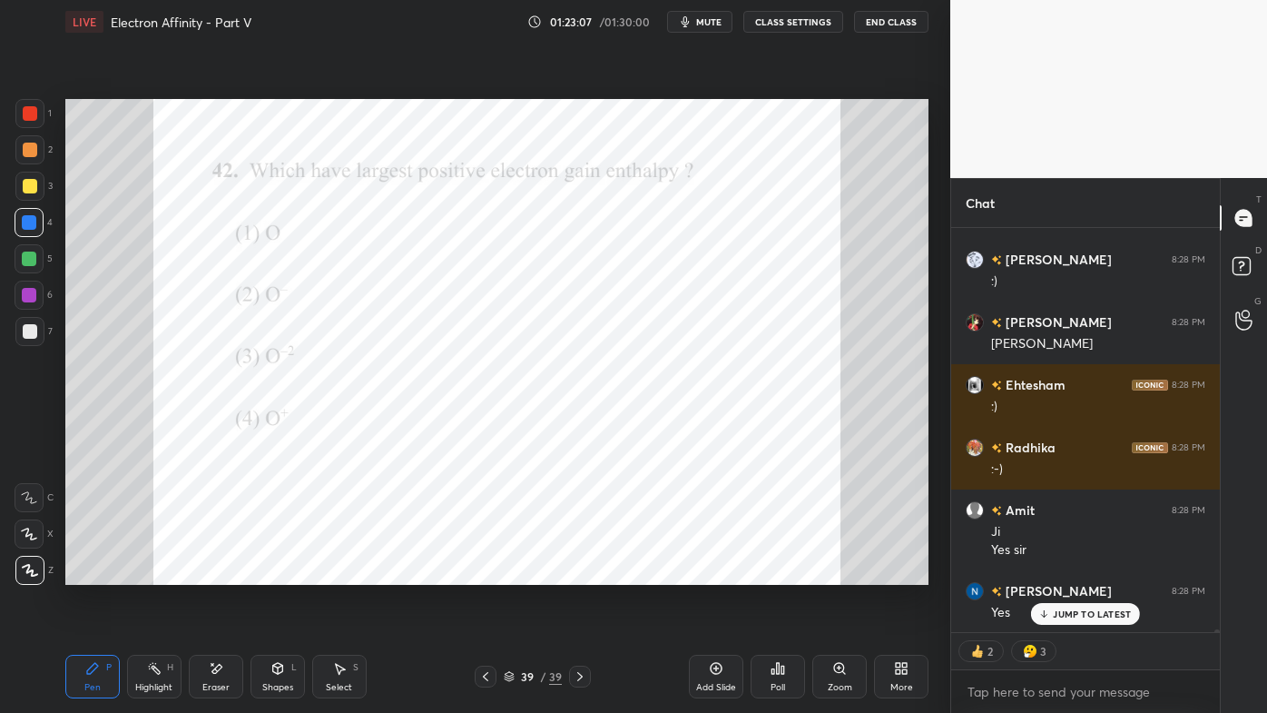
click at [1060, 573] on p "JUMP TO LATEST" at bounding box center [1092, 613] width 78 height 11
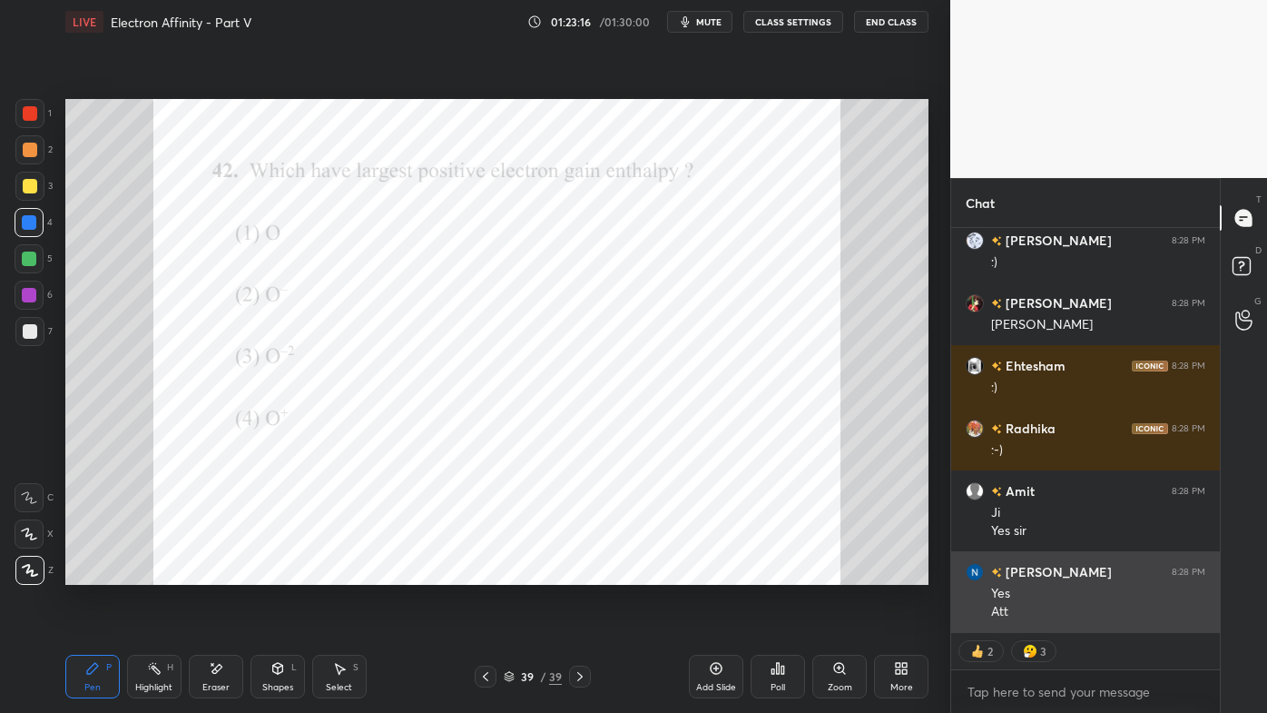
type textarea "x"
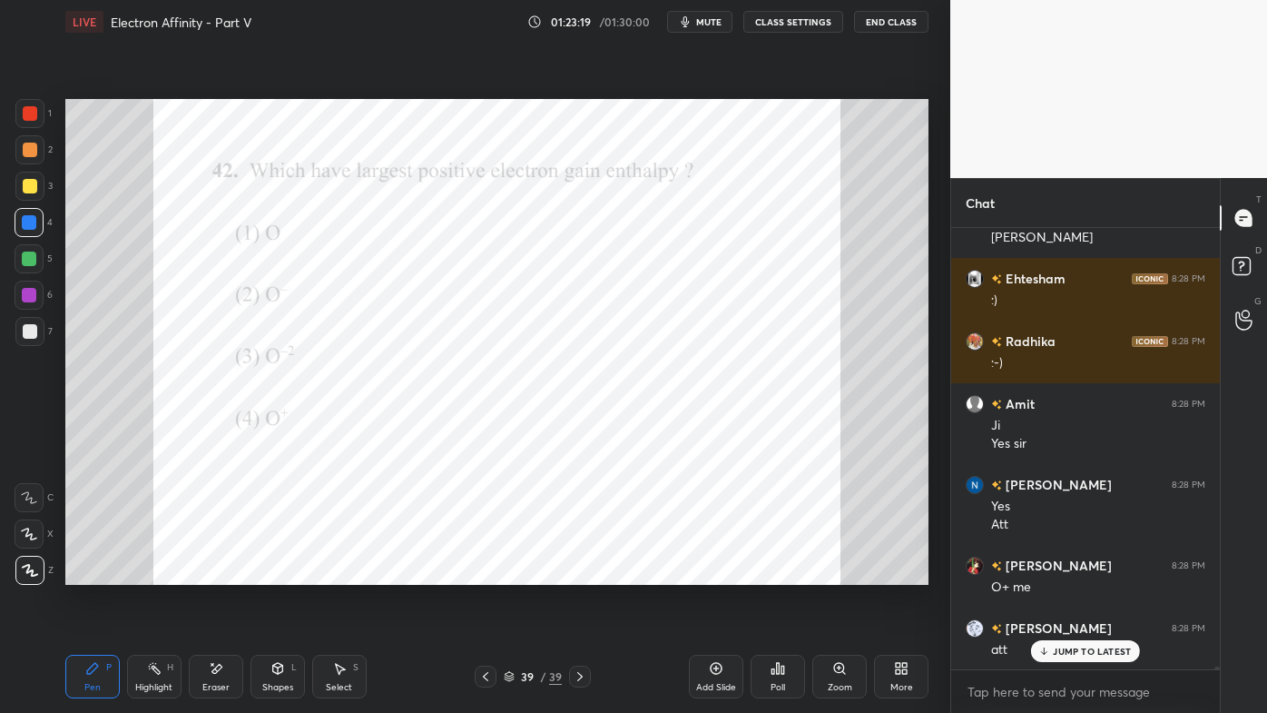
drag, startPoint x: 160, startPoint y: 668, endPoint x: 164, endPoint y: 645, distance: 23.1
click at [160, 573] on icon at bounding box center [154, 668] width 15 height 15
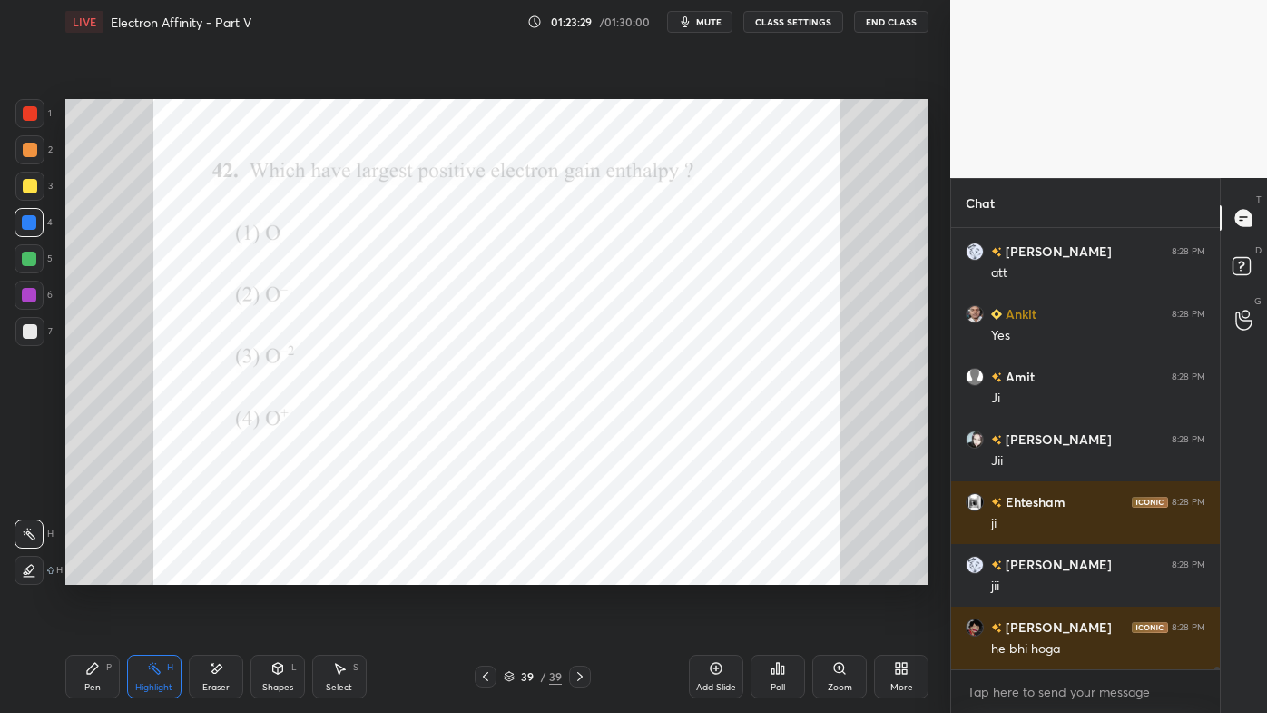
click at [581, 573] on icon at bounding box center [579, 676] width 5 height 9
click at [487, 573] on icon at bounding box center [485, 676] width 15 height 15
click at [578, 573] on icon at bounding box center [580, 676] width 15 height 15
click at [577, 573] on icon at bounding box center [580, 676] width 15 height 15
click at [717, 573] on icon at bounding box center [716, 668] width 15 height 15
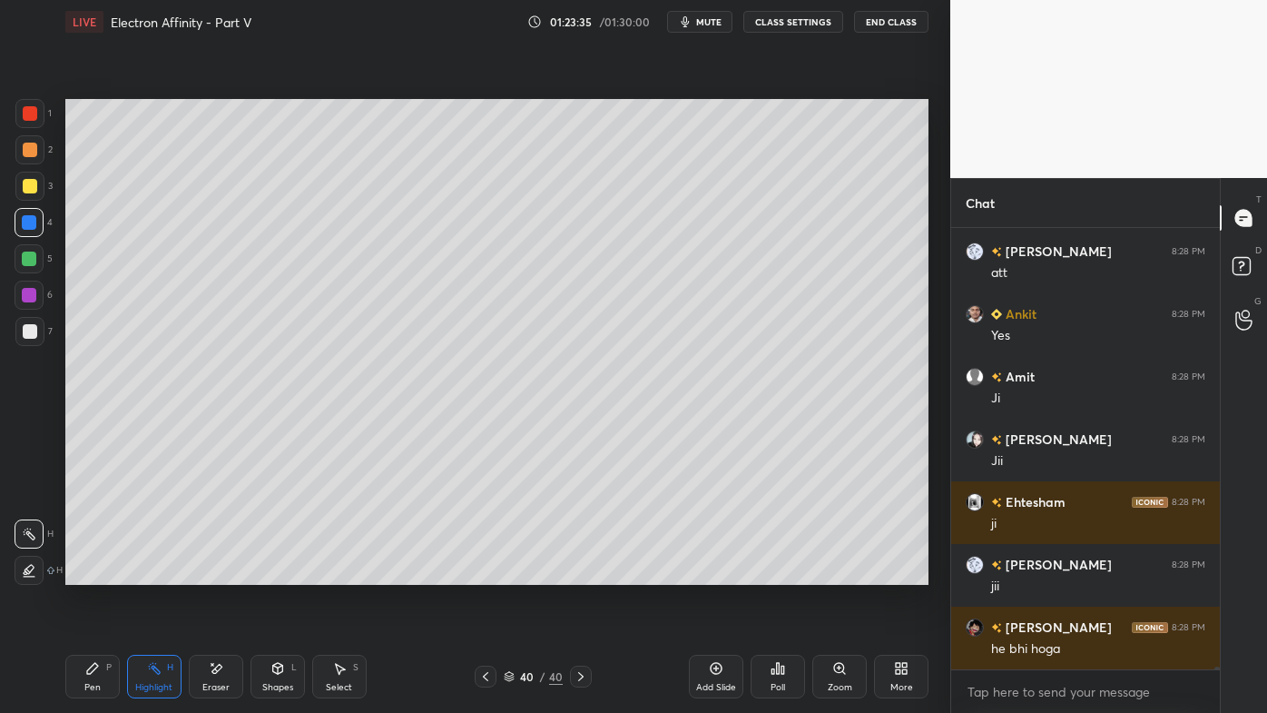
click at [89, 573] on icon at bounding box center [92, 668] width 15 height 15
click at [26, 150] on div at bounding box center [30, 150] width 15 height 15
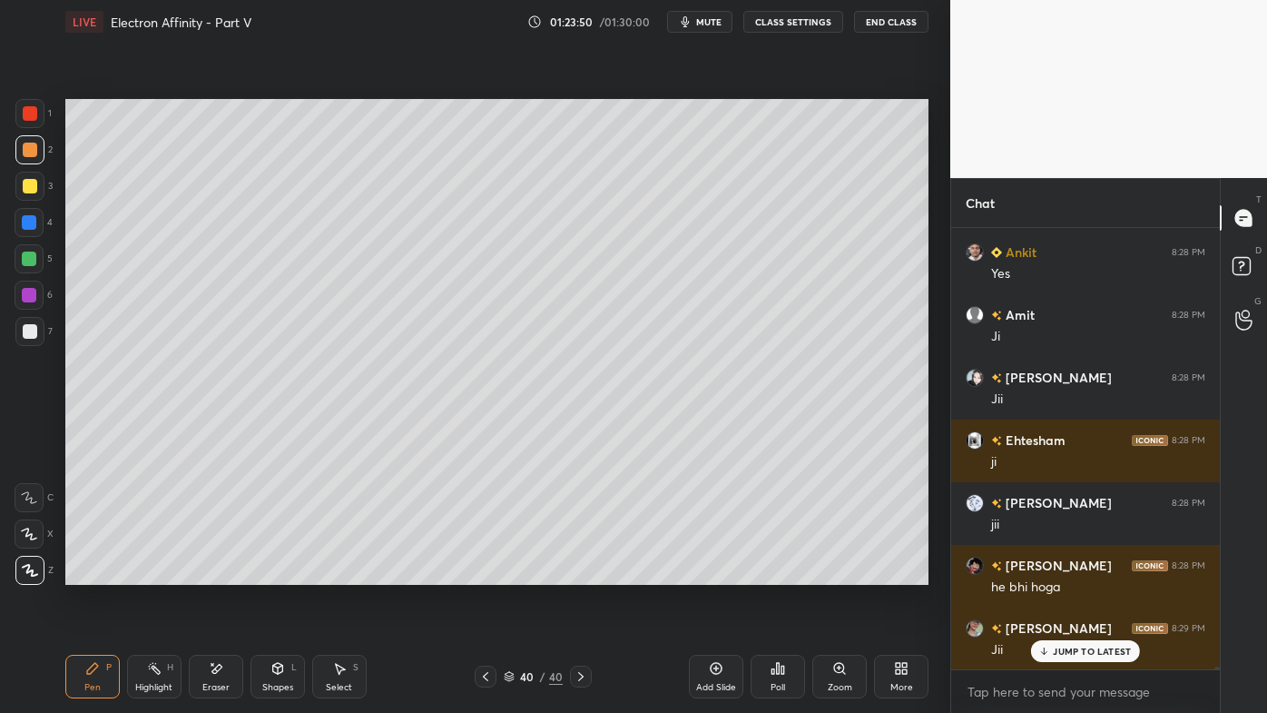
drag, startPoint x: 31, startPoint y: 188, endPoint x: 57, endPoint y: 182, distance: 27.1
click at [33, 186] on div at bounding box center [30, 186] width 15 height 15
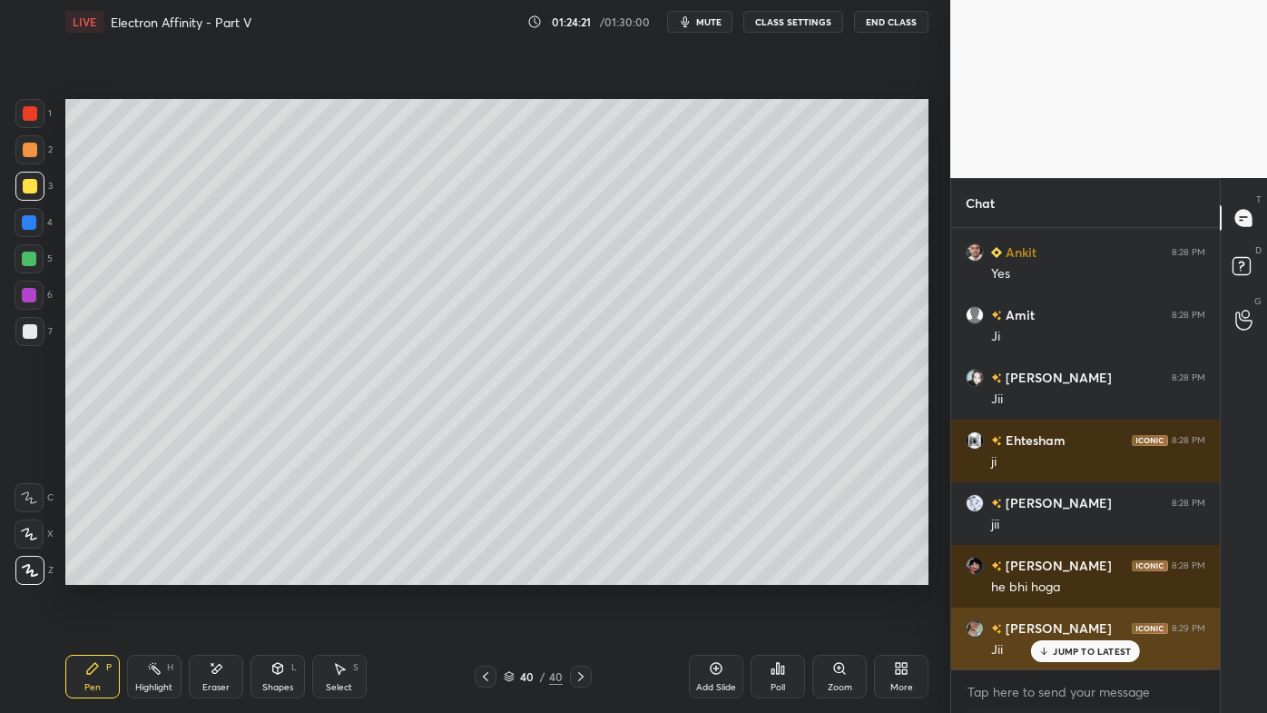
click at [1071, 573] on p "JUMP TO LATEST" at bounding box center [1092, 650] width 78 height 11
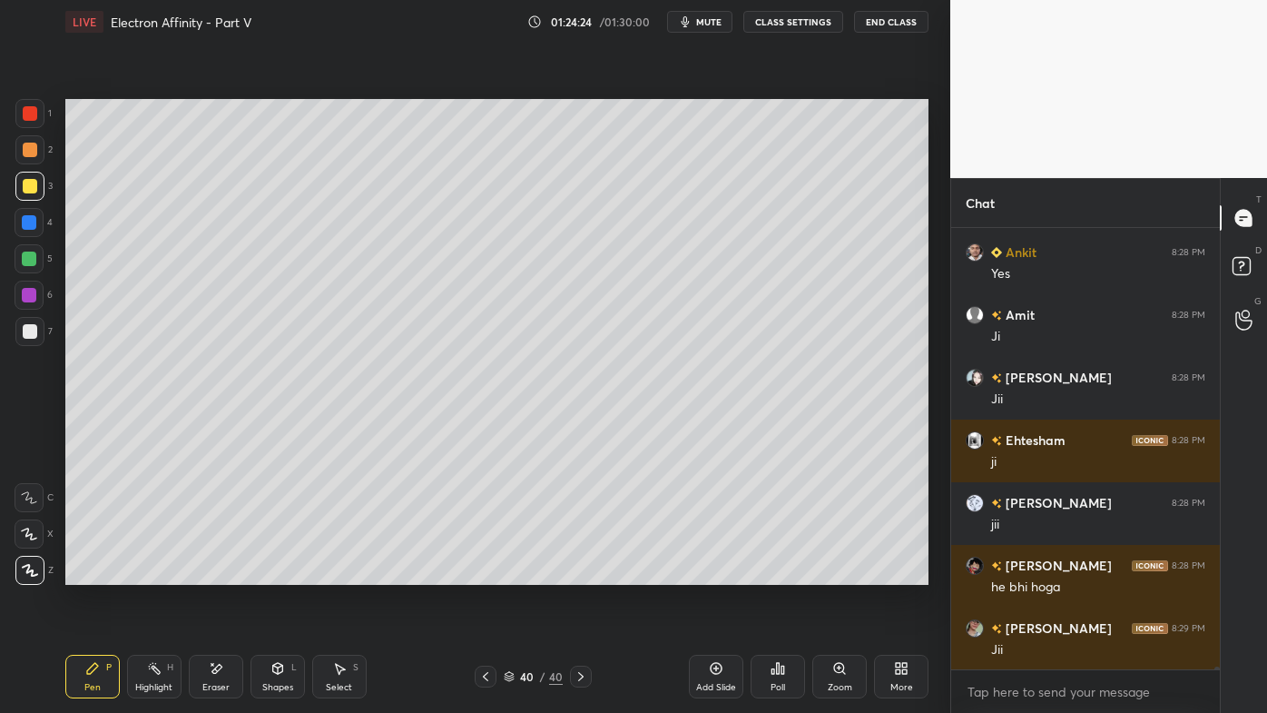
click at [30, 324] on div at bounding box center [29, 331] width 29 height 29
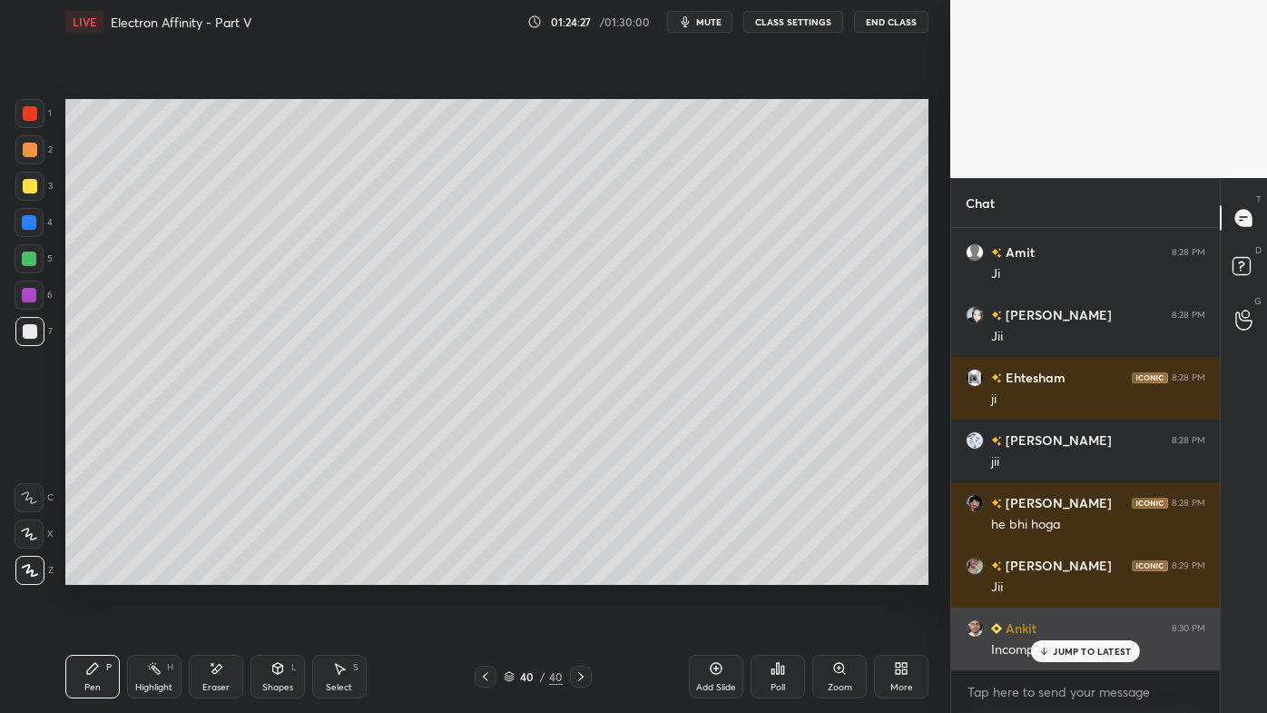
click at [1048, 573] on div "JUMP TO LATEST" at bounding box center [1085, 651] width 109 height 22
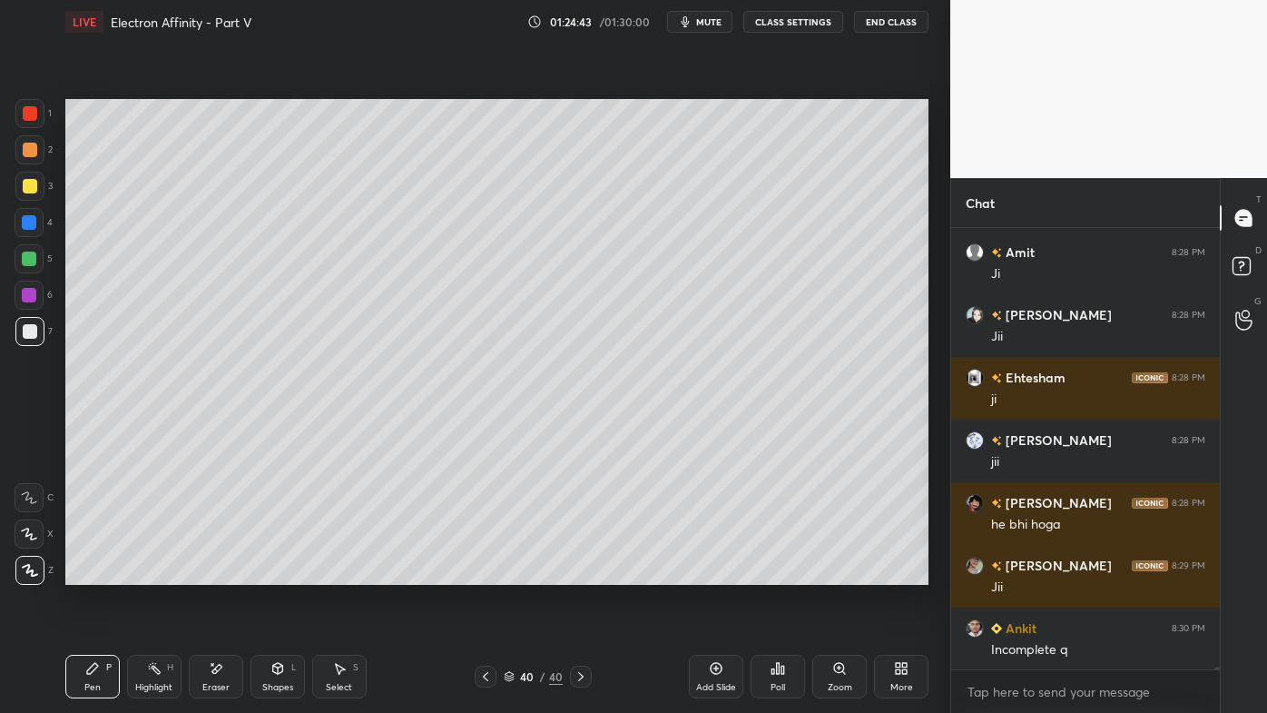
click at [782, 573] on div "Poll" at bounding box center [778, 676] width 54 height 44
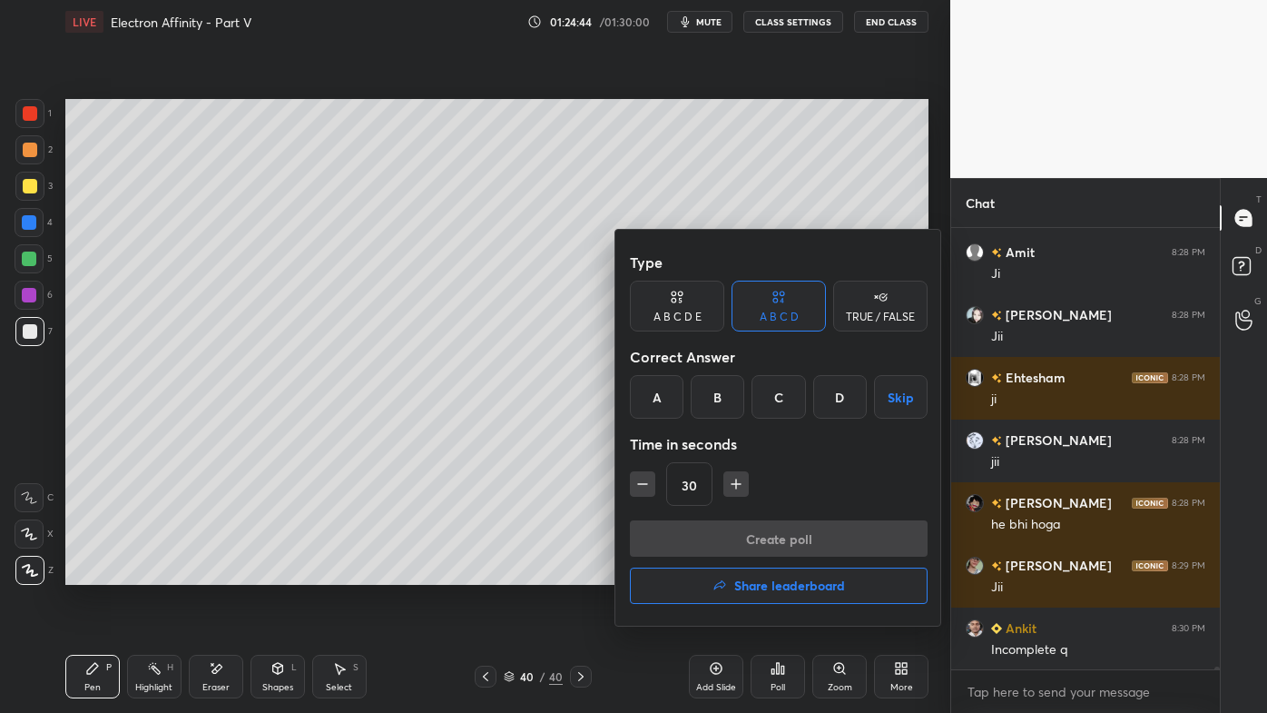
click at [666, 397] on div "A" at bounding box center [657, 397] width 54 height 44
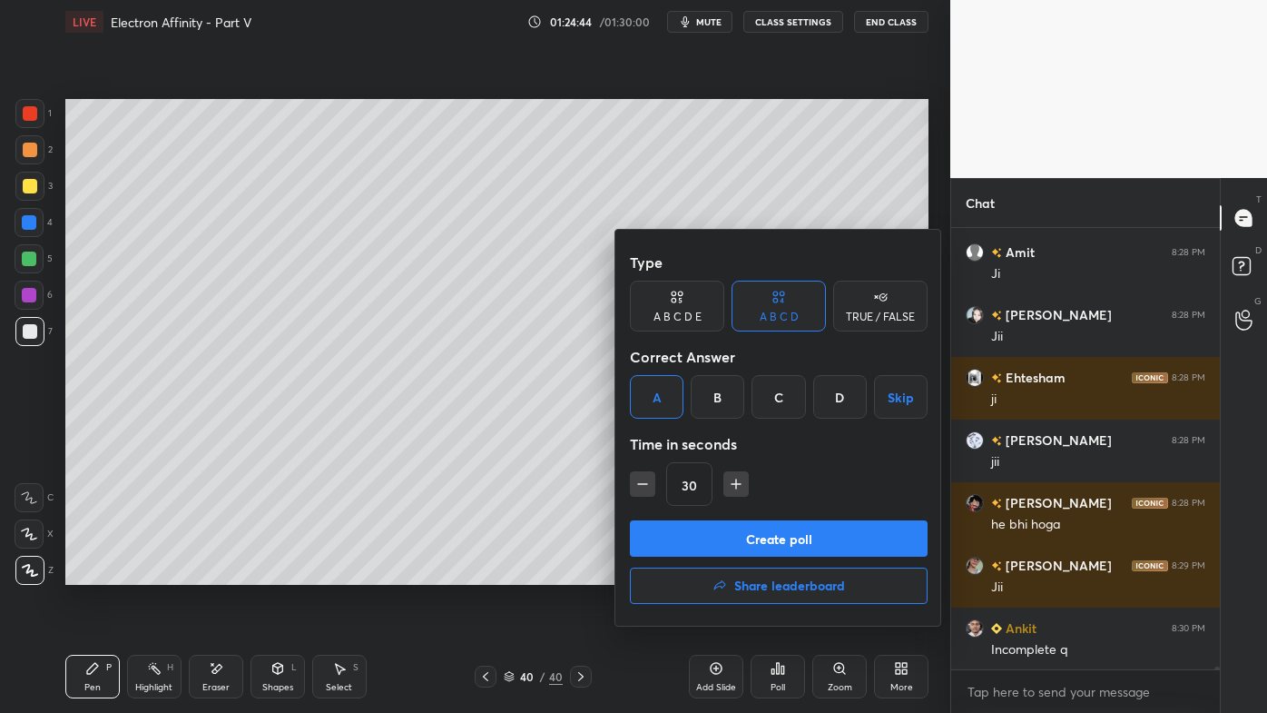
click at [743, 484] on button "button" at bounding box center [735, 483] width 25 height 25
type input "45"
click at [730, 539] on button "Create poll" at bounding box center [779, 538] width 298 height 36
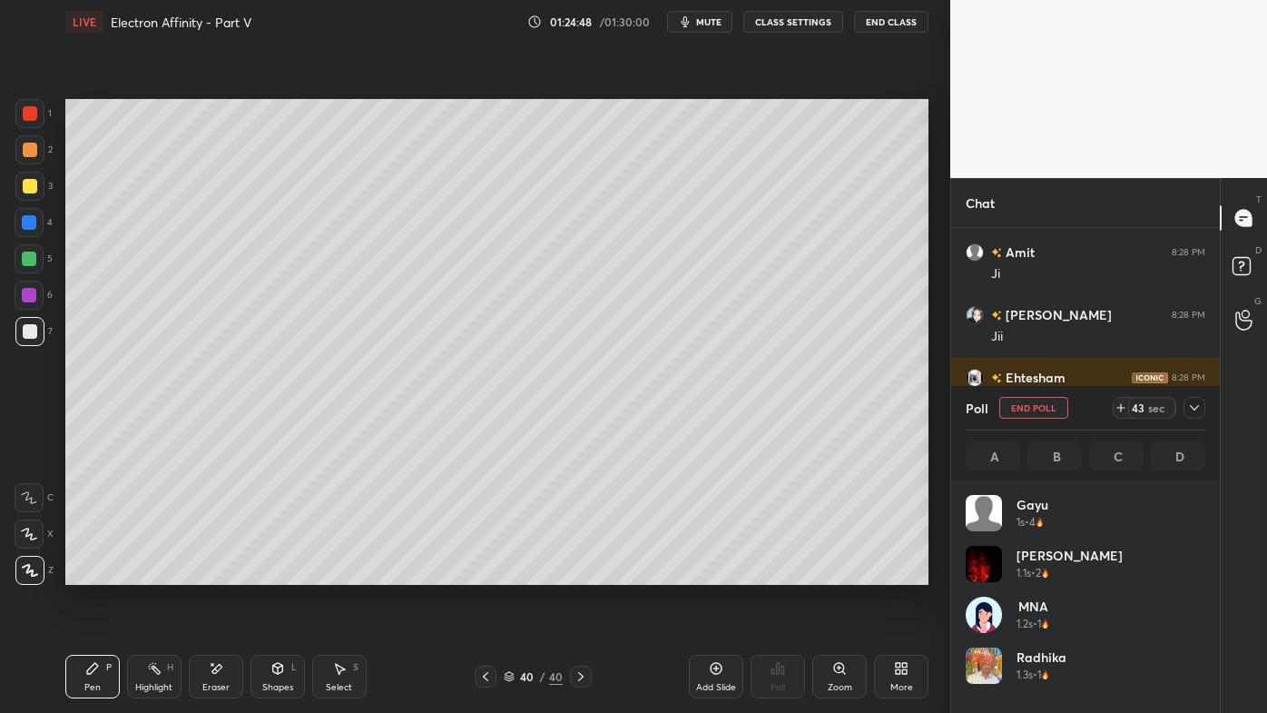
scroll to position [212, 234]
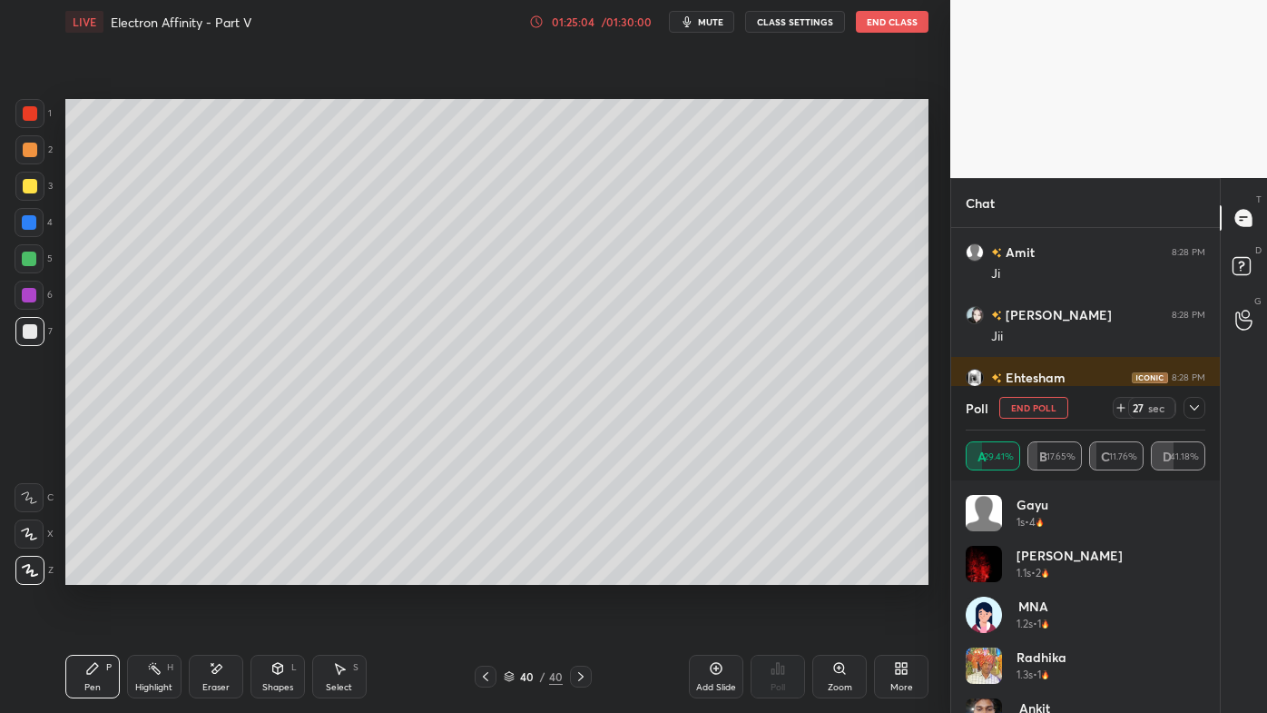
click at [1197, 403] on icon at bounding box center [1194, 407] width 15 height 15
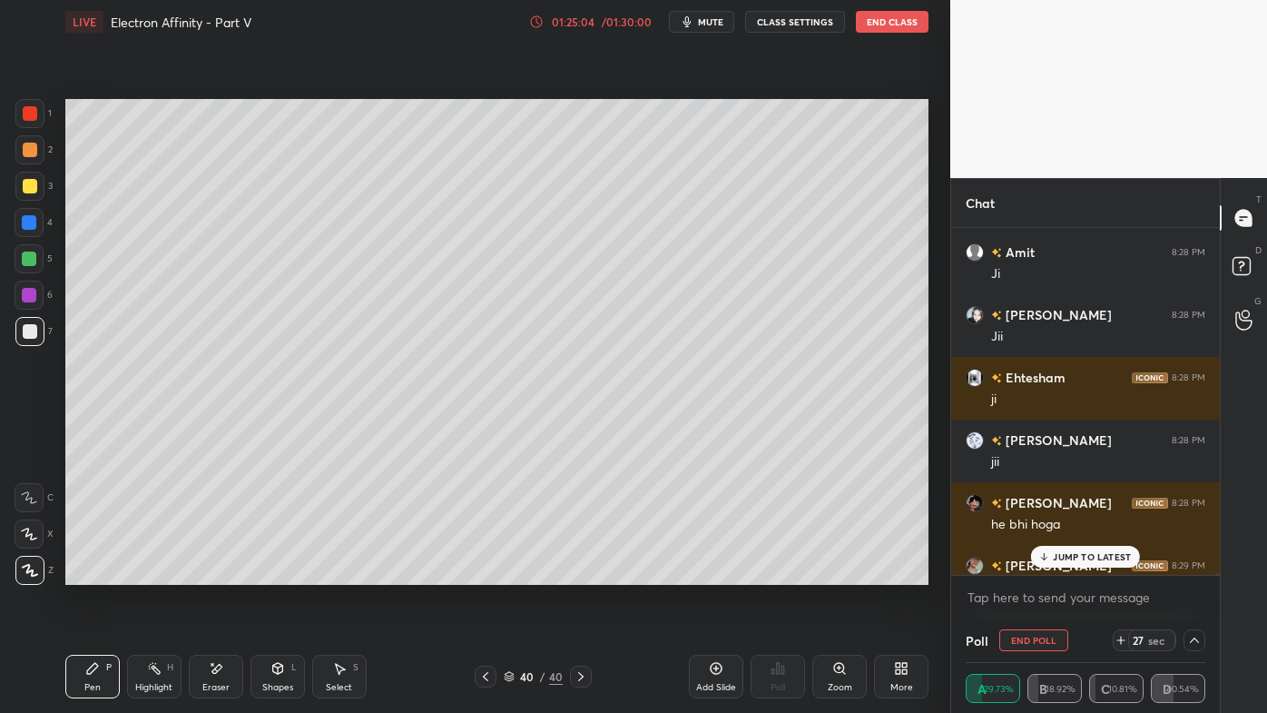
scroll to position [62237, 0]
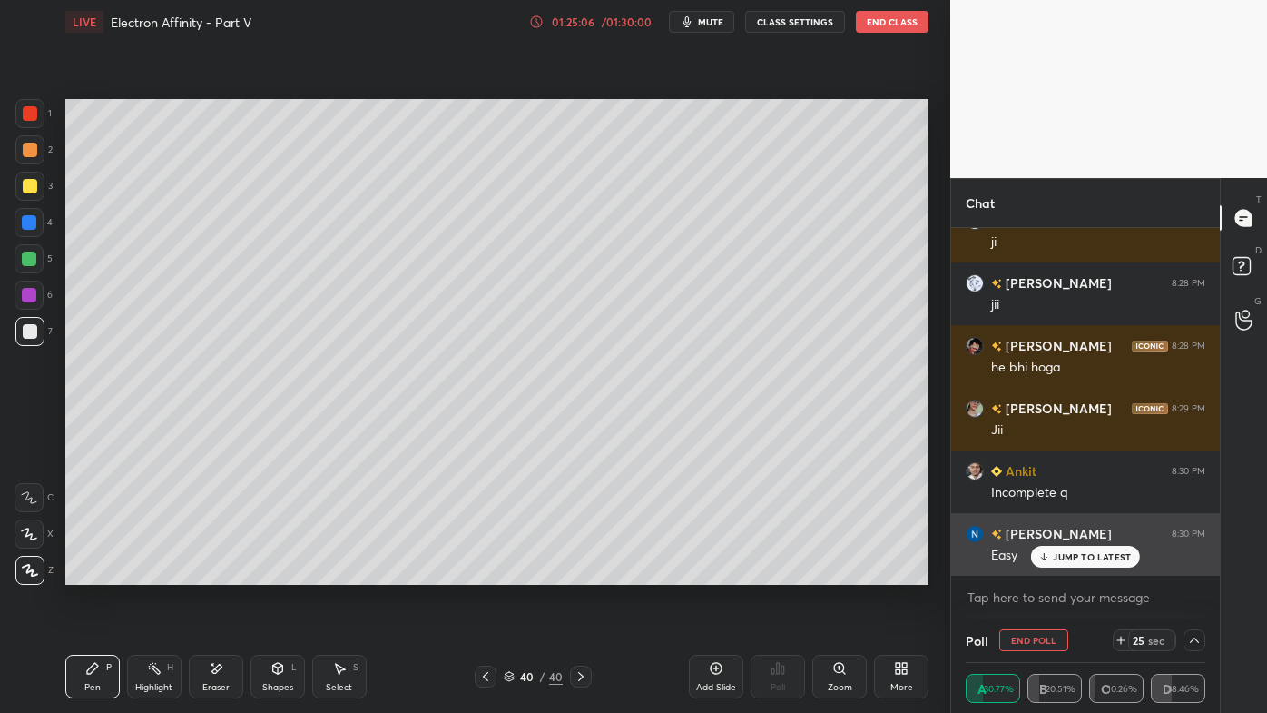
click at [1070, 556] on p "JUMP TO LATEST" at bounding box center [1092, 556] width 78 height 11
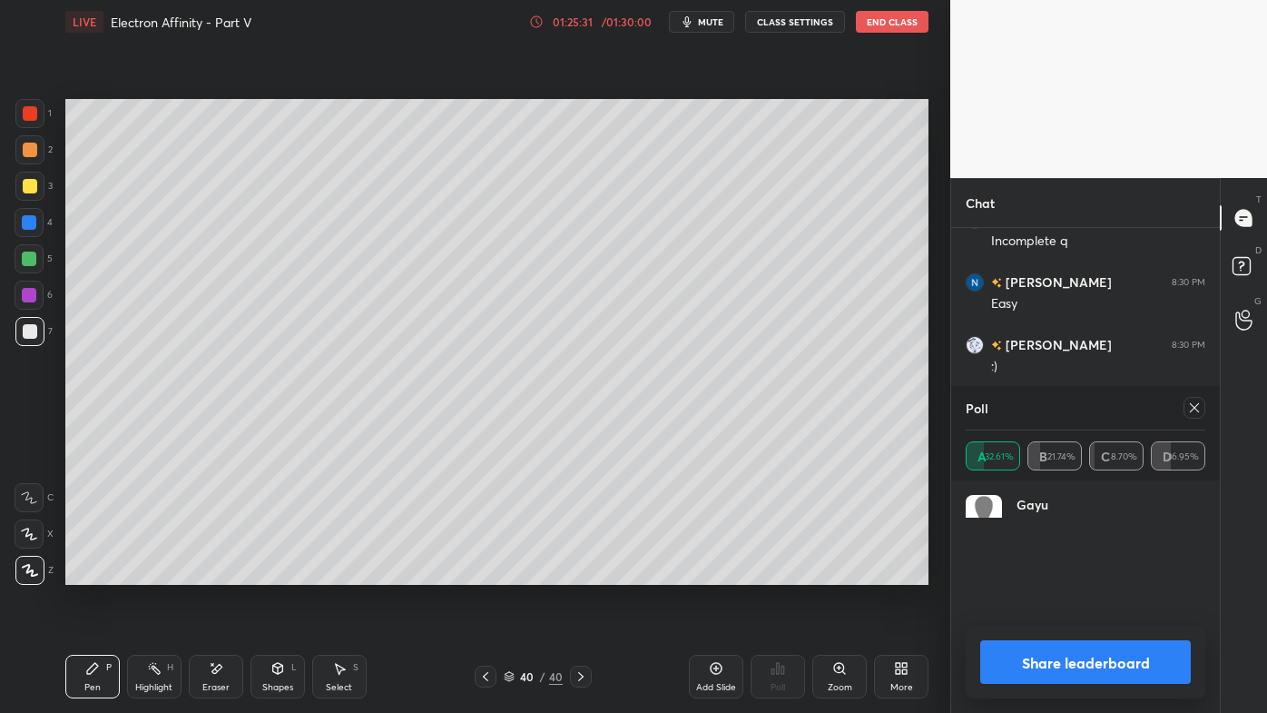
scroll to position [118, 234]
click at [1193, 408] on icon at bounding box center [1194, 407] width 15 height 15
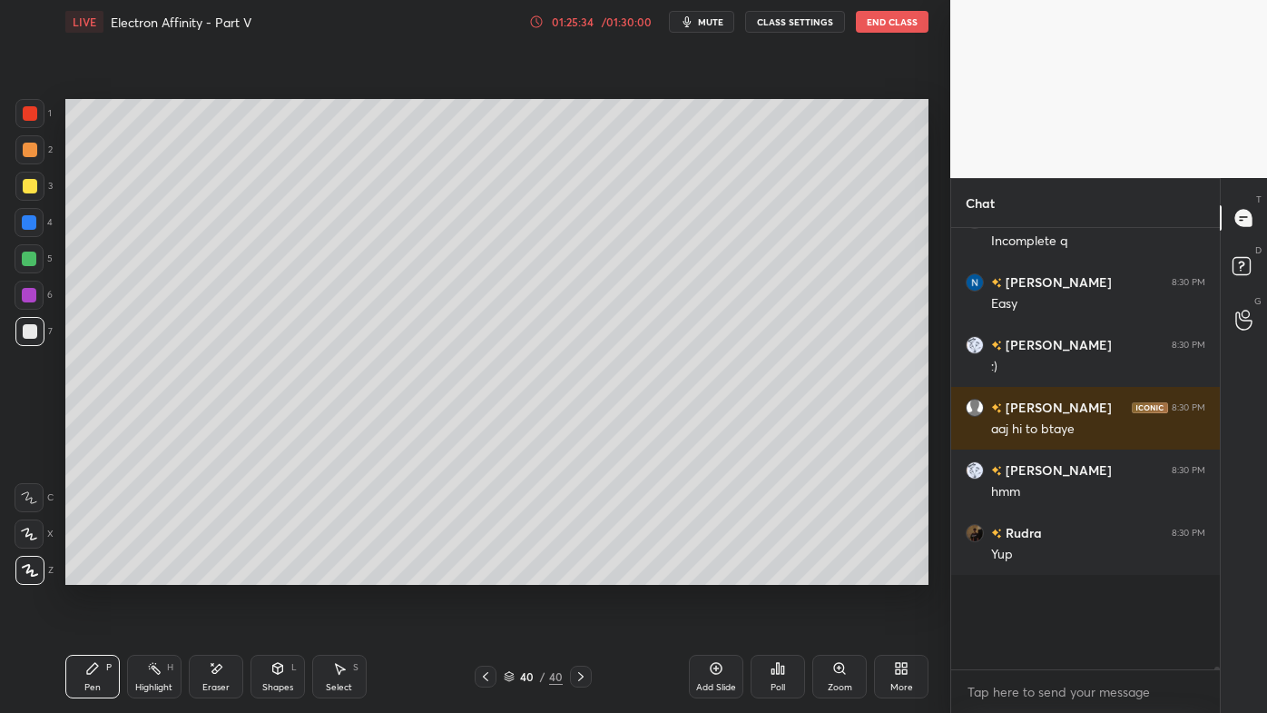
scroll to position [458, 263]
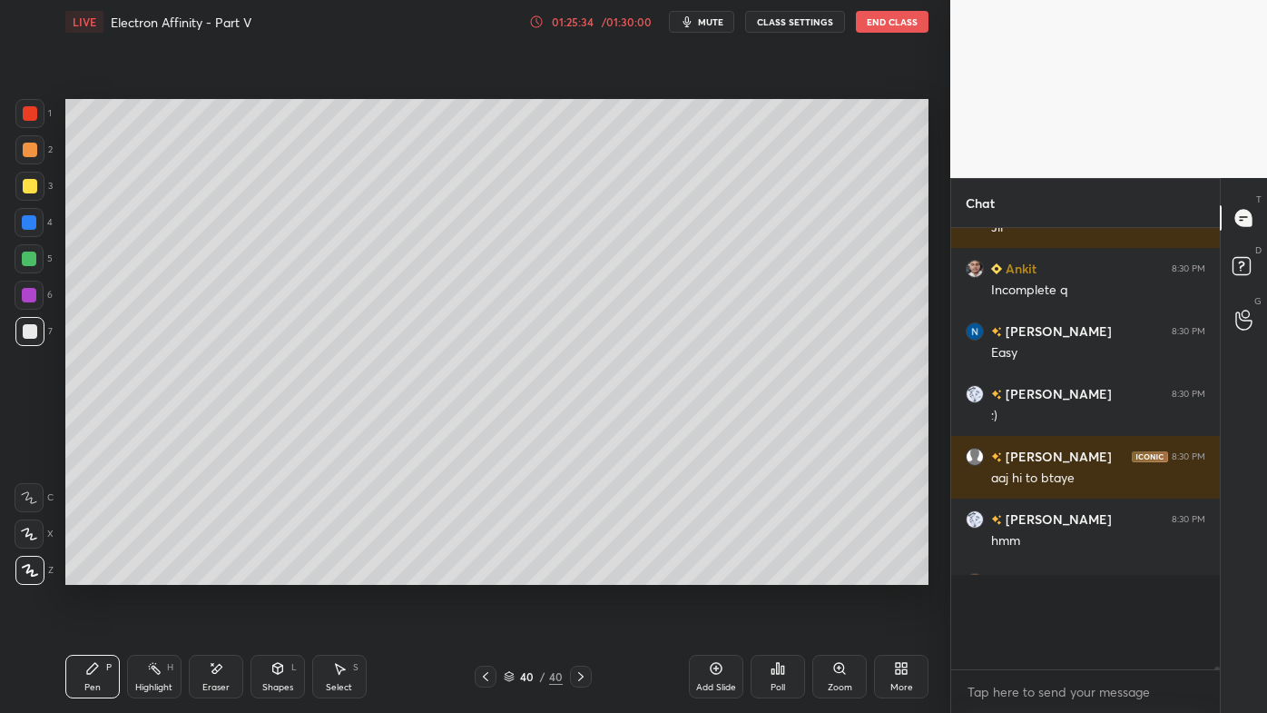
click at [600, 573] on div "Setting up your live class Poll for secs No correct answer Start poll" at bounding box center [497, 342] width 878 height 596
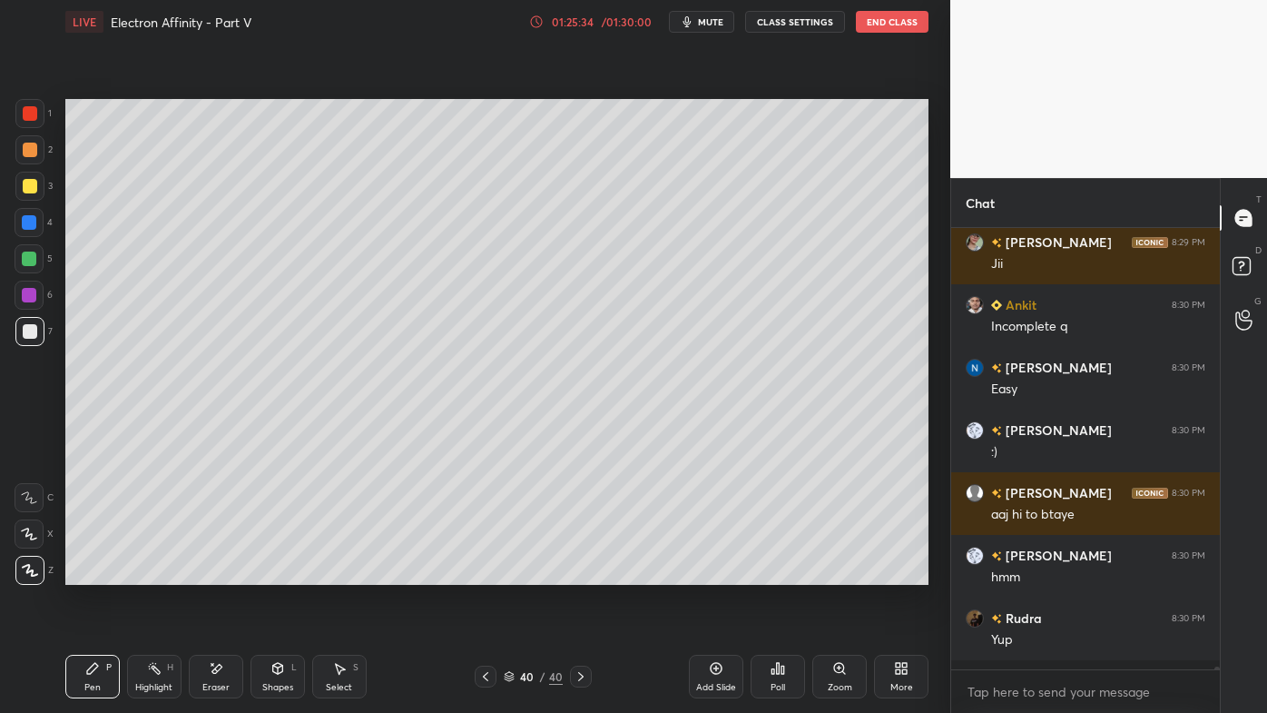
scroll to position [436, 263]
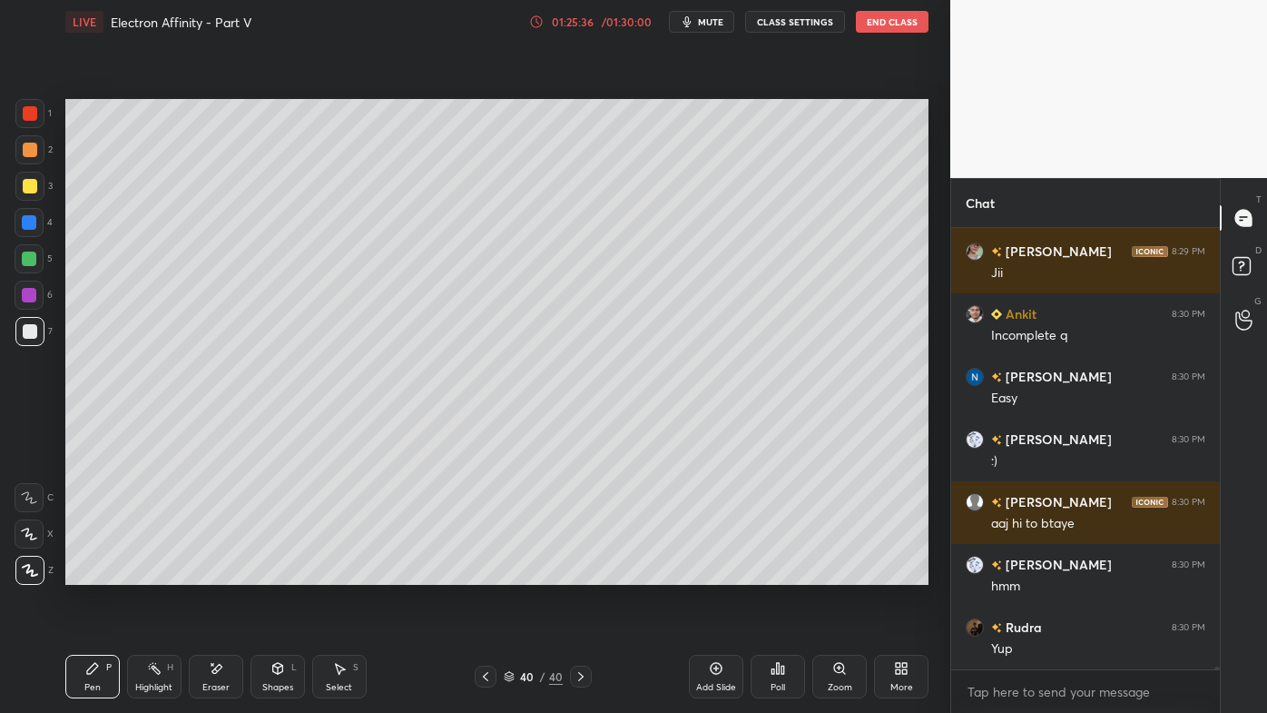
click at [162, 573] on div "Highlight H" at bounding box center [154, 676] width 54 height 44
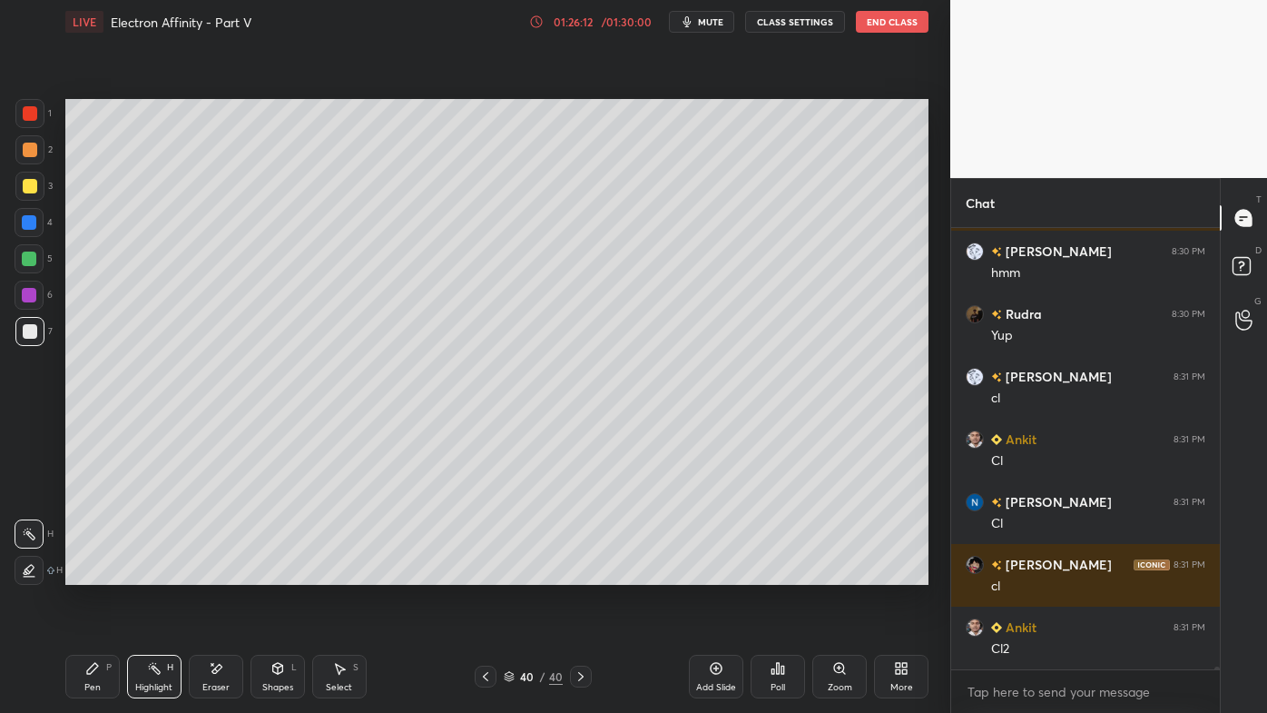
scroll to position [399, 263]
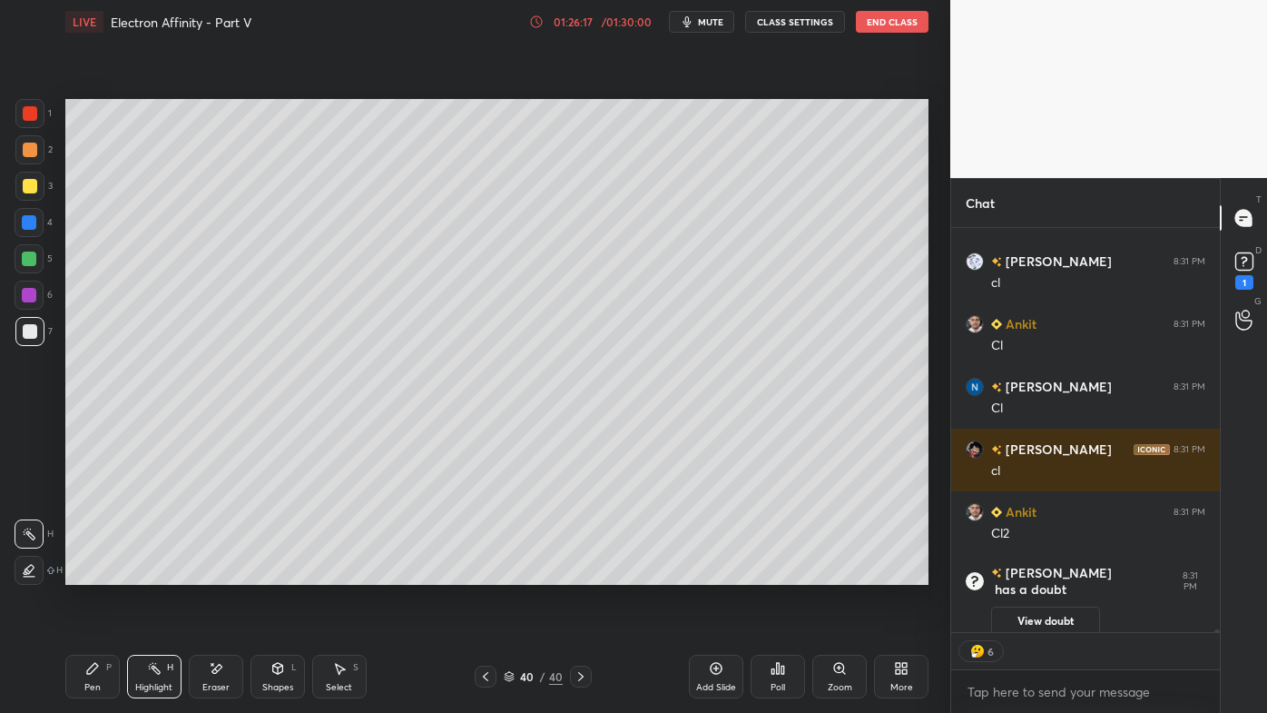
click at [89, 573] on icon at bounding box center [92, 668] width 11 height 11
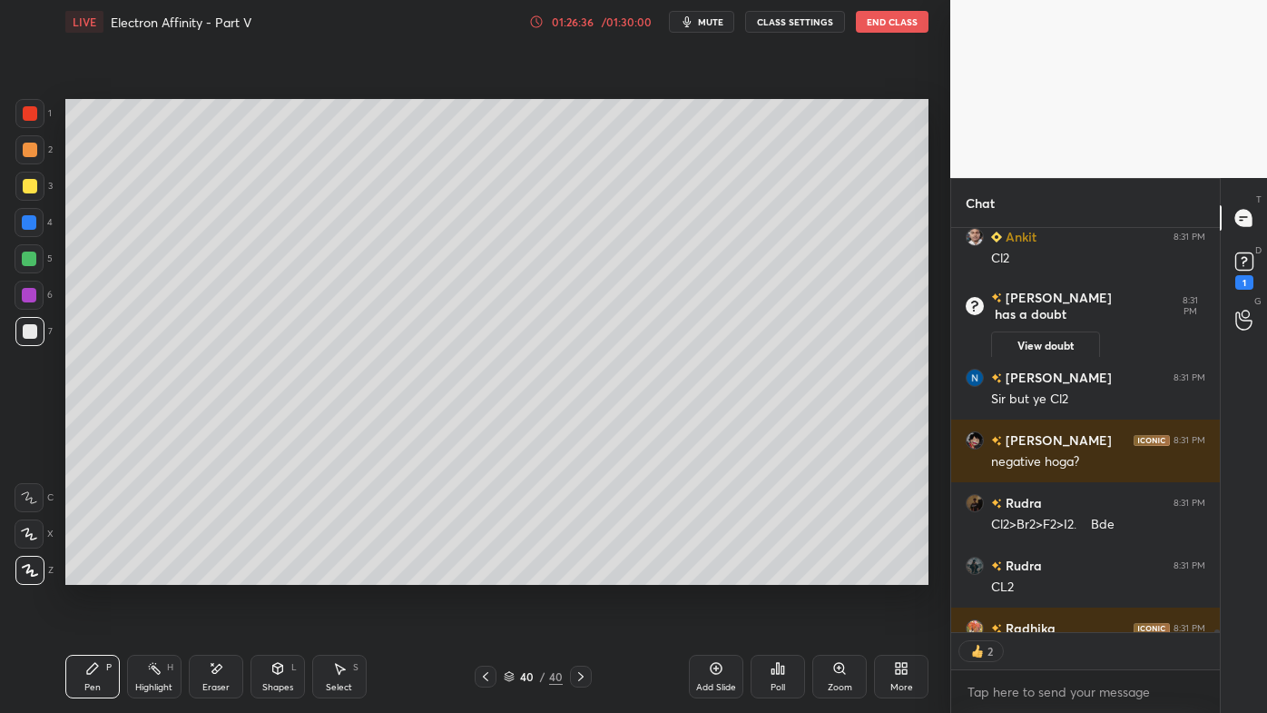
drag, startPoint x: 160, startPoint y: 671, endPoint x: 240, endPoint y: 612, distance: 99.3
click at [161, 573] on icon at bounding box center [154, 668] width 15 height 15
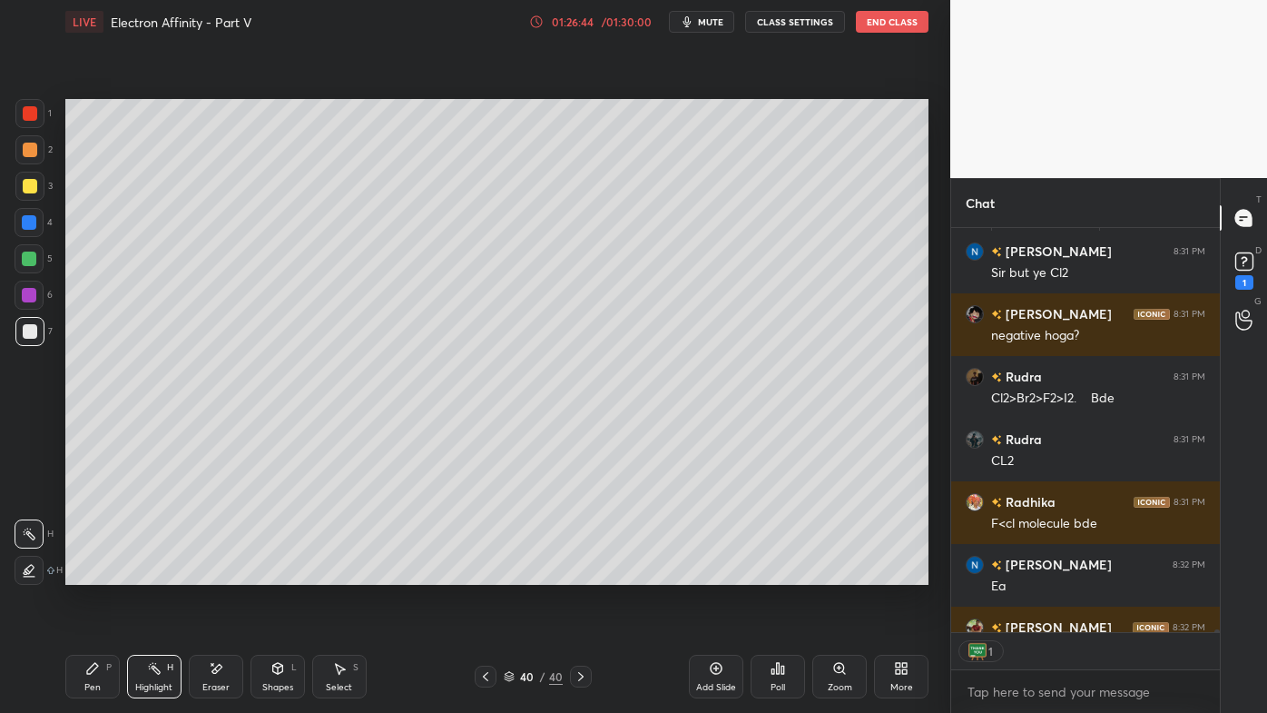
scroll to position [63029, 0]
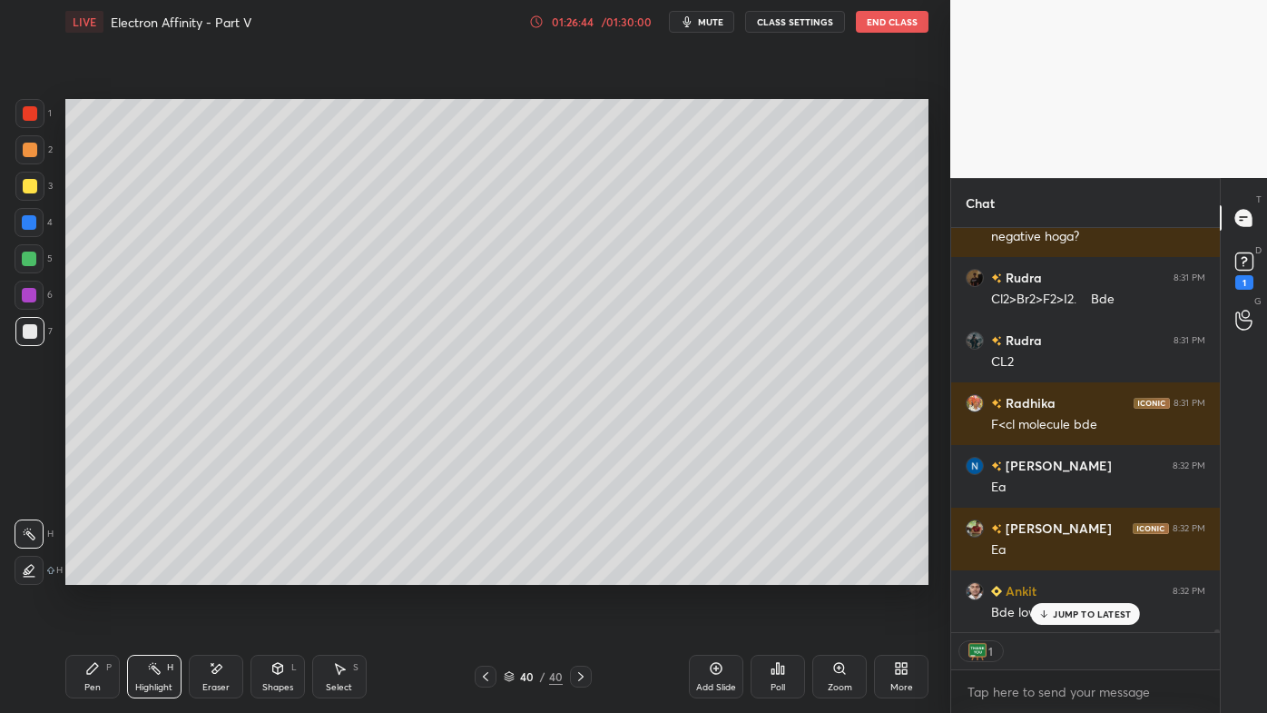
click at [81, 573] on div "Pen P" at bounding box center [92, 676] width 54 height 44
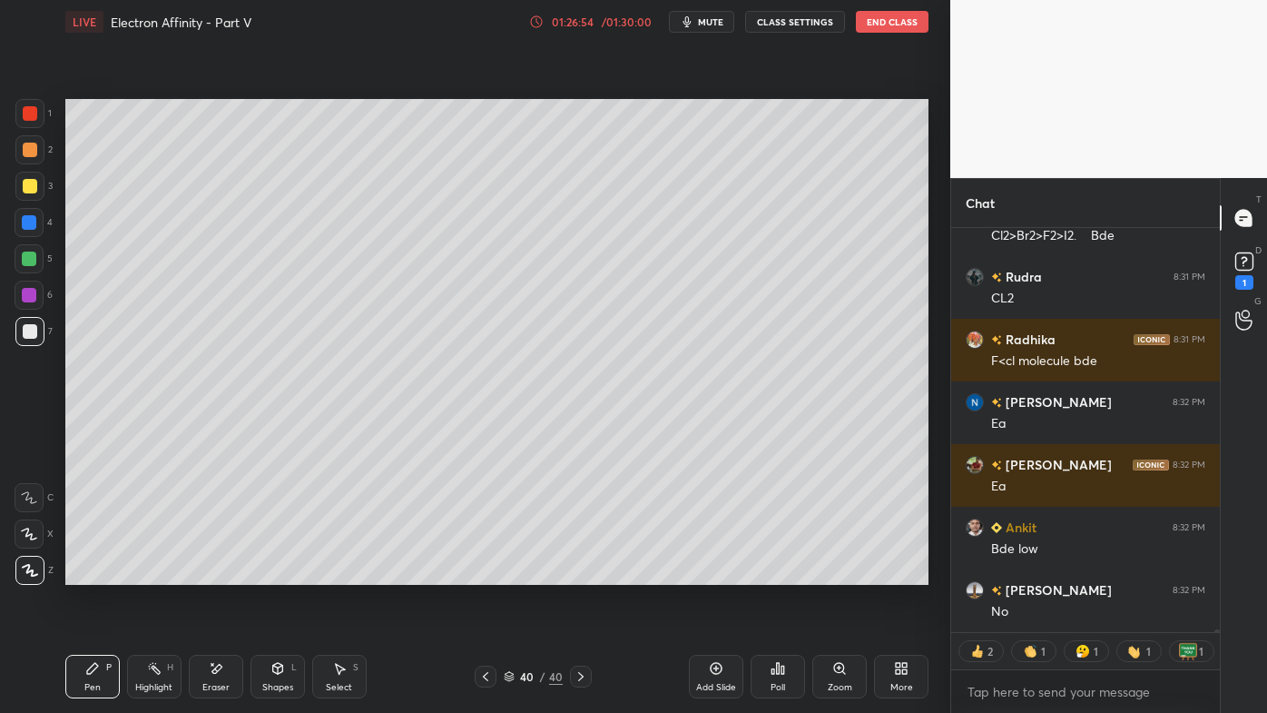
scroll to position [63155, 0]
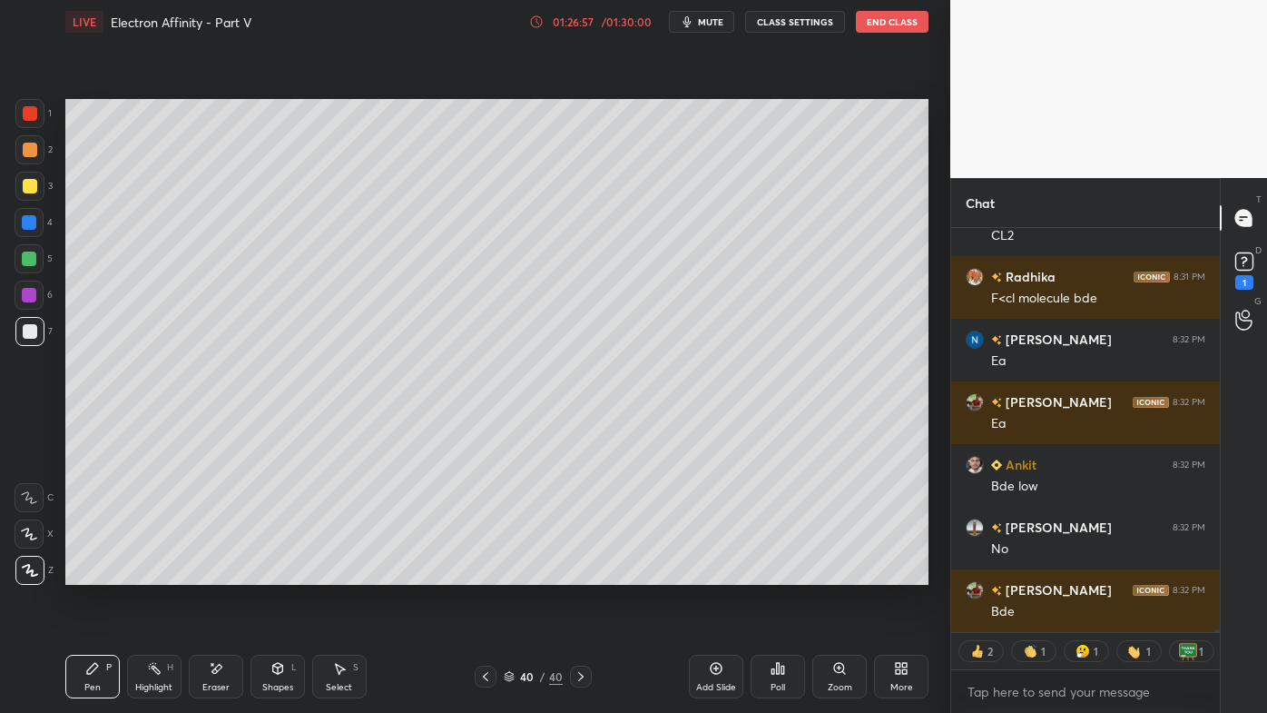
drag, startPoint x: 143, startPoint y: 668, endPoint x: 167, endPoint y: 600, distance: 72.1
click at [144, 573] on div "Highlight H" at bounding box center [154, 676] width 54 height 44
click at [495, 573] on div "Setting up your live class Poll for secs No correct answer Start poll" at bounding box center [497, 342] width 878 height 596
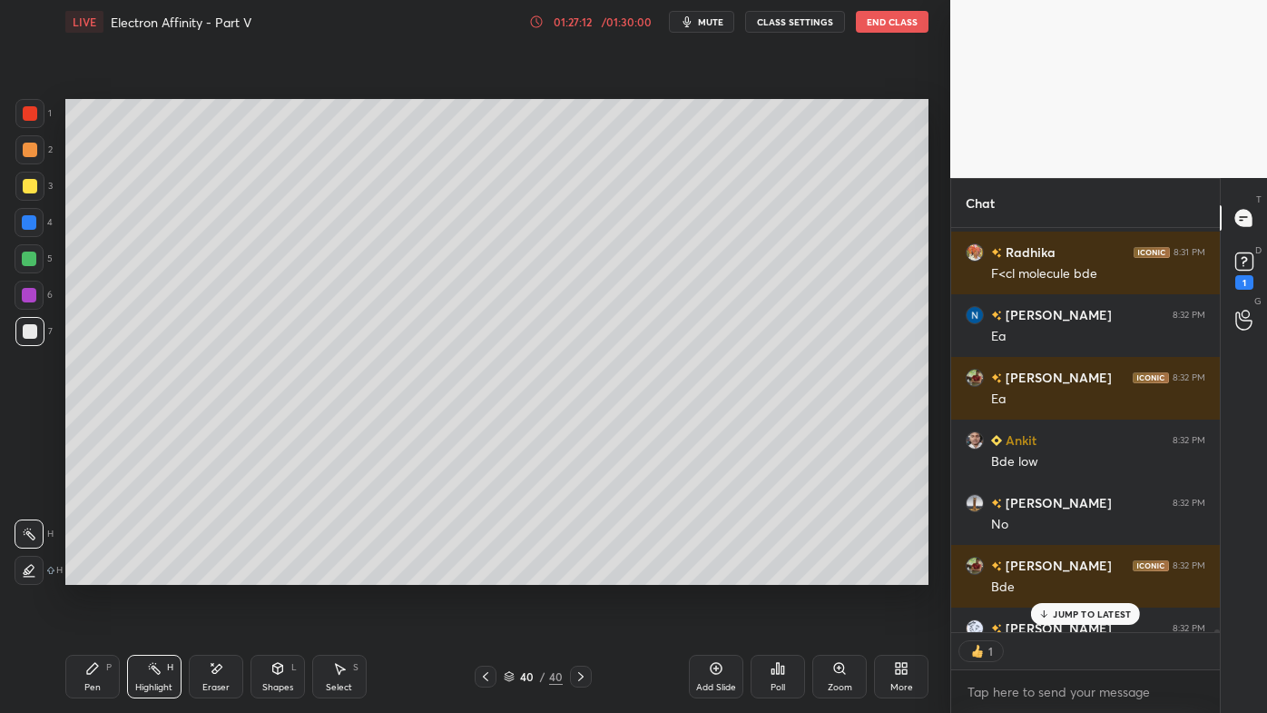
scroll to position [63280, 0]
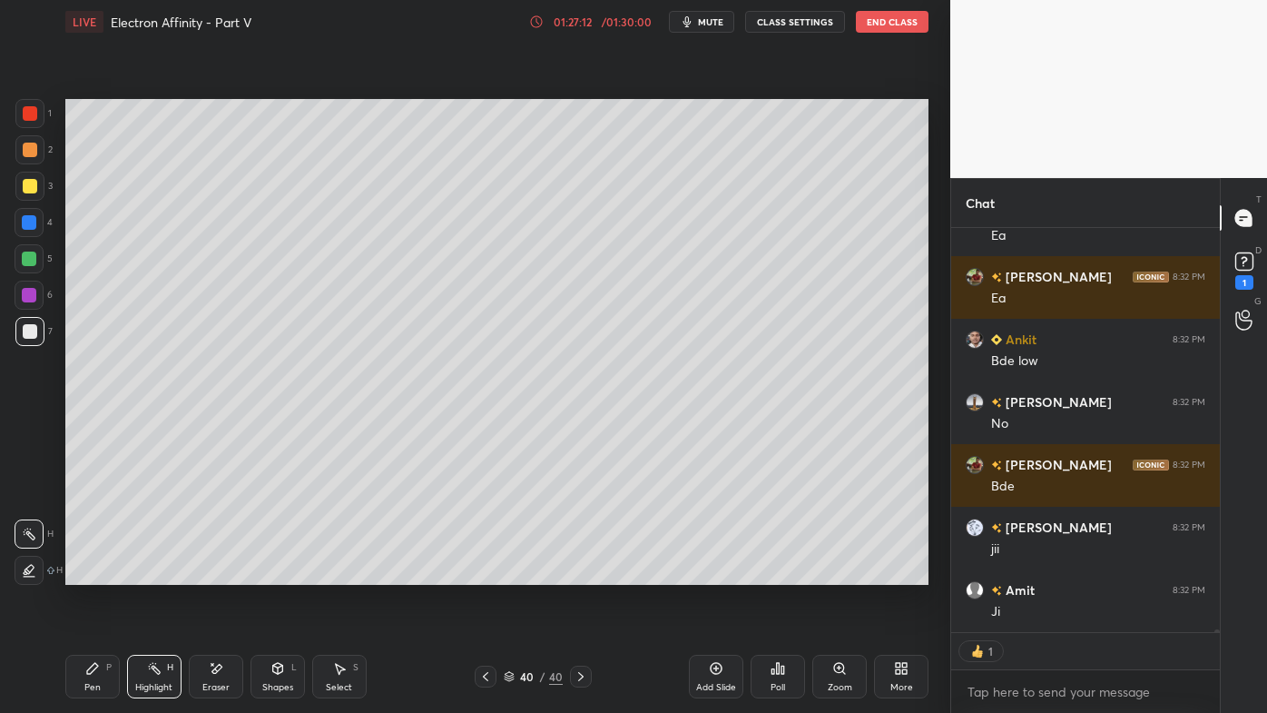
click at [763, 573] on div "Setting up your live class Poll for secs No correct answer Start poll" at bounding box center [497, 342] width 878 height 596
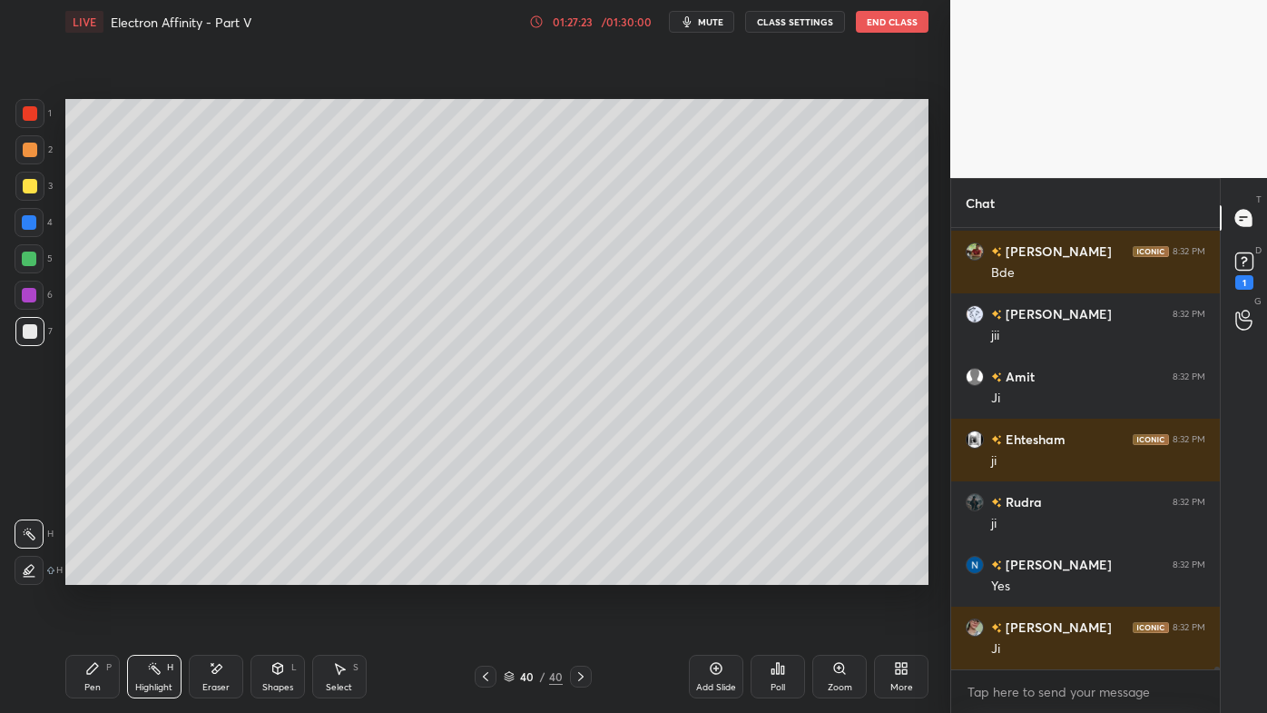
scroll to position [63556, 0]
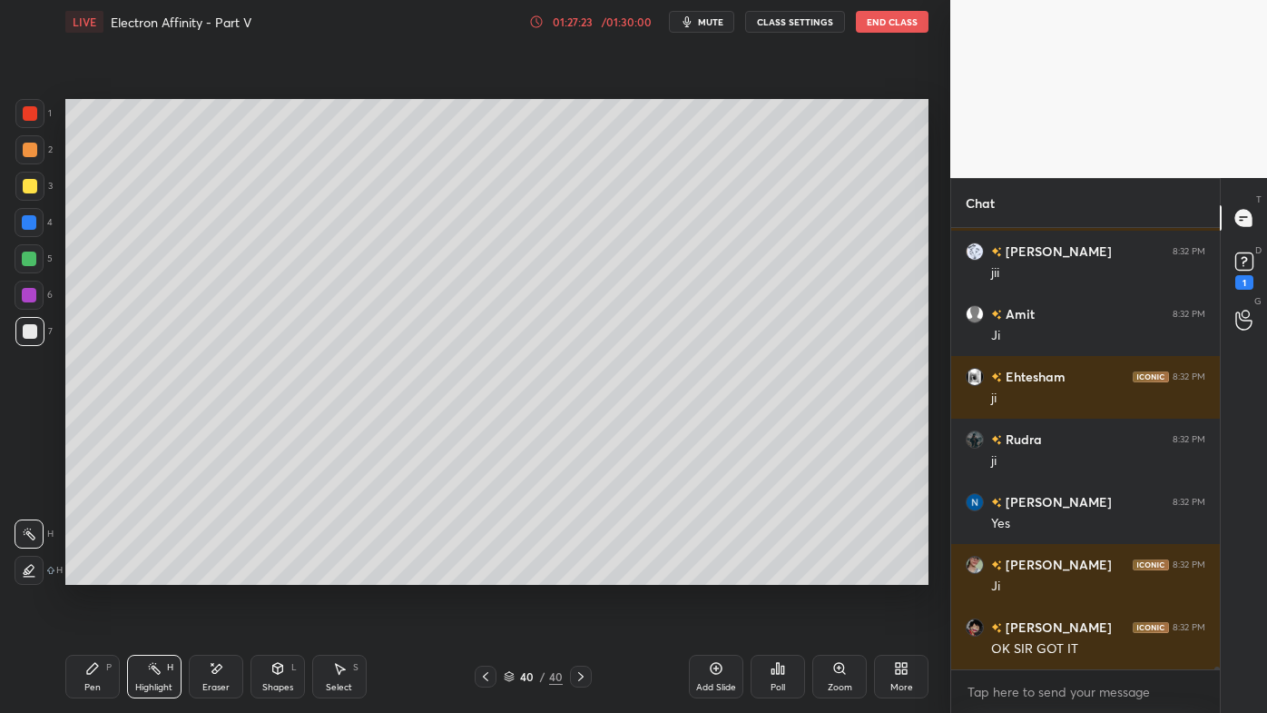
drag, startPoint x: 719, startPoint y: 668, endPoint x: 711, endPoint y: 656, distance: 14.4
click at [719, 573] on icon at bounding box center [716, 668] width 15 height 15
drag, startPoint x: 92, startPoint y: 665, endPoint x: 94, endPoint y: 641, distance: 24.7
click at [93, 573] on icon at bounding box center [92, 668] width 11 height 11
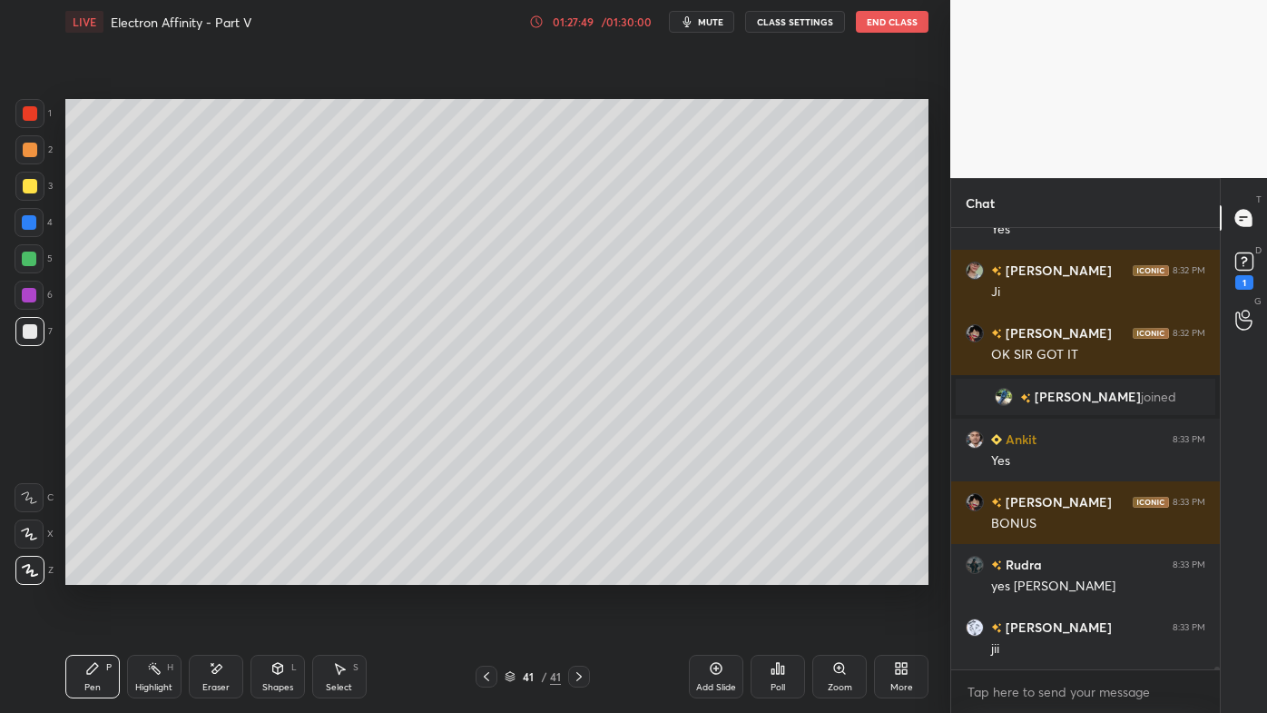
scroll to position [63620, 0]
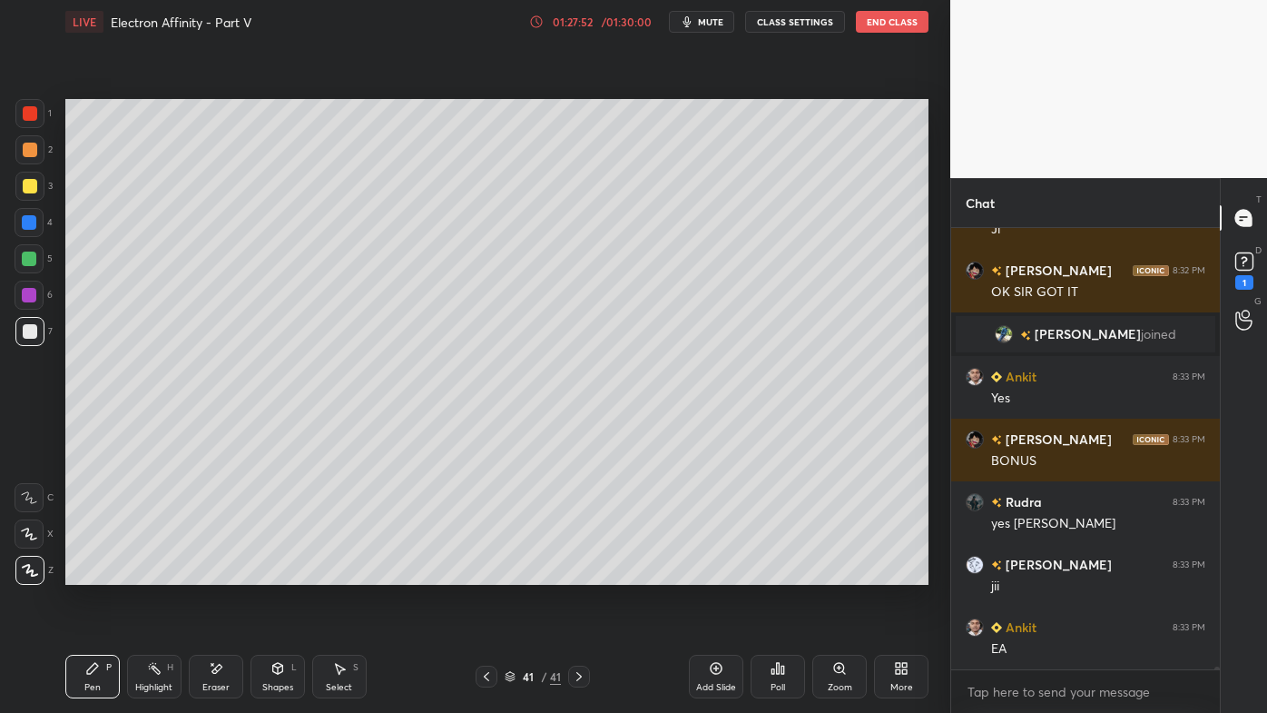
drag, startPoint x: 150, startPoint y: 670, endPoint x: 183, endPoint y: 588, distance: 88.3
click at [153, 573] on icon at bounding box center [154, 668] width 15 height 15
click at [487, 573] on icon at bounding box center [486, 676] width 15 height 15
drag, startPoint x: 574, startPoint y: 674, endPoint x: 540, endPoint y: 670, distance: 33.9
click at [575, 573] on icon at bounding box center [579, 676] width 15 height 15
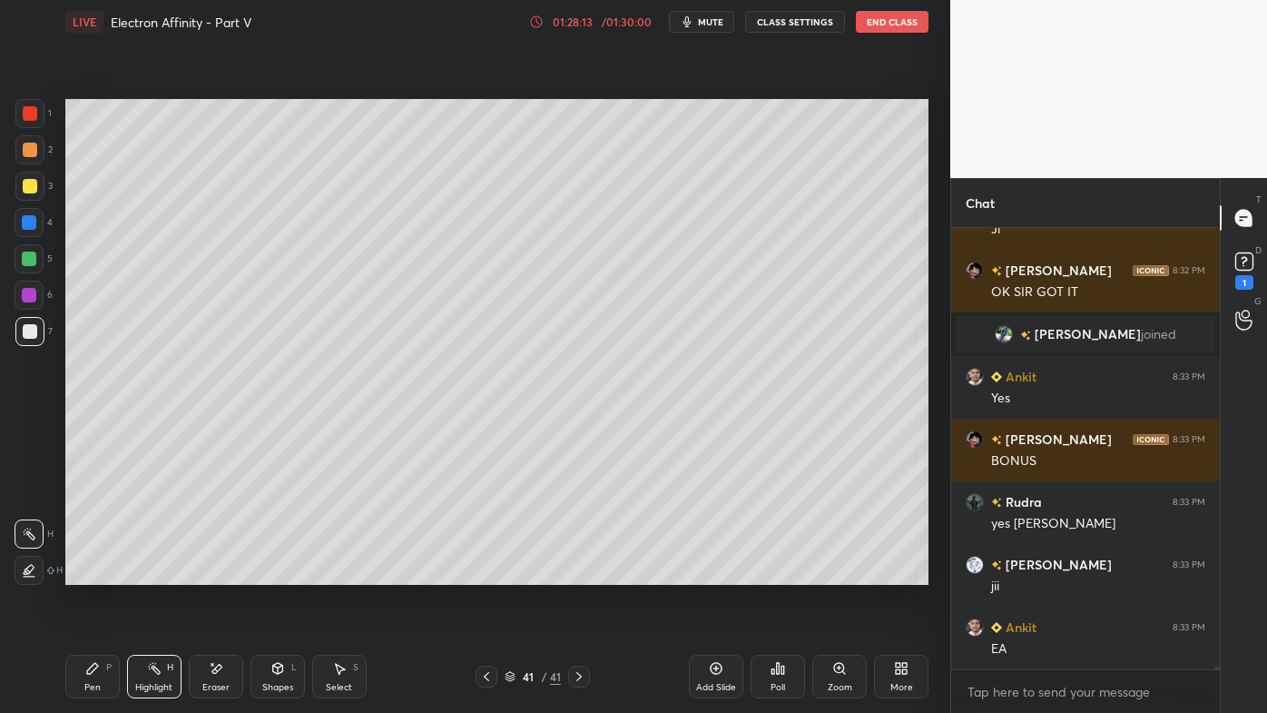
scroll to position [63682, 0]
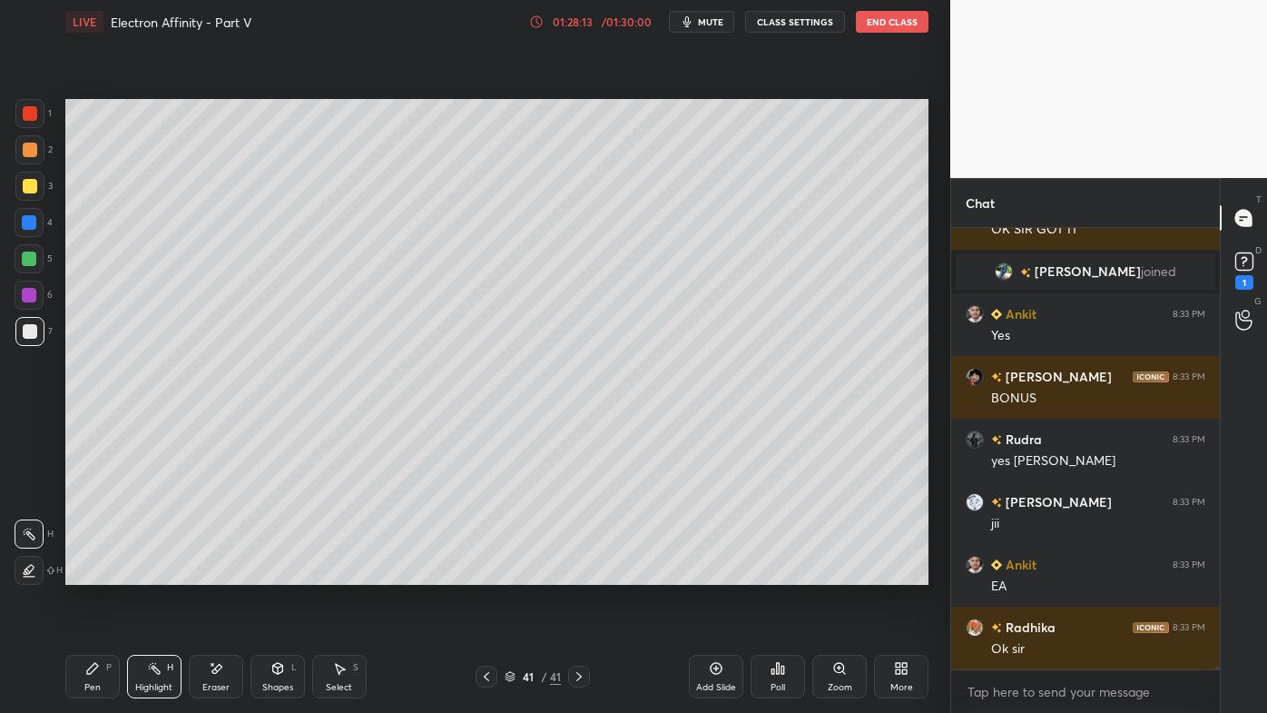
click at [712, 573] on icon at bounding box center [717, 669] width 12 height 12
drag, startPoint x: 97, startPoint y: 667, endPoint x: 94, endPoint y: 605, distance: 62.7
click at [95, 573] on icon at bounding box center [92, 668] width 15 height 15
click at [783, 573] on icon at bounding box center [783, 669] width 3 height 8
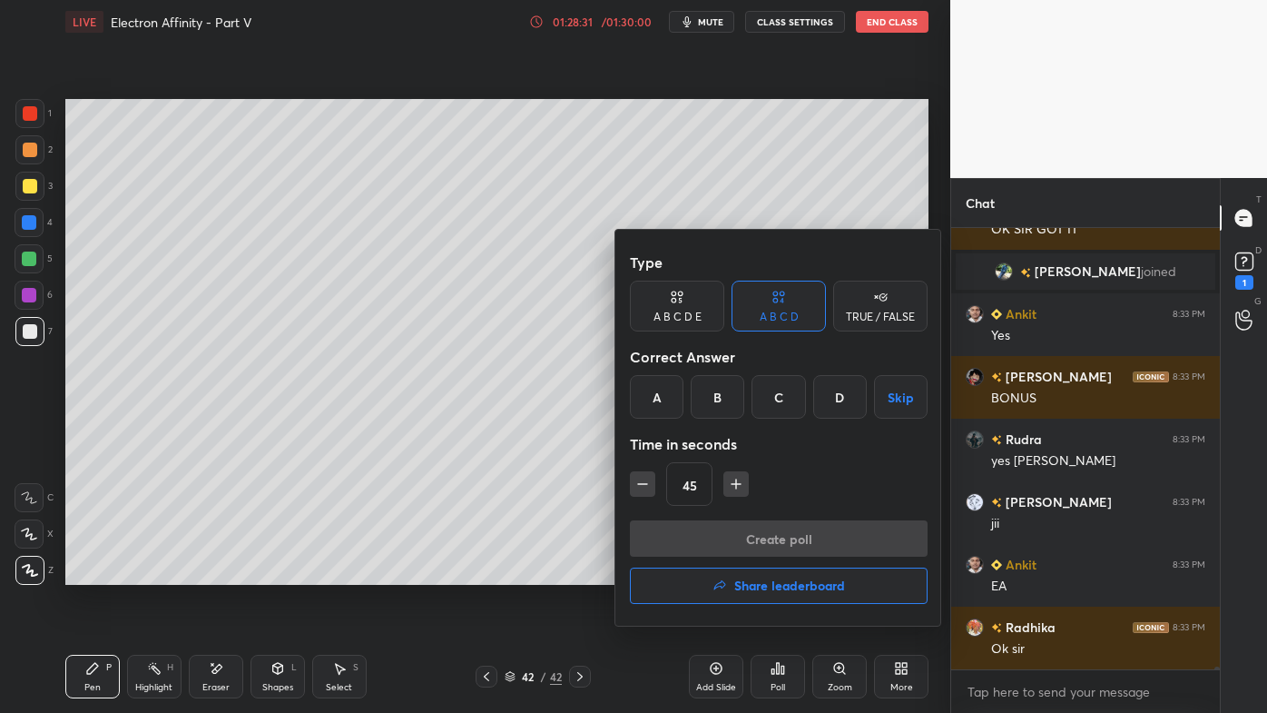
click at [840, 399] on div "D" at bounding box center [840, 397] width 54 height 44
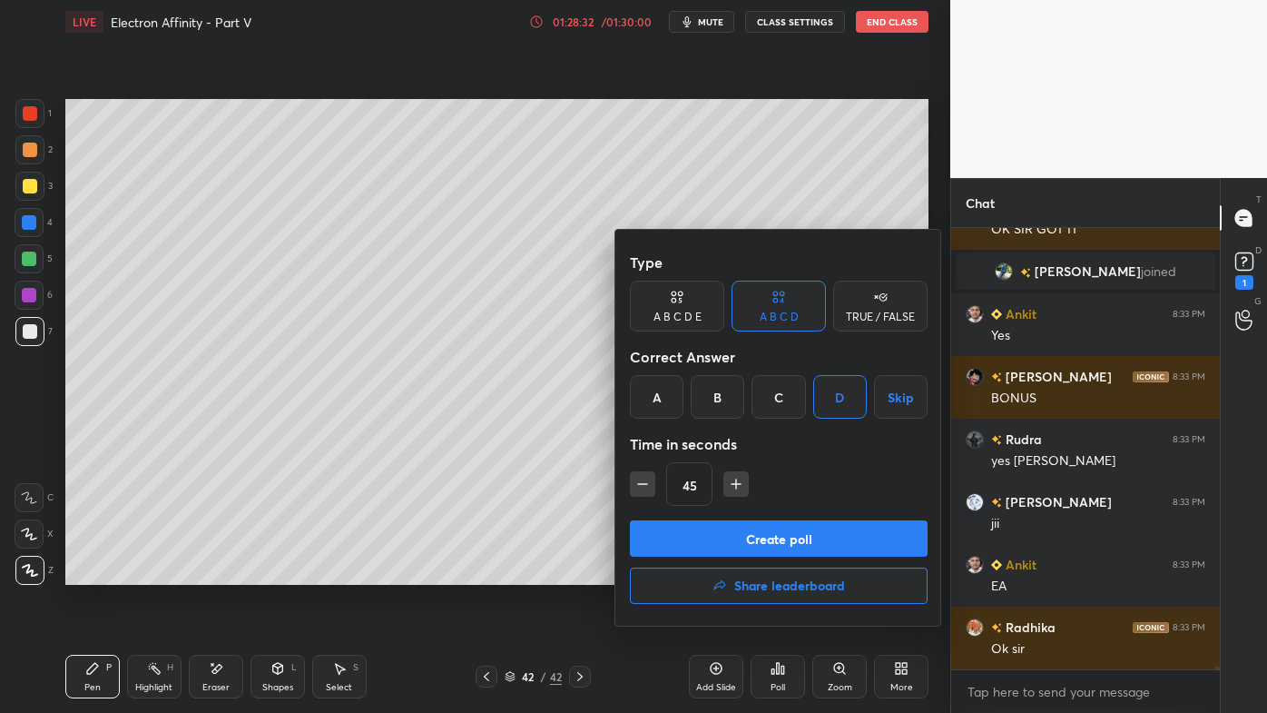
click at [755, 541] on button "Create poll" at bounding box center [779, 538] width 298 height 36
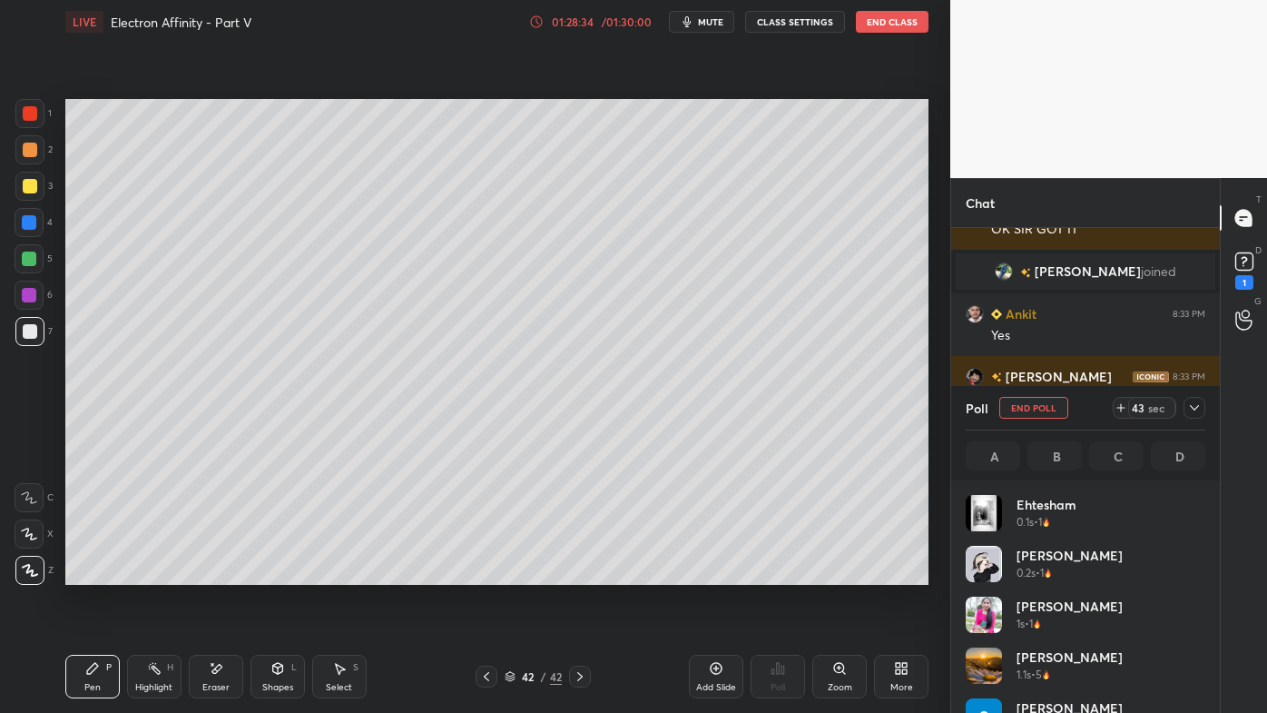
scroll to position [212, 234]
click at [1193, 408] on icon at bounding box center [1194, 407] width 15 height 15
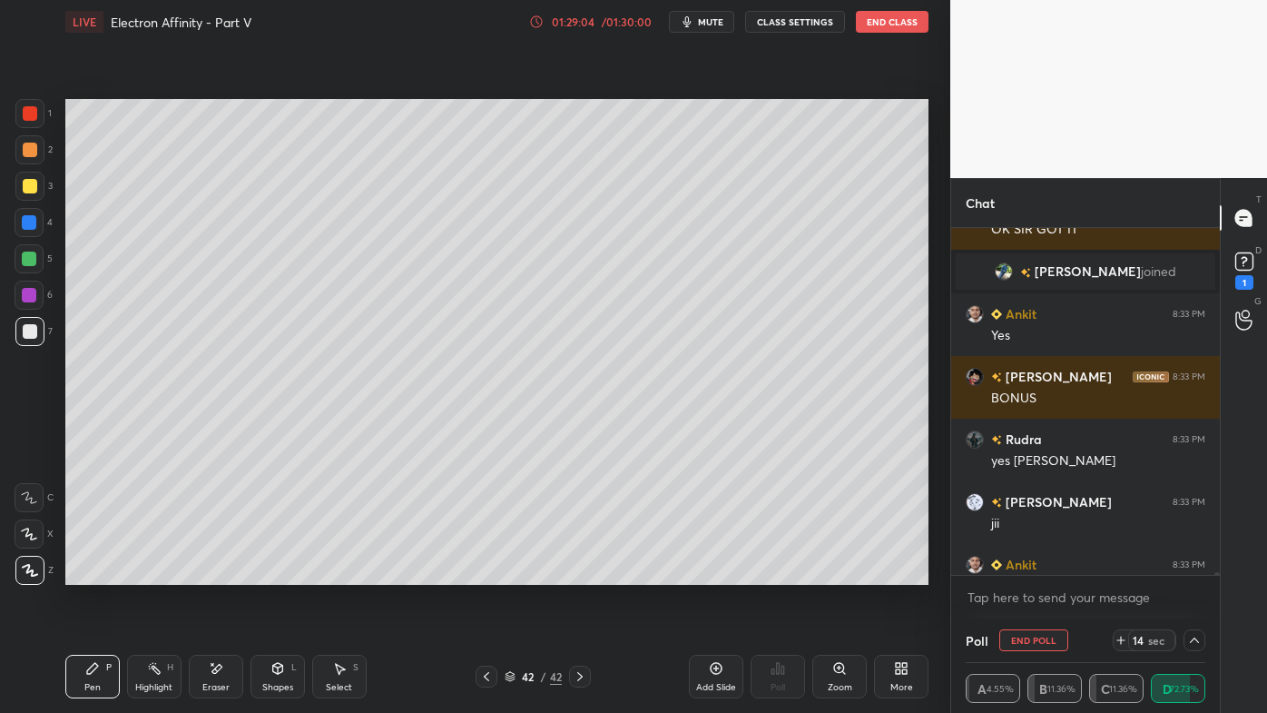
scroll to position [63839, 0]
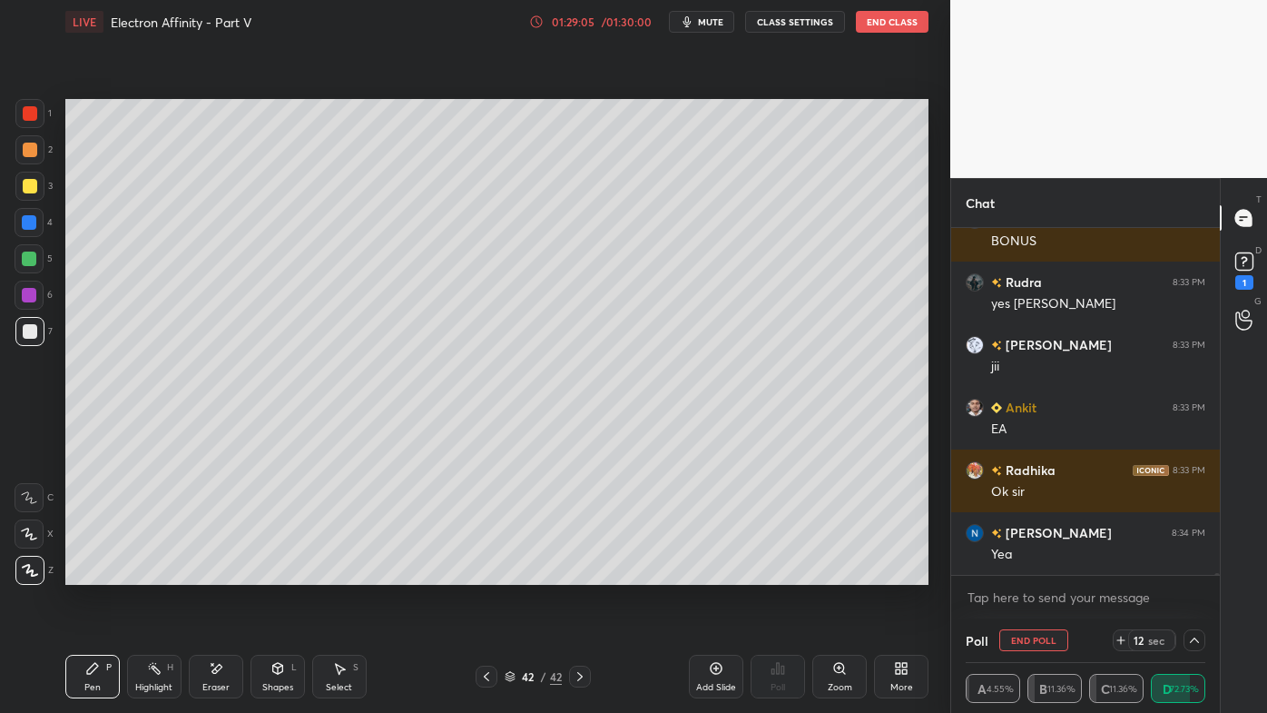
click at [1018, 573] on button "End Poll" at bounding box center [1033, 640] width 69 height 22
type textarea "x"
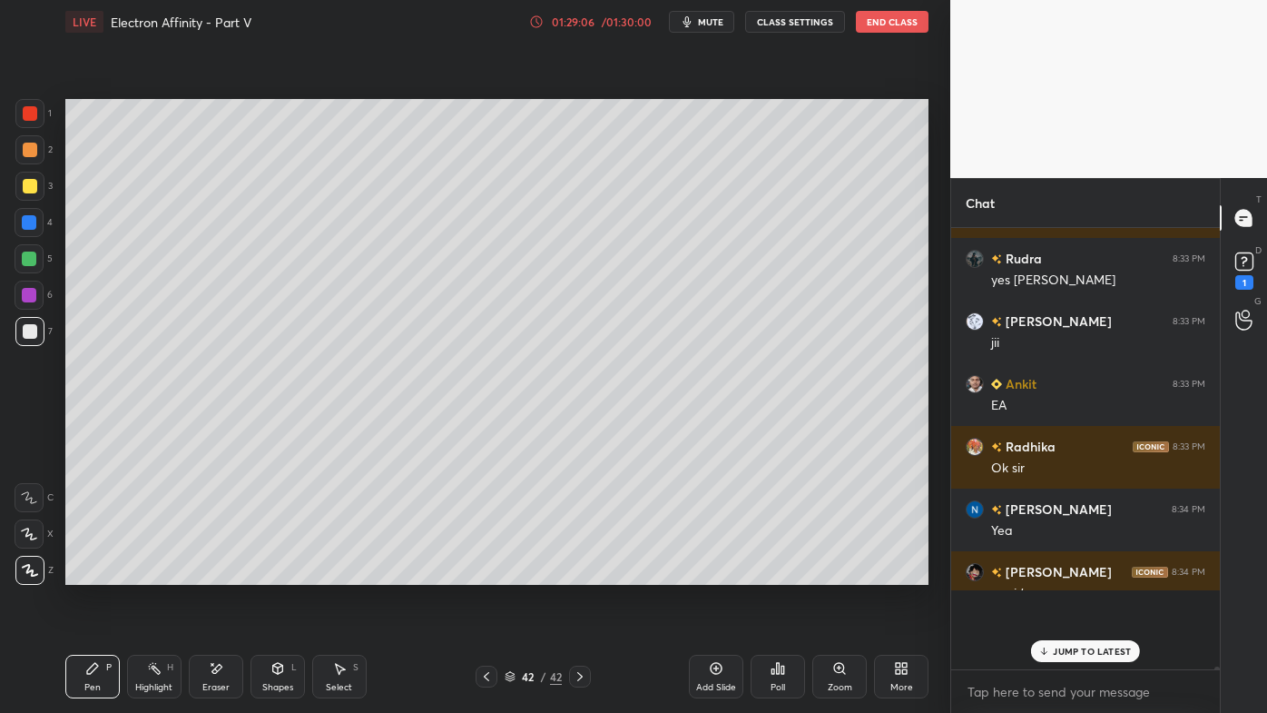
scroll to position [6, 5]
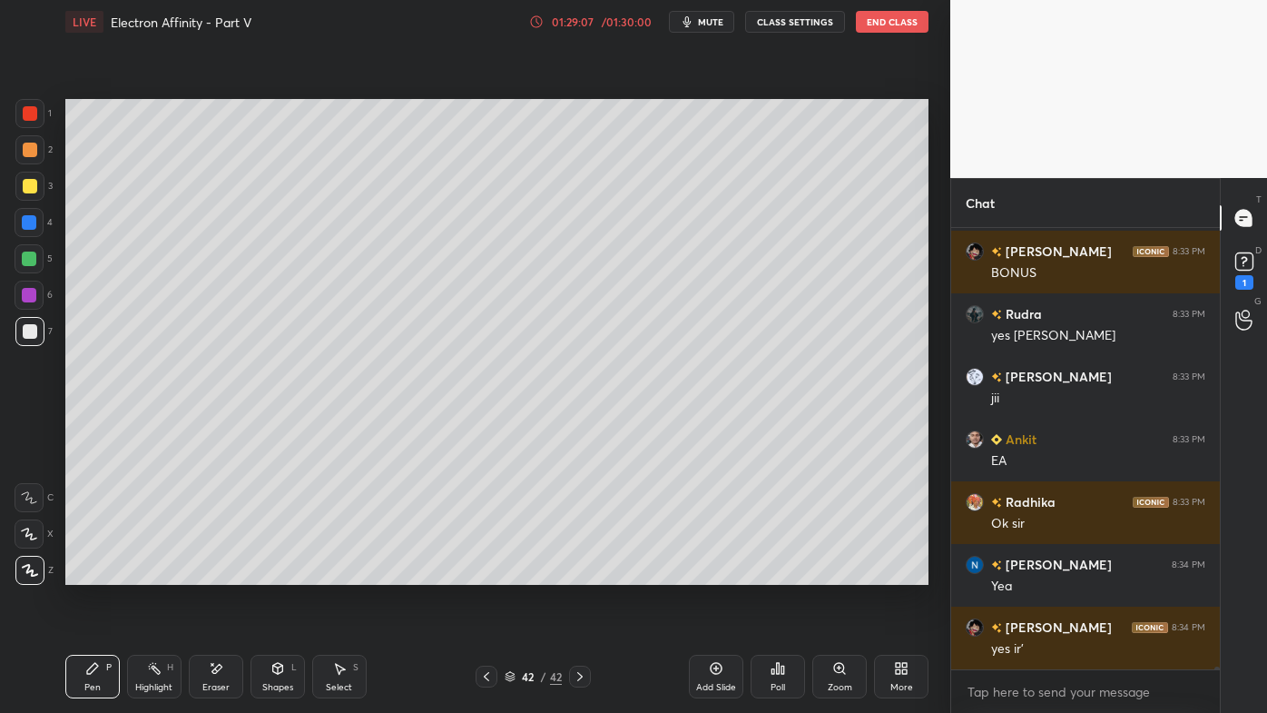
click at [774, 573] on icon at bounding box center [778, 668] width 15 height 15
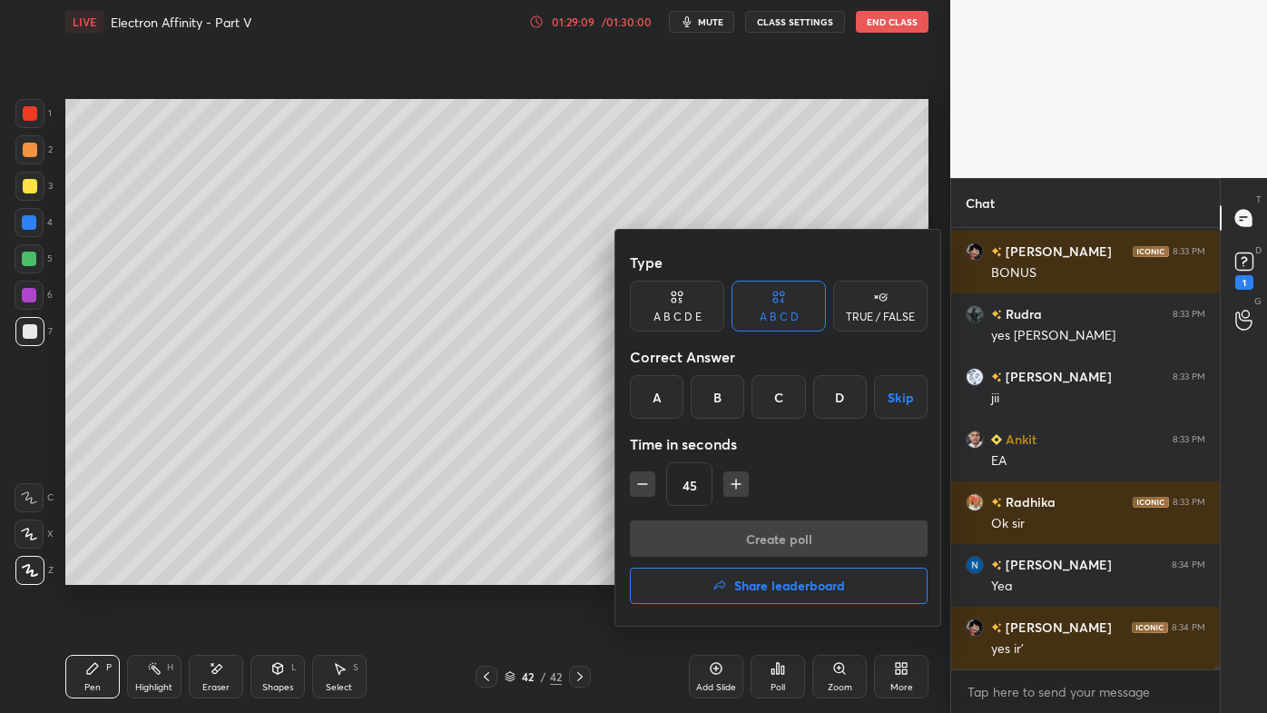
click at [535, 477] on div at bounding box center [633, 356] width 1267 height 713
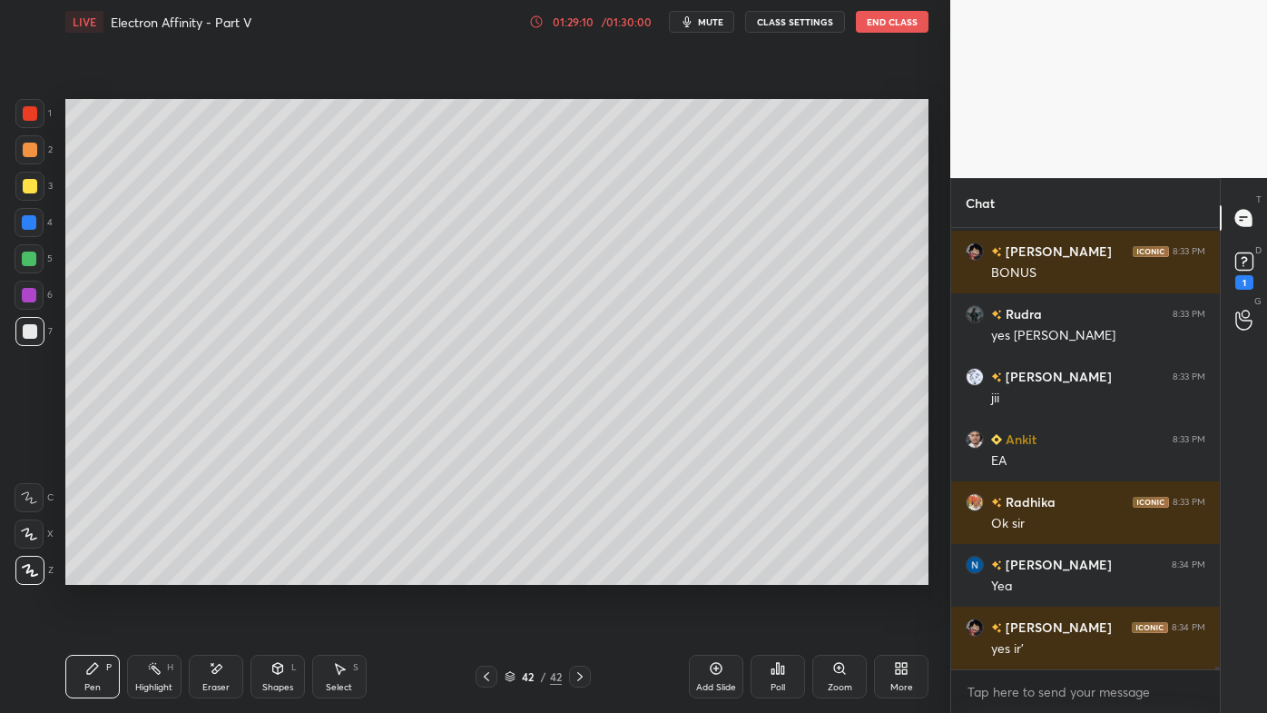
click at [772, 573] on icon at bounding box center [778, 668] width 15 height 15
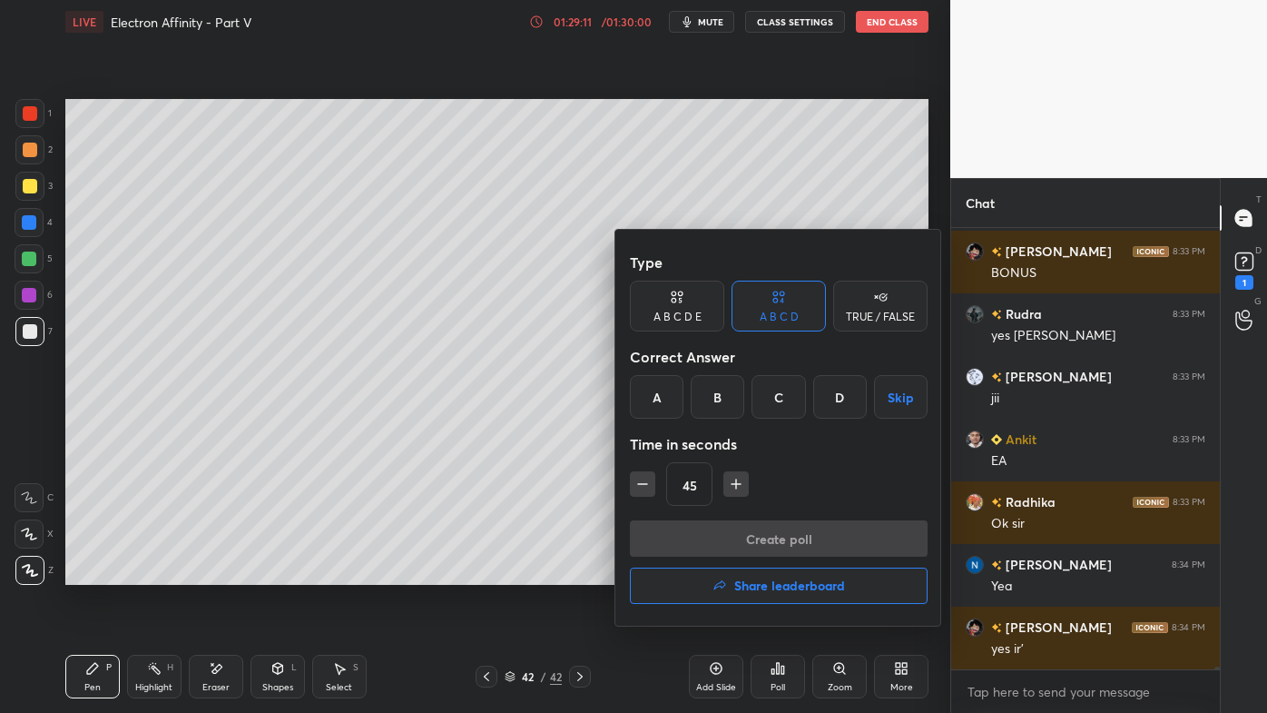
click at [748, 414] on div "A B C D Skip" at bounding box center [779, 397] width 298 height 44
click at [772, 397] on div "C" at bounding box center [779, 397] width 54 height 44
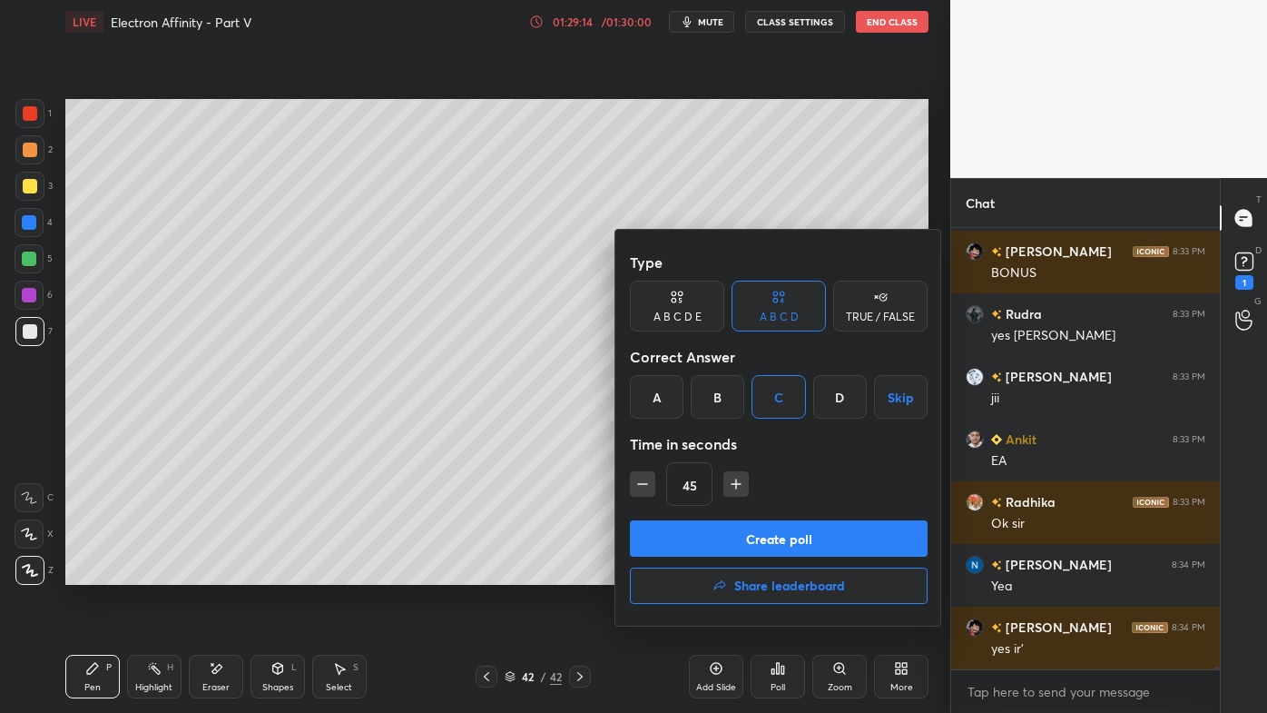
click at [643, 473] on button "button" at bounding box center [642, 483] width 25 height 25
type input "30"
drag, startPoint x: 707, startPoint y: 543, endPoint x: 695, endPoint y: 541, distance: 11.9
click at [706, 543] on button "Create poll" at bounding box center [779, 538] width 298 height 36
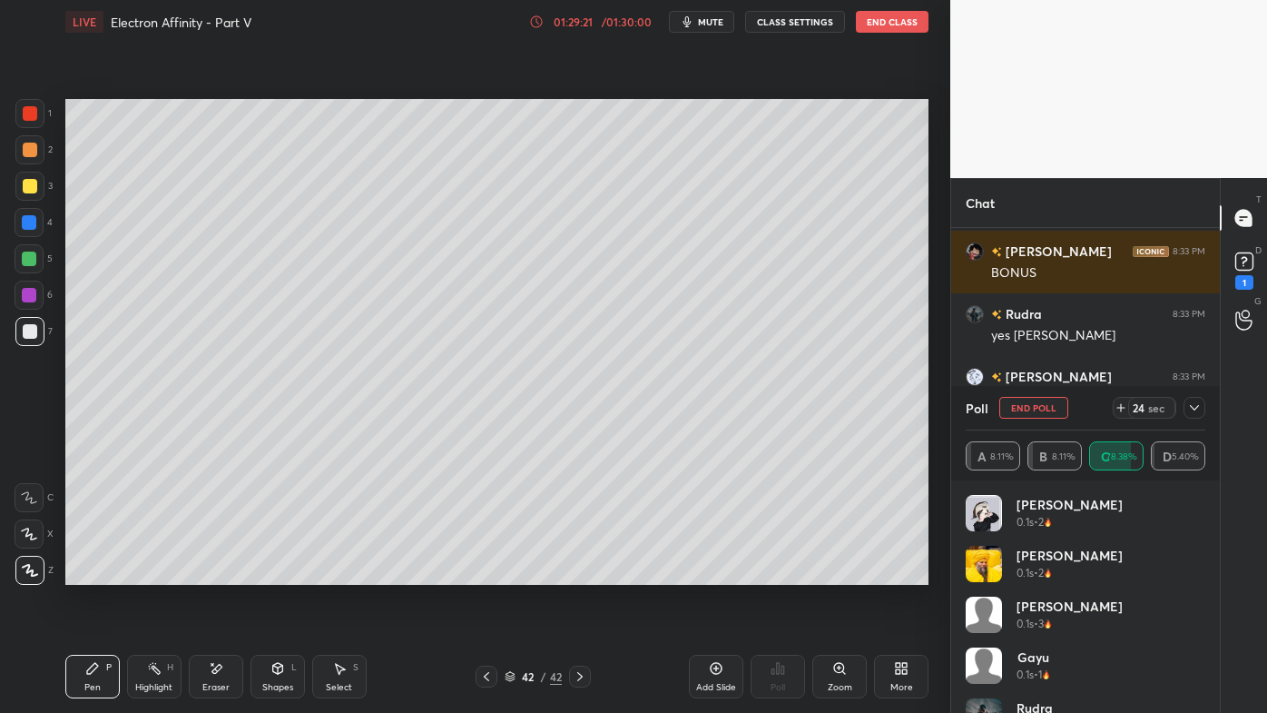
click at [25, 143] on div at bounding box center [29, 149] width 29 height 29
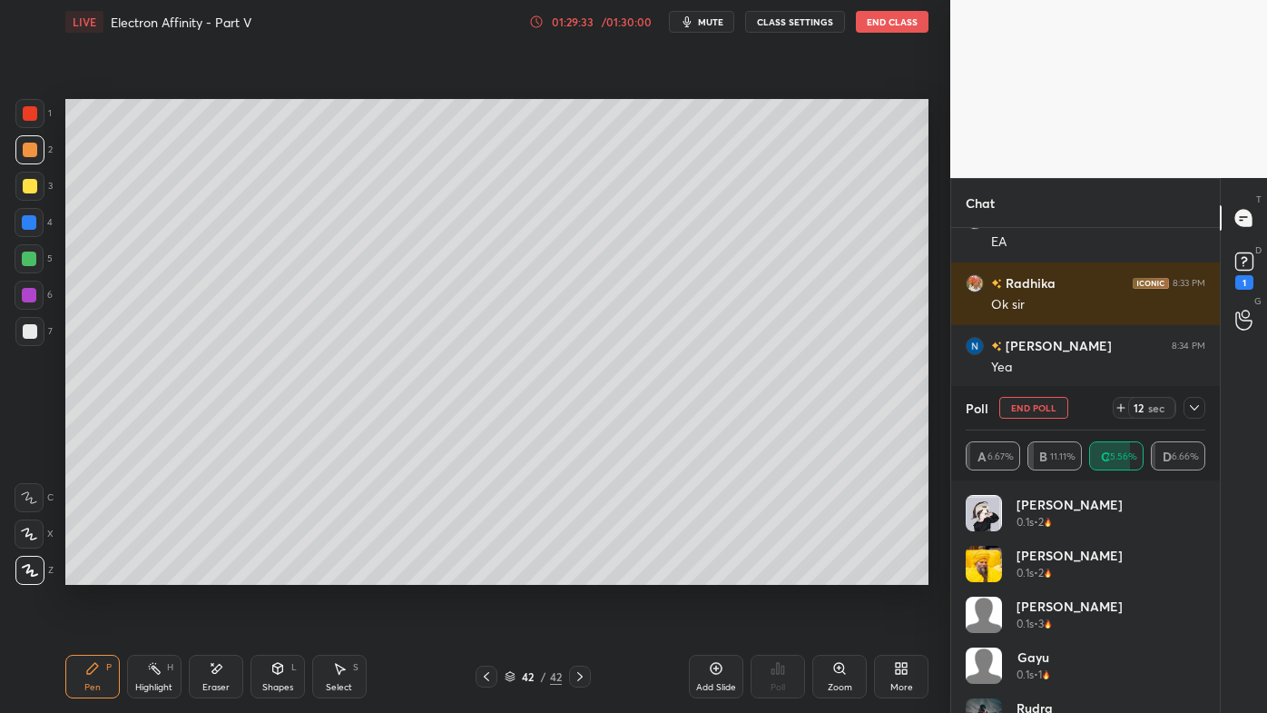
click at [1197, 408] on icon at bounding box center [1194, 407] width 15 height 15
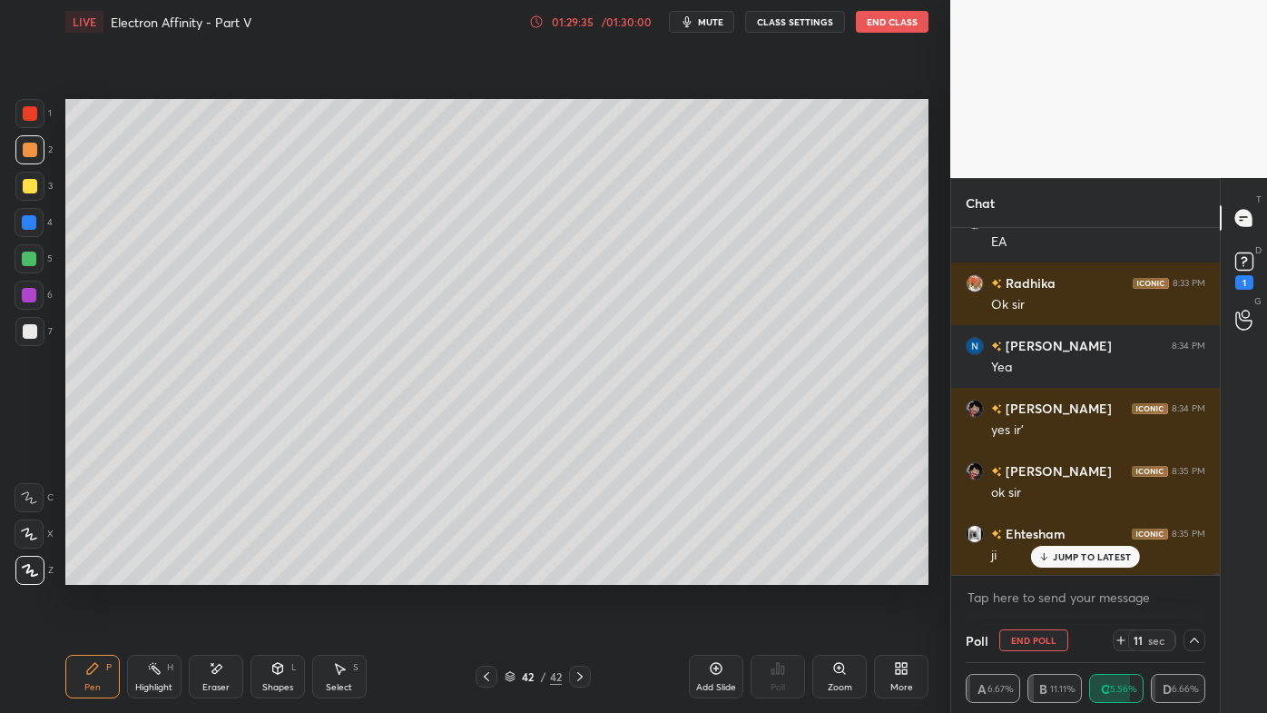
drag, startPoint x: 1078, startPoint y: 556, endPoint x: 989, endPoint y: 588, distance: 95.3
click at [1076, 559] on p "JUMP TO LATEST" at bounding box center [1092, 556] width 78 height 11
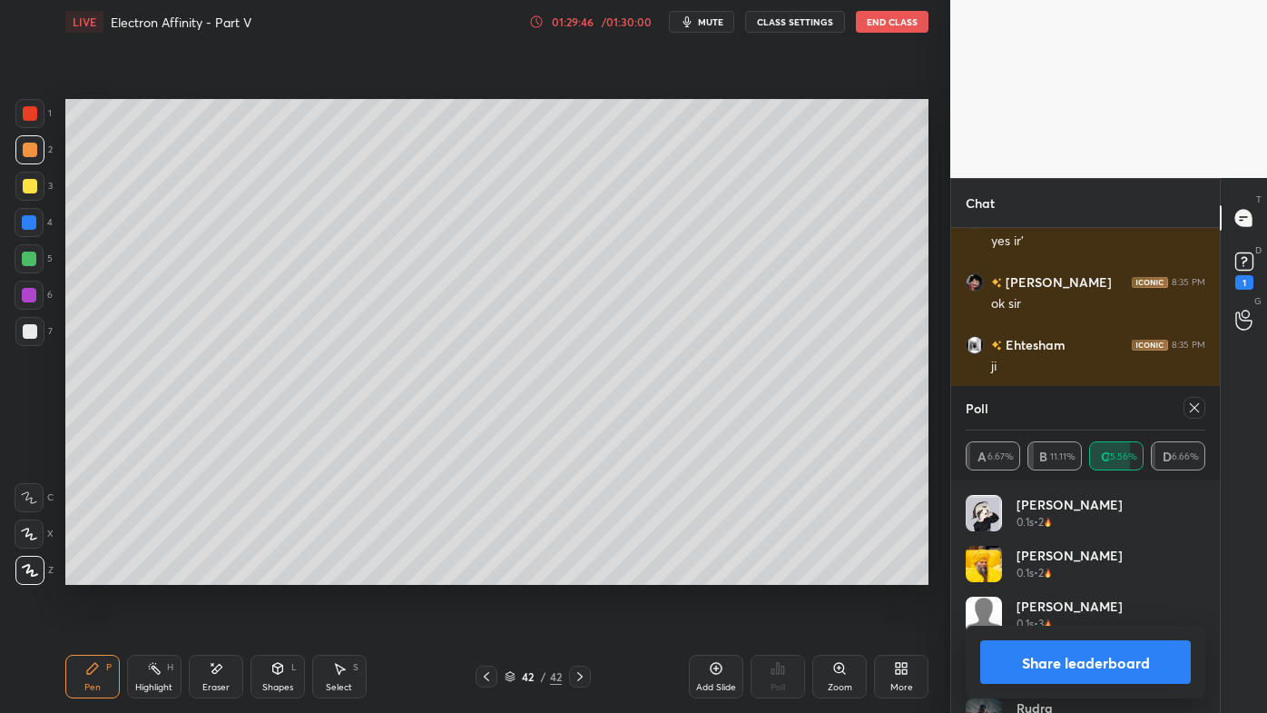
click at [1048, 573] on button "Share leaderboard" at bounding box center [1085, 662] width 211 height 44
type textarea "x"
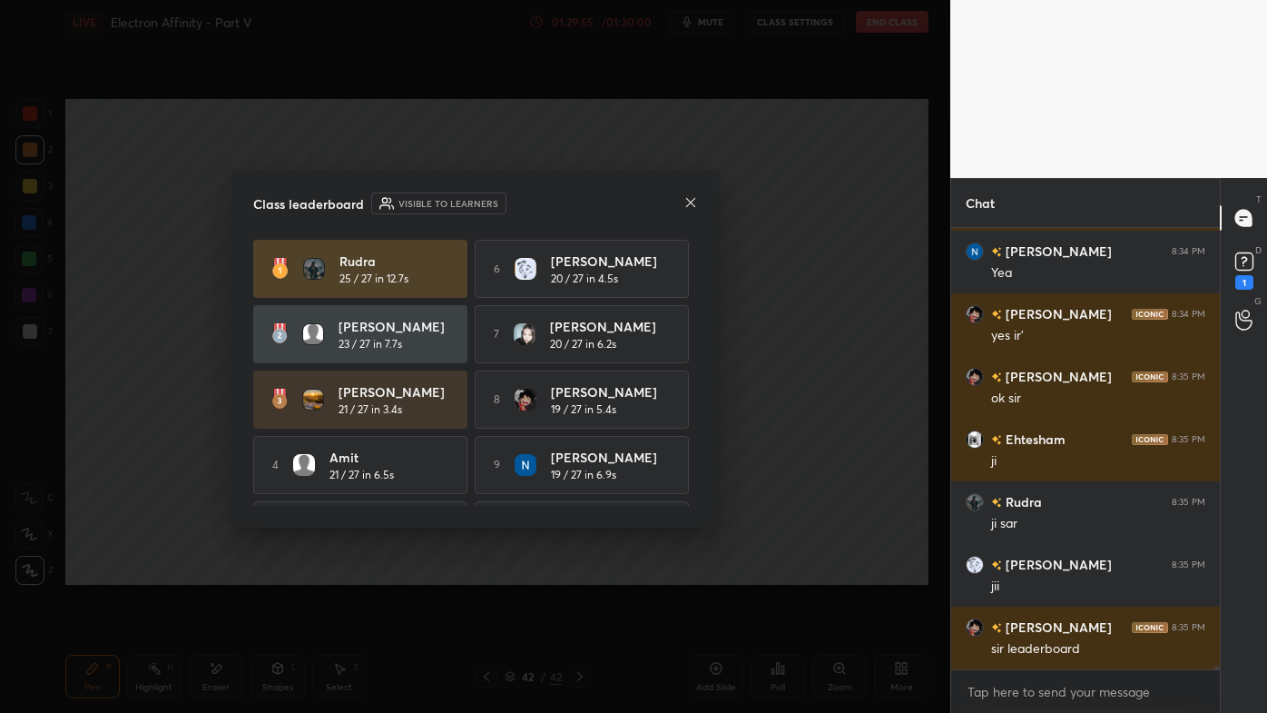
drag, startPoint x: 699, startPoint y: 425, endPoint x: 699, endPoint y: 477, distance: 52.6
click at [699, 477] on div "Class leaderboard Visible to learners Rudra 25 / 27 in 12.7s 6 [PERSON_NAME] 20…" at bounding box center [475, 349] width 488 height 357
drag, startPoint x: 691, startPoint y: 422, endPoint x: 693, endPoint y: 451, distance: 29.1
click at [696, 476] on div "Rudra 25 / 27 in 12.7s 6 [PERSON_NAME] 20 / 27 in 4.5s [PERSON_NAME] 23 / 27 in…" at bounding box center [475, 373] width 445 height 266
drag, startPoint x: 691, startPoint y: 440, endPoint x: 694, endPoint y: 479, distance: 39.2
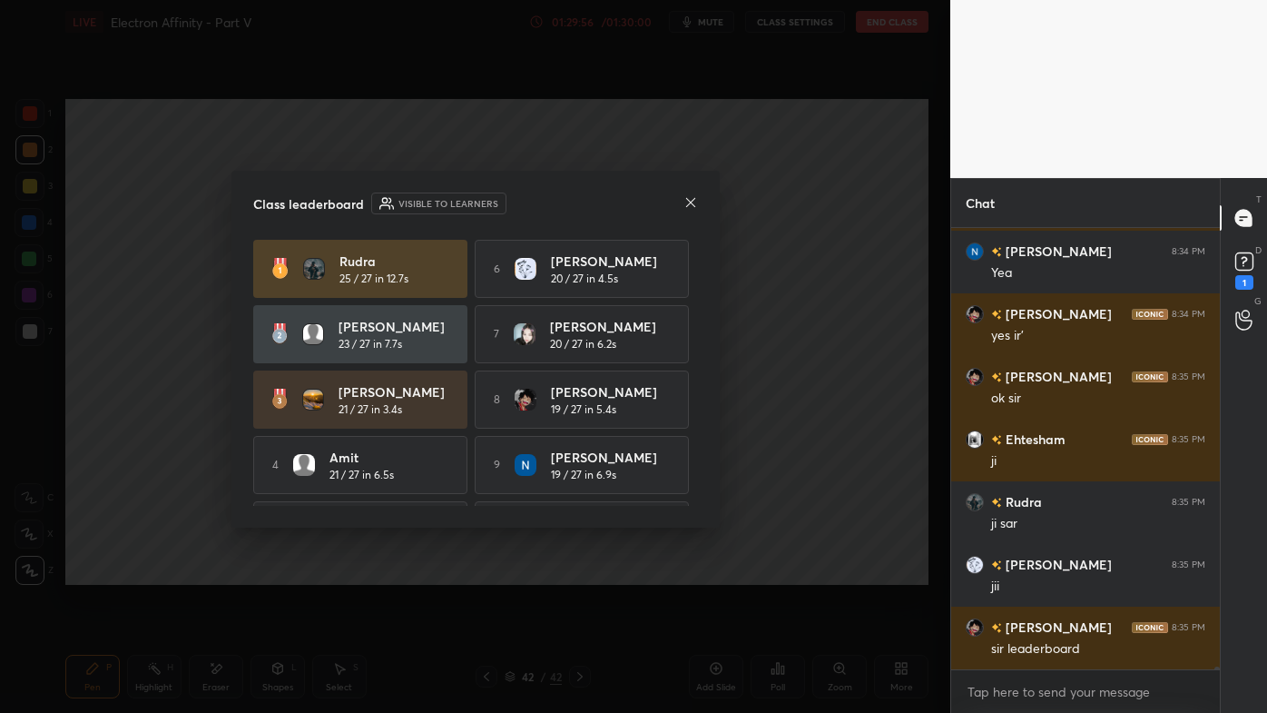
click at [694, 479] on div "Rudra 25 / 27 in 12.7s 6 [PERSON_NAME] 20 / 27 in 4.5s [PERSON_NAME] 23 / 27 in…" at bounding box center [475, 373] width 445 height 266
drag, startPoint x: 690, startPoint y: 409, endPoint x: 683, endPoint y: 479, distance: 70.3
click at [687, 487] on div "Rudra 25 / 27 in 12.7s 6 [PERSON_NAME] 20 / 27 in 4.5s [PERSON_NAME] 23 / 27 in…" at bounding box center [475, 400] width 445 height 320
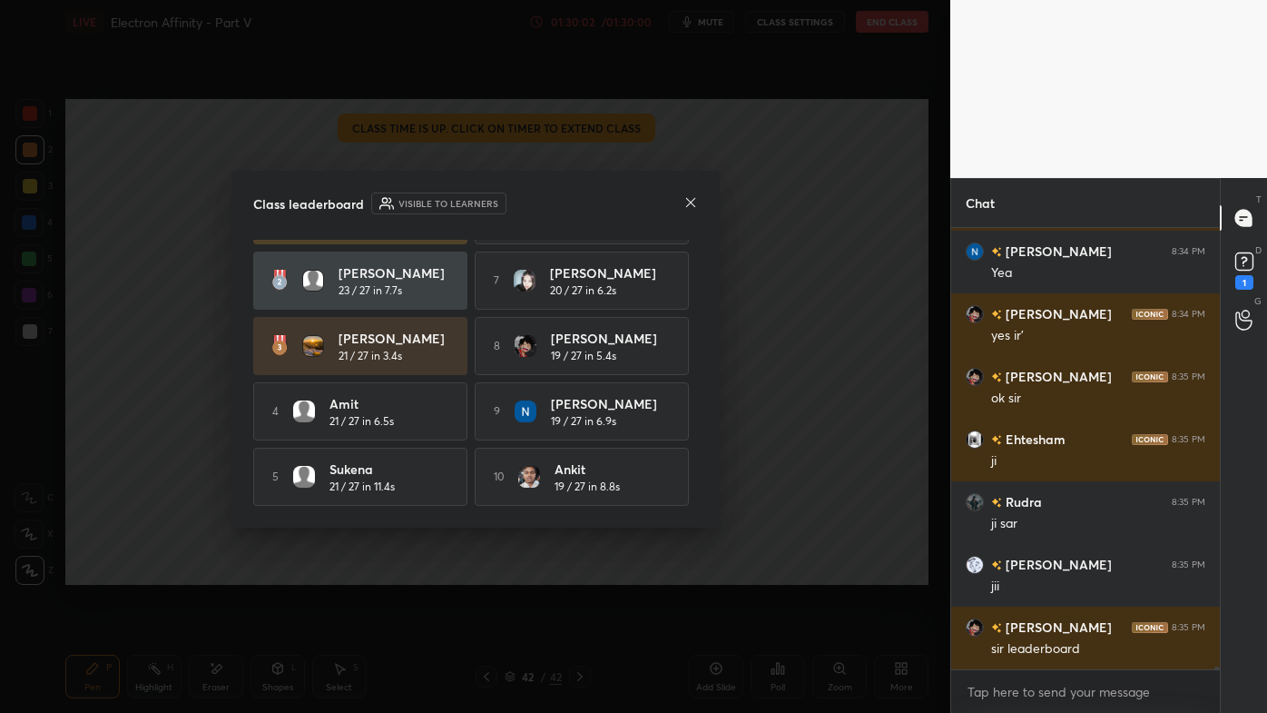
click at [690, 205] on icon at bounding box center [691, 202] width 15 height 15
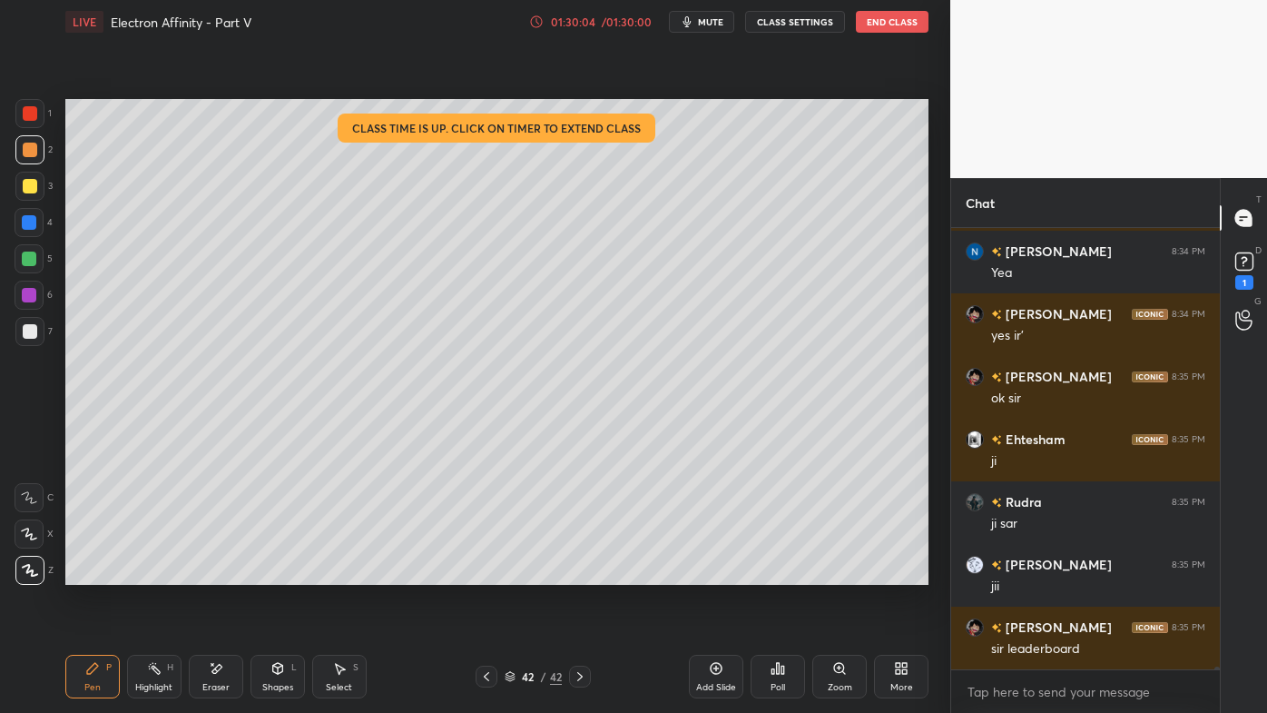
click at [786, 573] on div "Poll" at bounding box center [778, 676] width 54 height 44
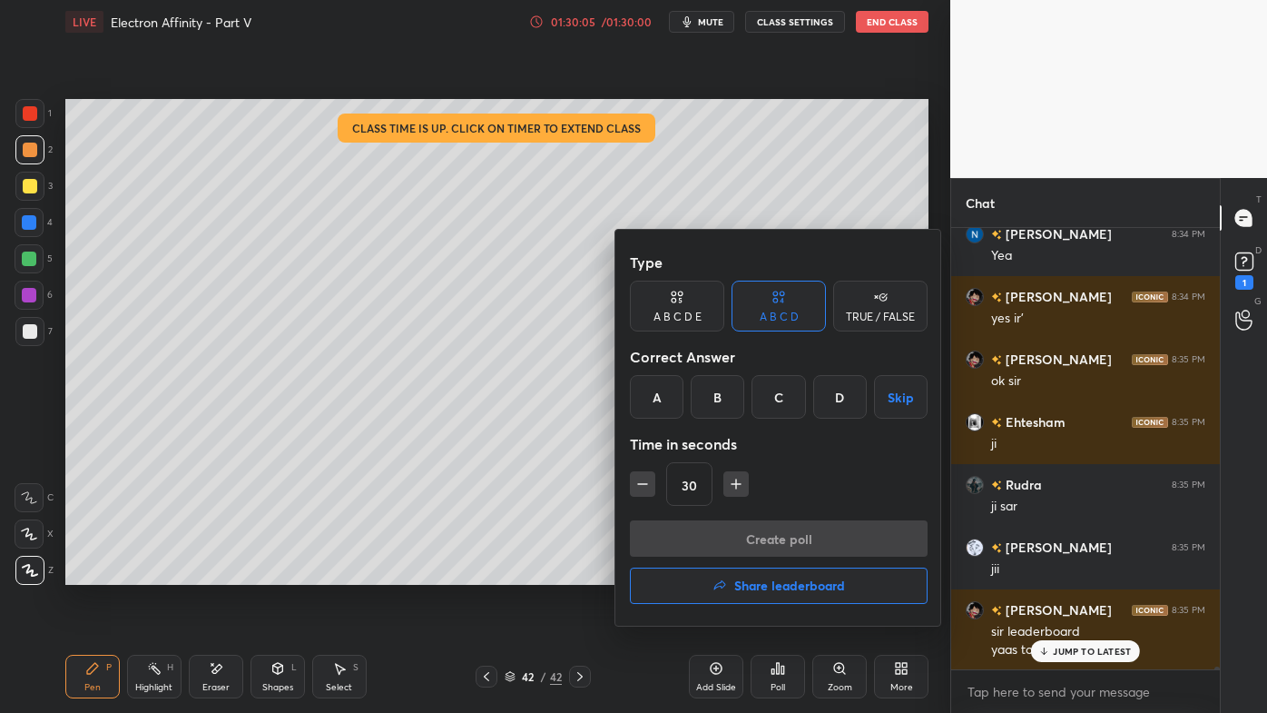
click at [770, 573] on h4 "Share leaderboard" at bounding box center [789, 585] width 111 height 13
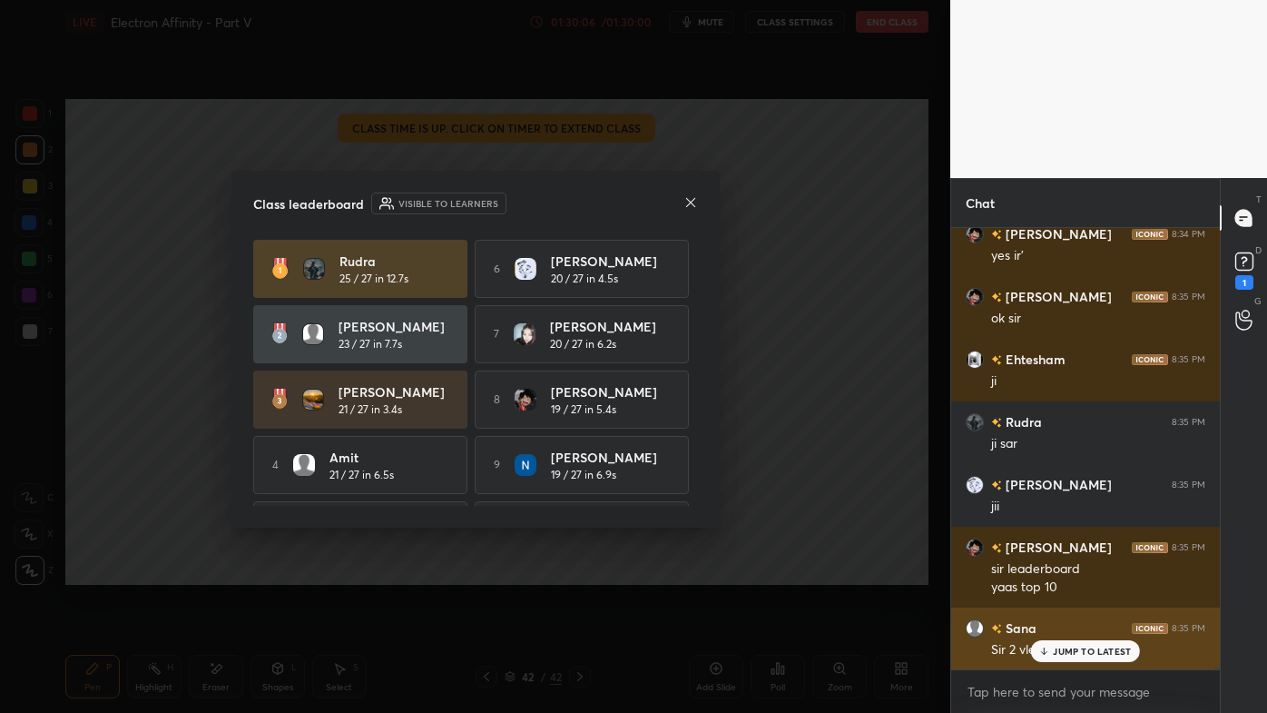
drag, startPoint x: 1050, startPoint y: 654, endPoint x: 1041, endPoint y: 654, distance: 9.1
click at [1049, 573] on icon at bounding box center [1044, 650] width 12 height 11
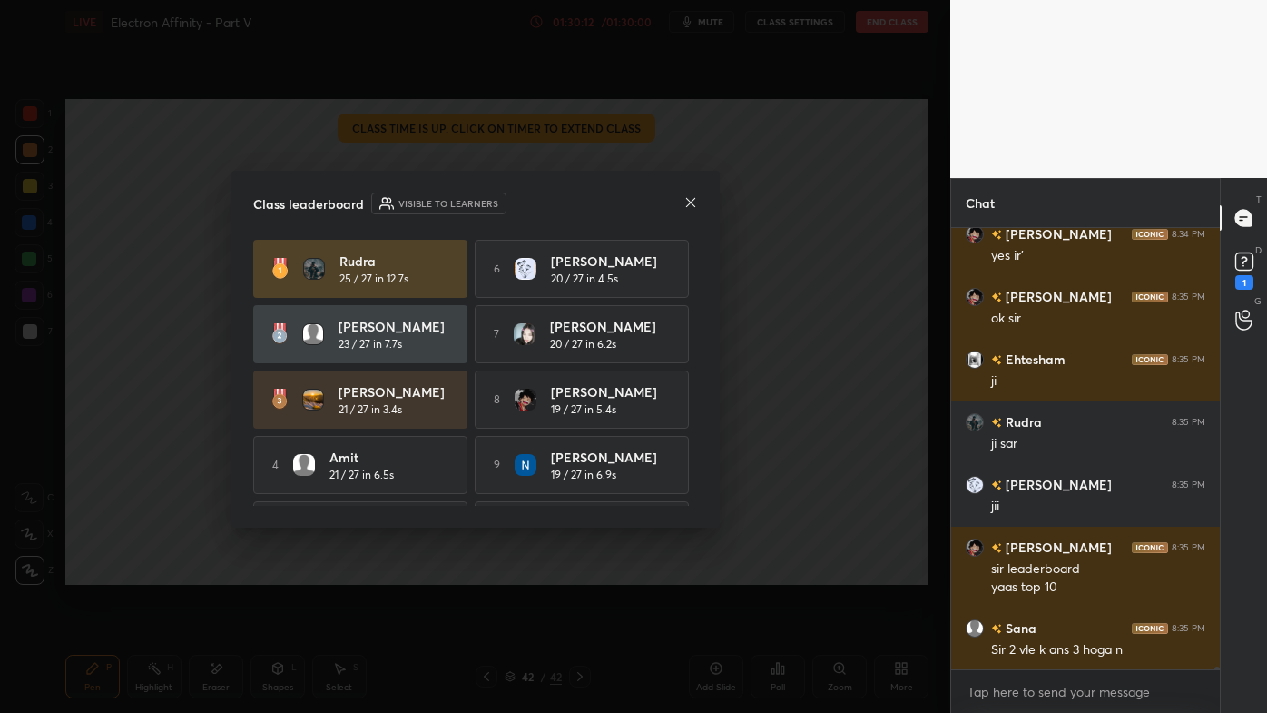
click at [687, 202] on icon at bounding box center [691, 202] width 15 height 15
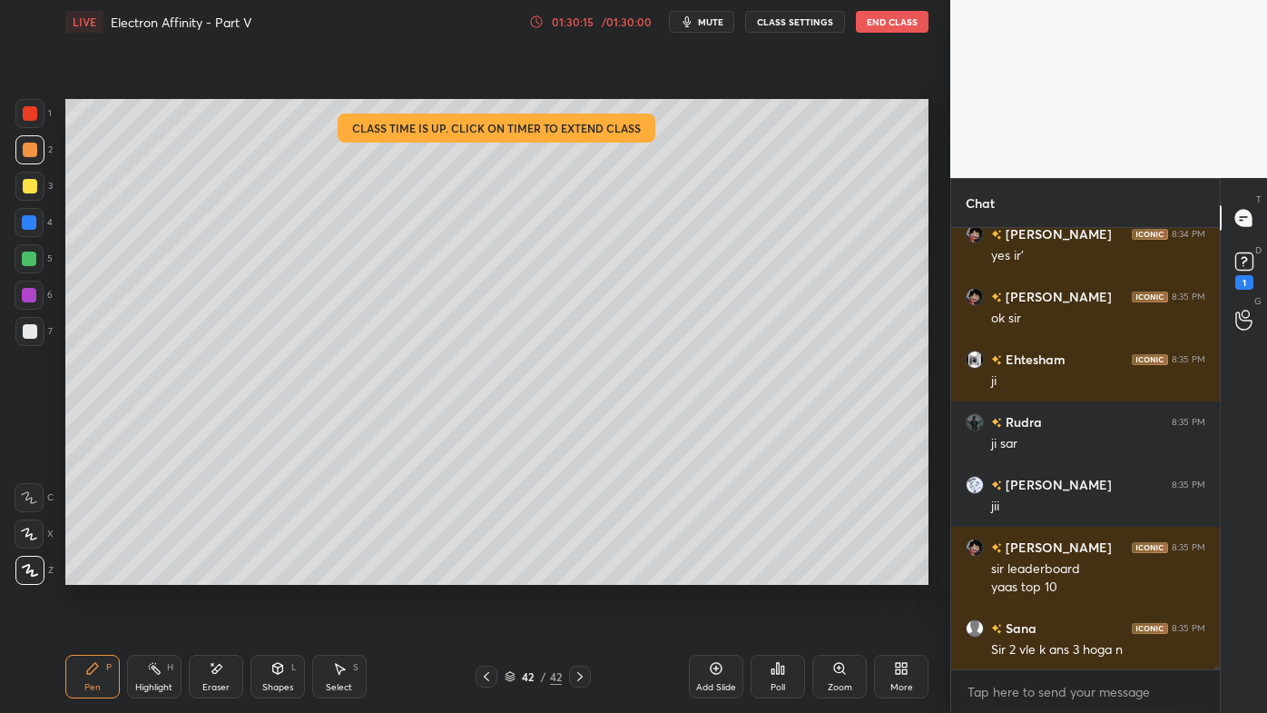
drag, startPoint x: 205, startPoint y: 668, endPoint x: 261, endPoint y: 605, distance: 84.2
click at [207, 573] on div "Eraser" at bounding box center [216, 676] width 54 height 44
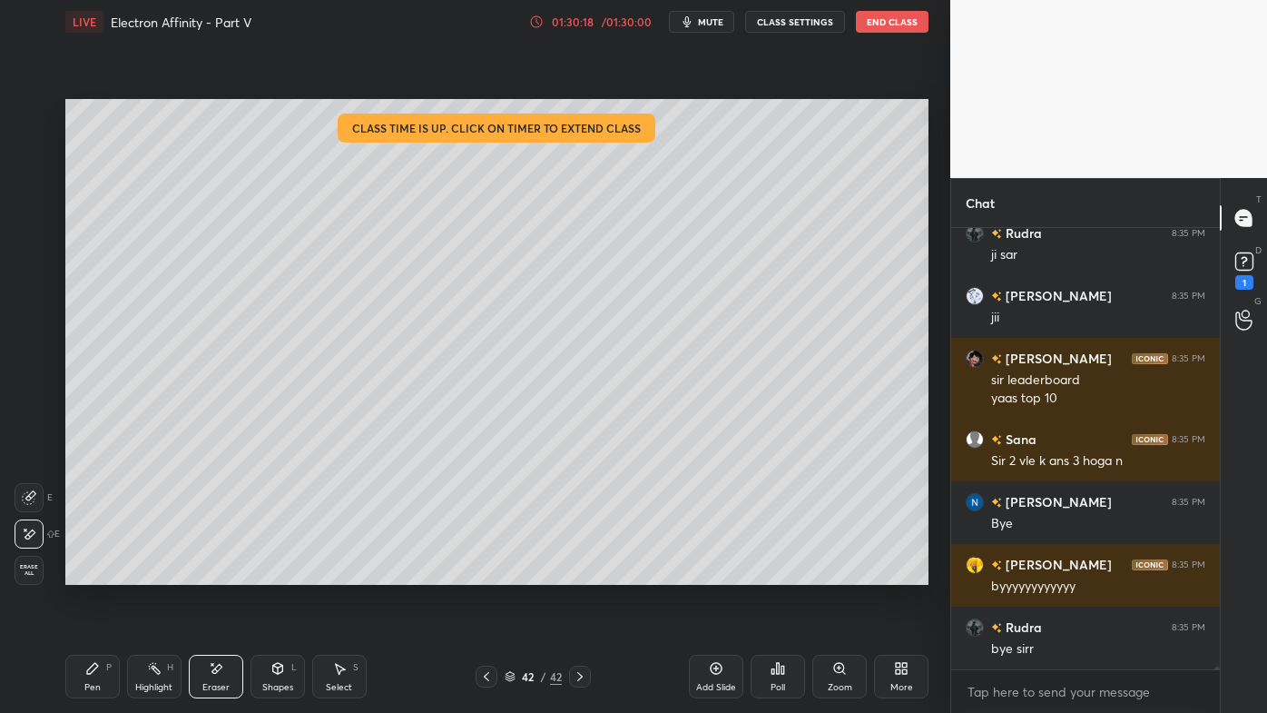
click at [143, 573] on div "Highlight H" at bounding box center [154, 676] width 54 height 44
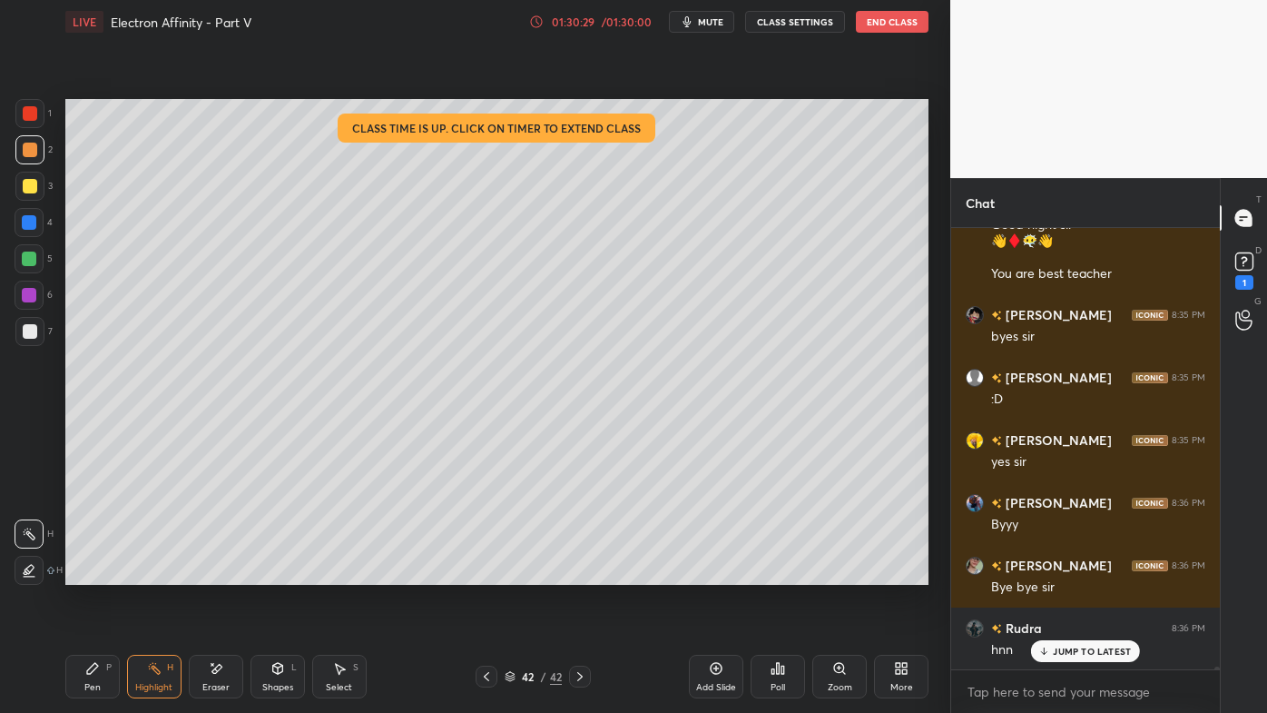
drag, startPoint x: 864, startPoint y: 45, endPoint x: 871, endPoint y: 32, distance: 15.4
click at [865, 44] on div "Setting up your live class Class time is up. Click on timer to extend class Pol…" at bounding box center [497, 342] width 878 height 596
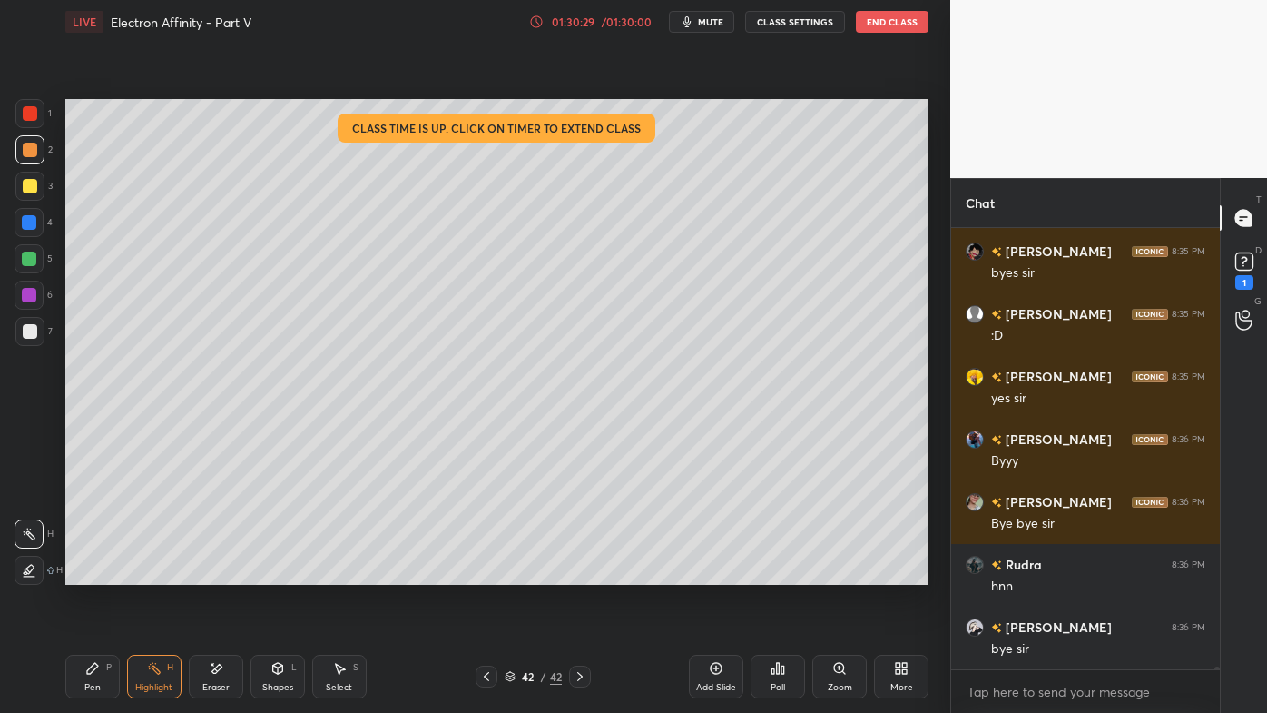
click at [876, 24] on button "End Class" at bounding box center [892, 22] width 73 height 22
